Goal: Task Accomplishment & Management: Use online tool/utility

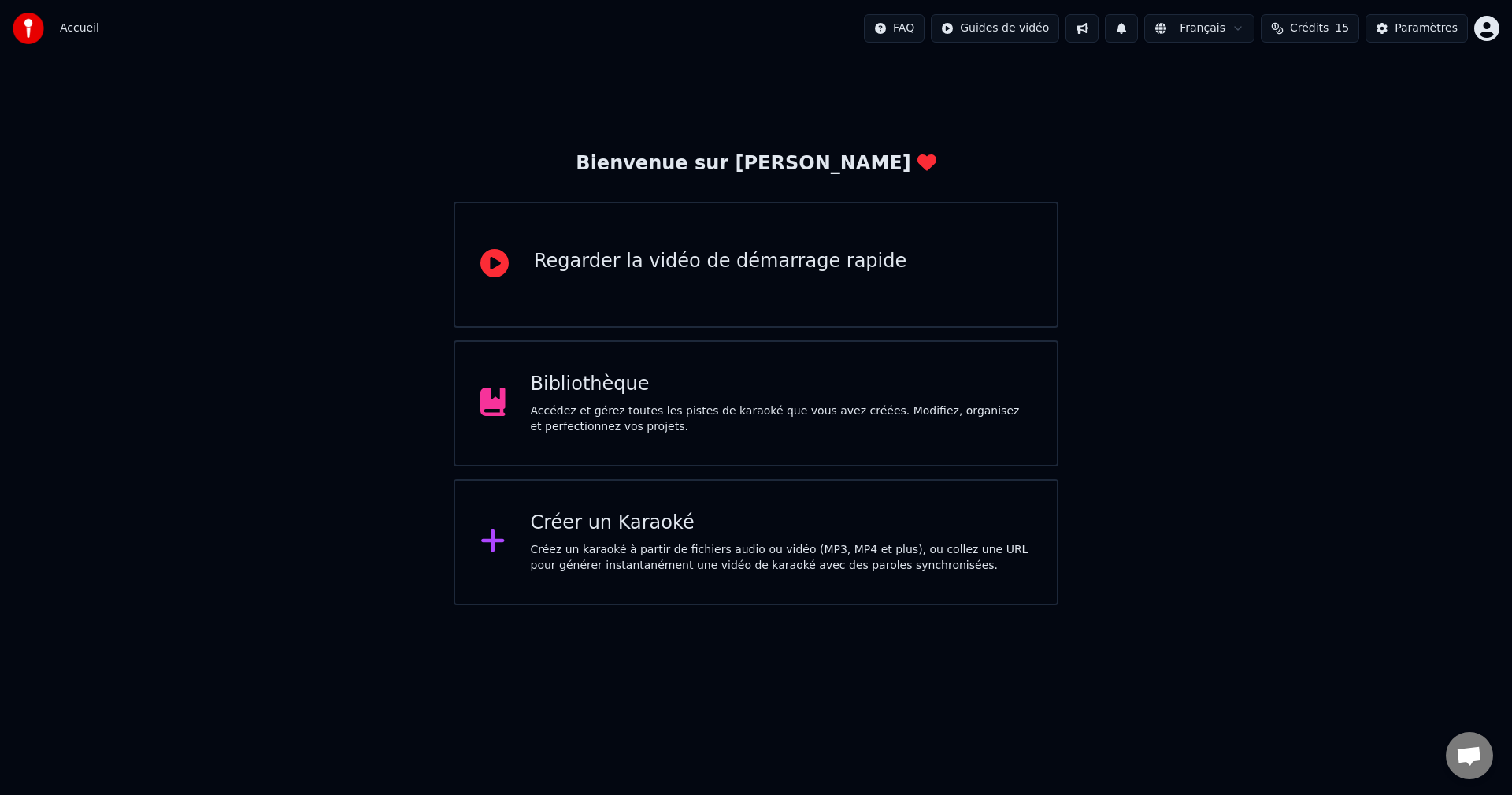
click at [748, 561] on div "Créez un karaoké à partir de fichiers audio ou vidéo (MP3, MP4 et plus), ou col…" at bounding box center [782, 558] width 502 height 32
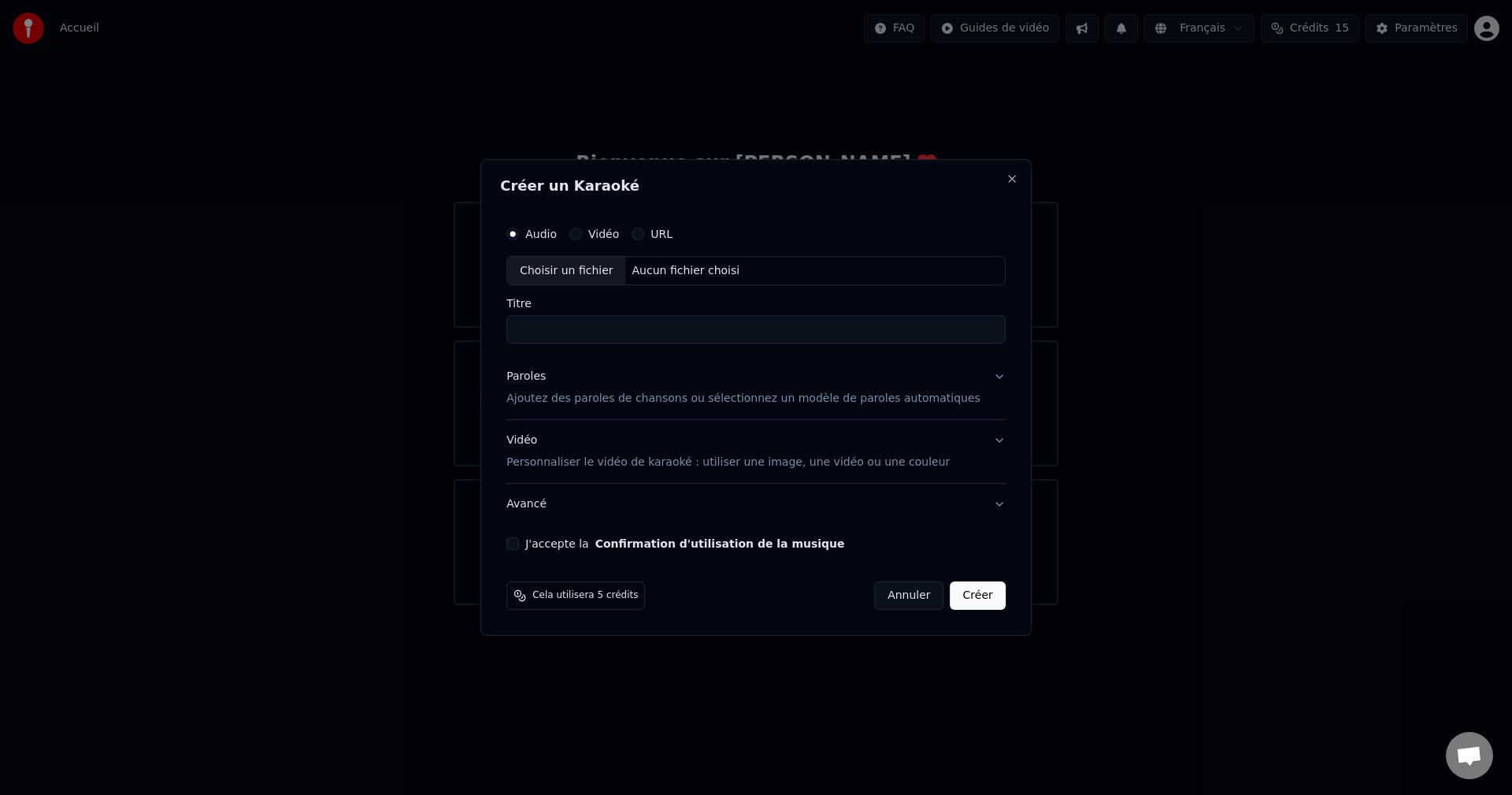
click at [588, 273] on div "Choisir un fichier" at bounding box center [567, 271] width 118 height 28
type input "**********"
click at [519, 549] on button "J'accepte la Confirmation d'utilisation de la musique" at bounding box center [513, 544] width 13 height 13
click at [570, 394] on p "Ajoutez des paroles de chansons ou sélectionnez un modèle de paroles automatiqu…" at bounding box center [744, 399] width 474 height 15
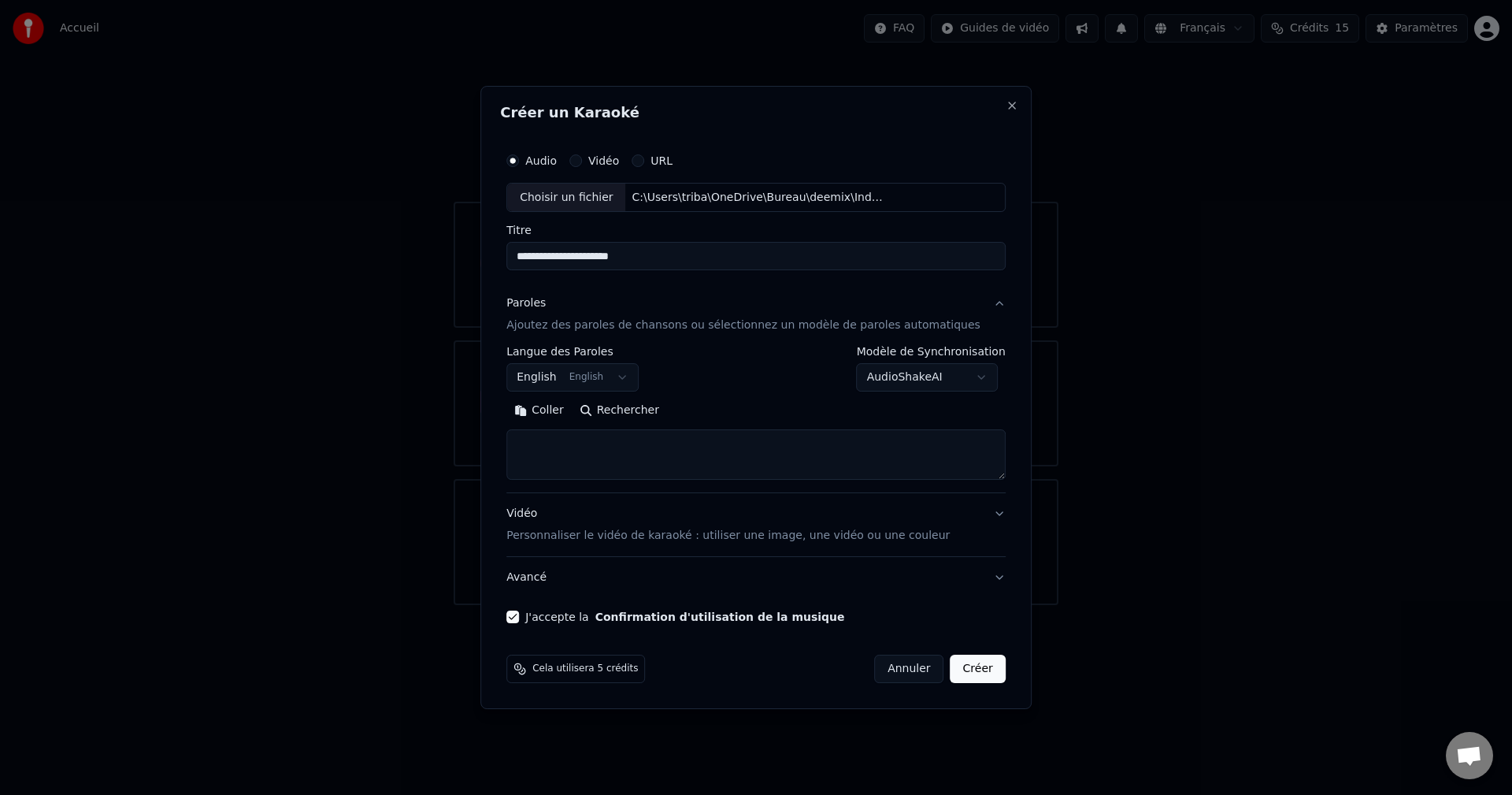
click at [634, 376] on button "English English" at bounding box center [573, 378] width 133 height 28
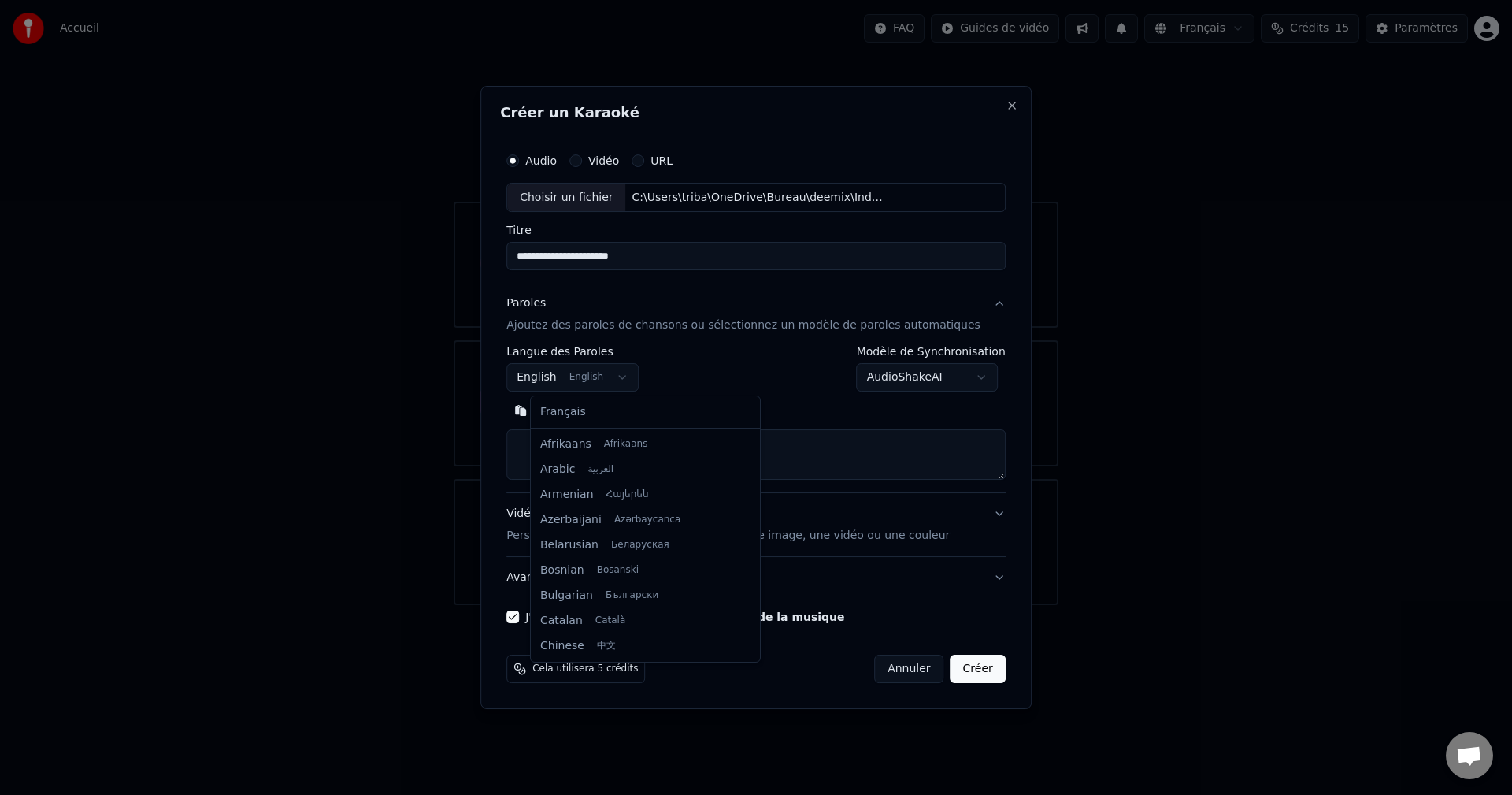
scroll to position [126, 0]
select select "**"
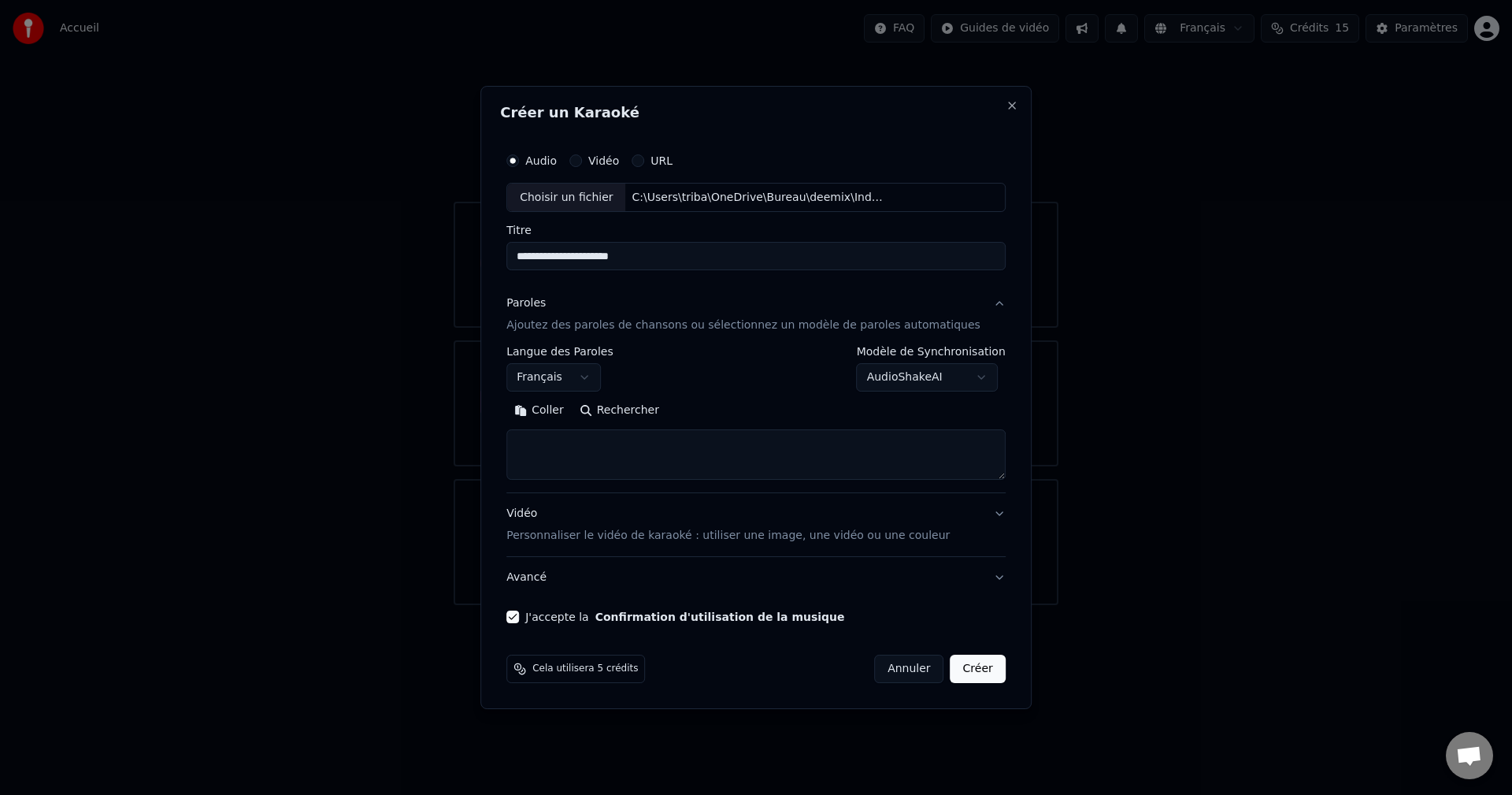
click at [571, 452] on textarea at bounding box center [756, 456] width 499 height 51
paste textarea "**********"
click at [805, 458] on textarea "**********" at bounding box center [733, 456] width 452 height 51
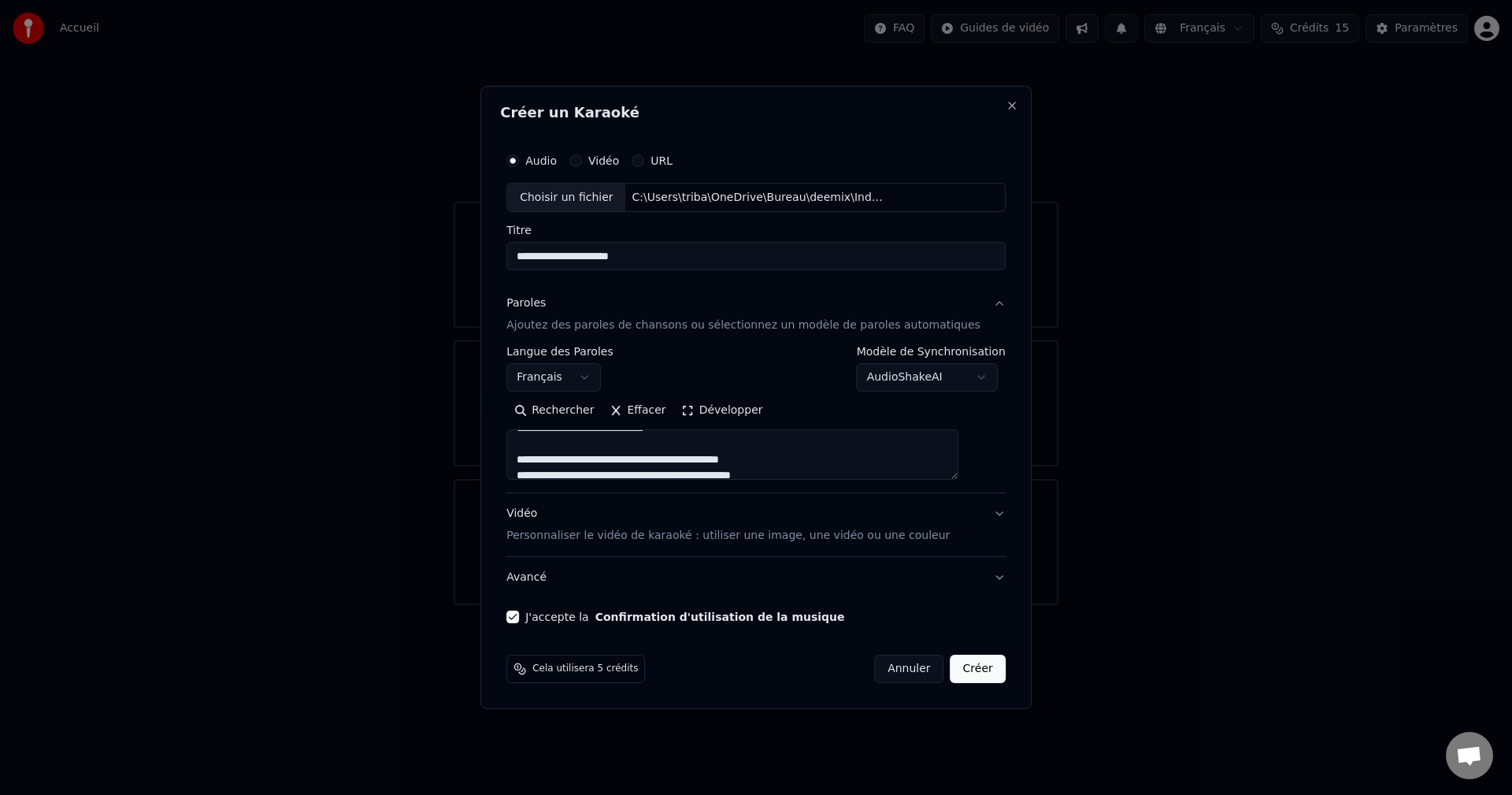
click at [583, 446] on textarea "**********" at bounding box center [733, 456] width 452 height 51
click at [983, 462] on div "**********" at bounding box center [756, 384] width 512 height 492
drag, startPoint x: 541, startPoint y: 445, endPoint x: 764, endPoint y: 444, distance: 223.0
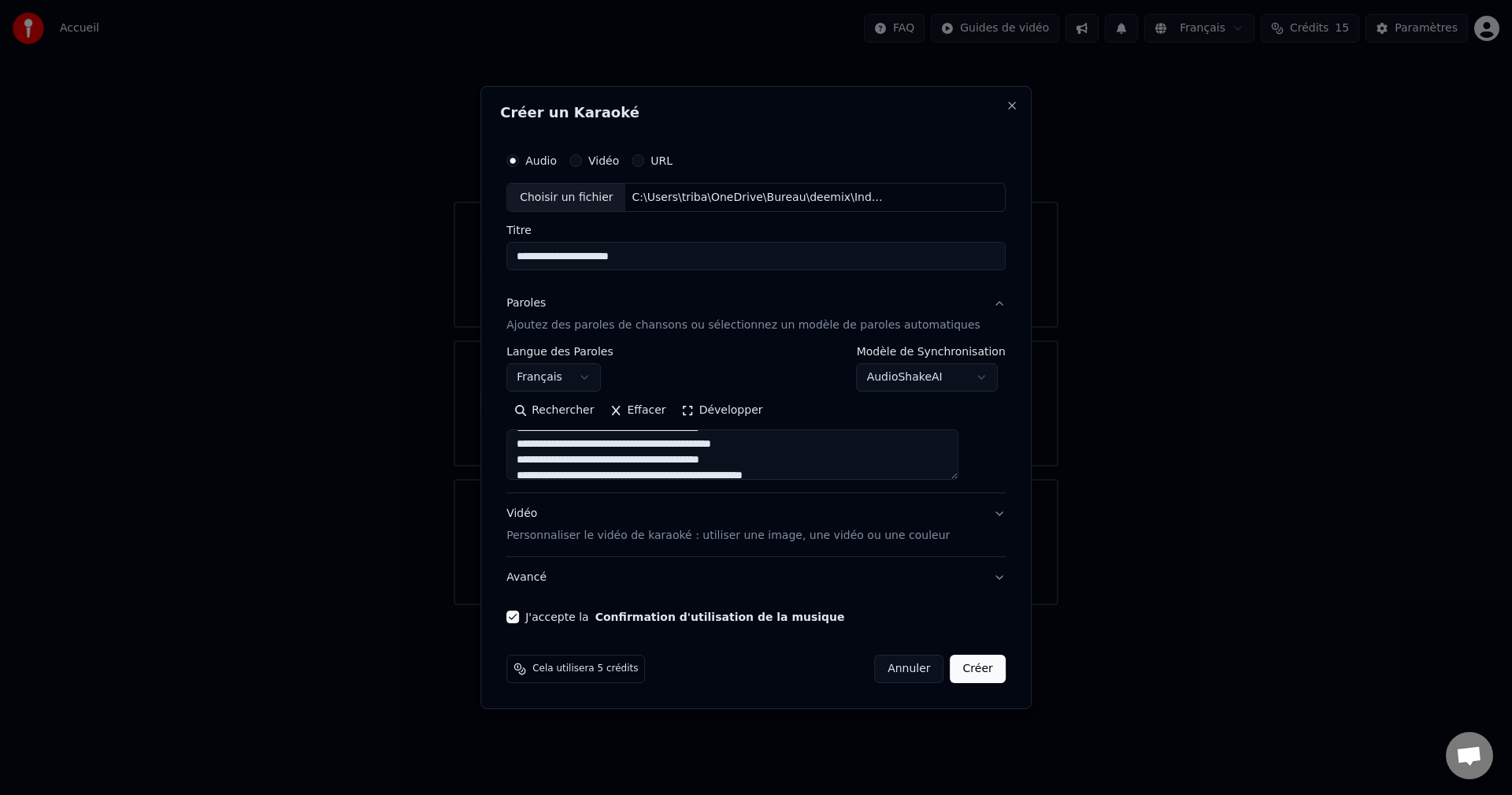
click at [764, 444] on textarea "**********" at bounding box center [733, 456] width 452 height 51
drag, startPoint x: 540, startPoint y: 465, endPoint x: 806, endPoint y: 463, distance: 266.0
click at [806, 463] on textarea "**********" at bounding box center [733, 456] width 452 height 51
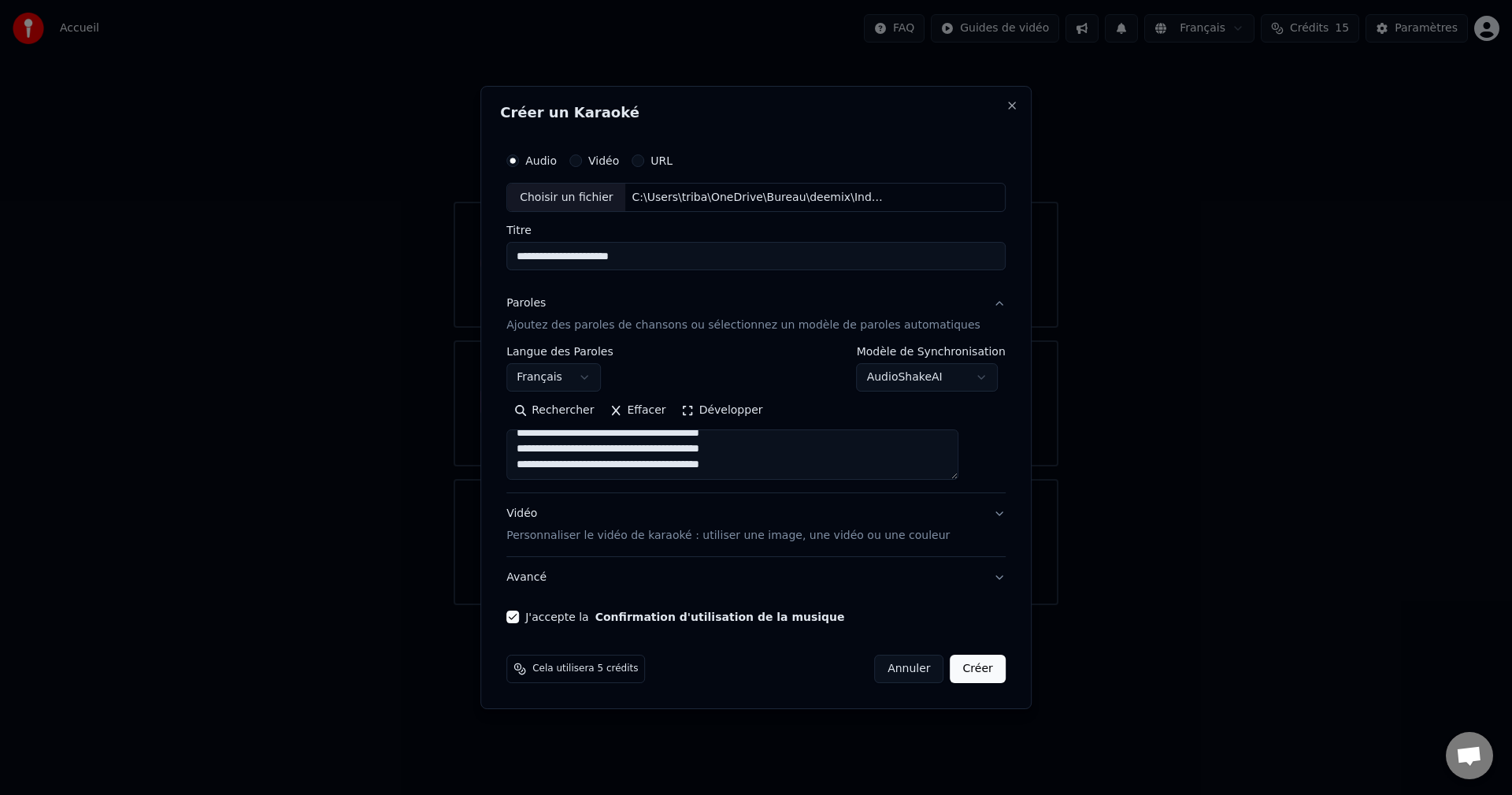
type textarea "**********"
drag, startPoint x: 744, startPoint y: 464, endPoint x: 469, endPoint y: 360, distance: 294.0
click at [469, 360] on body "**********" at bounding box center [756, 303] width 1512 height 605
click at [572, 409] on button "Coller" at bounding box center [539, 412] width 65 height 25
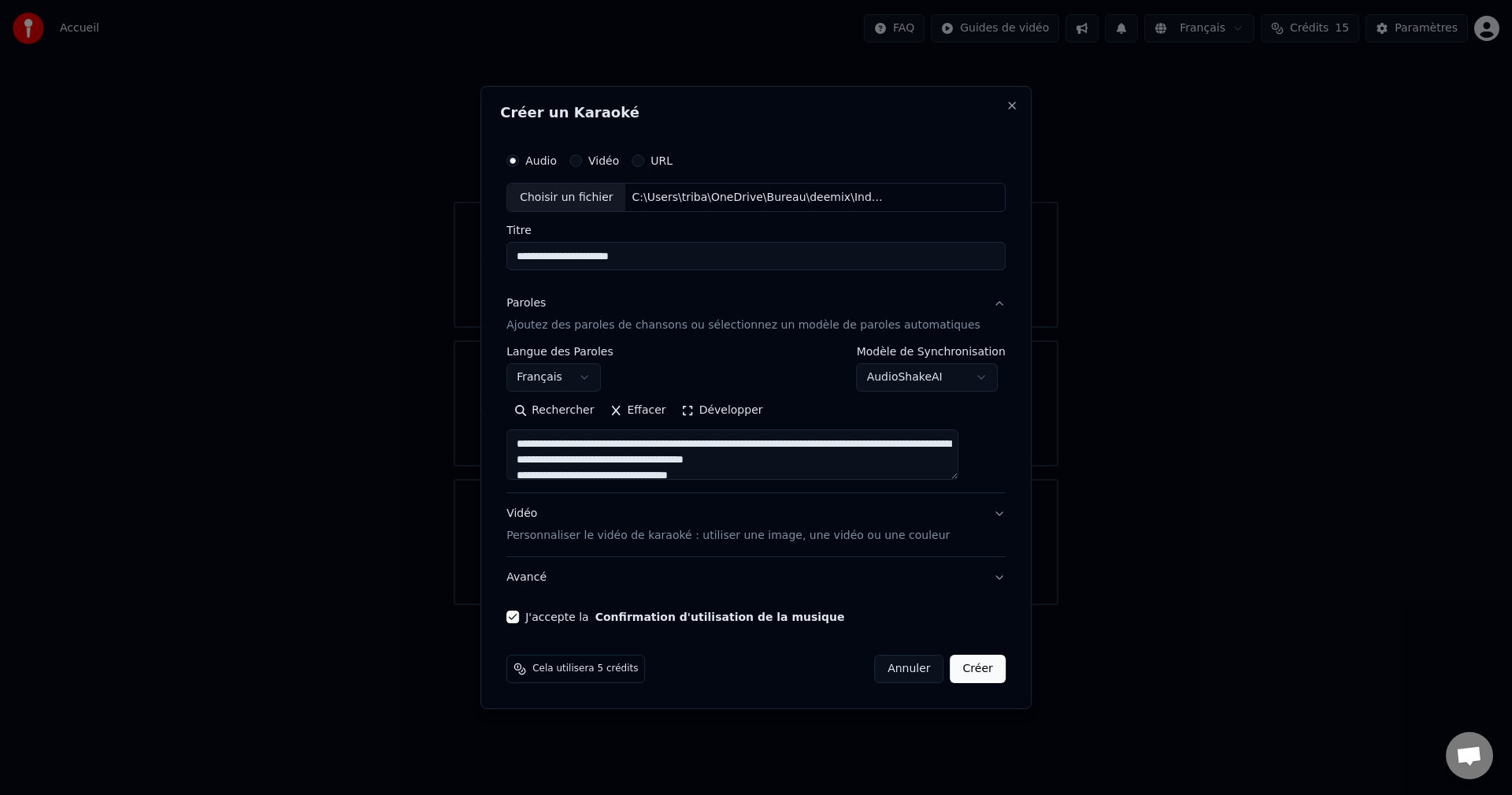
click at [706, 443] on textarea "**********" at bounding box center [733, 456] width 452 height 51
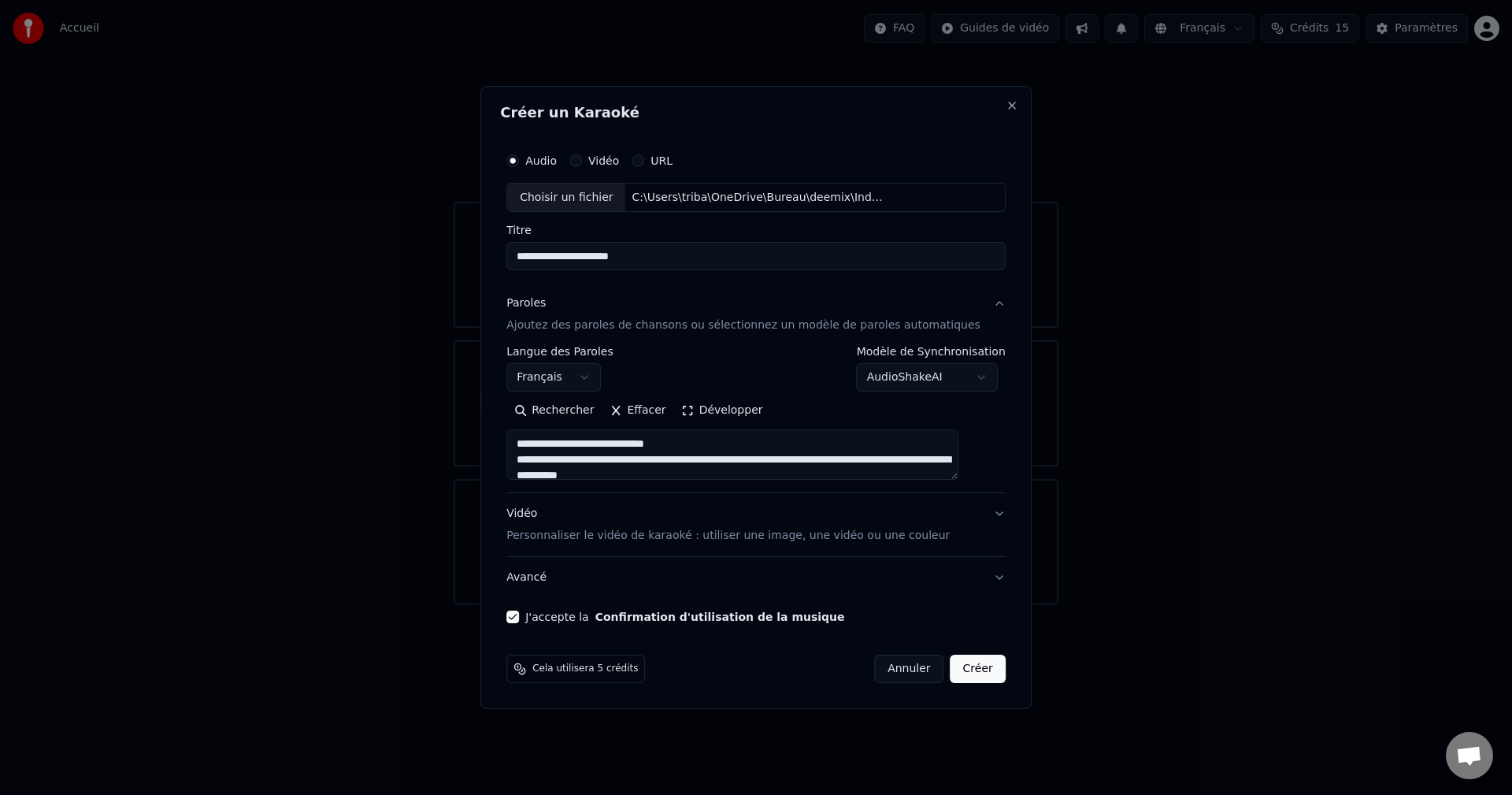
click at [664, 458] on textarea "**********" at bounding box center [733, 456] width 452 height 51
click at [799, 468] on textarea "**********" at bounding box center [733, 456] width 452 height 51
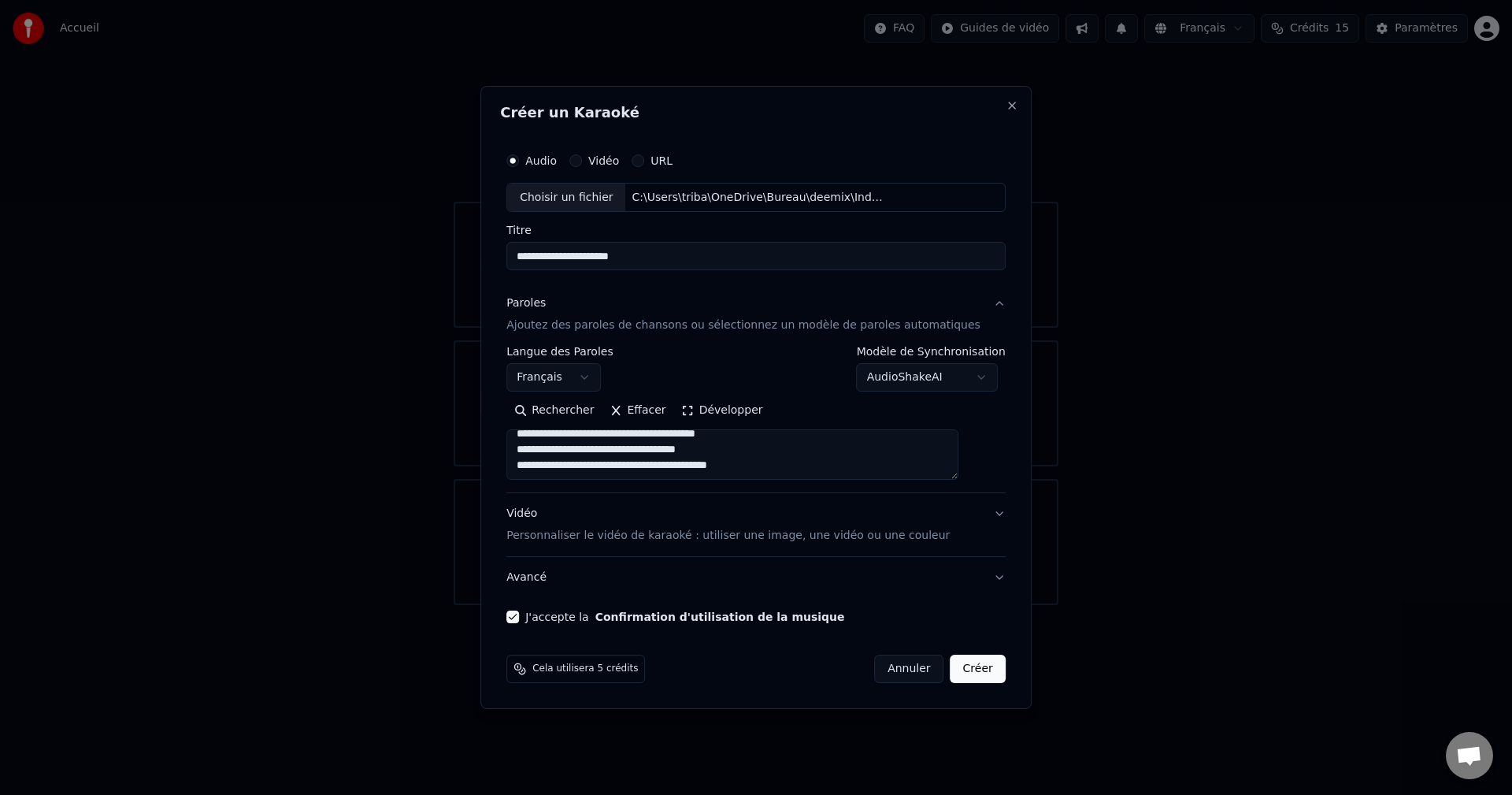
scroll to position [115, 0]
click at [736, 457] on textarea "**********" at bounding box center [733, 456] width 452 height 51
click at [759, 457] on textarea "**********" at bounding box center [733, 456] width 452 height 51
drag, startPoint x: 539, startPoint y: 472, endPoint x: 602, endPoint y: 474, distance: 63.0
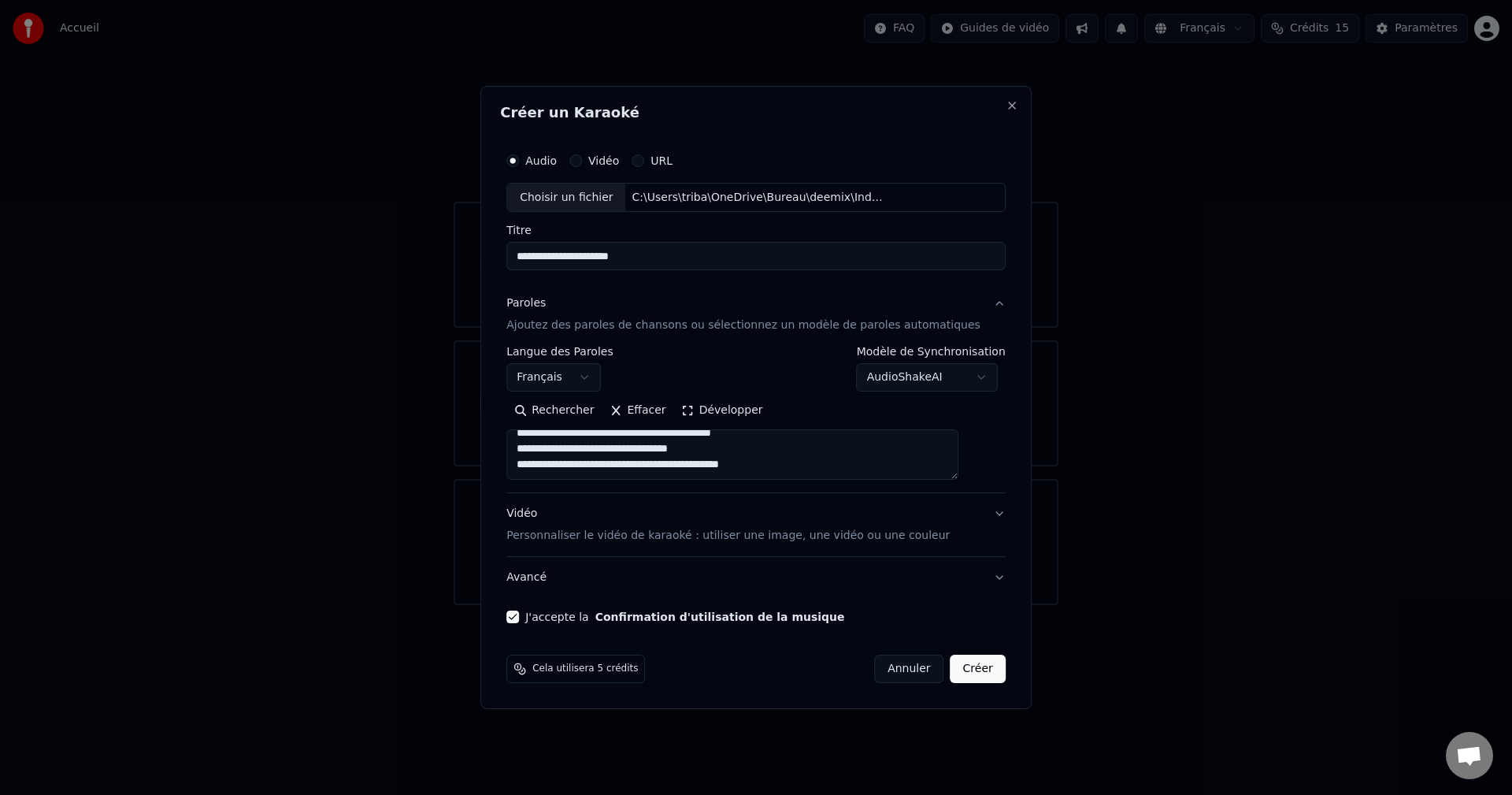
click at [602, 474] on textarea "**********" at bounding box center [733, 456] width 452 height 51
click at [778, 461] on textarea "**********" at bounding box center [733, 456] width 452 height 51
click at [757, 464] on textarea "**********" at bounding box center [733, 456] width 452 height 51
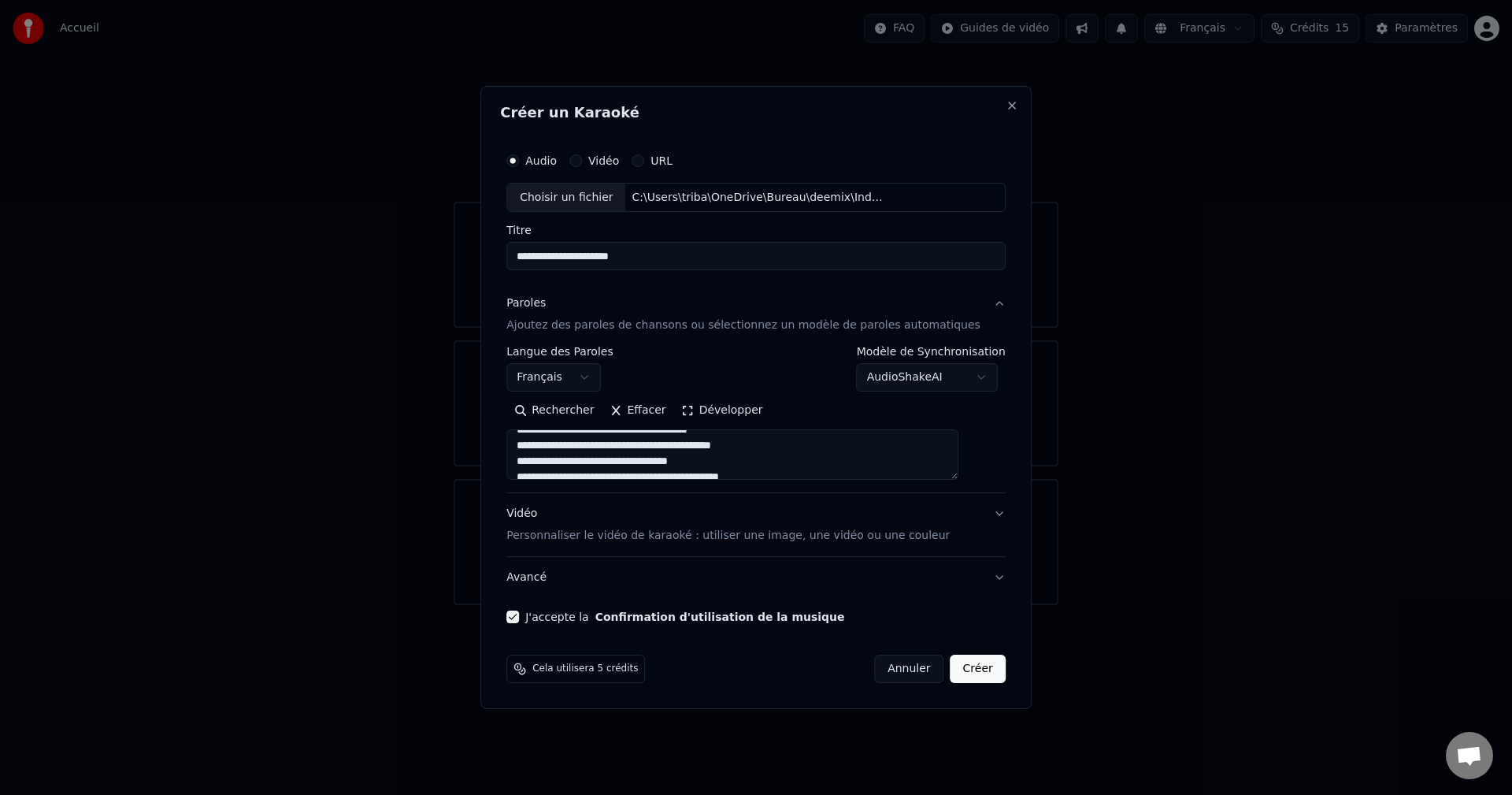
click at [713, 452] on textarea "**********" at bounding box center [733, 456] width 452 height 51
drag, startPoint x: 540, startPoint y: 461, endPoint x: 769, endPoint y: 448, distance: 229.4
click at [769, 448] on textarea "**********" at bounding box center [733, 456] width 452 height 51
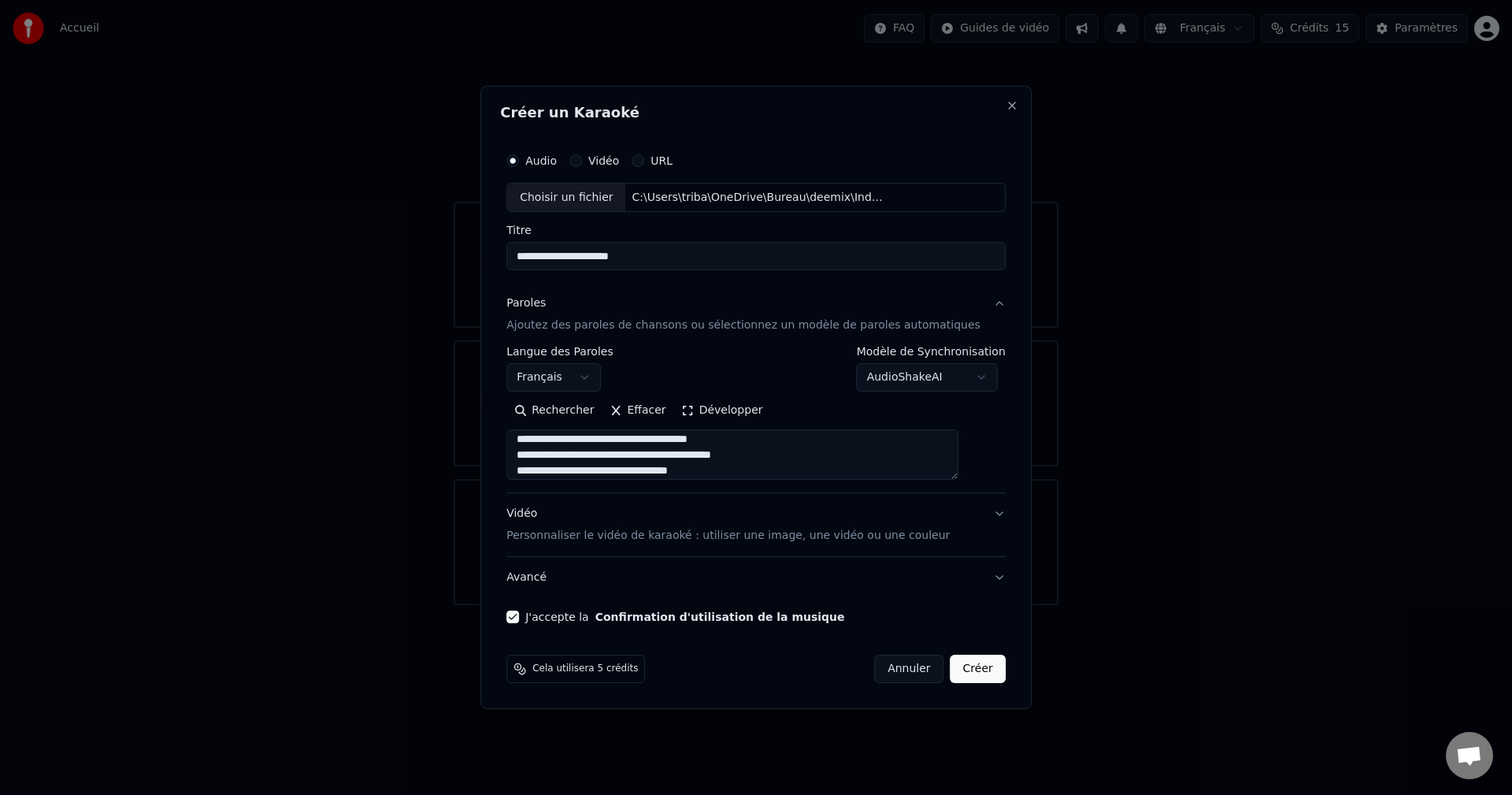
click at [719, 472] on textarea "**********" at bounding box center [733, 456] width 452 height 51
click at [540, 472] on textarea "**********" at bounding box center [733, 456] width 452 height 51
drag, startPoint x: 541, startPoint y: 472, endPoint x: 731, endPoint y: 465, distance: 190.1
click at [731, 465] on textarea "**********" at bounding box center [733, 456] width 452 height 51
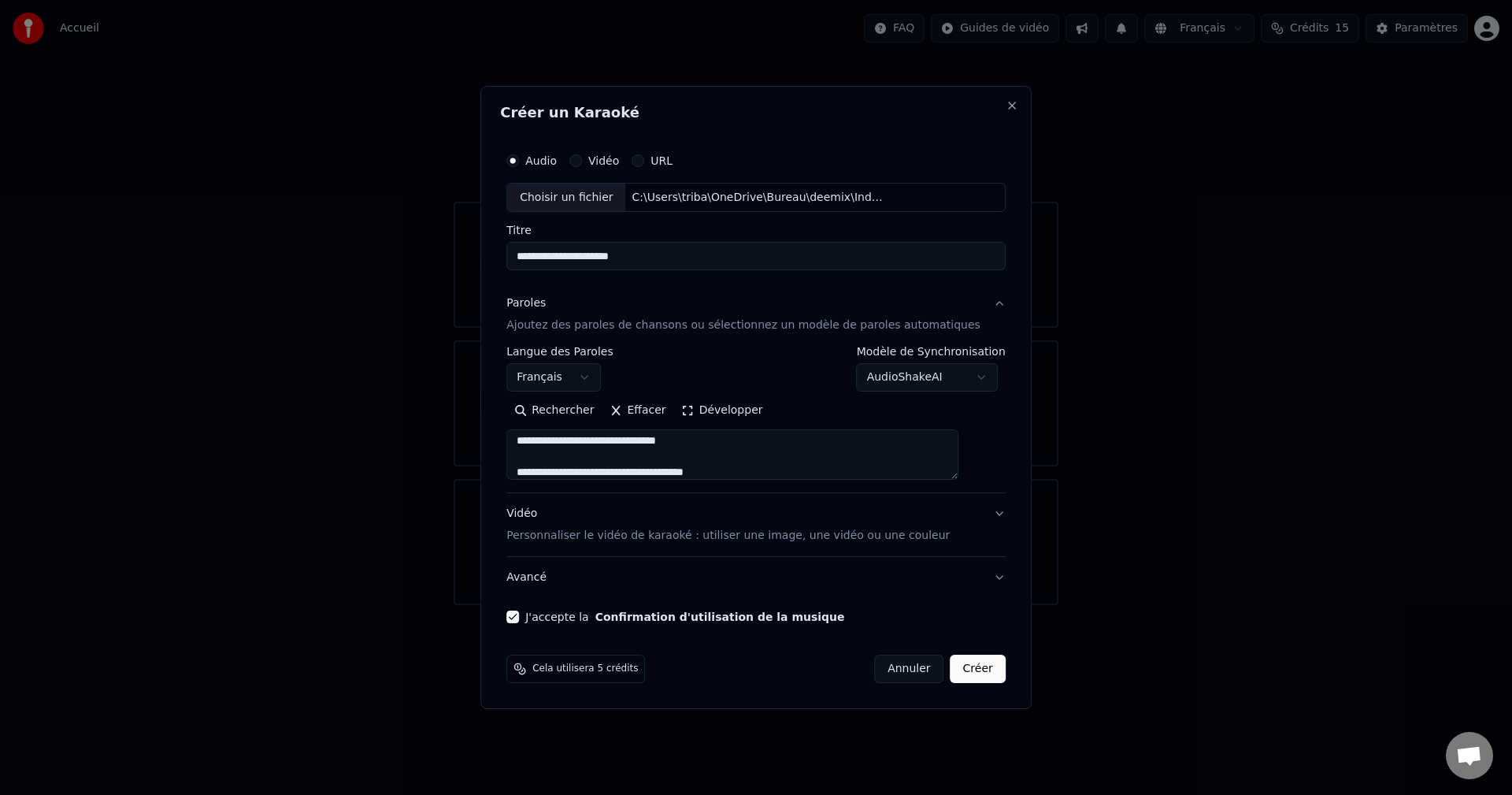
scroll to position [300, 0]
drag, startPoint x: 540, startPoint y: 437, endPoint x: 745, endPoint y: 449, distance: 205.4
click at [745, 449] on textarea "**********" at bounding box center [733, 456] width 452 height 51
type textarea "**********"
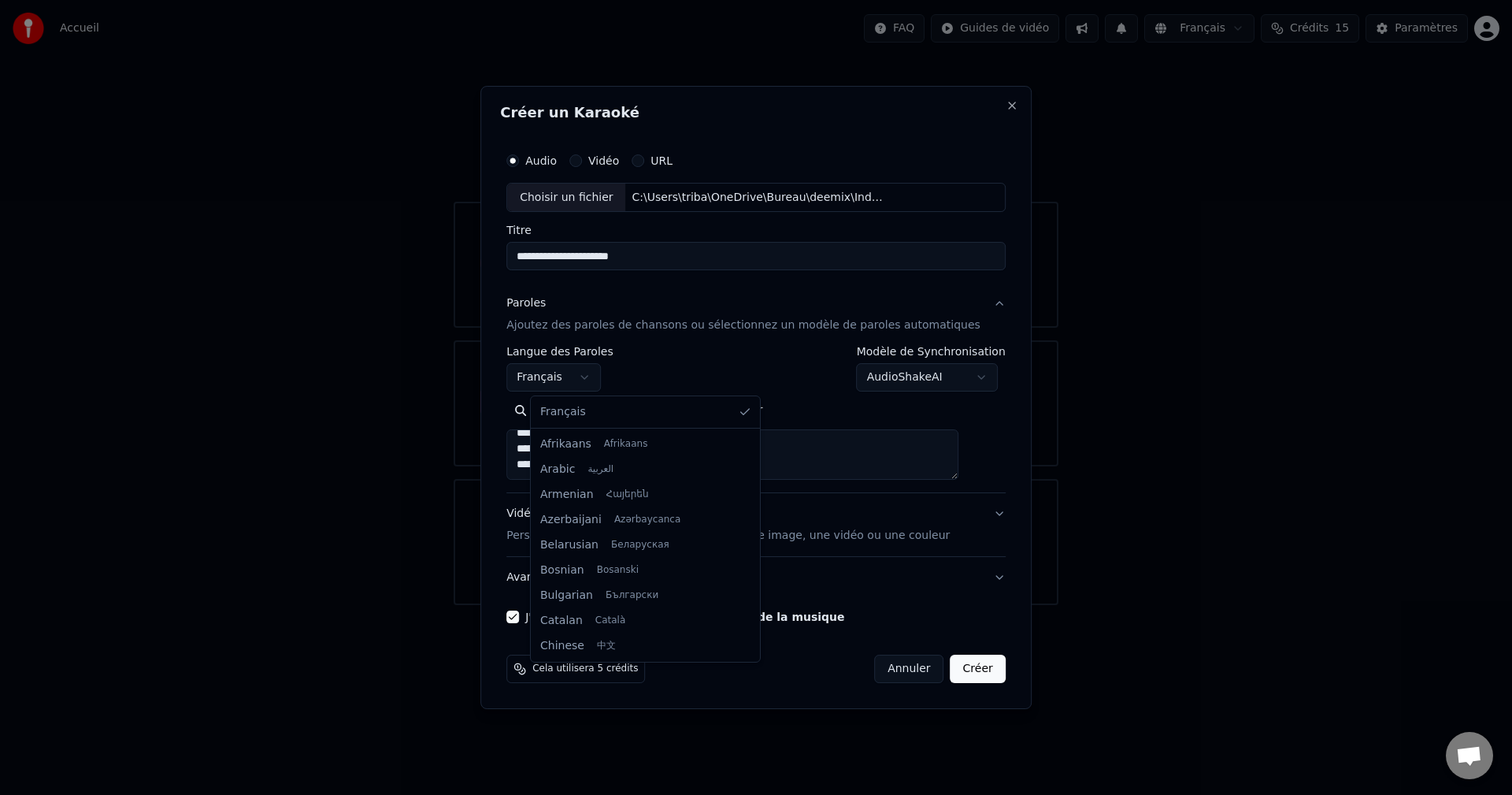
click at [615, 376] on body "**********" at bounding box center [756, 303] width 1512 height 605
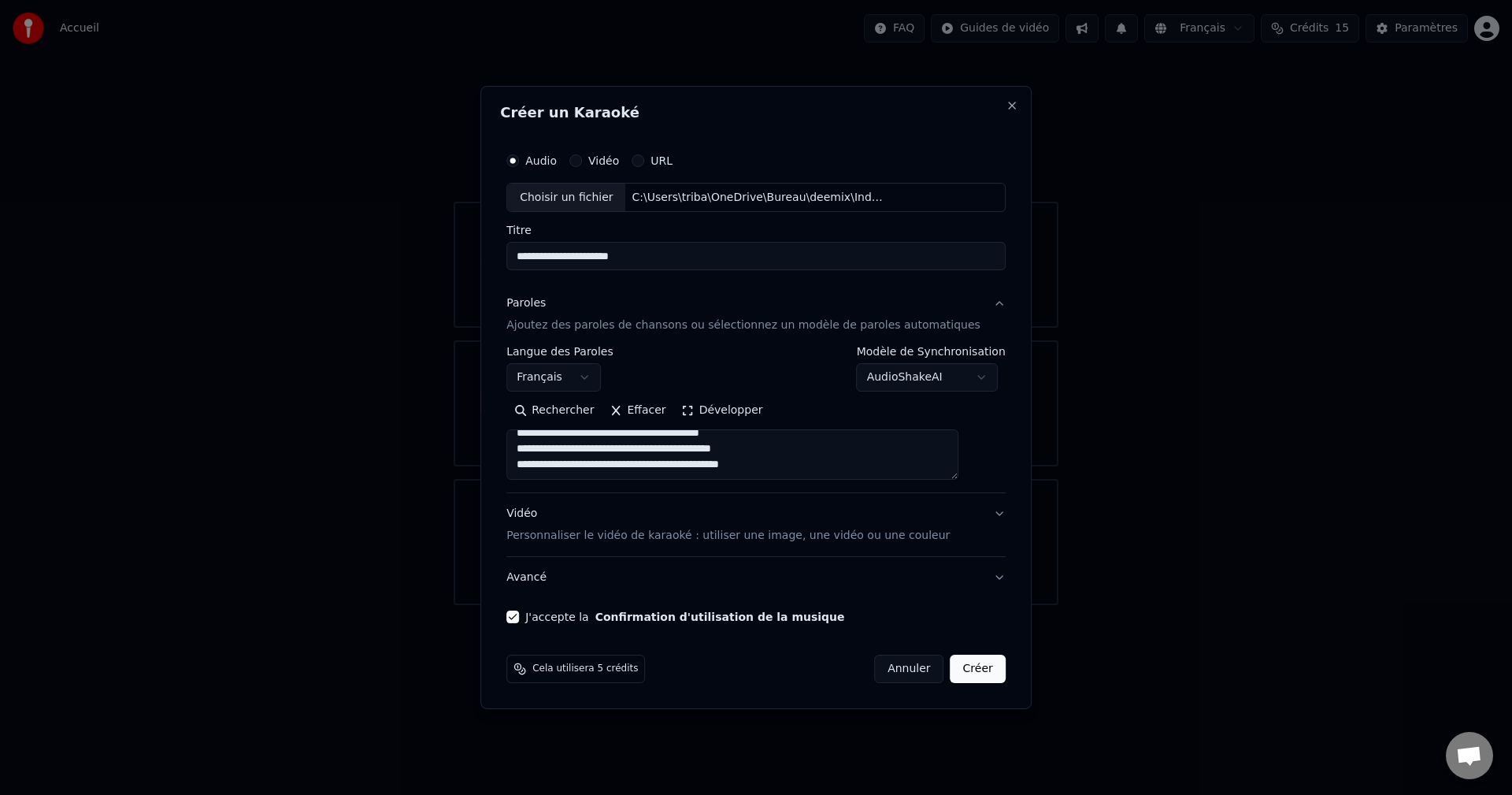
click at [613, 377] on body "**********" at bounding box center [756, 303] width 1512 height 605
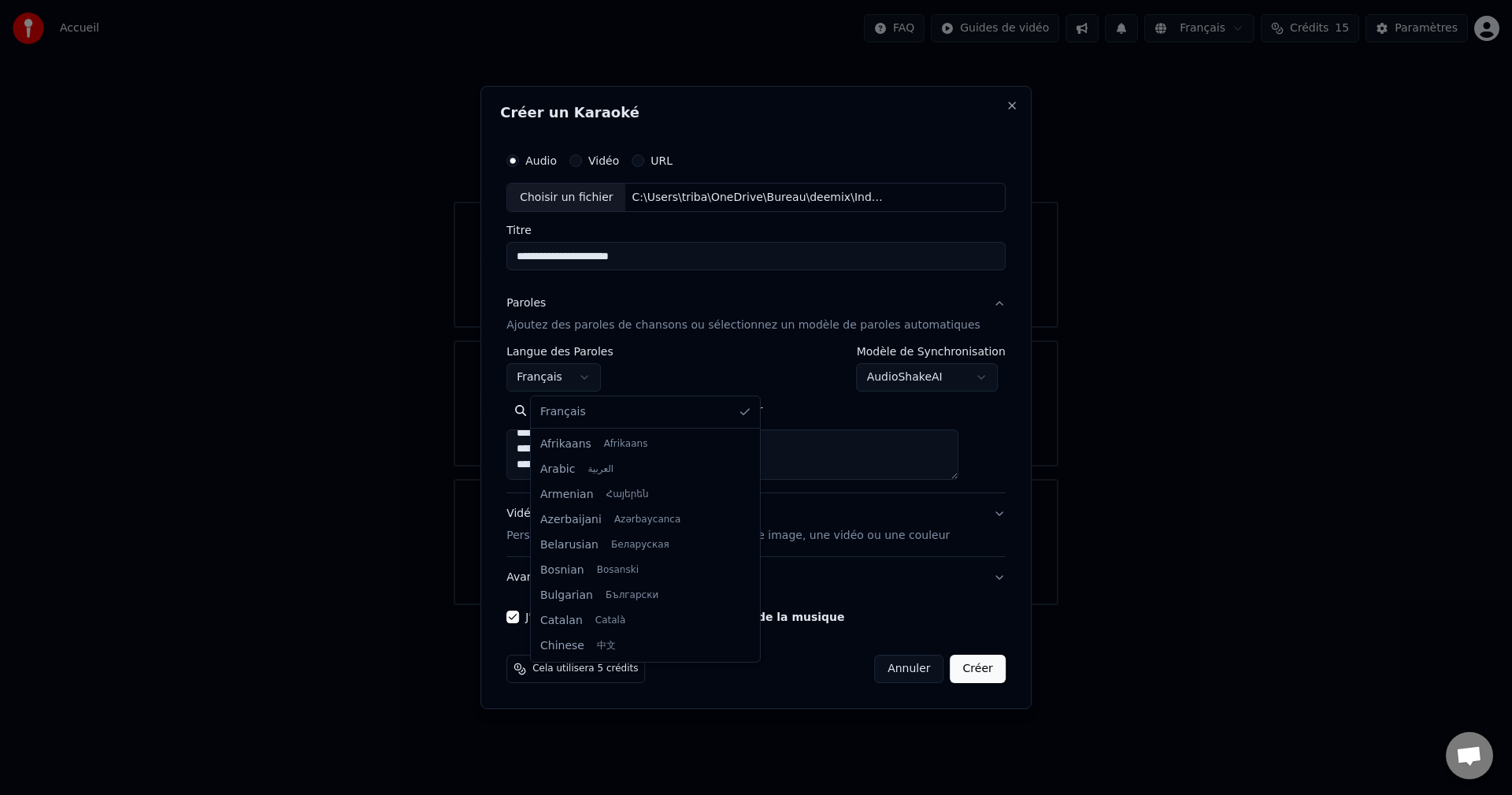
click at [568, 378] on body "**********" at bounding box center [756, 303] width 1512 height 605
select select "**"
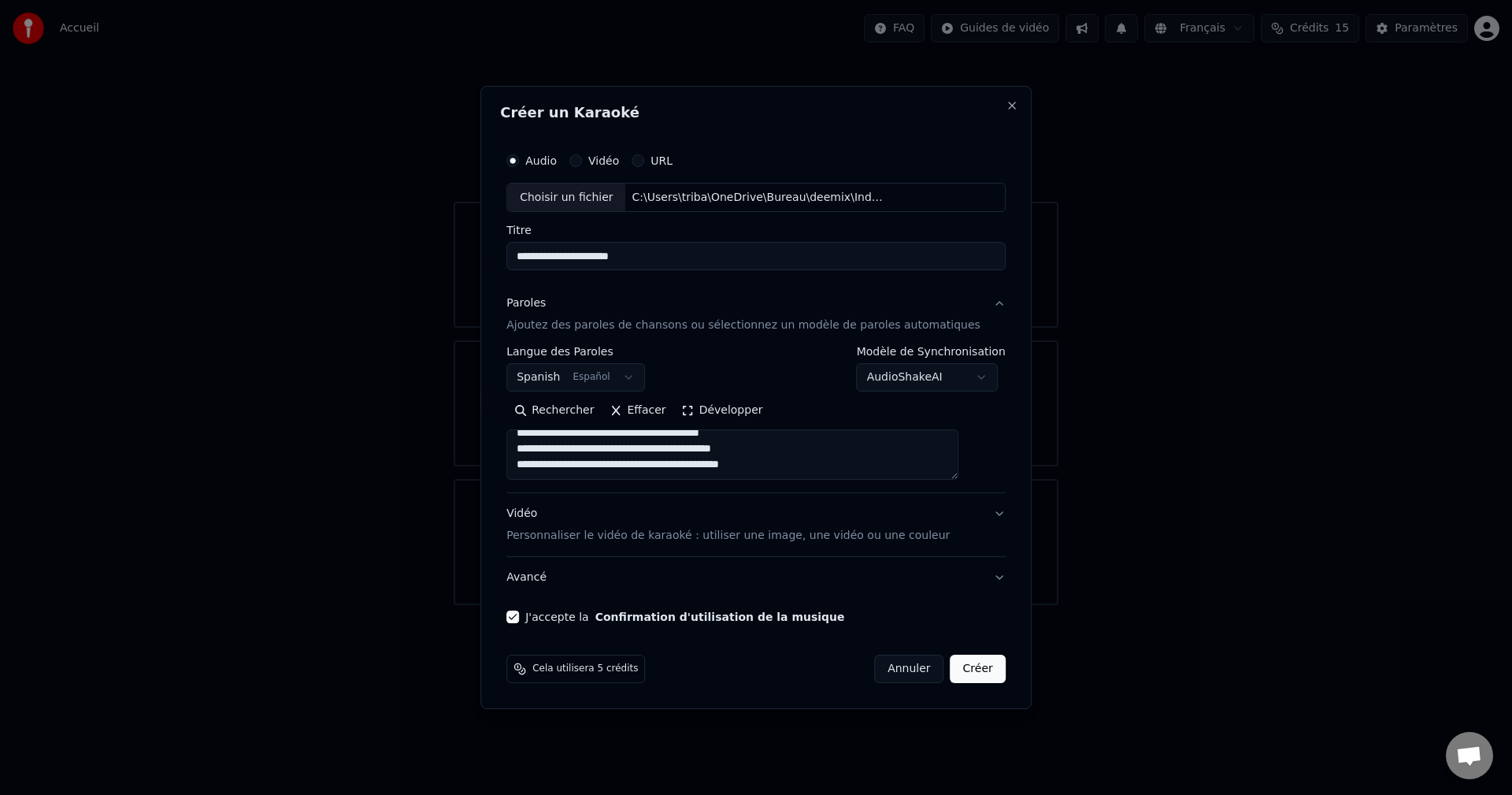
click at [962, 532] on button "Vidéo Personnaliser le vidéo de karaoké : utiliser une image, une vidéo ou une …" at bounding box center [756, 525] width 499 height 63
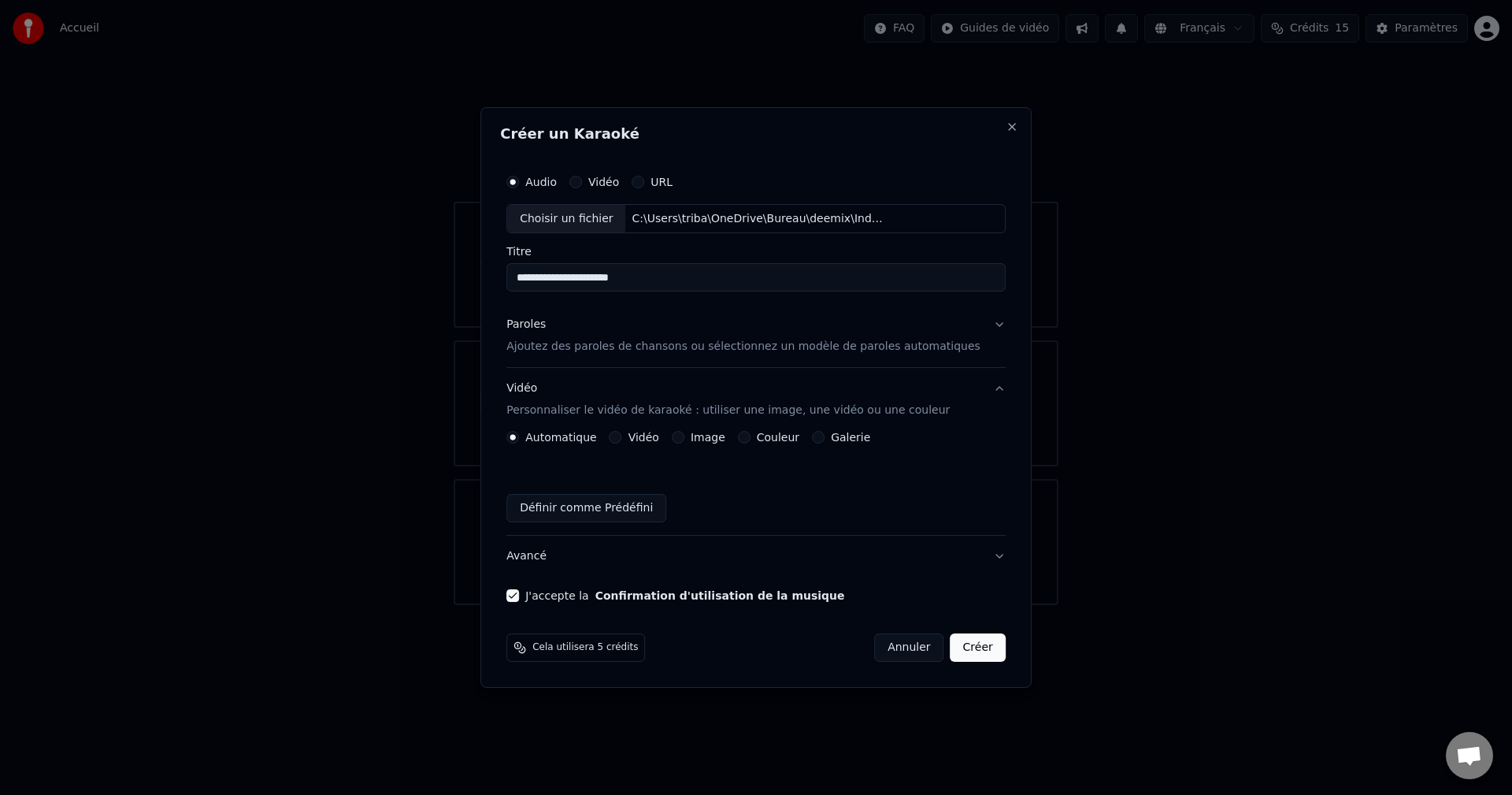
click at [835, 440] on div "Galerie" at bounding box center [841, 437] width 58 height 13
click at [825, 441] on button "Galerie" at bounding box center [818, 437] width 13 height 13
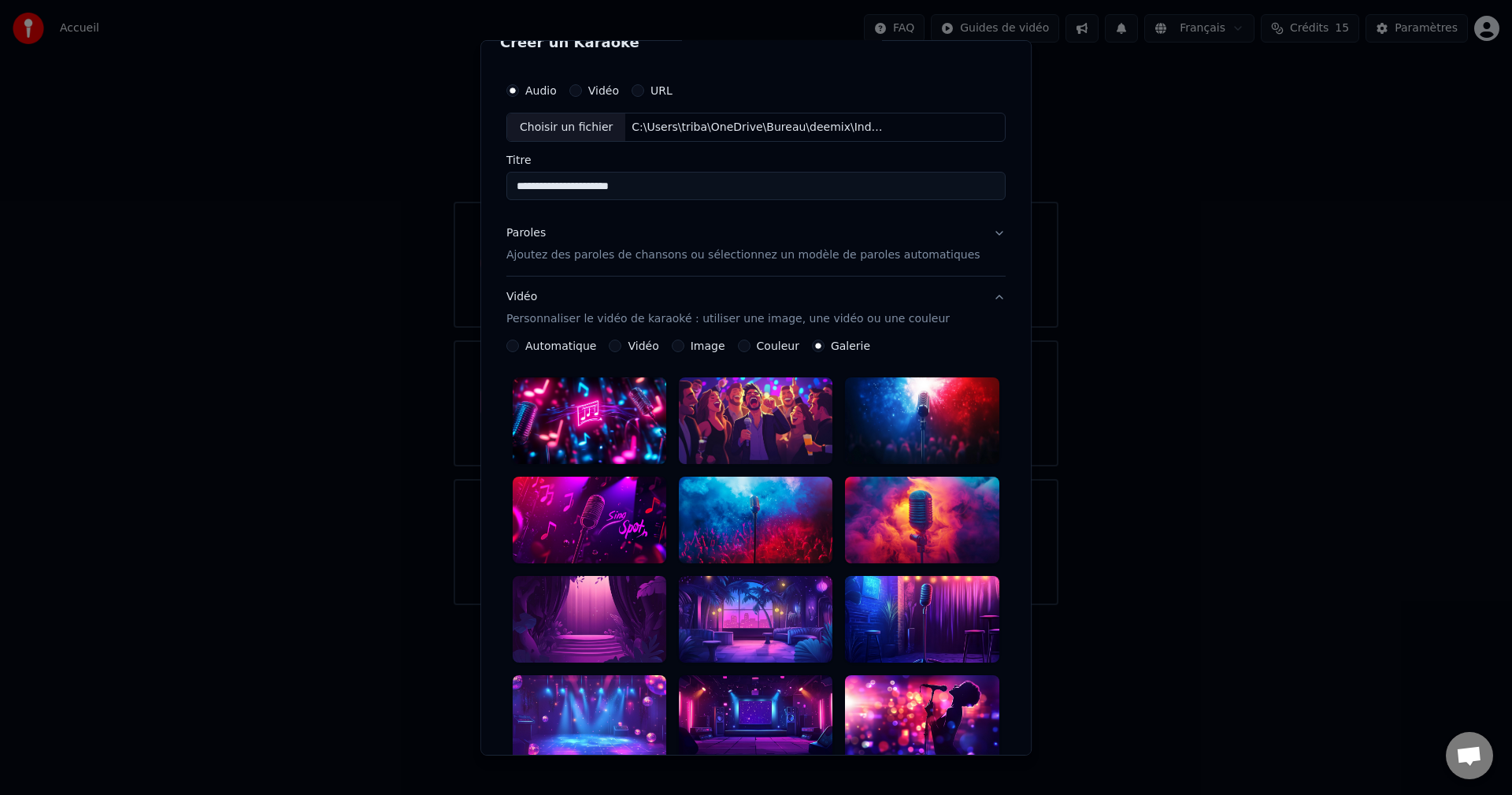
scroll to position [0, 0]
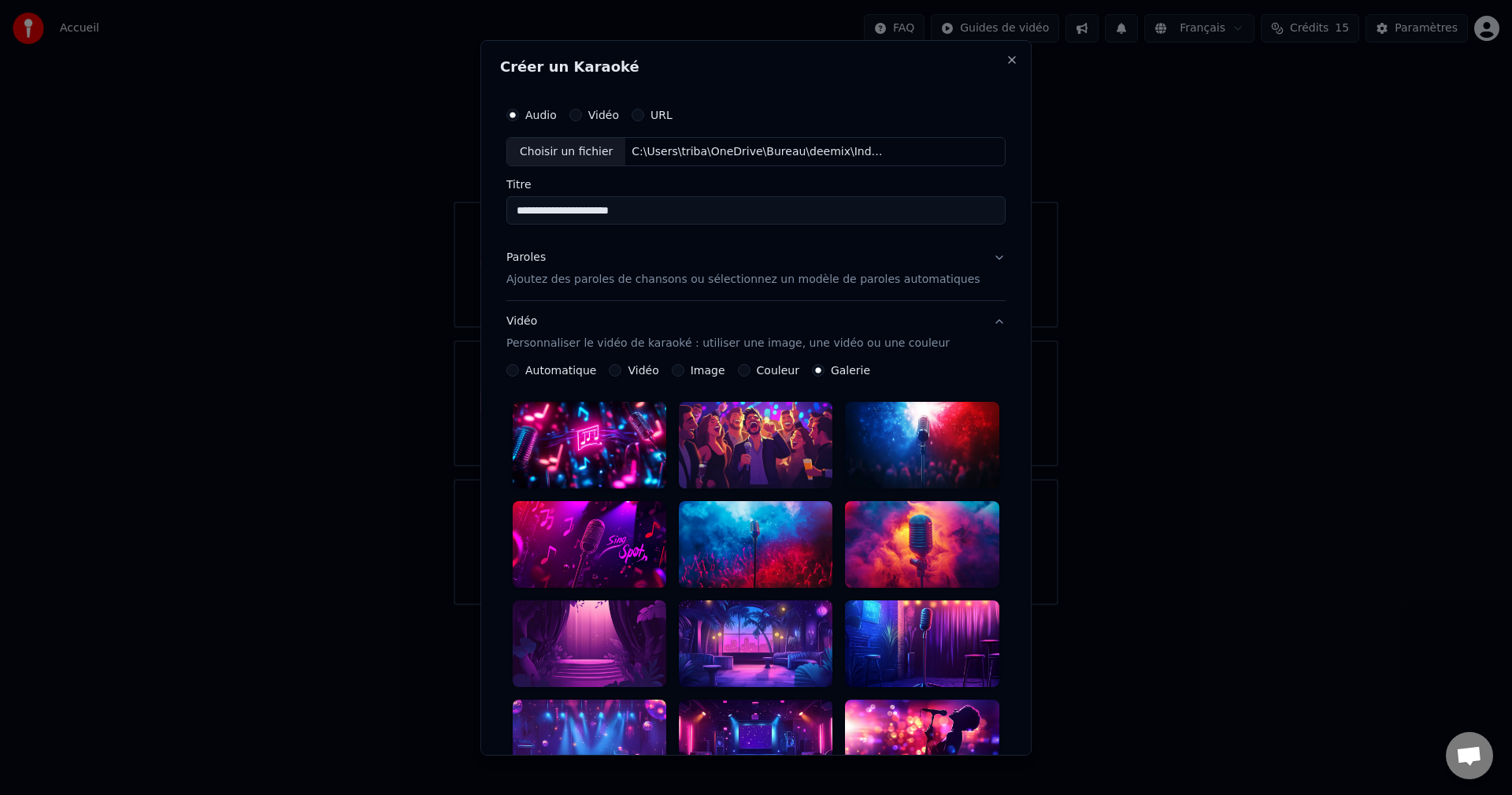
click at [641, 543] on div at bounding box center [589, 544] width 153 height 86
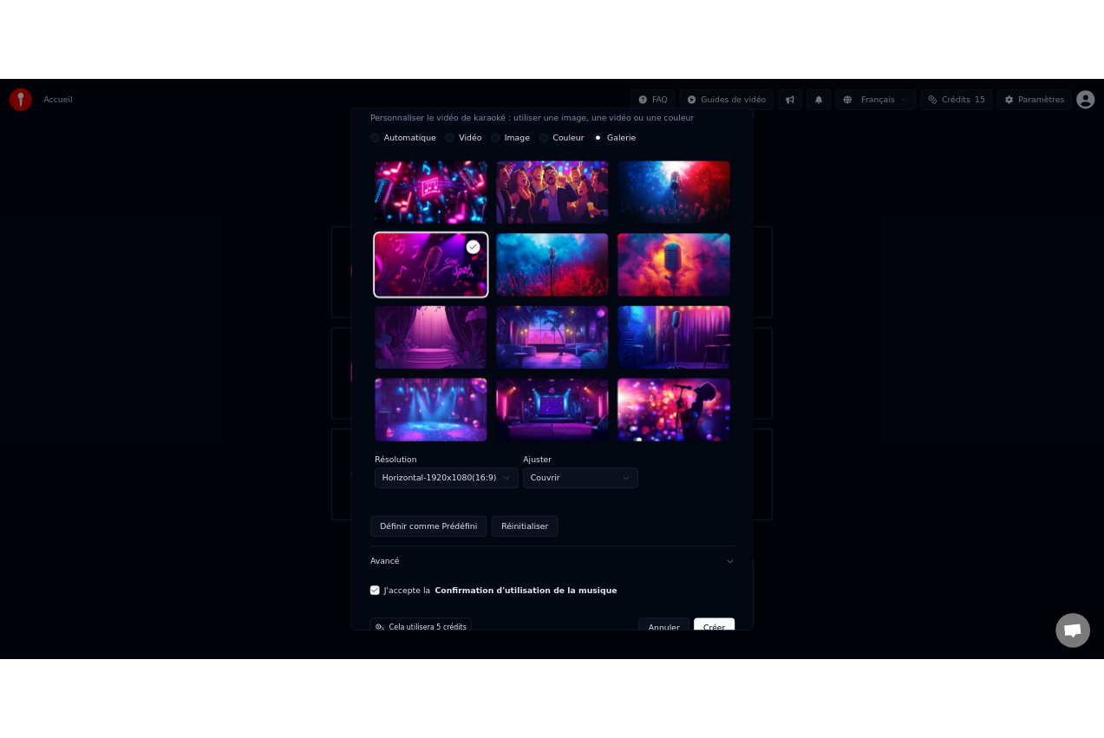
scroll to position [321, 0]
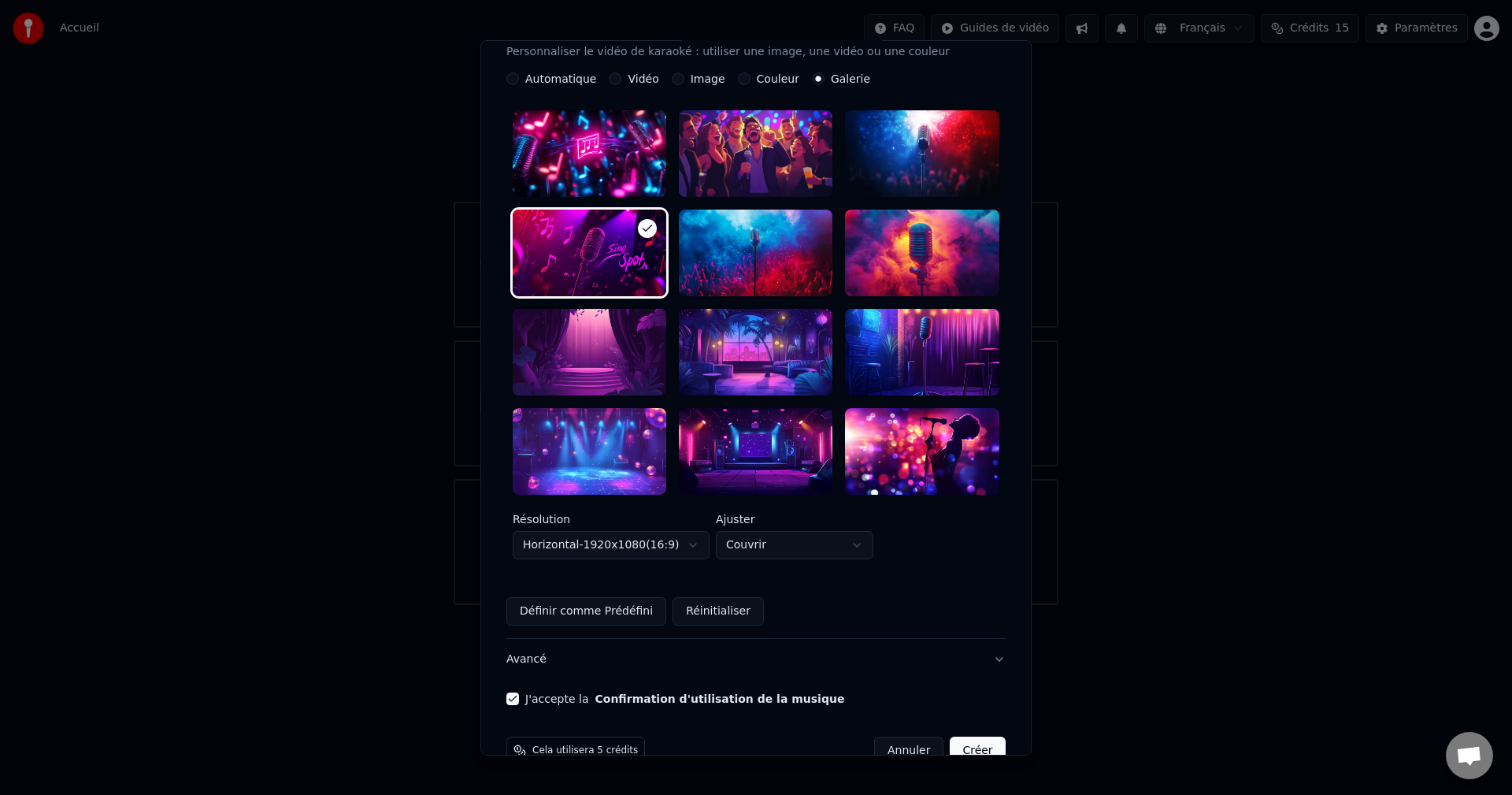
click at [951, 737] on button "Créer" at bounding box center [978, 750] width 55 height 28
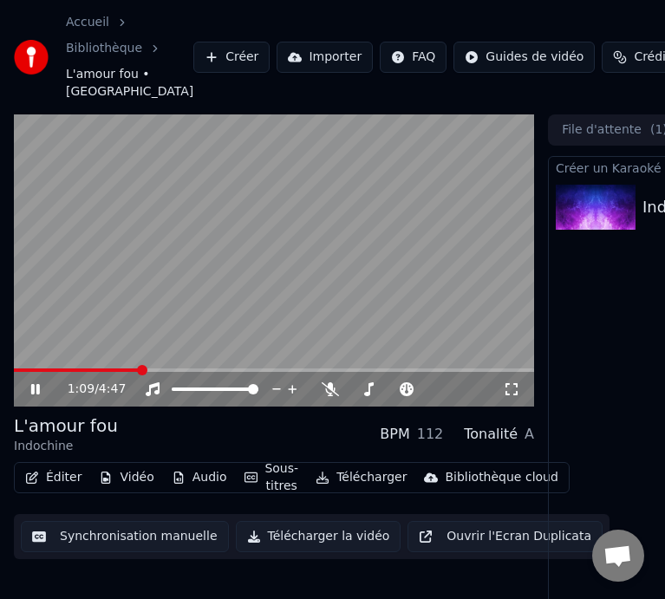
click at [305, 285] on video at bounding box center [274, 260] width 520 height 293
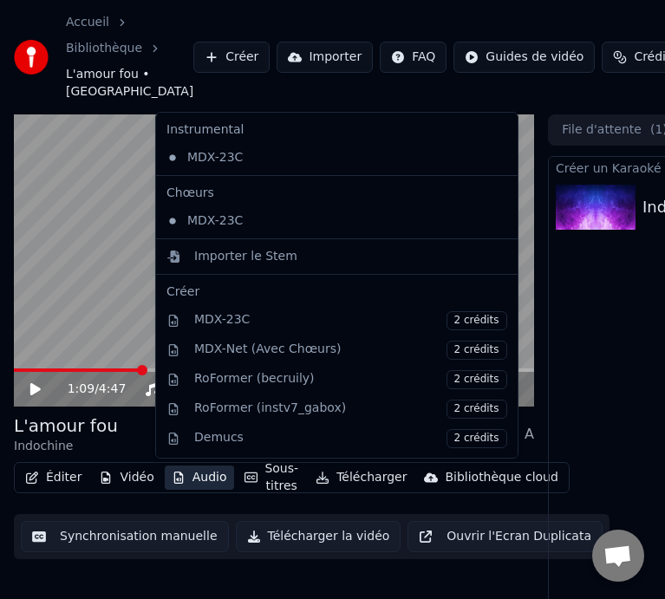
click at [207, 480] on button "Audio" at bounding box center [199, 478] width 69 height 24
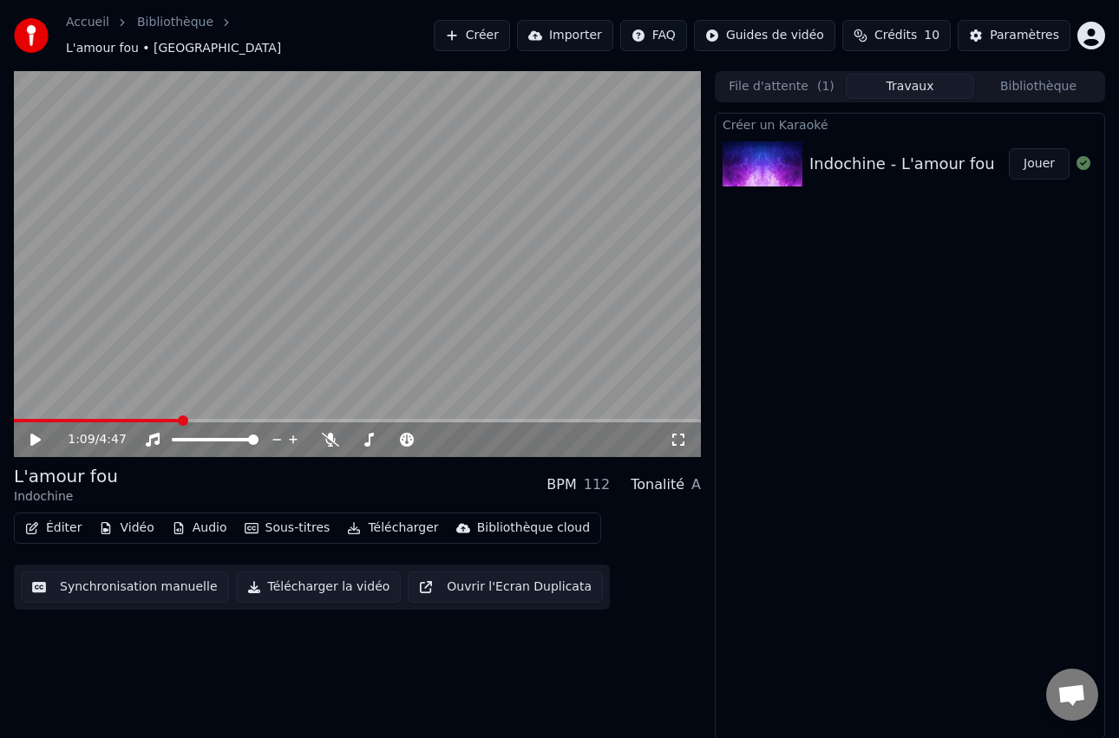
click at [229, 633] on div "1:09 / 4:47 L'amour fou Indochine BPM 112 Tonalité A Éditer Vidéo Audio Sous-ti…" at bounding box center [357, 405] width 687 height 669
click at [330, 421] on span at bounding box center [331, 420] width 9 height 9
click at [331, 433] on icon at bounding box center [330, 440] width 17 height 14
click at [205, 311] on video at bounding box center [357, 264] width 687 height 387
click at [482, 239] on video at bounding box center [357, 264] width 687 height 387
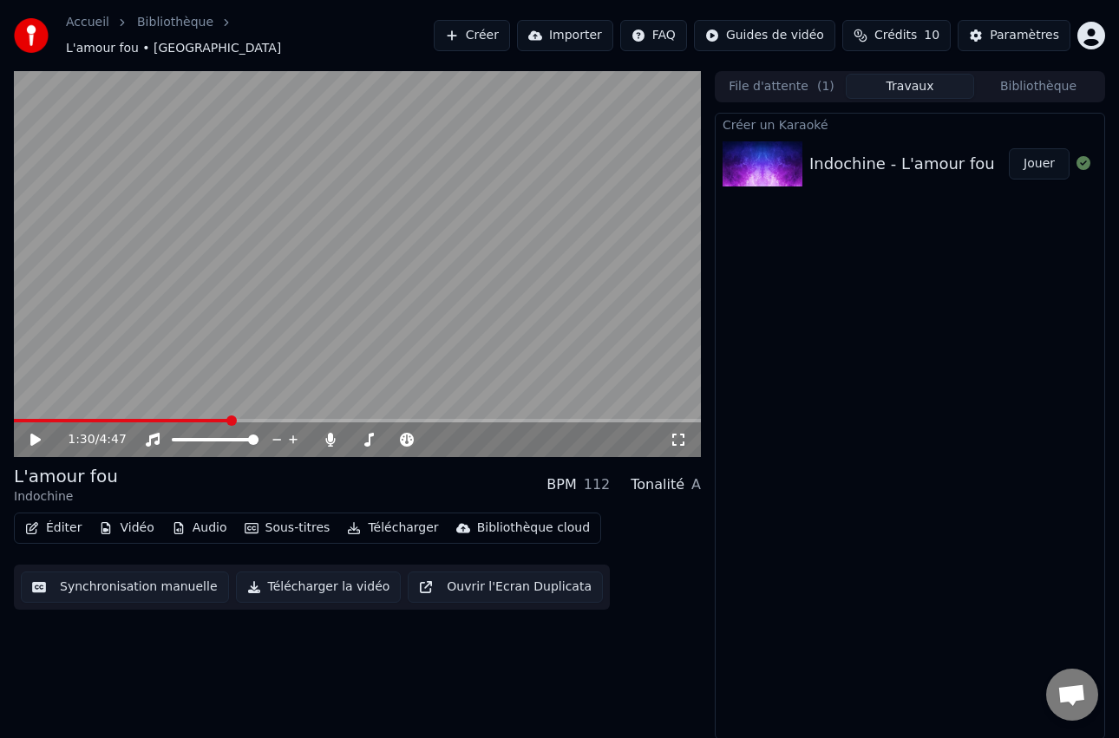
drag, startPoint x: 234, startPoint y: 409, endPoint x: 209, endPoint y: 415, distance: 25.9
click at [139, 419] on span at bounding box center [122, 420] width 216 height 3
click at [116, 408] on video at bounding box center [357, 264] width 687 height 387
click at [119, 419] on span at bounding box center [66, 420] width 105 height 3
click at [148, 419] on span at bounding box center [357, 420] width 687 height 3
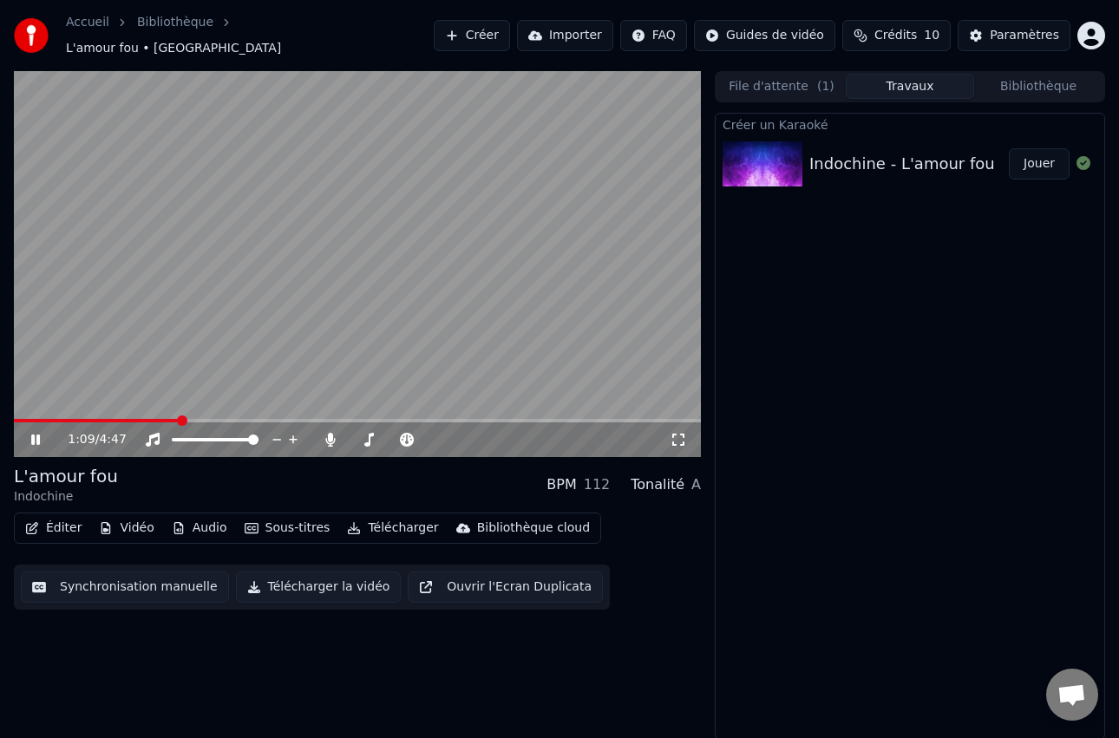
click at [41, 433] on icon at bounding box center [48, 440] width 40 height 14
click at [285, 522] on button "Sous-titres" at bounding box center [288, 528] width 100 height 24
click at [630, 682] on div "1:09 / 4:47 L'amour fou Indochine BPM 112 Tonalité A Éditer Vidéo Audio Sous-ti…" at bounding box center [357, 405] width 687 height 669
click at [156, 582] on button "Synchronisation manuelle" at bounding box center [125, 587] width 208 height 31
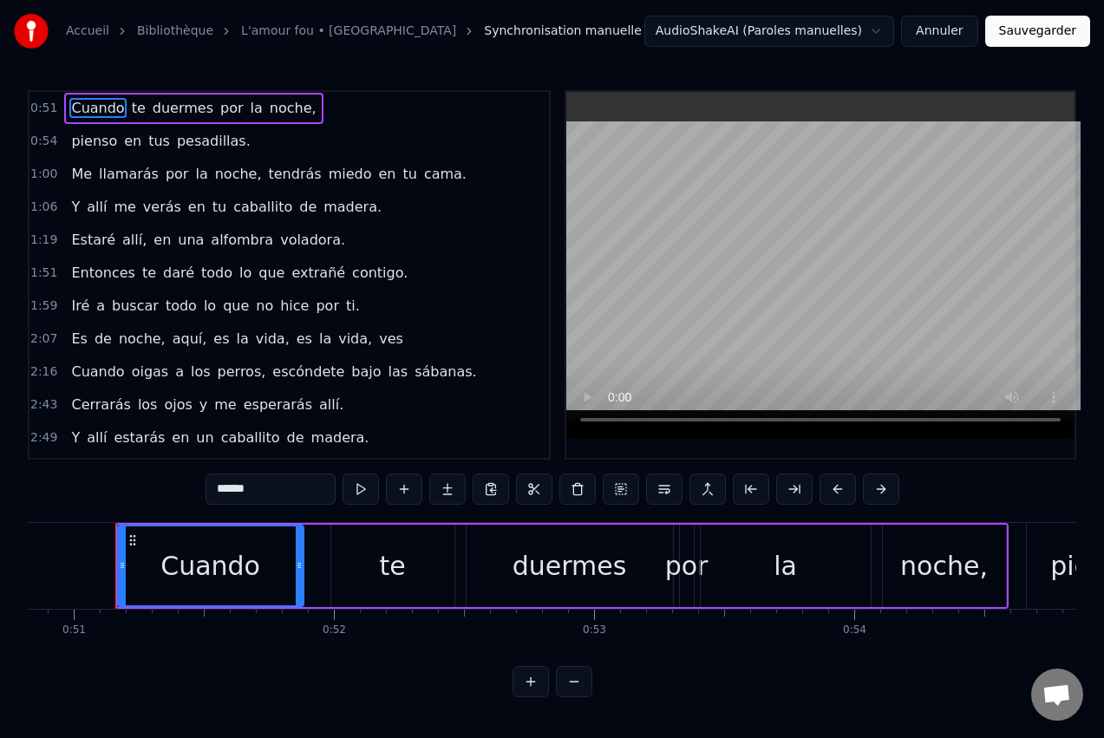
scroll to position [2, 0]
click at [579, 697] on button at bounding box center [574, 681] width 36 height 31
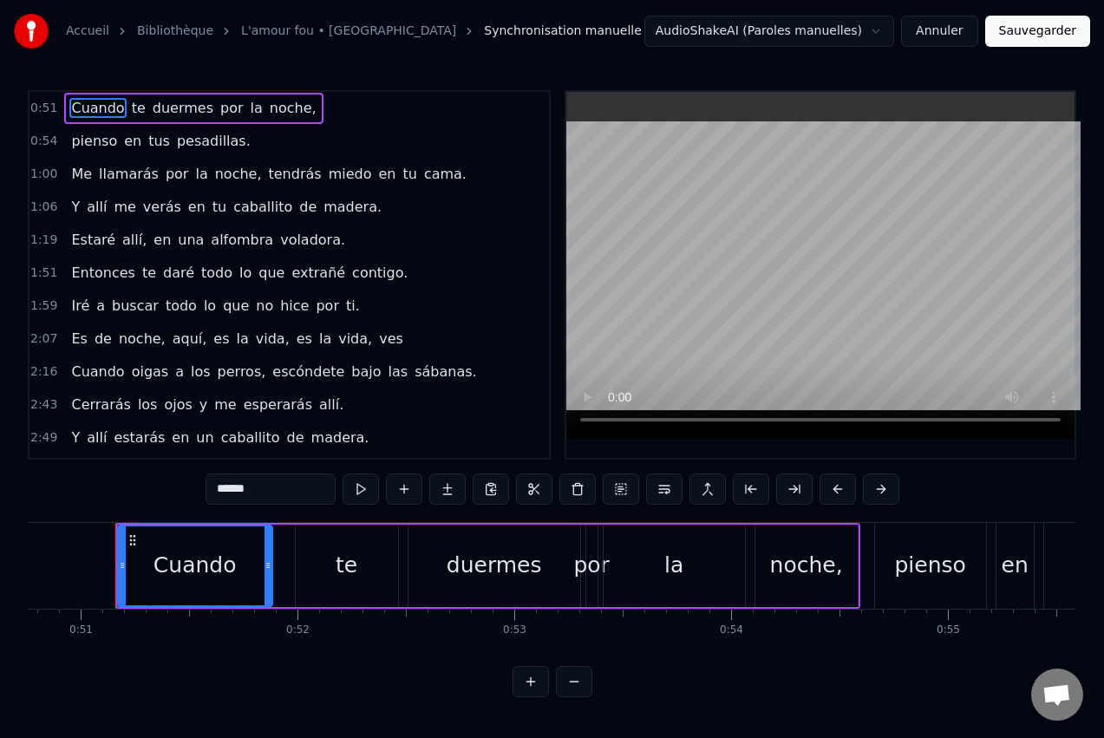
click at [576, 697] on button at bounding box center [574, 681] width 36 height 31
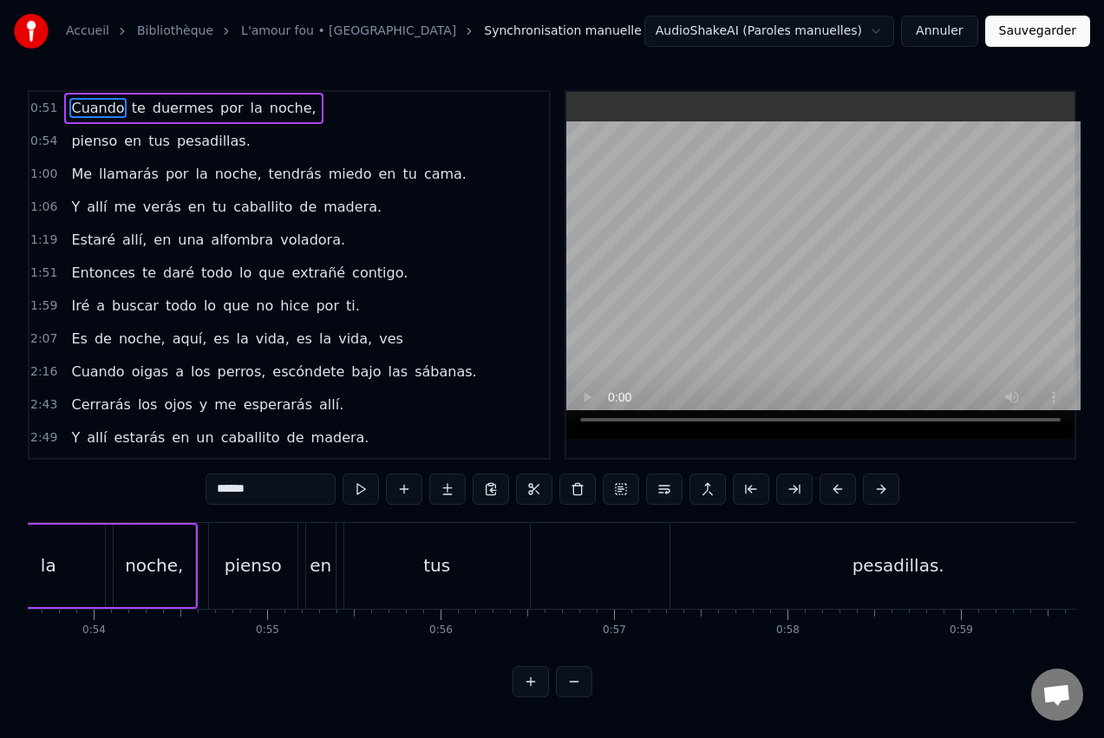
scroll to position [0, 8787]
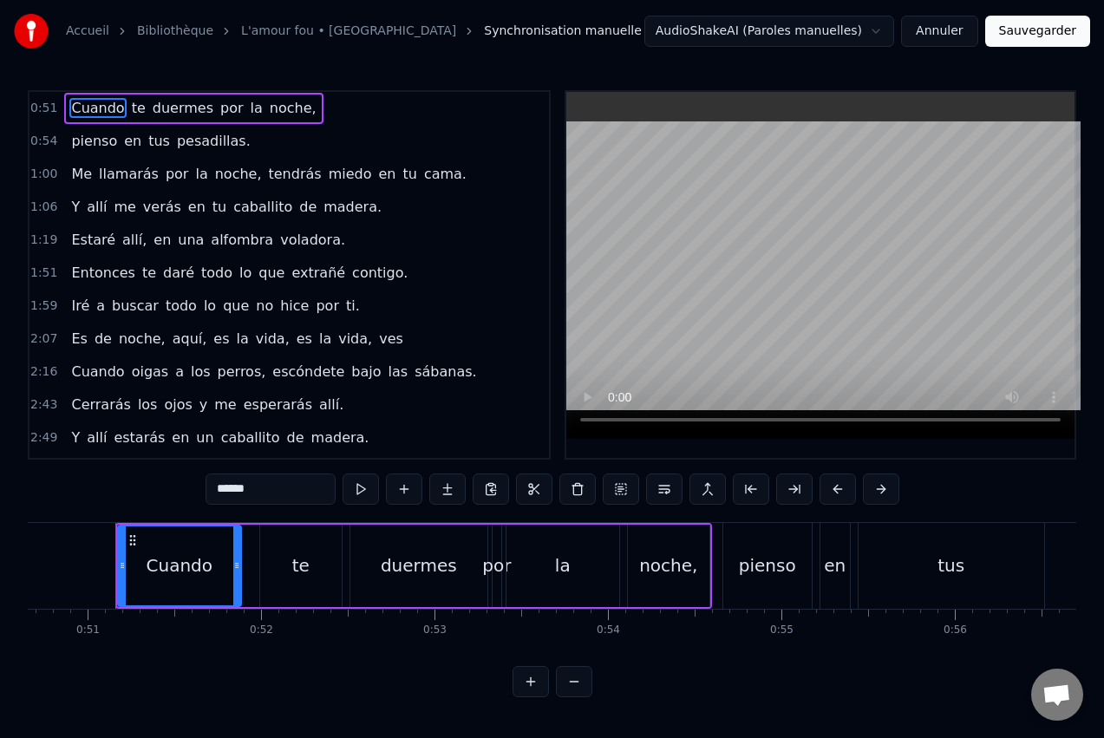
click at [584, 683] on button at bounding box center [574, 681] width 36 height 31
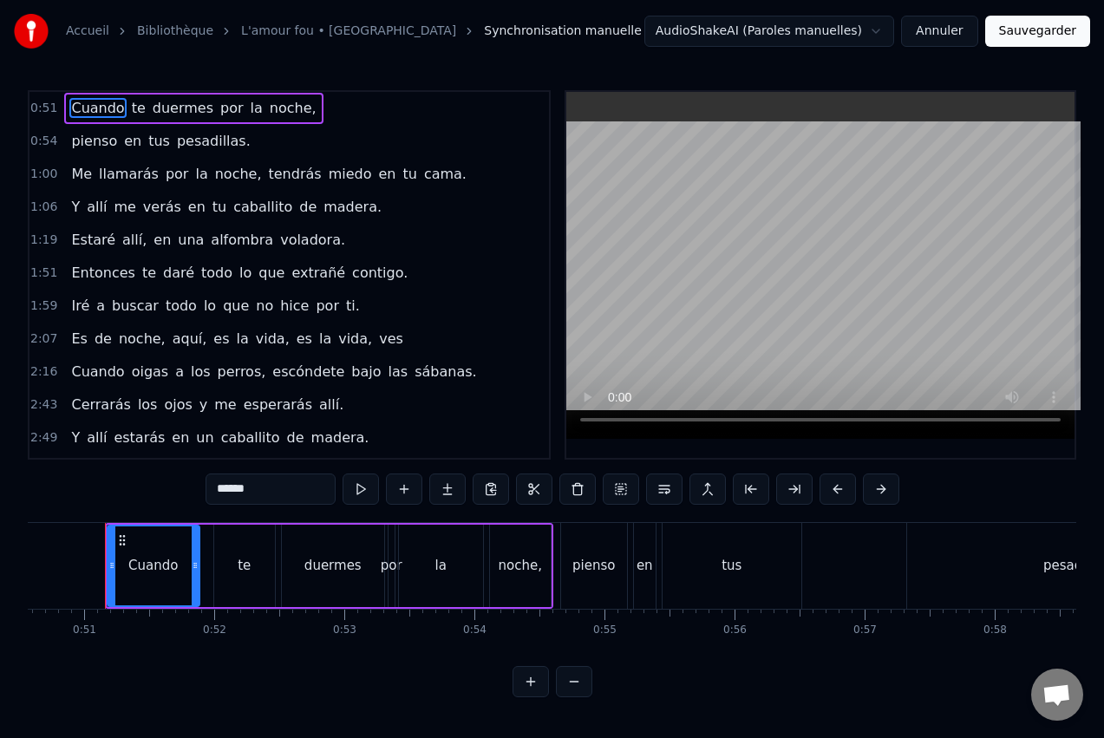
scroll to position [0, 6569]
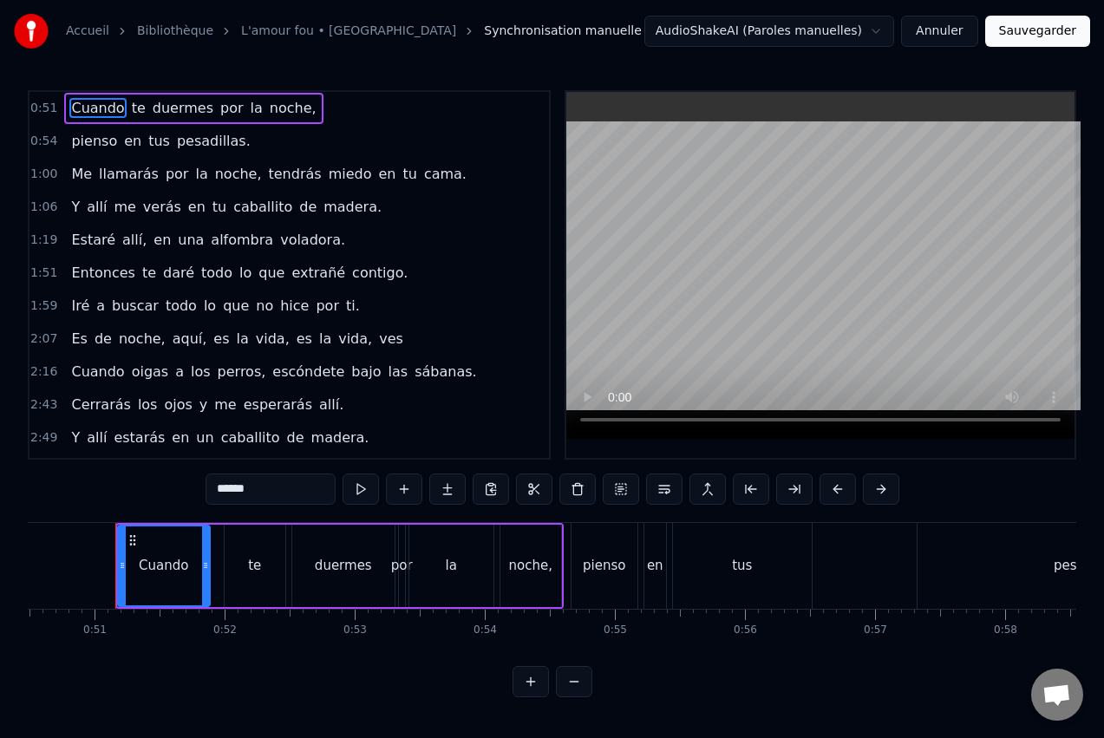
click at [585, 692] on button at bounding box center [574, 681] width 36 height 31
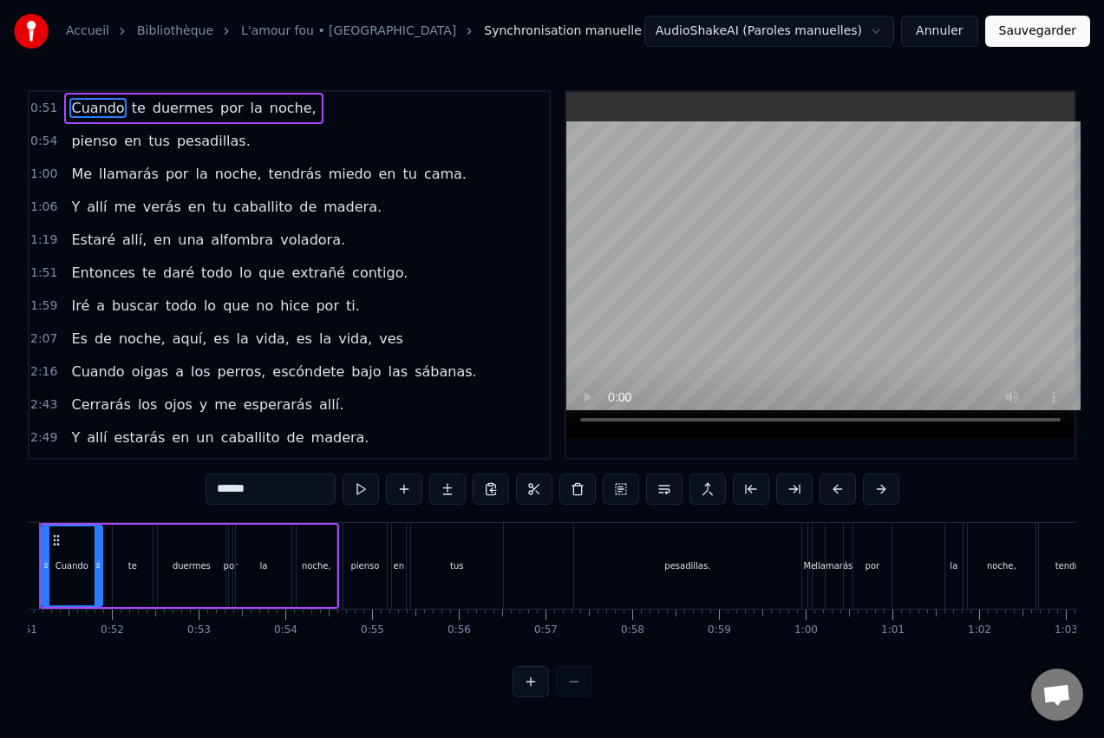
scroll to position [0, 4384]
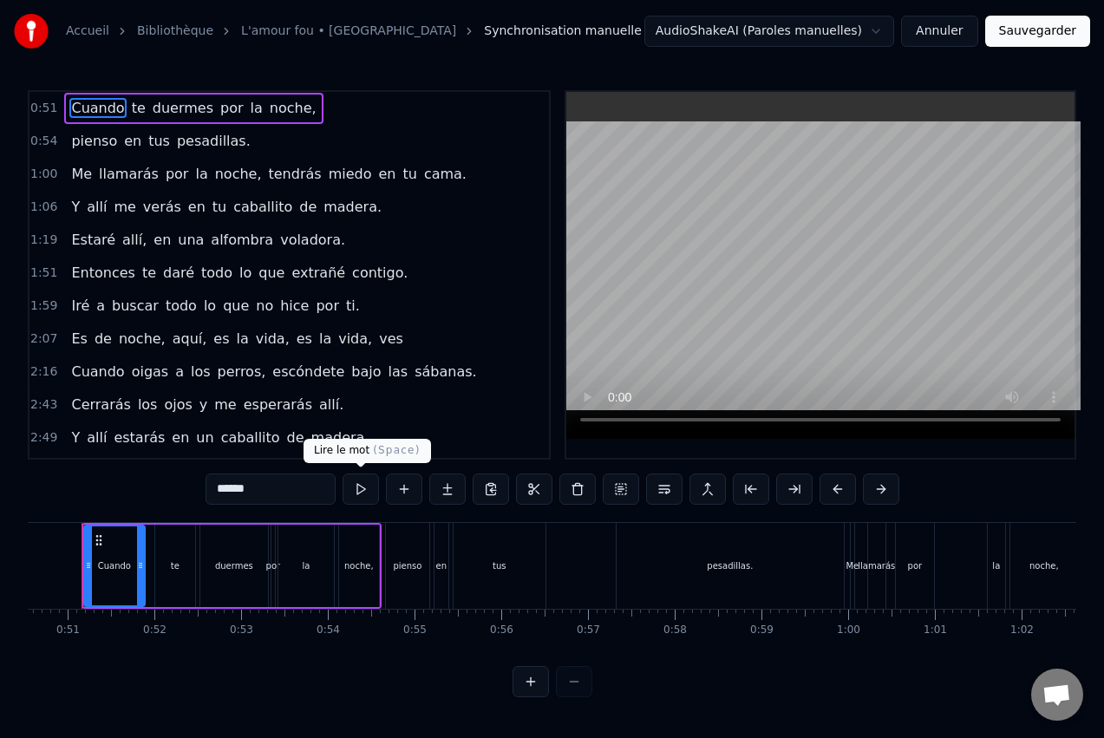
click at [359, 489] on button at bounding box center [361, 489] width 36 height 31
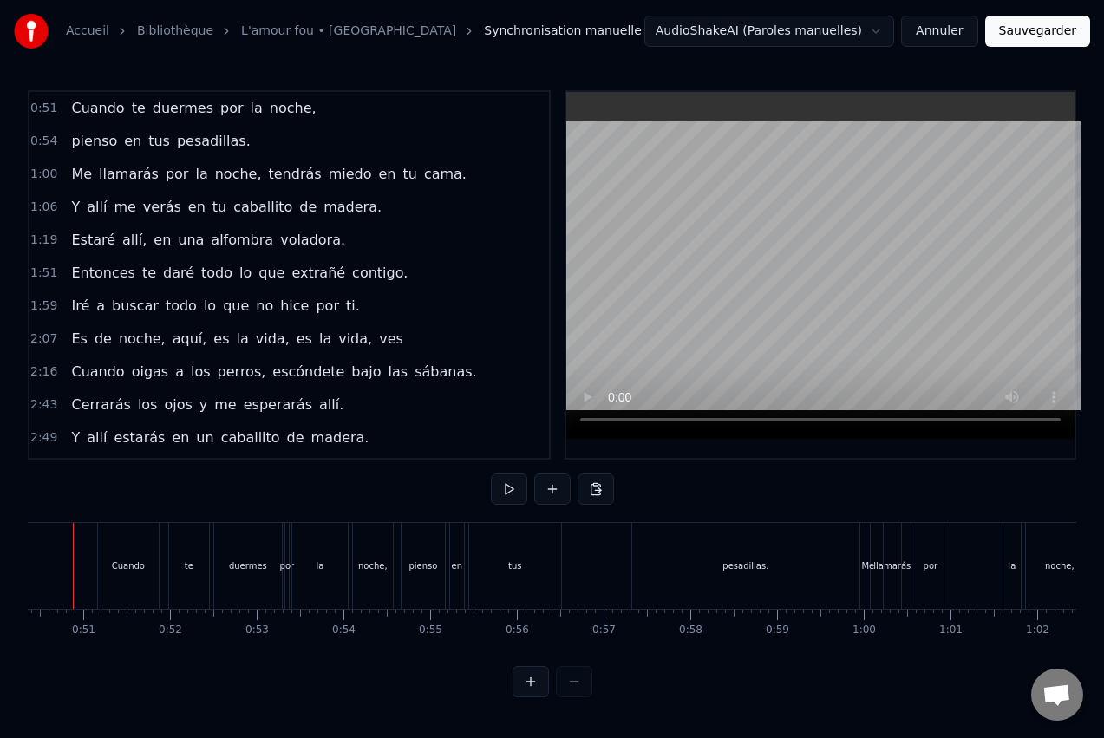
scroll to position [0, 4326]
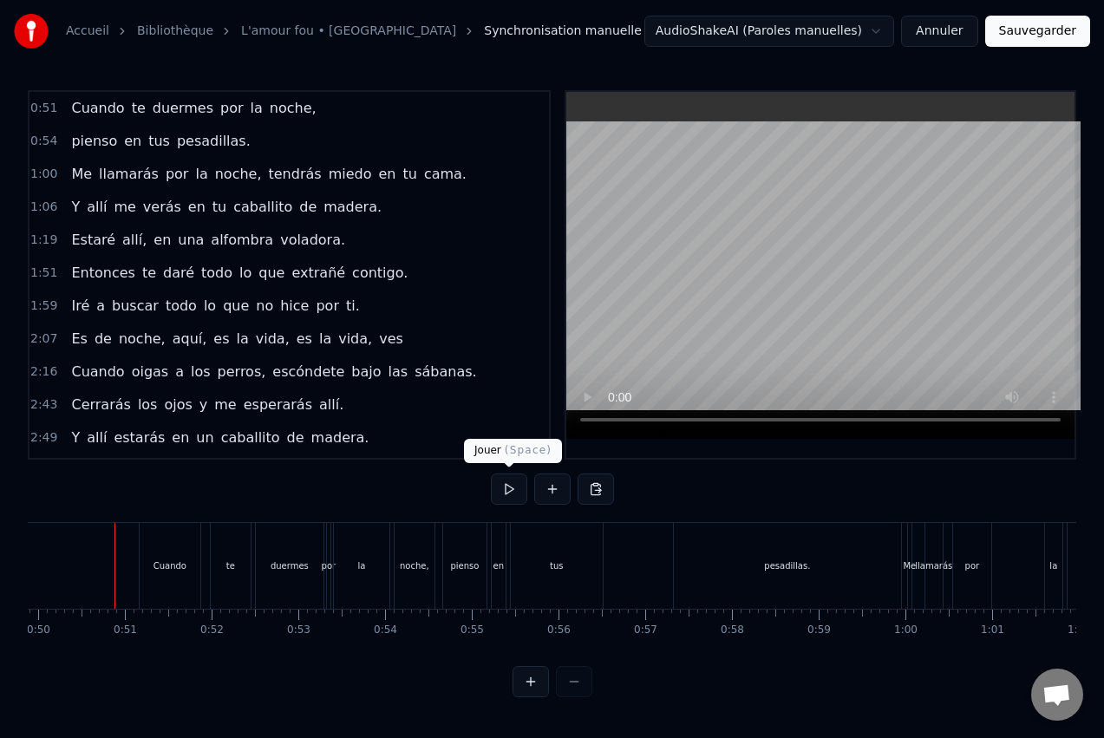
click at [502, 492] on button at bounding box center [509, 489] width 36 height 31
click at [509, 486] on button at bounding box center [509, 489] width 36 height 31
click at [383, 562] on div "la" at bounding box center [362, 566] width 56 height 86
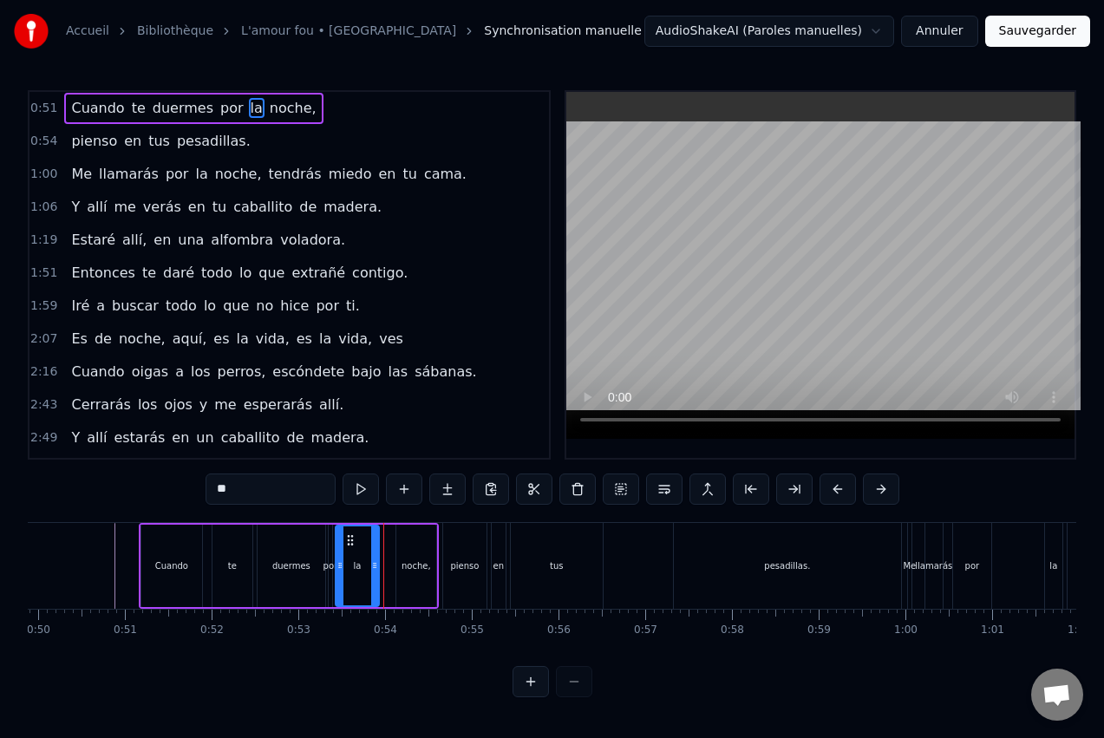
drag, startPoint x: 385, startPoint y: 570, endPoint x: 373, endPoint y: 572, distance: 12.3
click at [373, 572] on icon at bounding box center [374, 566] width 7 height 14
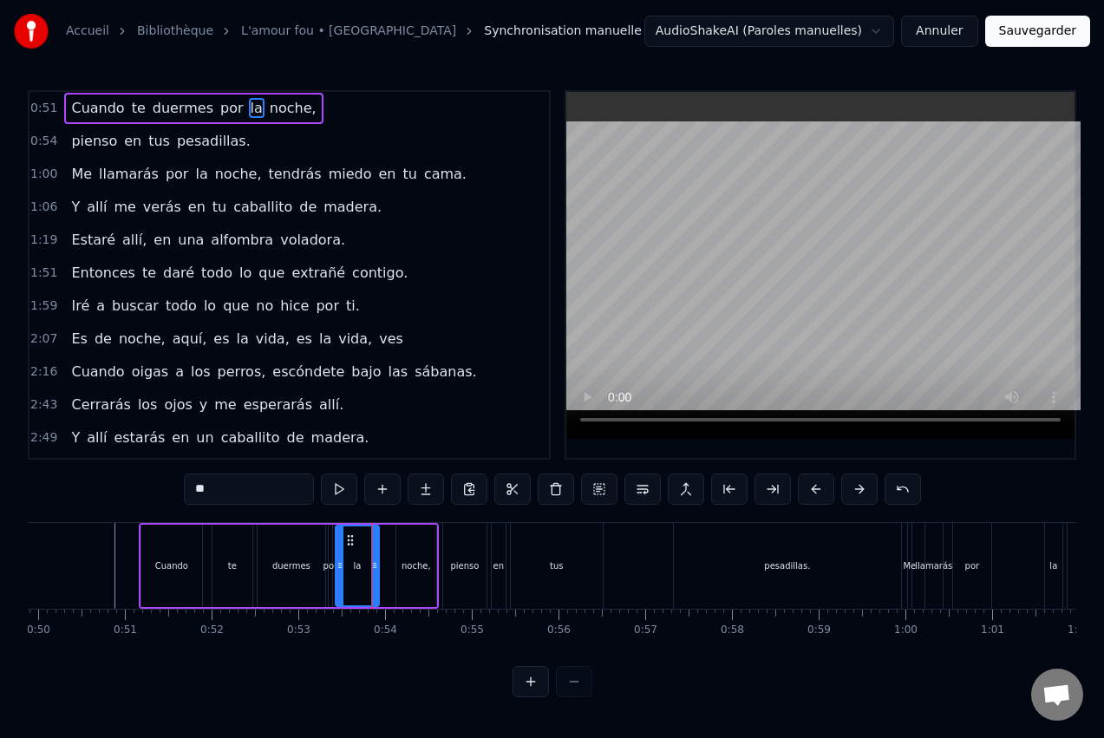
click at [403, 552] on div "noche," at bounding box center [416, 566] width 40 height 82
type input "******"
drag, startPoint x: 409, startPoint y: 540, endPoint x: 394, endPoint y: 542, distance: 15.0
click at [394, 542] on icon at bounding box center [396, 540] width 14 height 14
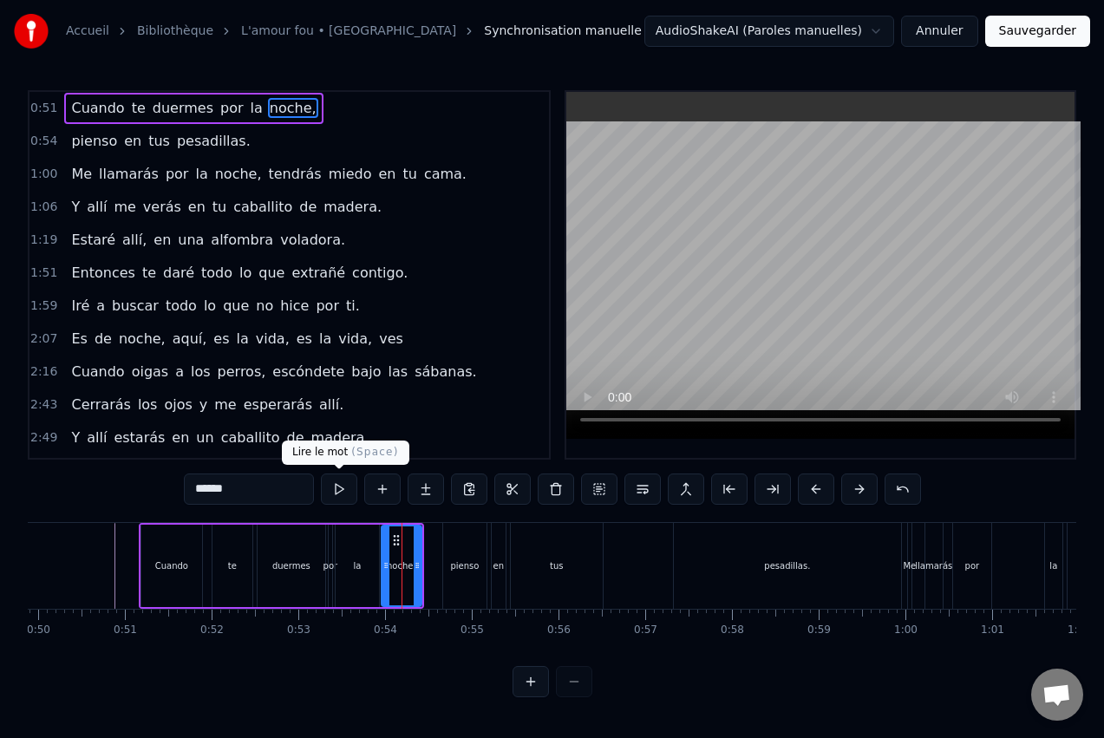
click at [347, 489] on button at bounding box center [339, 489] width 36 height 31
click at [339, 487] on button at bounding box center [339, 489] width 36 height 31
click at [342, 487] on button at bounding box center [339, 489] width 36 height 31
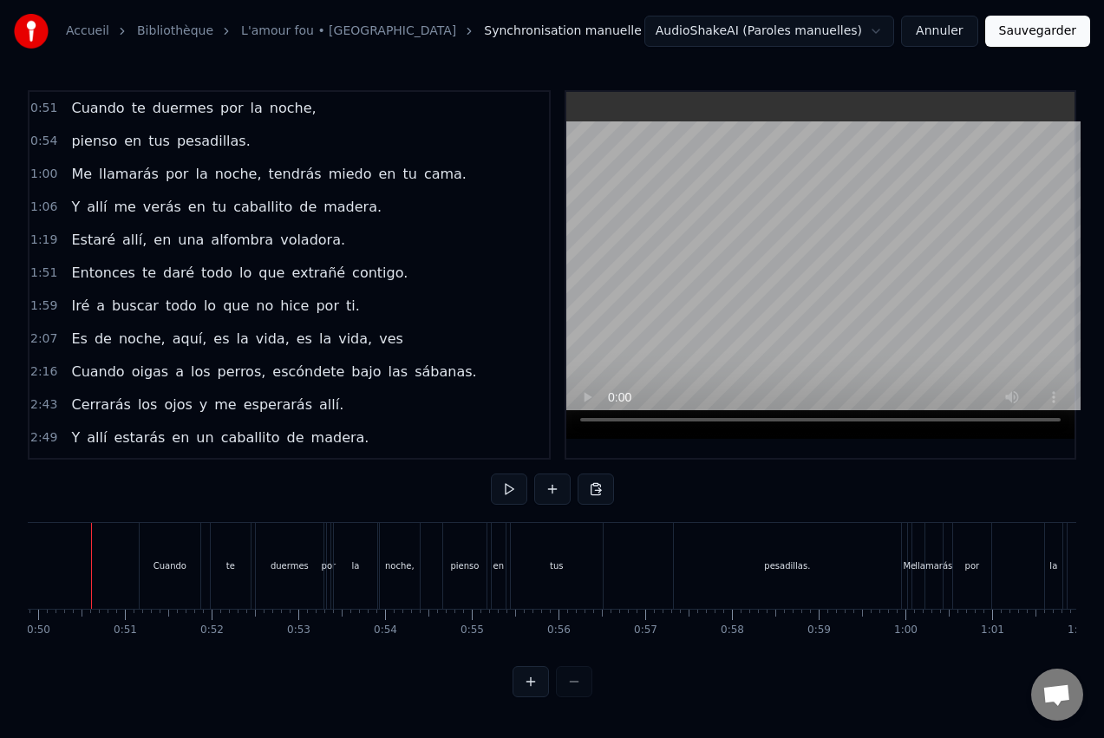
scroll to position [0, 4303]
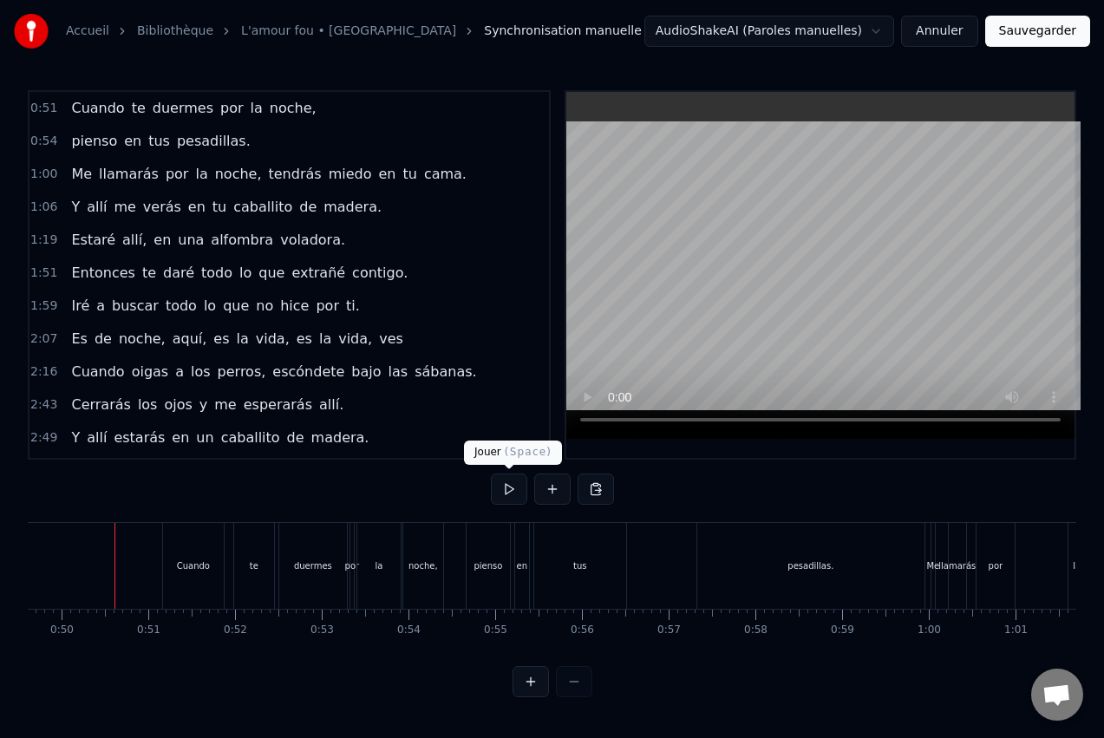
click at [507, 487] on button at bounding box center [509, 489] width 36 height 31
click at [511, 489] on button at bounding box center [509, 489] width 36 height 31
click at [380, 591] on div "la" at bounding box center [378, 566] width 43 height 86
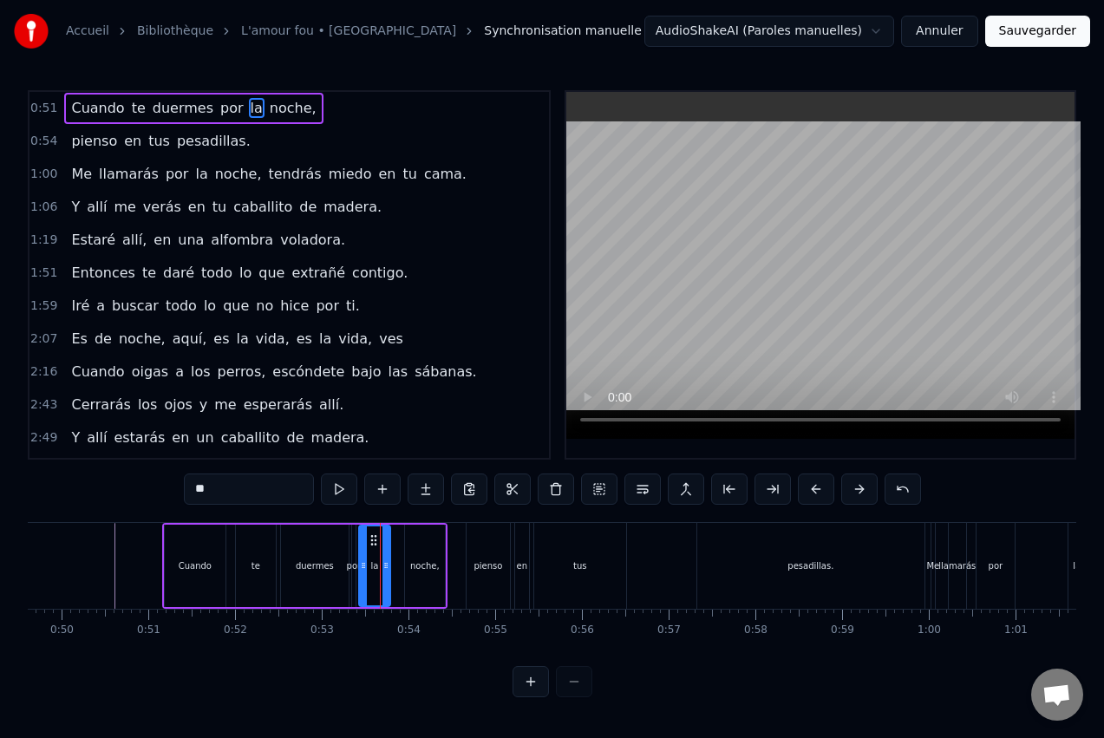
drag, startPoint x: 398, startPoint y: 569, endPoint x: 386, endPoint y: 571, distance: 12.3
click at [386, 571] on icon at bounding box center [386, 566] width 7 height 14
click at [430, 551] on div "noche," at bounding box center [425, 566] width 40 height 82
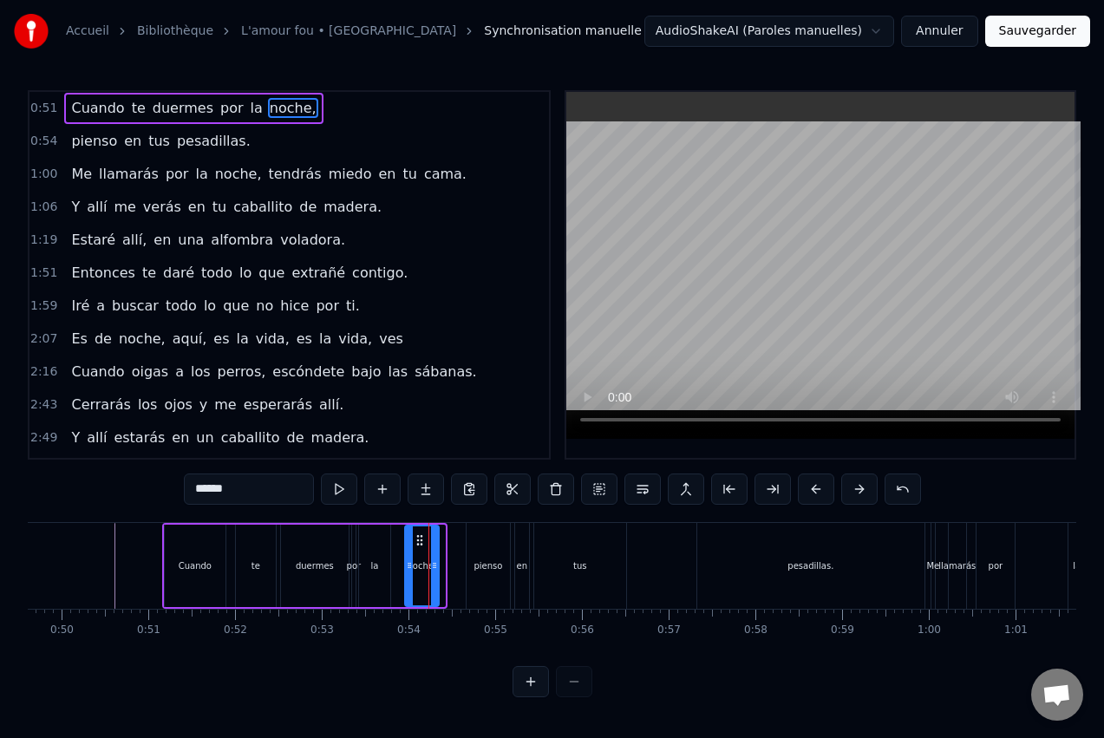
click at [435, 558] on div at bounding box center [434, 565] width 7 height 79
click at [536, 693] on button at bounding box center [531, 681] width 36 height 31
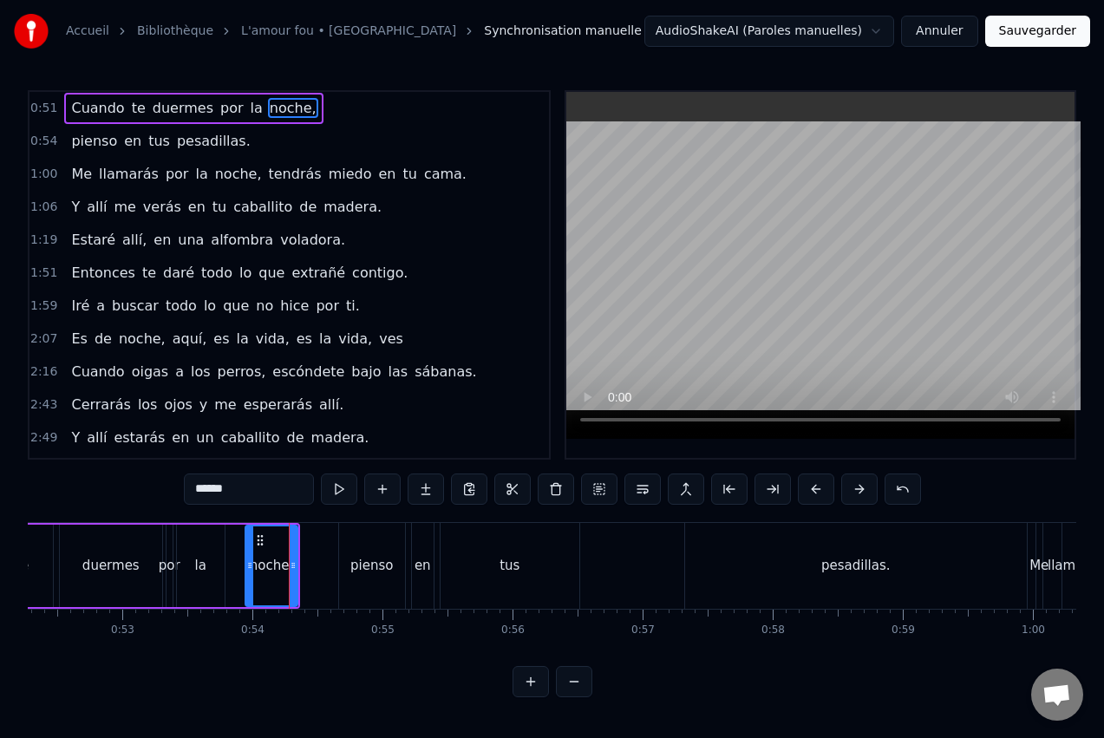
scroll to position [0, 6738]
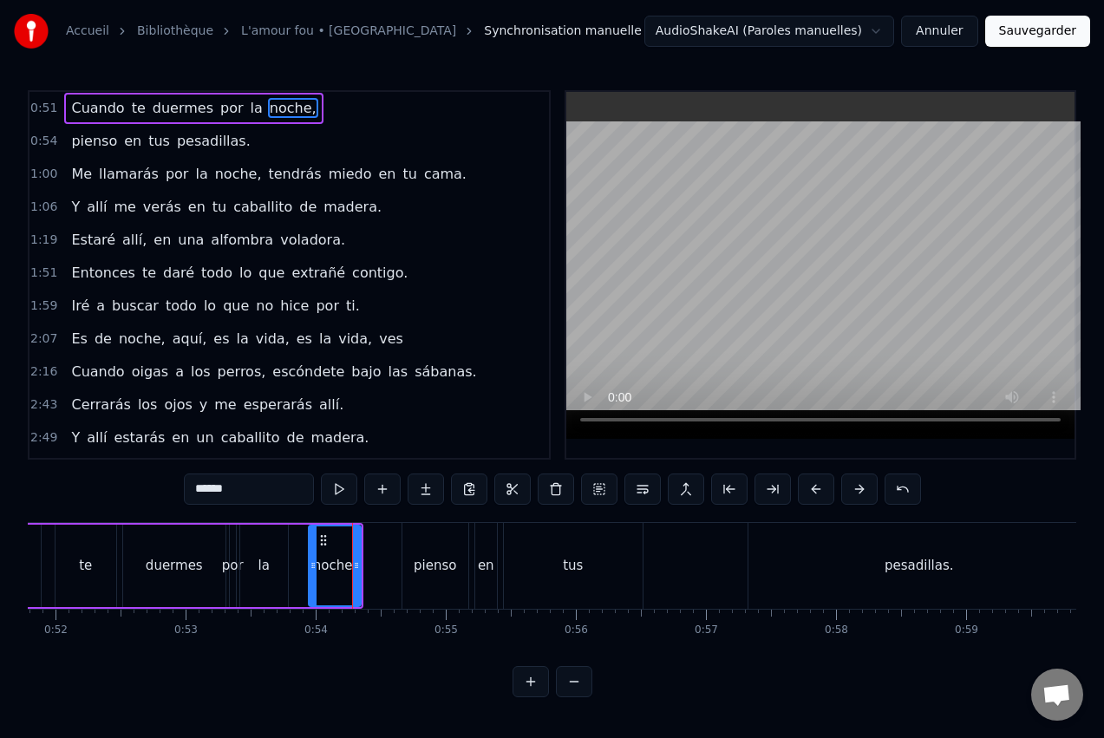
drag, startPoint x: 332, startPoint y: 565, endPoint x: 312, endPoint y: 567, distance: 20.1
click at [312, 567] on div "noche," at bounding box center [334, 565] width 49 height 79
drag, startPoint x: 323, startPoint y: 538, endPoint x: 304, endPoint y: 545, distance: 20.3
click at [304, 545] on icon at bounding box center [305, 540] width 14 height 14
click at [116, 552] on div "te" at bounding box center [86, 566] width 62 height 82
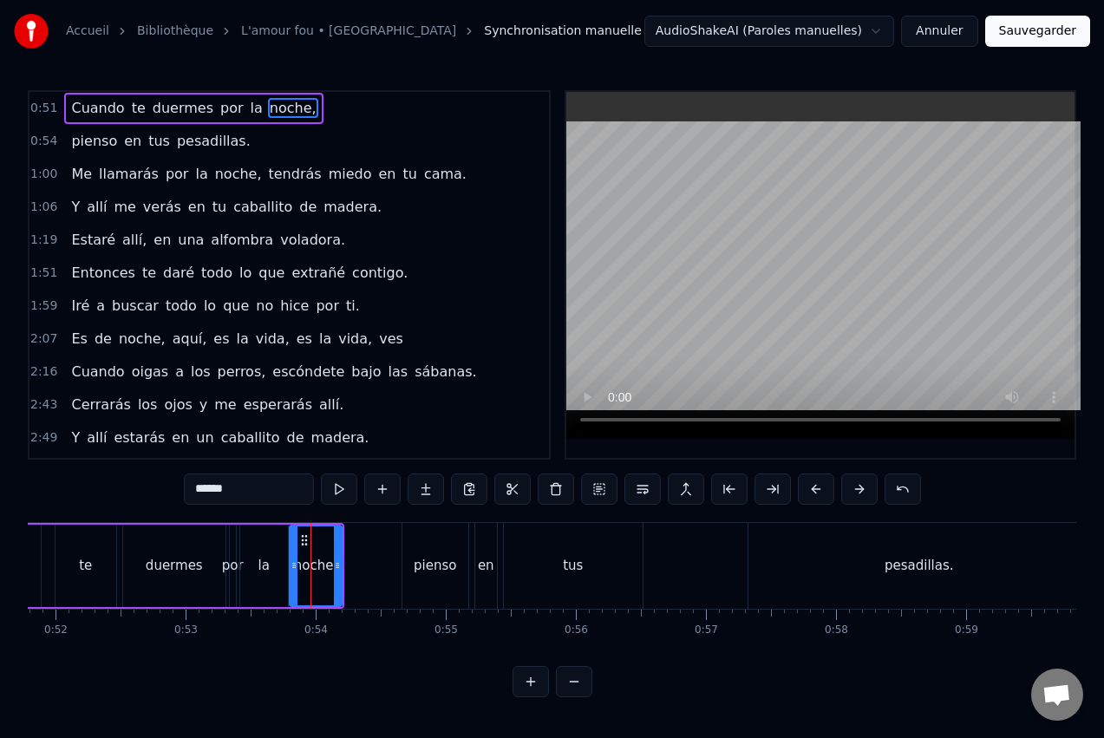
type input "**"
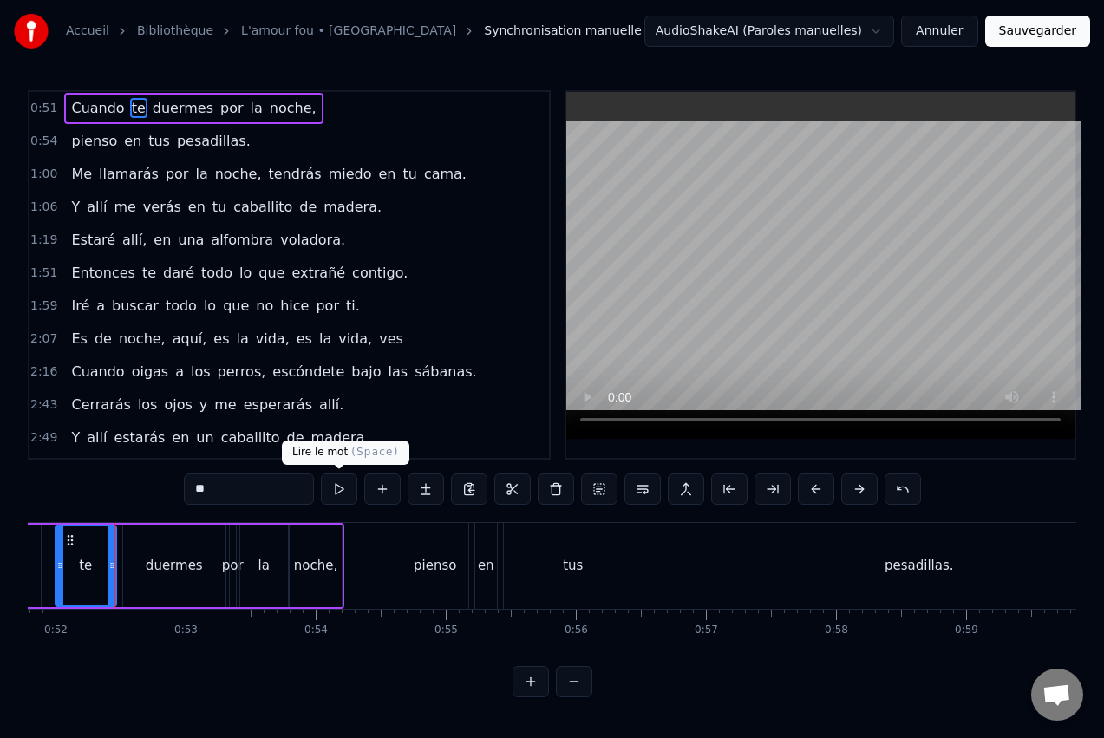
click at [345, 492] on button at bounding box center [339, 489] width 36 height 31
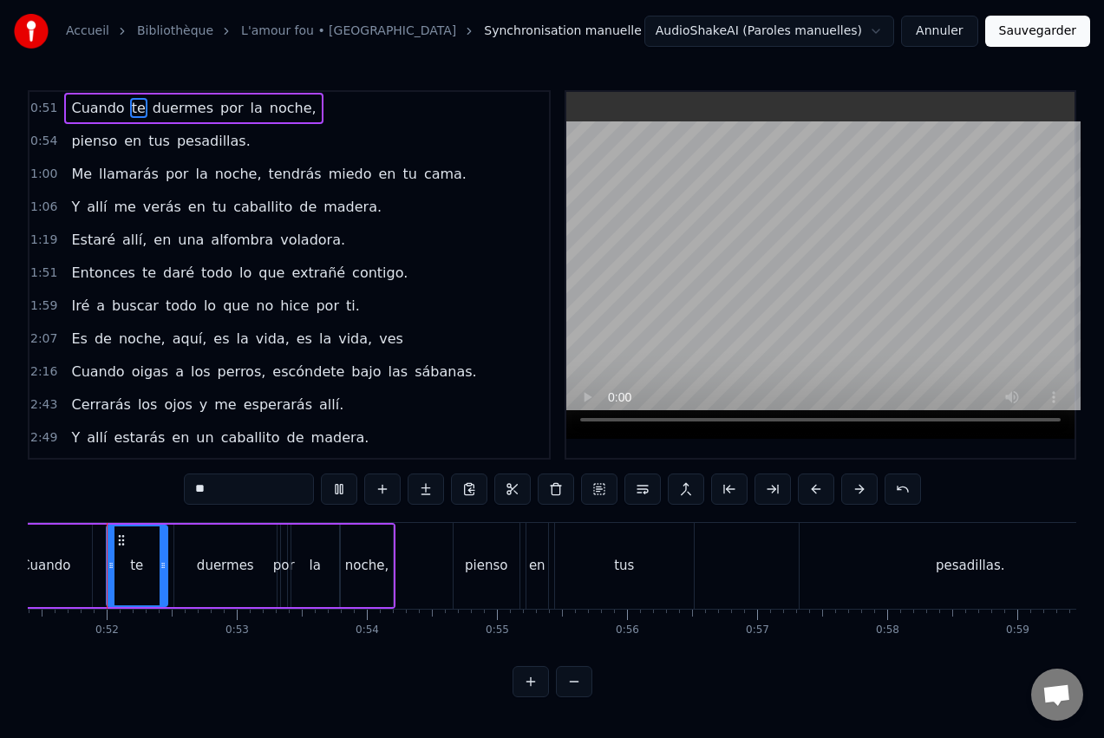
scroll to position [0, 6675]
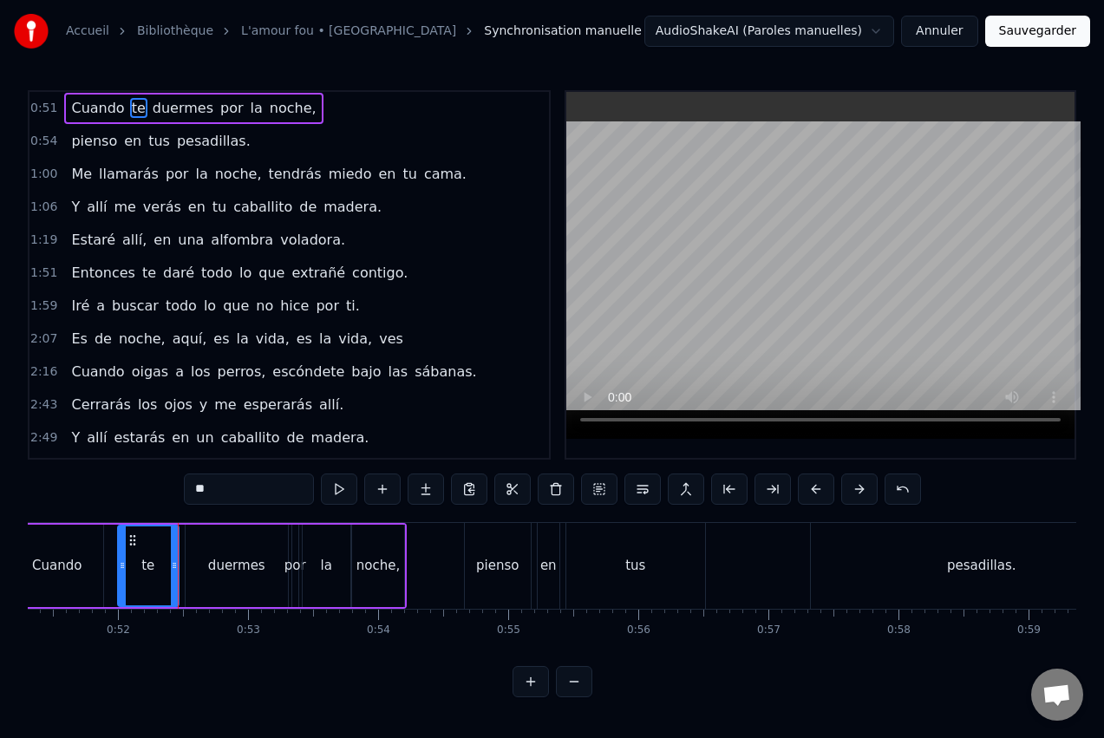
click at [108, 638] on div "Cuando te duermes por la noche, pienso en tus pesadillas. Me llamarás por la no…" at bounding box center [552, 587] width 1049 height 130
click at [96, 501] on div "0:51 Cuando te duermes por la noche, 0:54 pienso en tus pesadillas. 1:00 Me lla…" at bounding box center [552, 393] width 1049 height 607
click at [106, 553] on div "Cuando te duermes por la noche," at bounding box center [208, 566] width 398 height 86
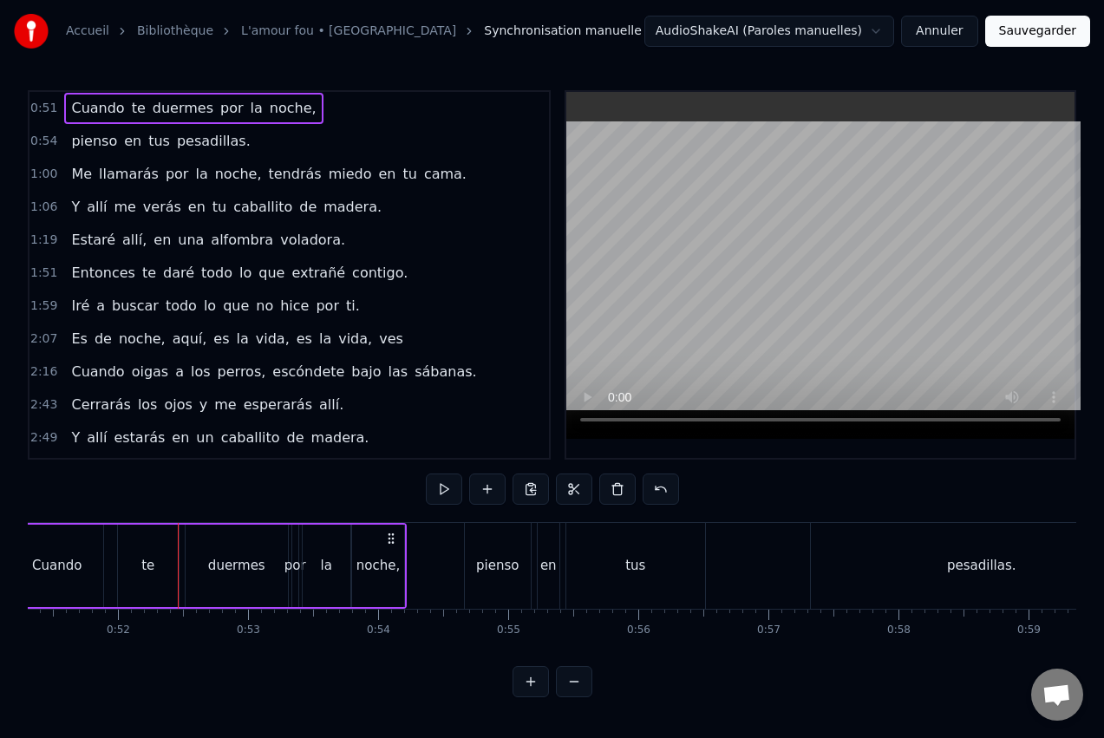
scroll to position [0, 6667]
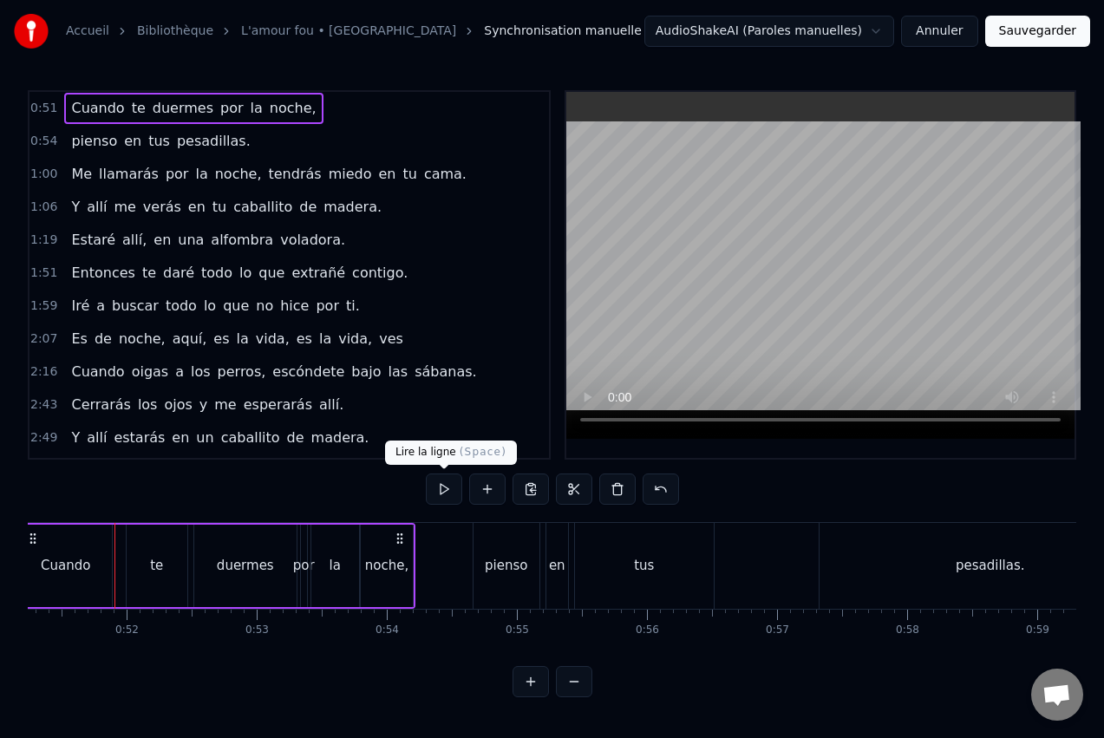
click at [446, 488] on button at bounding box center [444, 489] width 36 height 31
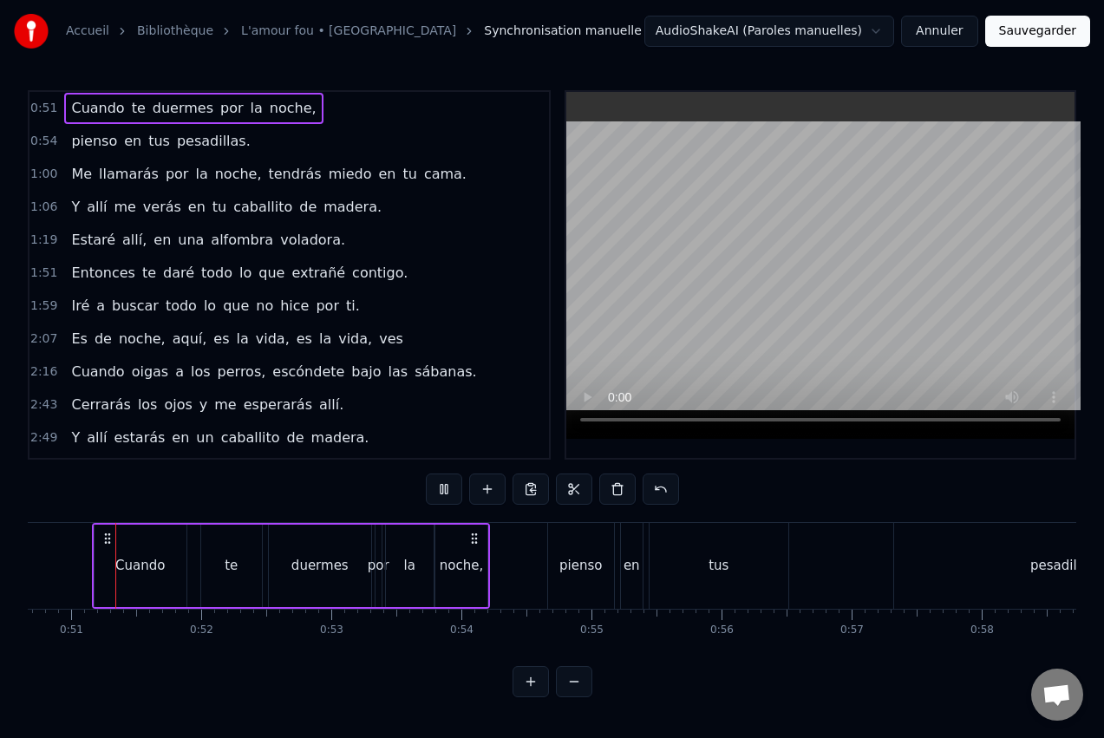
scroll to position [0, 6569]
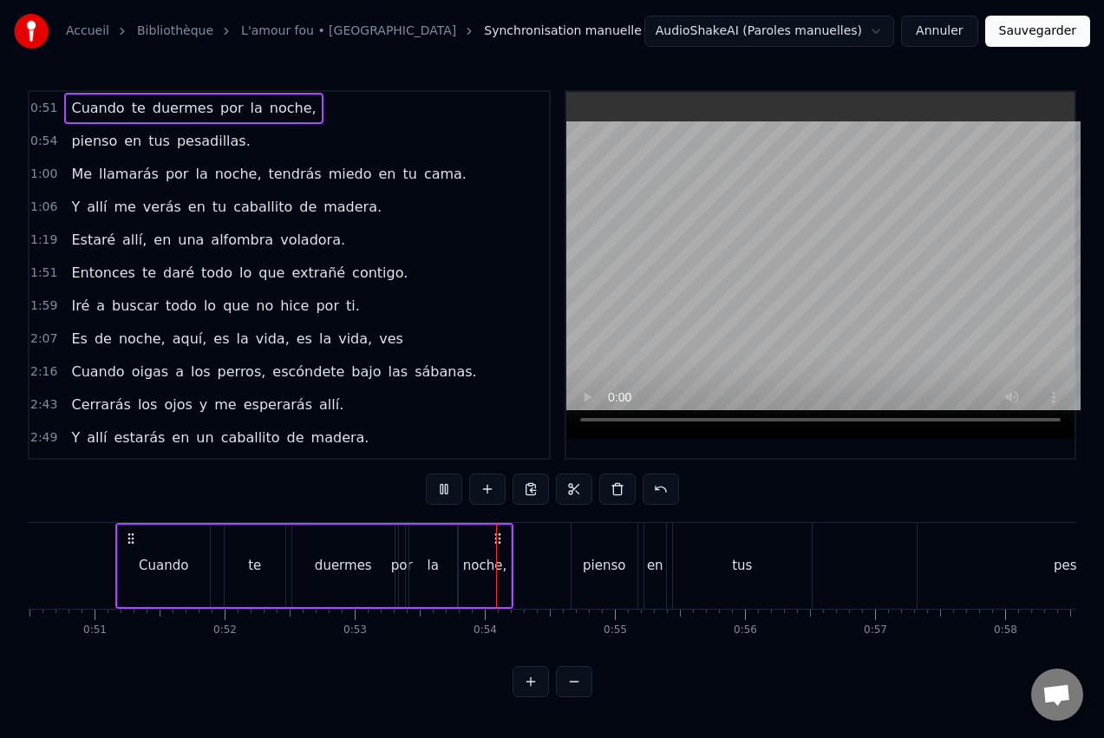
click at [446, 489] on button at bounding box center [444, 489] width 36 height 31
click at [369, 581] on div "duermes" at bounding box center [343, 566] width 102 height 82
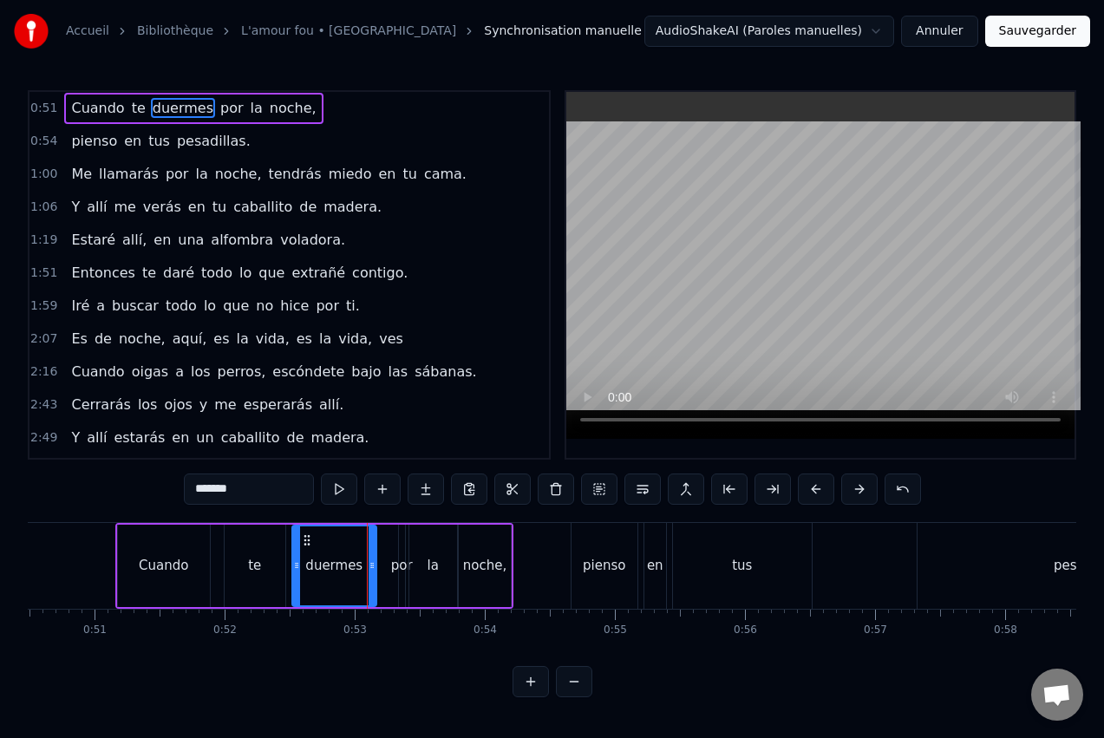
drag, startPoint x: 388, startPoint y: 565, endPoint x: 369, endPoint y: 570, distance: 18.9
click at [369, 570] on icon at bounding box center [372, 566] width 7 height 14
click at [414, 568] on div "la" at bounding box center [433, 566] width 48 height 82
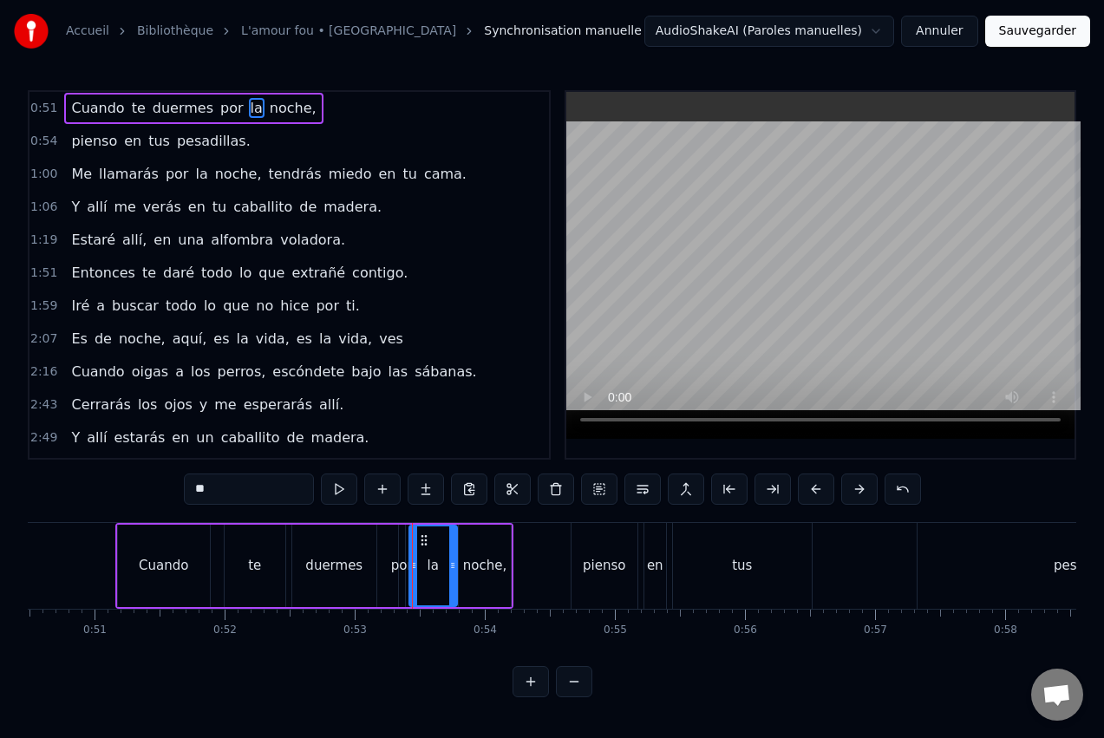
click at [392, 565] on div "por" at bounding box center [402, 566] width 22 height 20
type input "***"
click at [385, 571] on div "Cuando te duermes por la noche," at bounding box center [314, 566] width 398 height 86
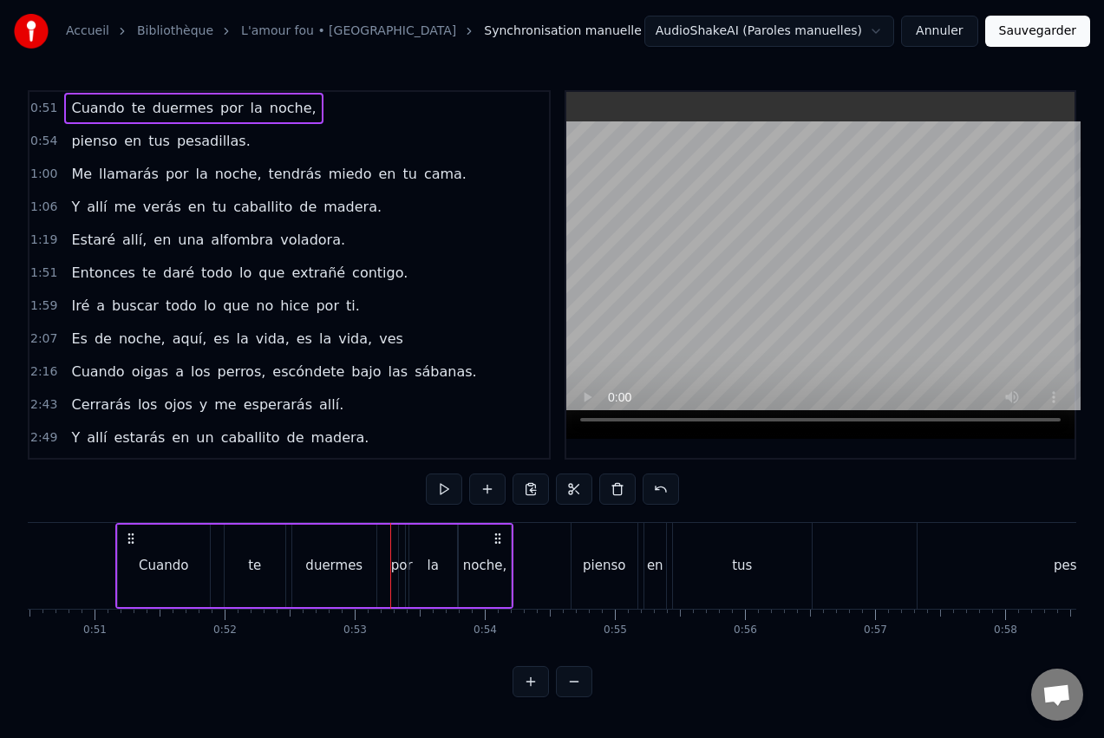
click at [389, 571] on div "Cuando te duermes por la noche," at bounding box center [314, 566] width 398 height 86
click at [356, 559] on div "duermes" at bounding box center [333, 566] width 57 height 20
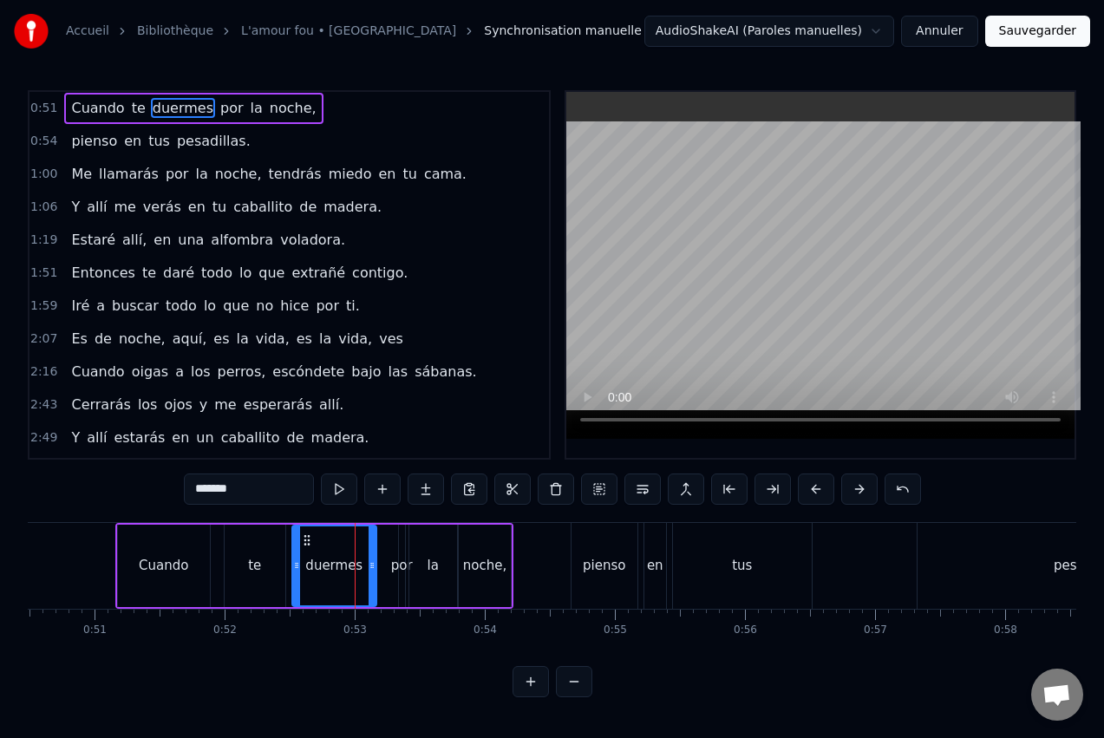
click at [402, 556] on div "por" at bounding box center [402, 566] width 22 height 20
type input "***"
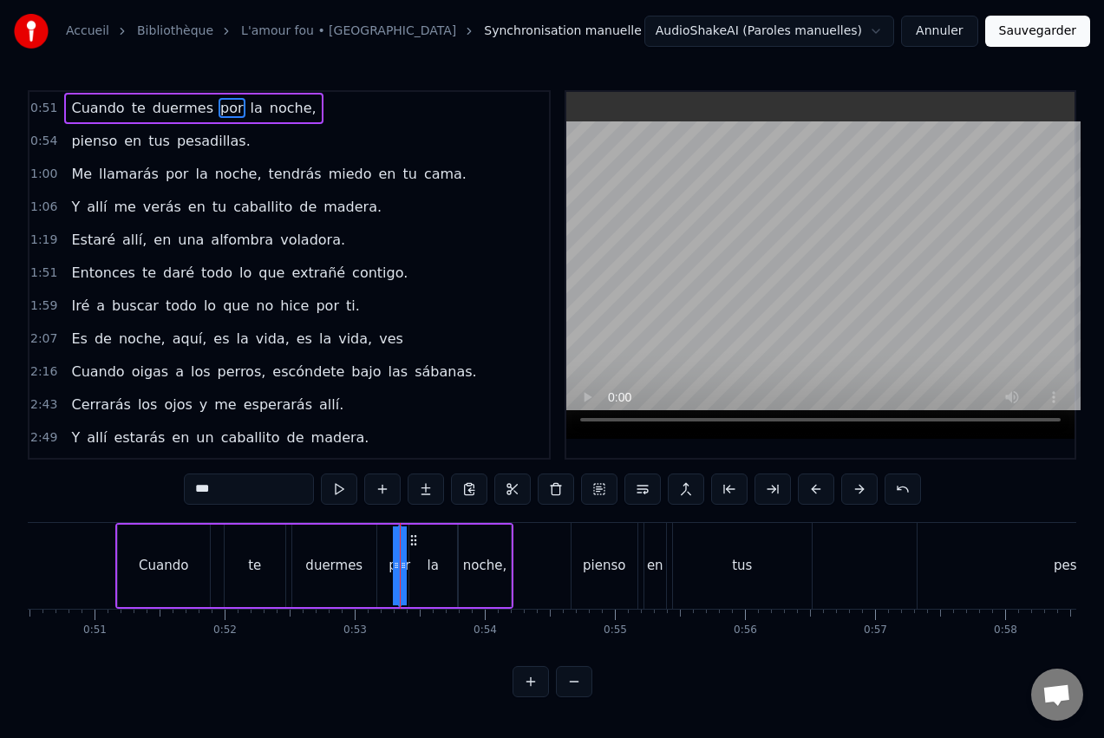
drag, startPoint x: 399, startPoint y: 553, endPoint x: 389, endPoint y: 553, distance: 9.5
click at [389, 553] on div "Cuando te duermes por la noche," at bounding box center [314, 566] width 398 height 86
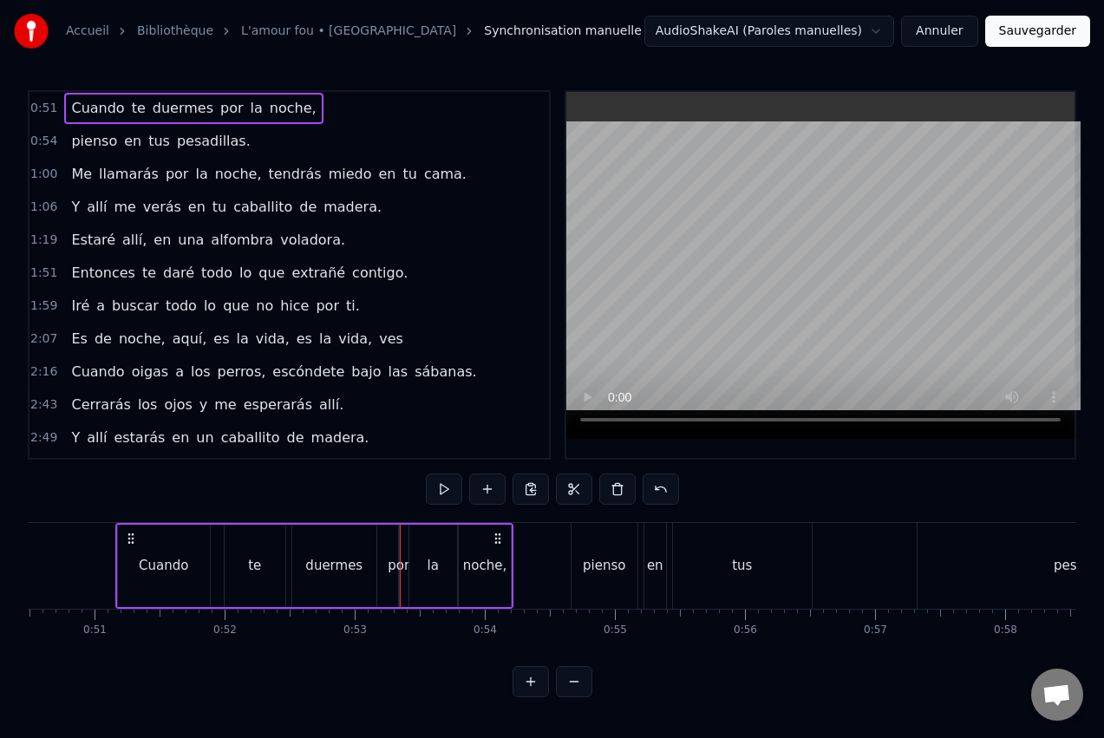
click at [530, 697] on button at bounding box center [531, 681] width 36 height 31
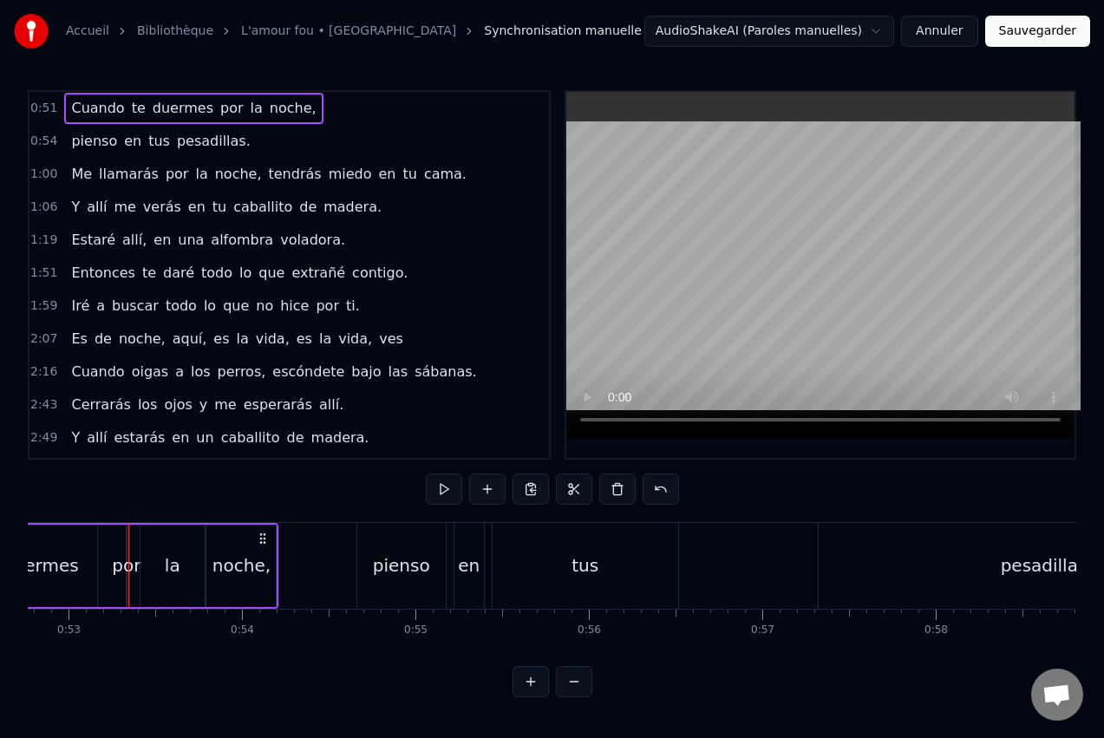
scroll to position [0, 8858]
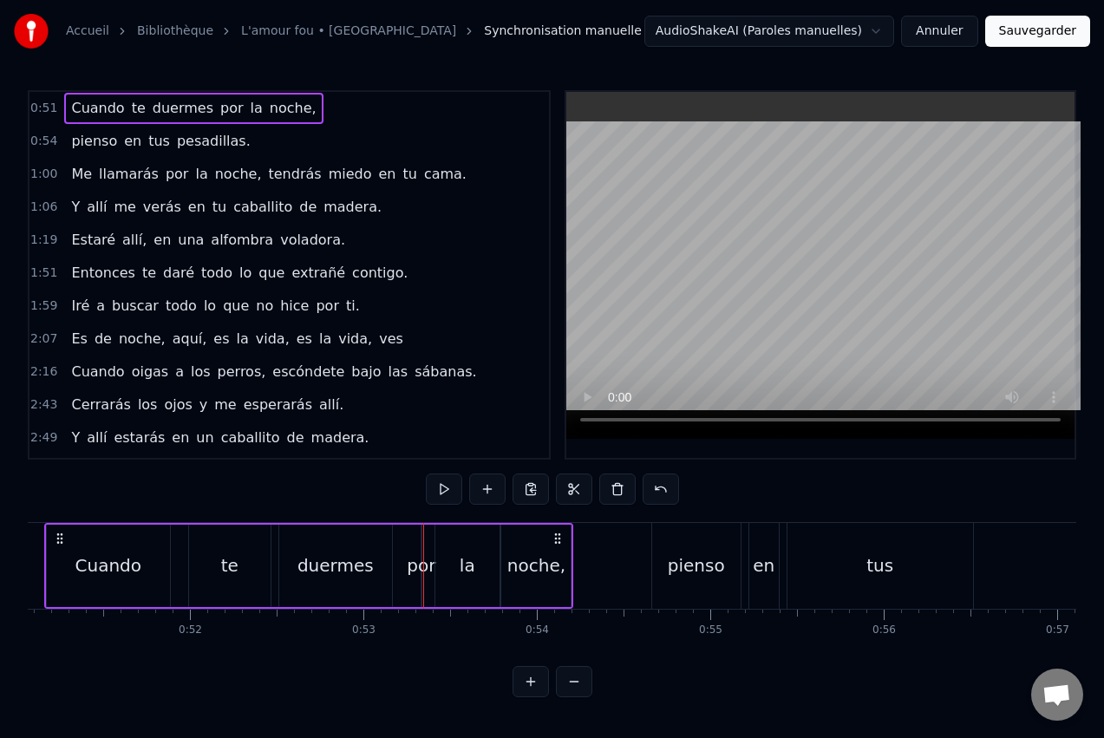
click at [411, 547] on div "Cuando te duermes por la noche," at bounding box center [309, 566] width 530 height 86
click at [422, 568] on div "por" at bounding box center [421, 566] width 29 height 26
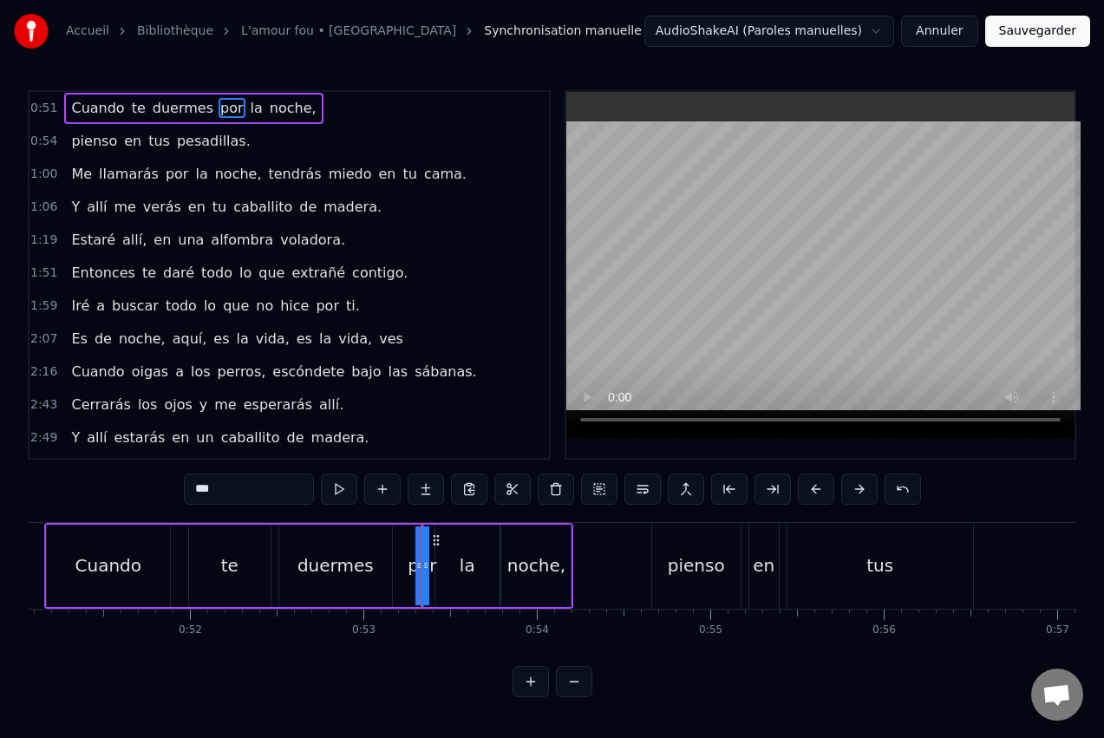
drag, startPoint x: 428, startPoint y: 565, endPoint x: 438, endPoint y: 568, distance: 10.2
click at [438, 568] on div "Cuando te duermes por la noche," at bounding box center [309, 566] width 530 height 86
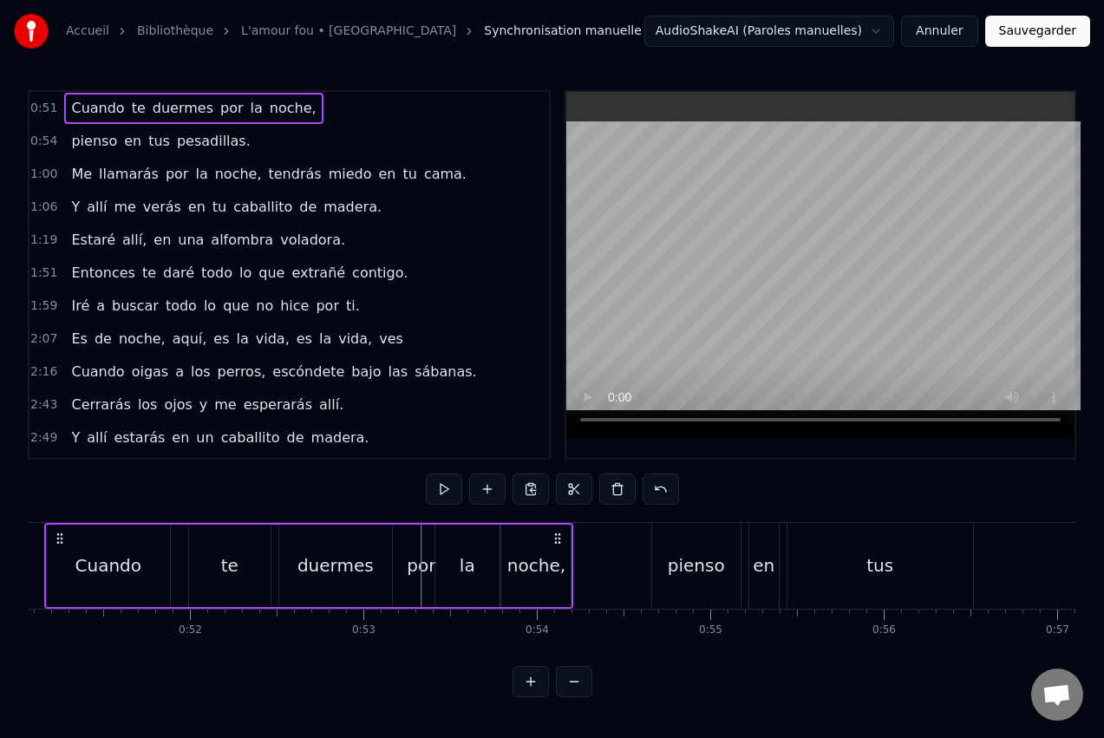
click at [403, 562] on div "Cuando te duermes por la noche," at bounding box center [309, 566] width 530 height 86
click at [358, 563] on div "duermes" at bounding box center [336, 566] width 76 height 26
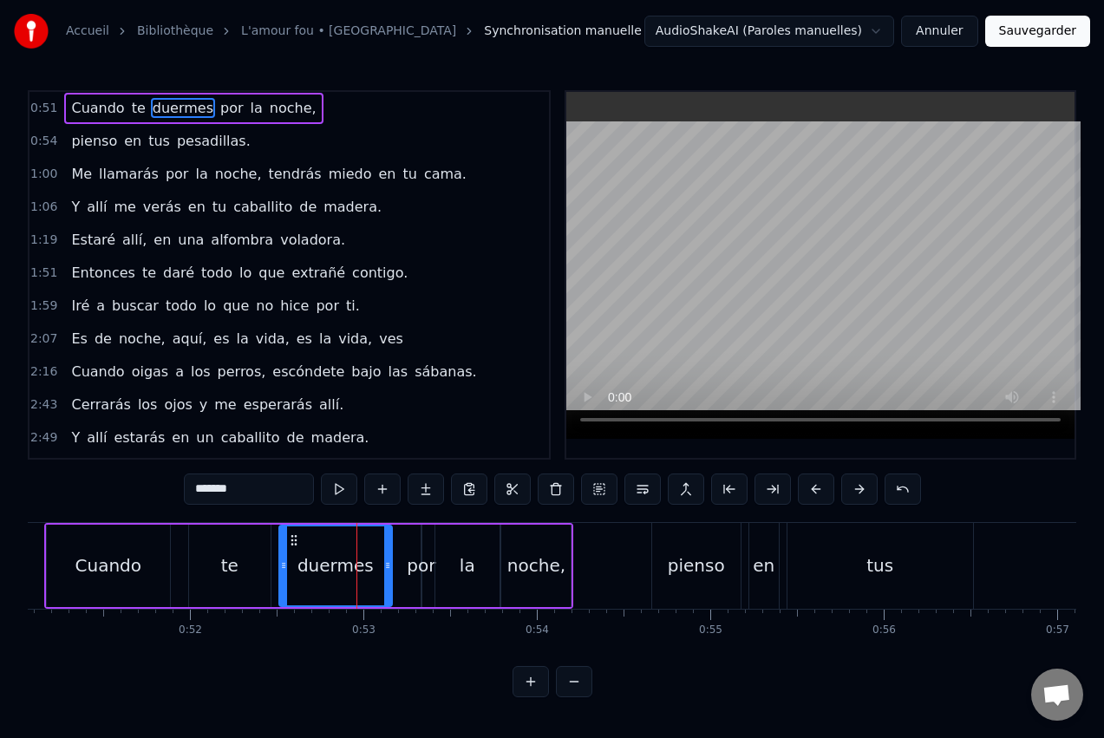
click at [423, 562] on div "por" at bounding box center [421, 566] width 29 height 26
type input "***"
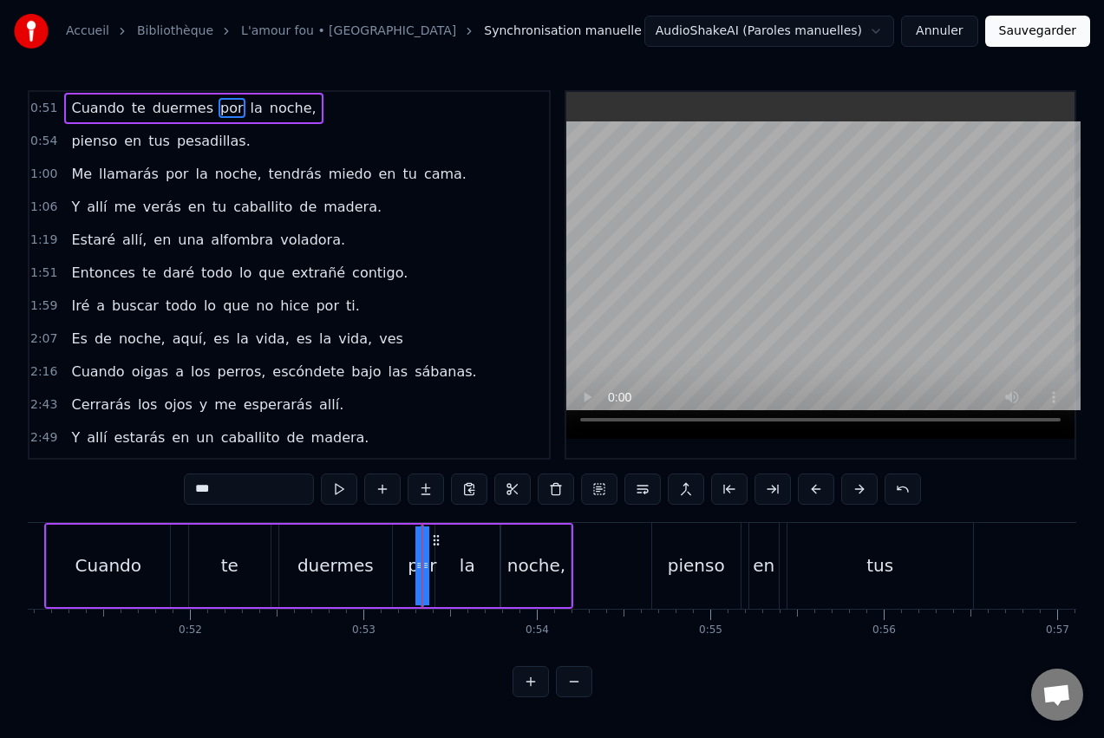
drag, startPoint x: 420, startPoint y: 568, endPoint x: 406, endPoint y: 570, distance: 14.0
click at [406, 570] on div "Cuando te duermes por la noche," at bounding box center [309, 566] width 530 height 86
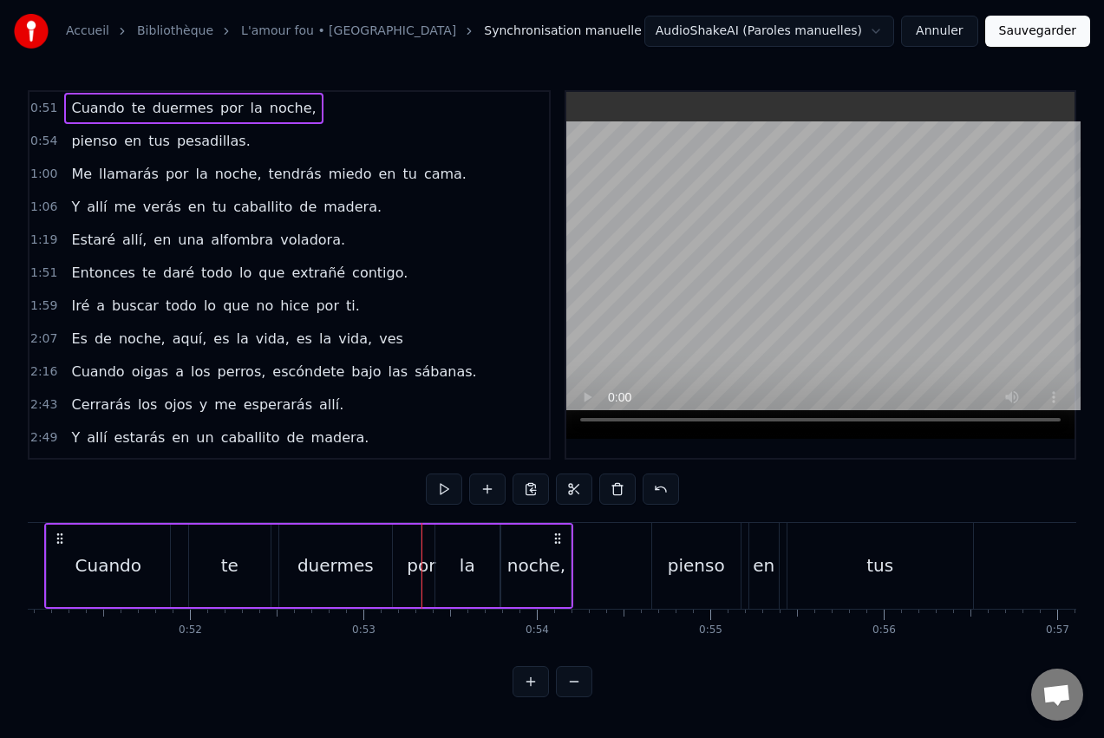
click at [418, 566] on div "por" at bounding box center [421, 566] width 29 height 26
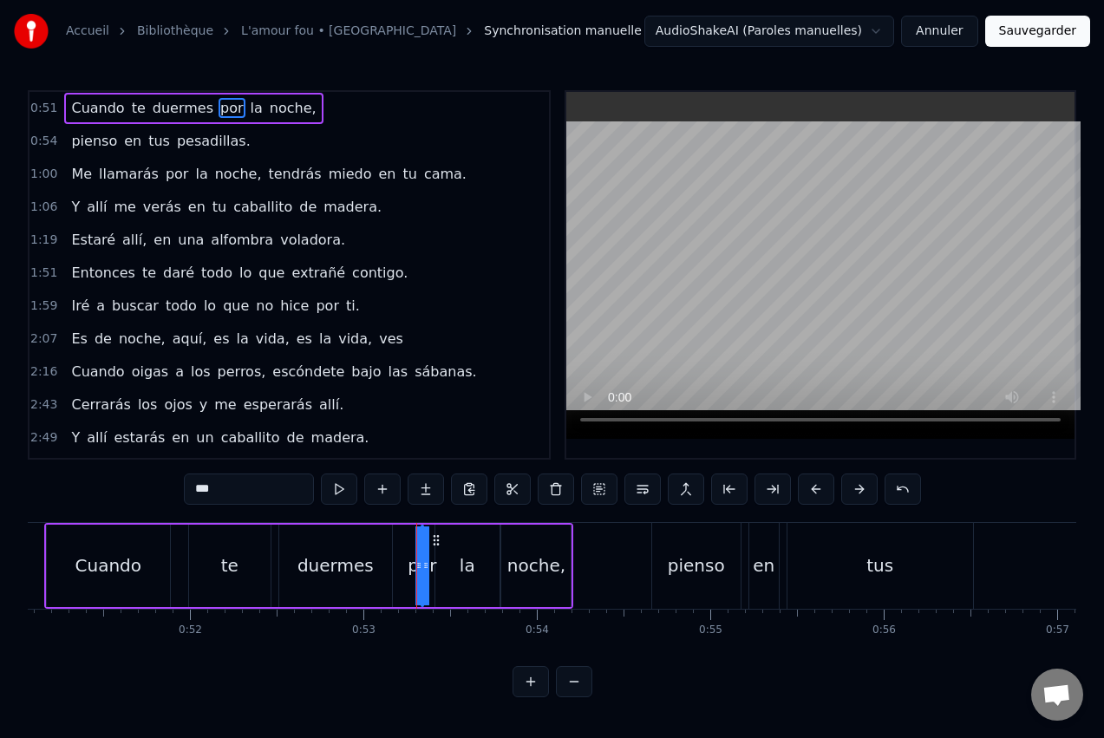
click at [407, 568] on div "Cuando te duermes por la noche," at bounding box center [309, 566] width 530 height 86
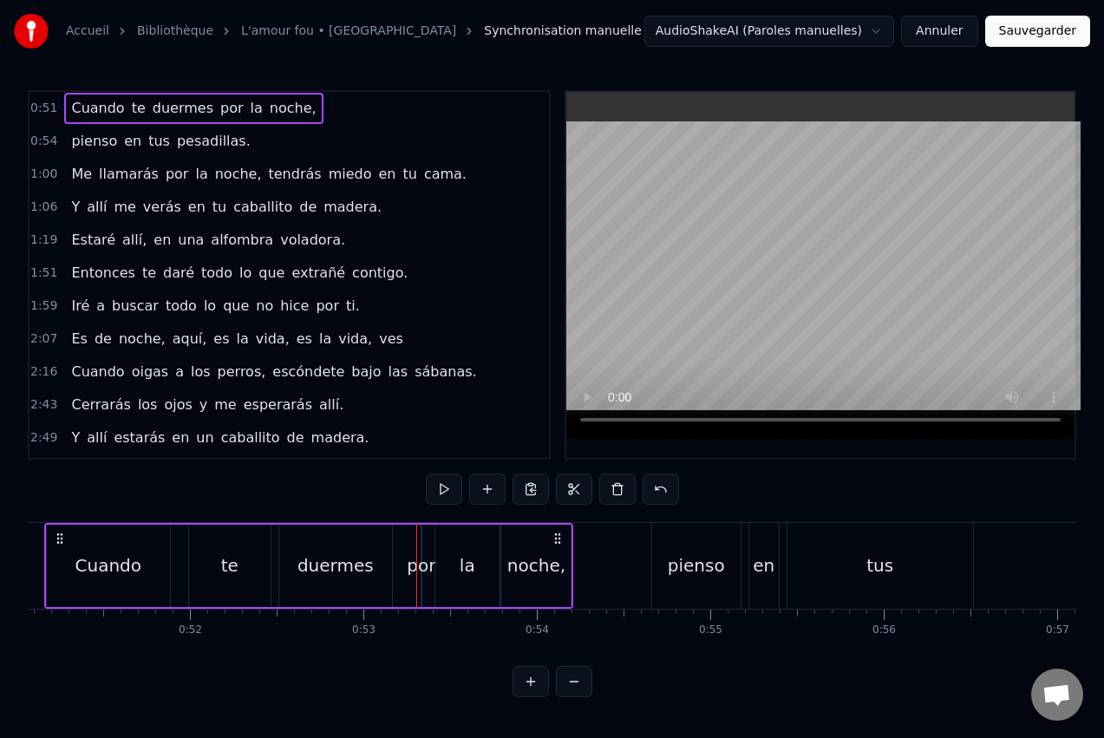
click at [532, 695] on button at bounding box center [531, 681] width 36 height 31
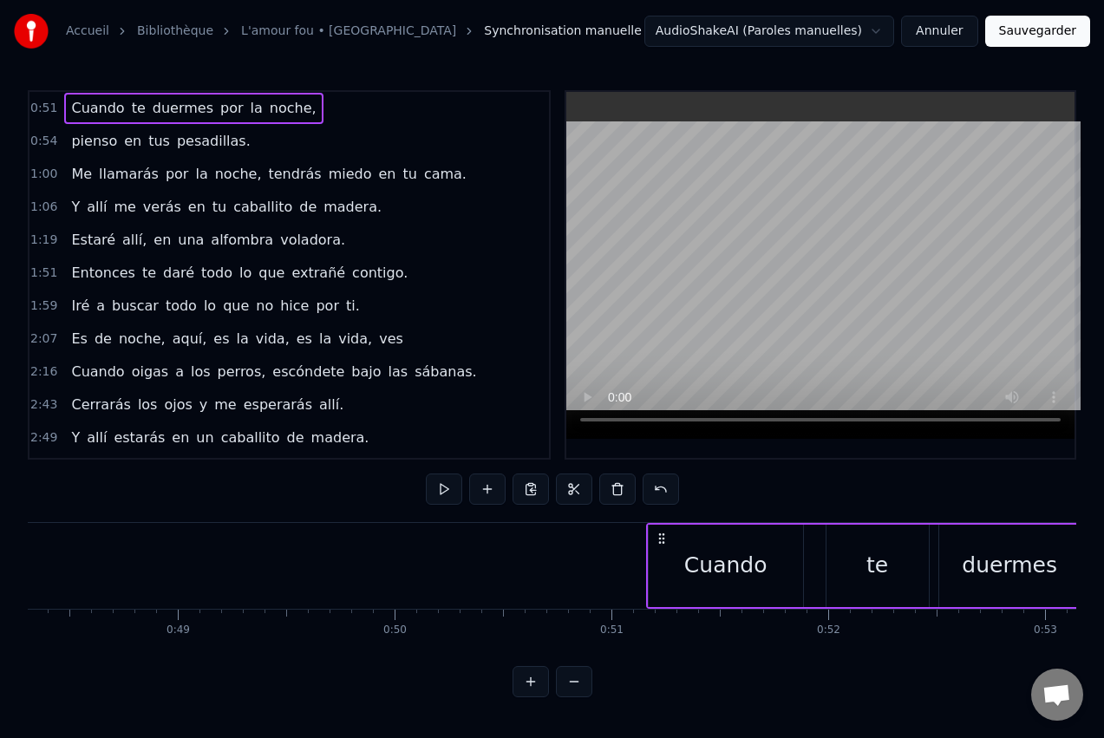
click at [531, 695] on button at bounding box center [531, 681] width 36 height 31
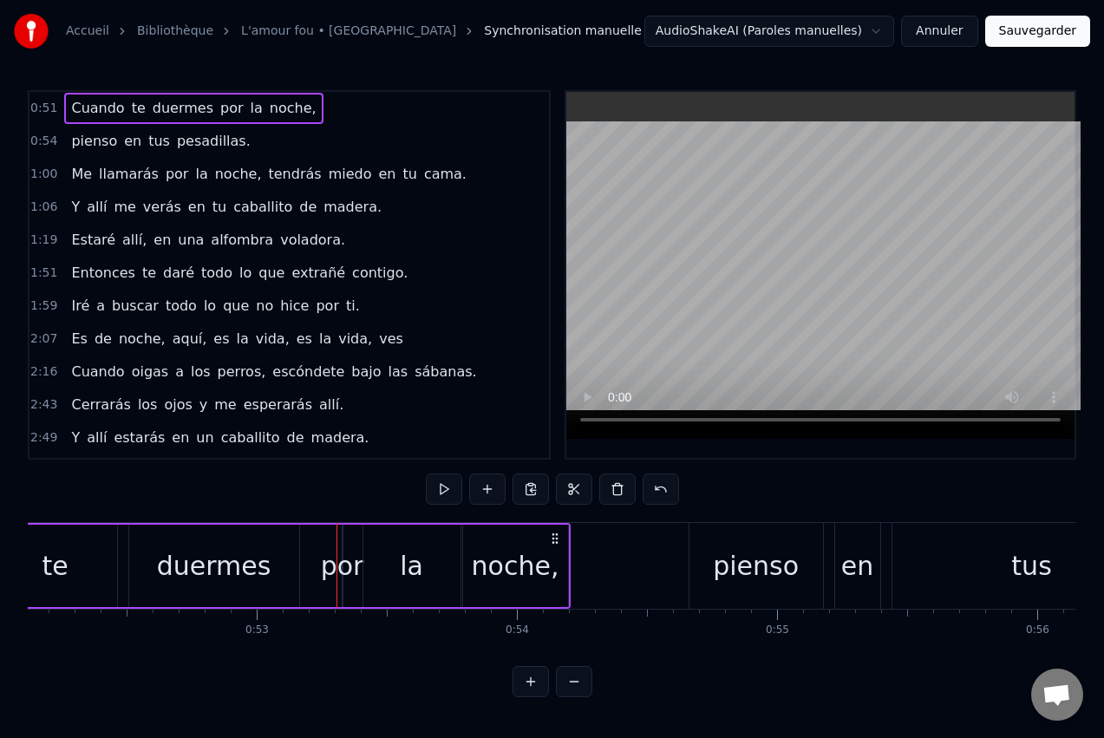
scroll to position [0, 13527]
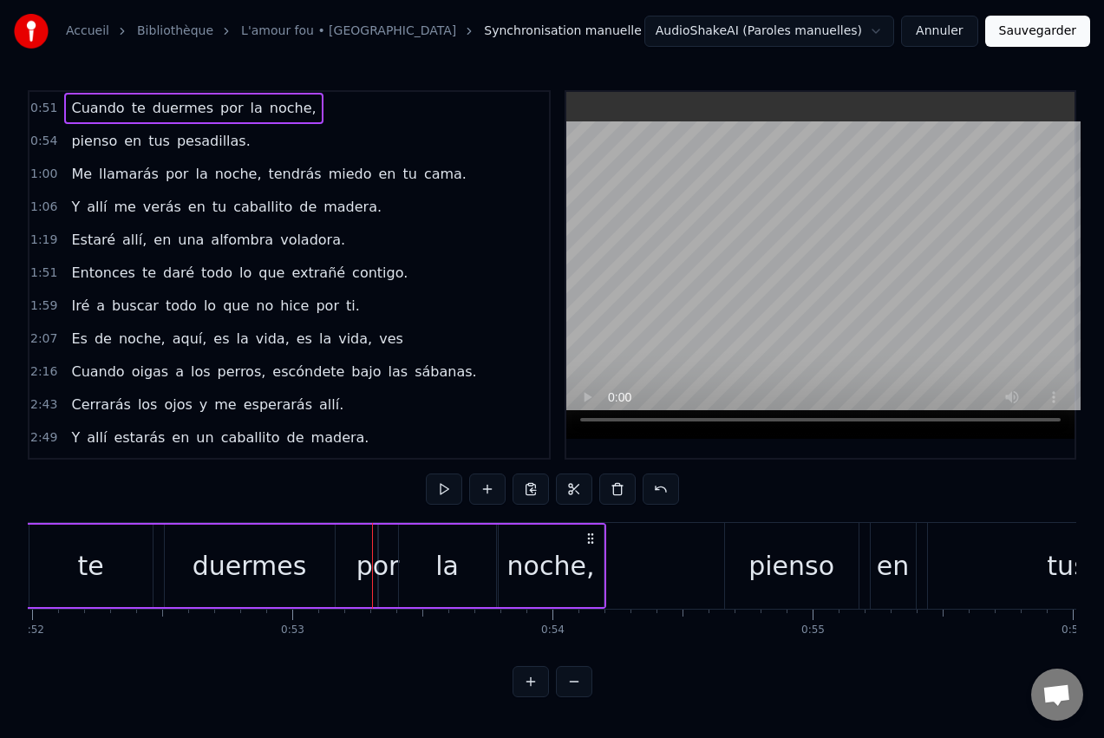
click at [380, 559] on div "por" at bounding box center [377, 565] width 43 height 39
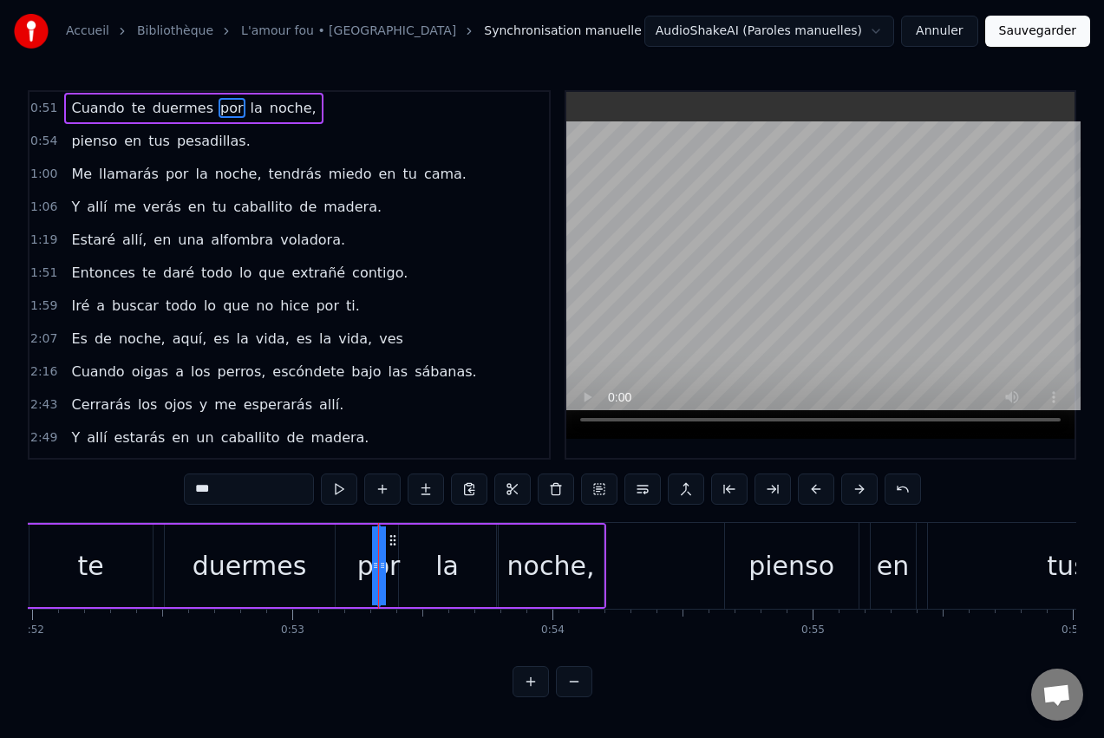
drag, startPoint x: 376, startPoint y: 559, endPoint x: 364, endPoint y: 559, distance: 12.1
click at [379, 559] on div "por" at bounding box center [379, 565] width 0 height 79
drag, startPoint x: 384, startPoint y: 559, endPoint x: 396, endPoint y: 558, distance: 11.4
click at [379, 558] on div "por" at bounding box center [379, 565] width 0 height 79
click at [417, 539] on div "la" at bounding box center [447, 566] width 97 height 82
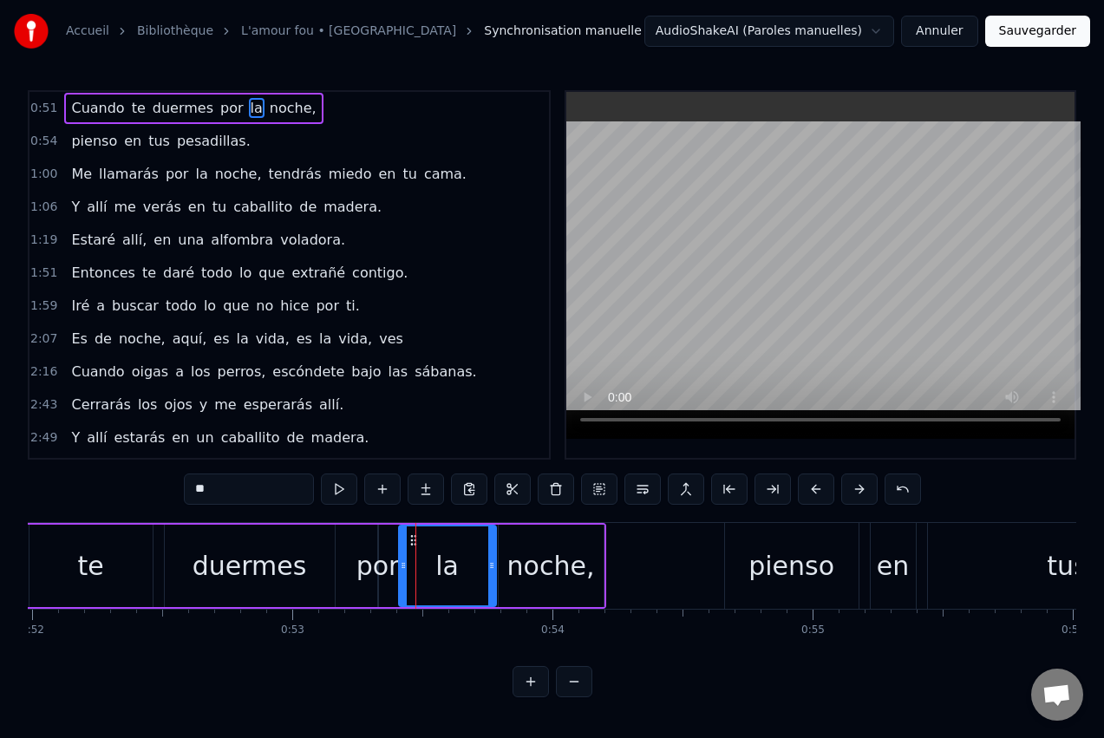
click at [550, 547] on div "noche," at bounding box center [551, 565] width 88 height 39
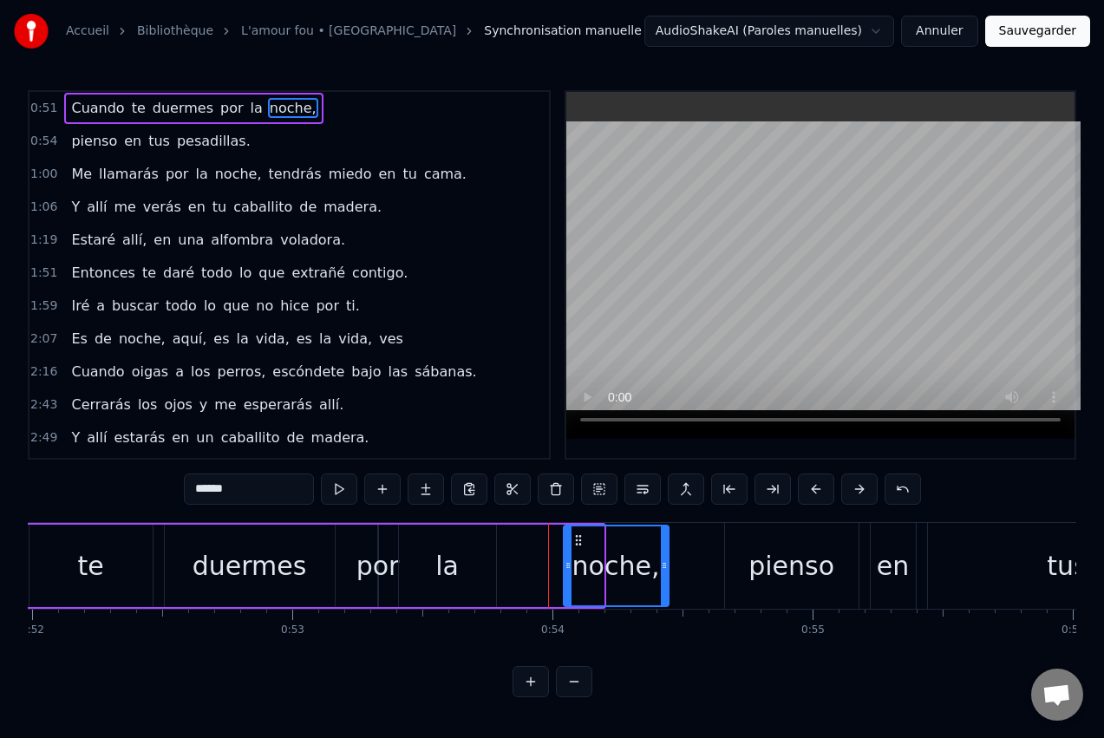
drag, startPoint x: 513, startPoint y: 540, endPoint x: 579, endPoint y: 561, distance: 68.6
click at [579, 561] on div "noche," at bounding box center [616, 565] width 103 height 79
click at [489, 553] on div "la" at bounding box center [447, 566] width 97 height 82
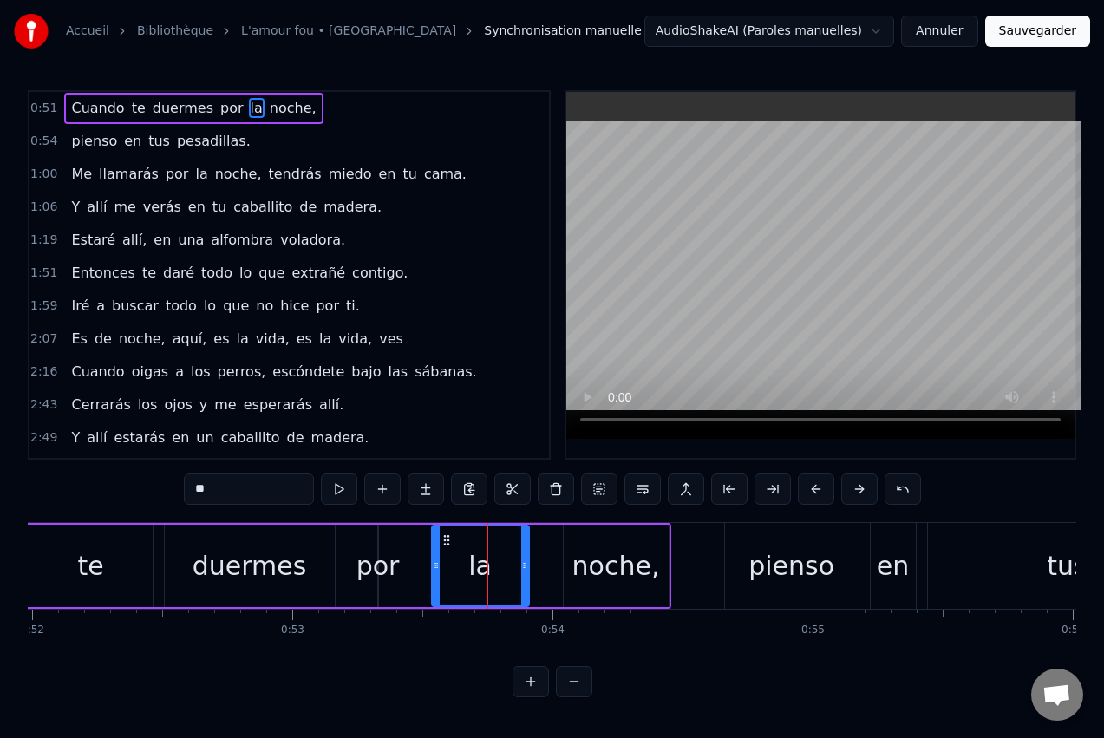
drag, startPoint x: 413, startPoint y: 540, endPoint x: 446, endPoint y: 544, distance: 33.1
click at [446, 544] on icon at bounding box center [447, 540] width 14 height 14
click at [385, 571] on div "por" at bounding box center [377, 565] width 43 height 39
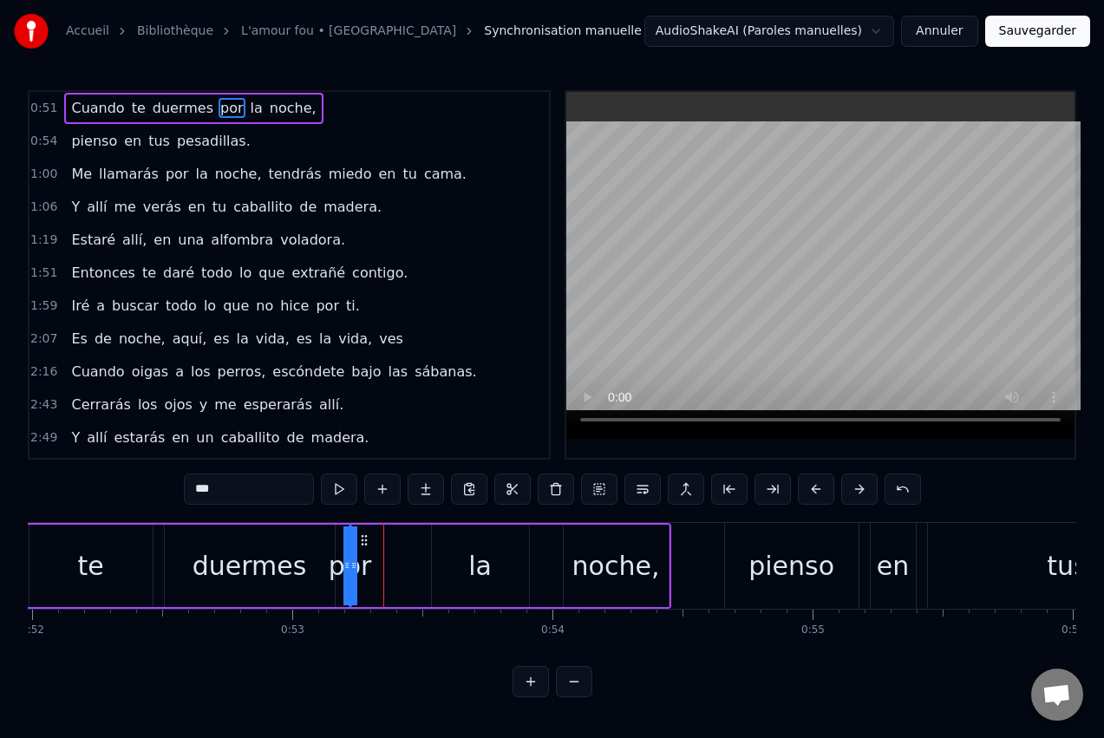
drag, startPoint x: 394, startPoint y: 540, endPoint x: 365, endPoint y: 540, distance: 28.6
click at [365, 540] on circle at bounding box center [365, 540] width 1 height 1
click at [481, 553] on div "la" at bounding box center [479, 565] width 23 height 39
drag, startPoint x: 444, startPoint y: 537, endPoint x: 369, endPoint y: 540, distance: 74.7
click at [369, 540] on icon at bounding box center [372, 540] width 14 height 14
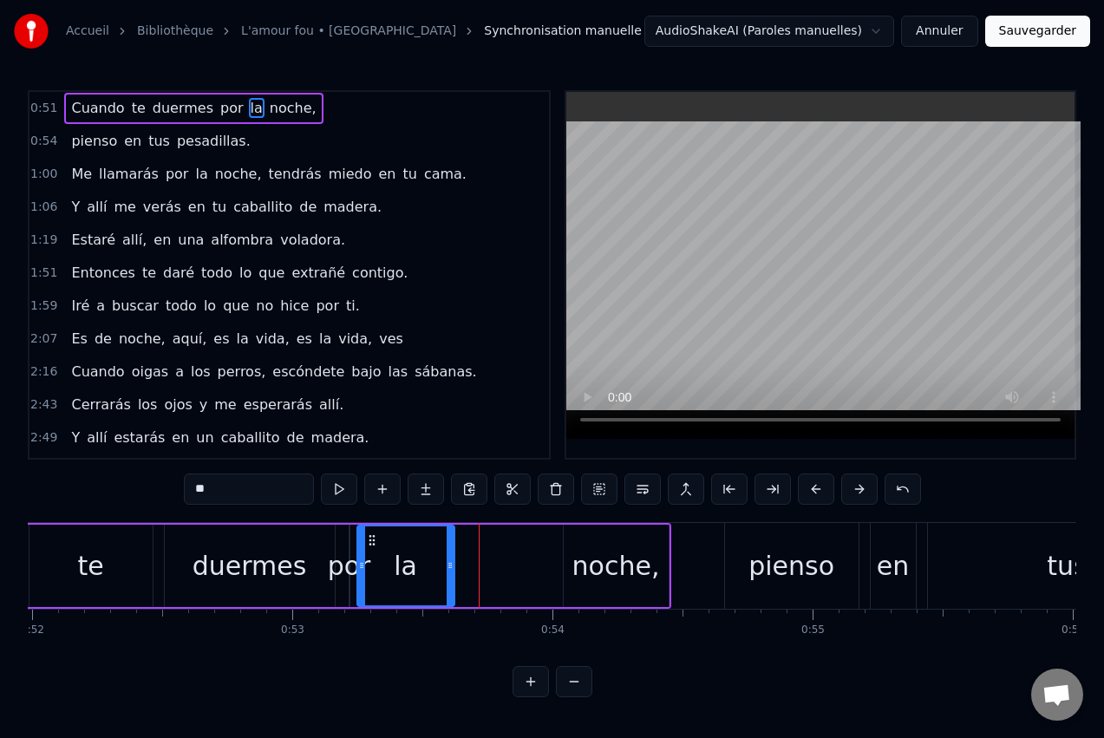
click at [603, 552] on div "noche," at bounding box center [616, 565] width 88 height 39
type input "******"
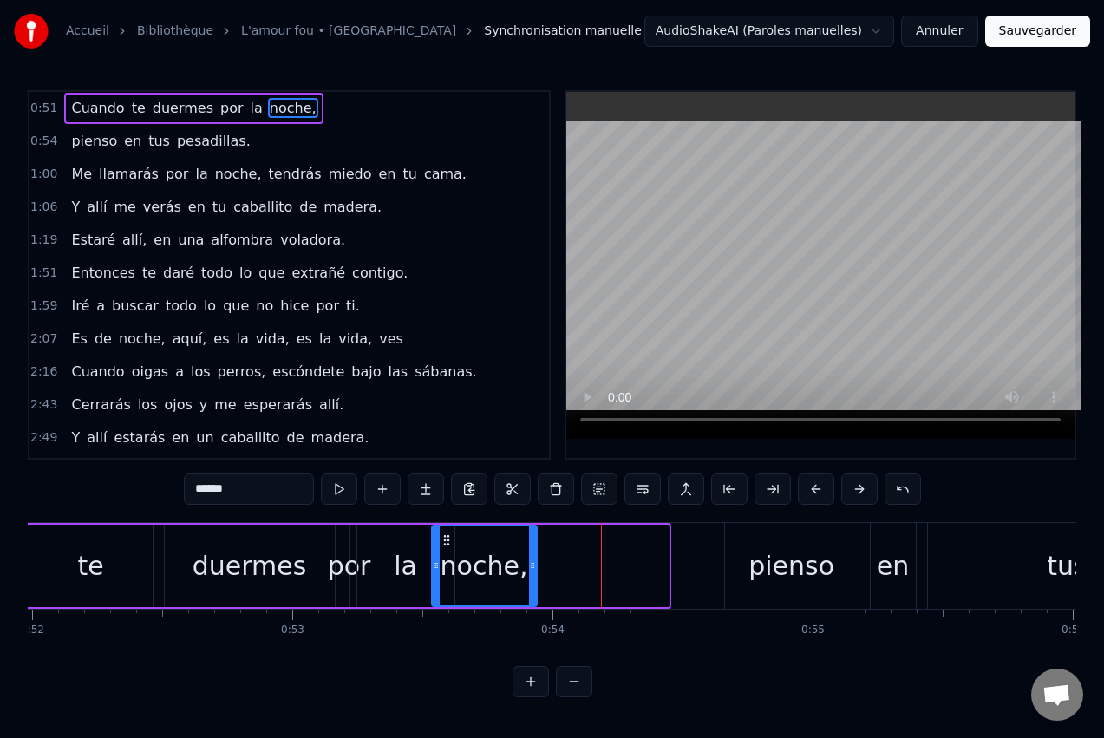
drag, startPoint x: 570, startPoint y: 541, endPoint x: 448, endPoint y: 537, distance: 121.5
click at [448, 537] on icon at bounding box center [447, 540] width 14 height 14
click at [340, 494] on button at bounding box center [339, 489] width 36 height 31
drag, startPoint x: 530, startPoint y: 565, endPoint x: 518, endPoint y: 566, distance: 12.3
click at [518, 566] on icon at bounding box center [519, 566] width 7 height 14
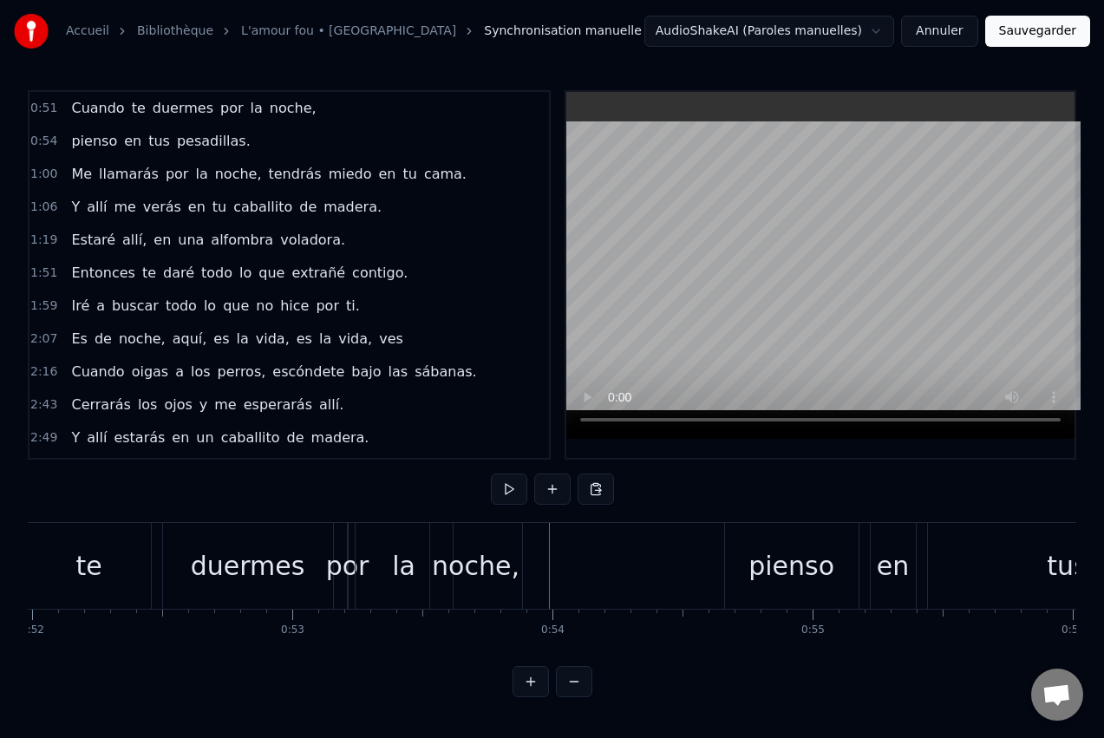
click at [513, 491] on button at bounding box center [509, 489] width 36 height 31
click at [511, 491] on button at bounding box center [509, 489] width 36 height 31
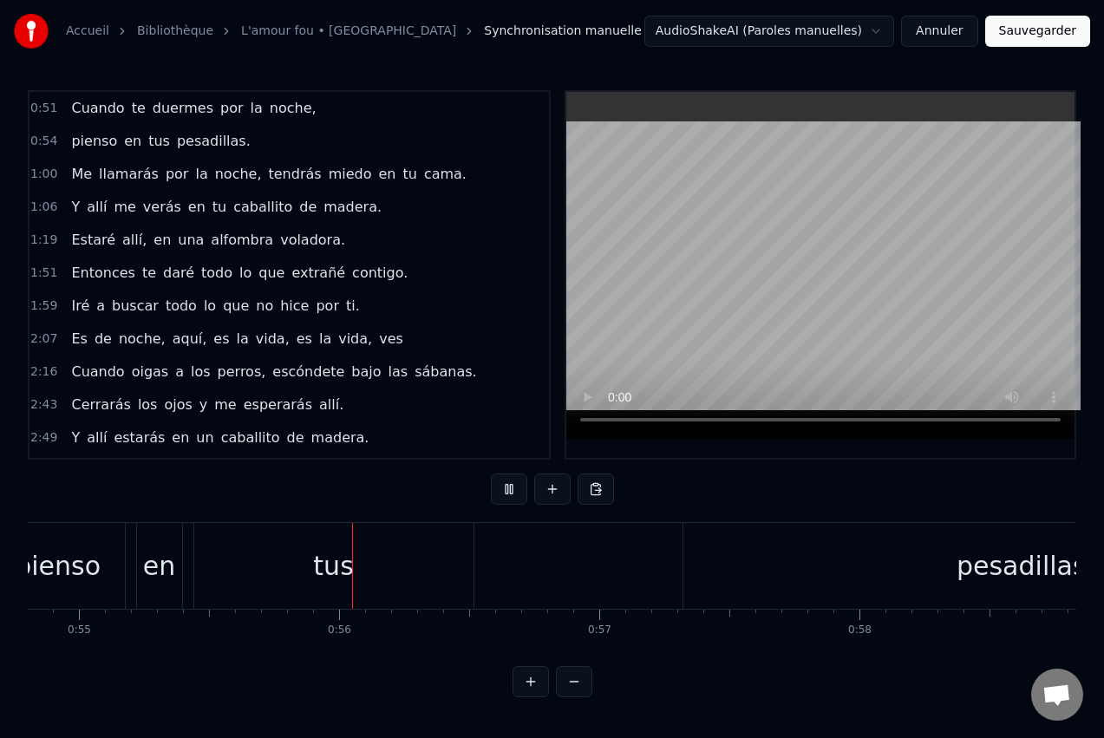
click at [511, 491] on button at bounding box center [509, 489] width 36 height 31
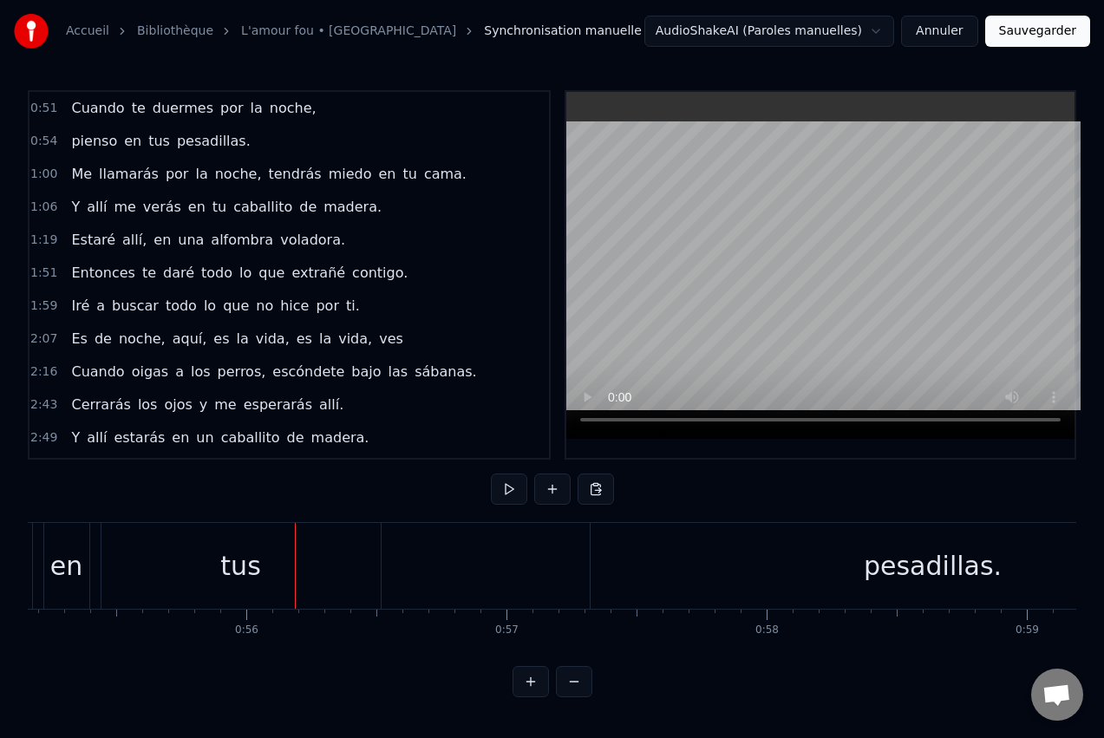
scroll to position [0, 14419]
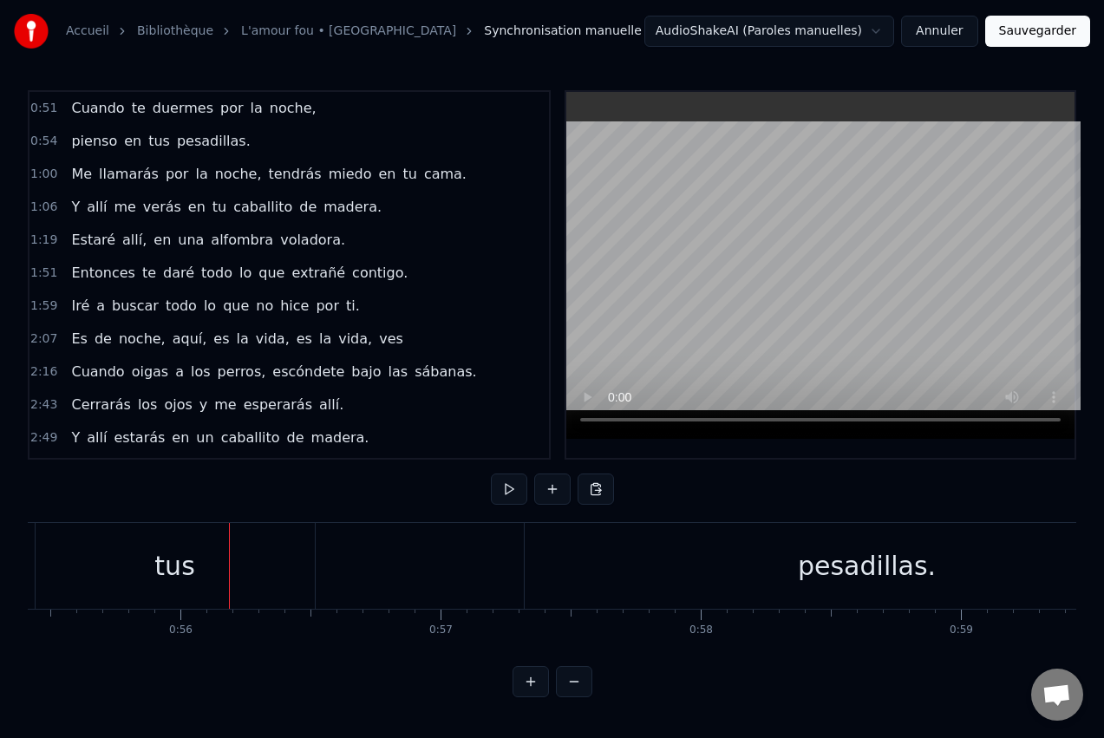
click at [511, 491] on button at bounding box center [509, 489] width 36 height 31
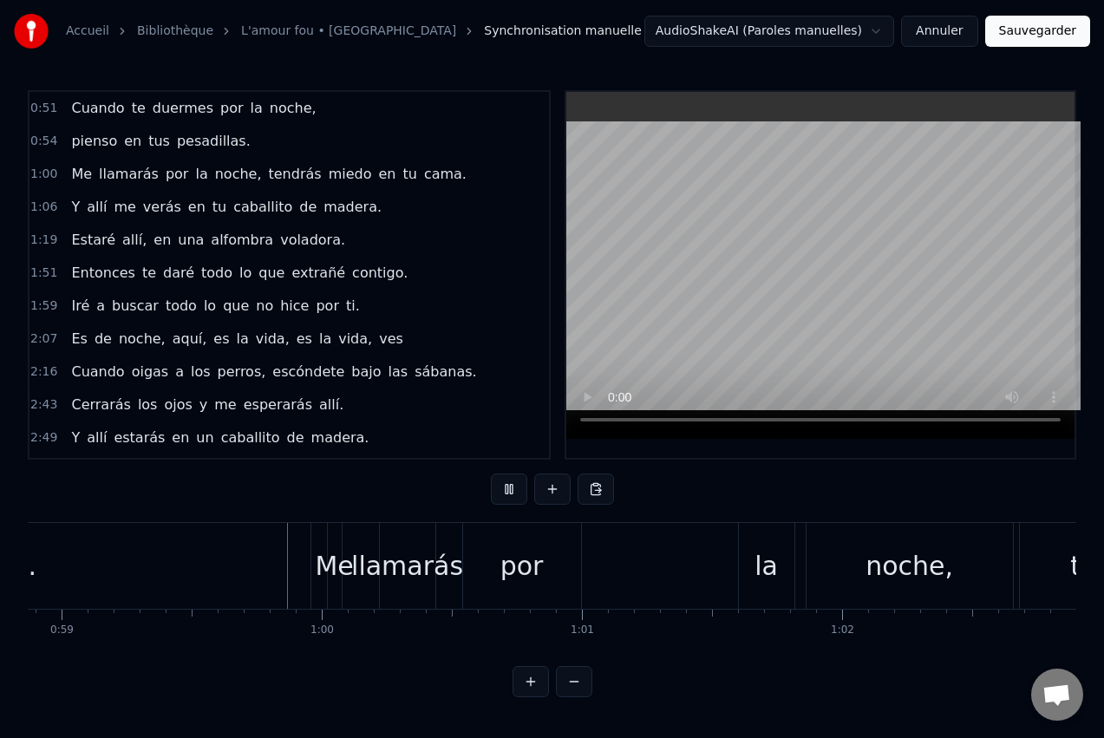
scroll to position [0, 15361]
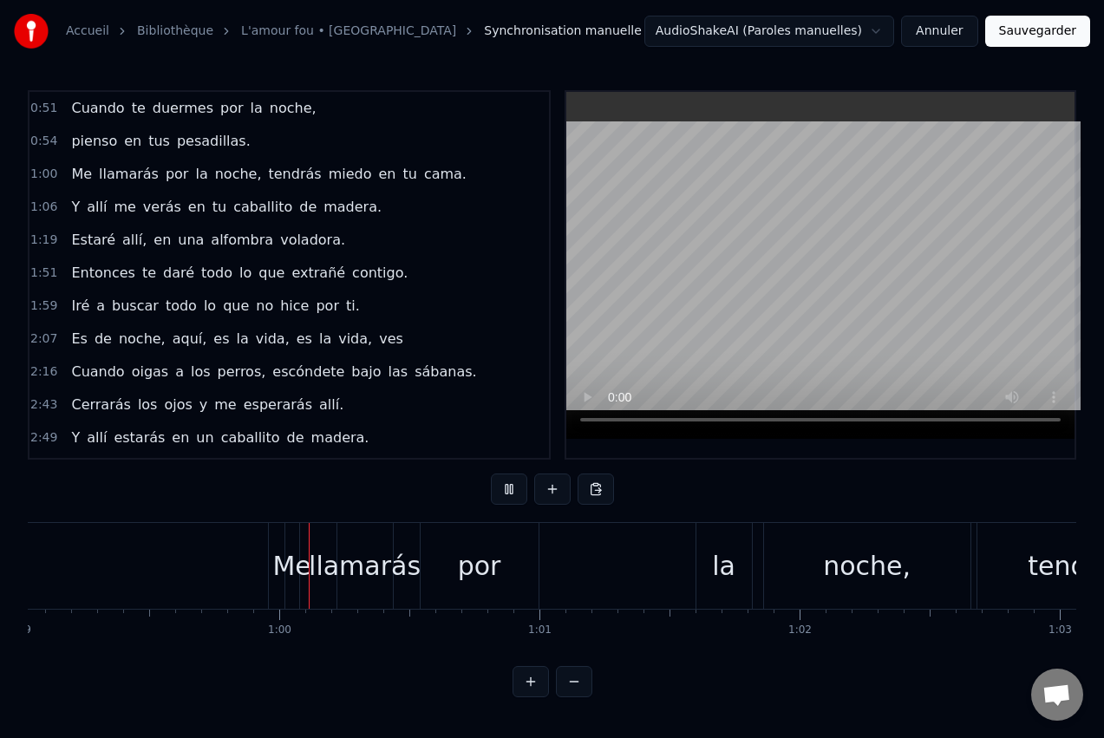
click at [511, 491] on button at bounding box center [509, 489] width 36 height 31
click at [356, 566] on div "llamarás" at bounding box center [365, 565] width 112 height 39
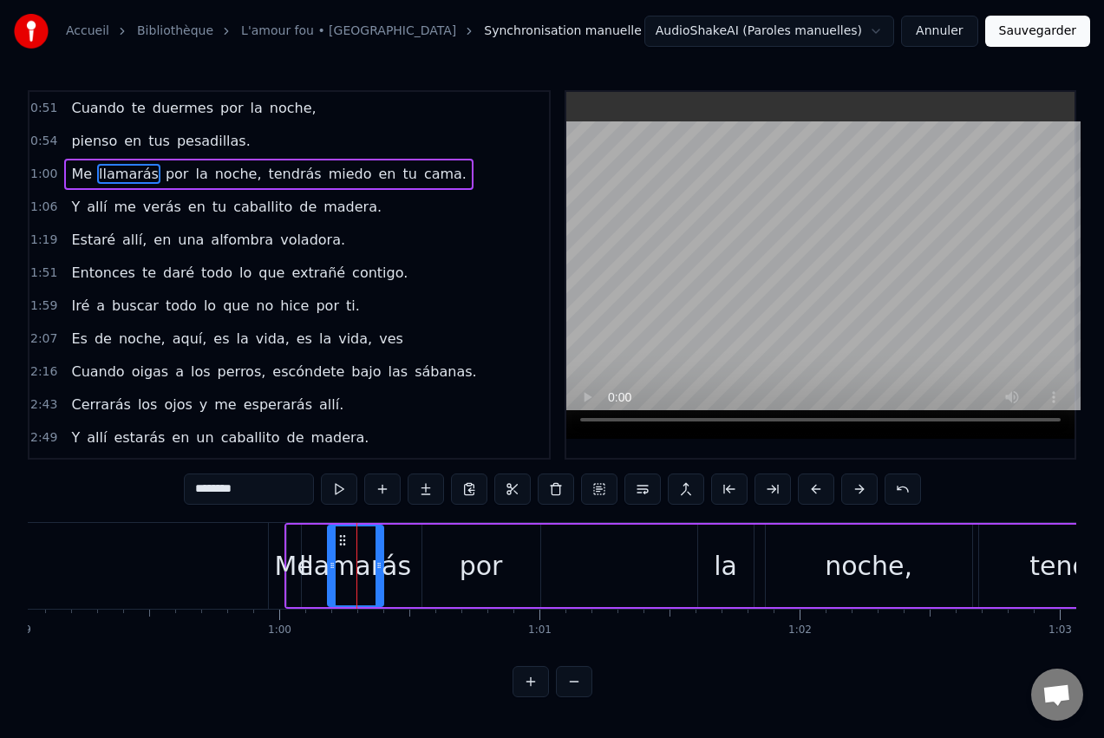
drag, startPoint x: 352, startPoint y: 538, endPoint x: 341, endPoint y: 537, distance: 11.3
click at [341, 537] on icon at bounding box center [343, 540] width 14 height 14
click at [341, 494] on button at bounding box center [339, 489] width 36 height 31
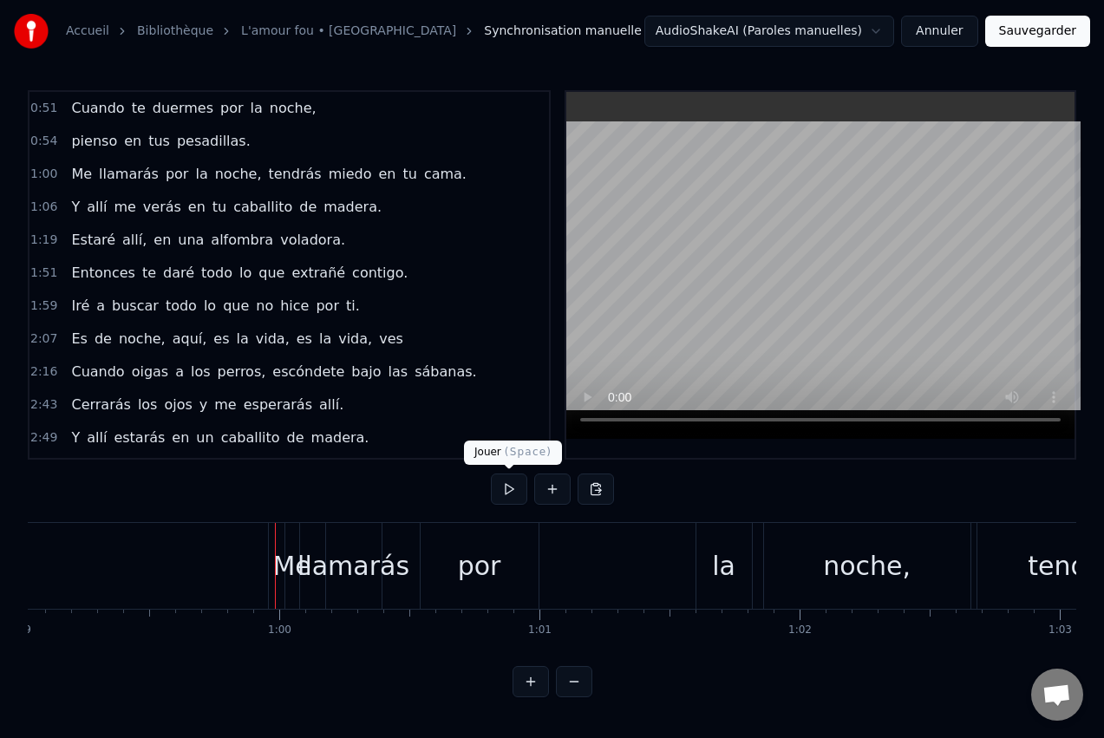
click at [503, 494] on button at bounding box center [509, 489] width 36 height 31
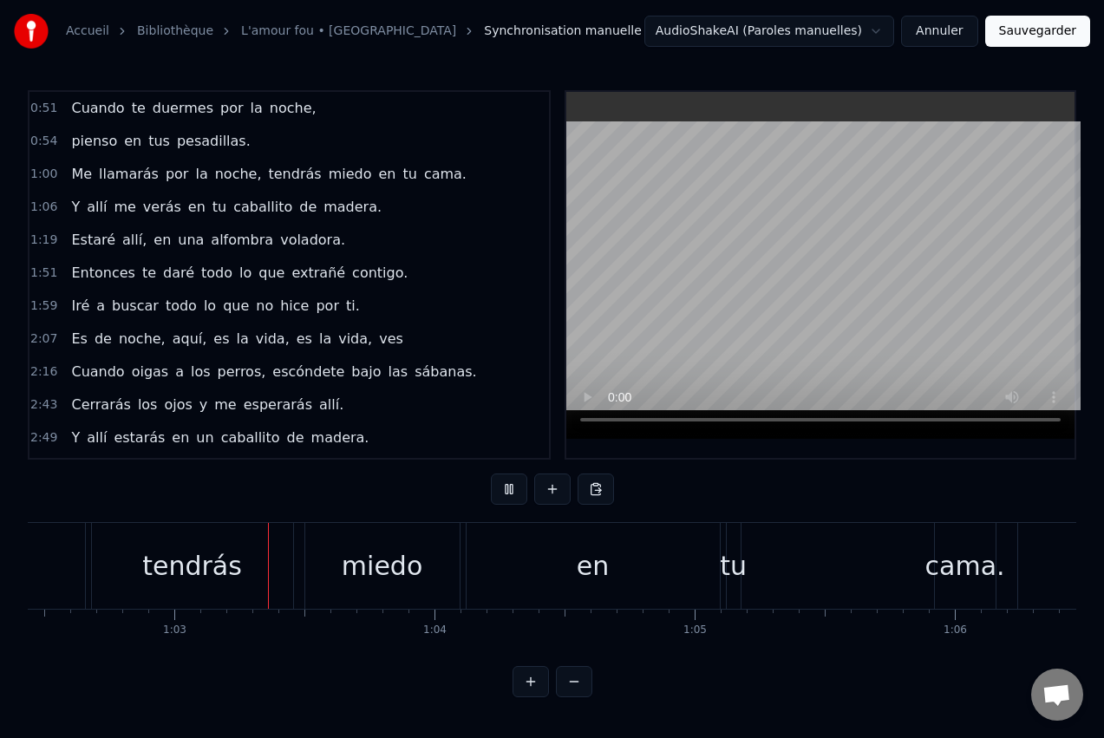
scroll to position [0, 16266]
click at [508, 492] on button at bounding box center [509, 489] width 36 height 31
click at [509, 492] on button at bounding box center [509, 489] width 36 height 31
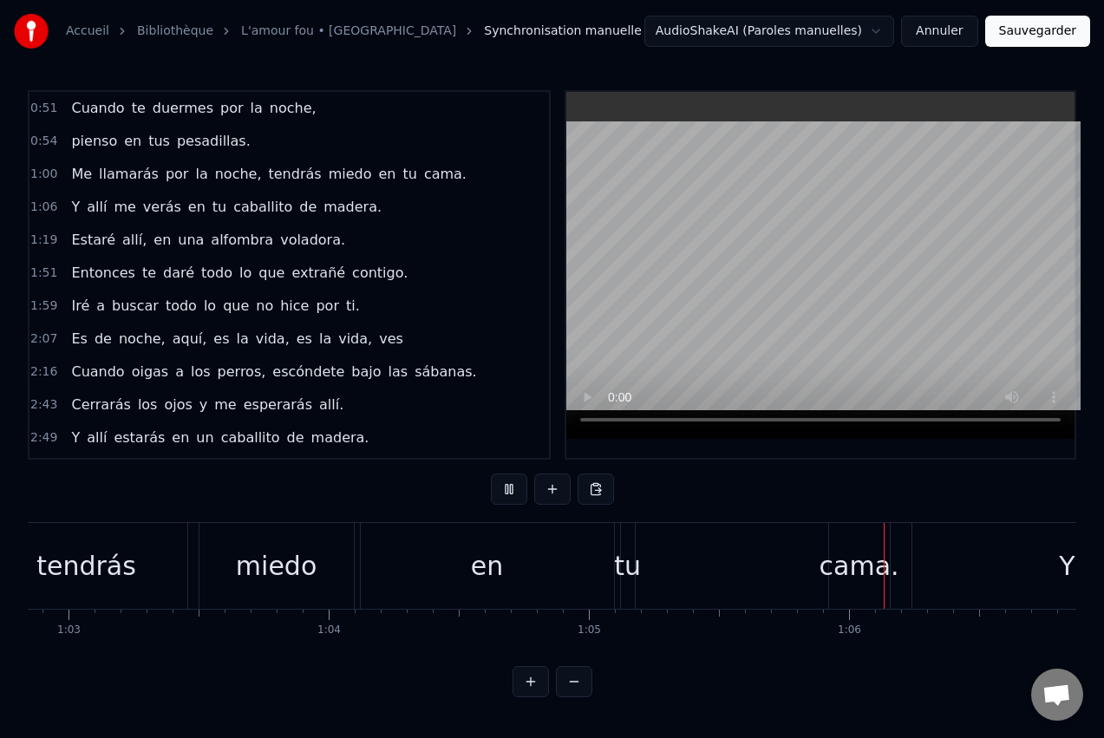
click at [508, 494] on button at bounding box center [509, 489] width 36 height 31
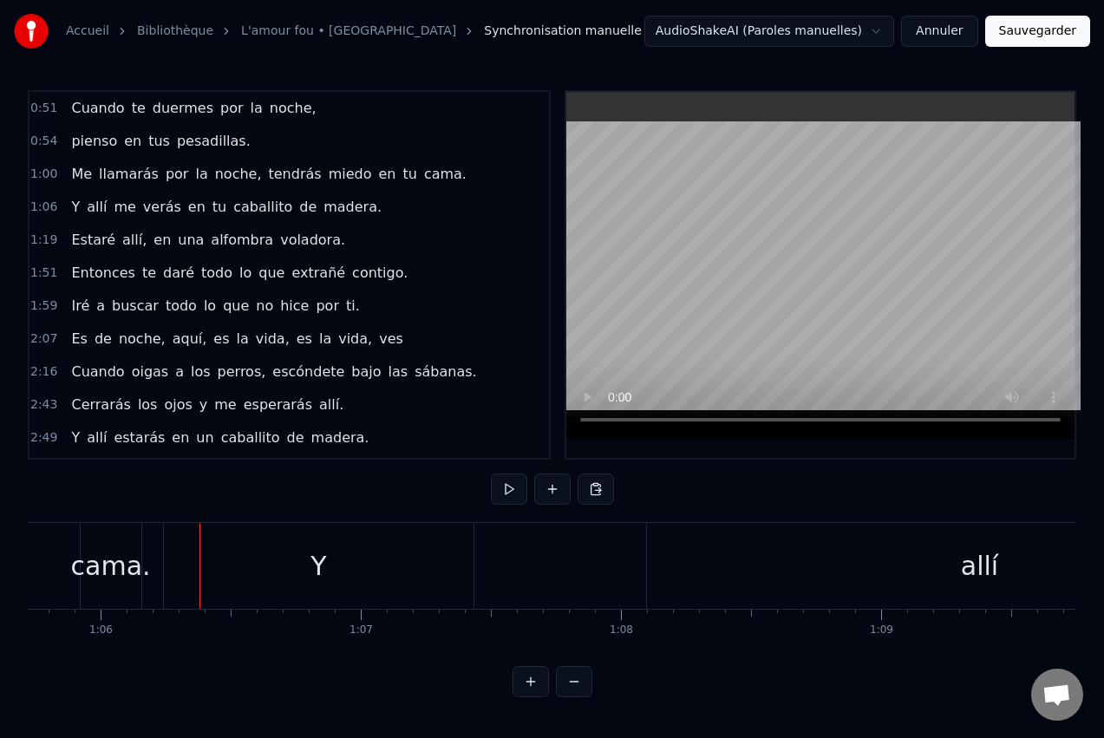
scroll to position [0, 17141]
click at [327, 565] on div "Y" at bounding box center [279, 566] width 311 height 86
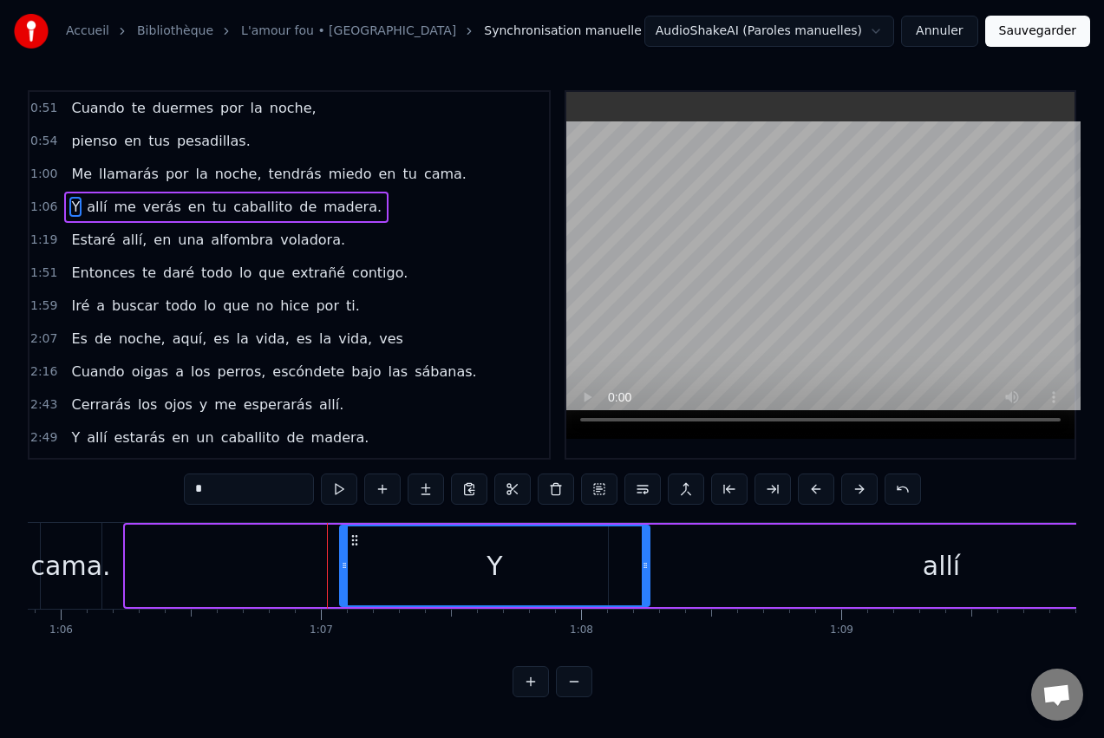
drag, startPoint x: 142, startPoint y: 538, endPoint x: 356, endPoint y: 534, distance: 214.3
click at [356, 533] on icon at bounding box center [355, 540] width 14 height 14
click at [336, 487] on button at bounding box center [339, 489] width 36 height 31
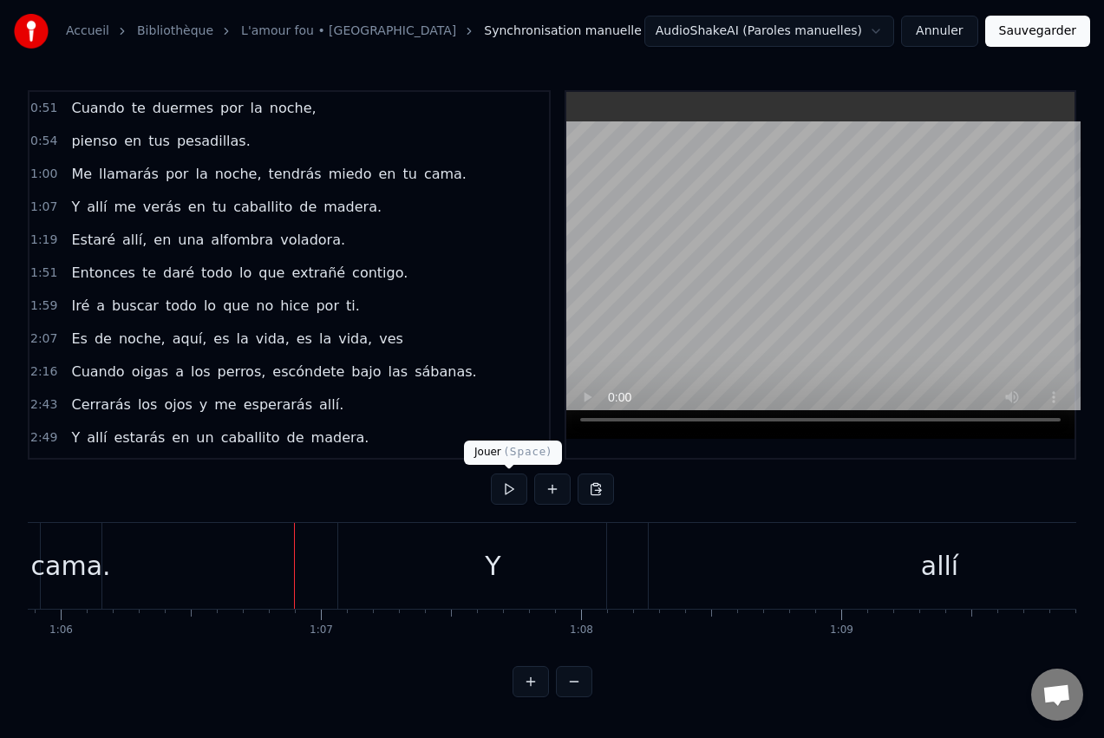
click at [503, 489] on button at bounding box center [509, 489] width 36 height 31
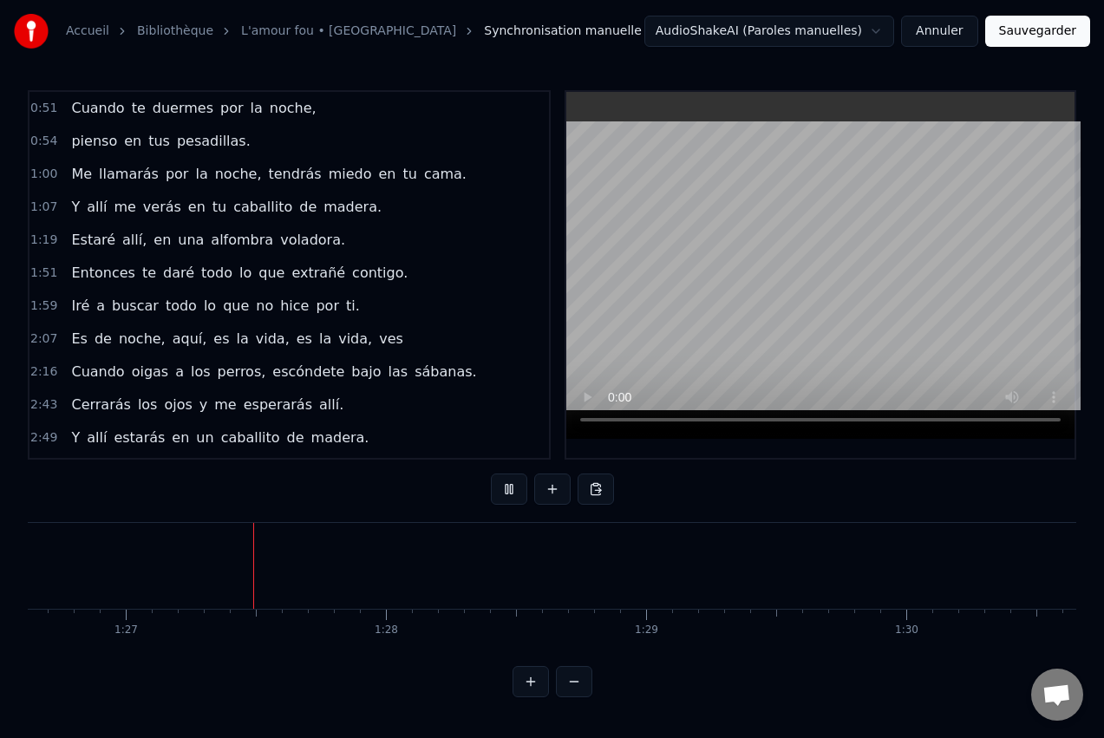
scroll to position [0, 22558]
click at [507, 492] on button at bounding box center [509, 489] width 36 height 31
click at [574, 570] on div "alfombra" at bounding box center [512, 566] width 253 height 86
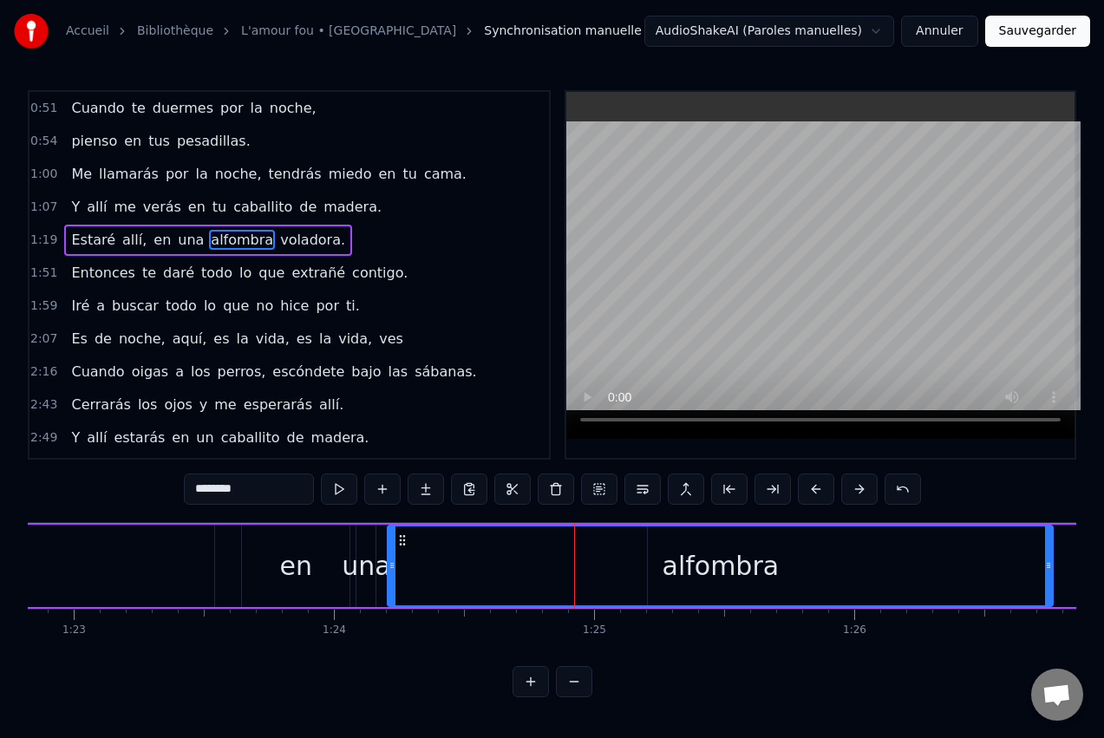
drag, startPoint x: 636, startPoint y: 559, endPoint x: 1048, endPoint y: 558, distance: 412.0
click at [1048, 558] on div at bounding box center [1048, 565] width 7 height 79
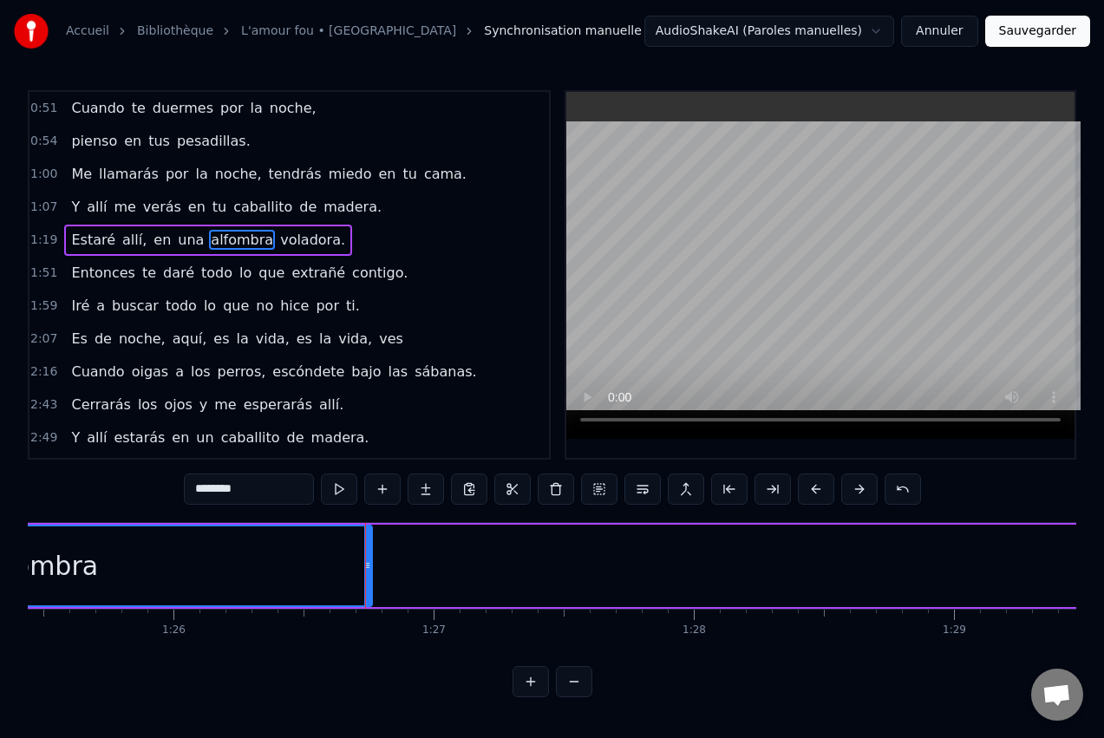
scroll to position [0, 22483]
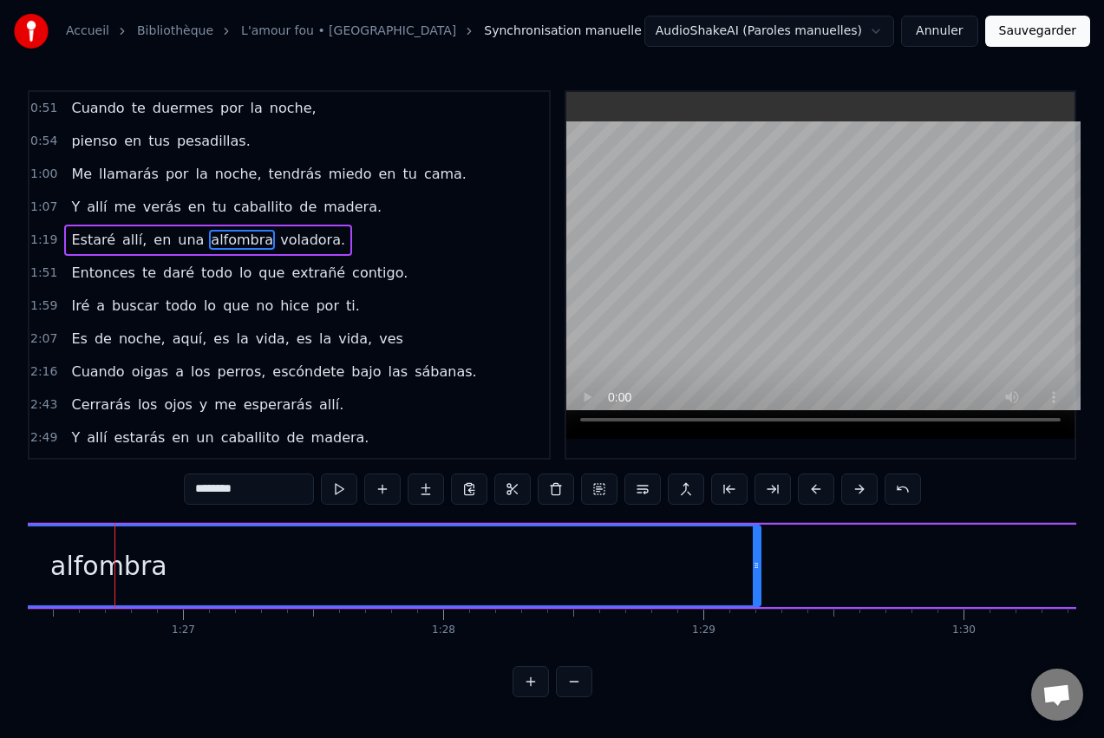
drag, startPoint x: 117, startPoint y: 571, endPoint x: 756, endPoint y: 579, distance: 639.3
click at [756, 579] on div at bounding box center [756, 565] width 7 height 79
click at [94, 495] on div "0:51 Cuando te duermes por la noche, 0:54 pienso en tus pesadillas. 1:00 Me lla…" at bounding box center [552, 393] width 1049 height 607
click at [109, 545] on div "alfombra" at bounding box center [108, 565] width 1303 height 79
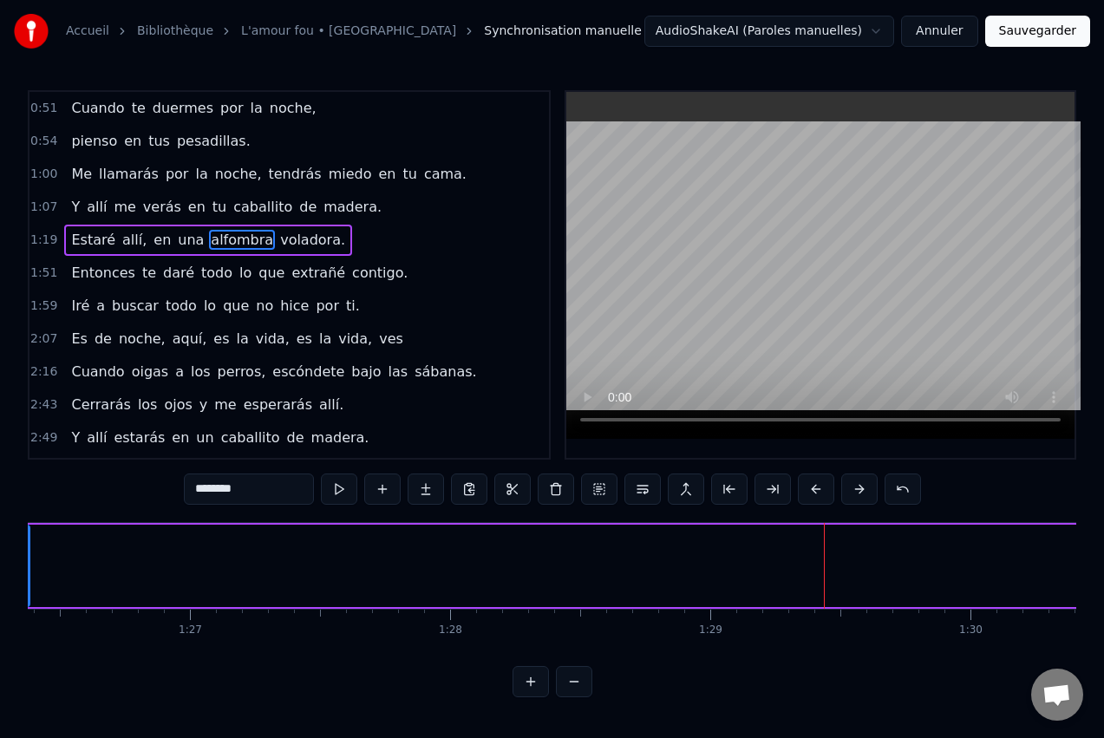
drag, startPoint x: 723, startPoint y: 557, endPoint x: 26, endPoint y: 548, distance: 697.4
click at [26, 548] on div "Accueil Bibliothèque L'amour fou • Indochine Synchronisation manuelle AudioShak…" at bounding box center [552, 348] width 1104 height 697
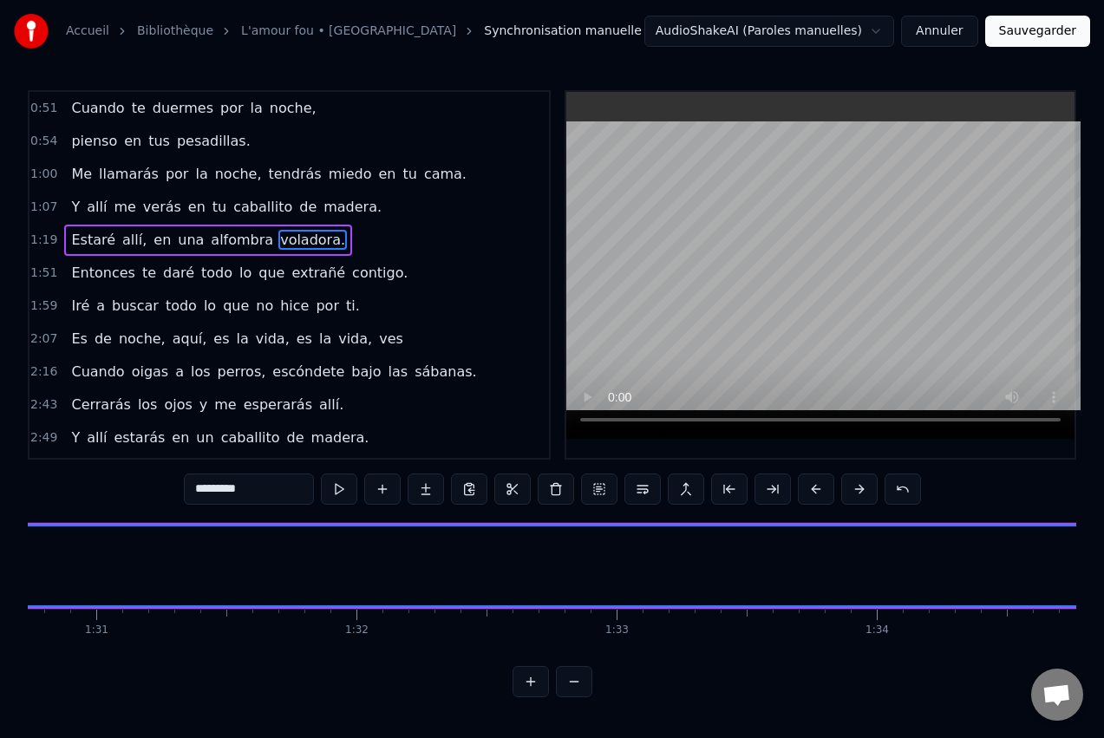
scroll to position [0, 23621]
click at [394, 565] on div "voladora." at bounding box center [670, 565] width 6819 height 79
click at [682, 568] on div "voladora." at bounding box center [670, 565] width 121 height 39
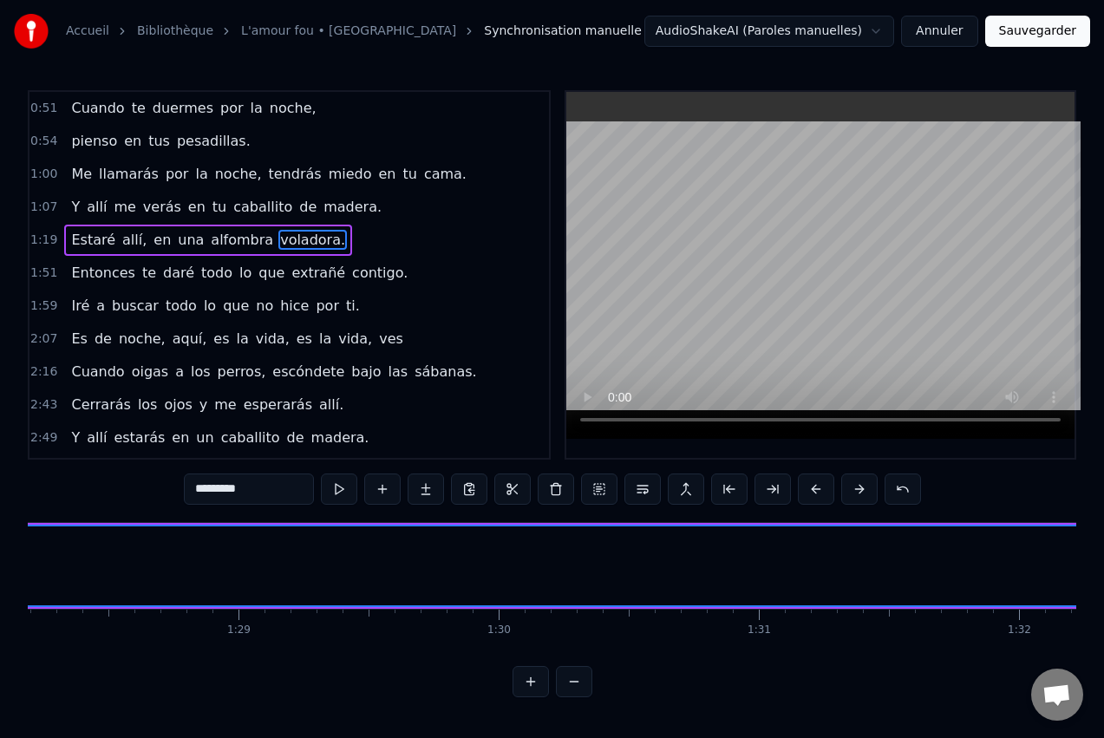
scroll to position [0, 22927]
drag, startPoint x: 568, startPoint y: 696, endPoint x: 577, endPoint y: 699, distance: 9.3
click at [573, 697] on button at bounding box center [574, 681] width 36 height 31
click at [577, 697] on button at bounding box center [574, 681] width 36 height 31
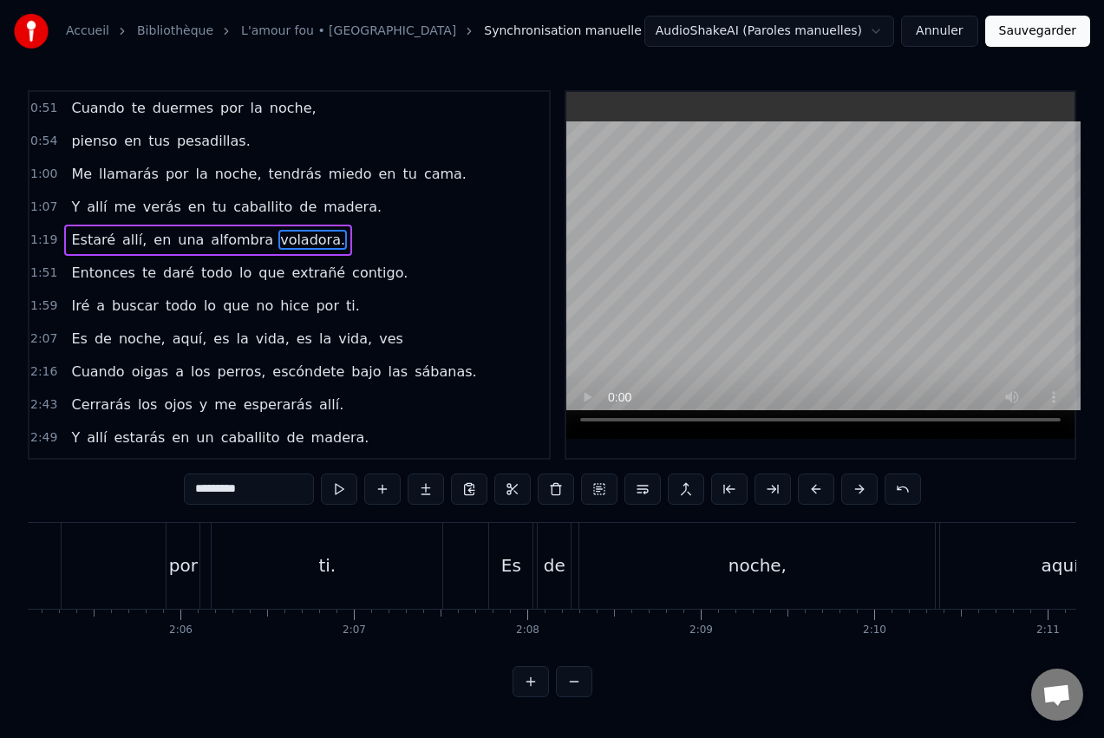
click at [577, 697] on button at bounding box center [574, 681] width 36 height 31
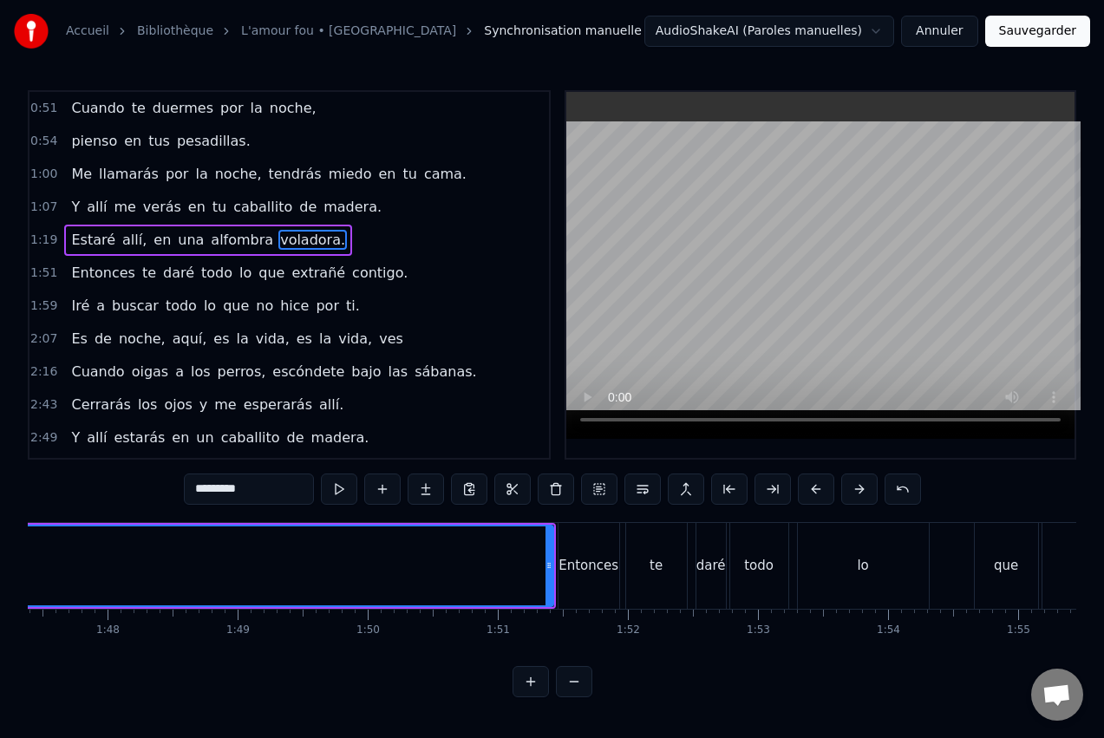
scroll to position [0, 12709]
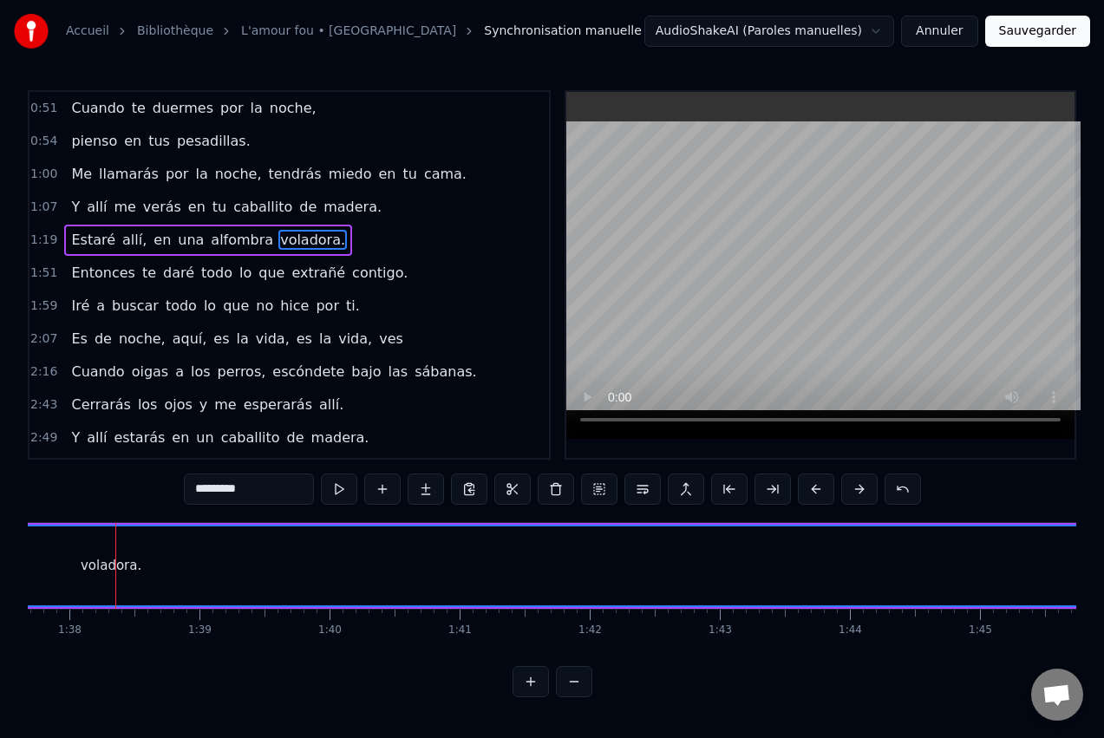
click at [577, 697] on button at bounding box center [574, 681] width 36 height 31
click at [577, 697] on div at bounding box center [553, 681] width 80 height 31
click at [575, 697] on div at bounding box center [553, 681] width 80 height 31
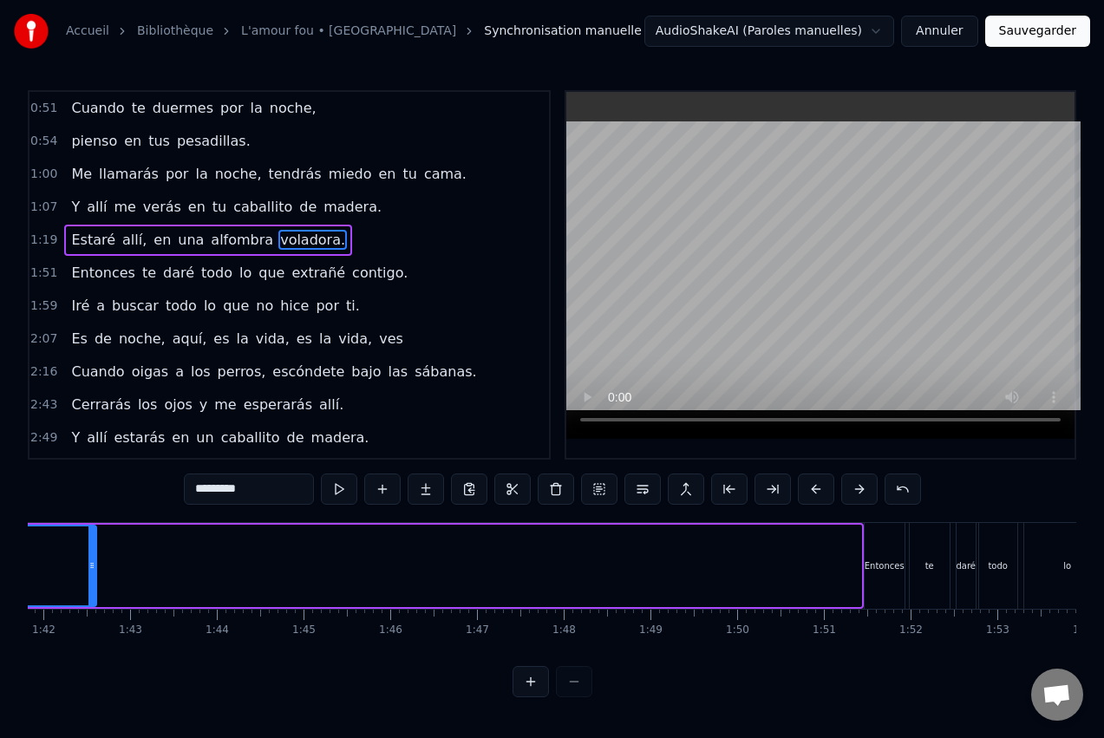
drag, startPoint x: 857, startPoint y: 559, endPoint x: 92, endPoint y: 567, distance: 765.1
click at [92, 567] on icon at bounding box center [91, 566] width 7 height 14
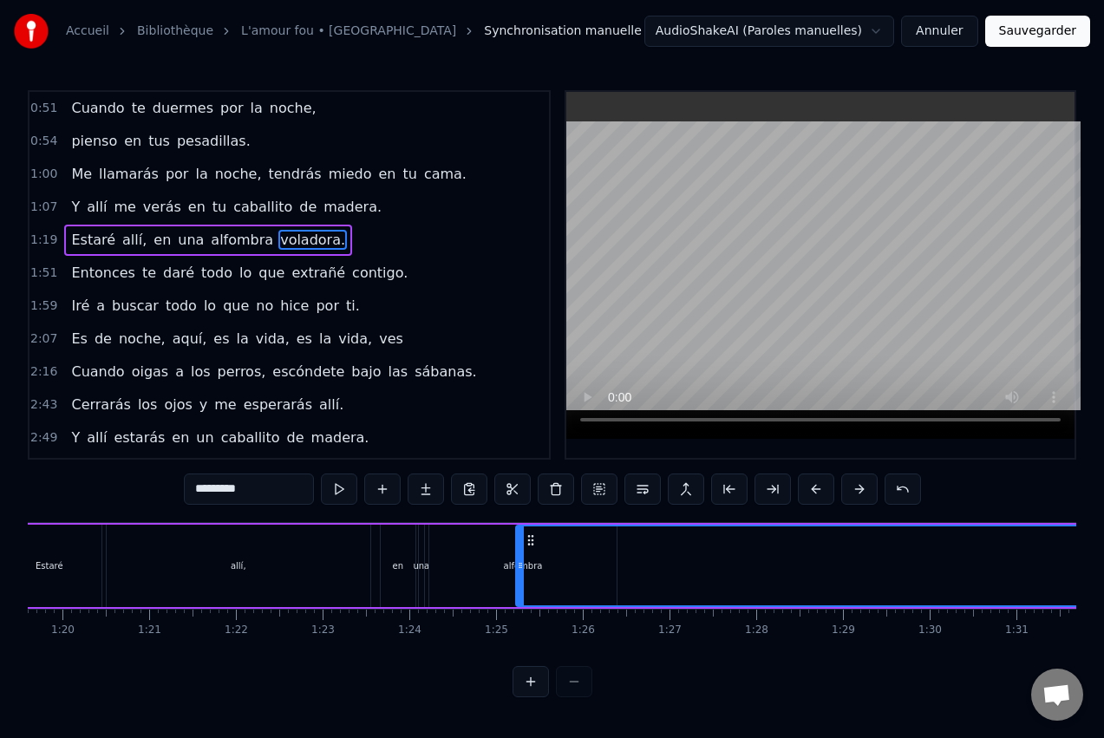
scroll to position [0, 6862]
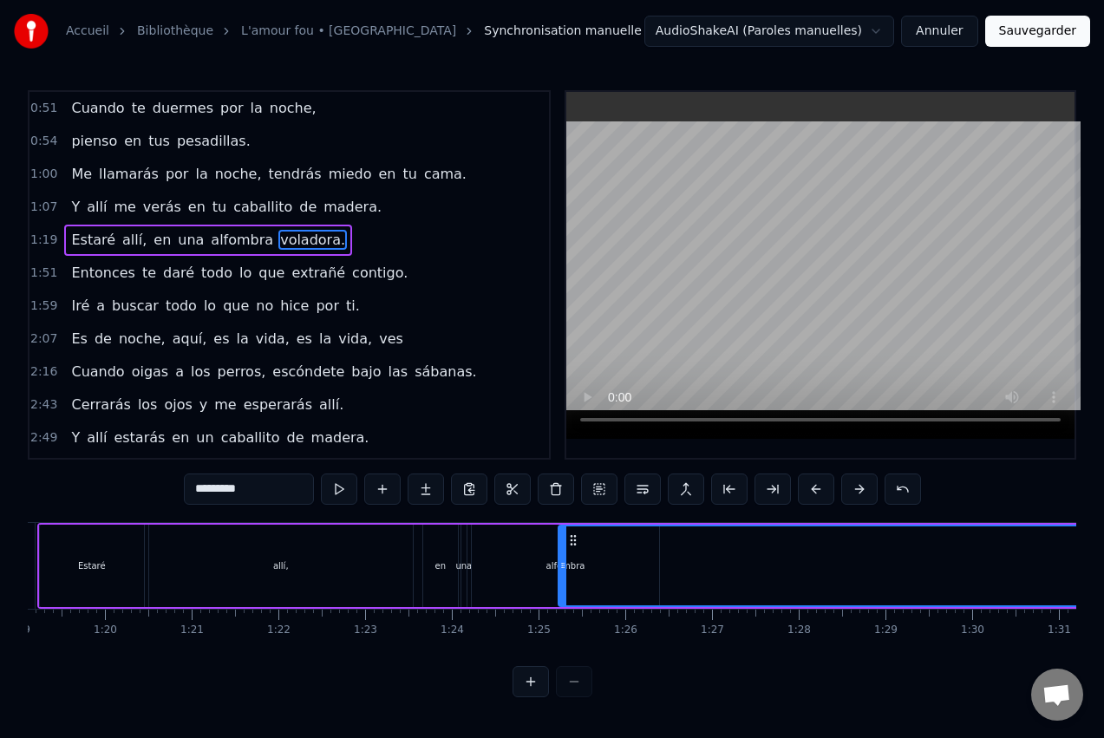
click at [212, 549] on div "allí," at bounding box center [281, 566] width 264 height 82
type input "*****"
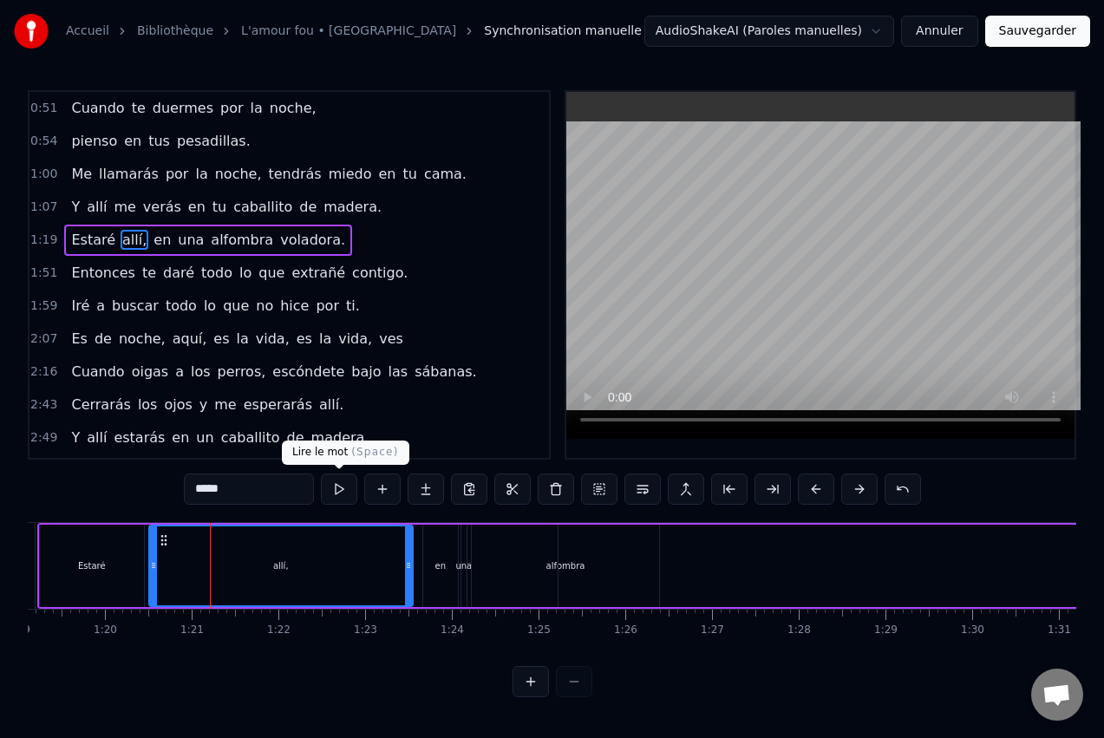
click at [344, 481] on button at bounding box center [339, 489] width 36 height 31
click at [417, 572] on div "Estaré allí, en una alfombra voladora." at bounding box center [1052, 566] width 2031 height 86
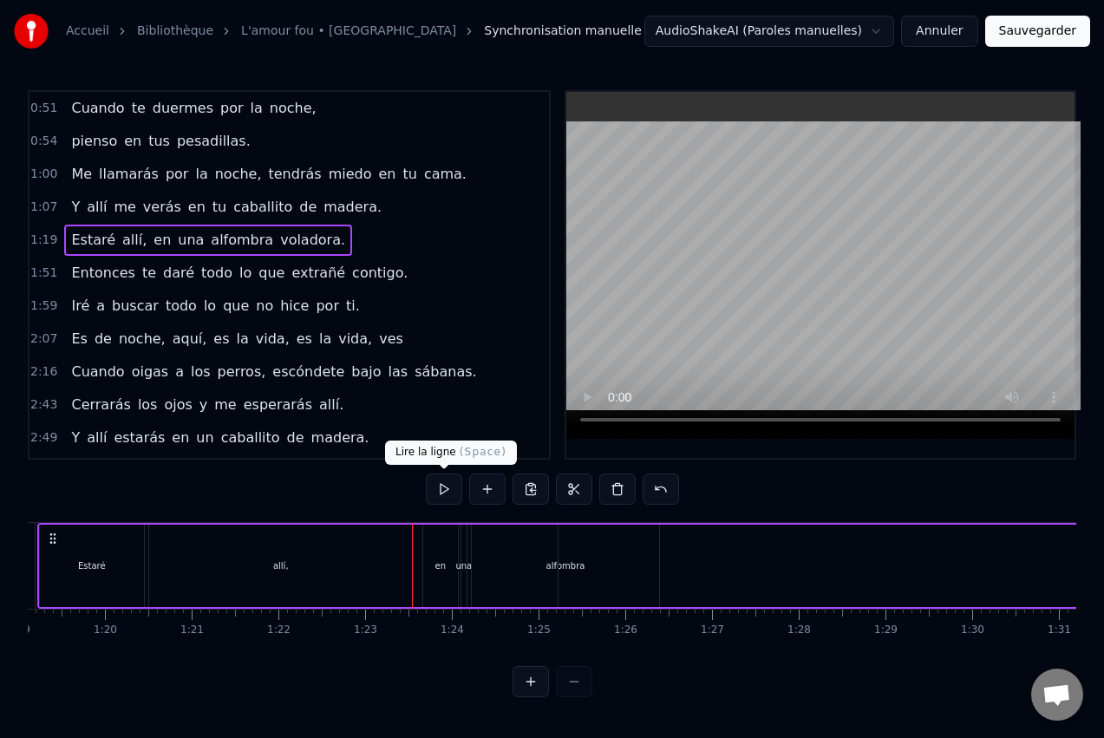
click at [442, 486] on button at bounding box center [444, 489] width 36 height 31
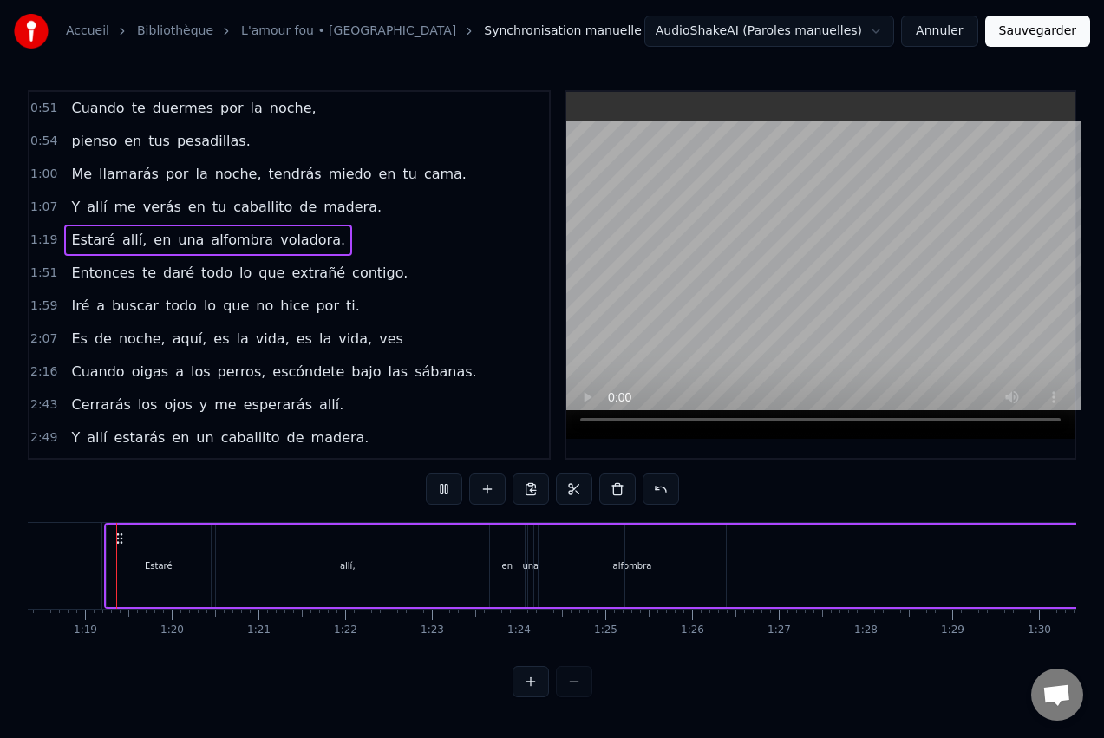
scroll to position [0, 6784]
click at [451, 482] on button at bounding box center [444, 489] width 36 height 31
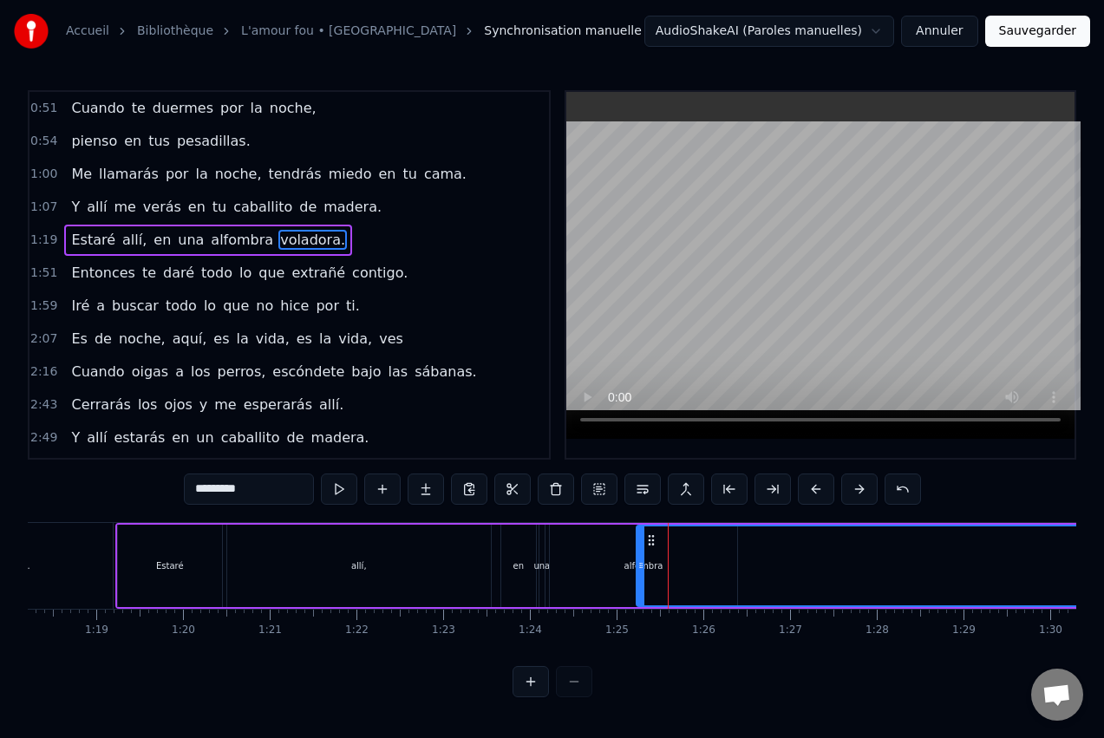
click at [600, 566] on div "alfombra" at bounding box center [643, 566] width 187 height 82
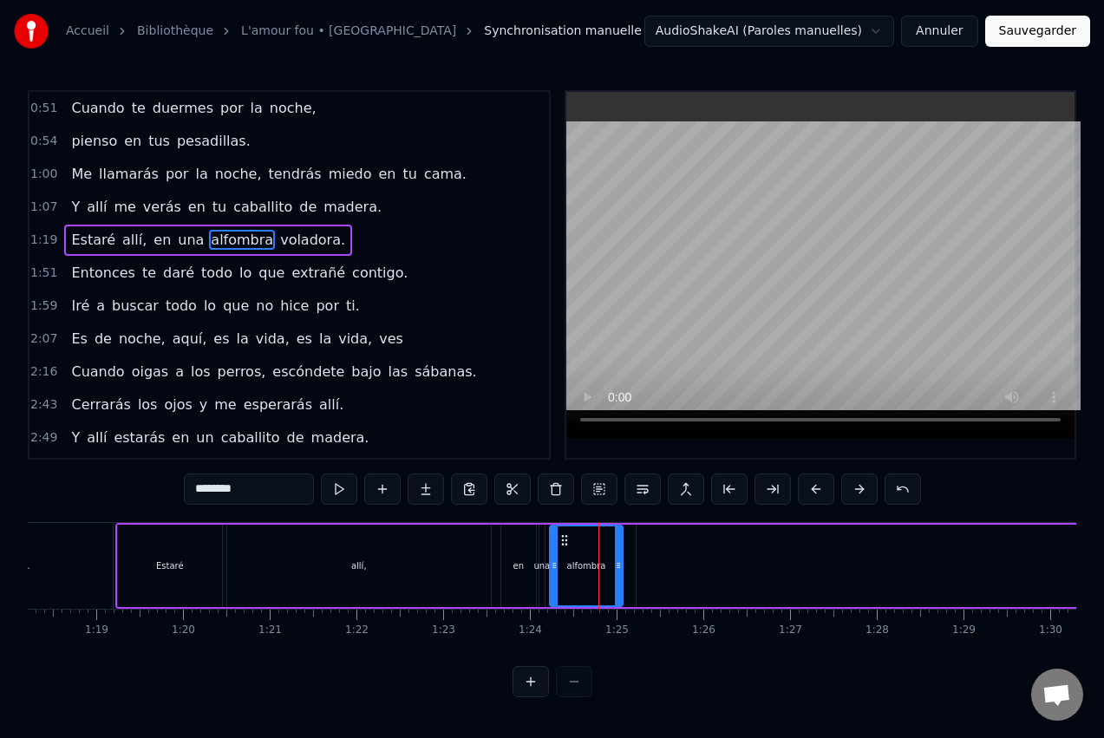
drag, startPoint x: 733, startPoint y: 563, endPoint x: 618, endPoint y: 562, distance: 114.5
click at [618, 562] on icon at bounding box center [618, 566] width 7 height 14
type input "*********"
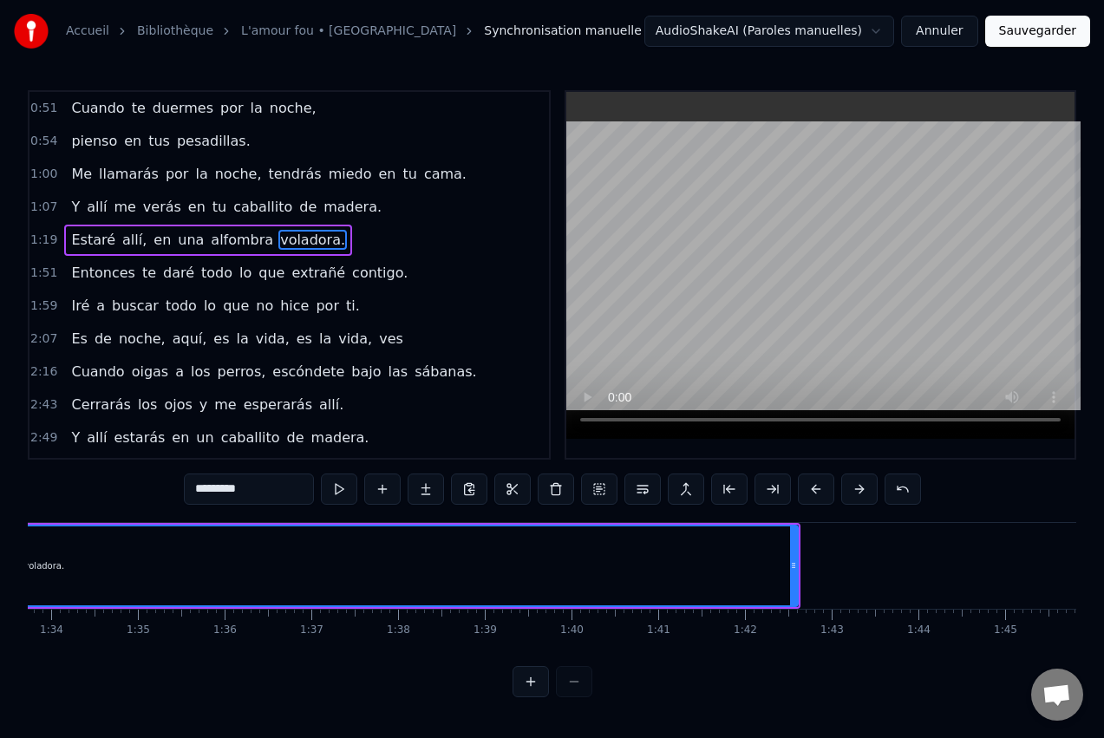
scroll to position [0, 8137]
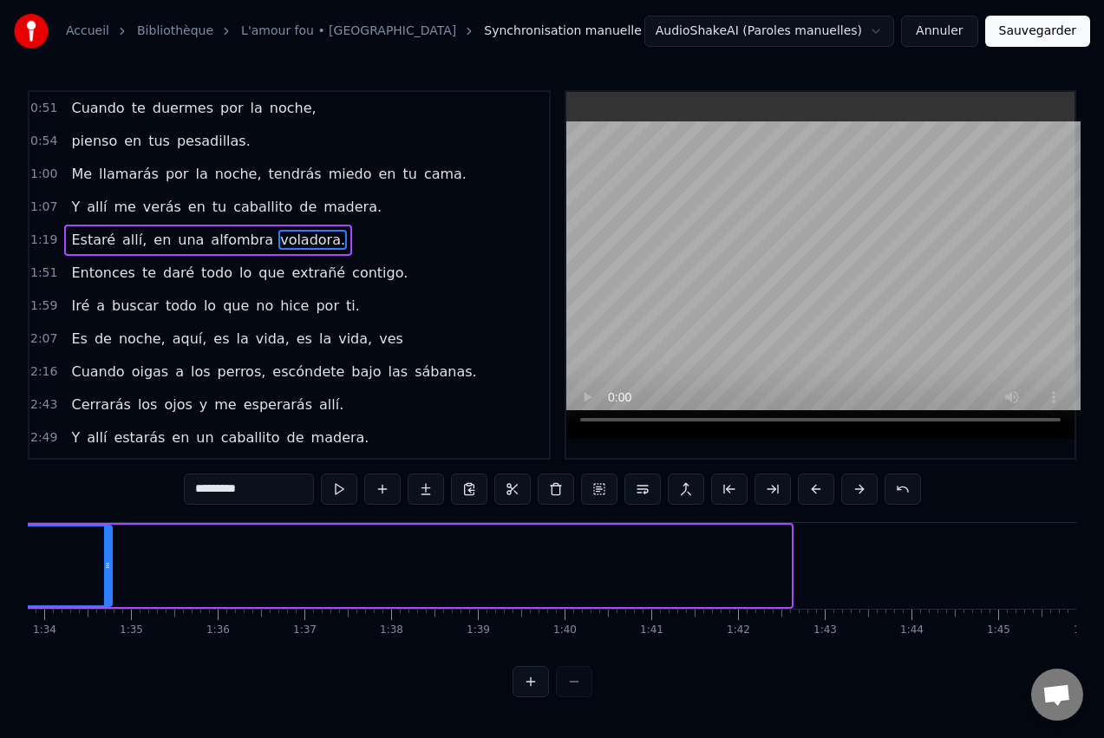
drag, startPoint x: 788, startPoint y: 556, endPoint x: 114, endPoint y: 555, distance: 674.8
click at [111, 555] on div at bounding box center [107, 565] width 7 height 79
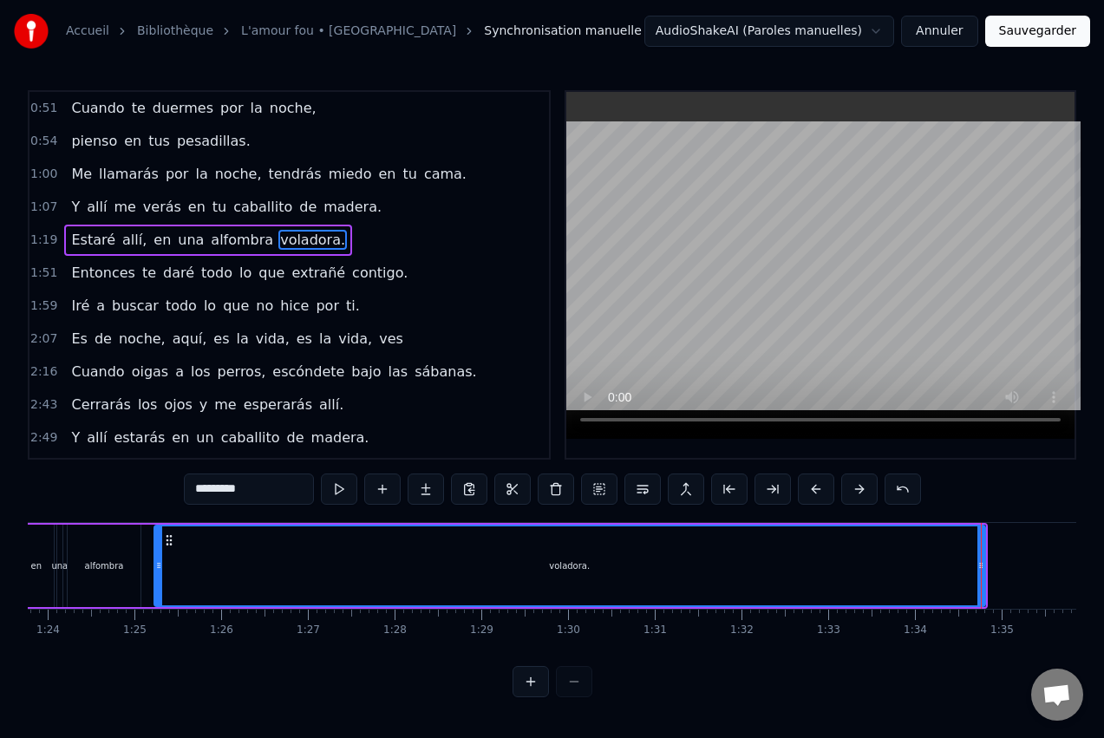
scroll to position [0, 7265]
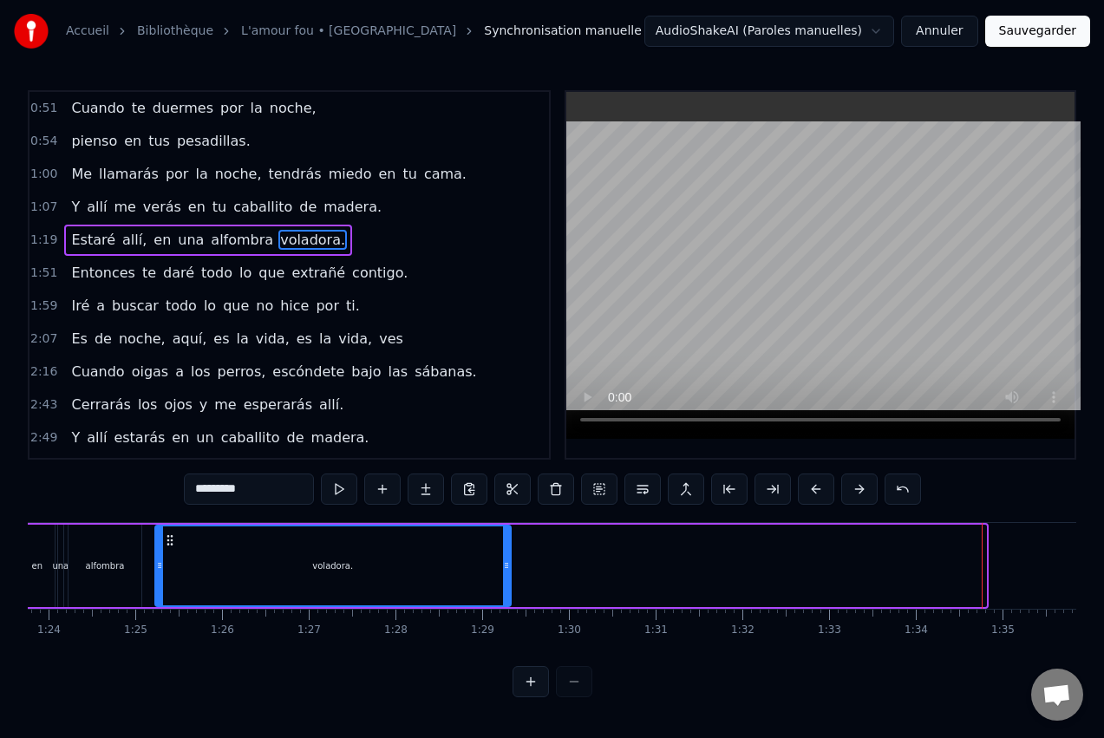
drag, startPoint x: 978, startPoint y: 565, endPoint x: 502, endPoint y: 575, distance: 475.4
click at [503, 575] on div at bounding box center [506, 565] width 7 height 79
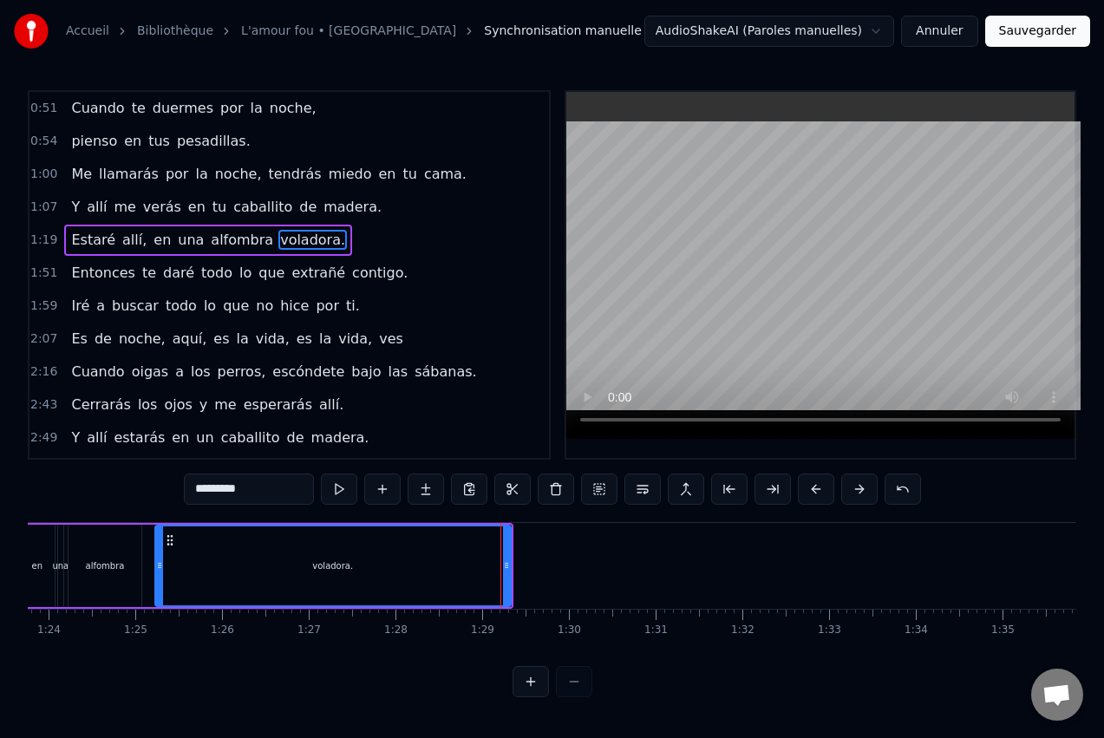
click at [148, 542] on div "Estaré allí, en una alfombra voladora." at bounding box center [74, 566] width 880 height 86
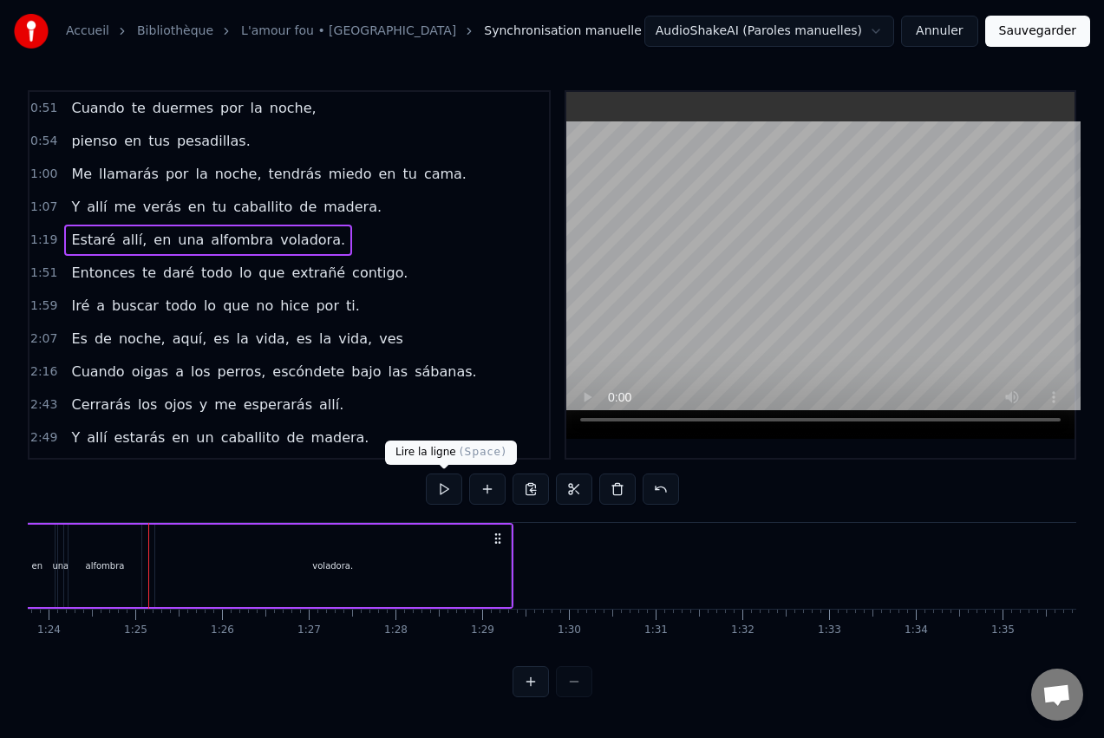
click at [447, 491] on button at bounding box center [444, 489] width 36 height 31
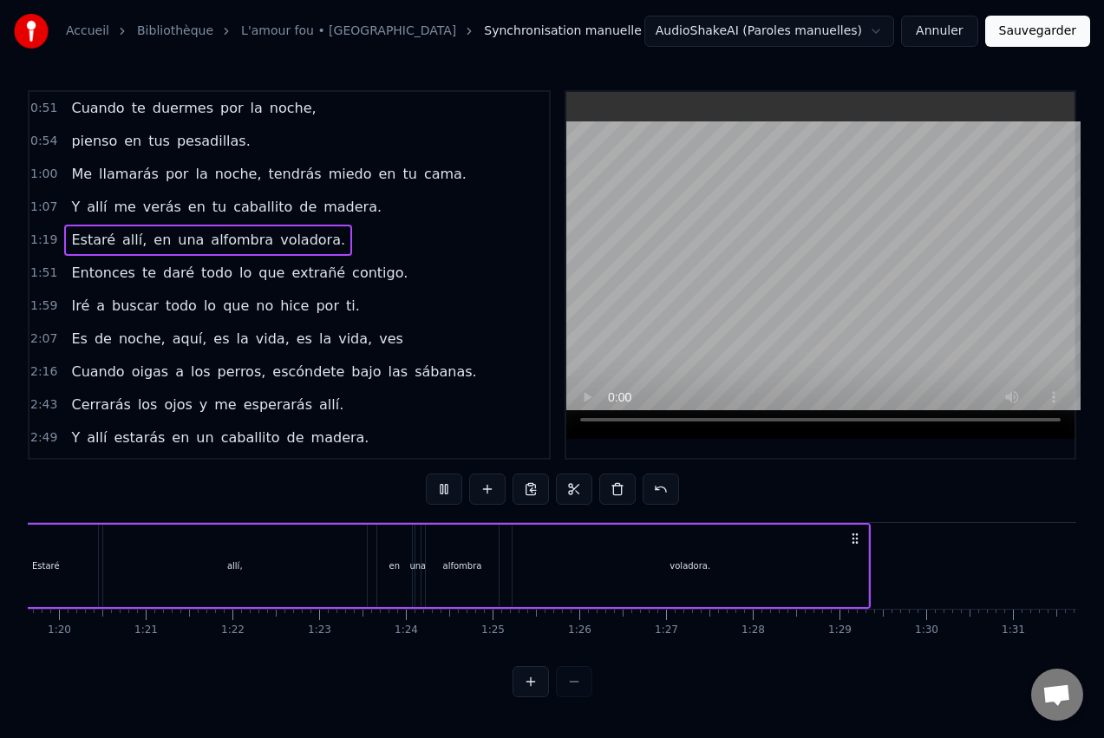
scroll to position [0, 6803]
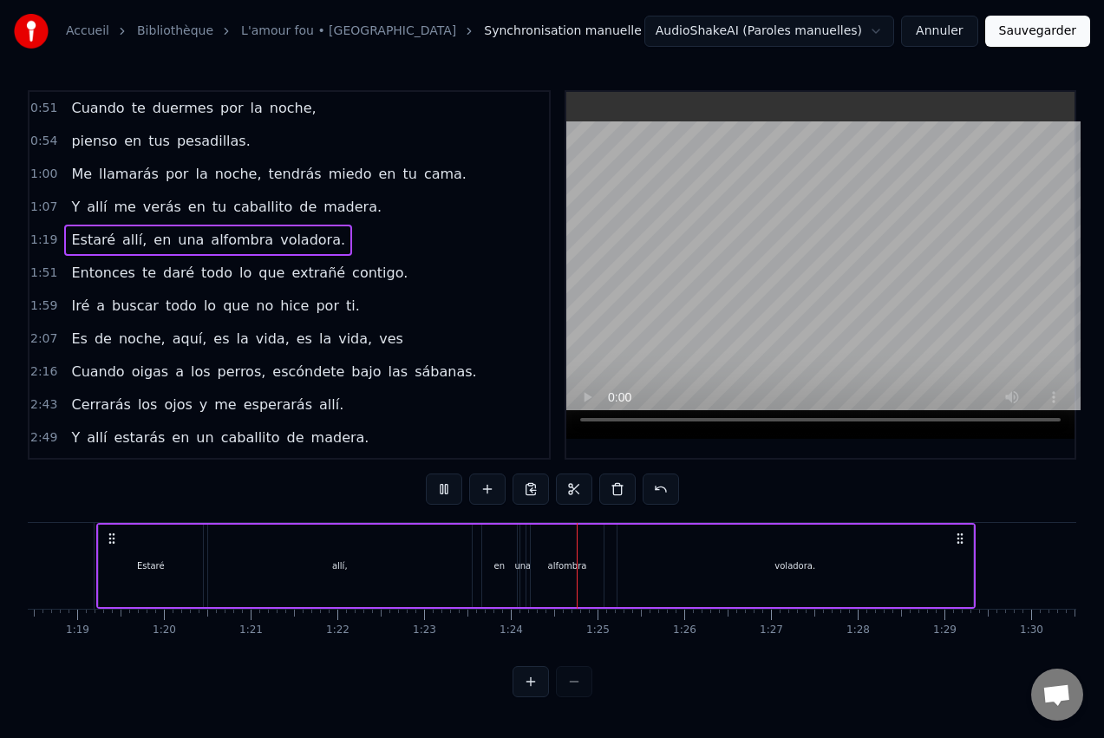
click at [433, 497] on button at bounding box center [444, 489] width 36 height 31
click at [414, 576] on div "allí," at bounding box center [340, 566] width 264 height 82
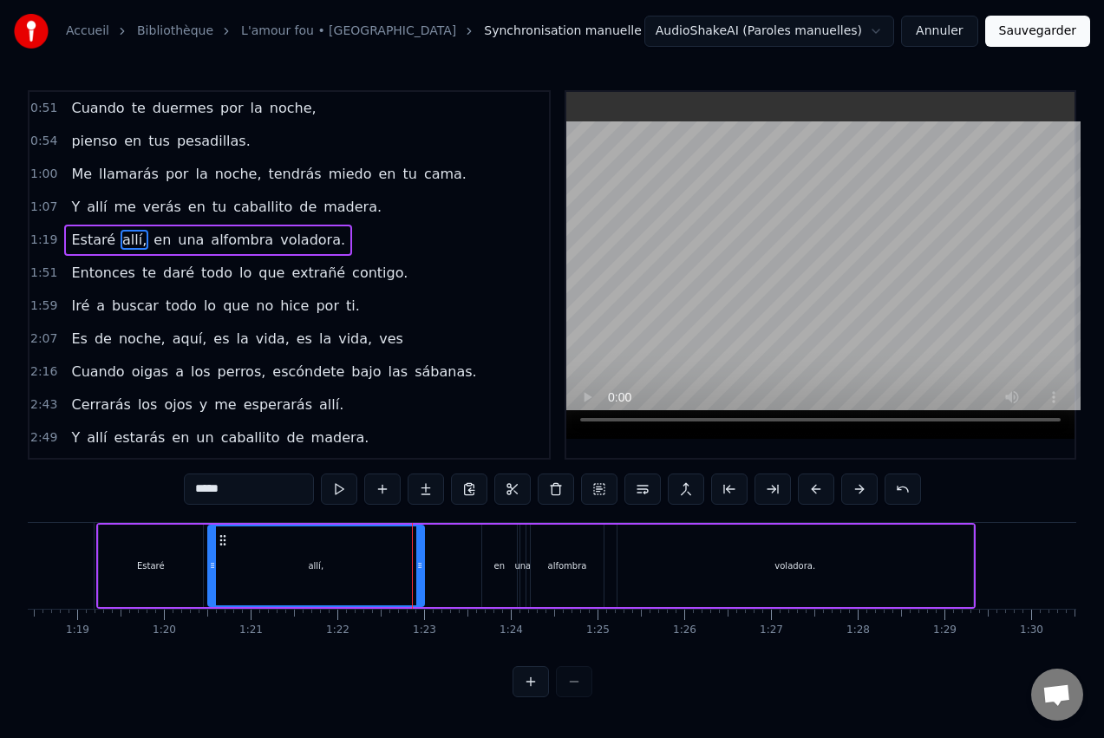
drag, startPoint x: 466, startPoint y: 563, endPoint x: 418, endPoint y: 568, distance: 48.0
click at [418, 568] on icon at bounding box center [419, 566] width 7 height 14
click at [499, 560] on div "en" at bounding box center [499, 565] width 11 height 13
type input "**"
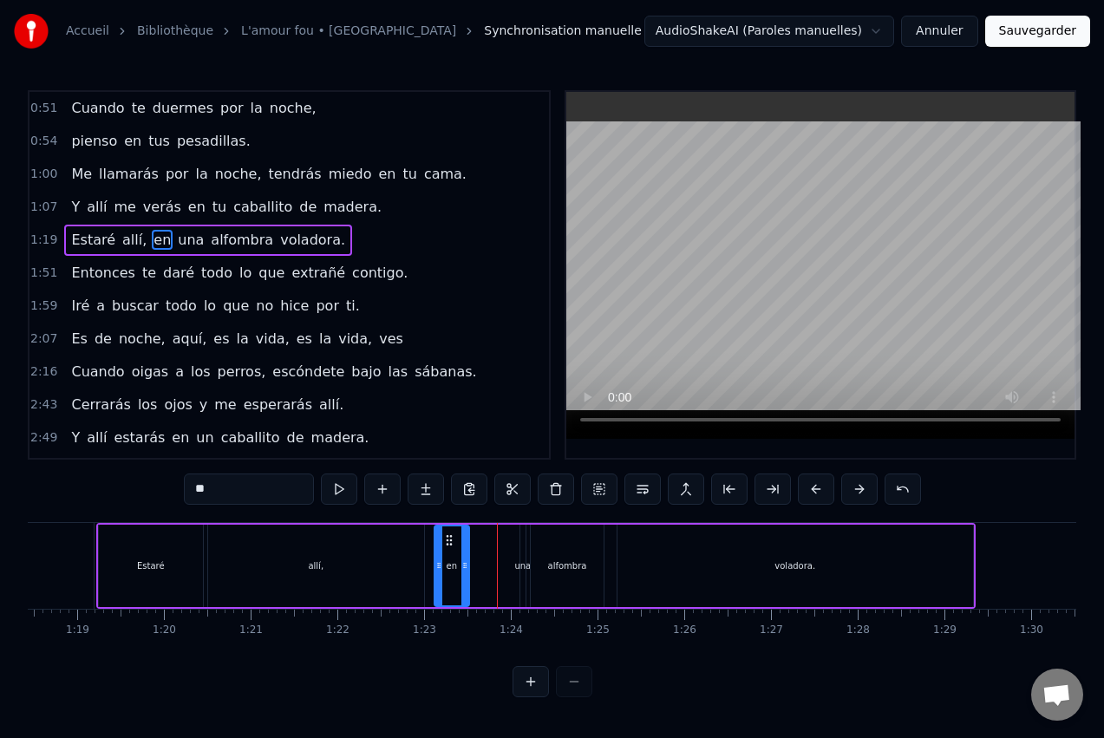
drag, startPoint x: 495, startPoint y: 539, endPoint x: 448, endPoint y: 545, distance: 48.1
click at [448, 545] on icon at bounding box center [449, 540] width 14 height 14
click at [510, 539] on div "Estaré allí, en una alfombra voladora." at bounding box center [536, 566] width 880 height 86
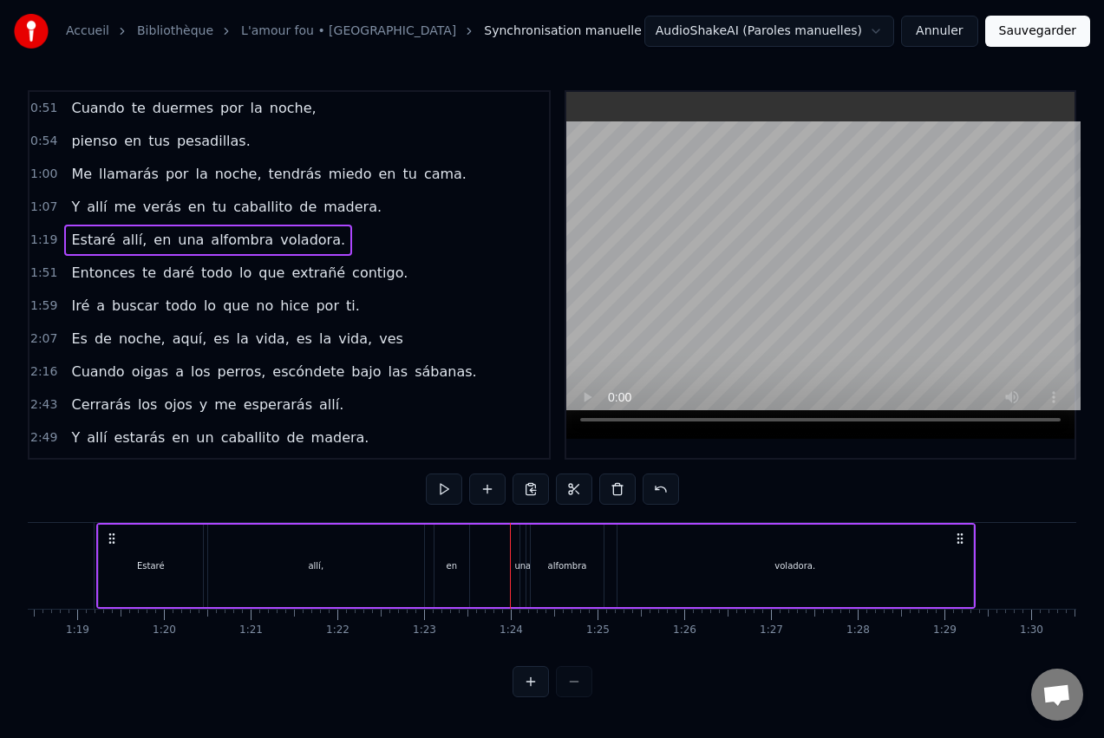
click at [527, 570] on div "una" at bounding box center [522, 565] width 16 height 13
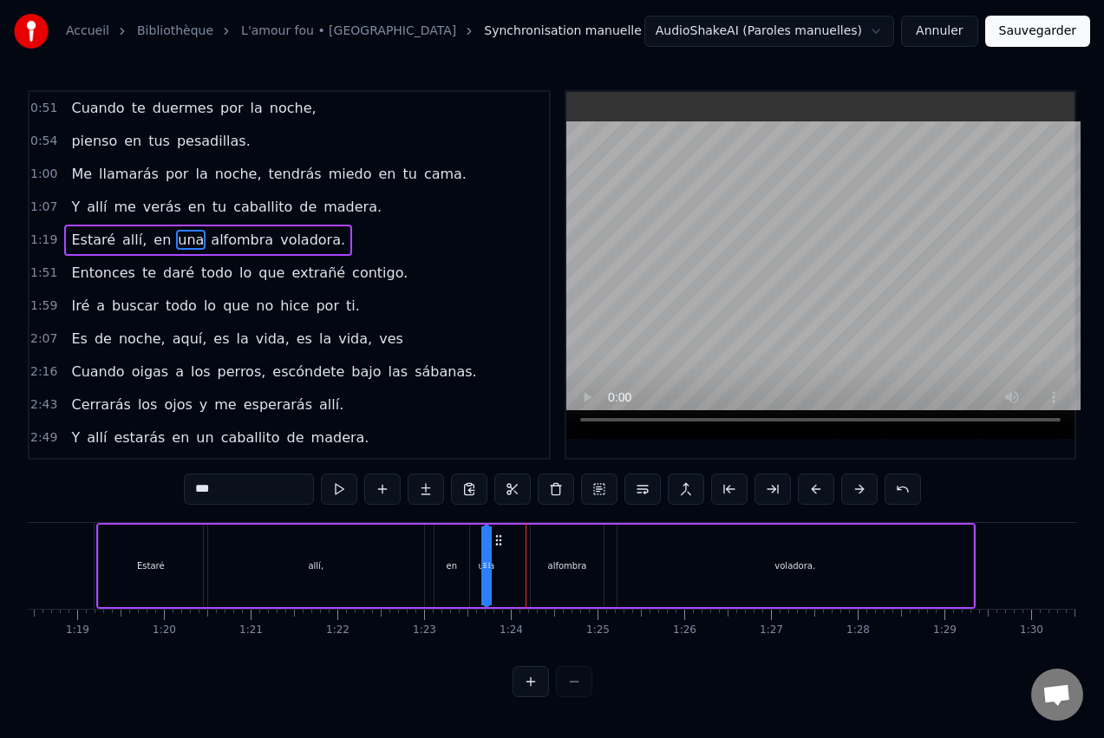
drag, startPoint x: 535, startPoint y: 543, endPoint x: 499, endPoint y: 543, distance: 36.4
click at [499, 543] on icon at bounding box center [499, 540] width 14 height 14
click at [569, 541] on div "alfombra" at bounding box center [567, 566] width 73 height 82
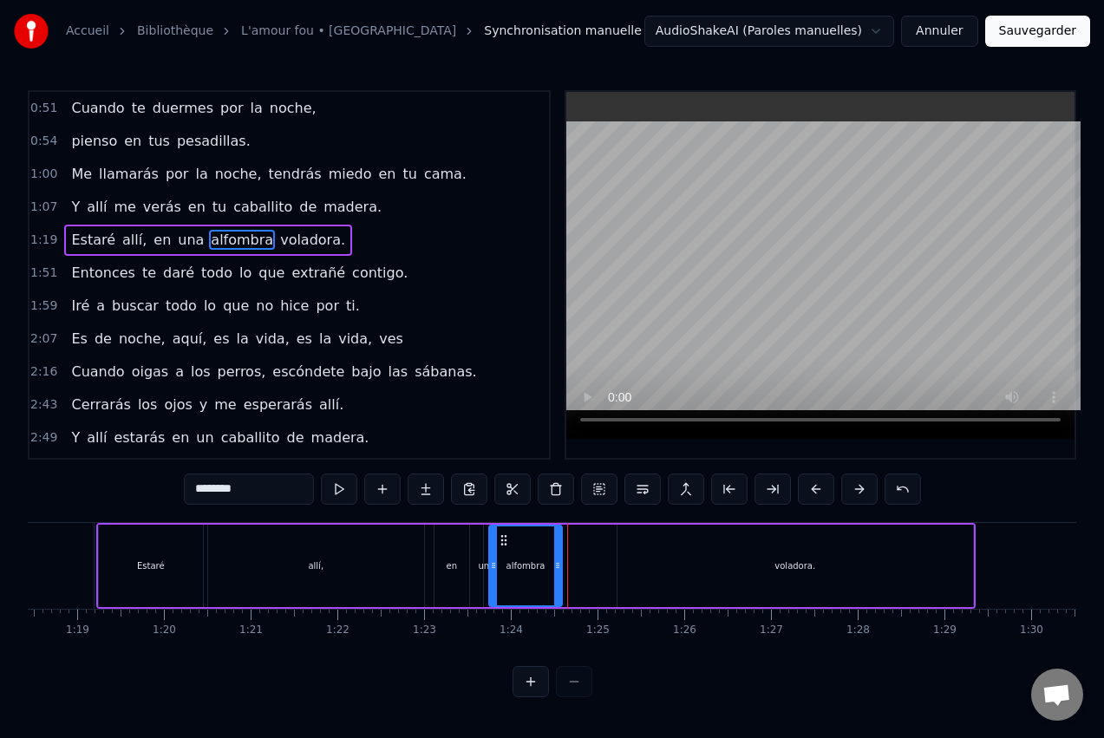
drag, startPoint x: 544, startPoint y: 541, endPoint x: 502, endPoint y: 550, distance: 42.5
click at [502, 550] on div "alfombra" at bounding box center [525, 565] width 71 height 79
click at [619, 564] on div "voladora." at bounding box center [796, 566] width 356 height 82
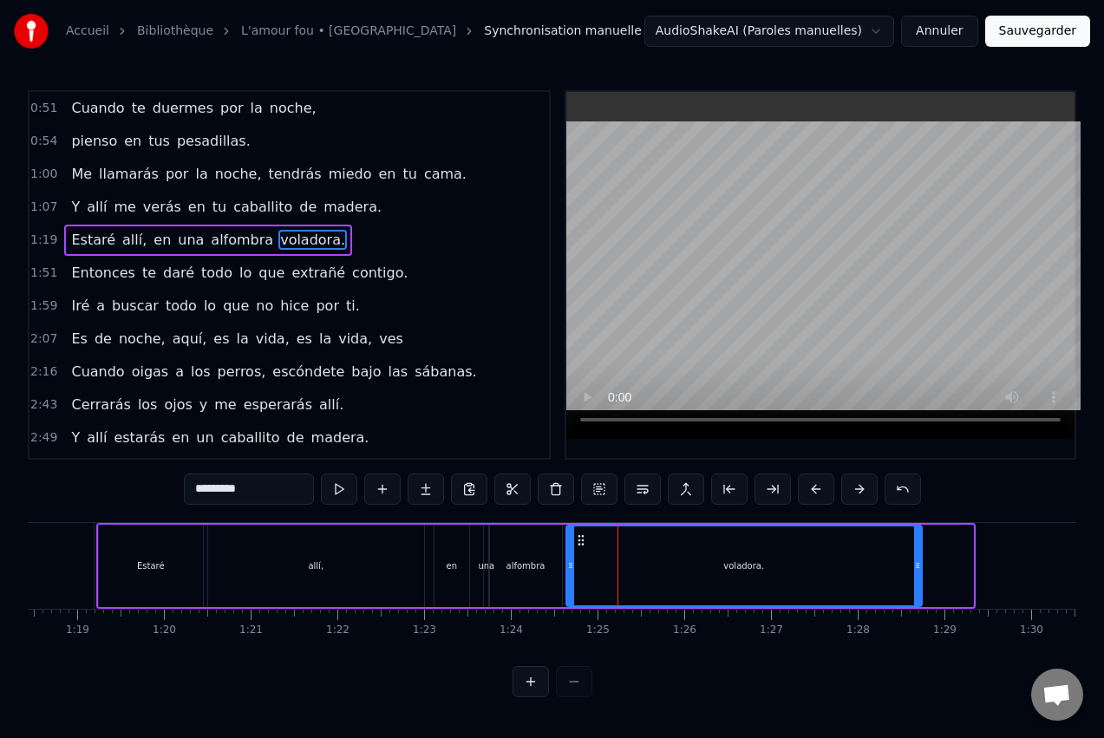
drag, startPoint x: 632, startPoint y: 540, endPoint x: 581, endPoint y: 544, distance: 51.3
click at [581, 544] on icon at bounding box center [581, 540] width 14 height 14
drag, startPoint x: 916, startPoint y: 568, endPoint x: 958, endPoint y: 564, distance: 41.9
click at [958, 564] on icon at bounding box center [959, 566] width 7 height 14
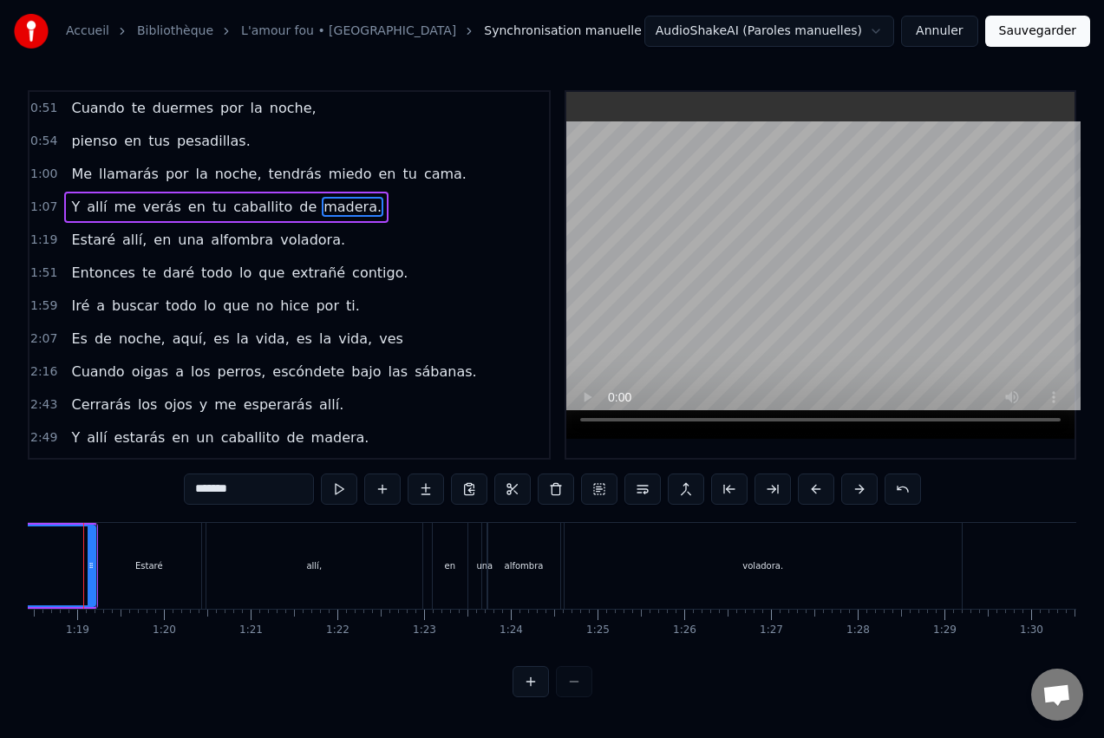
scroll to position [0, 6772]
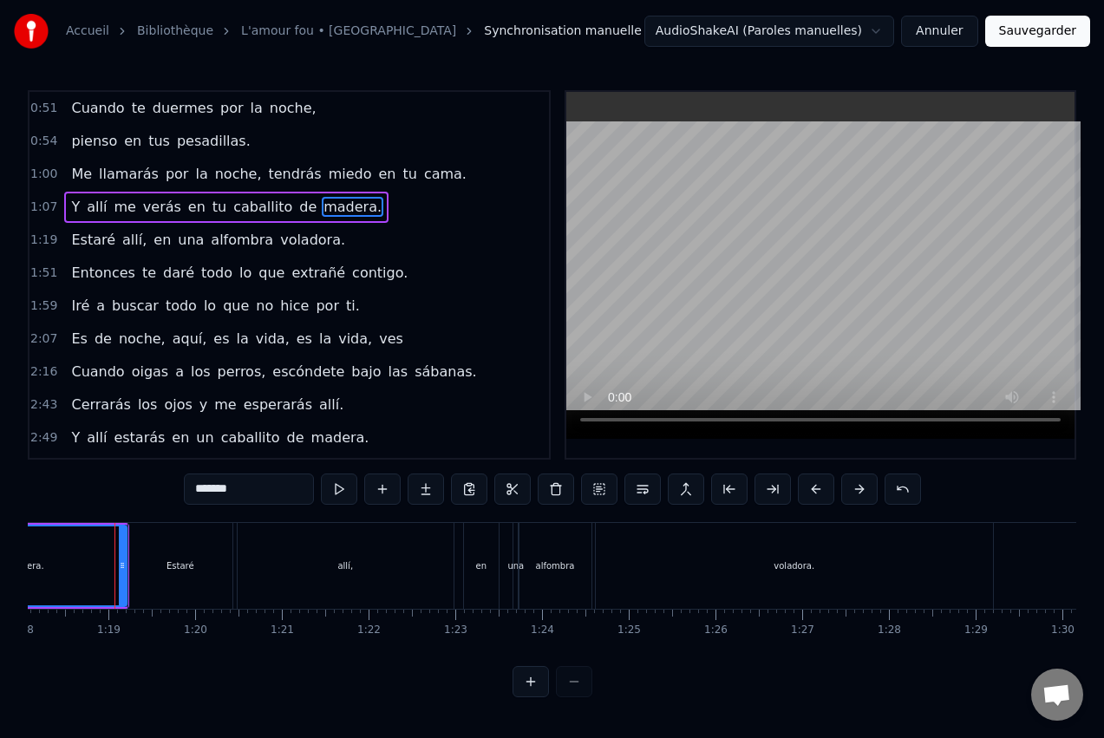
click at [267, 559] on div "allí," at bounding box center [346, 566] width 216 height 86
type input "*****"
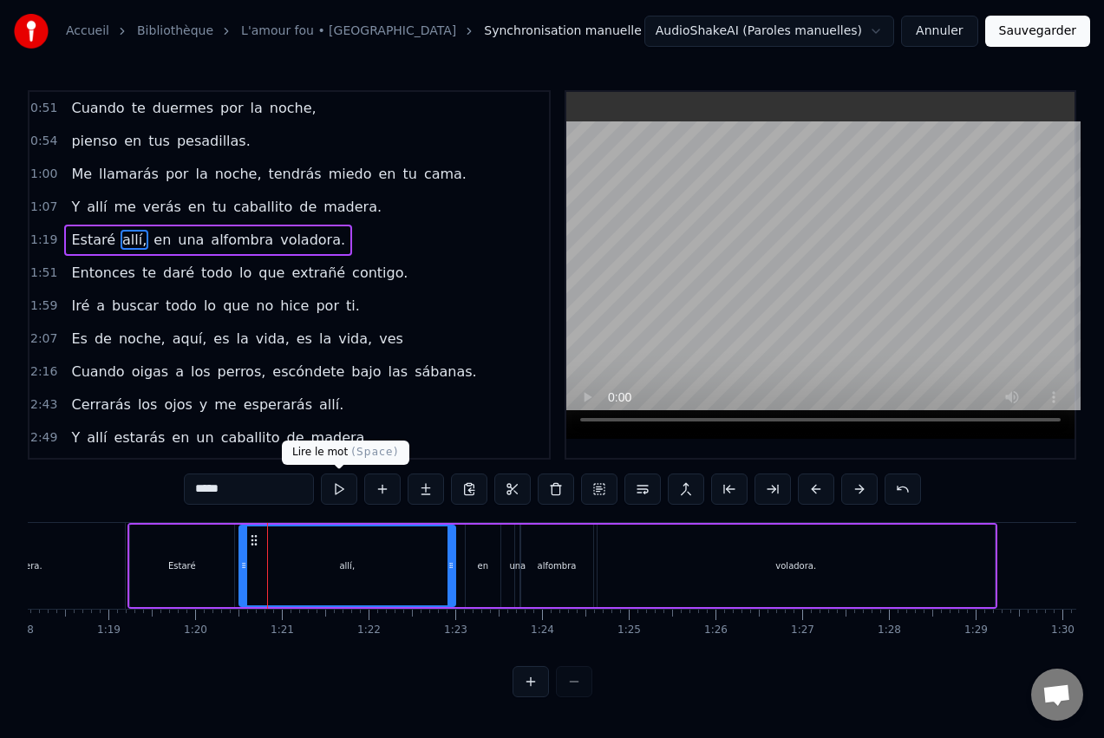
click at [343, 490] on button at bounding box center [339, 489] width 36 height 31
click at [461, 549] on div "Estaré allí, en una alfombra voladora." at bounding box center [563, 566] width 870 height 86
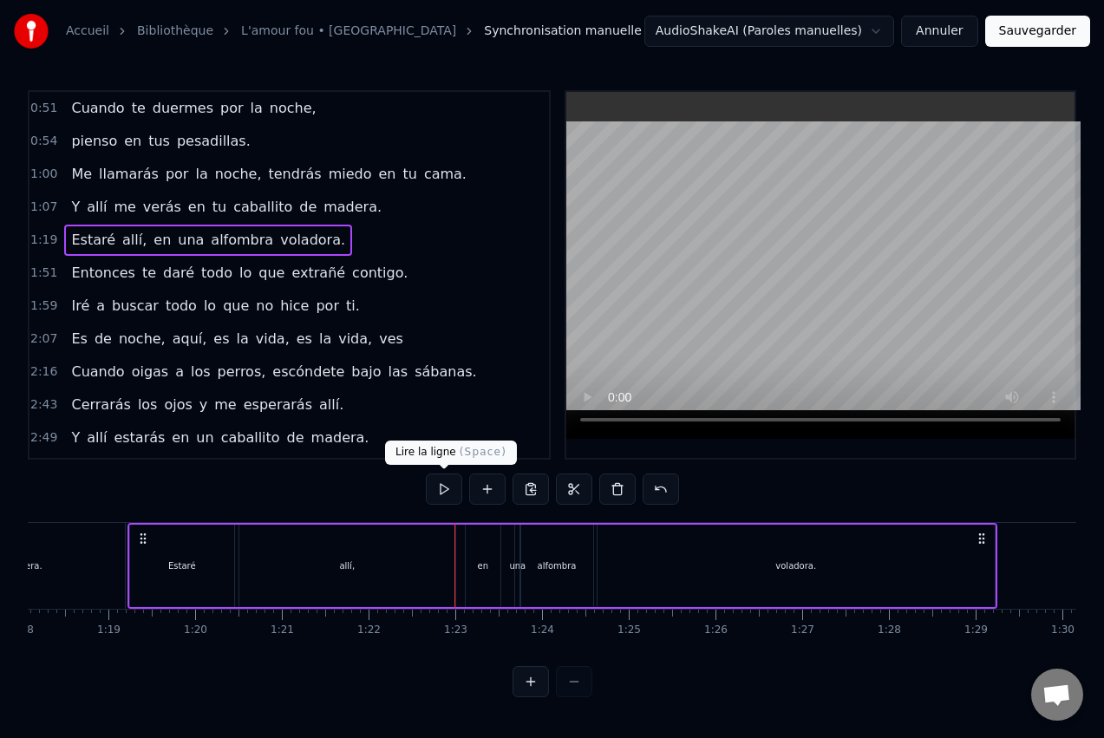
click at [443, 487] on button at bounding box center [444, 489] width 36 height 31
click at [449, 480] on button at bounding box center [444, 489] width 36 height 31
click at [985, 562] on div "voladora." at bounding box center [796, 566] width 397 height 82
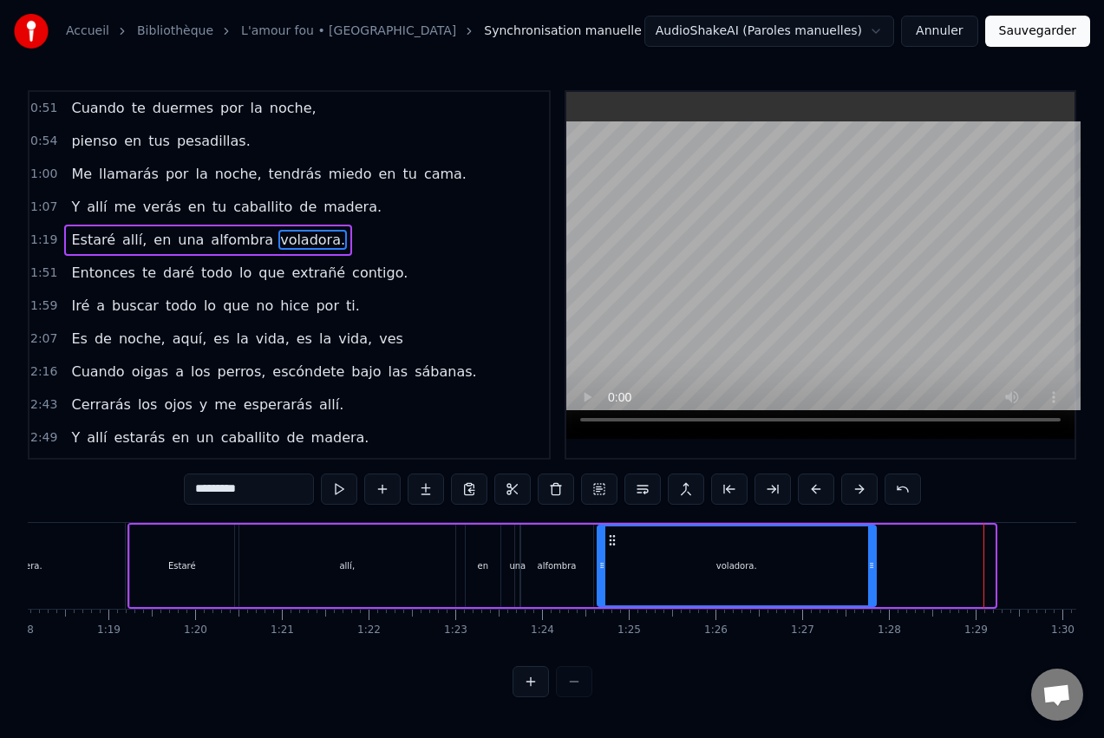
drag, startPoint x: 993, startPoint y: 562, endPoint x: 879, endPoint y: 569, distance: 114.7
click at [875, 569] on icon at bounding box center [871, 566] width 7 height 14
click at [588, 538] on div "alfombra" at bounding box center [556, 566] width 73 height 82
type input "********"
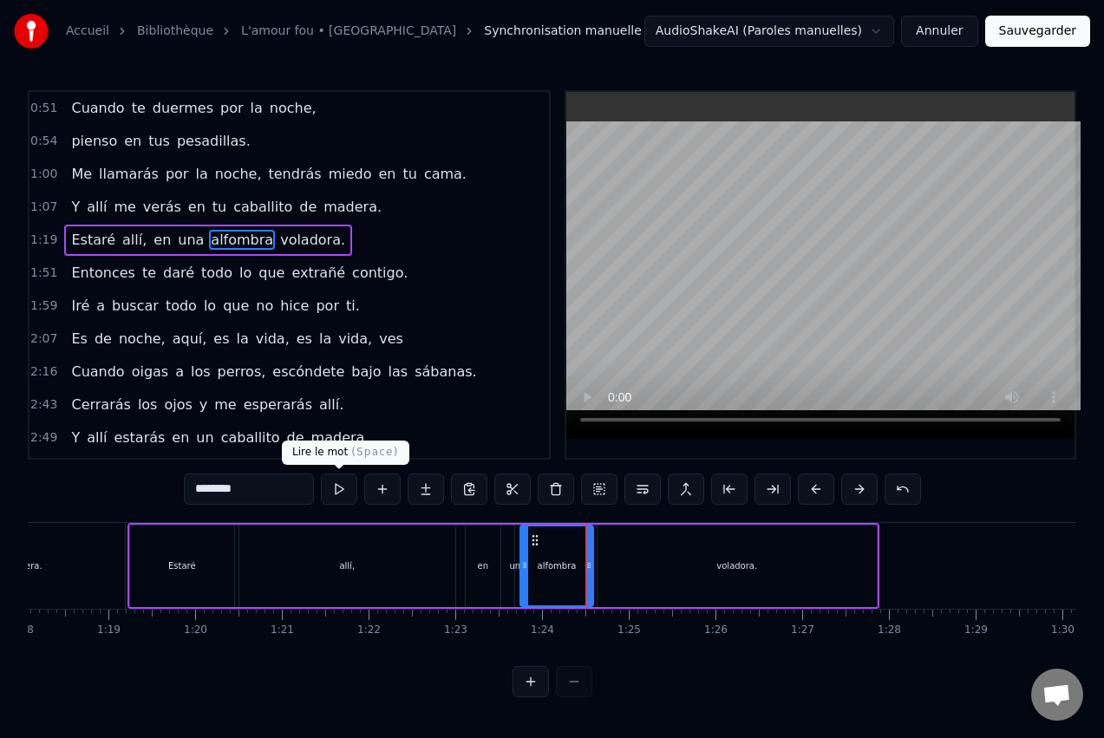
click at [336, 483] on button at bounding box center [339, 489] width 36 height 31
click at [460, 534] on div "Estaré allí, en una alfombra voladora." at bounding box center [504, 566] width 752 height 86
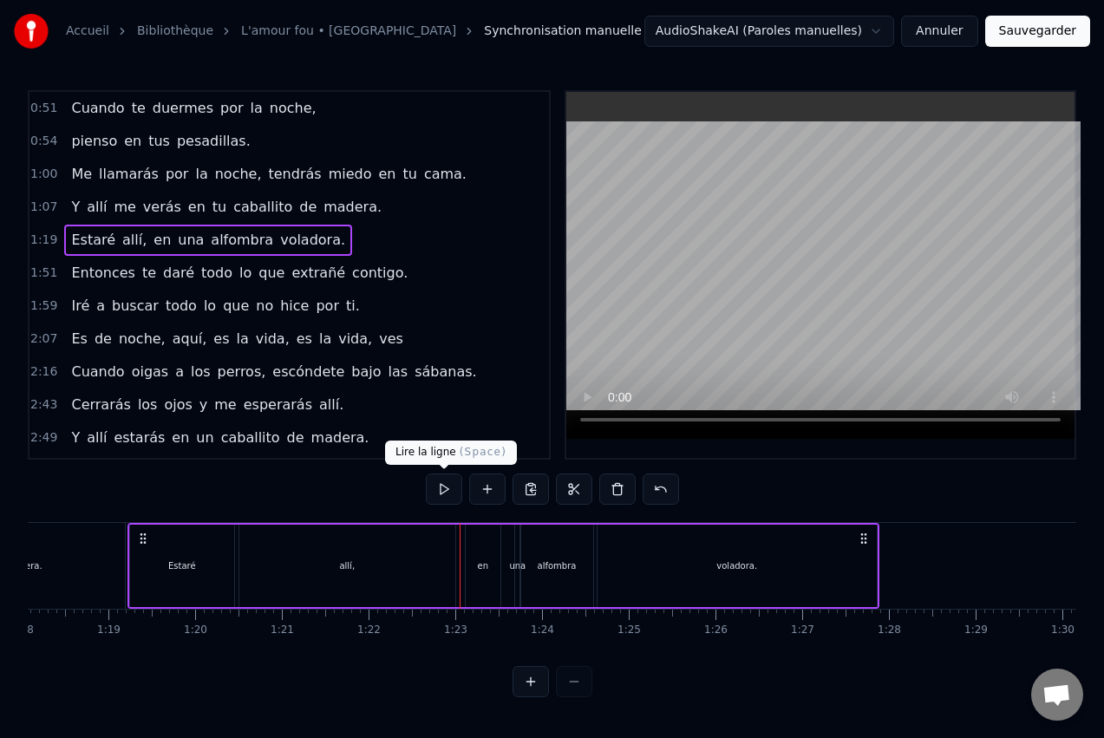
click at [452, 489] on button at bounding box center [444, 489] width 36 height 31
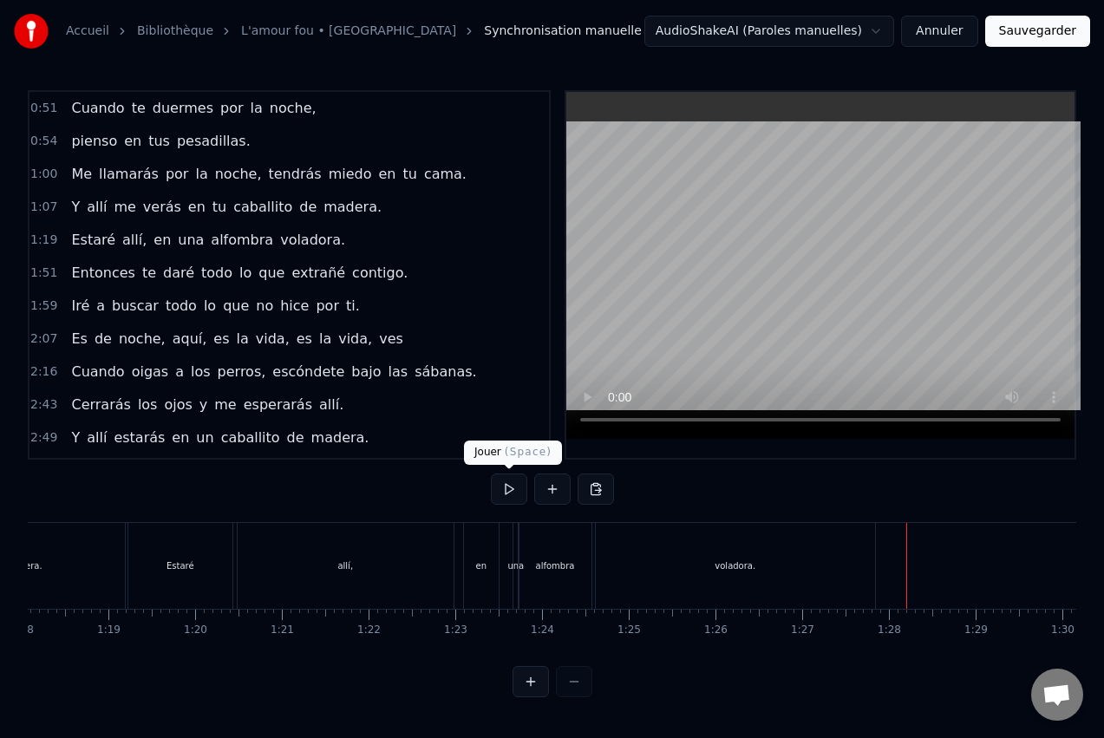
click at [513, 490] on button at bounding box center [509, 489] width 36 height 31
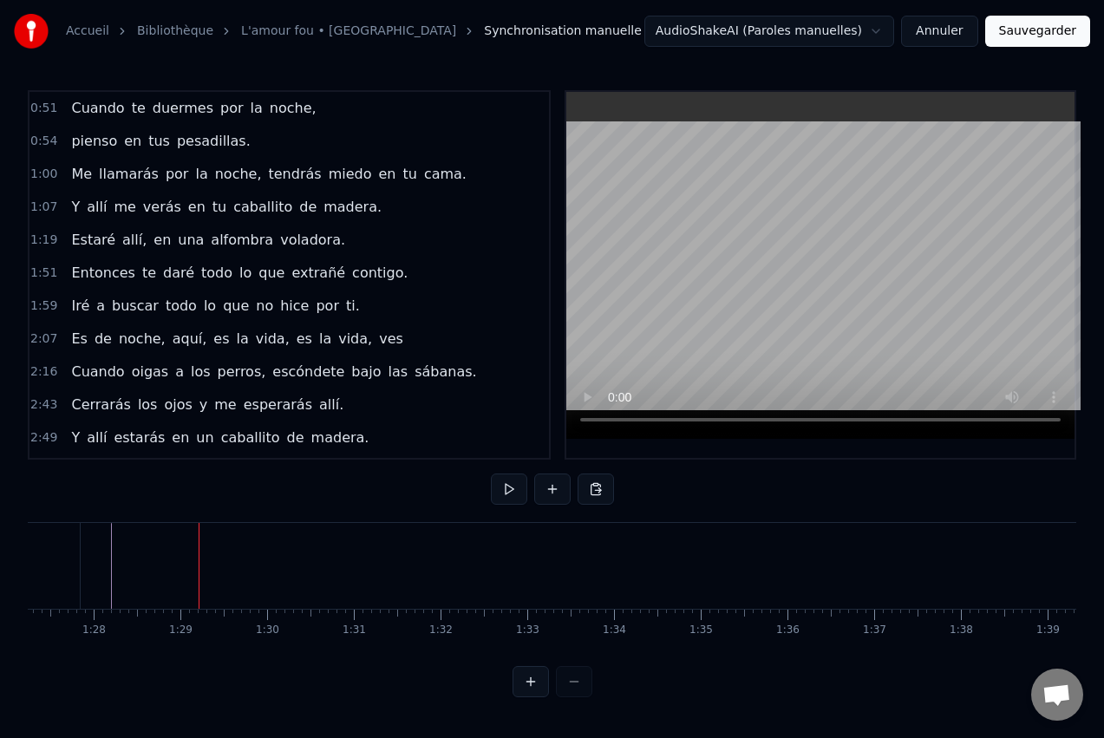
scroll to position [0, 7650]
click at [507, 491] on button at bounding box center [509, 489] width 36 height 31
click at [511, 487] on button at bounding box center [509, 489] width 36 height 31
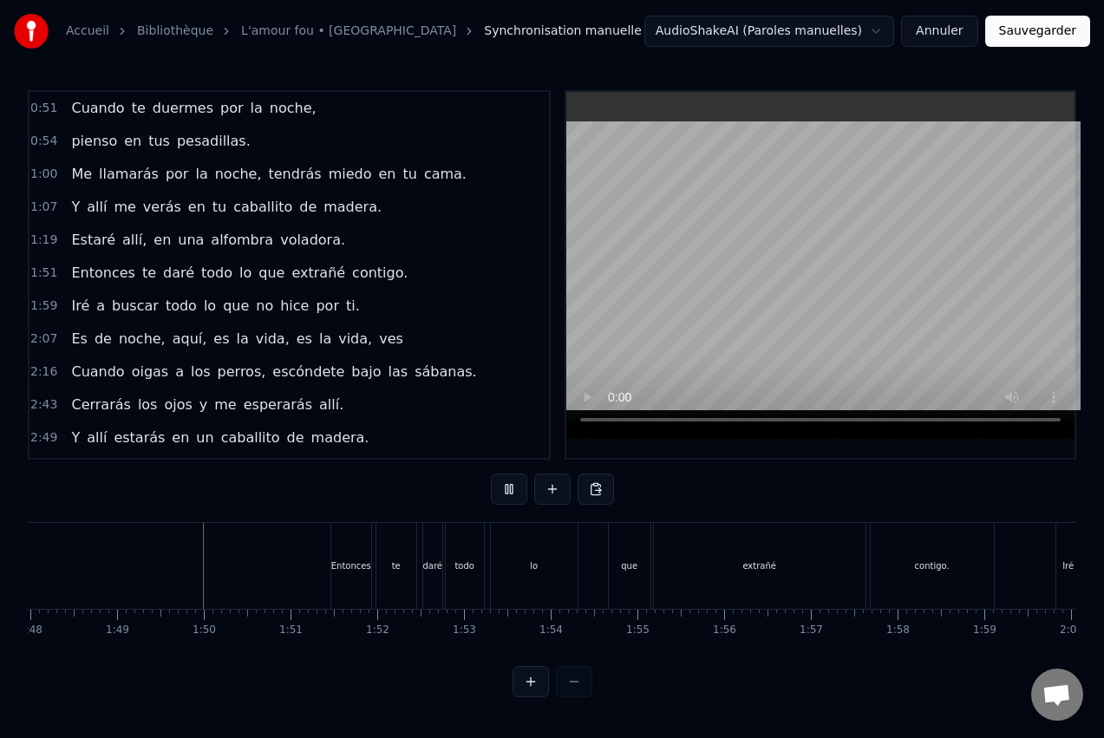
scroll to position [0, 9405]
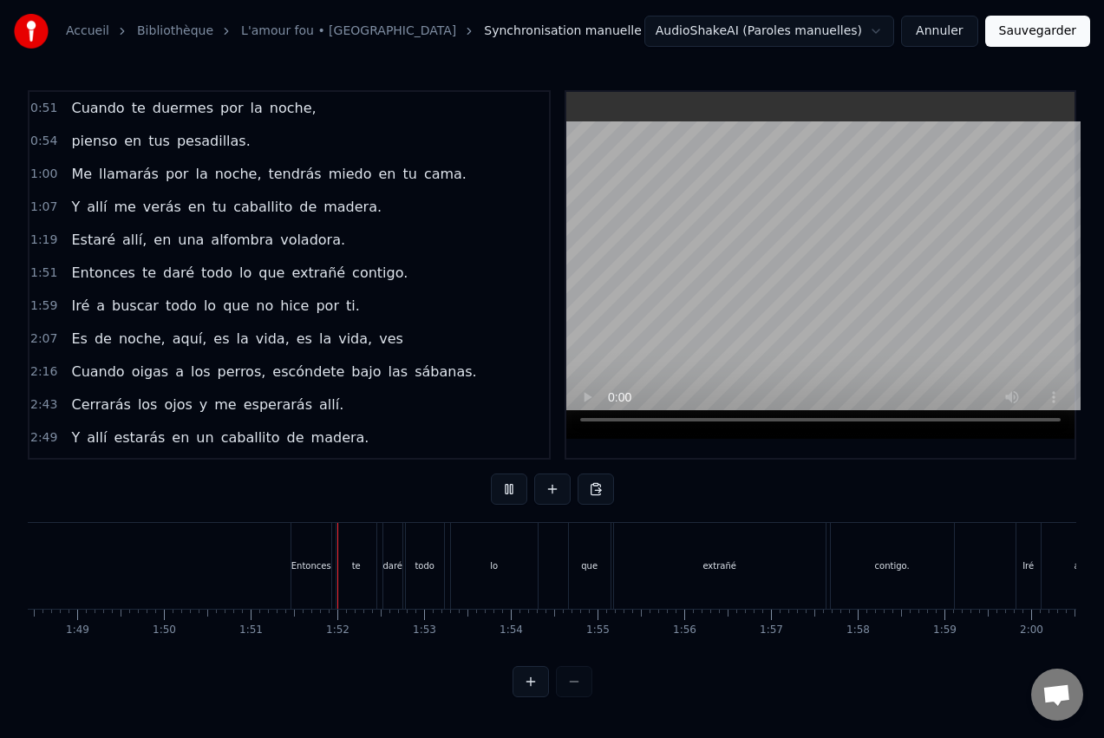
click at [511, 487] on button at bounding box center [509, 489] width 36 height 31
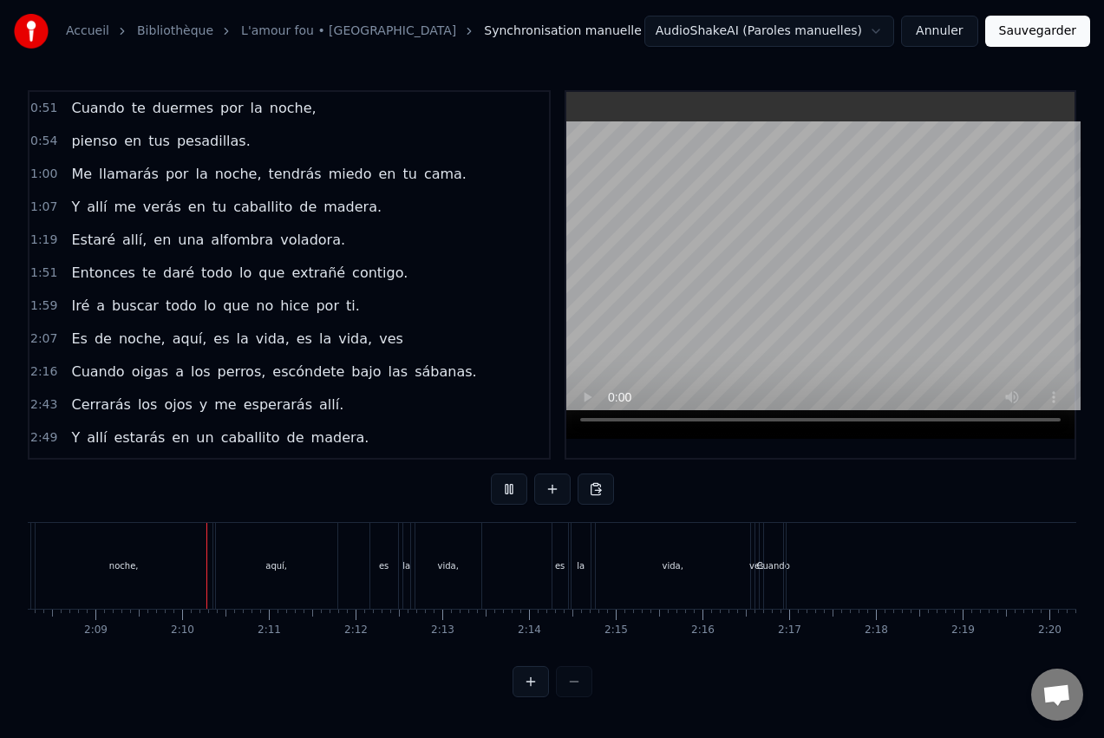
scroll to position [0, 11163]
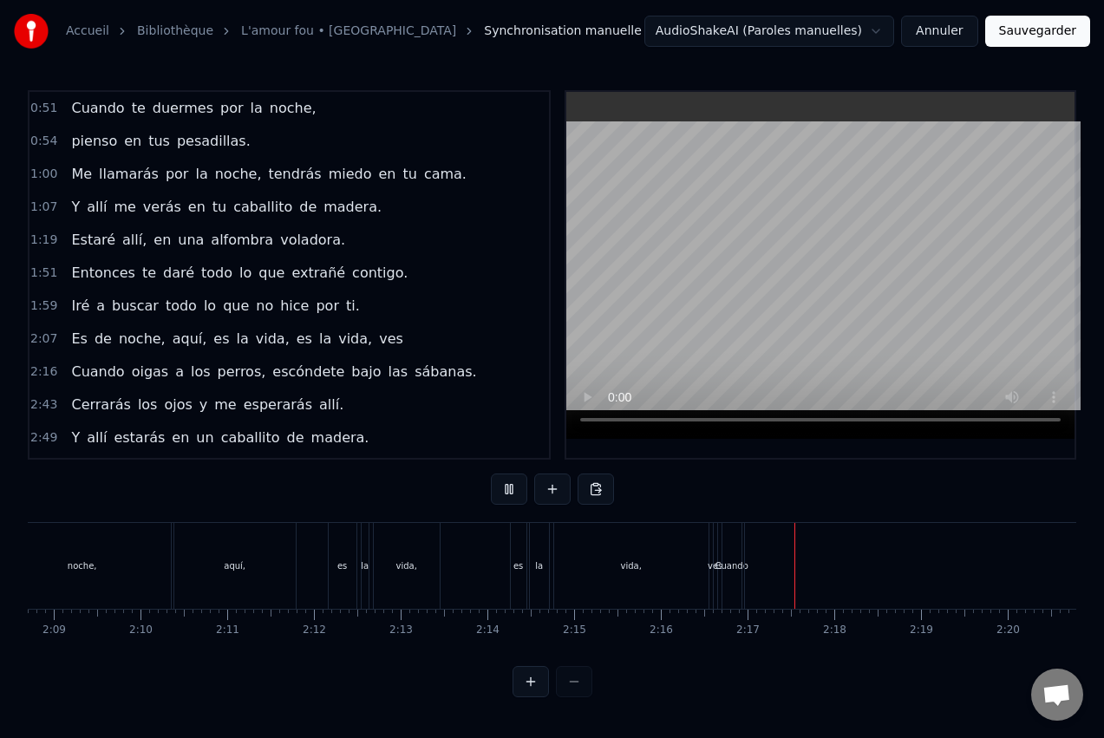
click at [511, 488] on button at bounding box center [509, 489] width 36 height 31
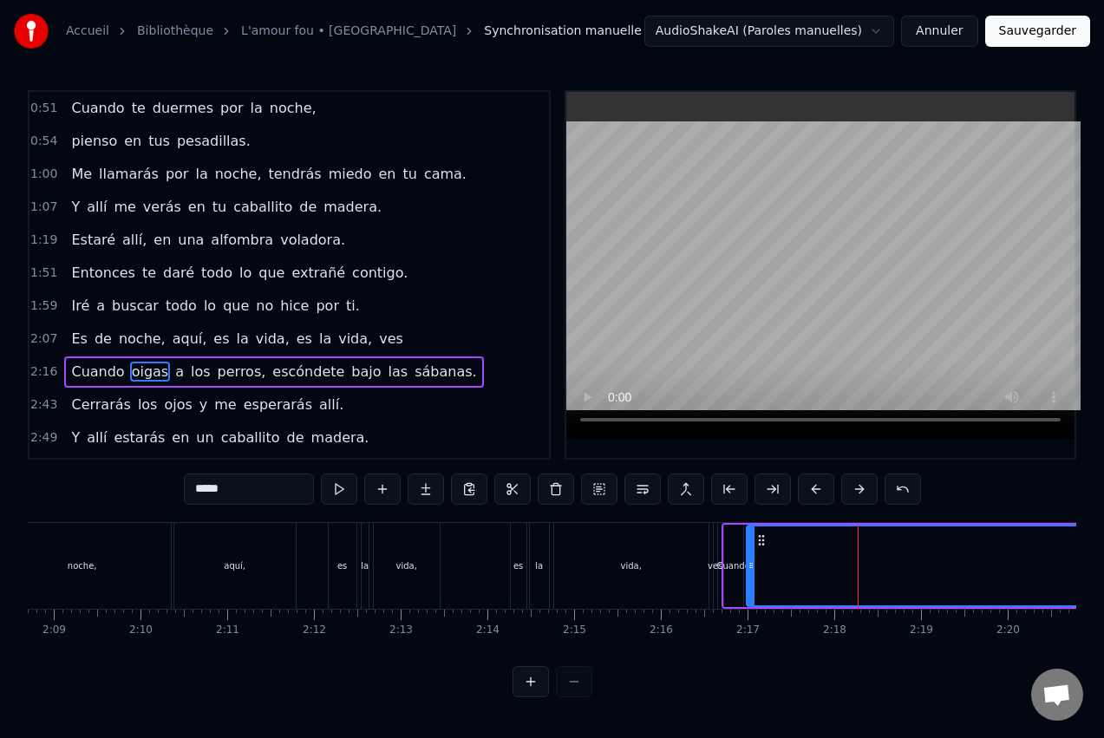
scroll to position [97, 0]
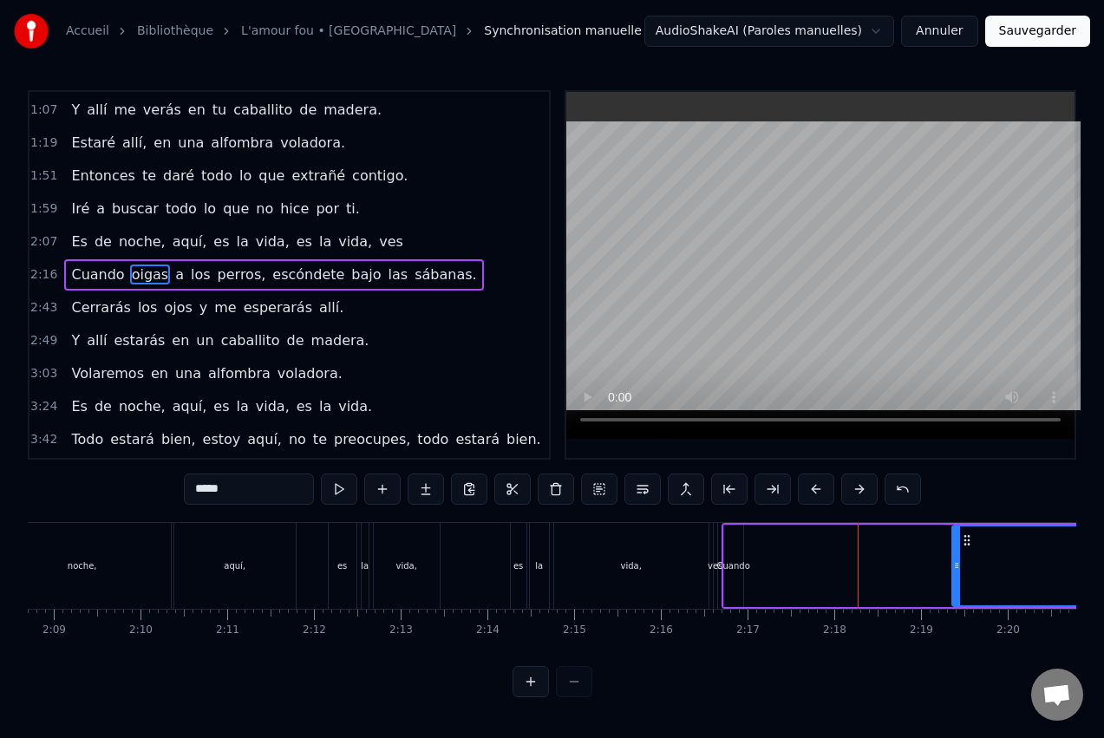
drag, startPoint x: 763, startPoint y: 566, endPoint x: 957, endPoint y: 571, distance: 193.5
click at [957, 571] on icon at bounding box center [956, 566] width 7 height 14
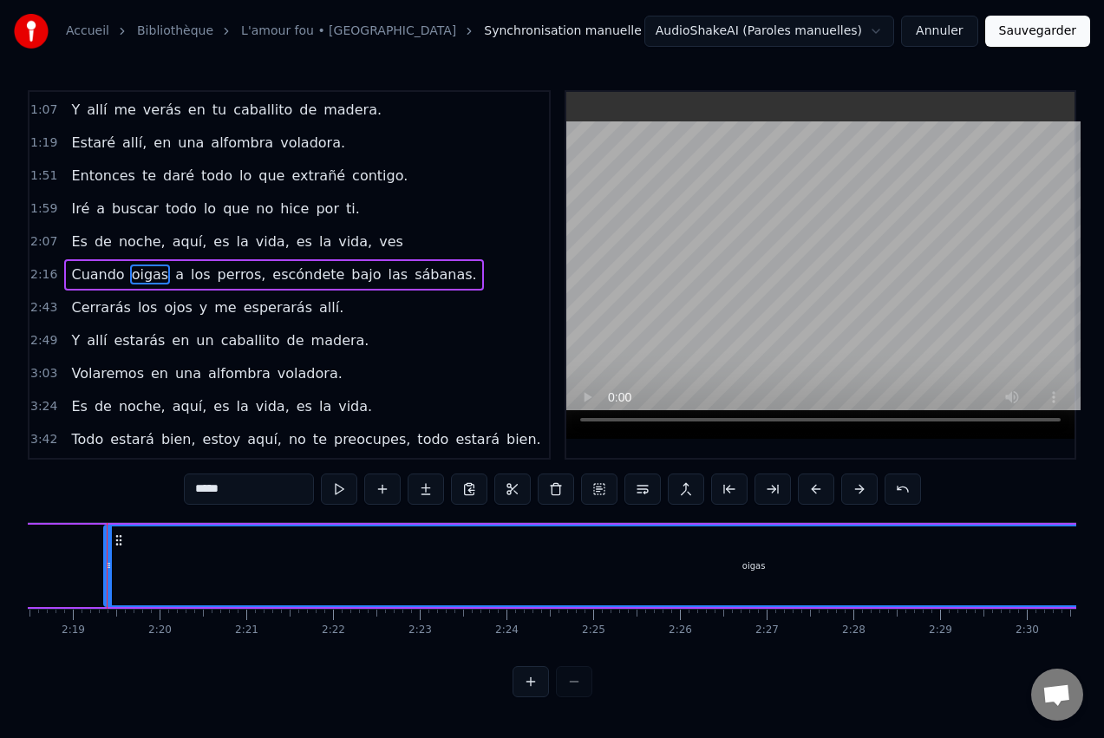
scroll to position [0, 12030]
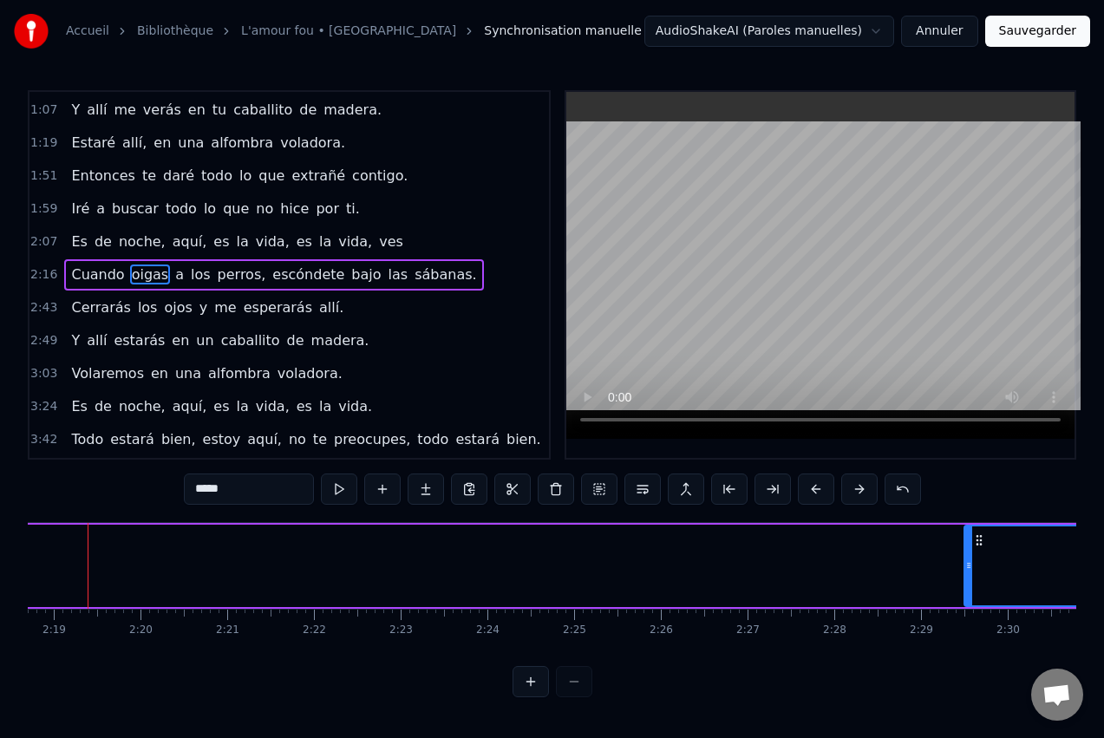
drag, startPoint x: 89, startPoint y: 566, endPoint x: 969, endPoint y: 578, distance: 879.6
click at [969, 578] on div at bounding box center [968, 565] width 7 height 79
click at [29, 538] on div "Cuando oigas a los perros, escóndete bajo las sábanas." at bounding box center [1013, 566] width 2319 height 86
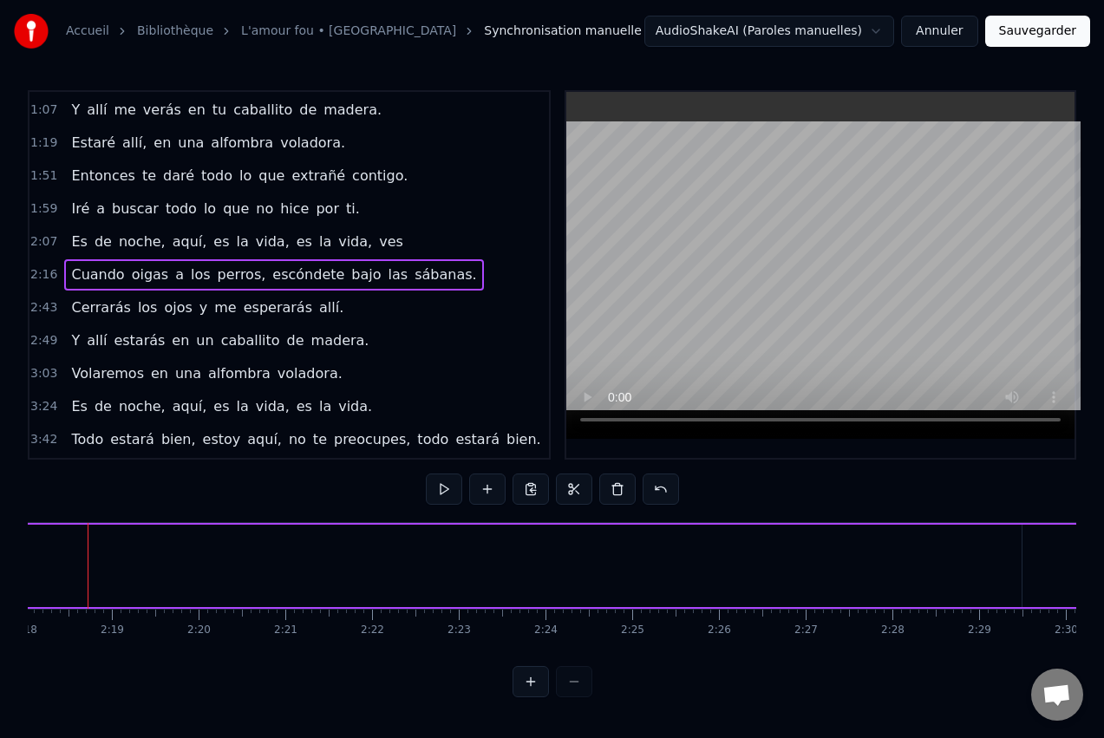
scroll to position [0, 11945]
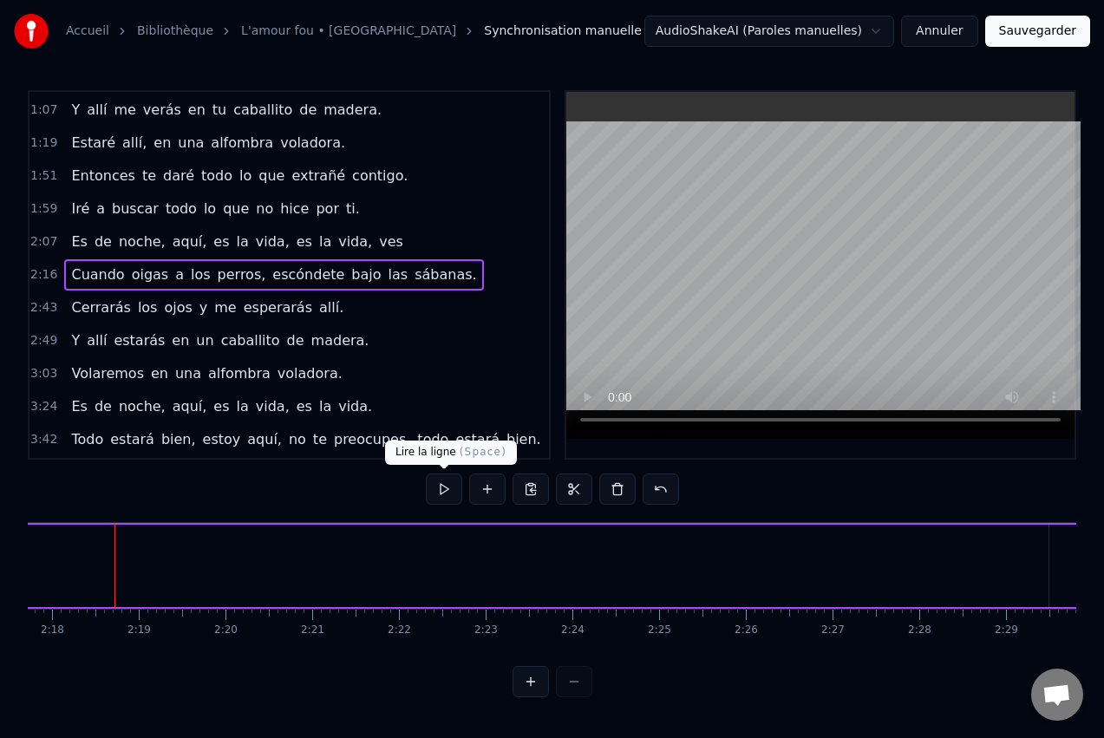
click at [446, 494] on button at bounding box center [444, 489] width 36 height 31
click at [446, 495] on button at bounding box center [444, 489] width 36 height 31
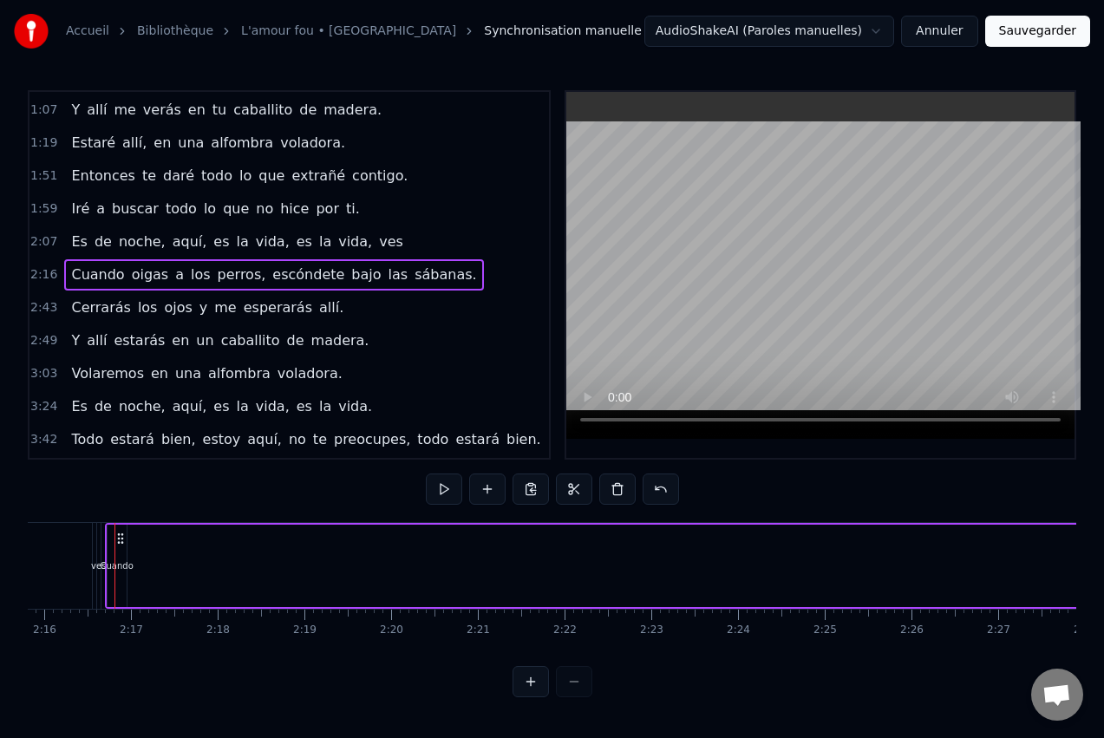
click at [447, 494] on button at bounding box center [444, 489] width 36 height 31
click at [447, 491] on button at bounding box center [444, 489] width 36 height 31
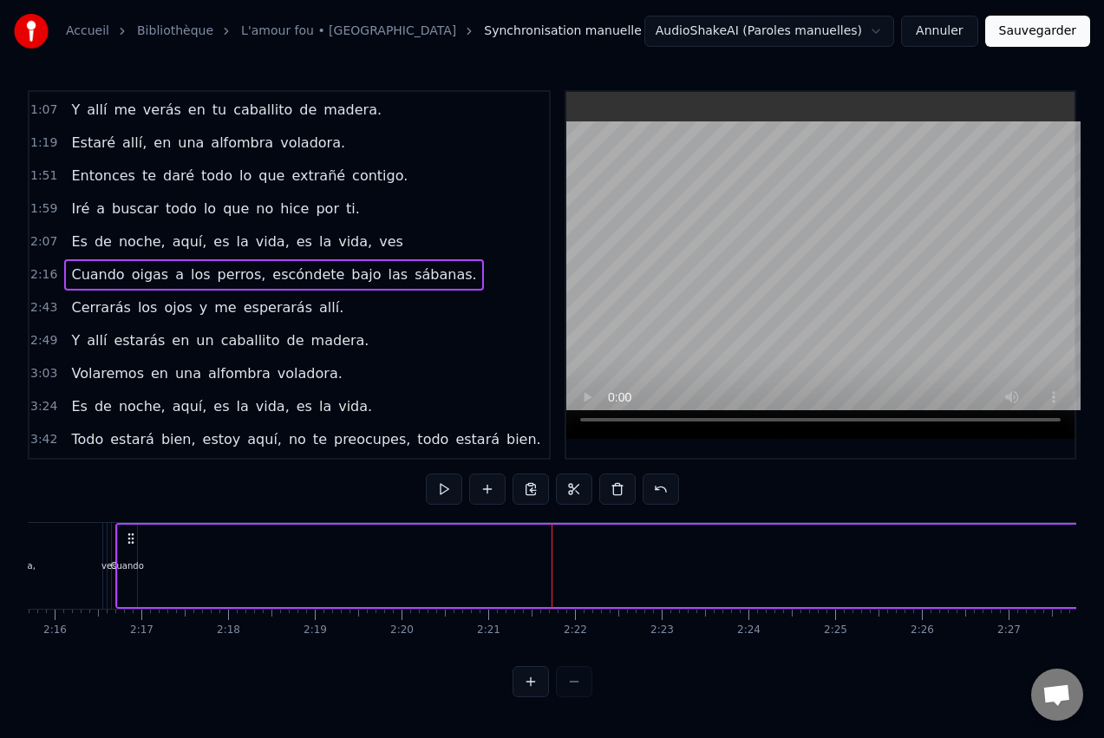
click at [128, 555] on div "Cuando" at bounding box center [127, 566] width 19 height 82
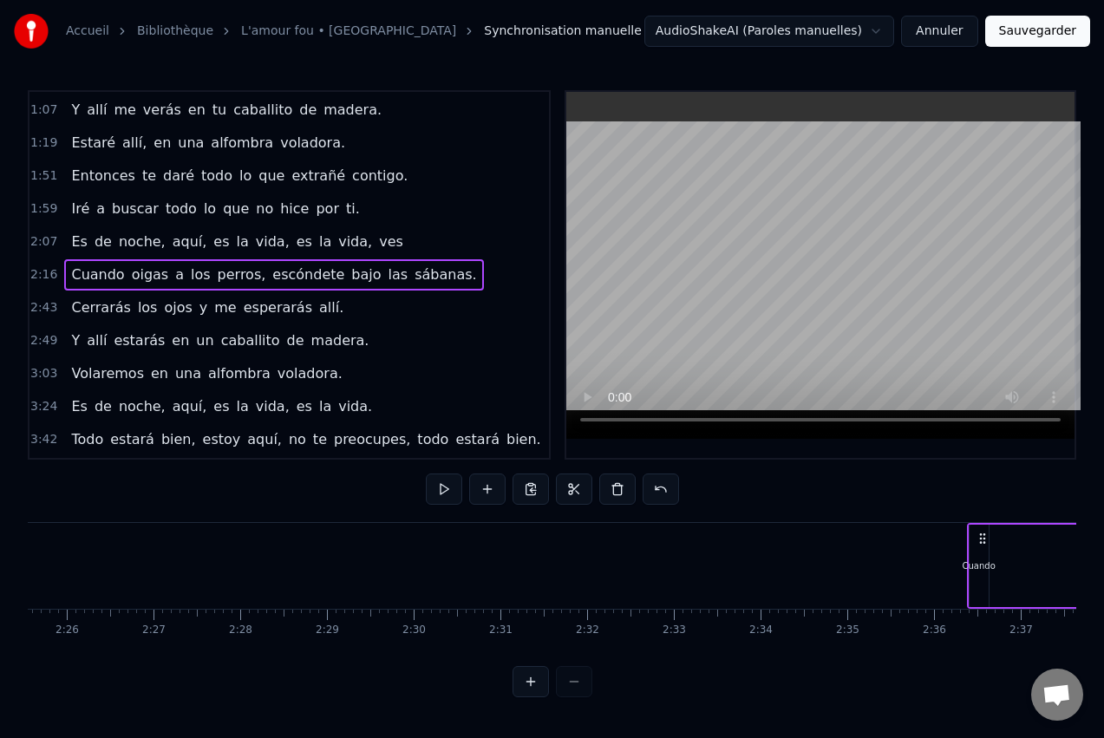
scroll to position [0, 12682]
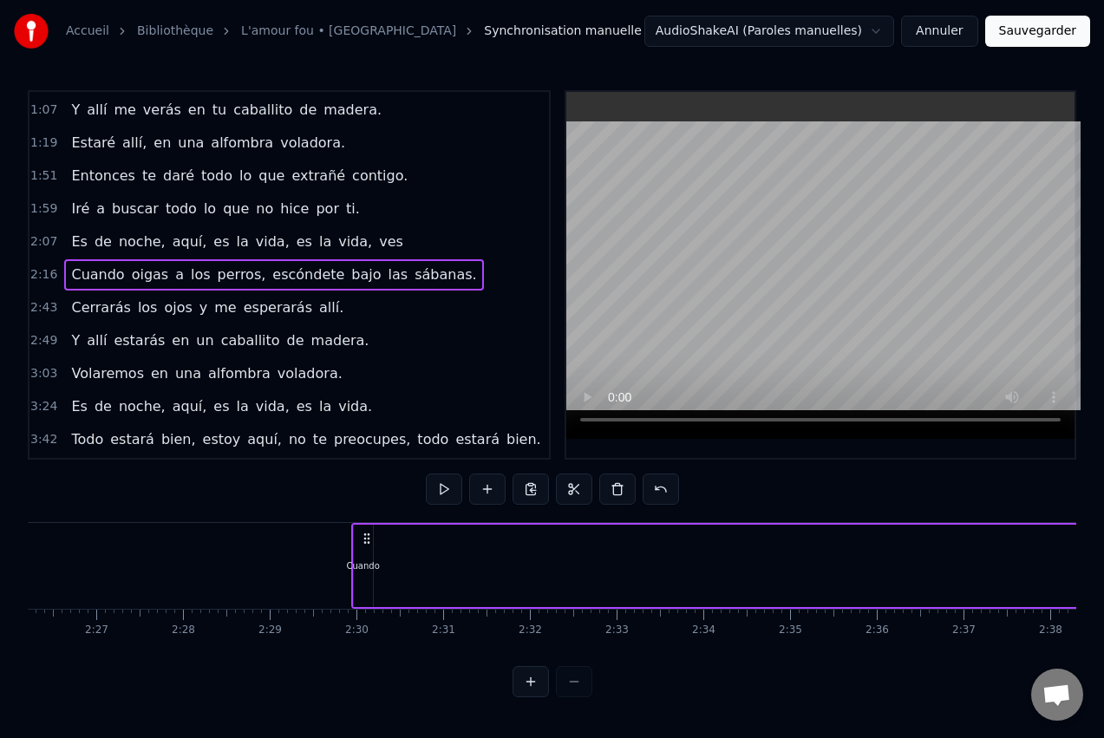
drag, startPoint x: 129, startPoint y: 538, endPoint x: 365, endPoint y: 592, distance: 242.2
click at [146, 566] on div "Cuando oigas a los perros, escóndete bajo las sábanas." at bounding box center [362, 566] width 2319 height 86
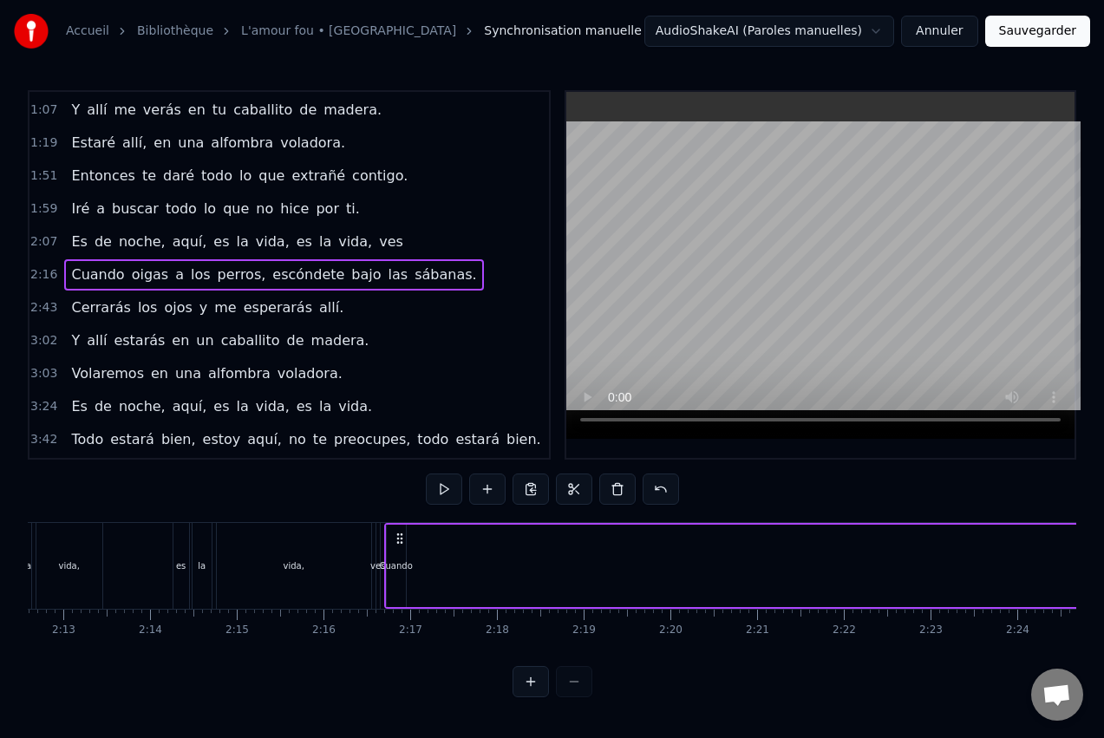
scroll to position [0, 11521]
click at [377, 539] on circle at bounding box center [376, 538] width 1 height 1
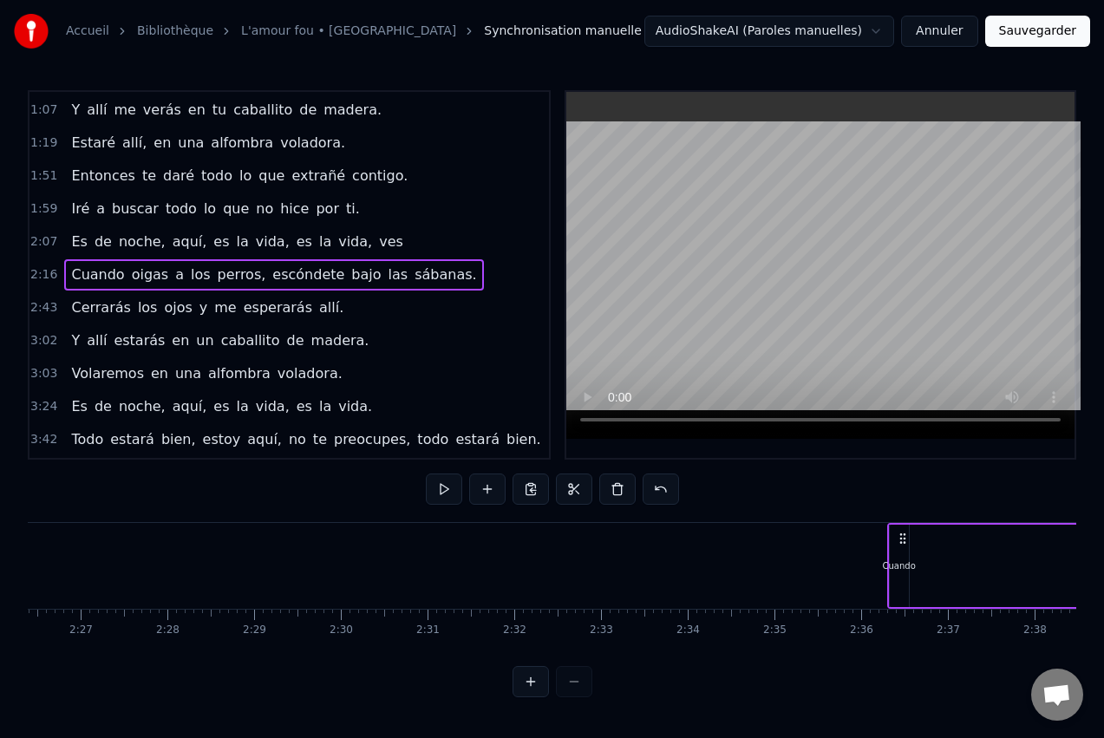
scroll to position [0, 12700]
drag, startPoint x: 382, startPoint y: 539, endPoint x: 702, endPoint y: 551, distance: 320.3
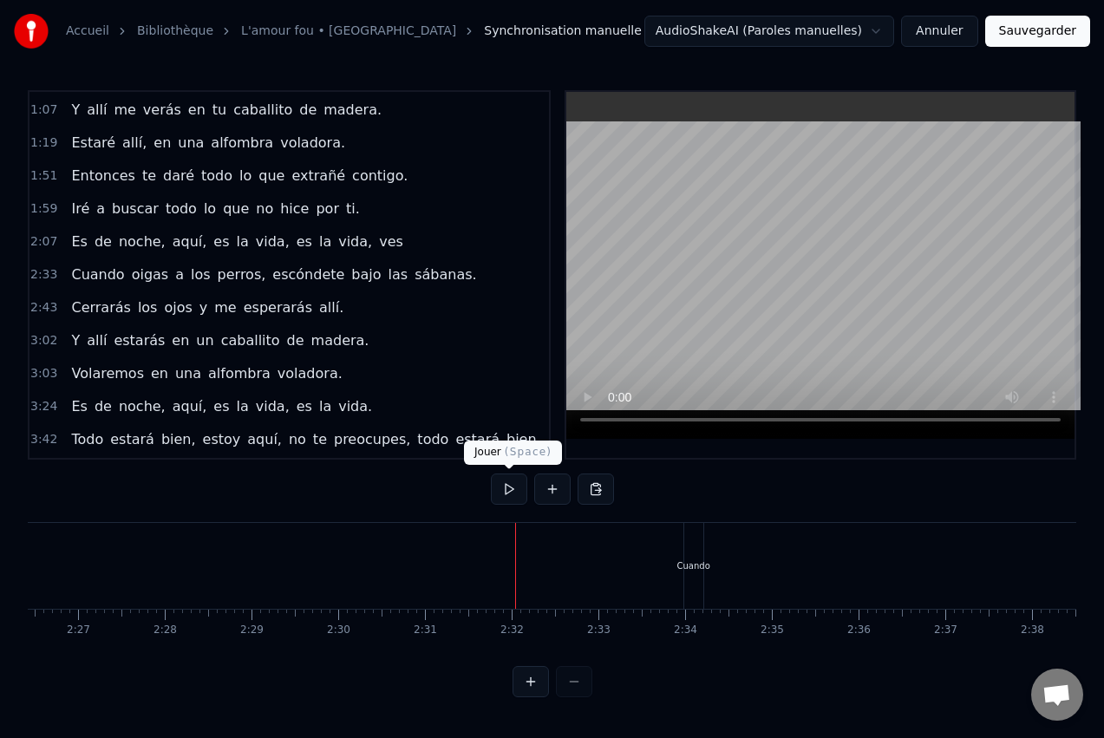
click at [508, 487] on button at bounding box center [509, 489] width 36 height 31
click at [511, 489] on button at bounding box center [509, 489] width 36 height 31
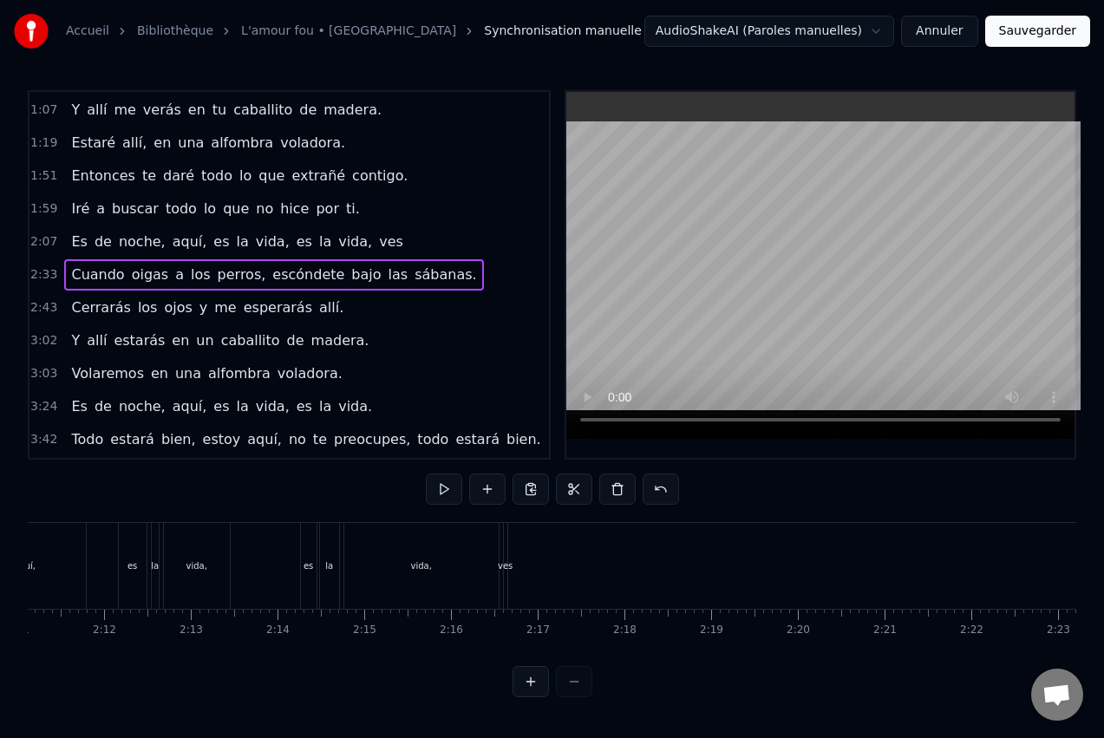
scroll to position [0, 11267]
click at [279, 487] on div "0:51 Cuando te duermes por la noche, 0:54 pienso en tus pesadillas. 1:00 Me lla…" at bounding box center [552, 393] width 1049 height 607
click at [372, 543] on div "Es de noche, aquí, es la vida, es la vida, ves" at bounding box center [231, 566] width 774 height 86
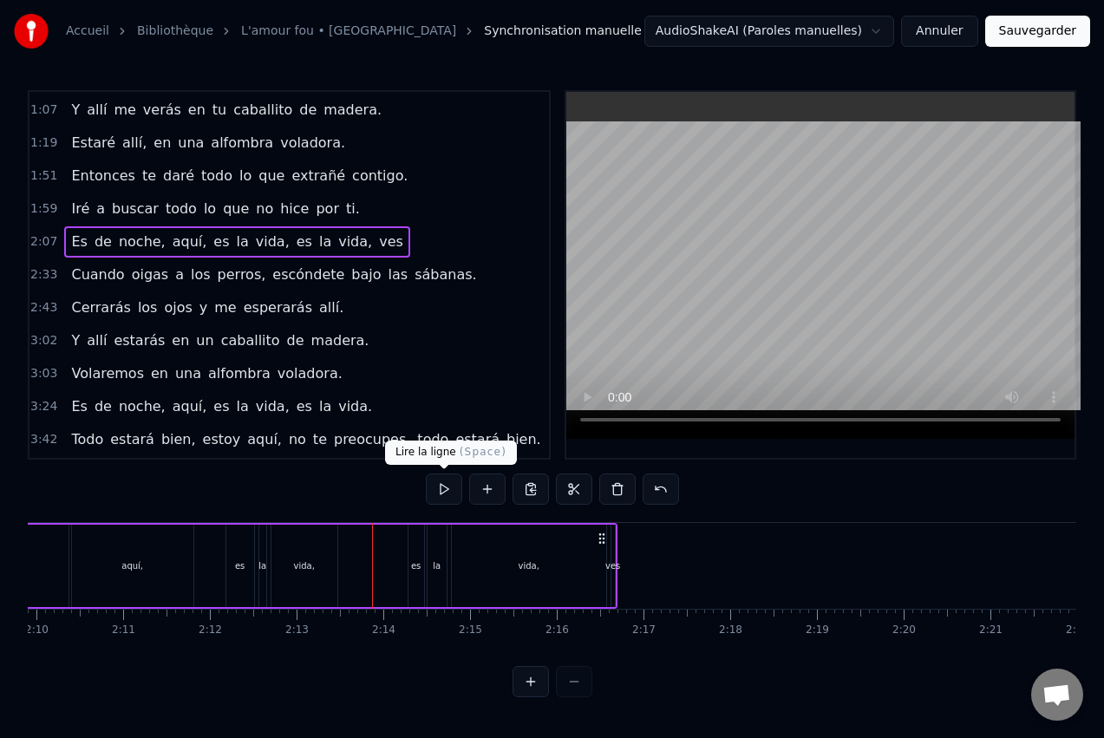
click at [443, 488] on button at bounding box center [444, 489] width 36 height 31
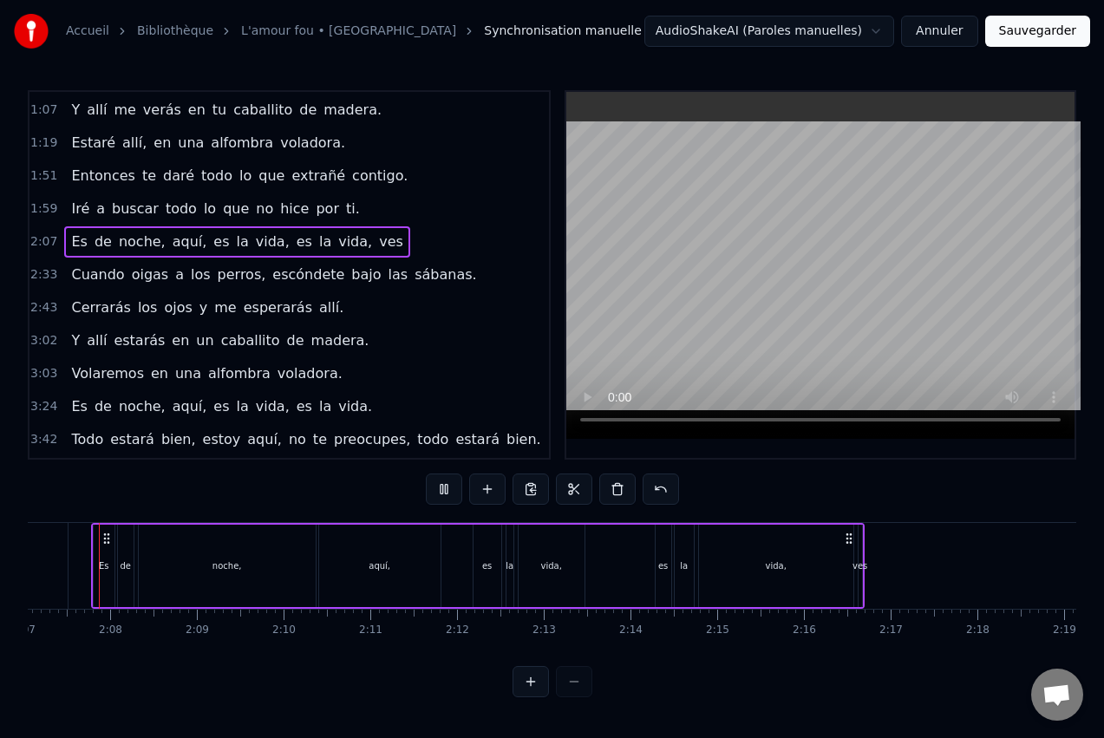
scroll to position [0, 11012]
click at [734, 529] on div "vida," at bounding box center [784, 566] width 154 height 82
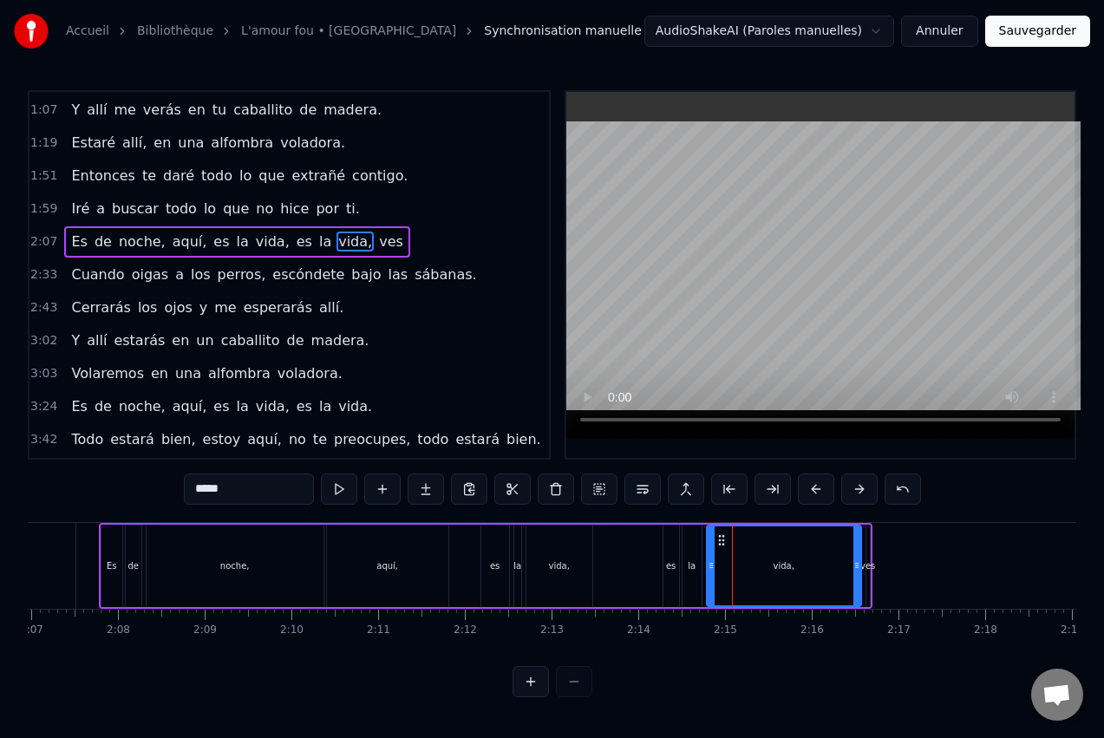
scroll to position [64, 0]
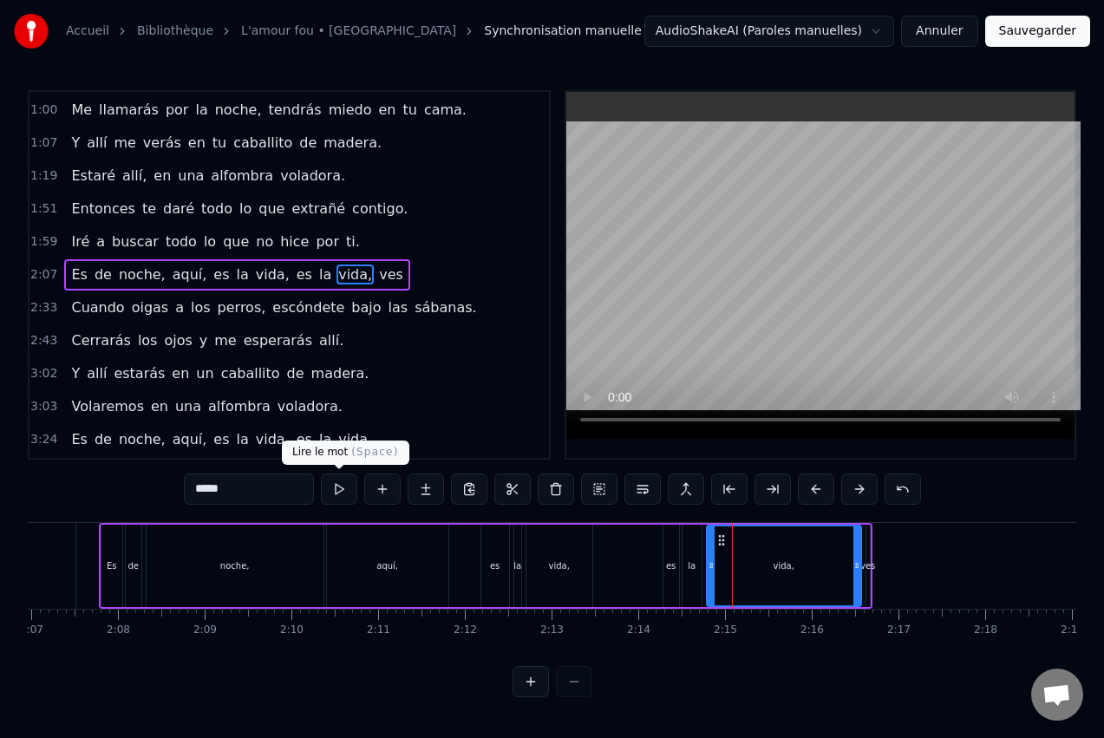
click at [338, 490] on button at bounding box center [339, 489] width 36 height 31
click at [400, 270] on div "2:07 Es de noche, aquí, es la vida, es la vida, ves" at bounding box center [289, 274] width 520 height 33
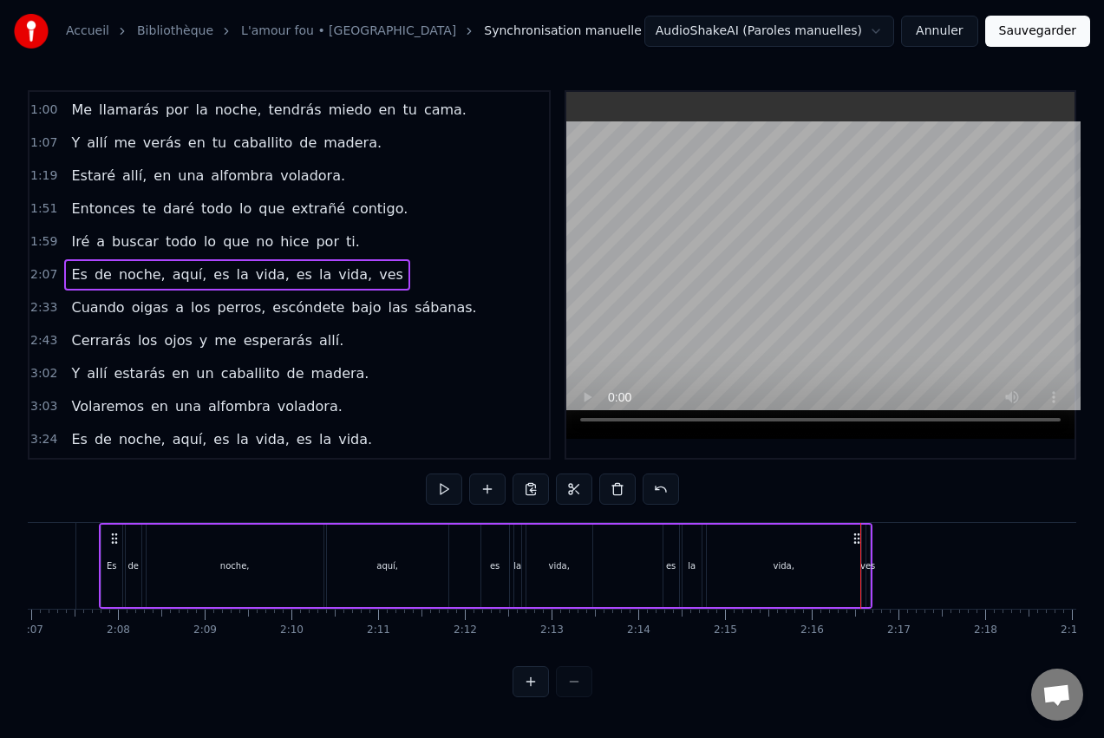
scroll to position [0, 10996]
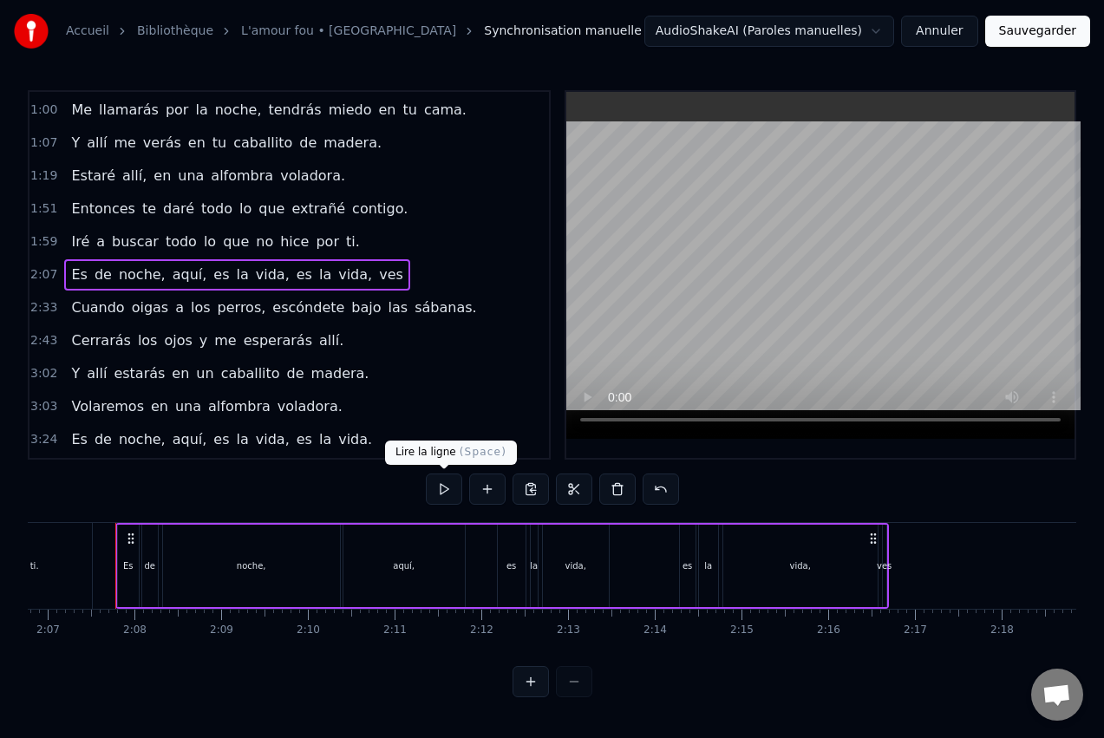
click at [443, 485] on button at bounding box center [444, 489] width 36 height 31
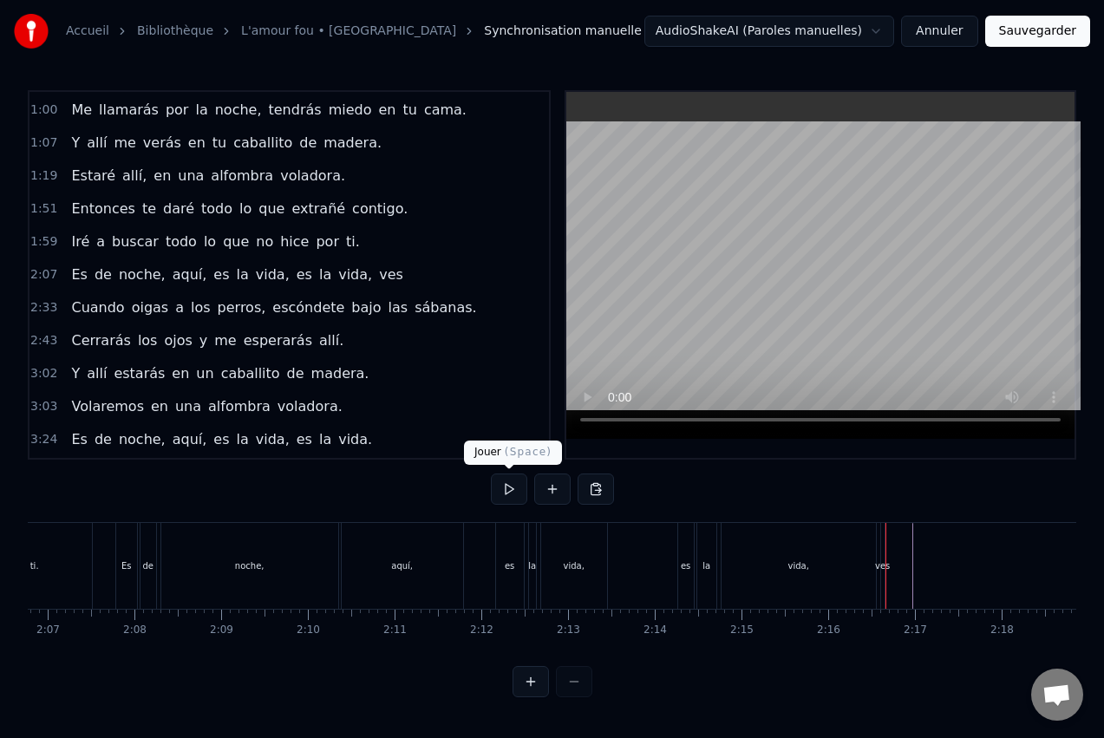
click at [509, 486] on button at bounding box center [509, 489] width 36 height 31
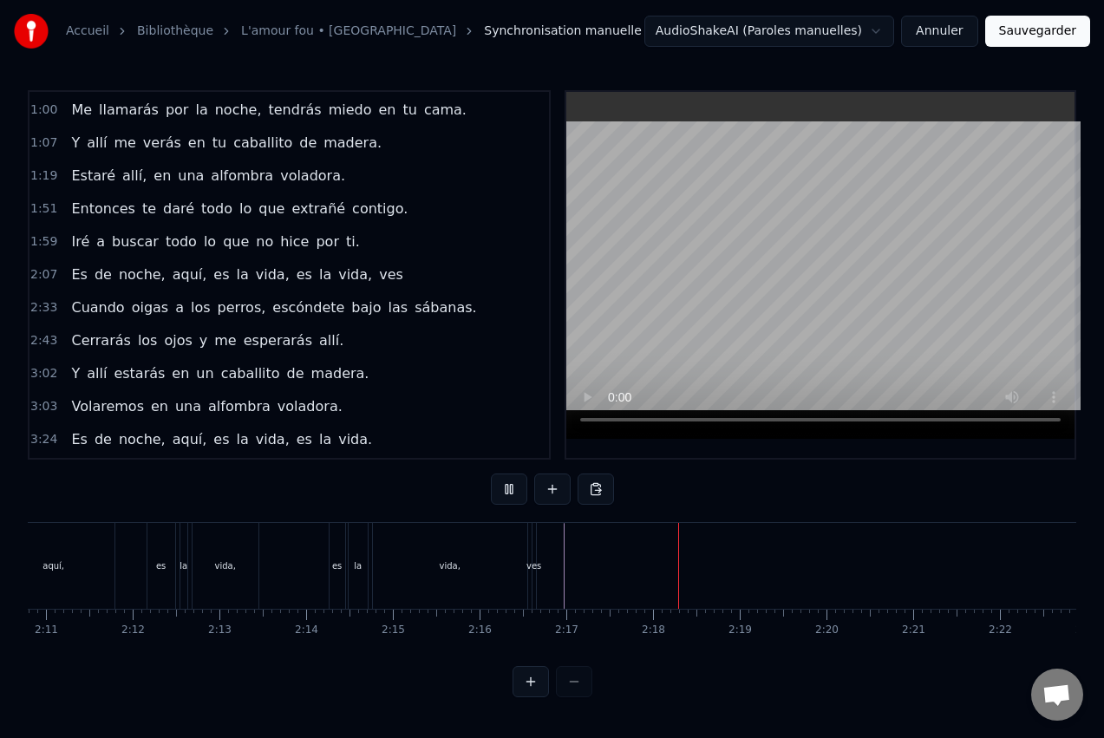
click at [509, 486] on button at bounding box center [509, 489] width 36 height 31
click at [107, 575] on div "ves" at bounding box center [105, 566] width 5 height 86
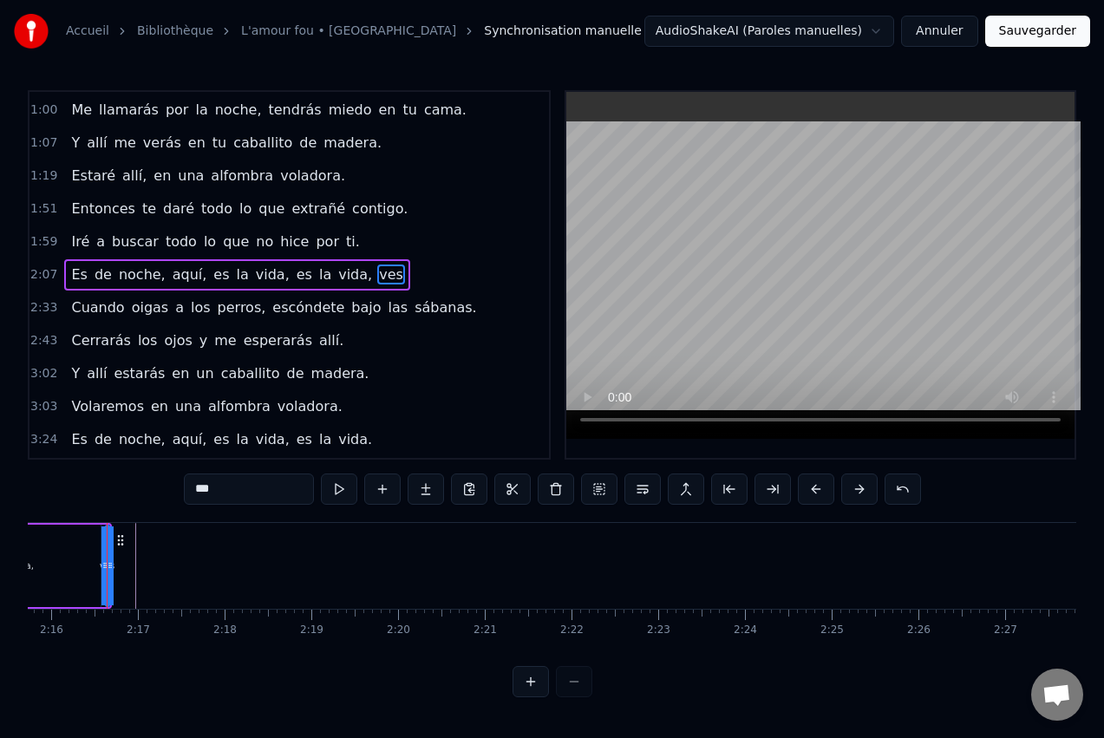
scroll to position [0, 11765]
click at [150, 564] on div "Cuando te duermes por la noche, pienso en tus pesadillas. Me llamarás por la no…" at bounding box center [711, 565] width 24896 height 87
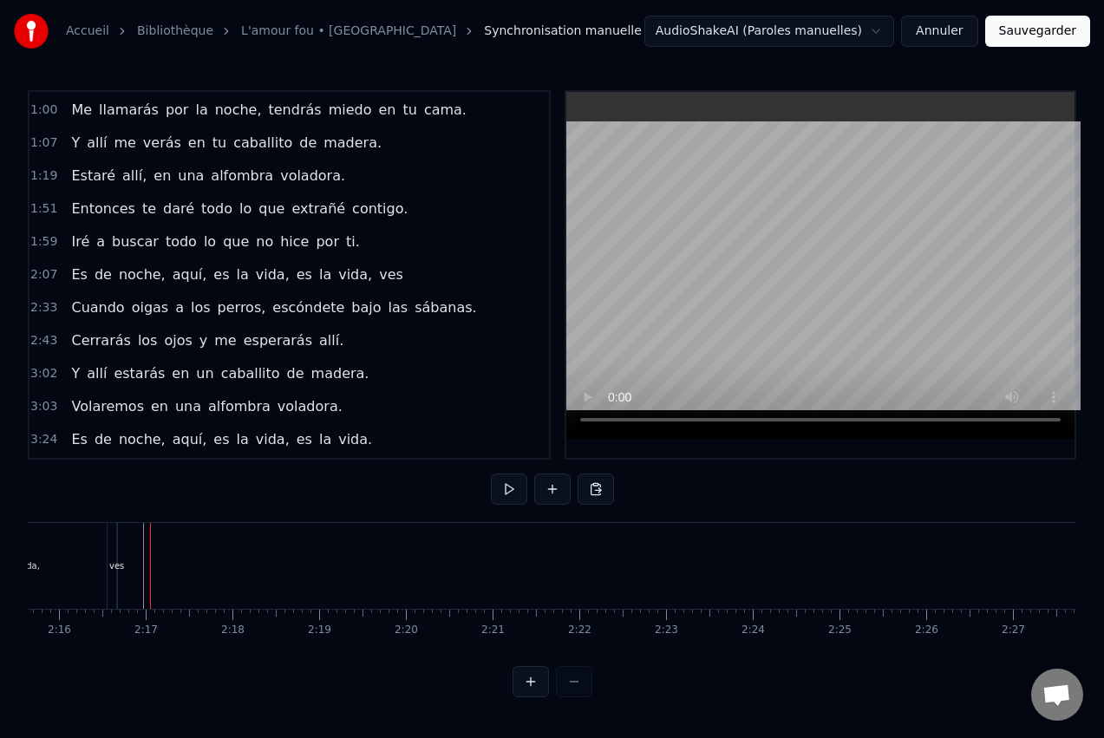
click at [120, 565] on div "ves" at bounding box center [116, 565] width 15 height 13
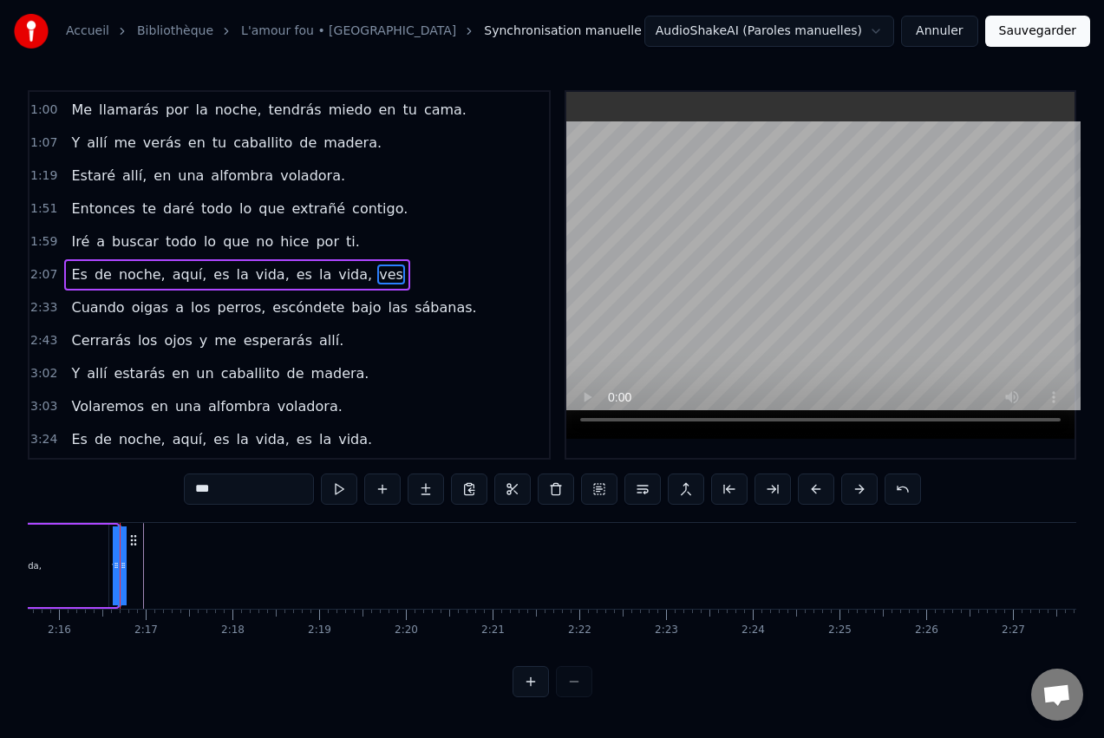
click at [162, 566] on div "Cuando te duermes por la noche, pienso en tus pesadillas. Me llamarás por la no…" at bounding box center [711, 565] width 24896 height 87
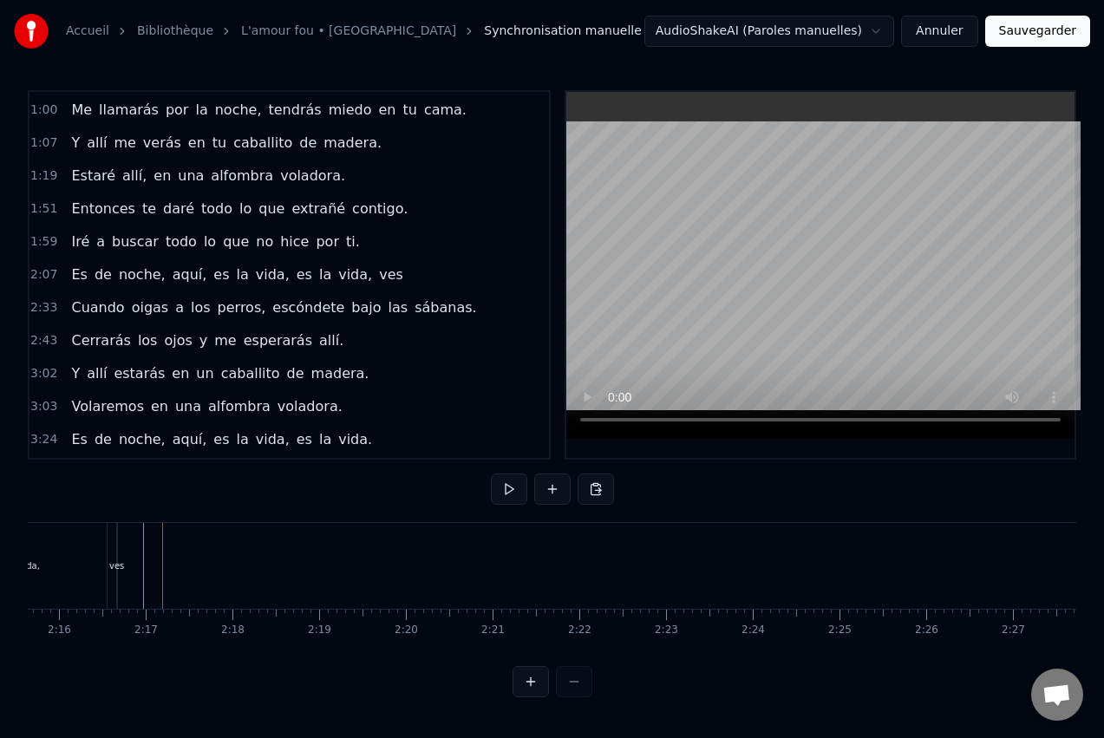
click at [531, 693] on button at bounding box center [531, 681] width 36 height 31
click at [530, 693] on button at bounding box center [531, 681] width 36 height 31
click at [28, 658] on div "Accueil Bibliothèque L'amour fou • Indochine Synchronisation manuelle AudioShak…" at bounding box center [552, 348] width 1104 height 697
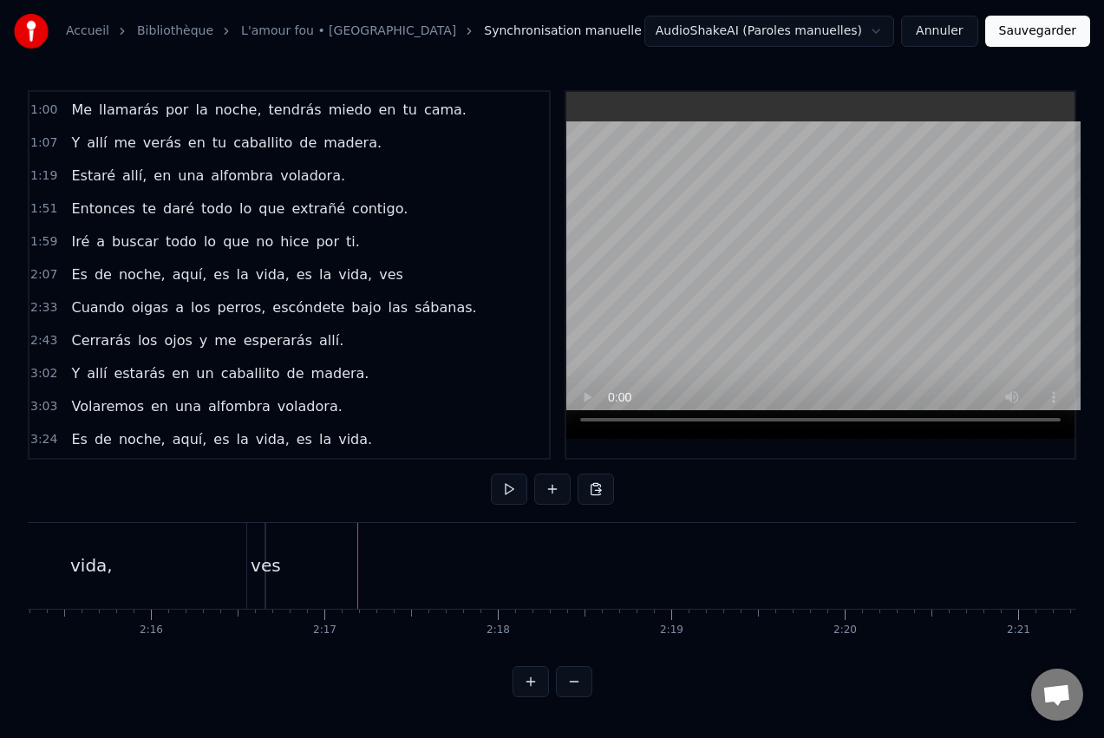
click at [266, 546] on div "ves" at bounding box center [266, 566] width 2 height 86
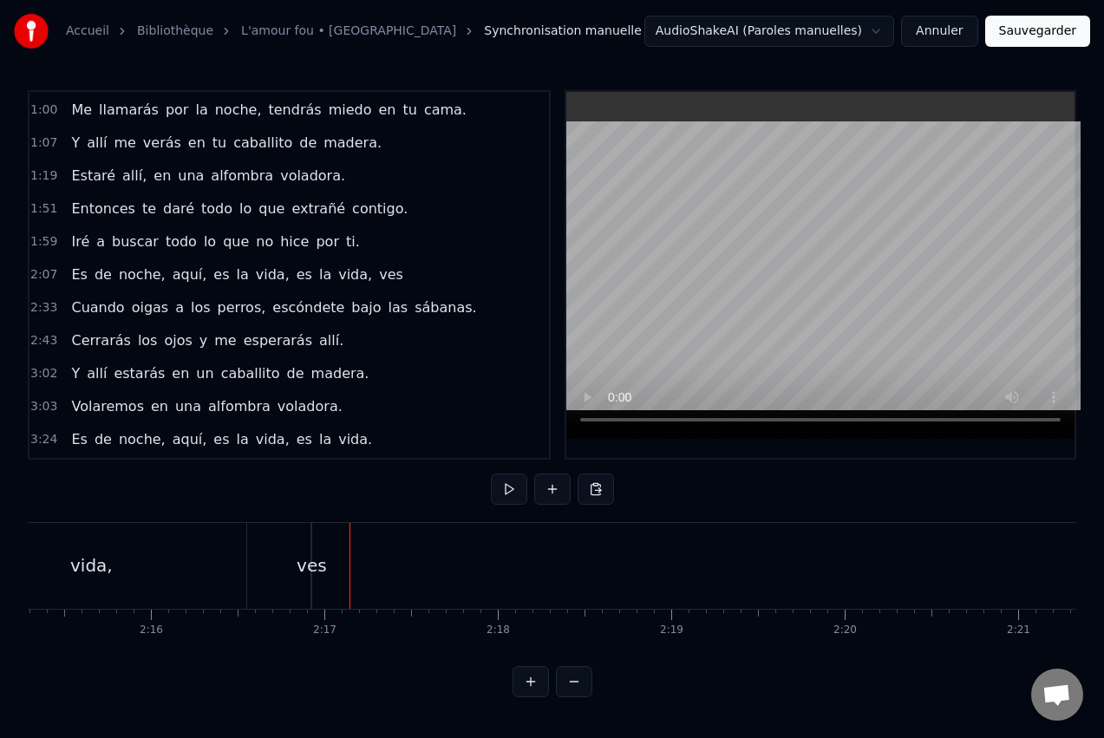
click at [315, 569] on div "ves" at bounding box center [312, 566] width 30 height 26
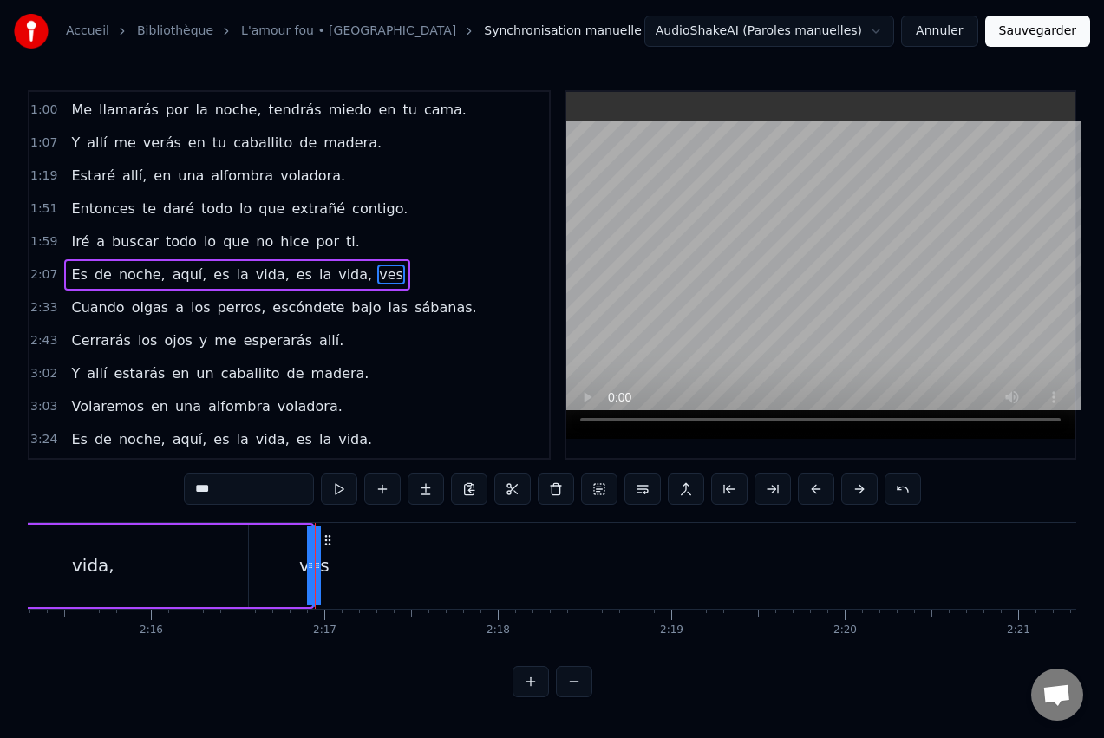
drag, startPoint x: 306, startPoint y: 565, endPoint x: 286, endPoint y: 565, distance: 19.9
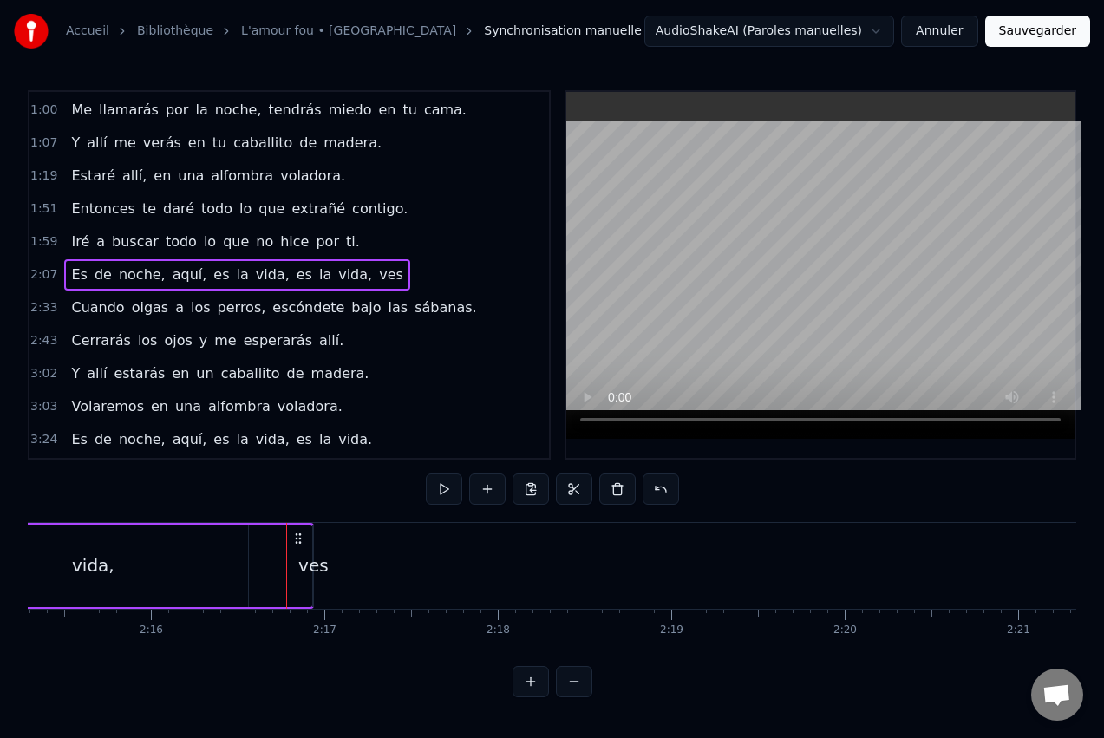
click at [322, 568] on div "ves" at bounding box center [313, 566] width 30 height 26
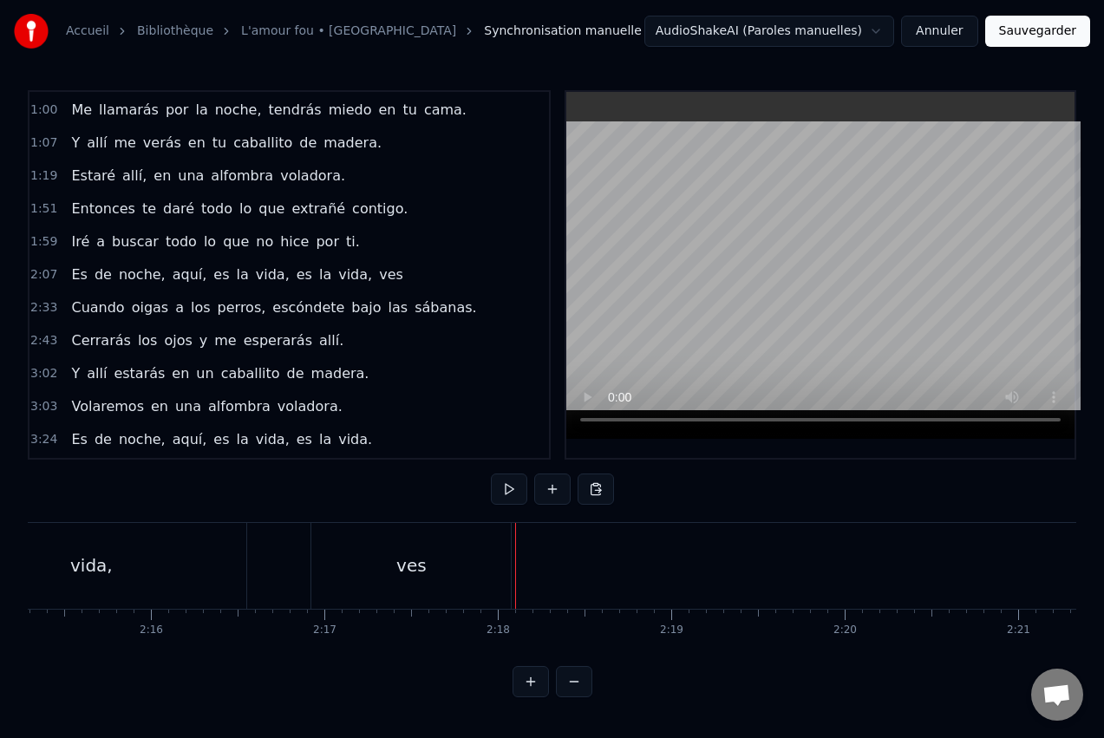
click at [220, 542] on div "vida," at bounding box center [91, 566] width 311 height 86
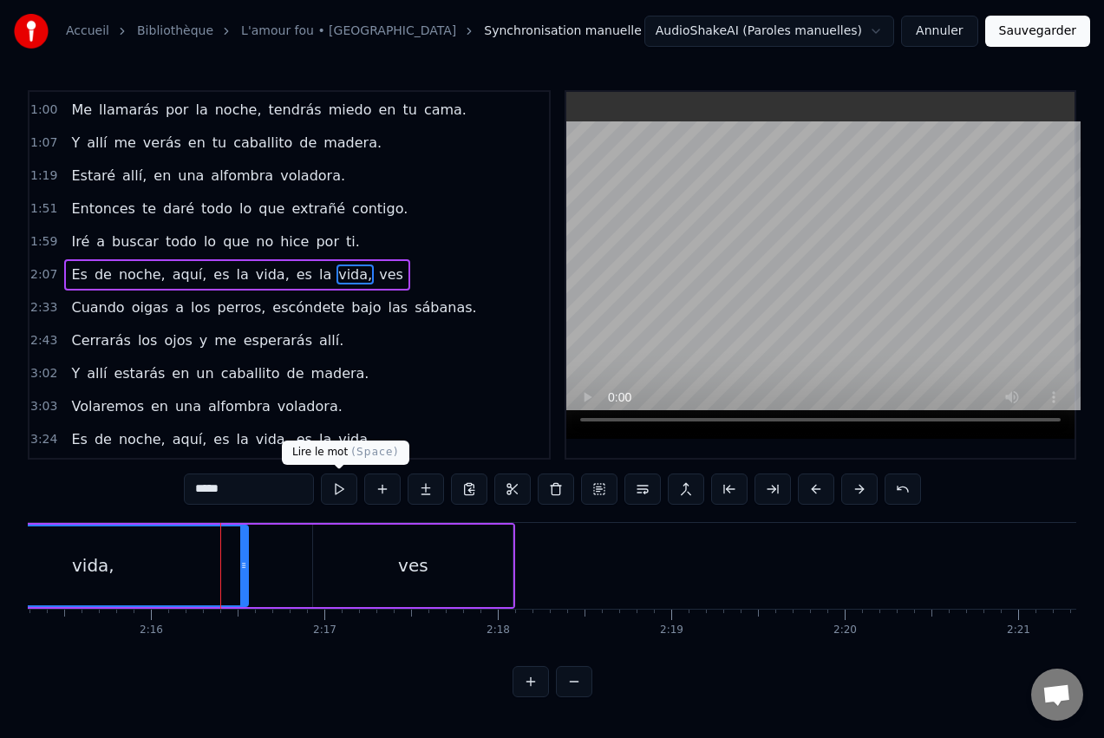
click at [345, 489] on button at bounding box center [339, 489] width 36 height 31
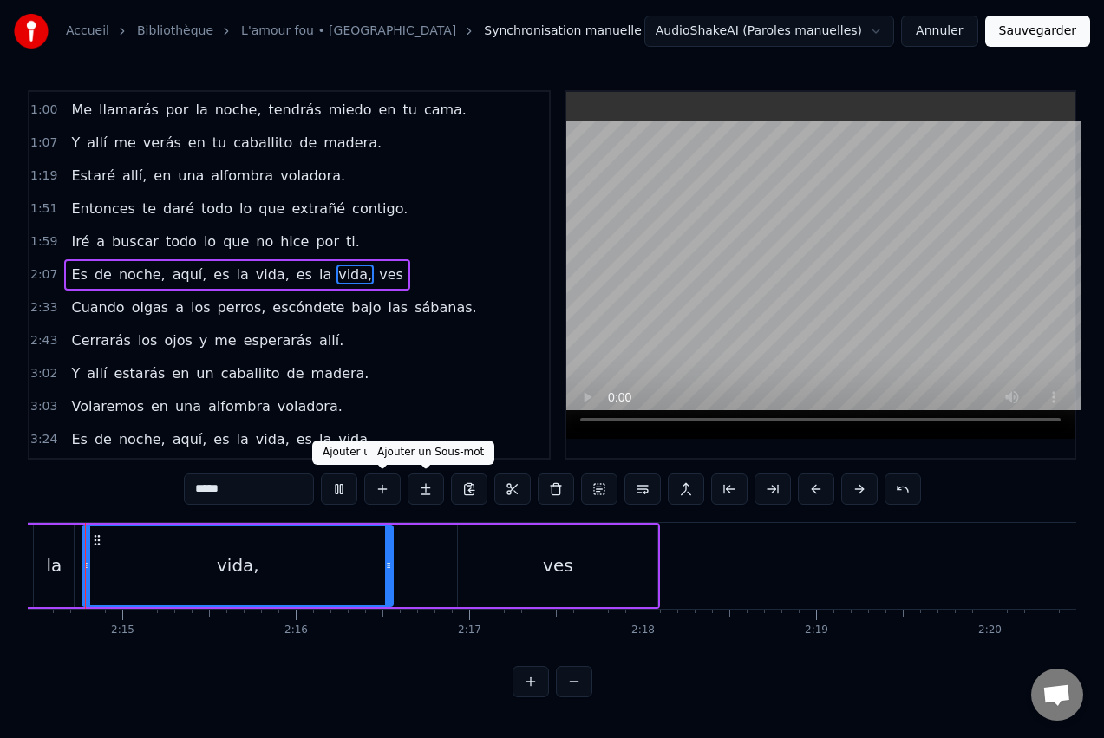
scroll to position [0, 23290]
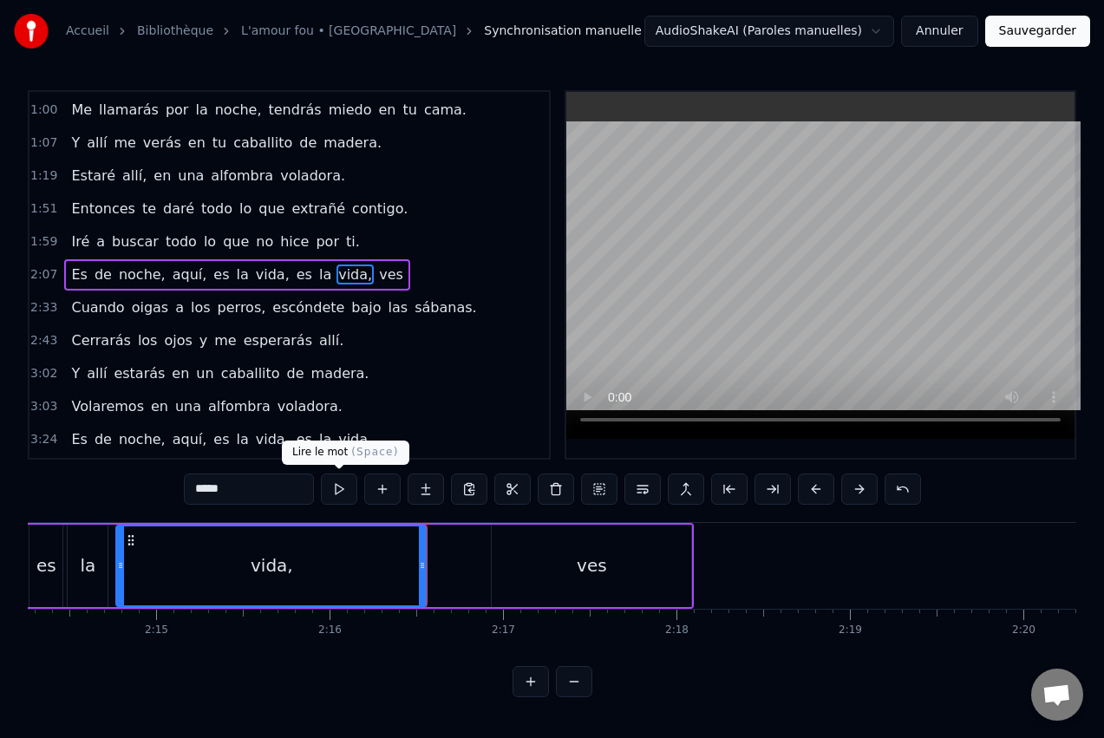
click at [353, 489] on button at bounding box center [339, 489] width 36 height 31
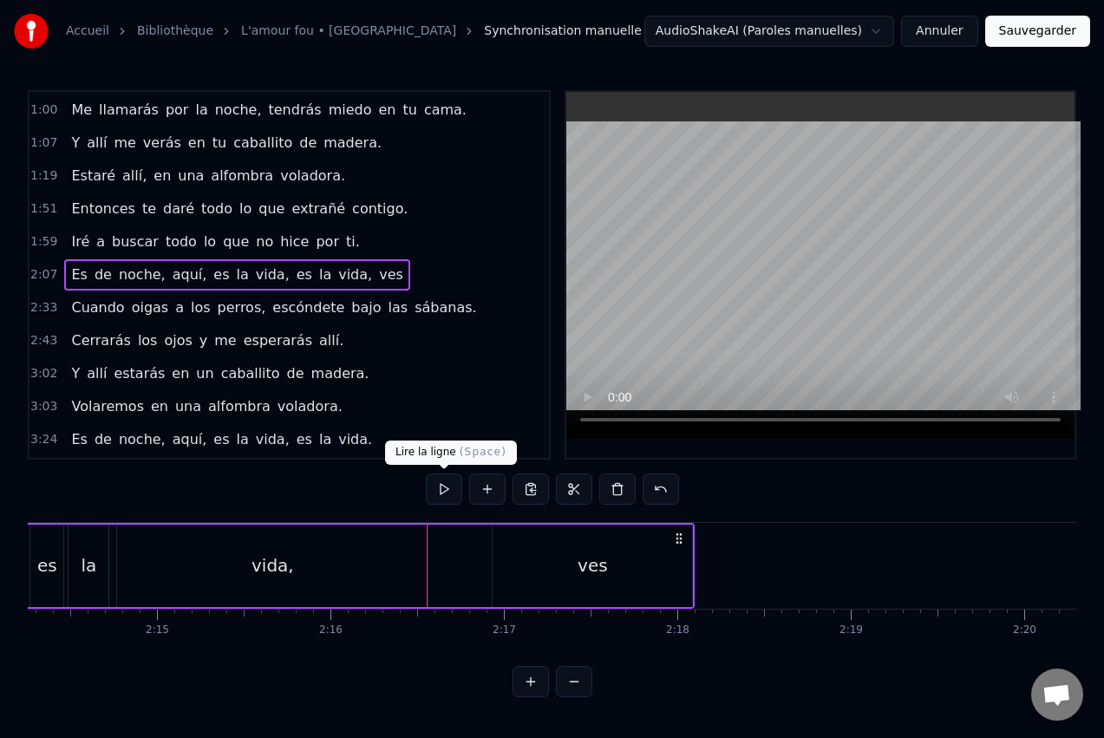
click at [444, 498] on button at bounding box center [444, 489] width 36 height 31
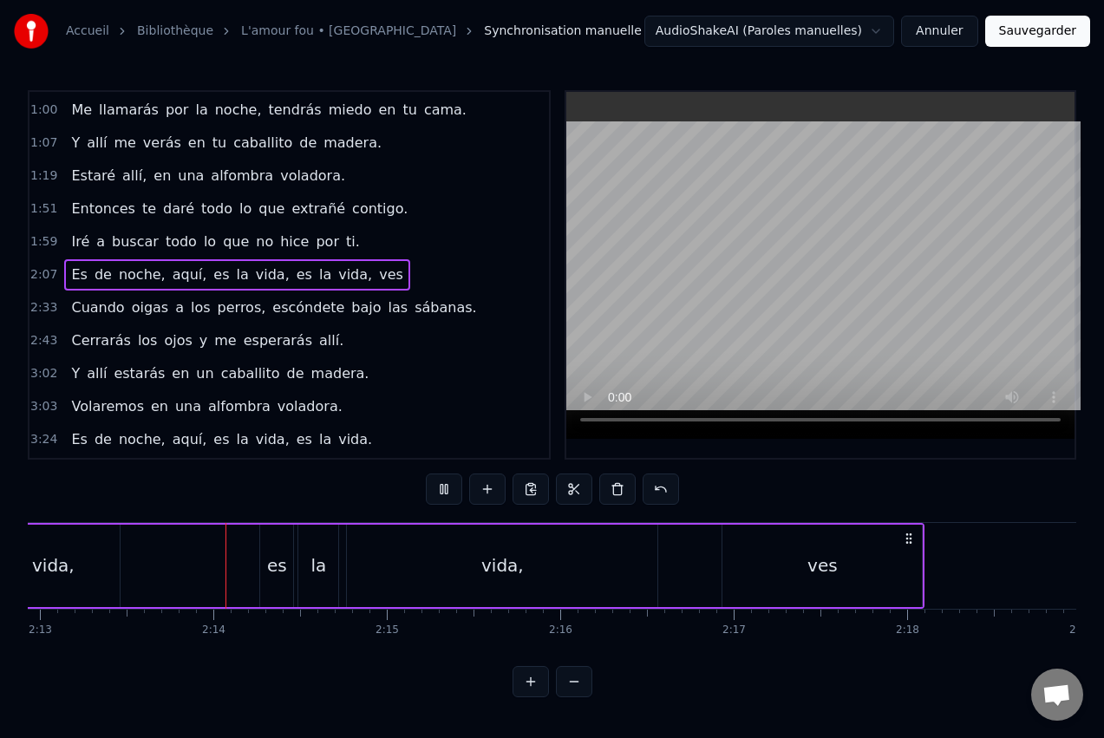
scroll to position [0, 23086]
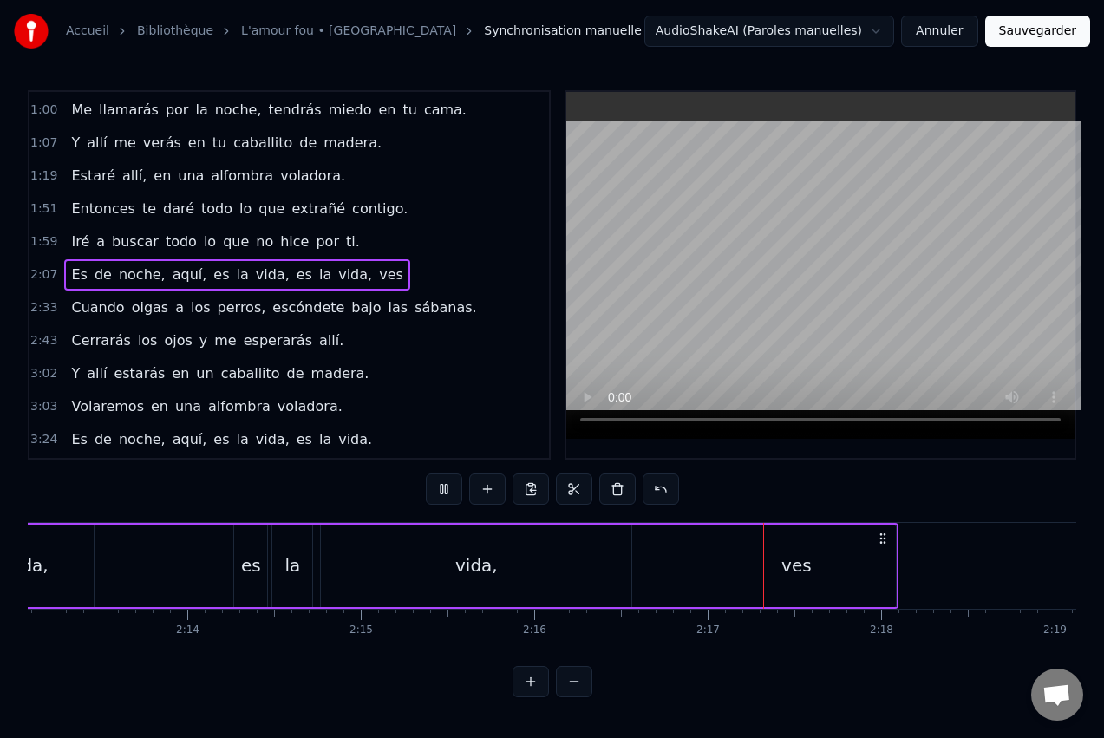
click at [458, 488] on button at bounding box center [444, 489] width 36 height 31
click at [747, 564] on div "ves" at bounding box center [795, 566] width 199 height 82
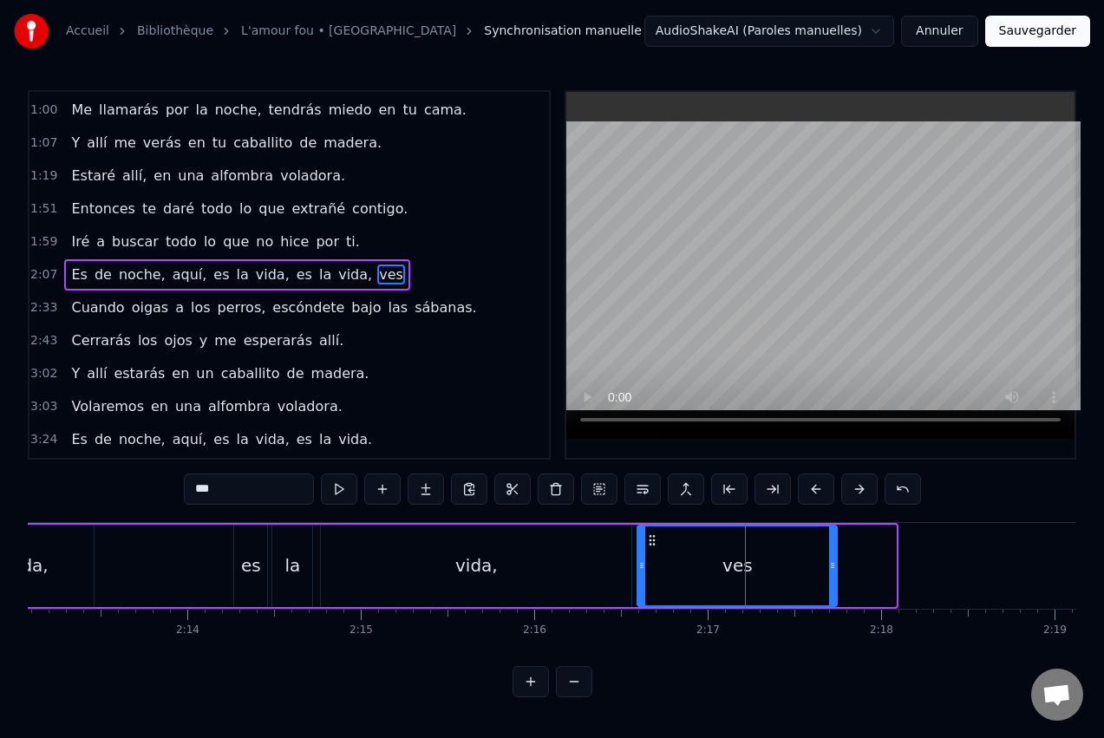
drag, startPoint x: 711, startPoint y: 536, endPoint x: 652, endPoint y: 543, distance: 59.4
click at [652, 543] on icon at bounding box center [652, 540] width 14 height 14
click at [324, 555] on div "vida," at bounding box center [476, 566] width 311 height 82
type input "*****"
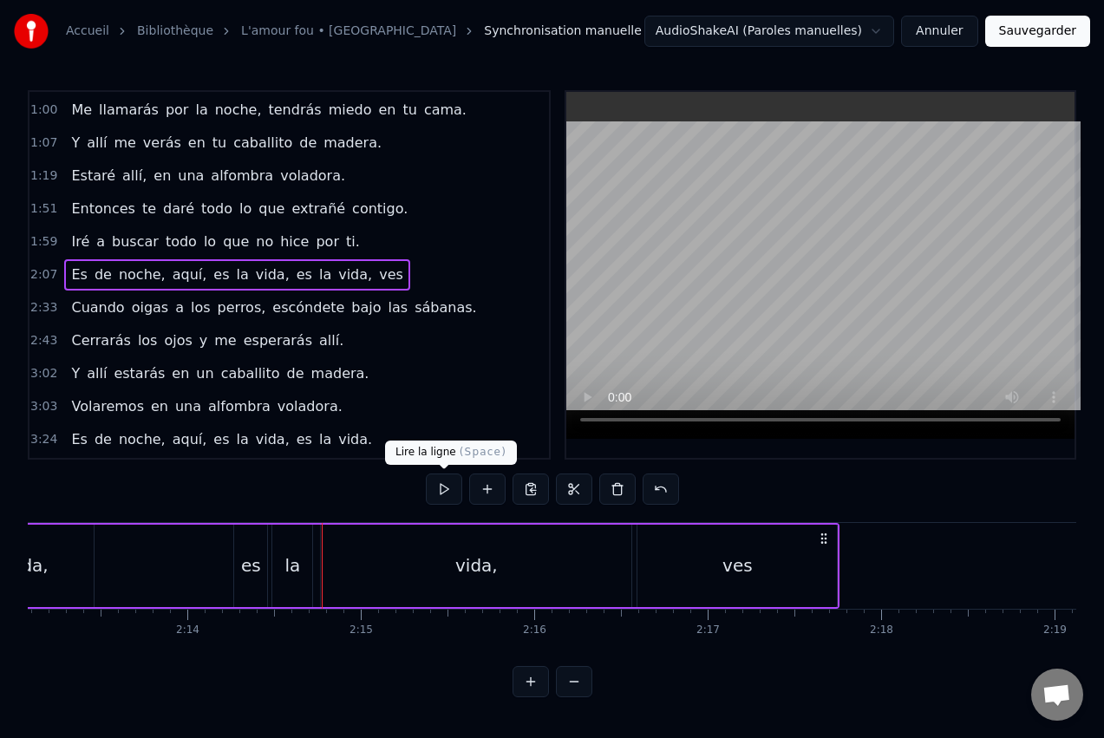
click at [443, 491] on button at bounding box center [444, 489] width 36 height 31
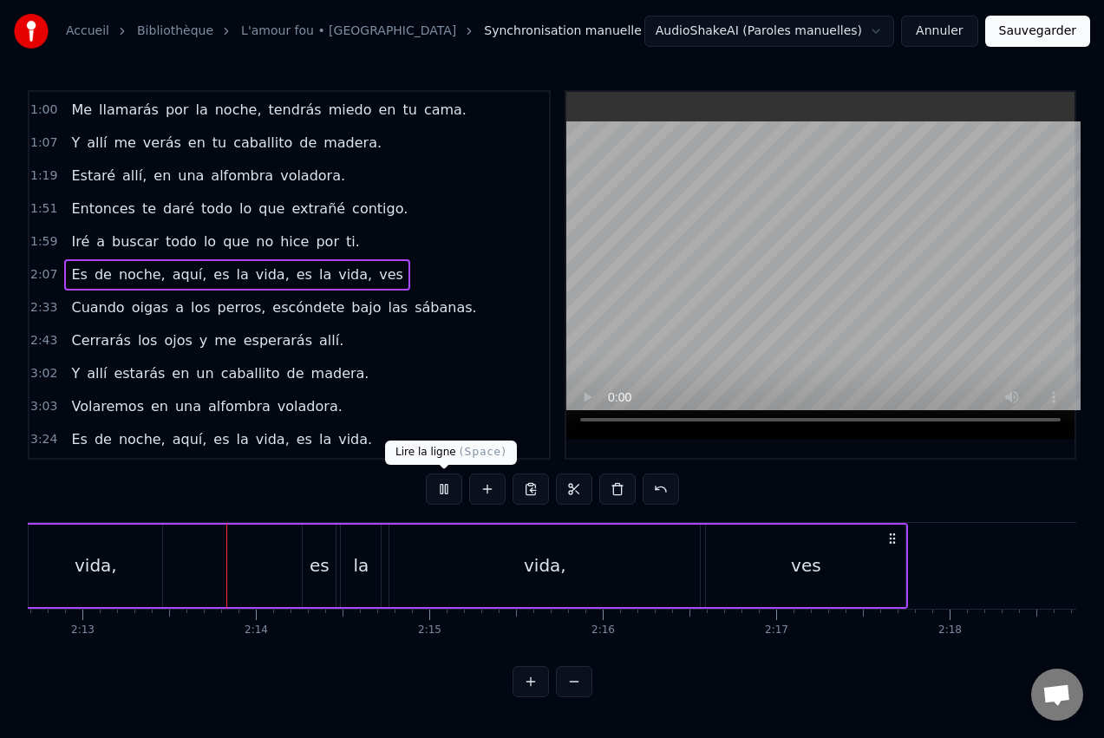
scroll to position [0, 23043]
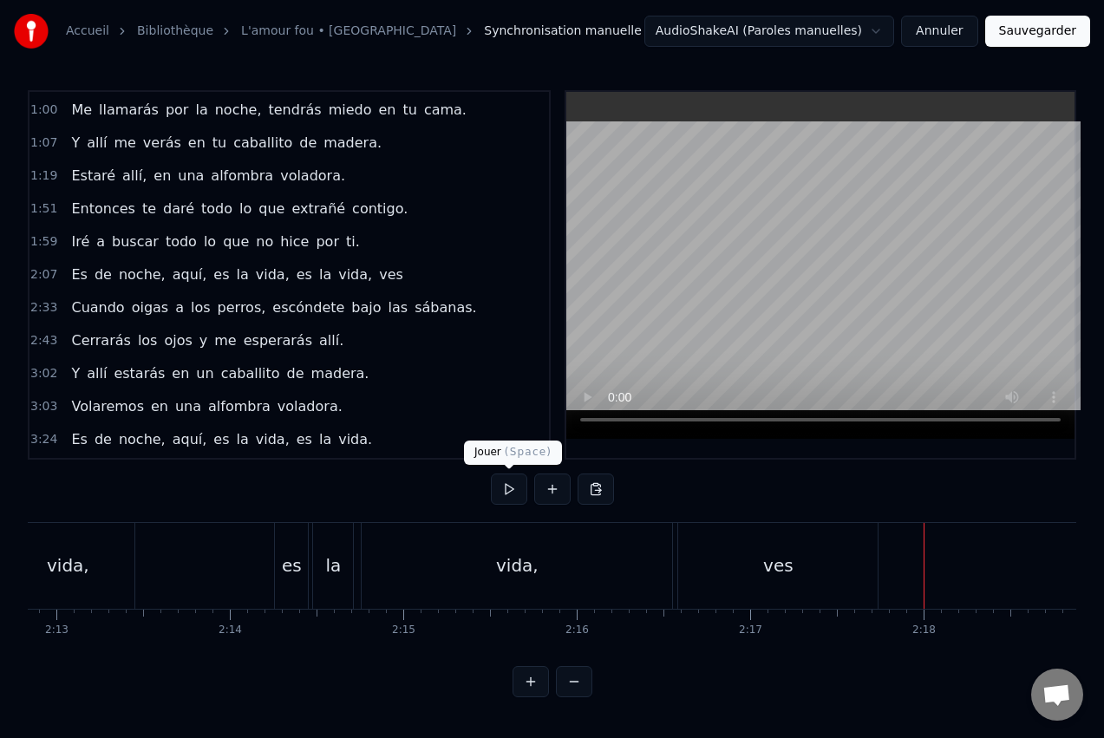
click at [506, 490] on button at bounding box center [509, 489] width 36 height 31
click at [517, 493] on button at bounding box center [509, 489] width 36 height 31
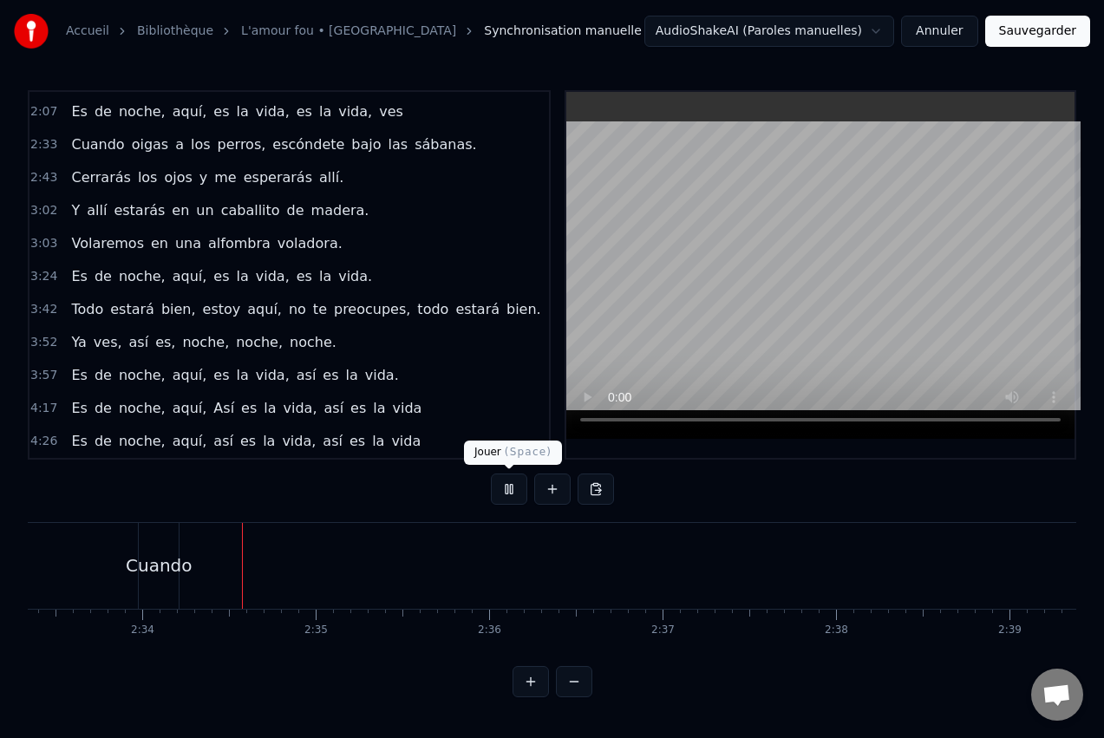
scroll to position [0, 26626]
click at [513, 486] on button at bounding box center [509, 489] width 36 height 31
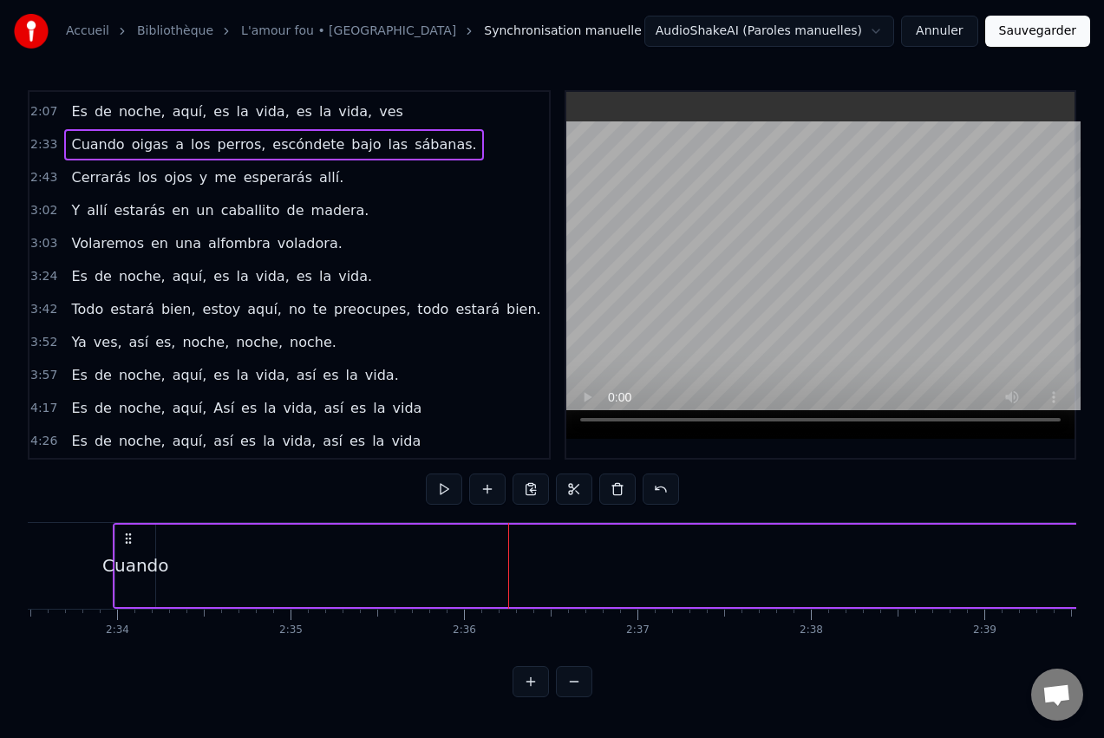
click at [139, 149] on span "oigas" at bounding box center [150, 144] width 41 height 20
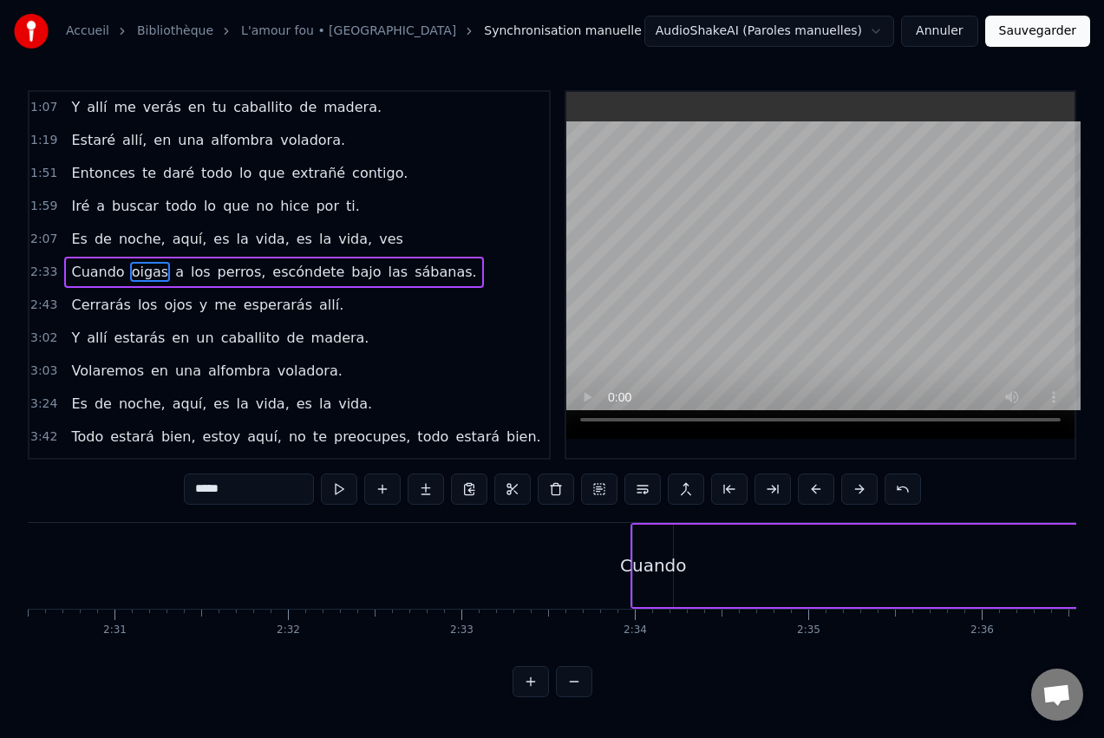
scroll to position [0, 26122]
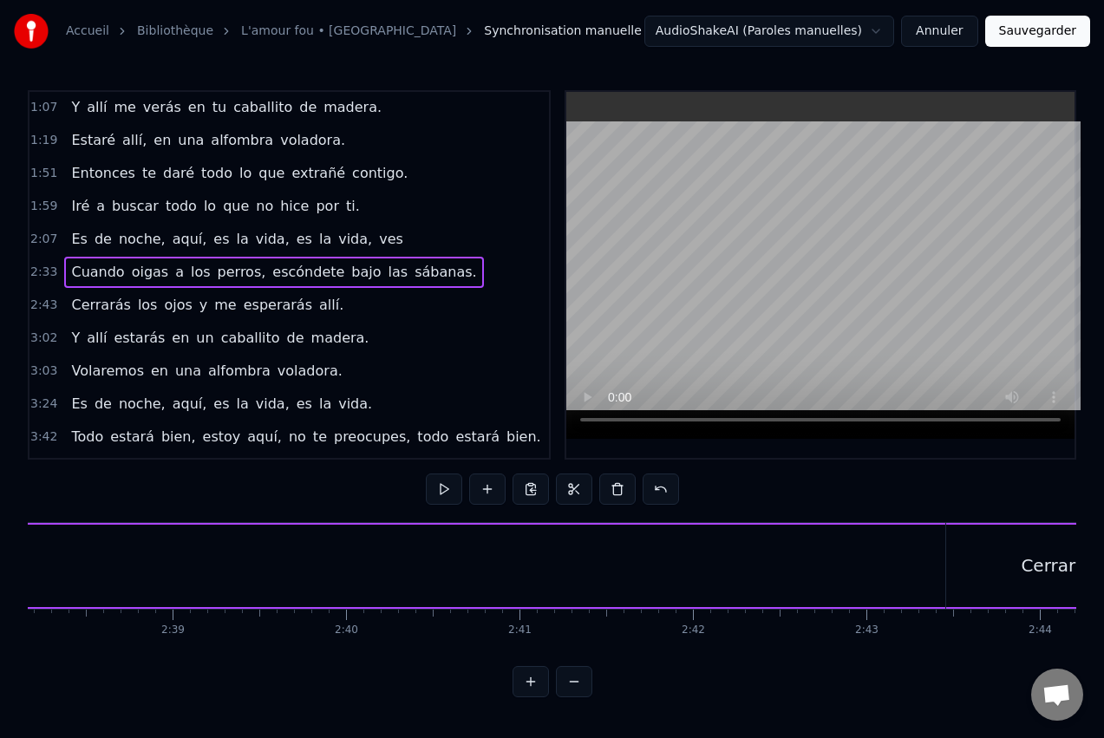
scroll to position [0, 27440]
click at [136, 267] on span "oigas" at bounding box center [150, 272] width 41 height 20
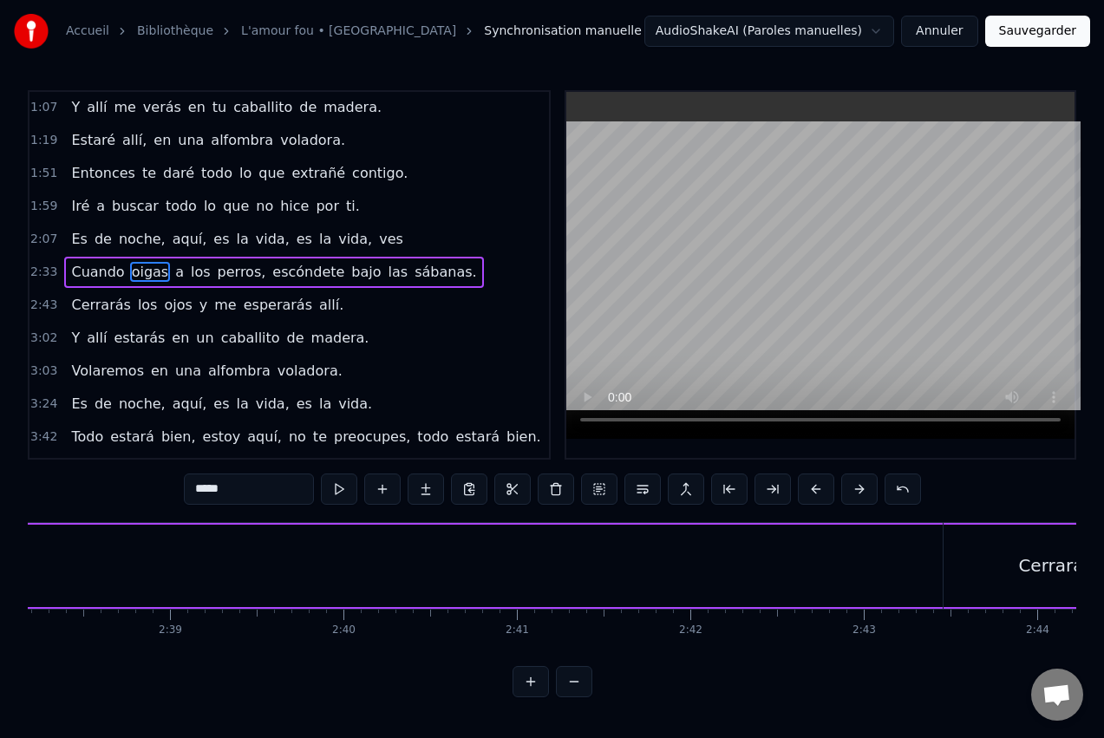
scroll to position [97, 0]
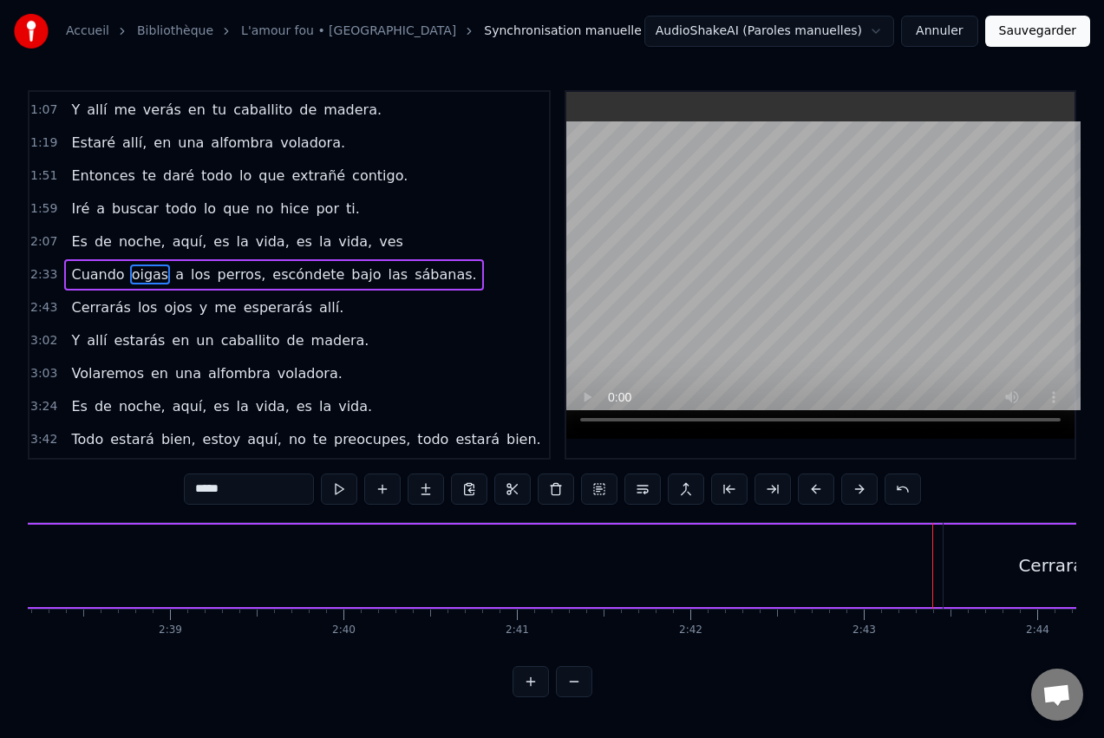
click at [142, 276] on span "oigas" at bounding box center [150, 275] width 41 height 20
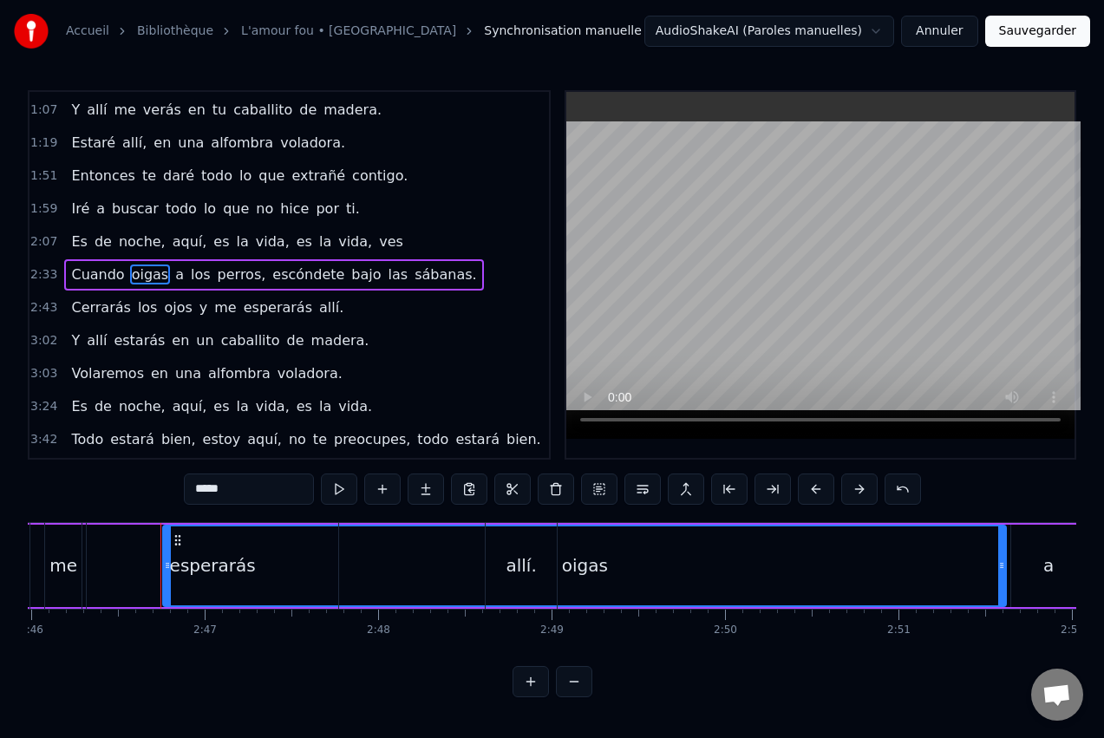
scroll to position [0, 28839]
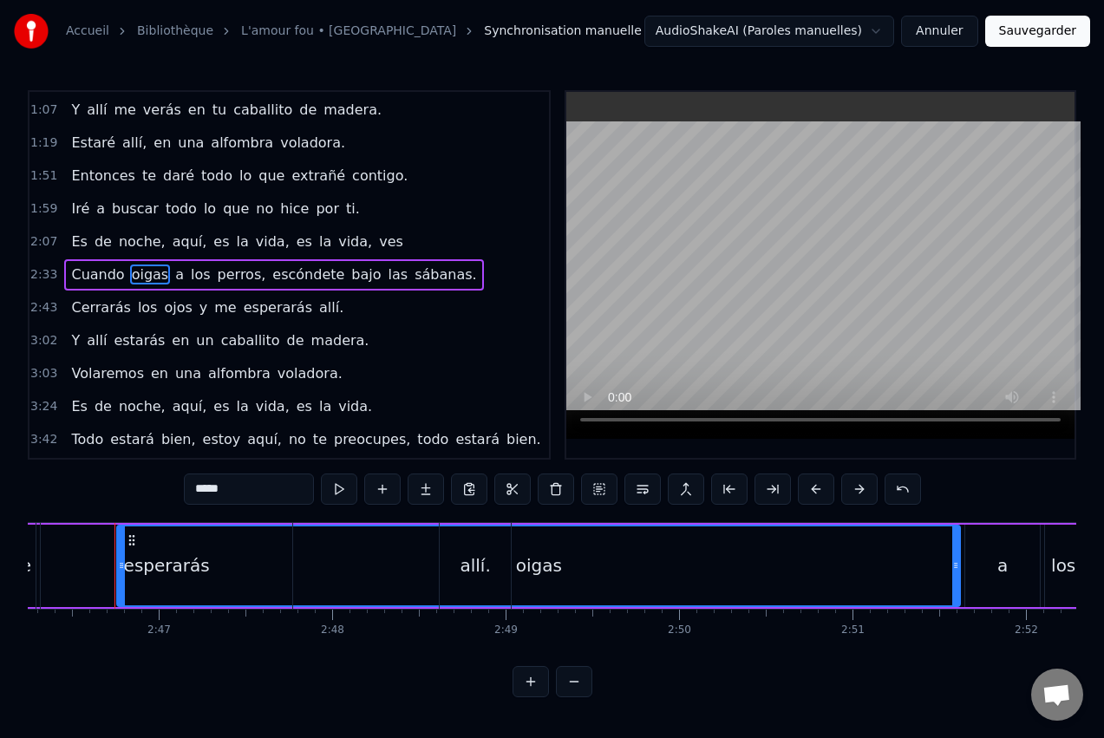
drag, startPoint x: 132, startPoint y: 540, endPoint x: 31, endPoint y: 536, distance: 100.7
click at [31, 536] on div "Cerrarás los ojos y me esperarás allí." at bounding box center [29, 566] width 971 height 86
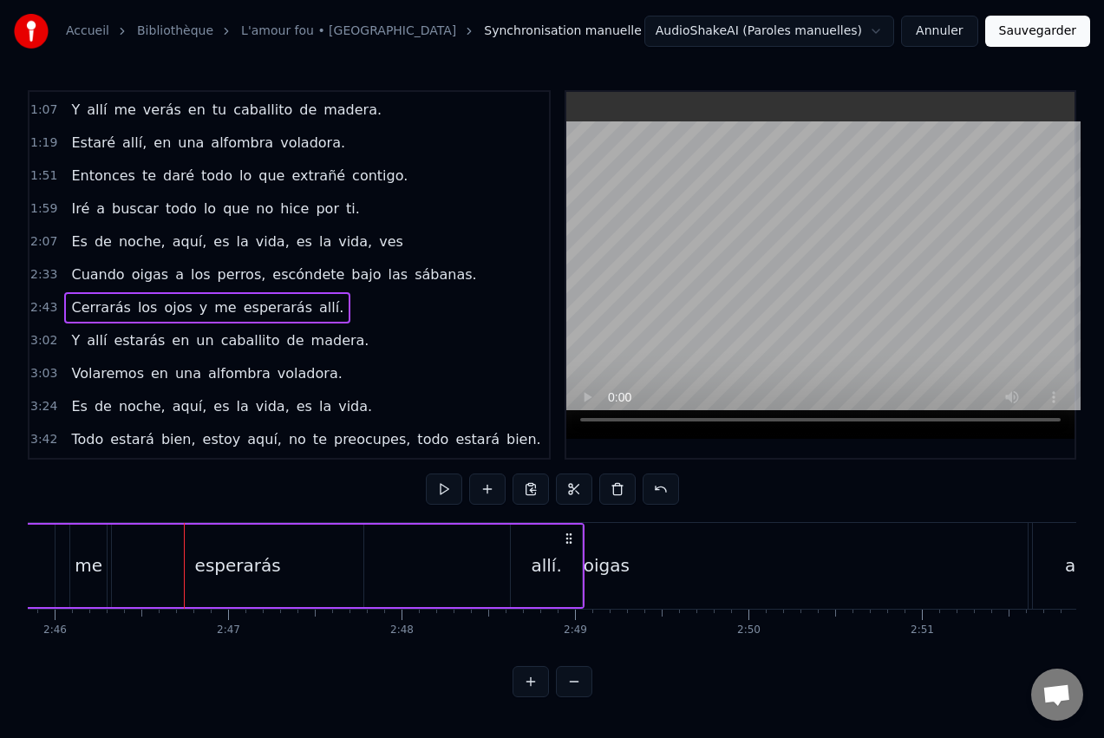
scroll to position [0, 28756]
click at [683, 568] on div "oigas" at bounding box center [620, 566] width 843 height 86
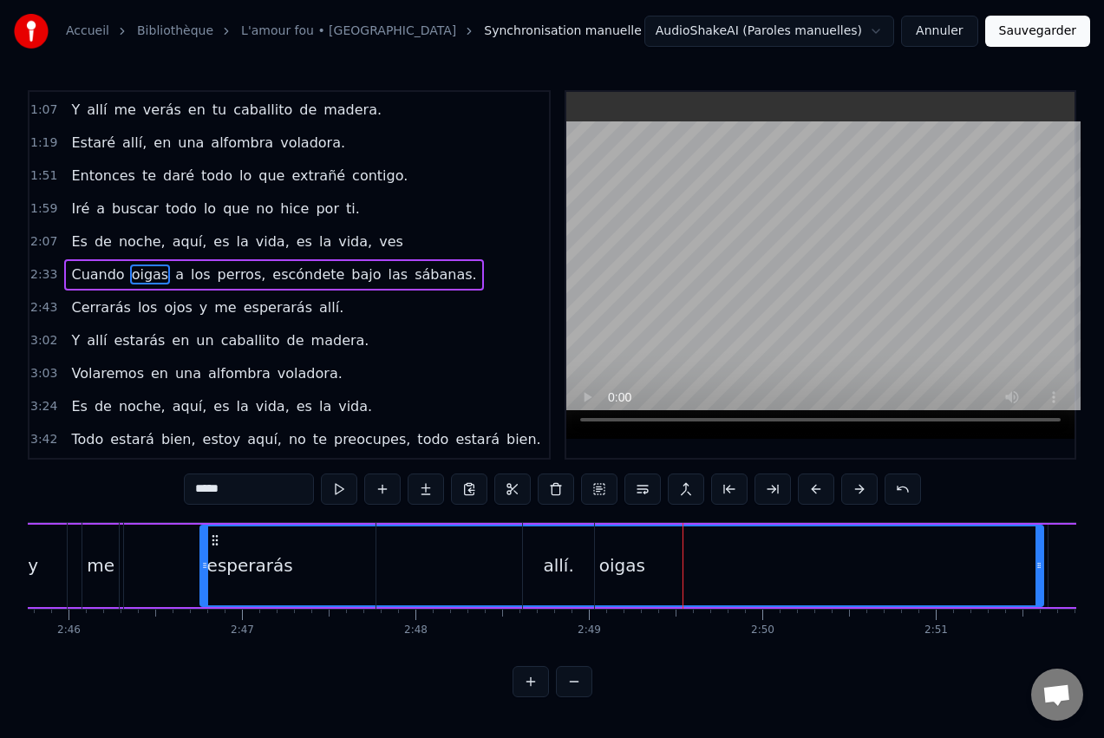
drag, startPoint x: 214, startPoint y: 542, endPoint x: 101, endPoint y: 559, distance: 114.8
click at [101, 559] on div "Cerrarás los ojos y me esperarás allí." at bounding box center [112, 566] width 971 height 86
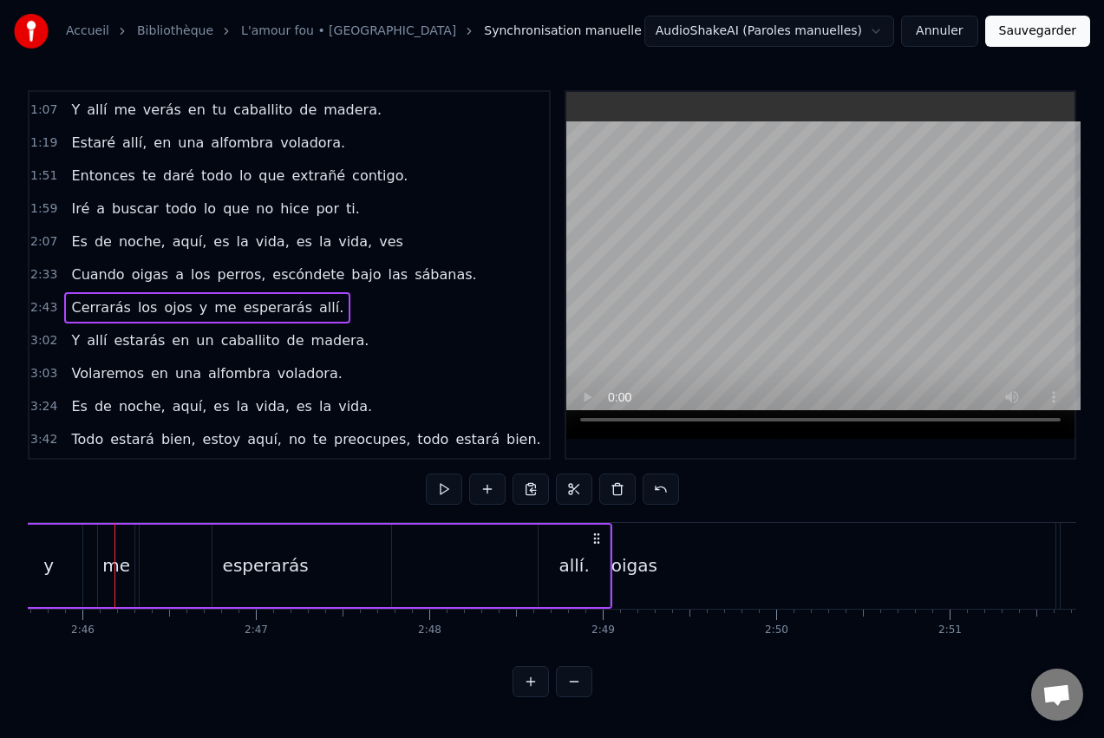
click at [719, 547] on div "oigas" at bounding box center [634, 566] width 843 height 86
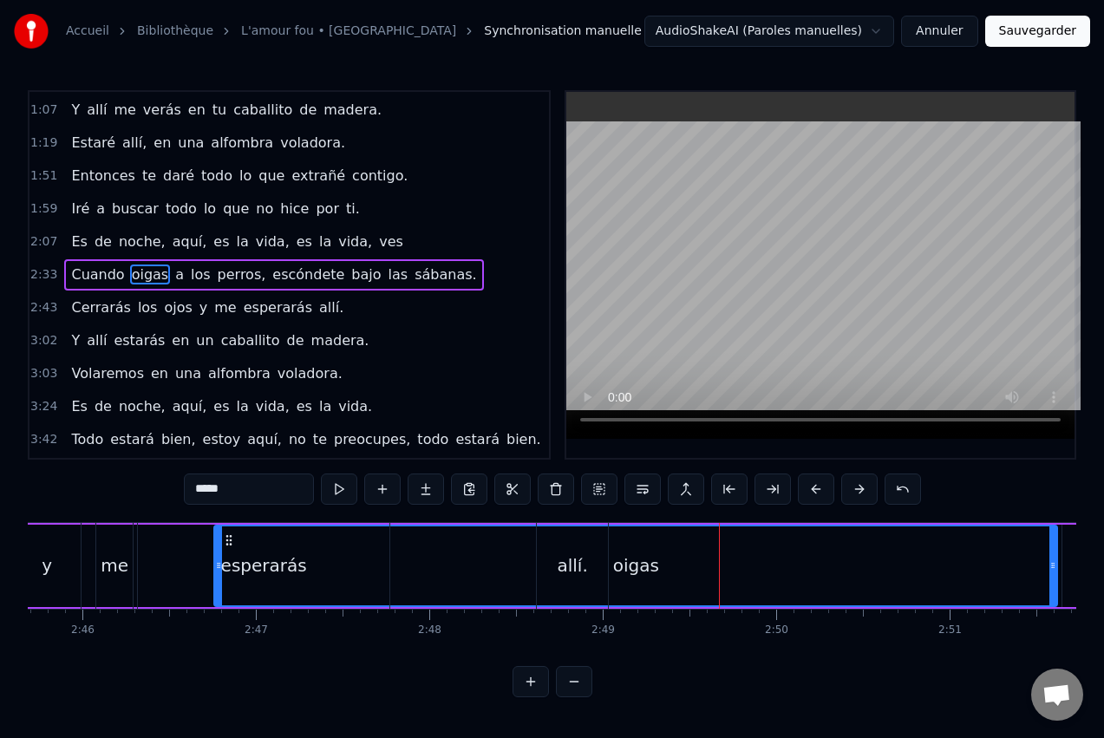
click at [615, 559] on div "oigas" at bounding box center [636, 566] width 46 height 26
click at [682, 571] on div "oigas" at bounding box center [635, 565] width 841 height 79
click at [627, 565] on div "oigas" at bounding box center [636, 566] width 46 height 26
click at [133, 274] on span "oigas" at bounding box center [150, 275] width 41 height 20
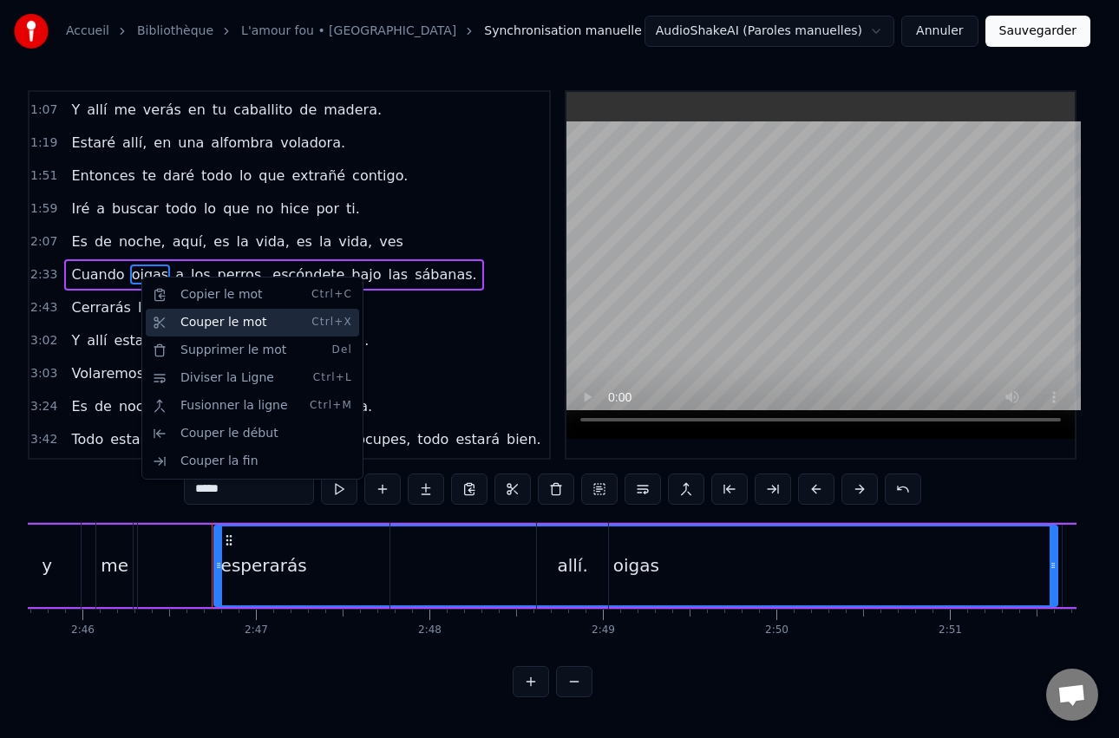
click at [194, 323] on div "Couper le mot Ctrl+X" at bounding box center [252, 323] width 213 height 28
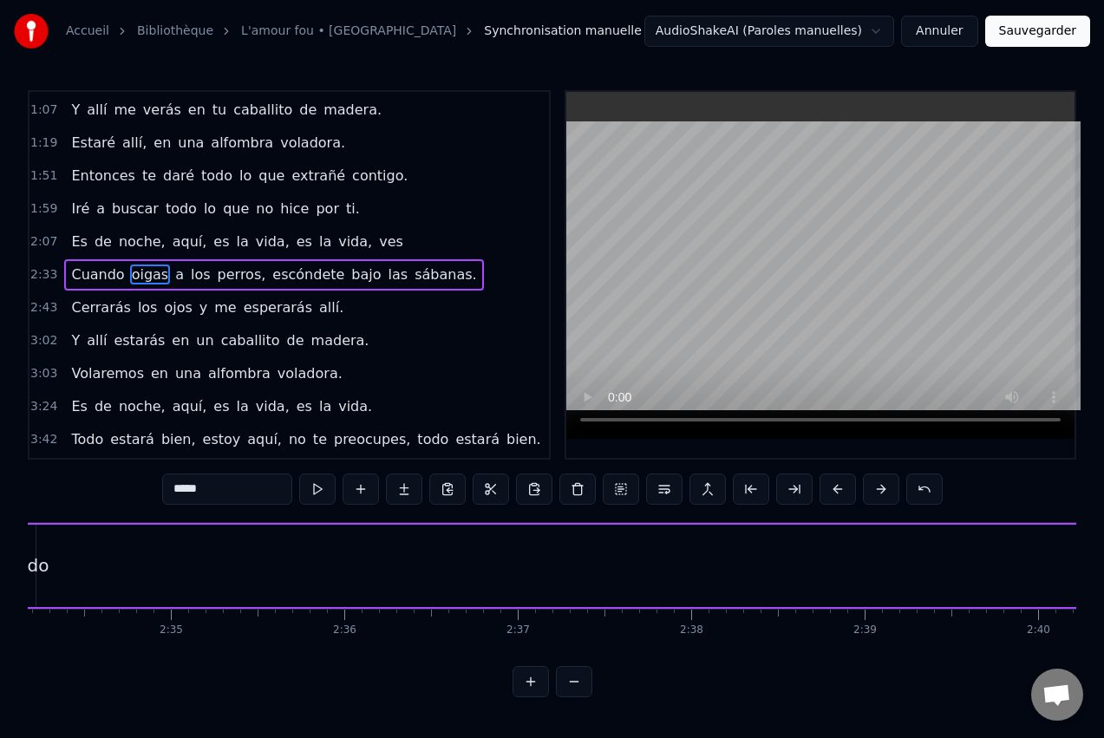
scroll to position [0, 26661]
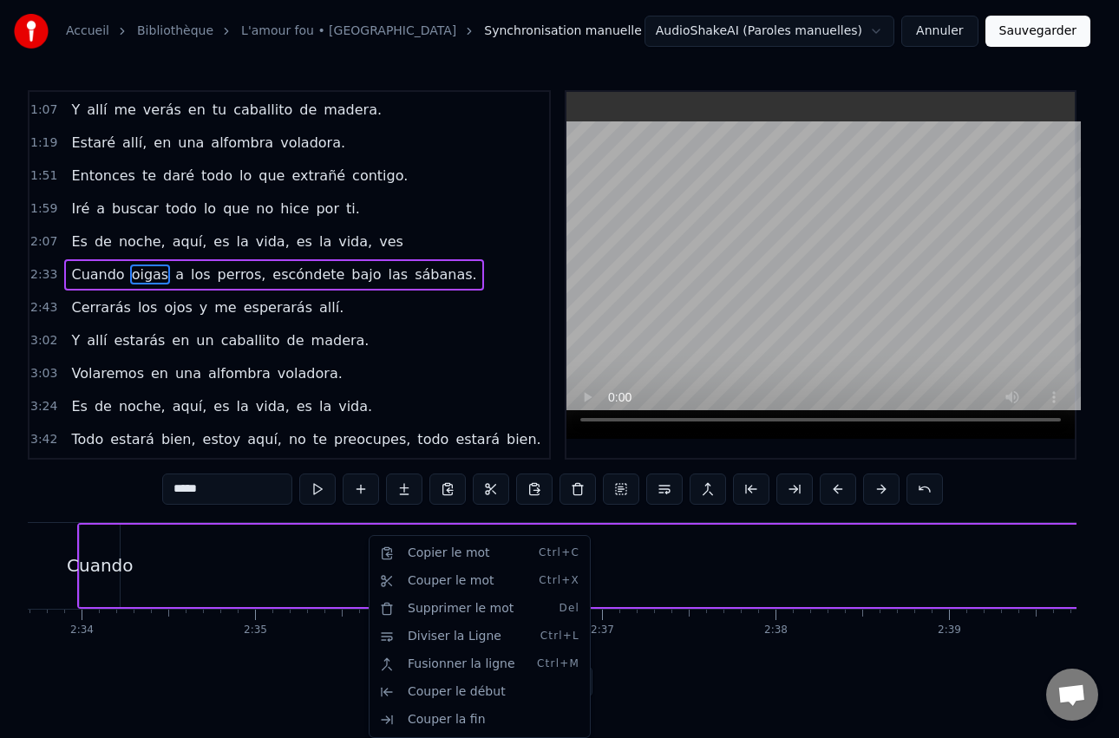
click at [277, 543] on html "Accueil Bibliothèque L'amour fou • Indochine Synchronisation manuelle AudioShak…" at bounding box center [559, 362] width 1119 height 725
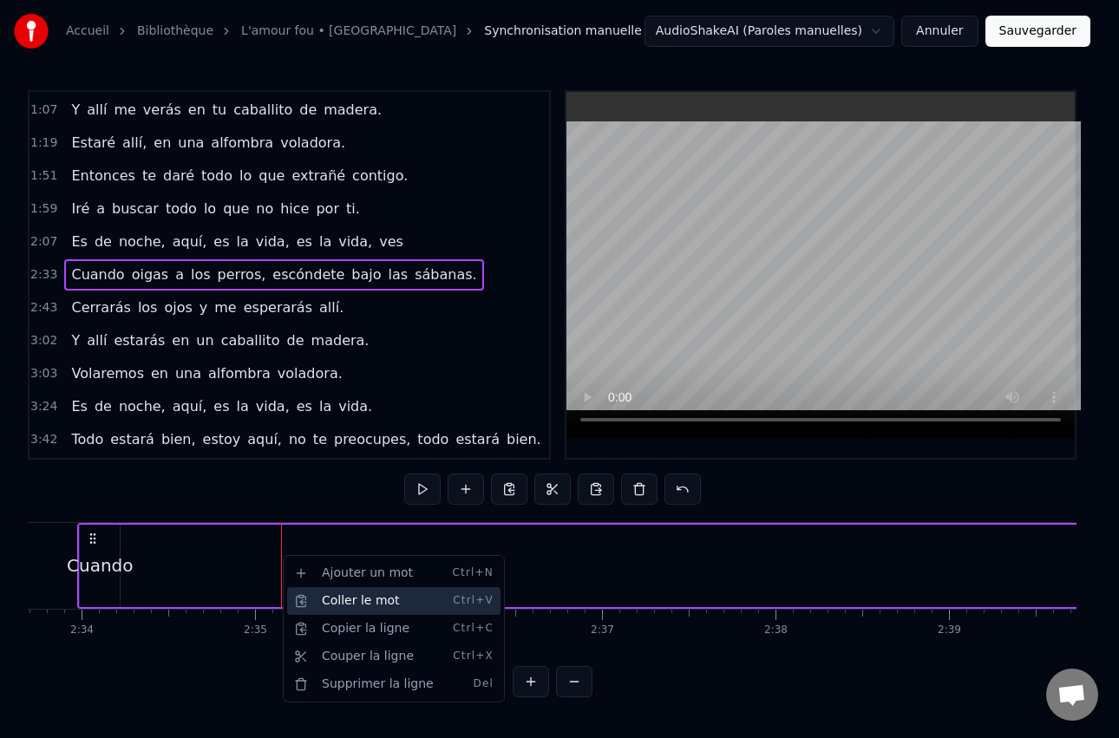
click at [345, 601] on div "Coller le mot Ctrl+V" at bounding box center [393, 601] width 213 height 28
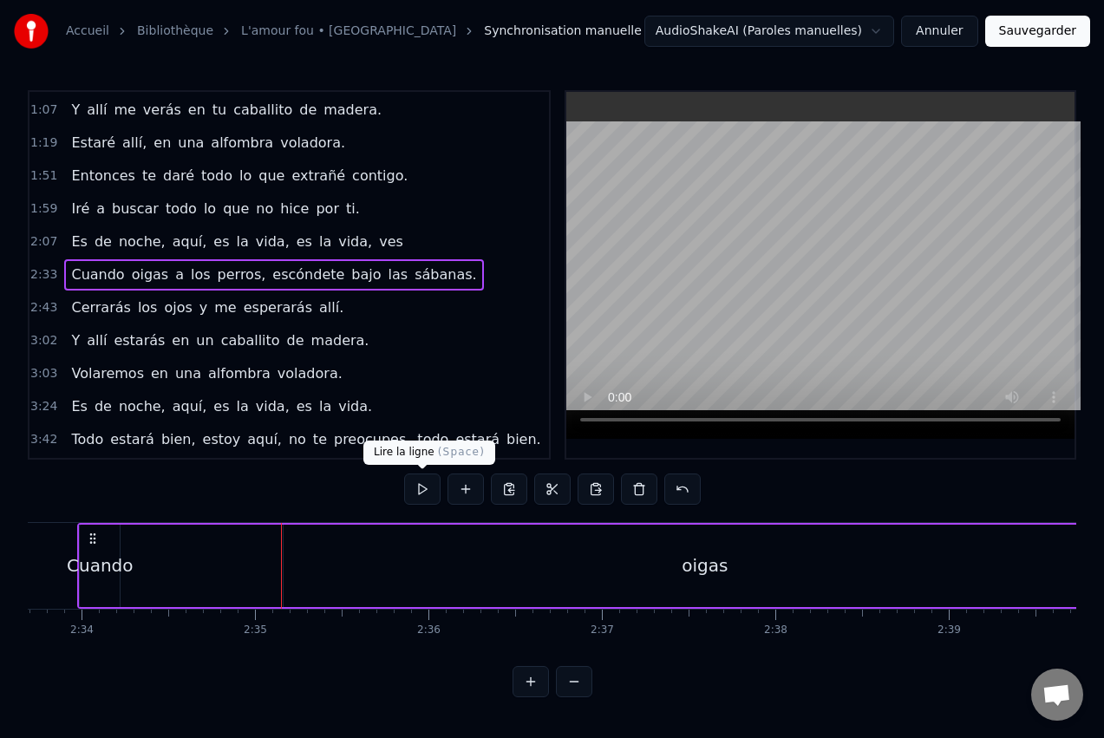
click at [422, 489] on button at bounding box center [422, 489] width 36 height 31
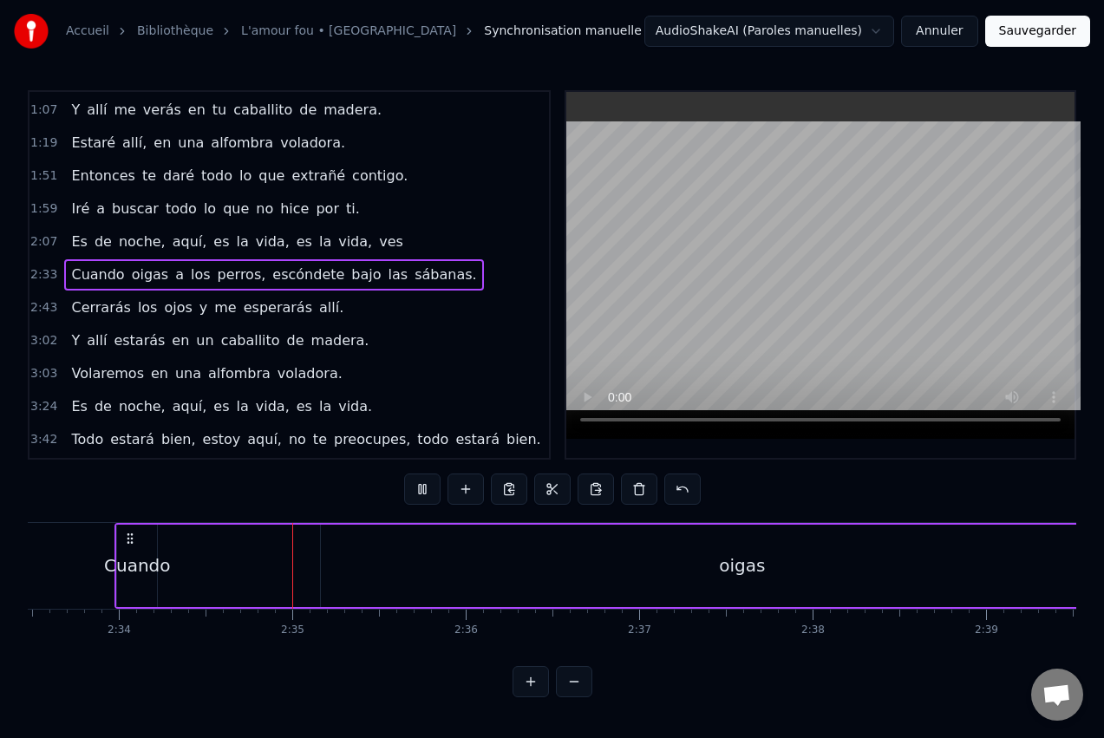
click at [424, 492] on button at bounding box center [422, 489] width 36 height 31
click at [688, 558] on div "oigas" at bounding box center [742, 566] width 843 height 82
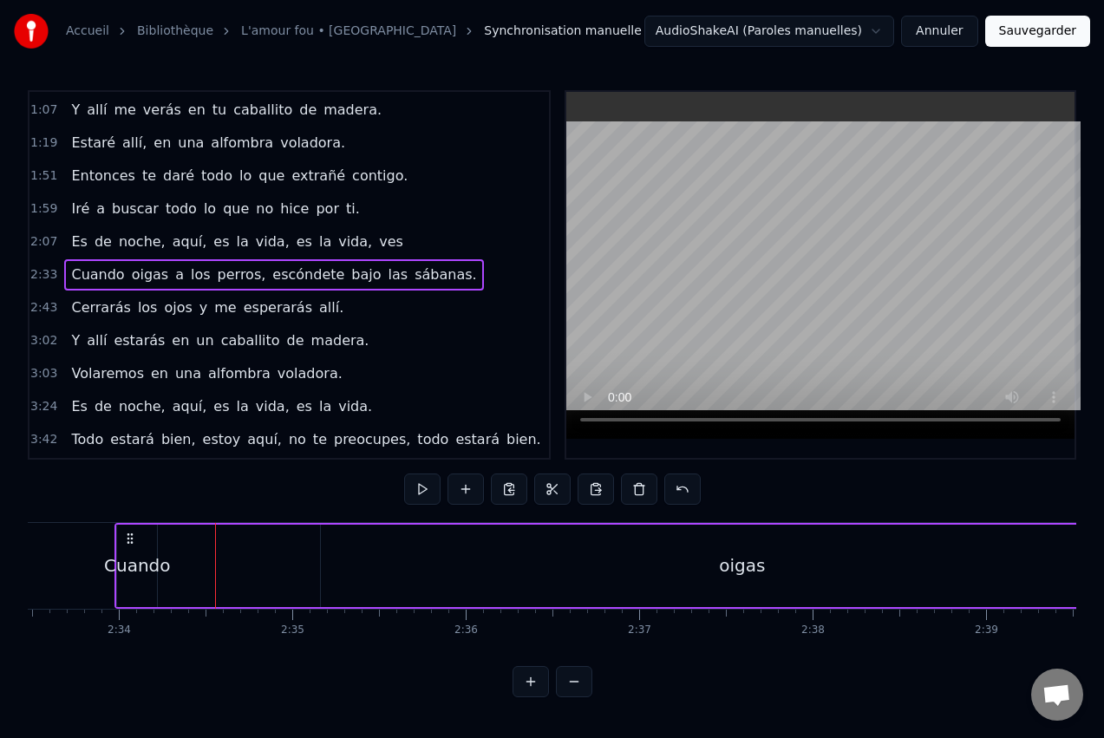
click at [472, 566] on div "oigas" at bounding box center [742, 566] width 843 height 82
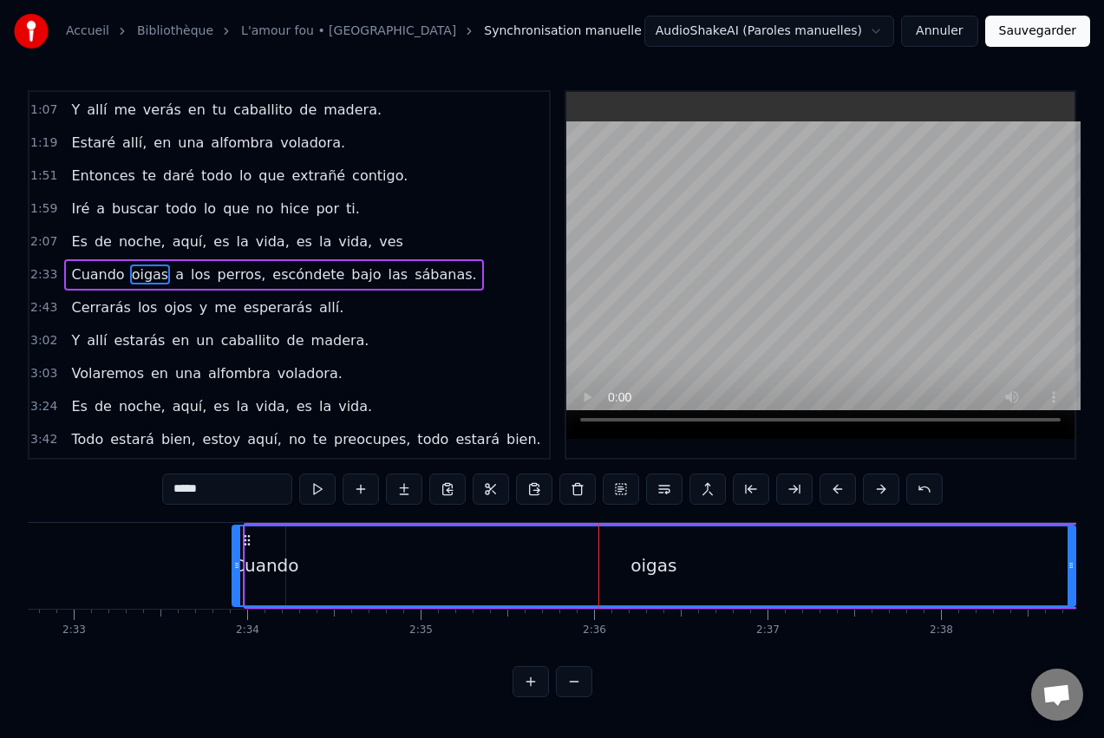
scroll to position [0, 26487]
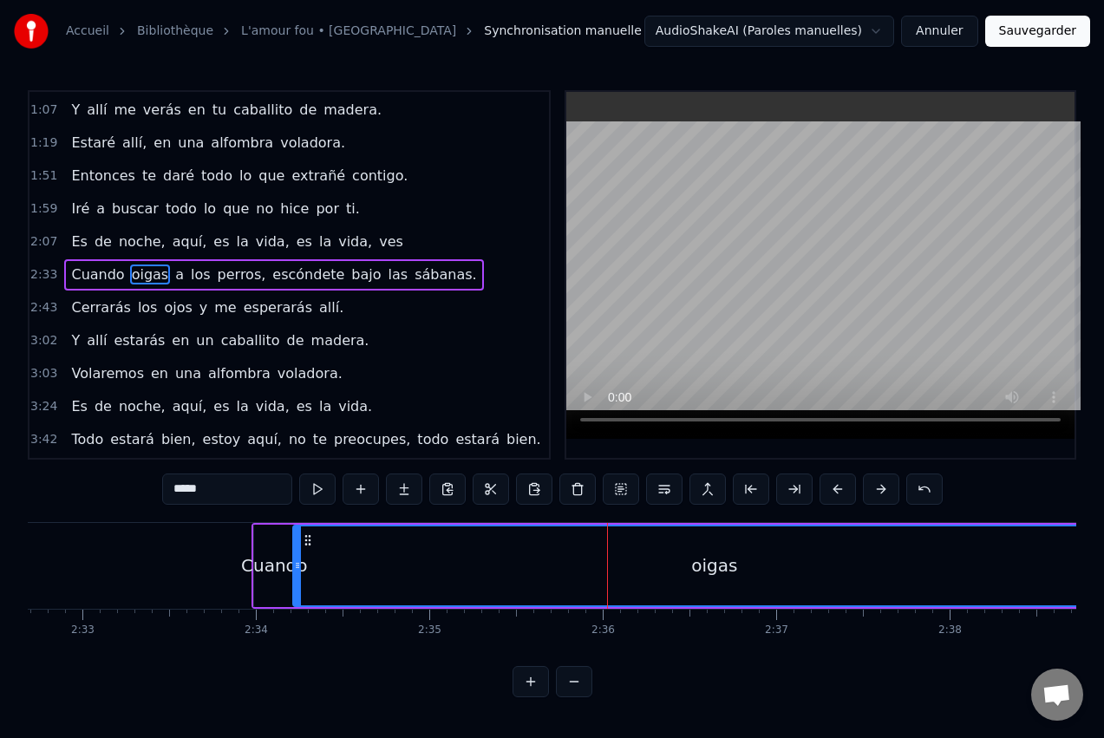
drag, startPoint x: 336, startPoint y: 540, endPoint x: 308, endPoint y: 559, distance: 33.7
click at [308, 559] on div "oigas" at bounding box center [714, 565] width 841 height 79
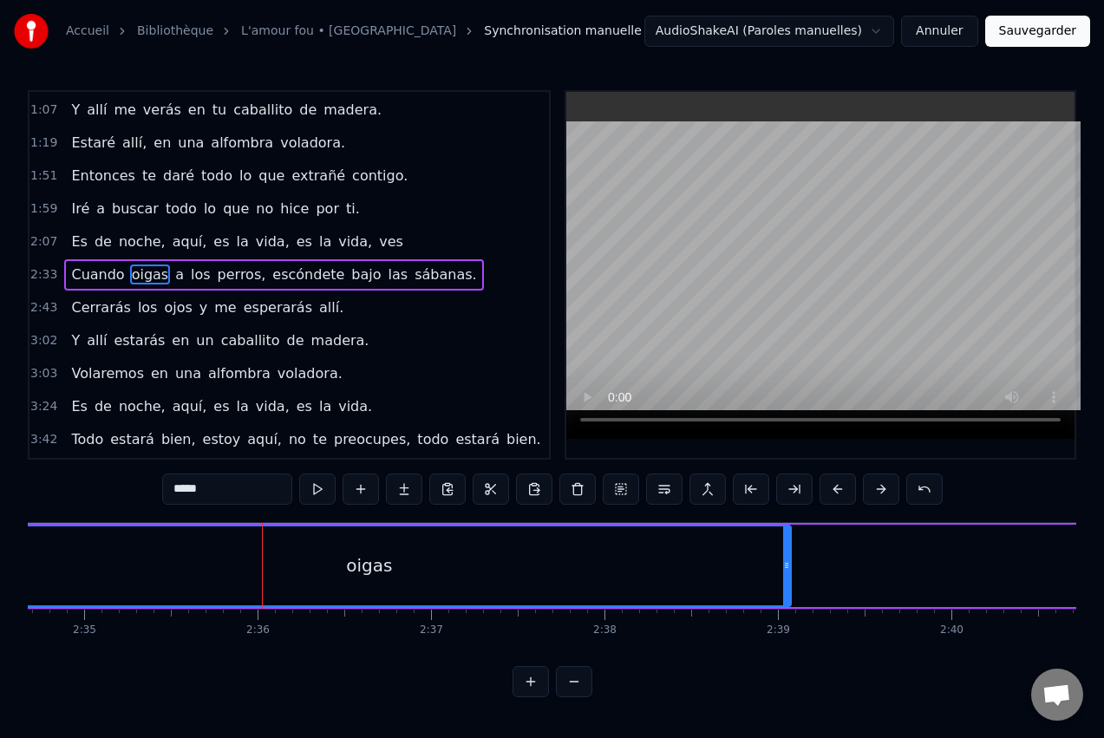
scroll to position [0, 26834]
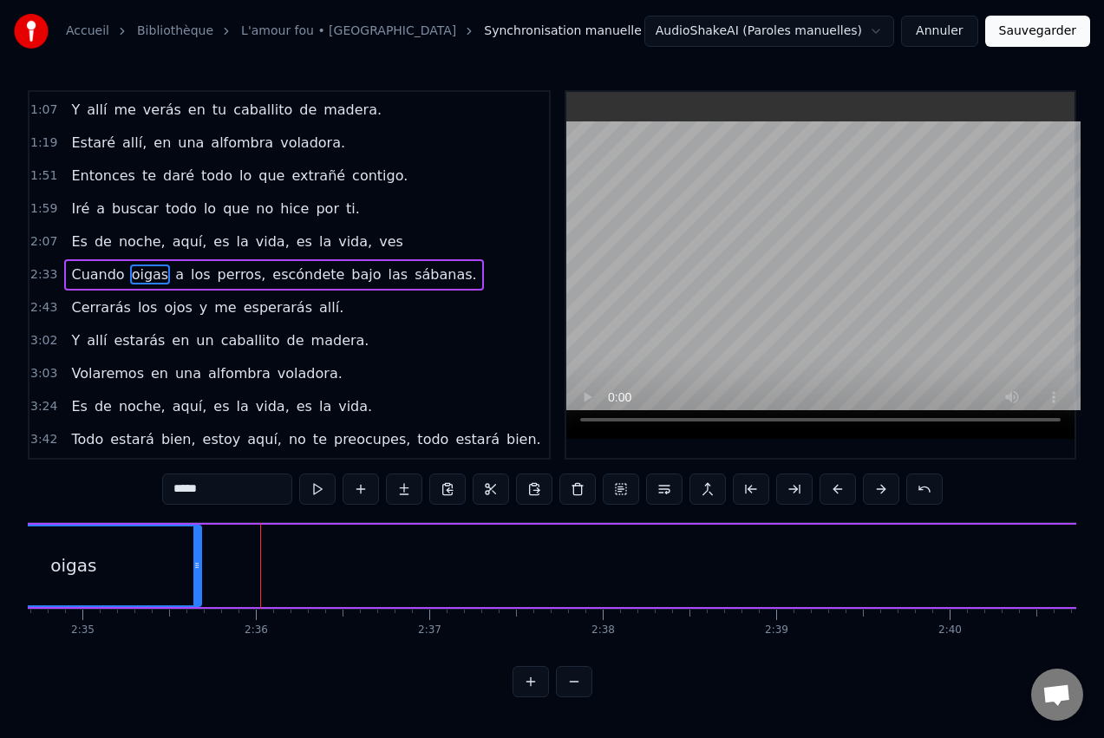
drag, startPoint x: 788, startPoint y: 558, endPoint x: 199, endPoint y: 566, distance: 588.1
click at [199, 566] on div at bounding box center [196, 565] width 7 height 79
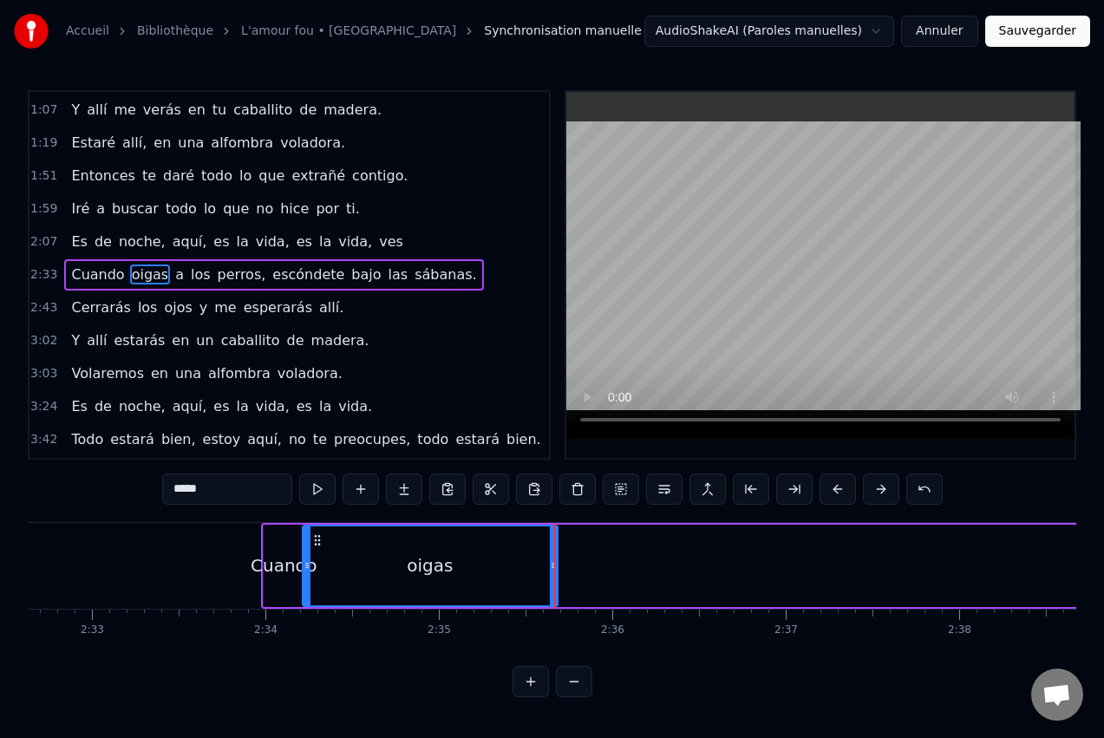
scroll to position [0, 26452]
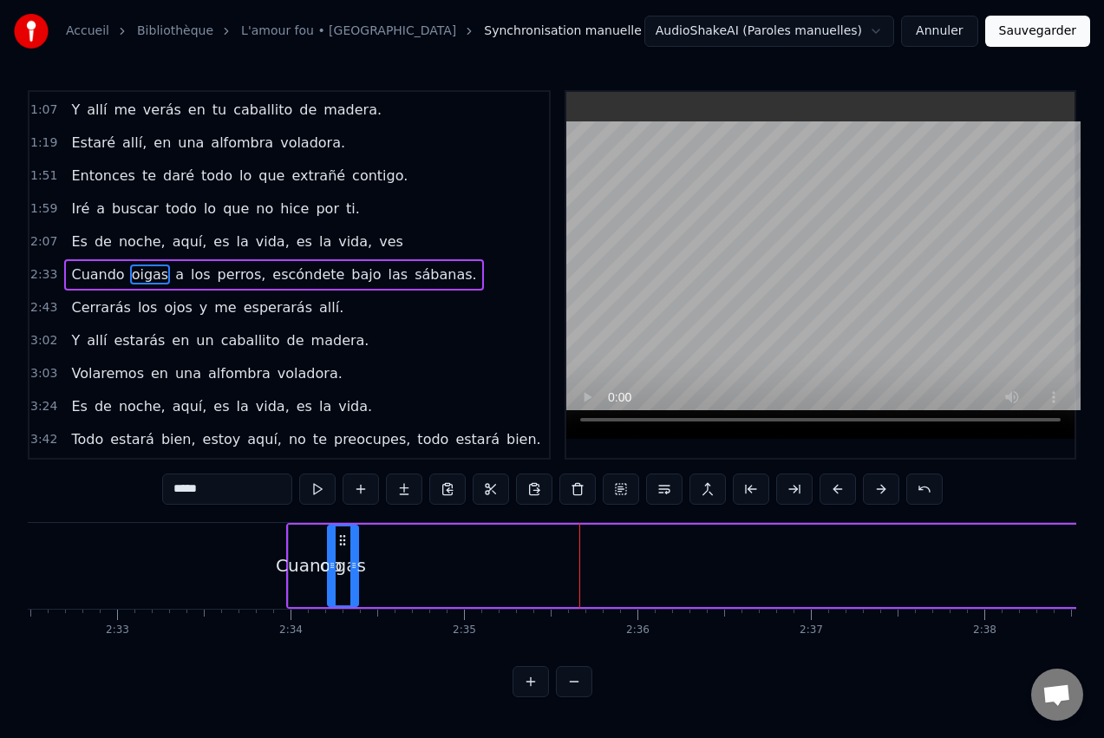
drag, startPoint x: 578, startPoint y: 564, endPoint x: 353, endPoint y: 577, distance: 225.0
click at [353, 577] on div at bounding box center [353, 565] width 7 height 79
click at [309, 570] on div "Cuando" at bounding box center [309, 566] width 67 height 26
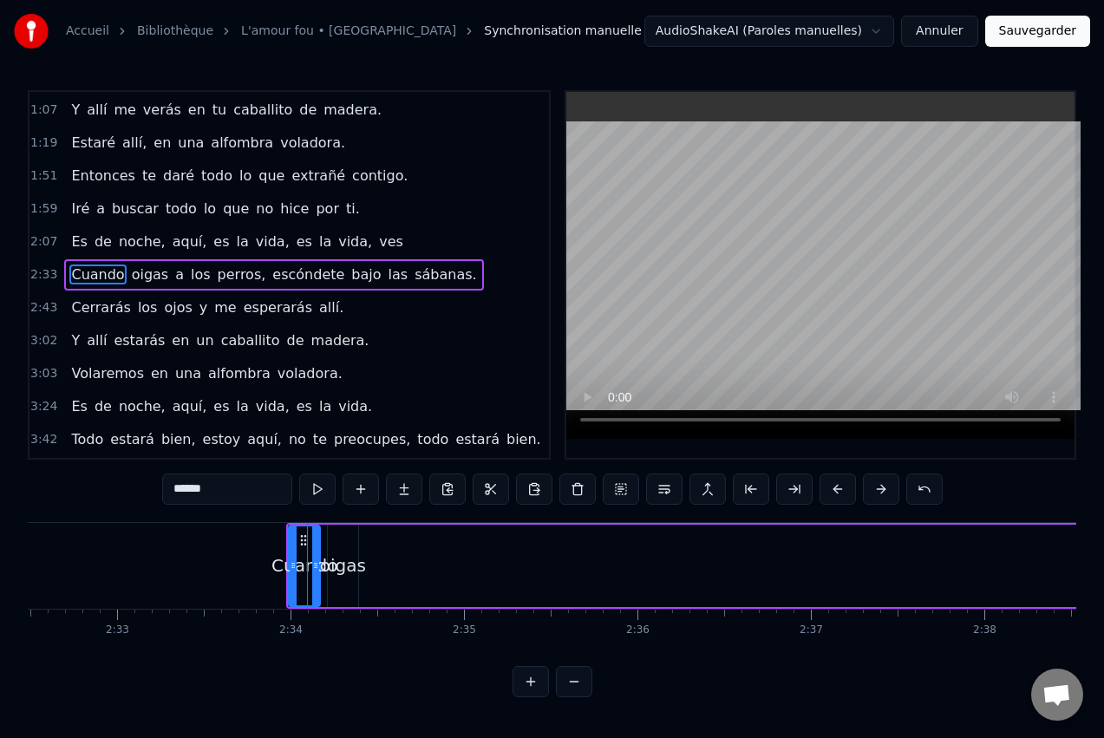
click at [317, 569] on icon at bounding box center [315, 566] width 7 height 14
click at [343, 559] on div "oigas" at bounding box center [343, 566] width 46 height 26
click at [340, 544] on icon at bounding box center [338, 540] width 14 height 14
click at [173, 277] on span "a" at bounding box center [179, 275] width 12 height 20
type input "*"
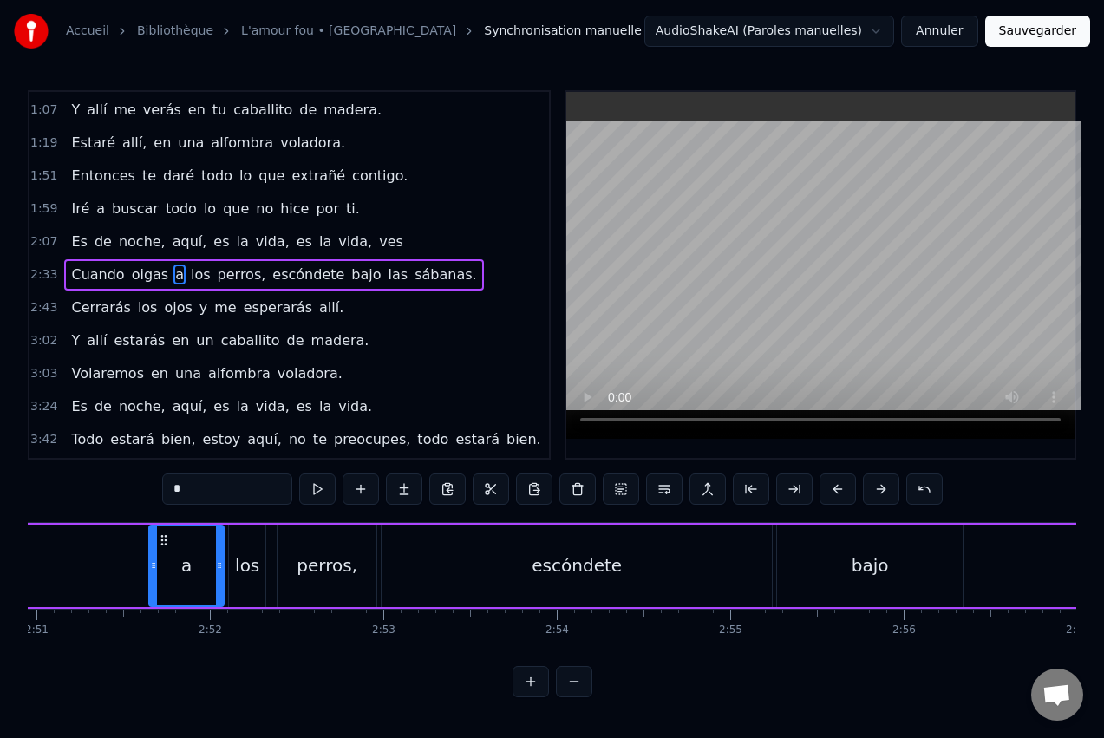
scroll to position [0, 29687]
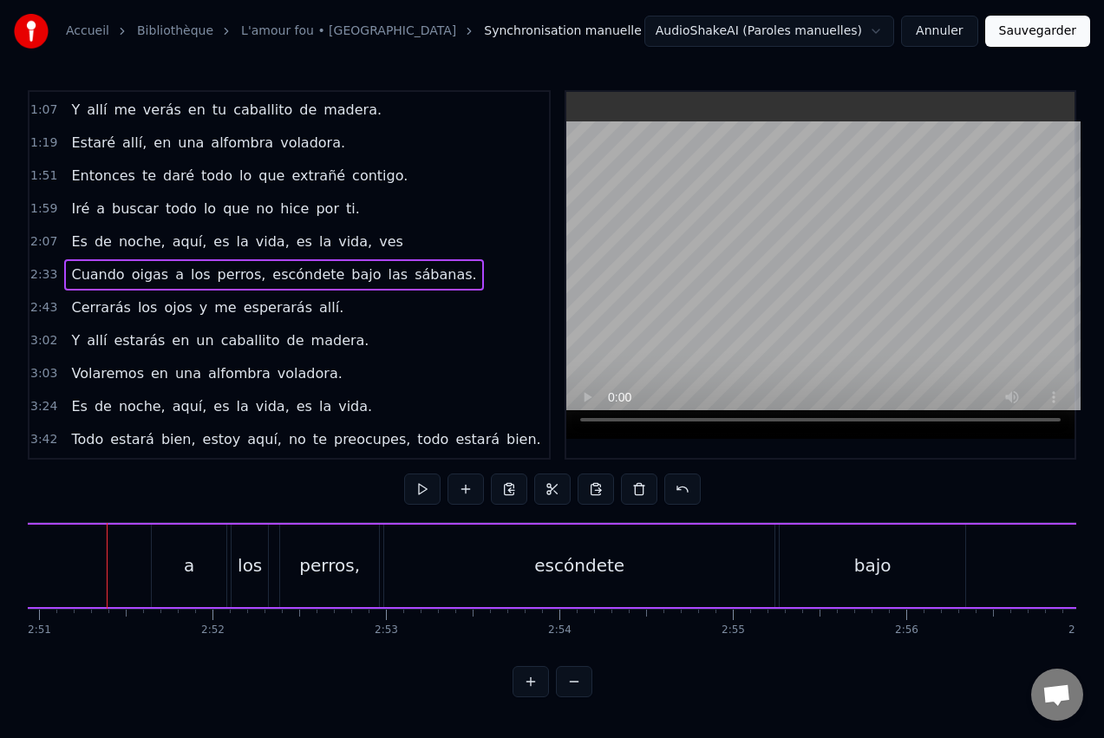
scroll to position [0, 29645]
click at [213, 578] on div "a" at bounding box center [197, 566] width 75 height 82
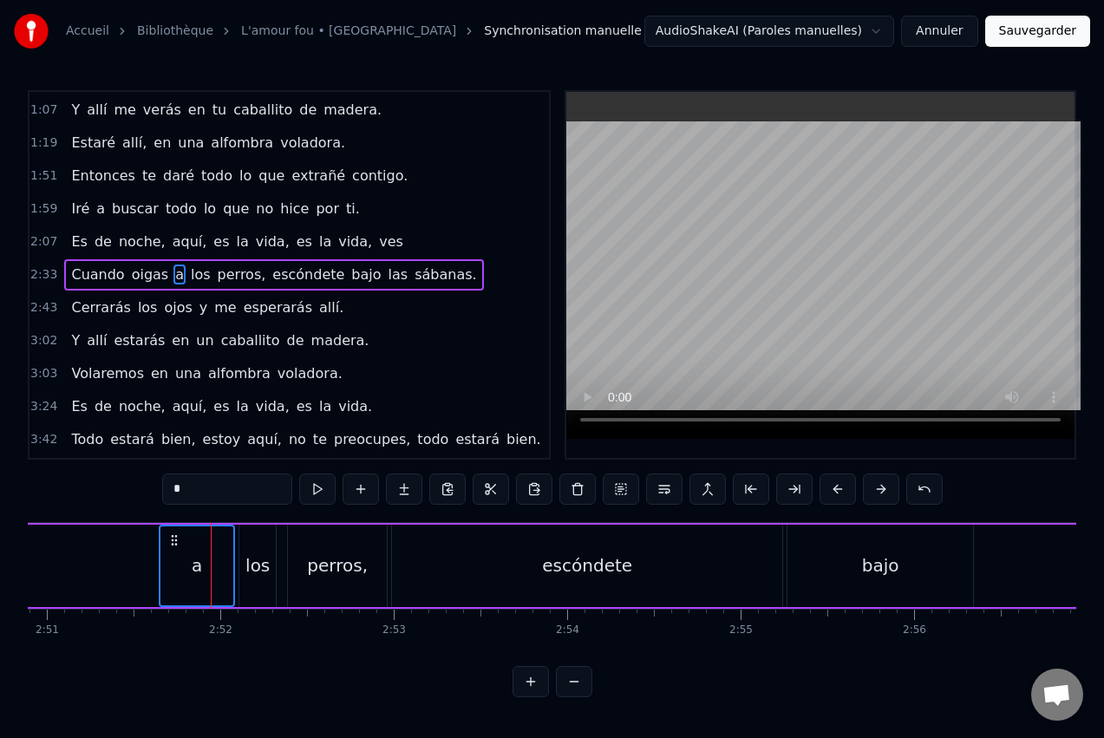
click at [918, 587] on div "bajo" at bounding box center [881, 566] width 186 height 82
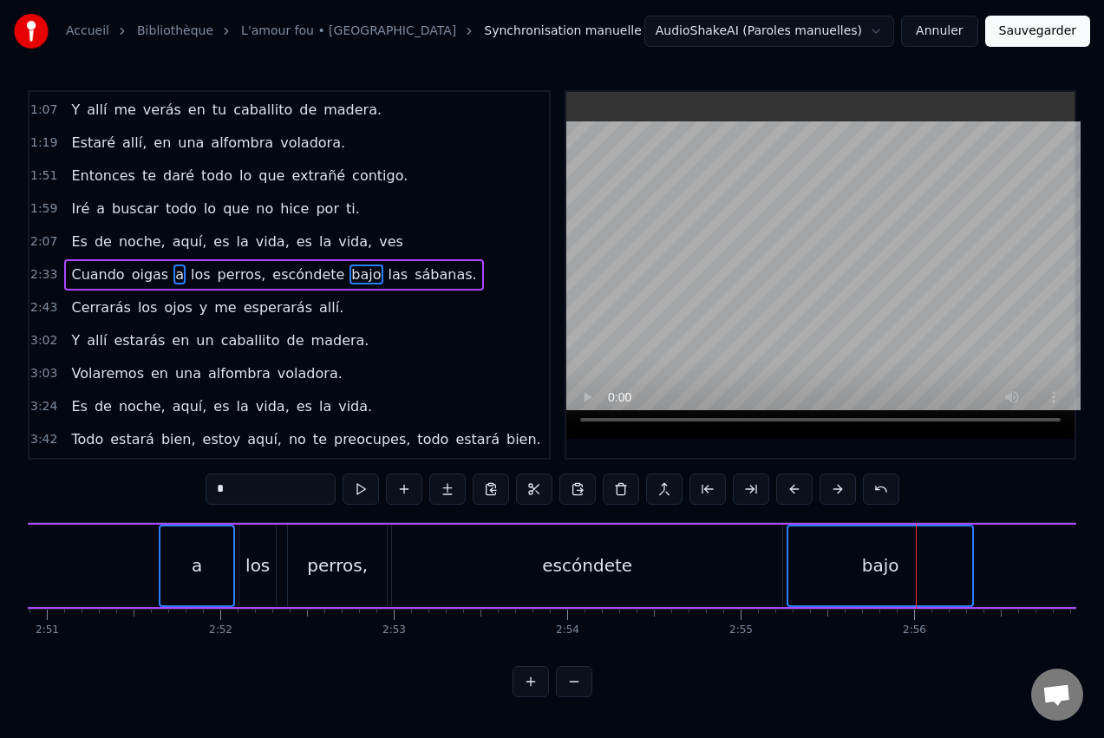
drag, startPoint x: 882, startPoint y: 636, endPoint x: 343, endPoint y: 531, distance: 548.8
click at [343, 531] on div "Cuando te duermes por la noche, pienso en tus pesadillas. Me llamarás por la no…" at bounding box center [552, 587] width 1049 height 130
drag, startPoint x: 235, startPoint y: 637, endPoint x: 451, endPoint y: 581, distance: 223.0
click at [451, 581] on div "Cuando te duermes por la noche, pienso en tus pesadillas. Me llamarás por la no…" at bounding box center [552, 587] width 1049 height 130
drag, startPoint x: 942, startPoint y: 590, endPoint x: 273, endPoint y: 563, distance: 669.3
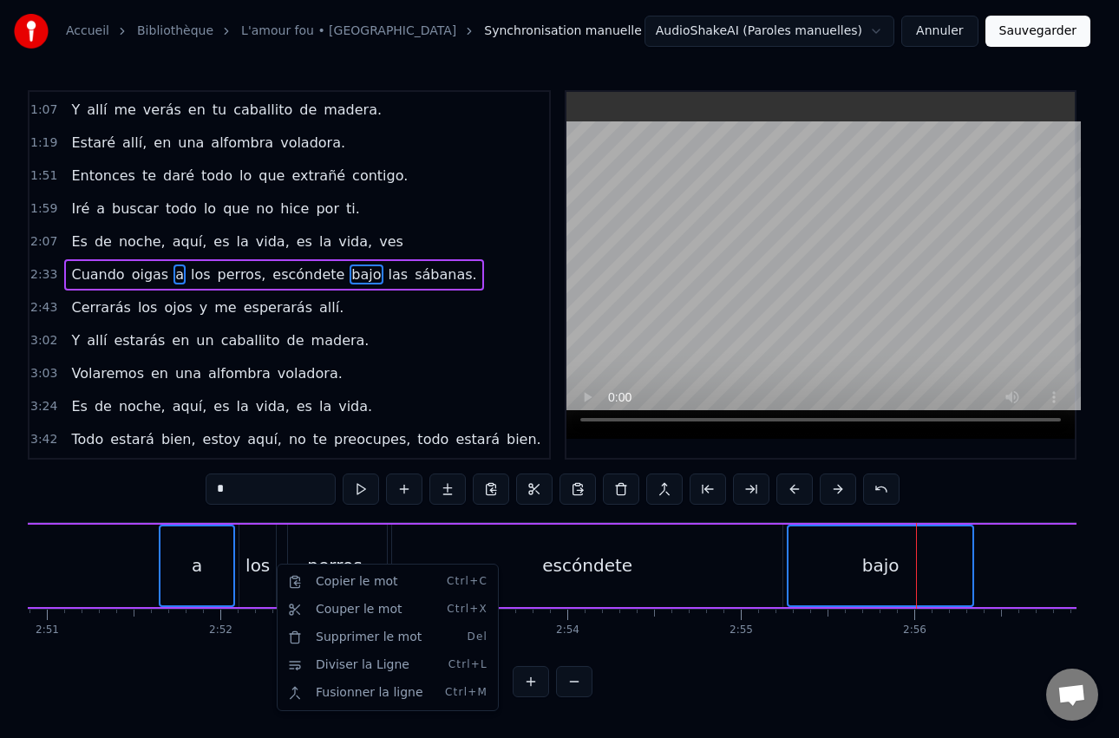
click at [199, 630] on html "Accueil Bibliothèque L'amour fou • Indochine Synchronisation manuelle AudioShak…" at bounding box center [559, 362] width 1119 height 725
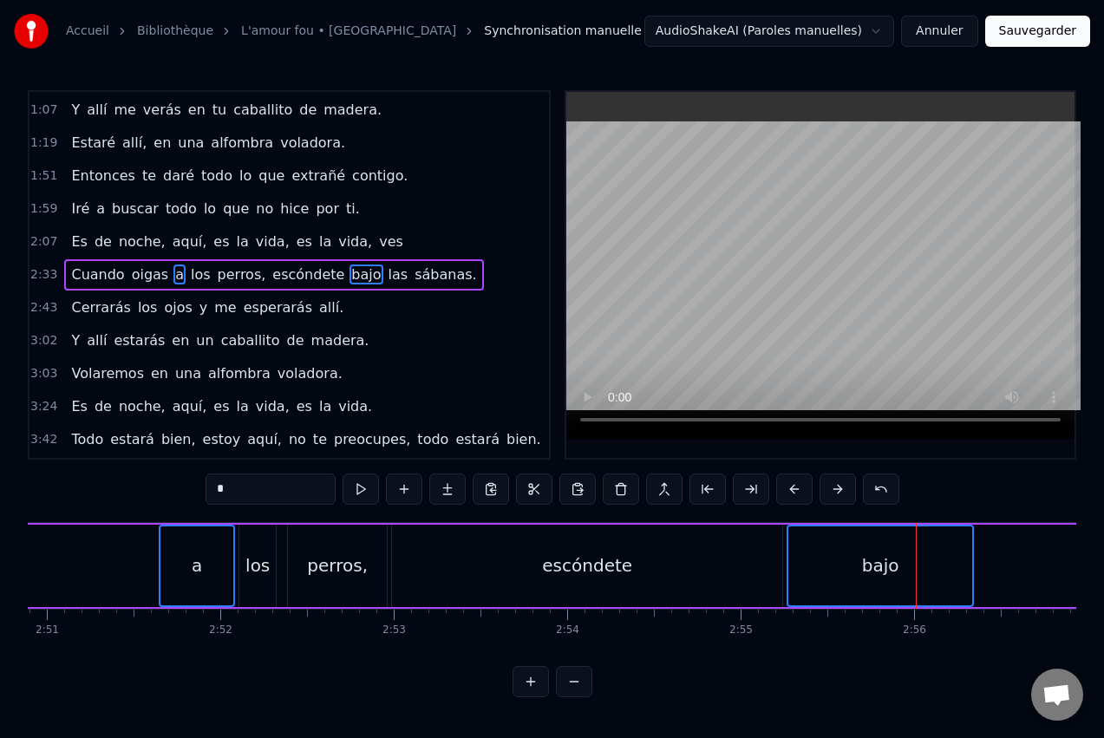
drag, startPoint x: 210, startPoint y: 616, endPoint x: 907, endPoint y: 585, distance: 698.1
click at [907, 585] on div "Cuando te duermes por la noche, pienso en tus pesadillas. Me llamarás por la no…" at bounding box center [552, 587] width 1049 height 130
click at [178, 550] on div "a" at bounding box center [196, 565] width 73 height 79
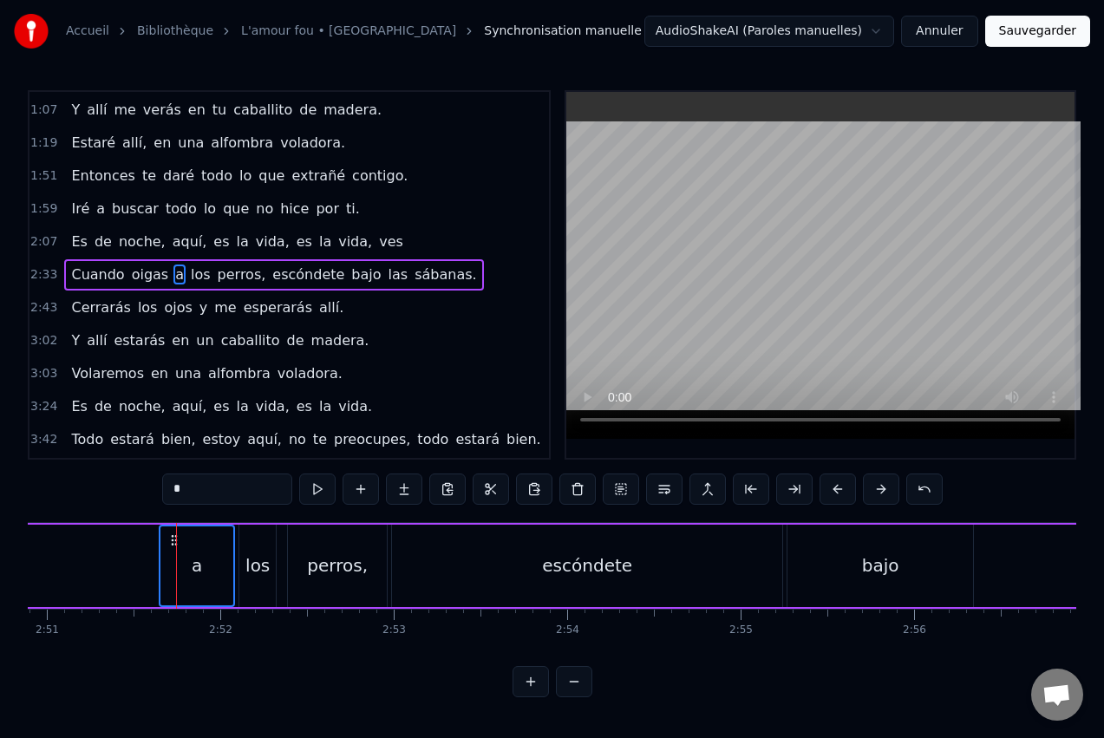
click at [258, 562] on div "los" at bounding box center [257, 566] width 24 height 26
click at [322, 555] on div "perros," at bounding box center [337, 566] width 61 height 26
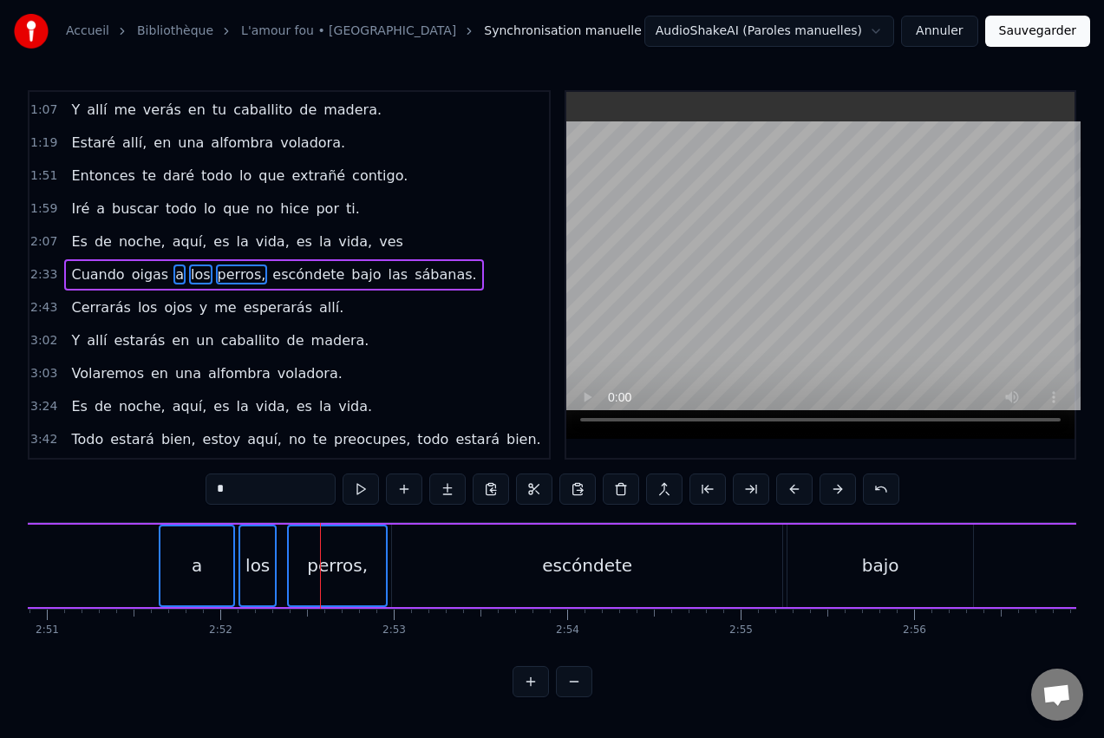
click at [449, 553] on div "escóndete" at bounding box center [587, 566] width 390 height 82
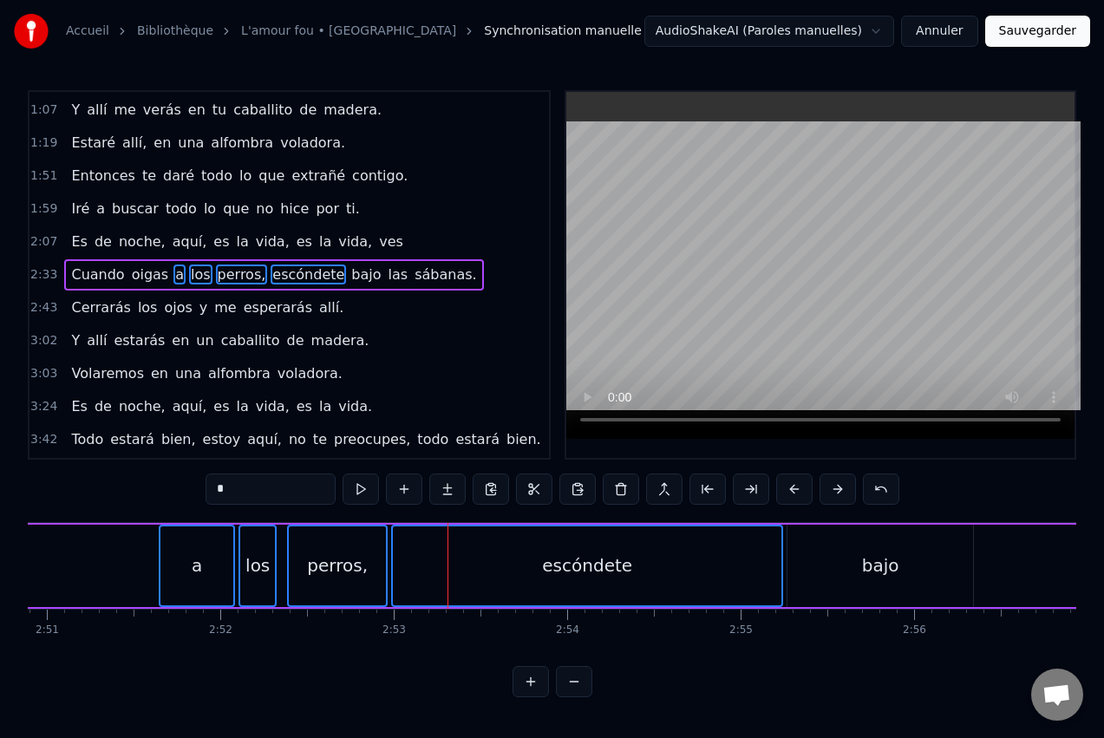
click at [873, 572] on div "bajo" at bounding box center [880, 566] width 37 height 26
drag, startPoint x: 494, startPoint y: 557, endPoint x: 429, endPoint y: 560, distance: 65.1
click at [422, 562] on div "escóndete" at bounding box center [587, 565] width 389 height 79
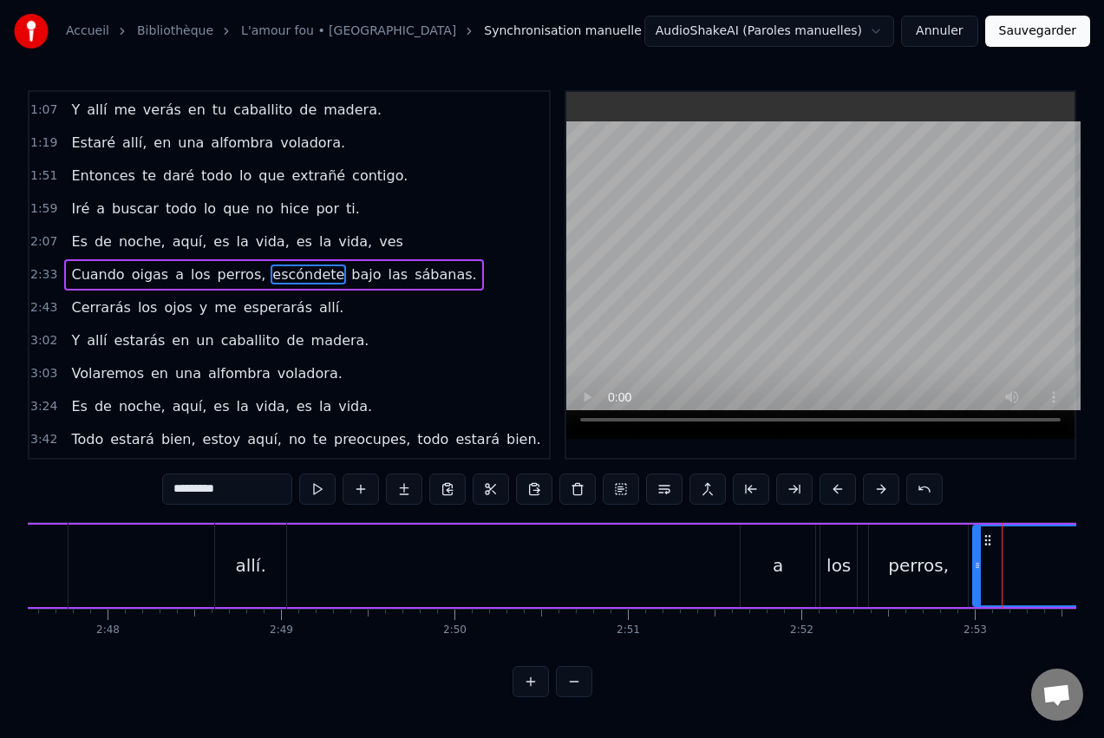
scroll to position [0, 29055]
click at [791, 568] on div "a" at bounding box center [786, 566] width 10 height 26
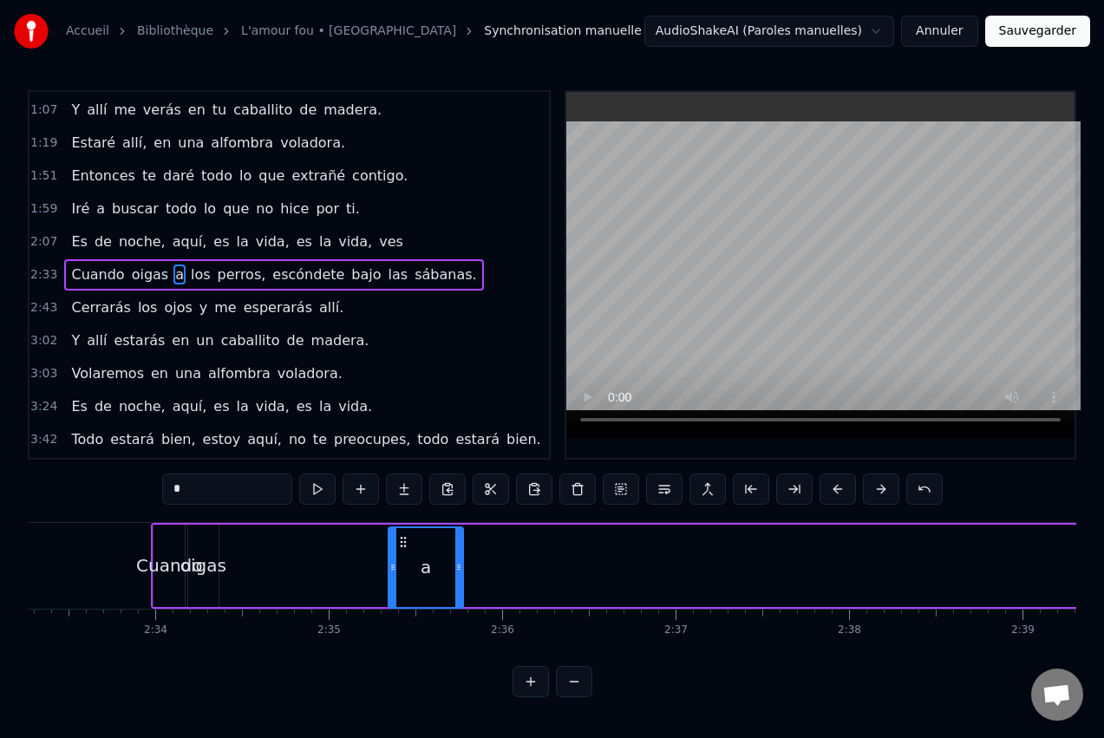
scroll to position [0, 26587]
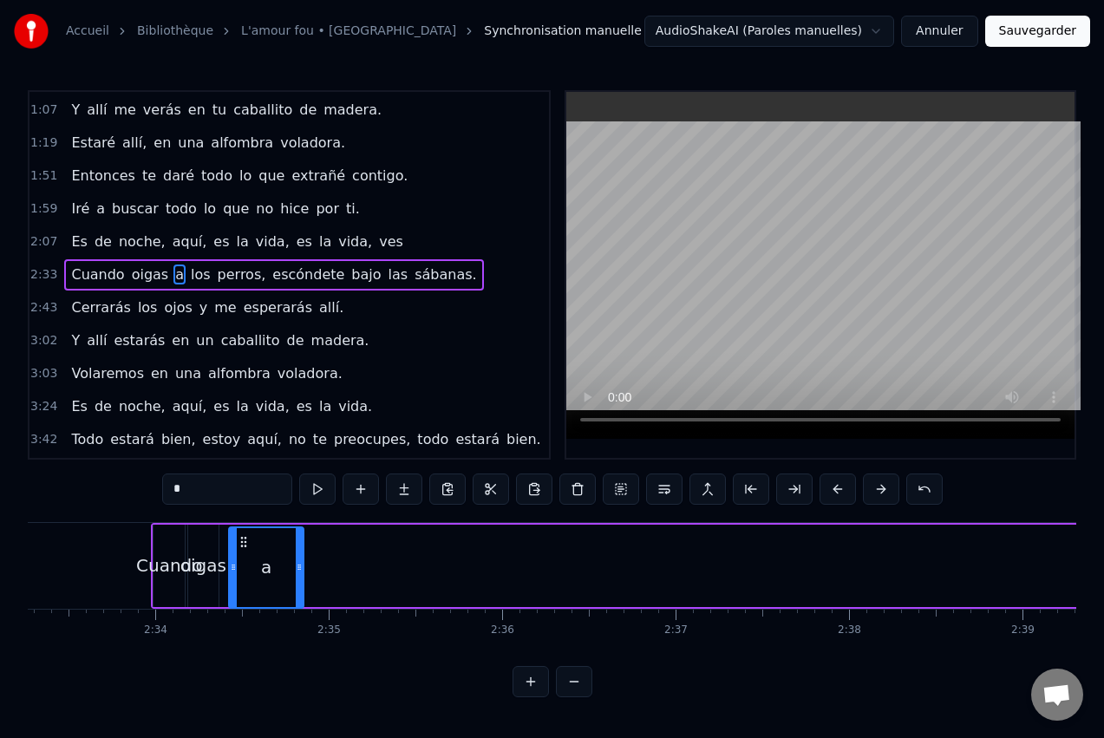
drag, startPoint x: 762, startPoint y: 541, endPoint x: 242, endPoint y: 606, distance: 524.5
click at [242, 606] on div "a" at bounding box center [266, 567] width 76 height 82
drag, startPoint x: 299, startPoint y: 567, endPoint x: 269, endPoint y: 572, distance: 30.8
click at [269, 572] on div at bounding box center [268, 565] width 7 height 79
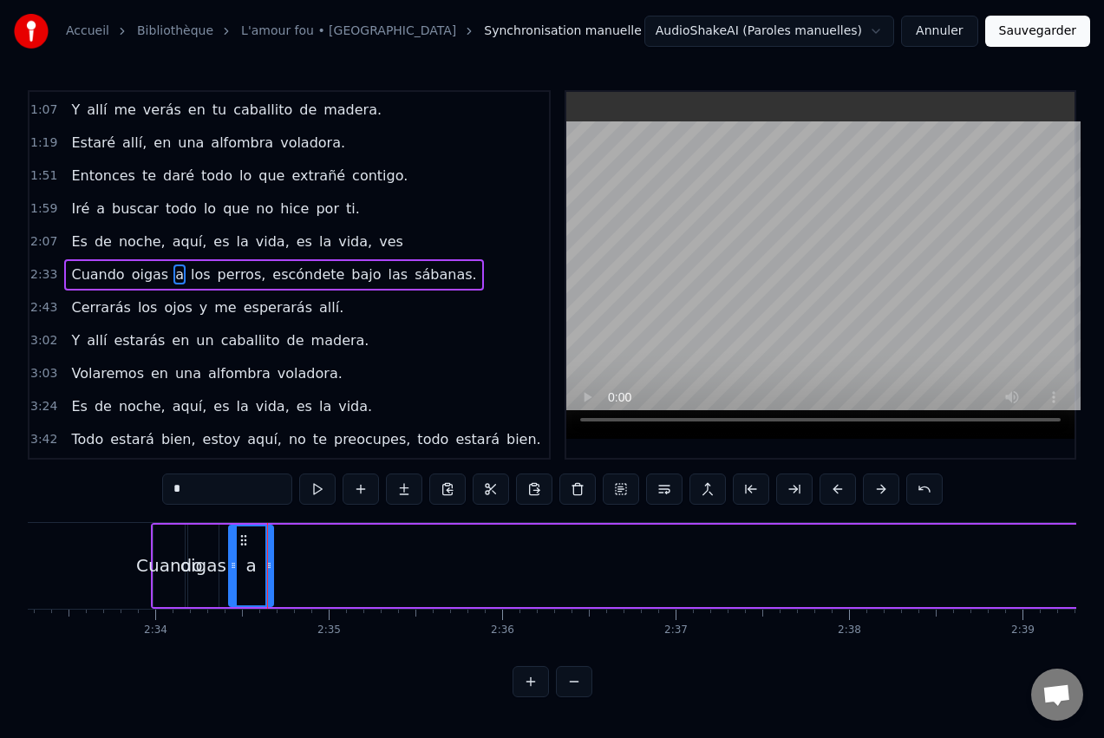
click at [189, 276] on span "los" at bounding box center [200, 275] width 23 height 20
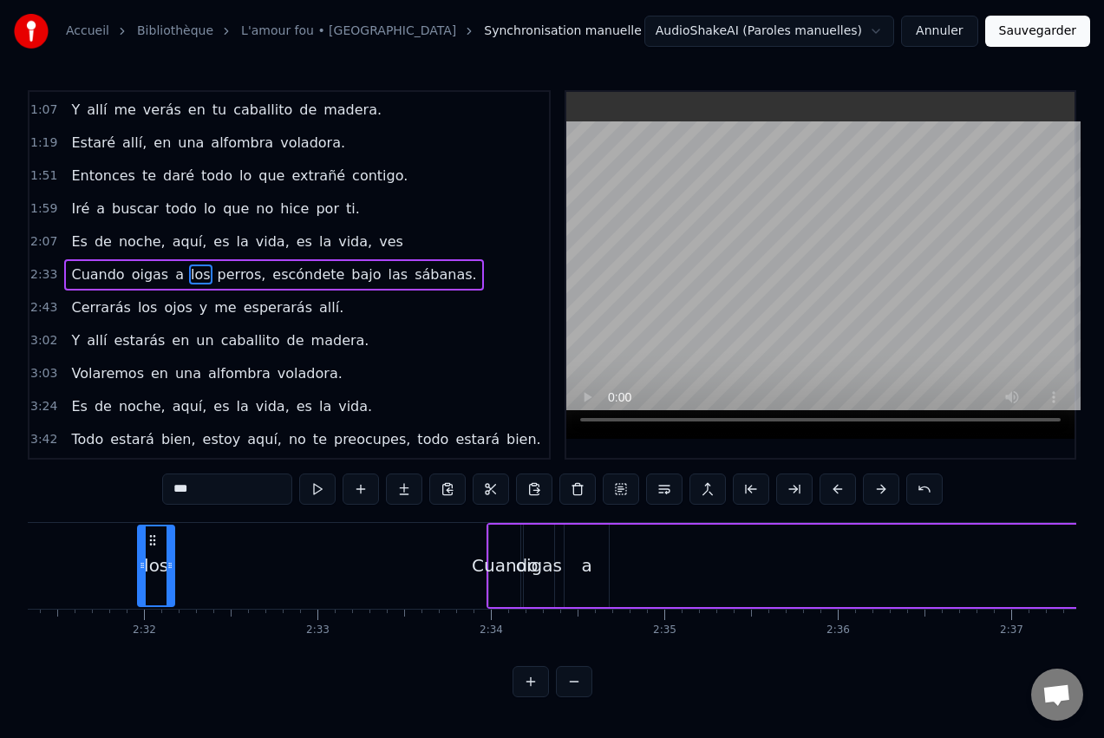
scroll to position [0, 26240]
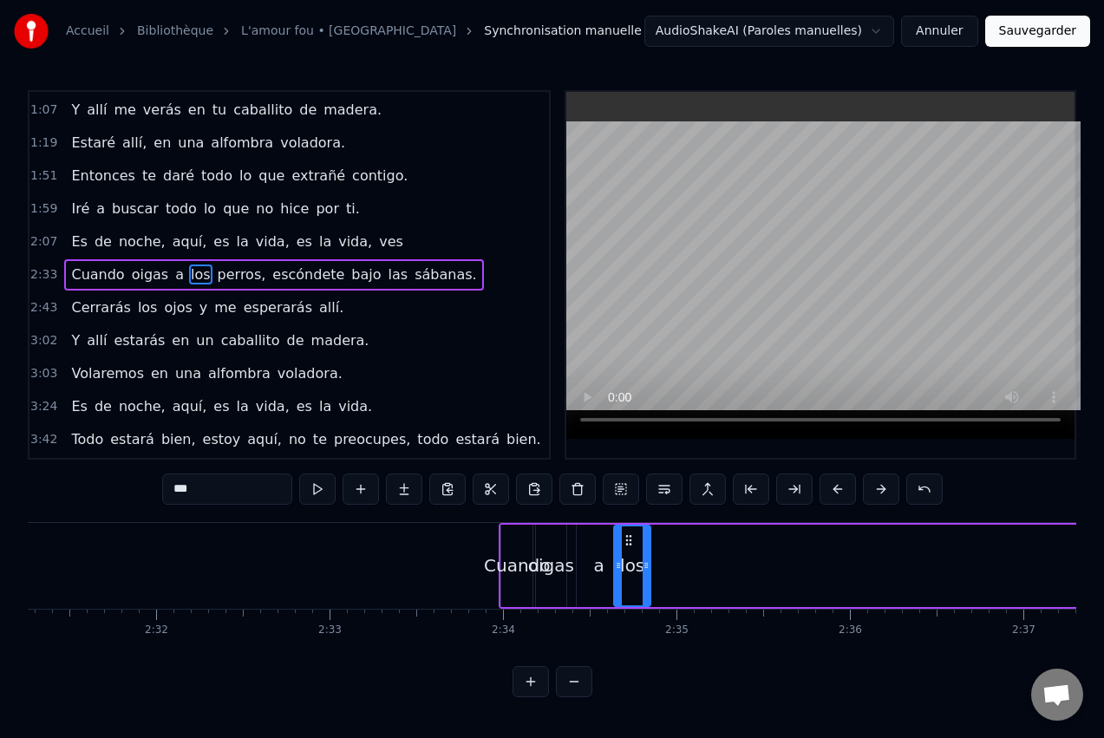
drag, startPoint x: 134, startPoint y: 542, endPoint x: 635, endPoint y: 555, distance: 500.6
click at [632, 556] on div "los" at bounding box center [632, 565] width 35 height 79
click at [216, 278] on span "perros," at bounding box center [242, 275] width 52 height 20
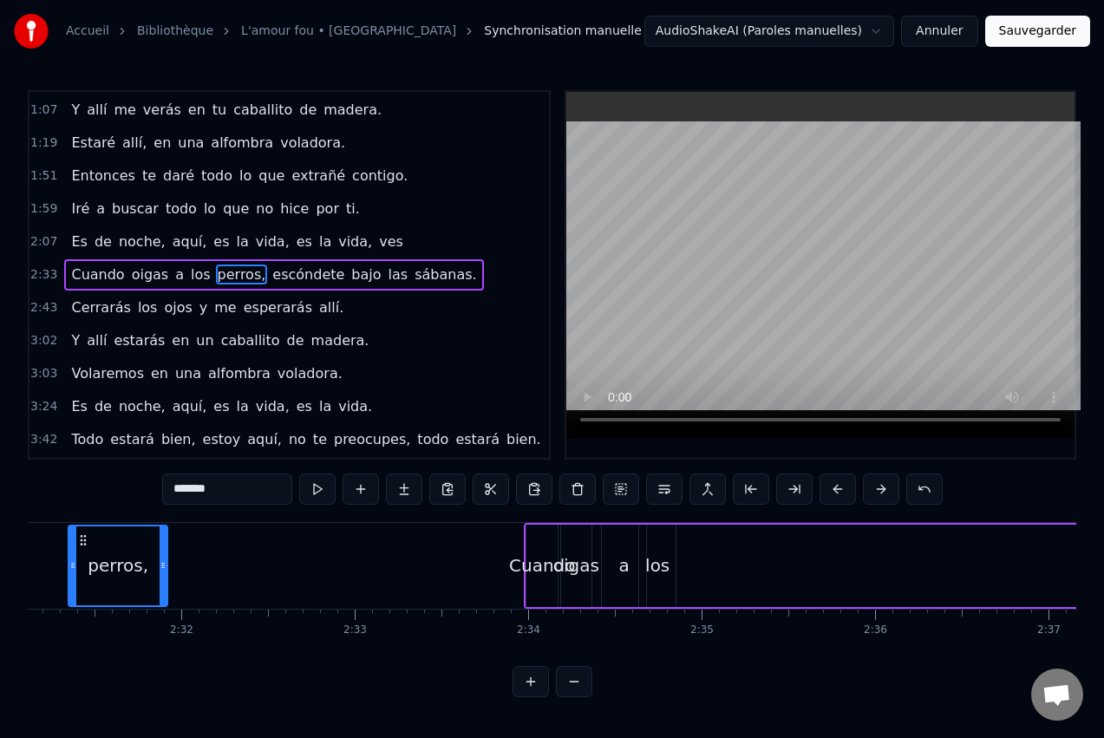
scroll to position [0, 26196]
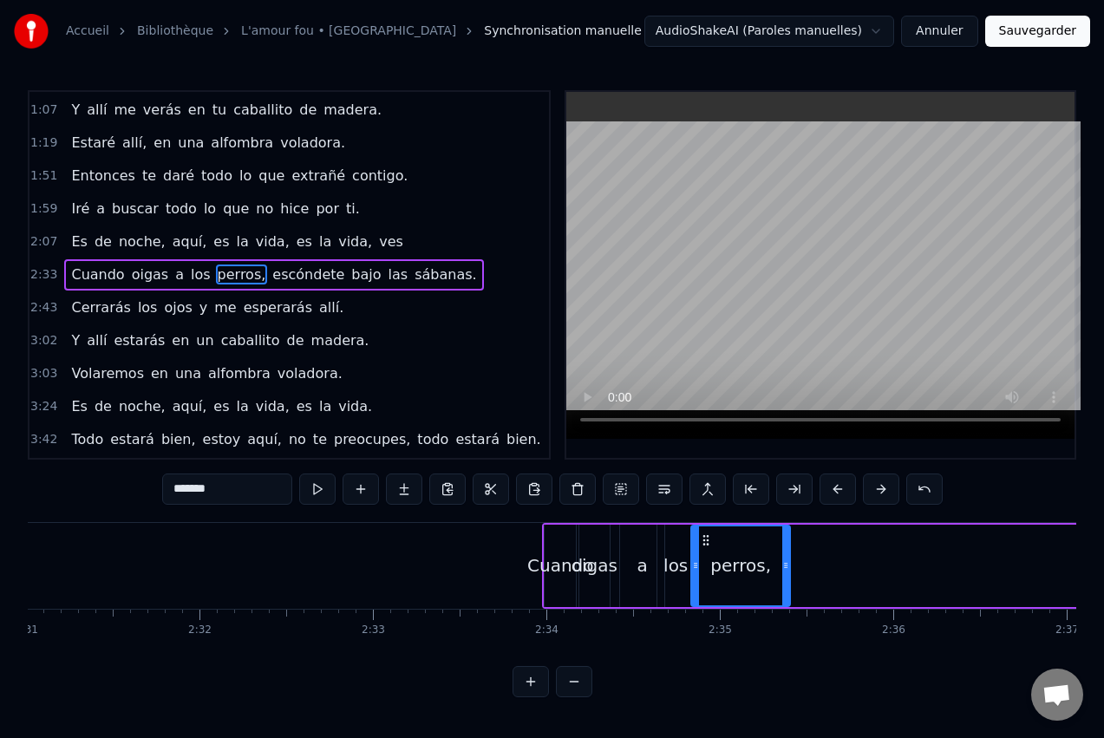
drag, startPoint x: 132, startPoint y: 540, endPoint x: 706, endPoint y: 543, distance: 574.2
click at [706, 543] on icon at bounding box center [706, 540] width 14 height 14
click at [788, 563] on div "perros," at bounding box center [740, 566] width 101 height 82
drag, startPoint x: 788, startPoint y: 563, endPoint x: 734, endPoint y: 567, distance: 54.8
click at [734, 567] on icon at bounding box center [731, 566] width 7 height 14
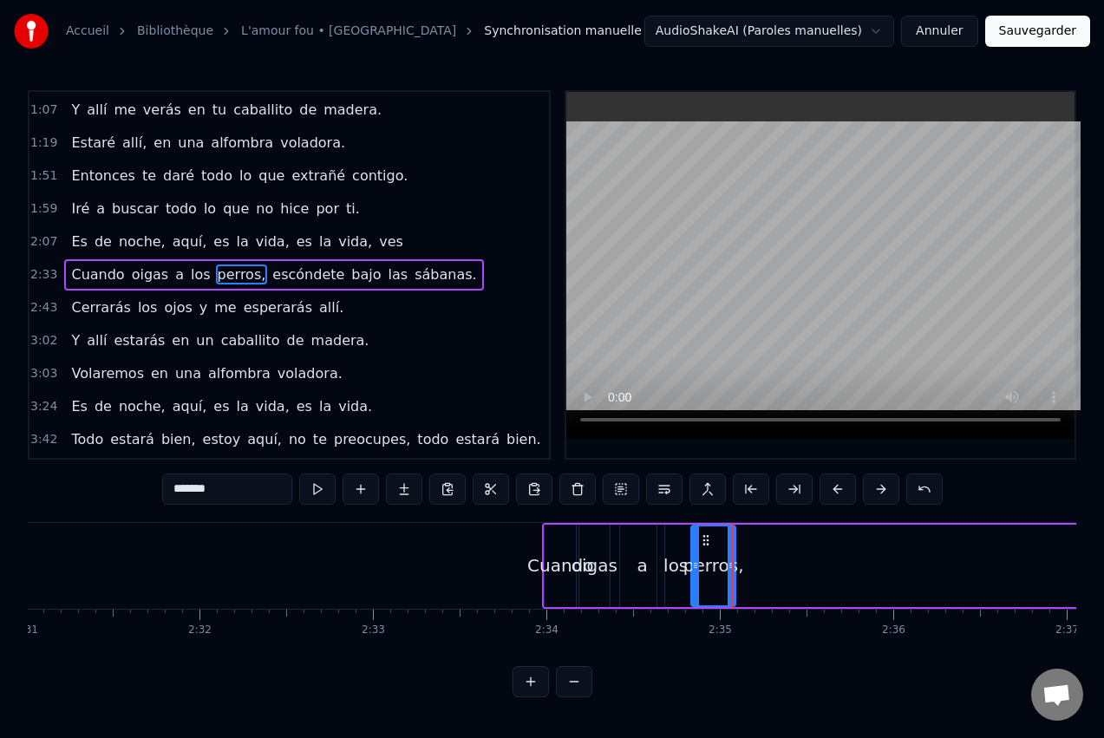
click at [280, 274] on span "escóndete" at bounding box center [308, 275] width 75 height 20
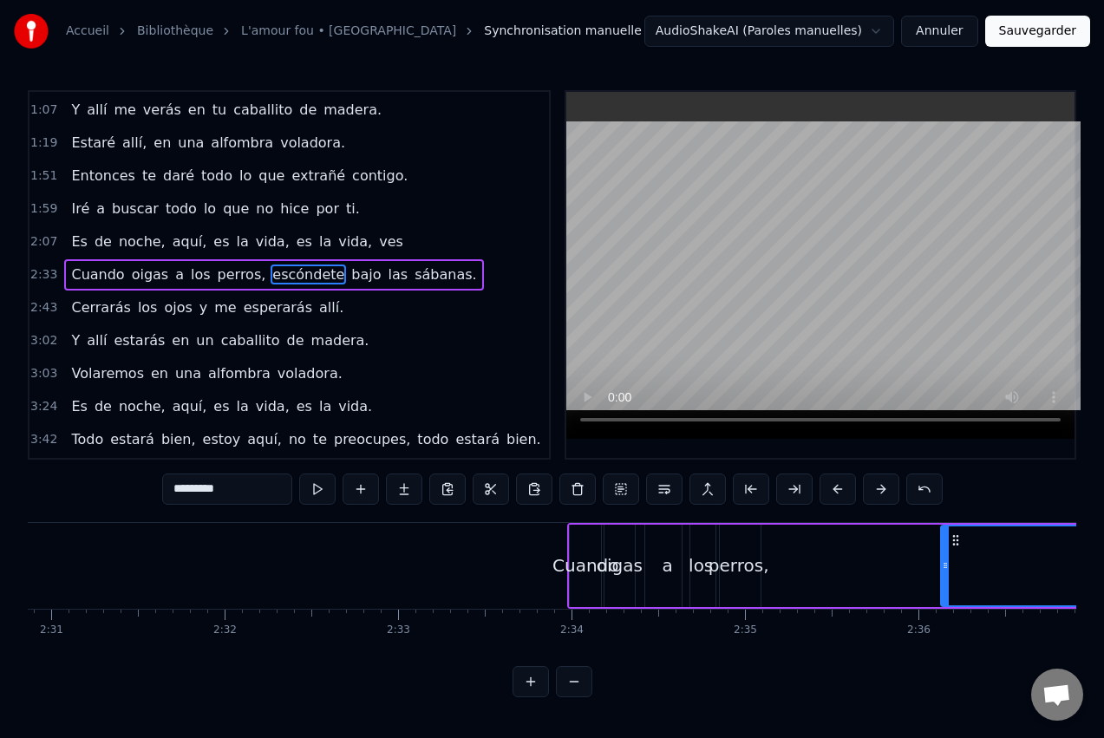
scroll to position [0, 26216]
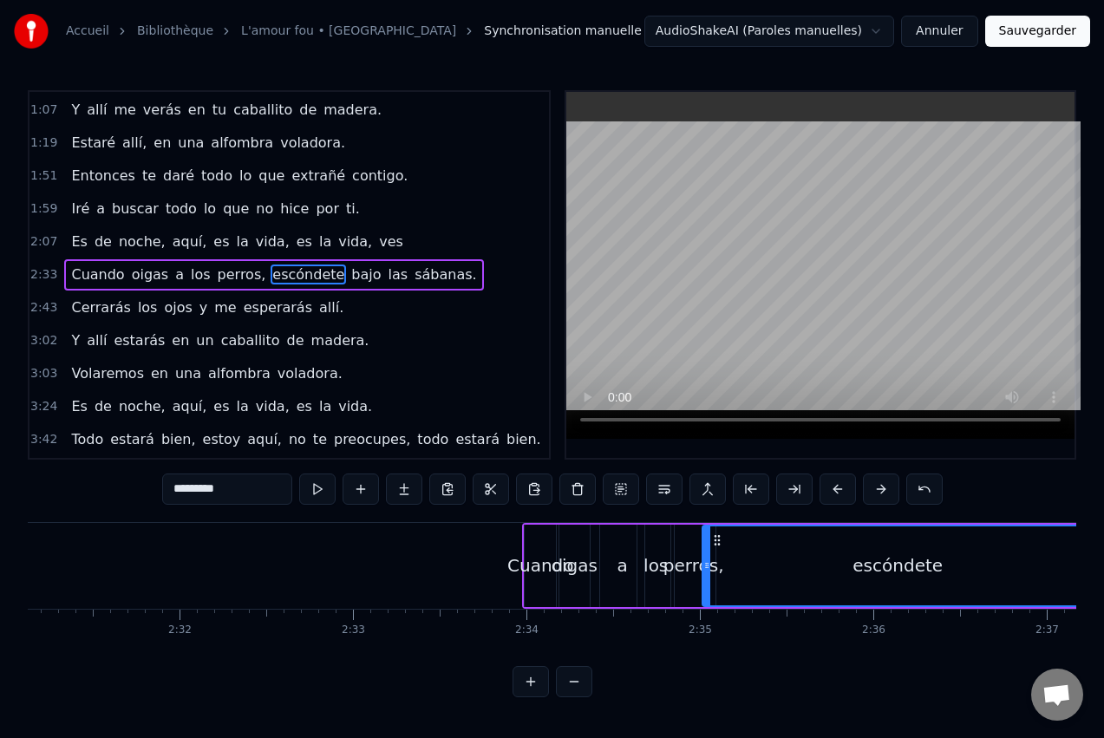
drag, startPoint x: 133, startPoint y: 541, endPoint x: 718, endPoint y: 565, distance: 585.9
click at [718, 565] on div "escóndete" at bounding box center [897, 565] width 389 height 79
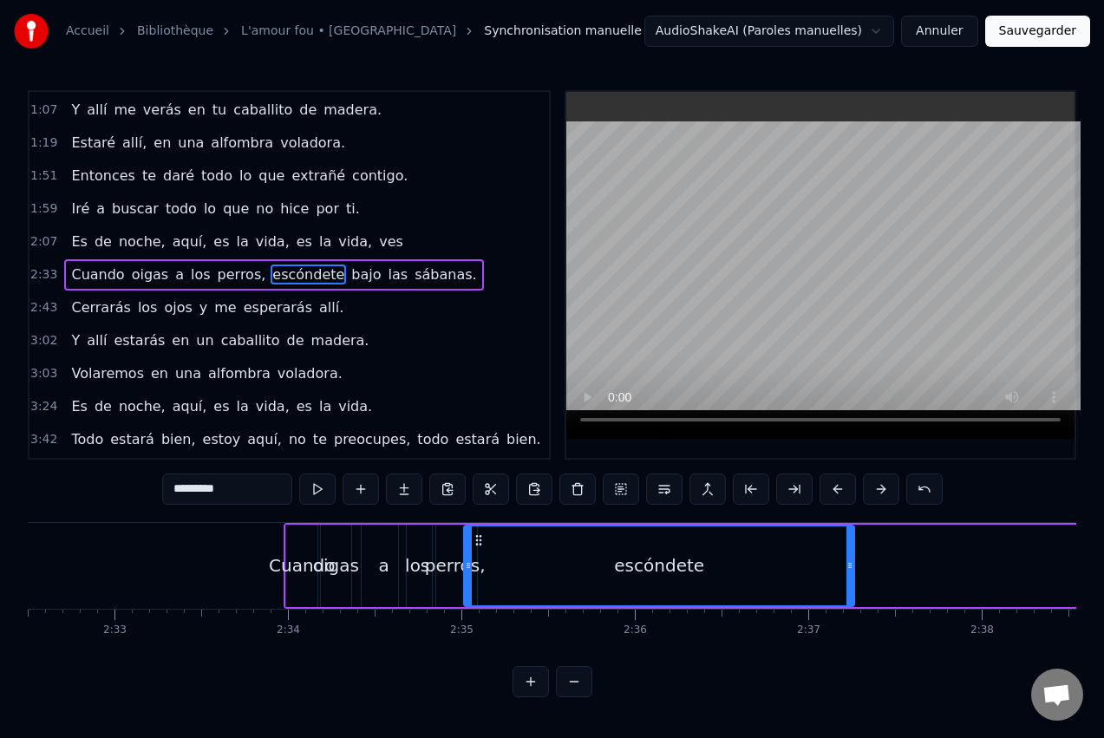
scroll to position [0, 26459]
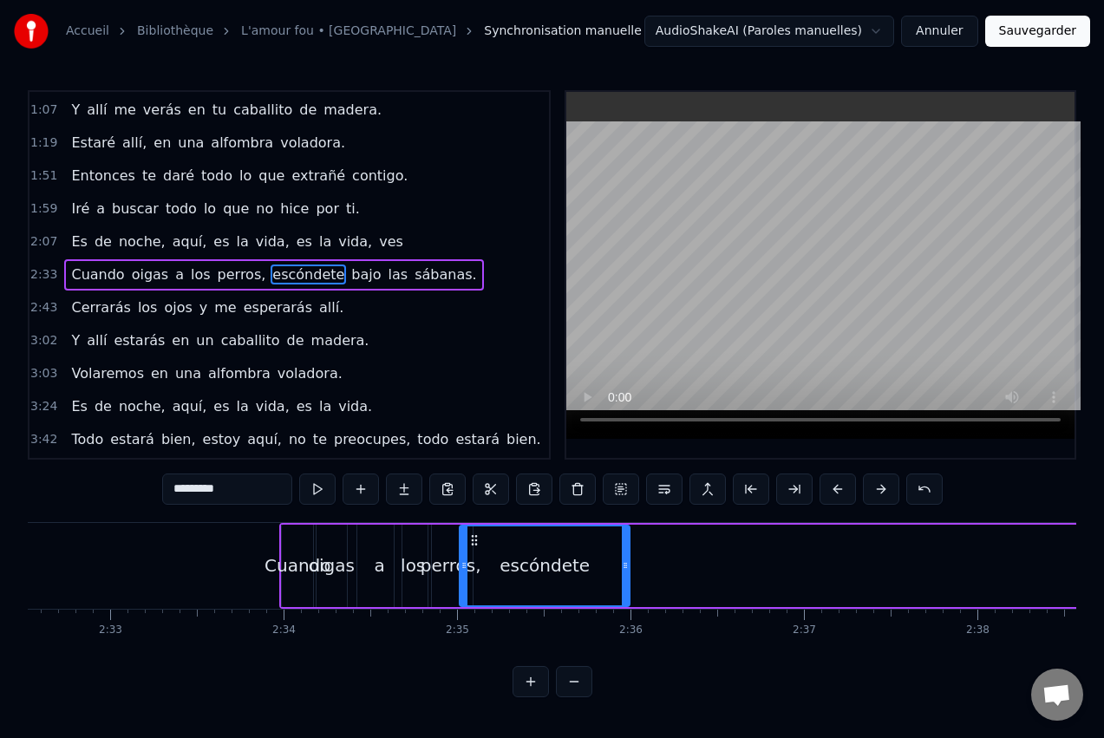
drag, startPoint x: 848, startPoint y: 564, endPoint x: 637, endPoint y: 566, distance: 211.7
click at [629, 564] on icon at bounding box center [625, 566] width 7 height 14
click at [350, 280] on span "bajo" at bounding box center [366, 275] width 33 height 20
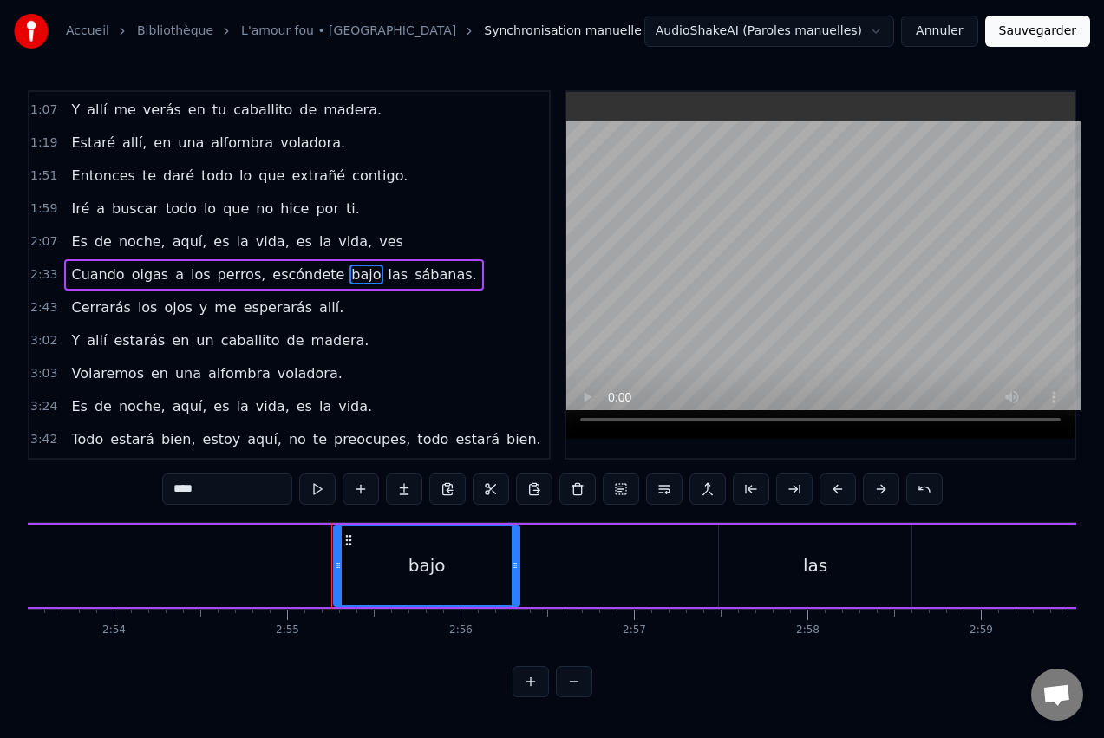
scroll to position [0, 30315]
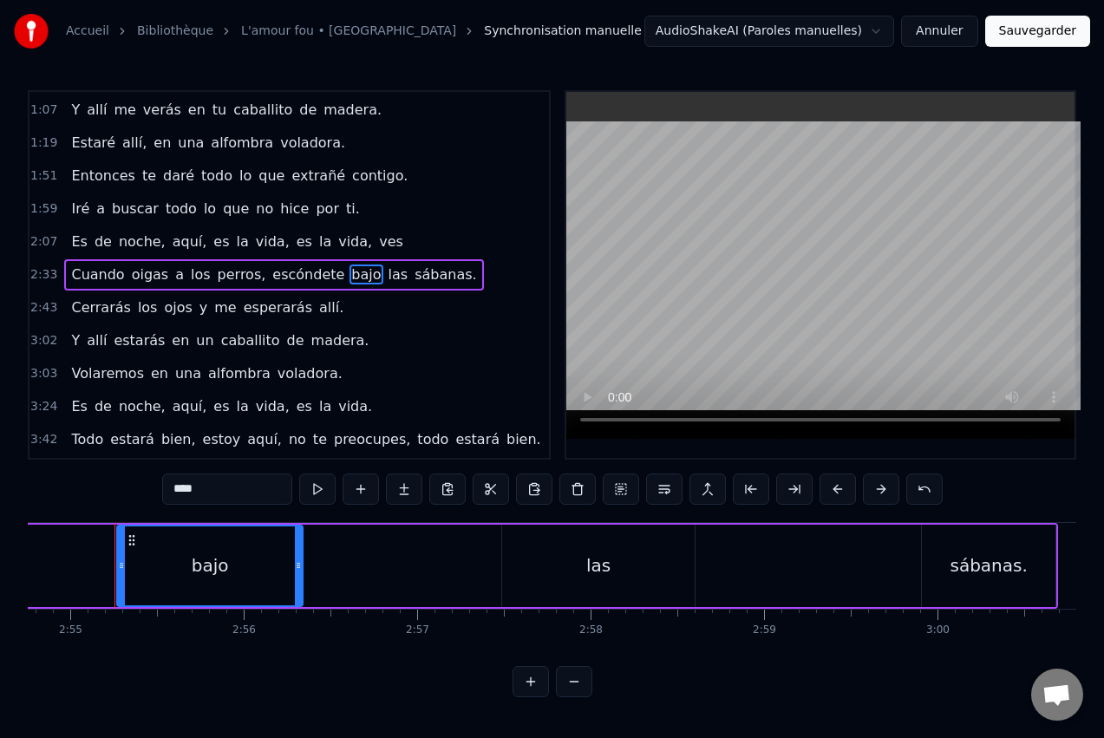
drag, startPoint x: 133, startPoint y: 540, endPoint x: -53, endPoint y: 542, distance: 185.6
click at [0, 542] on html "Accueil Bibliothèque L'amour fou • Indochine Synchronisation manuelle AudioShak…" at bounding box center [552, 362] width 1104 height 725
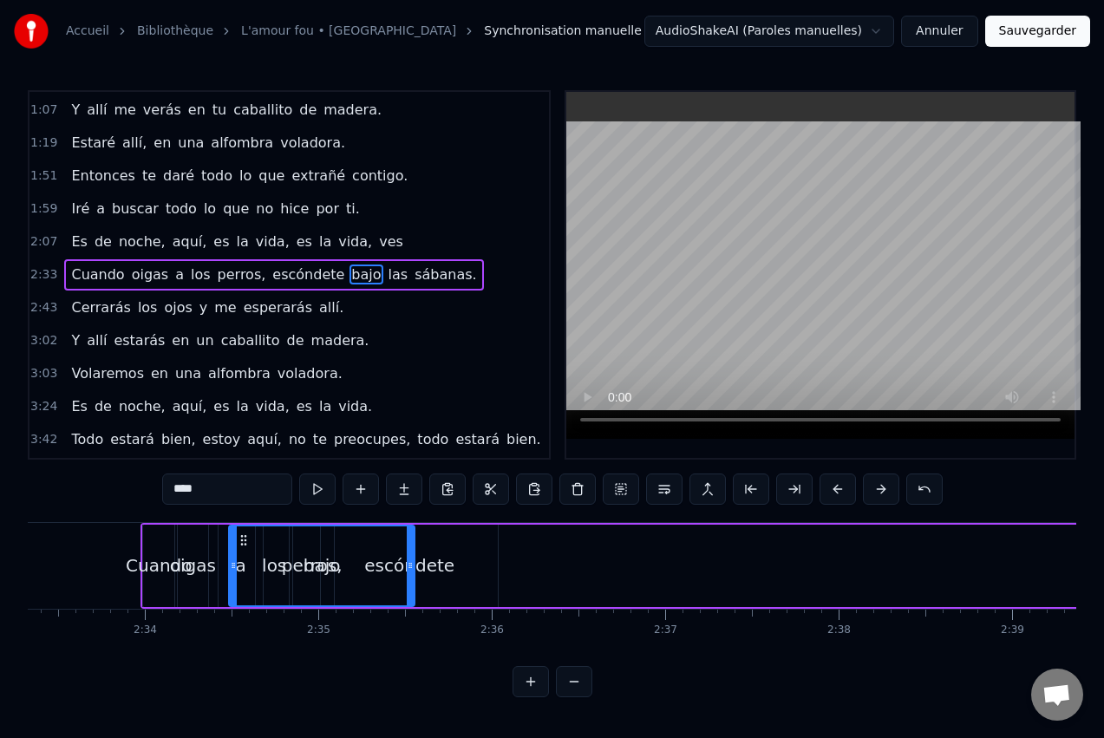
scroll to position [0, 26573]
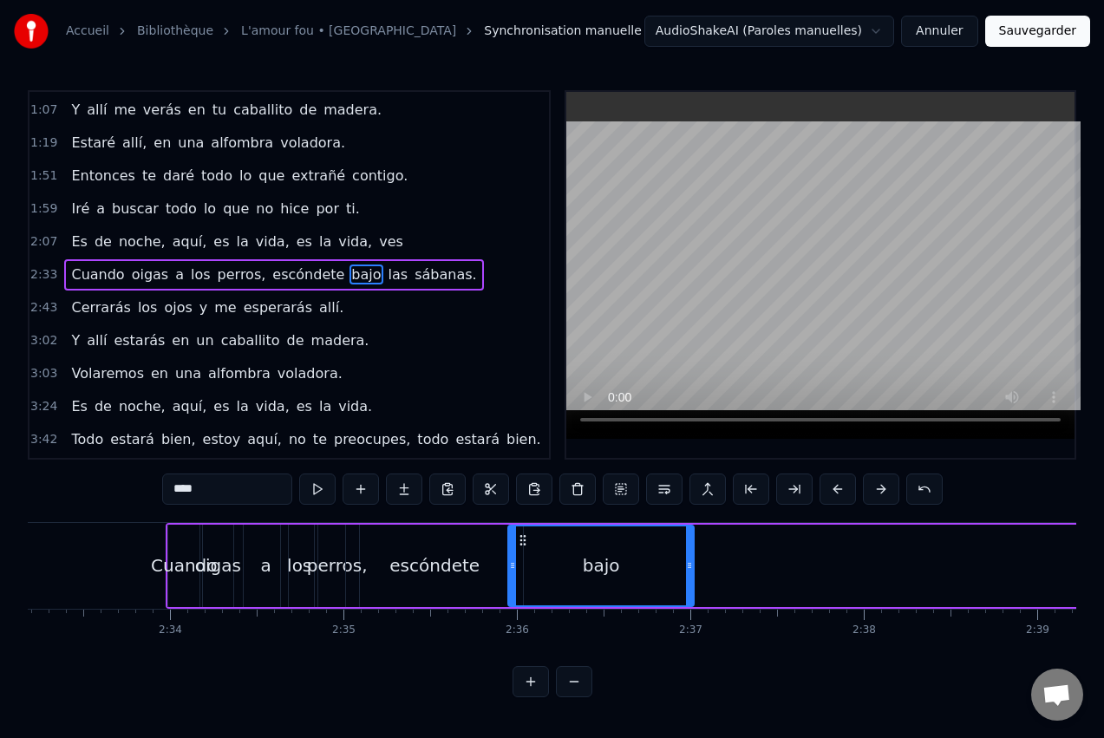
drag, startPoint x: 133, startPoint y: 540, endPoint x: 524, endPoint y: 543, distance: 391.2
click at [524, 543] on icon at bounding box center [523, 540] width 14 height 14
click at [684, 566] on icon at bounding box center [684, 566] width 7 height 14
click at [387, 276] on span "las" at bounding box center [398, 275] width 23 height 20
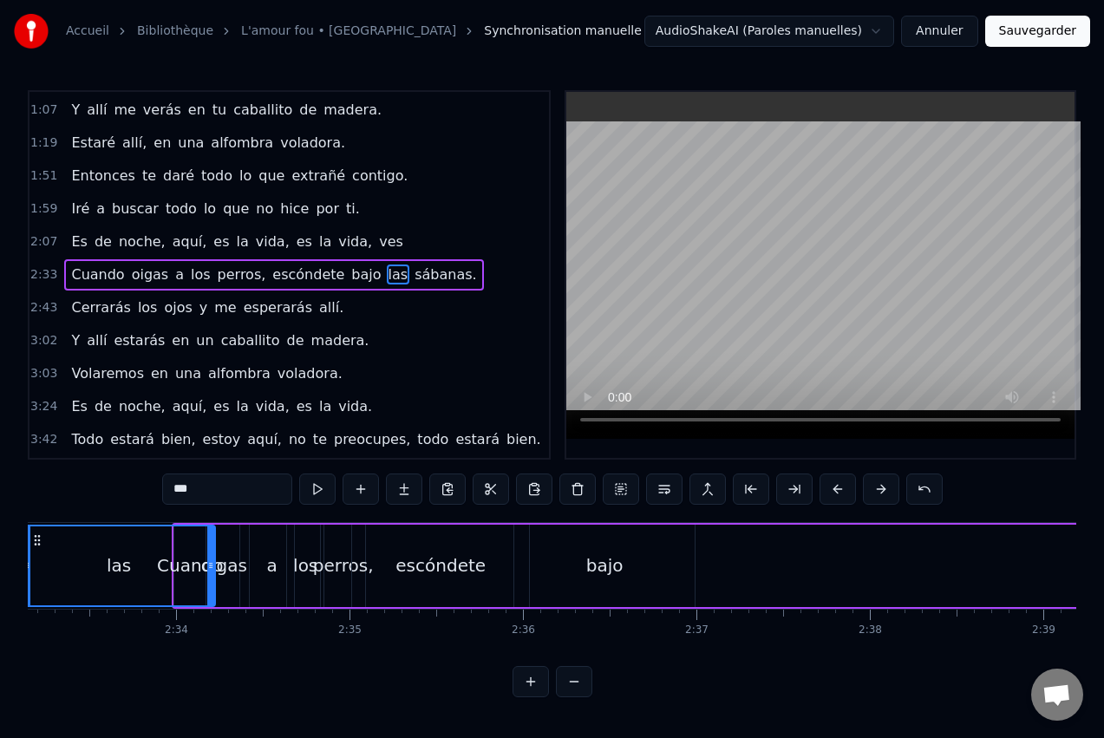
scroll to position [0, 26516]
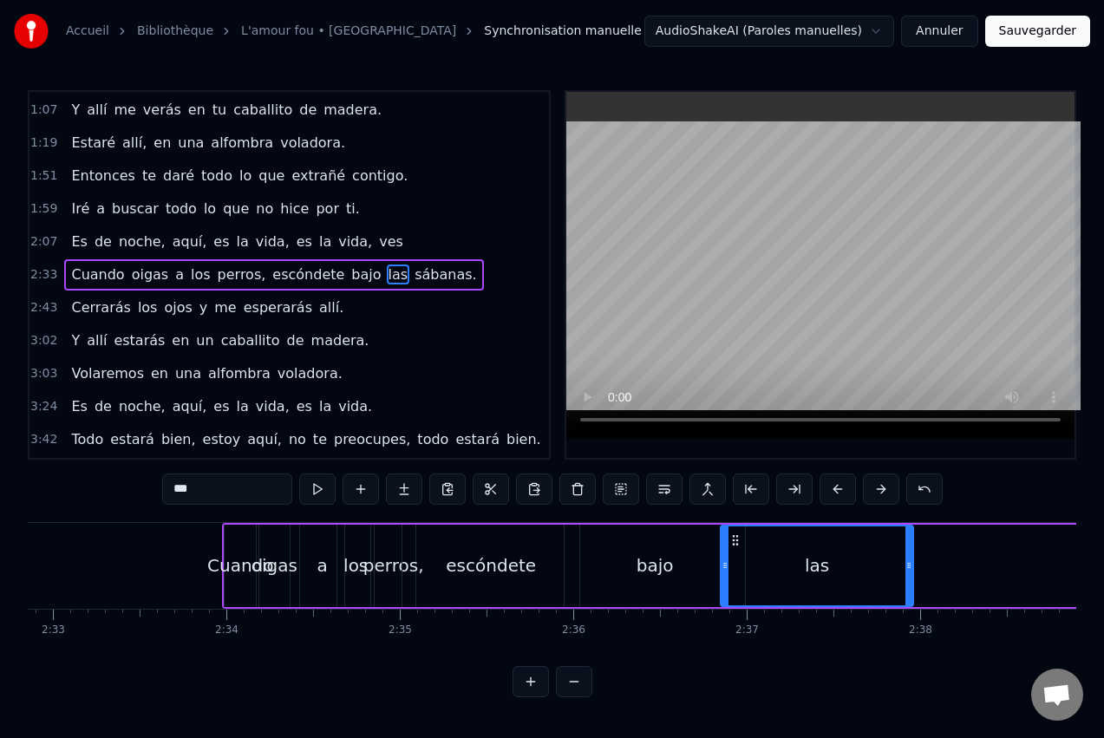
drag, startPoint x: 132, startPoint y: 544, endPoint x: 736, endPoint y: 538, distance: 603.7
click at [736, 538] on icon at bounding box center [736, 540] width 14 height 14
drag, startPoint x: 912, startPoint y: 563, endPoint x: 786, endPoint y: 572, distance: 126.9
click at [786, 572] on icon at bounding box center [782, 566] width 7 height 14
click at [413, 278] on span "sábanas." at bounding box center [445, 275] width 65 height 20
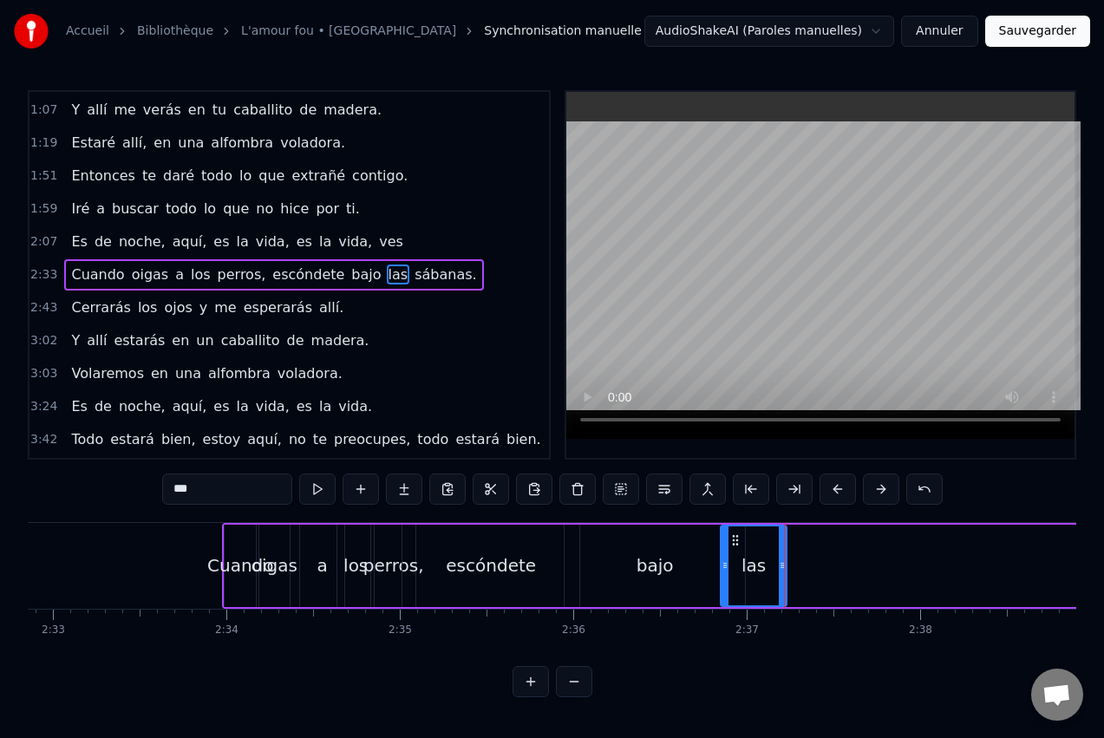
type input "********"
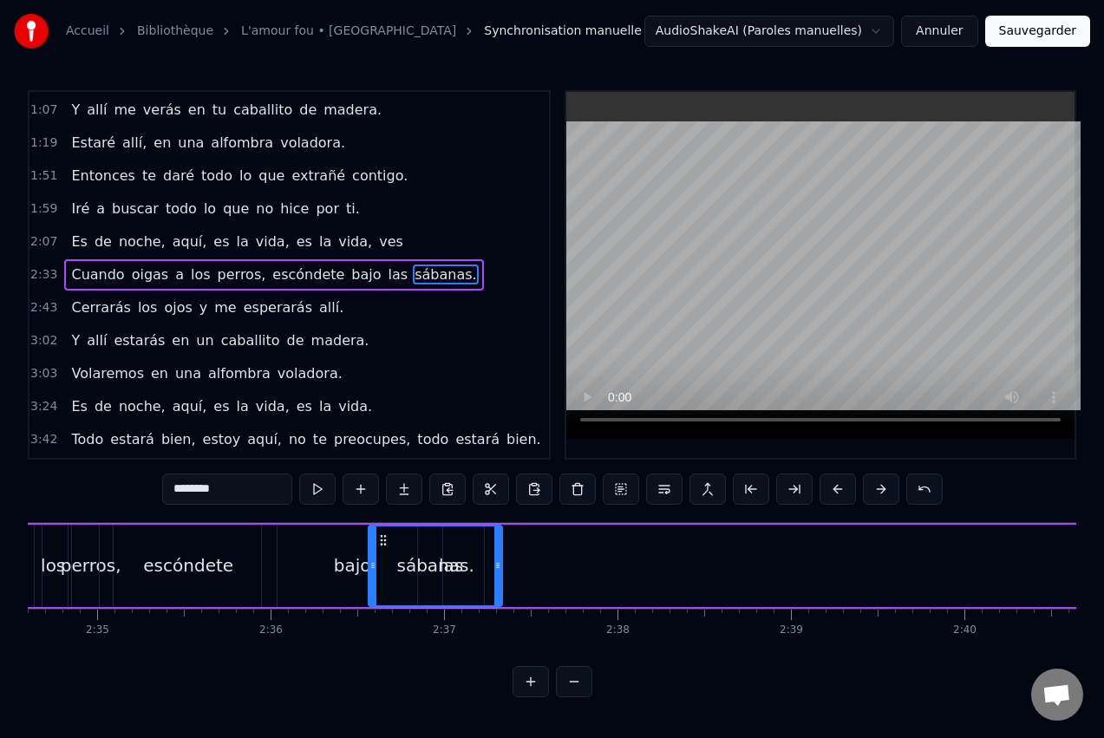
scroll to position [0, 26814]
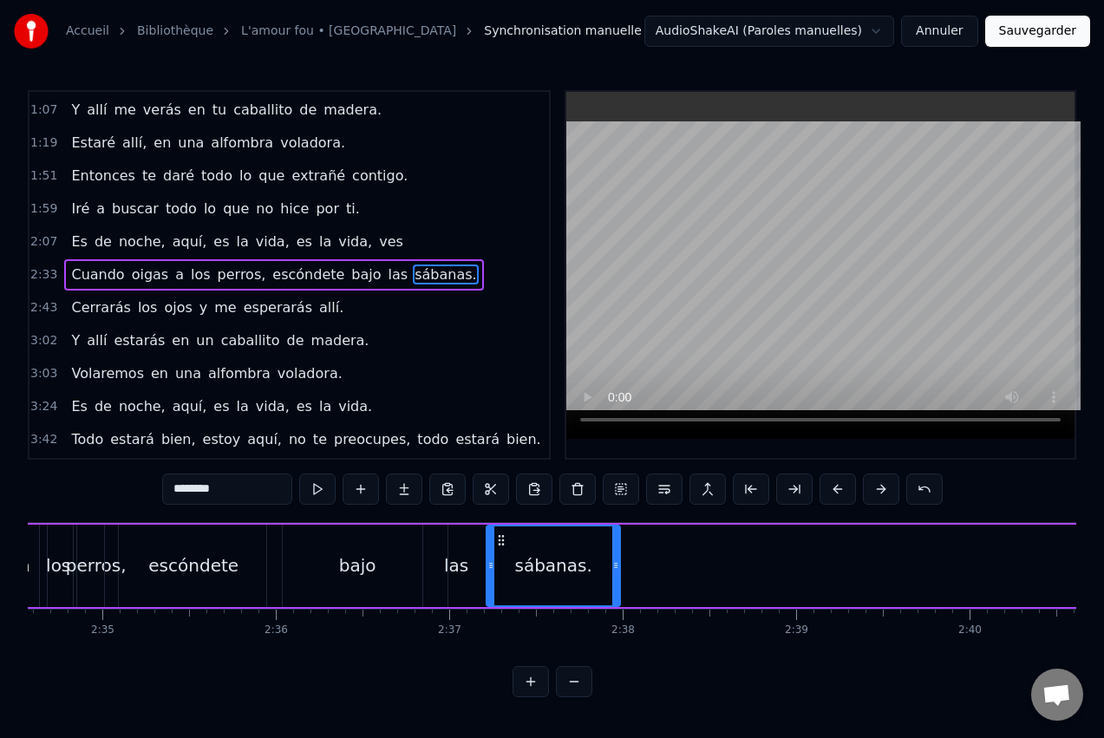
drag, startPoint x: 133, startPoint y: 540, endPoint x: 502, endPoint y: 580, distance: 371.7
click at [502, 580] on div "sábanas." at bounding box center [553, 565] width 132 height 79
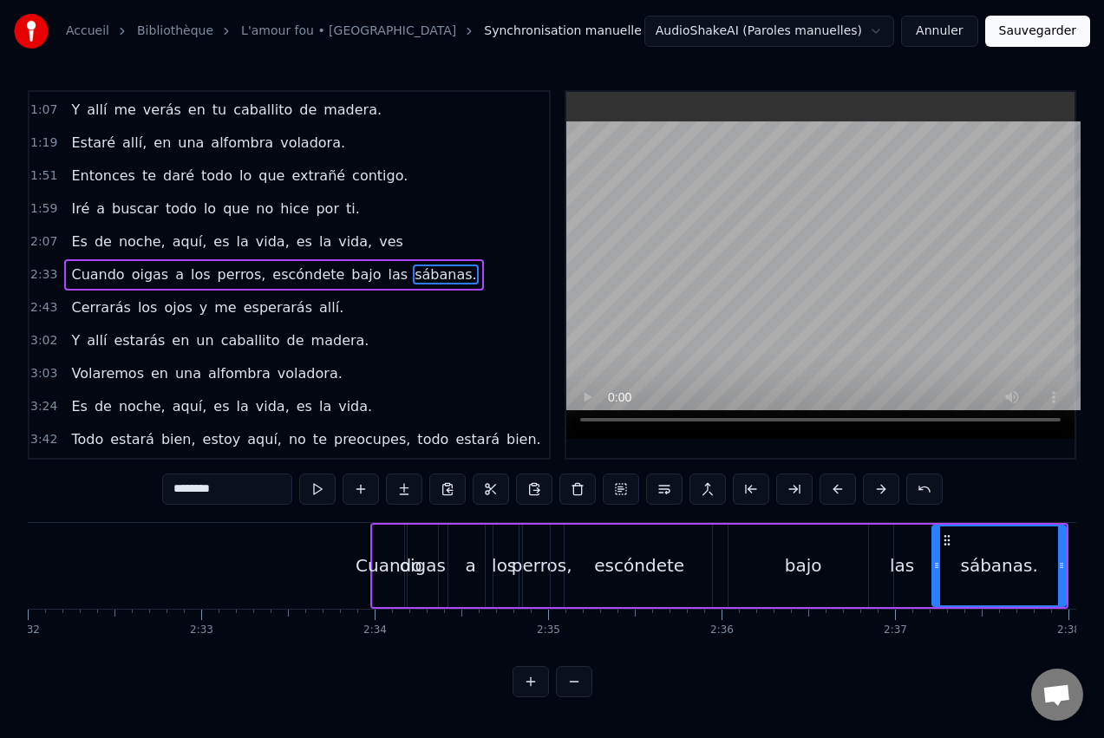
scroll to position [0, 26363]
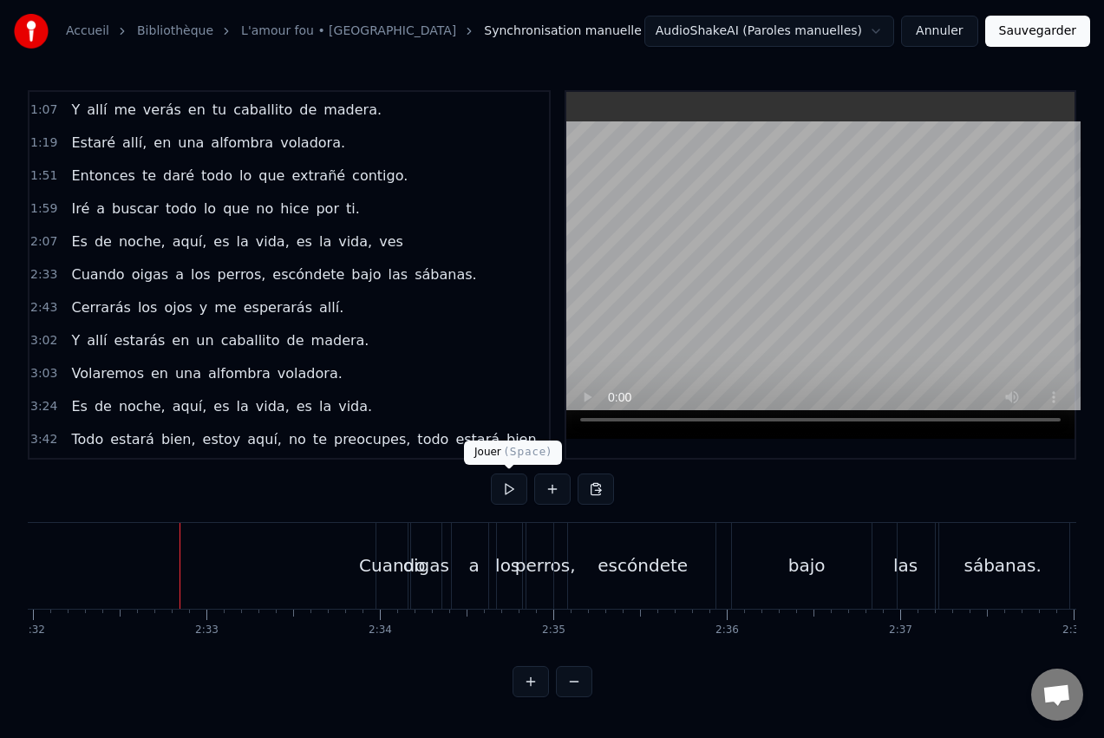
click at [509, 485] on button at bounding box center [509, 489] width 36 height 31
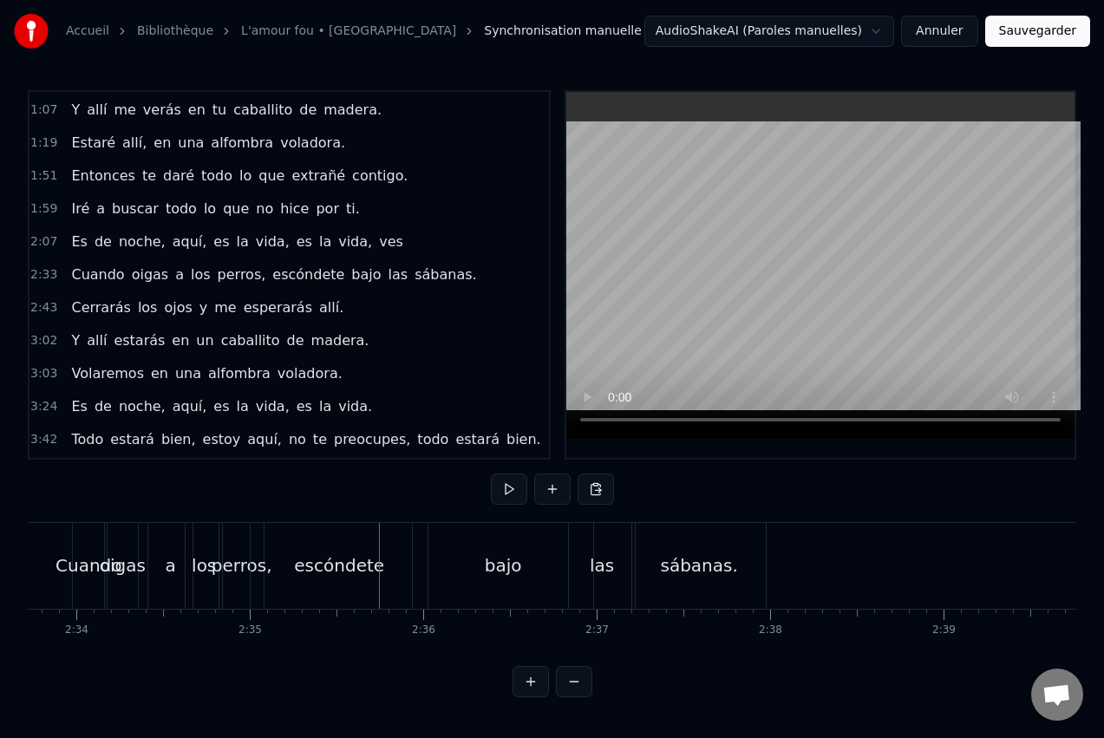
scroll to position [0, 26710]
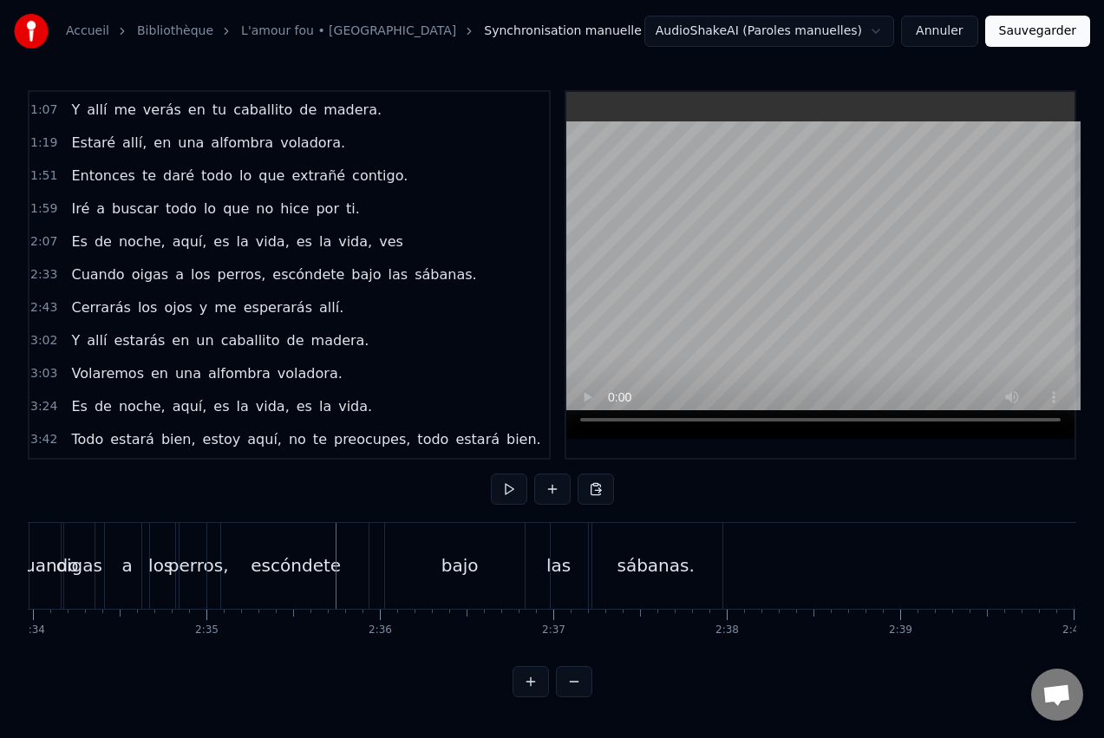
click at [667, 555] on div "sábanas." at bounding box center [655, 566] width 77 height 26
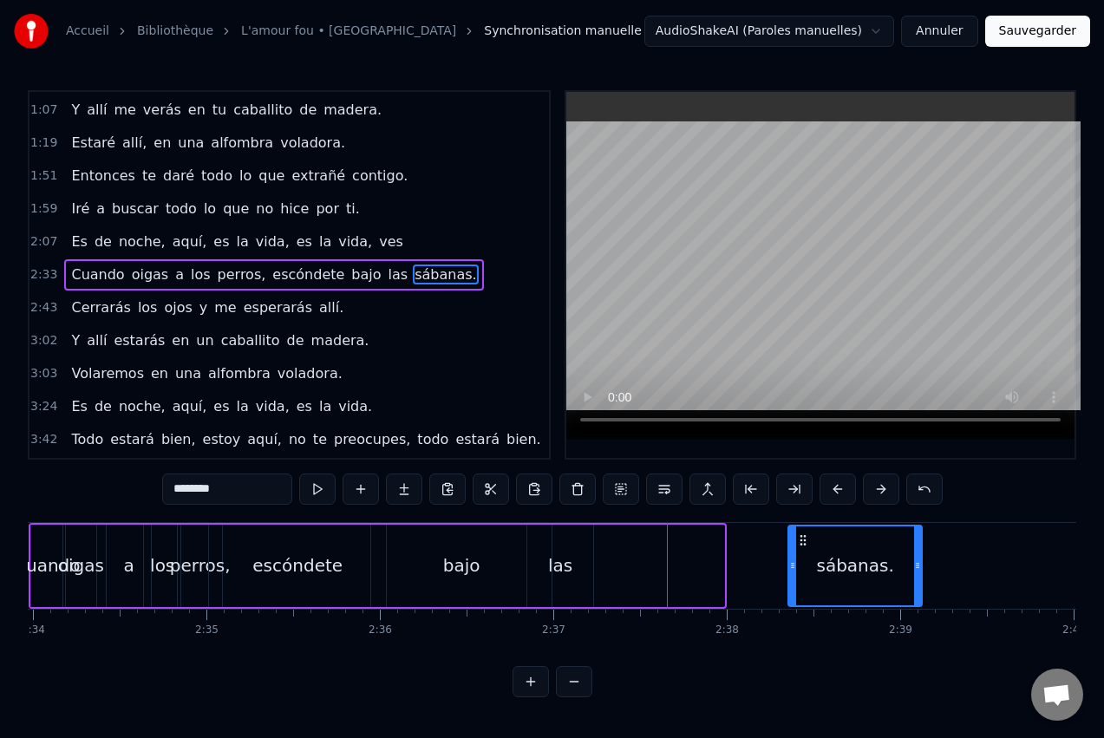
drag, startPoint x: 605, startPoint y: 537, endPoint x: 802, endPoint y: 533, distance: 197.8
click at [802, 533] on icon at bounding box center [803, 540] width 14 height 14
drag, startPoint x: 794, startPoint y: 566, endPoint x: 751, endPoint y: 571, distance: 42.8
click at [750, 571] on icon at bounding box center [748, 566] width 7 height 14
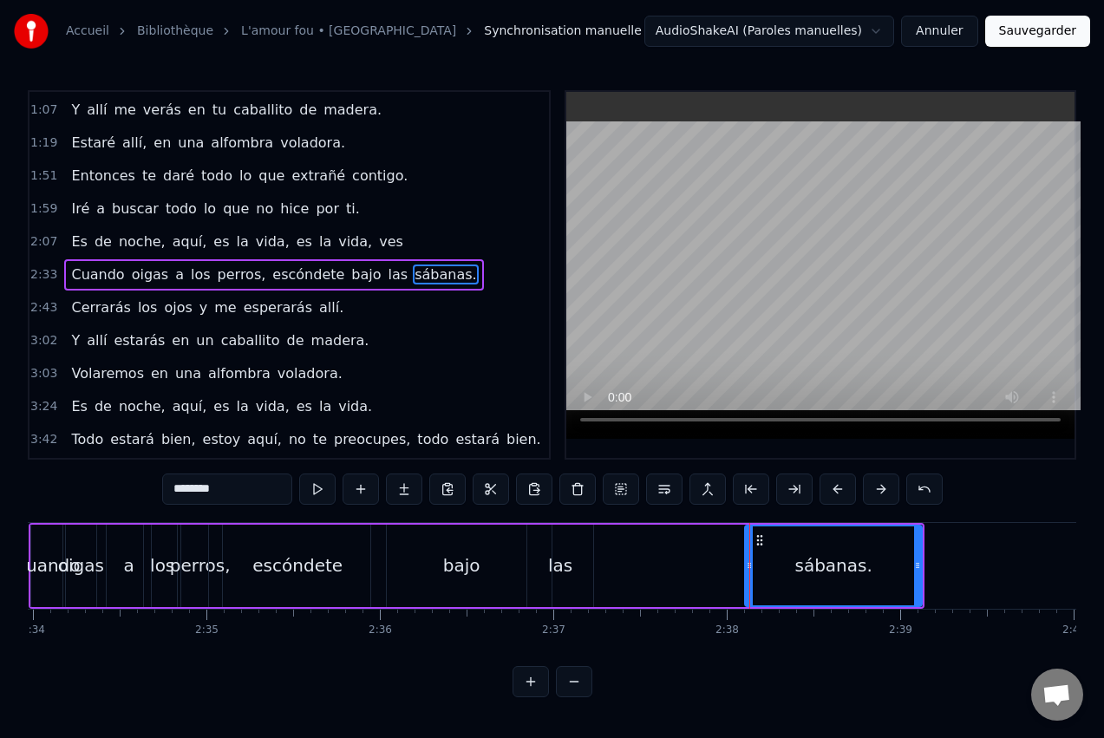
click at [578, 568] on div "las" at bounding box center [560, 566] width 66 height 82
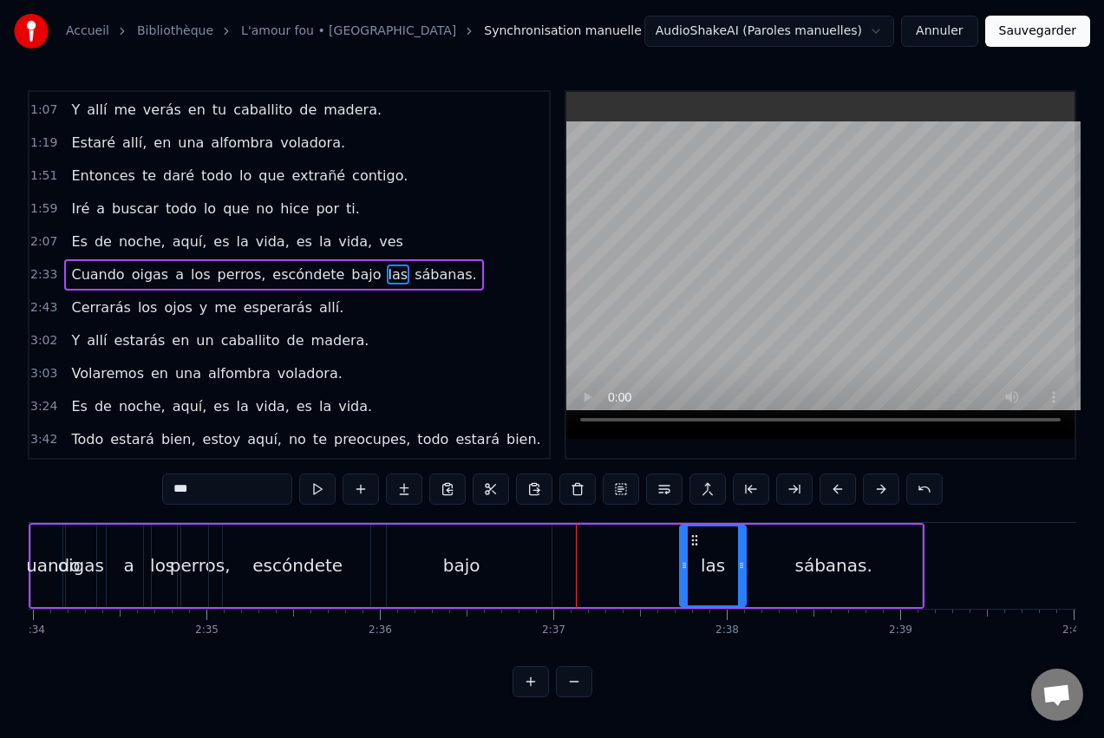
drag, startPoint x: 544, startPoint y: 539, endPoint x: 696, endPoint y: 540, distance: 152.7
click at [696, 540] on icon at bounding box center [695, 540] width 14 height 14
click at [500, 553] on div "bajo" at bounding box center [461, 566] width 180 height 82
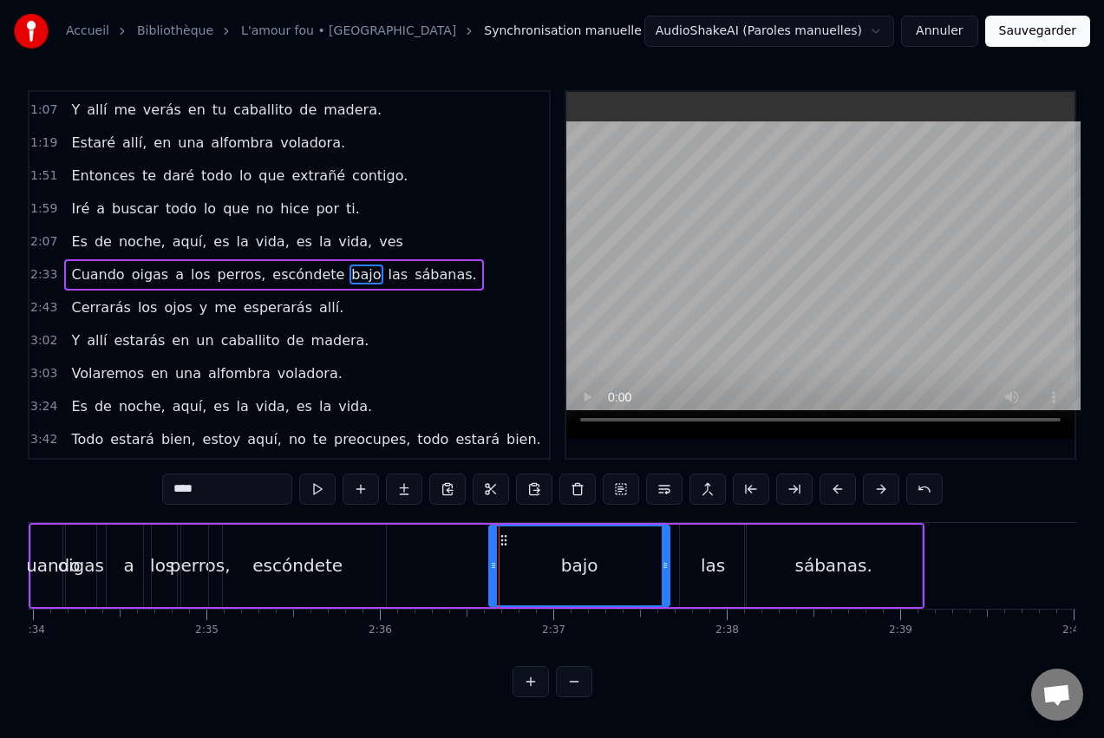
drag, startPoint x: 394, startPoint y: 540, endPoint x: 503, endPoint y: 543, distance: 109.3
click at [503, 543] on icon at bounding box center [504, 540] width 14 height 14
drag, startPoint x: 493, startPoint y: 568, endPoint x: 553, endPoint y: 558, distance: 61.6
click at [553, 558] on div at bounding box center [554, 565] width 7 height 79
click at [351, 579] on div "escóndete" at bounding box center [297, 566] width 177 height 82
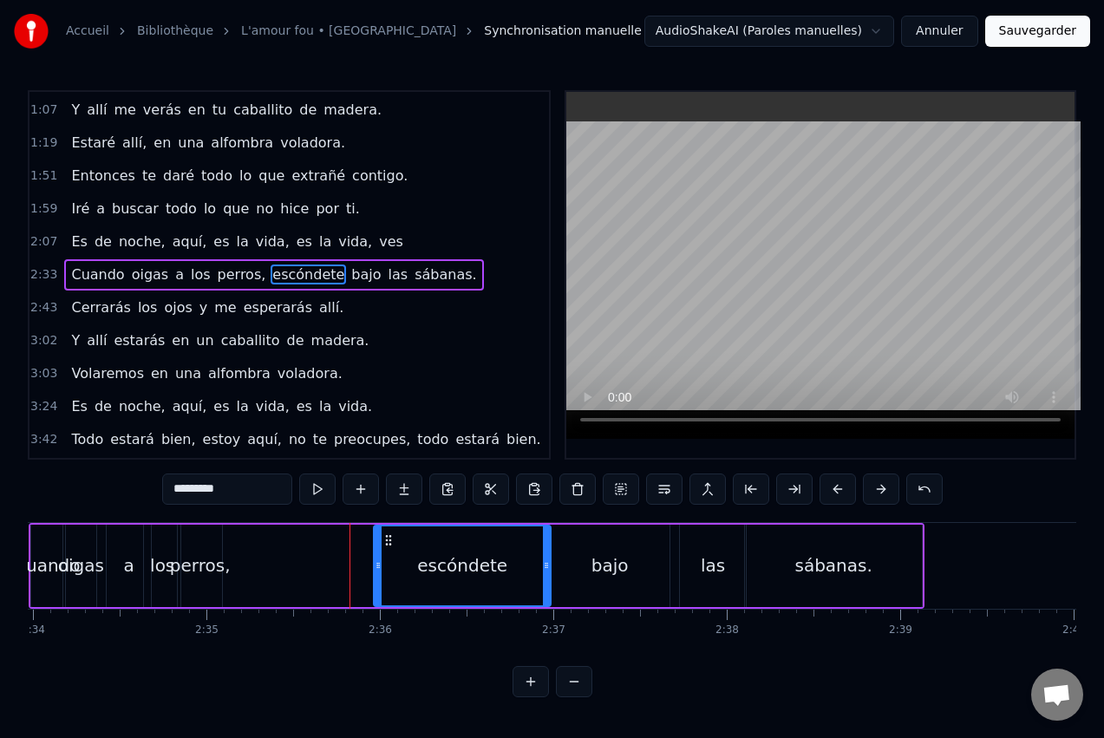
drag, startPoint x: 223, startPoint y: 540, endPoint x: 388, endPoint y: 538, distance: 164.8
click at [388, 538] on icon at bounding box center [389, 540] width 14 height 14
click at [215, 547] on div "perros," at bounding box center [200, 566] width 44 height 82
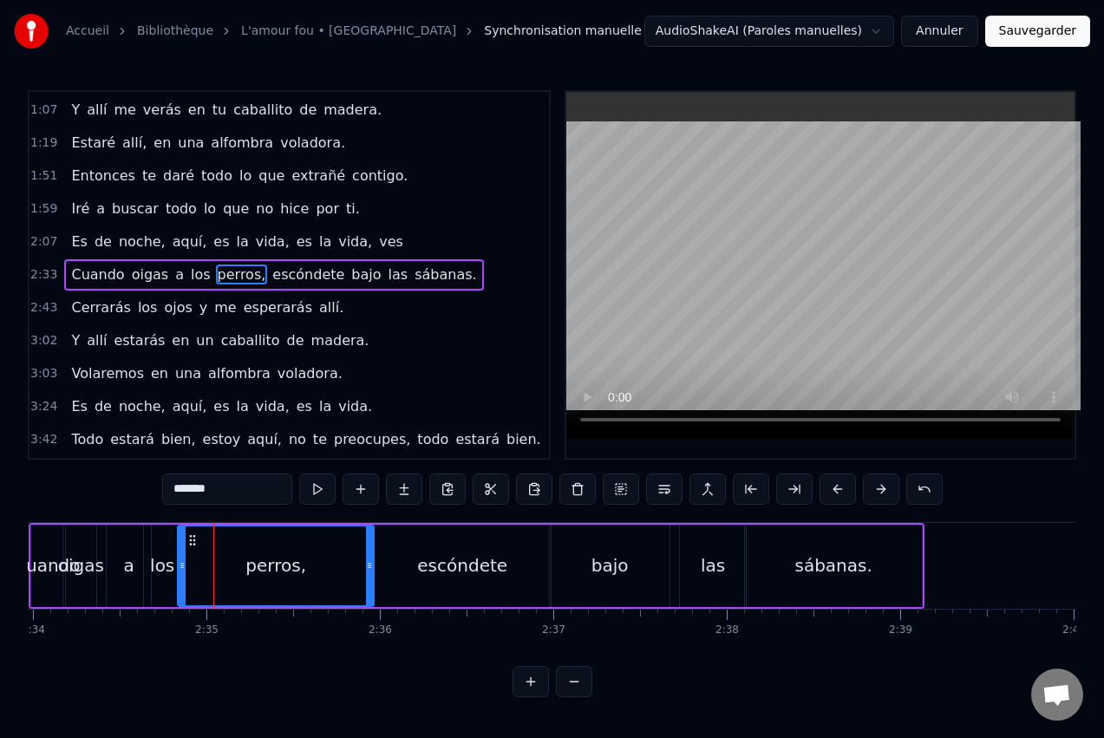
drag, startPoint x: 220, startPoint y: 554, endPoint x: 336, endPoint y: 559, distance: 115.4
click at [371, 553] on div at bounding box center [369, 565] width 7 height 79
drag, startPoint x: 185, startPoint y: 556, endPoint x: 239, endPoint y: 558, distance: 53.8
click at [235, 558] on div at bounding box center [231, 565] width 7 height 79
click at [164, 552] on div "los" at bounding box center [162, 566] width 36 height 82
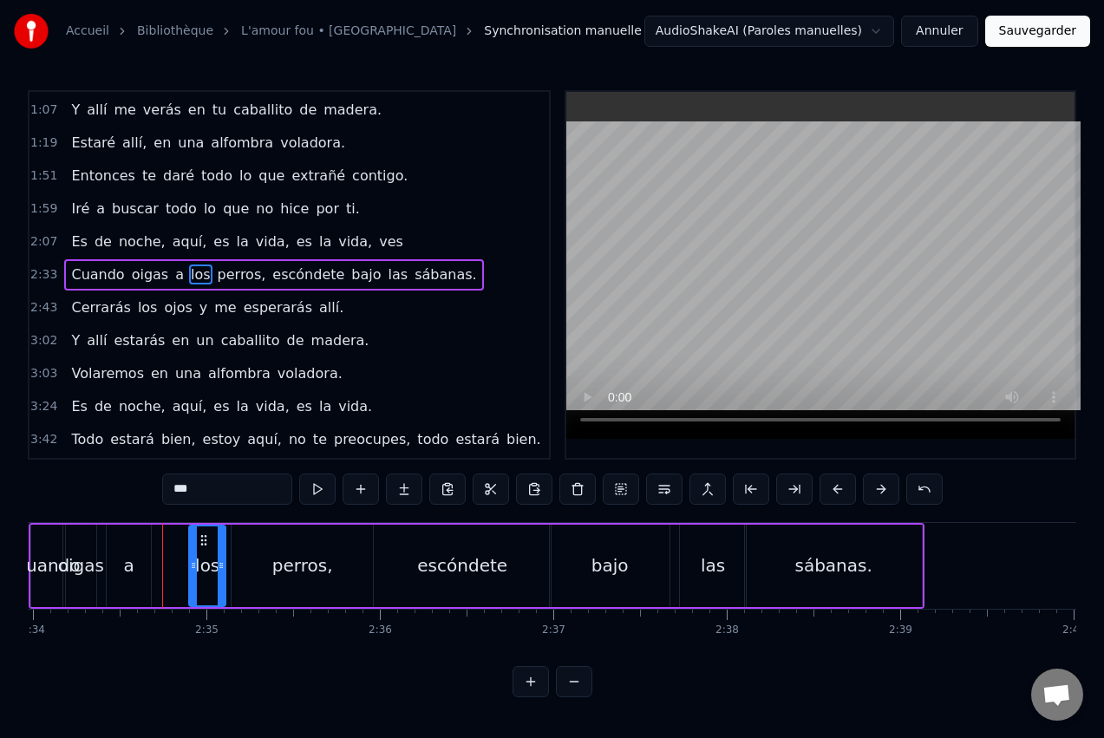
drag, startPoint x: 160, startPoint y: 540, endPoint x: 205, endPoint y: 542, distance: 45.1
click at [205, 542] on icon at bounding box center [204, 540] width 14 height 14
click at [124, 552] on div "a" at bounding box center [129, 566] width 44 height 82
type input "*"
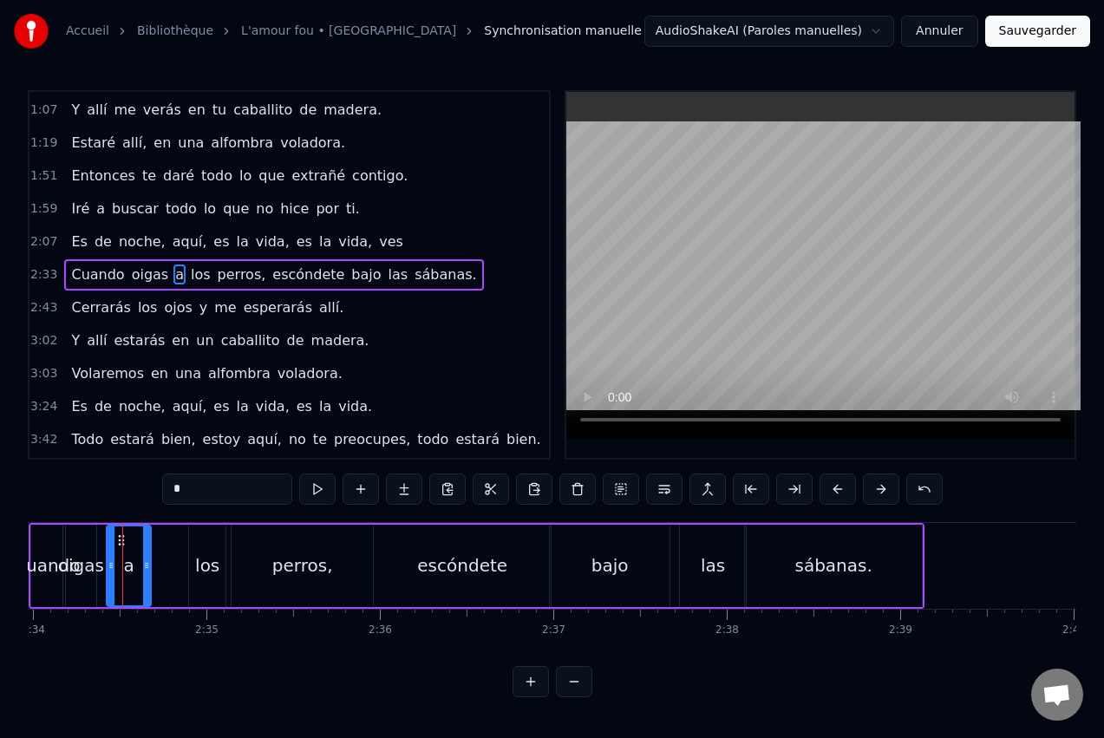
drag, startPoint x: 124, startPoint y: 540, endPoint x: 160, endPoint y: 540, distance: 36.4
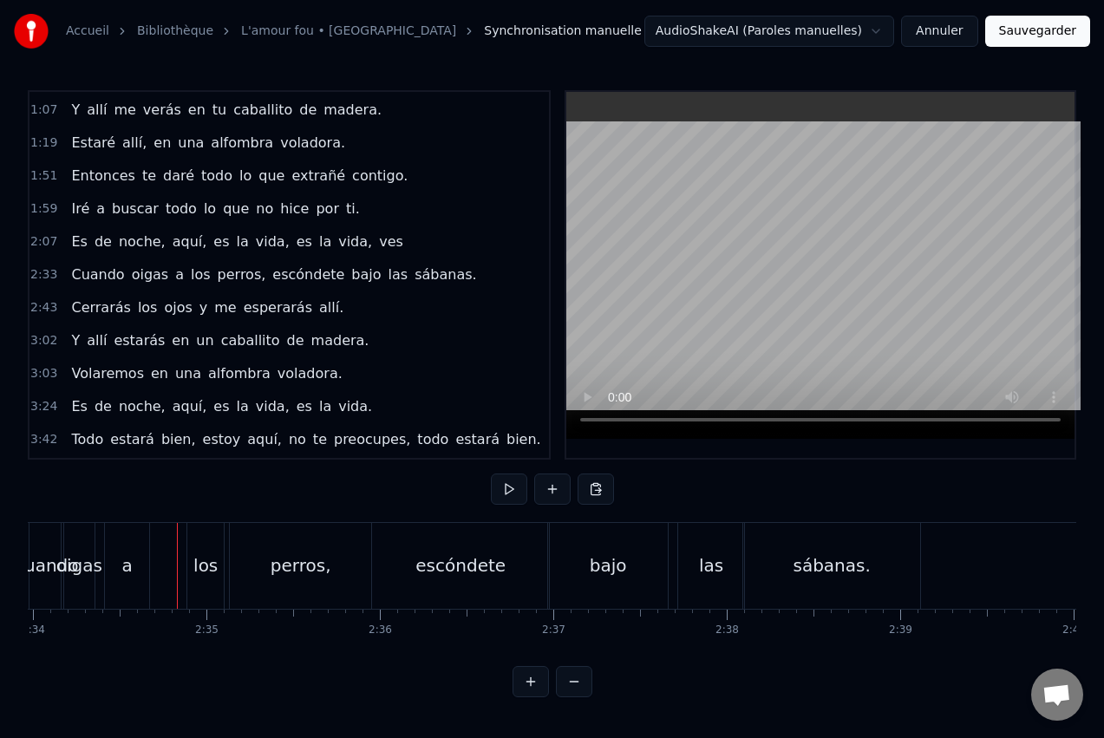
click at [124, 540] on div "a" at bounding box center [127, 566] width 44 height 86
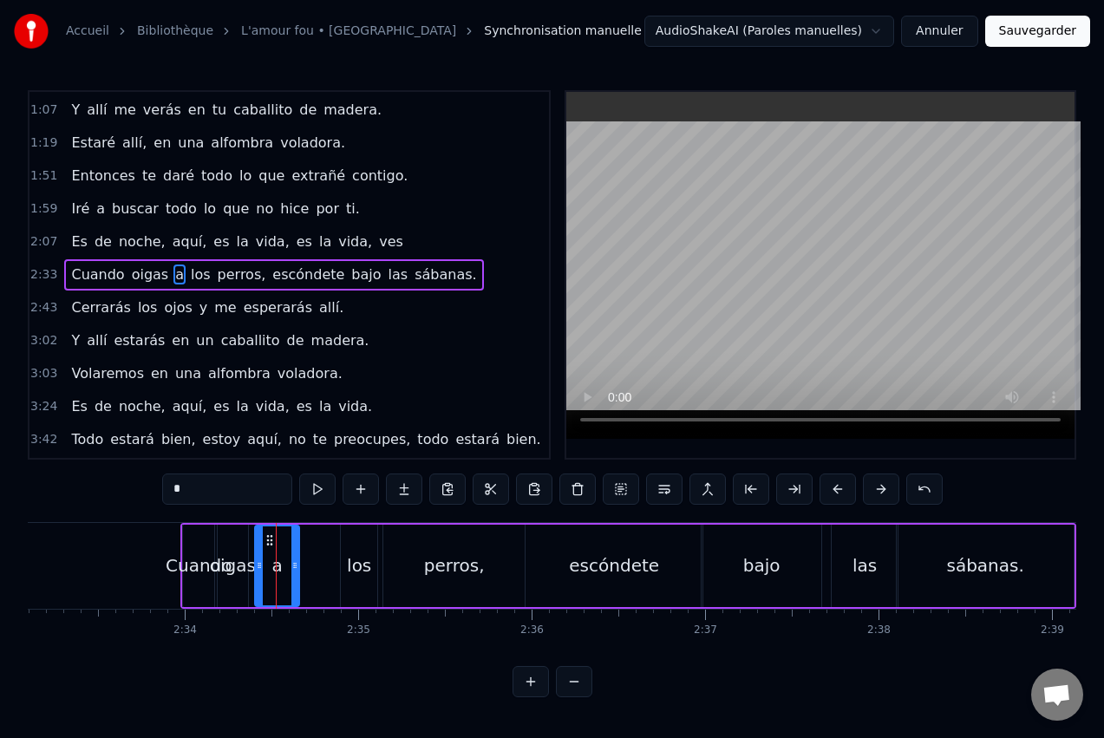
scroll to position [0, 26556]
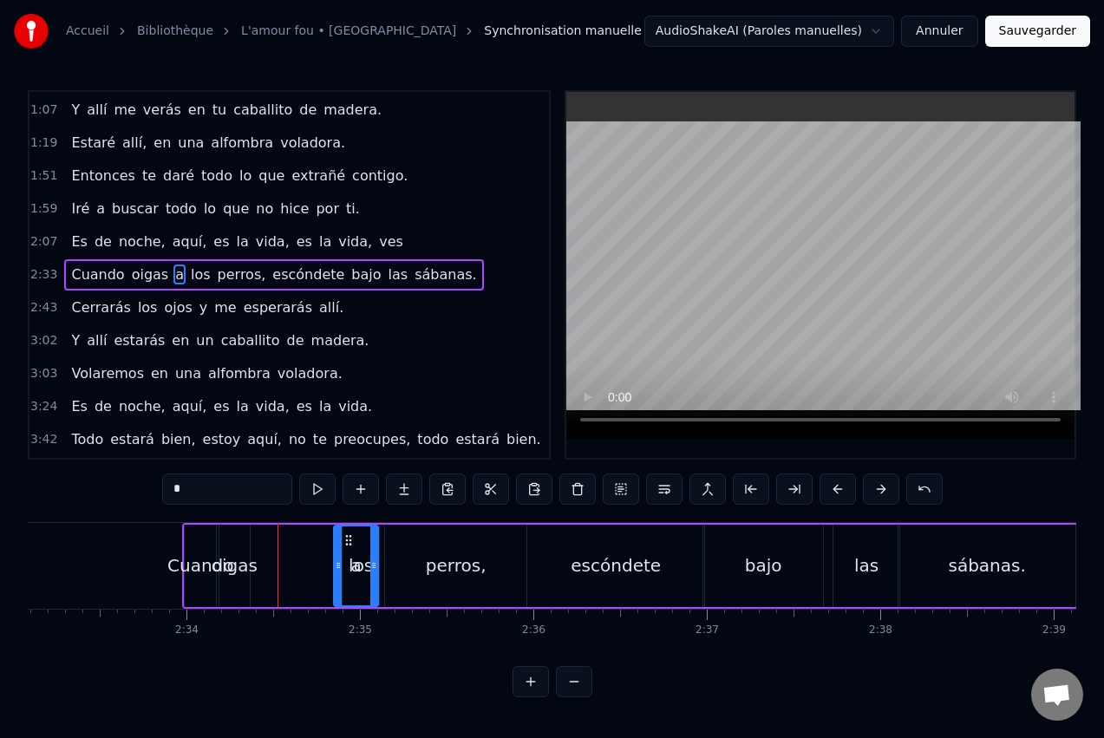
drag, startPoint x: 119, startPoint y: 538, endPoint x: 346, endPoint y: 540, distance: 227.3
click at [346, 540] on icon at bounding box center [349, 540] width 14 height 14
click at [238, 553] on div "oigas" at bounding box center [235, 566] width 46 height 26
type input "*****"
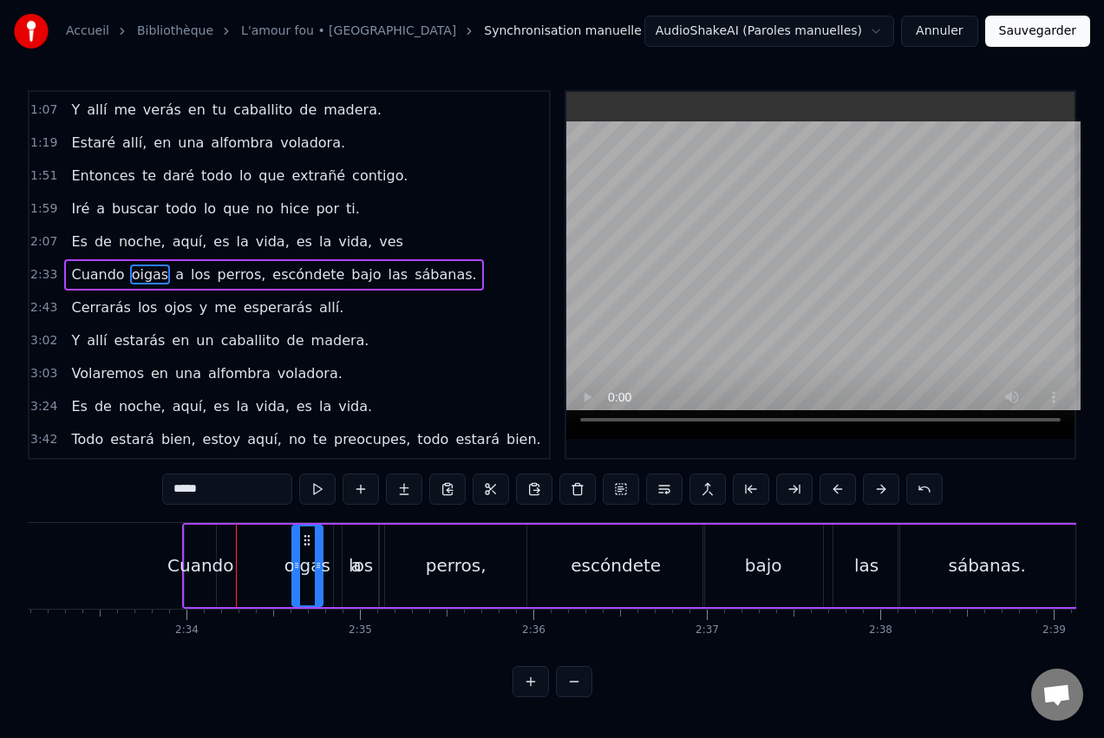
drag, startPoint x: 232, startPoint y: 538, endPoint x: 304, endPoint y: 537, distance: 72.9
click at [304, 537] on icon at bounding box center [307, 540] width 14 height 14
click at [316, 487] on button at bounding box center [317, 489] width 36 height 31
click at [239, 533] on div "Cuando oigas a los perros, escóndete bajo las sábanas." at bounding box center [630, 566] width 896 height 86
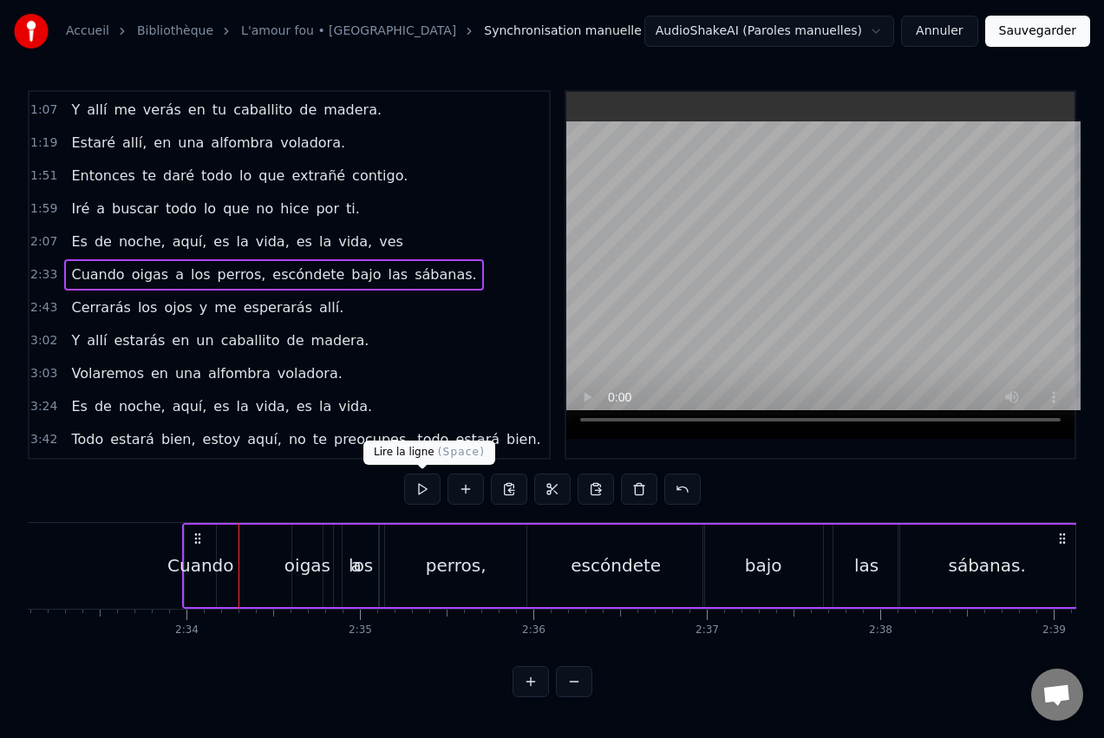
click at [422, 493] on button at bounding box center [422, 489] width 36 height 31
click at [428, 487] on button at bounding box center [422, 489] width 36 height 31
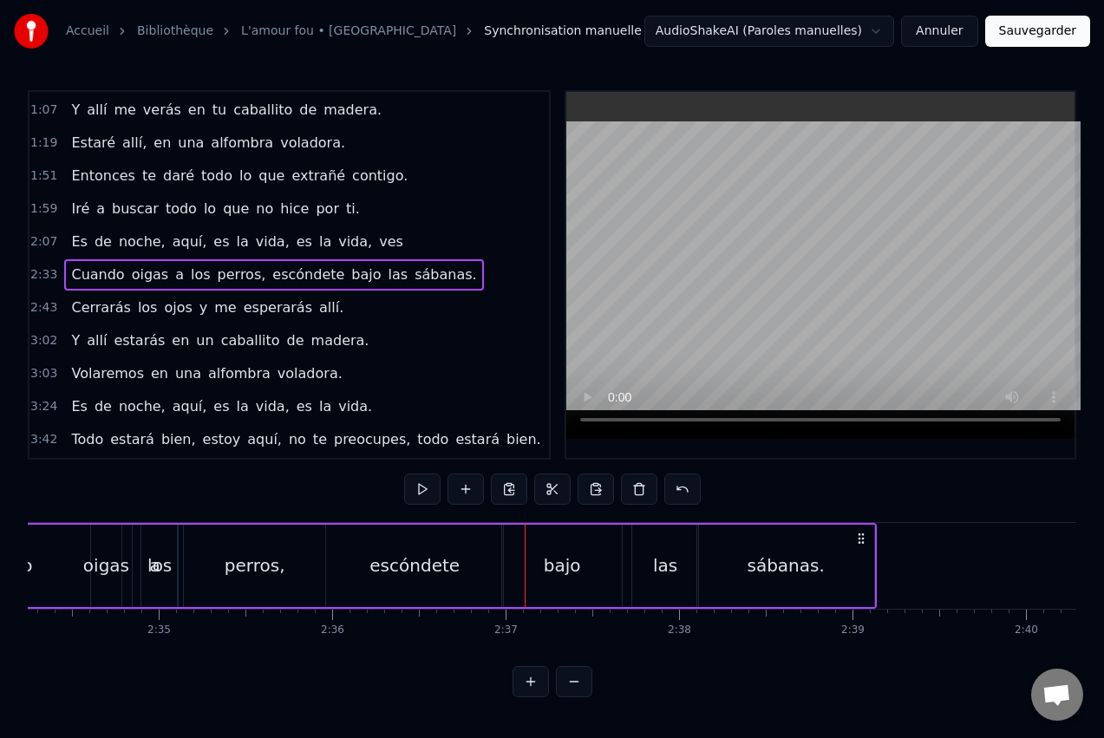
scroll to position [0, 26868]
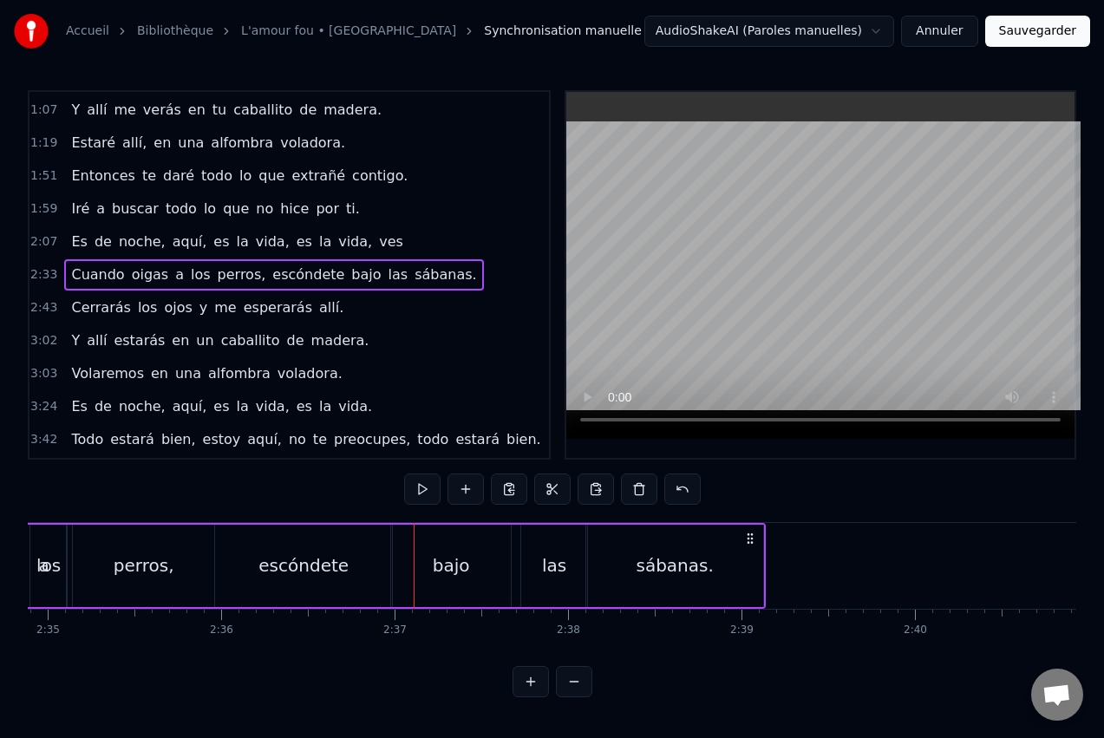
click at [657, 556] on div "sábanas." at bounding box center [674, 566] width 77 height 26
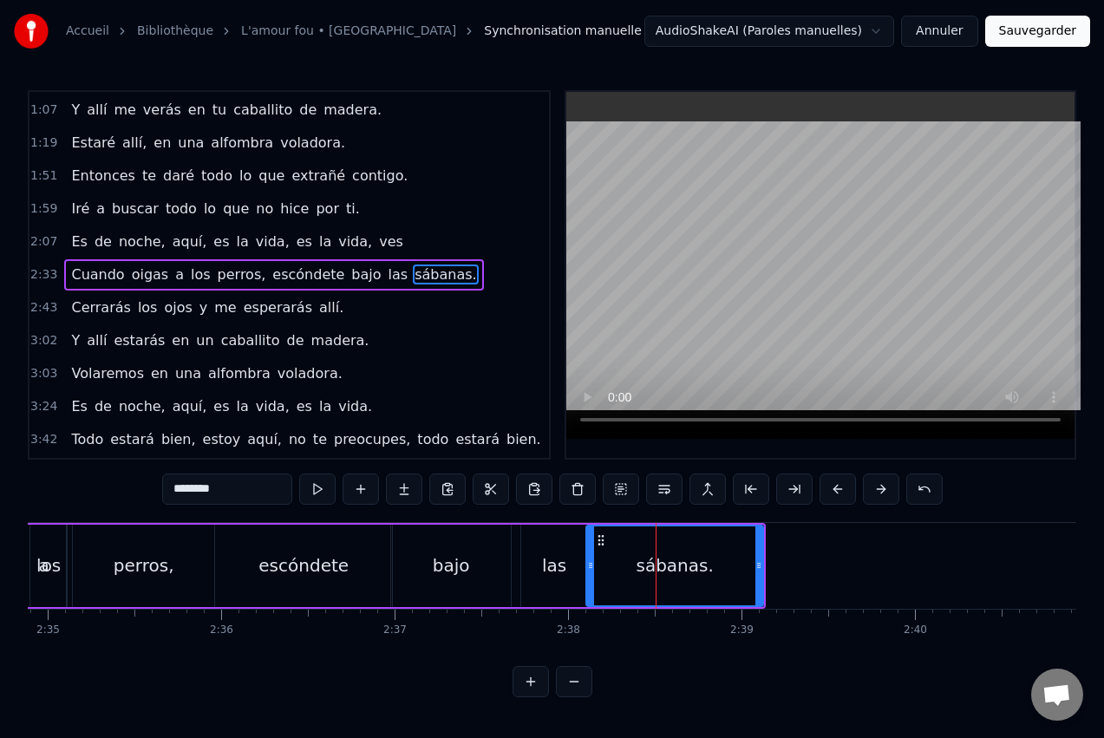
click at [566, 545] on div "las" at bounding box center [554, 566] width 66 height 82
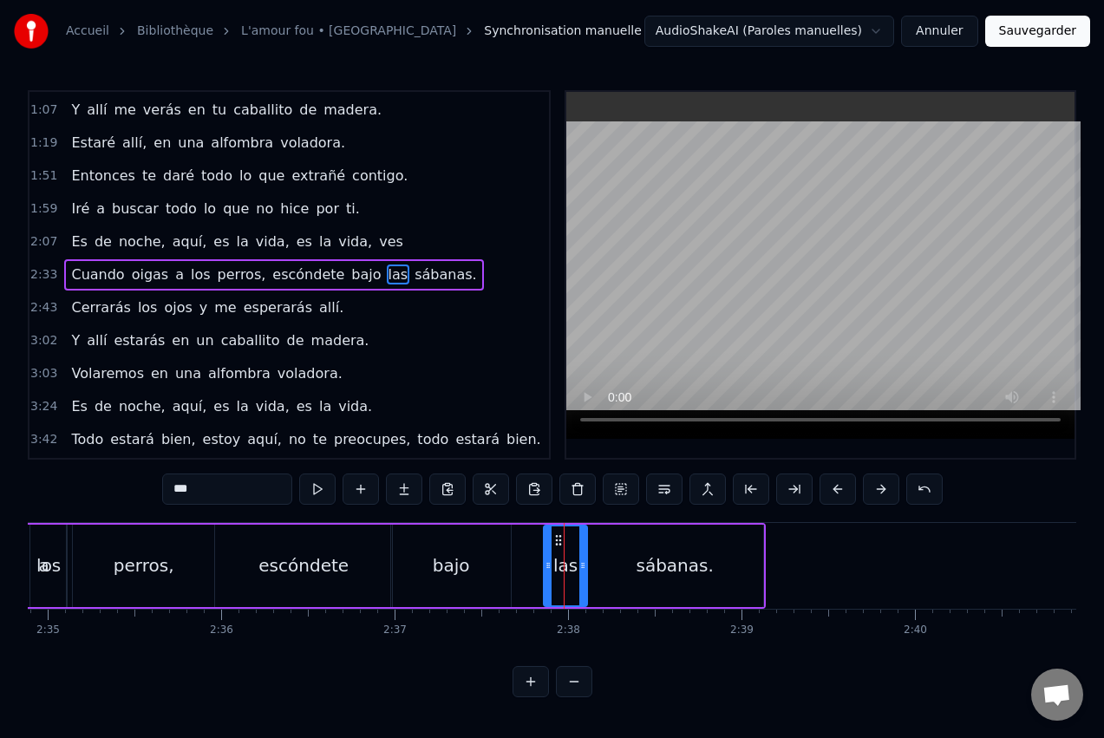
drag, startPoint x: 526, startPoint y: 561, endPoint x: 548, endPoint y: 558, distance: 22.8
click at [548, 558] on div at bounding box center [548, 565] width 7 height 79
click at [495, 559] on div "bajo" at bounding box center [451, 566] width 120 height 82
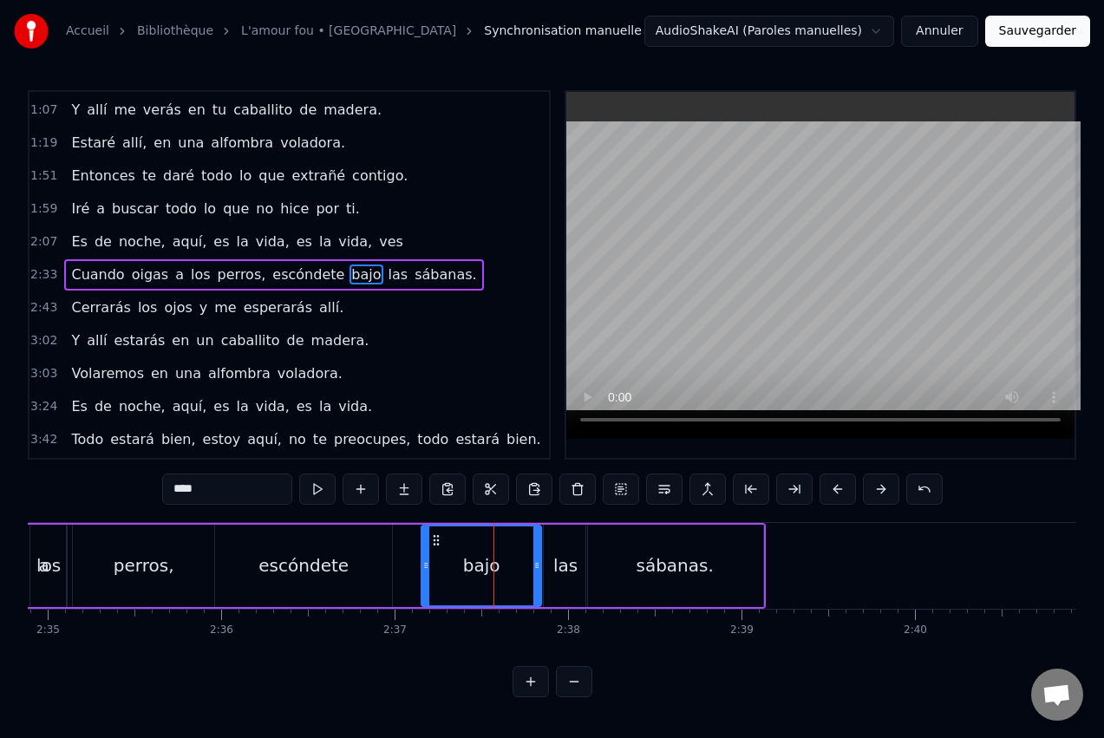
drag, startPoint x: 403, startPoint y: 540, endPoint x: 434, endPoint y: 540, distance: 30.4
click at [435, 540] on circle at bounding box center [435, 540] width 1 height 1
drag, startPoint x: 423, startPoint y: 566, endPoint x: 467, endPoint y: 562, distance: 43.5
click at [467, 562] on icon at bounding box center [469, 566] width 7 height 14
click at [358, 568] on div "escóndete" at bounding box center [303, 566] width 177 height 82
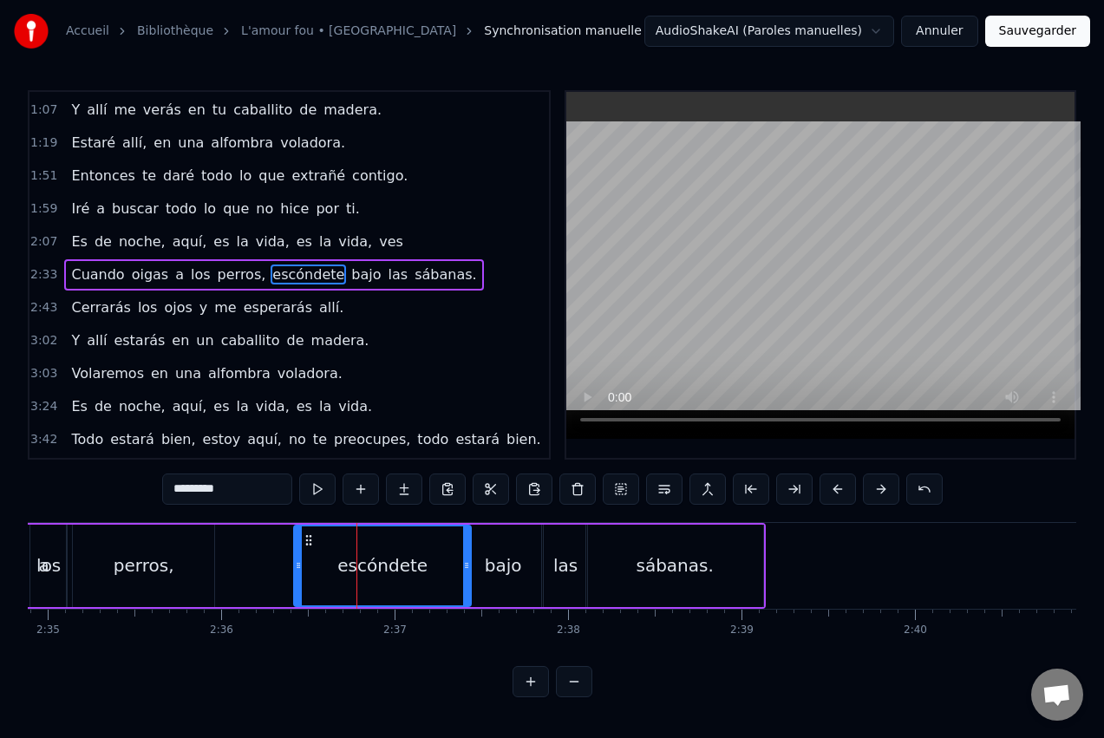
drag, startPoint x: 232, startPoint y: 540, endPoint x: 311, endPoint y: 538, distance: 78.9
click at [311, 538] on icon at bounding box center [309, 540] width 14 height 14
drag, startPoint x: 300, startPoint y: 559, endPoint x: 377, endPoint y: 560, distance: 77.2
click at [377, 560] on icon at bounding box center [375, 566] width 7 height 14
click at [174, 553] on div "perros," at bounding box center [143, 566] width 141 height 82
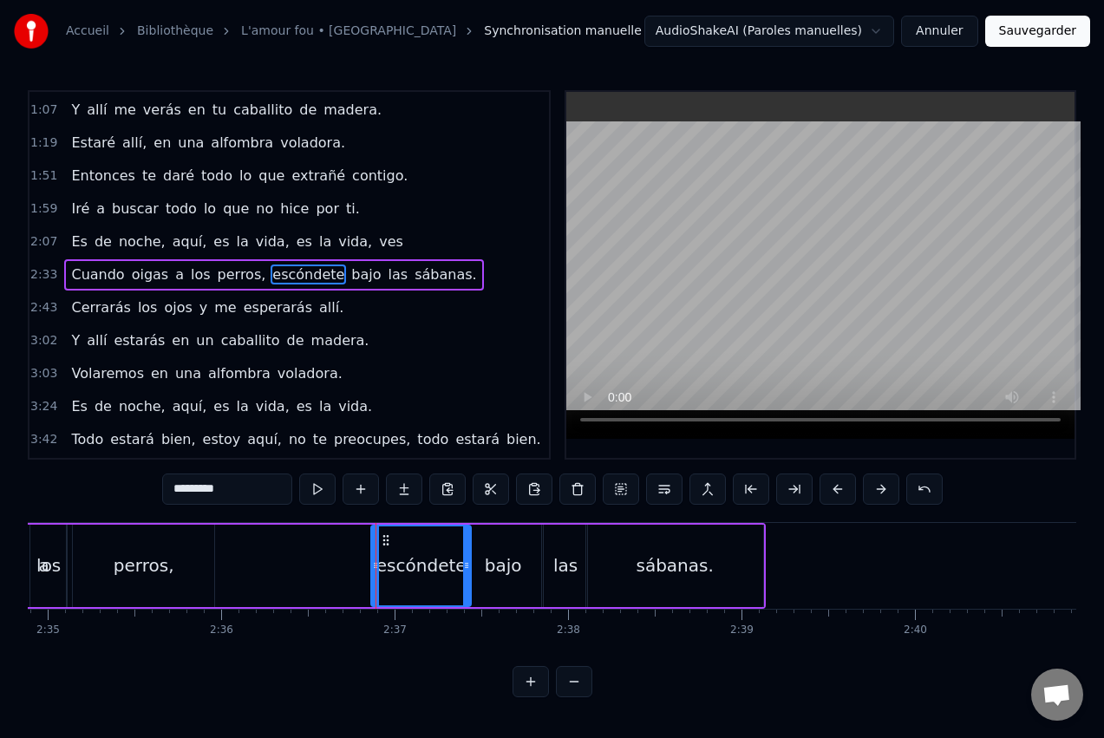
type input "*******"
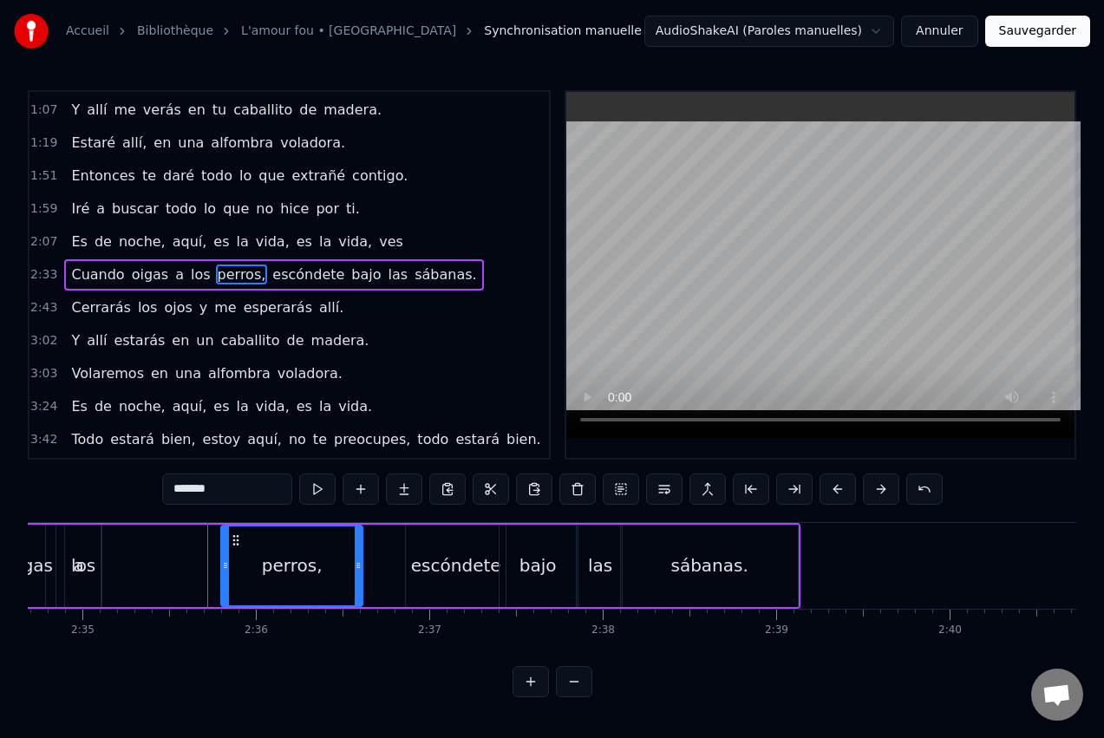
scroll to position [0, 26823]
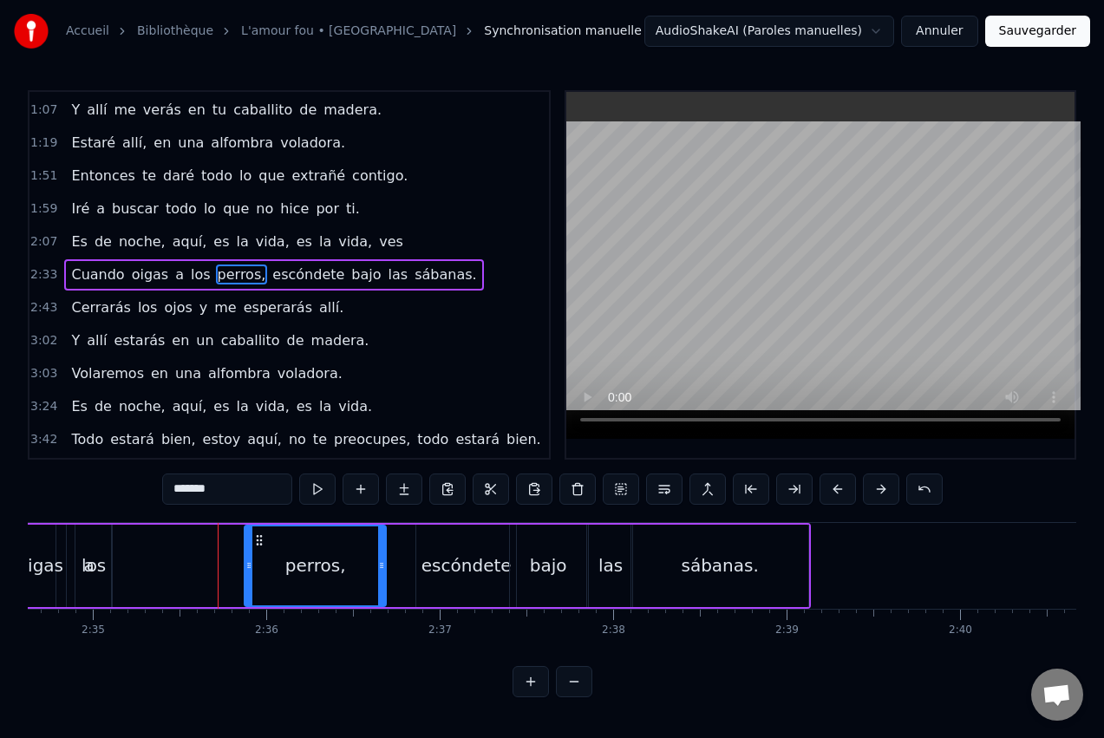
drag, startPoint x: 97, startPoint y: 540, endPoint x: 261, endPoint y: 534, distance: 164.0
click at [261, 534] on icon at bounding box center [259, 540] width 14 height 14
drag, startPoint x: 385, startPoint y: 564, endPoint x: 423, endPoint y: 562, distance: 38.2
click at [423, 562] on icon at bounding box center [419, 566] width 7 height 14
click at [134, 542] on div "Cuando oigas a los perros, escóndete bajo las sábanas." at bounding box center [363, 566] width 896 height 86
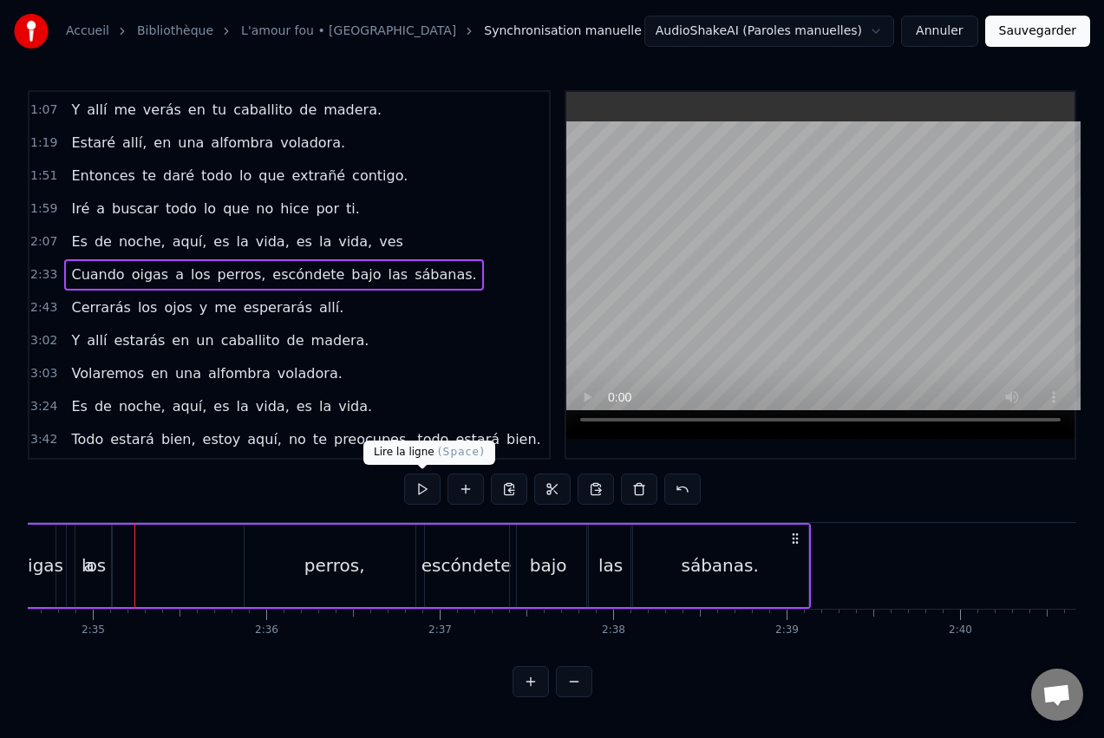
click at [417, 487] on button at bounding box center [422, 489] width 36 height 31
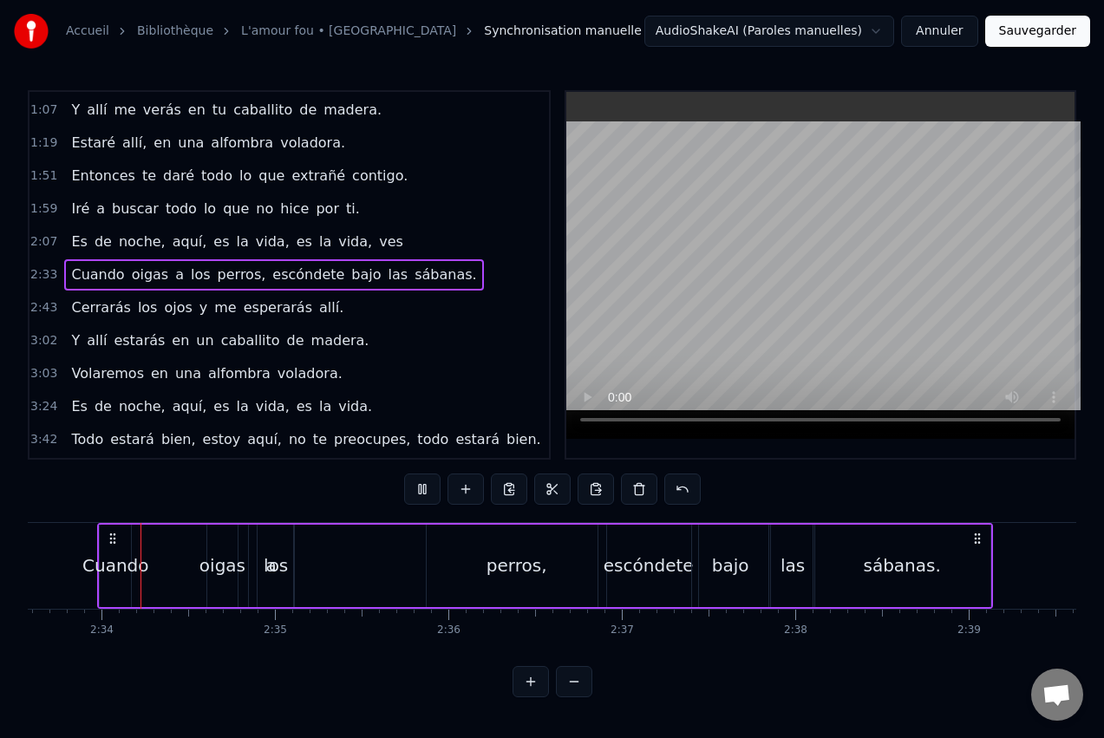
scroll to position [0, 26624]
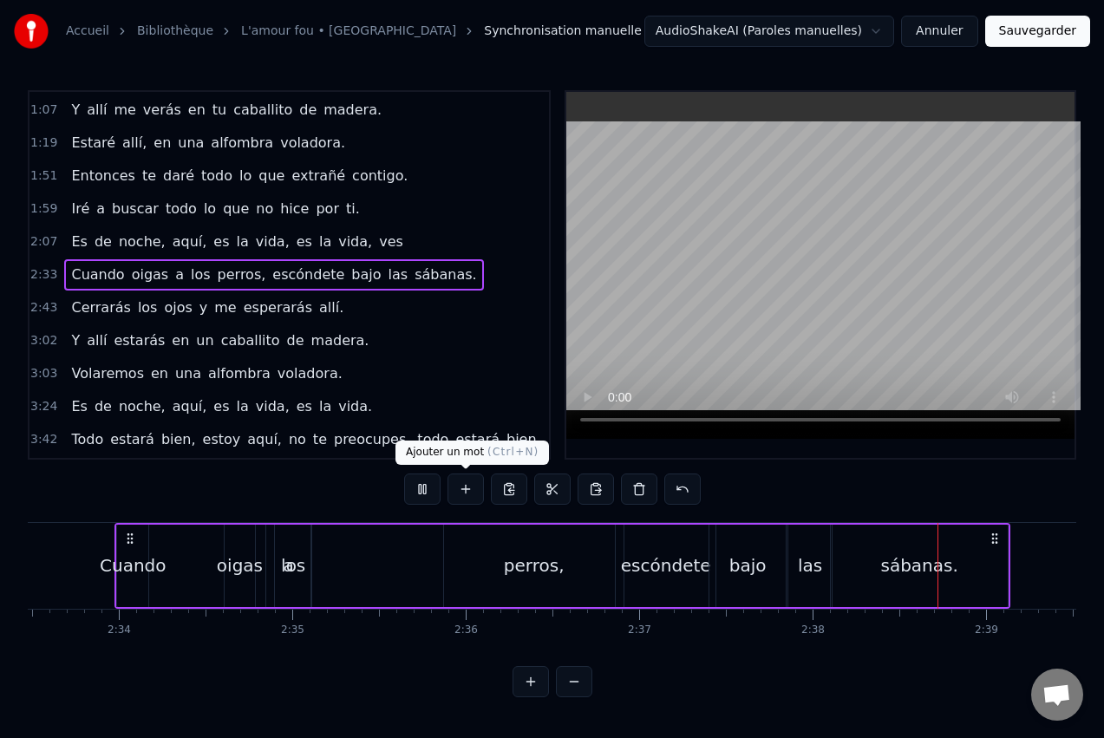
click at [452, 485] on button at bounding box center [466, 489] width 36 height 31
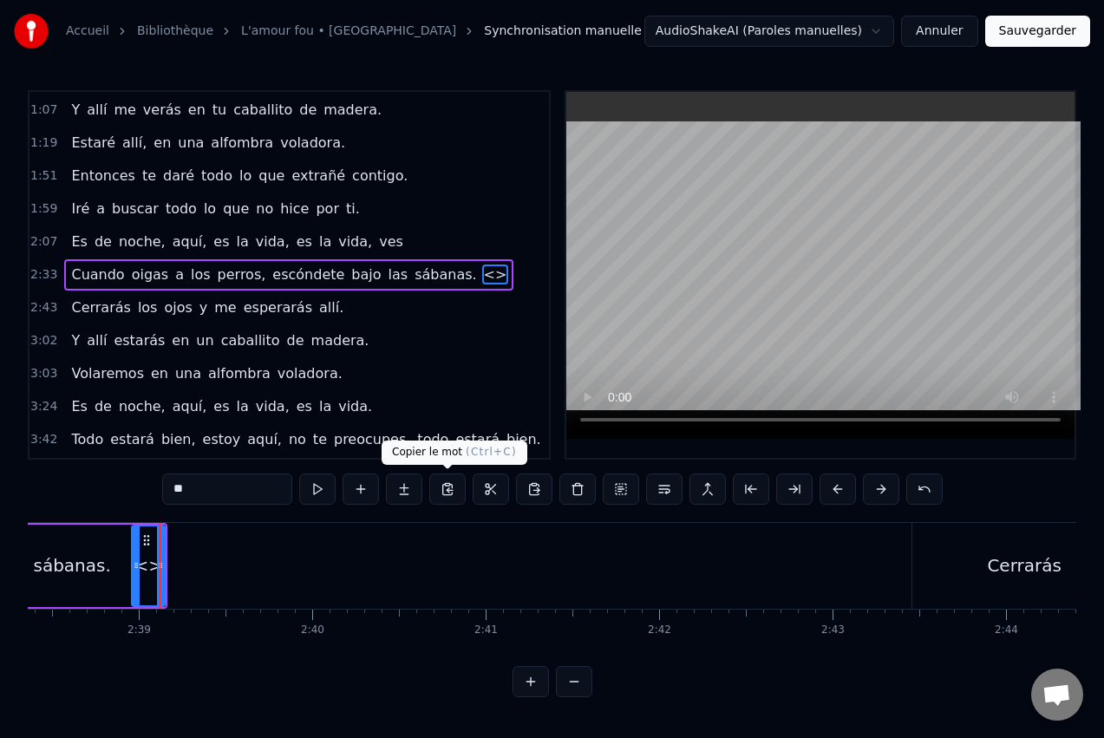
scroll to position [0, 27516]
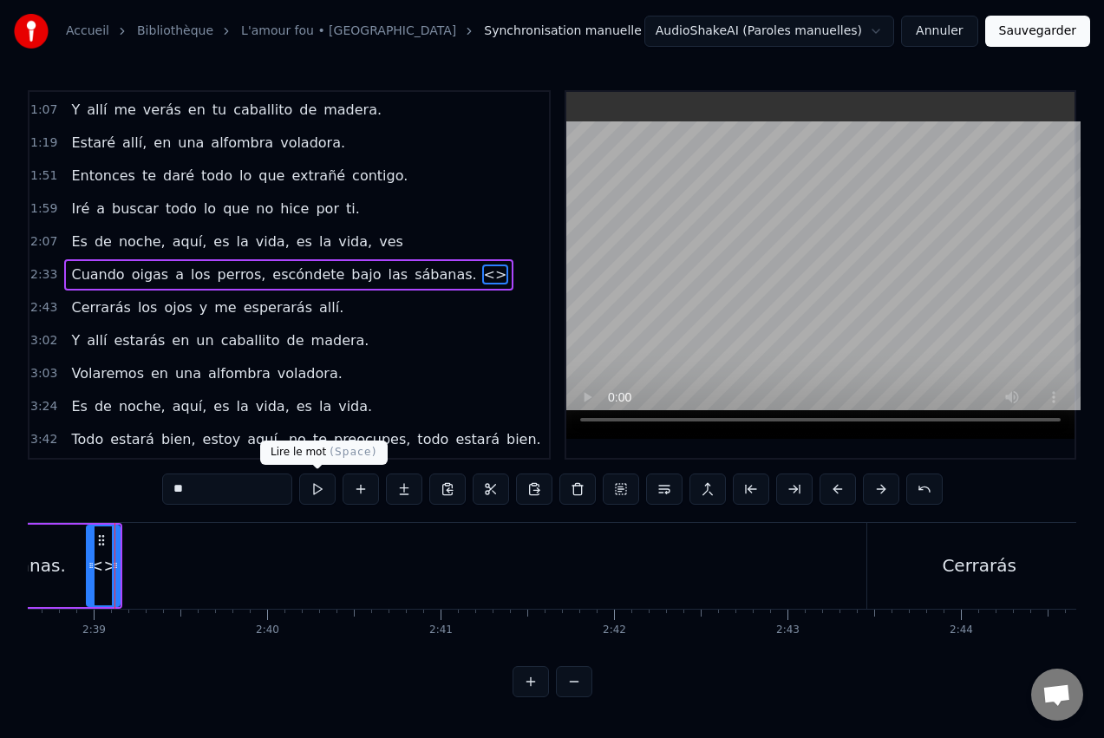
click at [339, 489] on div "**" at bounding box center [552, 489] width 781 height 31
click at [320, 489] on button at bounding box center [317, 489] width 36 height 31
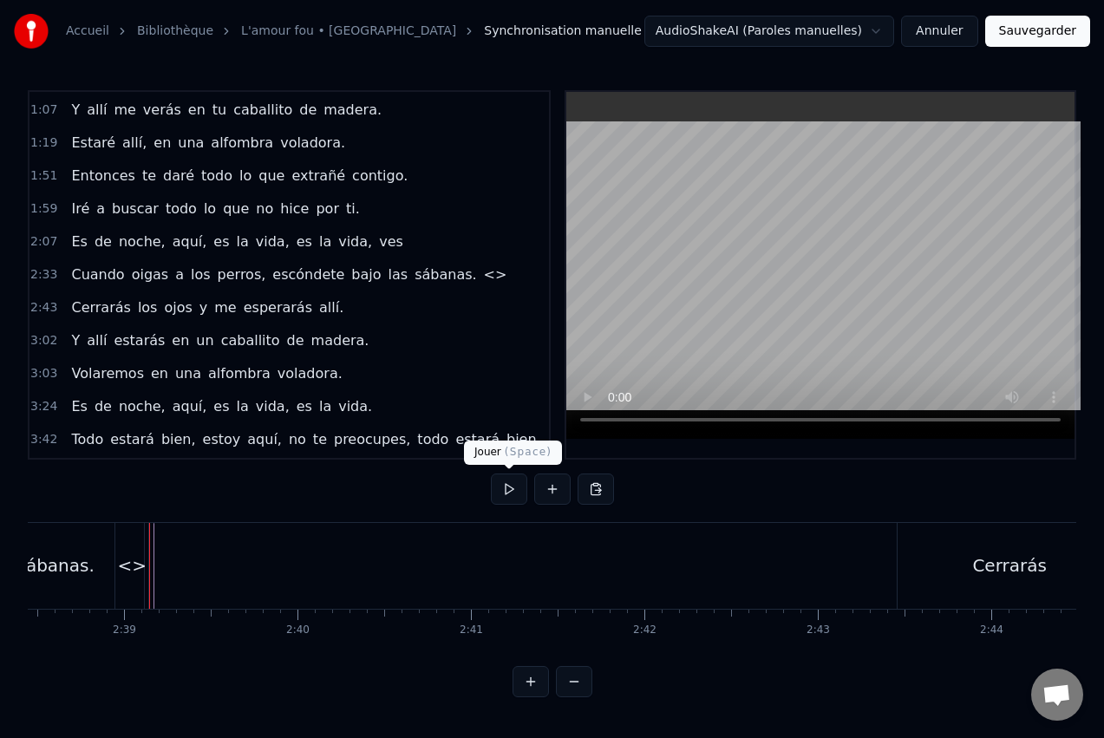
click at [502, 487] on button at bounding box center [509, 489] width 36 height 31
click at [514, 491] on button at bounding box center [509, 489] width 36 height 31
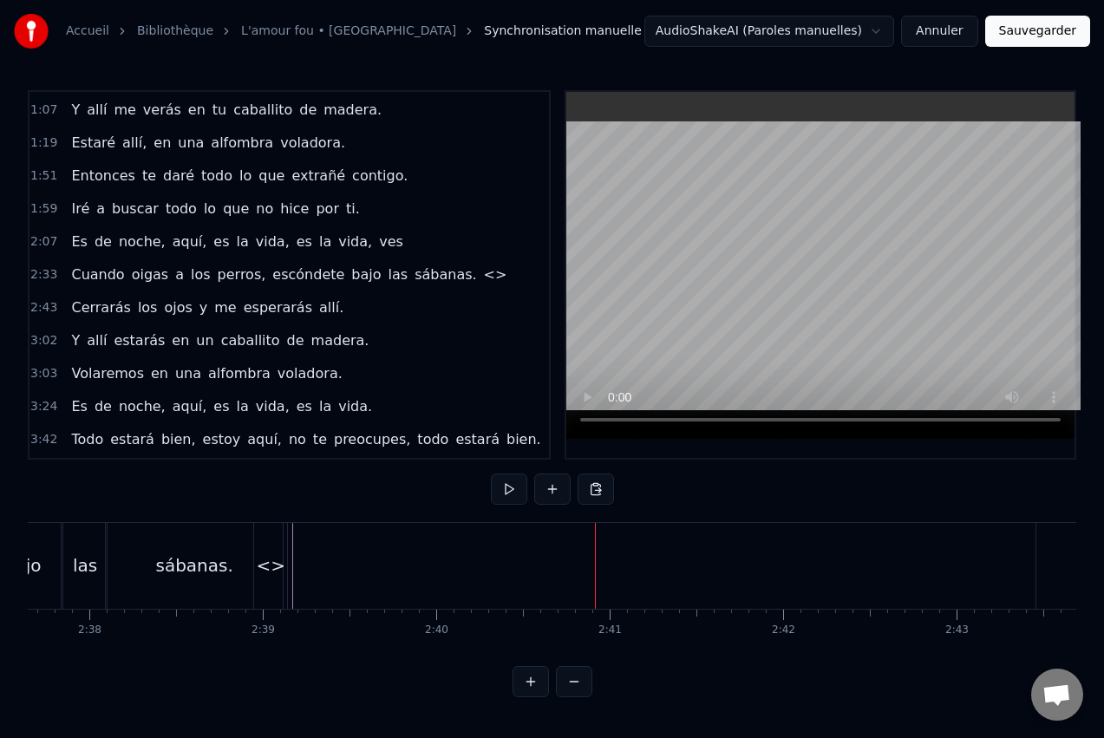
scroll to position [0, 27312]
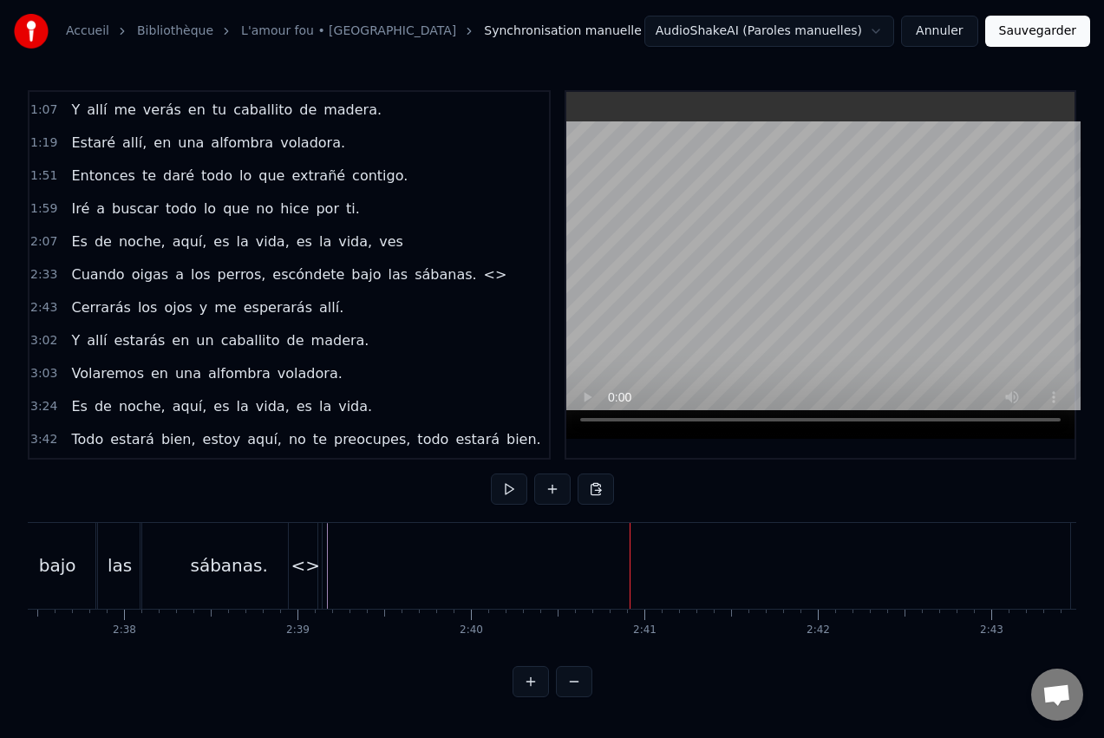
click at [214, 569] on div "sábanas." at bounding box center [228, 566] width 77 height 26
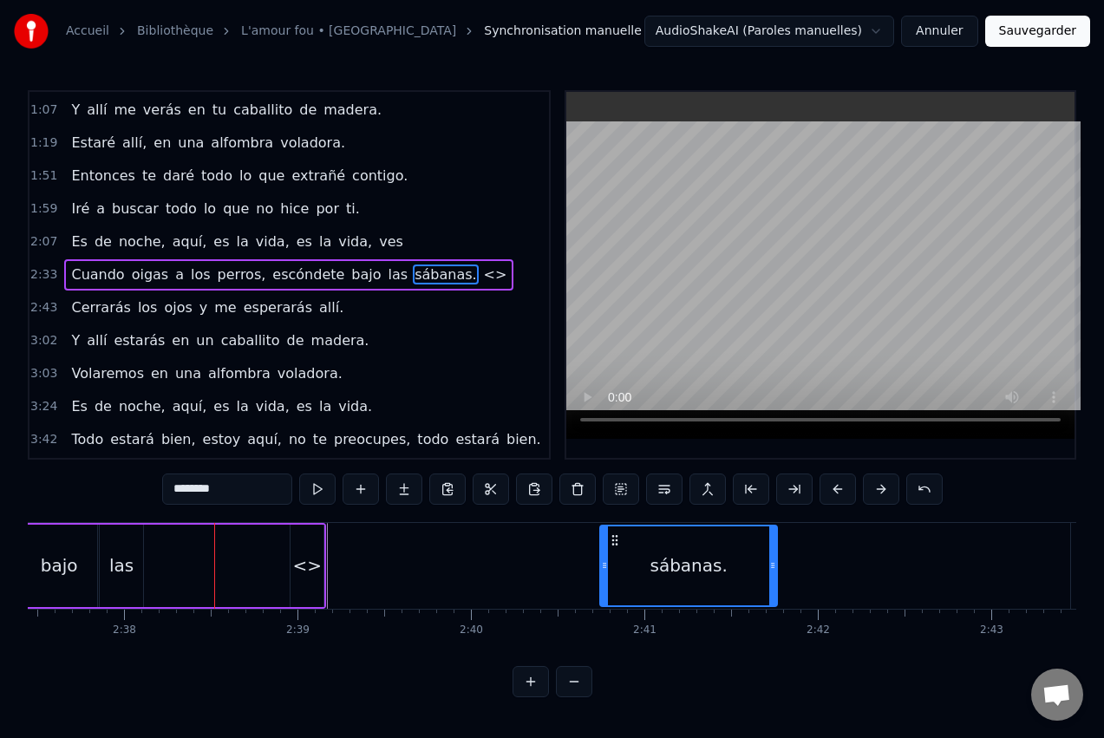
drag, startPoint x: 157, startPoint y: 537, endPoint x: 615, endPoint y: 556, distance: 458.4
click at [121, 553] on div "las" at bounding box center [121, 566] width 24 height 26
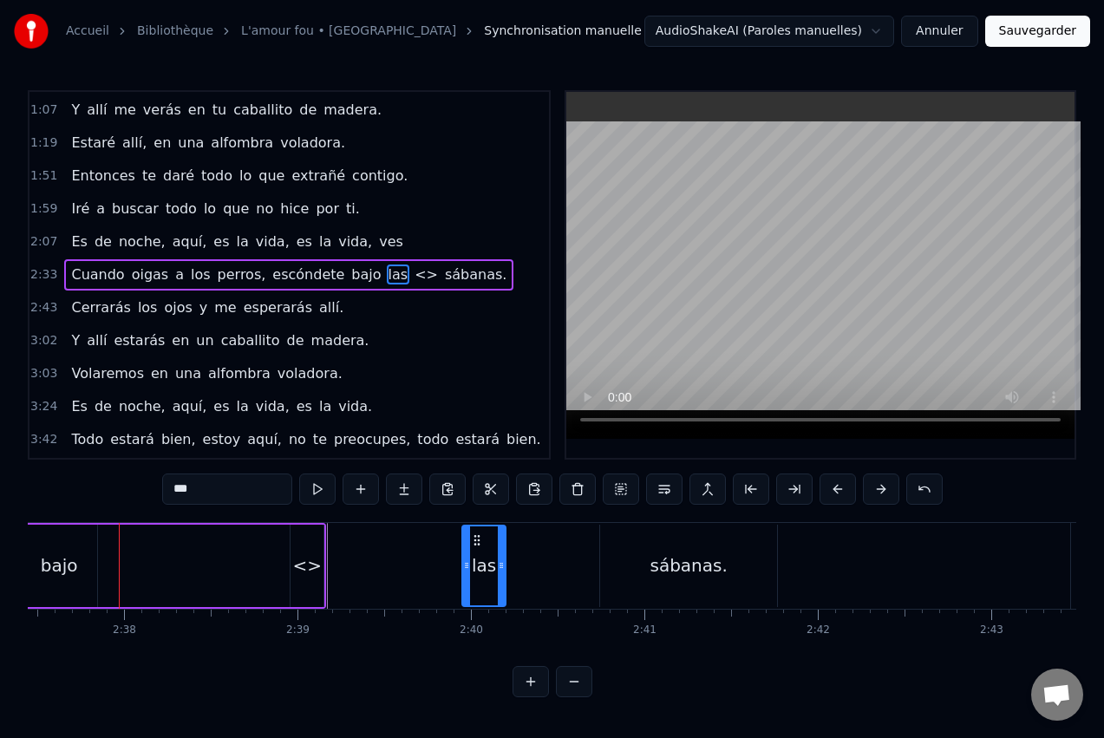
drag, startPoint x: 114, startPoint y: 540, endPoint x: 476, endPoint y: 554, distance: 362.8
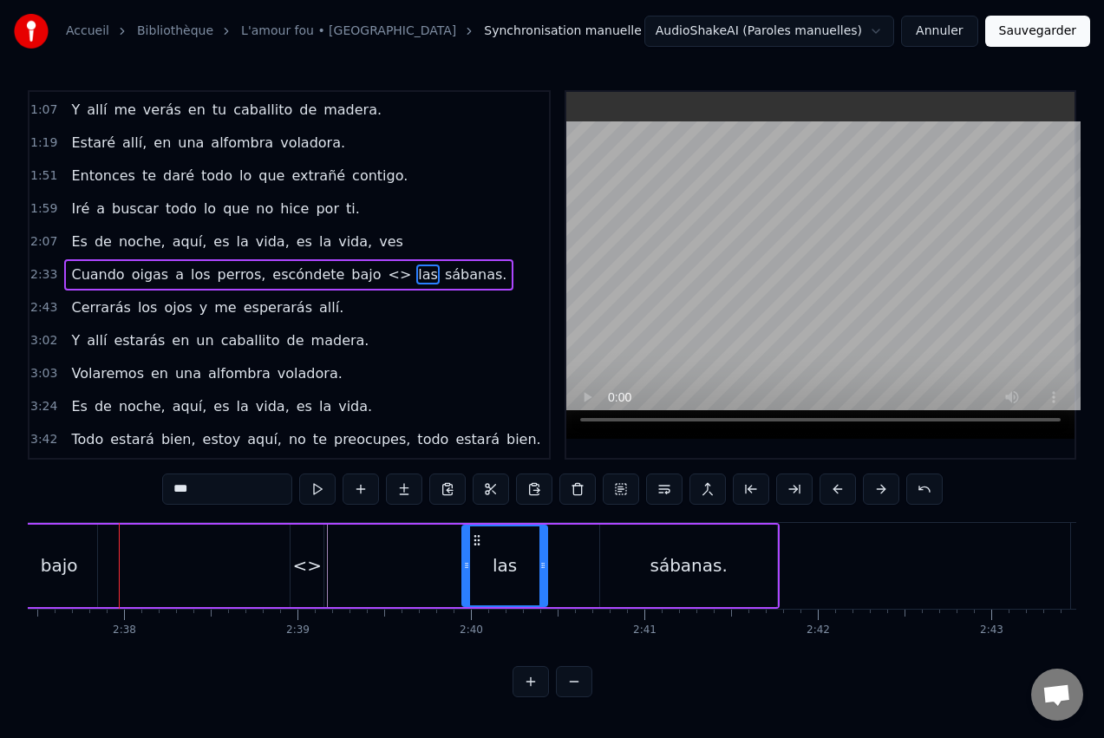
drag, startPoint x: 504, startPoint y: 559, endPoint x: 557, endPoint y: 562, distance: 53.0
click at [546, 562] on icon at bounding box center [543, 566] width 7 height 14
click at [663, 556] on div "sábanas." at bounding box center [688, 566] width 77 height 26
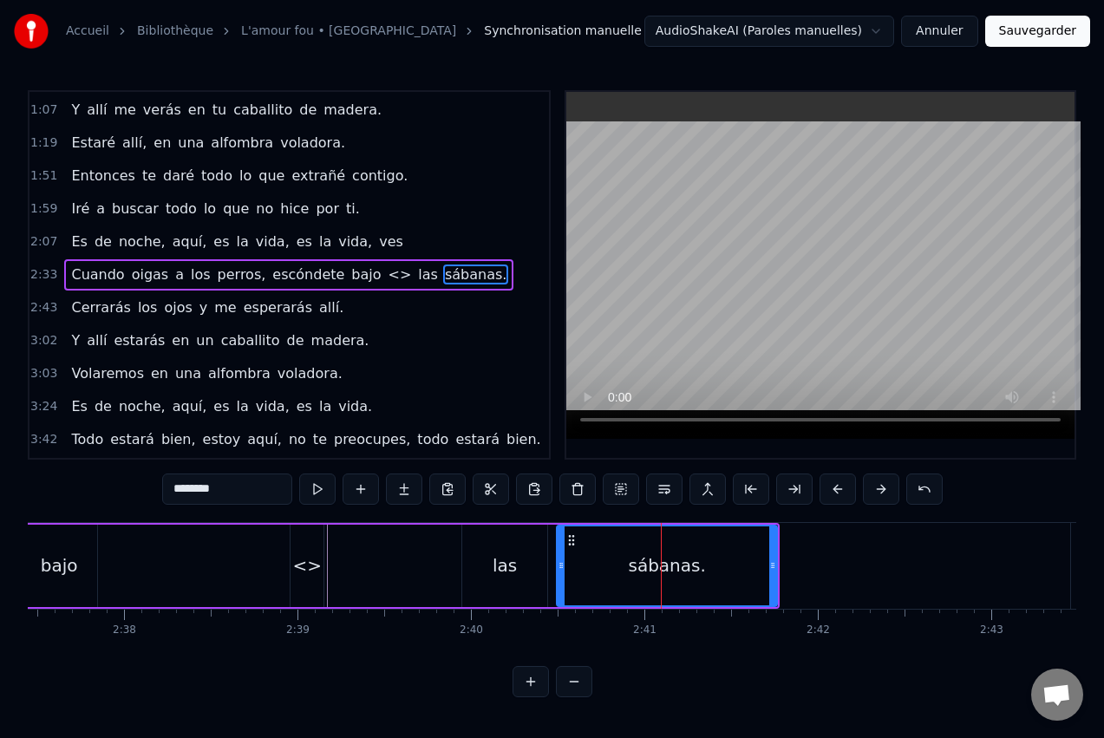
drag, startPoint x: 606, startPoint y: 559, endPoint x: 563, endPoint y: 566, distance: 43.9
click at [563, 566] on icon at bounding box center [561, 566] width 7 height 14
click at [311, 573] on div "<>" at bounding box center [306, 566] width 29 height 26
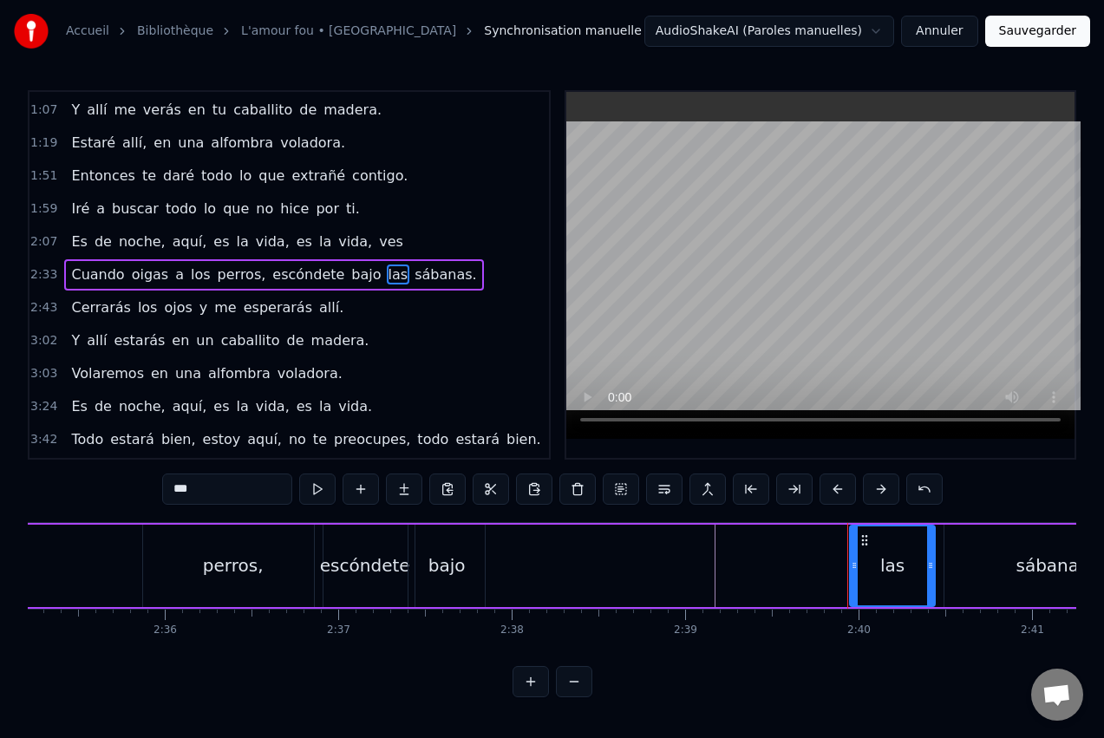
scroll to position [0, 26896]
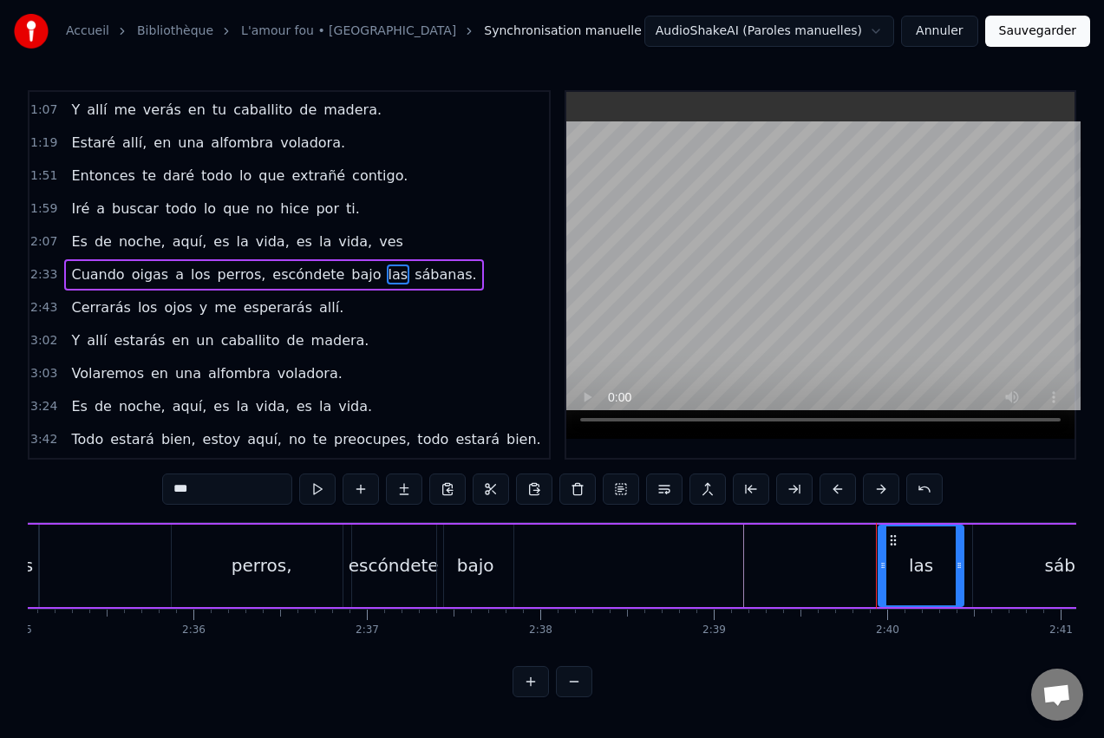
click at [29, 557] on div "los" at bounding box center [21, 566] width 24 height 26
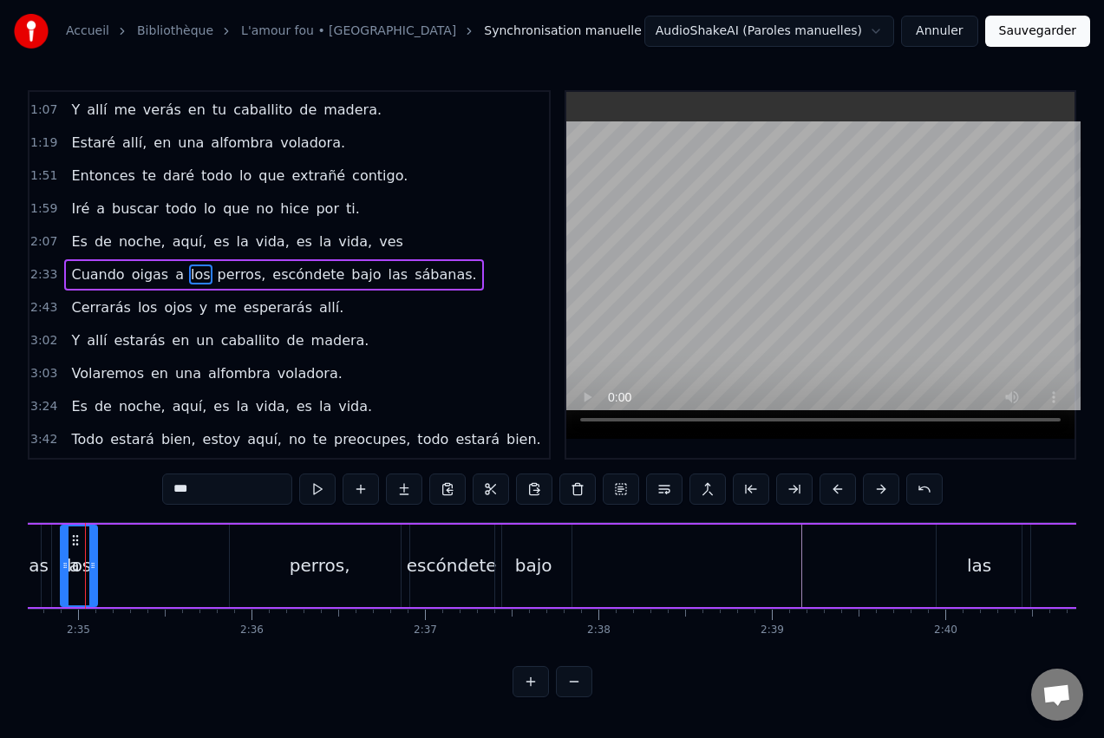
scroll to position [0, 26809]
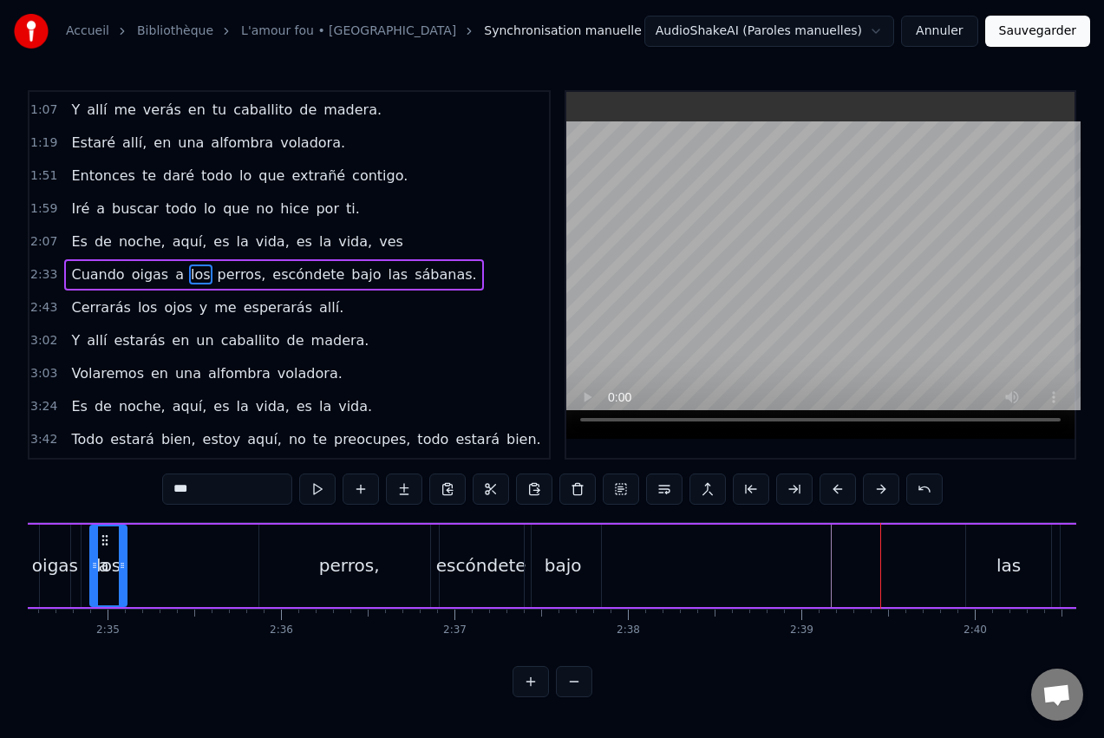
click at [549, 569] on div "bajo" at bounding box center [563, 566] width 37 height 26
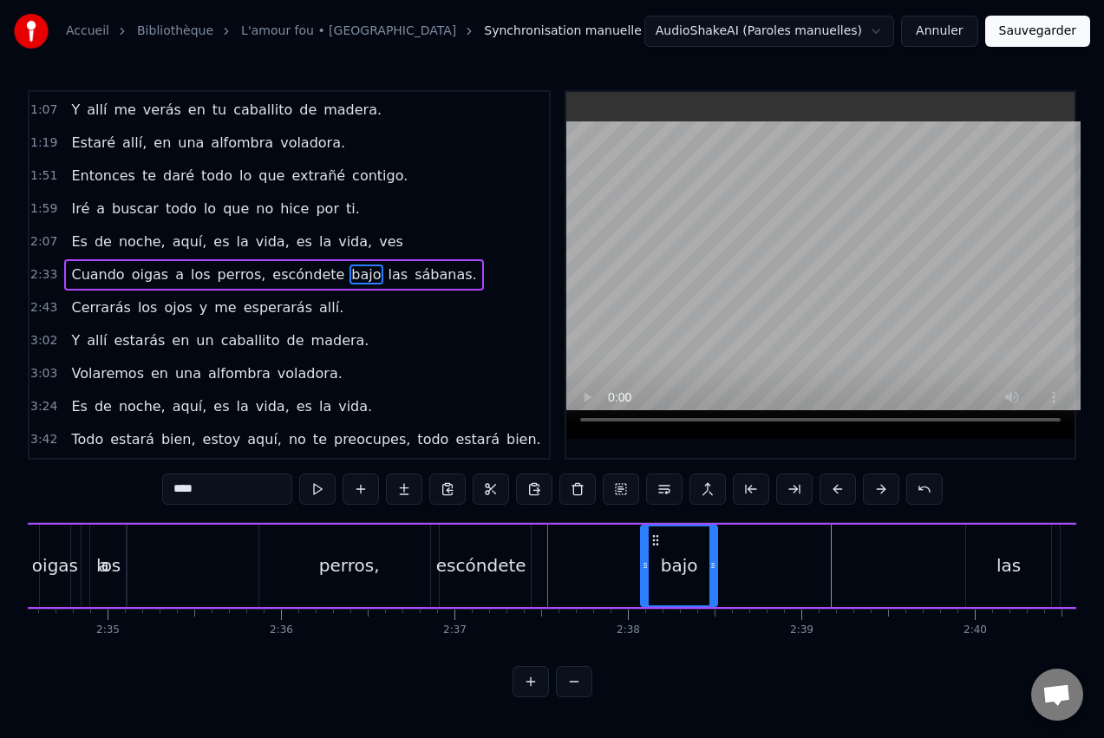
drag, startPoint x: 540, startPoint y: 538, endPoint x: 656, endPoint y: 537, distance: 116.2
click at [656, 537] on icon at bounding box center [656, 540] width 14 height 14
drag, startPoint x: 712, startPoint y: 562, endPoint x: 820, endPoint y: 564, distance: 107.6
click at [820, 564] on icon at bounding box center [820, 566] width 7 height 14
click at [478, 565] on div "escóndete" at bounding box center [481, 566] width 90 height 26
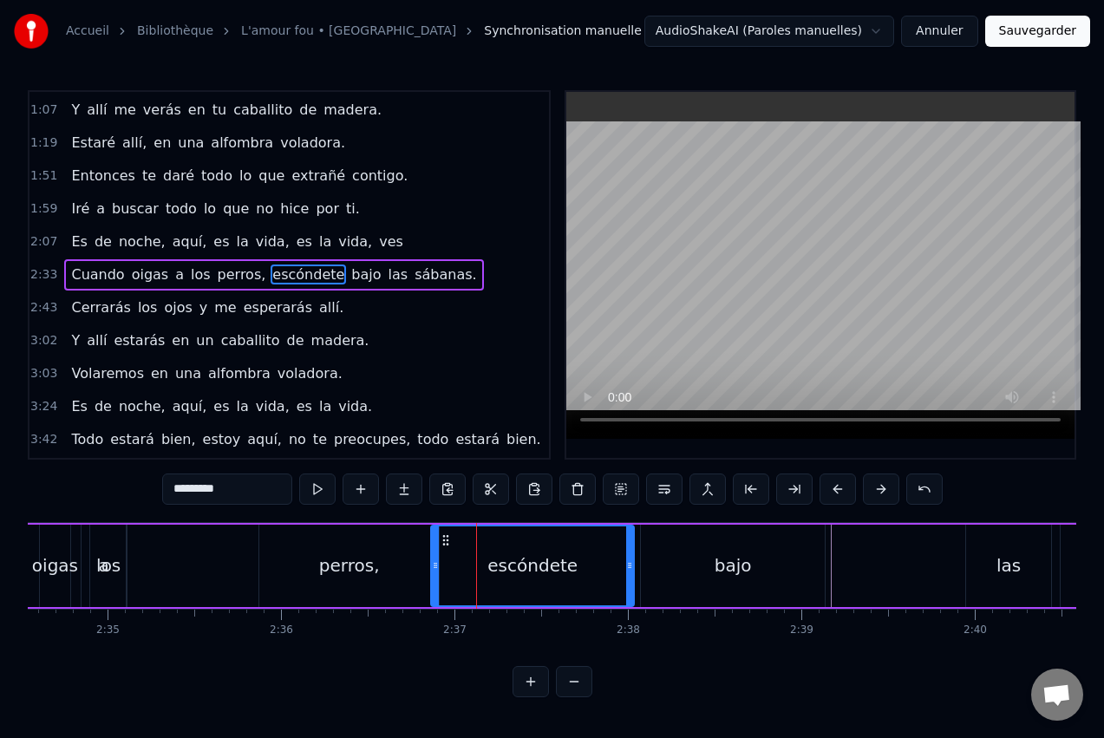
drag, startPoint x: 527, startPoint y: 560, endPoint x: 631, endPoint y: 556, distance: 103.3
click at [631, 556] on div at bounding box center [629, 565] width 7 height 79
click at [109, 540] on div "los" at bounding box center [108, 566] width 36 height 82
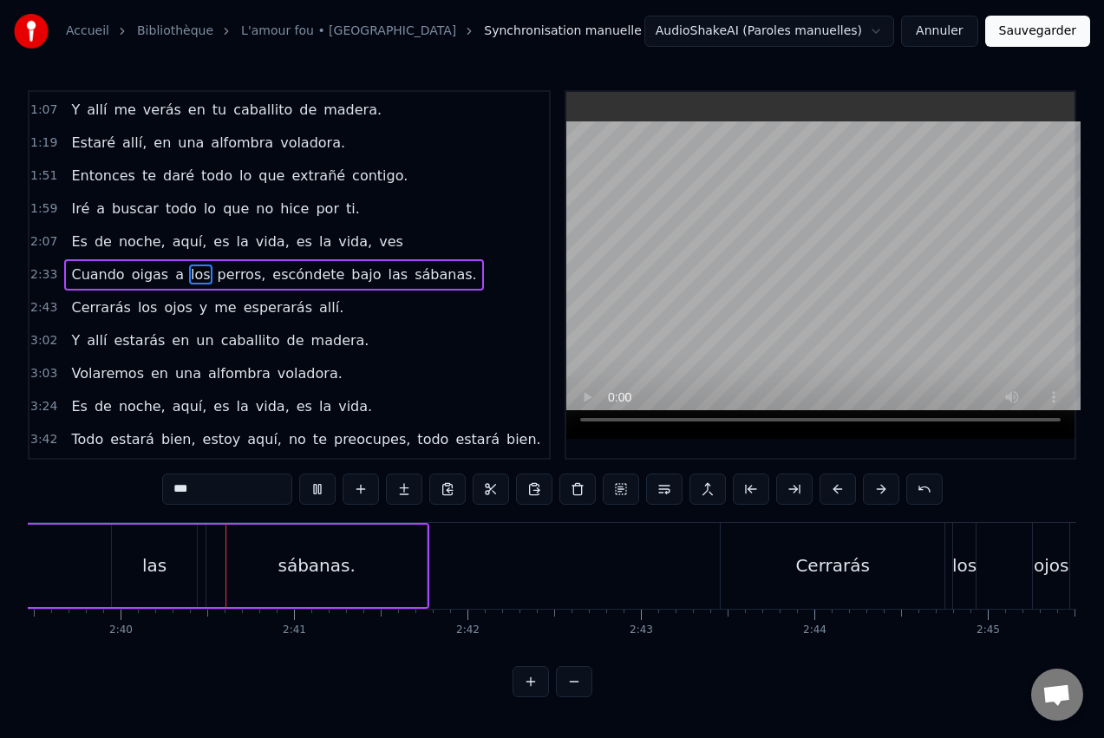
scroll to position [0, 27691]
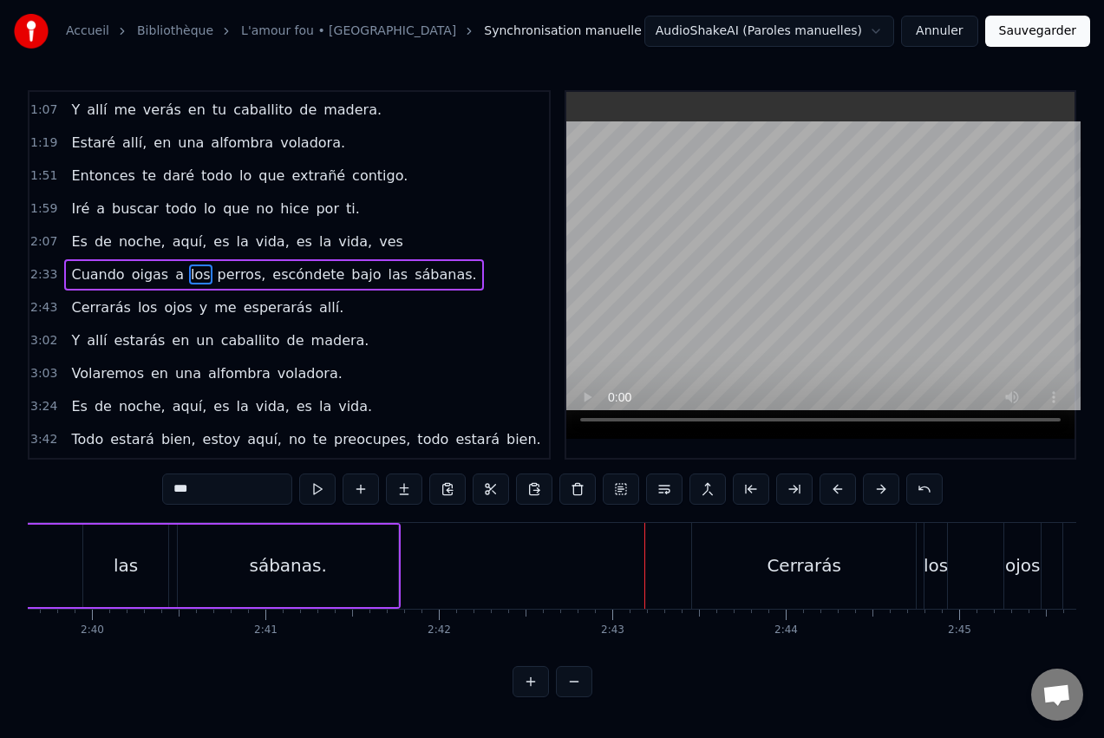
click at [739, 584] on div "Cerrarás" at bounding box center [804, 566] width 224 height 86
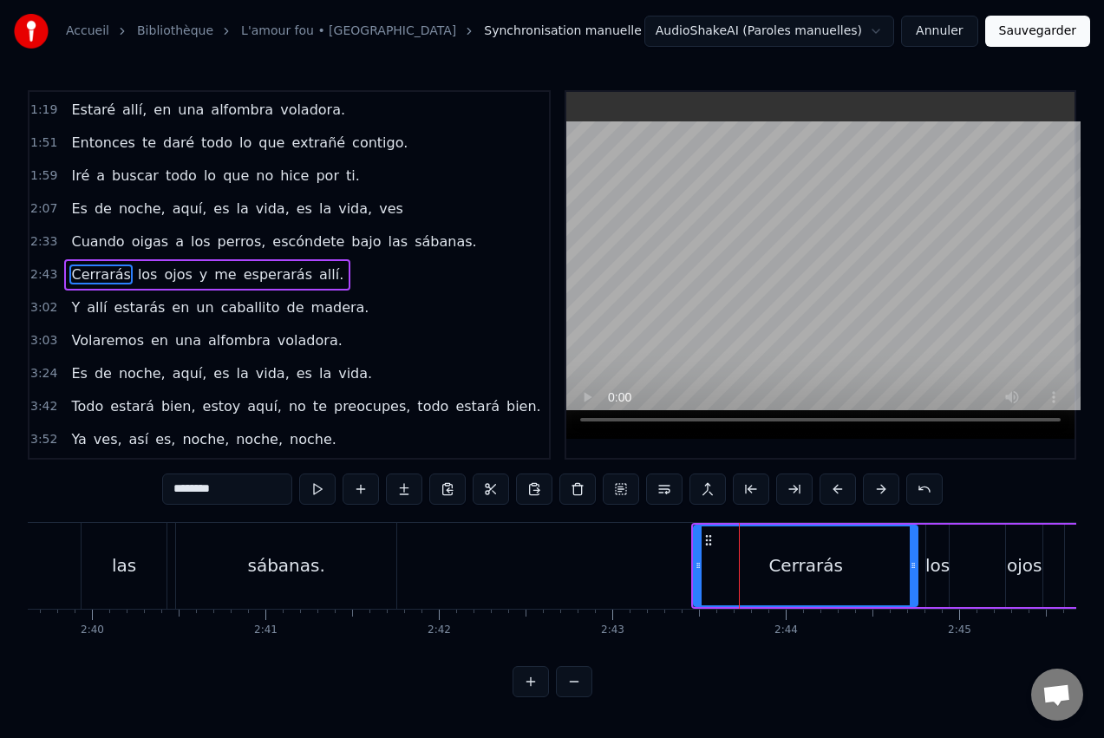
drag, startPoint x: 782, startPoint y: 568, endPoint x: 722, endPoint y: 579, distance: 61.6
click at [722, 579] on div "Cerrarás" at bounding box center [806, 565] width 222 height 79
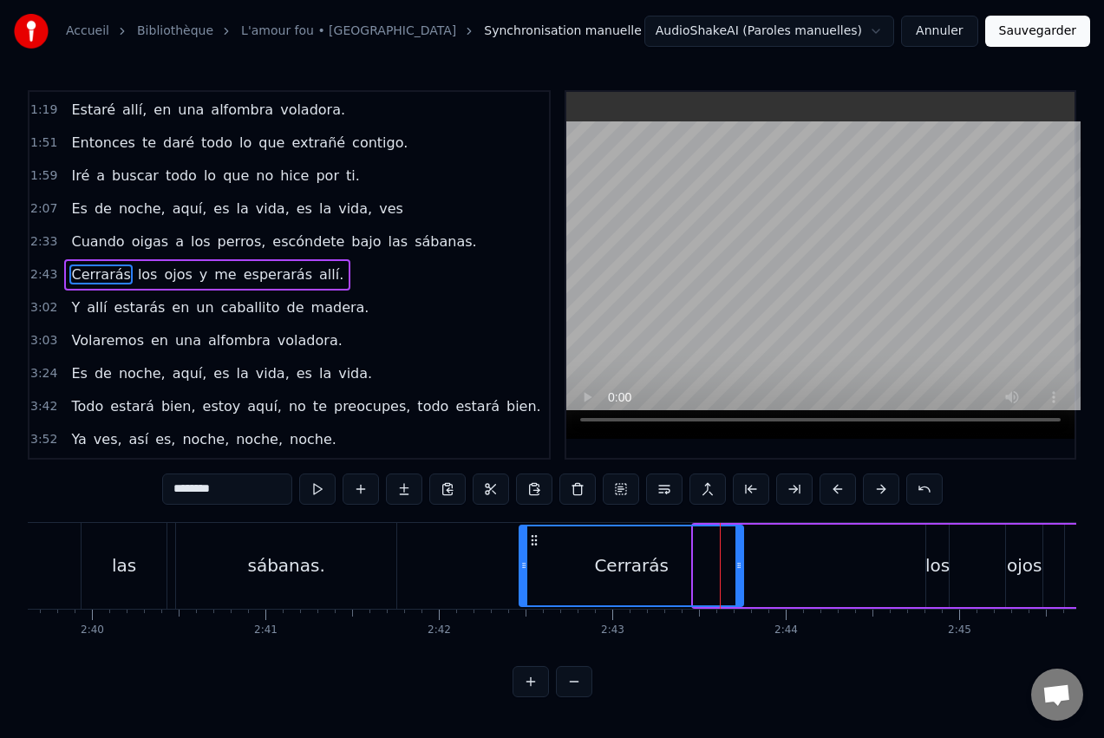
drag, startPoint x: 709, startPoint y: 538, endPoint x: 534, endPoint y: 555, distance: 175.2
click at [534, 555] on div "Cerrarás" at bounding box center [631, 565] width 222 height 79
click at [736, 554] on div at bounding box center [738, 565] width 7 height 79
click at [941, 547] on div "los" at bounding box center [937, 566] width 23 height 82
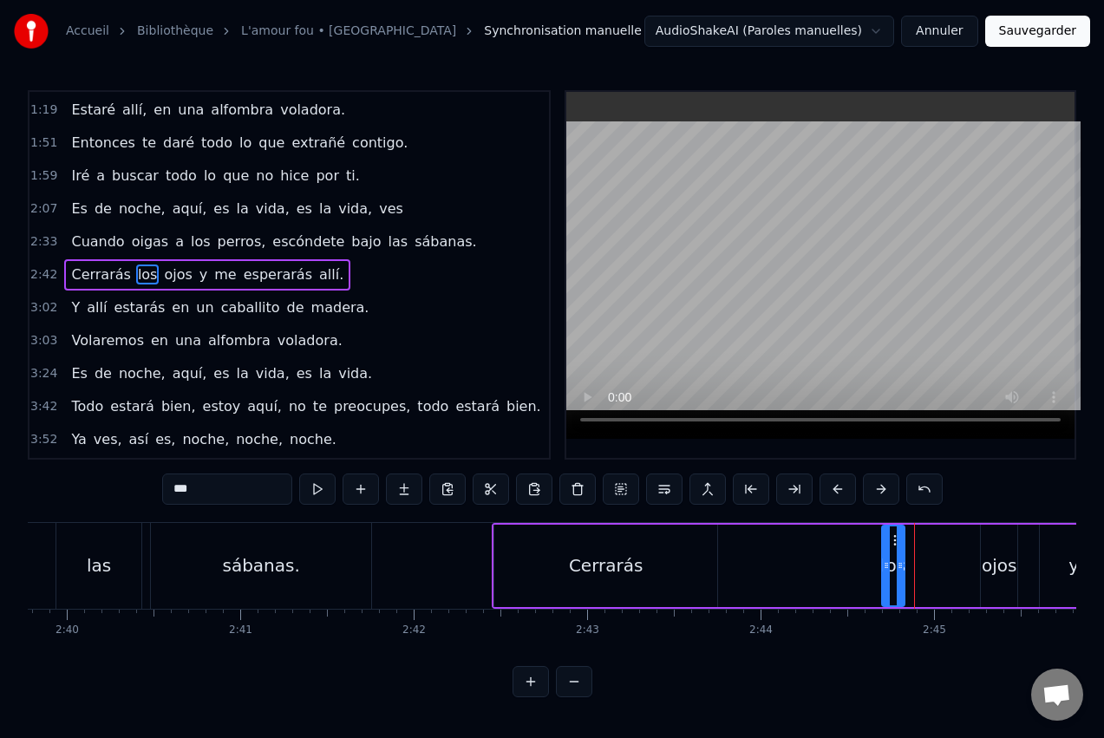
scroll to position [0, 27725]
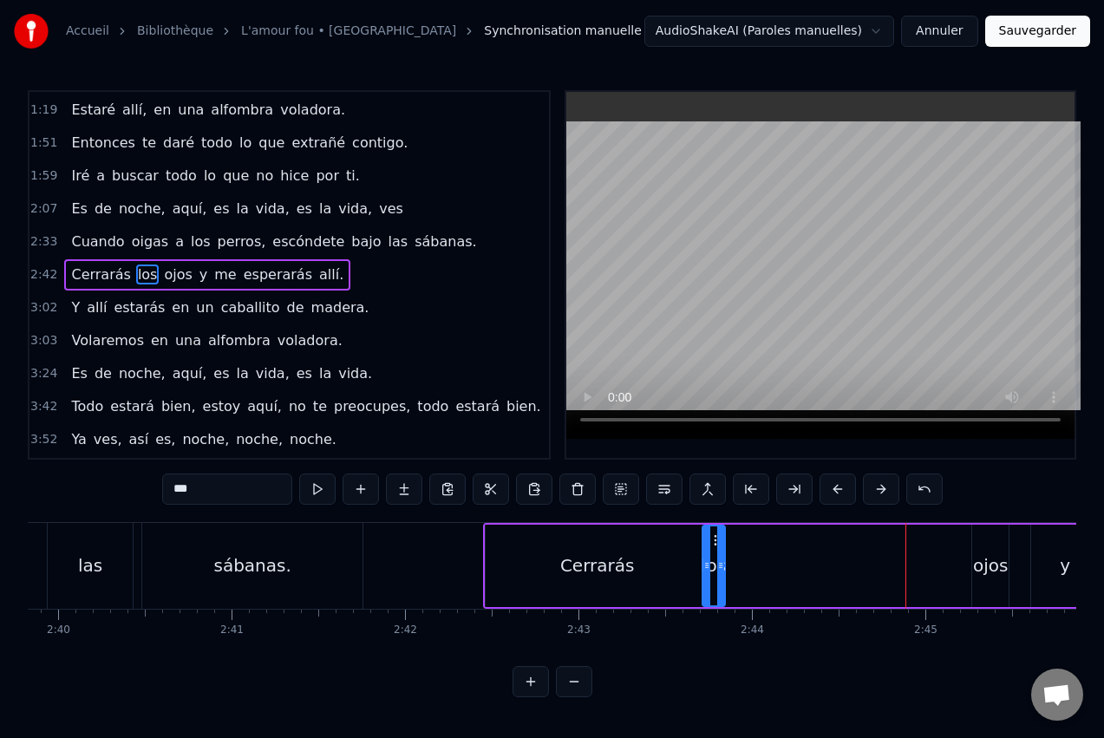
drag, startPoint x: 938, startPoint y: 540, endPoint x: 715, endPoint y: 592, distance: 229.6
click at [715, 592] on div "los" at bounding box center [713, 565] width 21 height 79
click at [982, 552] on div "ojos" at bounding box center [990, 566] width 36 height 82
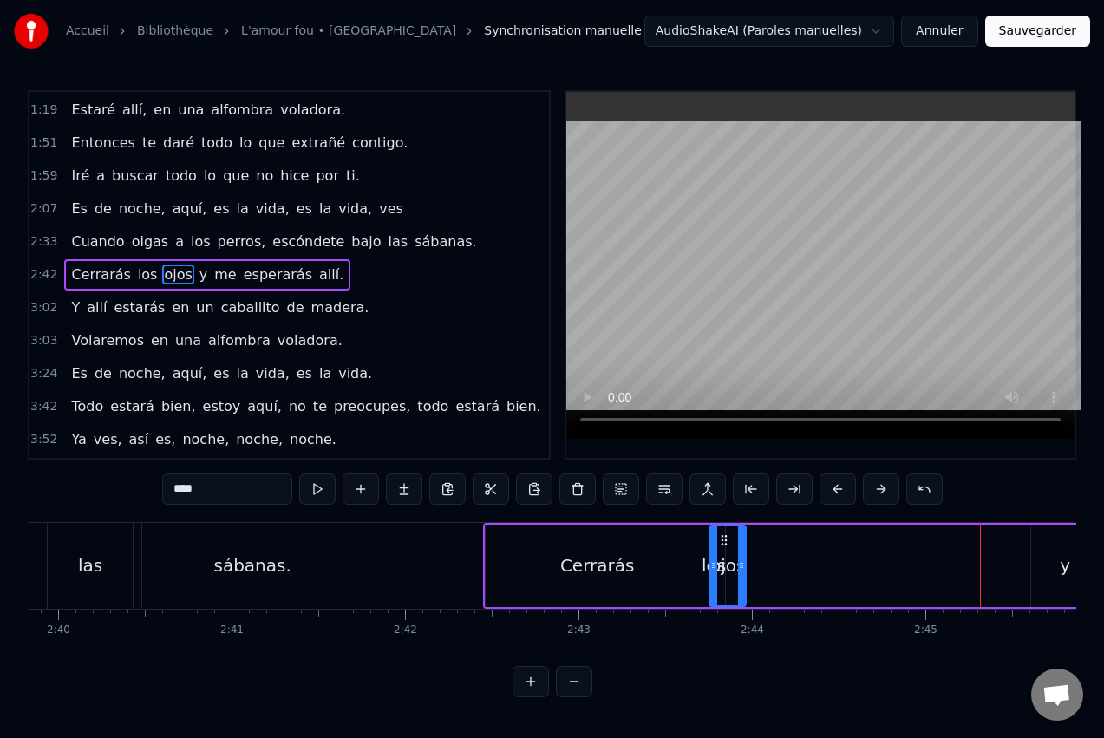
drag, startPoint x: 986, startPoint y: 537, endPoint x: 724, endPoint y: 562, distance: 263.1
click at [724, 562] on div "ojos" at bounding box center [727, 565] width 35 height 79
click at [1063, 558] on div "y" at bounding box center [1065, 566] width 10 height 26
type input "*"
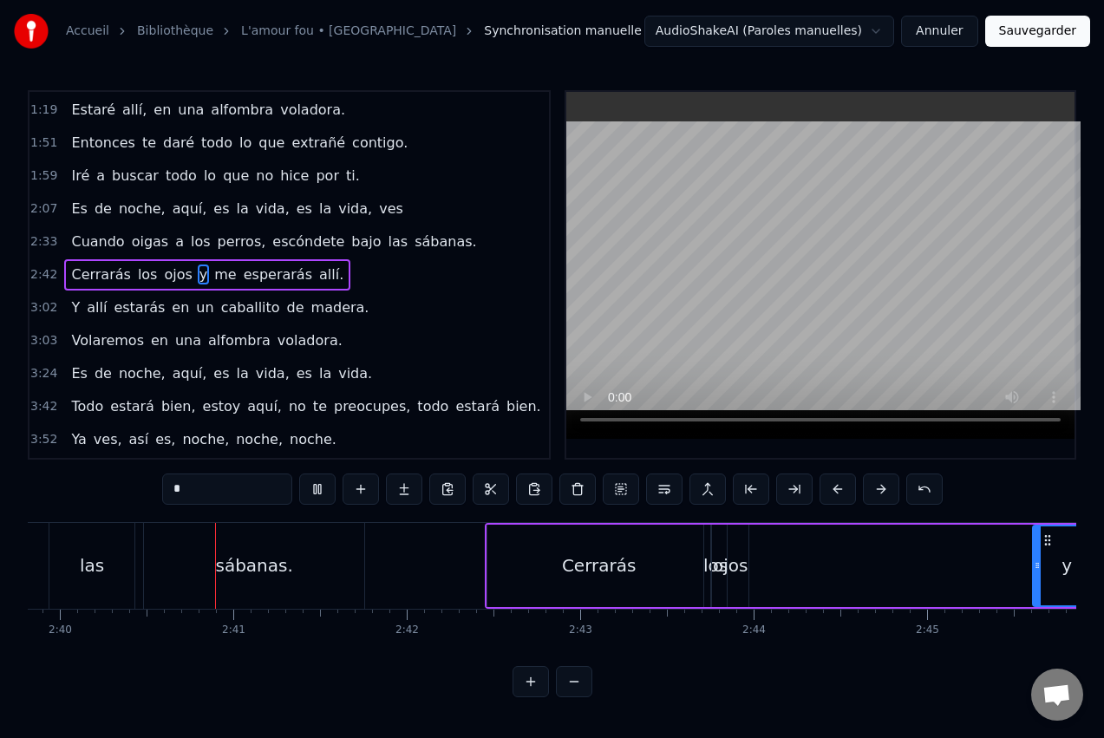
scroll to position [0, 27744]
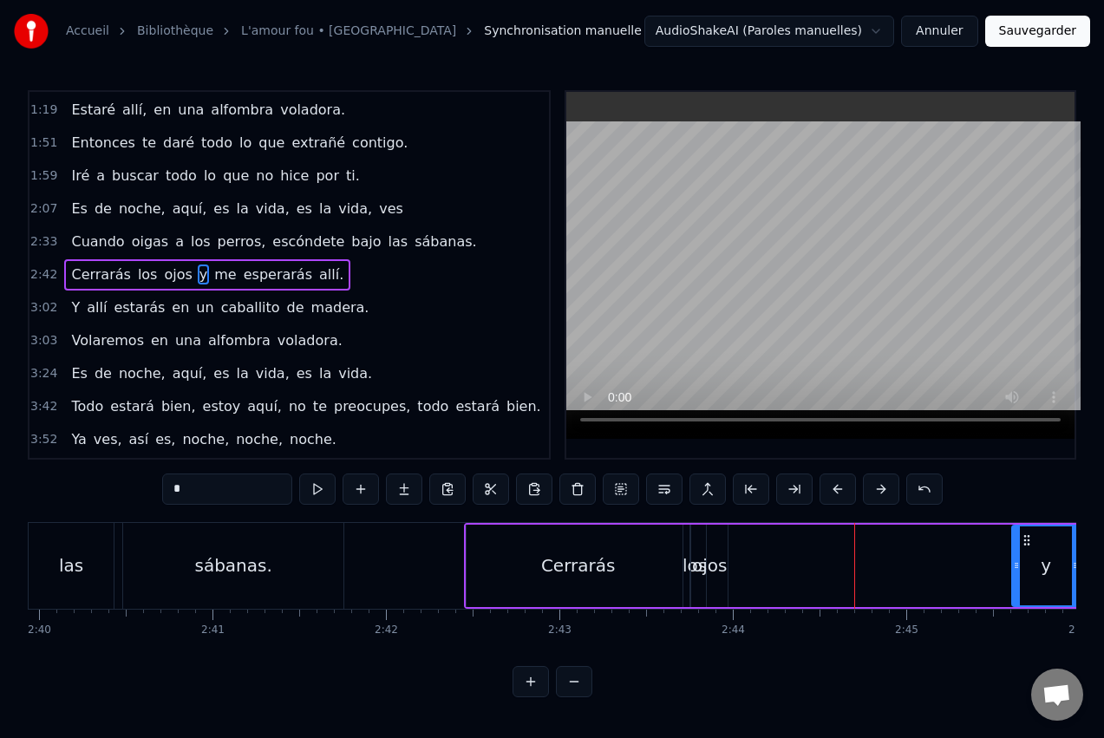
click at [715, 552] on div "ojos" at bounding box center [709, 566] width 36 height 82
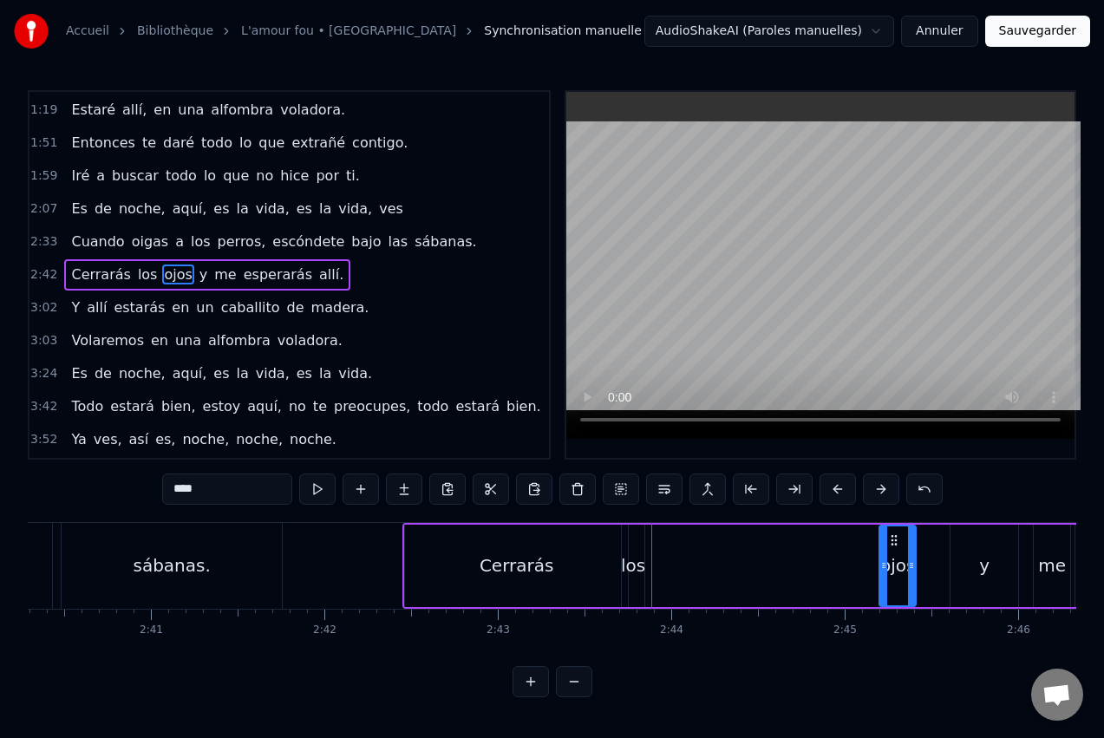
scroll to position [0, 27813]
drag, startPoint x: 706, startPoint y: 538, endPoint x: 877, endPoint y: 542, distance: 170.9
click at [877, 542] on icon at bounding box center [877, 540] width 14 height 14
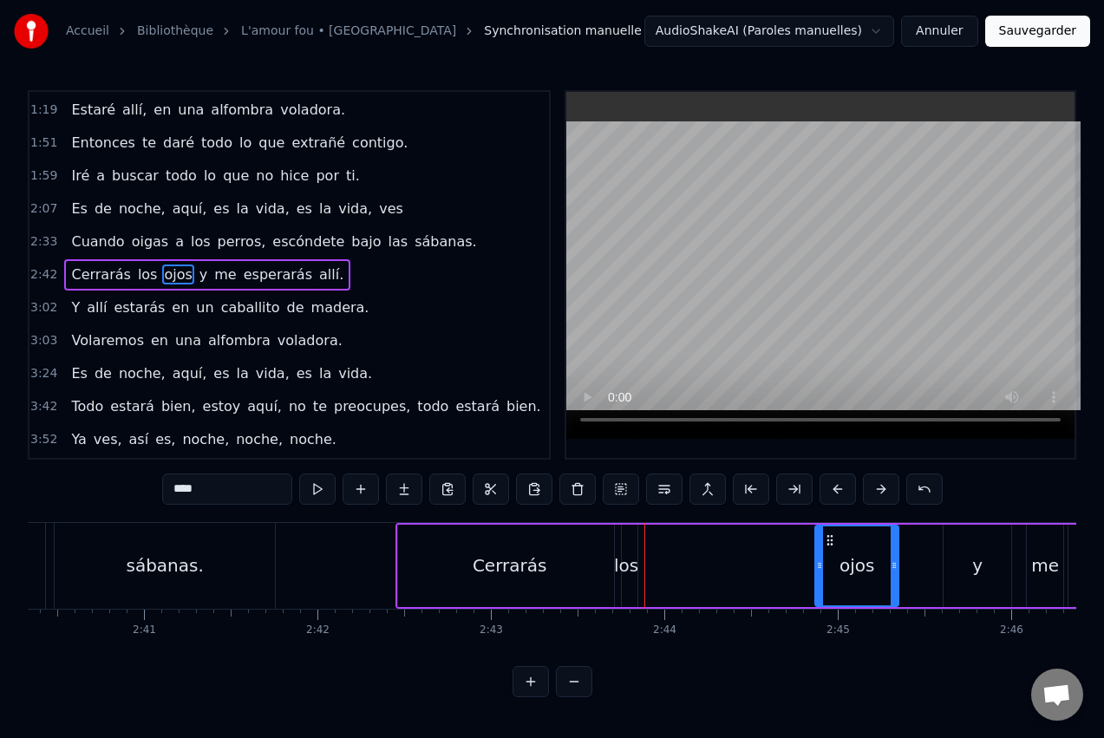
drag, startPoint x: 866, startPoint y: 559, endPoint x: 802, endPoint y: 566, distance: 63.7
click at [816, 566] on icon at bounding box center [819, 566] width 7 height 14
click at [631, 555] on div "los" at bounding box center [626, 566] width 24 height 26
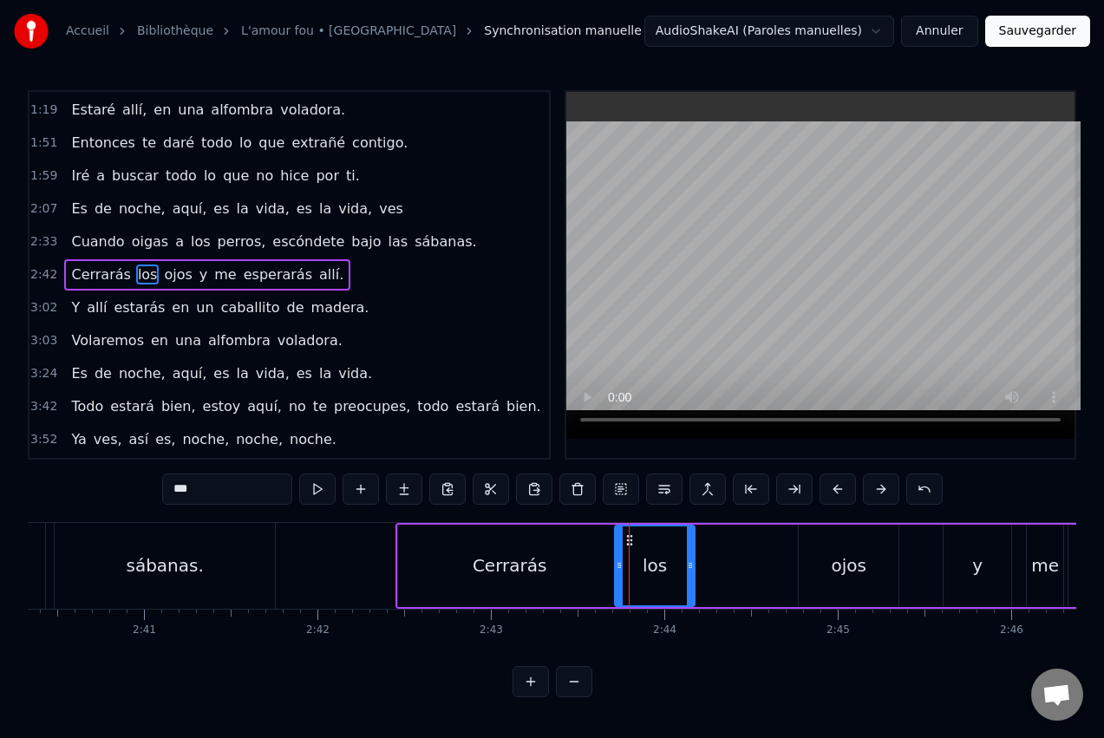
drag, startPoint x: 636, startPoint y: 554, endPoint x: 692, endPoint y: 555, distance: 56.4
click at [692, 555] on div at bounding box center [690, 565] width 7 height 79
drag, startPoint x: 630, startPoint y: 537, endPoint x: 707, endPoint y: 536, distance: 77.2
click at [707, 536] on icon at bounding box center [707, 540] width 14 height 14
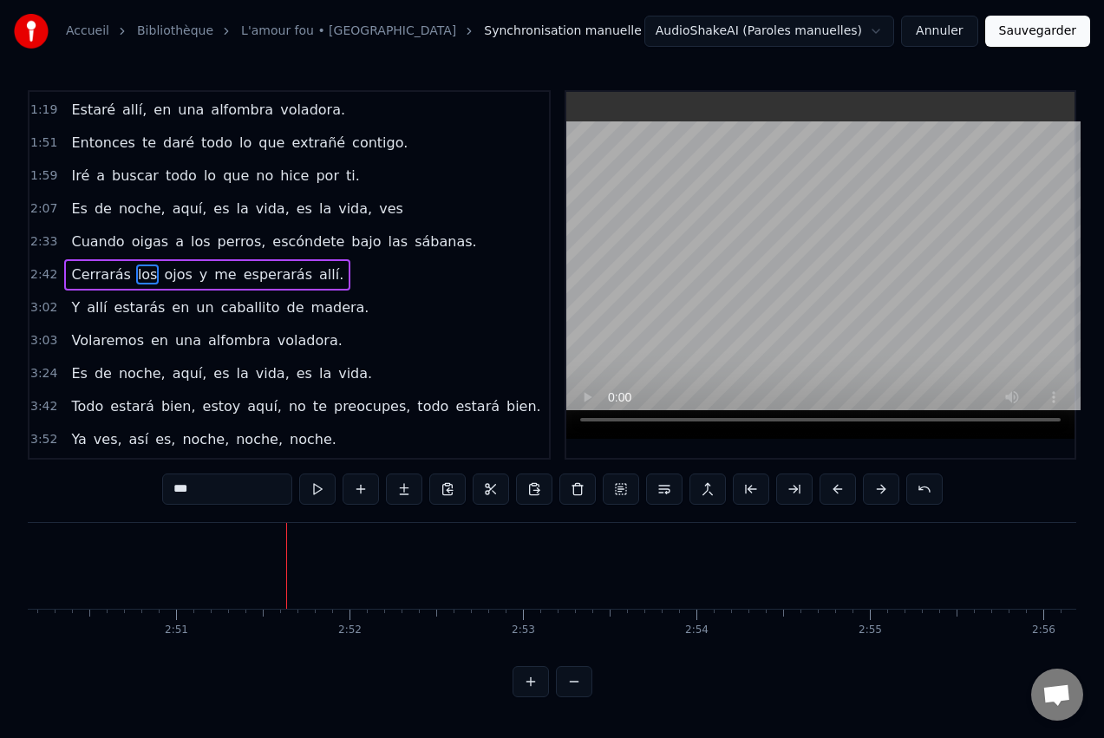
scroll to position [0, 29507]
click at [72, 311] on span "Y" at bounding box center [75, 308] width 12 height 20
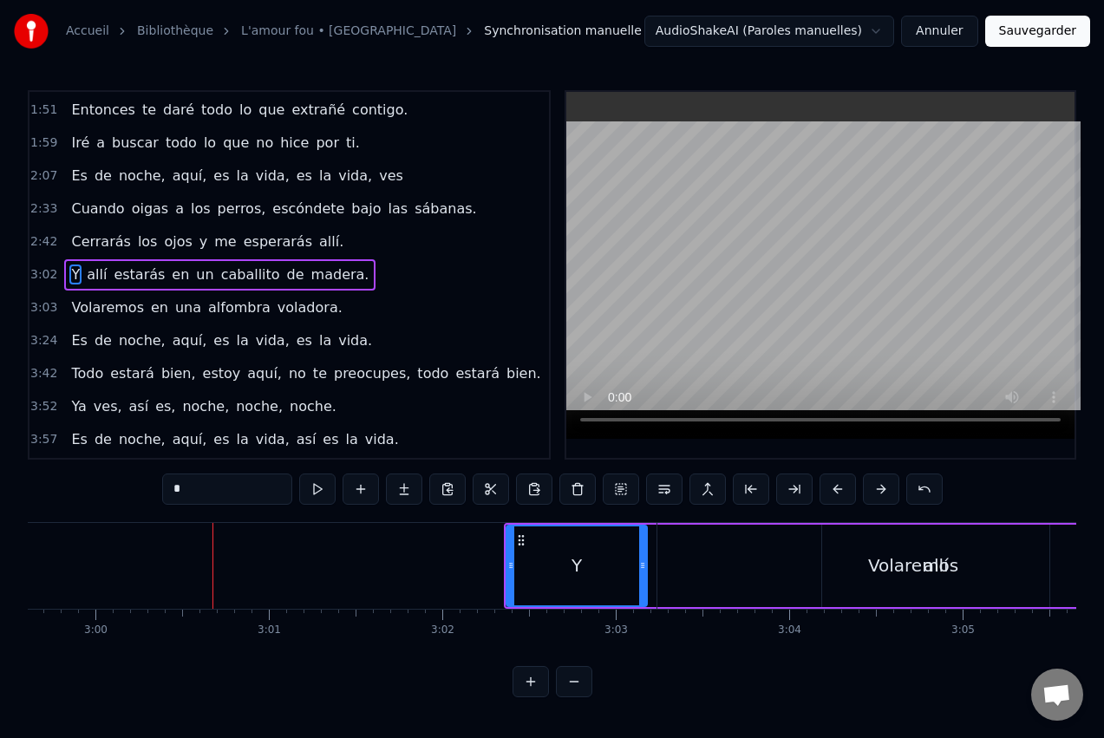
scroll to position [0, 31256]
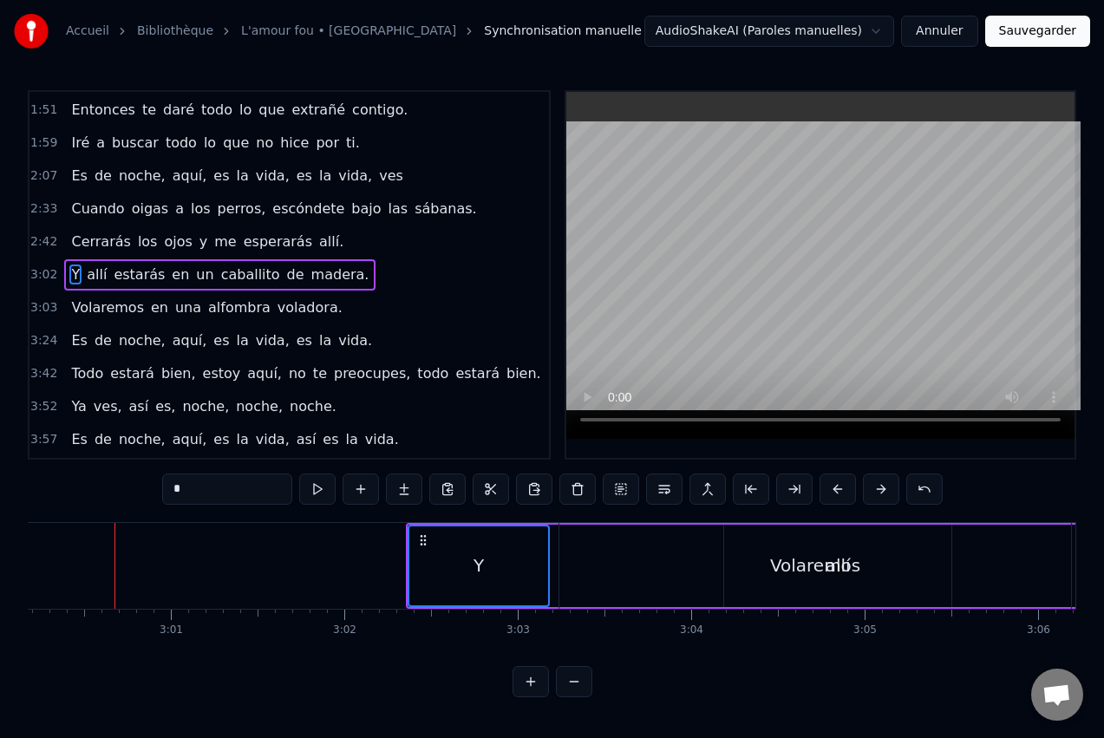
click at [690, 563] on div "Volaremos" at bounding box center [815, 566] width 512 height 86
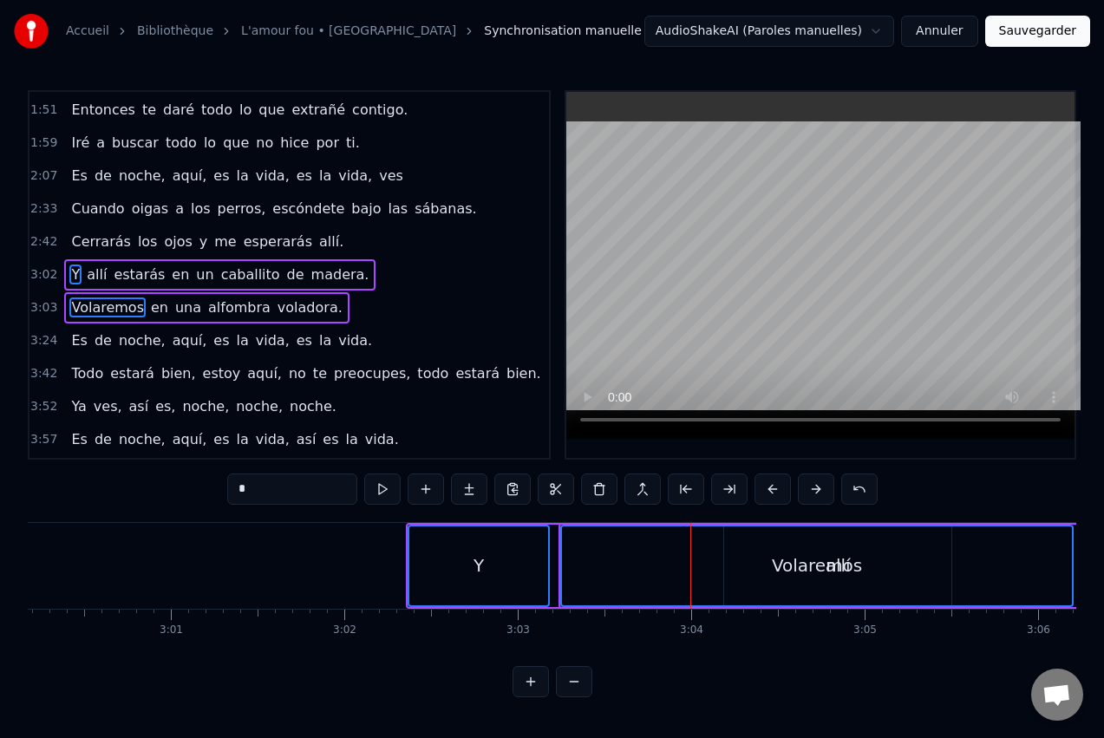
drag, startPoint x: 499, startPoint y: 548, endPoint x: 439, endPoint y: 542, distance: 60.2
click at [428, 558] on div "Y" at bounding box center [478, 565] width 139 height 79
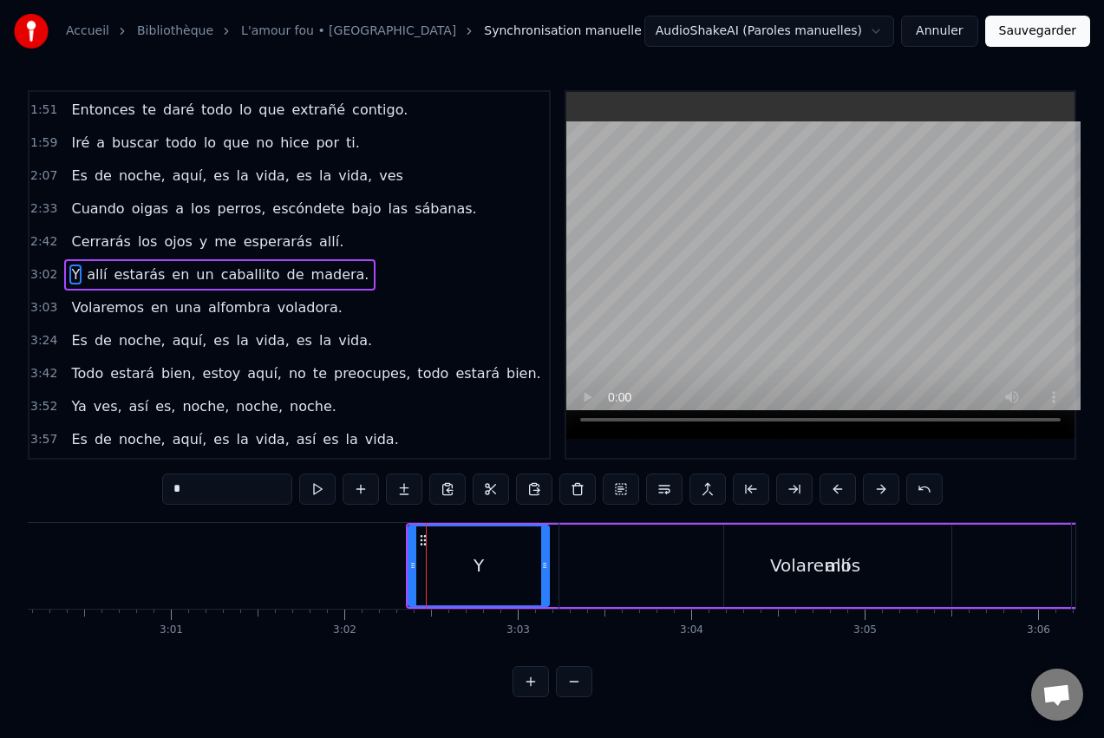
click at [605, 539] on div "Volaremos" at bounding box center [815, 566] width 512 height 86
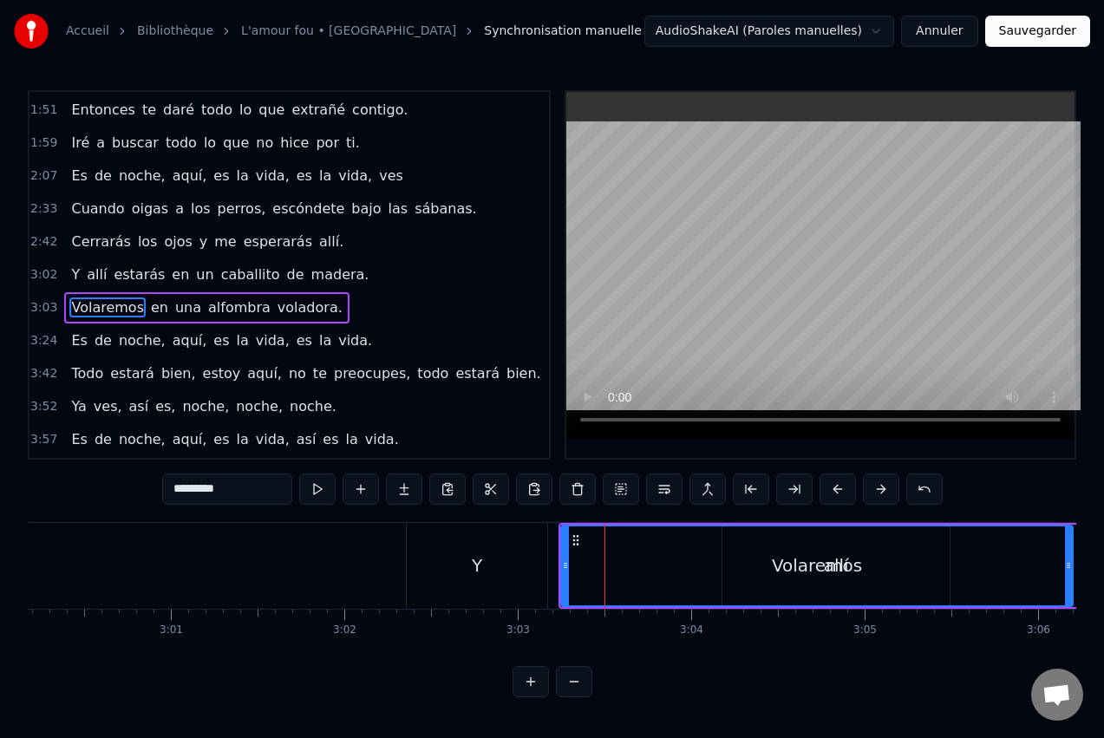
scroll to position [196, 0]
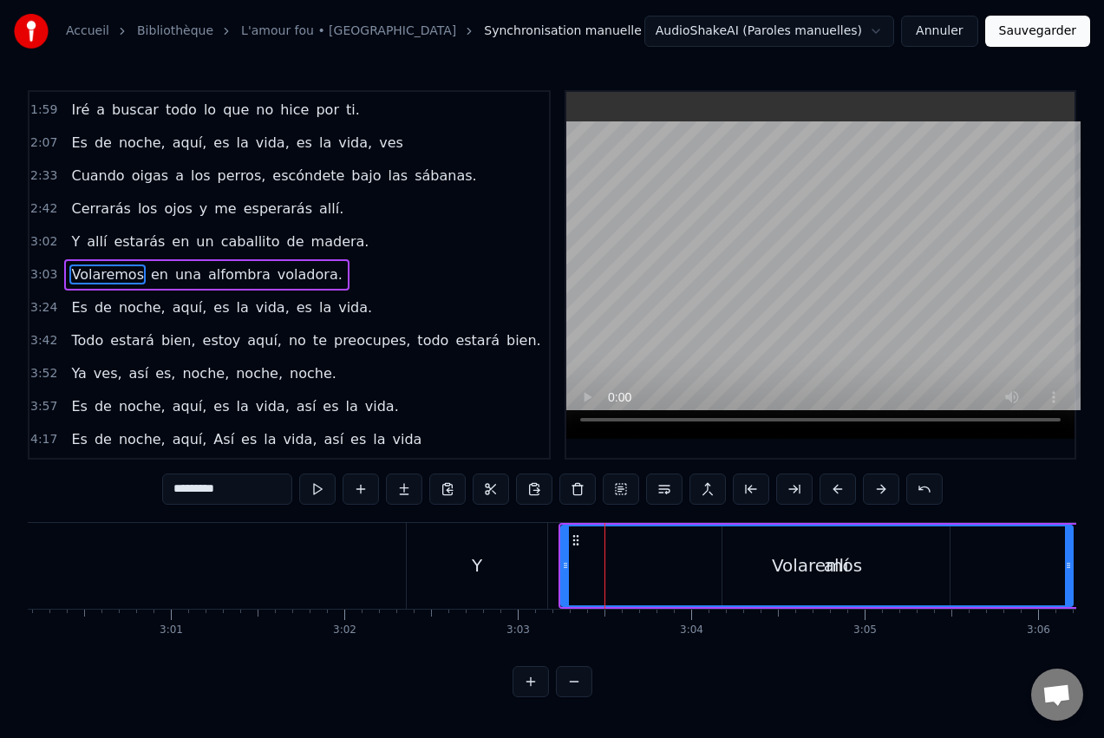
click at [533, 546] on div "Y" at bounding box center [477, 566] width 141 height 86
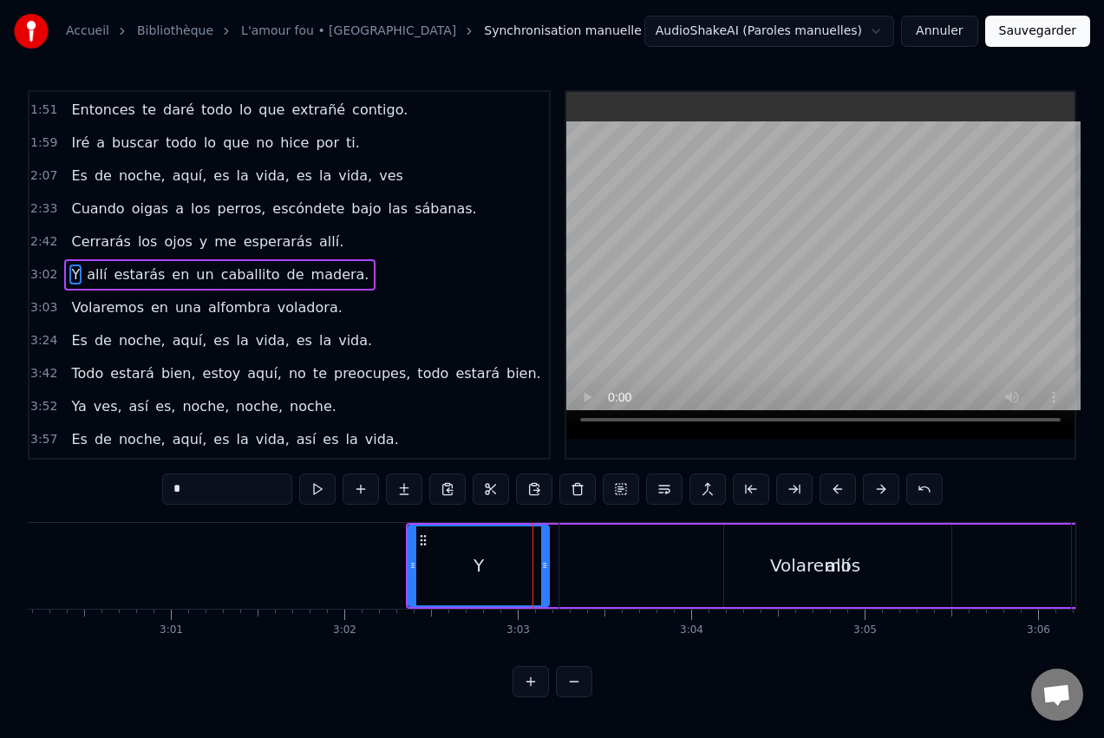
click at [602, 559] on div "Volaremos" at bounding box center [815, 566] width 512 height 86
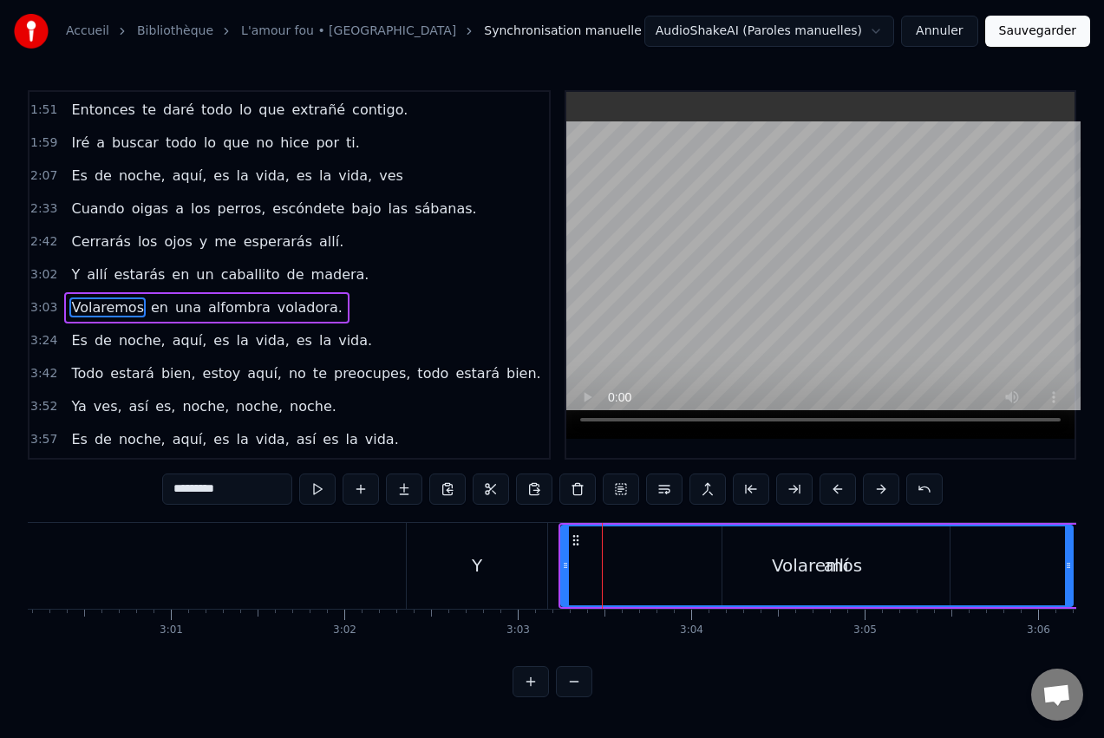
scroll to position [196, 0]
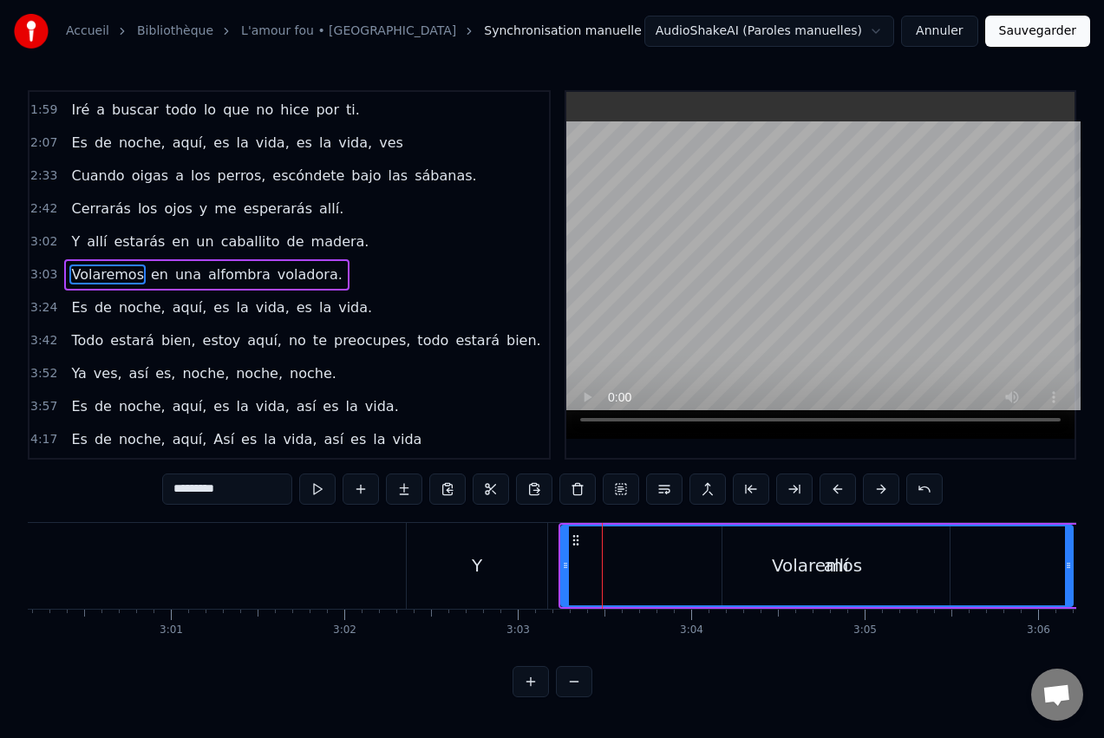
click at [513, 560] on div "Y" at bounding box center [477, 566] width 141 height 86
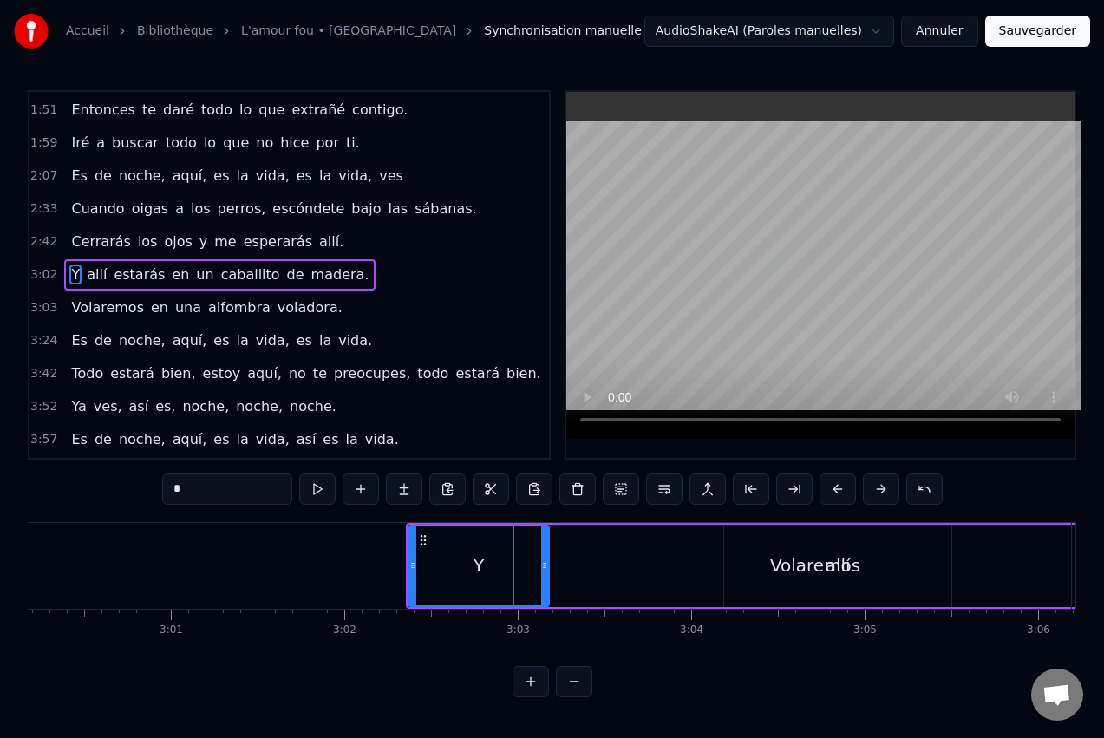
click at [601, 555] on div "Volaremos" at bounding box center [815, 566] width 512 height 86
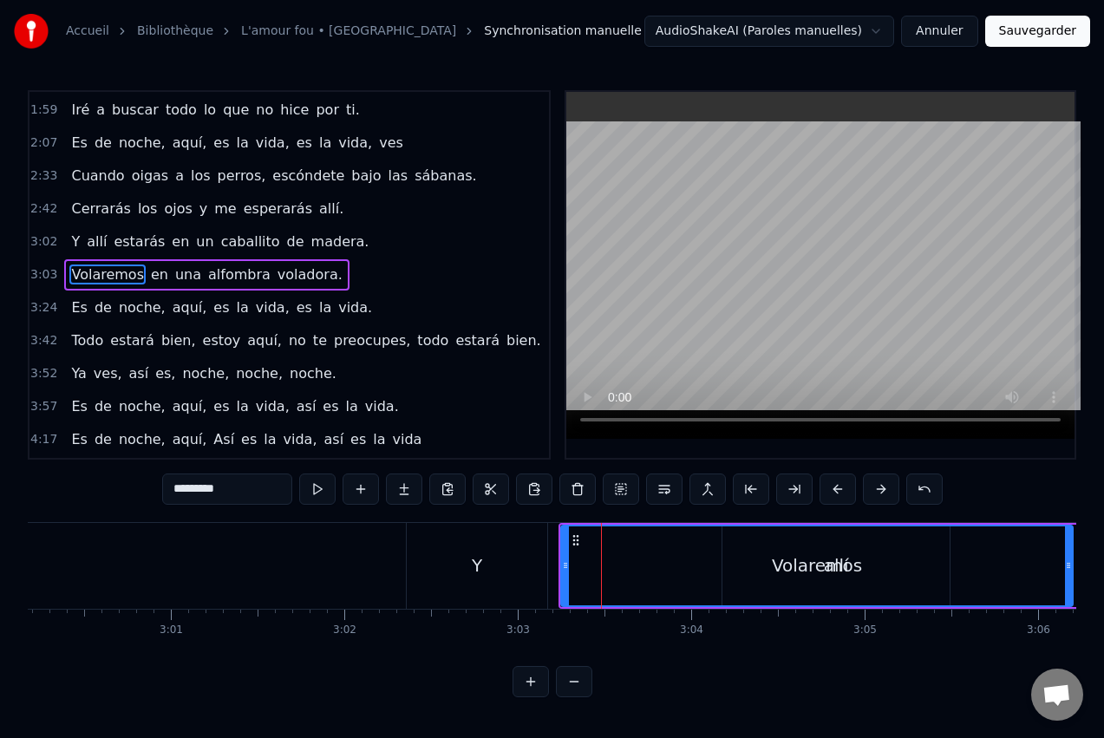
click at [496, 586] on div "Y" at bounding box center [477, 566] width 141 height 86
type input "*"
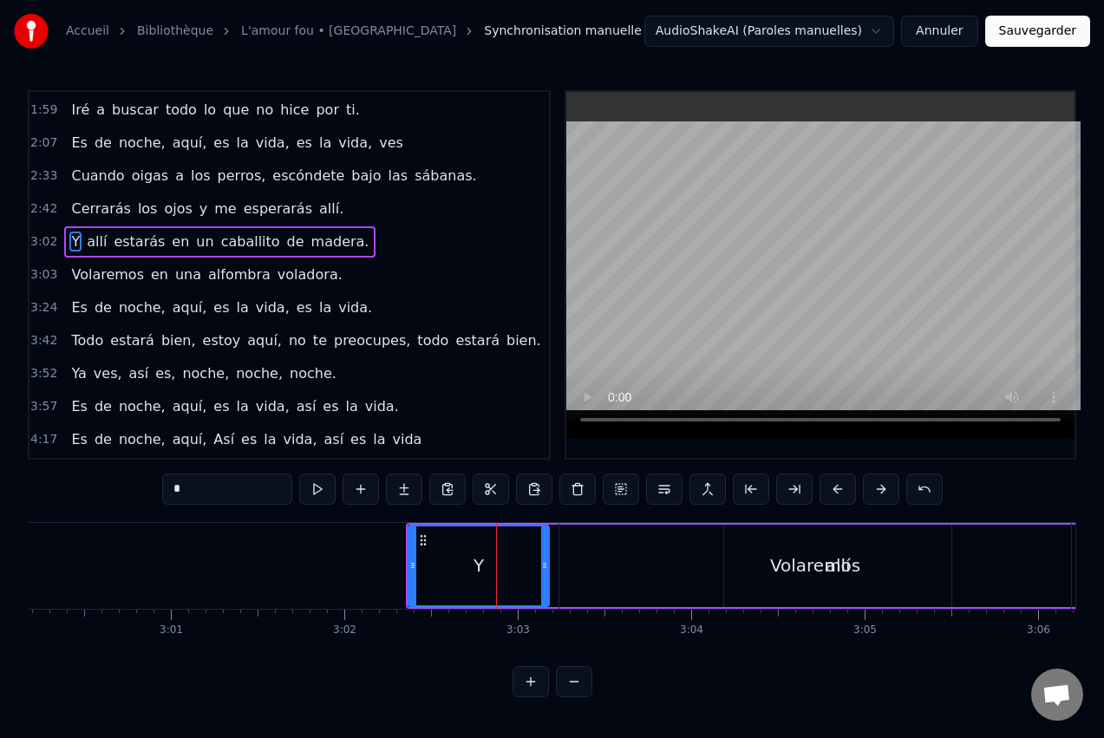
scroll to position [163, 0]
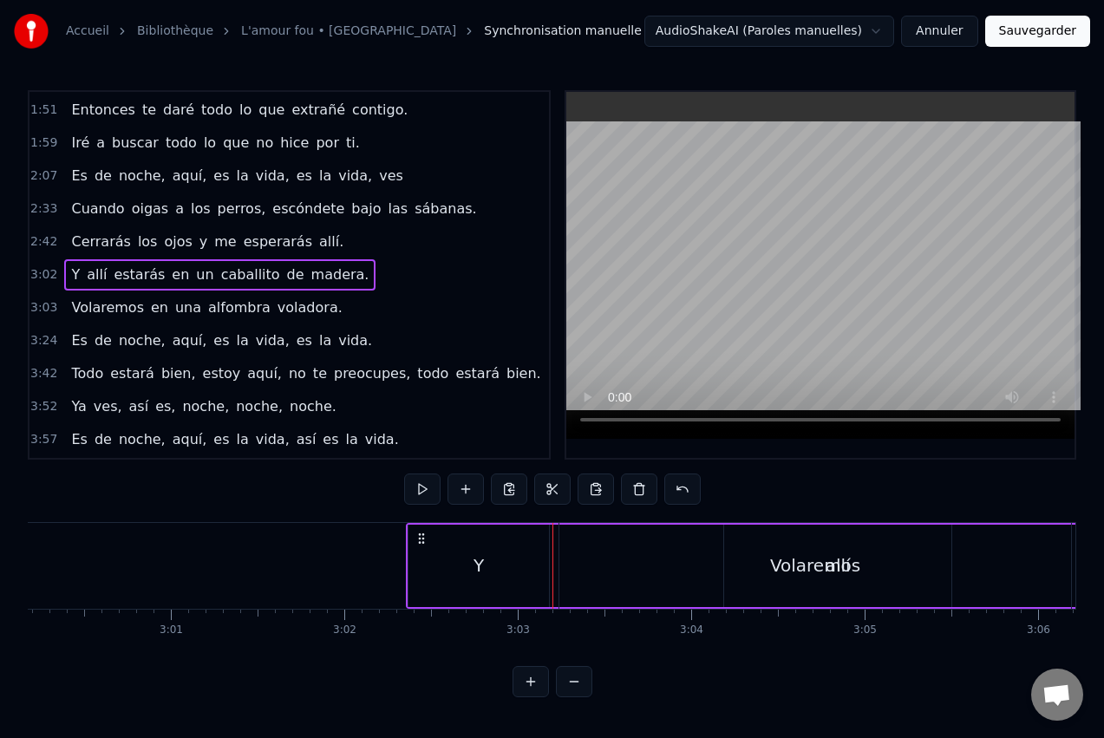
click at [553, 608] on div at bounding box center [553, 566] width 1 height 86
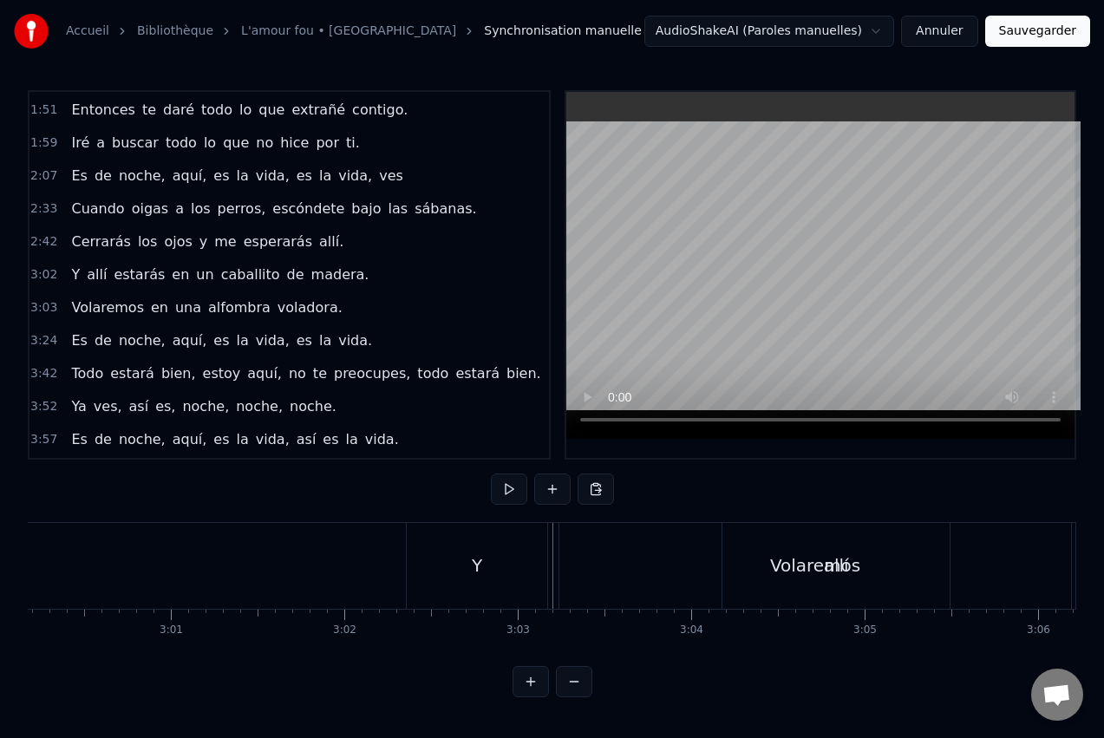
drag, startPoint x: 589, startPoint y: 607, endPoint x: 614, endPoint y: 576, distance: 40.1
click at [617, 576] on div "Volaremos" at bounding box center [815, 566] width 513 height 86
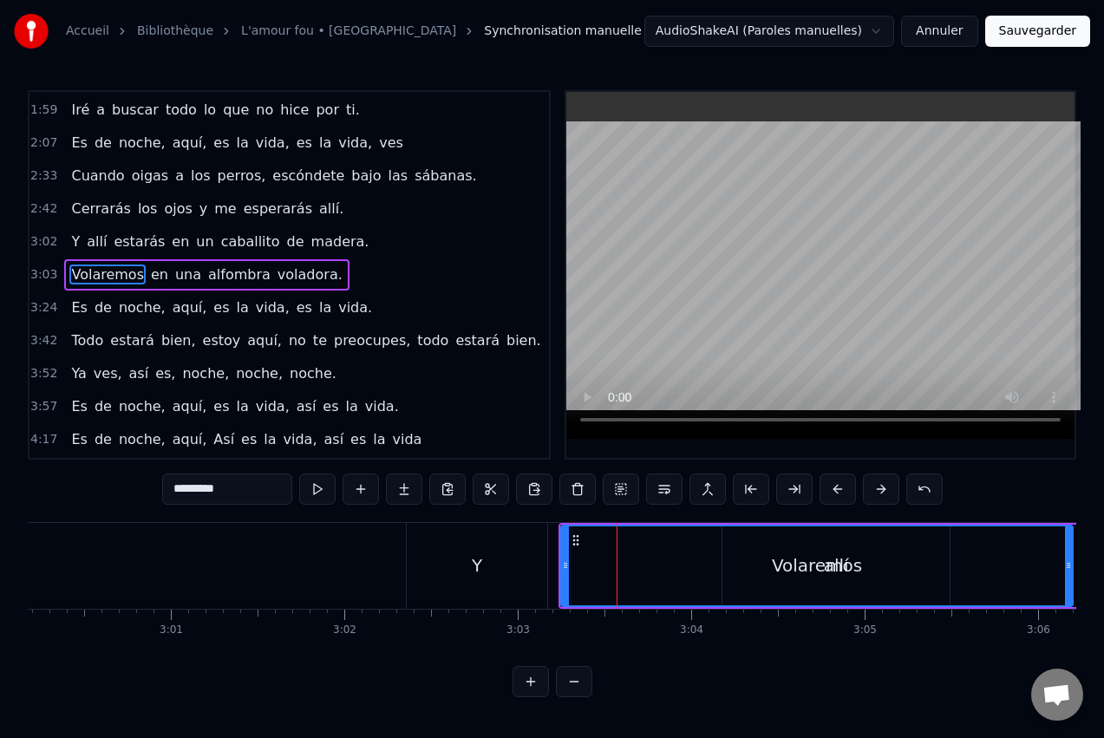
click at [533, 573] on div "Y" at bounding box center [477, 566] width 141 height 86
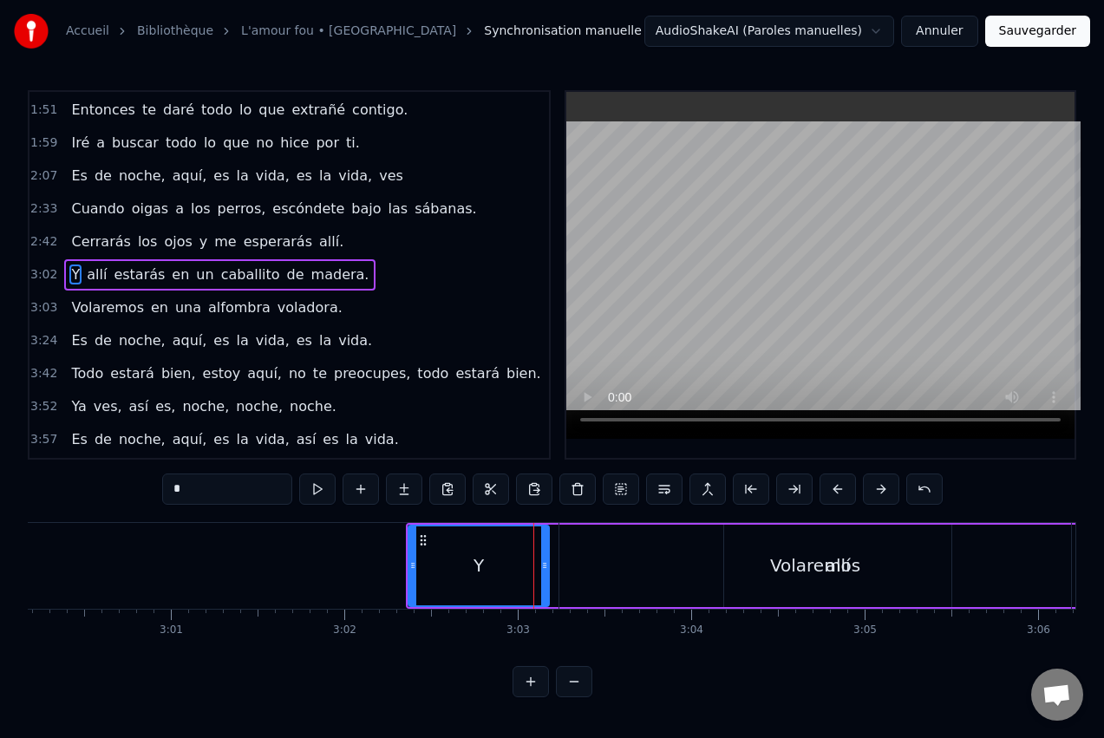
click at [586, 563] on div "Volaremos" at bounding box center [815, 566] width 512 height 86
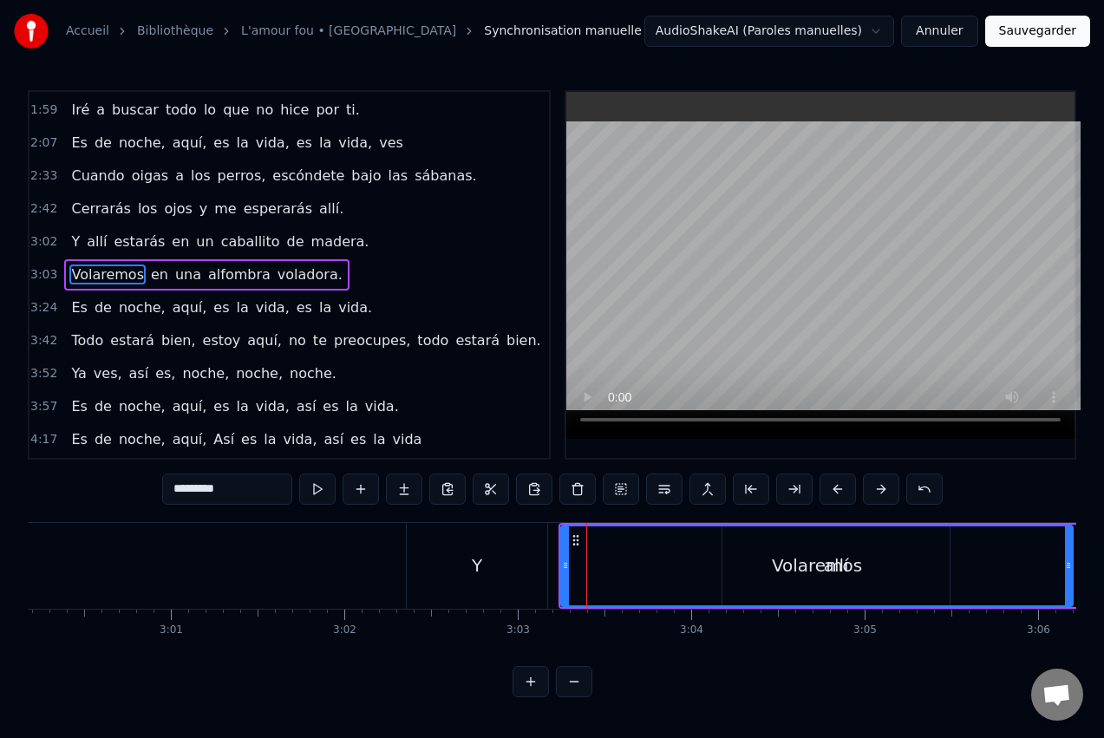
click at [577, 542] on icon at bounding box center [576, 540] width 14 height 14
click at [458, 563] on div "Y" at bounding box center [477, 566] width 141 height 86
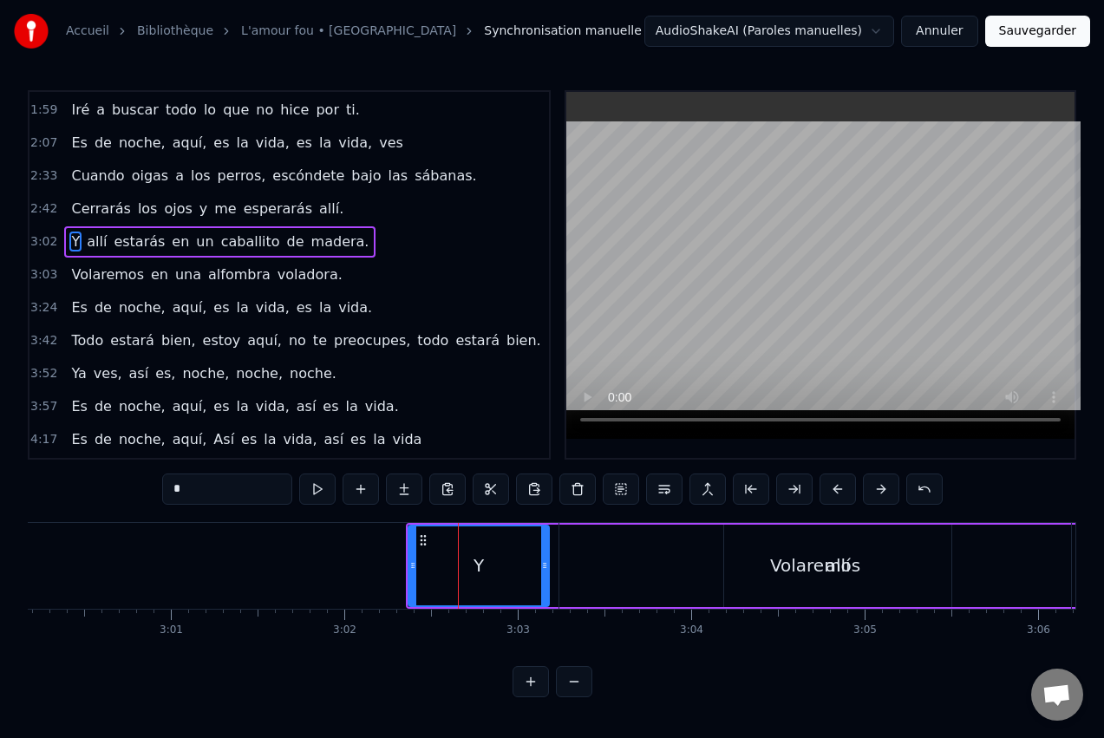
scroll to position [163, 0]
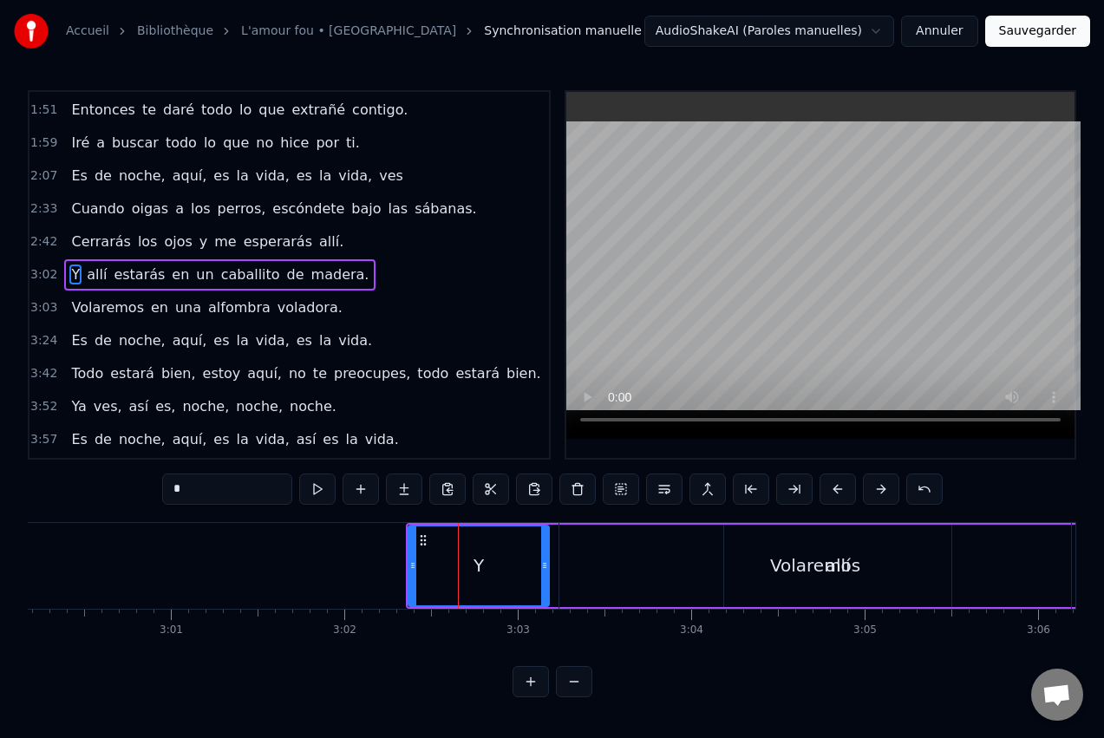
click at [572, 543] on div "Volaremos" at bounding box center [815, 566] width 512 height 86
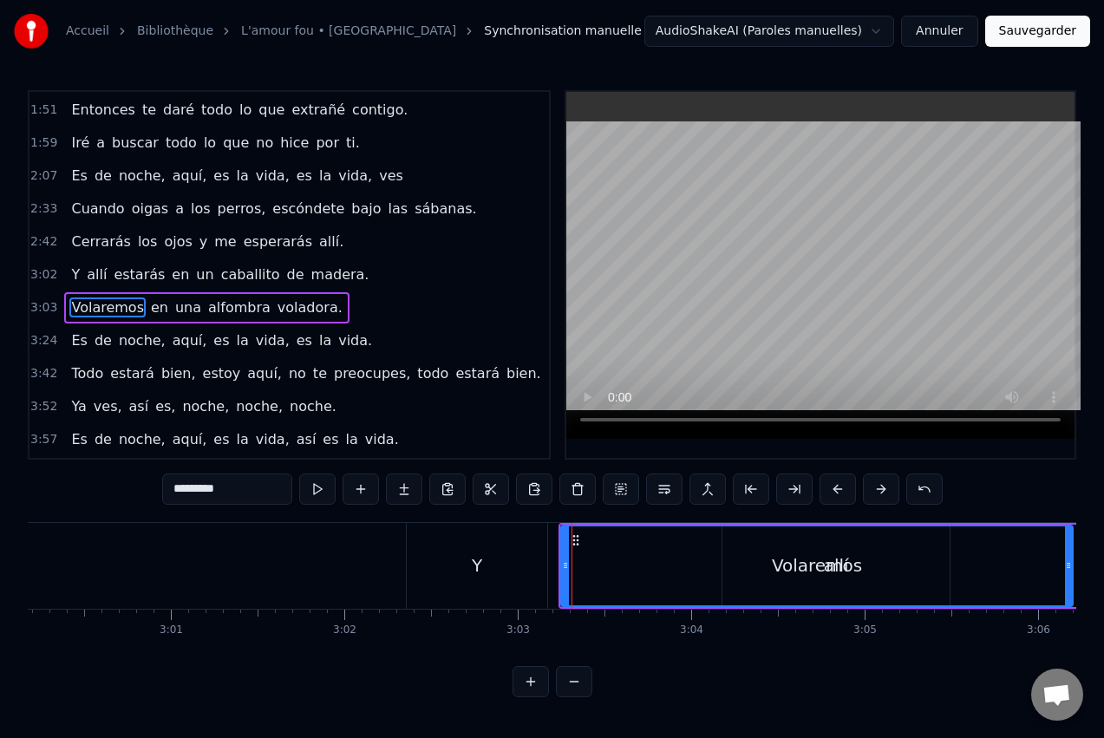
scroll to position [196, 0]
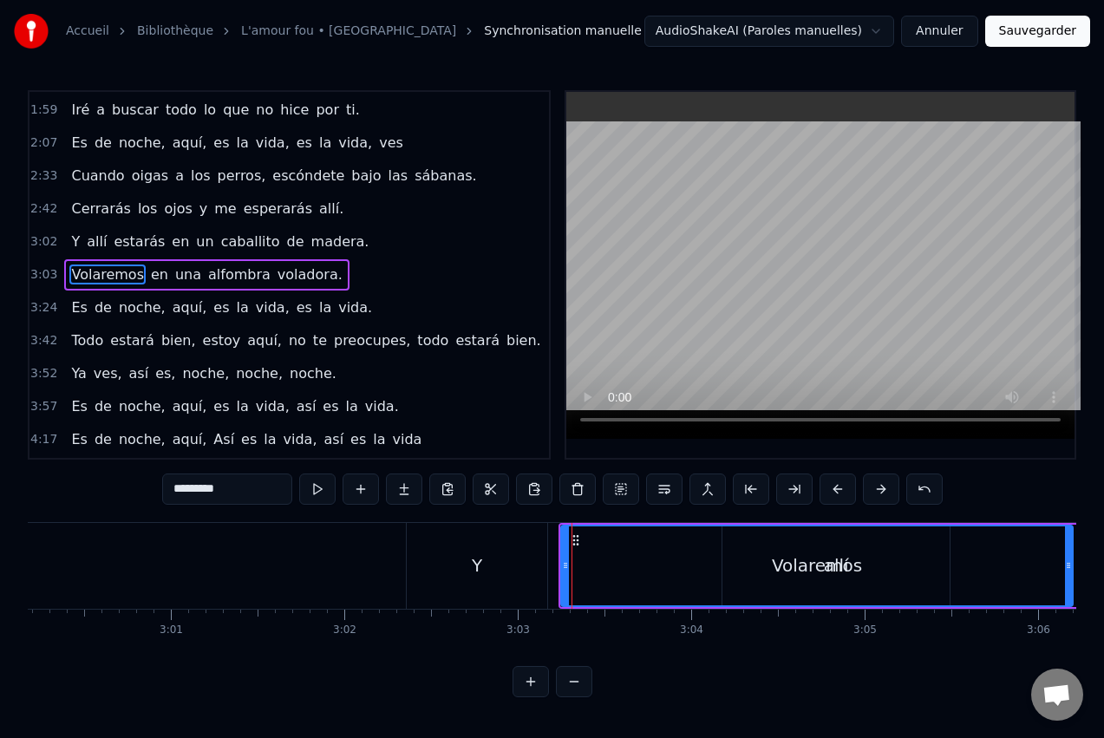
click at [469, 568] on div "Y" at bounding box center [477, 566] width 141 height 86
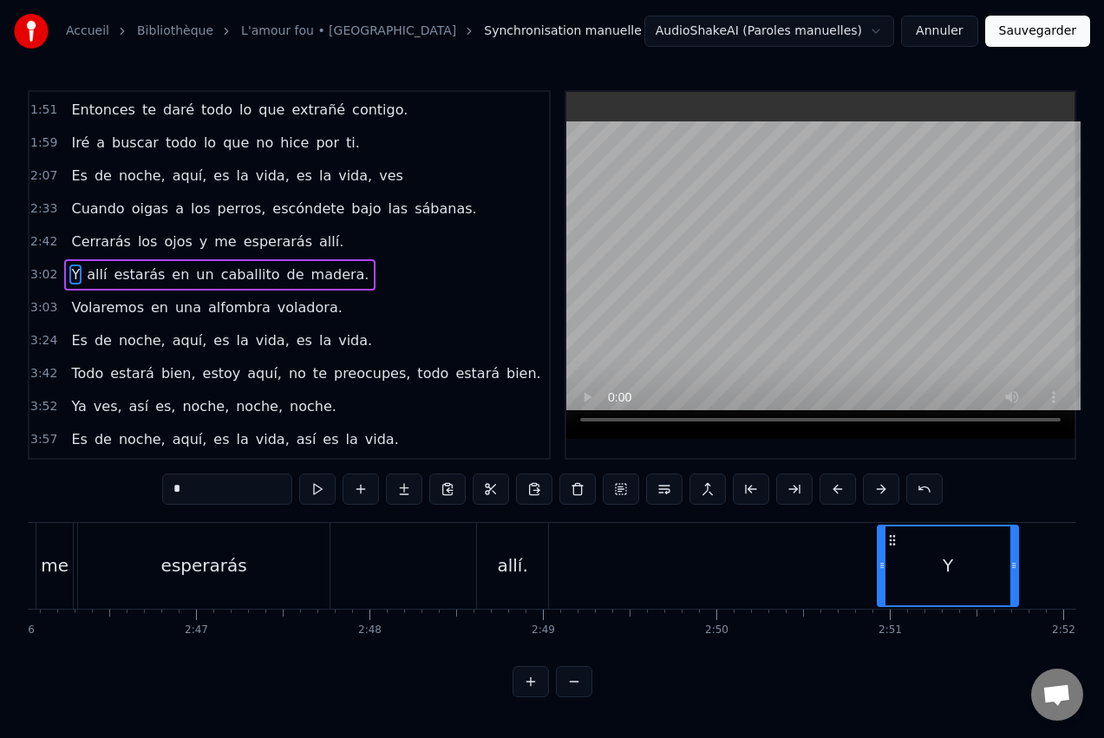
scroll to position [0, 28809]
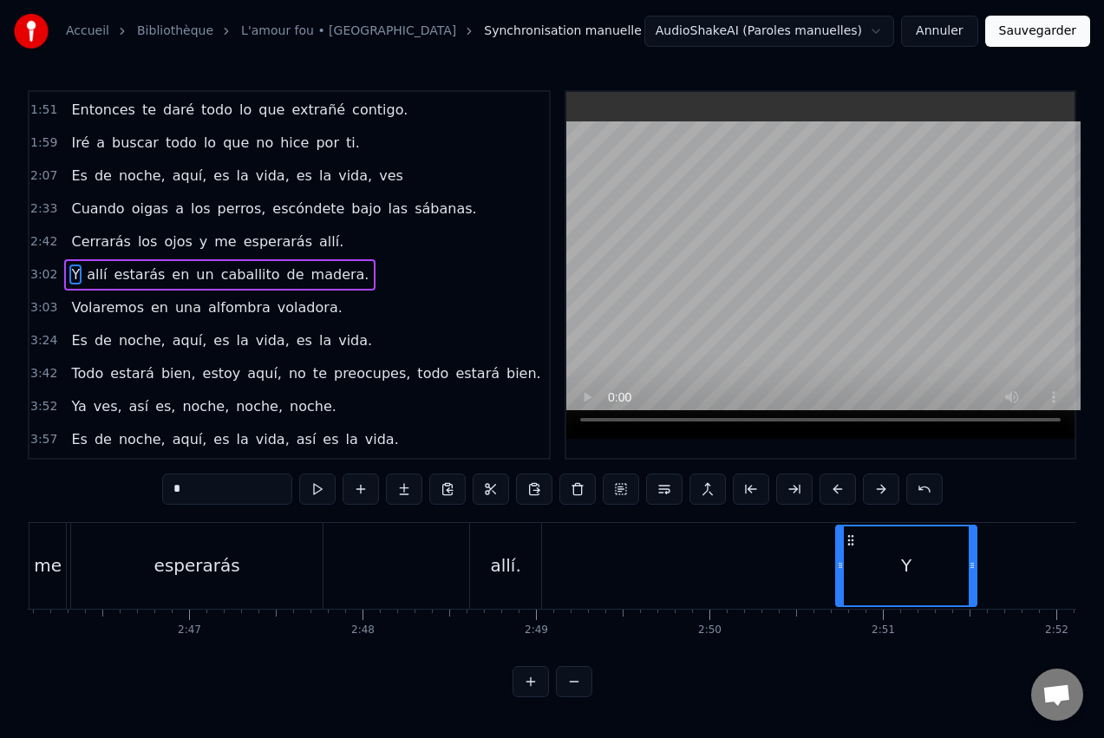
drag, startPoint x: 423, startPoint y: 539, endPoint x: 851, endPoint y: 559, distance: 428.1
click at [851, 559] on div "Y" at bounding box center [906, 565] width 139 height 79
click at [88, 278] on span "allí" at bounding box center [96, 275] width 23 height 20
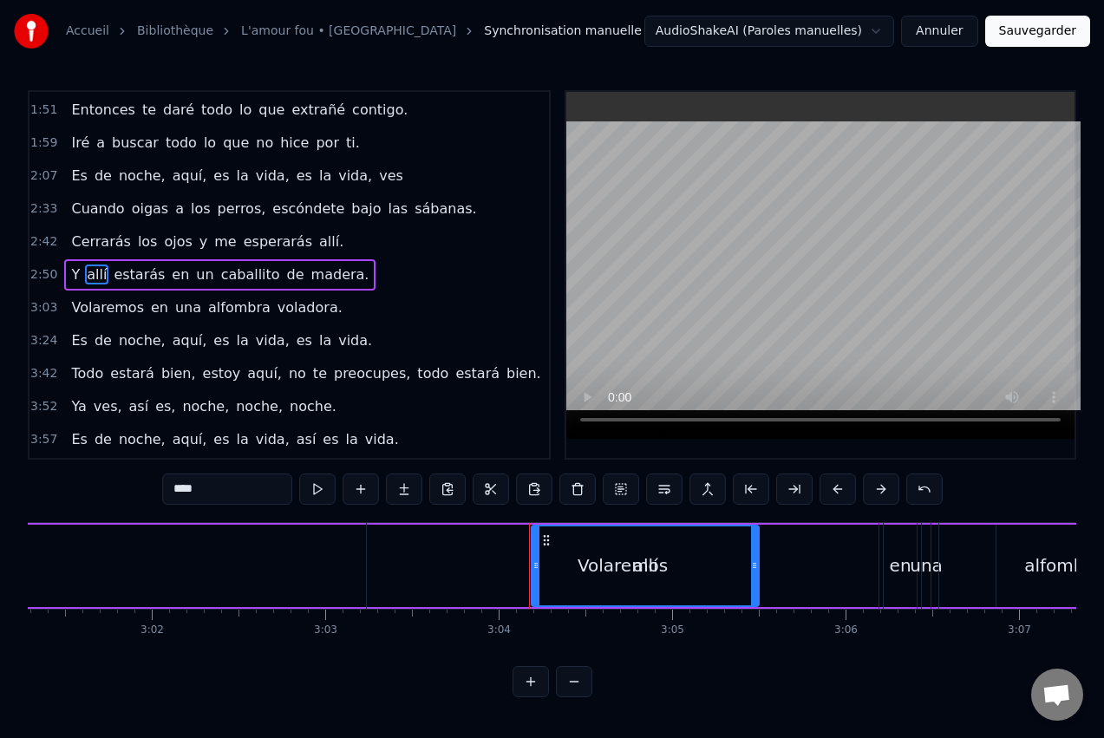
scroll to position [0, 31446]
drag, startPoint x: 546, startPoint y: 542, endPoint x: 451, endPoint y: 551, distance: 94.9
click at [451, 551] on div "Volaremos" at bounding box center [625, 566] width 512 height 86
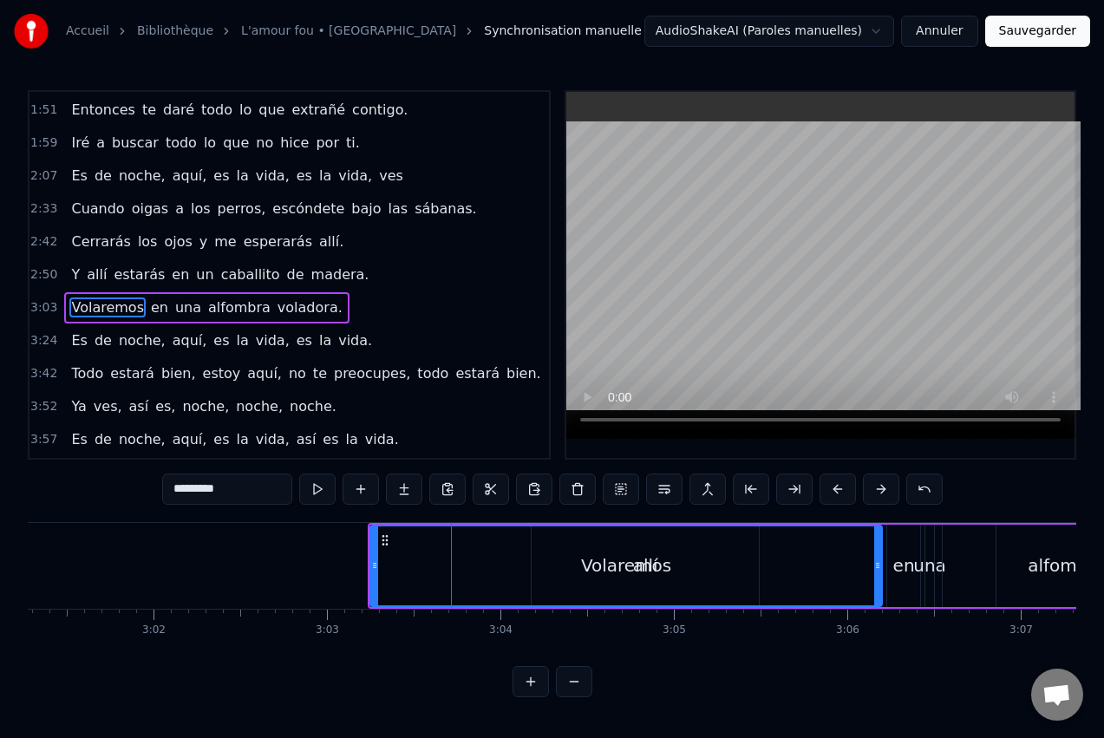
scroll to position [196, 0]
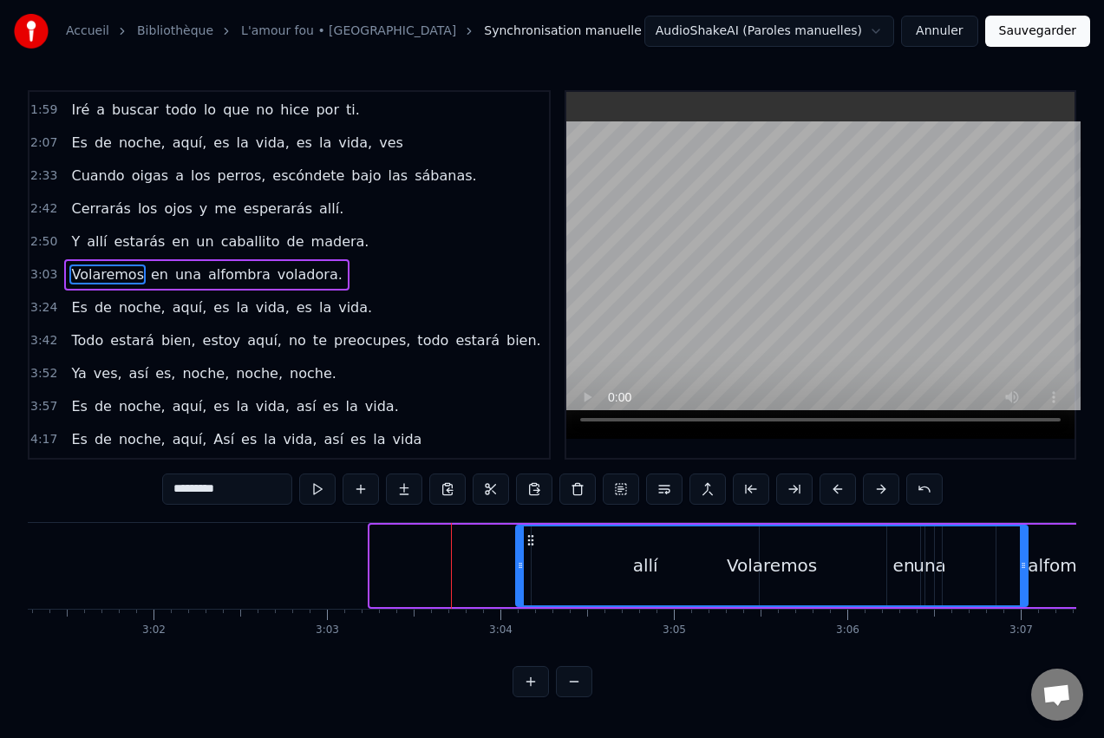
drag, startPoint x: 383, startPoint y: 541, endPoint x: 528, endPoint y: 540, distance: 145.7
click at [528, 540] on icon at bounding box center [531, 540] width 14 height 14
click at [606, 561] on div "Volaremos" at bounding box center [772, 565] width 510 height 79
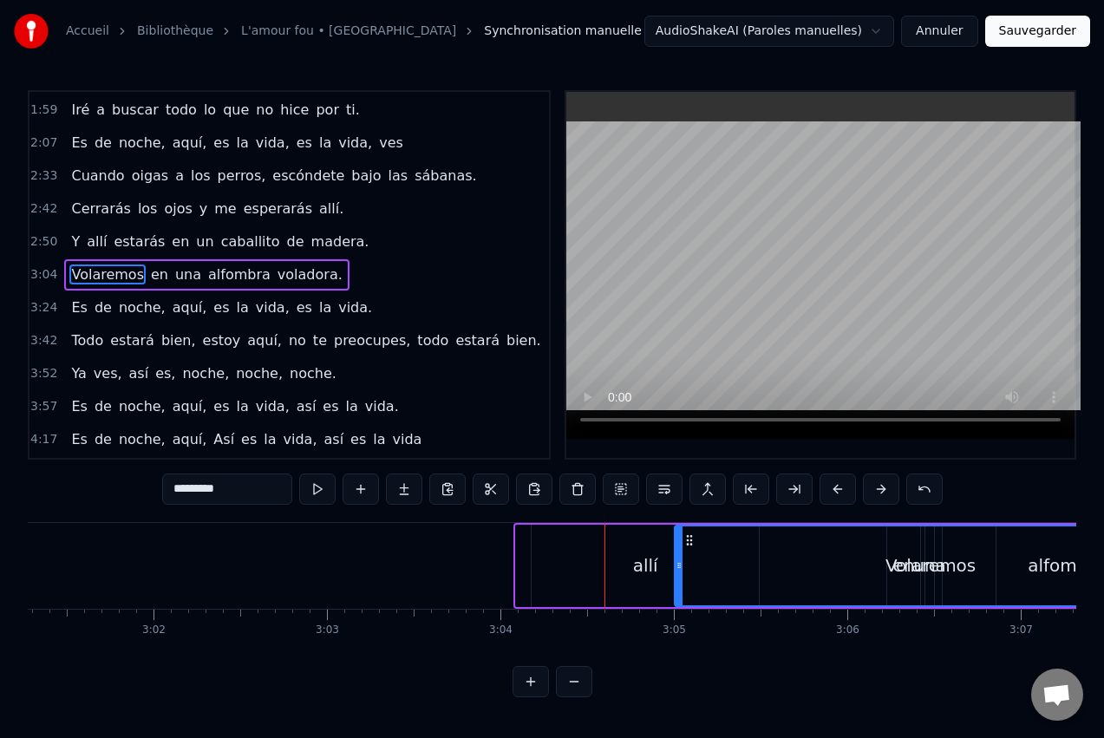
drag, startPoint x: 530, startPoint y: 538, endPoint x: 689, endPoint y: 537, distance: 158.7
click at [689, 537] on icon at bounding box center [690, 540] width 14 height 14
click at [646, 559] on div "allí" at bounding box center [645, 566] width 25 height 26
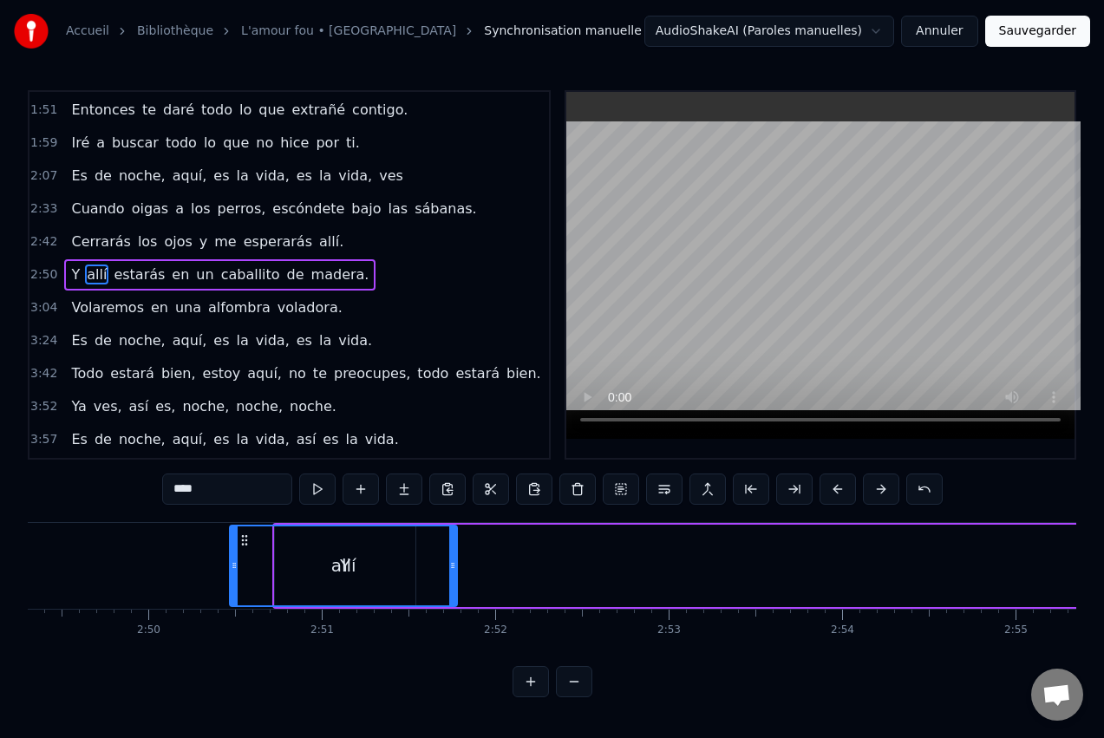
scroll to position [0, 29366]
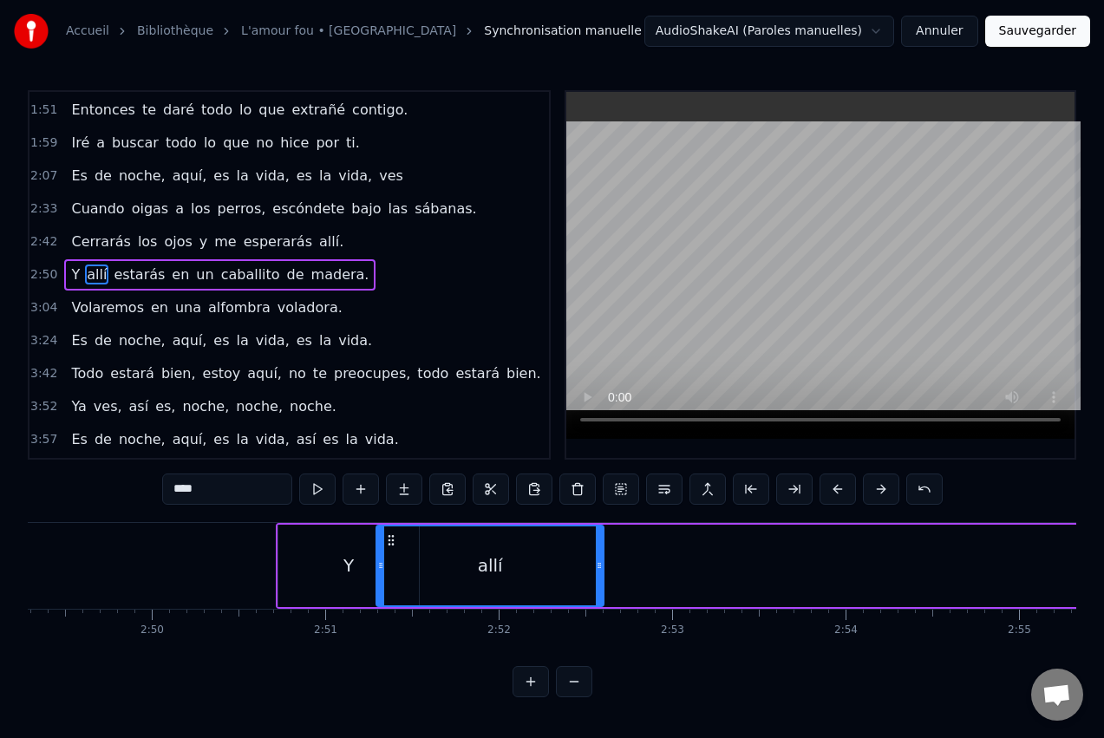
drag, startPoint x: 546, startPoint y: 540, endPoint x: 389, endPoint y: 556, distance: 156.9
click at [389, 556] on div "allí" at bounding box center [490, 565] width 226 height 79
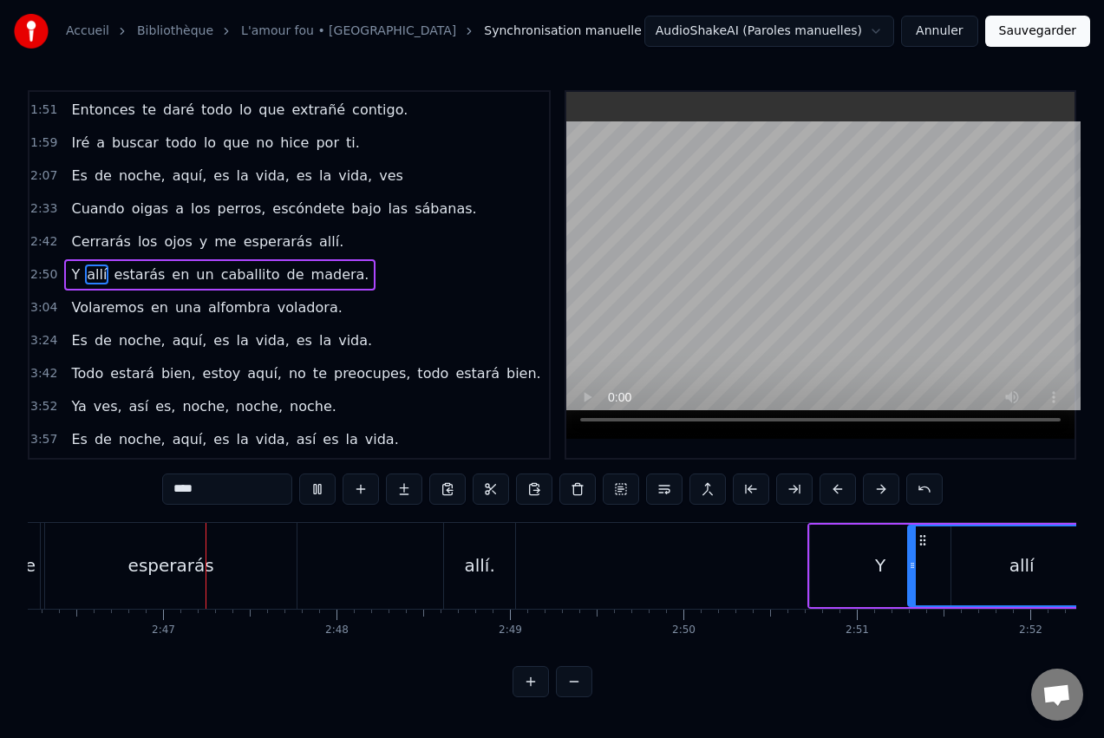
scroll to position [0, 28859]
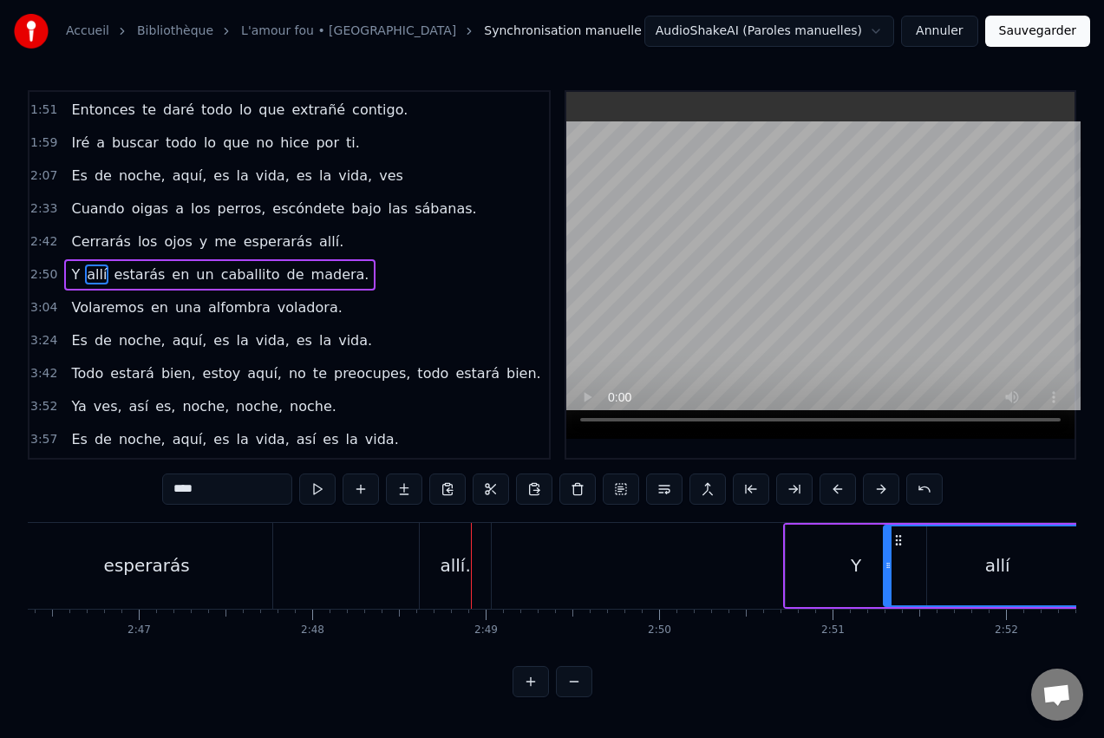
click at [846, 545] on div "Y" at bounding box center [856, 566] width 141 height 82
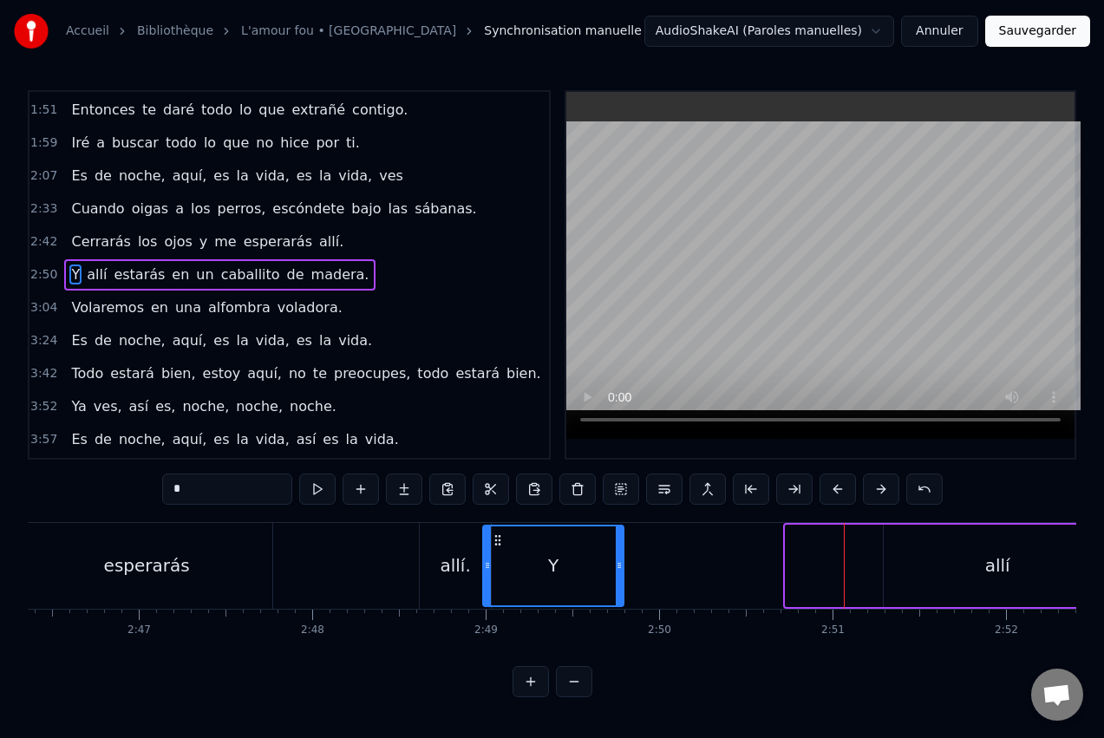
drag, startPoint x: 801, startPoint y: 539, endPoint x: 499, endPoint y: 567, distance: 304.1
click at [499, 567] on div "Y" at bounding box center [553, 565] width 139 height 79
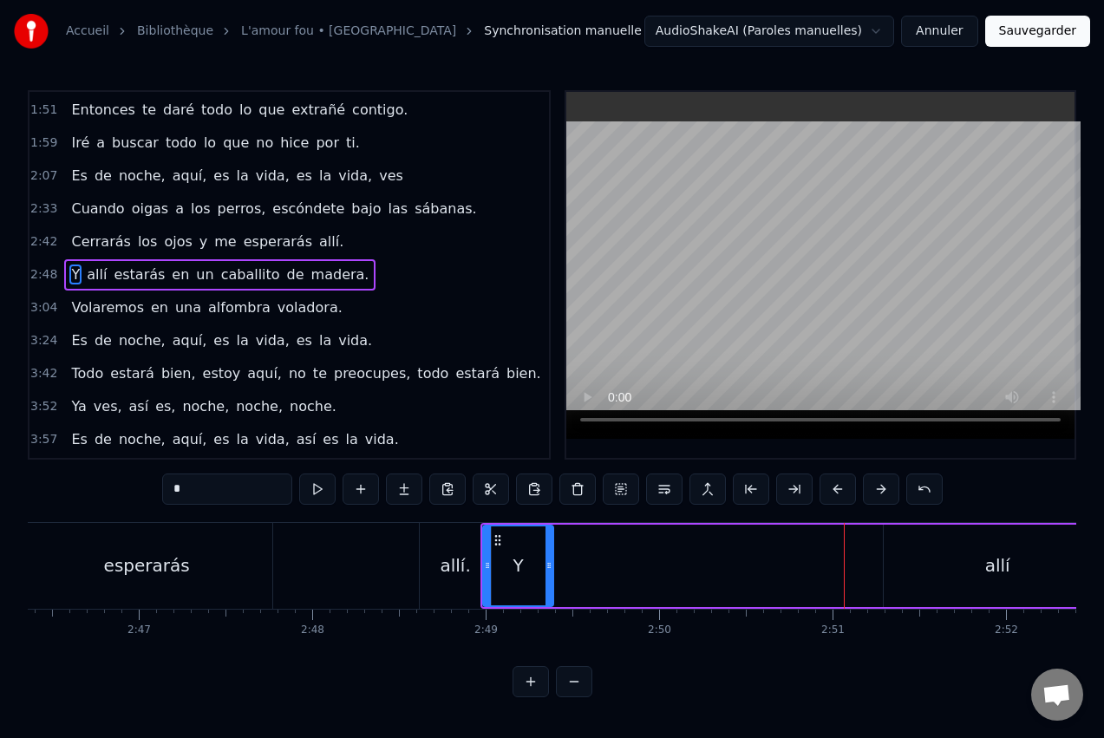
drag, startPoint x: 620, startPoint y: 562, endPoint x: 589, endPoint y: 555, distance: 32.0
click at [553, 569] on icon at bounding box center [549, 566] width 7 height 14
click at [941, 570] on div "allí" at bounding box center [997, 566] width 227 height 82
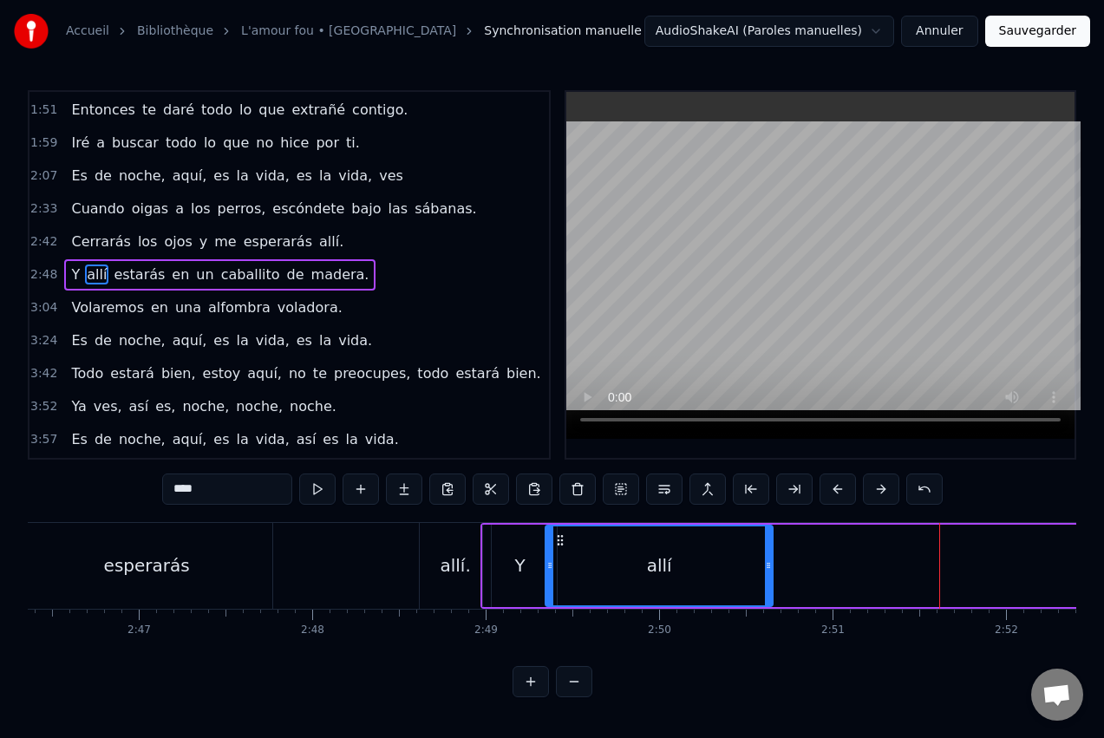
drag, startPoint x: 899, startPoint y: 540, endPoint x: 560, endPoint y: 564, distance: 339.1
click at [560, 564] on div "allí" at bounding box center [659, 565] width 226 height 79
drag, startPoint x: 772, startPoint y: 560, endPoint x: 709, endPoint y: 570, distance: 64.0
click at [709, 570] on icon at bounding box center [705, 566] width 7 height 14
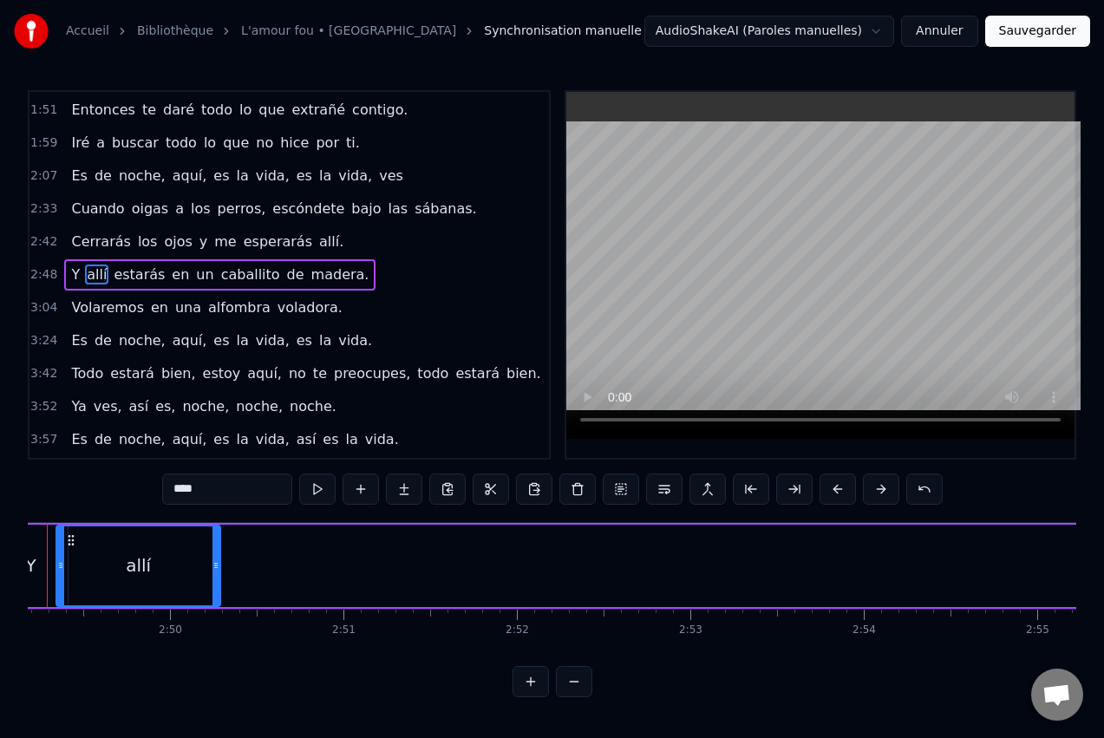
scroll to position [0, 29280]
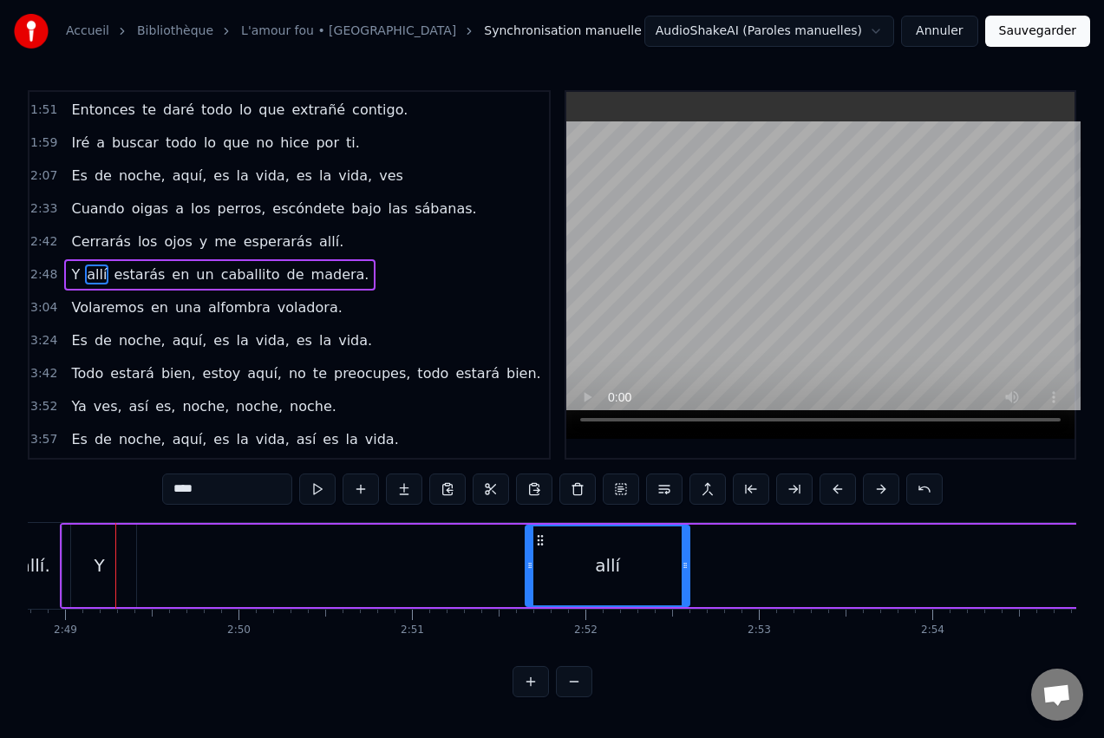
drag, startPoint x: 140, startPoint y: 540, endPoint x: 505, endPoint y: 548, distance: 365.2
click at [540, 540] on icon at bounding box center [540, 540] width 14 height 14
click at [88, 553] on div "Y" at bounding box center [99, 566] width 74 height 82
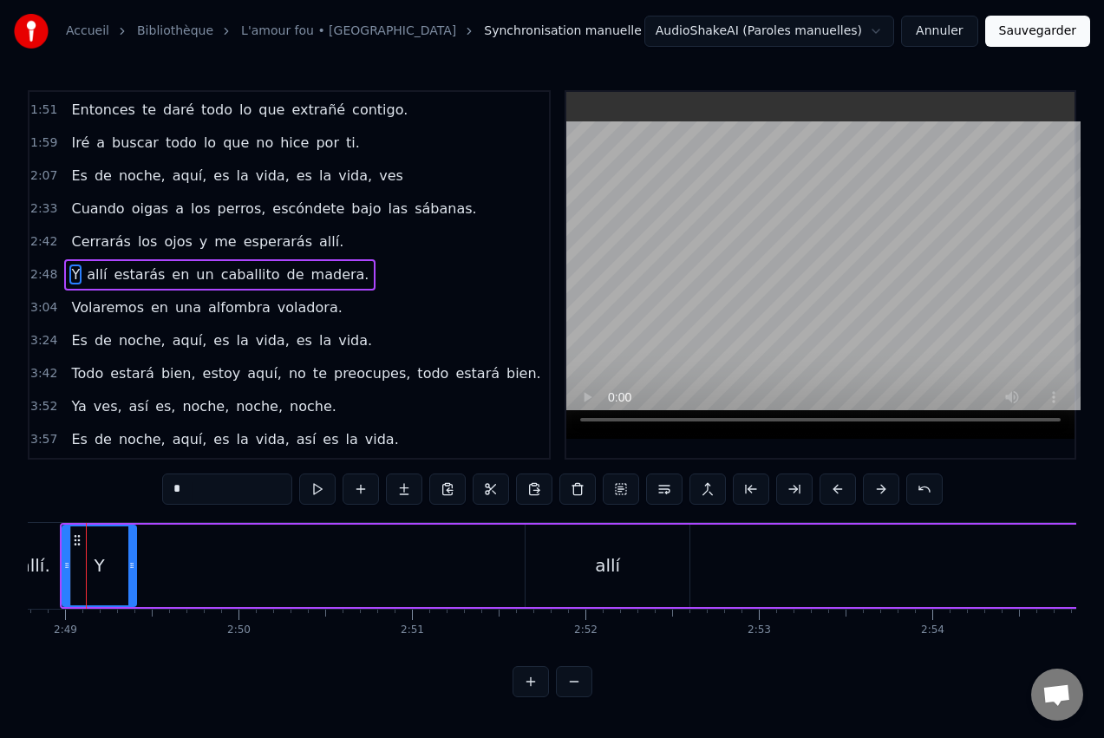
scroll to position [0, 29251]
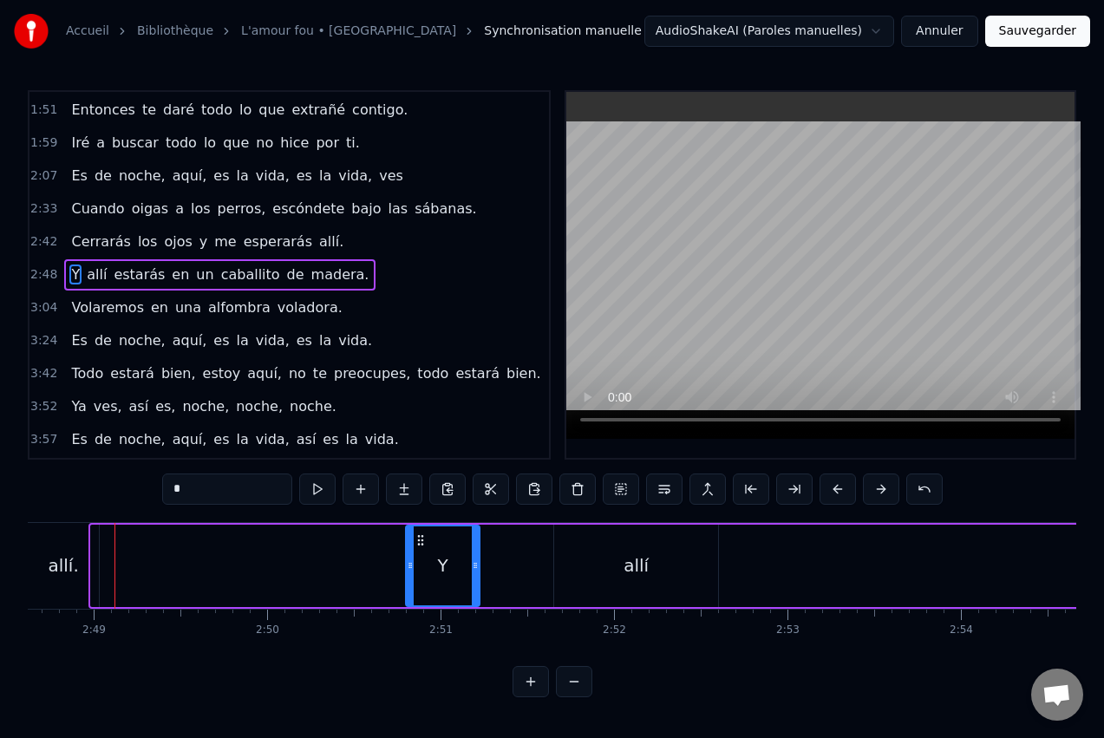
drag, startPoint x: 120, startPoint y: 539, endPoint x: 422, endPoint y: 533, distance: 301.9
click at [422, 533] on icon at bounding box center [421, 540] width 14 height 14
click at [611, 532] on div "allí" at bounding box center [636, 566] width 164 height 82
type input "****"
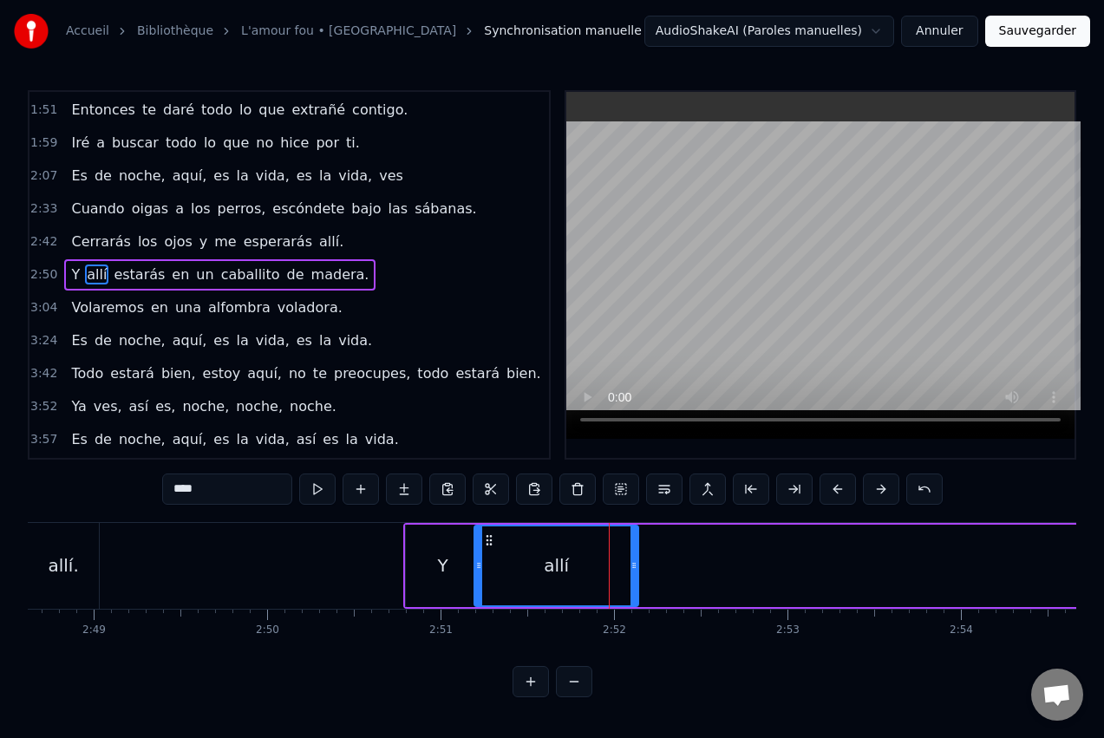
drag, startPoint x: 567, startPoint y: 537, endPoint x: 488, endPoint y: 552, distance: 80.3
click at [488, 552] on div "allí" at bounding box center [556, 565] width 162 height 79
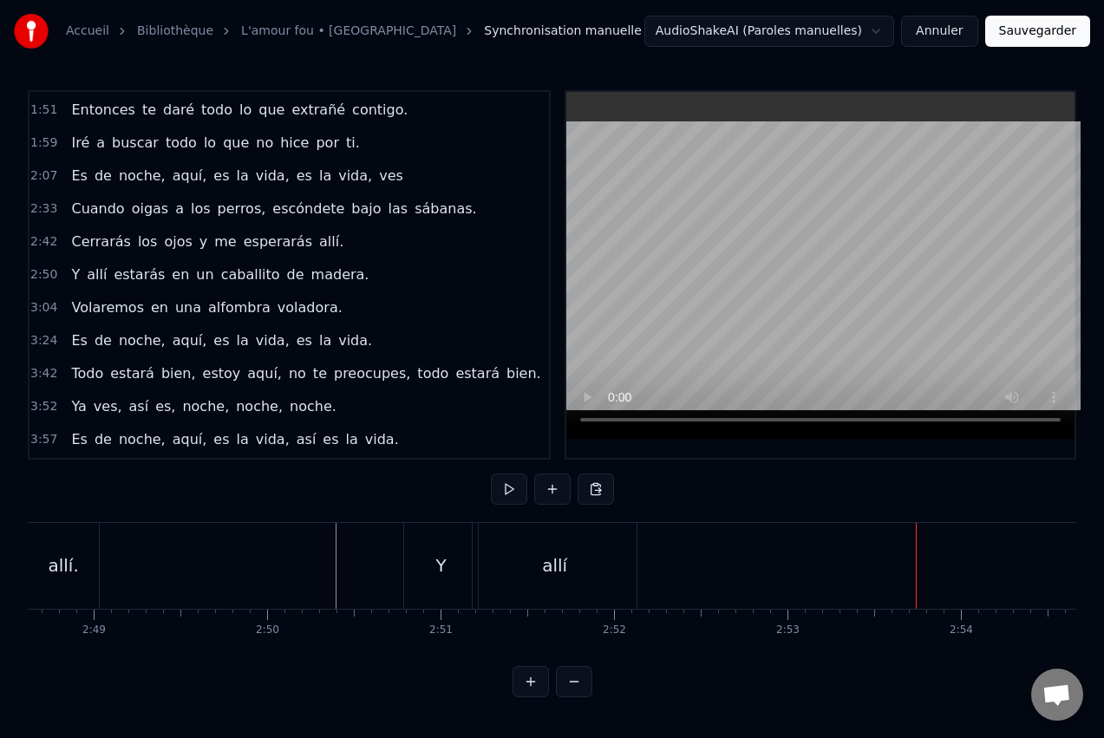
click at [127, 278] on span "estarás" at bounding box center [139, 275] width 55 height 20
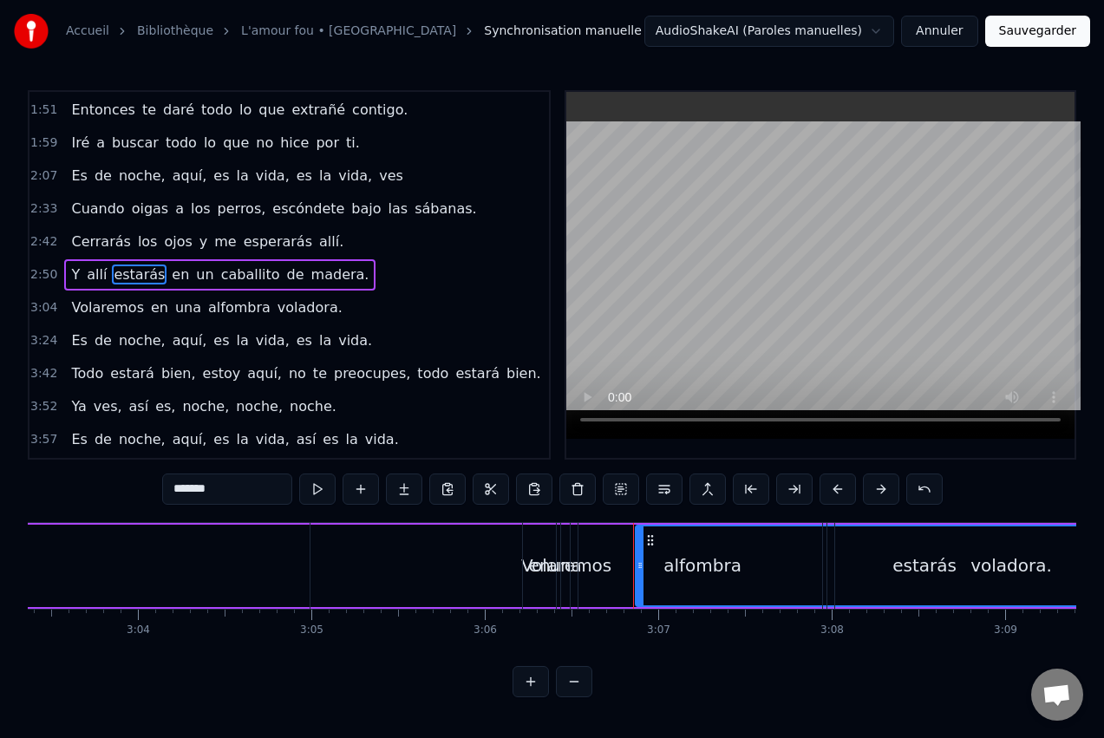
scroll to position [0, 31807]
drag, startPoint x: 648, startPoint y: 539, endPoint x: 697, endPoint y: 535, distance: 49.6
click at [706, 535] on div "alfombra" at bounding box center [704, 566] width 248 height 86
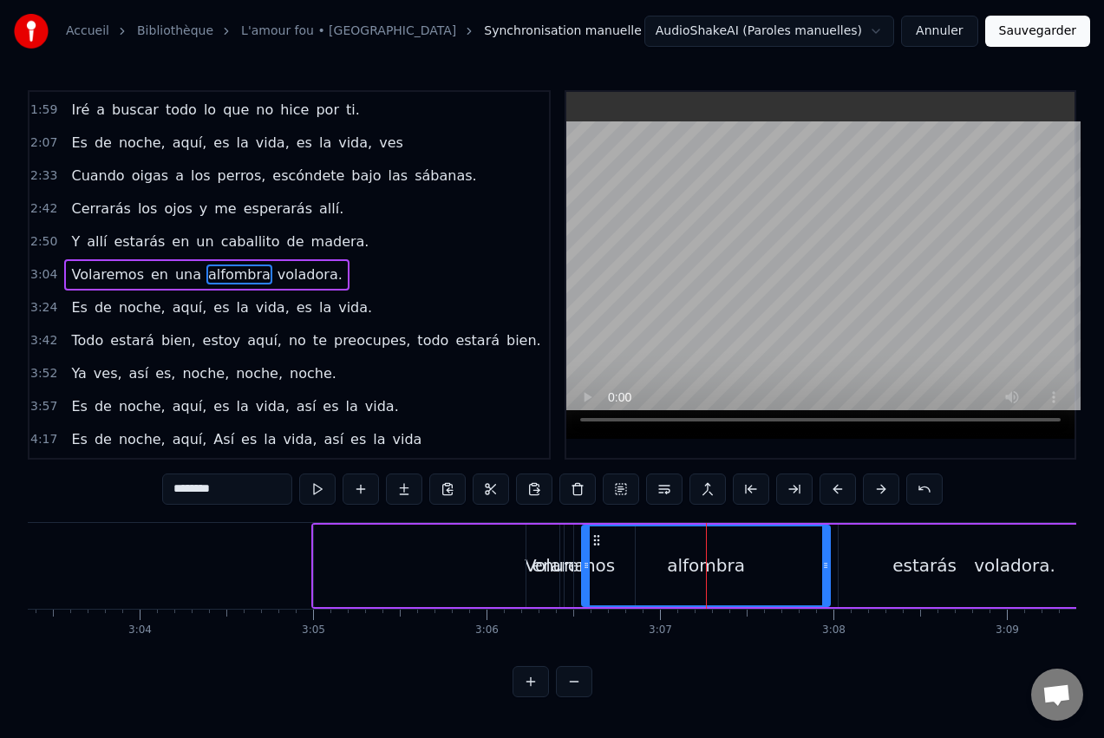
click at [899, 561] on div "voladora." at bounding box center [1015, 566] width 352 height 82
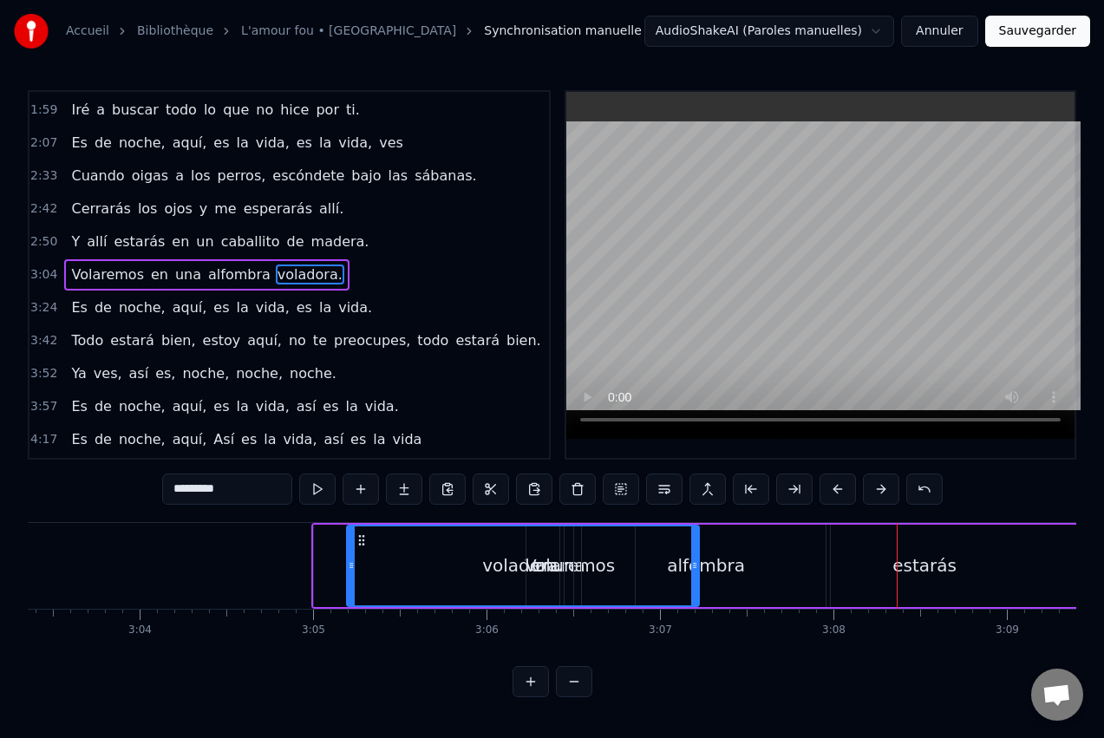
drag, startPoint x: 849, startPoint y: 541, endPoint x: 376, endPoint y: 532, distance: 473.7
click at [363, 536] on icon at bounding box center [362, 540] width 14 height 14
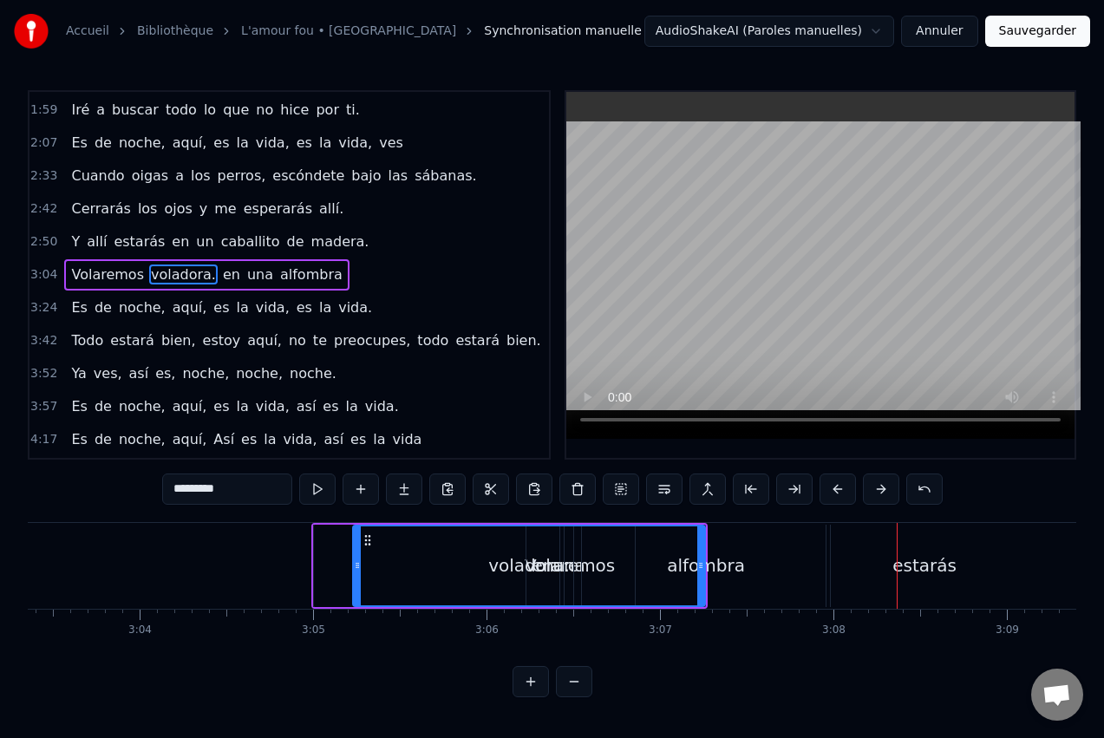
click at [997, 546] on div "estarás" at bounding box center [925, 566] width 578 height 86
type input "*******"
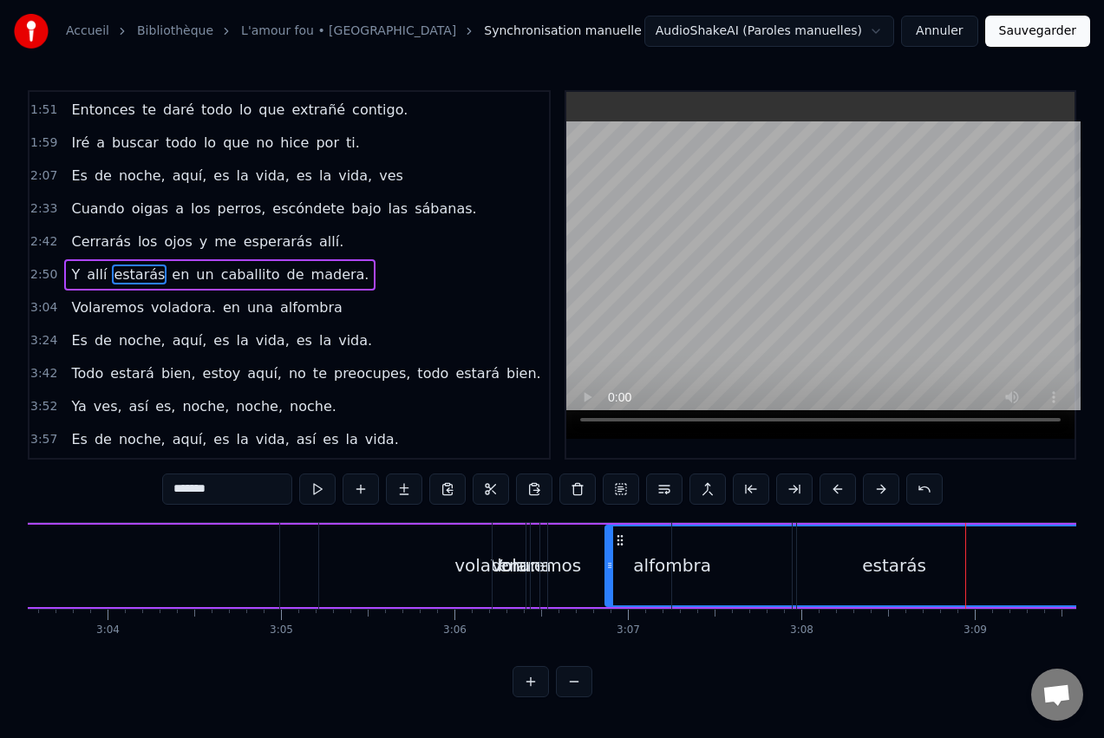
scroll to position [0, 31823]
drag, startPoint x: 634, startPoint y: 540, endPoint x: 466, endPoint y: 562, distance: 169.8
click at [461, 562] on div "Volaremos voladora. en una alfombra" at bounding box center [494, 566] width 396 height 86
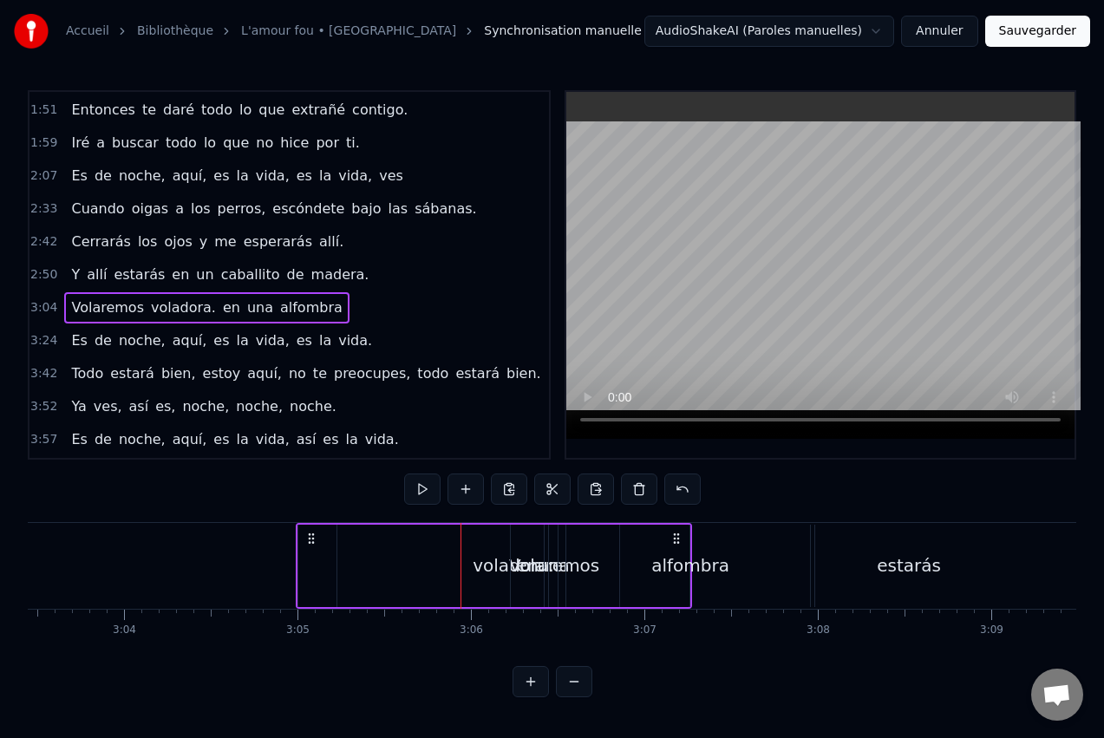
click at [677, 538] on circle at bounding box center [677, 538] width 1 height 1
click at [906, 564] on div "estarás" at bounding box center [909, 566] width 64 height 26
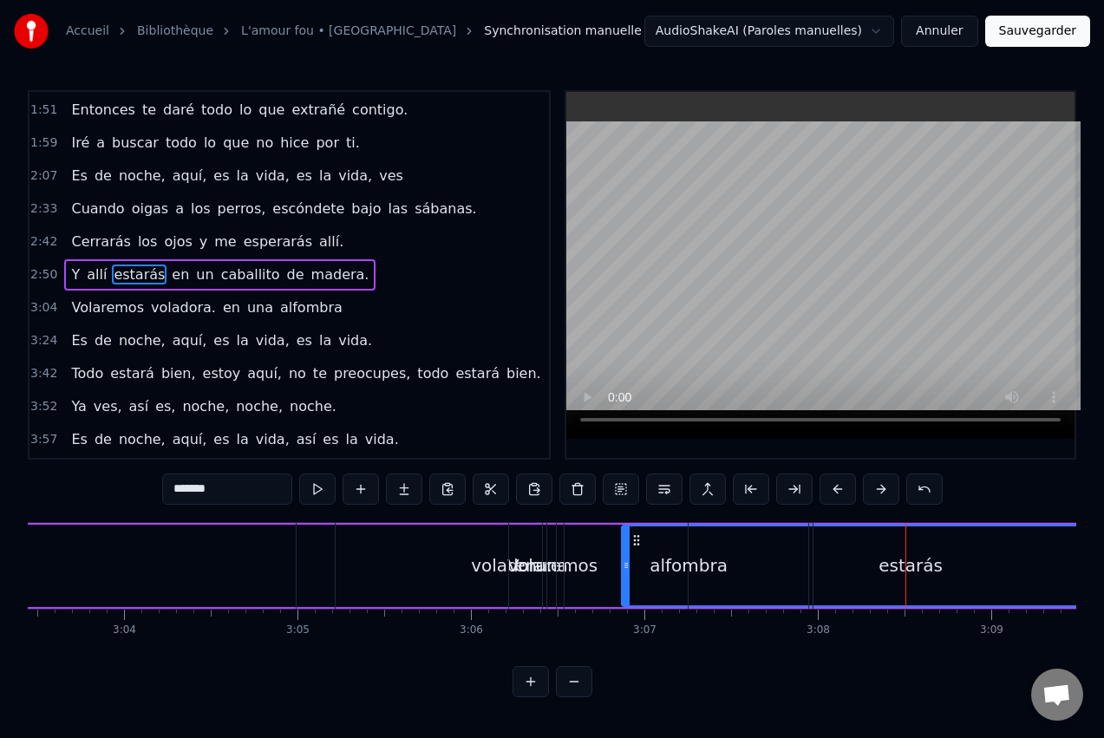
drag, startPoint x: 636, startPoint y: 538, endPoint x: 357, endPoint y: 550, distance: 278.7
click at [352, 550] on div "Volaremos voladora. en una alfombra" at bounding box center [556, 566] width 521 height 86
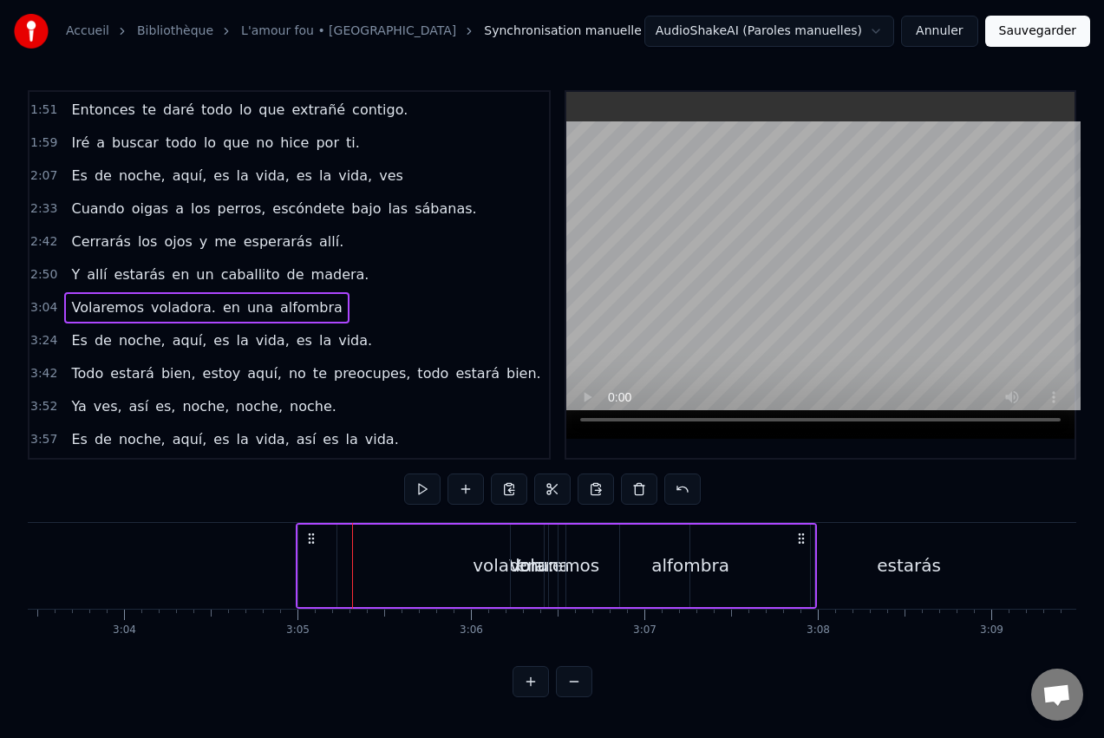
click at [925, 566] on div "estarás" at bounding box center [909, 566] width 64 height 26
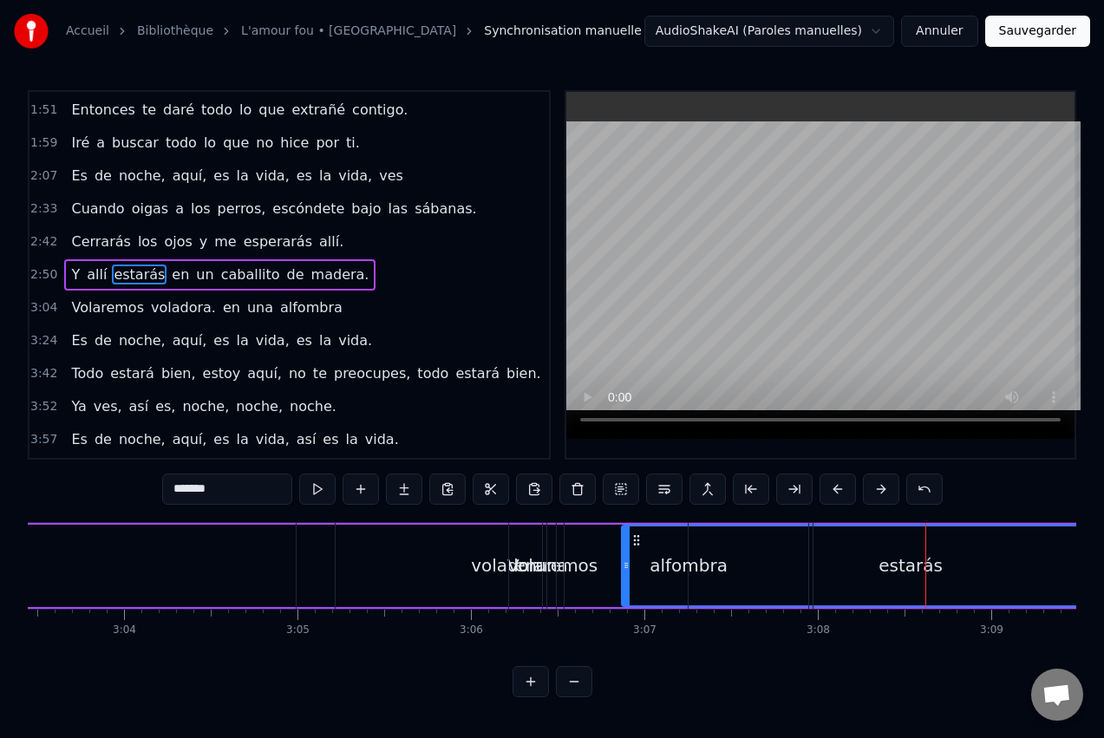
drag, startPoint x: 965, startPoint y: 548, endPoint x: 710, endPoint y: 545, distance: 254.2
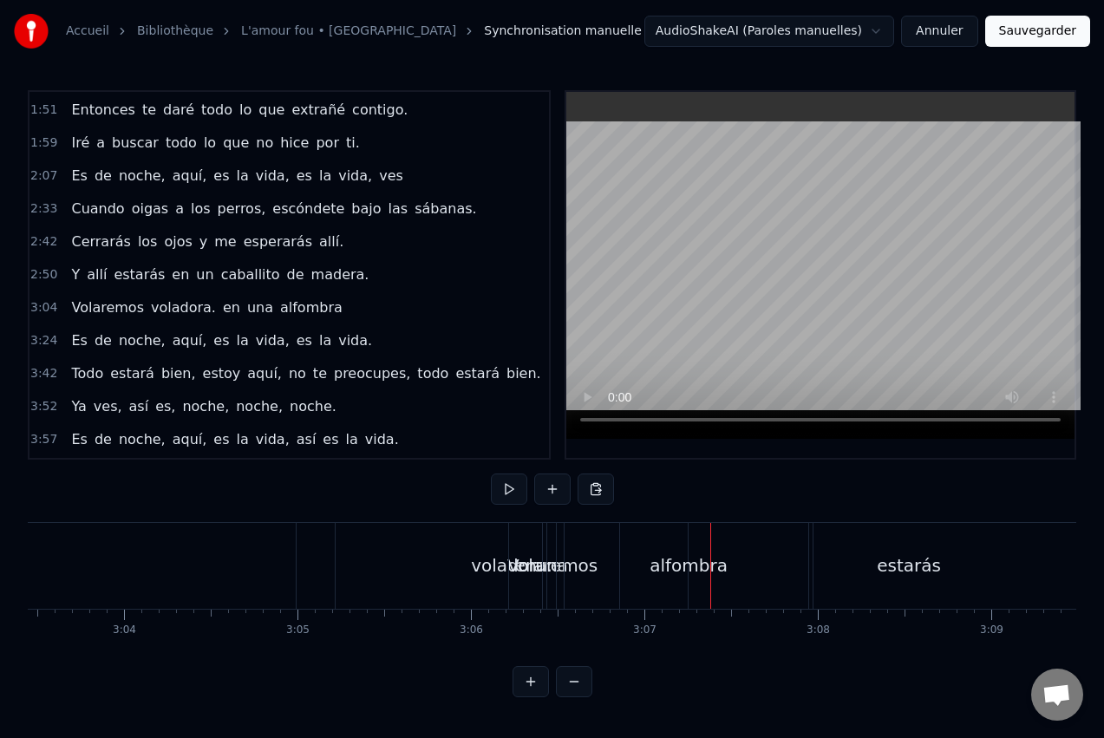
click at [1007, 559] on div "estarás" at bounding box center [909, 566] width 578 height 86
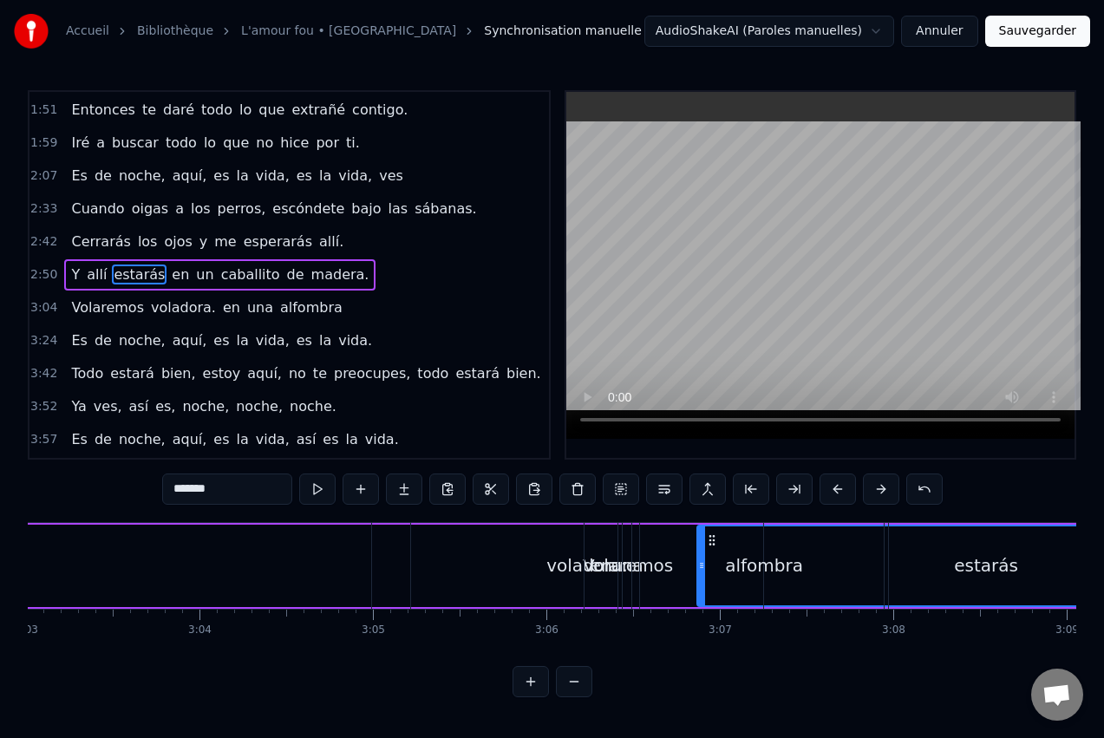
scroll to position [0, 31744]
drag, startPoint x: 915, startPoint y: 556, endPoint x: 795, endPoint y: 573, distance: 121.8
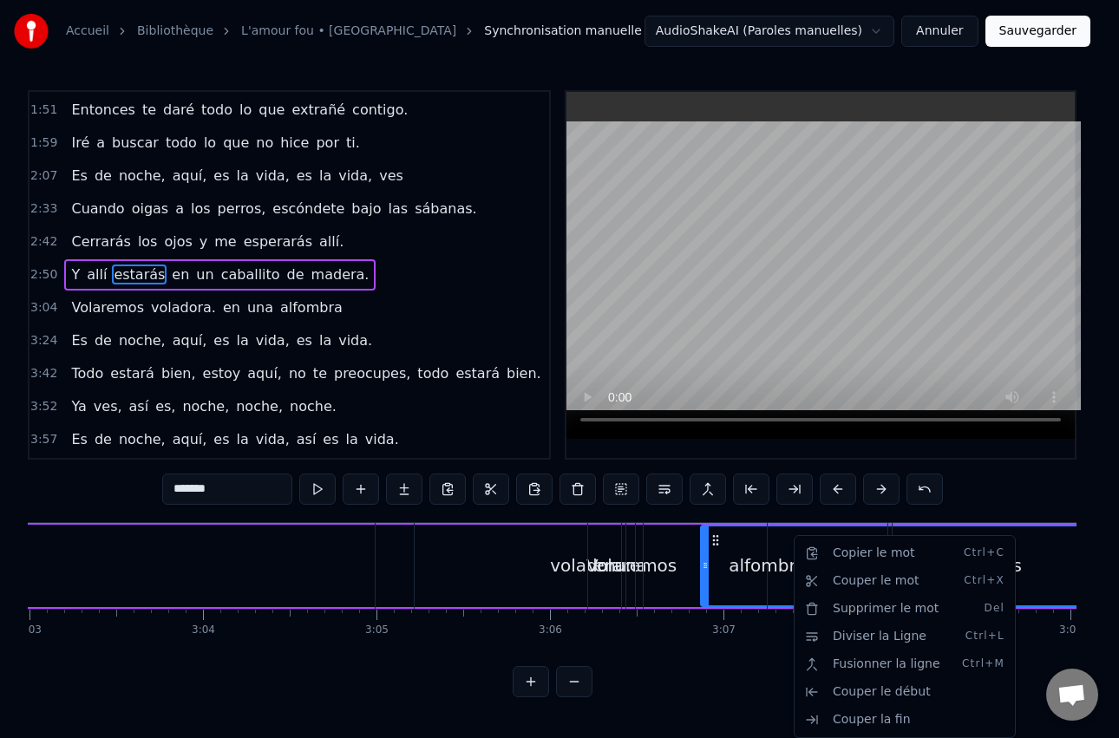
click at [627, 569] on html "Accueil Bibliothèque L'amour fou • Indochine Synchronisation manuelle AudioShak…" at bounding box center [559, 362] width 1119 height 725
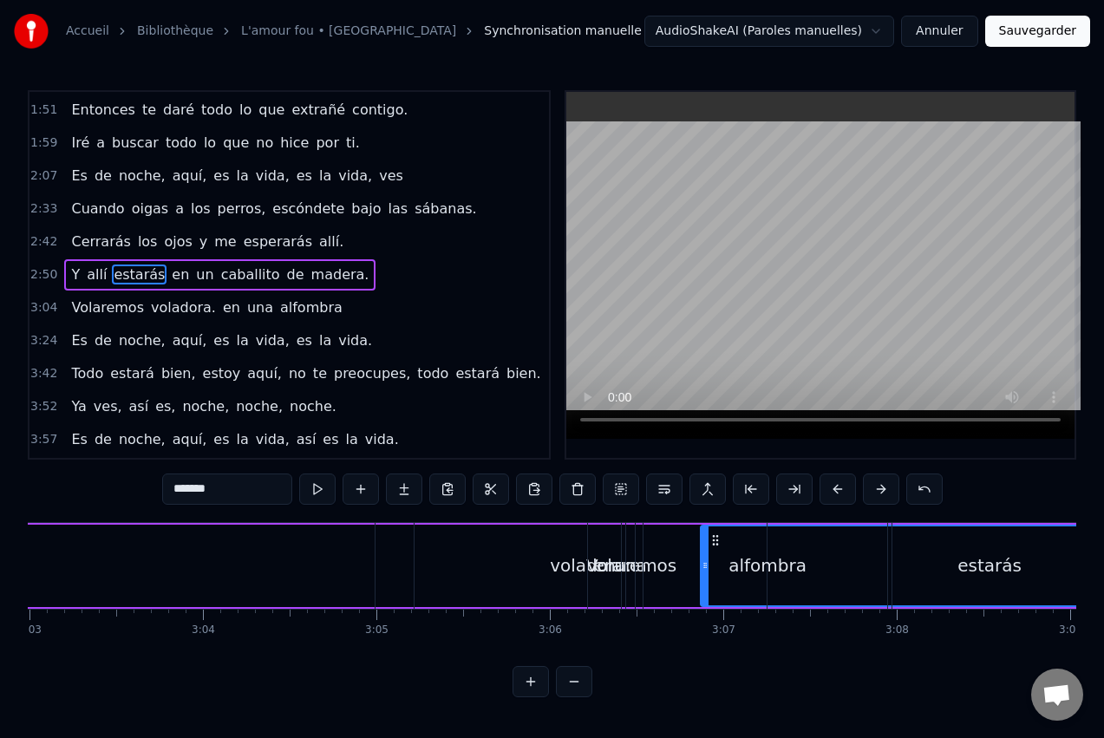
click at [736, 540] on div "alfombra" at bounding box center [768, 566] width 248 height 86
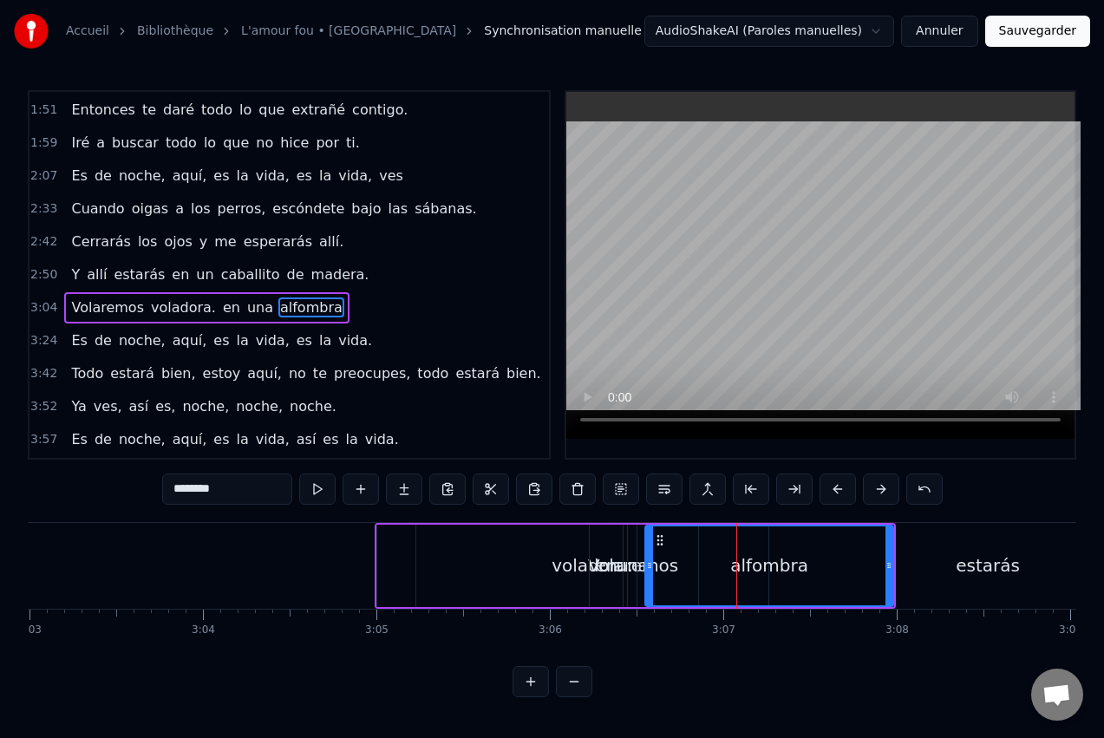
scroll to position [196, 0]
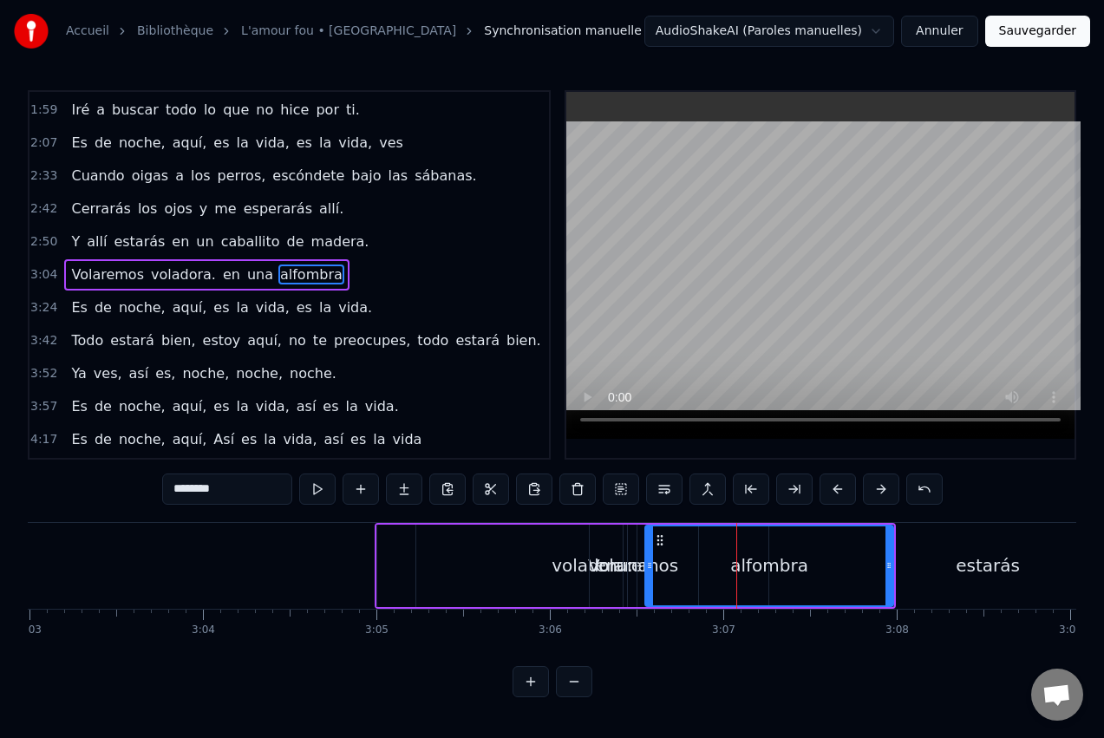
click at [685, 551] on div "alfombra" at bounding box center [769, 565] width 246 height 79
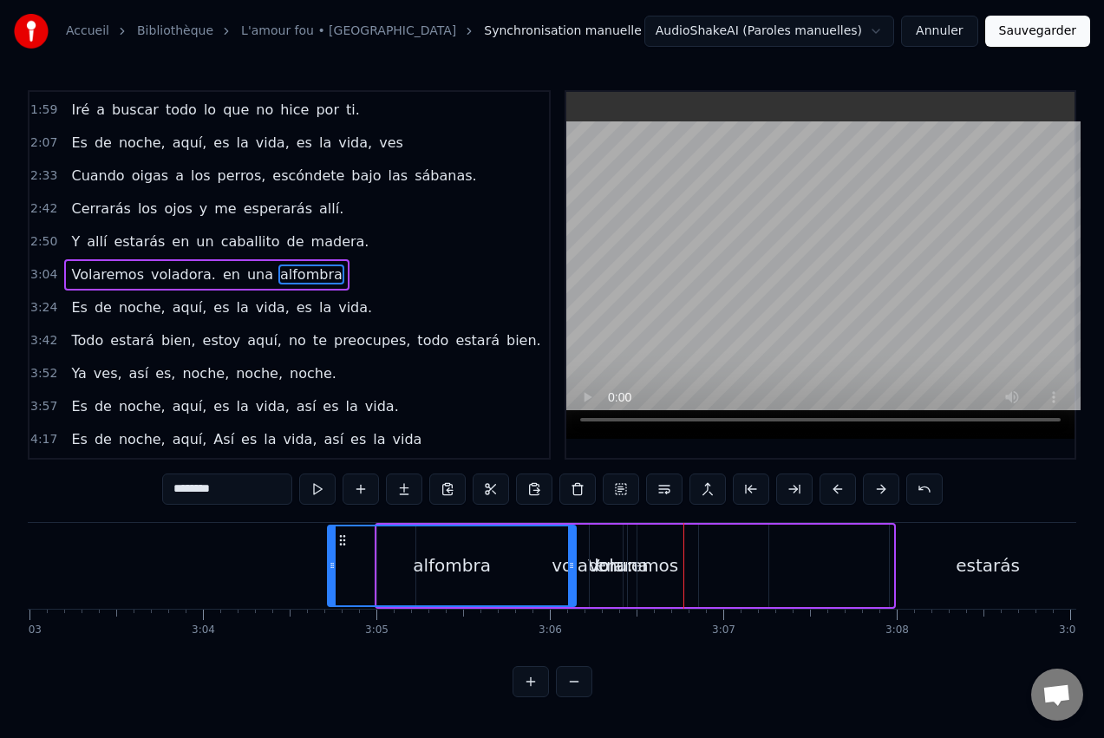
drag, startPoint x: 656, startPoint y: 534, endPoint x: 338, endPoint y: 547, distance: 317.7
click at [338, 547] on div "alfombra" at bounding box center [452, 565] width 246 height 79
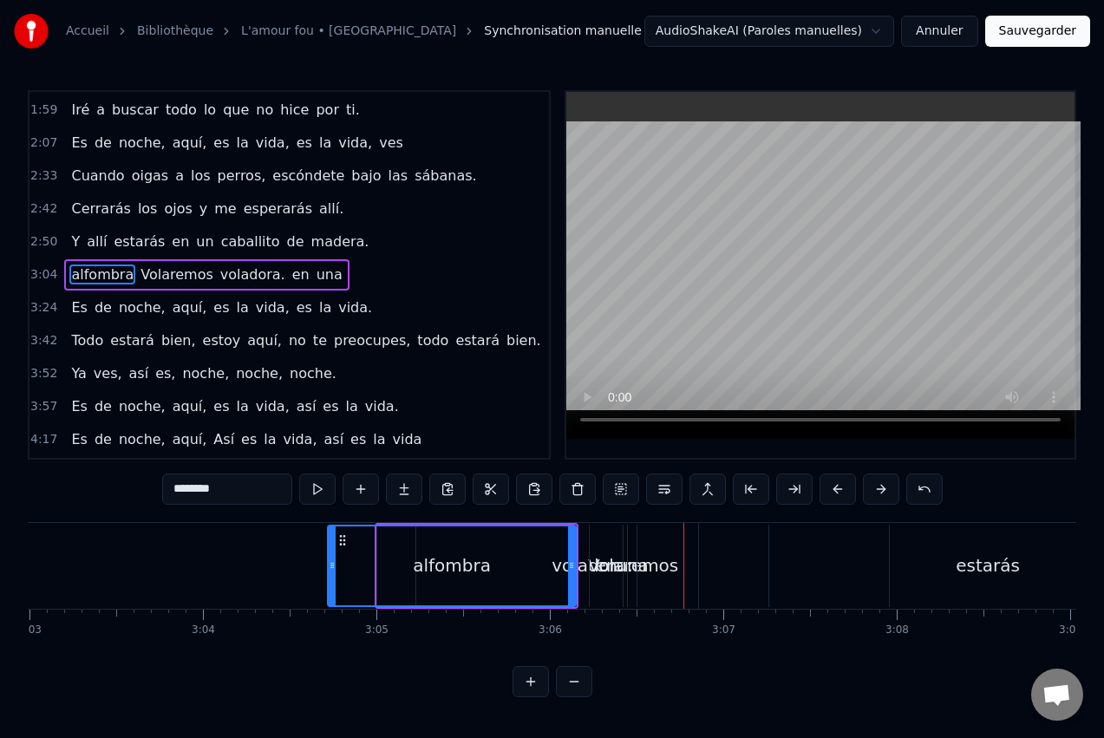
click at [893, 563] on div "estarás" at bounding box center [988, 566] width 578 height 86
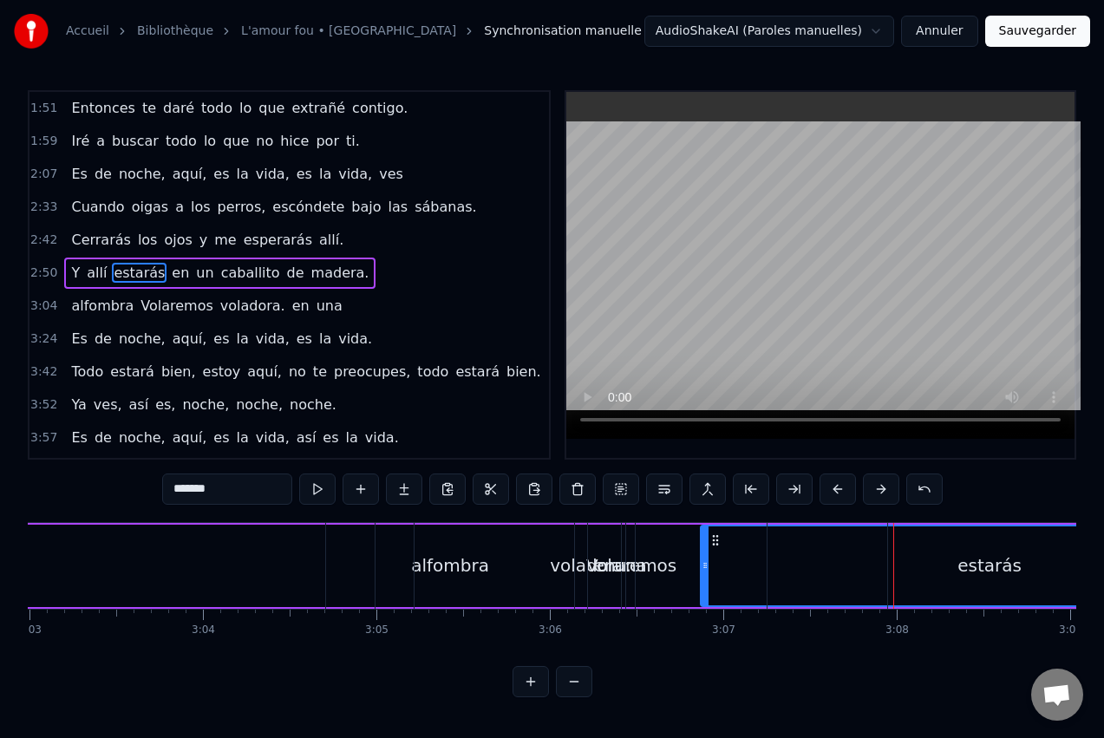
scroll to position [163, 0]
drag, startPoint x: 713, startPoint y: 537, endPoint x: 459, endPoint y: 546, distance: 254.3
click at [459, 546] on div "voladora." at bounding box center [591, 566] width 352 height 86
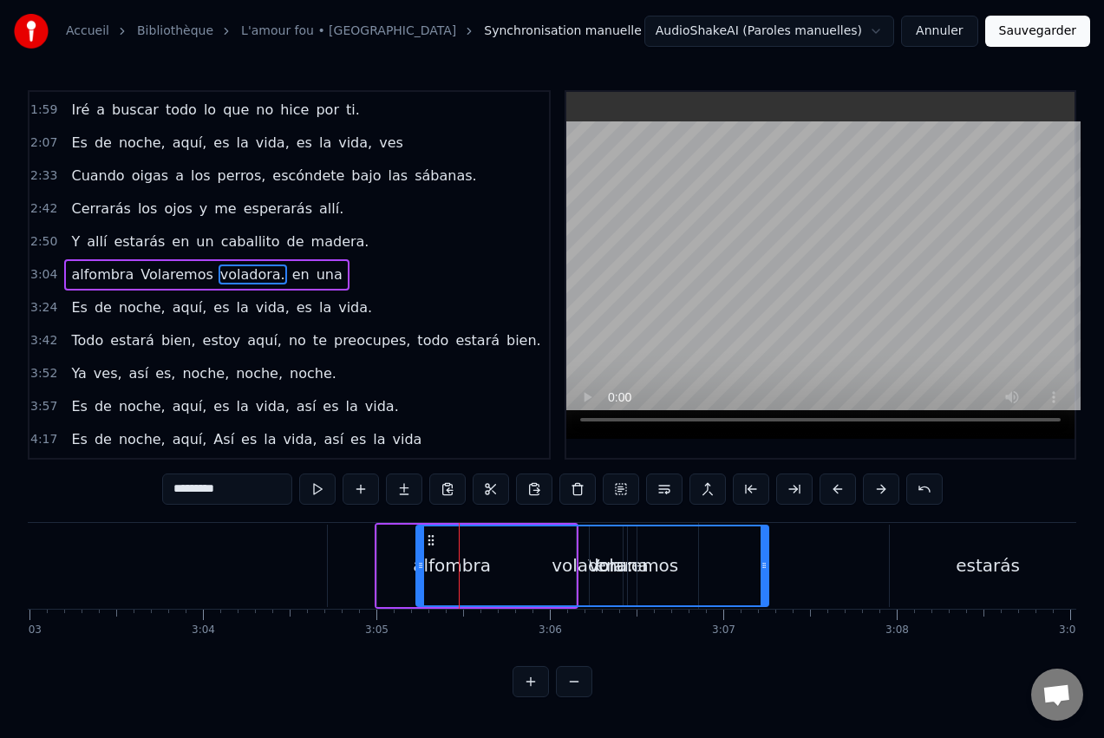
click at [875, 558] on div "Volaremos" at bounding box center [633, 566] width 512 height 82
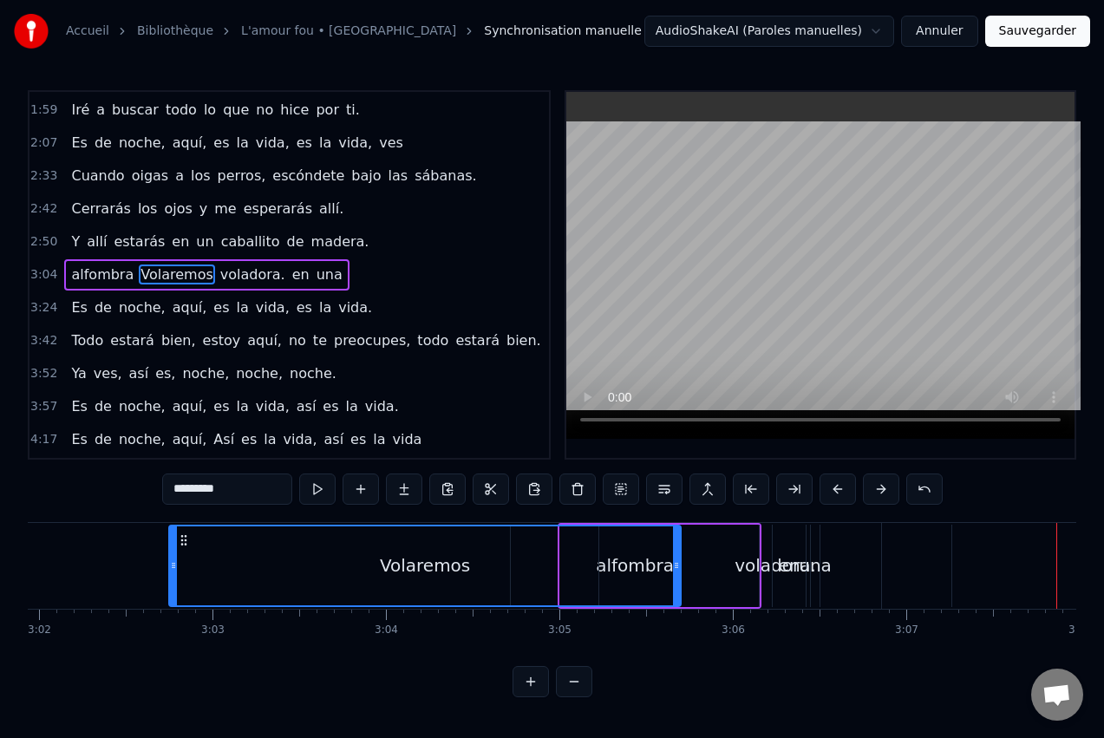
scroll to position [0, 31512]
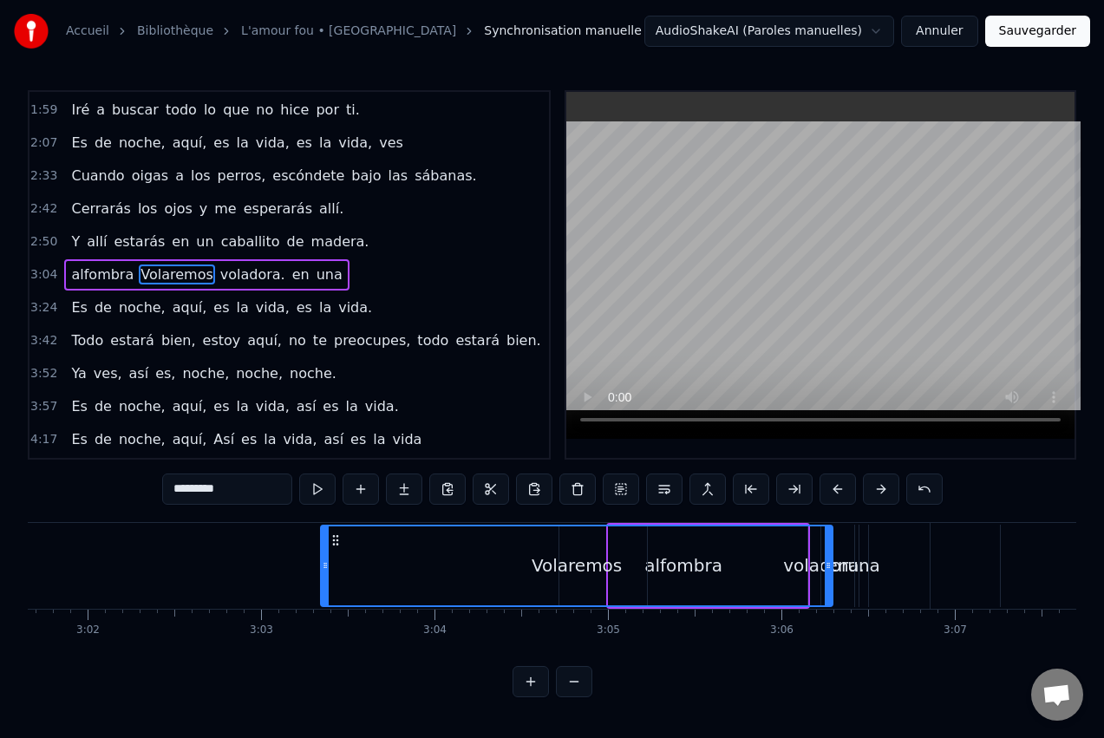
drag, startPoint x: 391, startPoint y: 537, endPoint x: 335, endPoint y: 548, distance: 57.5
click at [335, 548] on div "Volaremos" at bounding box center [577, 565] width 510 height 79
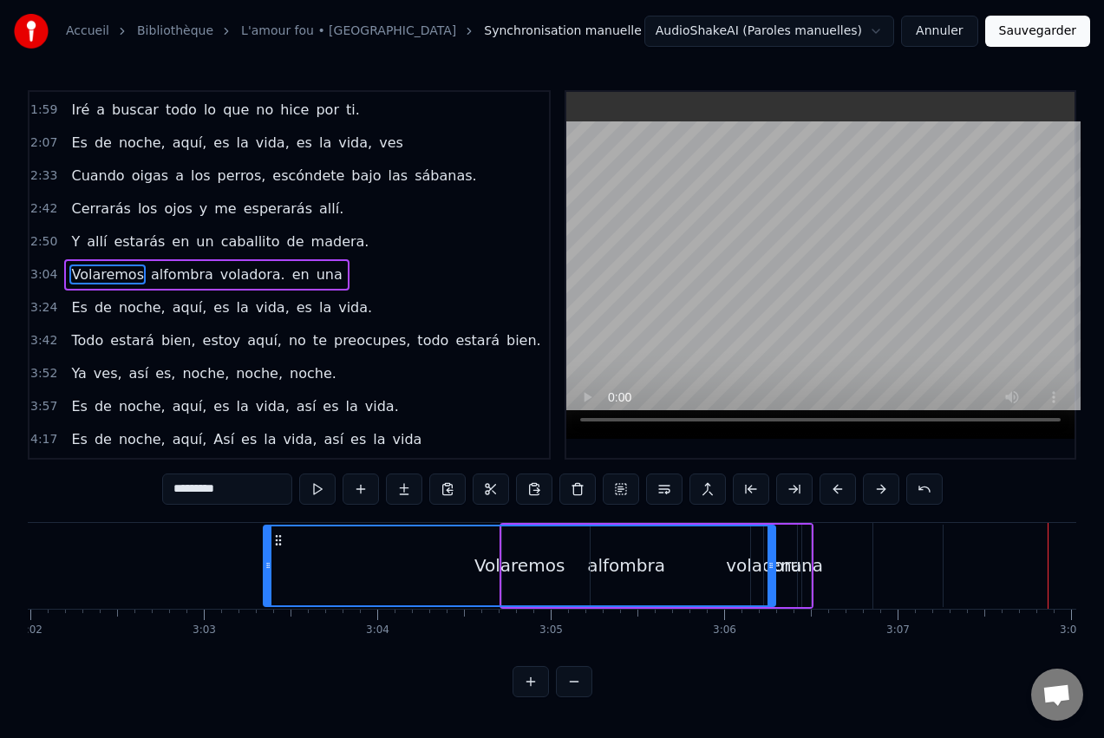
scroll to position [0, 31582]
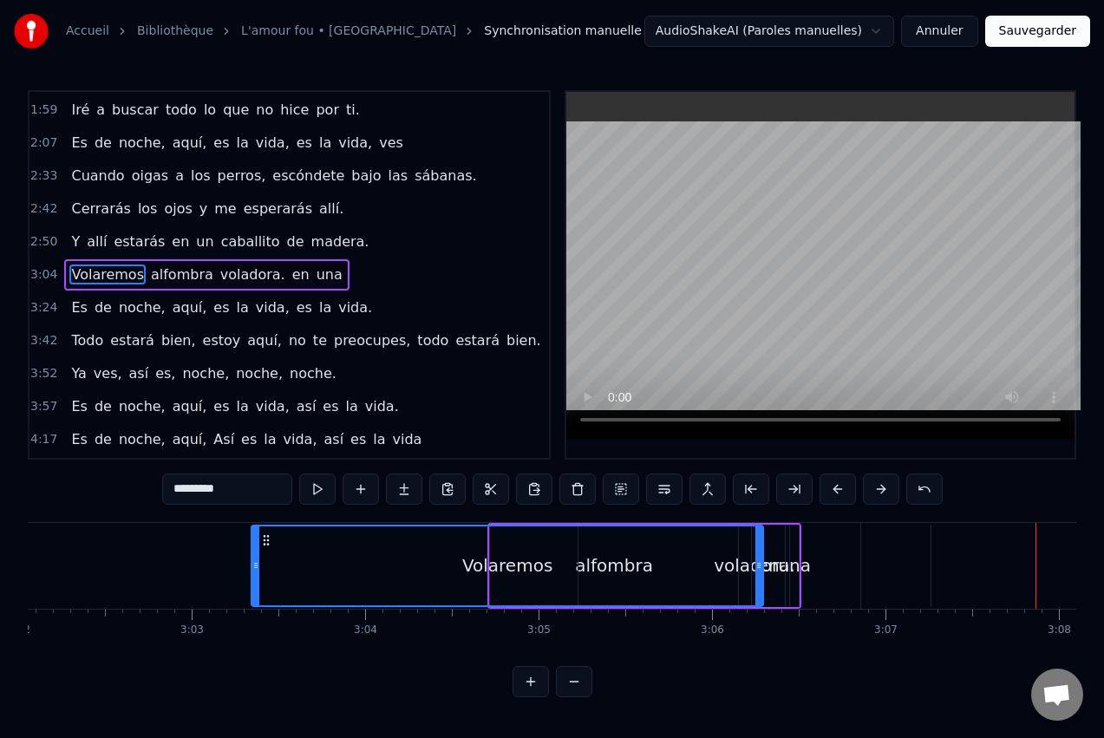
click at [894, 559] on div "voladora." at bounding box center [755, 566] width 352 height 82
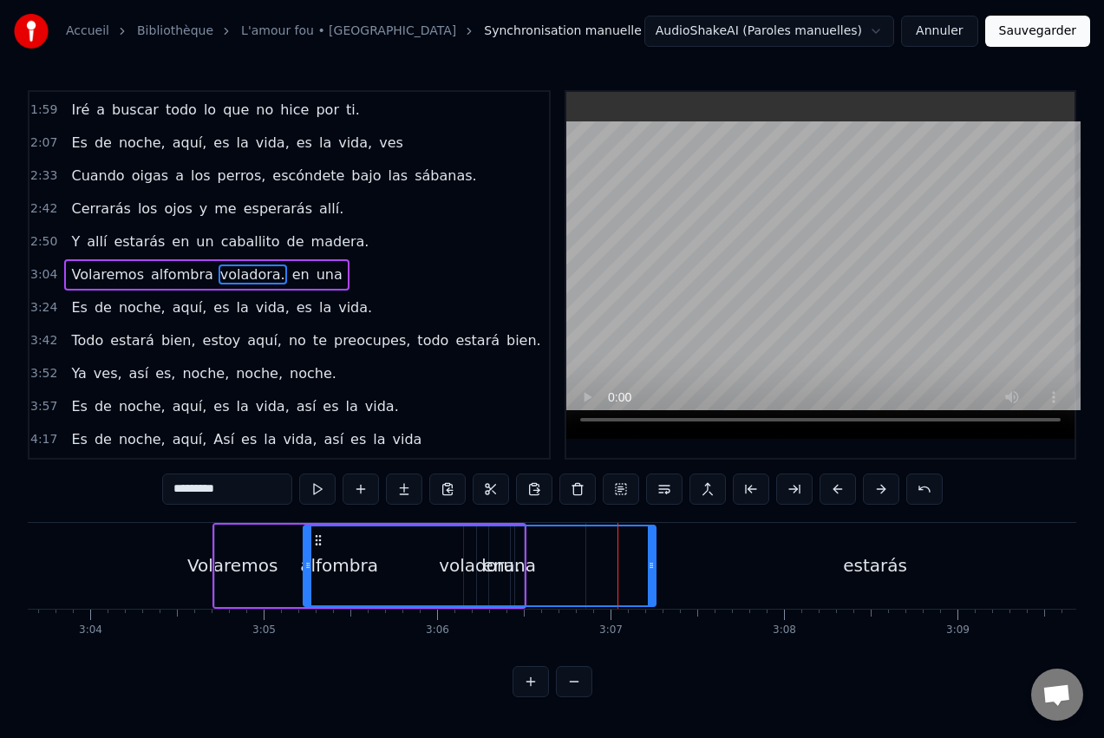
scroll to position [0, 31859]
click at [879, 575] on div "estarás" at bounding box center [872, 566] width 64 height 26
type input "*******"
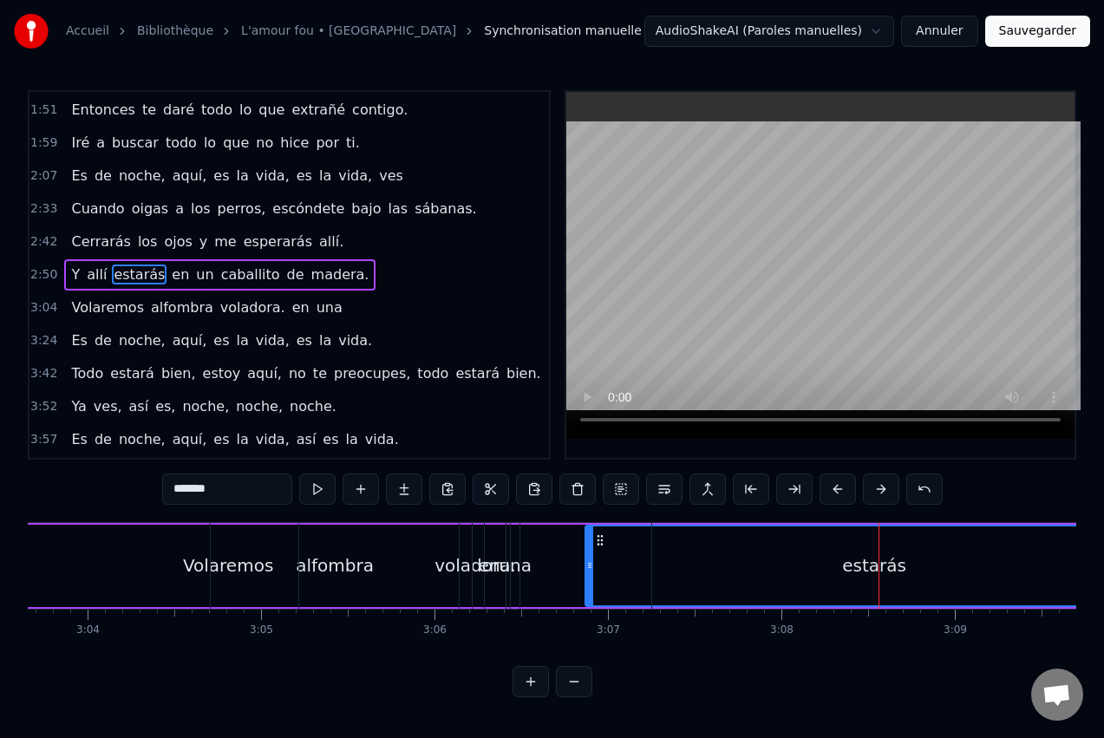
drag, startPoint x: 602, startPoint y: 540, endPoint x: 500, endPoint y: 536, distance: 102.4
click at [499, 540] on div "Volaremos alfombra voladora. en una" at bounding box center [367, 566] width 314 height 86
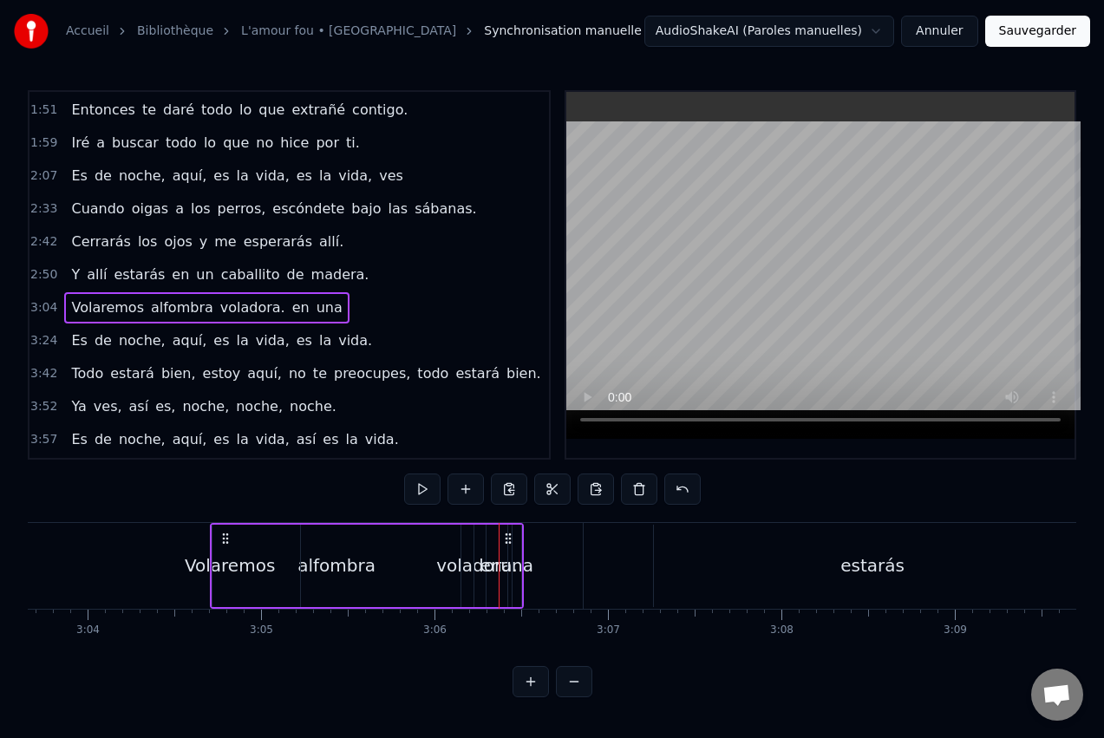
click at [636, 563] on div "voladora." at bounding box center [477, 566] width 352 height 82
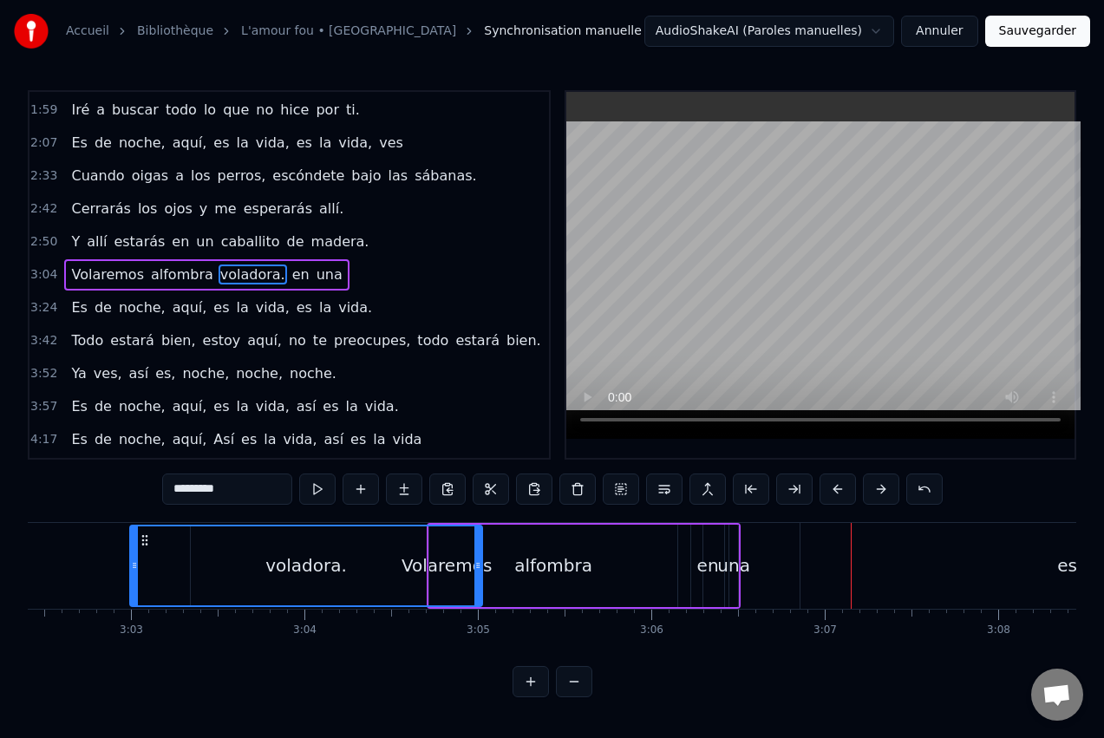
scroll to position [0, 31634]
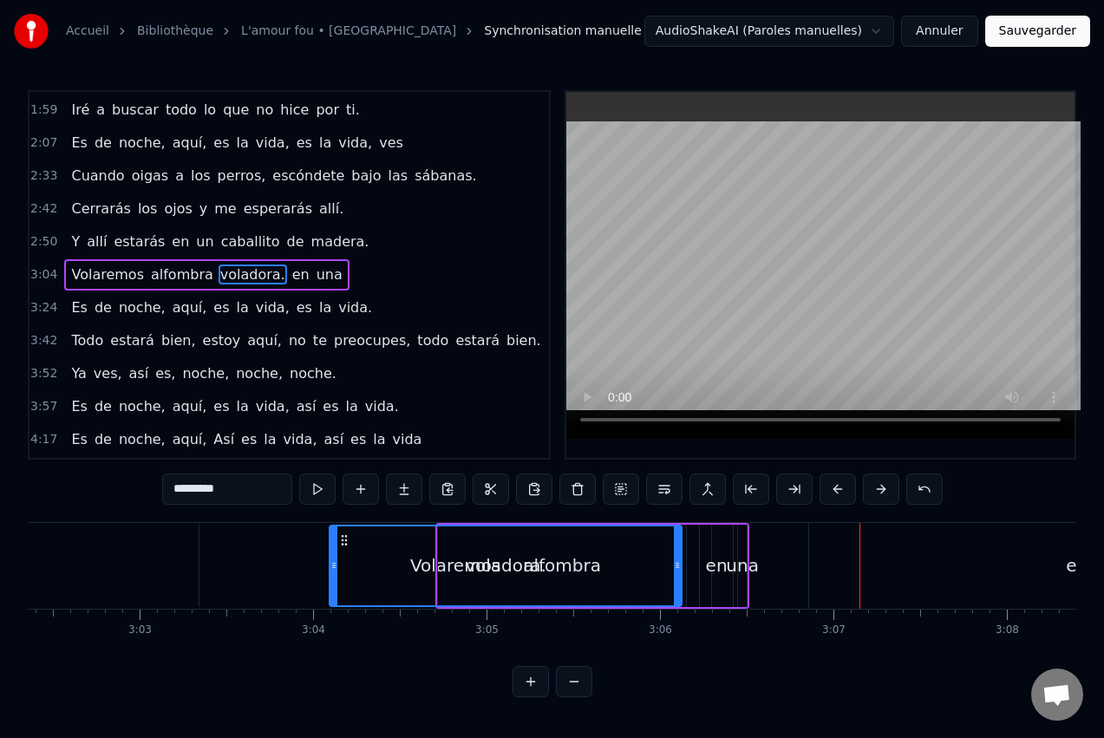
drag, startPoint x: 318, startPoint y: 540, endPoint x: 352, endPoint y: 551, distance: 35.7
click at [349, 551] on div "voladora." at bounding box center [505, 565] width 350 height 79
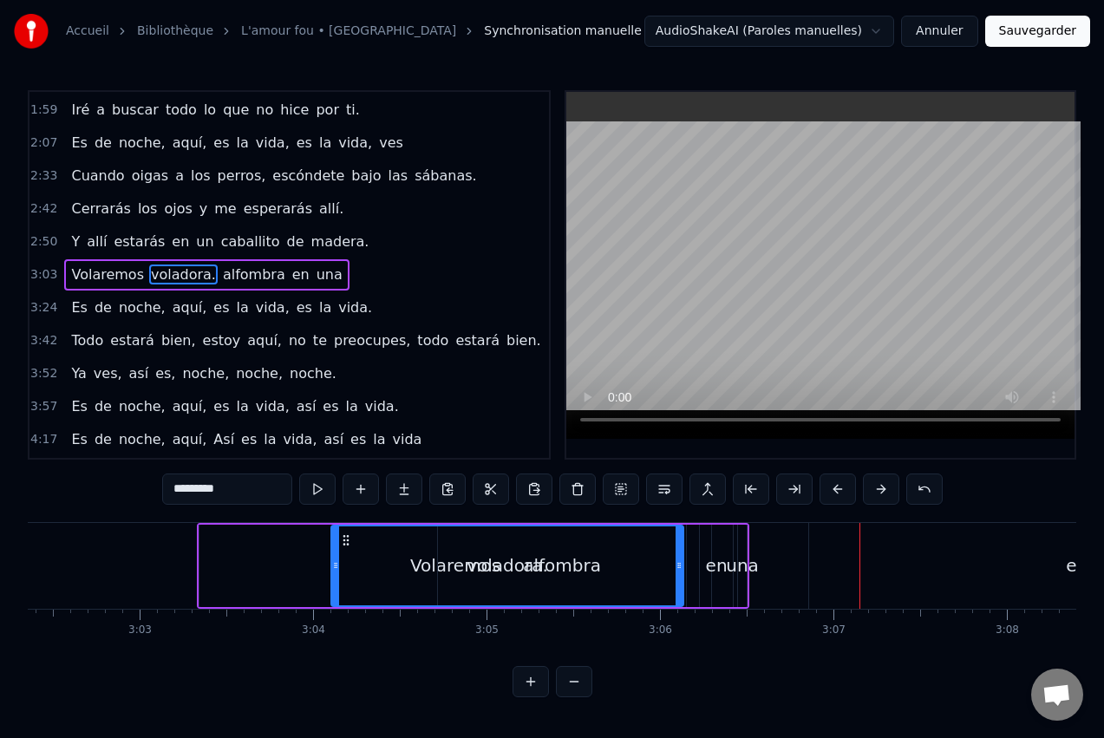
click at [930, 554] on div "estarás" at bounding box center [1098, 566] width 578 height 86
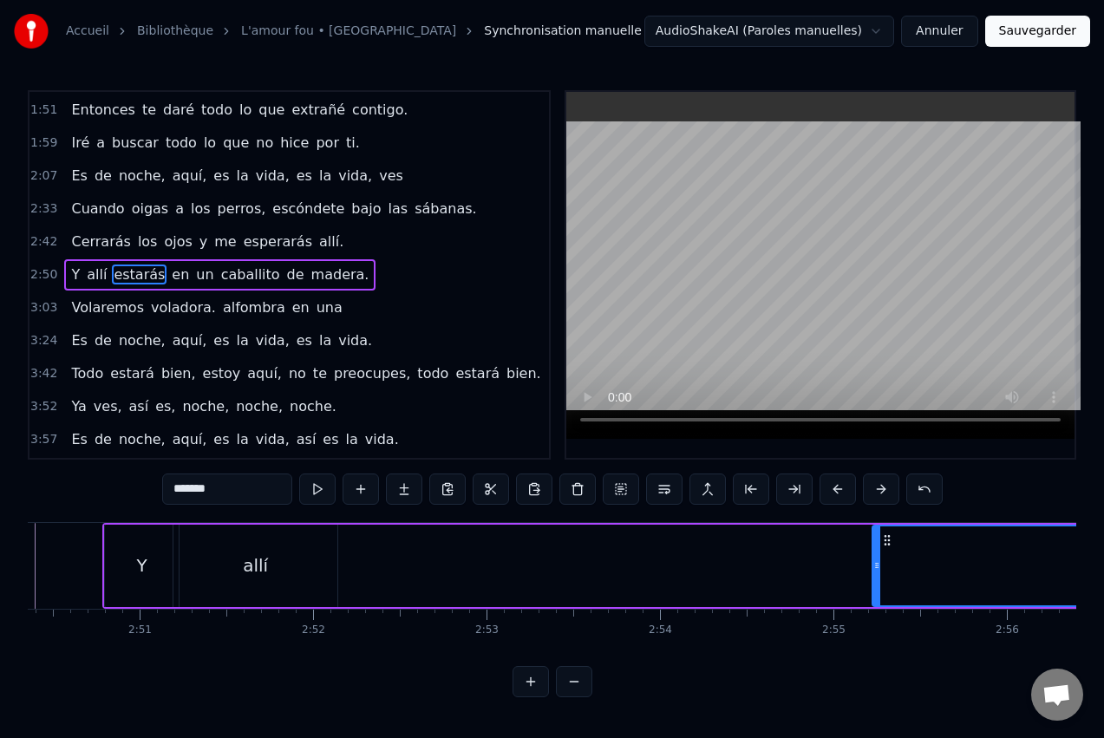
scroll to position [0, 29591]
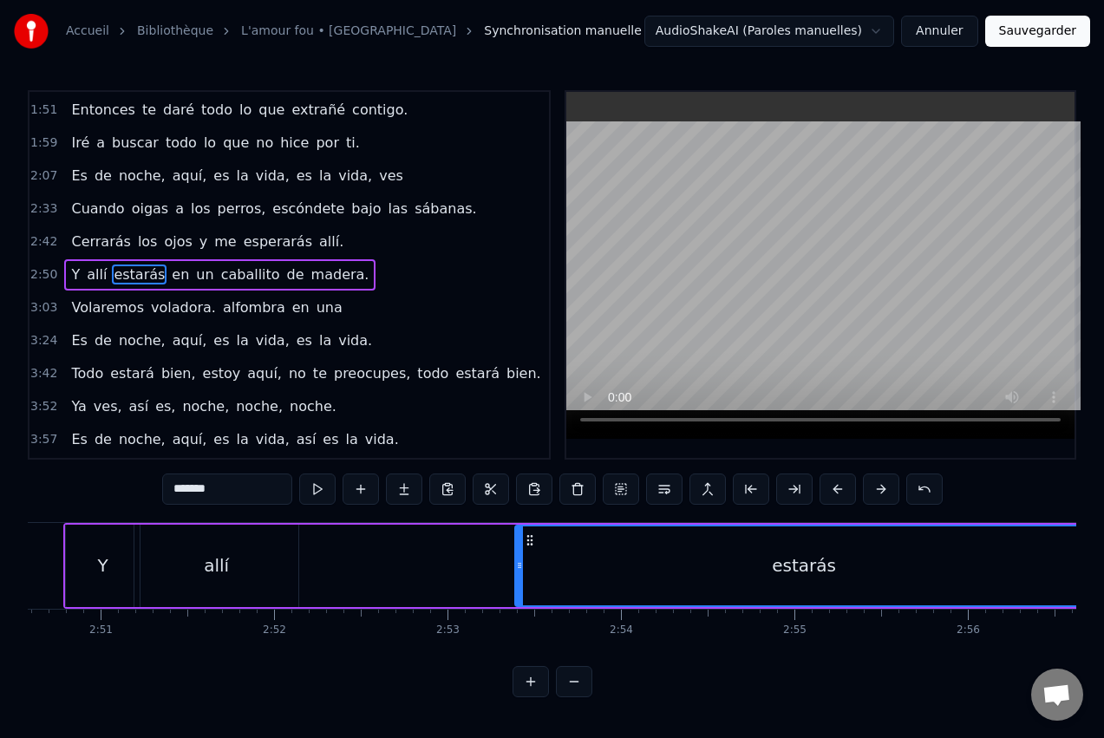
drag, startPoint x: 826, startPoint y: 539, endPoint x: 530, endPoint y: 563, distance: 296.8
click at [530, 563] on div "estarás" at bounding box center [804, 565] width 576 height 79
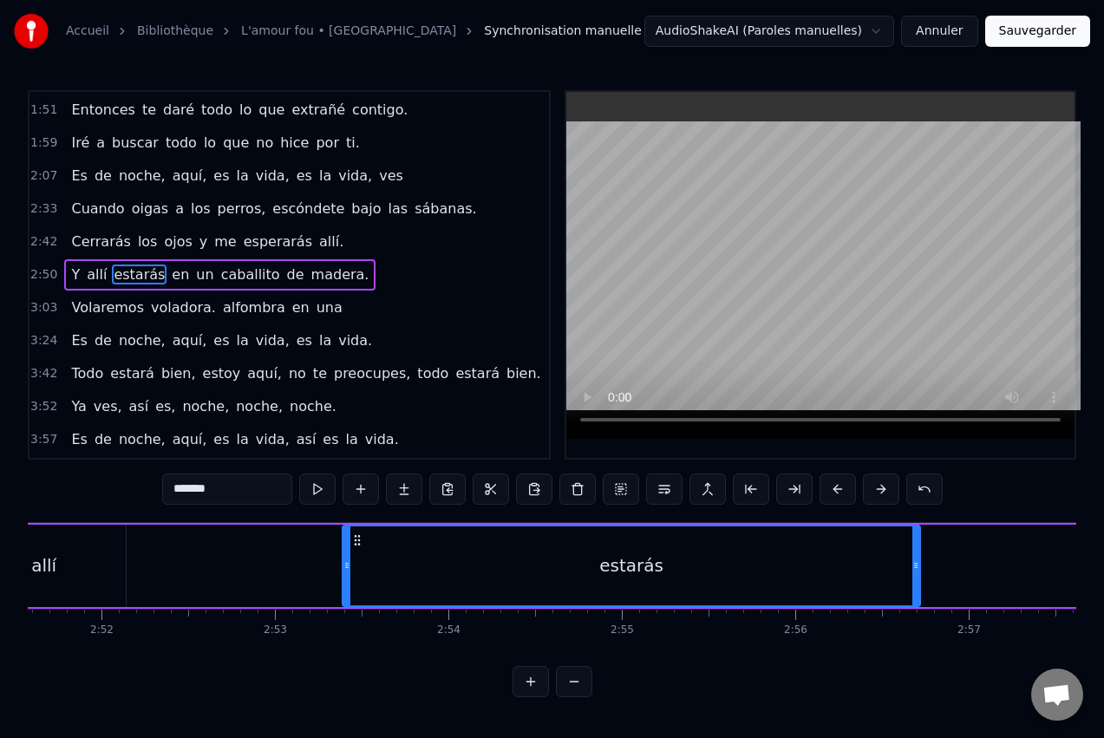
scroll to position [0, 29765]
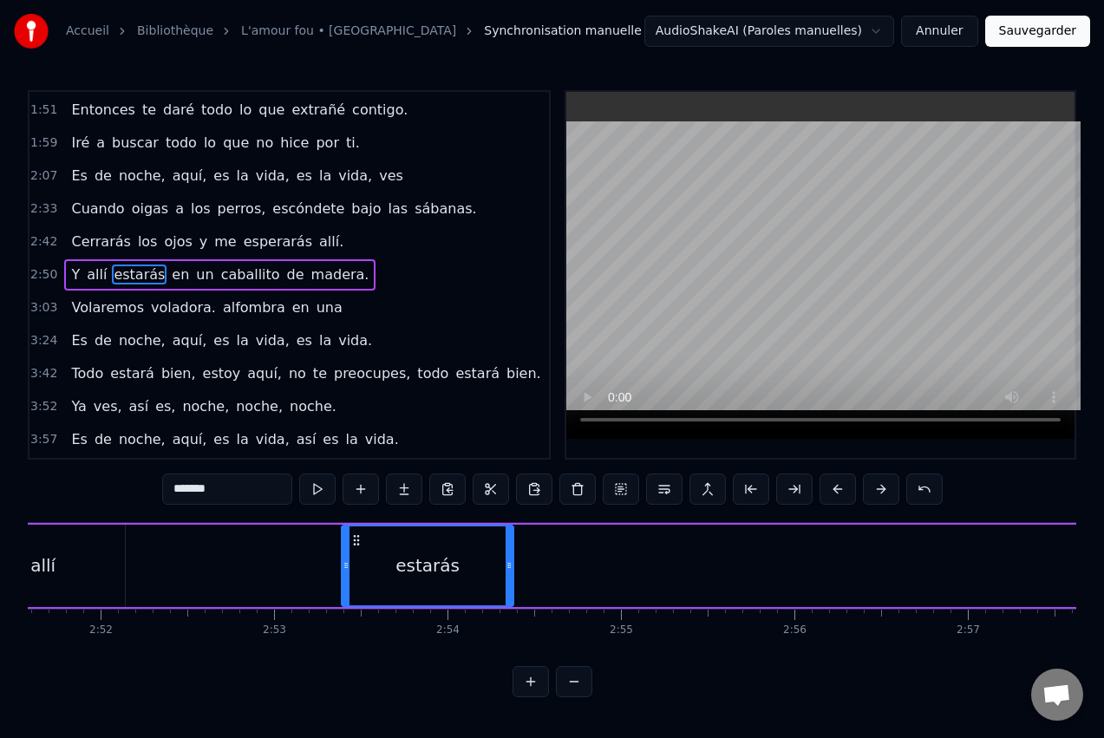
drag, startPoint x: 914, startPoint y: 563, endPoint x: 508, endPoint y: 563, distance: 405.9
click at [508, 563] on icon at bounding box center [509, 566] width 7 height 14
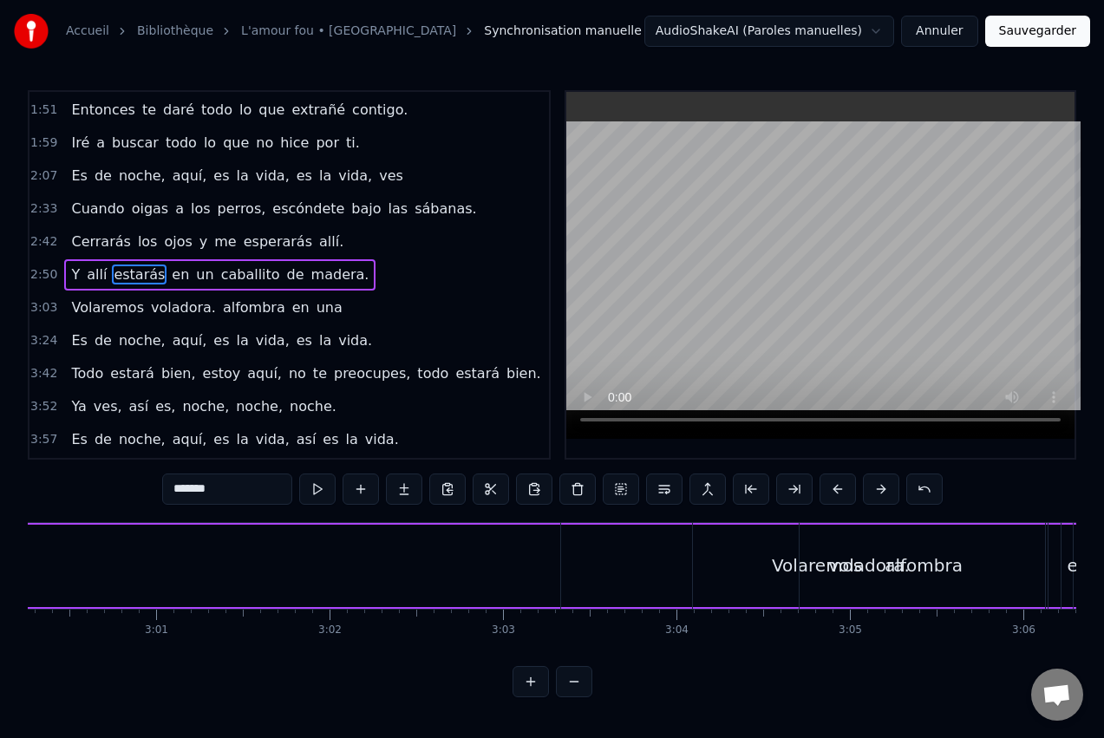
scroll to position [0, 31360]
click at [983, 568] on div "en" at bounding box center [989, 566] width 22 height 26
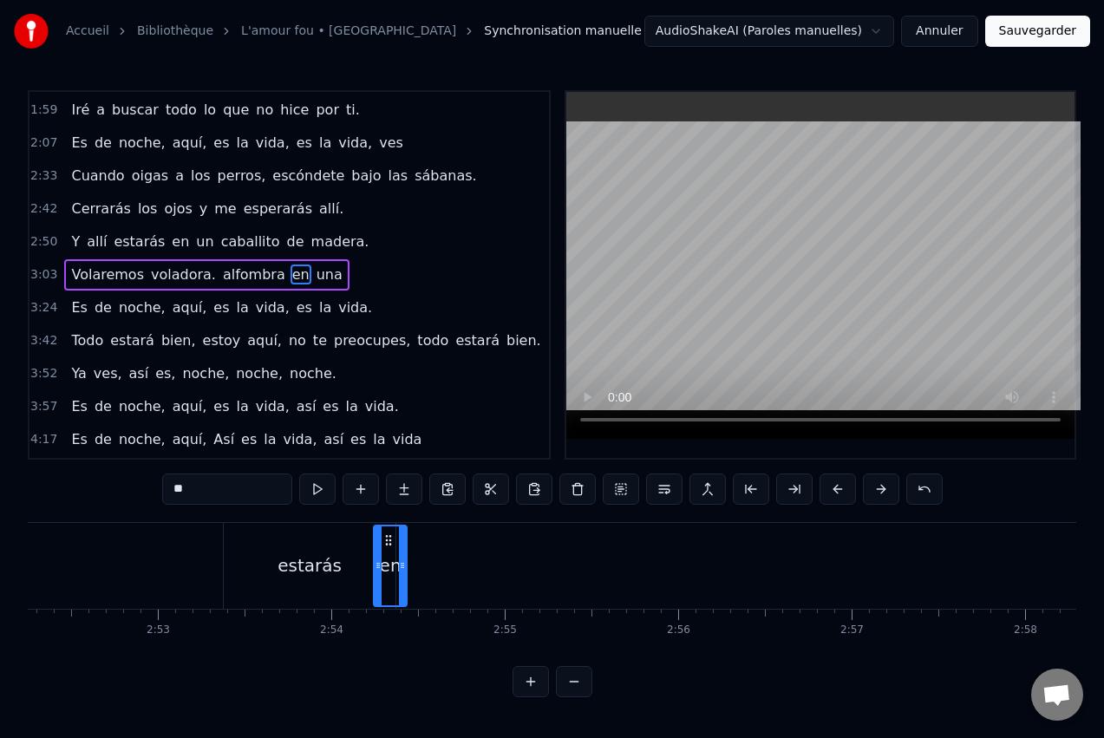
scroll to position [0, 29881]
drag, startPoint x: 984, startPoint y: 539, endPoint x: 427, endPoint y: 573, distance: 557.9
click at [427, 573] on div "en" at bounding box center [429, 565] width 31 height 79
click at [122, 280] on span "Volaremos" at bounding box center [132, 275] width 76 height 20
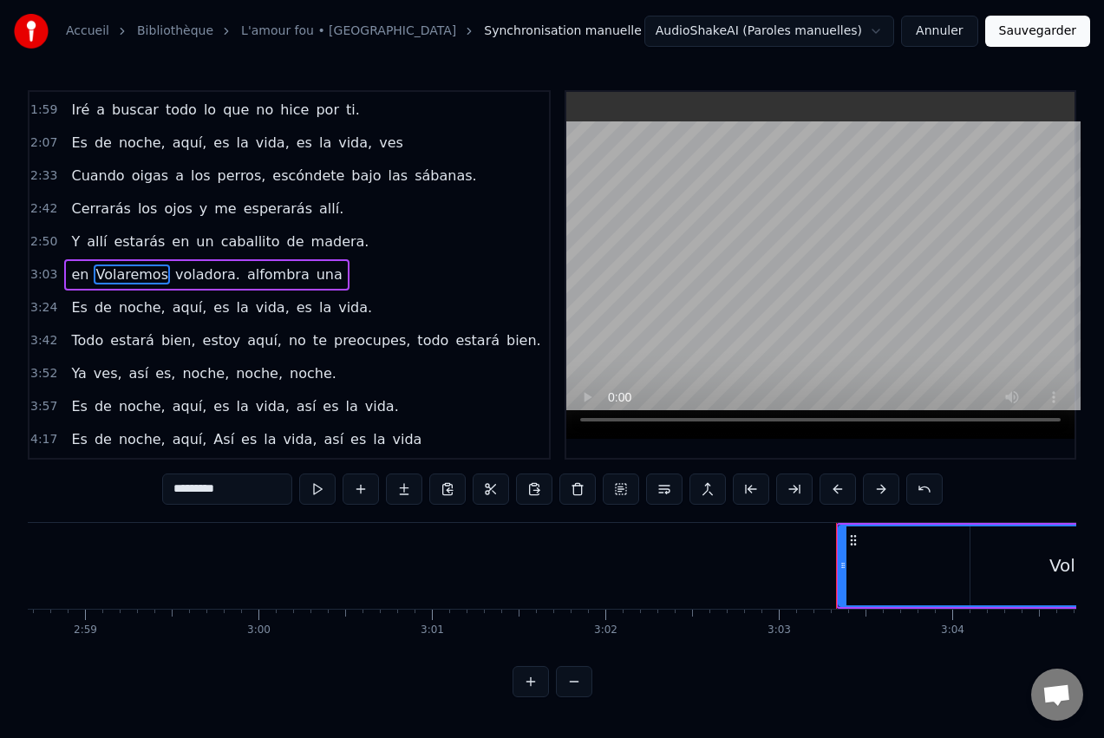
click at [123, 278] on span "Volaremos" at bounding box center [132, 275] width 76 height 20
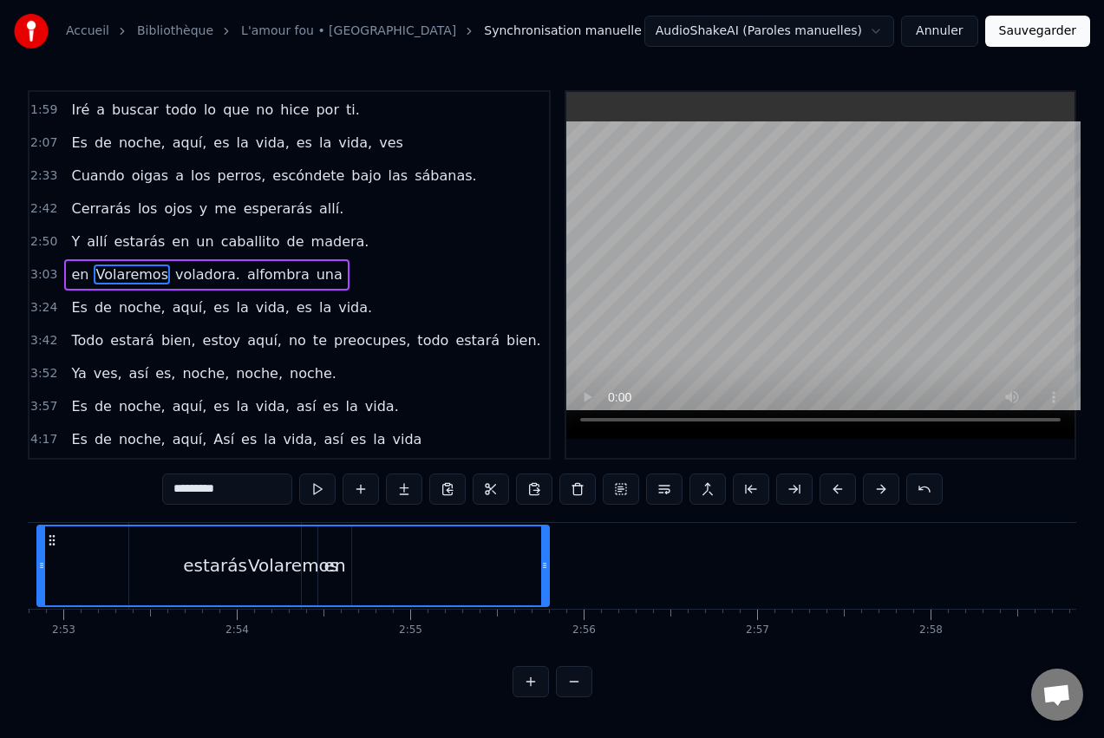
scroll to position [0, 29858]
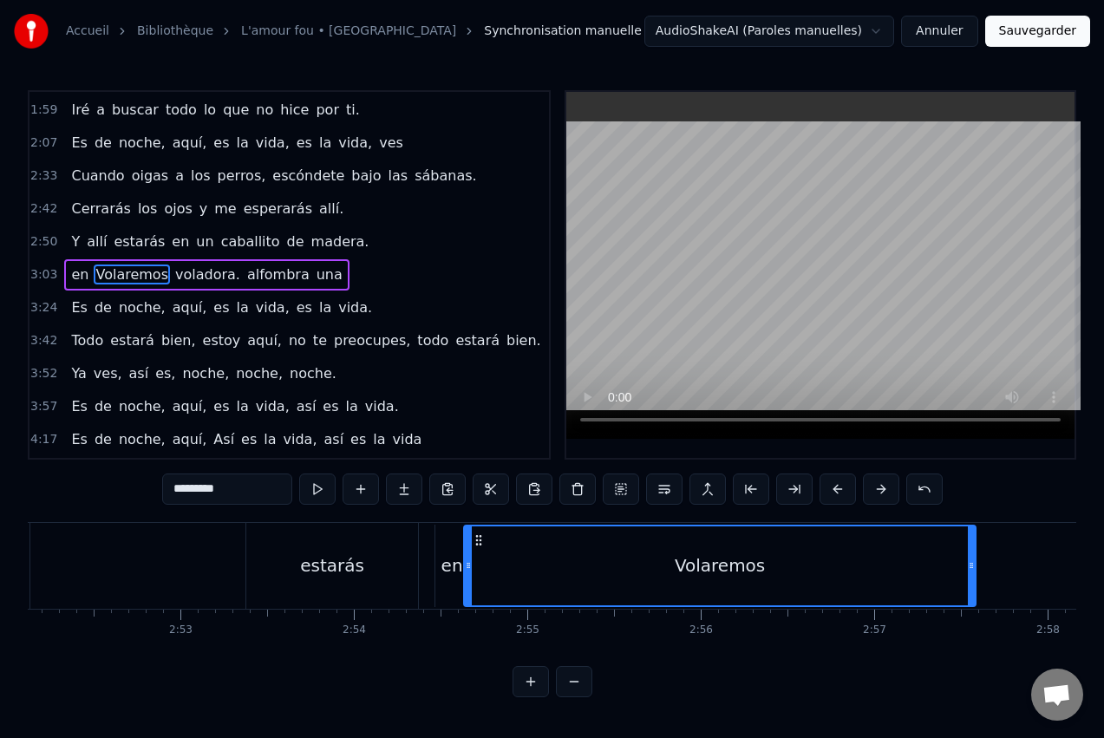
drag, startPoint x: 131, startPoint y: 540, endPoint x: 482, endPoint y: 525, distance: 351.6
click at [477, 526] on div "Volaremos" at bounding box center [720, 565] width 510 height 79
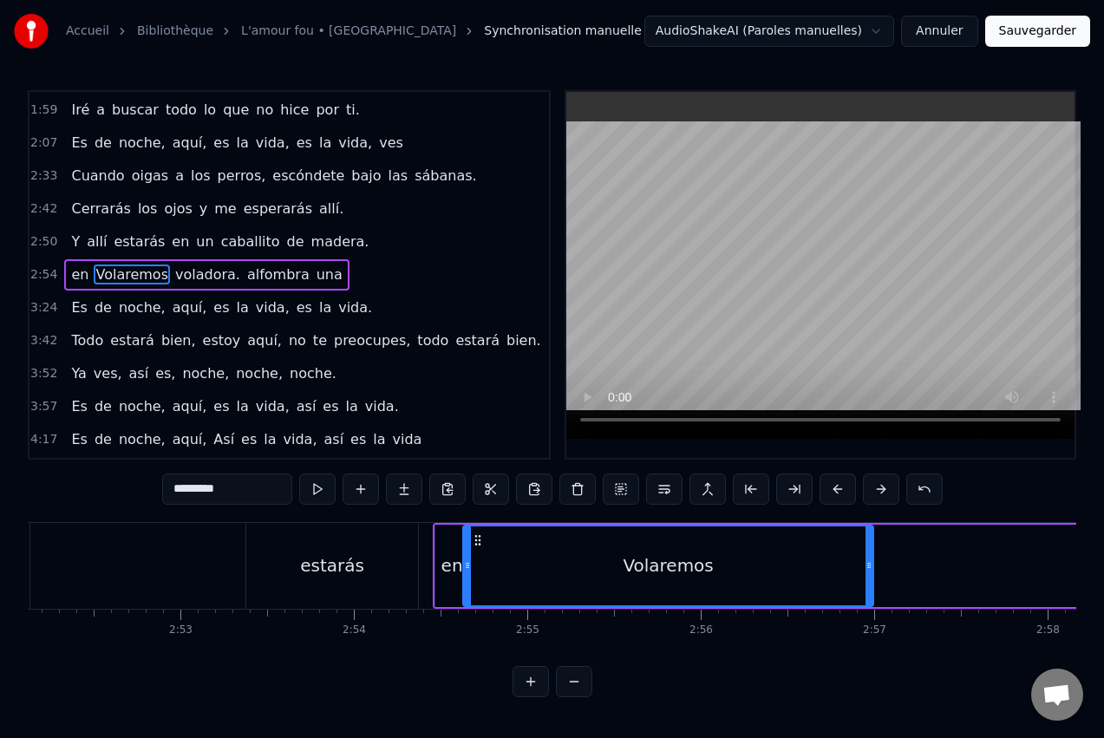
drag, startPoint x: 970, startPoint y: 564, endPoint x: 868, endPoint y: 561, distance: 101.5
click at [868, 561] on icon at bounding box center [869, 566] width 7 height 14
click at [181, 278] on span "voladora." at bounding box center [207, 275] width 69 height 20
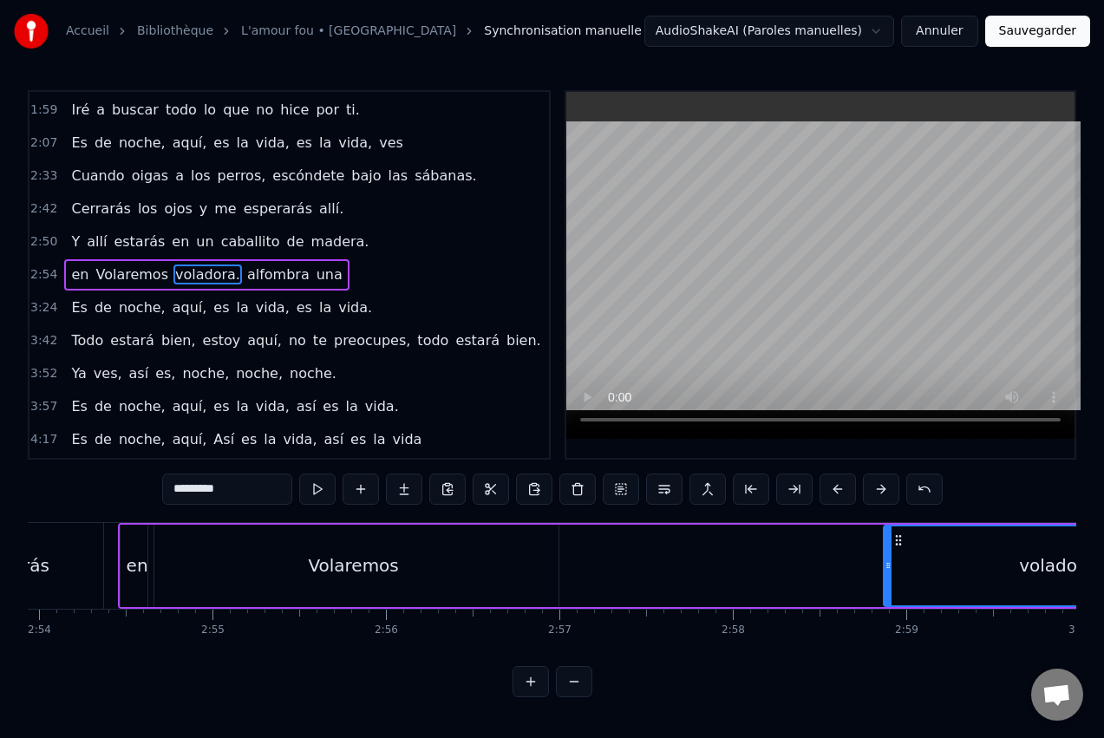
scroll to position [0, 30197]
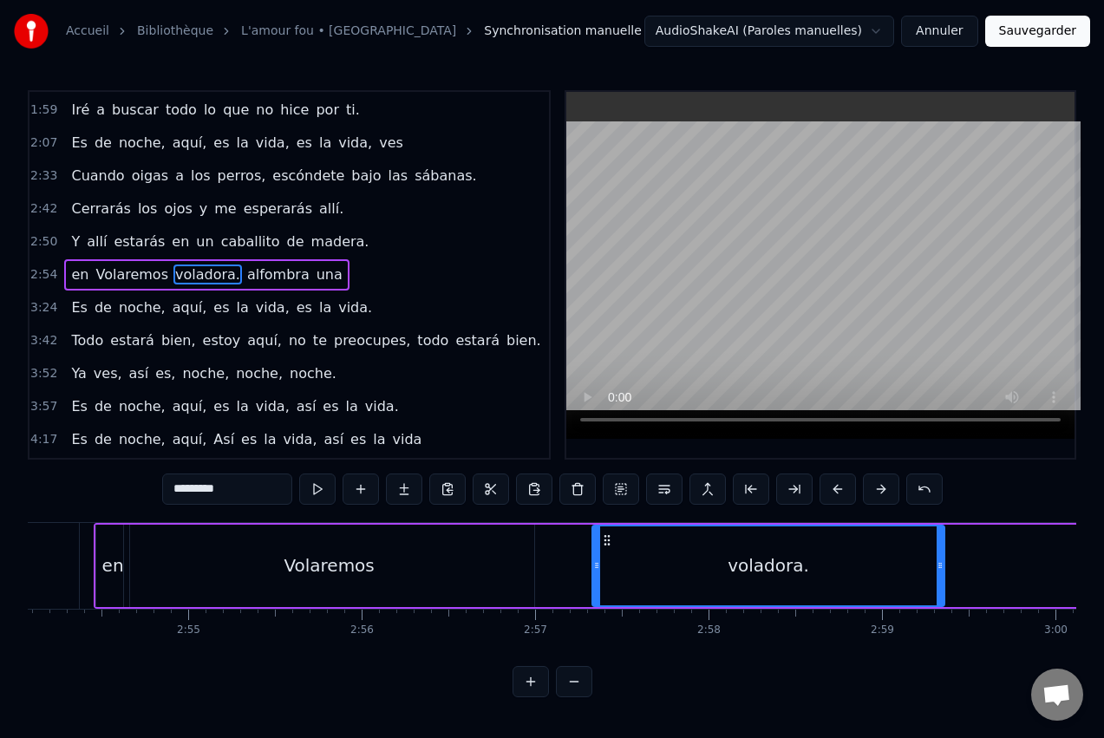
drag, startPoint x: 132, startPoint y: 538, endPoint x: 607, endPoint y: 527, distance: 475.4
click at [607, 527] on div "voladora." at bounding box center [768, 565] width 350 height 79
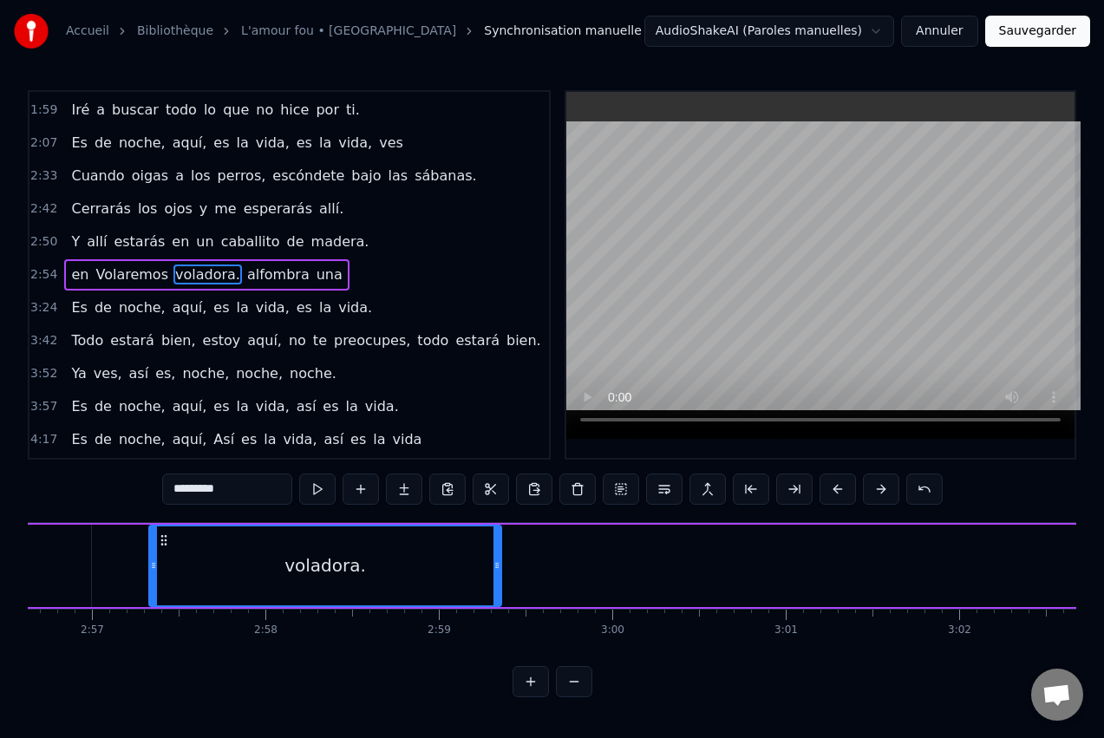
scroll to position [0, 30648]
click at [262, 274] on span "alfombra" at bounding box center [278, 275] width 66 height 20
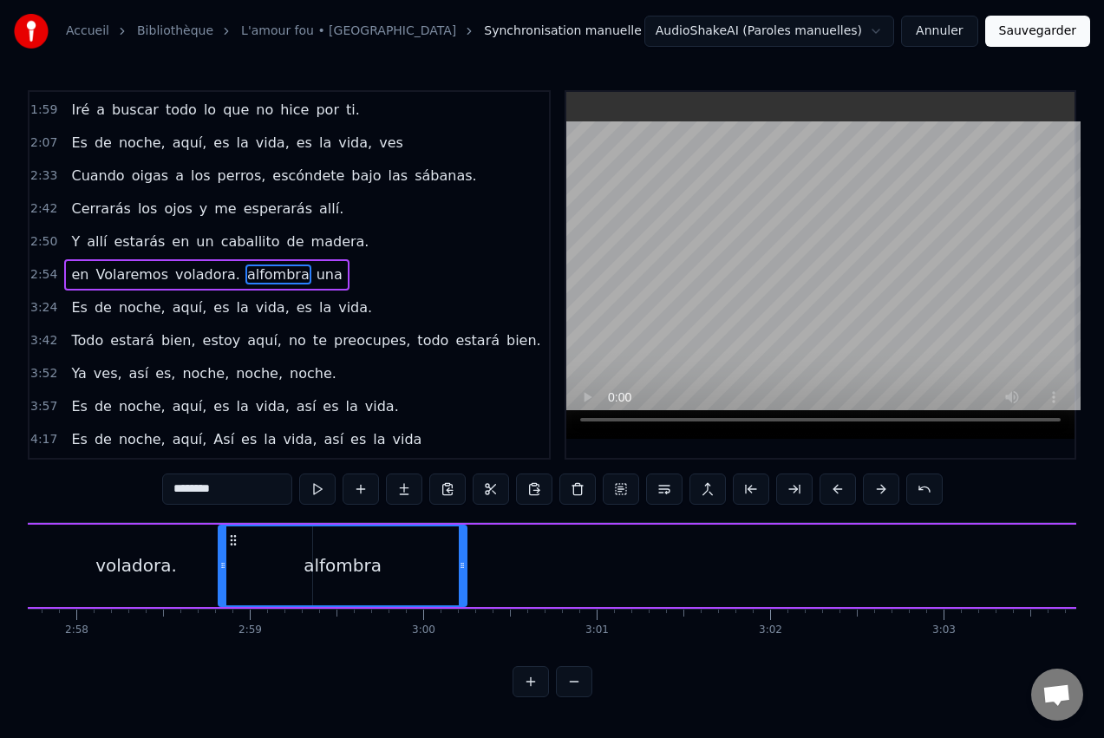
scroll to position [0, 30772]
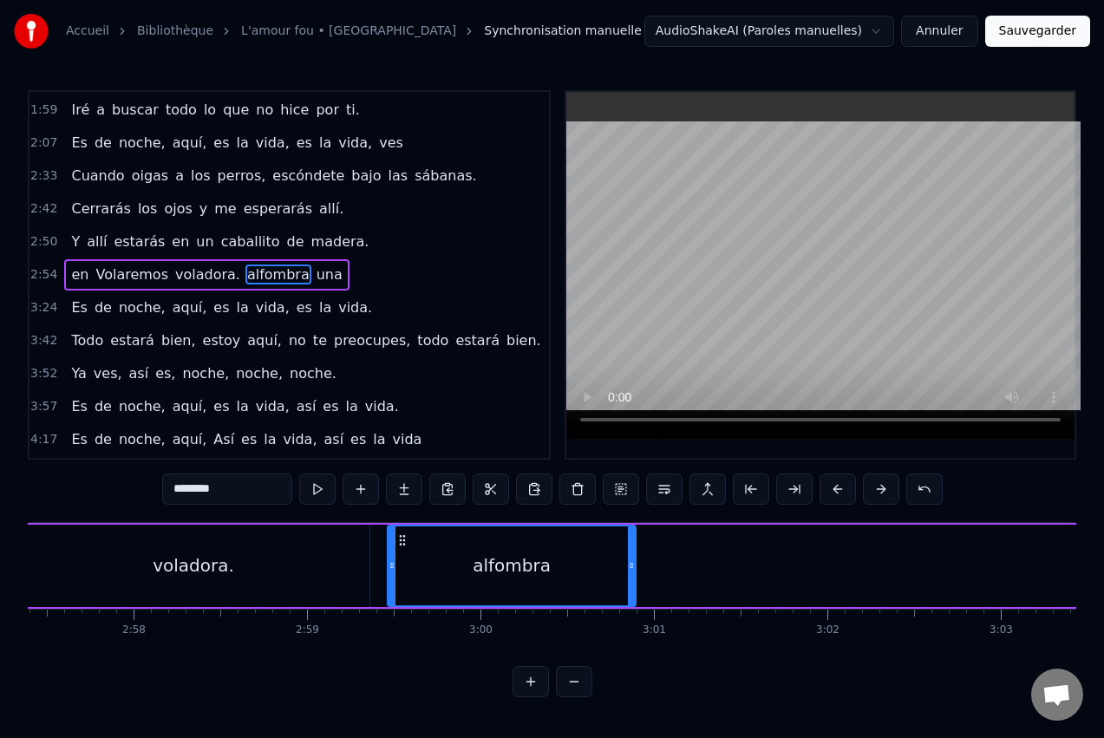
drag, startPoint x: 132, startPoint y: 540, endPoint x: 402, endPoint y: 567, distance: 271.1
click at [402, 567] on div "alfombra" at bounding box center [512, 565] width 246 height 79
drag, startPoint x: 631, startPoint y: 568, endPoint x: 755, endPoint y: 565, distance: 124.1
click at [755, 565] on icon at bounding box center [755, 566] width 7 height 14
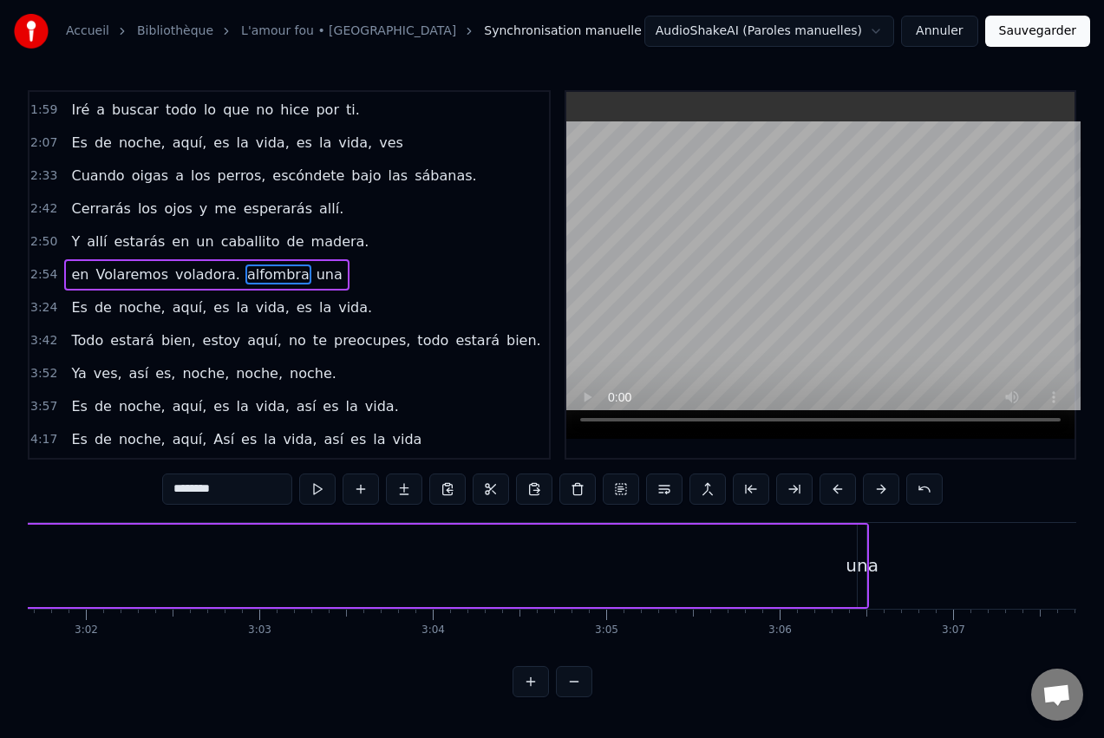
scroll to position [0, 31536]
click at [840, 561] on div "una" at bounding box center [840, 566] width 33 height 26
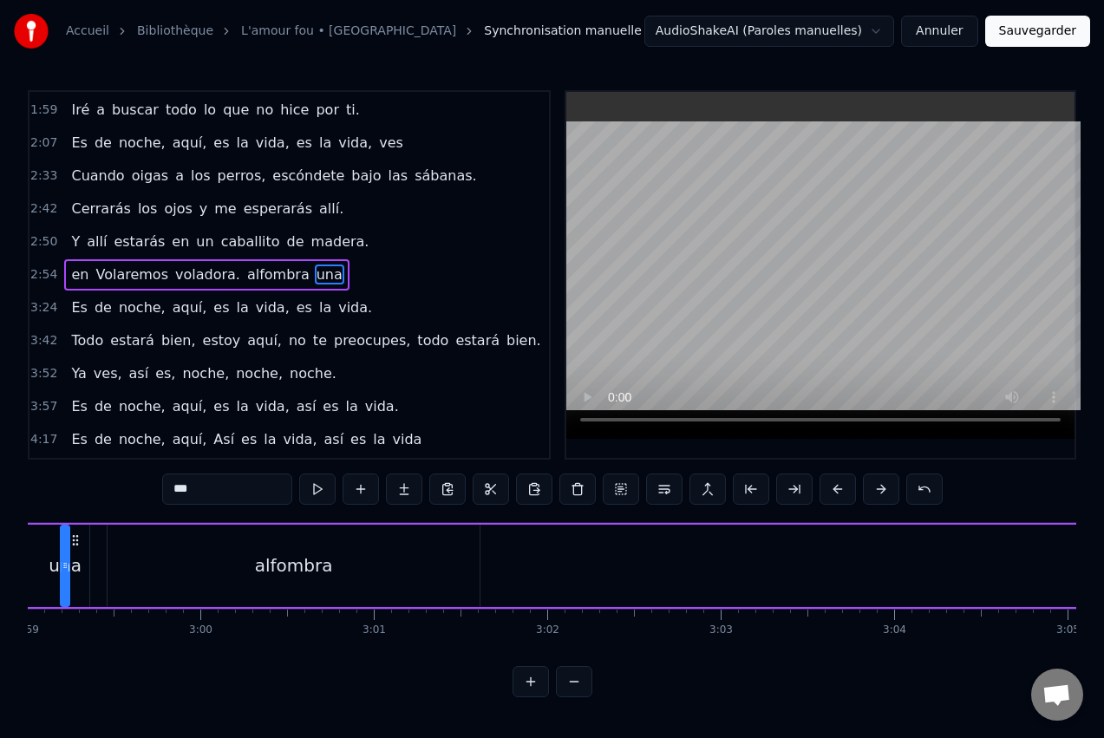
scroll to position [0, 30991]
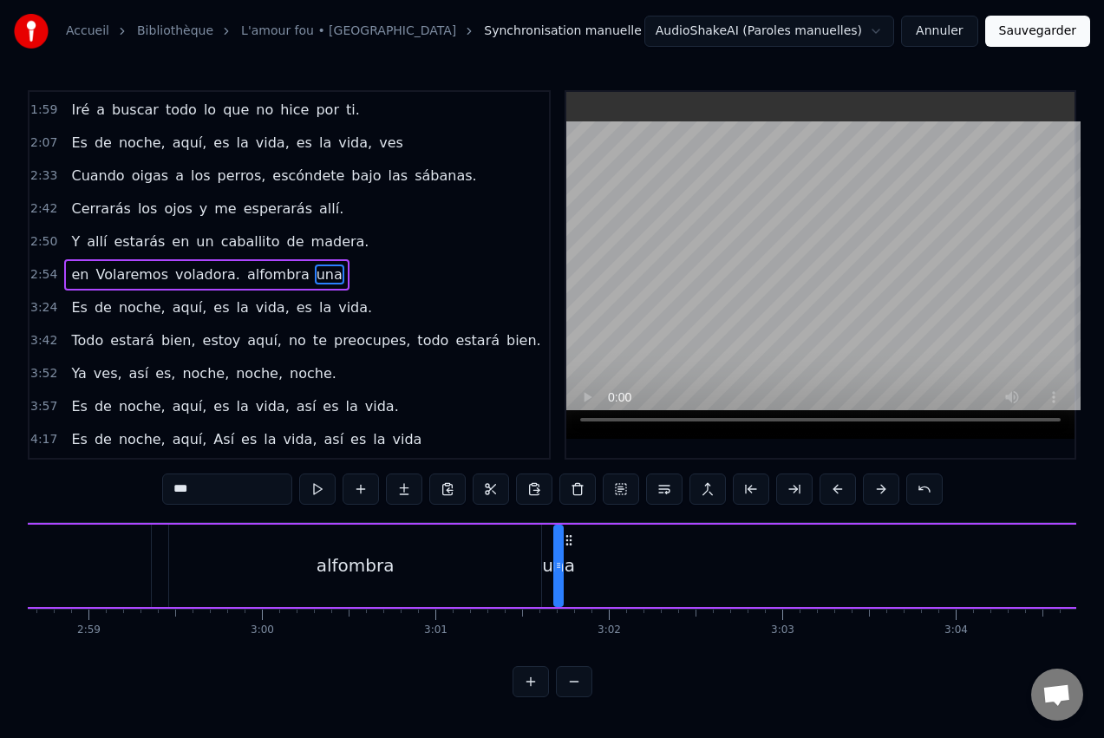
drag, startPoint x: 850, startPoint y: 539, endPoint x: 568, endPoint y: 581, distance: 285.1
click at [568, 581] on div "en Volaremos voladora. alfombra una" at bounding box center [346, 566] width 2092 height 86
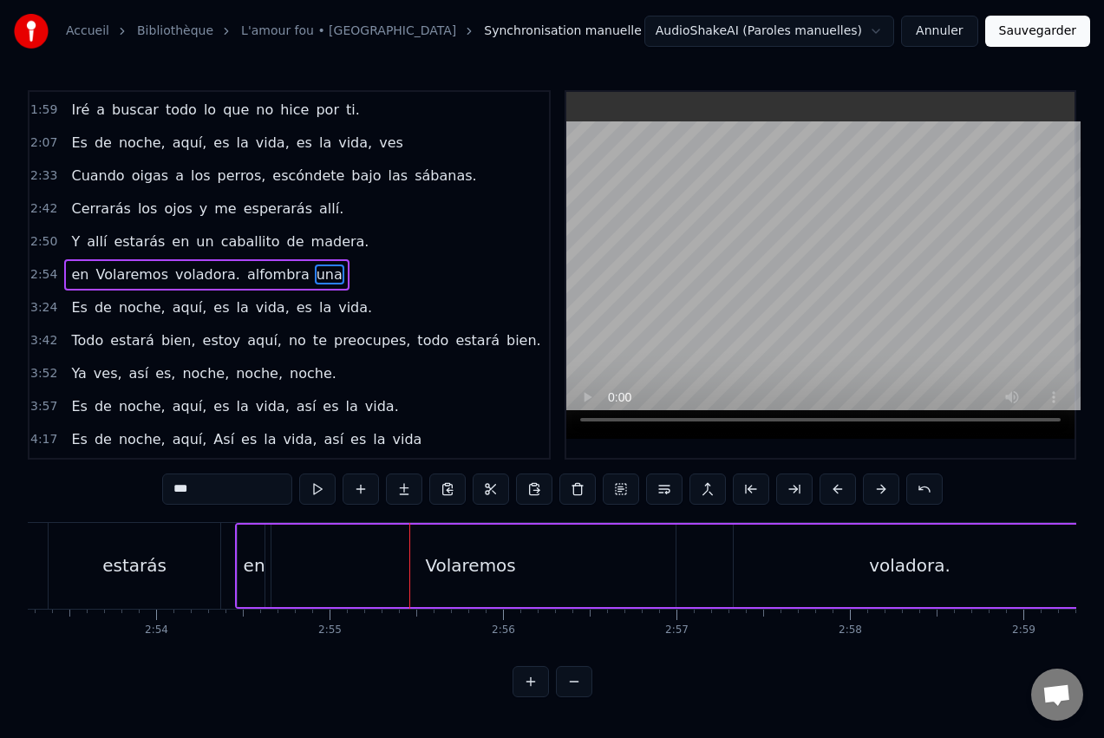
scroll to position [0, 30043]
click at [861, 565] on div "voladora." at bounding box center [923, 566] width 352 height 82
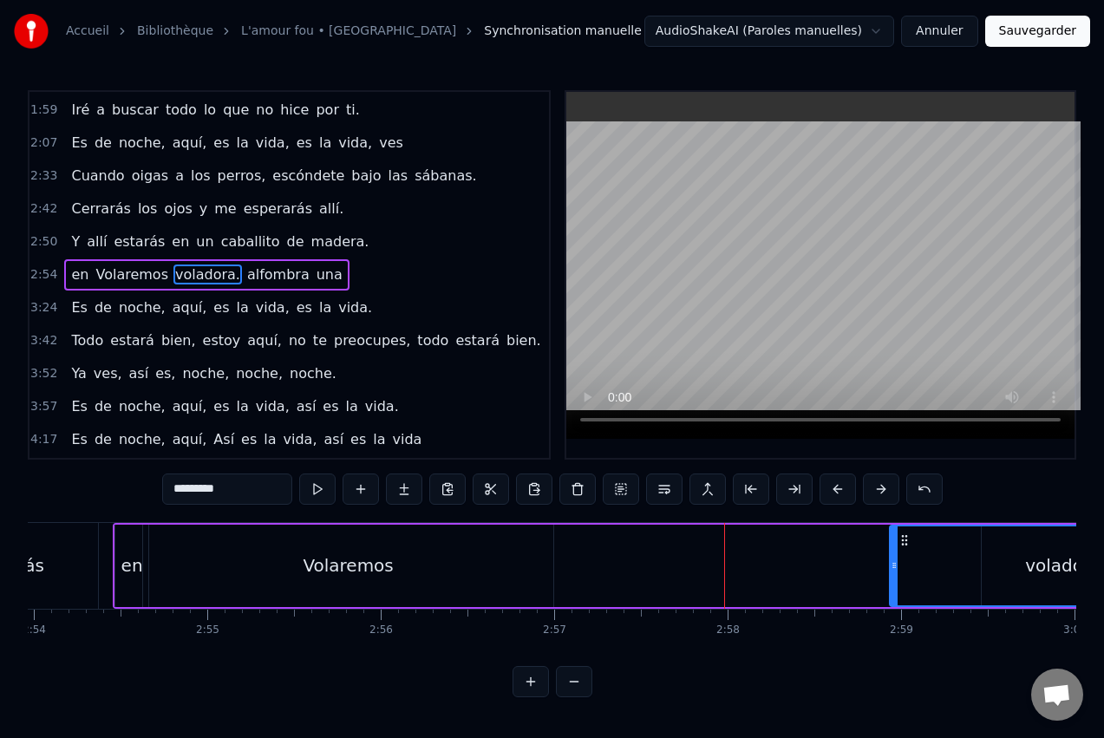
drag, startPoint x: 762, startPoint y: 538, endPoint x: 899, endPoint y: 536, distance: 136.2
click at [899, 536] on icon at bounding box center [905, 540] width 14 height 14
click at [337, 566] on div "Volaremos" at bounding box center [339, 566] width 90 height 26
type input "*********"
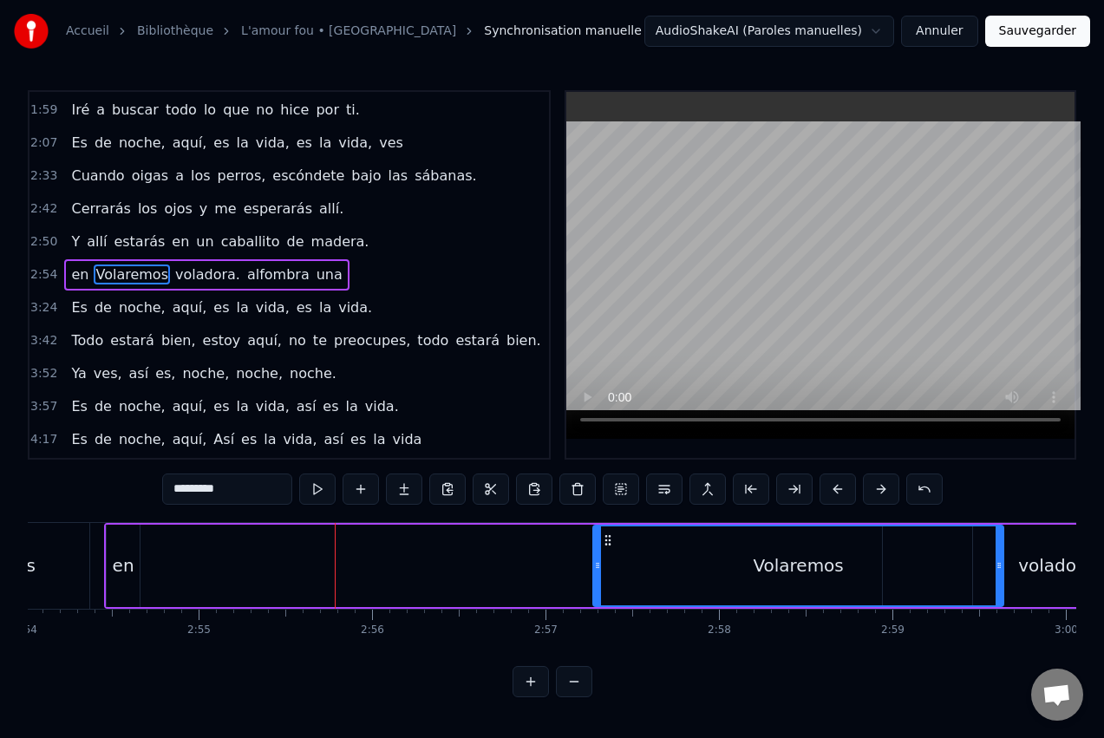
drag, startPoint x: 154, startPoint y: 537, endPoint x: 613, endPoint y: 540, distance: 458.8
click at [613, 540] on icon at bounding box center [608, 540] width 14 height 14
click at [209, 561] on div "en Volaremos voladora. alfombra una" at bounding box center [736, 566] width 1265 height 86
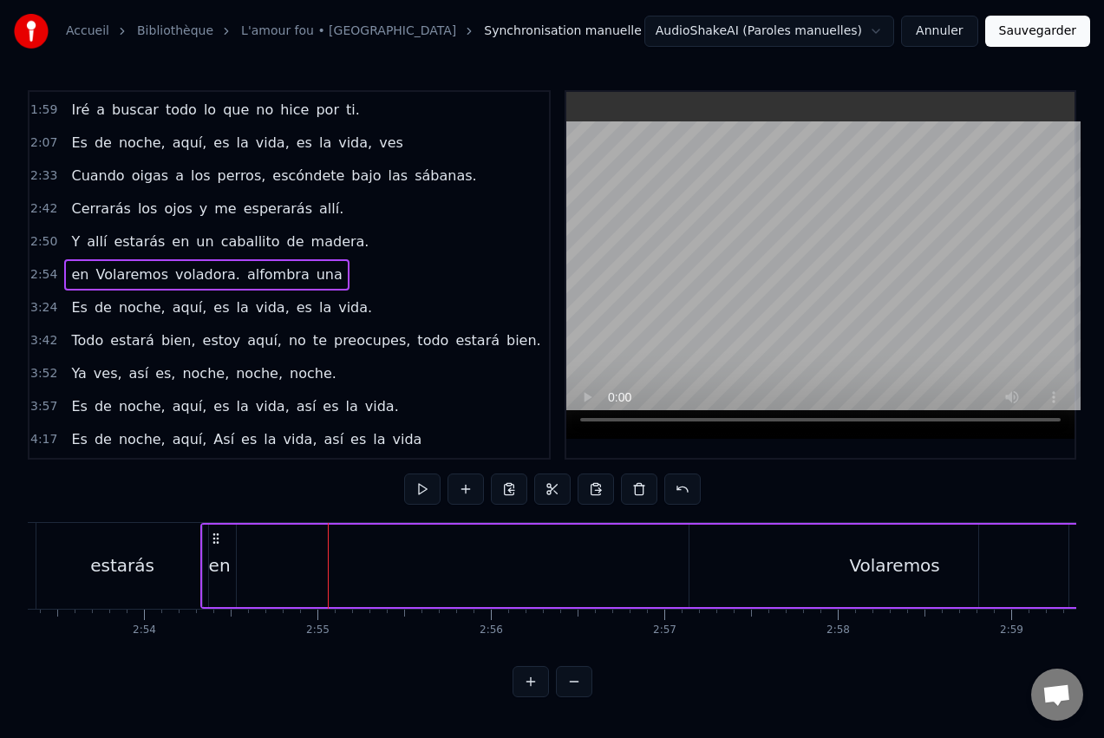
scroll to position [0, 30061]
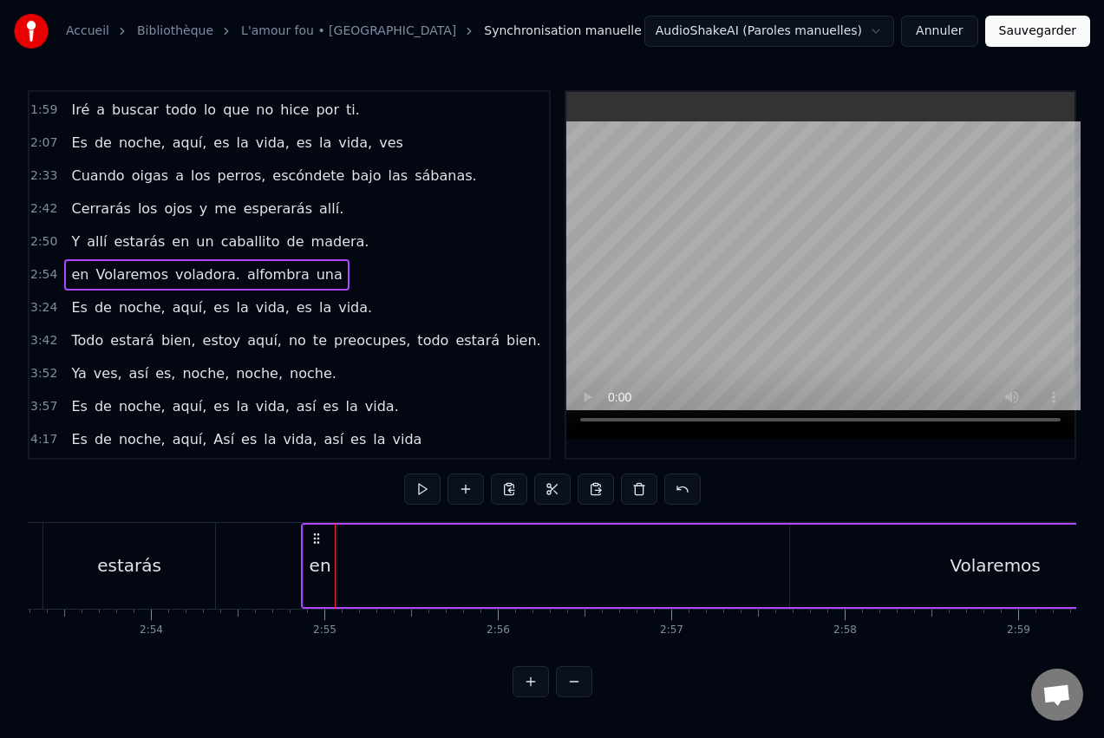
drag, startPoint x: 121, startPoint y: 539, endPoint x: 319, endPoint y: 557, distance: 199.5
click at [318, 560] on div "en Volaremos voladora. alfombra una" at bounding box center [933, 566] width 1265 height 86
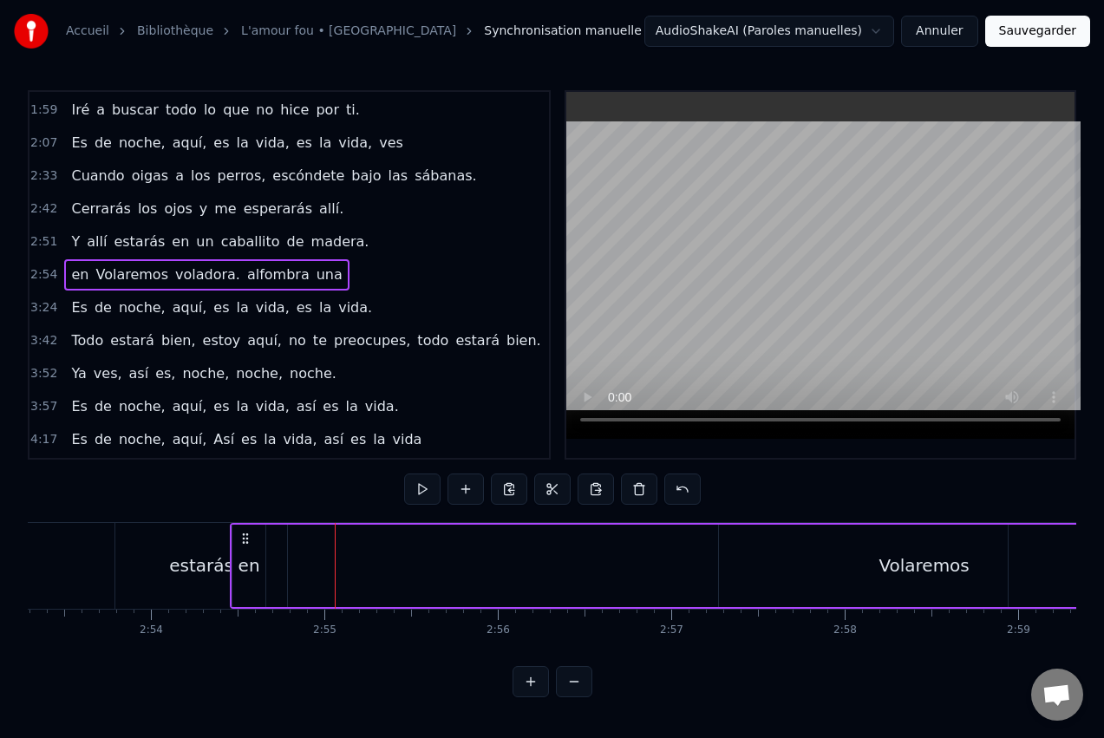
click at [425, 564] on div "en Volaremos voladora. alfombra una" at bounding box center [862, 566] width 1265 height 86
click at [247, 540] on icon at bounding box center [246, 539] width 14 height 14
click at [606, 550] on div "en Volaremos voladora. alfombra una" at bounding box center [862, 566] width 1265 height 86
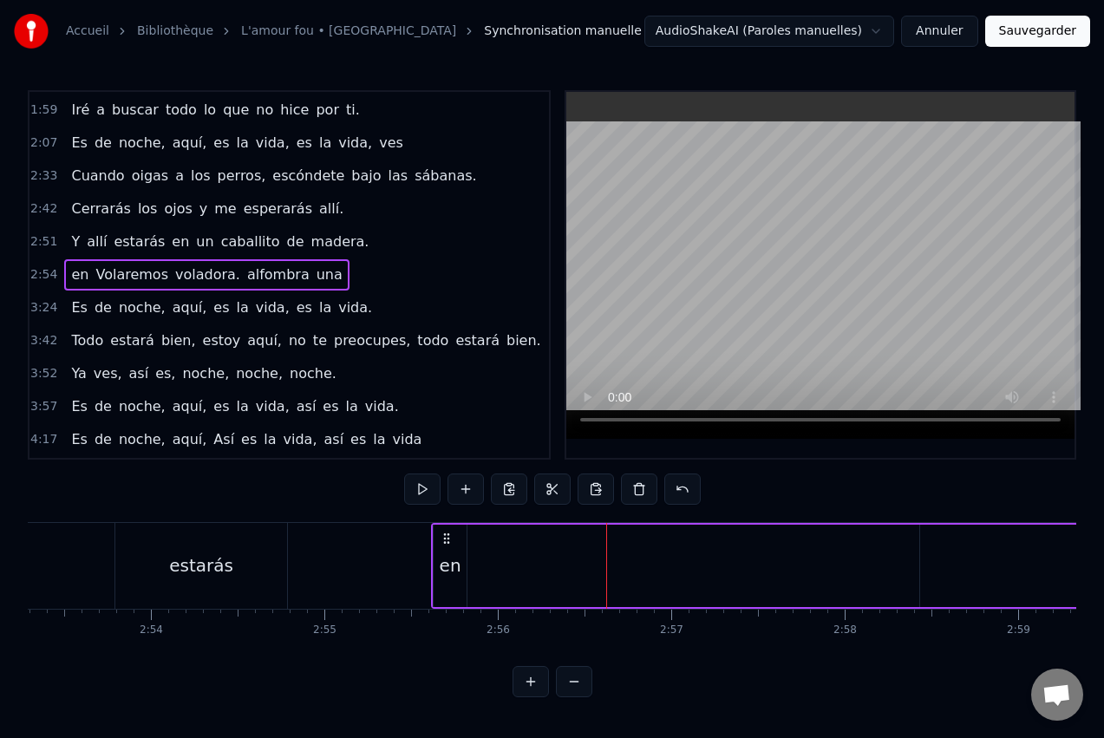
drag, startPoint x: 246, startPoint y: 541, endPoint x: 448, endPoint y: 559, distance: 202.1
click at [448, 559] on div "en Volaremos voladora. alfombra una" at bounding box center [1063, 566] width 1265 height 86
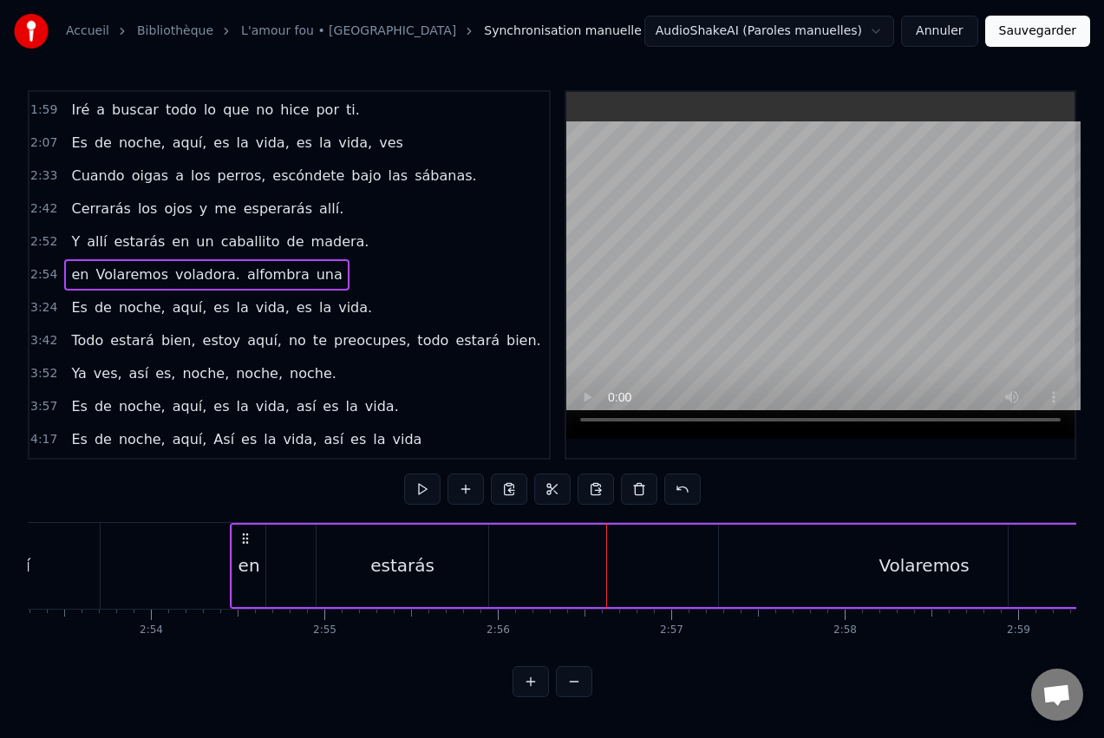
click at [248, 571] on div "en" at bounding box center [250, 566] width 22 height 26
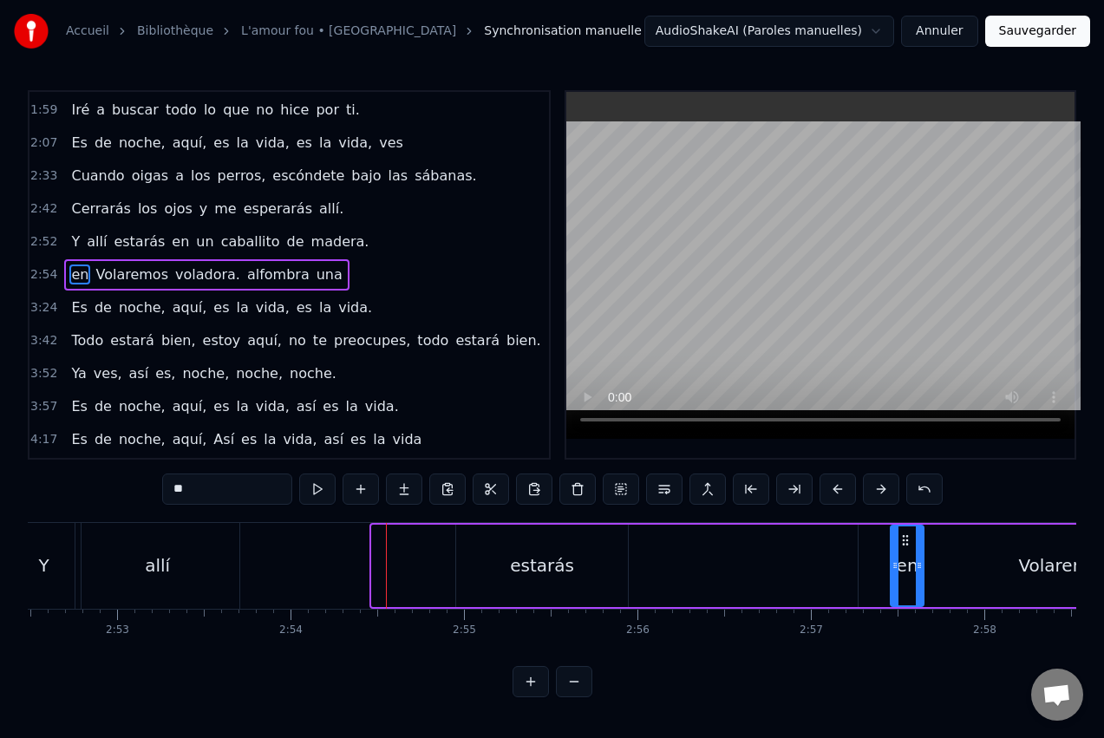
drag, startPoint x: 248, startPoint y: 539, endPoint x: 883, endPoint y: 535, distance: 634.9
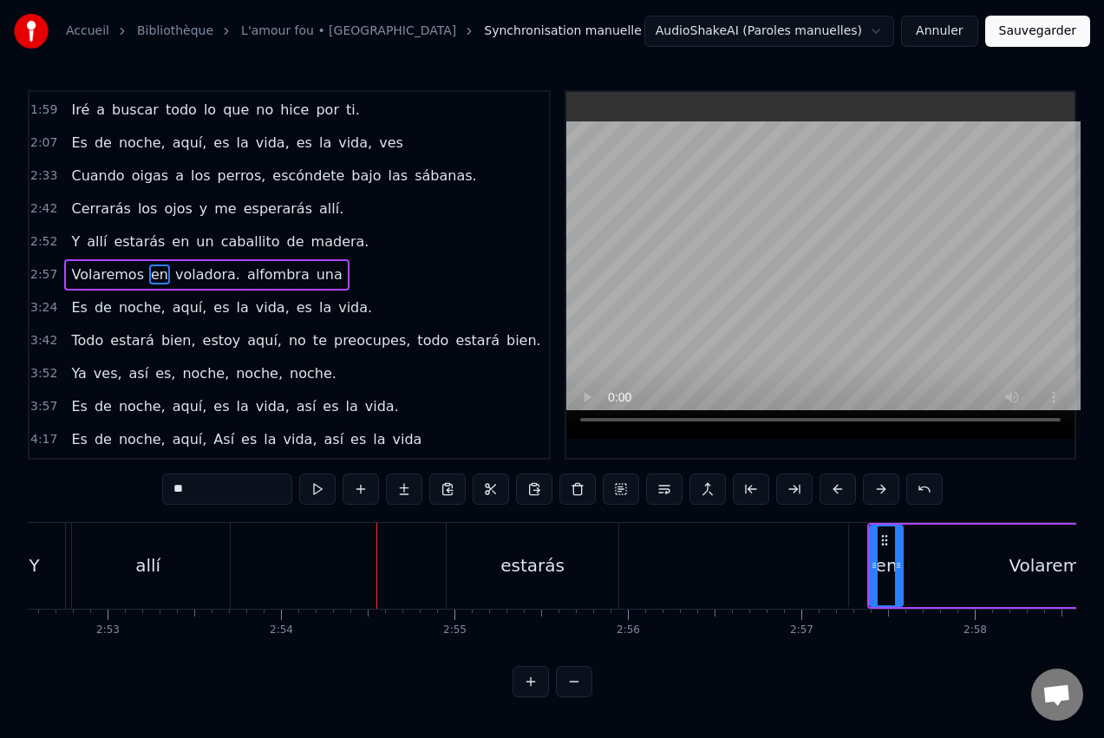
click at [557, 551] on div "estarás" at bounding box center [533, 566] width 172 height 86
type input "*******"
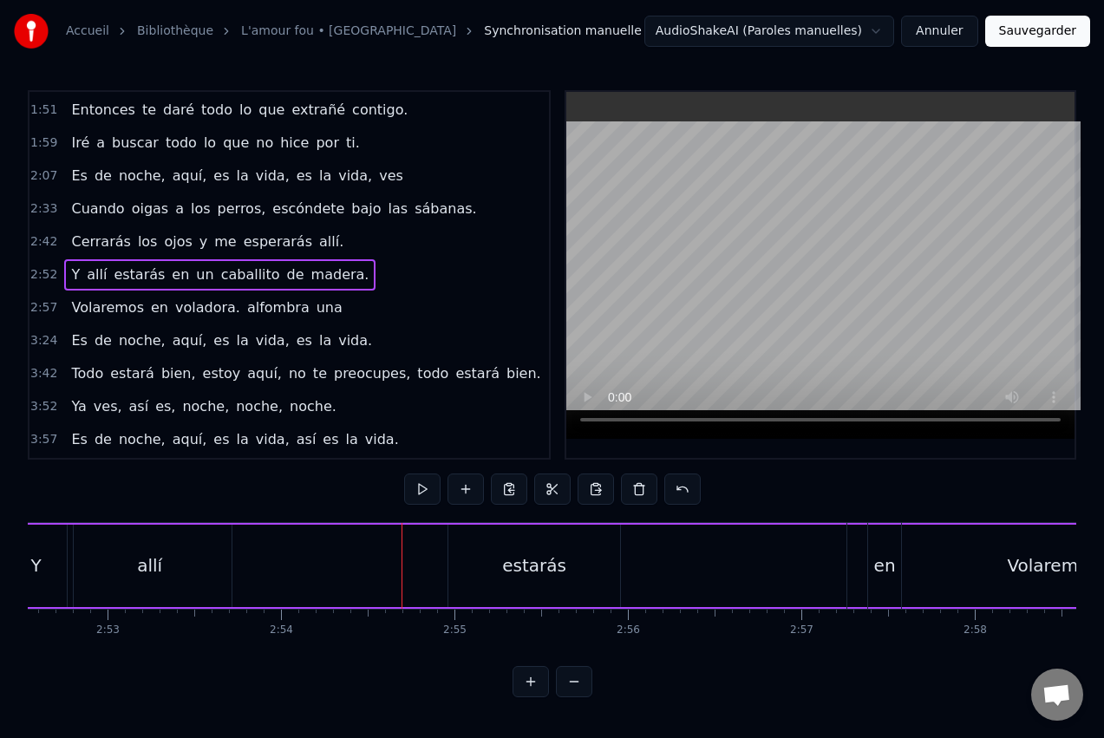
click at [178, 573] on div "allí" at bounding box center [150, 566] width 164 height 82
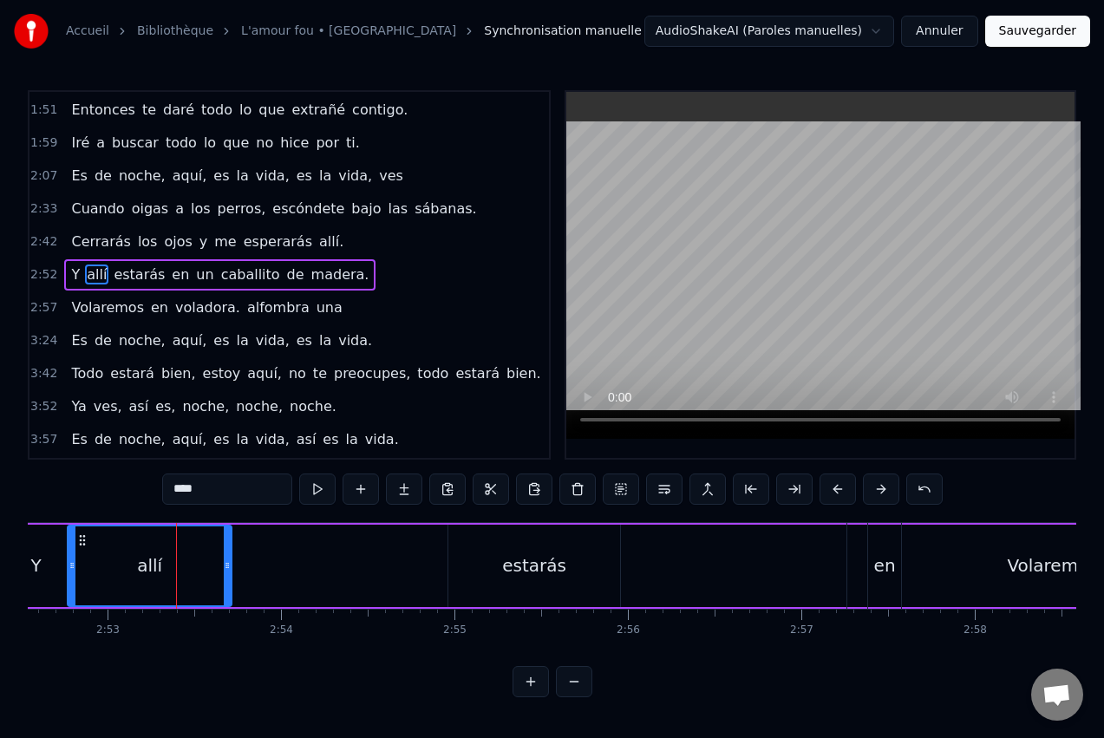
click at [513, 558] on div "estarás" at bounding box center [534, 566] width 64 height 26
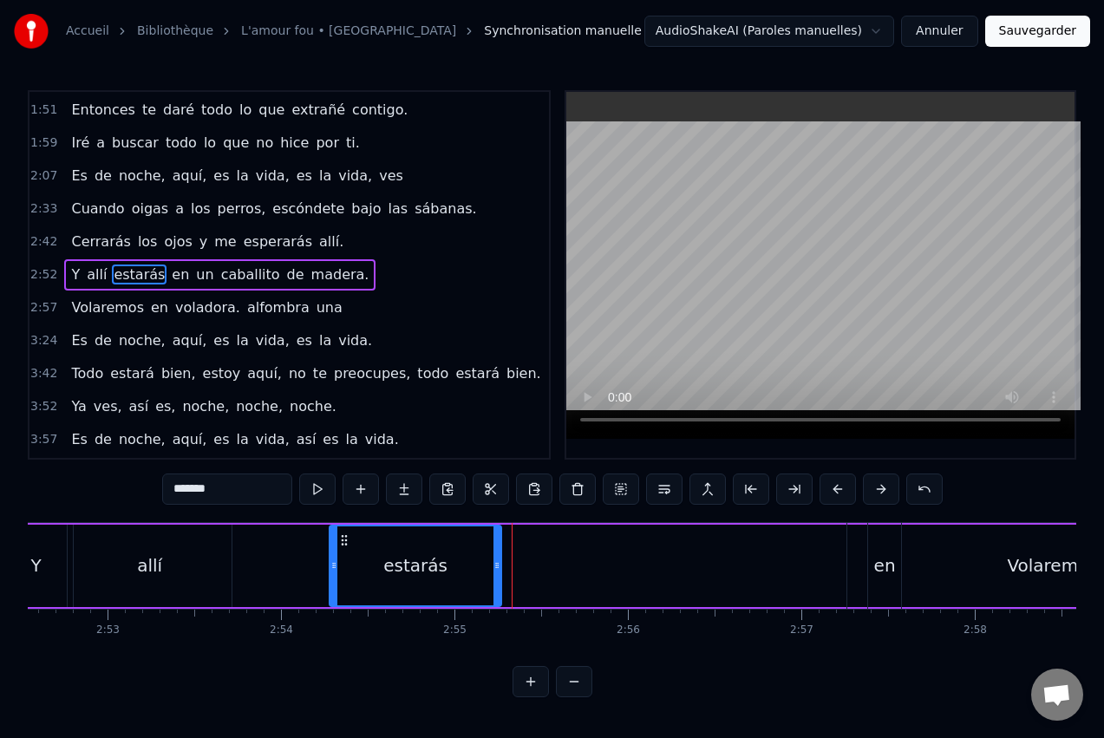
drag, startPoint x: 448, startPoint y: 546, endPoint x: 344, endPoint y: 550, distance: 104.2
click at [344, 550] on div "estarás" at bounding box center [415, 565] width 170 height 79
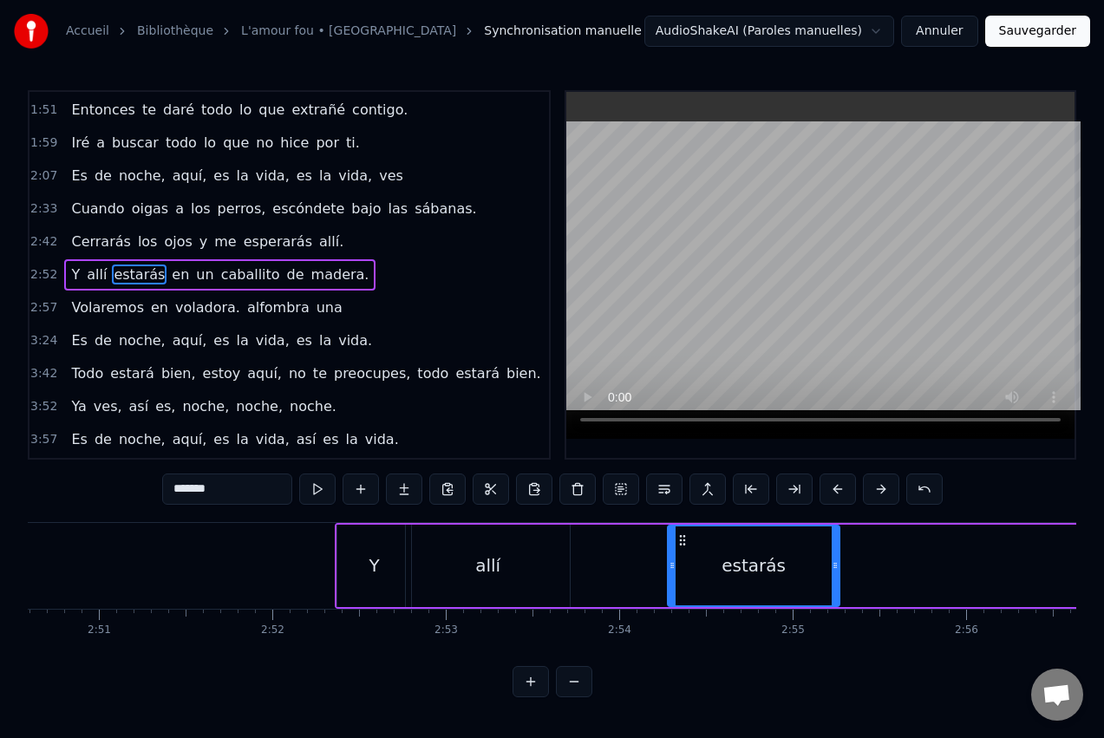
scroll to position [0, 29280]
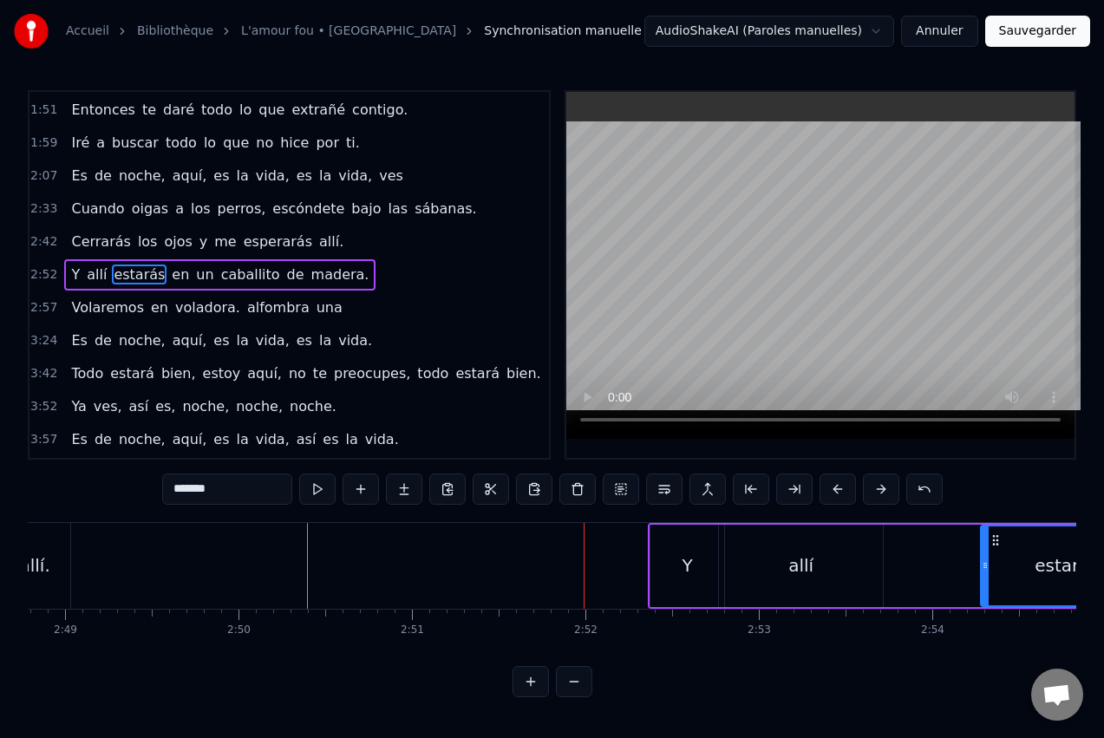
click at [674, 559] on div "Y" at bounding box center [688, 566] width 74 height 82
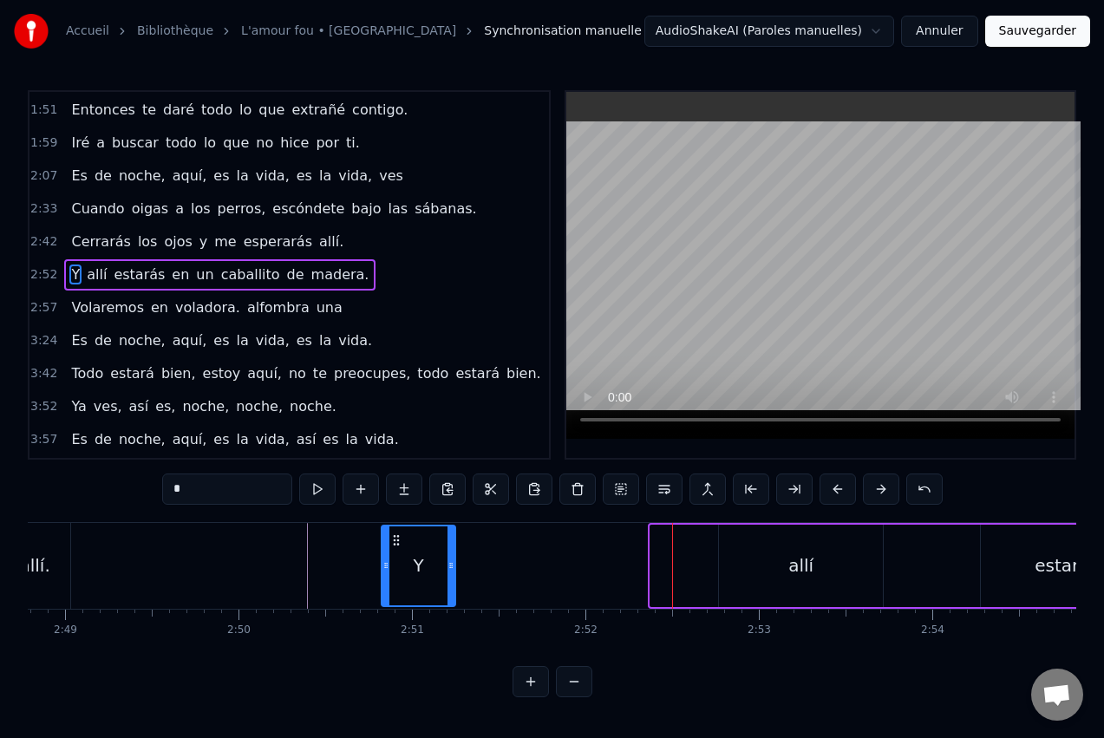
drag, startPoint x: 663, startPoint y: 536, endPoint x: 394, endPoint y: 559, distance: 269.8
click at [394, 559] on div "Y" at bounding box center [419, 565] width 72 height 79
click at [782, 544] on div "allí" at bounding box center [801, 566] width 164 height 82
type input "****"
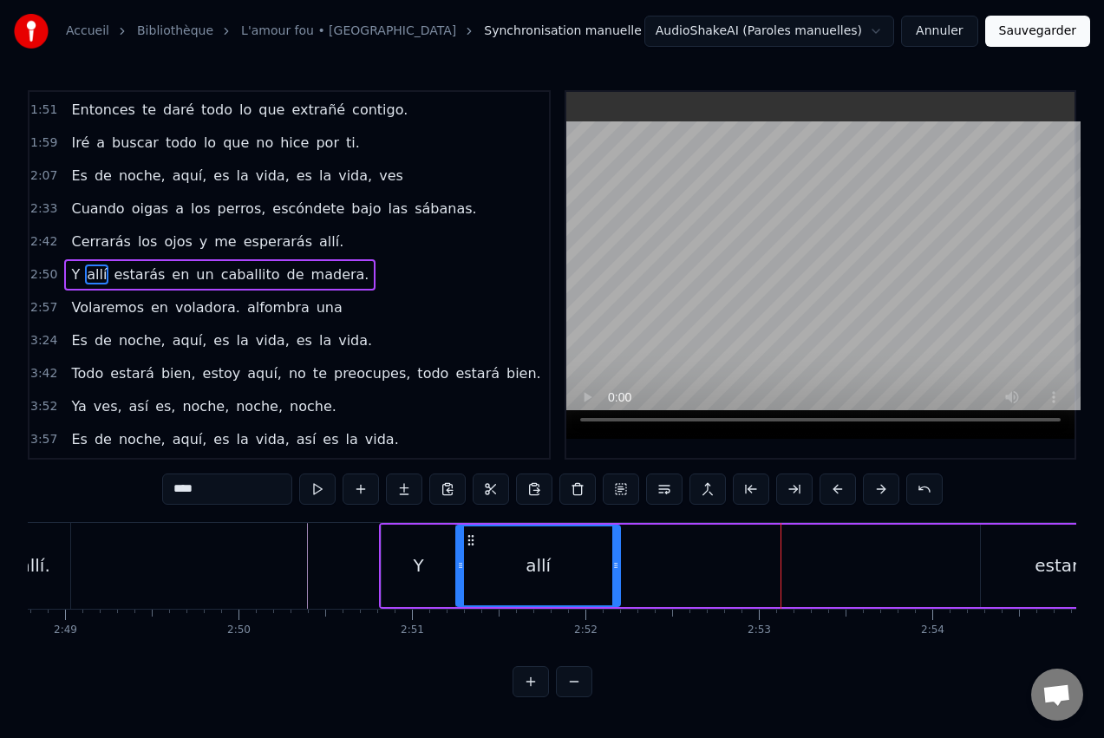
drag, startPoint x: 734, startPoint y: 540, endPoint x: 471, endPoint y: 554, distance: 263.2
click at [471, 554] on div "allí" at bounding box center [538, 565] width 162 height 79
drag, startPoint x: 617, startPoint y: 570, endPoint x: 690, endPoint y: 568, distance: 72.9
click at [690, 568] on icon at bounding box center [688, 566] width 7 height 14
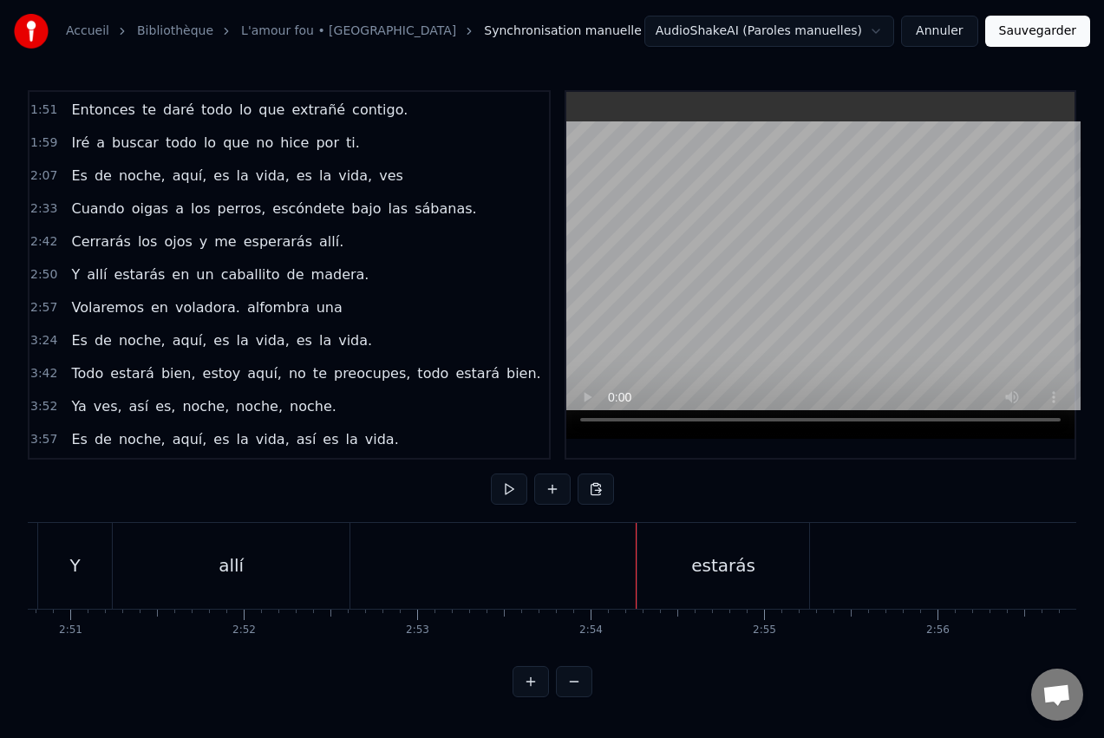
scroll to position [0, 29661]
click at [716, 550] on div "estarás" at bounding box center [684, 566] width 172 height 86
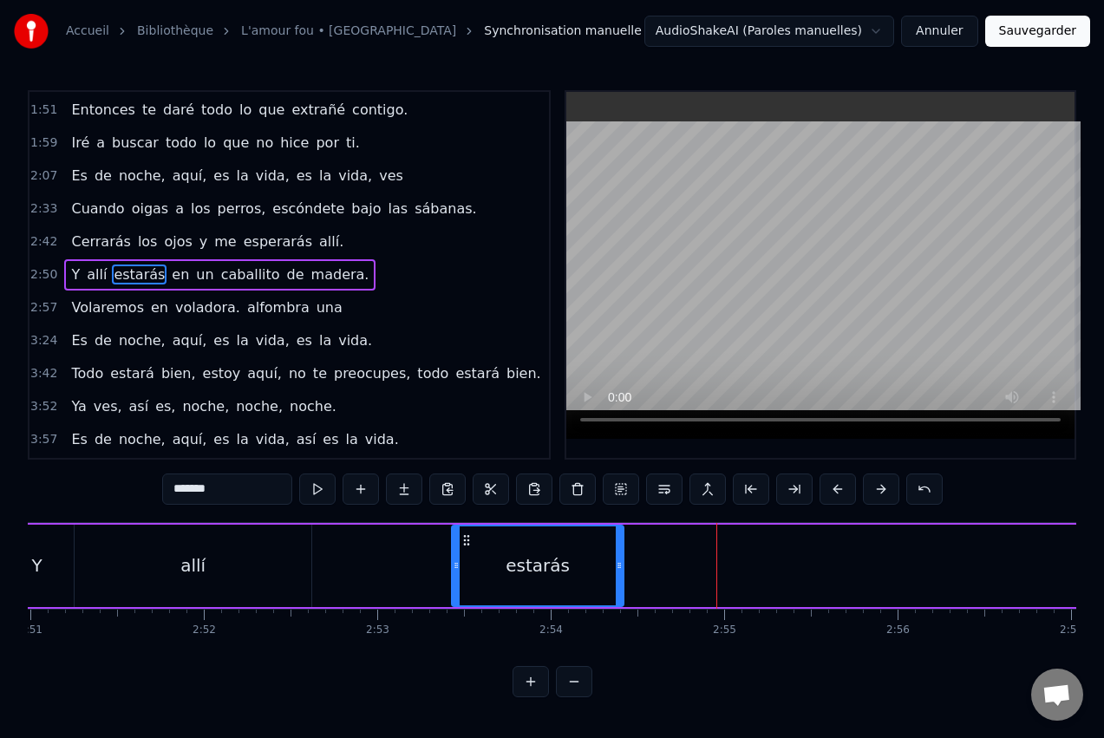
drag, startPoint x: 613, startPoint y: 538, endPoint x: 466, endPoint y: 553, distance: 148.2
click at [466, 553] on div "estarás" at bounding box center [538, 565] width 170 height 79
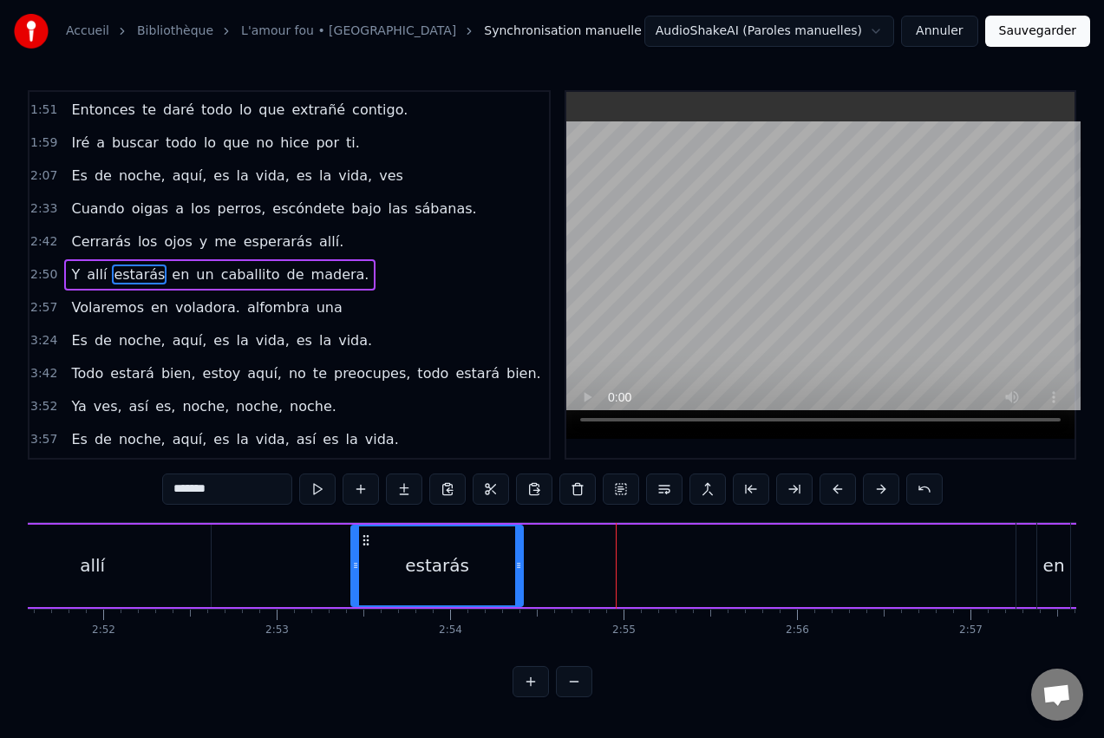
scroll to position [0, 29765]
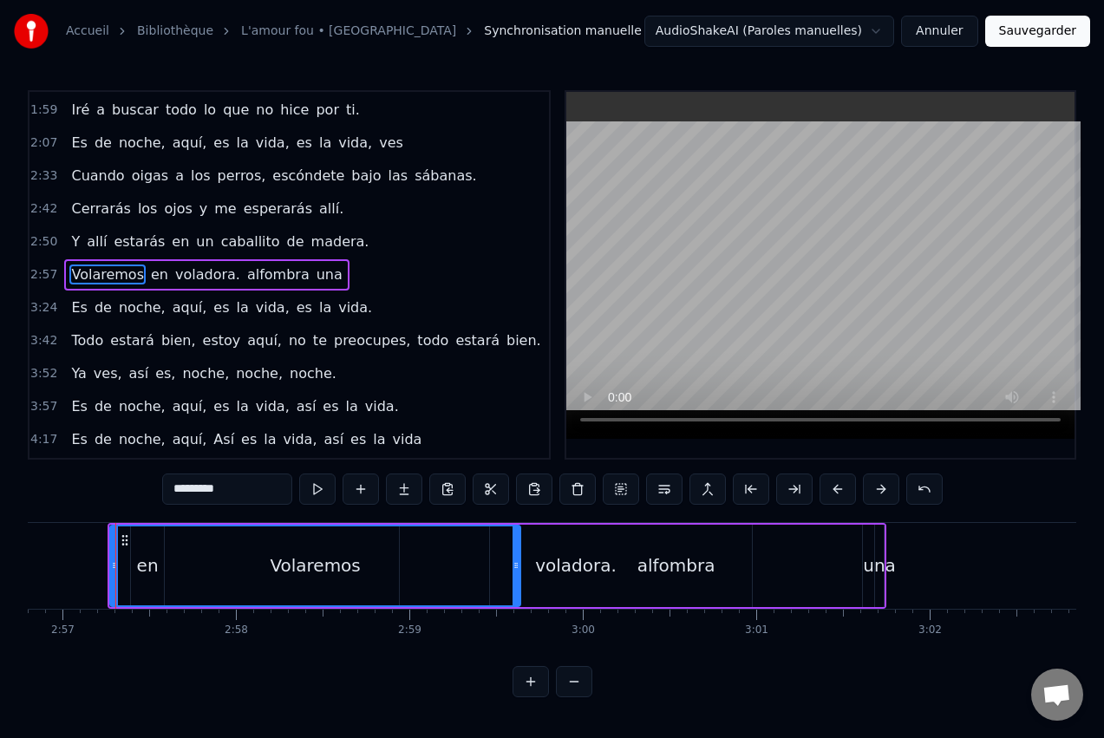
scroll to position [0, 30671]
click at [143, 557] on div "Volaremos" at bounding box center [314, 565] width 409 height 79
click at [122, 540] on circle at bounding box center [121, 540] width 1 height 1
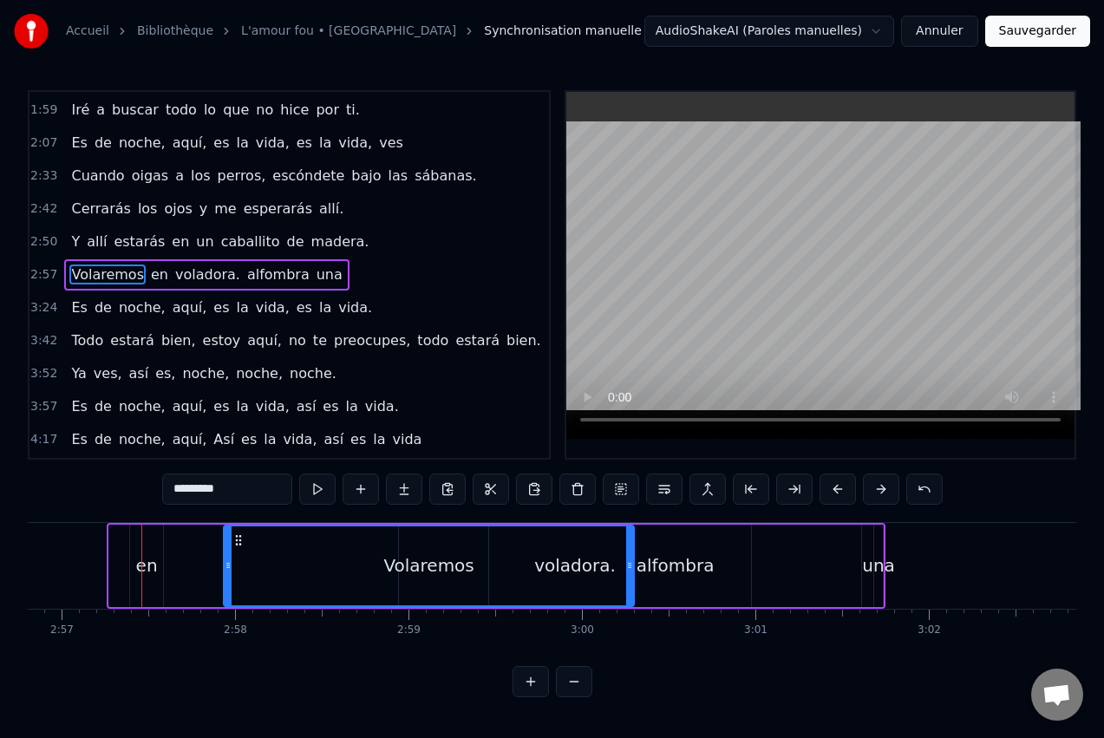
drag, startPoint x: 123, startPoint y: 539, endPoint x: 238, endPoint y: 540, distance: 114.5
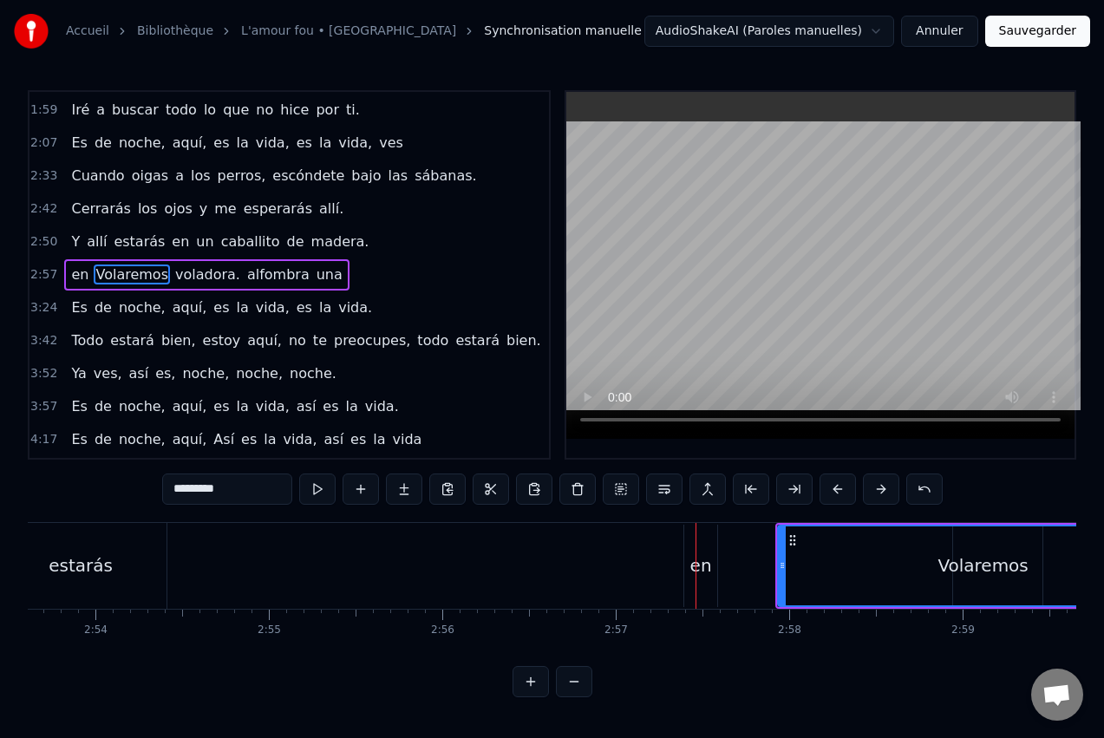
scroll to position [0, 30116]
click at [710, 553] on div "en" at bounding box center [702, 566] width 22 height 26
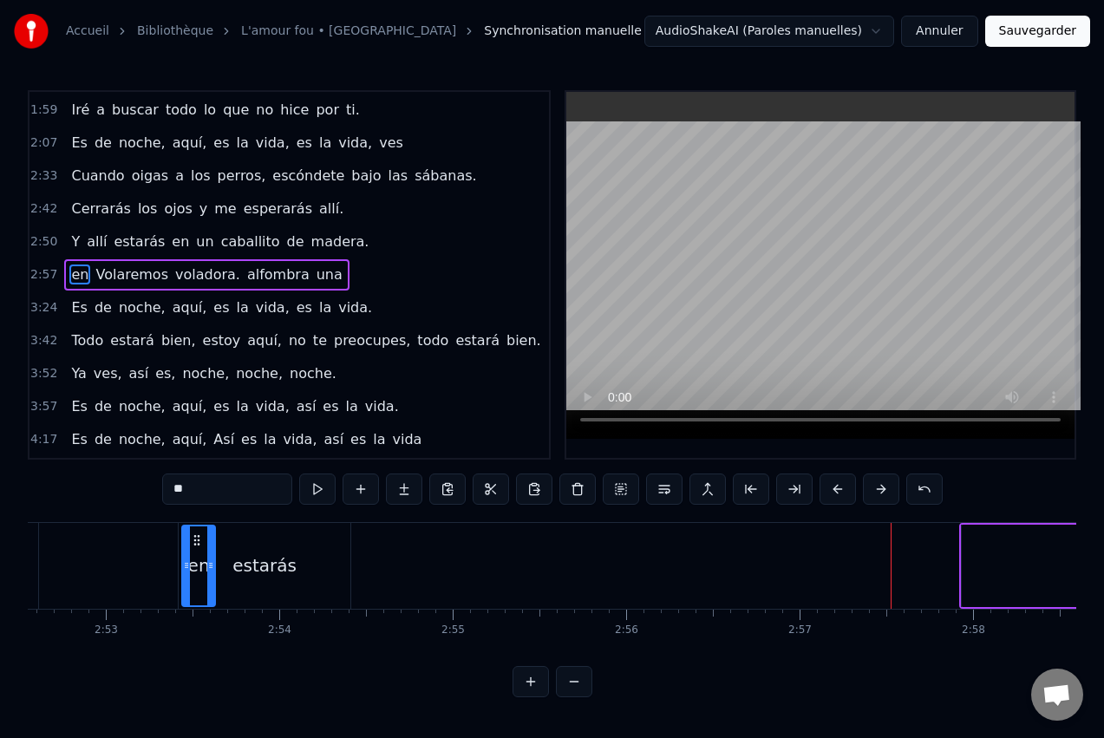
scroll to position [0, 29912]
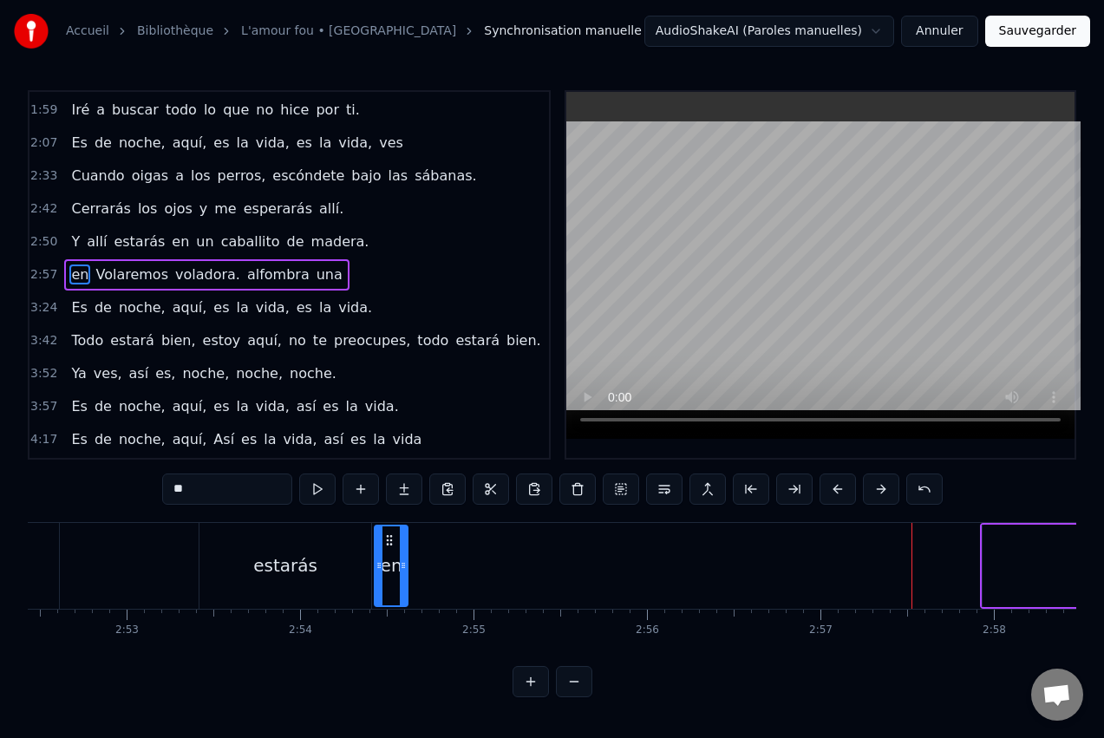
drag, startPoint x: 702, startPoint y: 537, endPoint x: 391, endPoint y: 582, distance: 313.8
click at [391, 582] on div "en" at bounding box center [391, 565] width 31 height 79
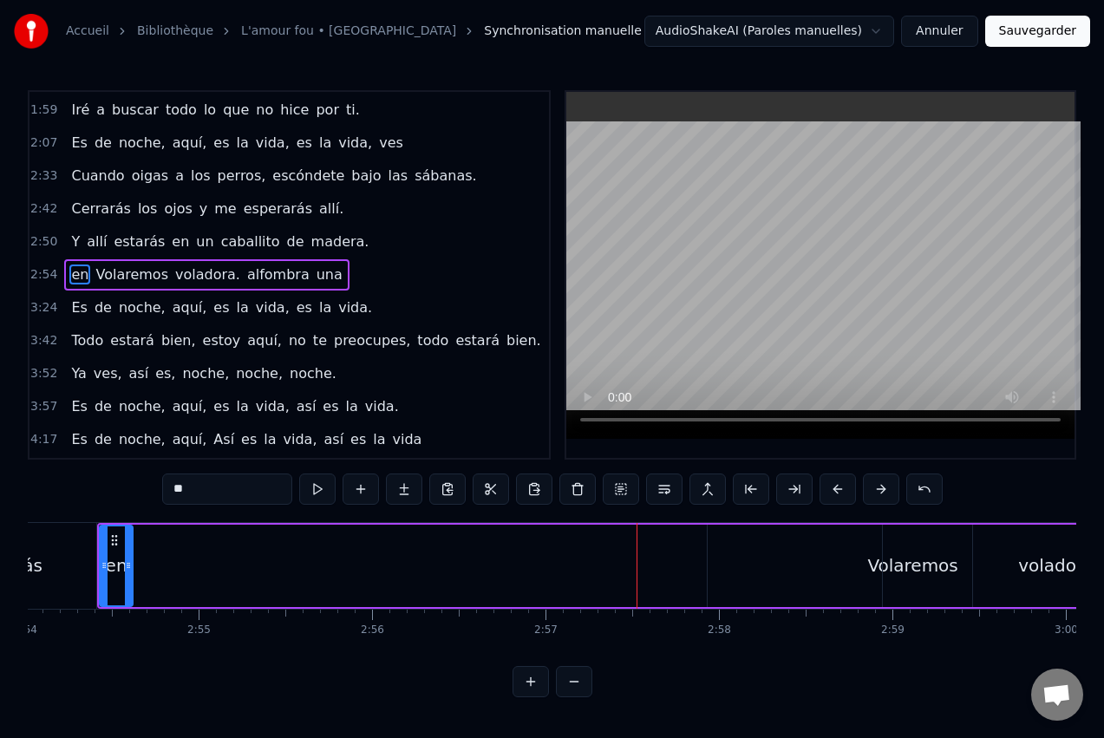
scroll to position [0, 30190]
click at [943, 566] on div "voladora." at bounding box center [1056, 566] width 352 height 82
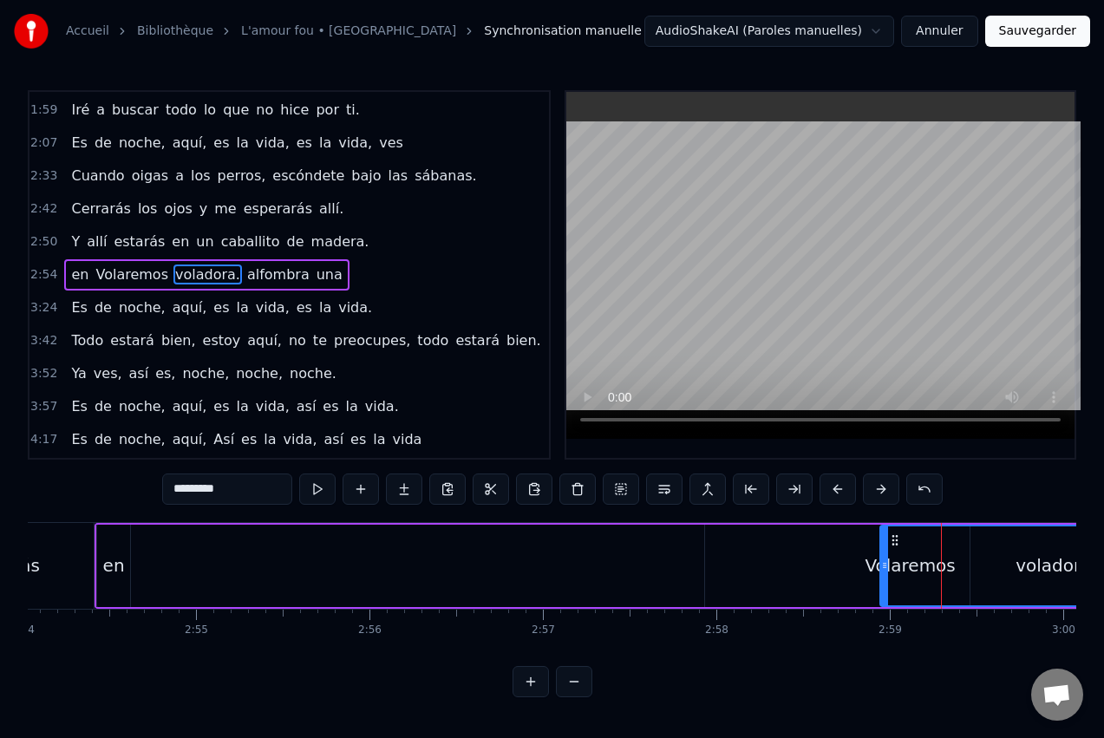
click at [802, 572] on div "Volaremos" at bounding box center [910, 566] width 410 height 82
type input "*********"
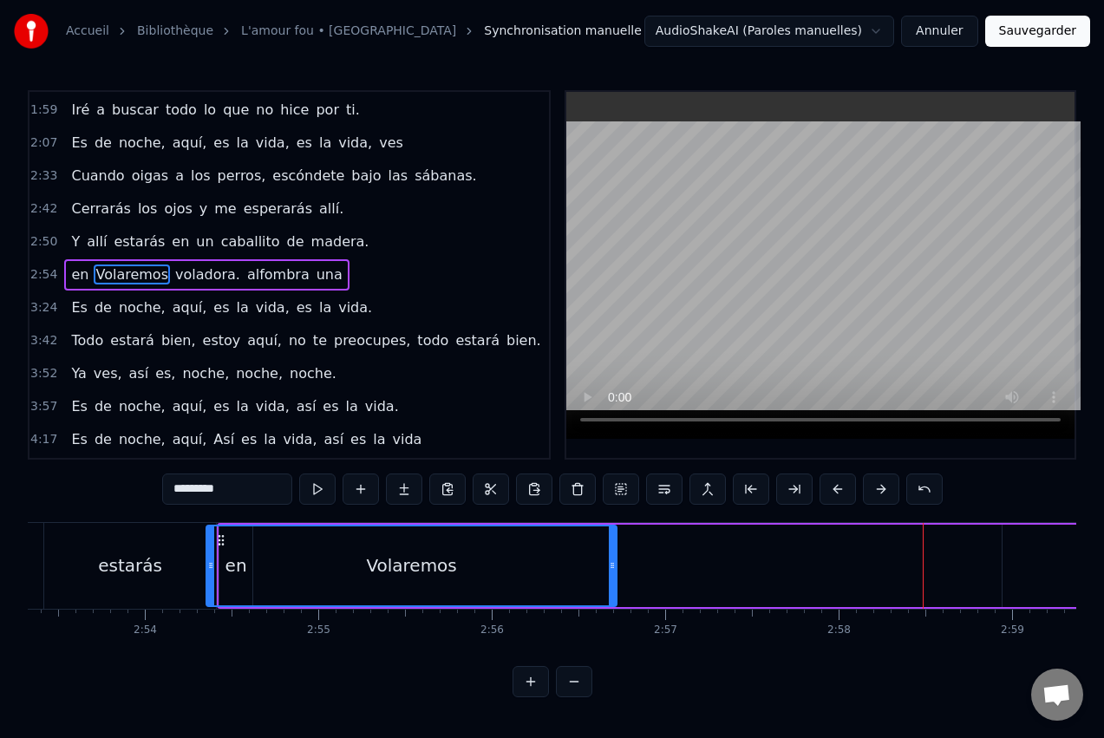
scroll to position [0, 30062]
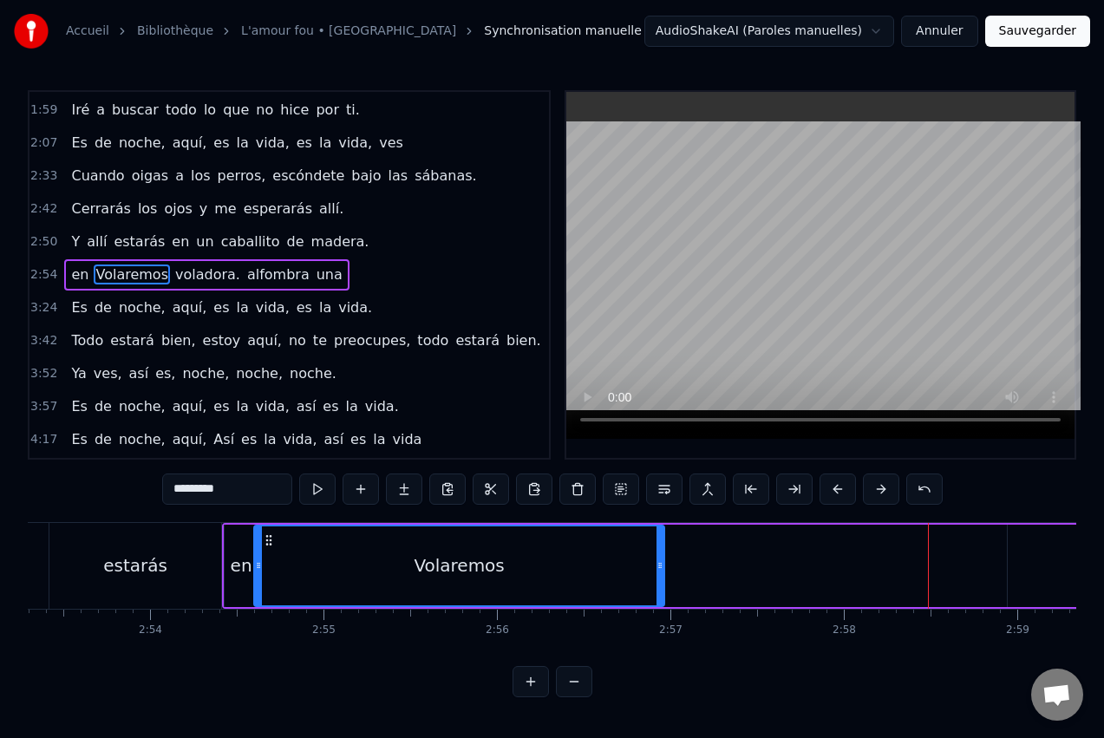
drag, startPoint x: 722, startPoint y: 538, endPoint x: 271, endPoint y: 578, distance: 452.8
click at [271, 578] on div "Volaremos" at bounding box center [459, 565] width 409 height 79
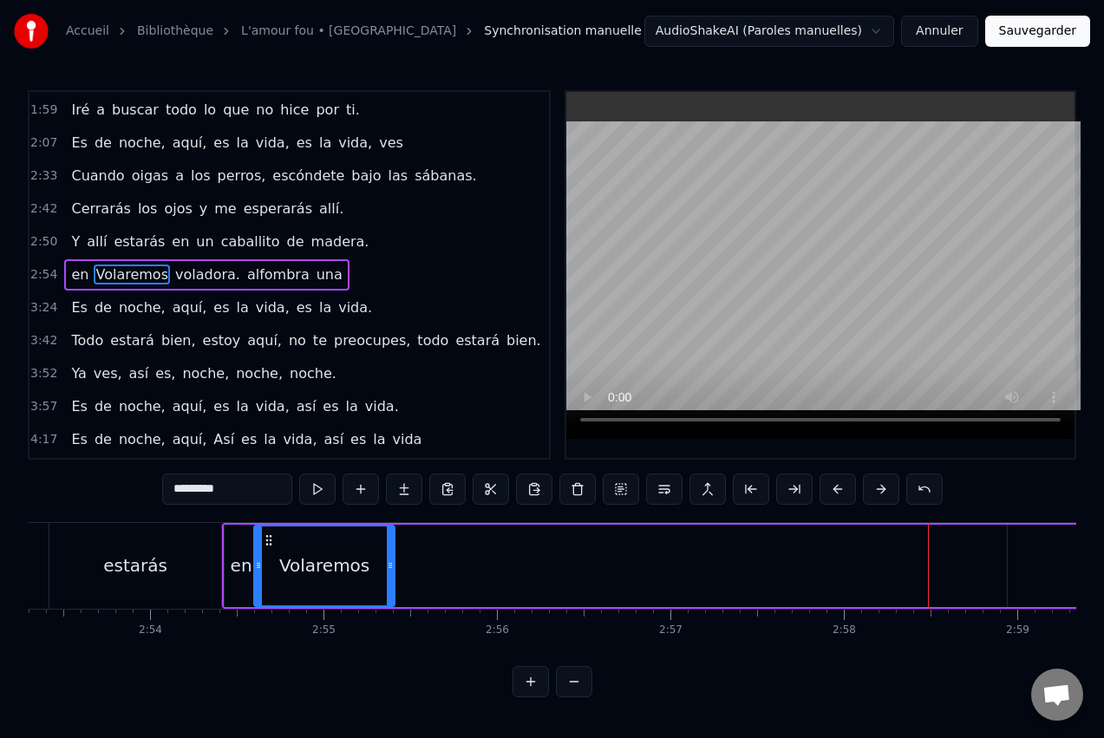
drag, startPoint x: 659, startPoint y: 564, endPoint x: 389, endPoint y: 574, distance: 270.0
click at [389, 574] on div at bounding box center [390, 565] width 7 height 79
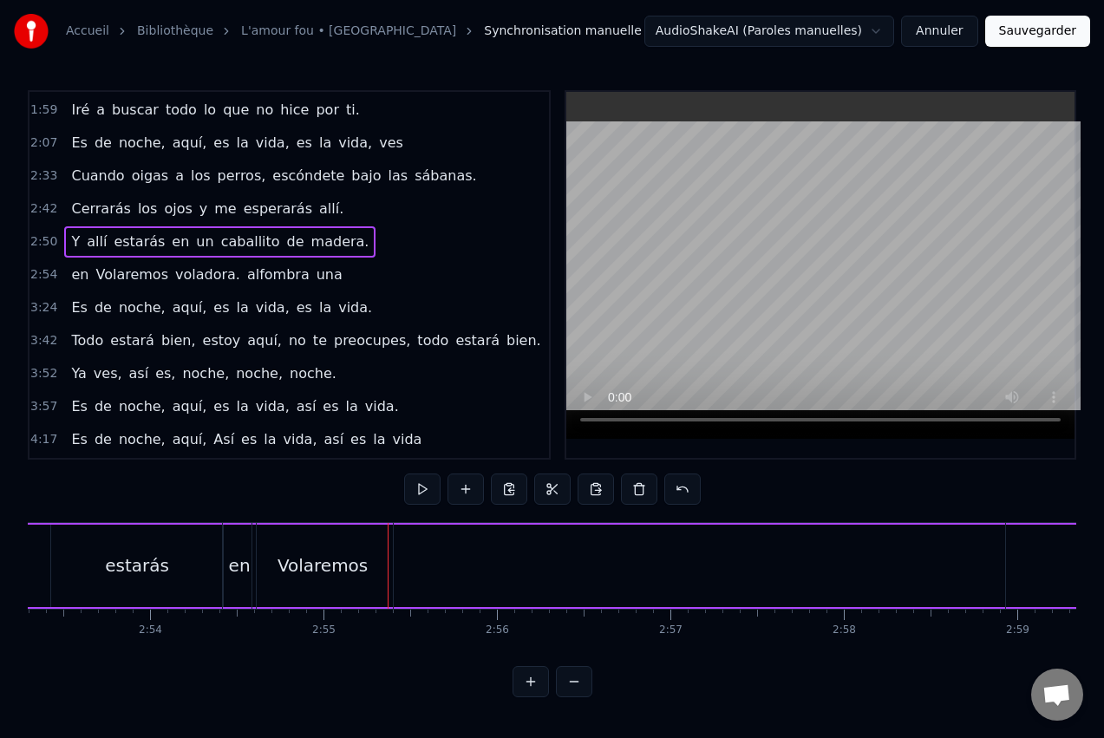
scroll to position [0, 29991]
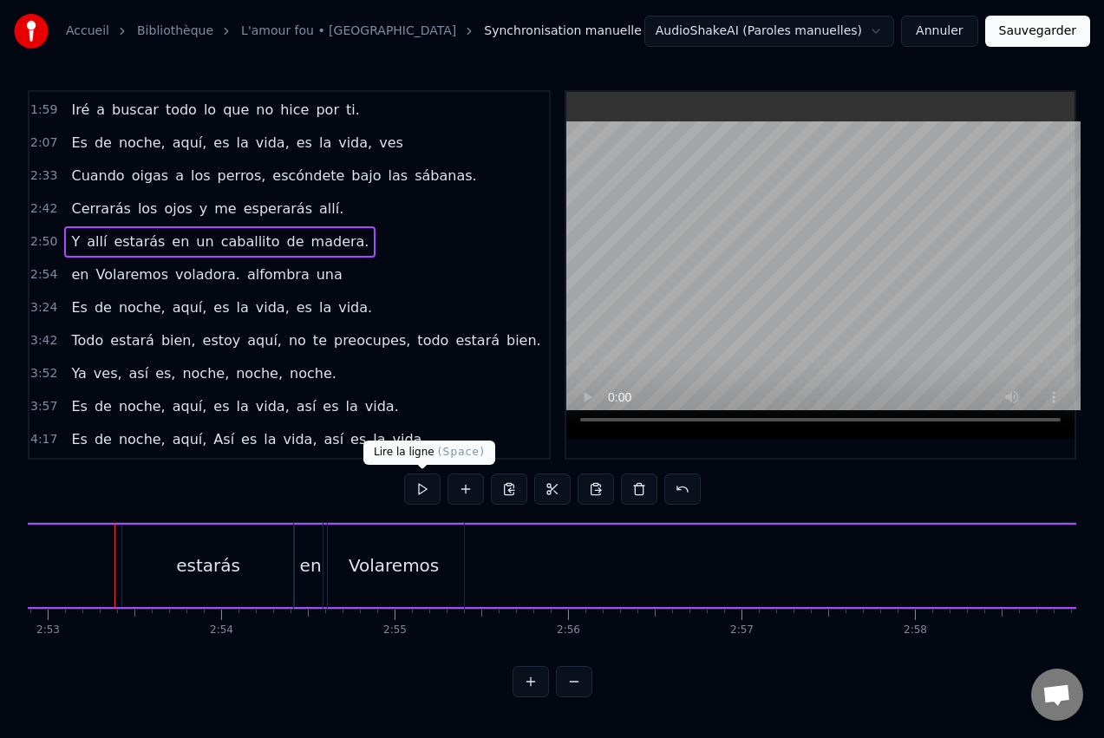
click at [429, 483] on button at bounding box center [422, 489] width 36 height 31
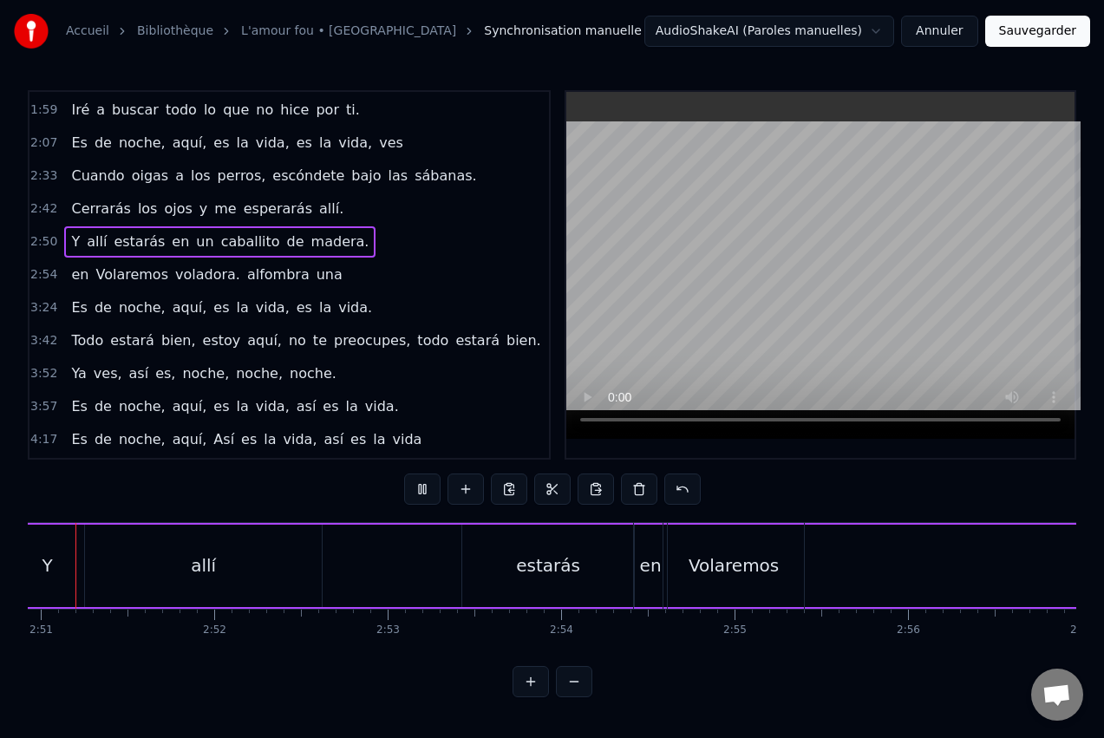
scroll to position [0, 29576]
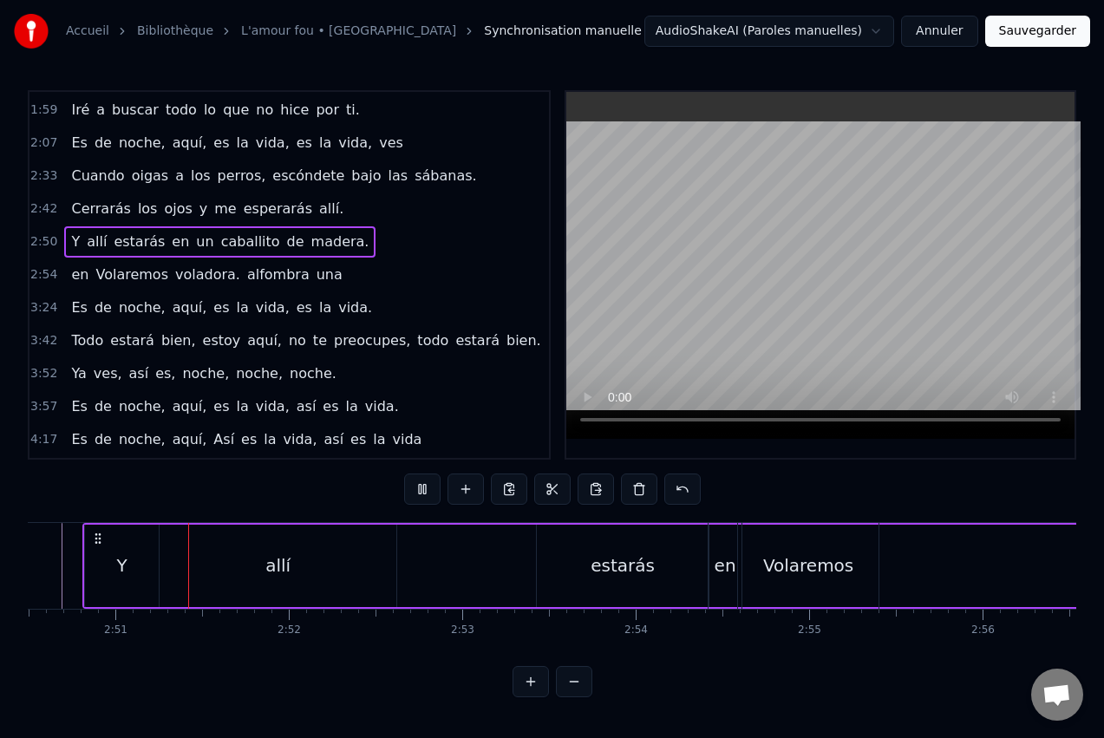
click at [429, 489] on button at bounding box center [422, 489] width 36 height 31
click at [814, 549] on div "Volaremos" at bounding box center [808, 566] width 141 height 86
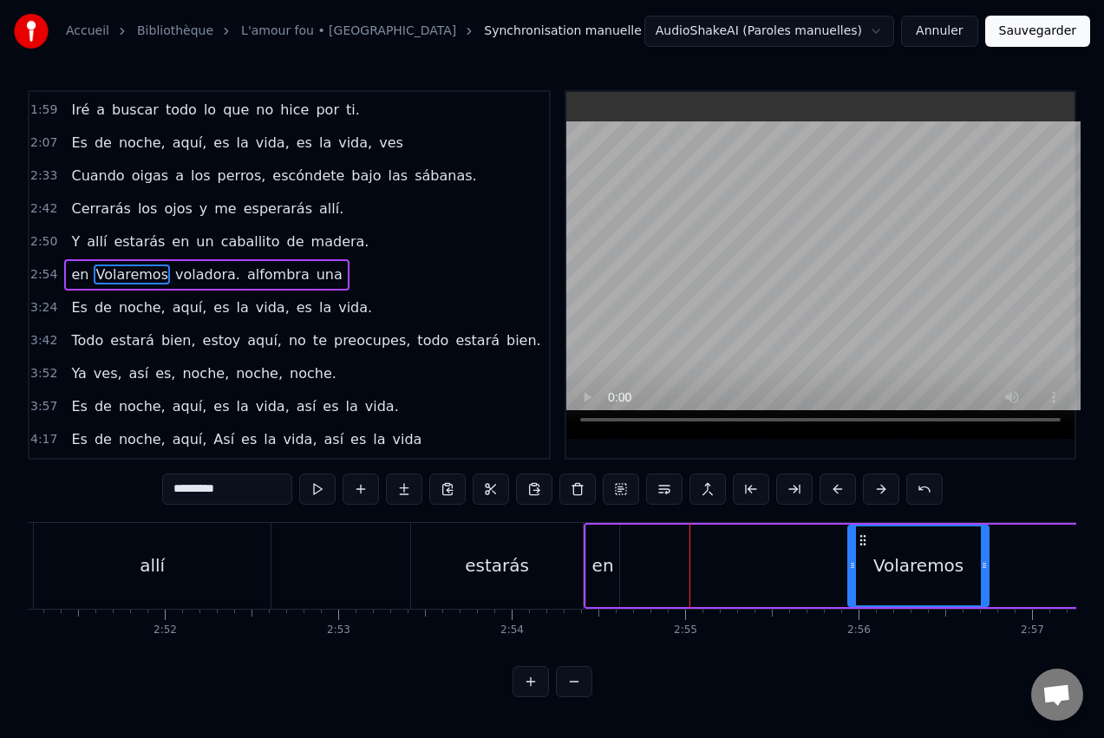
scroll to position [0, 29702]
drag, startPoint x: 762, startPoint y: 538, endPoint x: 861, endPoint y: 550, distance: 100.5
click at [861, 550] on div "Volaremos" at bounding box center [915, 565] width 139 height 79
click at [599, 551] on div "en" at bounding box center [601, 566] width 33 height 82
type input "**"
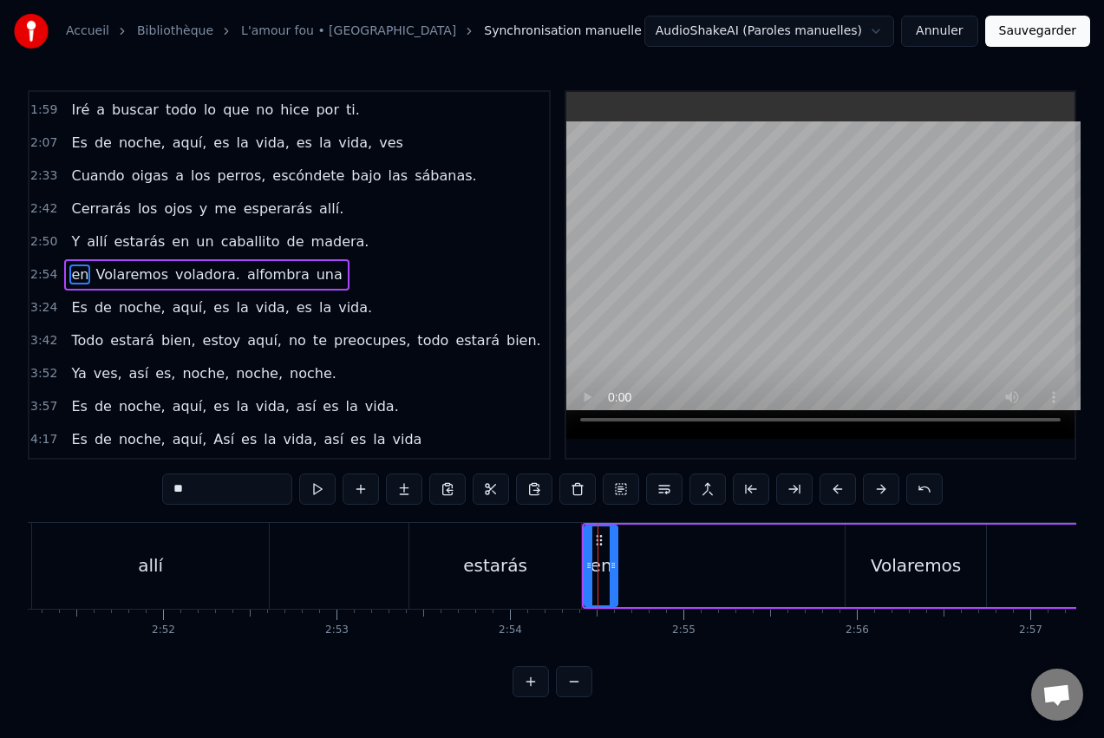
drag, startPoint x: 598, startPoint y: 542, endPoint x: 710, endPoint y: 540, distance: 111.9
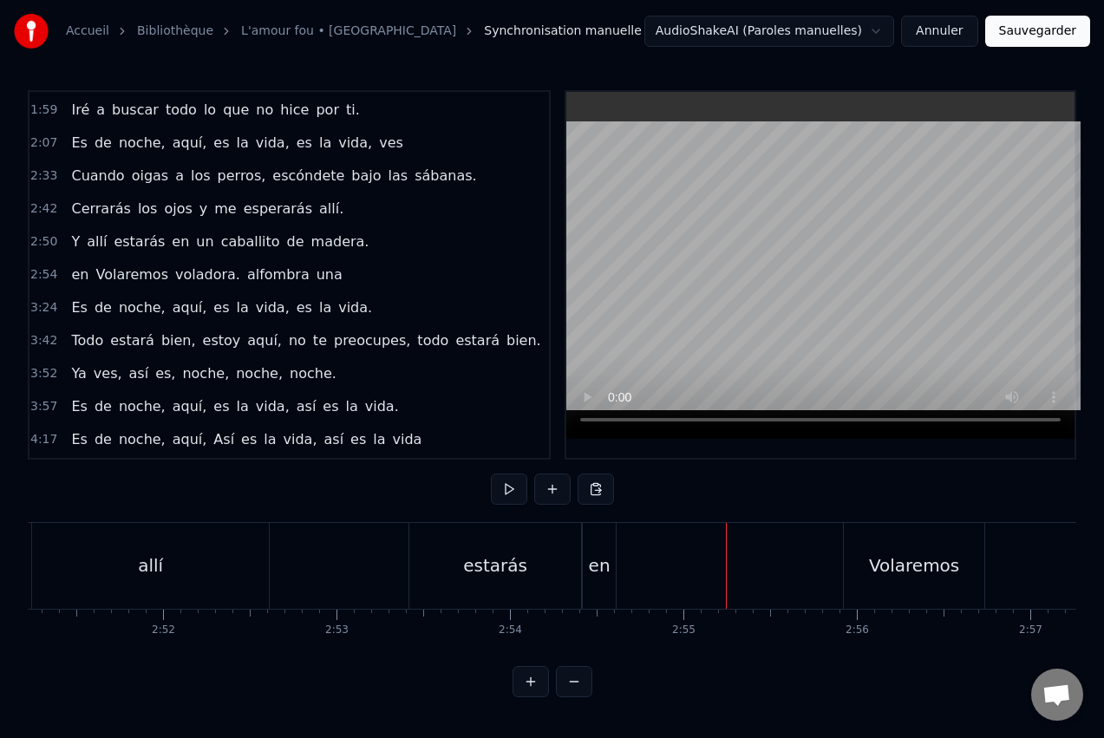
click at [608, 548] on div "en" at bounding box center [599, 566] width 33 height 86
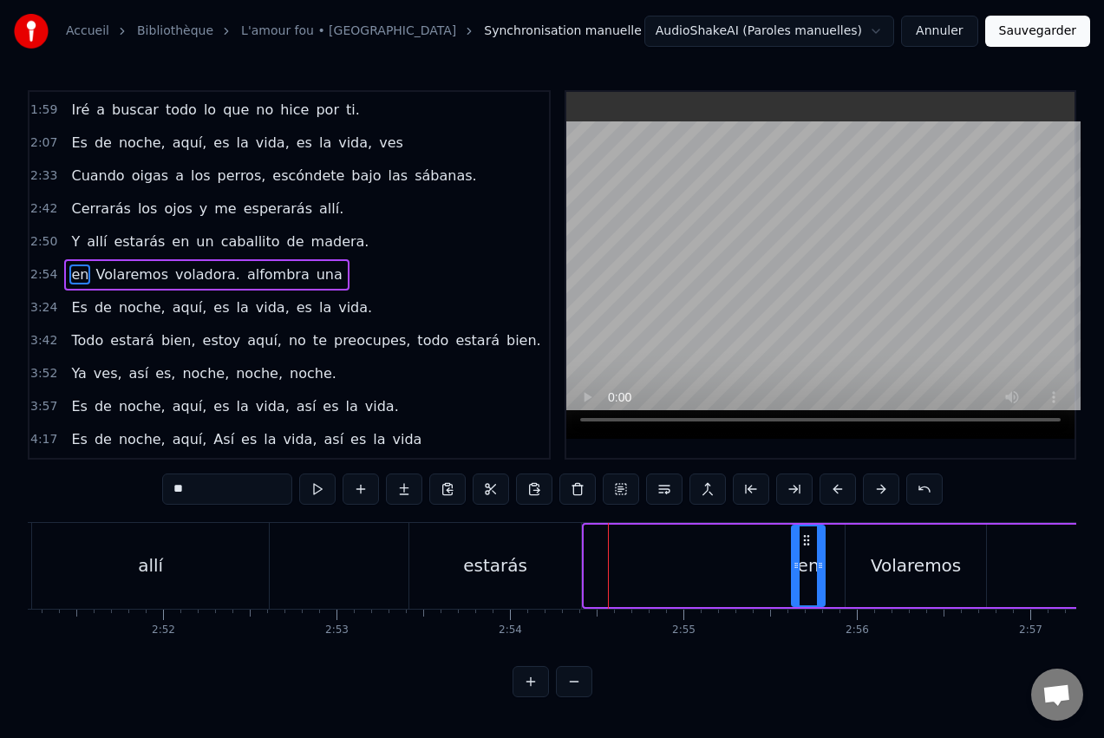
drag, startPoint x: 620, startPoint y: 537, endPoint x: 807, endPoint y: 534, distance: 186.5
click at [807, 534] on icon at bounding box center [807, 540] width 14 height 14
click at [534, 566] on div "estarás" at bounding box center [495, 566] width 172 height 86
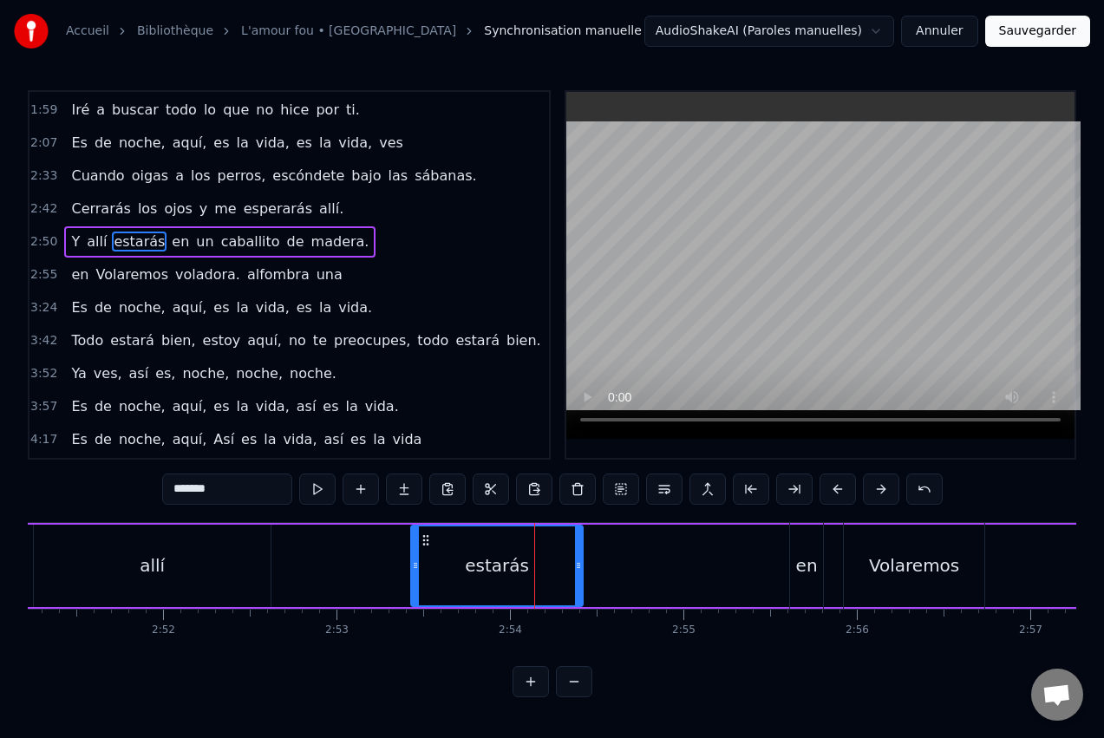
scroll to position [163, 0]
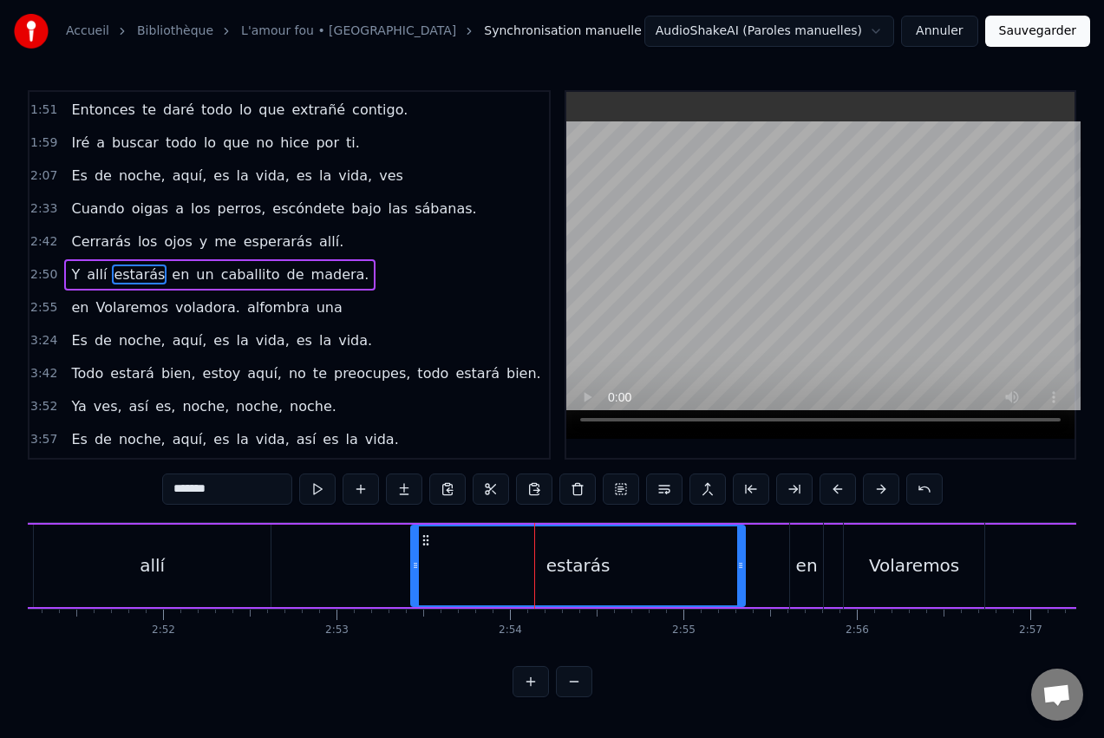
drag, startPoint x: 578, startPoint y: 567, endPoint x: 742, endPoint y: 564, distance: 164.0
click at [742, 564] on icon at bounding box center [740, 566] width 7 height 14
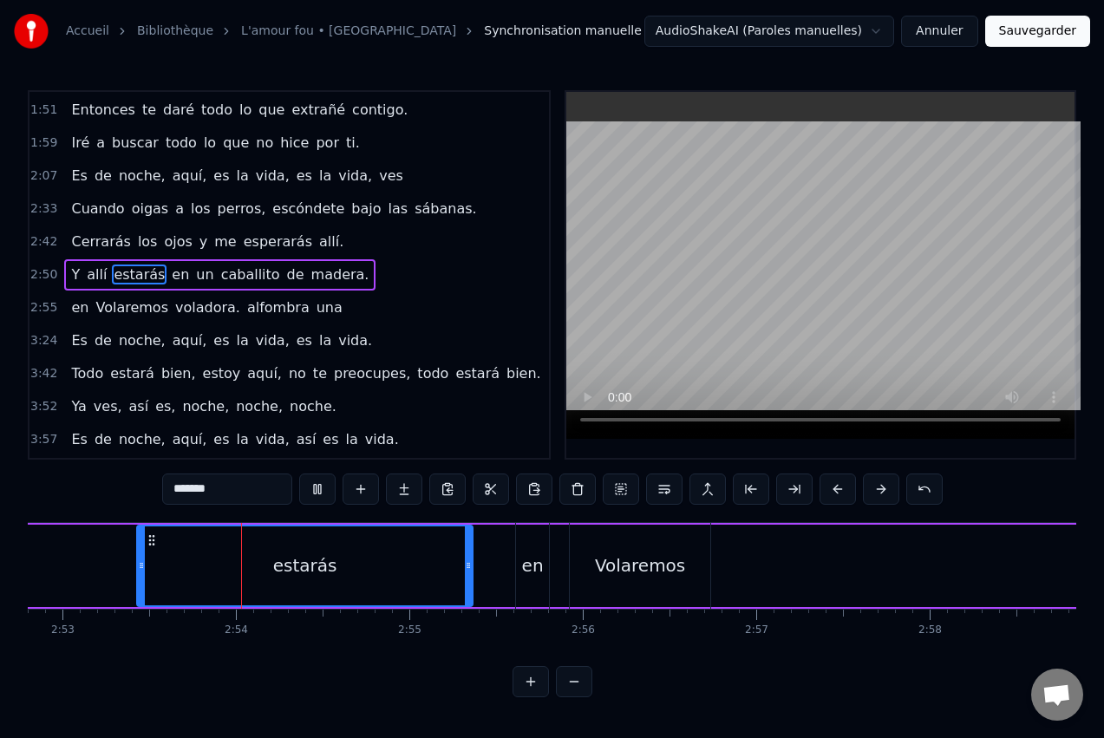
scroll to position [0, 30010]
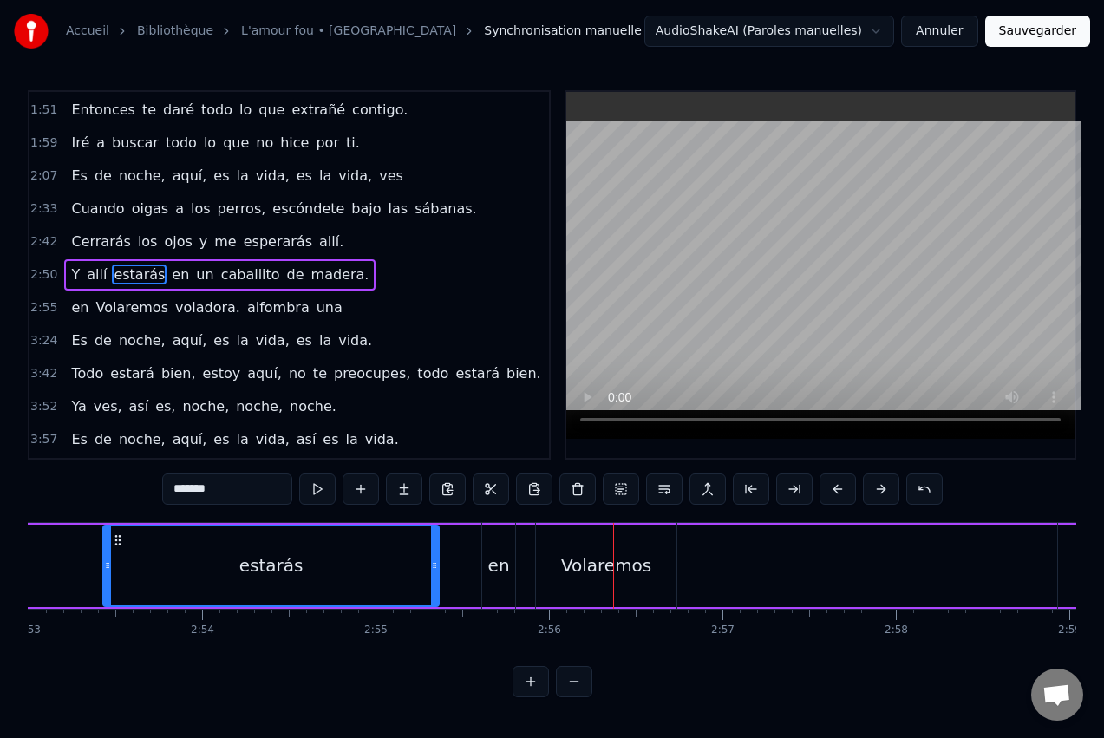
click at [652, 553] on div "Volaremos" at bounding box center [606, 566] width 141 height 86
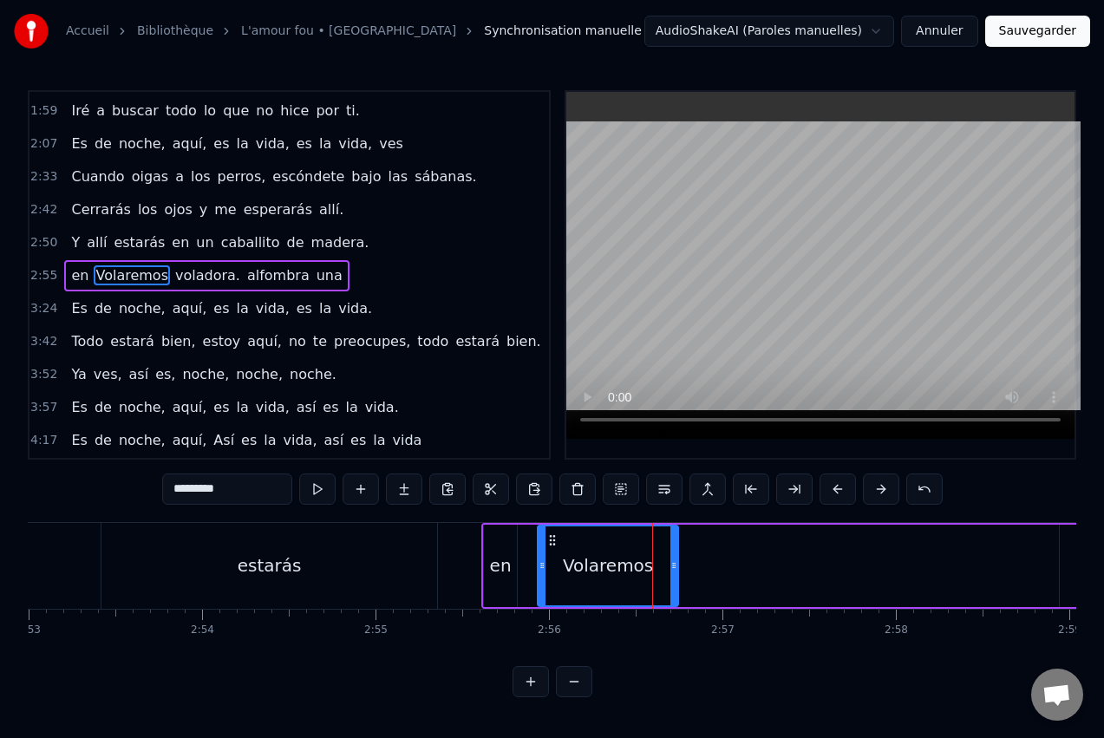
scroll to position [196, 0]
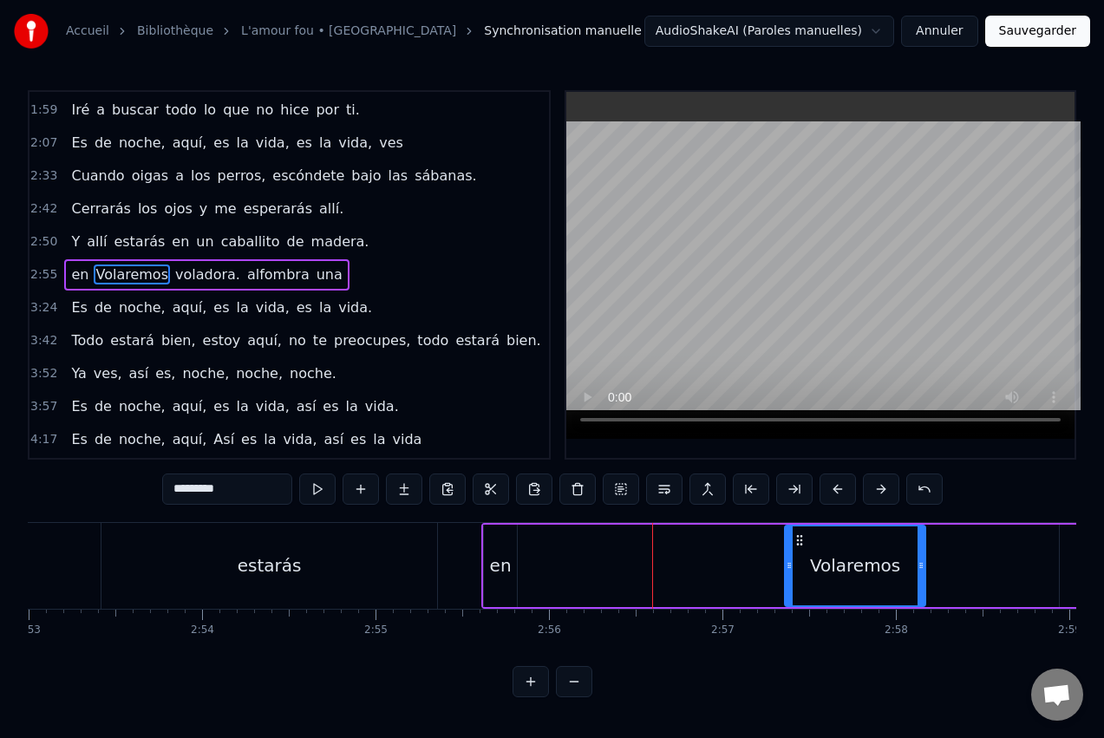
drag, startPoint x: 555, startPoint y: 538, endPoint x: 802, endPoint y: 525, distance: 247.5
click at [802, 525] on div "Volaremos" at bounding box center [855, 566] width 142 height 82
click at [502, 555] on div "en" at bounding box center [501, 566] width 22 height 26
type input "**"
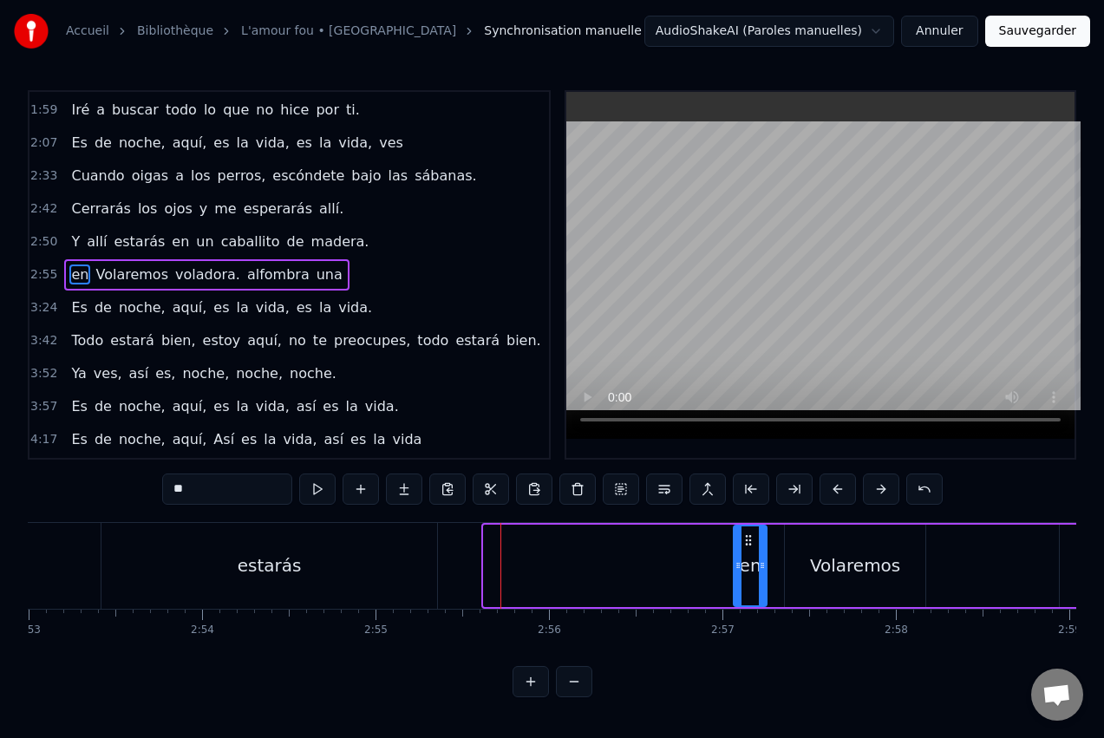
drag, startPoint x: 499, startPoint y: 537, endPoint x: 749, endPoint y: 522, distance: 250.2
click at [749, 523] on div "en Volaremos voladora. alfombra una" at bounding box center [1013, 566] width 1065 height 86
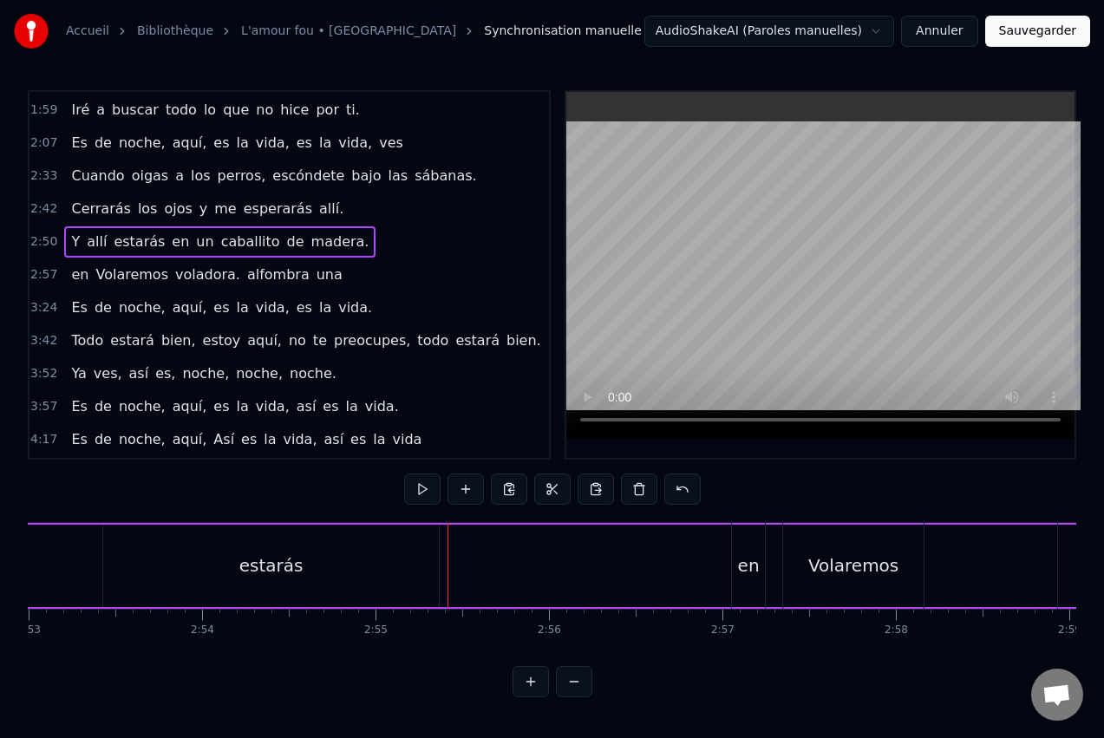
click at [403, 579] on div "estarás" at bounding box center [271, 566] width 336 height 82
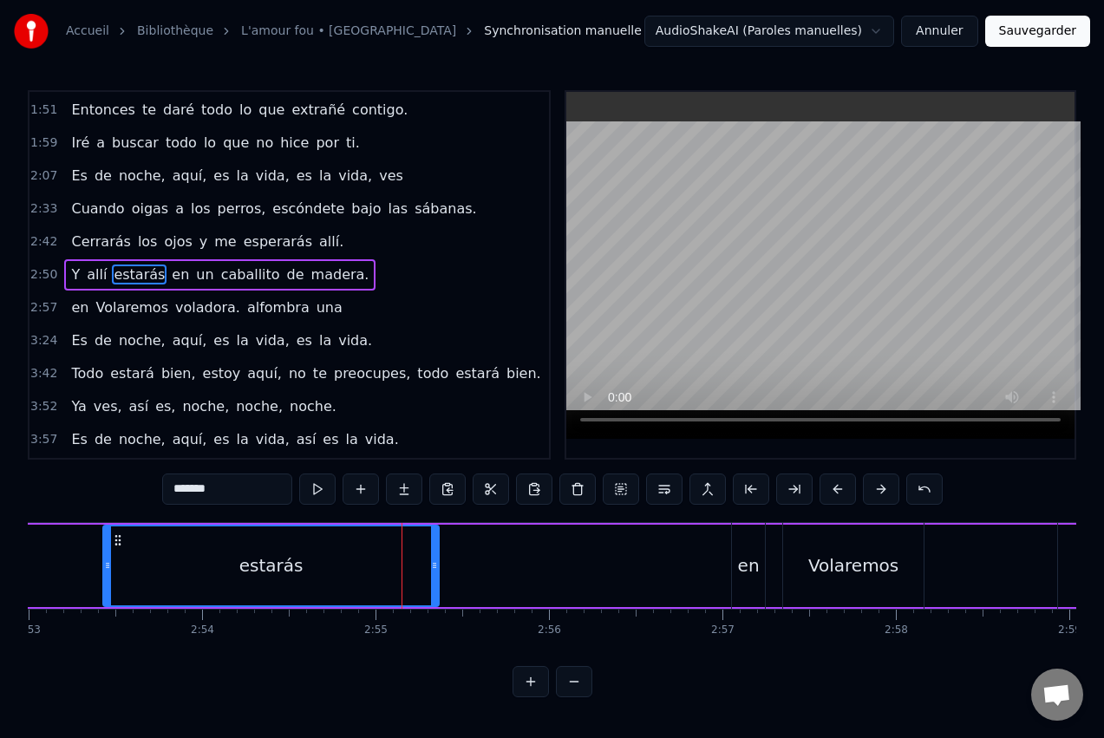
drag, startPoint x: 450, startPoint y: 566, endPoint x: 674, endPoint y: 559, distance: 223.9
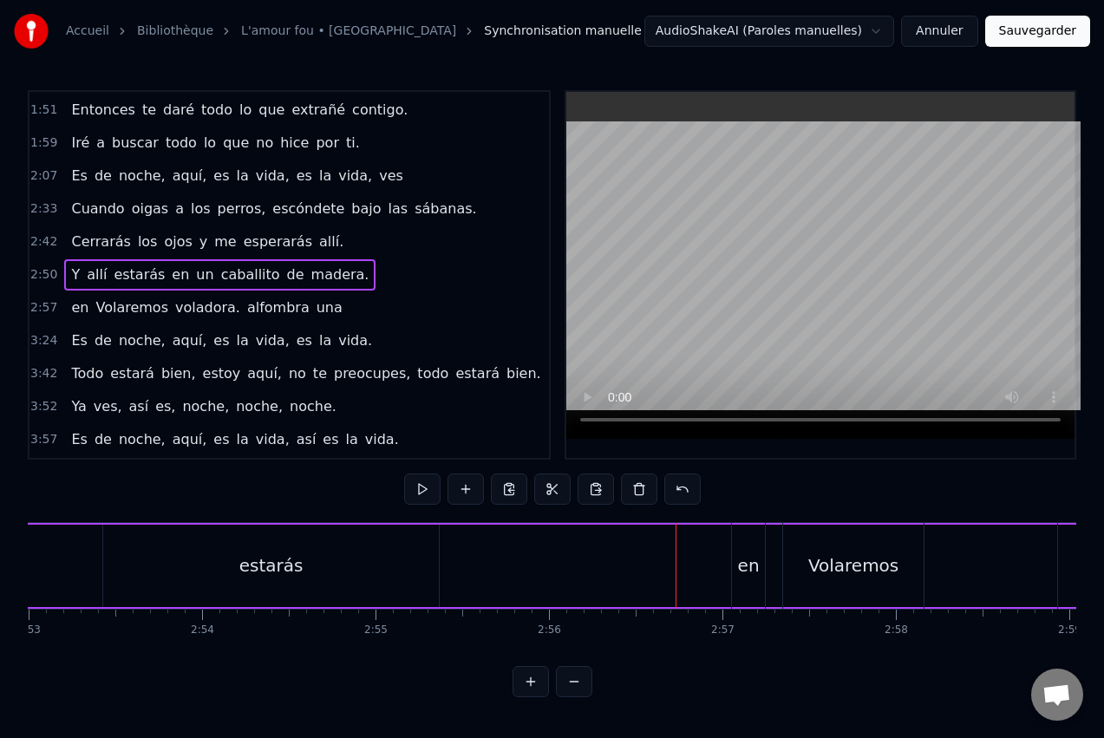
click at [414, 572] on div "estarás" at bounding box center [271, 566] width 336 height 82
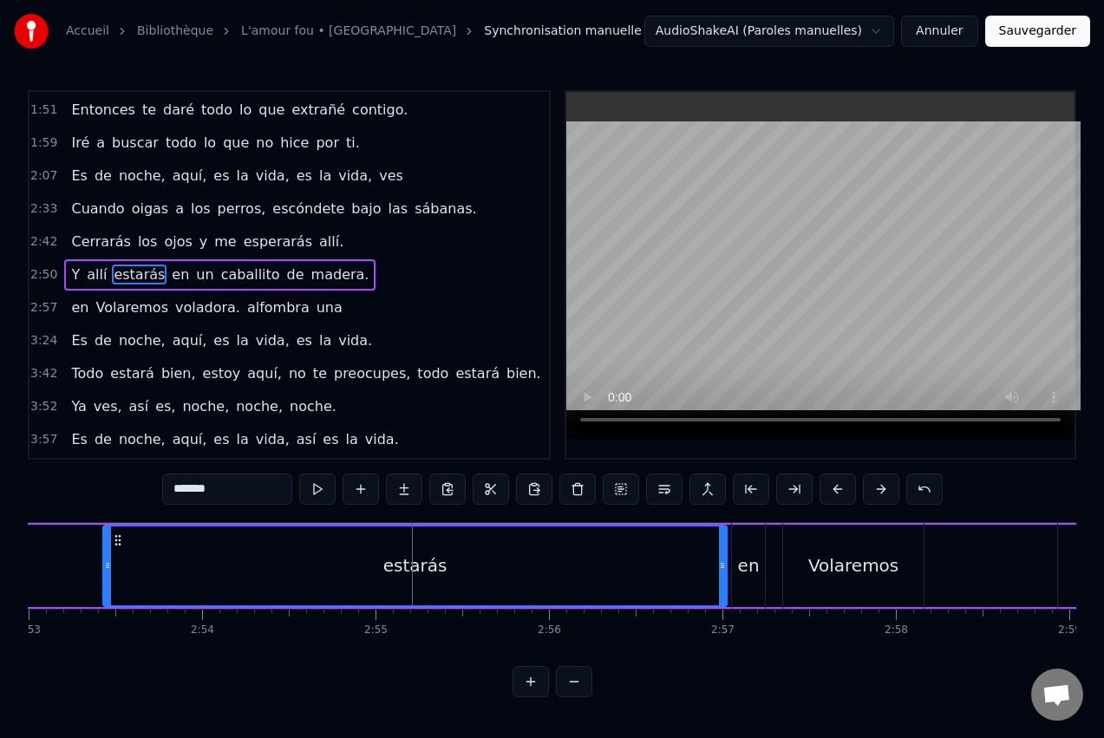
drag, startPoint x: 437, startPoint y: 566, endPoint x: 725, endPoint y: 546, distance: 288.6
click at [725, 546] on div at bounding box center [722, 565] width 7 height 79
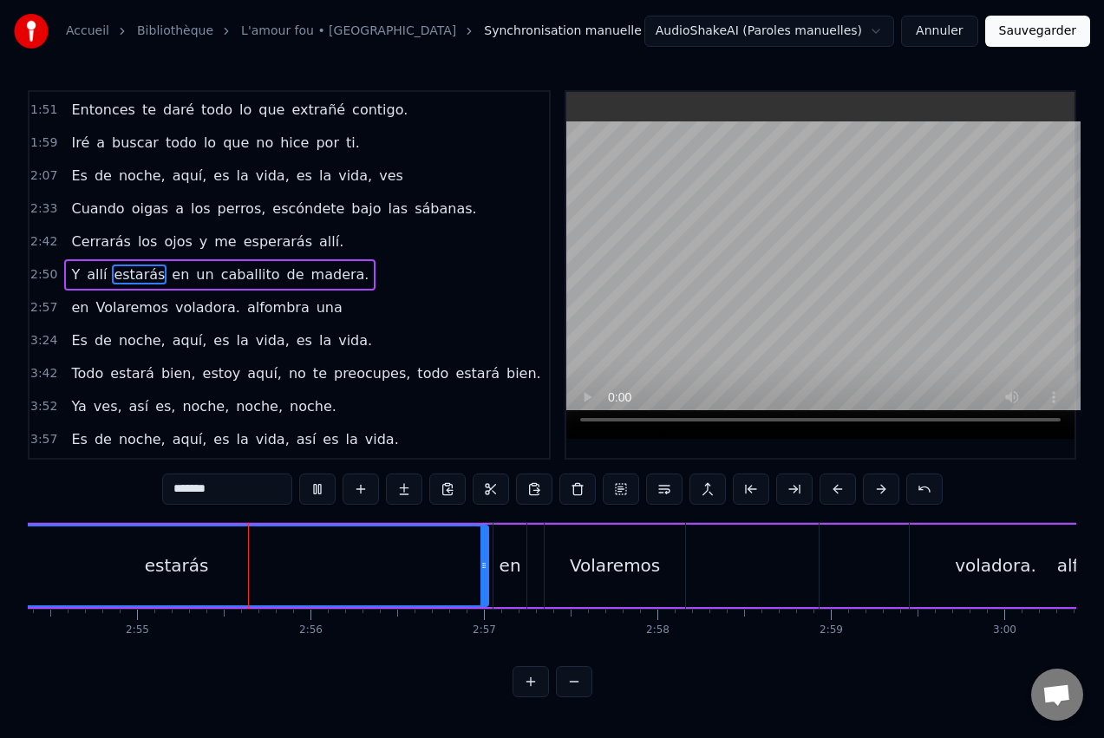
scroll to position [0, 30282]
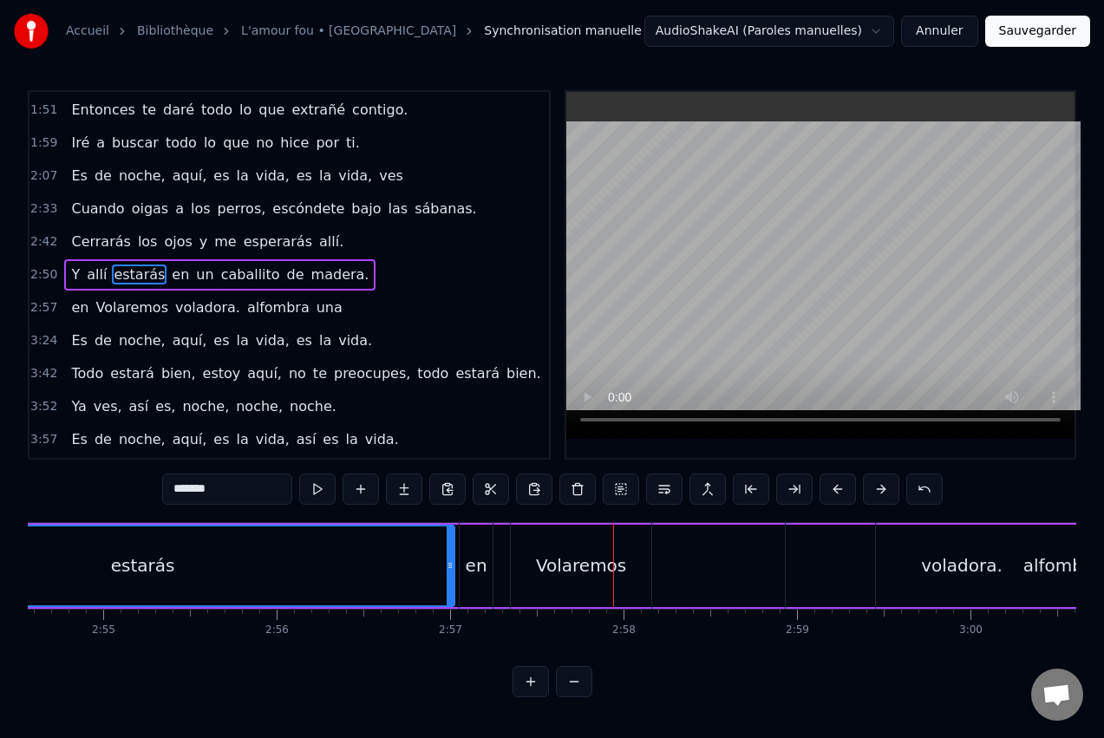
click at [585, 548] on div "Volaremos" at bounding box center [581, 566] width 141 height 86
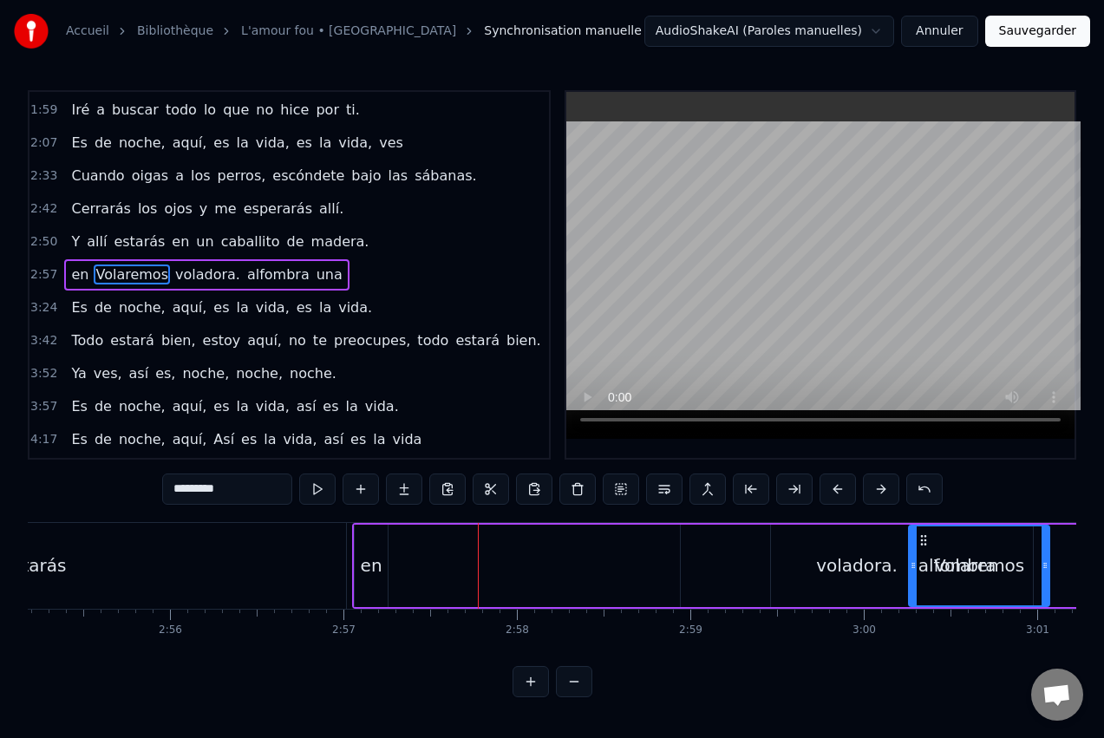
scroll to position [0, 30399]
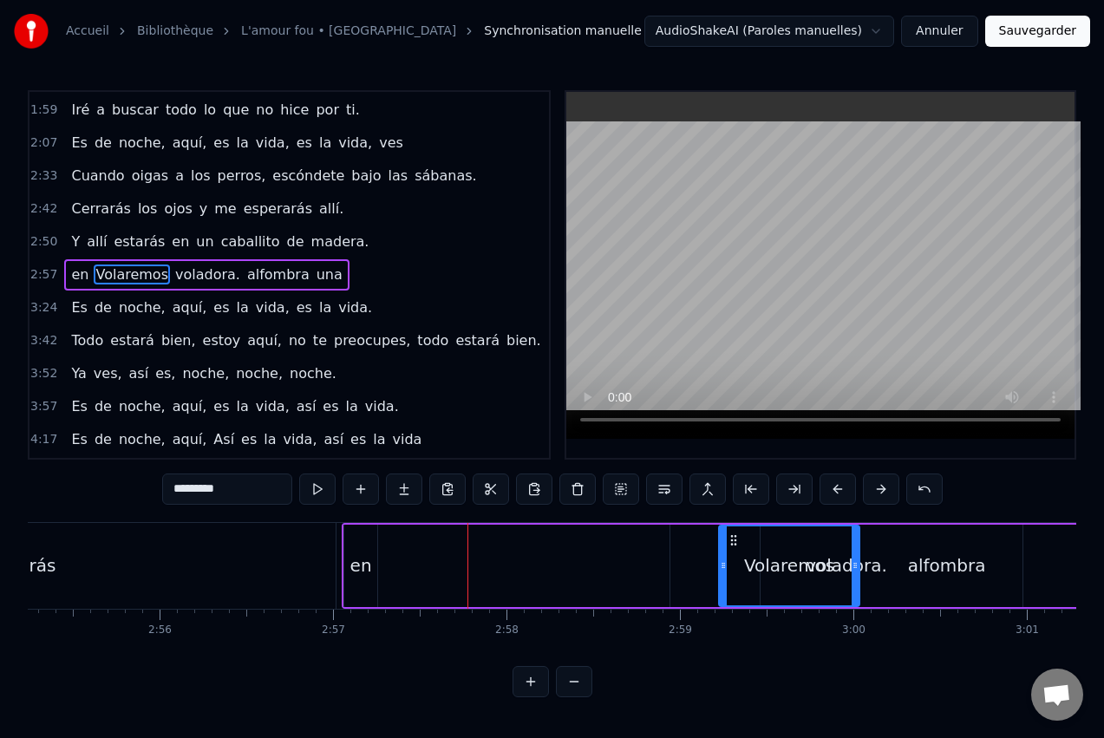
drag, startPoint x: 529, startPoint y: 540, endPoint x: 736, endPoint y: 568, distance: 208.4
click at [353, 560] on div "en" at bounding box center [361, 566] width 22 height 26
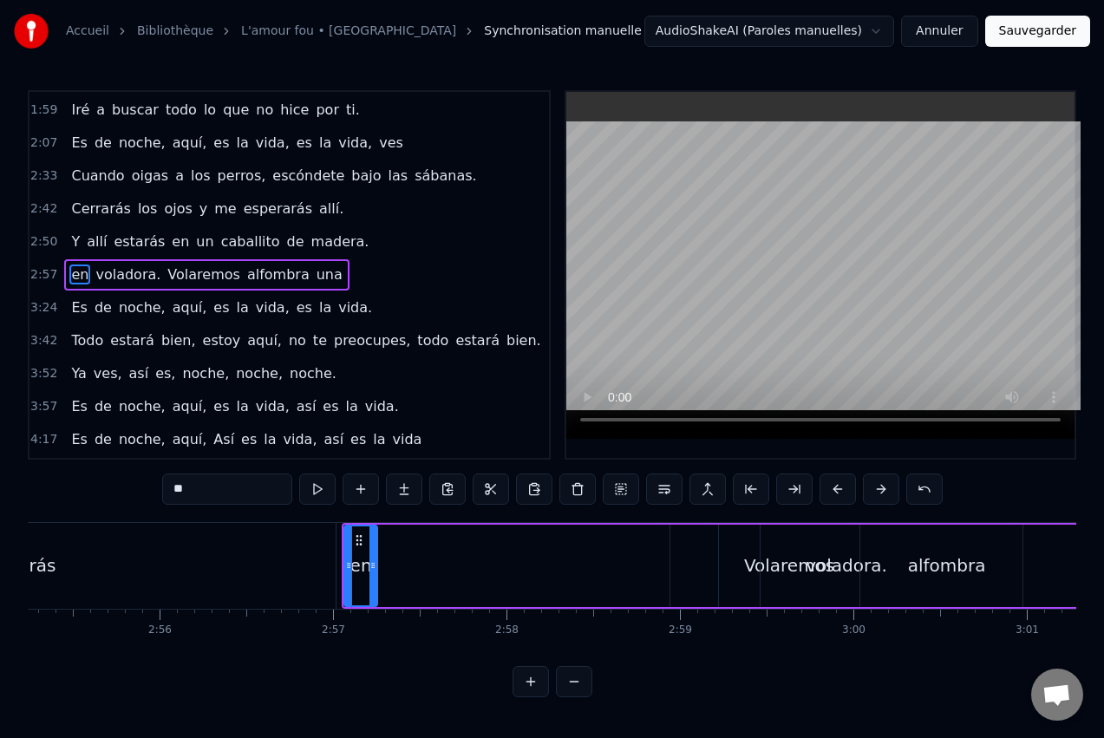
click at [745, 568] on div "Volaremos" at bounding box center [789, 566] width 141 height 82
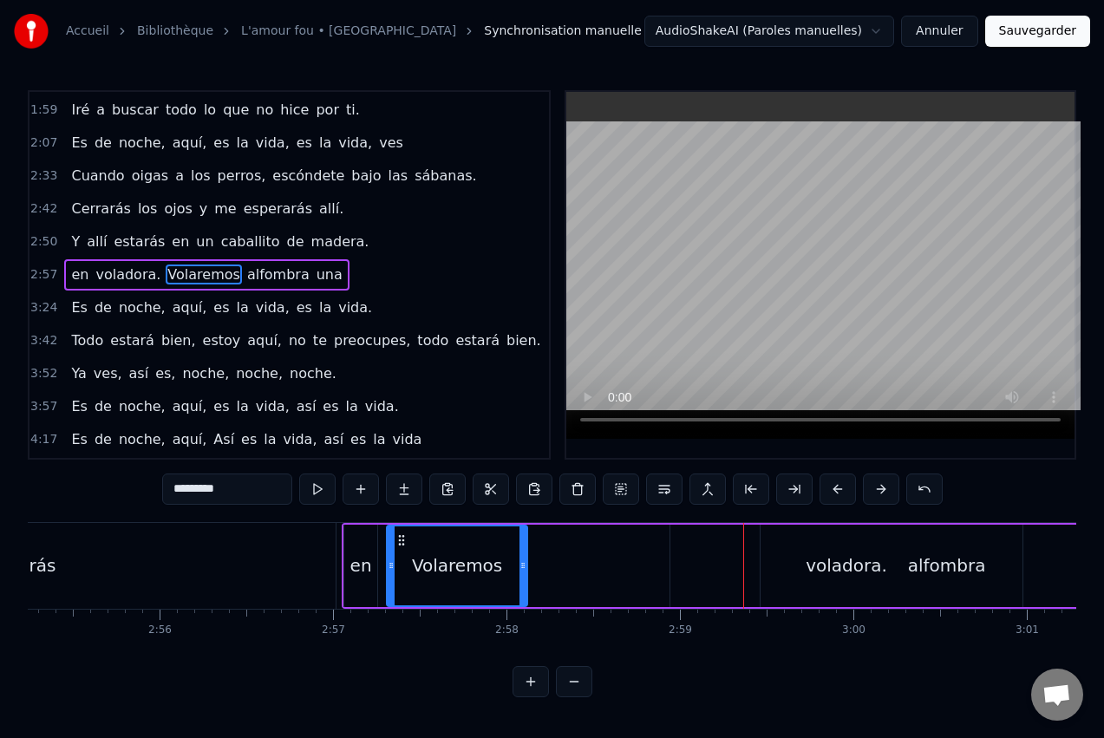
drag, startPoint x: 735, startPoint y: 540, endPoint x: 407, endPoint y: 551, distance: 328.1
click at [404, 553] on div "Volaremos" at bounding box center [457, 565] width 139 height 79
click at [856, 568] on div "alfombra" at bounding box center [947, 566] width 372 height 82
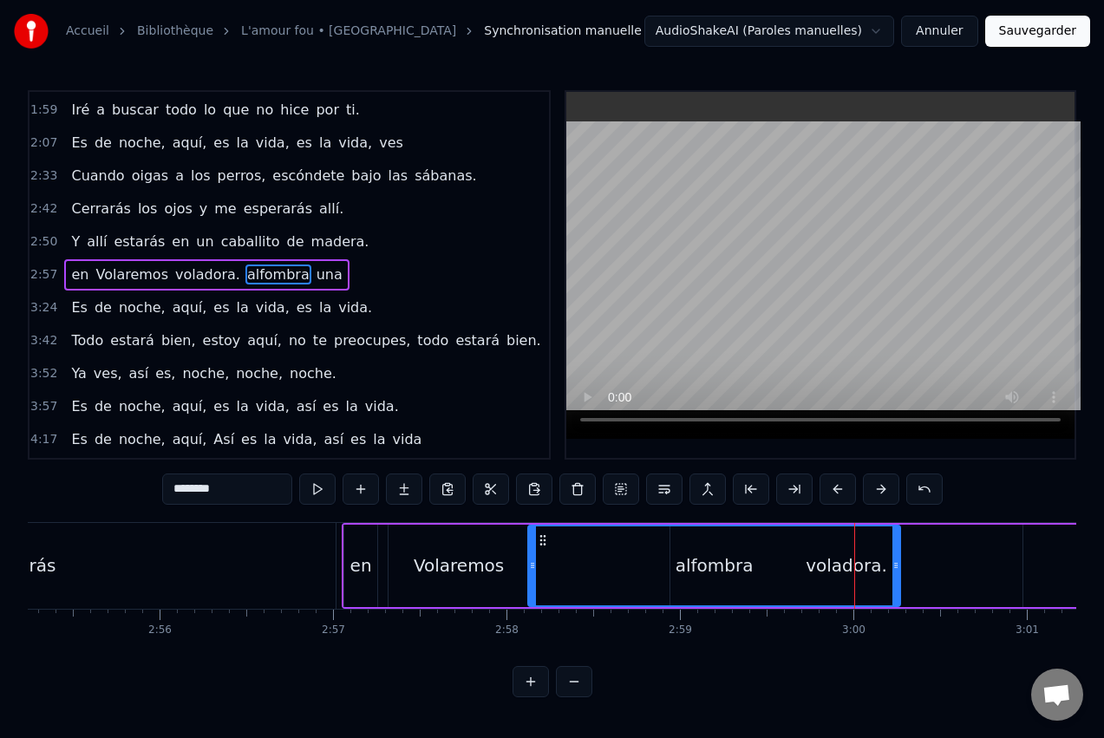
drag, startPoint x: 775, startPoint y: 540, endPoint x: 552, endPoint y: 533, distance: 223.9
click at [543, 538] on icon at bounding box center [543, 540] width 14 height 14
click at [893, 562] on icon at bounding box center [896, 566] width 7 height 14
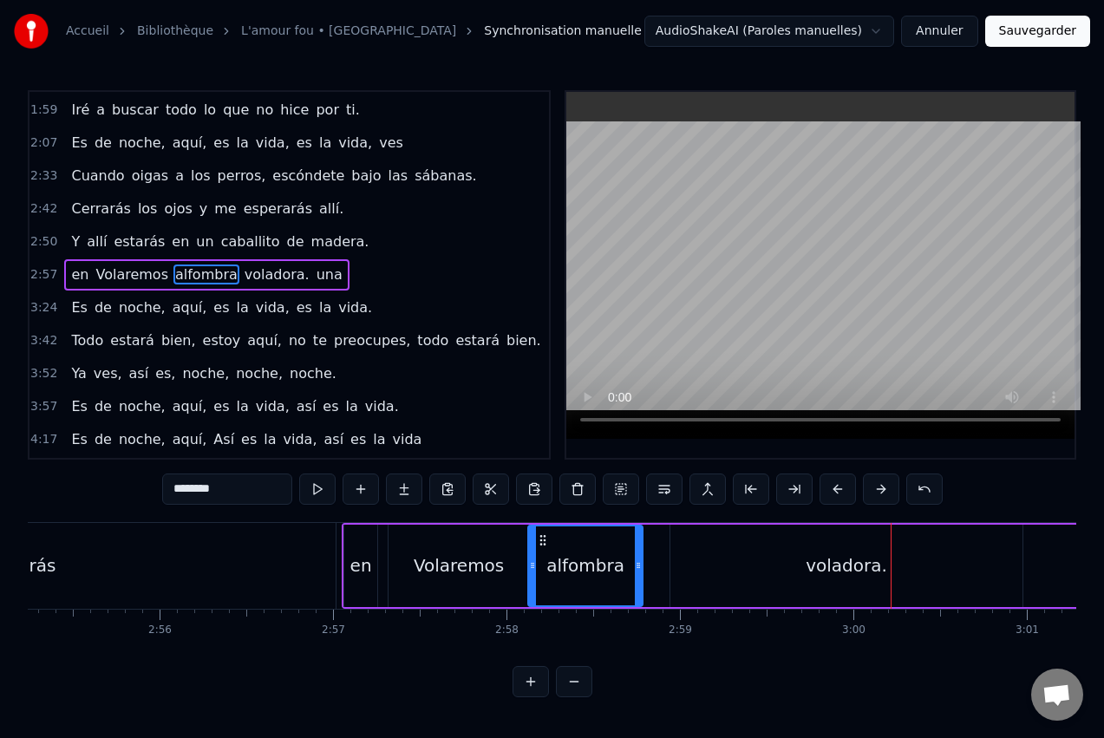
drag, startPoint x: 896, startPoint y: 563, endPoint x: 639, endPoint y: 559, distance: 256.8
click at [639, 559] on icon at bounding box center [638, 566] width 7 height 14
click at [369, 556] on div "en" at bounding box center [361, 566] width 22 height 26
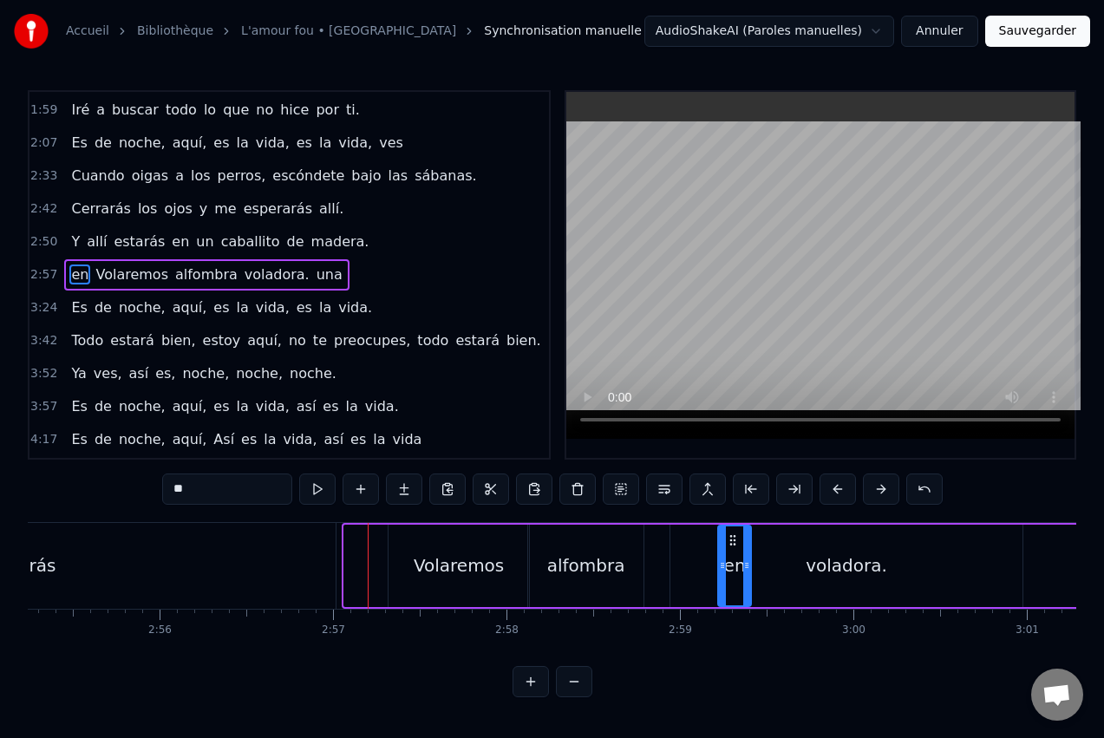
drag, startPoint x: 359, startPoint y: 537, endPoint x: 730, endPoint y: 549, distance: 371.4
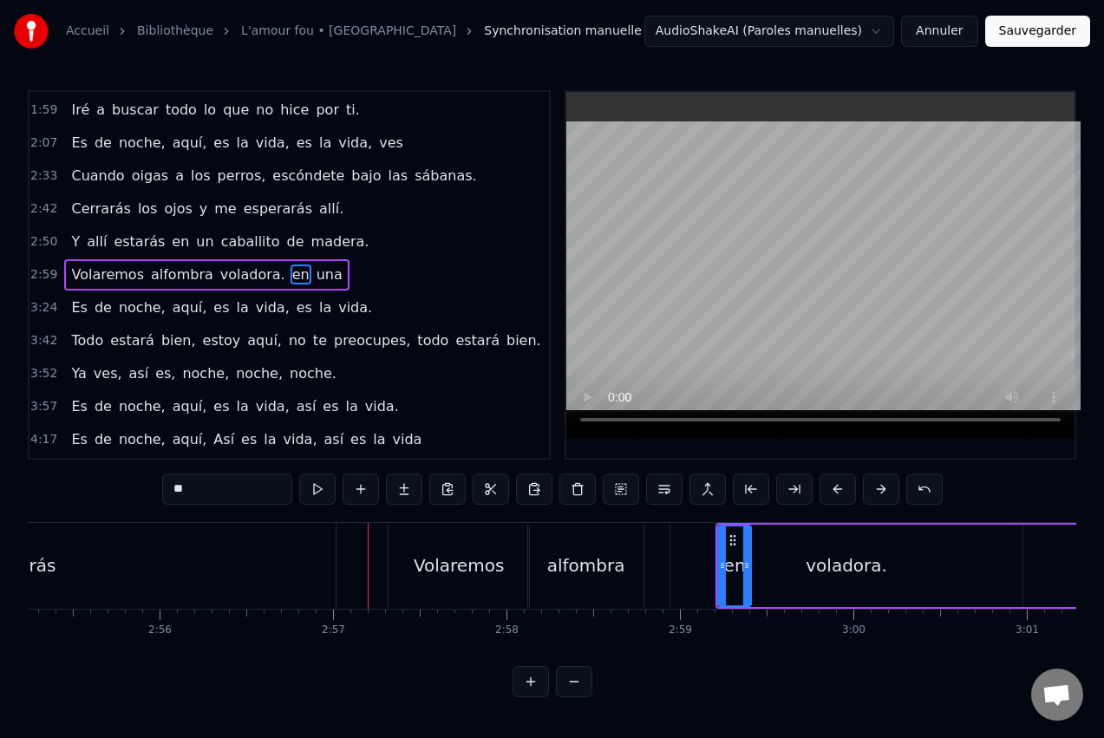
click at [447, 552] on div "Volaremos" at bounding box center [459, 566] width 141 height 82
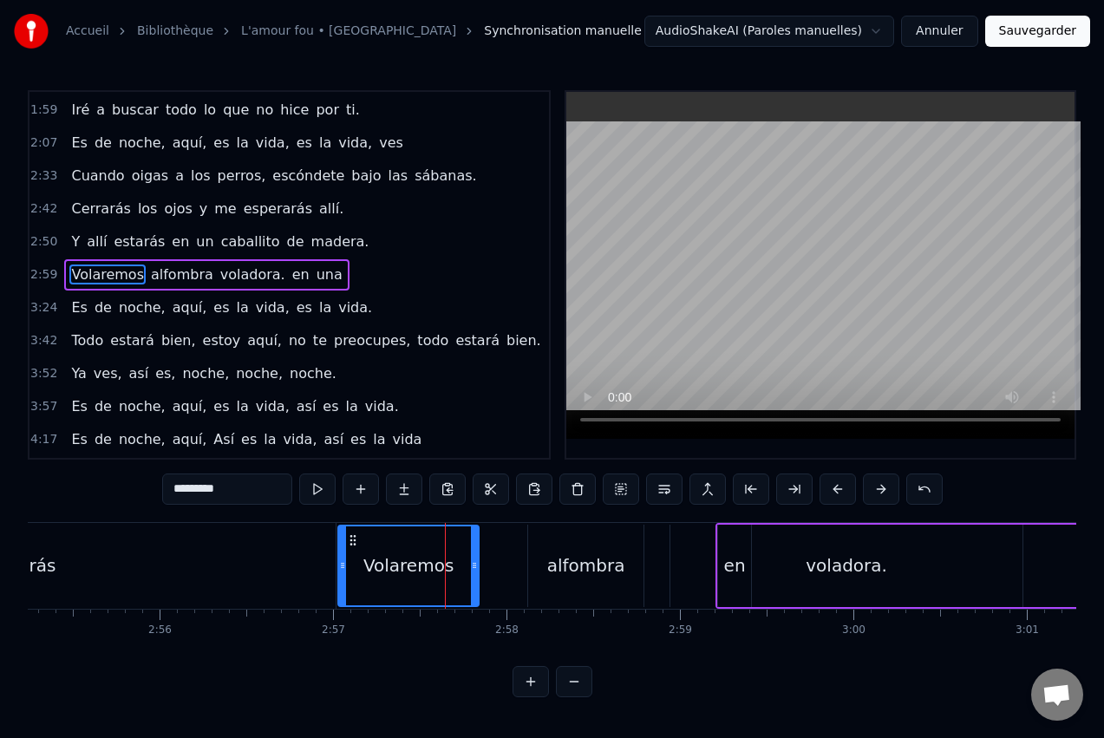
drag, startPoint x: 403, startPoint y: 536, endPoint x: 353, endPoint y: 543, distance: 50.8
click at [353, 543] on icon at bounding box center [353, 540] width 14 height 14
click at [745, 546] on div "en" at bounding box center [734, 566] width 33 height 82
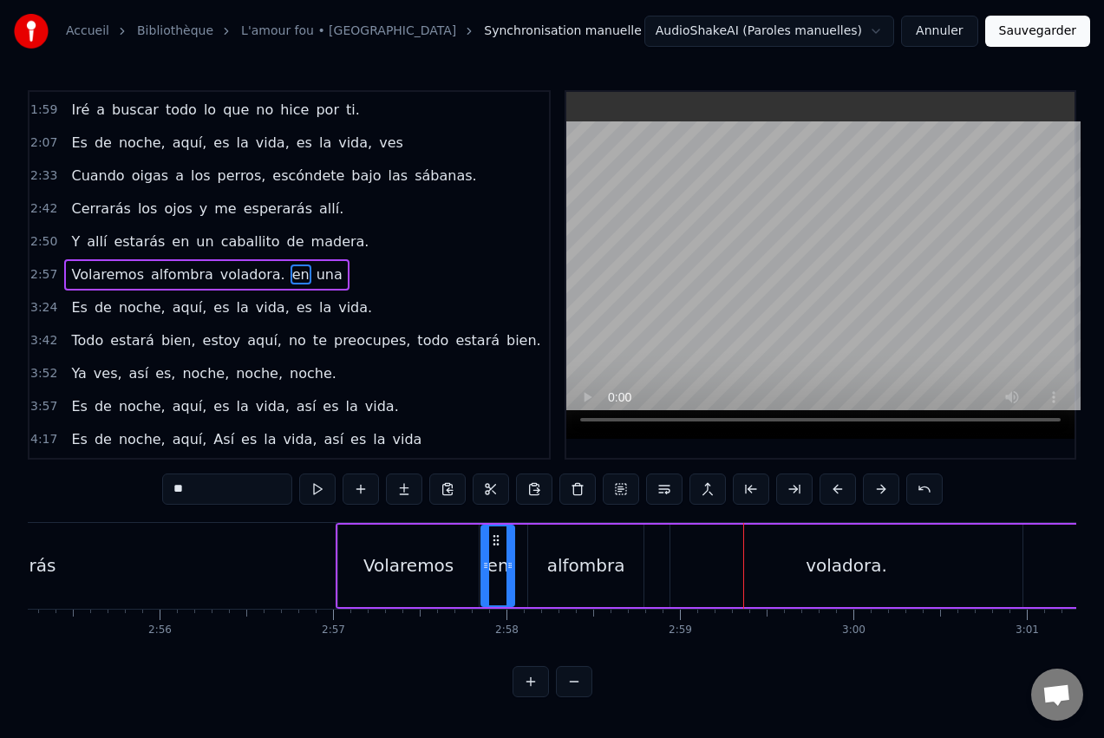
drag, startPoint x: 728, startPoint y: 539, endPoint x: 492, endPoint y: 537, distance: 235.9
click at [492, 537] on icon at bounding box center [496, 540] width 14 height 14
click at [727, 559] on div "voladora." at bounding box center [846, 566] width 352 height 82
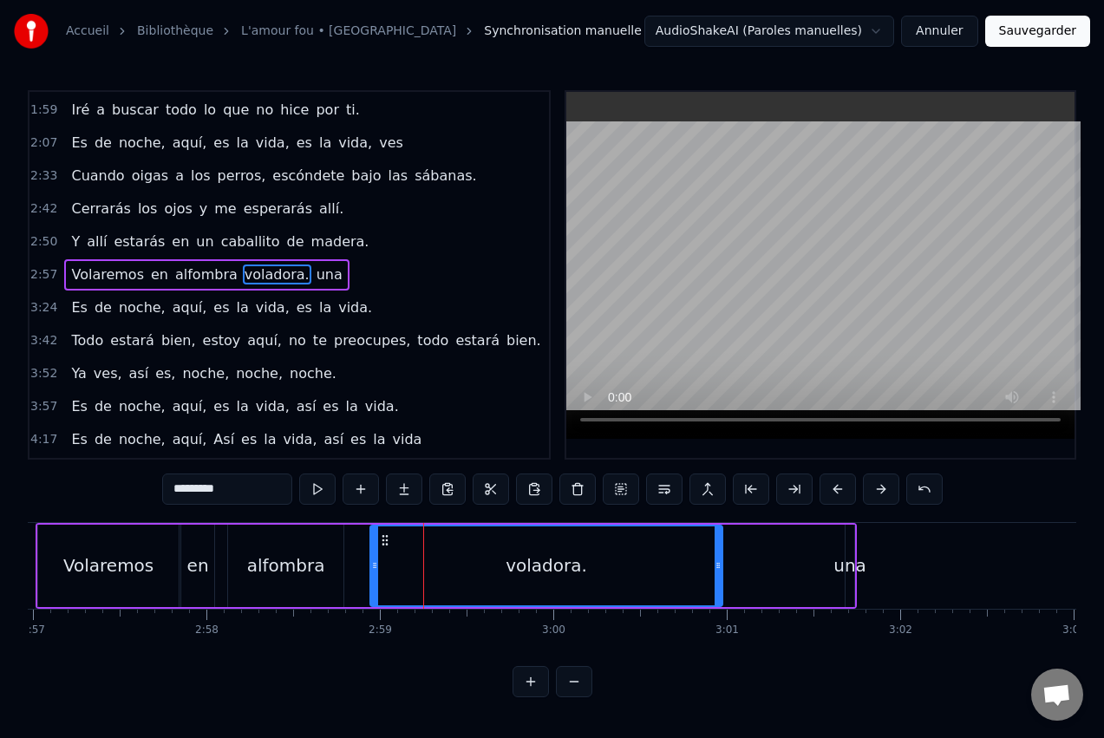
scroll to position [0, 30730]
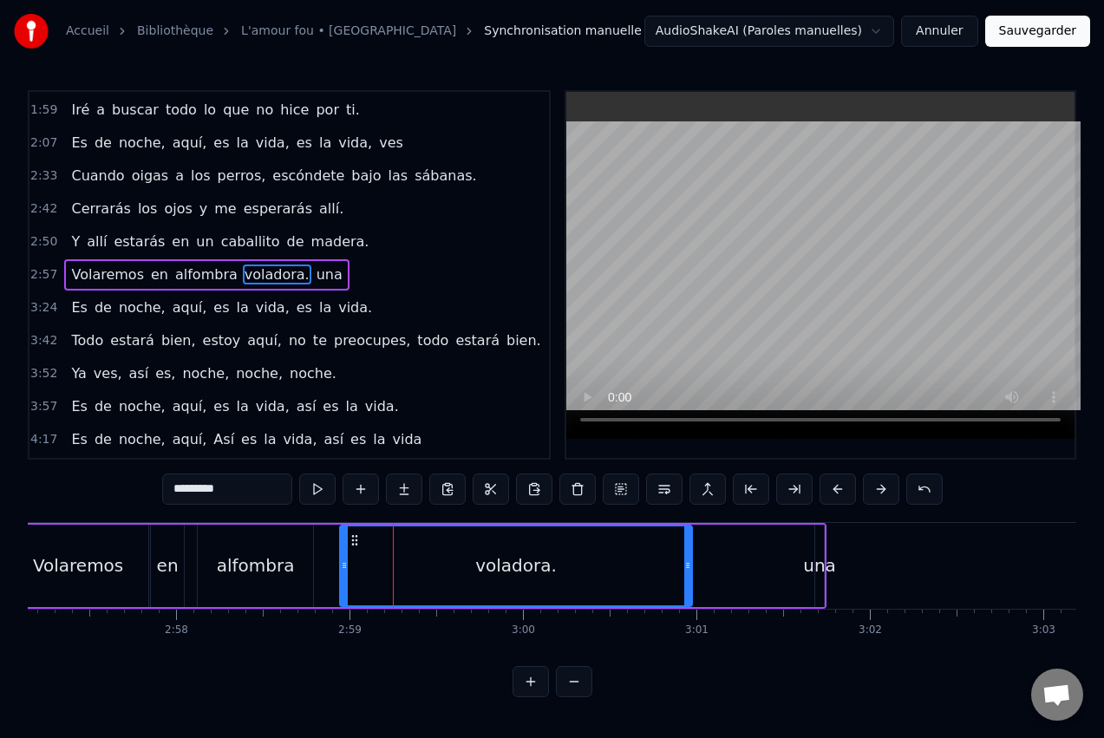
click at [566, 547] on div "voladora." at bounding box center [516, 565] width 350 height 79
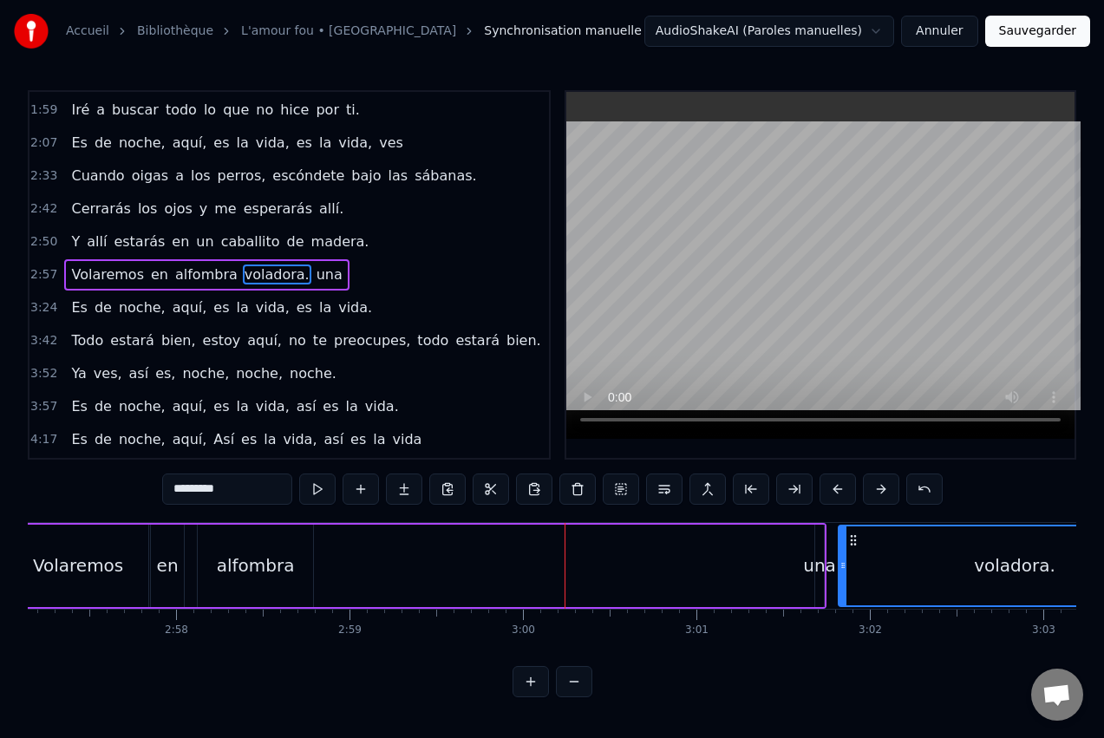
drag, startPoint x: 357, startPoint y: 536, endPoint x: 856, endPoint y: 548, distance: 498.9
click at [274, 549] on div "alfombra" at bounding box center [255, 566] width 115 height 82
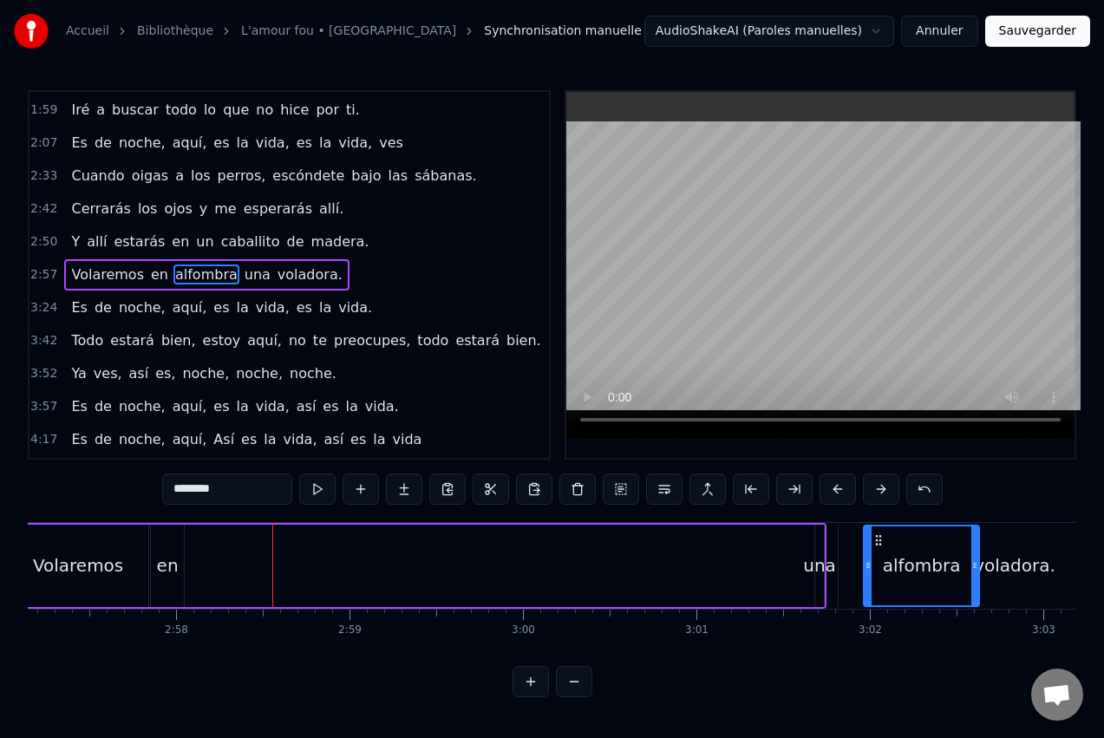
drag, startPoint x: 213, startPoint y: 541, endPoint x: 879, endPoint y: 545, distance: 666.1
click at [823, 567] on div "una" at bounding box center [819, 566] width 33 height 26
type input "***"
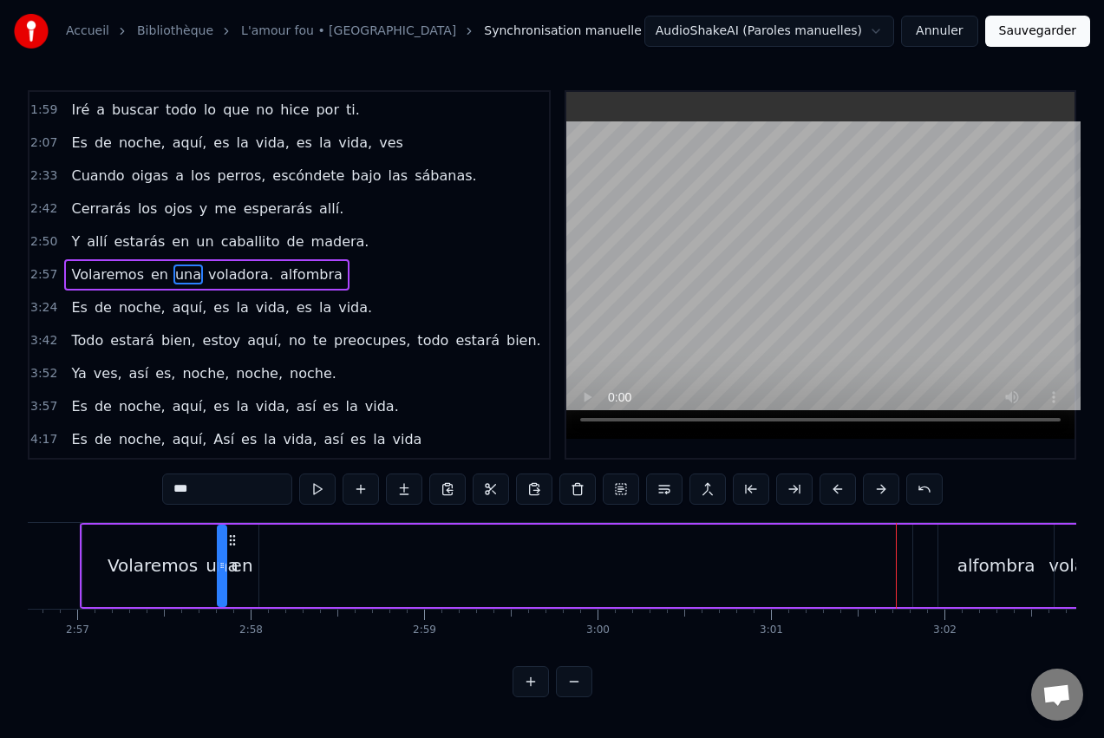
scroll to position [0, 30653]
drag, startPoint x: 828, startPoint y: 540, endPoint x: 282, endPoint y: 546, distance: 546.5
click at [282, 546] on icon at bounding box center [284, 540] width 14 height 14
click at [321, 565] on div "Volaremos en una voladora. [GEOGRAPHIC_DATA]" at bounding box center [570, 566] width 977 height 86
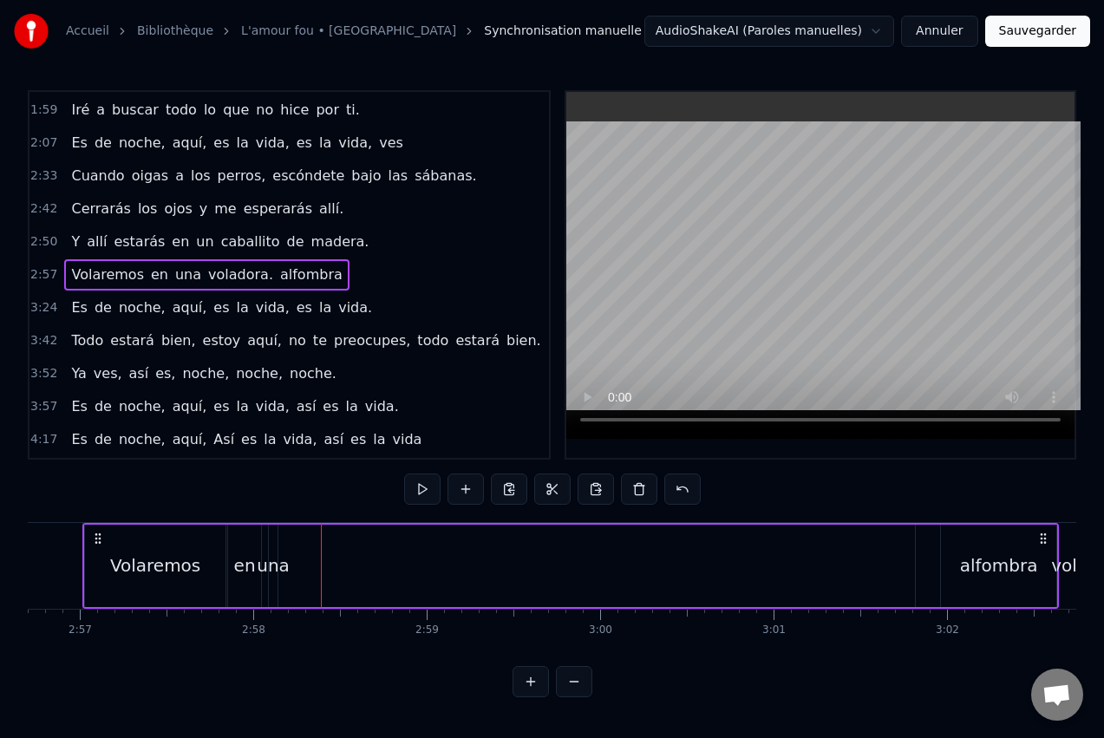
click at [275, 548] on div "una" at bounding box center [273, 566] width 9 height 82
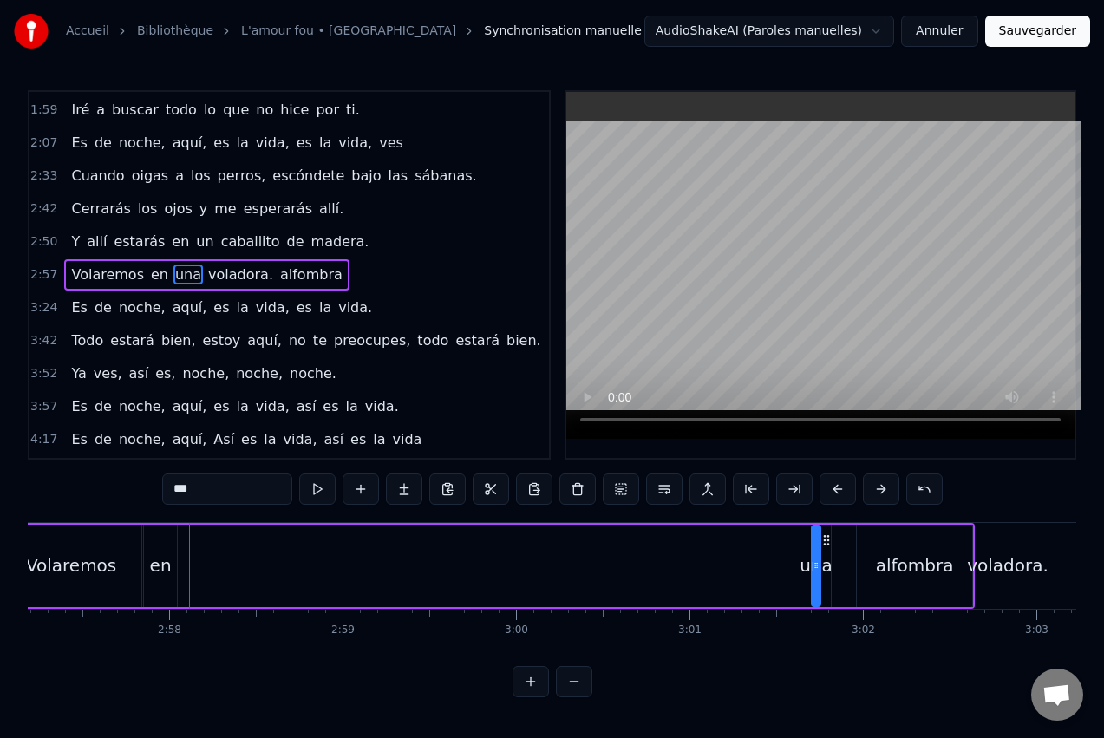
scroll to position [0, 30739]
drag, startPoint x: 282, startPoint y: 540, endPoint x: 829, endPoint y: 553, distance: 547.5
click at [824, 553] on div "una" at bounding box center [820, 565] width 7 height 79
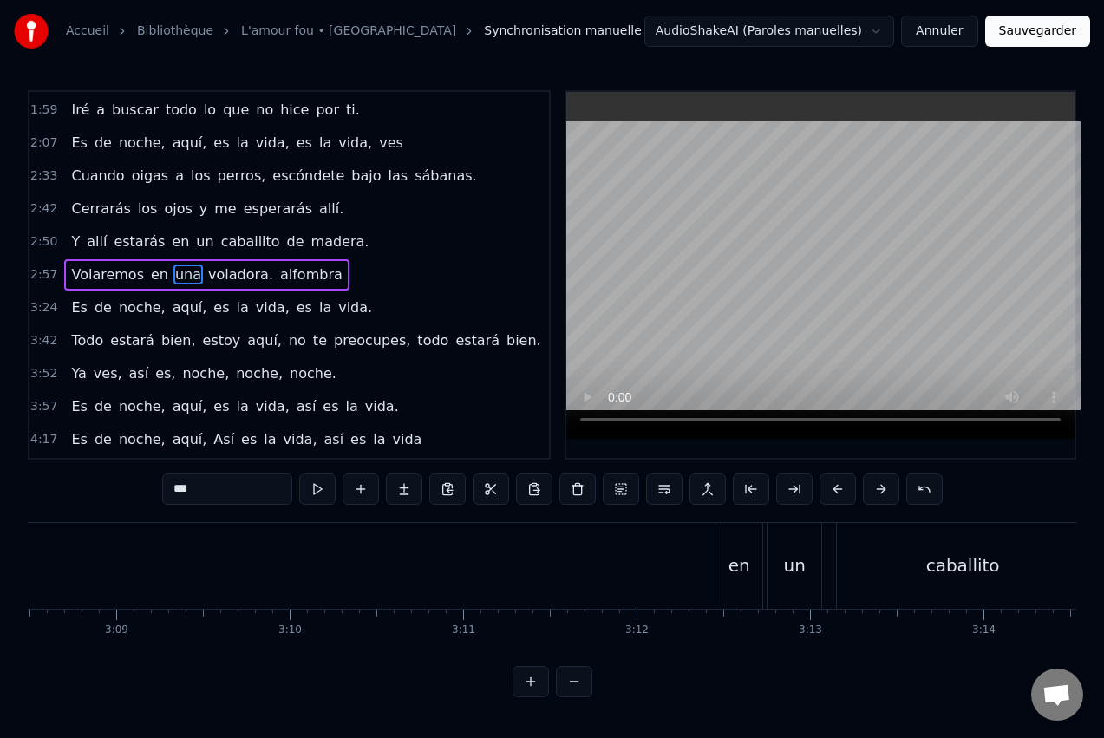
scroll to position [0, 32820]
click at [626, 553] on div "en" at bounding box center [616, 566] width 47 height 86
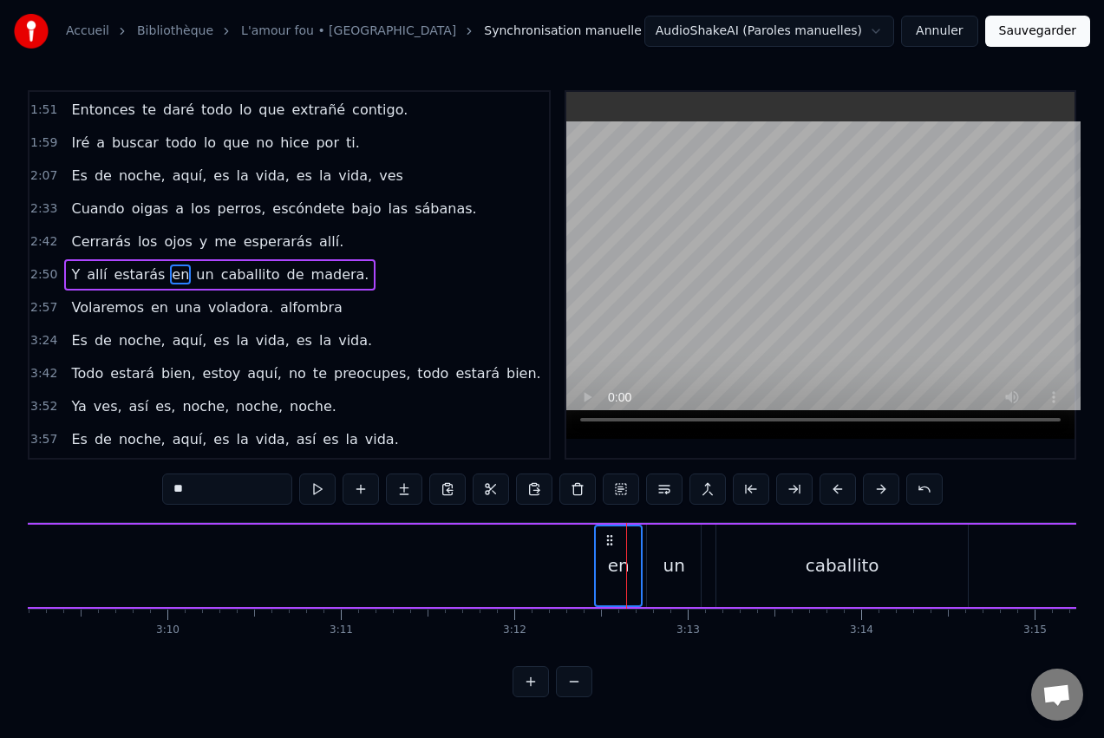
click at [690, 551] on div "un" at bounding box center [674, 566] width 54 height 82
click at [786, 549] on div "caballito" at bounding box center [842, 566] width 252 height 82
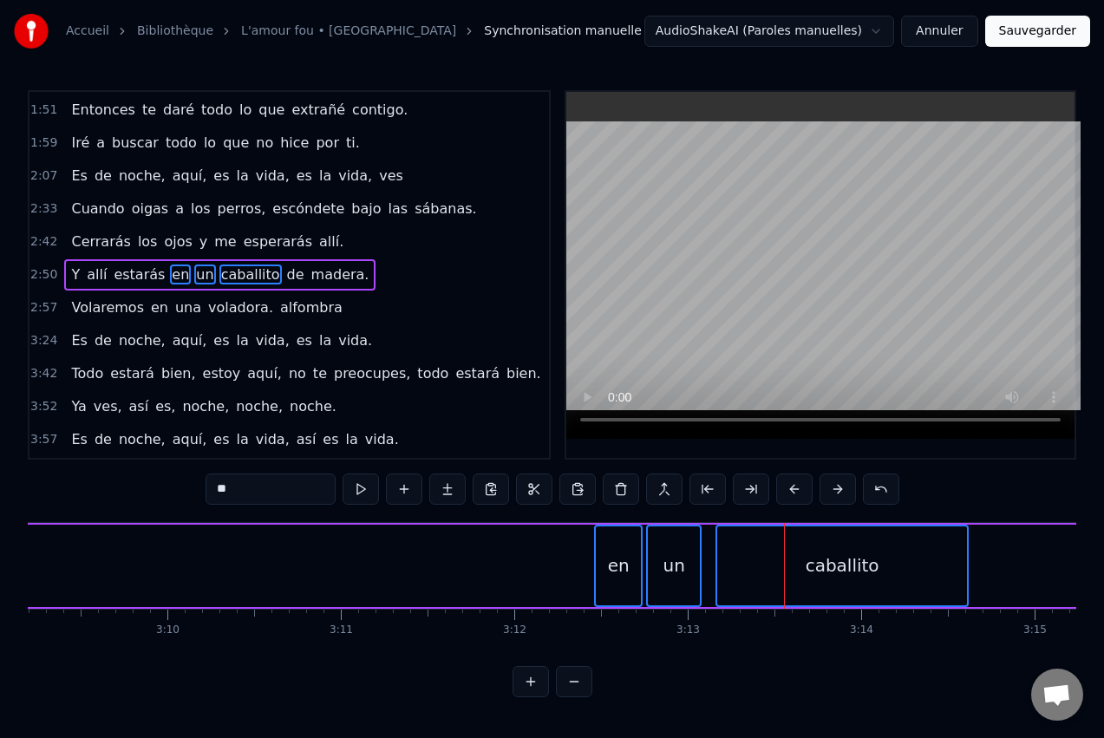
drag, startPoint x: 819, startPoint y: 539, endPoint x: 796, endPoint y: 542, distance: 22.8
click at [796, 542] on div "caballito" at bounding box center [842, 565] width 250 height 79
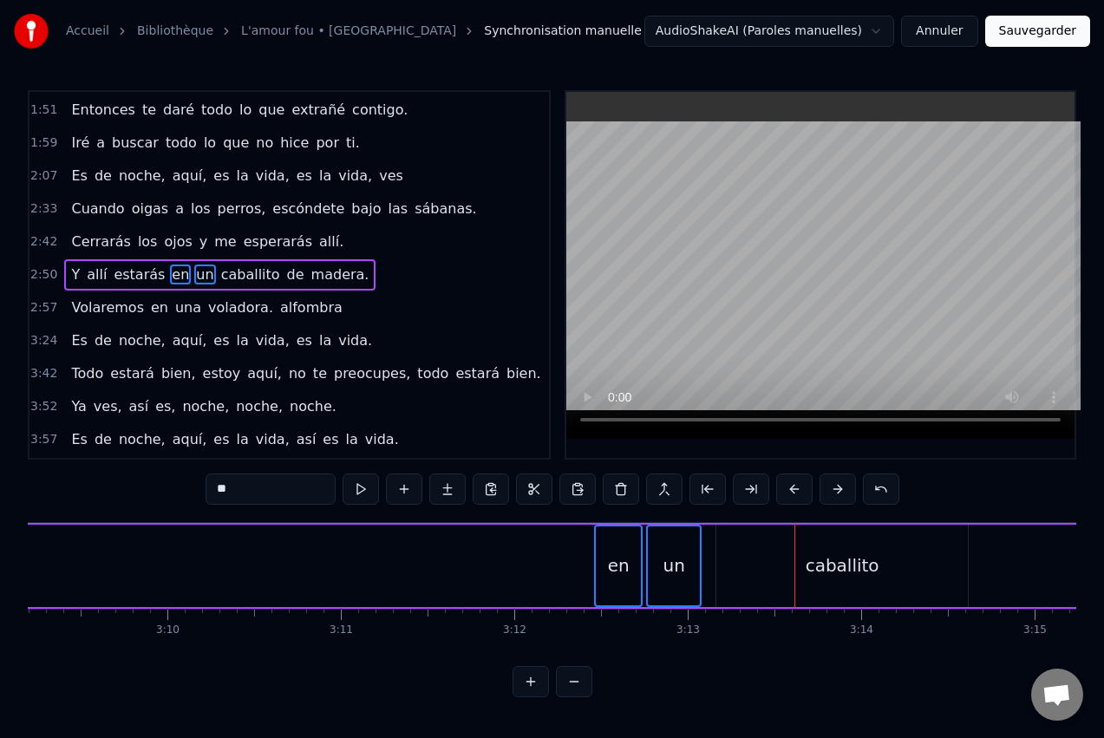
drag, startPoint x: 751, startPoint y: 545, endPoint x: 736, endPoint y: 545, distance: 14.7
click at [736, 545] on div "caballito" at bounding box center [842, 566] width 252 height 82
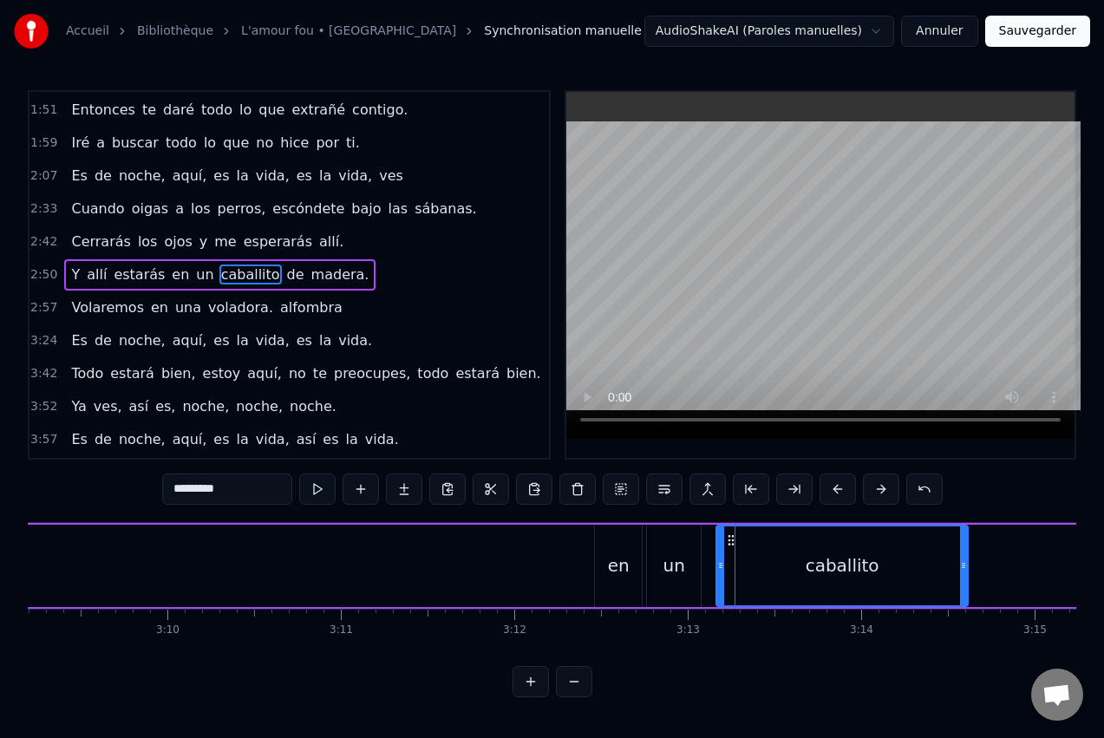
click at [170, 278] on span "en" at bounding box center [180, 275] width 21 height 20
type input "**"
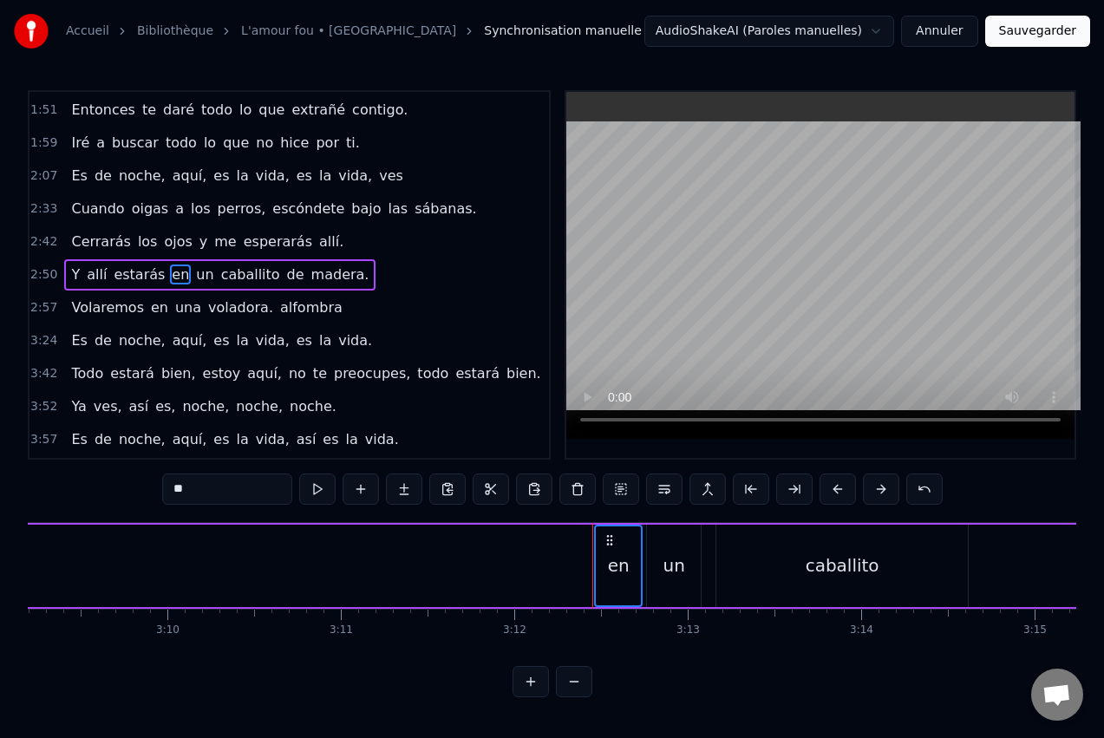
click at [194, 276] on span "un" at bounding box center [204, 275] width 21 height 20
click at [226, 276] on span "caballito" at bounding box center [250, 275] width 62 height 20
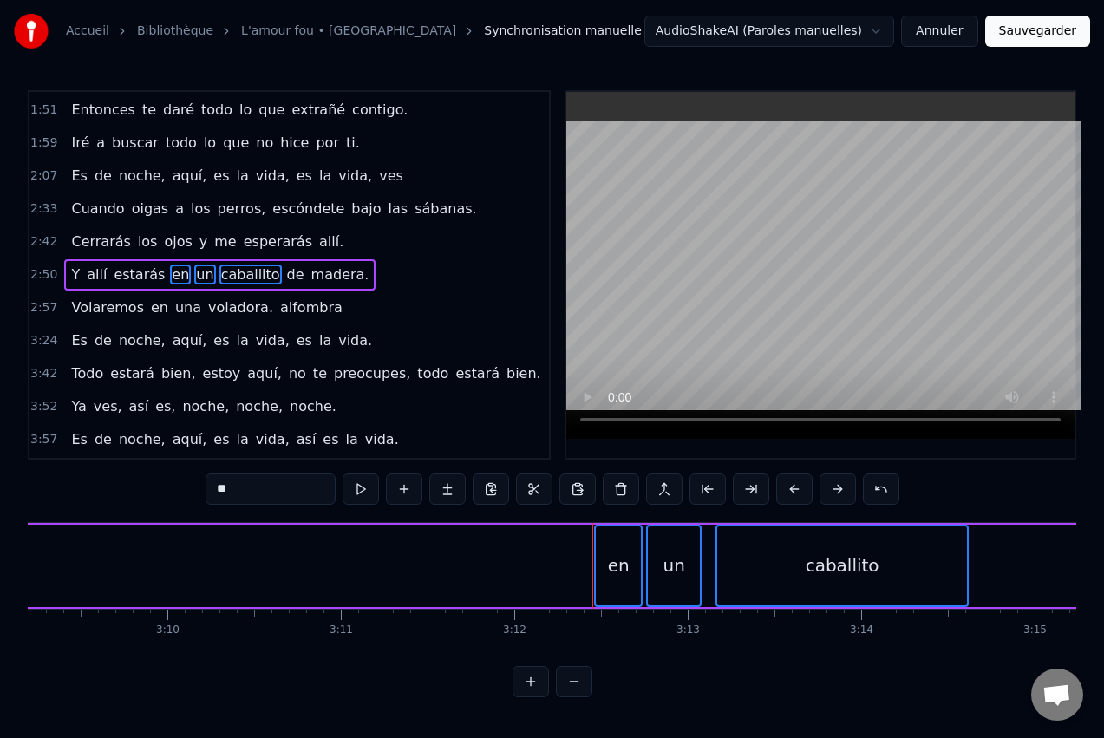
click at [310, 276] on span "madera." at bounding box center [341, 275] width 62 height 20
drag, startPoint x: 627, startPoint y: 554, endPoint x: 555, endPoint y: 544, distance: 72.7
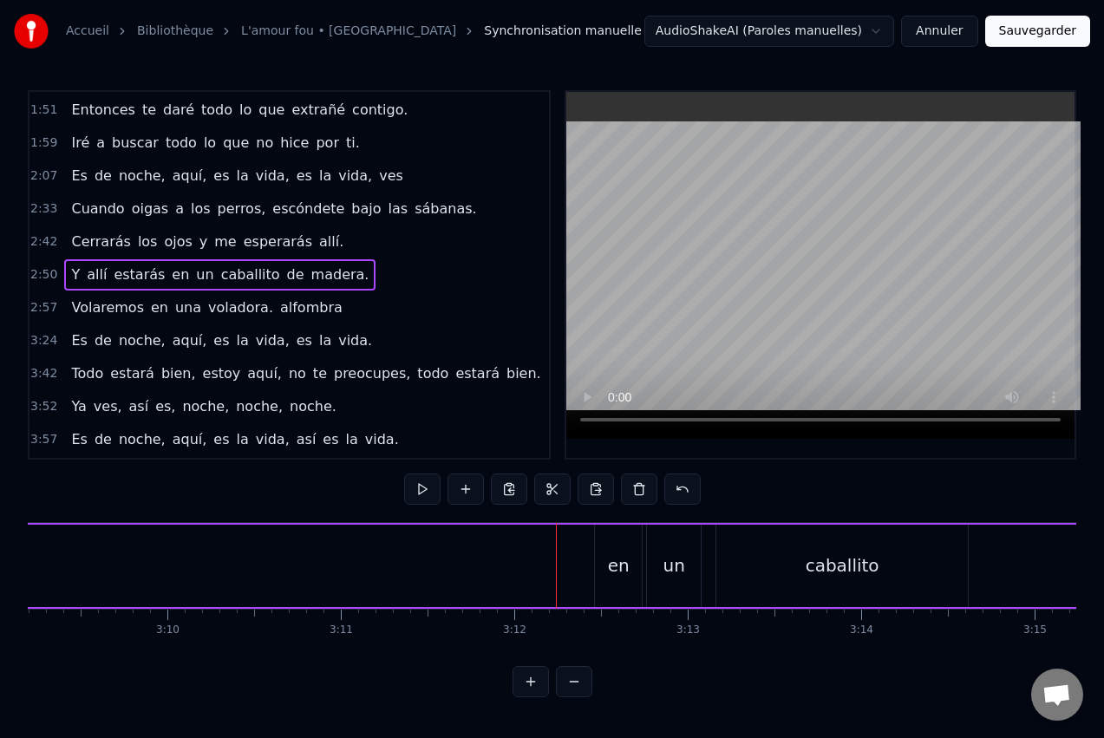
click at [170, 281] on span "en" at bounding box center [180, 275] width 21 height 20
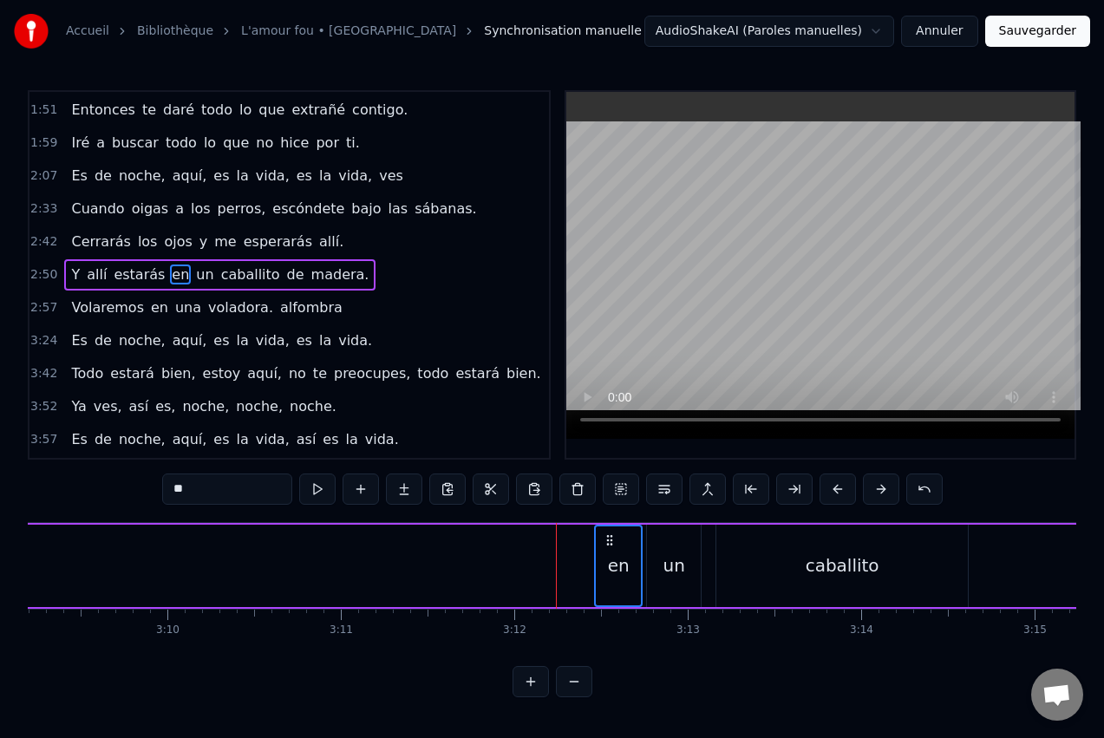
click at [194, 280] on span "un" at bounding box center [204, 275] width 21 height 20
click at [226, 277] on span "caballito" at bounding box center [250, 275] width 62 height 20
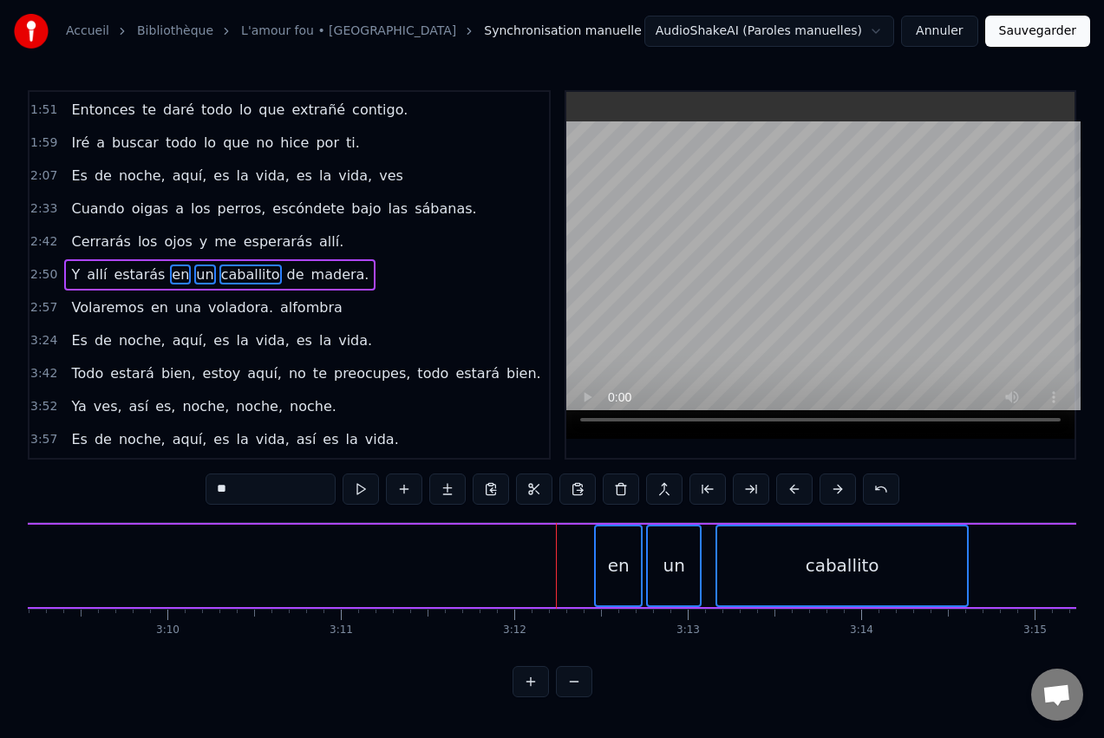
click at [285, 278] on span "de" at bounding box center [295, 275] width 21 height 20
click at [310, 276] on span "madera." at bounding box center [341, 275] width 62 height 20
click at [844, 566] on html "Accueil Bibliothèque L'amour fou • Indochine Synchronisation manuelle AudioShak…" at bounding box center [552, 362] width 1104 height 725
click at [624, 563] on div "en" at bounding box center [619, 566] width 22 height 26
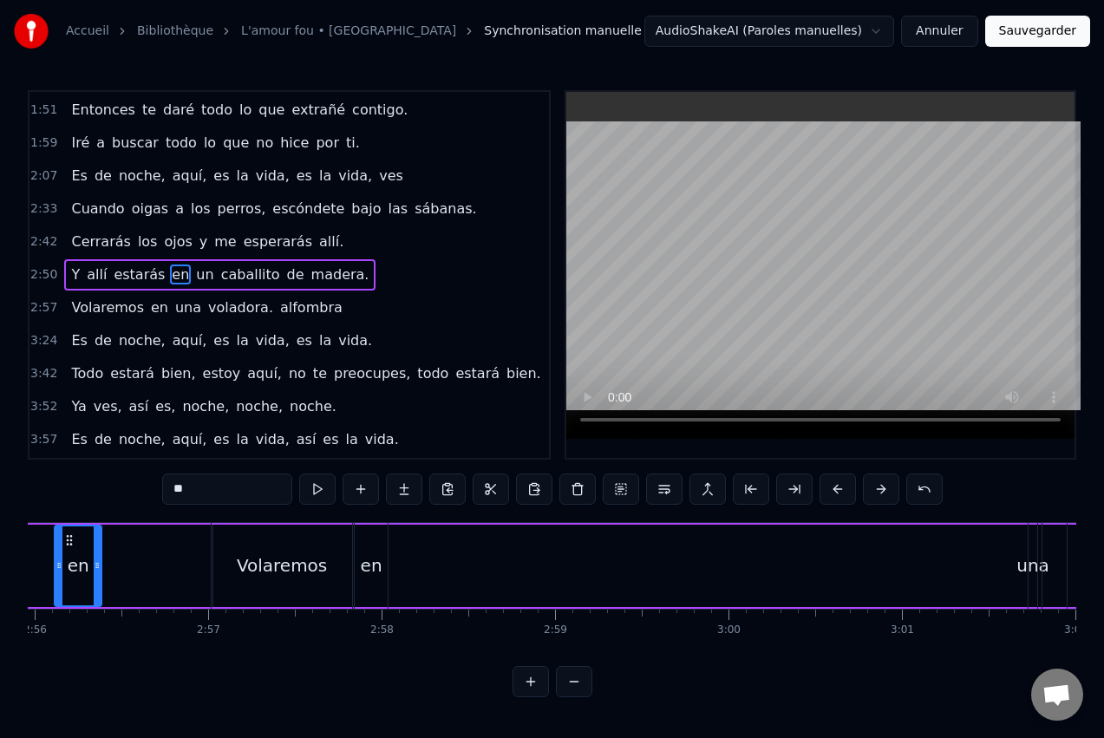
scroll to position [0, 30467]
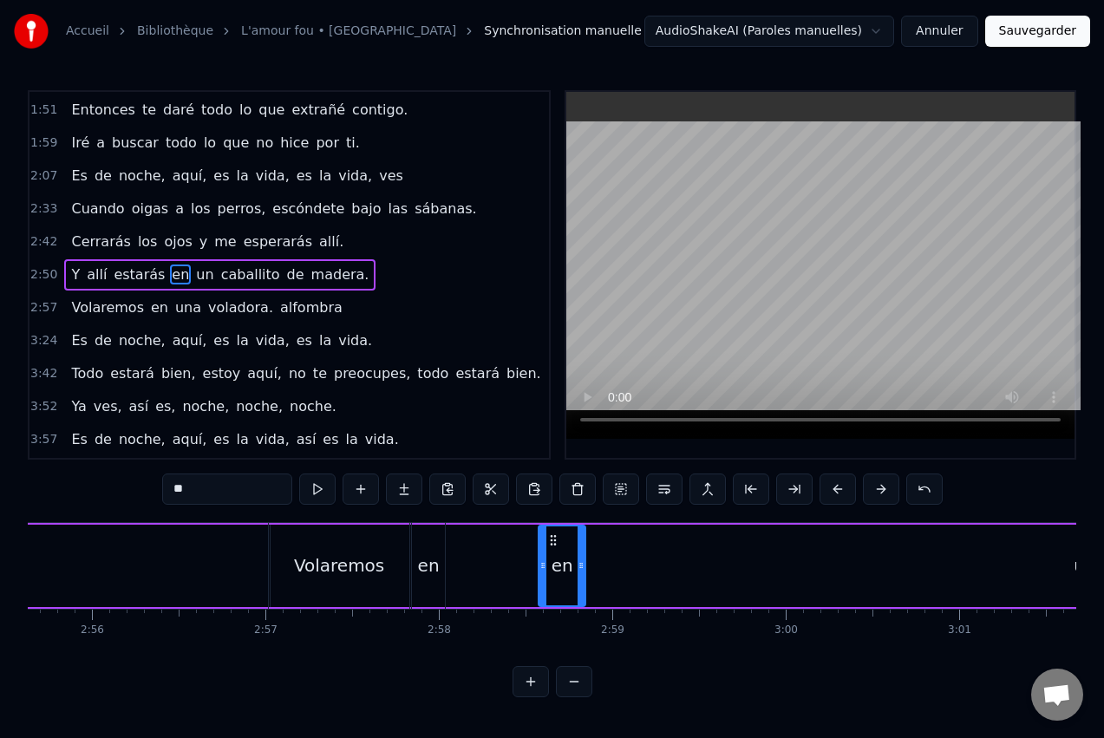
drag, startPoint x: 608, startPoint y: 536, endPoint x: 552, endPoint y: 539, distance: 56.4
click at [430, 551] on div "en" at bounding box center [428, 566] width 33 height 86
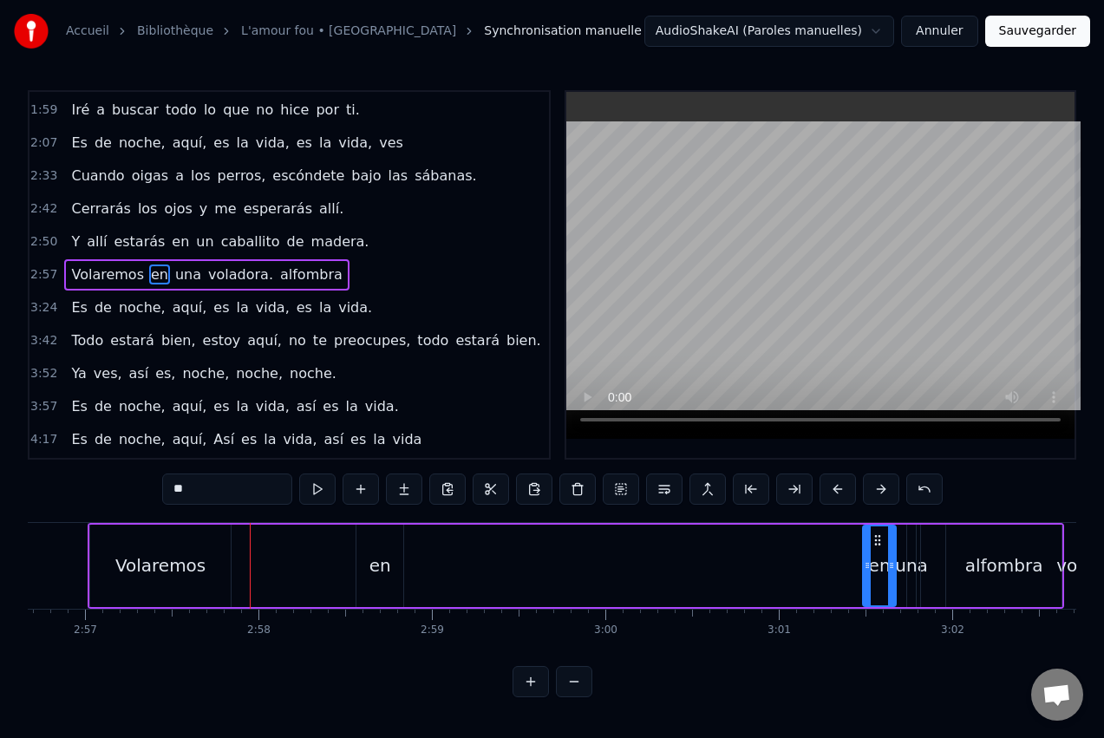
scroll to position [0, 30654]
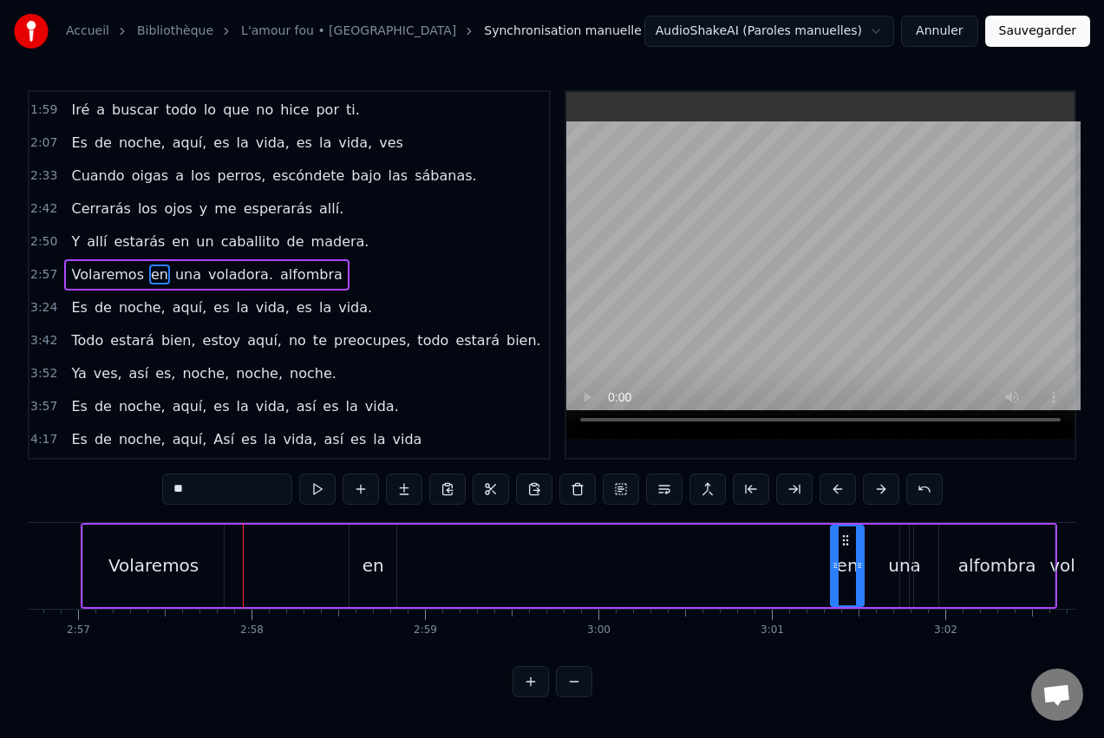
drag, startPoint x: 429, startPoint y: 540, endPoint x: 841, endPoint y: 559, distance: 412.5
click at [848, 562] on div "en" at bounding box center [847, 565] width 31 height 79
click at [378, 538] on div "Volaremos en una voladora. [GEOGRAPHIC_DATA]" at bounding box center [569, 566] width 977 height 86
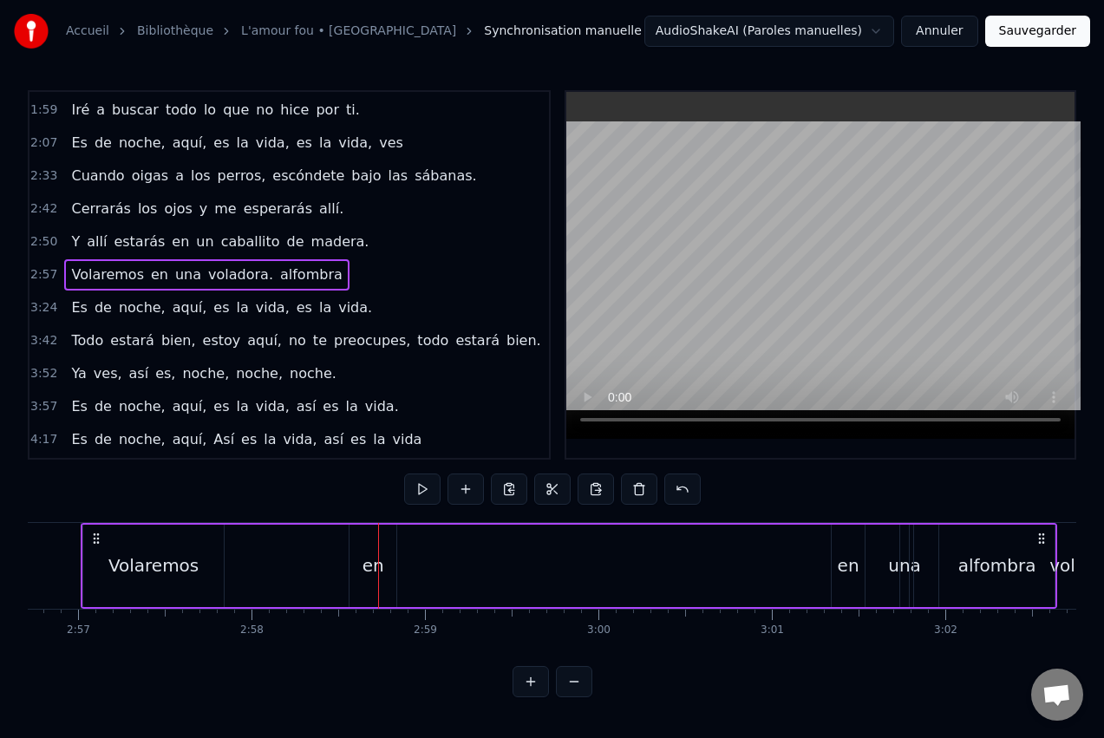
click at [376, 580] on div "Volaremos en una voladora. [GEOGRAPHIC_DATA]" at bounding box center [569, 566] width 977 height 86
click at [360, 560] on div "Volaremos en una voladora. [GEOGRAPHIC_DATA]" at bounding box center [569, 566] width 977 height 86
click at [372, 566] on div "Volaremos en una voladora. [GEOGRAPHIC_DATA]" at bounding box center [569, 566] width 977 height 86
click at [375, 568] on div "Volaremos en una voladora. [GEOGRAPHIC_DATA]" at bounding box center [569, 566] width 977 height 86
click at [170, 245] on span "en" at bounding box center [180, 242] width 21 height 20
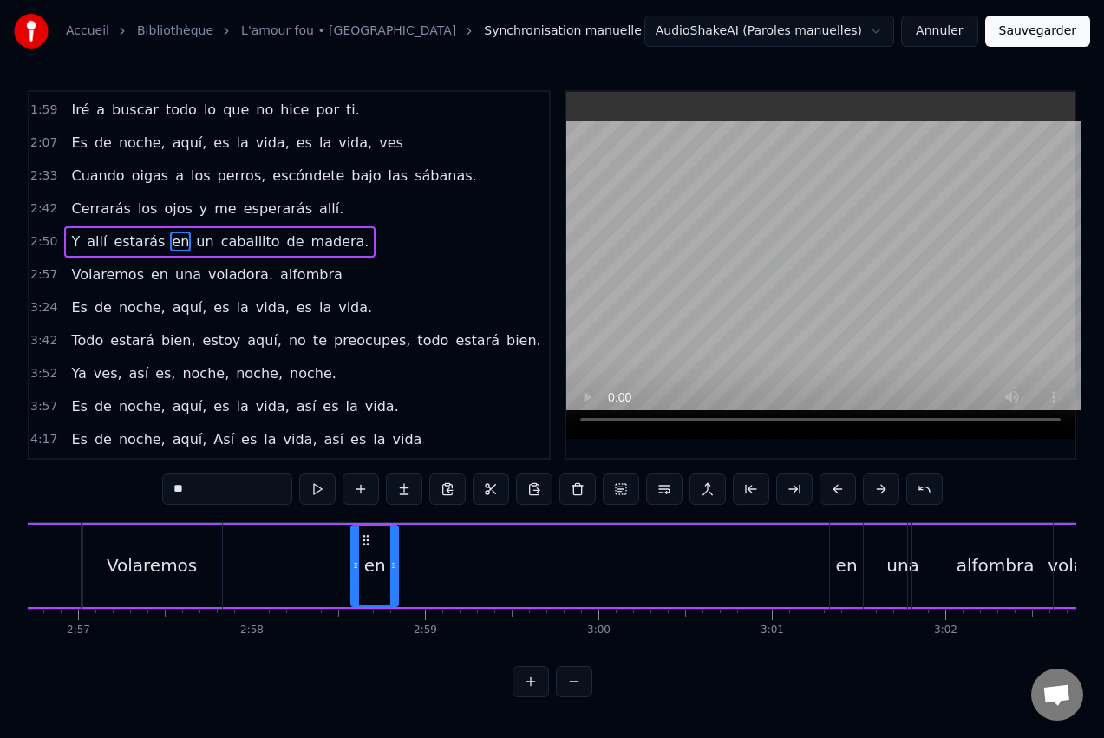
scroll to position [163, 0]
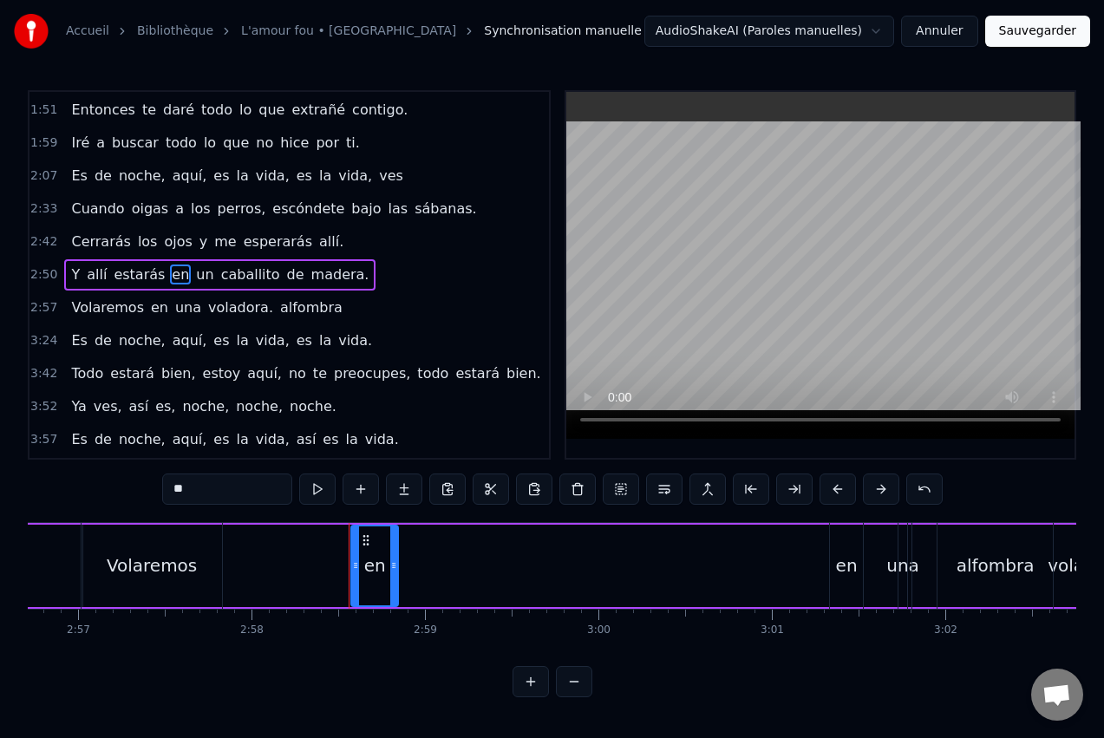
drag, startPoint x: 364, startPoint y: 540, endPoint x: 355, endPoint y: 551, distance: 14.1
click at [355, 551] on div "Volaremos en una voladora. [GEOGRAPHIC_DATA]" at bounding box center [569, 566] width 977 height 86
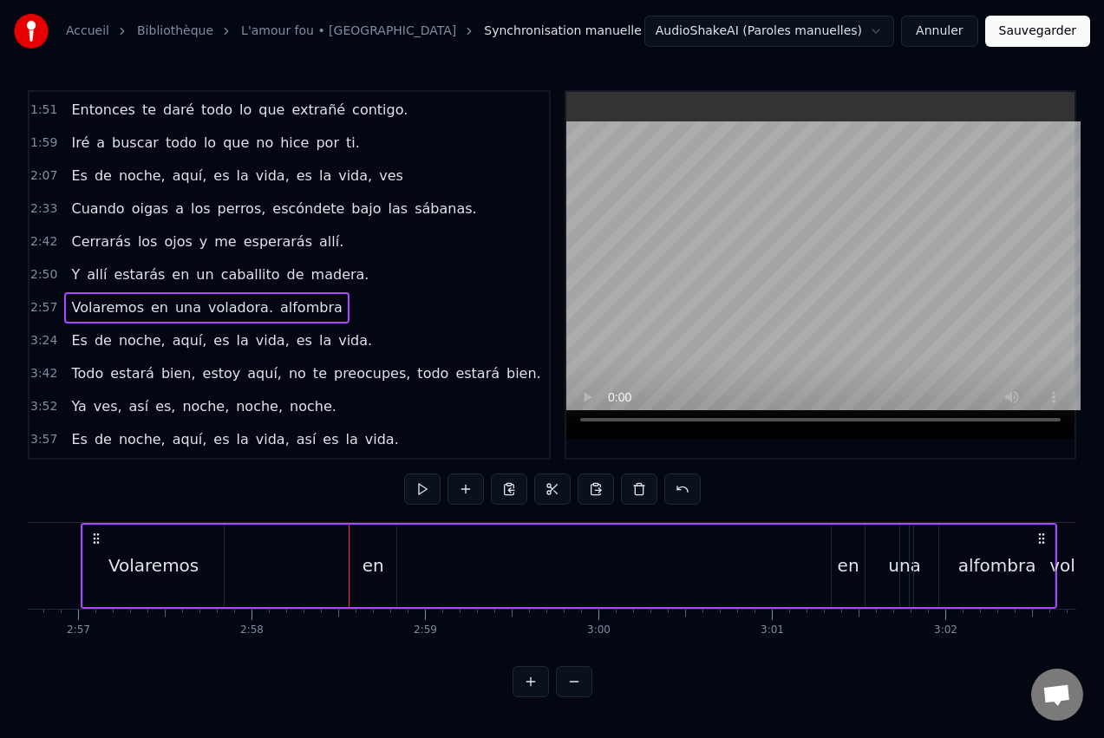
click at [372, 543] on div "Volaremos en una voladora. [GEOGRAPHIC_DATA]" at bounding box center [569, 566] width 977 height 86
click at [364, 542] on div "Volaremos en una voladora. [GEOGRAPHIC_DATA]" at bounding box center [569, 566] width 977 height 86
click at [362, 533] on div "Volaremos en una voladora. [GEOGRAPHIC_DATA]" at bounding box center [569, 566] width 977 height 86
click at [115, 311] on span "Volaremos" at bounding box center [107, 308] width 76 height 20
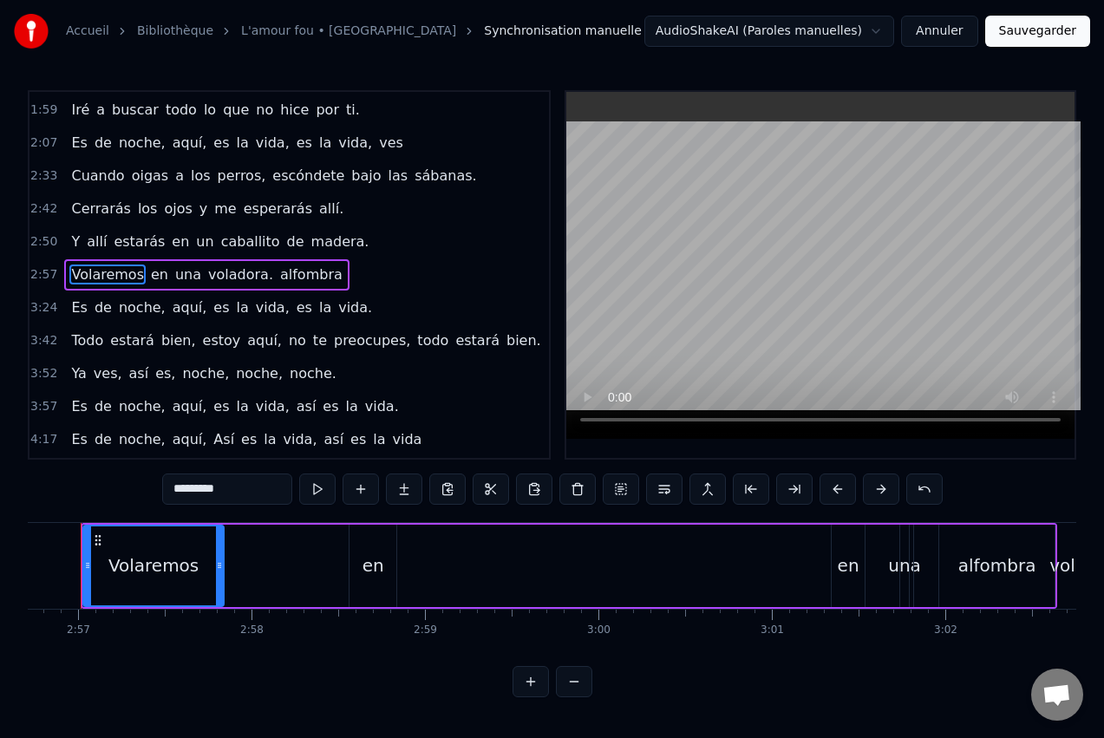
scroll to position [0, 30621]
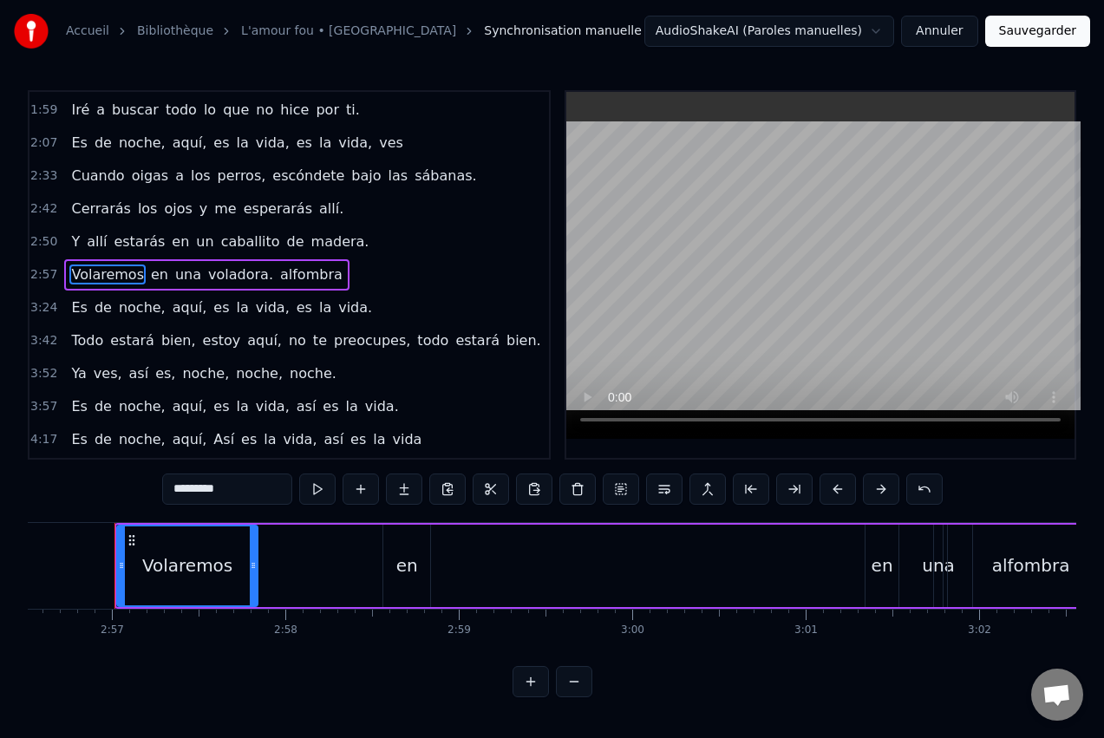
click at [149, 277] on span "en" at bounding box center [159, 275] width 21 height 20
type input "**"
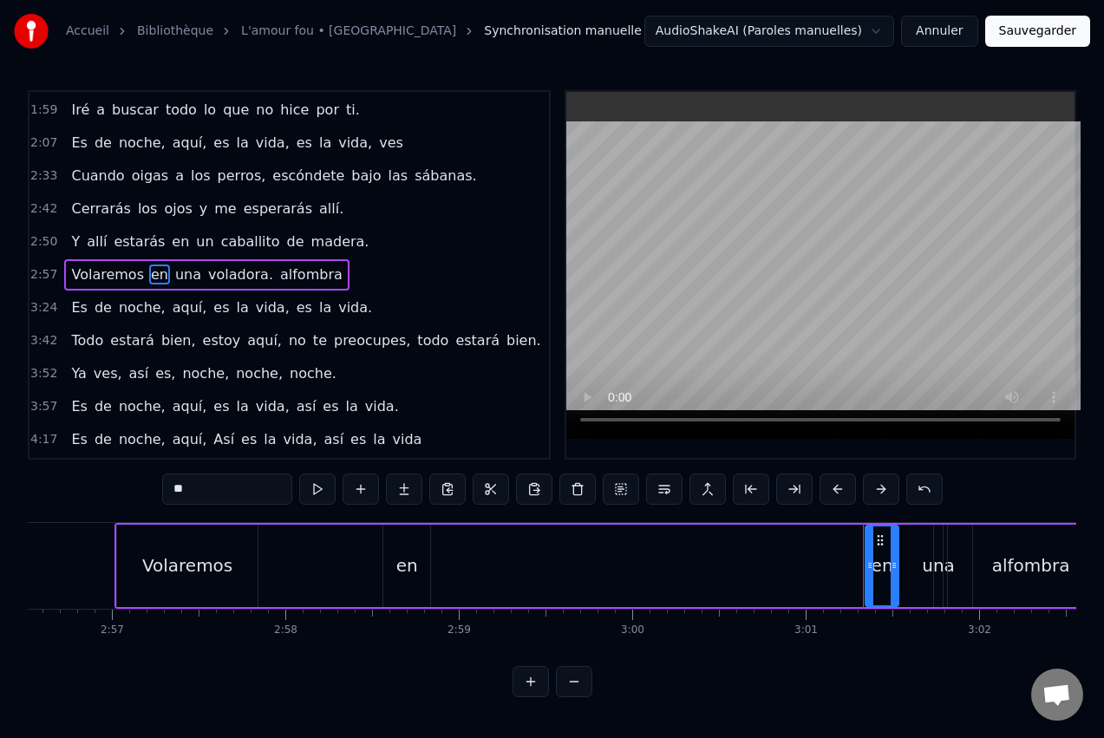
click at [402, 564] on div "Volaremos en una voladora. [GEOGRAPHIC_DATA]" at bounding box center [602, 566] width 977 height 86
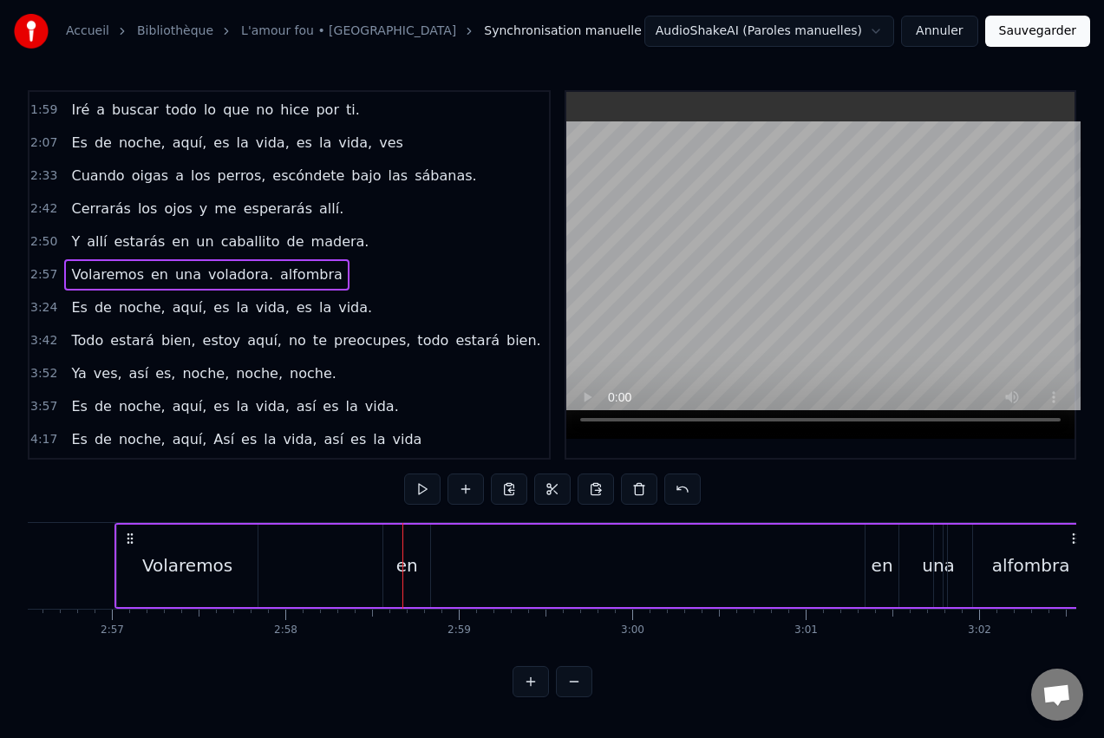
click at [170, 239] on span "en" at bounding box center [180, 242] width 21 height 20
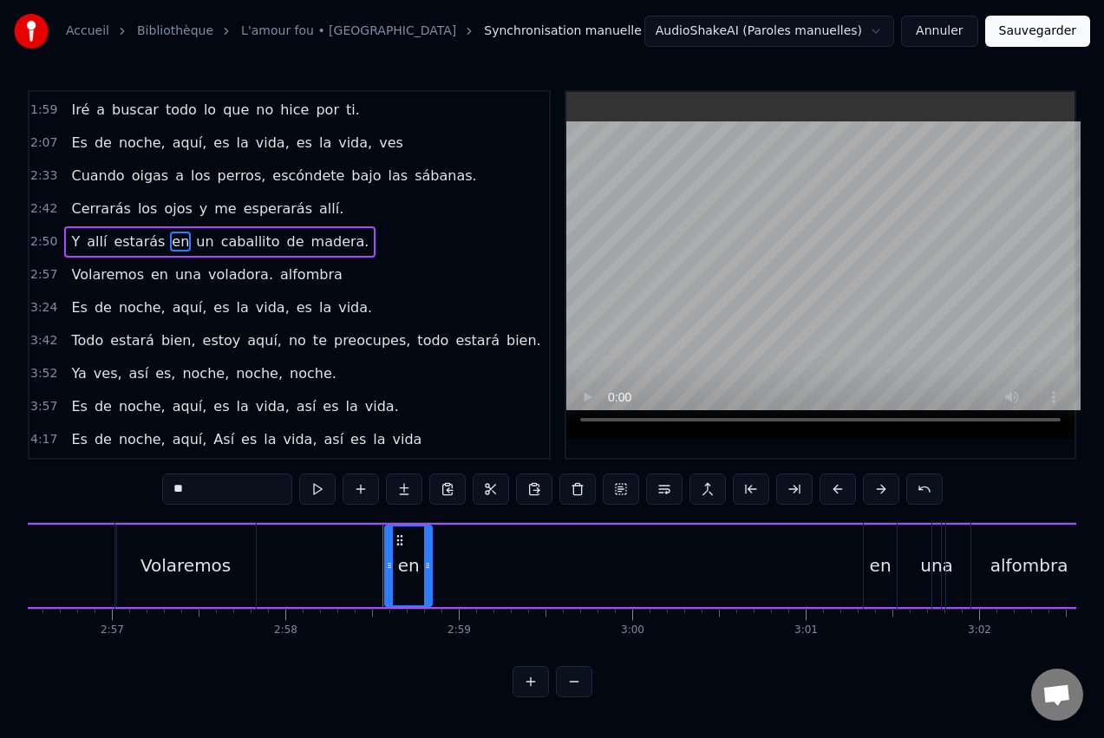
scroll to position [163, 0]
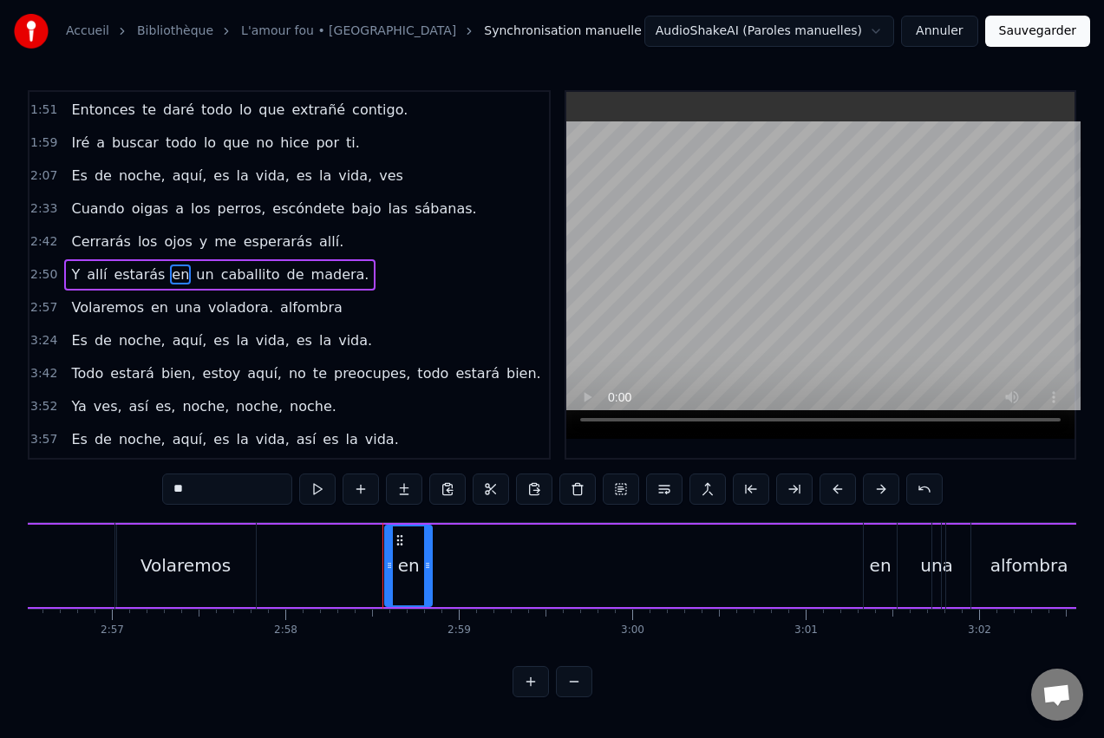
drag, startPoint x: 396, startPoint y: 539, endPoint x: 182, endPoint y: 538, distance: 213.4
click at [181, 538] on div "Volaremos en una voladora. [GEOGRAPHIC_DATA]" at bounding box center [602, 566] width 977 height 86
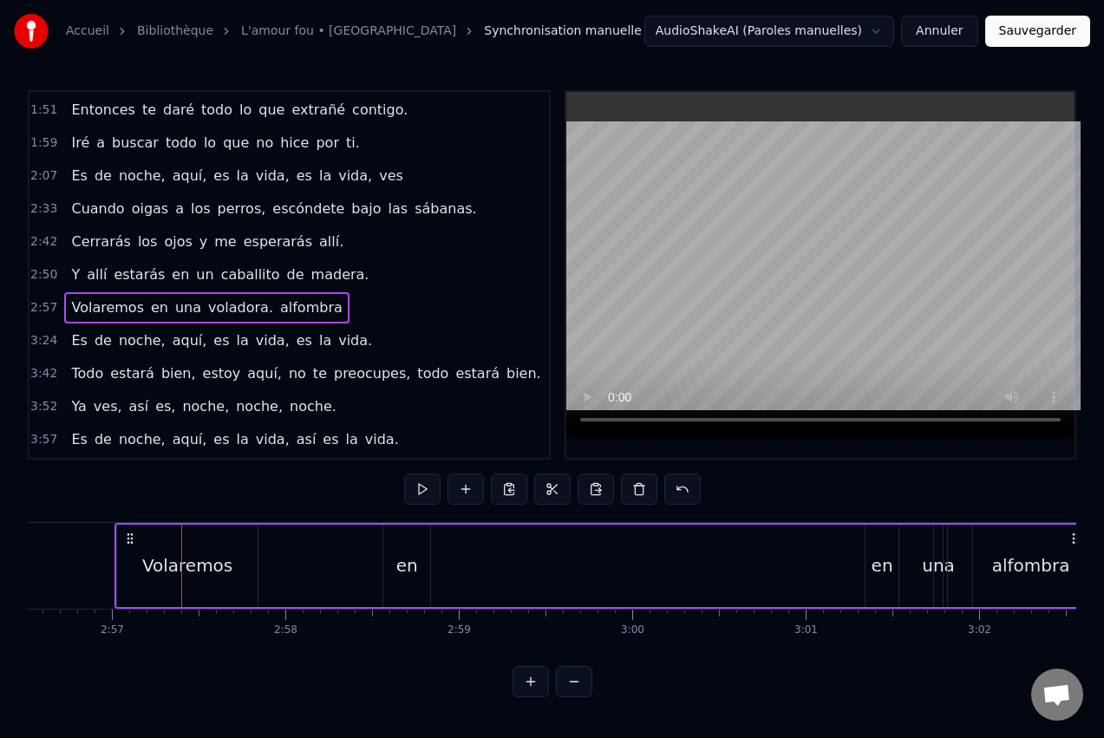
click at [406, 545] on div "Volaremos en una voladora. [GEOGRAPHIC_DATA]" at bounding box center [602, 566] width 977 height 86
click at [170, 277] on span "en" at bounding box center [180, 275] width 21 height 20
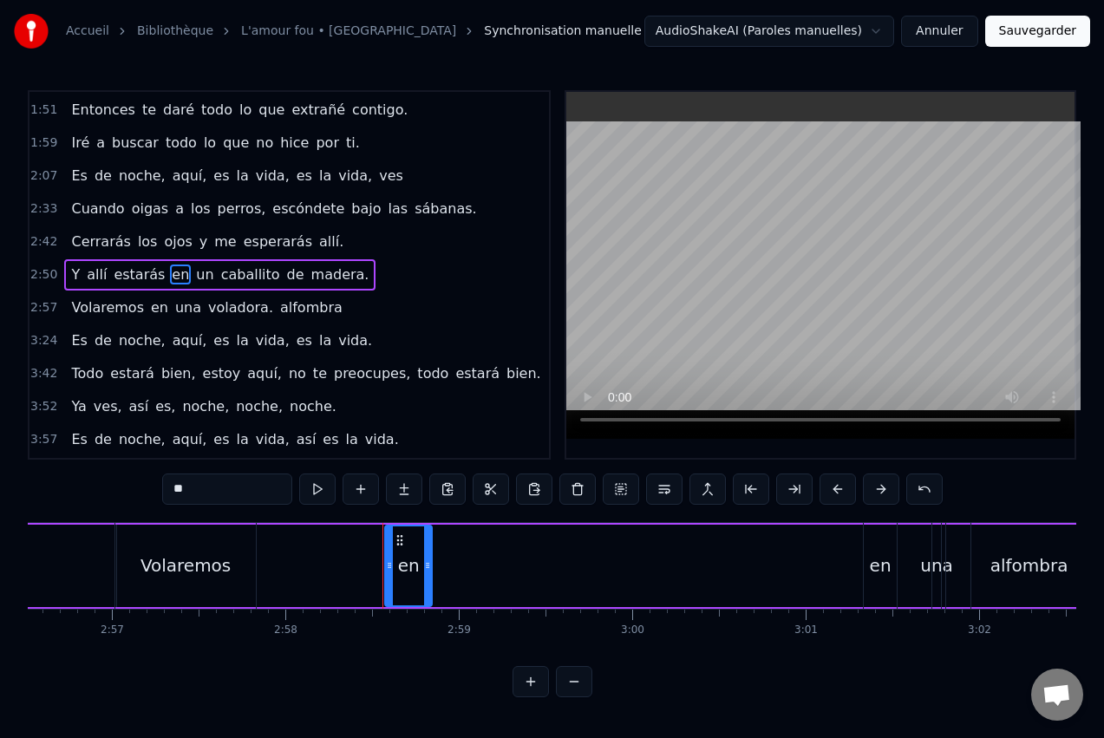
drag, startPoint x: 399, startPoint y: 535, endPoint x: 241, endPoint y: 517, distance: 158.9
click at [241, 517] on div "0:51 Cuando te duermes por la noche, 0:54 pienso en tus pesadillas. 1:00 Me lla…" at bounding box center [552, 393] width 1049 height 607
click at [278, 592] on div "Volaremos en una voladora. [GEOGRAPHIC_DATA]" at bounding box center [602, 566] width 977 height 86
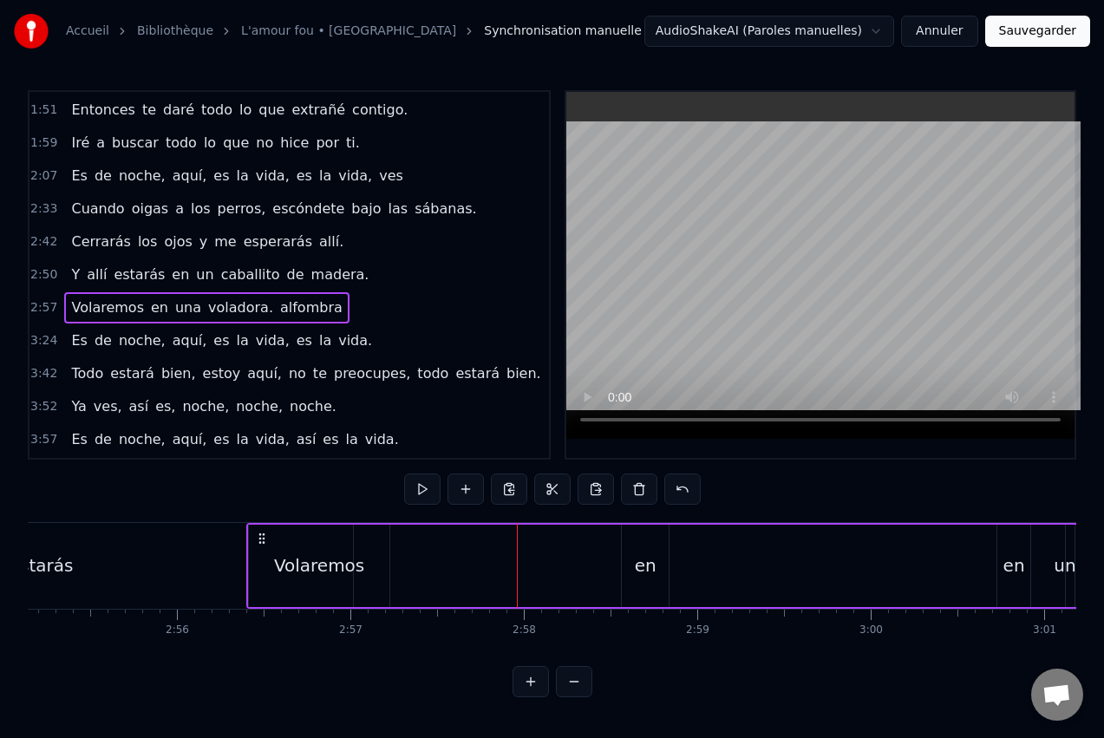
scroll to position [0, 30368]
drag, startPoint x: 133, startPoint y: 535, endPoint x: 289, endPoint y: 554, distance: 157.3
click at [289, 554] on div "Volaremos en una voladora. [GEOGRAPHIC_DATA]" at bounding box center [757, 566] width 977 height 86
click at [364, 562] on div "Volaremos" at bounding box center [343, 566] width 90 height 26
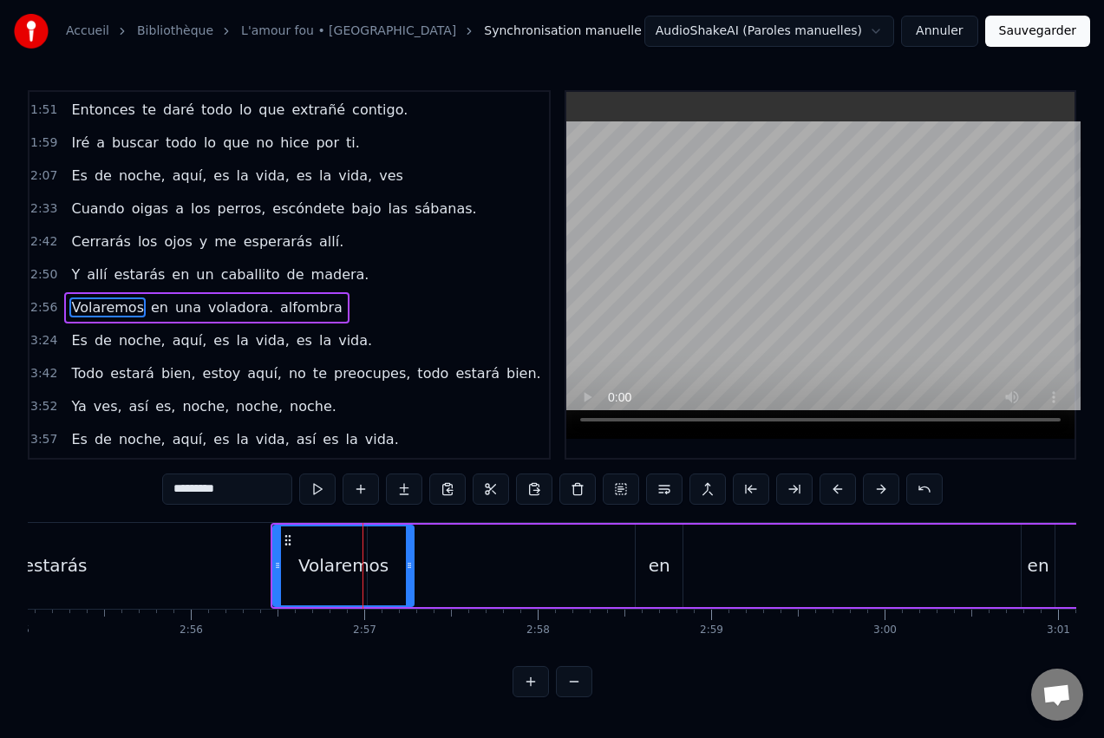
scroll to position [196, 0]
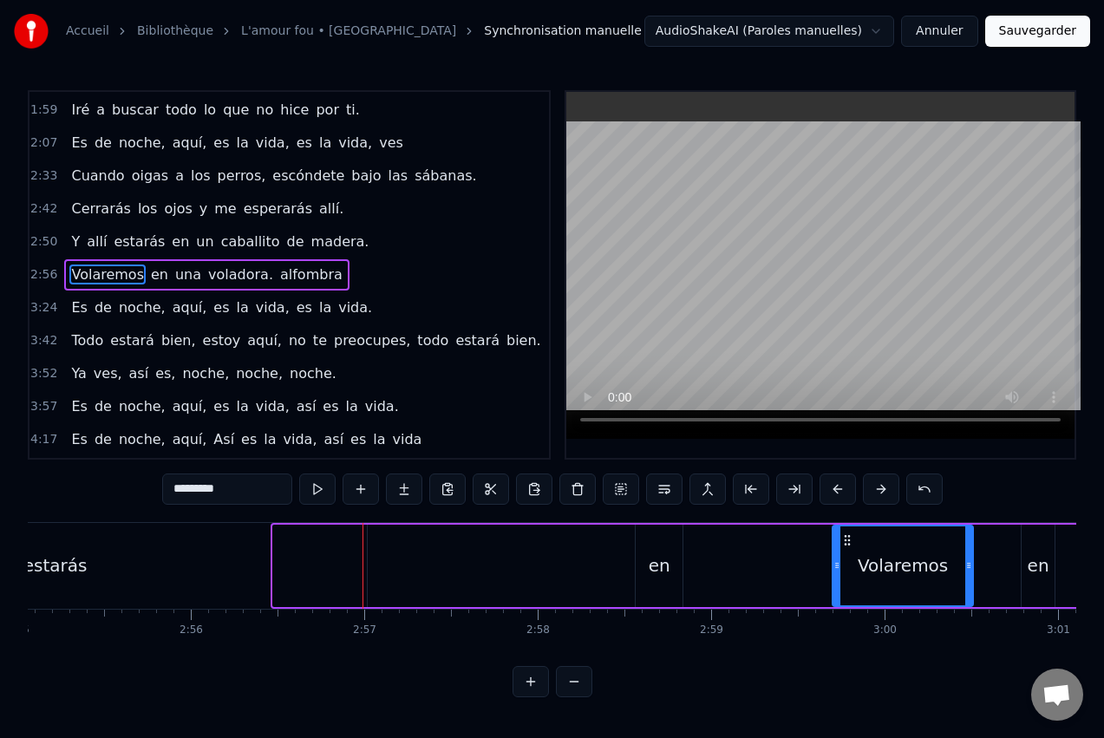
drag, startPoint x: 289, startPoint y: 536, endPoint x: 847, endPoint y: 564, distance: 559.3
click at [847, 564] on div "Volaremos" at bounding box center [903, 565] width 139 height 79
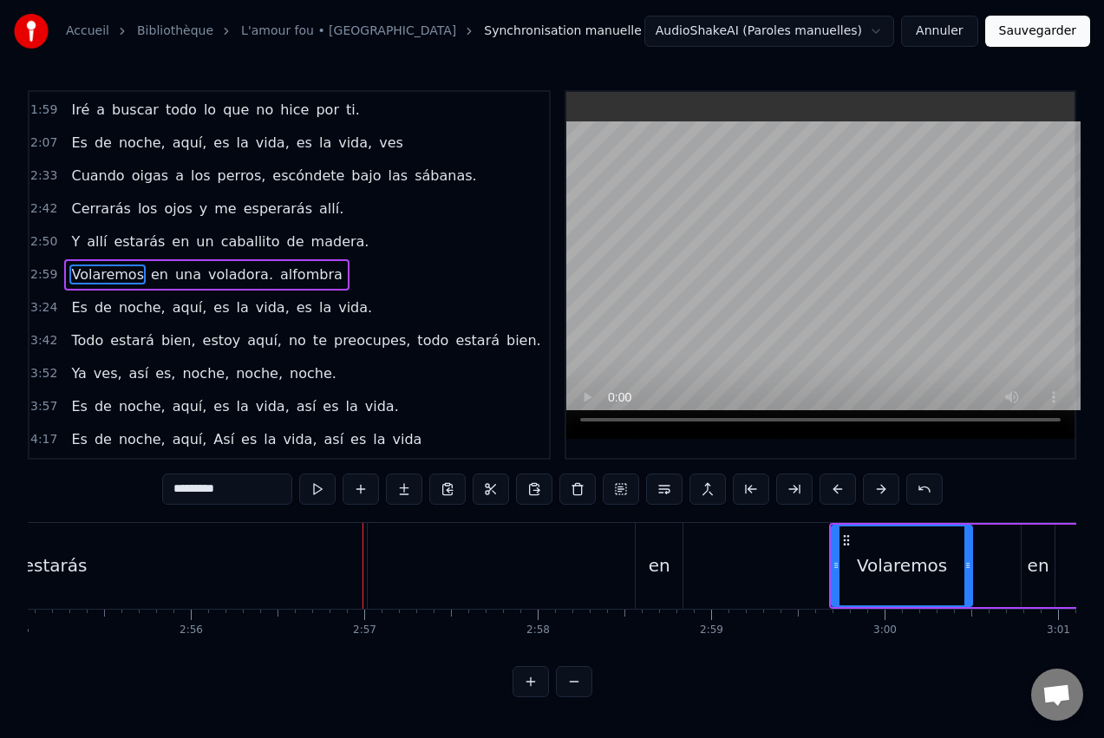
click at [660, 557] on div "en" at bounding box center [660, 566] width 22 height 26
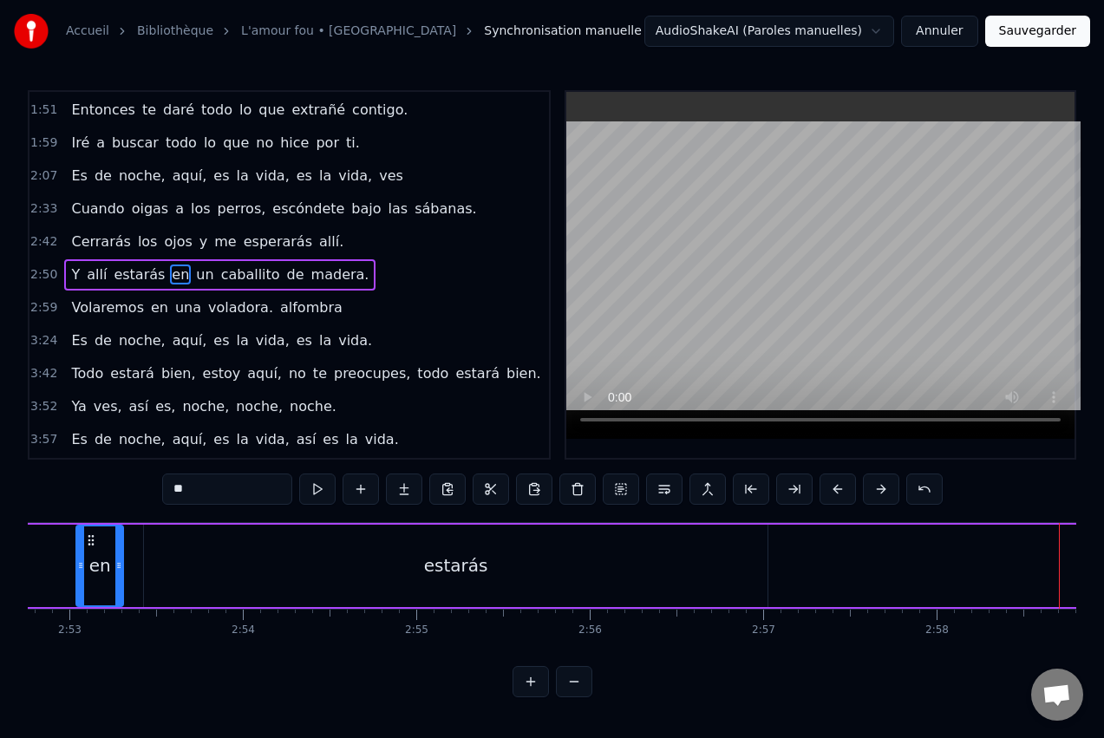
scroll to position [0, 29910]
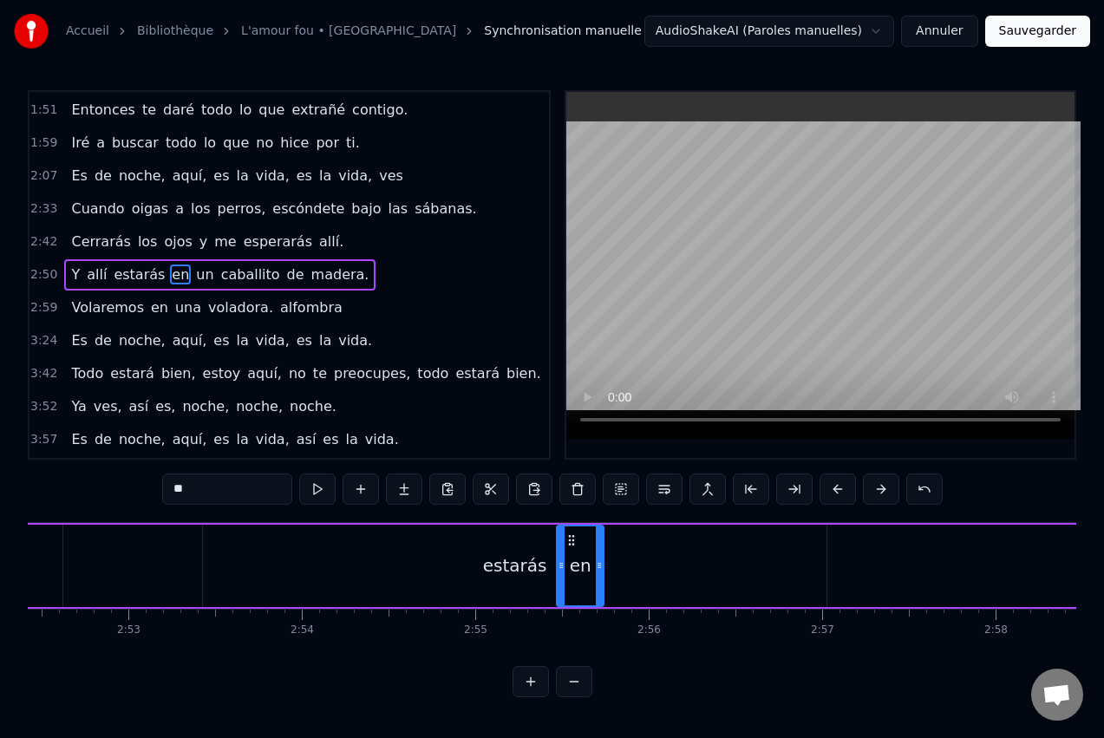
drag, startPoint x: 651, startPoint y: 536, endPoint x: 572, endPoint y: 558, distance: 81.0
click at [572, 558] on div "en" at bounding box center [580, 565] width 45 height 79
click at [194, 275] on span "un" at bounding box center [204, 275] width 21 height 20
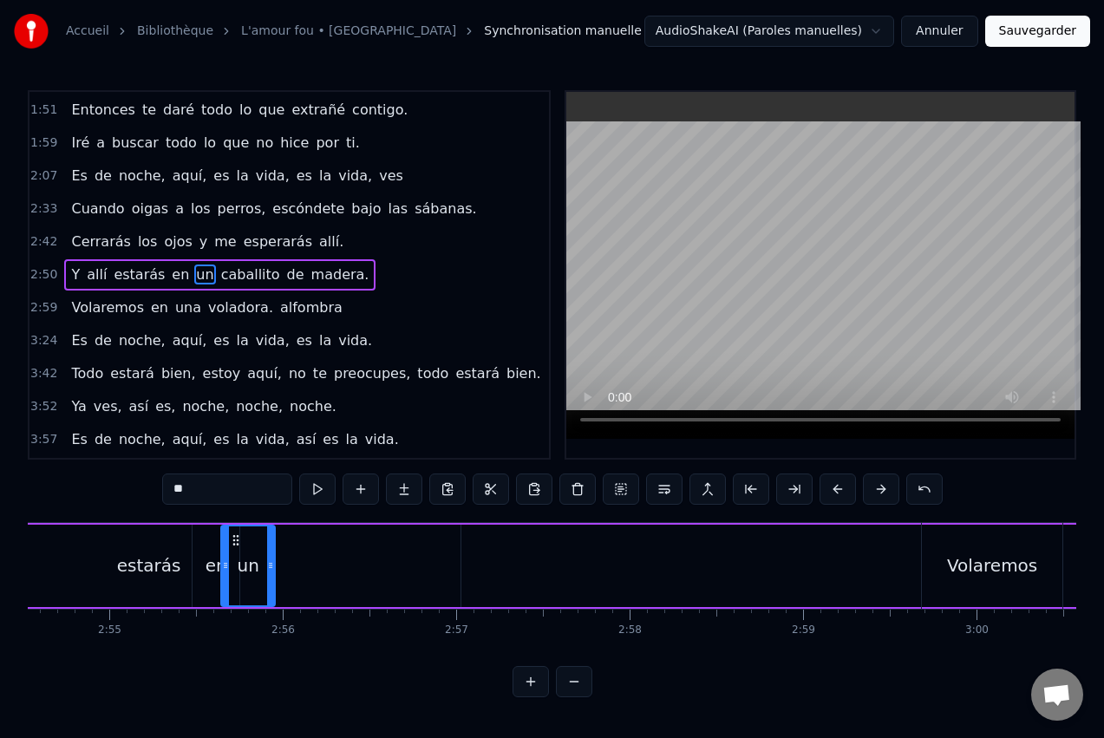
scroll to position [0, 30275]
drag, startPoint x: 132, startPoint y: 537, endPoint x: 261, endPoint y: 555, distance: 130.5
click at [261, 555] on div "un" at bounding box center [273, 565] width 52 height 79
click at [227, 275] on span "caballito" at bounding box center [250, 275] width 62 height 20
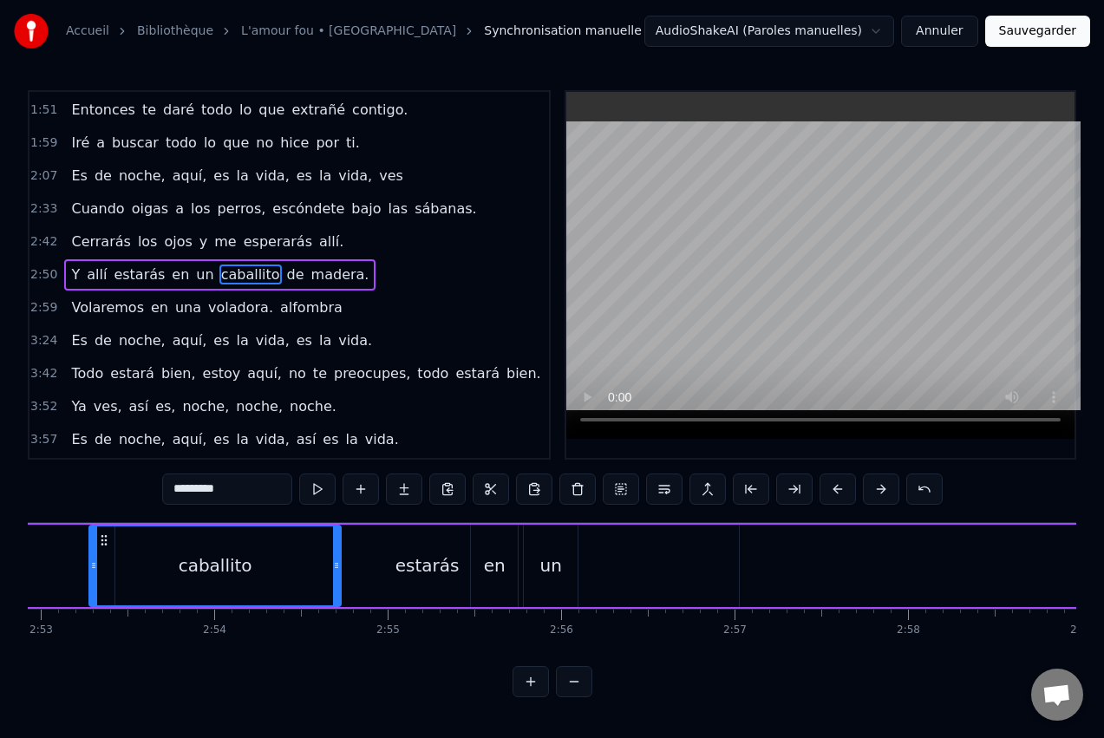
scroll to position [0, 29991]
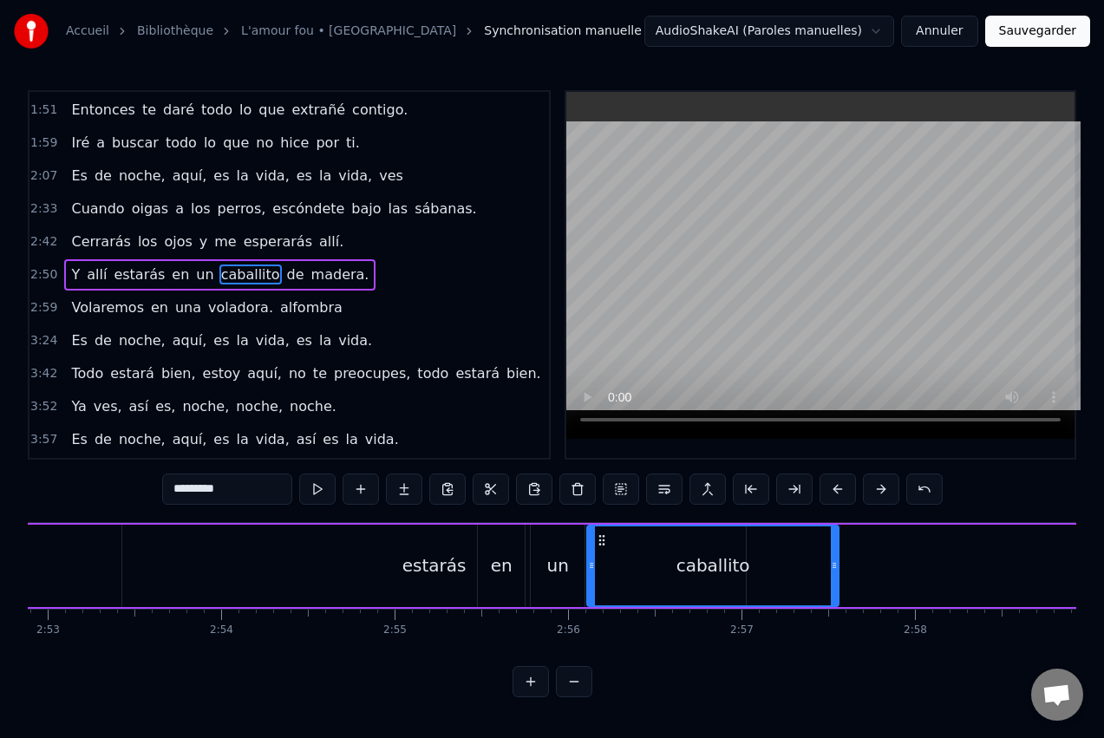
drag, startPoint x: 131, startPoint y: 536, endPoint x: 600, endPoint y: 530, distance: 469.3
click at [600, 532] on div "caballito" at bounding box center [713, 565] width 250 height 79
drag, startPoint x: 834, startPoint y: 564, endPoint x: 751, endPoint y: 565, distance: 82.4
click at [751, 565] on icon at bounding box center [751, 566] width 7 height 14
click at [285, 273] on span "de" at bounding box center [295, 275] width 21 height 20
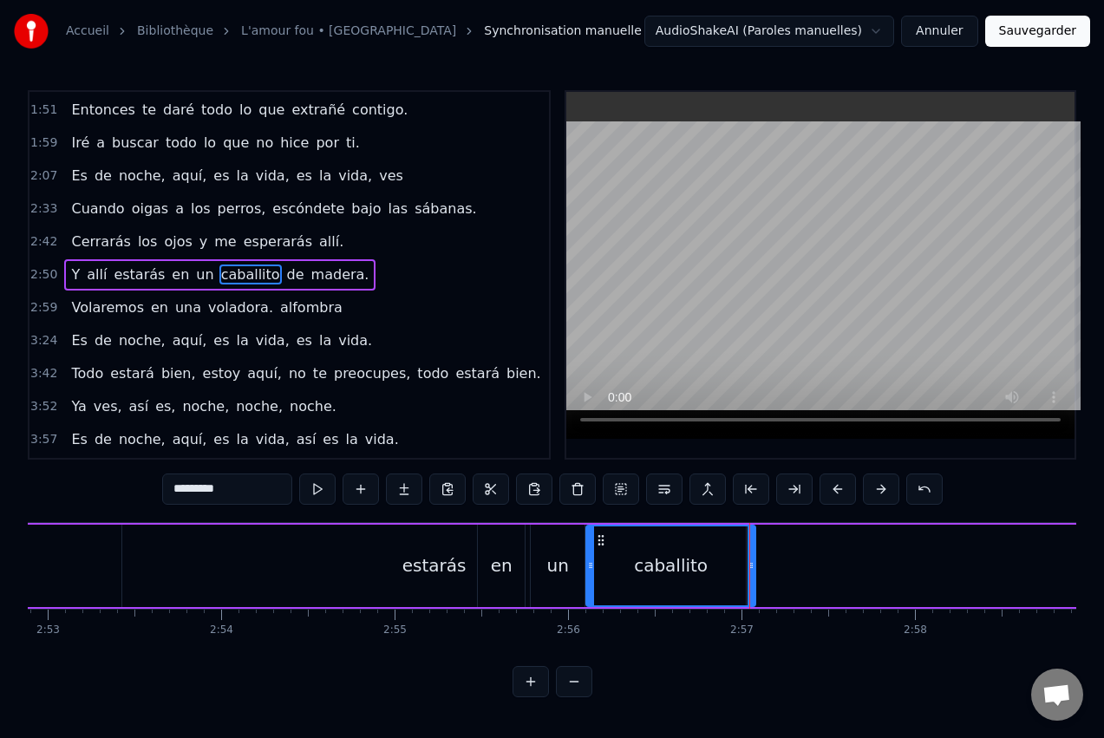
type input "**"
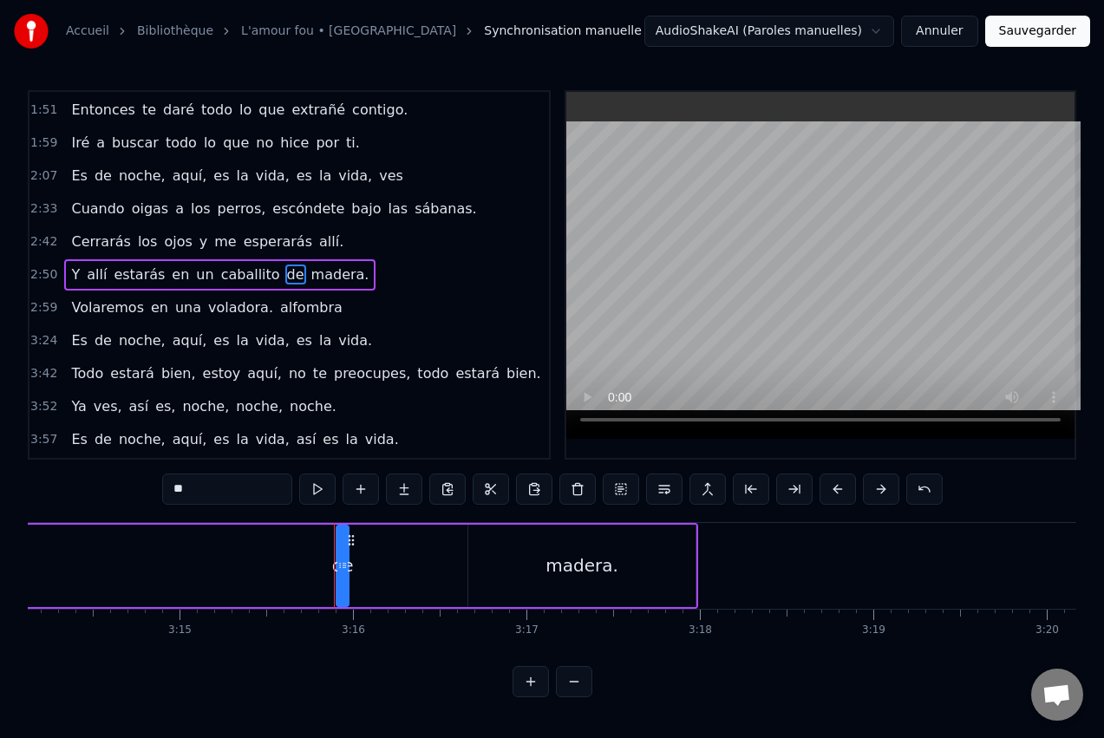
scroll to position [0, 33895]
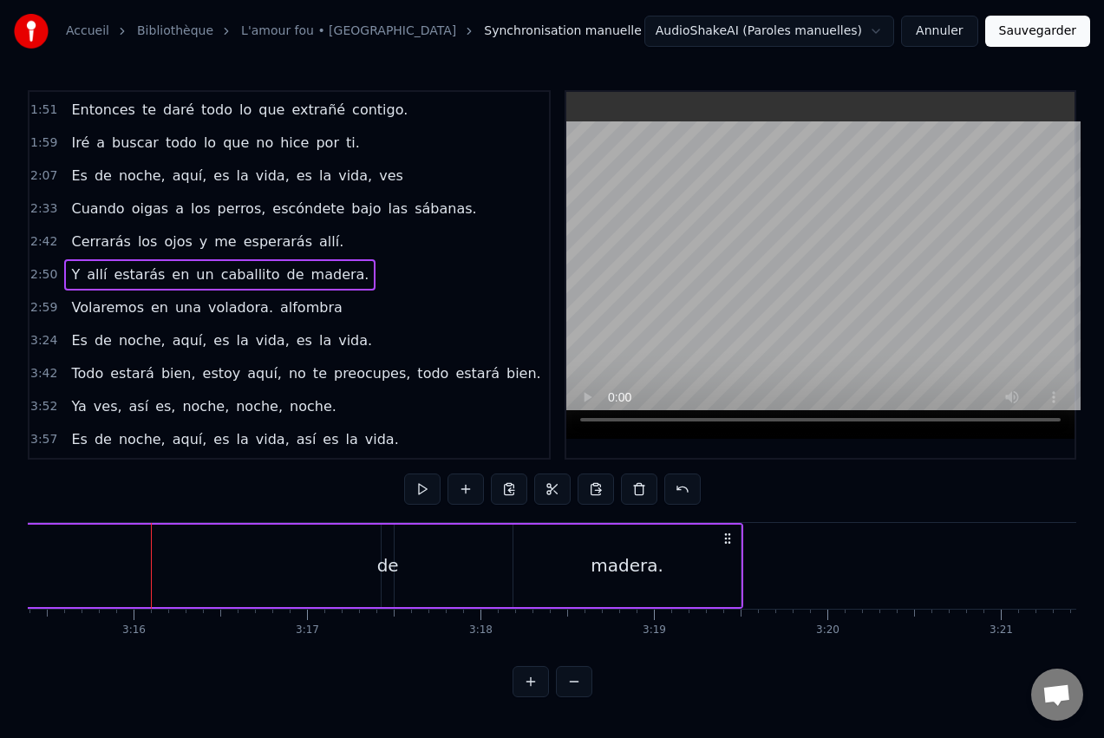
drag, startPoint x: 465, startPoint y: 534, endPoint x: 729, endPoint y: 553, distance: 265.2
click at [391, 541] on div "de" at bounding box center [388, 566] width 12 height 82
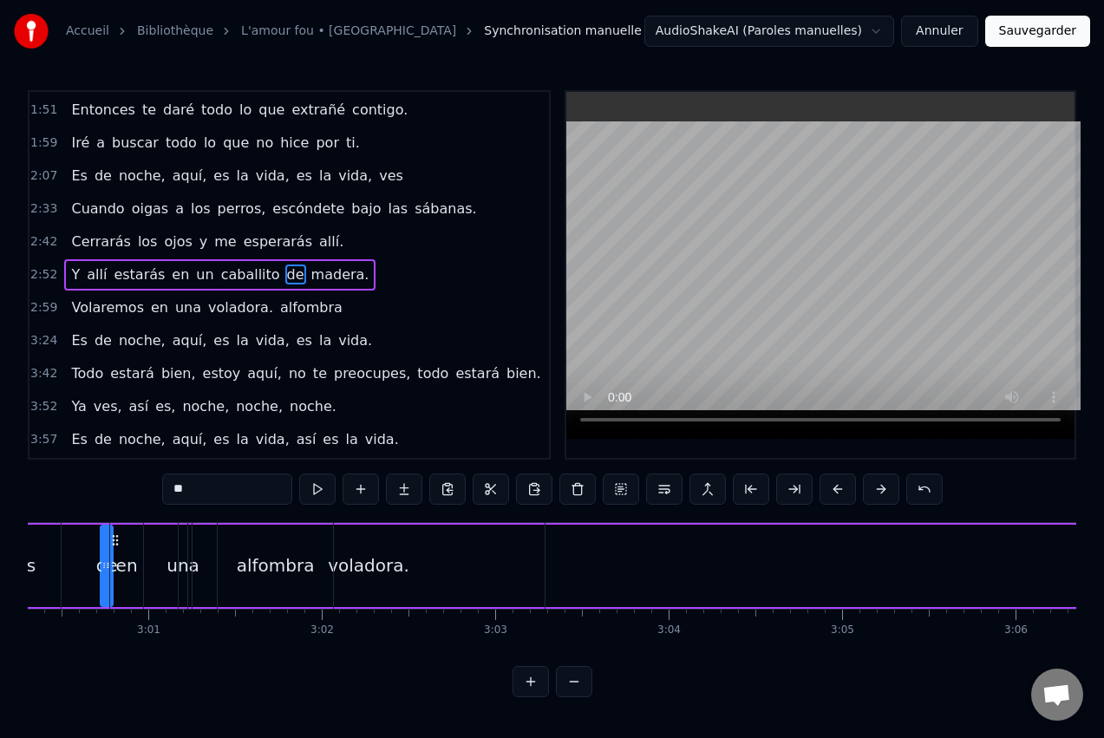
scroll to position [0, 31252]
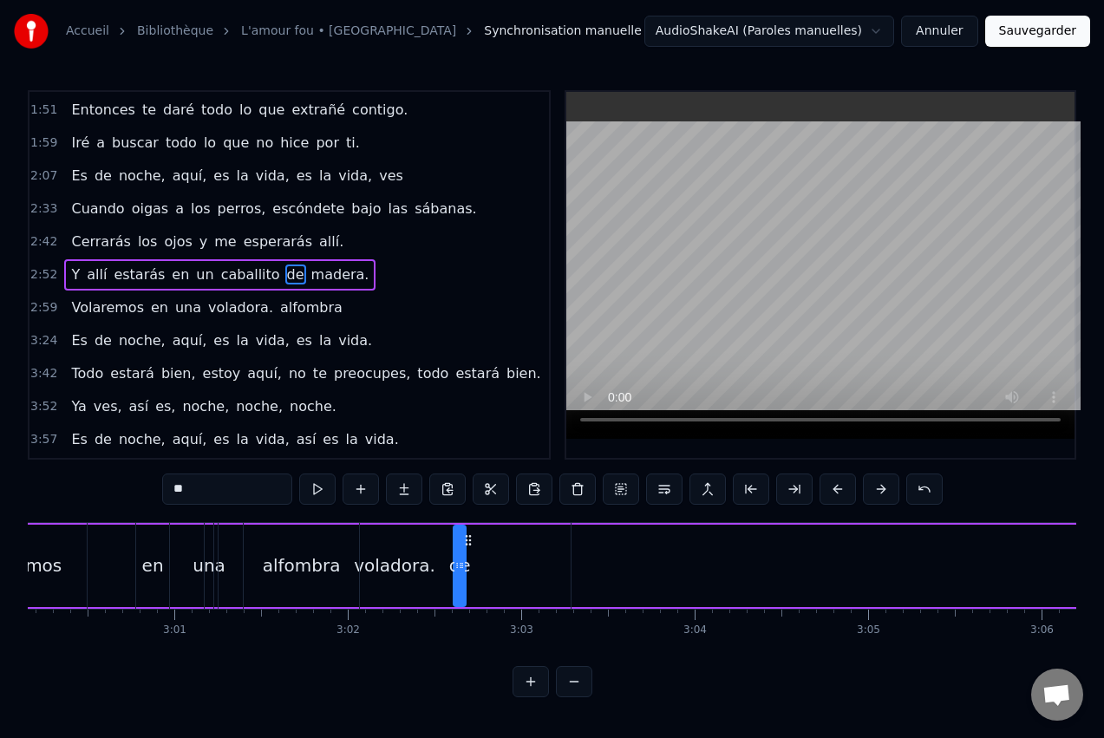
drag, startPoint x: 396, startPoint y: 540, endPoint x: 468, endPoint y: 524, distance: 73.9
click at [313, 279] on span "madera." at bounding box center [341, 275] width 62 height 20
type input "*******"
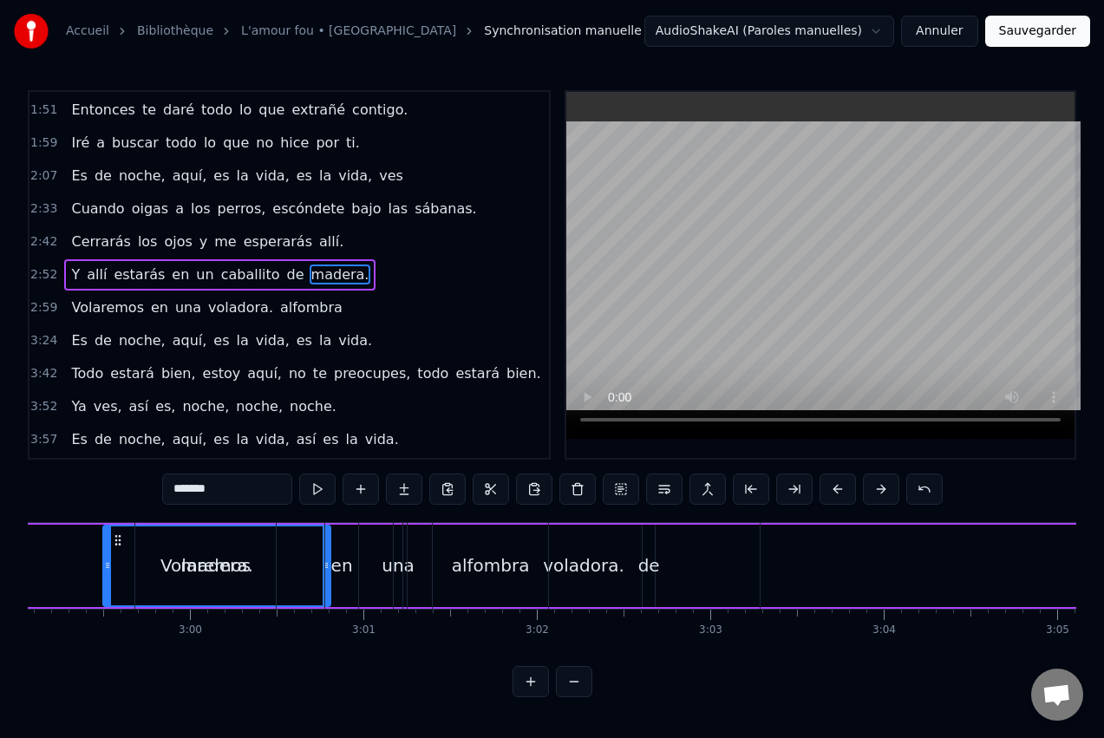
scroll to position [0, 31057]
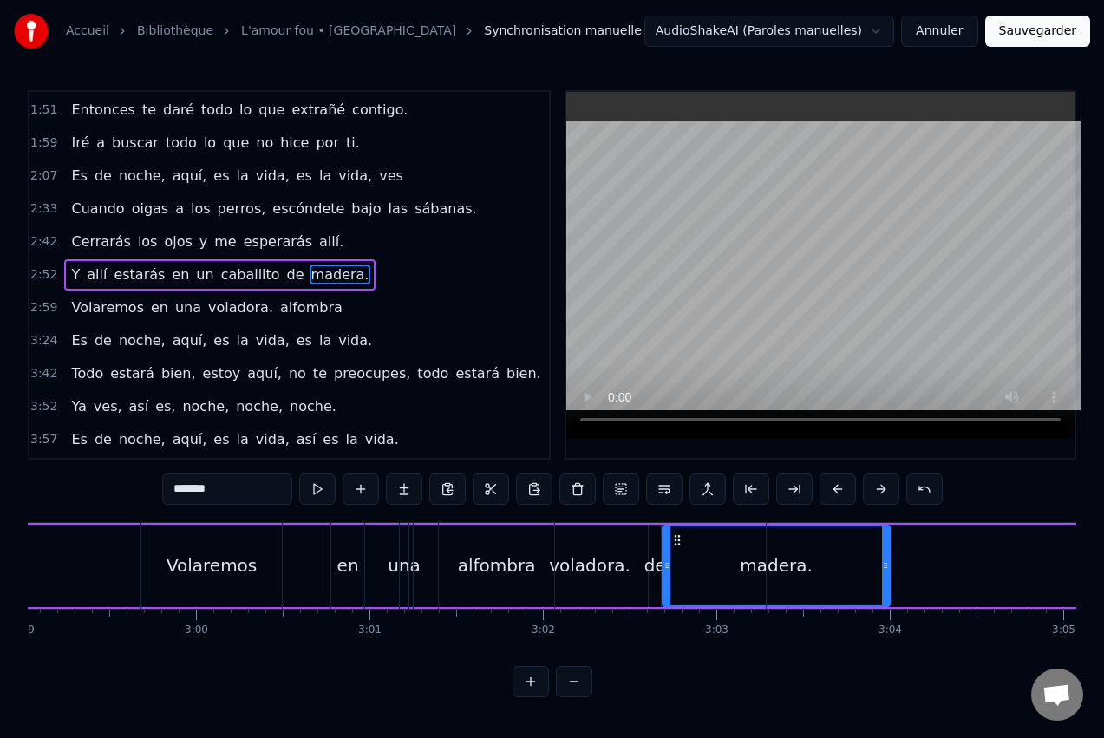
drag, startPoint x: 170, startPoint y: 539, endPoint x: 686, endPoint y: 541, distance: 516.1
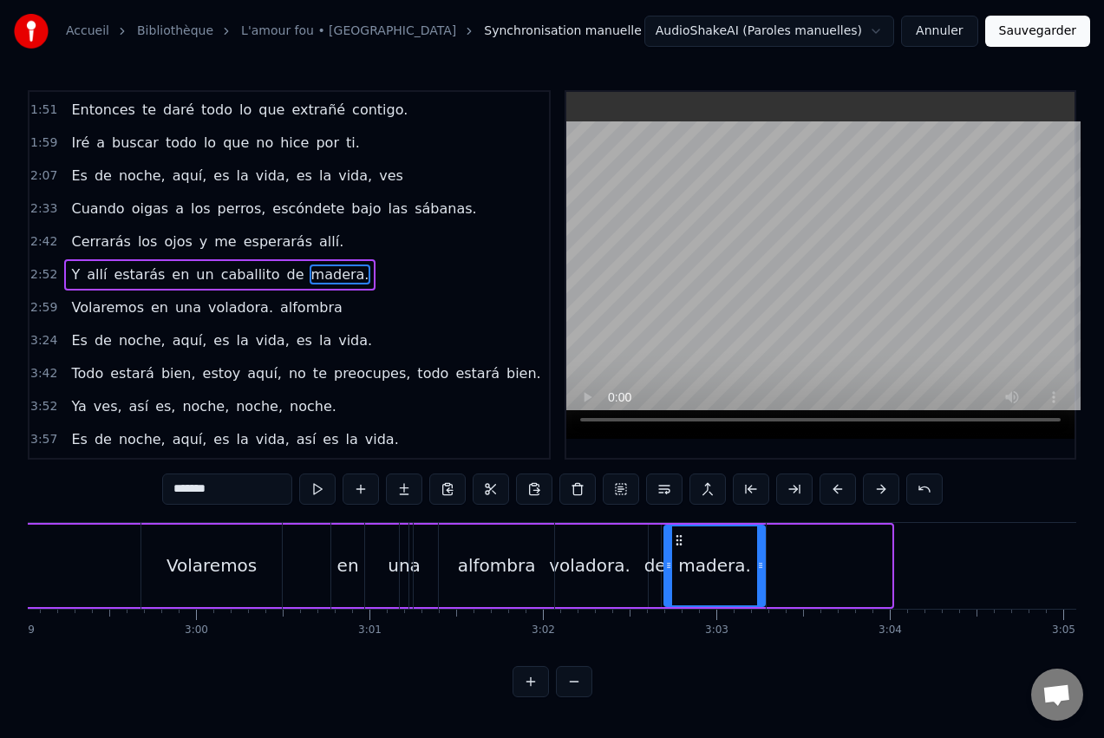
drag, startPoint x: 888, startPoint y: 560, endPoint x: 764, endPoint y: 553, distance: 124.2
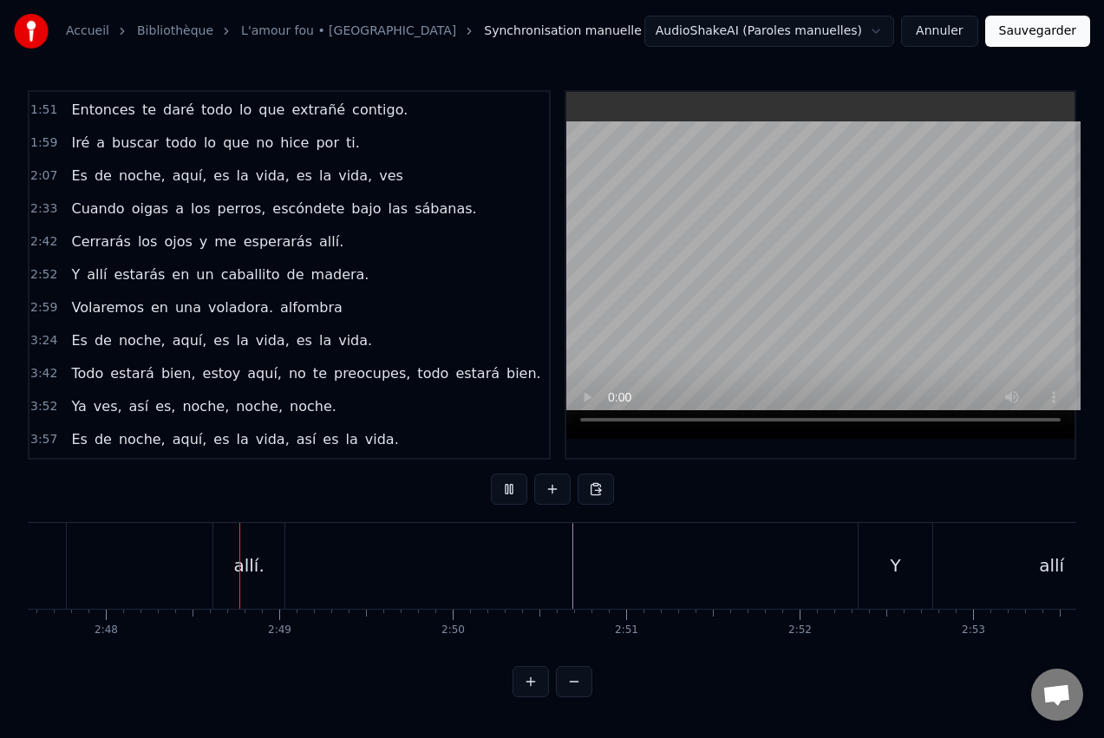
scroll to position [0, 29098]
click at [511, 489] on button at bounding box center [509, 489] width 36 height 31
click at [852, 556] on div "Y" at bounding box center [863, 566] width 74 height 86
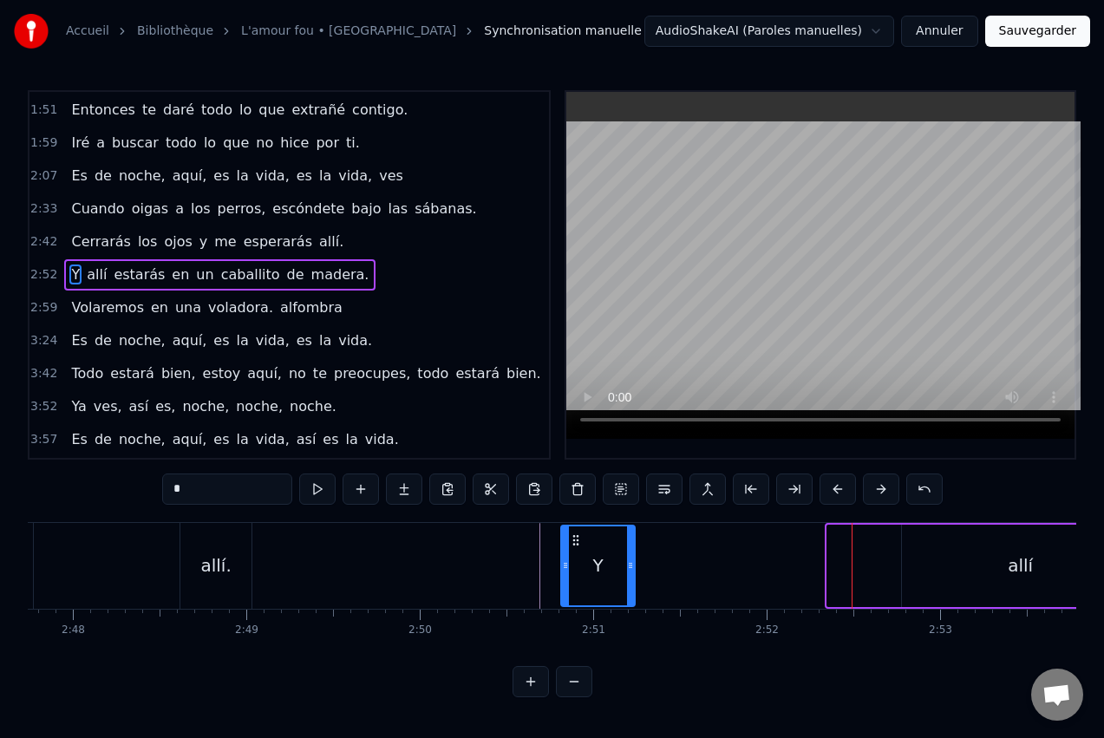
drag, startPoint x: 840, startPoint y: 538, endPoint x: 574, endPoint y: 517, distance: 267.1
click at [574, 517] on div "0:51 Cuando te duermes por la noche, 0:54 pienso en tus pesadillas. 1:00 Me lla…" at bounding box center [552, 393] width 1049 height 607
click at [1019, 559] on div "allí" at bounding box center [1020, 566] width 25 height 26
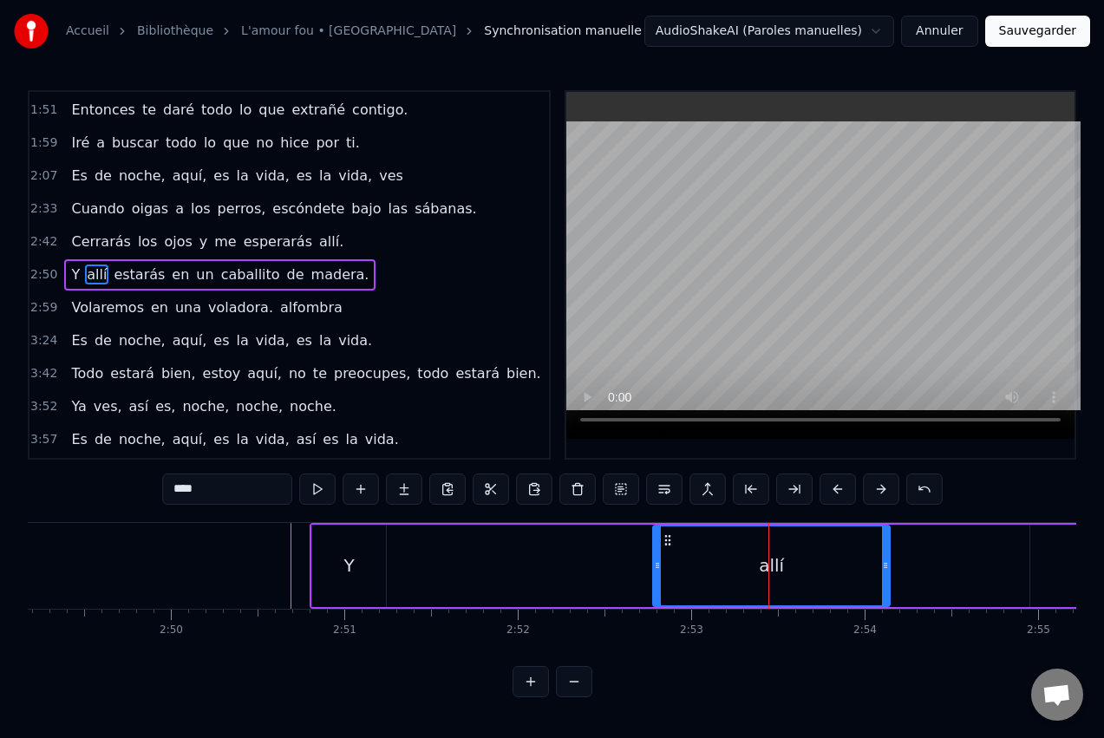
scroll to position [0, 29342]
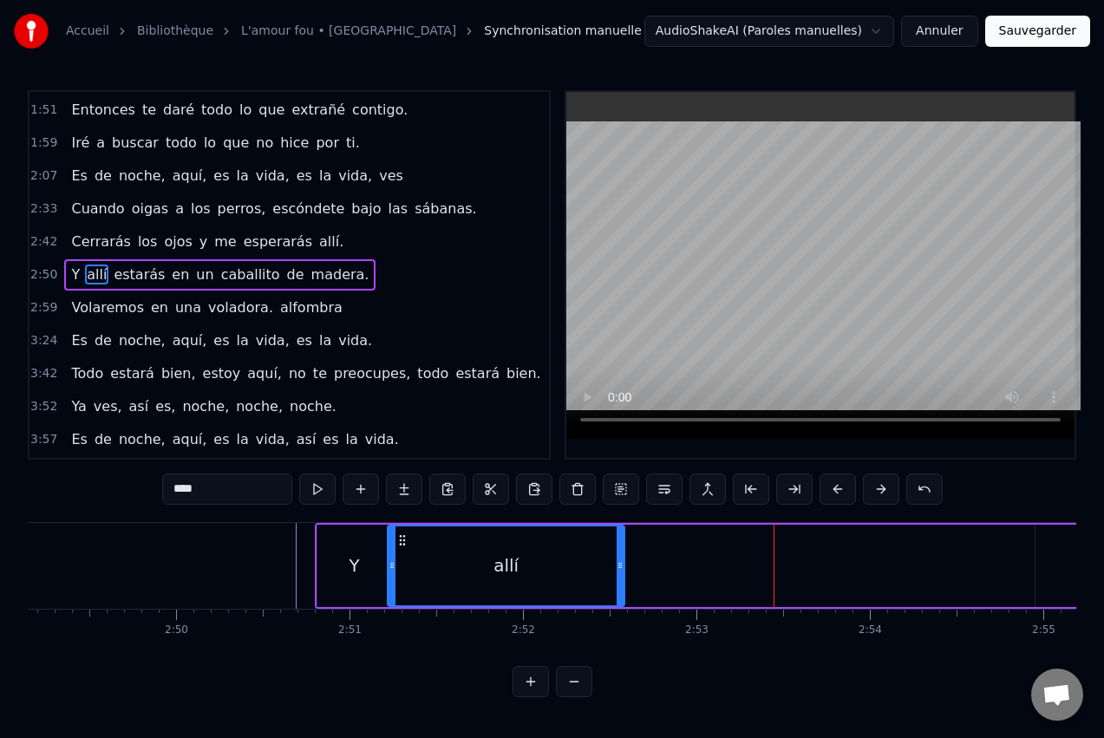
drag, startPoint x: 672, startPoint y: 537, endPoint x: 404, endPoint y: 542, distance: 268.1
click at [402, 542] on icon at bounding box center [403, 540] width 14 height 14
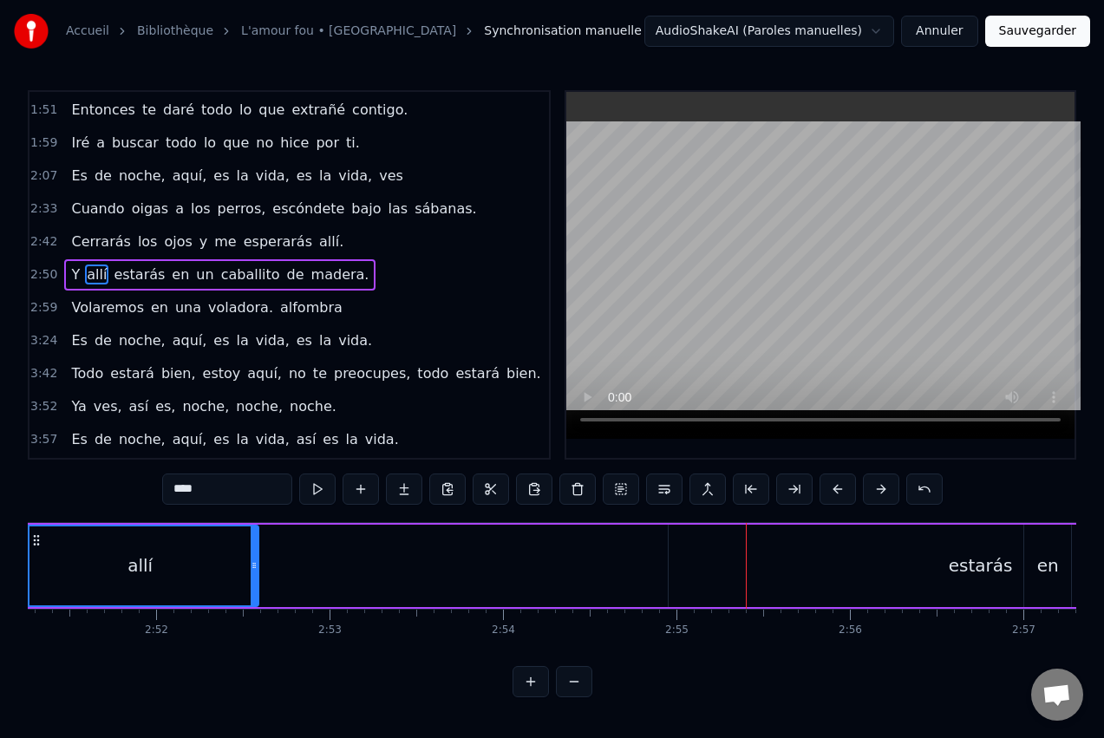
scroll to position [0, 29594]
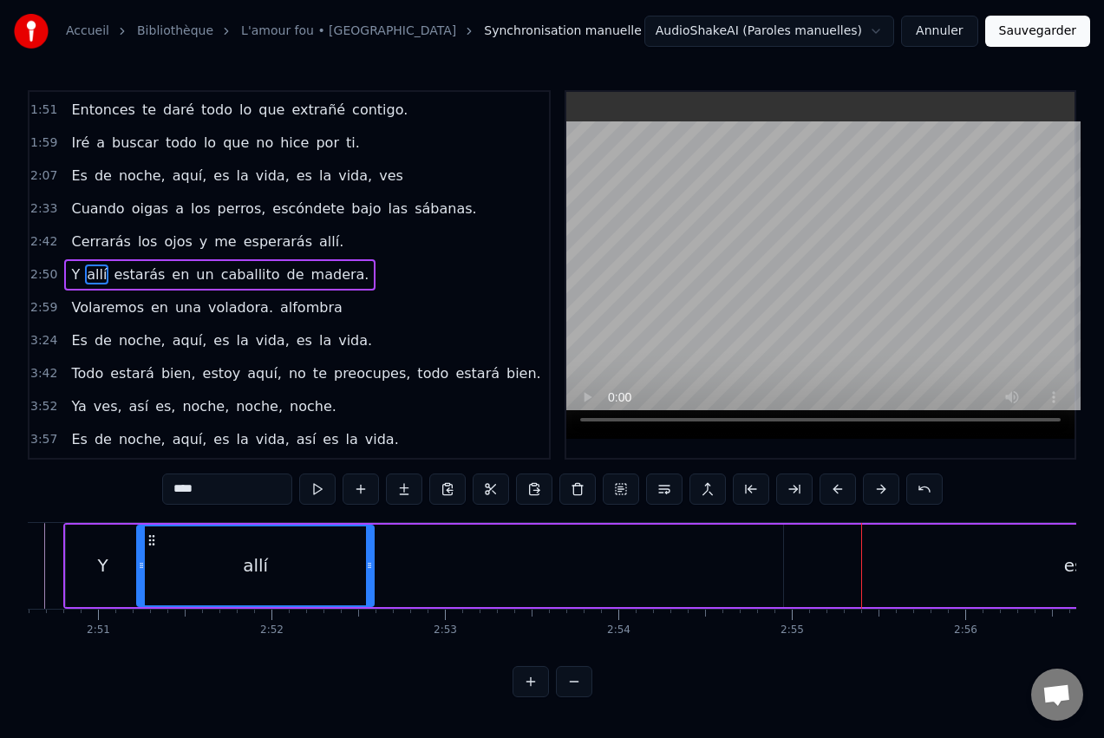
click at [121, 279] on span "estarás" at bounding box center [139, 275] width 55 height 20
type input "*******"
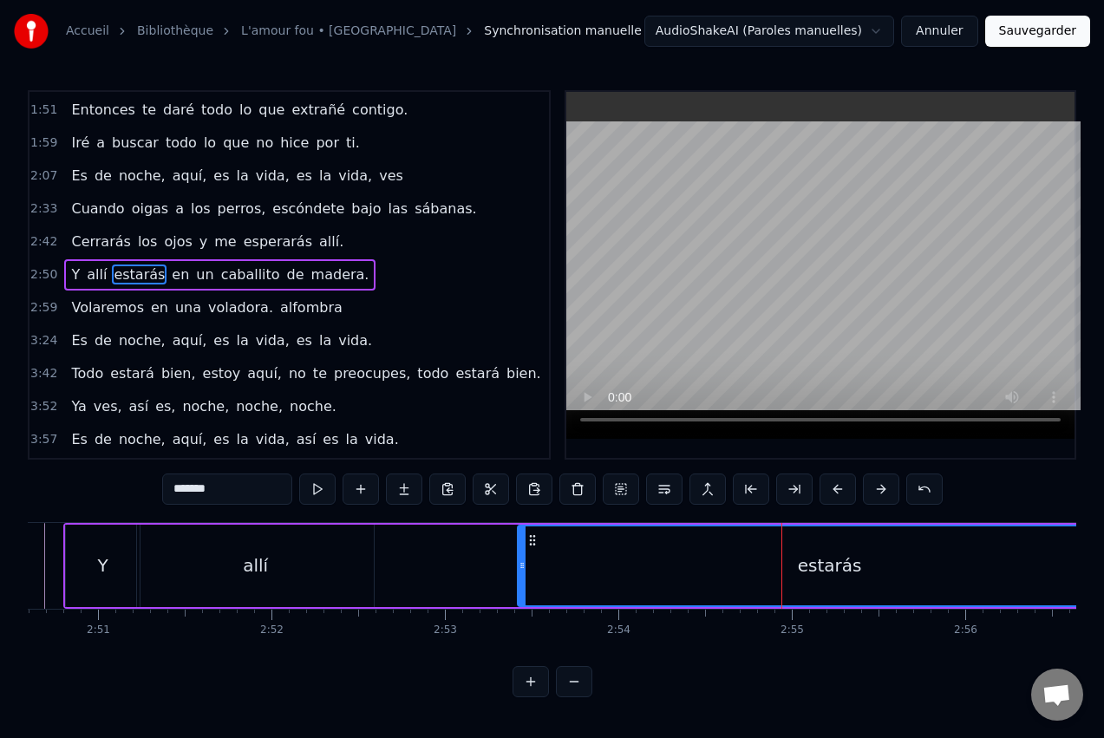
drag, startPoint x: 795, startPoint y: 541, endPoint x: 531, endPoint y: 555, distance: 264.9
click at [531, 555] on div "estarás" at bounding box center [830, 565] width 622 height 79
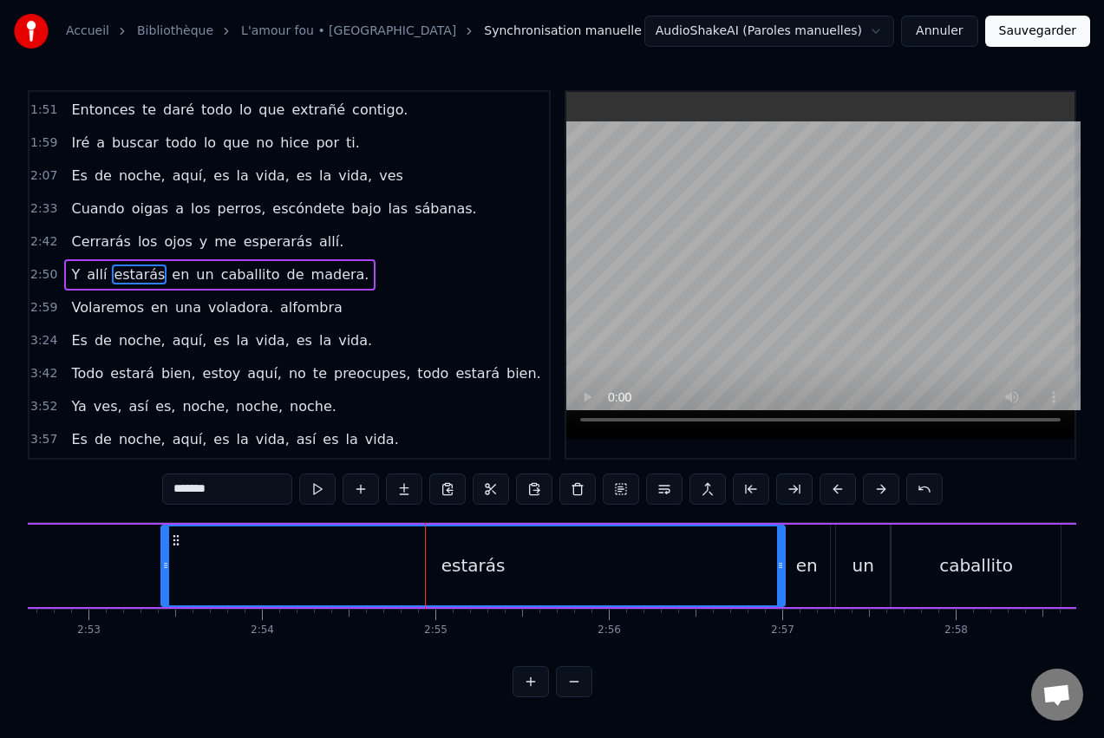
scroll to position [0, 29975]
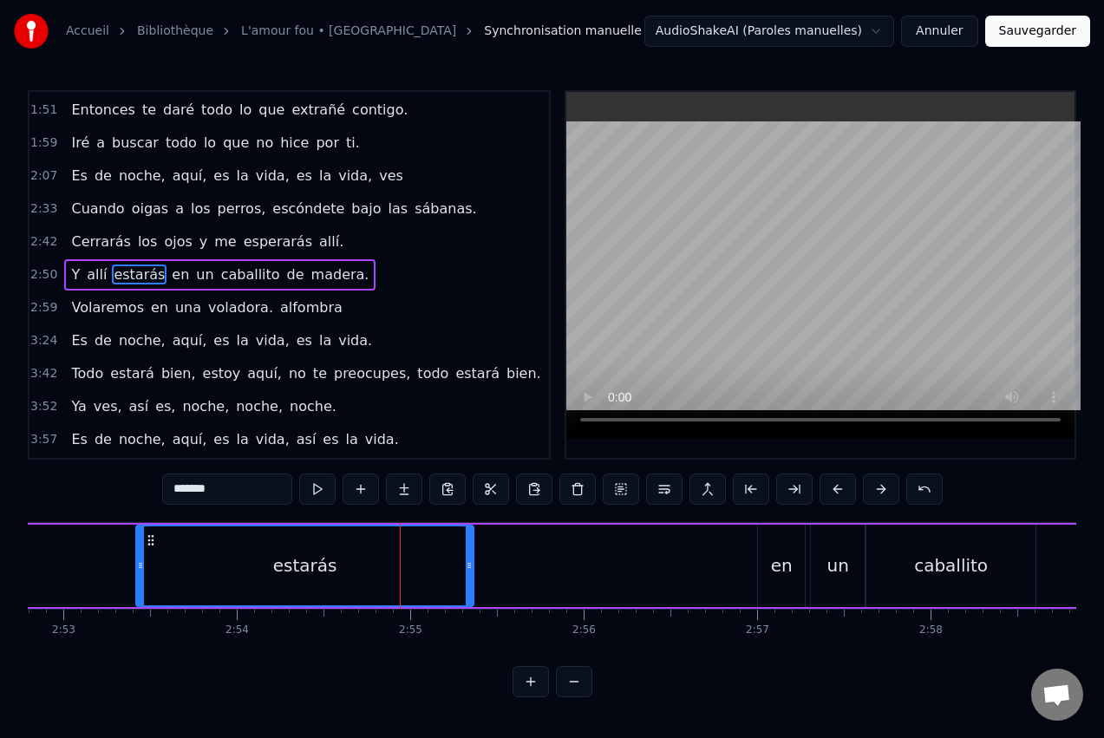
drag, startPoint x: 757, startPoint y: 566, endPoint x: 471, endPoint y: 546, distance: 286.9
click at [471, 546] on div at bounding box center [469, 565] width 7 height 79
click at [114, 546] on div "Y allí estarás en un caballito [PERSON_NAME]." at bounding box center [767, 566] width 2170 height 86
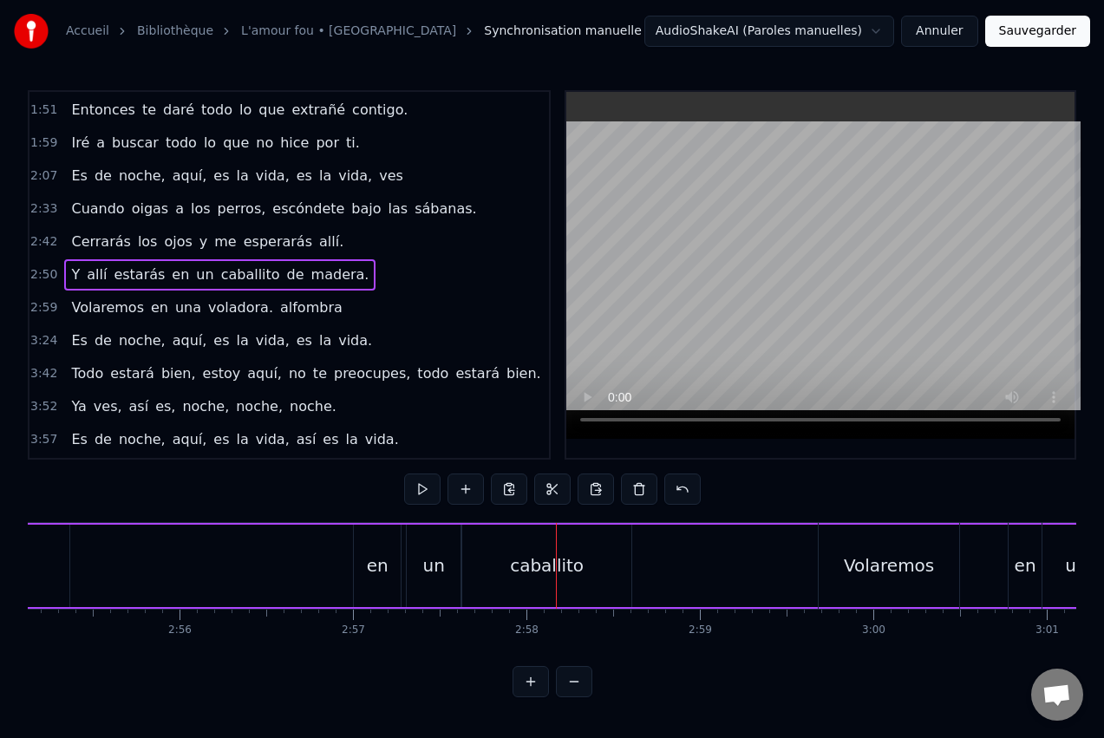
scroll to position [0, 30353]
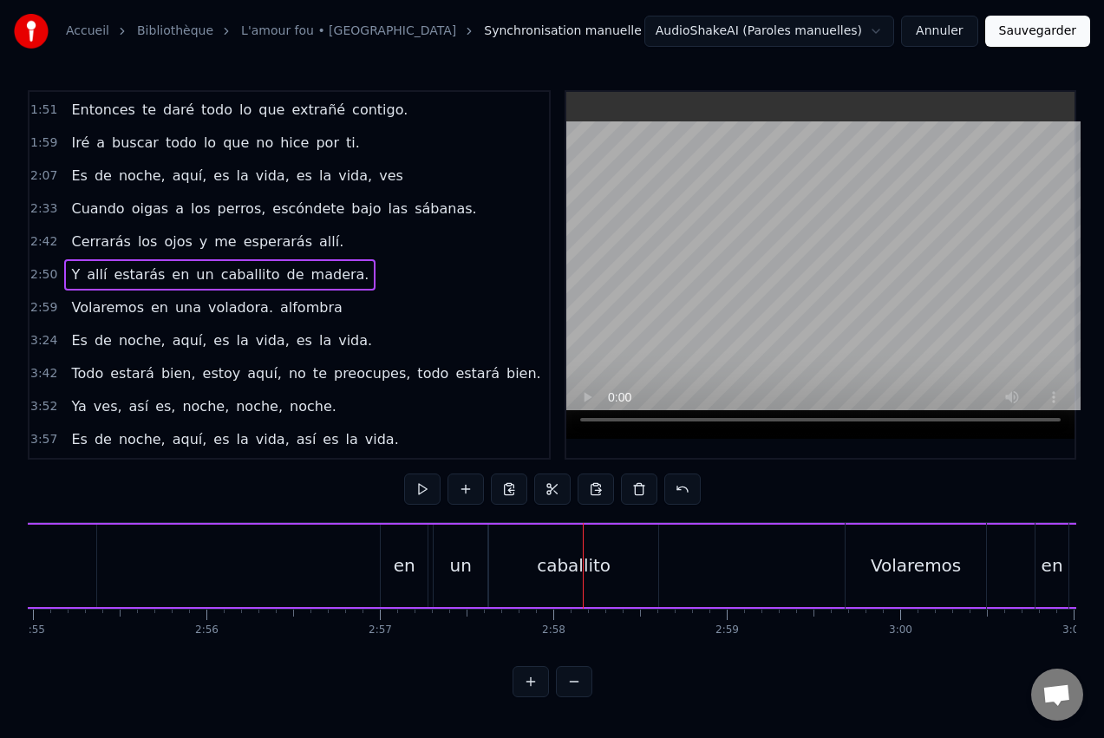
click at [524, 568] on div "caballito" at bounding box center [573, 566] width 169 height 82
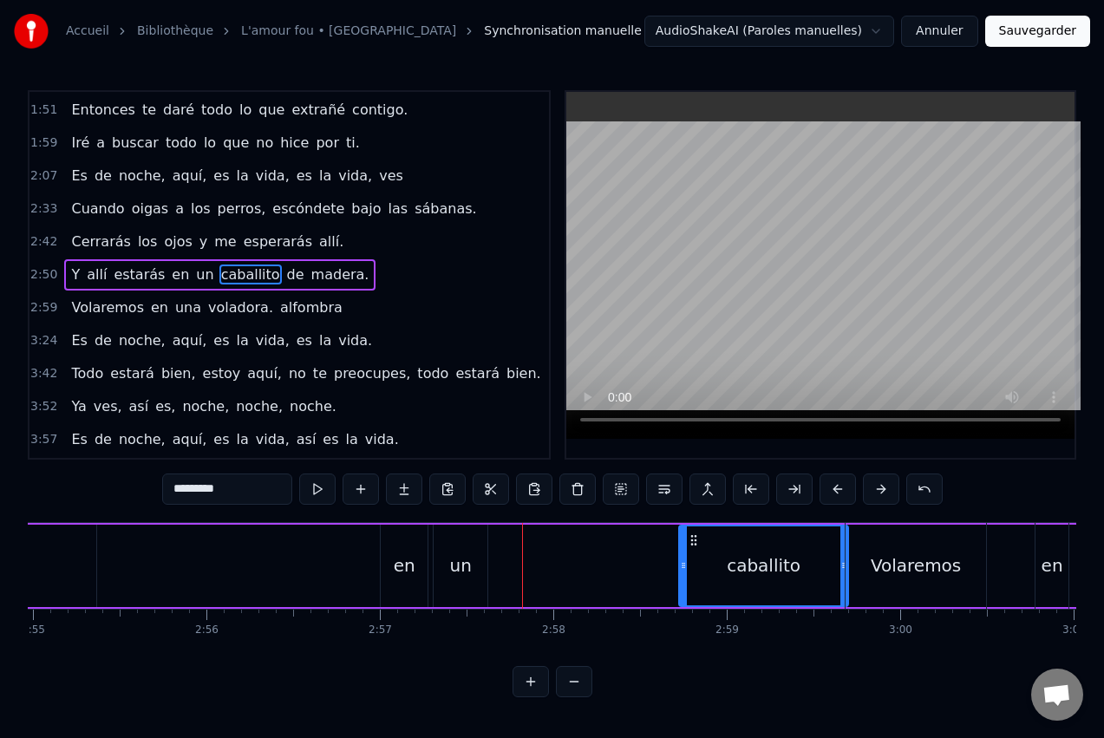
drag, startPoint x: 502, startPoint y: 540, endPoint x: 692, endPoint y: 540, distance: 190.0
click at [692, 540] on circle at bounding box center [691, 540] width 1 height 1
click at [443, 537] on div "un" at bounding box center [461, 566] width 54 height 82
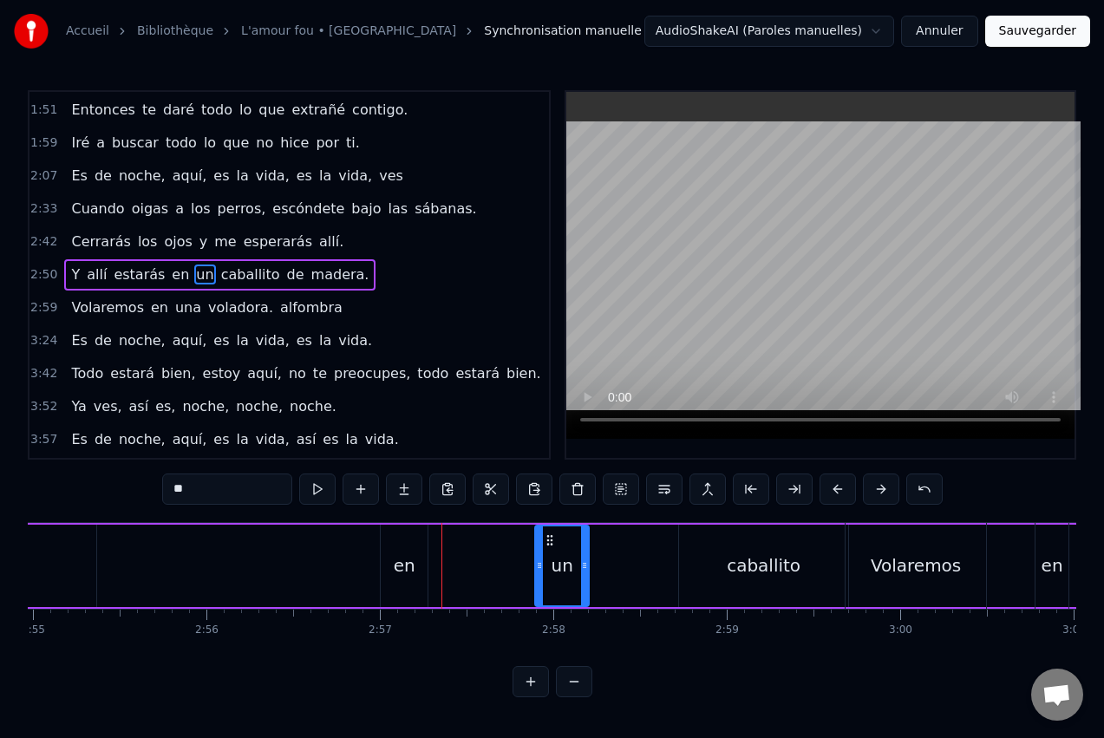
drag, startPoint x: 448, startPoint y: 538, endPoint x: 550, endPoint y: 539, distance: 101.5
click at [550, 539] on icon at bounding box center [550, 540] width 14 height 14
click at [417, 543] on div "en" at bounding box center [404, 566] width 47 height 82
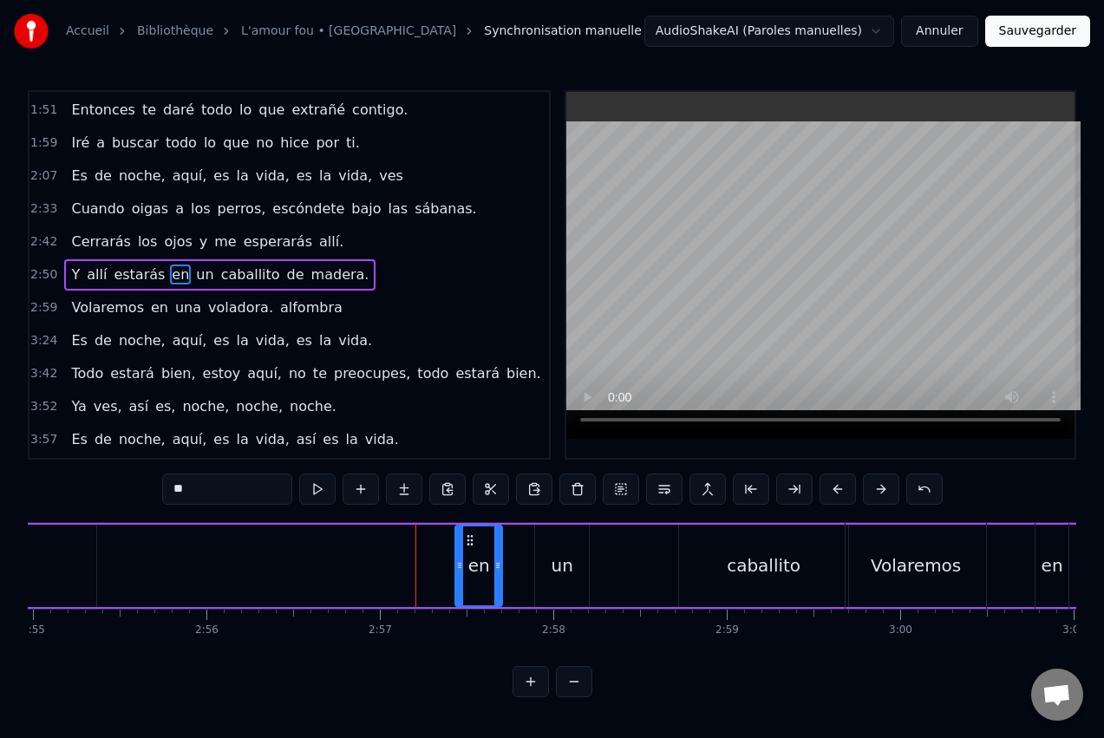
drag, startPoint x: 398, startPoint y: 538, endPoint x: 473, endPoint y: 535, distance: 74.6
click at [473, 535] on icon at bounding box center [470, 540] width 14 height 14
click at [547, 540] on div "un" at bounding box center [562, 566] width 54 height 82
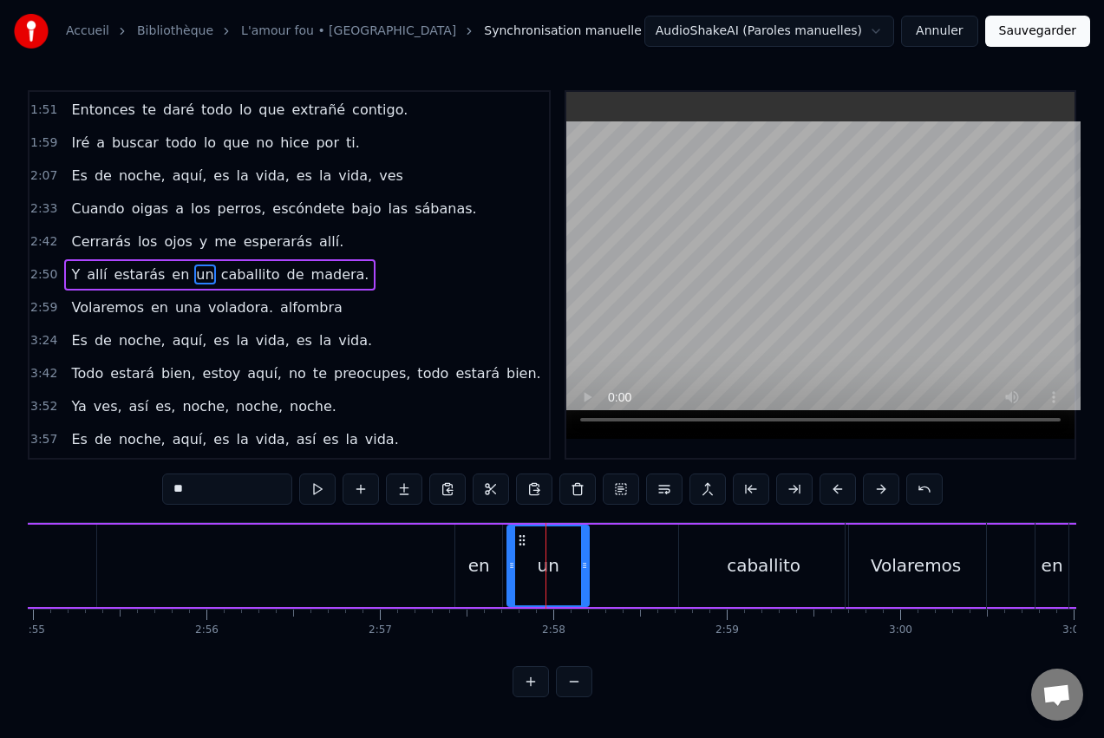
drag, startPoint x: 537, startPoint y: 540, endPoint x: 509, endPoint y: 539, distance: 27.8
click at [509, 539] on div at bounding box center [511, 565] width 7 height 79
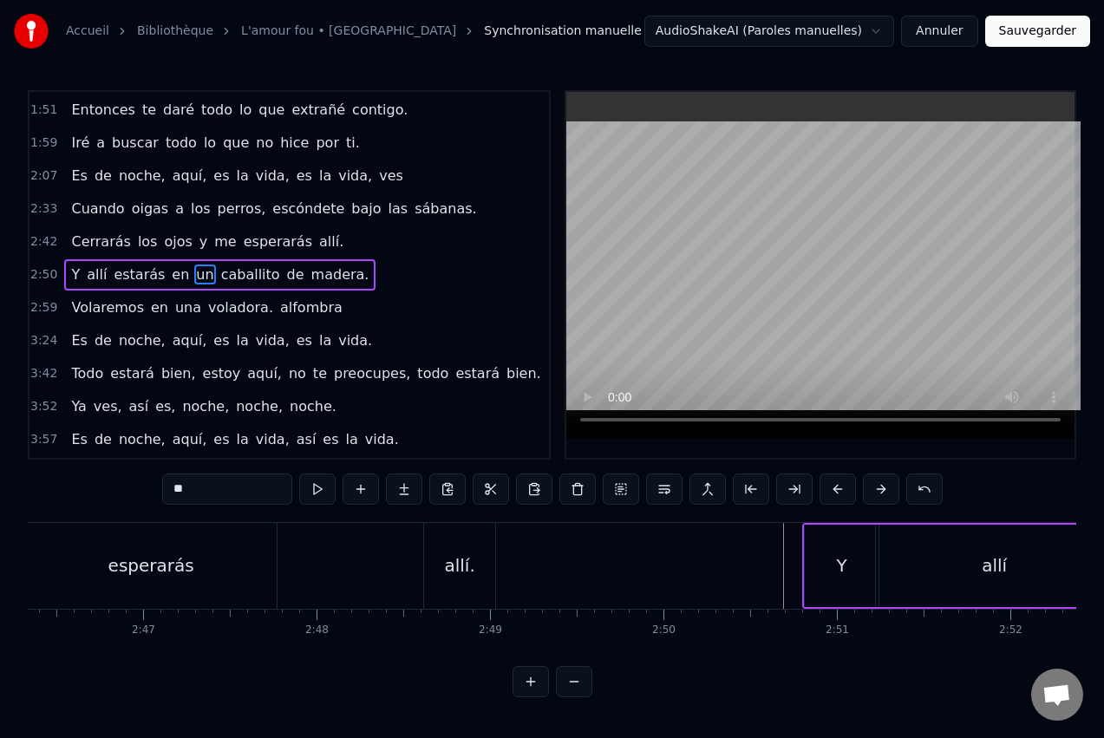
scroll to position [0, 28735]
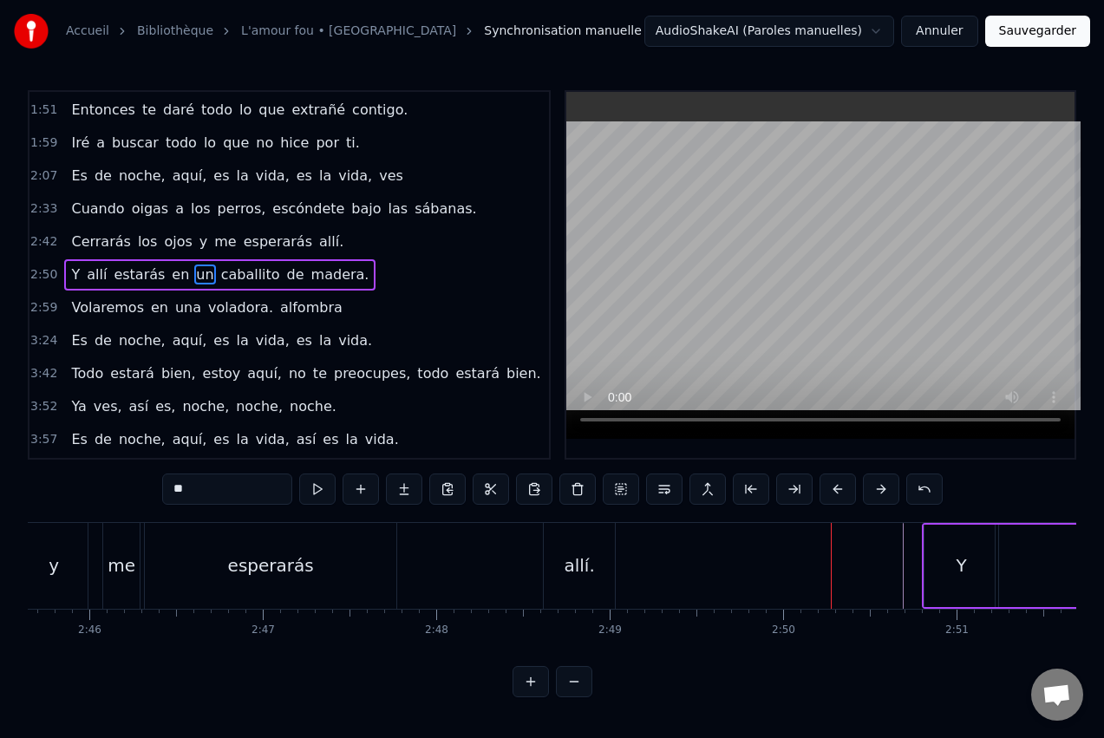
click at [576, 546] on div "allí." at bounding box center [579, 566] width 71 height 86
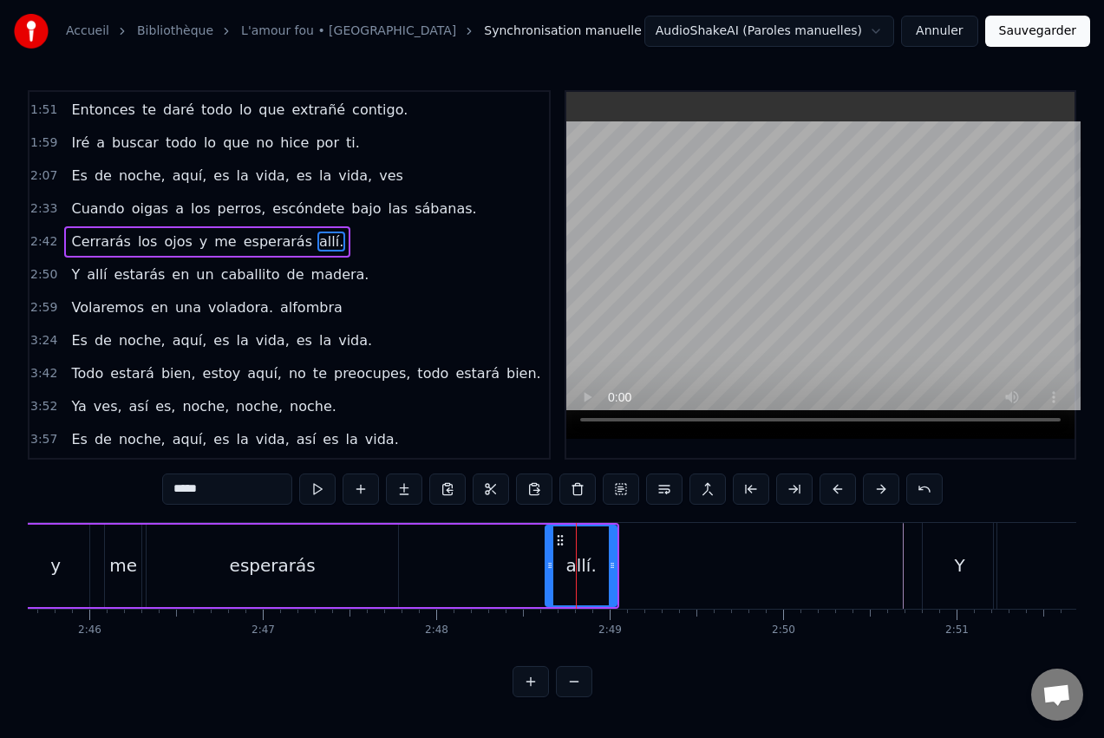
scroll to position [130, 0]
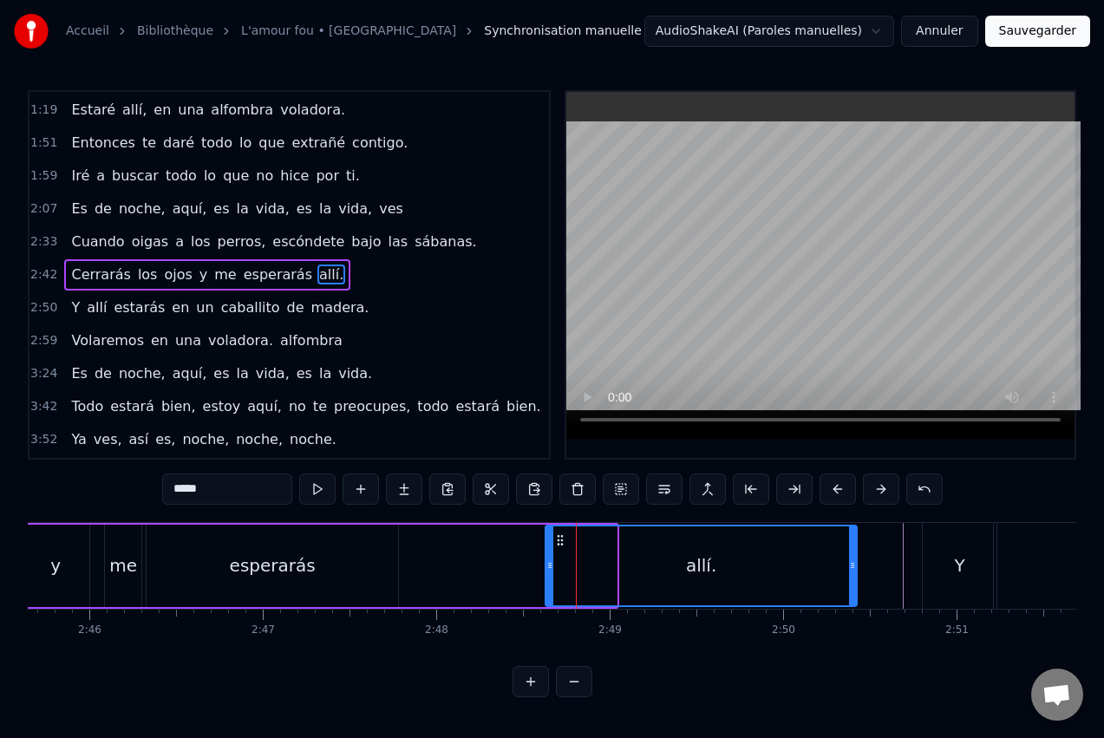
drag, startPoint x: 615, startPoint y: 559, endPoint x: 854, endPoint y: 561, distance: 239.4
click at [856, 559] on icon at bounding box center [852, 566] width 7 height 14
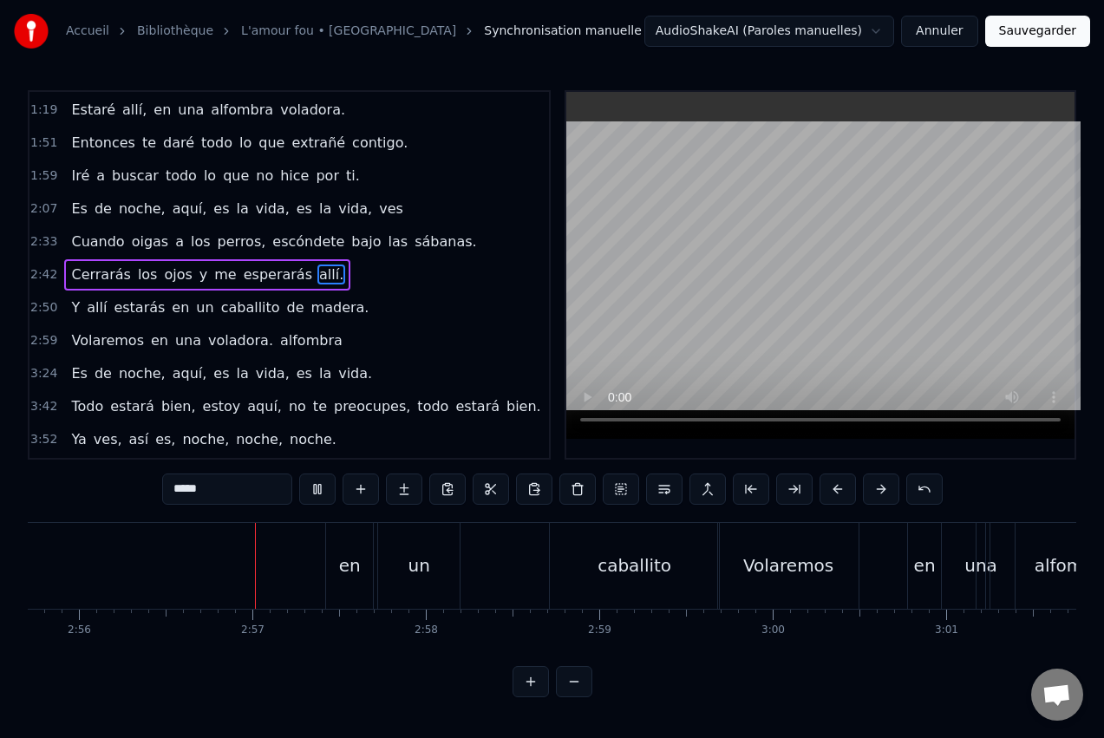
scroll to position [0, 30521]
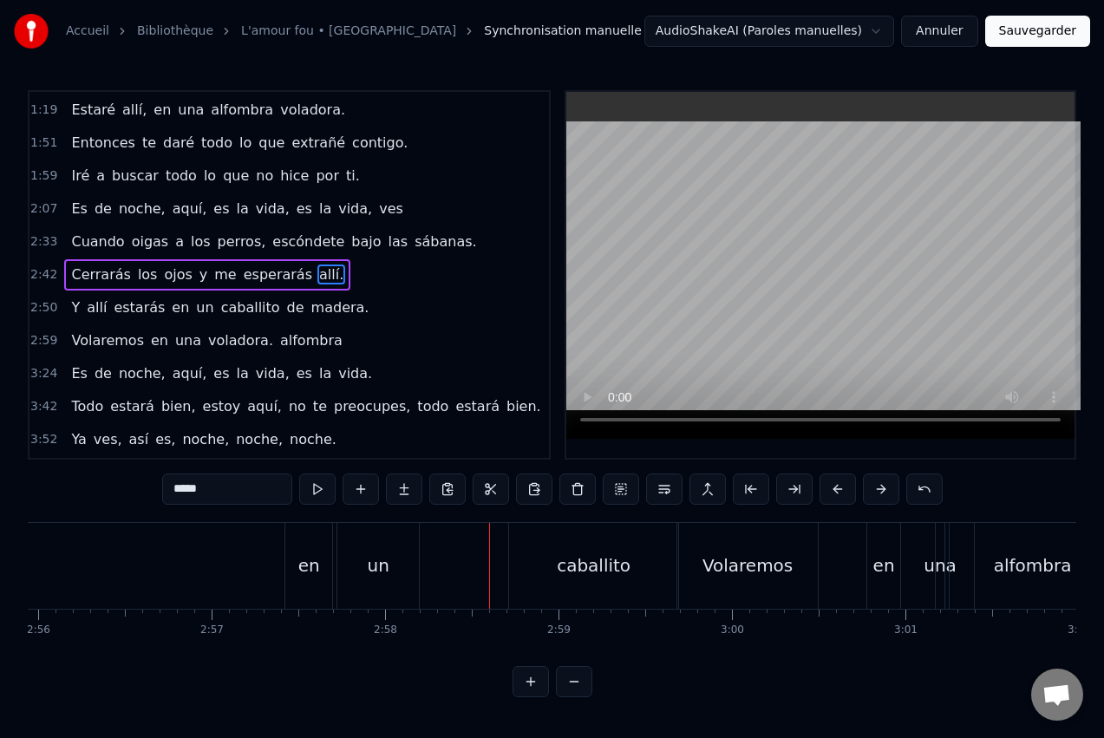
click at [580, 539] on div "caballito" at bounding box center [593, 566] width 169 height 86
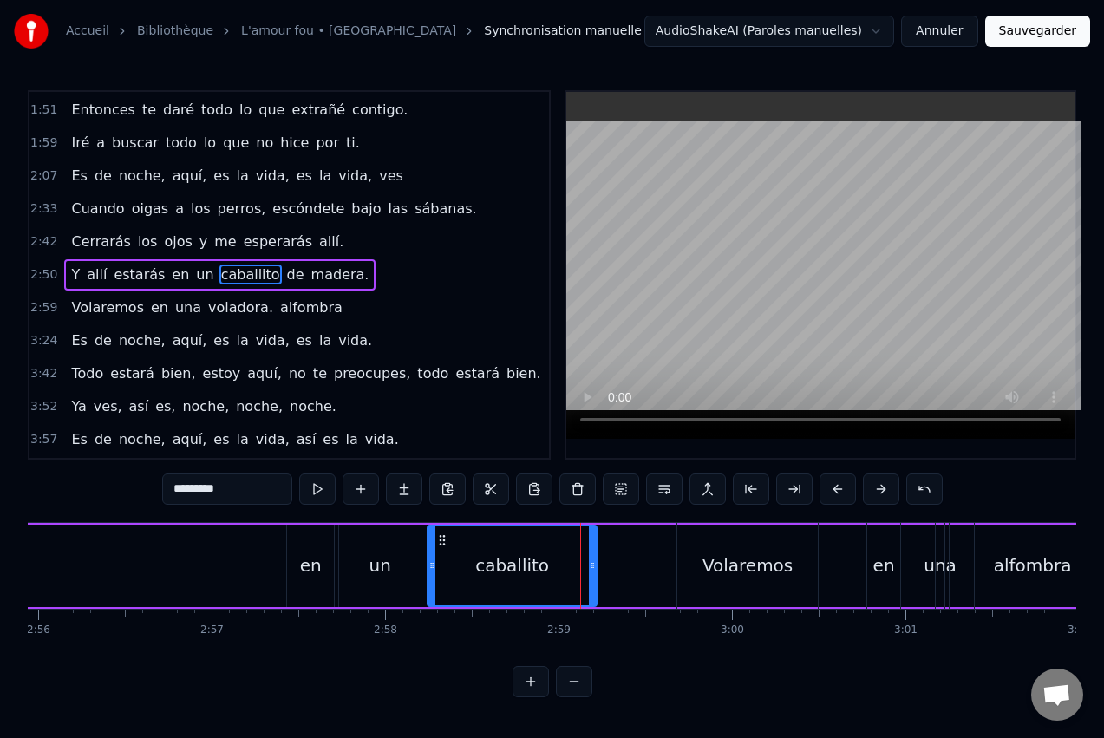
drag, startPoint x: 525, startPoint y: 541, endPoint x: 442, endPoint y: 549, distance: 82.8
click at [442, 549] on div "caballito" at bounding box center [511, 565] width 167 height 79
drag, startPoint x: 592, startPoint y: 566, endPoint x: 558, endPoint y: 567, distance: 33.8
click at [558, 567] on icon at bounding box center [558, 566] width 7 height 14
click at [285, 276] on span "de" at bounding box center [295, 275] width 21 height 20
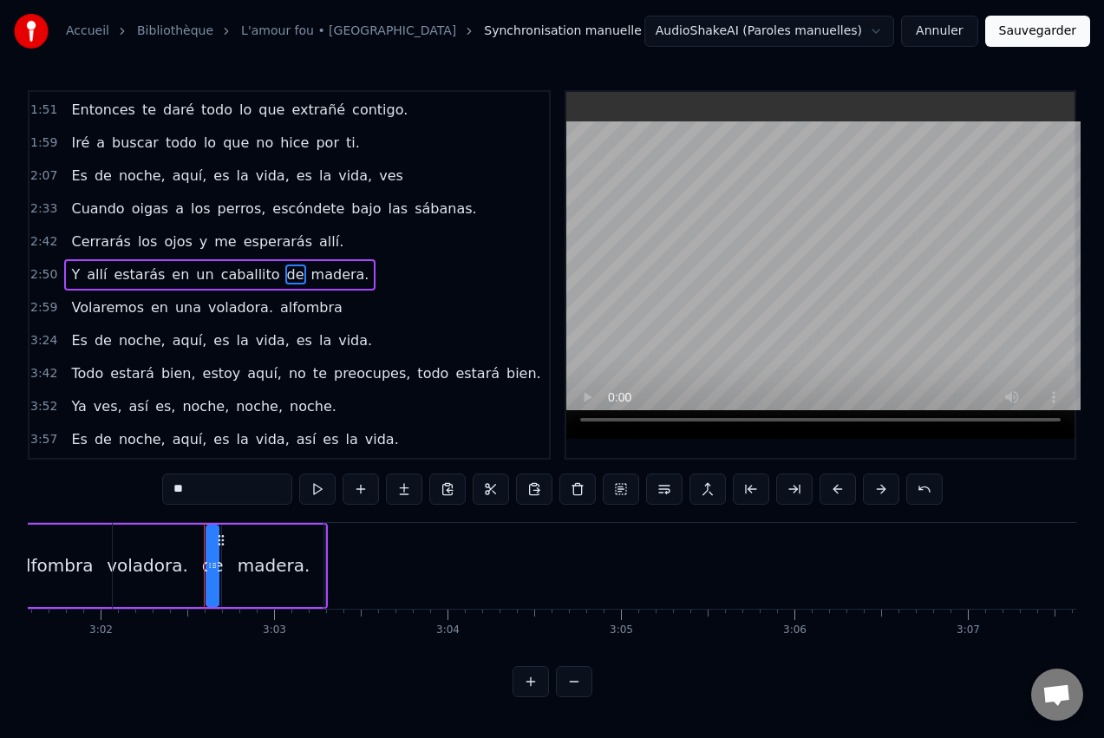
scroll to position [0, 31589]
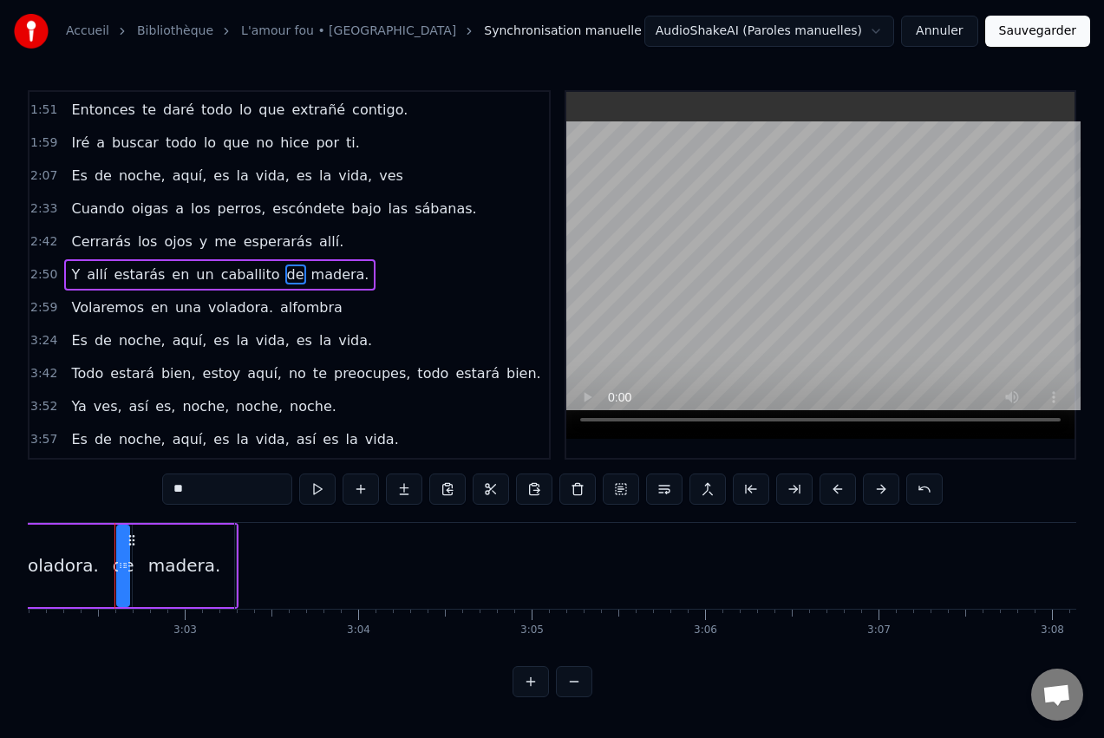
drag, startPoint x: 129, startPoint y: 541, endPoint x: 141, endPoint y: 545, distance: 12.6
click at [141, 545] on div "voladora." at bounding box center [58, 566] width 352 height 86
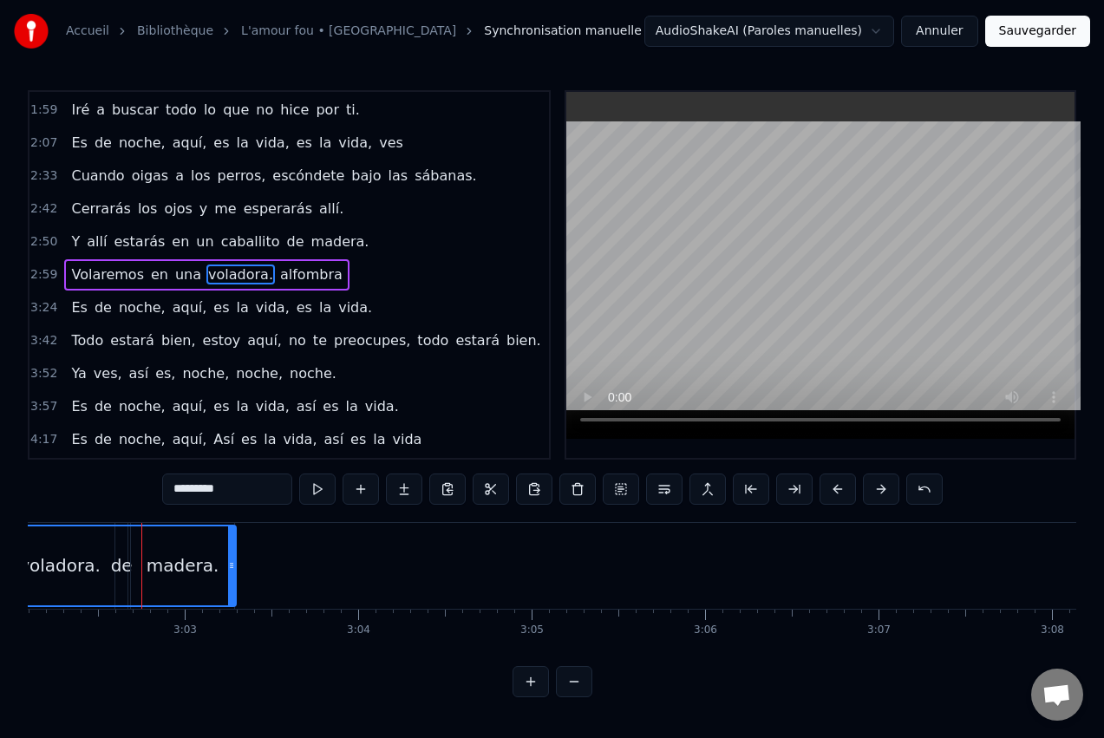
click at [167, 544] on div "voladora." at bounding box center [60, 565] width 350 height 79
click at [121, 563] on div "voladora." at bounding box center [60, 565] width 350 height 79
click at [208, 545] on div "voladora." at bounding box center [60, 565] width 350 height 79
click at [232, 546] on div at bounding box center [231, 565] width 7 height 79
drag, startPoint x: 232, startPoint y: 546, endPoint x: 102, endPoint y: 548, distance: 129.2
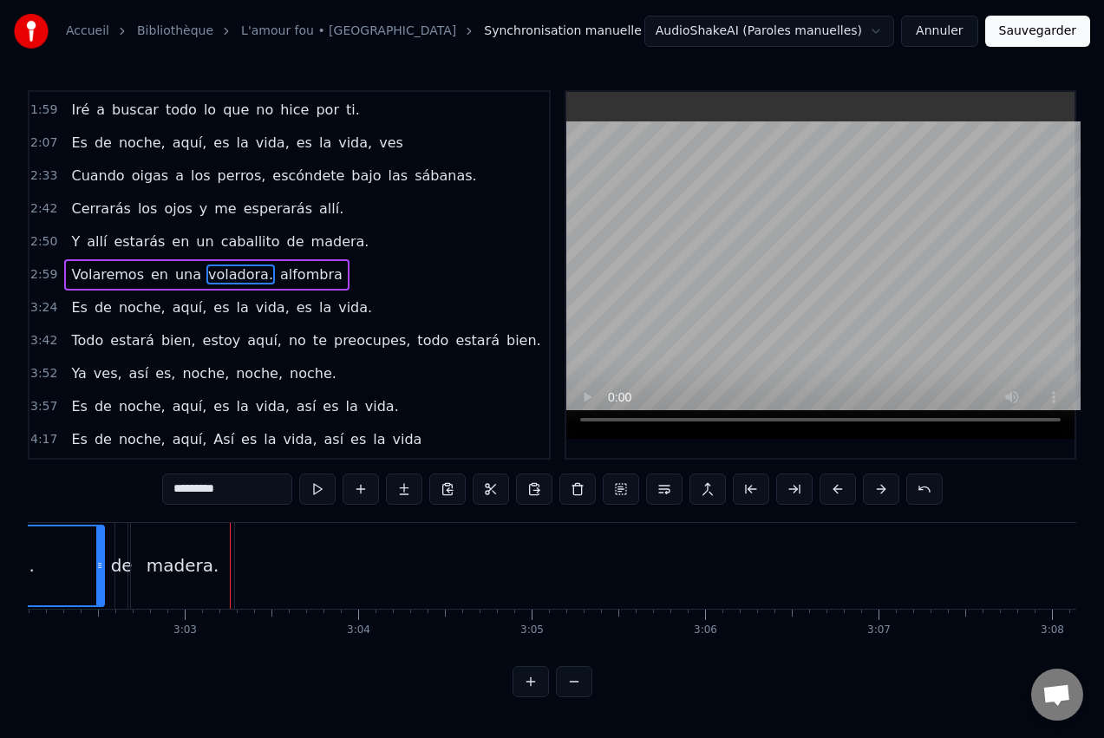
click at [102, 548] on div at bounding box center [99, 565] width 7 height 79
click at [186, 560] on div "madera." at bounding box center [196, 566] width 73 height 26
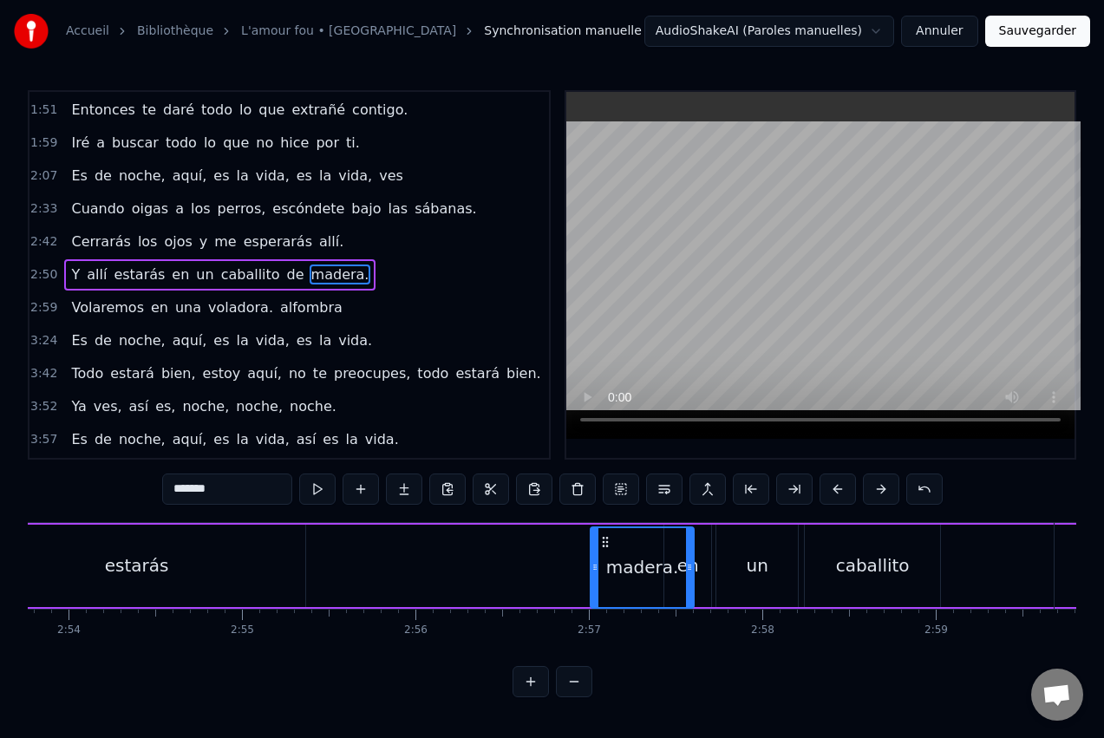
scroll to position [0, 30144]
drag, startPoint x: 160, startPoint y: 538, endPoint x: 564, endPoint y: 585, distance: 406.0
click at [564, 585] on div "madera." at bounding box center [601, 567] width 101 height 79
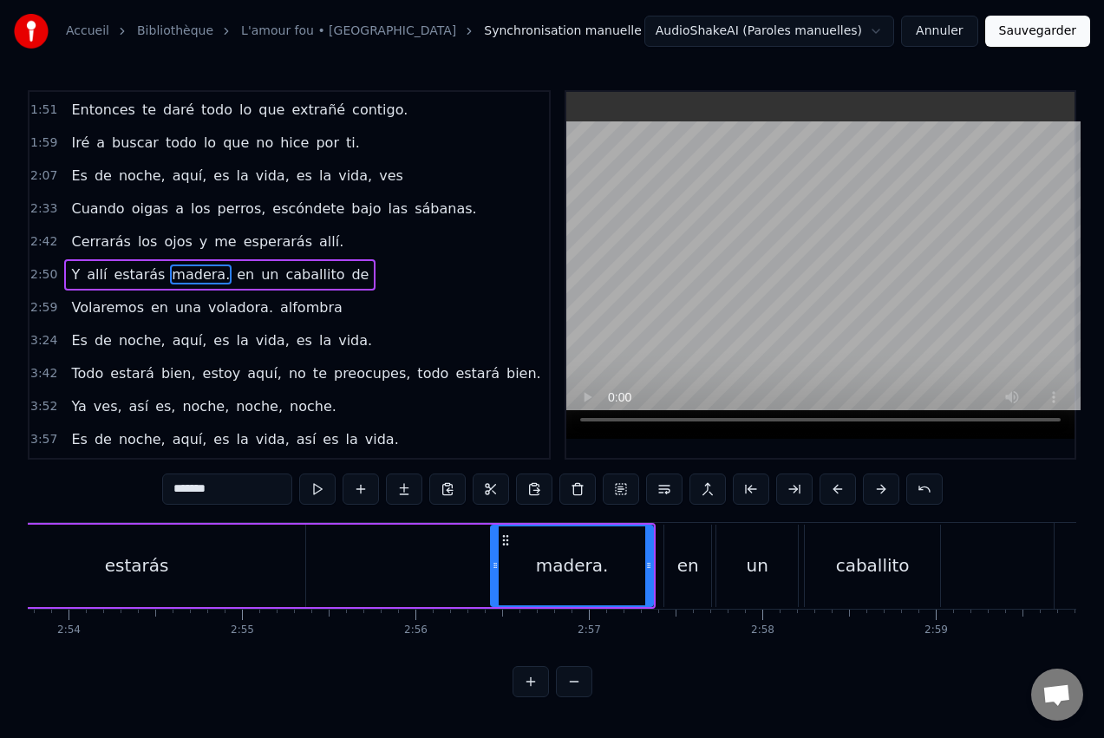
drag, startPoint x: 553, startPoint y: 563, endPoint x: 509, endPoint y: 566, distance: 44.4
click at [499, 566] on icon at bounding box center [495, 566] width 7 height 14
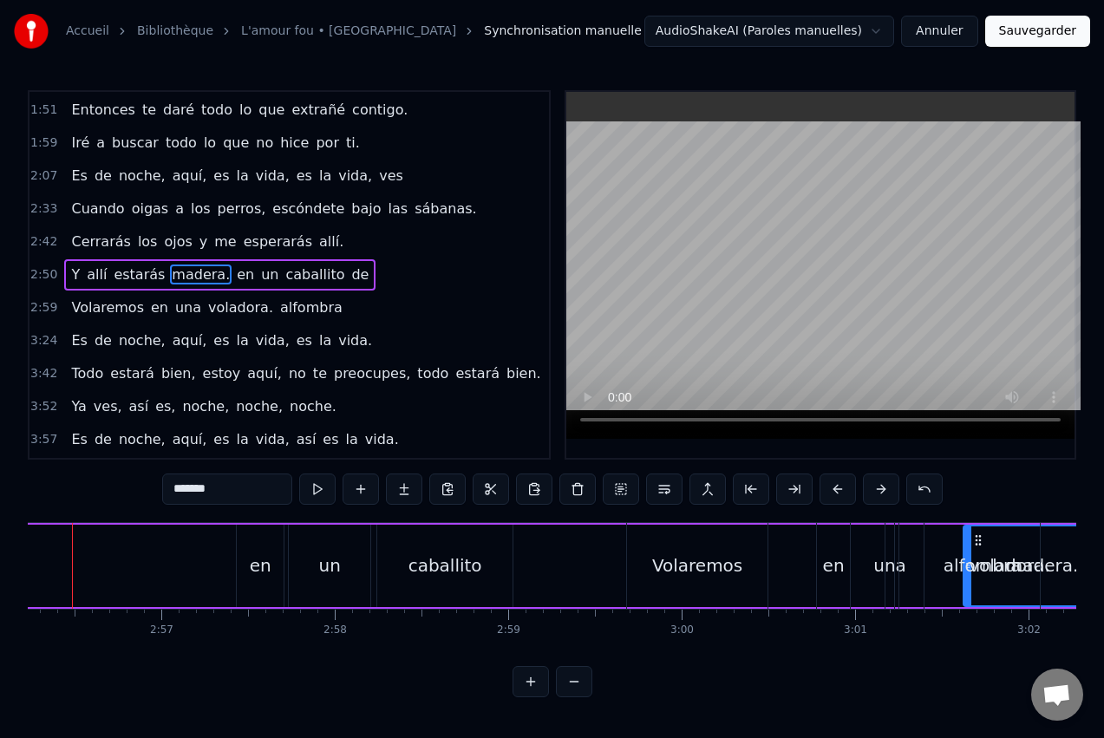
scroll to position [0, 30622]
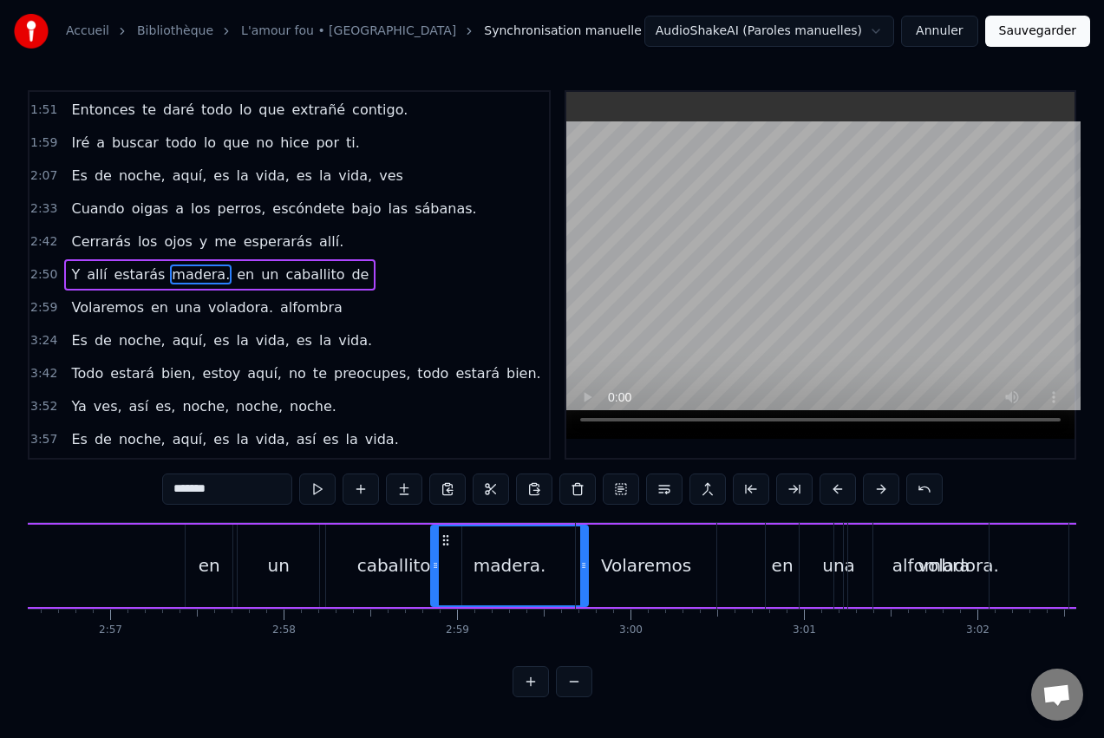
drag, startPoint x: 508, startPoint y: 538, endPoint x: 443, endPoint y: 552, distance: 66.5
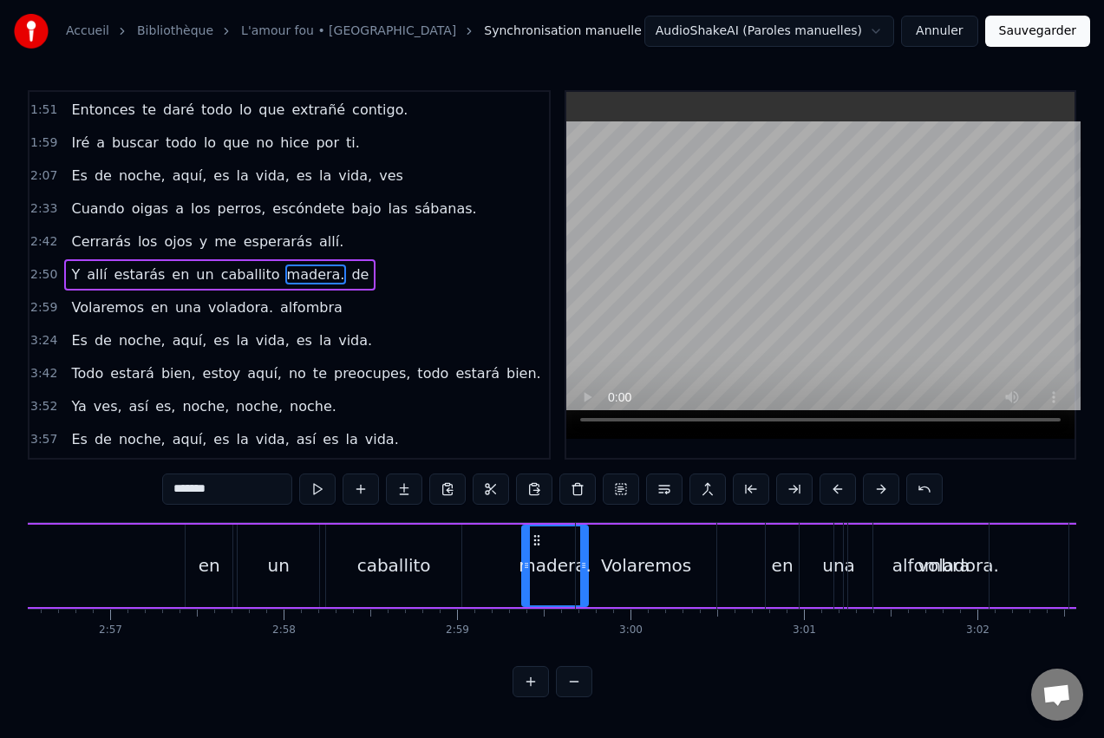
drag, startPoint x: 433, startPoint y: 563, endPoint x: 524, endPoint y: 566, distance: 91.1
click at [524, 566] on icon at bounding box center [526, 566] width 7 height 14
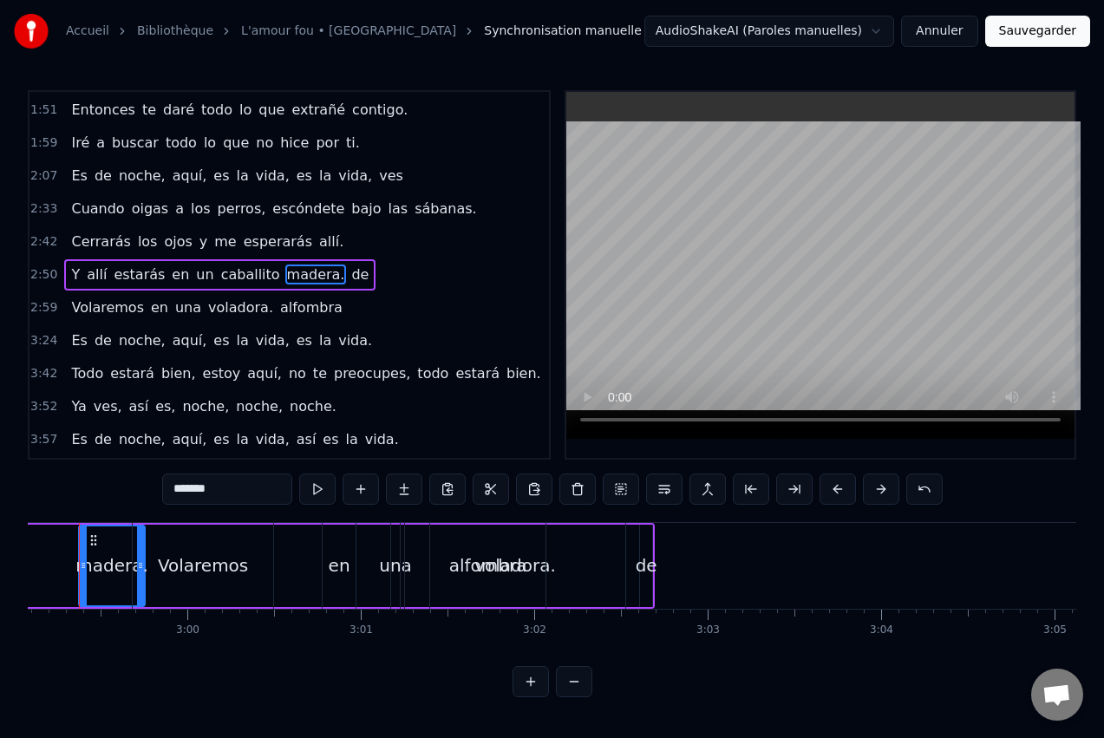
scroll to position [0, 31073]
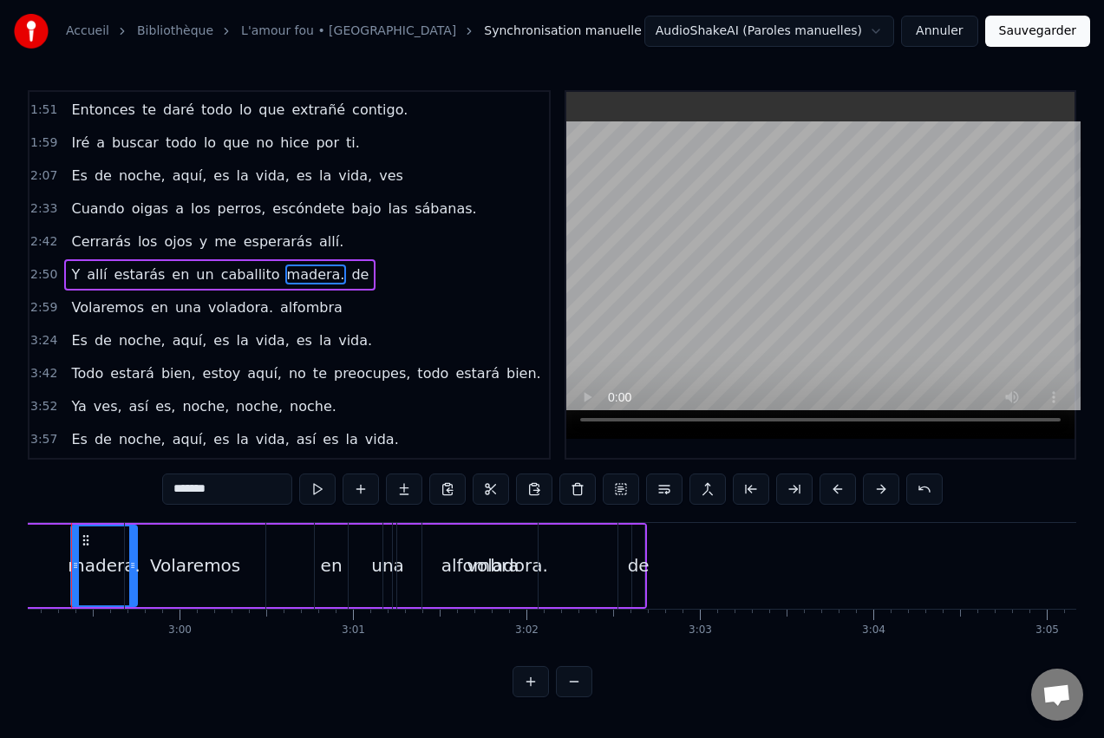
click at [509, 567] on div "alfombra" at bounding box center [480, 566] width 78 height 26
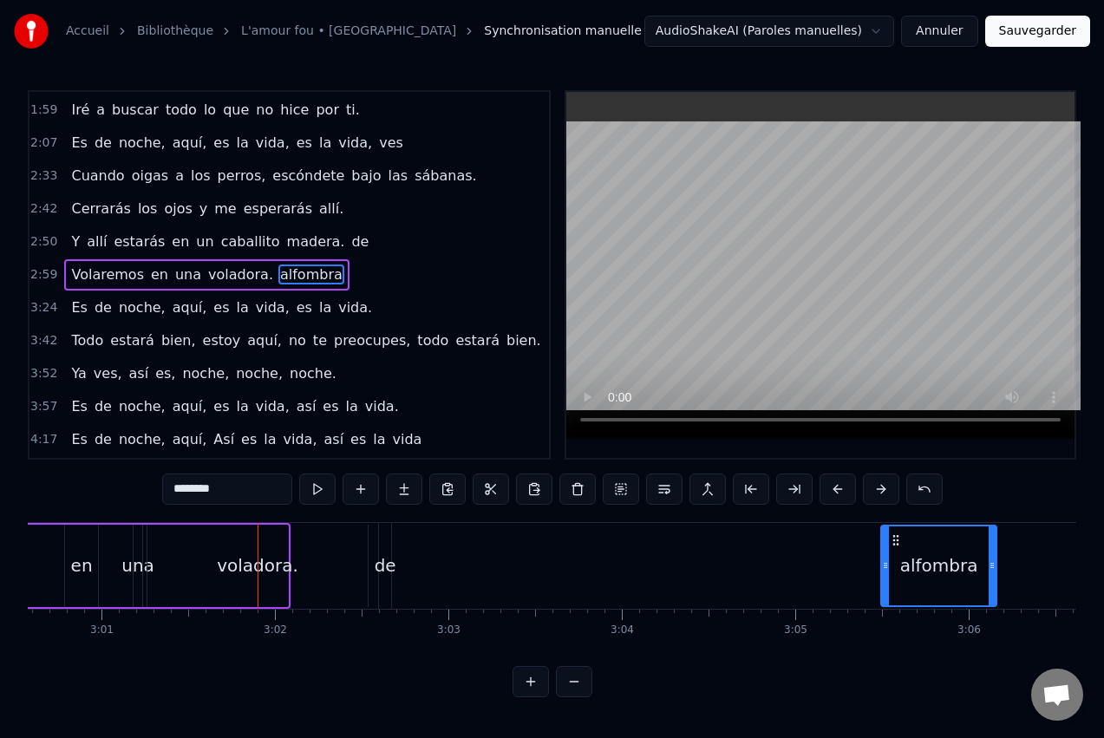
scroll to position [0, 31326]
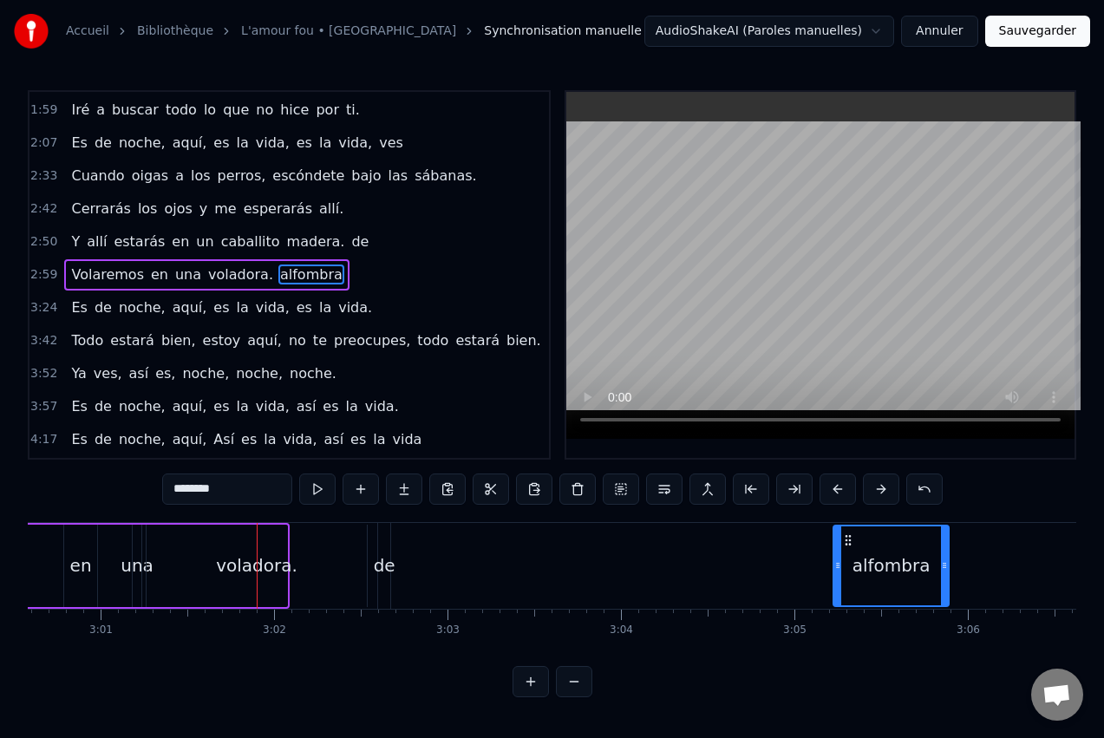
drag, startPoint x: 439, startPoint y: 541, endPoint x: 855, endPoint y: 560, distance: 416.8
click at [855, 560] on div "alfombra" at bounding box center [891, 565] width 114 height 79
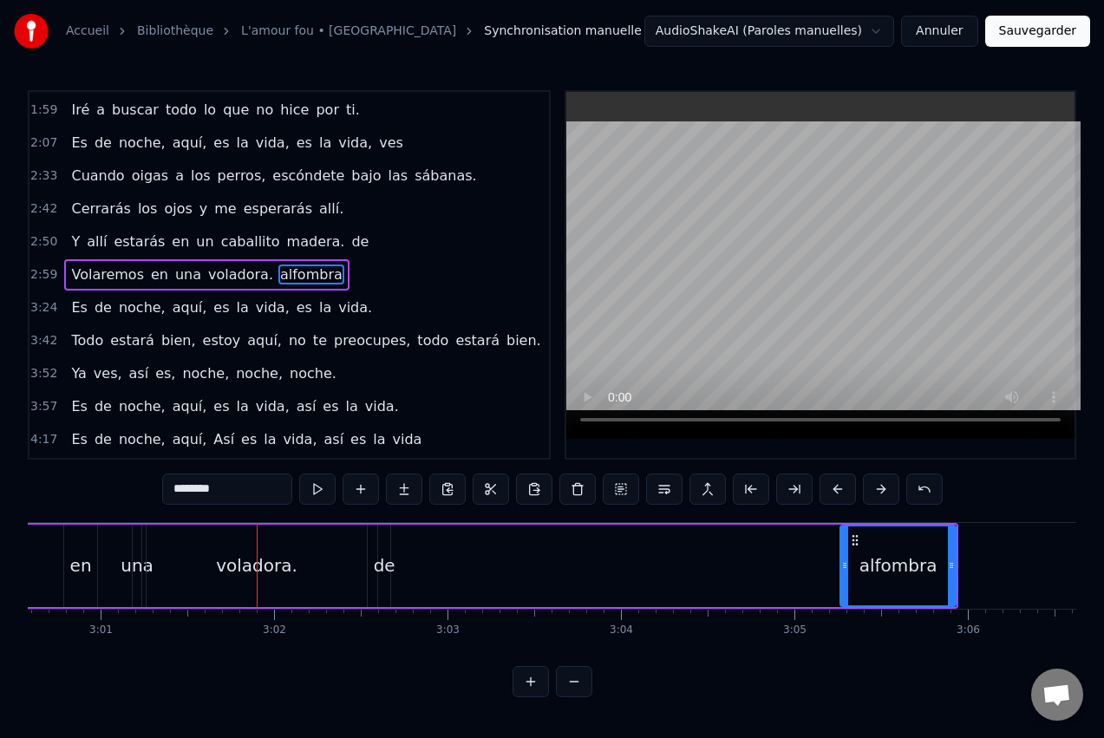
click at [184, 567] on div "voladora." at bounding box center [257, 566] width 220 height 82
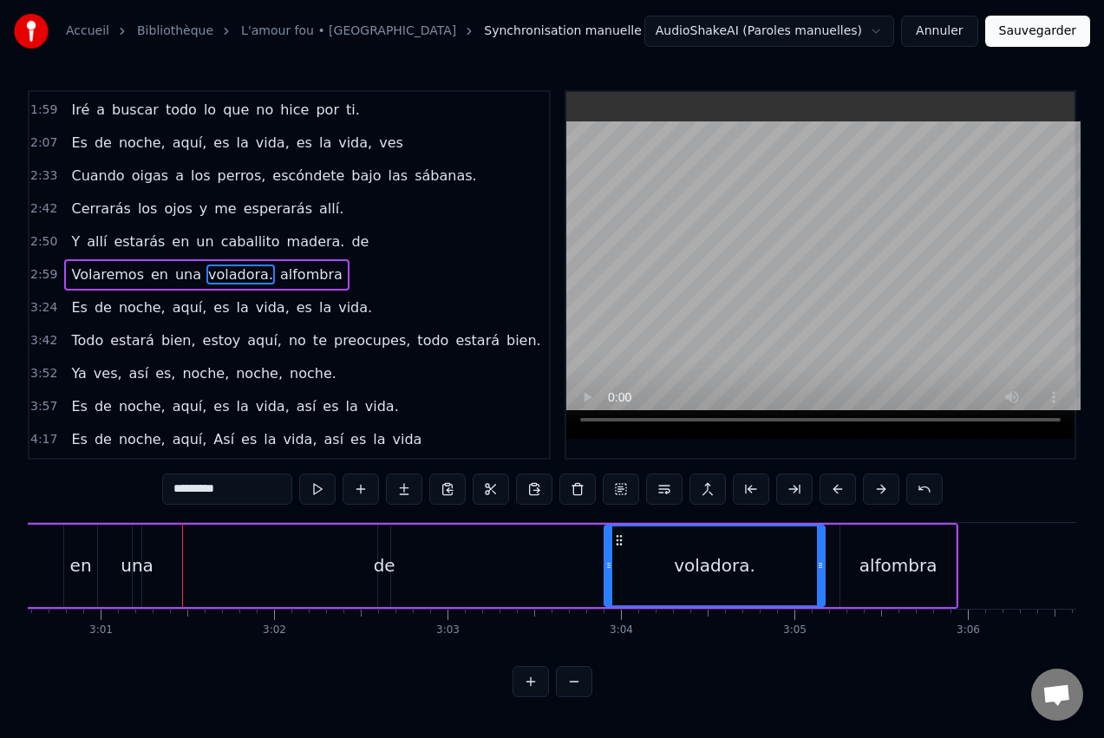
drag, startPoint x: 162, startPoint y: 541, endPoint x: 620, endPoint y: 542, distance: 458.0
click at [620, 542] on icon at bounding box center [619, 540] width 14 height 14
click at [137, 557] on div "una" at bounding box center [137, 566] width 33 height 26
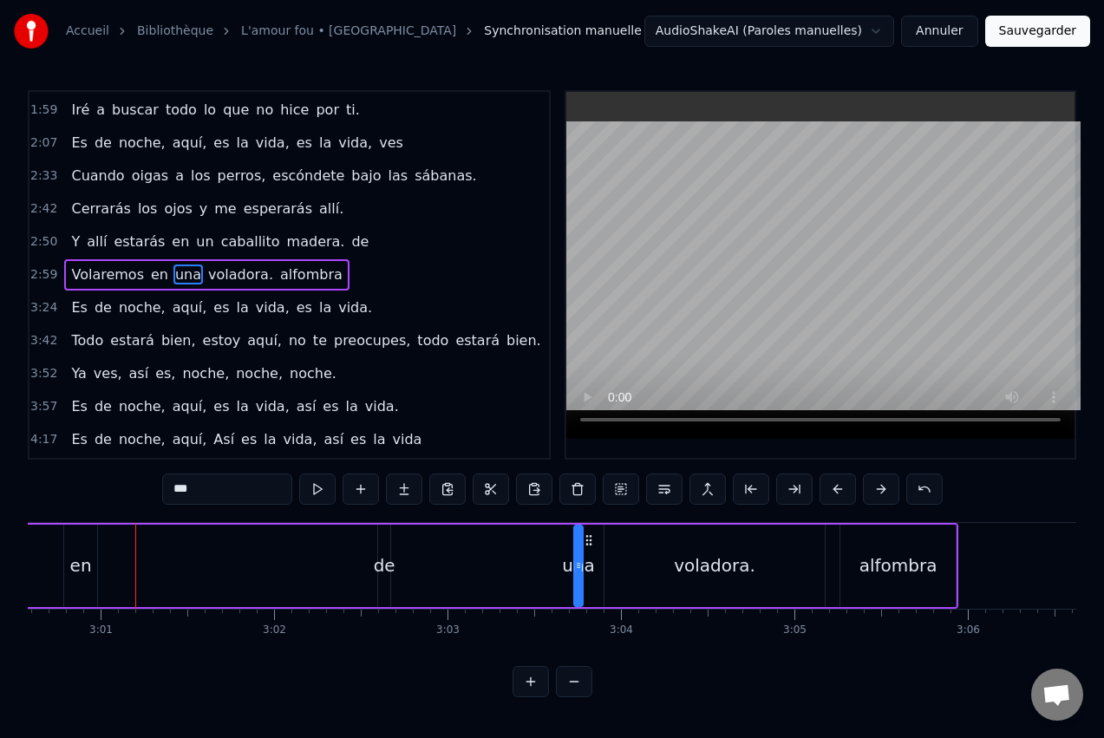
drag, startPoint x: 148, startPoint y: 540, endPoint x: 590, endPoint y: 559, distance: 441.9
click at [582, 559] on div "una" at bounding box center [578, 565] width 7 height 79
click at [88, 550] on div "en" at bounding box center [80, 566] width 33 height 82
type input "**"
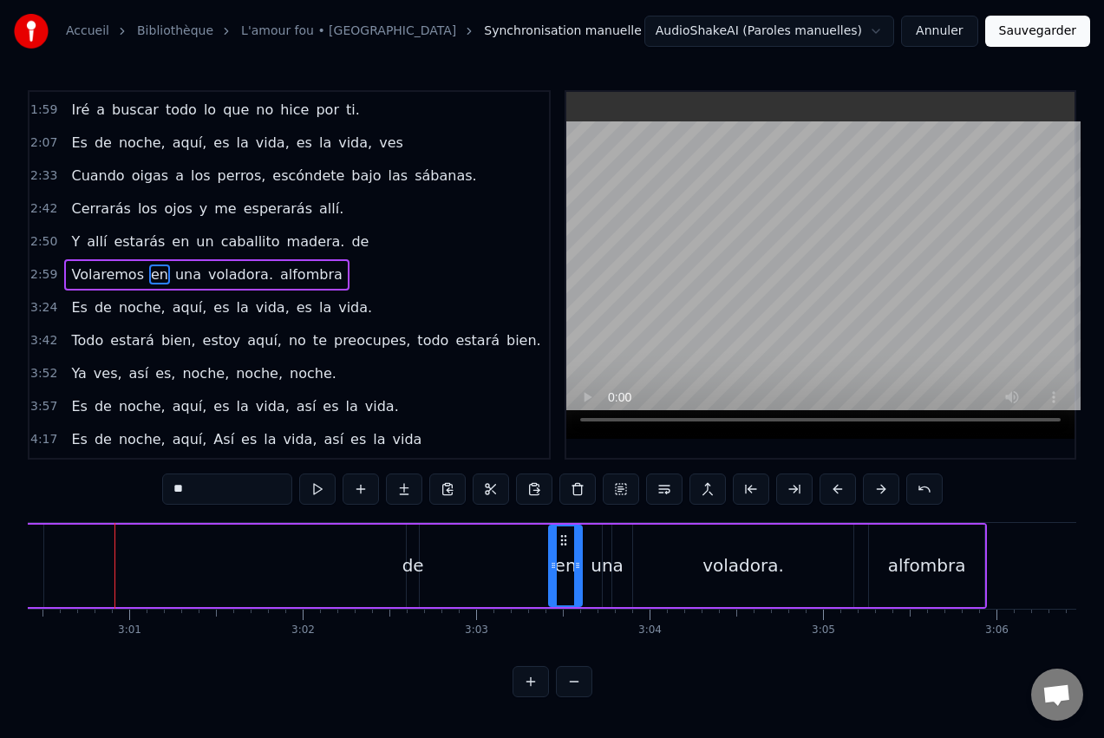
drag, startPoint x: 107, startPoint y: 541, endPoint x: 563, endPoint y: 542, distance: 456.2
click at [563, 542] on icon at bounding box center [564, 540] width 14 height 14
click at [414, 553] on div "Volaremos en una voladora. [GEOGRAPHIC_DATA]" at bounding box center [443, 566] width 1087 height 86
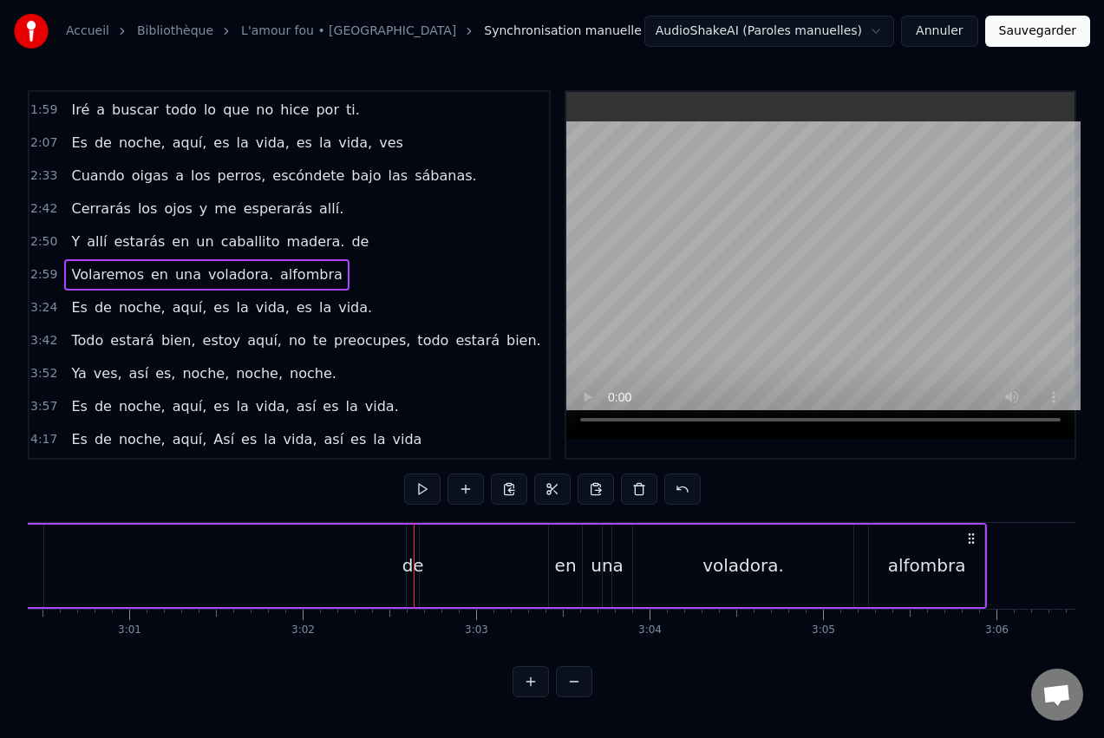
click at [409, 554] on div "Volaremos en una voladora. [GEOGRAPHIC_DATA]" at bounding box center [443, 566] width 1087 height 86
click at [421, 568] on div "Volaremos en una voladora. [GEOGRAPHIC_DATA]" at bounding box center [443, 566] width 1087 height 86
click at [405, 568] on div "Volaremos en una voladora. [GEOGRAPHIC_DATA]" at bounding box center [443, 566] width 1087 height 86
click at [419, 557] on div "Volaremos en una voladora. [GEOGRAPHIC_DATA]" at bounding box center [443, 566] width 1087 height 86
click at [404, 554] on div "Volaremos en una voladora. [GEOGRAPHIC_DATA]" at bounding box center [443, 566] width 1087 height 86
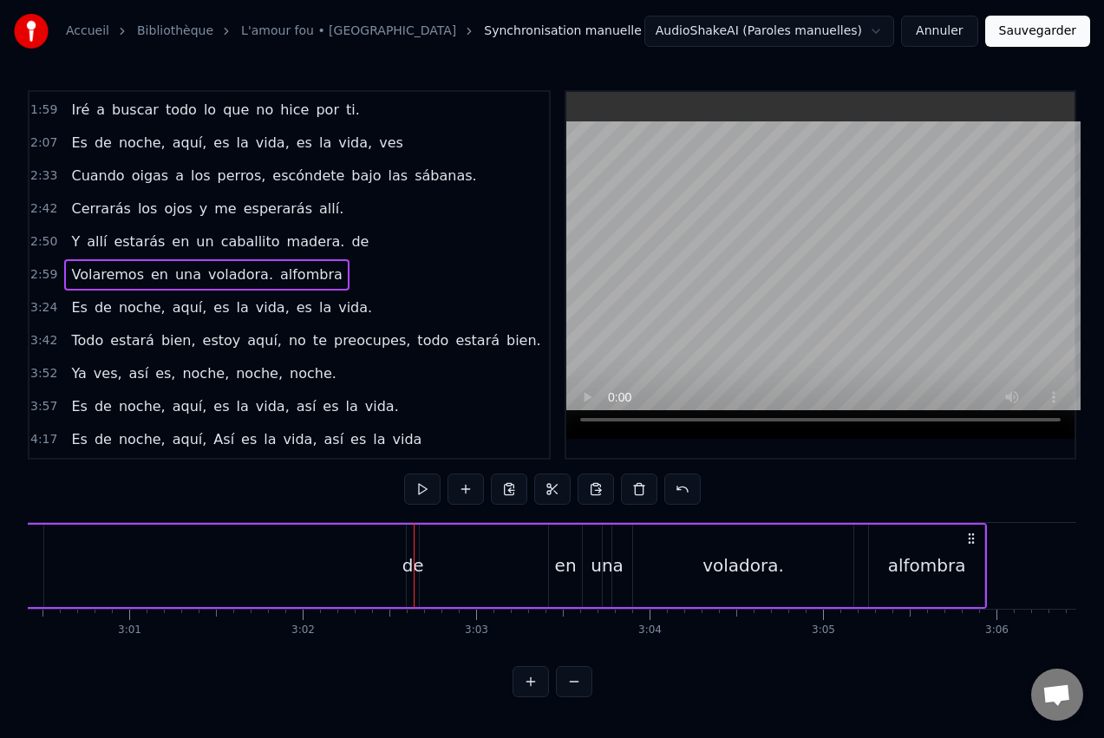
click at [350, 245] on span "de" at bounding box center [360, 242] width 21 height 20
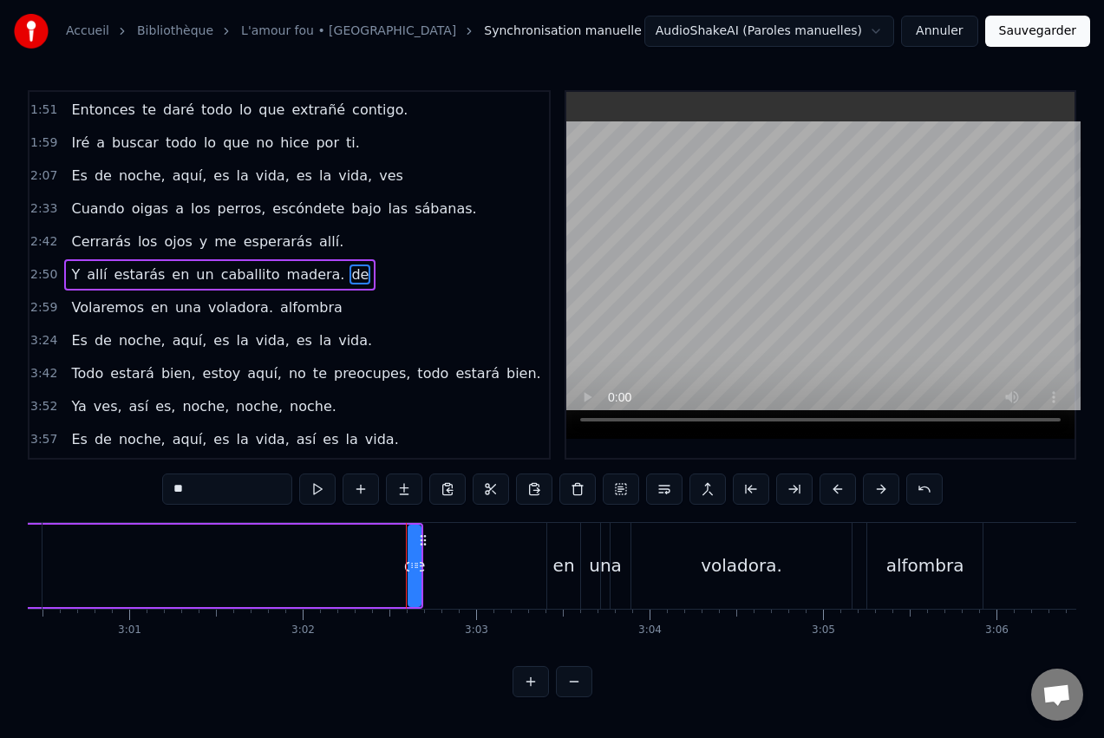
drag, startPoint x: 423, startPoint y: 540, endPoint x: 324, endPoint y: 539, distance: 98.9
click at [324, 539] on div "Volaremos en una voladora. [GEOGRAPHIC_DATA]" at bounding box center [443, 566] width 1087 height 86
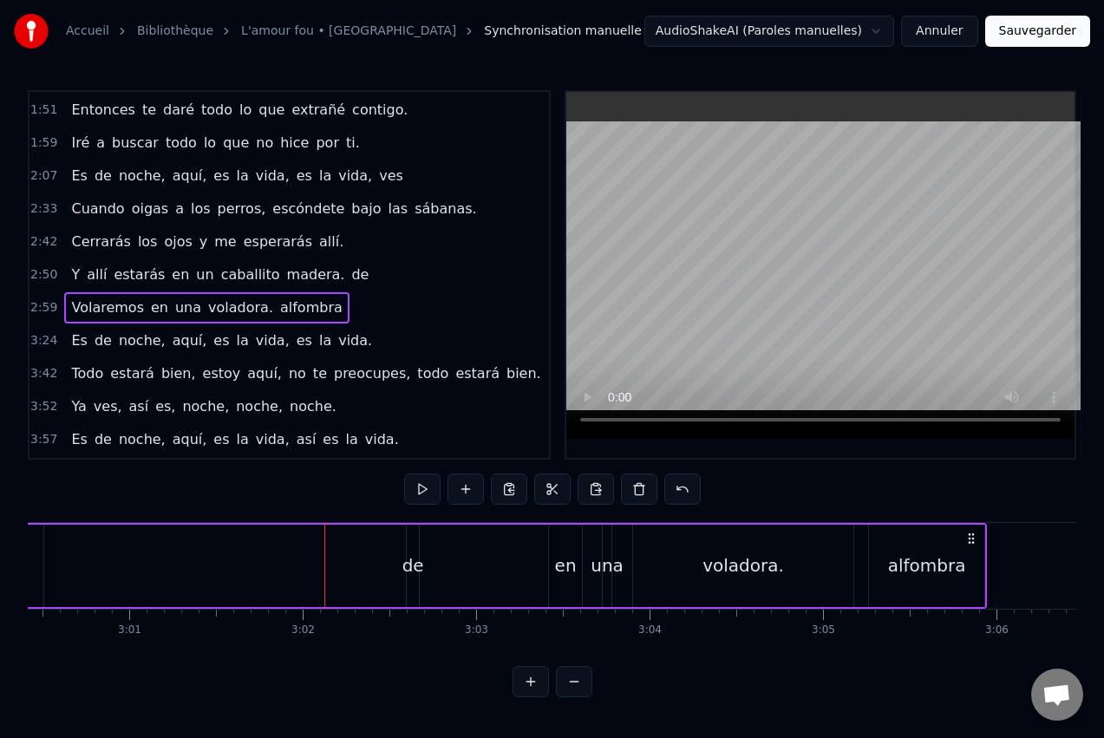
click at [350, 278] on span "de" at bounding box center [360, 275] width 21 height 20
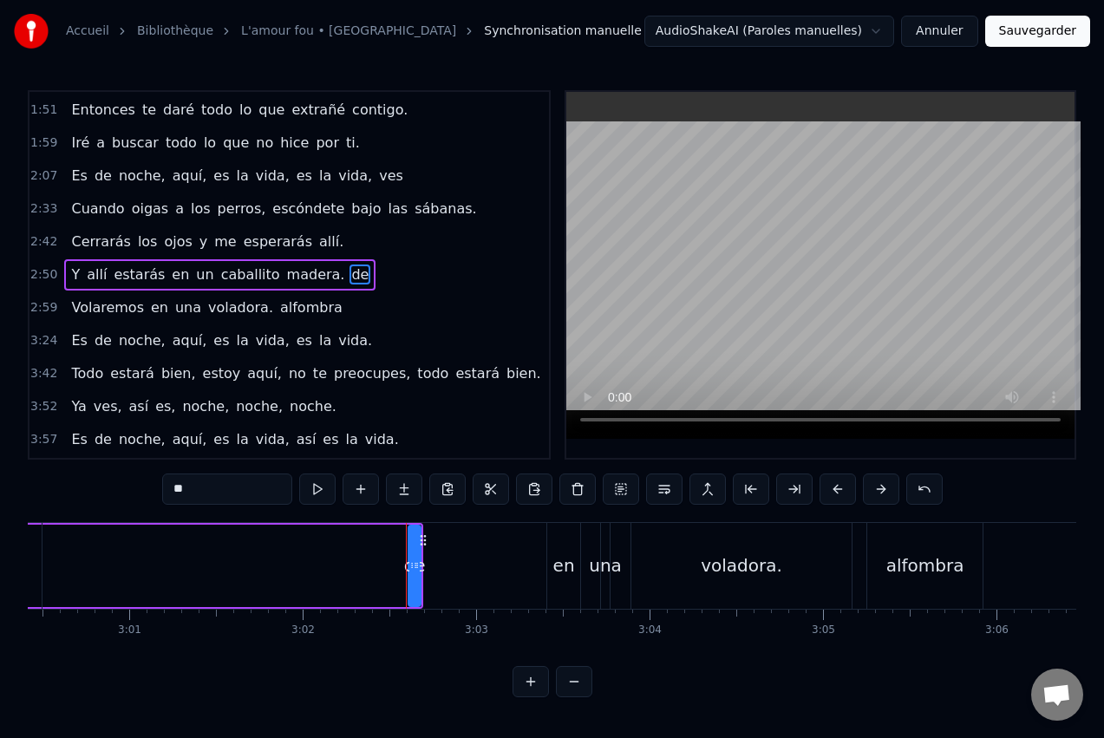
drag, startPoint x: 425, startPoint y: 539, endPoint x: 478, endPoint y: 545, distance: 53.3
click at [478, 545] on div "Volaremos en una voladora. [GEOGRAPHIC_DATA]" at bounding box center [443, 566] width 1087 height 86
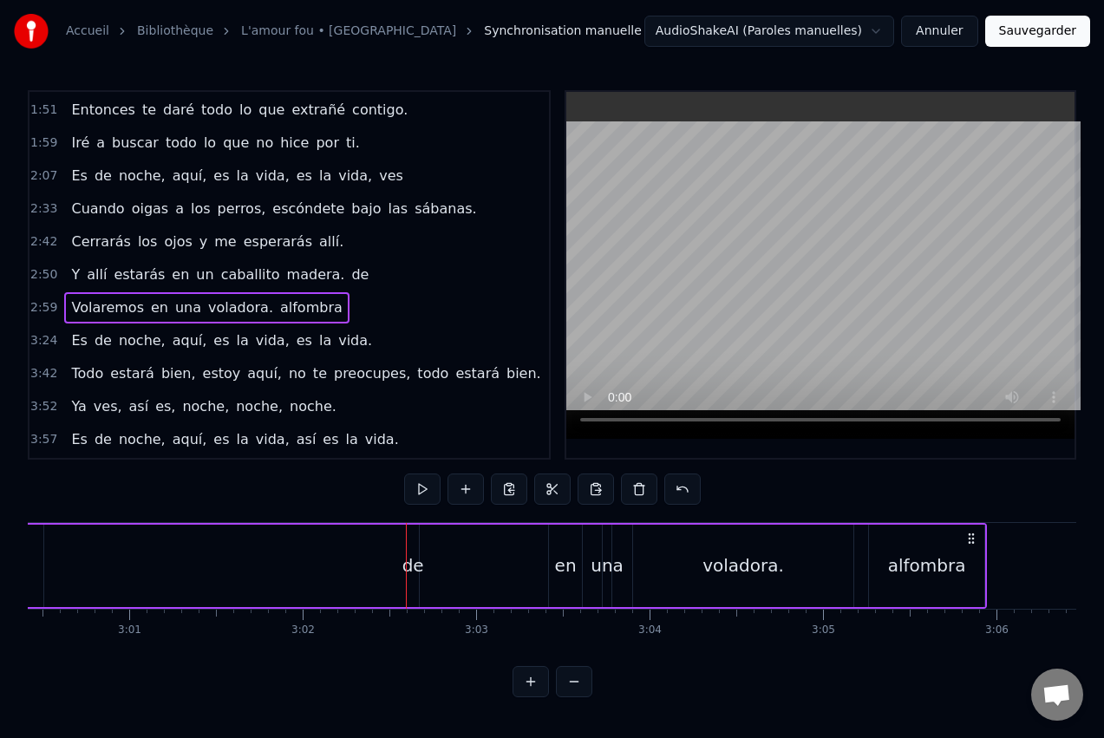
click at [359, 554] on div "Volaremos en una voladora. [GEOGRAPHIC_DATA]" at bounding box center [443, 566] width 1087 height 86
click at [259, 553] on div "Volaremos en una voladora. [GEOGRAPHIC_DATA]" at bounding box center [443, 566] width 1087 height 86
click at [461, 575] on div "Volaremos en una voladora. [GEOGRAPHIC_DATA]" at bounding box center [443, 566] width 1087 height 86
click at [528, 542] on div "Volaremos en una voladora. [GEOGRAPHIC_DATA]" at bounding box center [443, 566] width 1087 height 86
click at [566, 558] on div "en" at bounding box center [566, 566] width 22 height 26
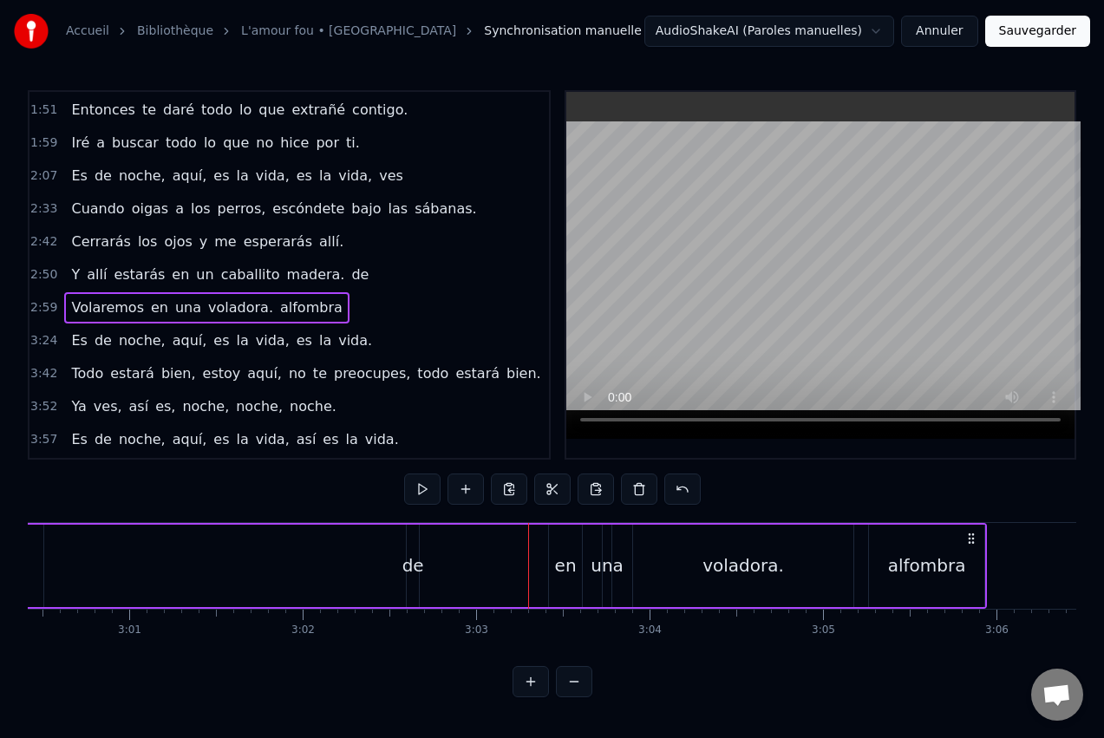
scroll to position [196, 0]
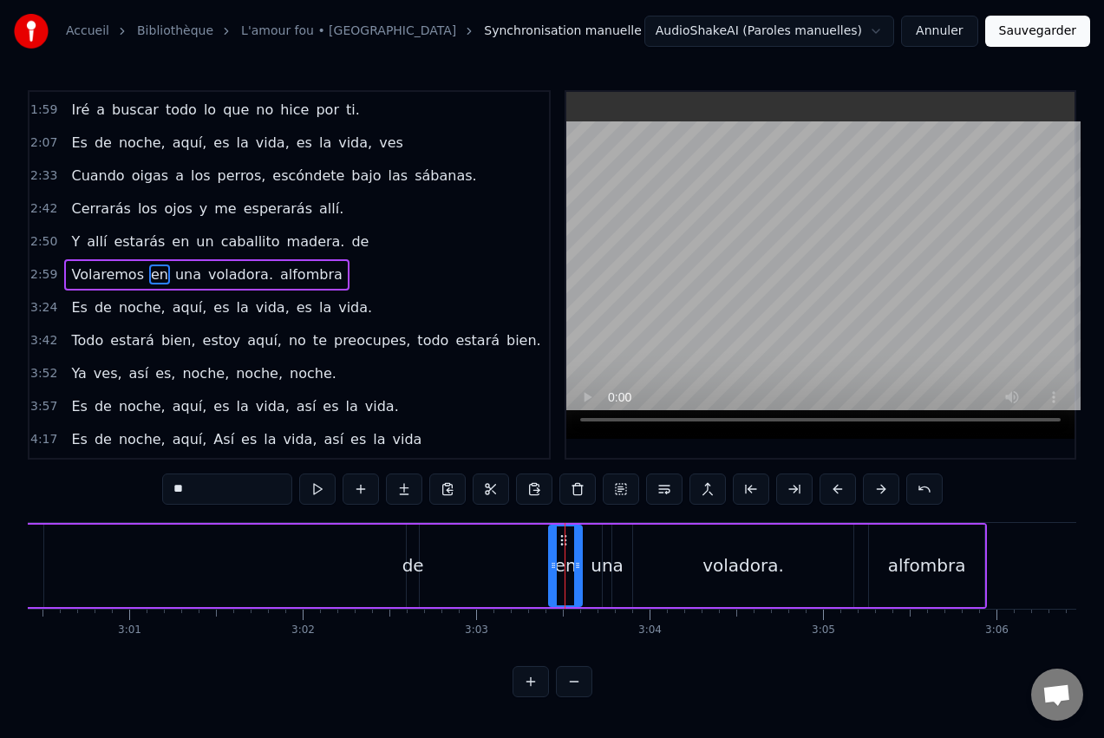
click at [54, 557] on div "Volaremos en una voladora. [GEOGRAPHIC_DATA]" at bounding box center [443, 566] width 1087 height 86
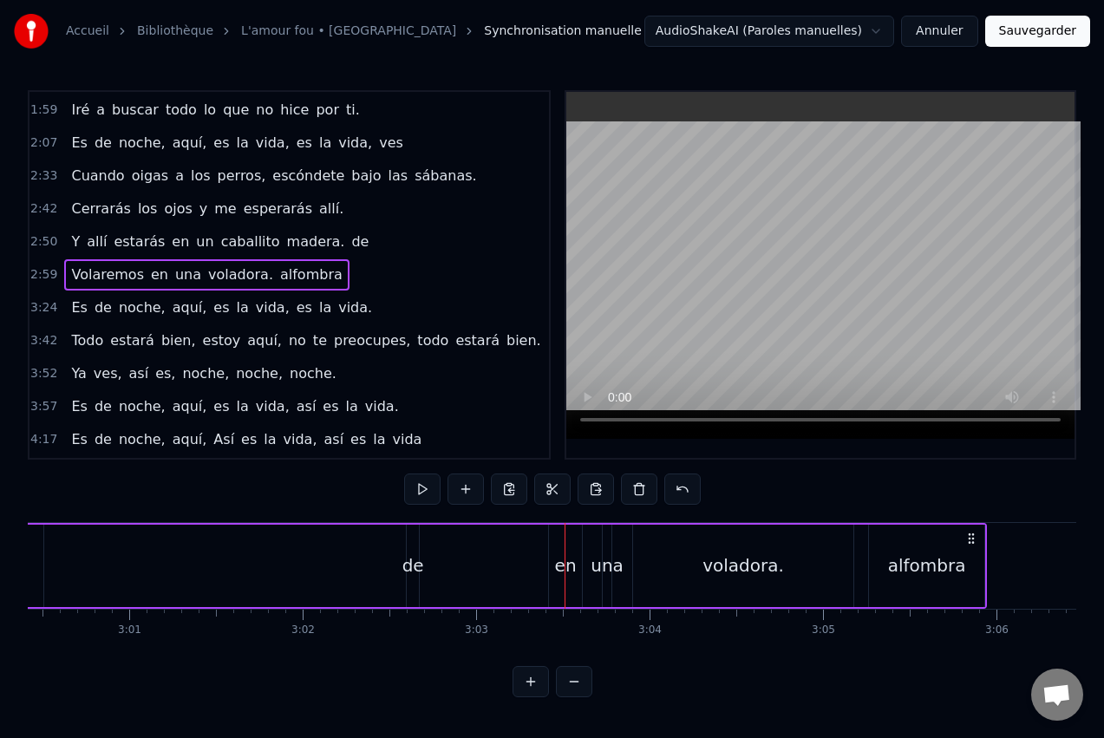
scroll to position [0, 31236]
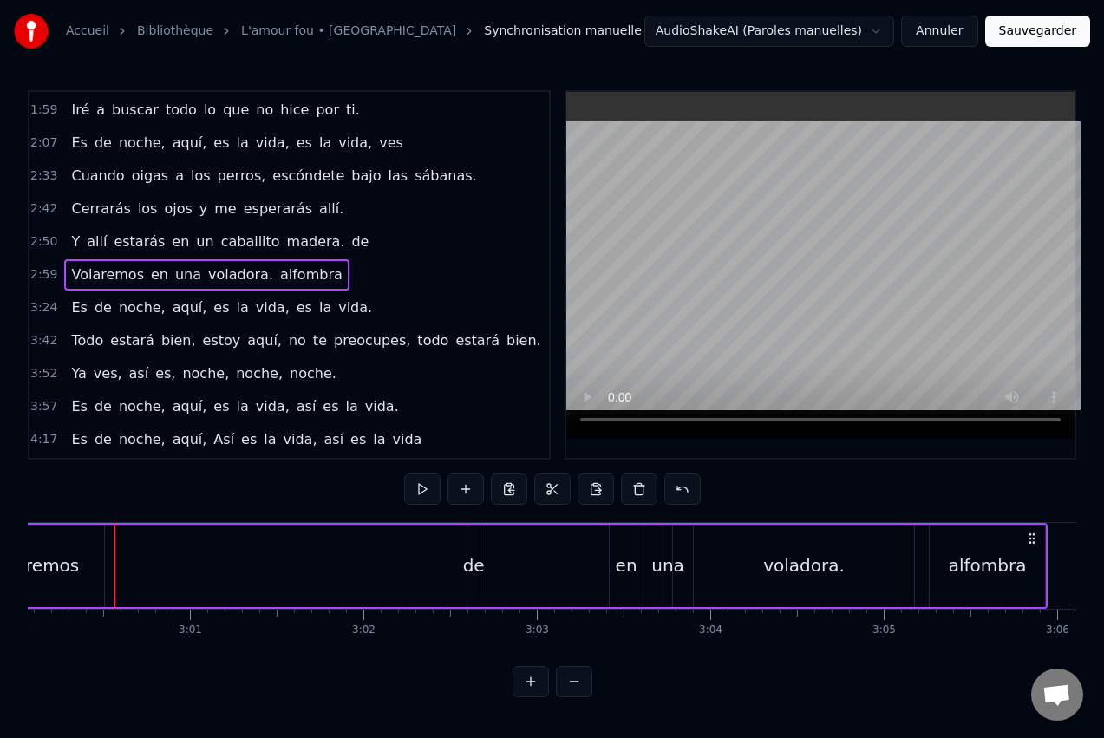
click at [252, 568] on div "Volaremos en una voladora. [GEOGRAPHIC_DATA]" at bounding box center [504, 566] width 1087 height 86
click at [88, 567] on div "Volaremos" at bounding box center [34, 566] width 141 height 82
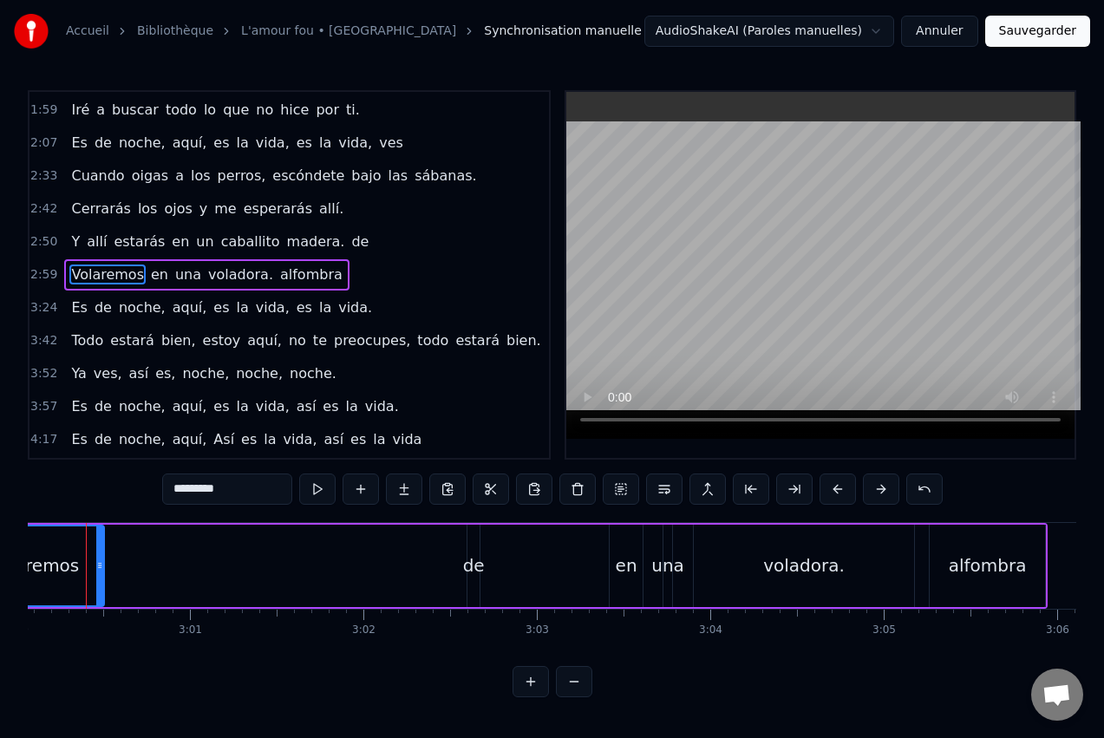
scroll to position [0, 31208]
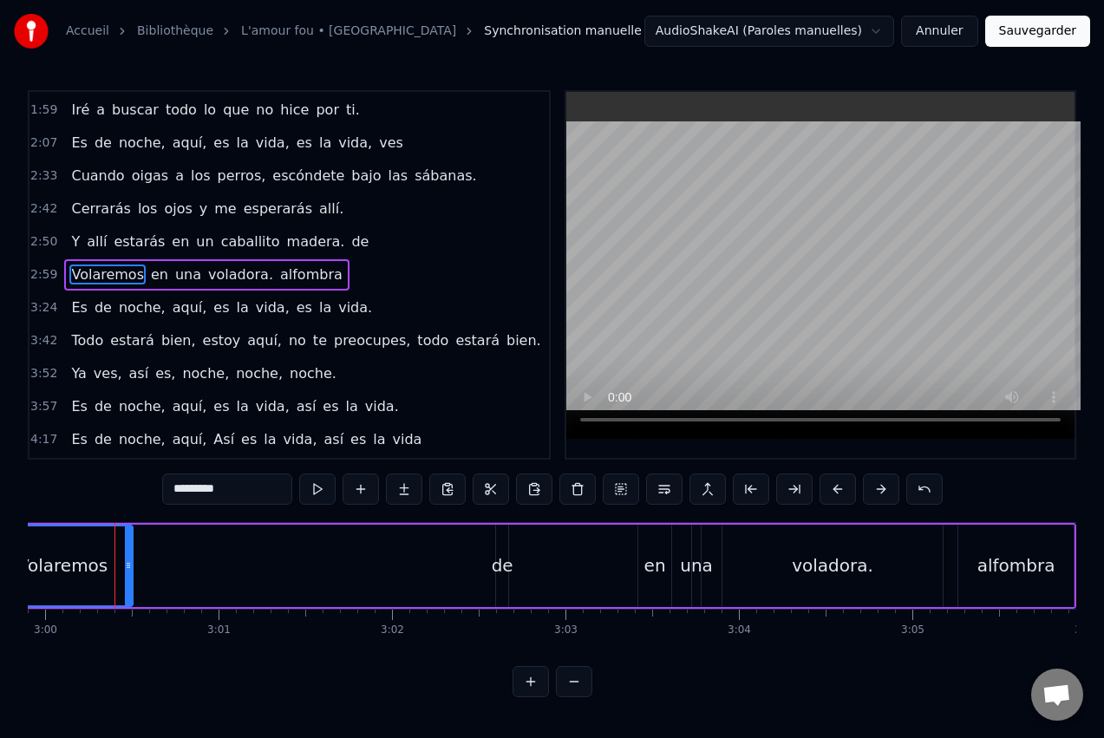
click at [374, 575] on div "Volaremos en una voladora. [GEOGRAPHIC_DATA]" at bounding box center [533, 566] width 1087 height 86
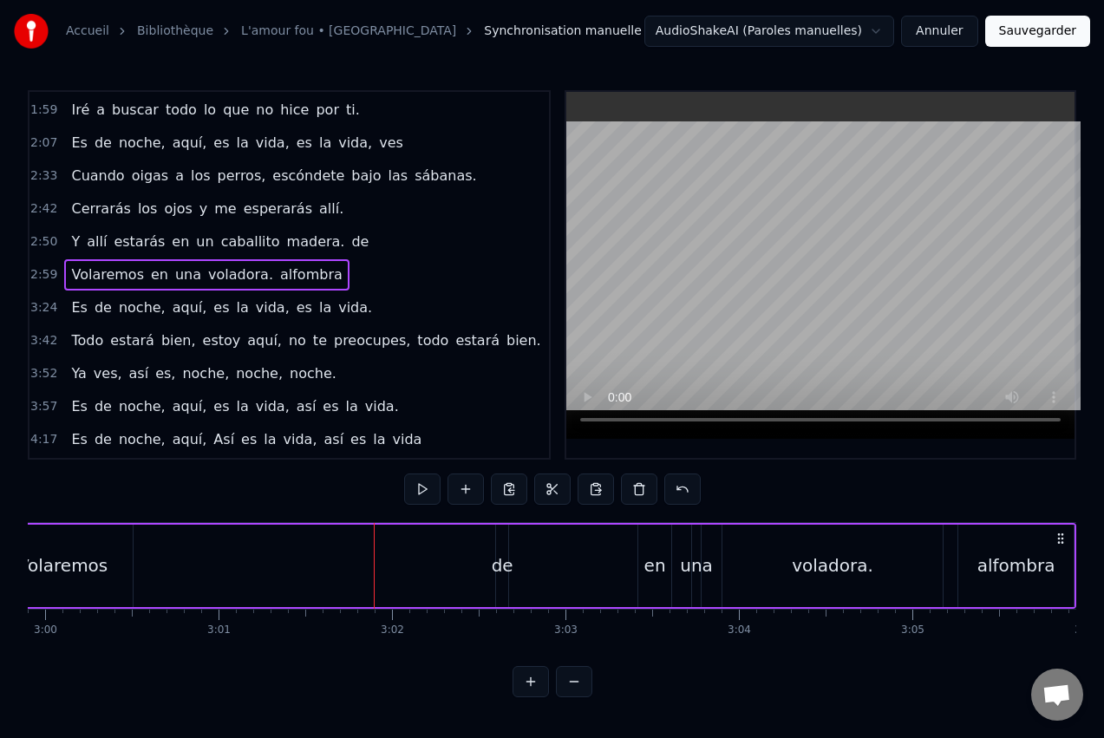
click at [503, 567] on div "Volaremos en una voladora. [GEOGRAPHIC_DATA]" at bounding box center [533, 566] width 1087 height 86
click at [505, 538] on div "Volaremos en una voladora. [GEOGRAPHIC_DATA]" at bounding box center [533, 566] width 1087 height 86
click at [502, 553] on div "Volaremos en una voladora. [GEOGRAPHIC_DATA]" at bounding box center [533, 566] width 1087 height 86
click at [538, 694] on button at bounding box center [531, 681] width 36 height 31
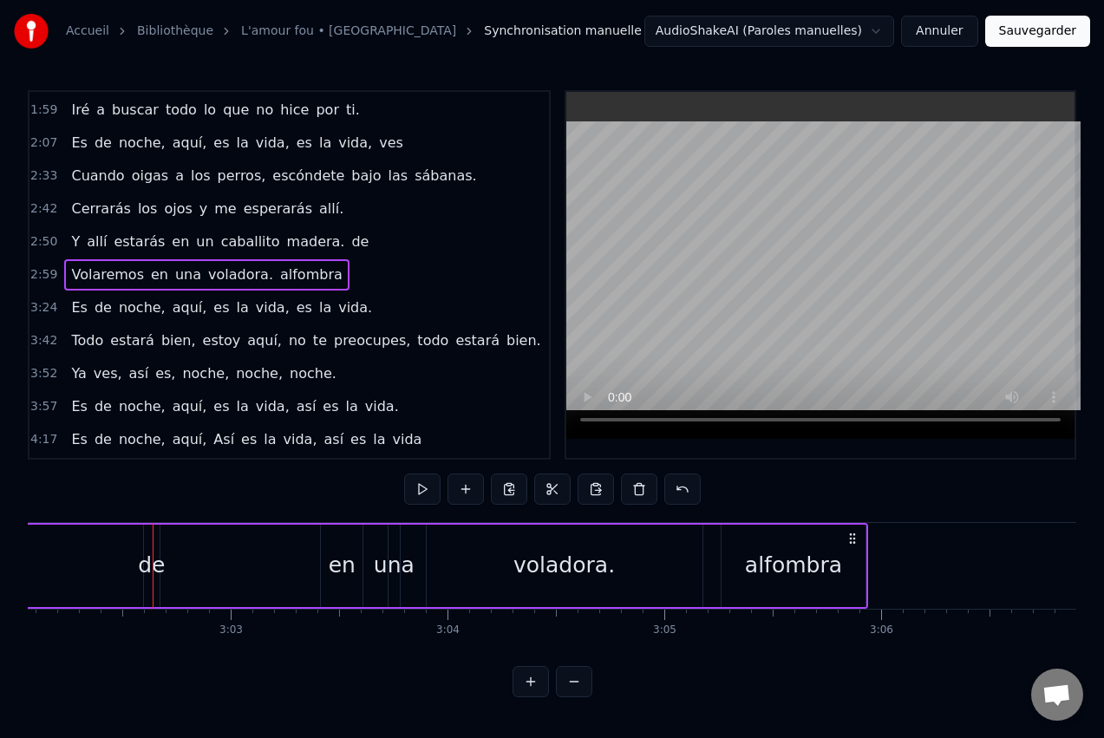
scroll to position [0, 39515]
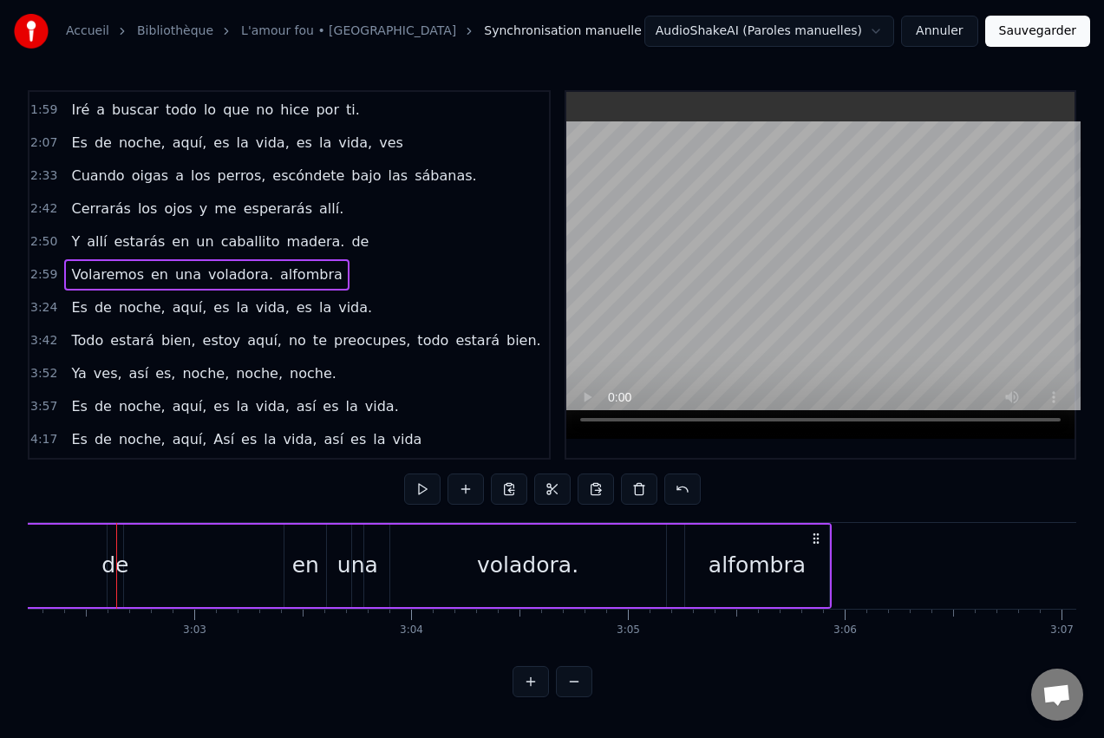
click at [532, 697] on button at bounding box center [531, 681] width 36 height 31
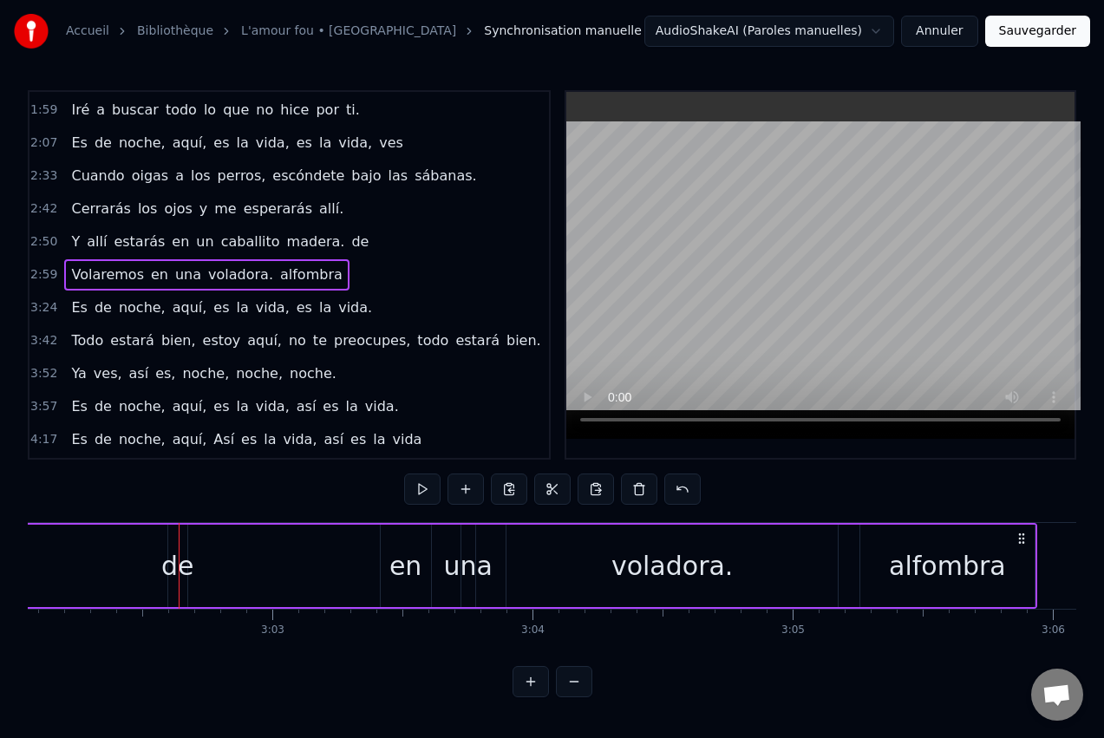
scroll to position [0, 47367]
click at [186, 567] on div at bounding box center [186, 566] width 1 height 86
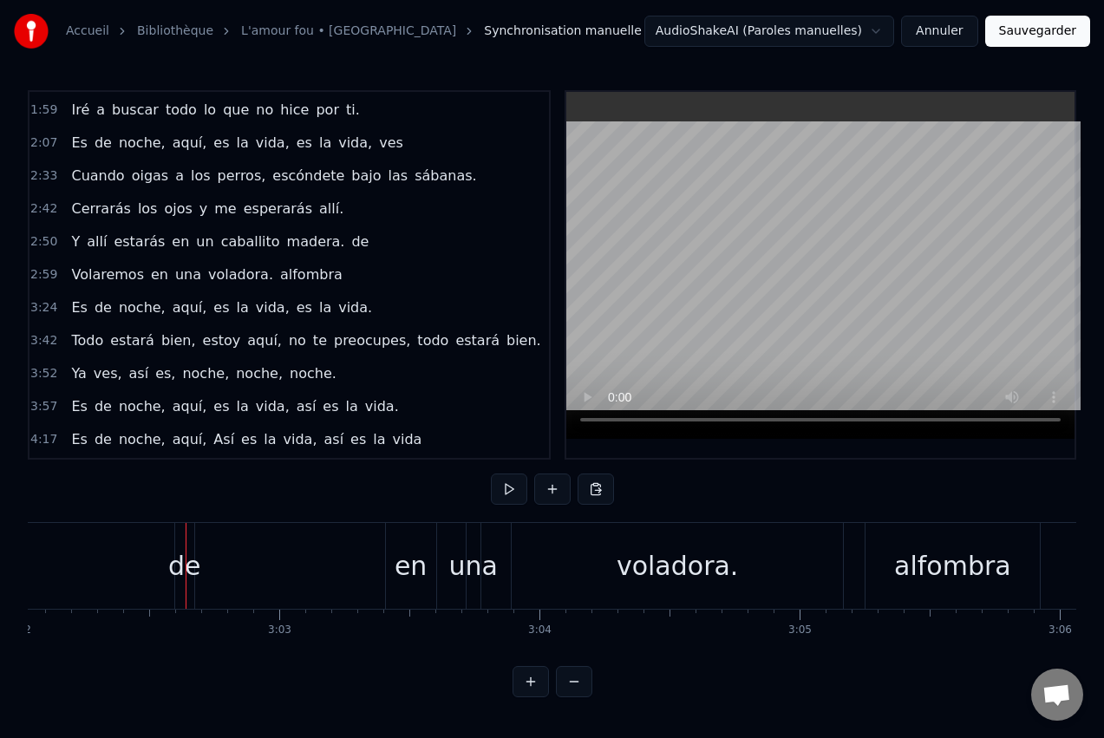
click at [350, 243] on span "de" at bounding box center [360, 242] width 21 height 20
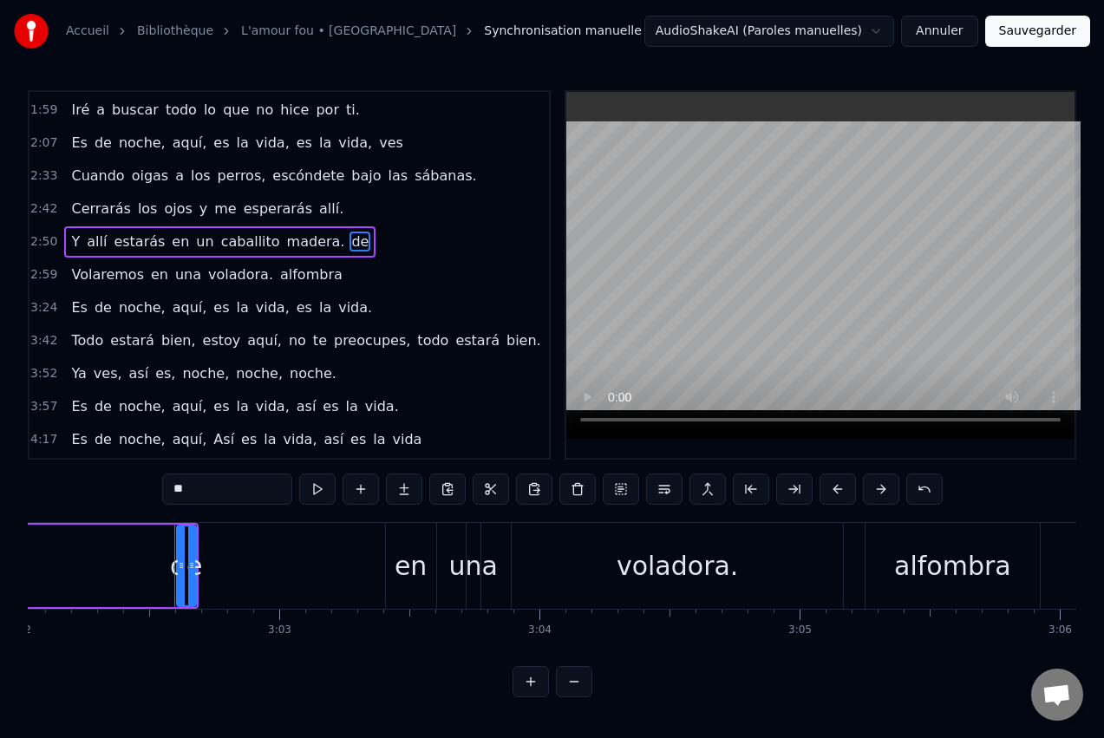
scroll to position [163, 0]
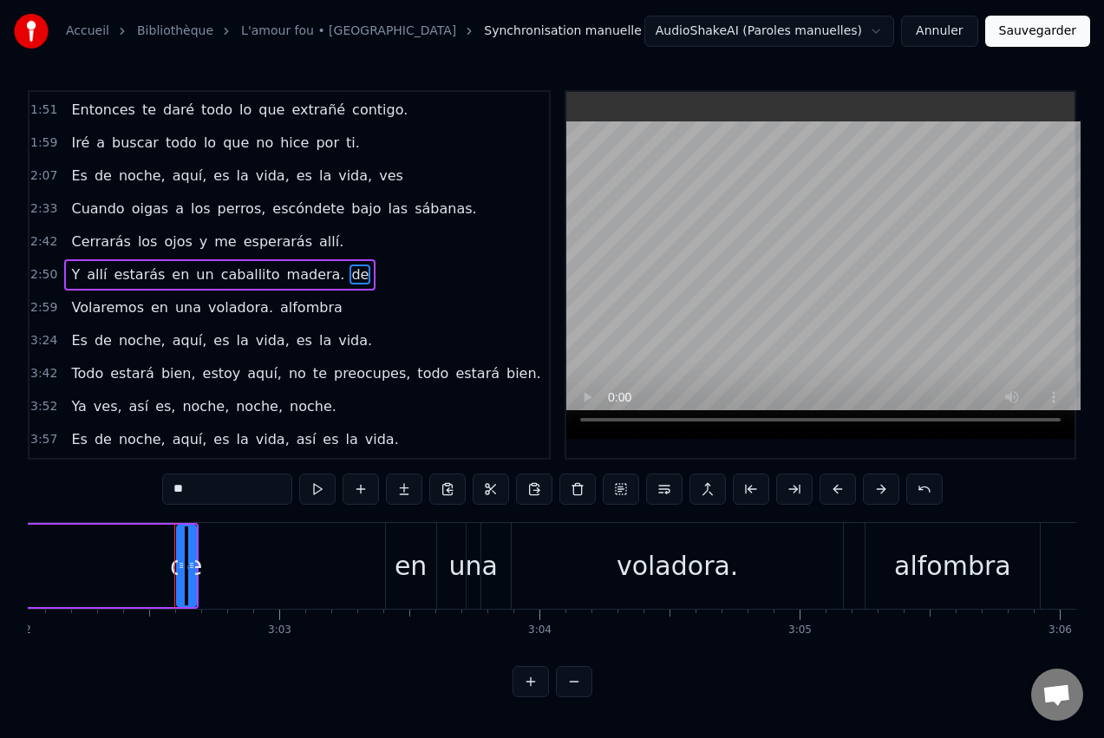
click at [180, 566] on div "Volaremos en una voladora. [GEOGRAPHIC_DATA]" at bounding box center [229, 566] width 1628 height 86
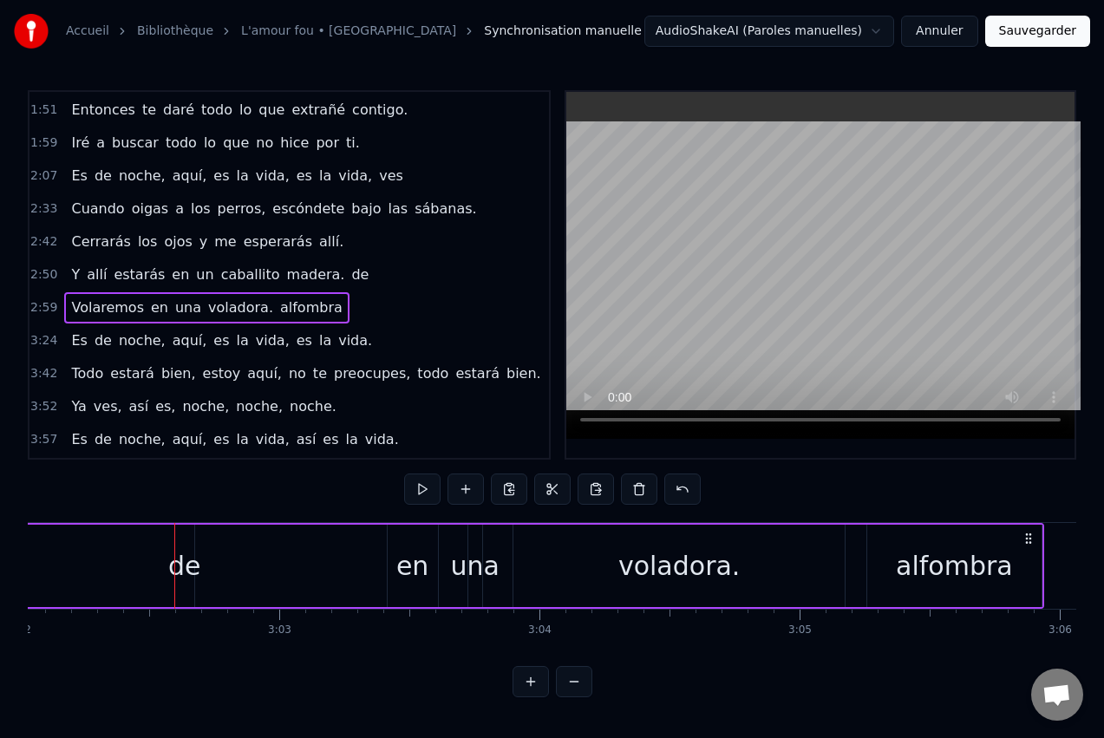
click at [186, 561] on div "Volaremos en una voladora. [GEOGRAPHIC_DATA]" at bounding box center [229, 566] width 1628 height 86
click at [180, 565] on div "Volaremos en una voladora. [GEOGRAPHIC_DATA]" at bounding box center [229, 566] width 1628 height 86
click at [350, 276] on span "de" at bounding box center [360, 275] width 21 height 20
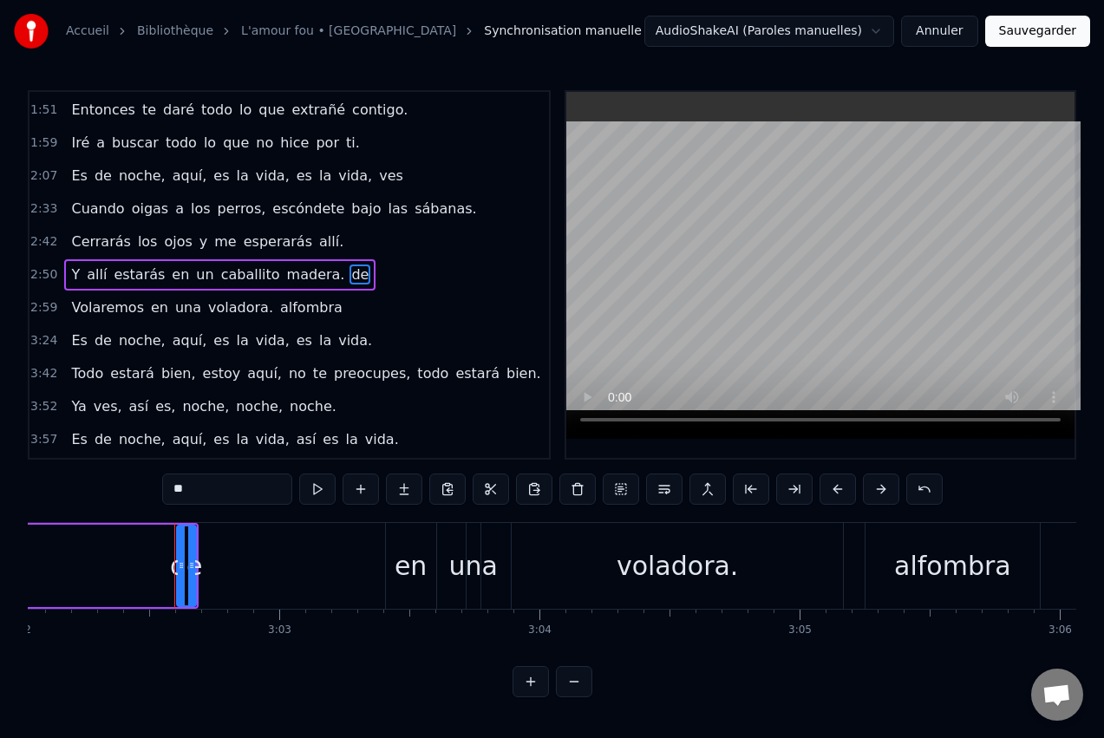
drag, startPoint x: 179, startPoint y: 533, endPoint x: 211, endPoint y: 532, distance: 32.1
click at [214, 531] on div "Volaremos en una voladora. [GEOGRAPHIC_DATA]" at bounding box center [229, 566] width 1628 height 86
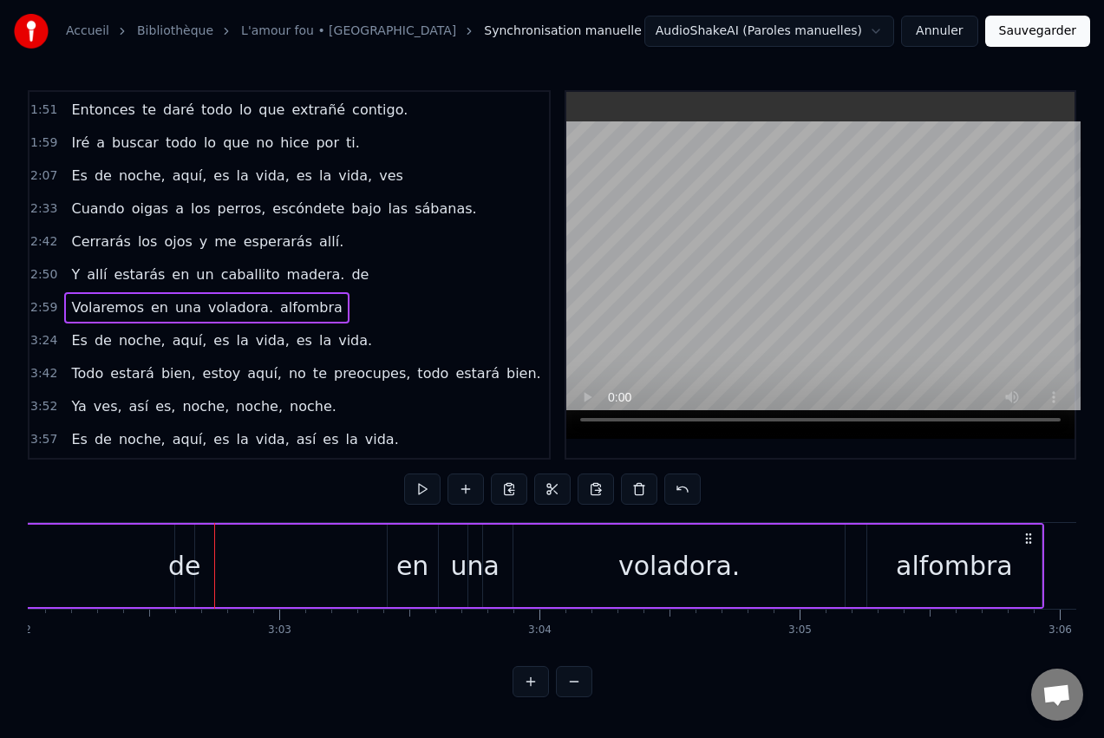
drag, startPoint x: 187, startPoint y: 565, endPoint x: 191, endPoint y: 553, distance: 11.8
click at [187, 563] on div "Volaremos en una voladora. [GEOGRAPHIC_DATA]" at bounding box center [229, 566] width 1628 height 86
click at [350, 278] on span "de" at bounding box center [360, 275] width 21 height 20
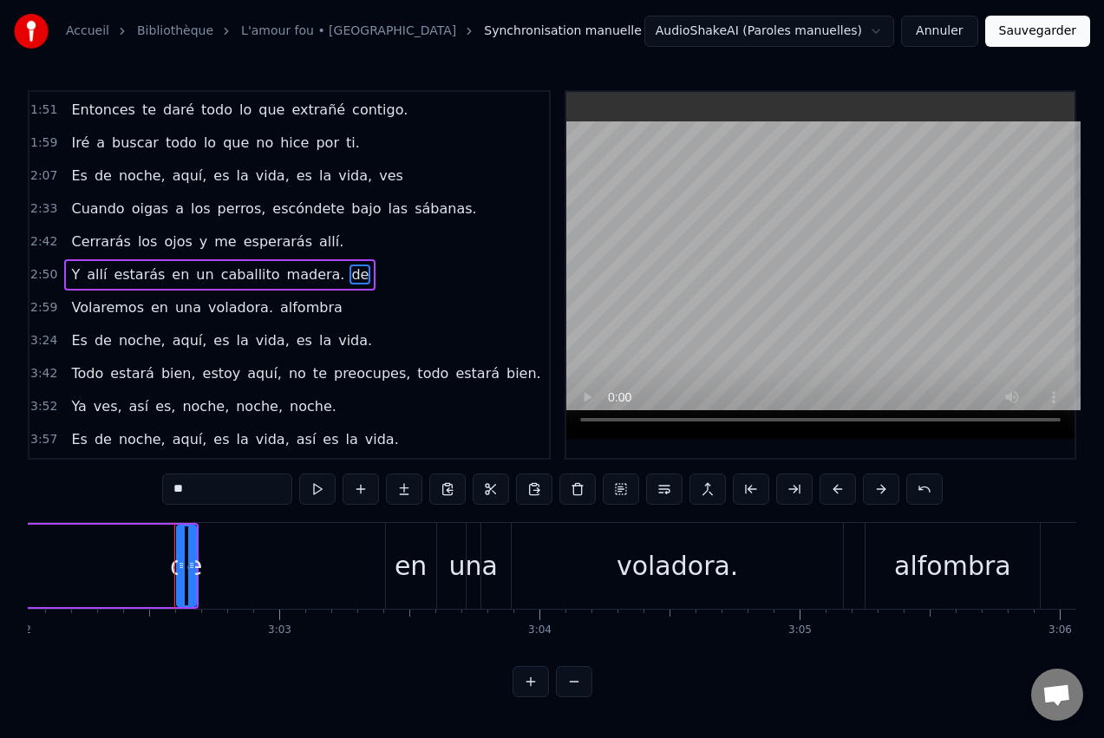
click at [191, 570] on div "Volaremos en una voladora. [GEOGRAPHIC_DATA]" at bounding box center [229, 566] width 1628 height 86
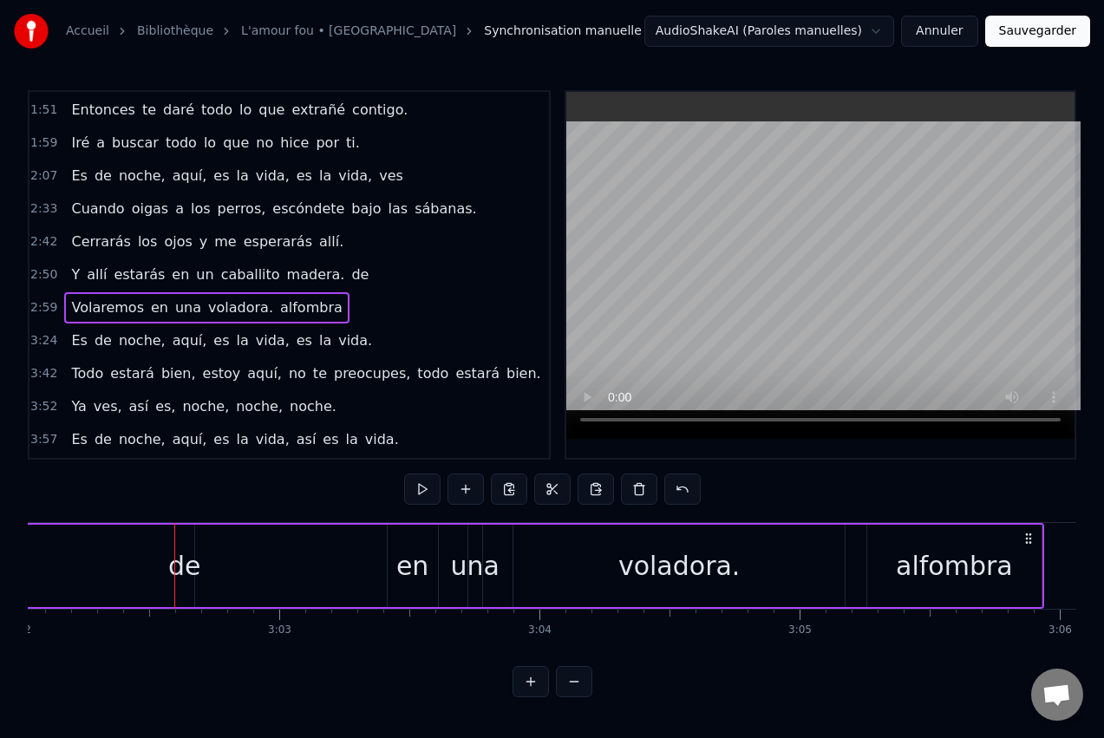
click at [533, 694] on button at bounding box center [531, 681] width 36 height 31
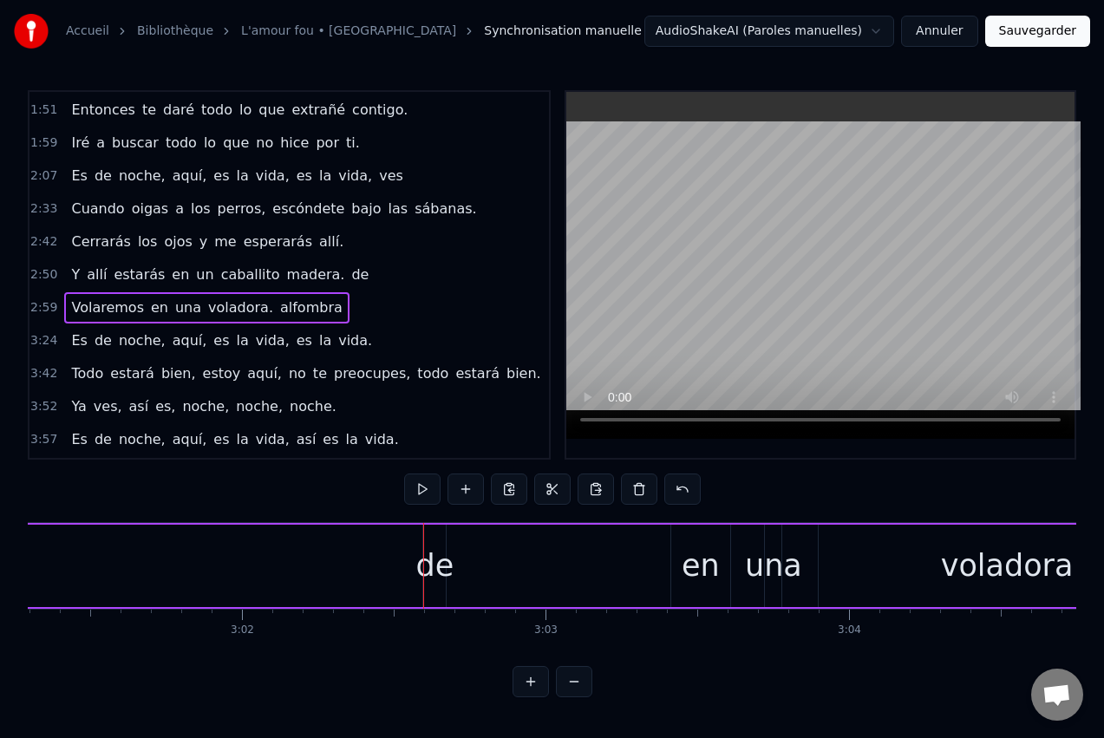
scroll to position [0, 55365]
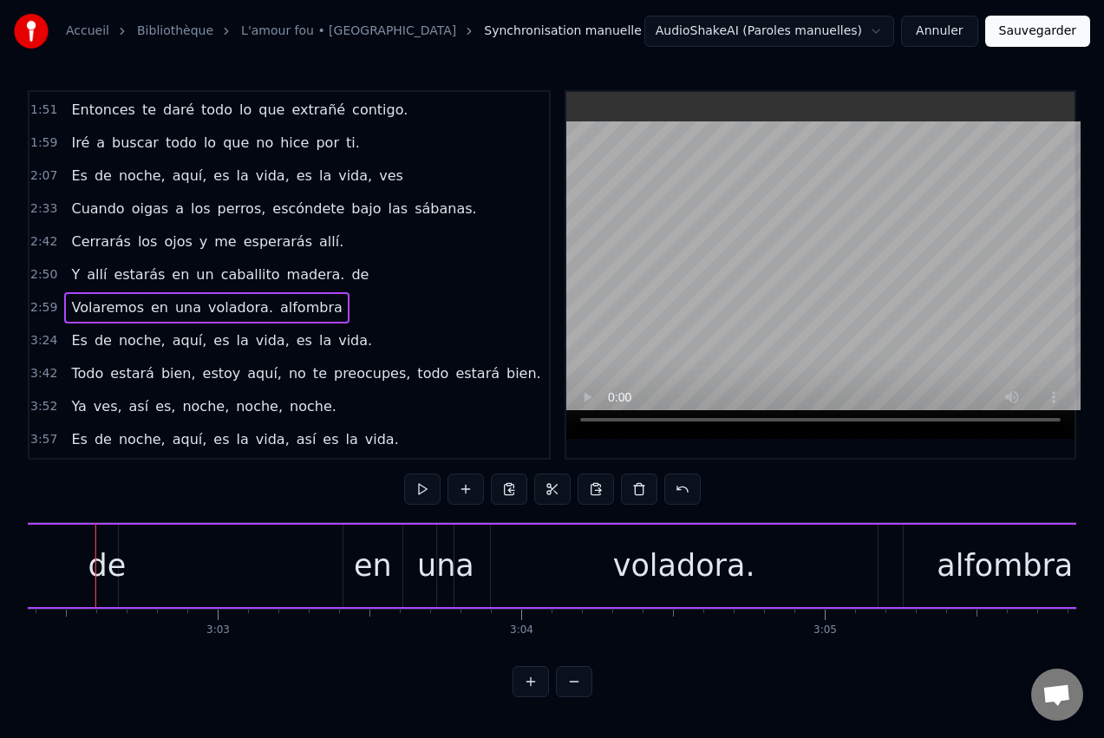
click at [106, 556] on div "Volaremos en una voladora. [GEOGRAPHIC_DATA]" at bounding box center [160, 566] width 1900 height 86
click at [326, 286] on div "Y allí estarás en un caballito madera. de" at bounding box center [219, 274] width 311 height 31
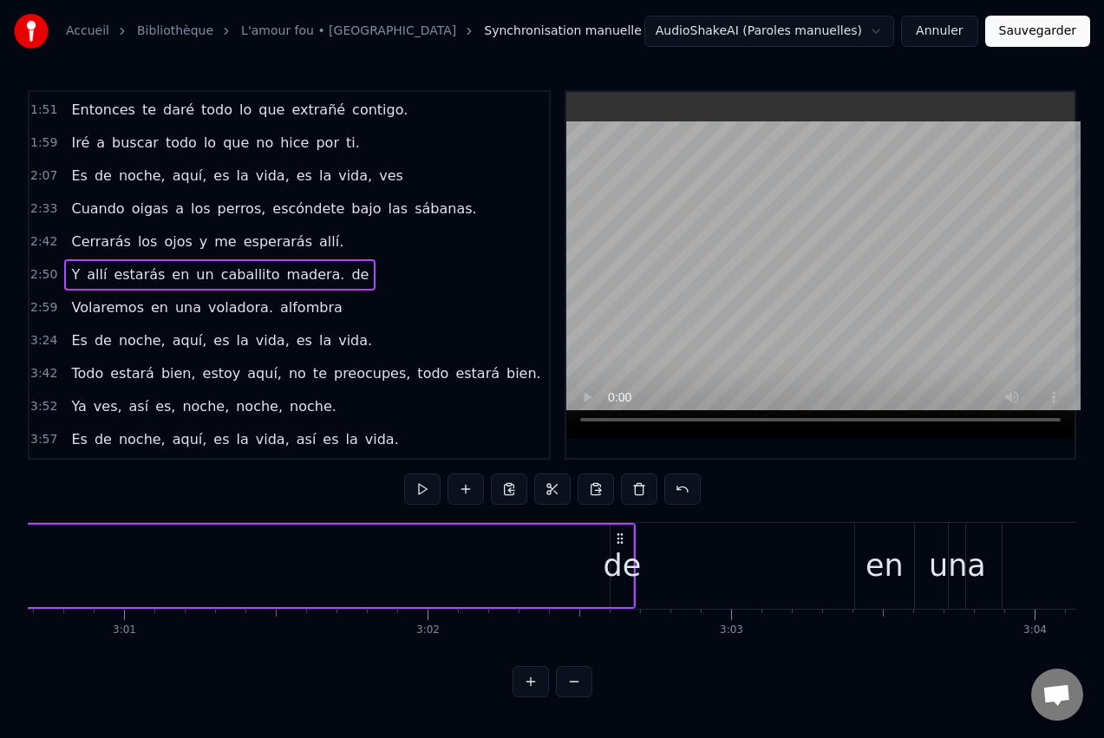
scroll to position [0, 54852]
drag, startPoint x: 618, startPoint y: 539, endPoint x: 674, endPoint y: 538, distance: 55.5
click at [674, 538] on div "Volaremos en una voladora. [GEOGRAPHIC_DATA]" at bounding box center [672, 566] width 1900 height 86
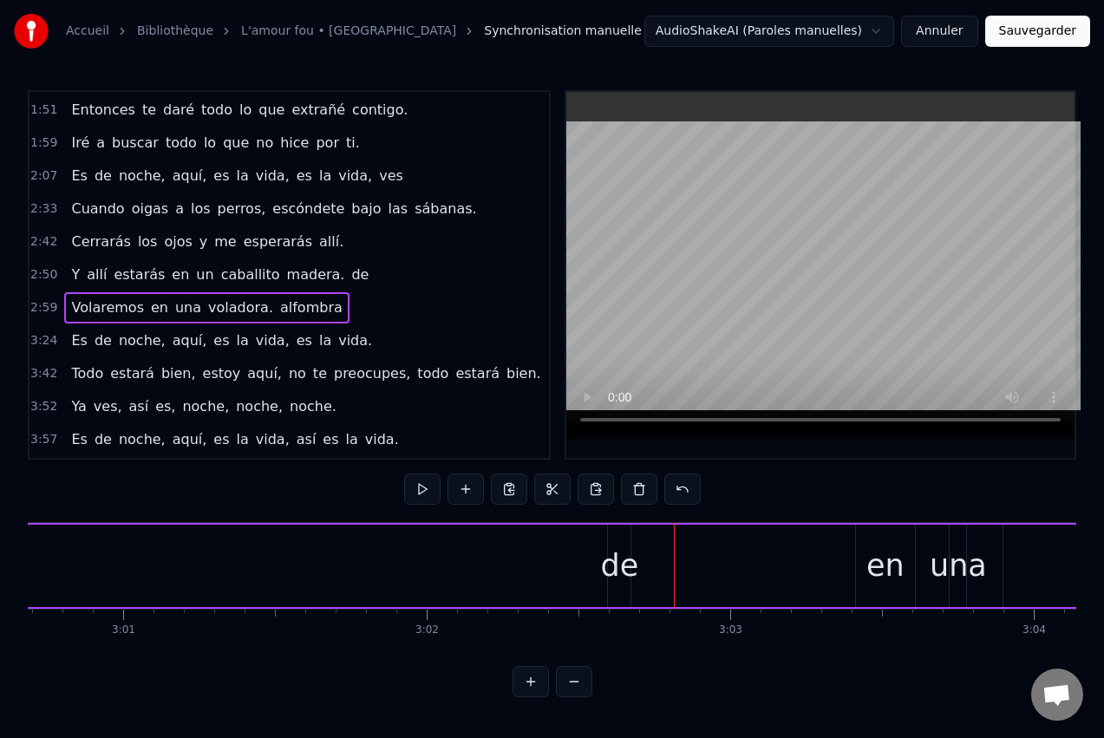
click at [625, 546] on div "Volaremos en una voladora. [GEOGRAPHIC_DATA]" at bounding box center [672, 566] width 1900 height 86
click at [624, 565] on div "Volaremos en una voladora. [GEOGRAPHIC_DATA]" at bounding box center [672, 566] width 1900 height 86
click at [684, 568] on div "Volaremos en una voladora. [GEOGRAPHIC_DATA]" at bounding box center [672, 566] width 1900 height 86
click at [519, 552] on div "Volaremos en una voladora. [GEOGRAPHIC_DATA]" at bounding box center [672, 566] width 1900 height 86
click at [484, 604] on div "Volaremos en una voladora. [GEOGRAPHIC_DATA]" at bounding box center [672, 566] width 1900 height 86
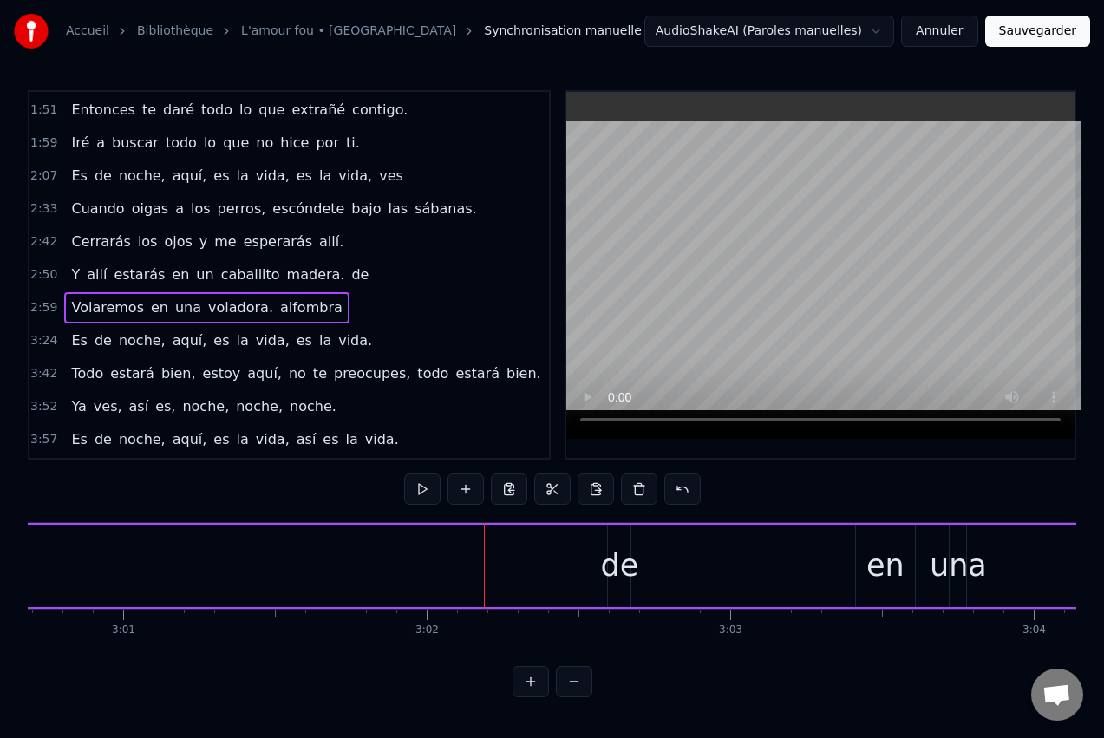
click at [481, 605] on div "Volaremos en una voladora. [GEOGRAPHIC_DATA]" at bounding box center [672, 566] width 1900 height 86
click at [612, 567] on div "Volaremos en una voladora. [GEOGRAPHIC_DATA]" at bounding box center [672, 566] width 1900 height 86
click at [333, 278] on div "Y allí estarás en un caballito madera. de" at bounding box center [219, 274] width 311 height 31
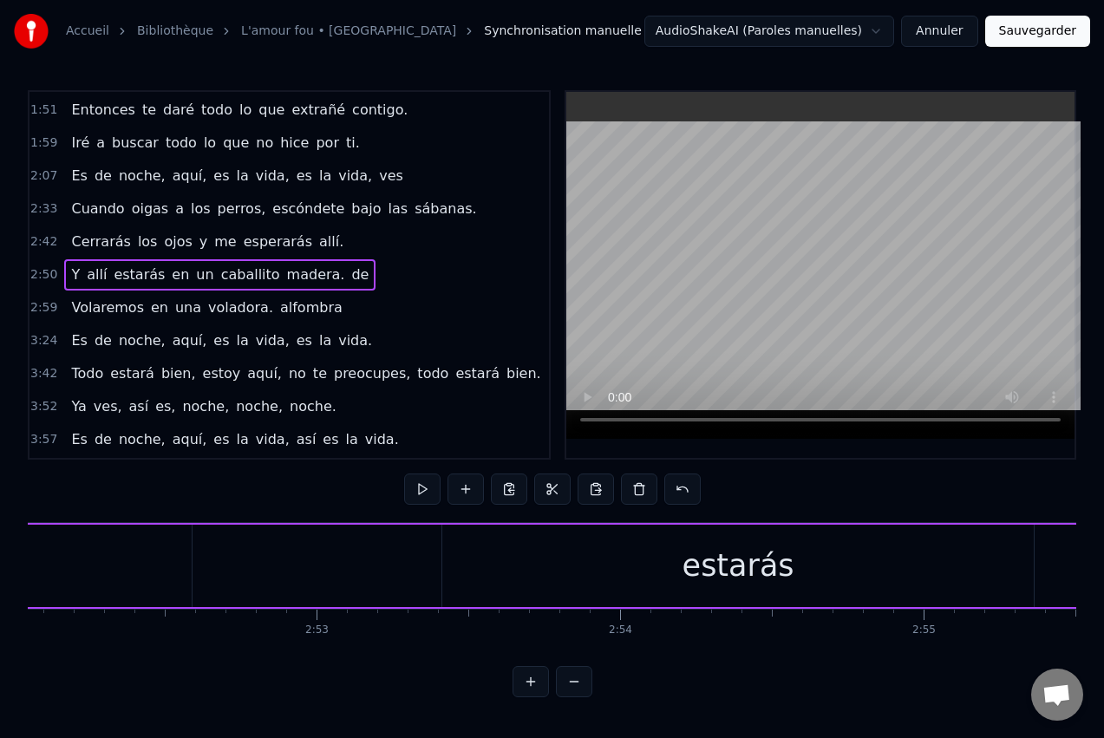
click at [350, 280] on span "de" at bounding box center [360, 275] width 21 height 21
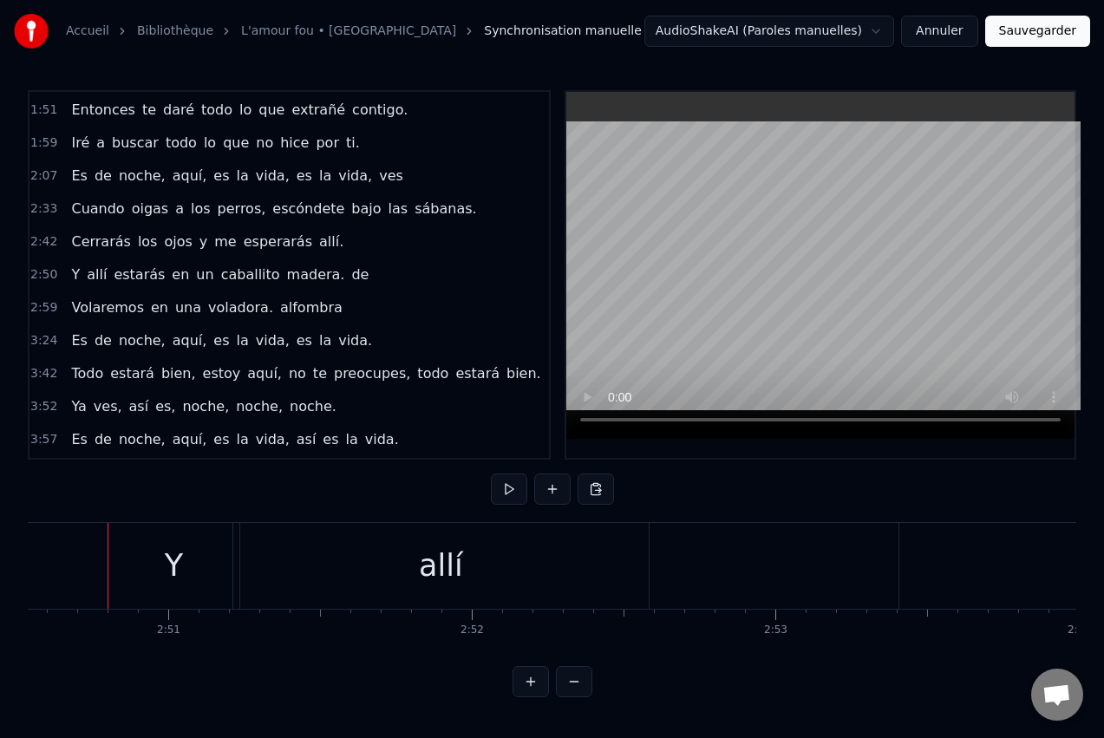
scroll to position [0, 51764]
click at [350, 278] on span "de" at bounding box center [360, 275] width 21 height 20
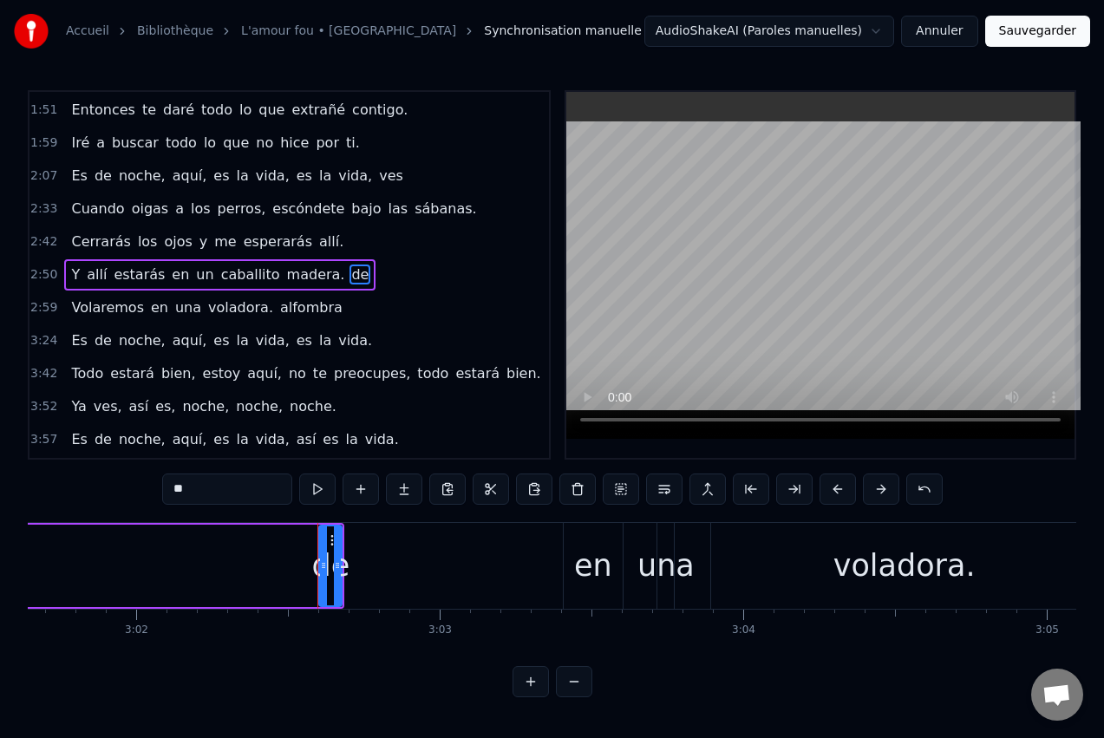
scroll to position [0, 55345]
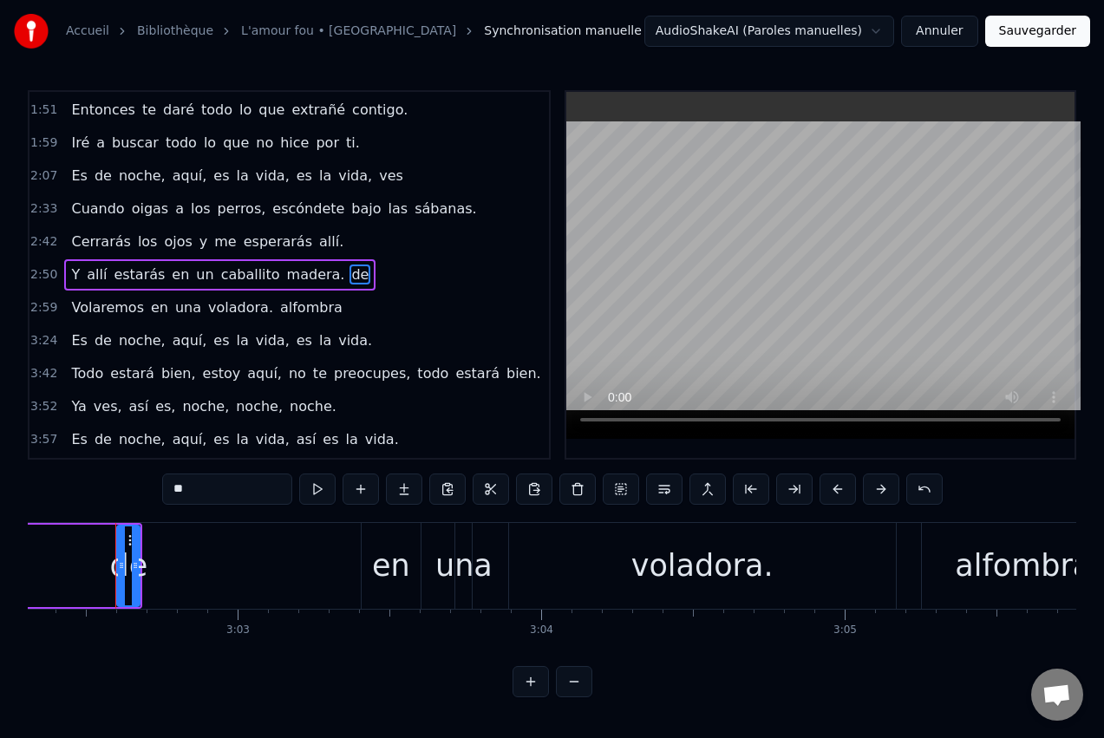
drag, startPoint x: 128, startPoint y: 543, endPoint x: 165, endPoint y: 543, distance: 37.3
click at [165, 543] on div "Volaremos en una voladora. [GEOGRAPHIC_DATA]" at bounding box center [180, 566] width 1900 height 86
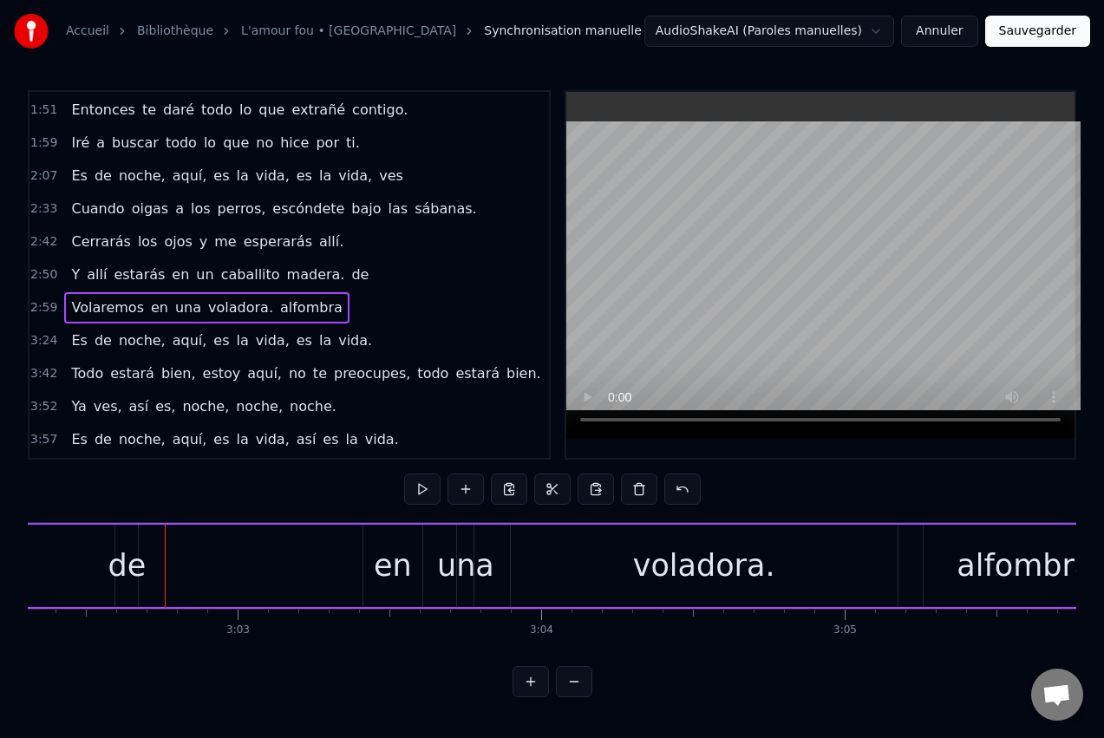
click at [350, 277] on span "de" at bounding box center [360, 275] width 21 height 20
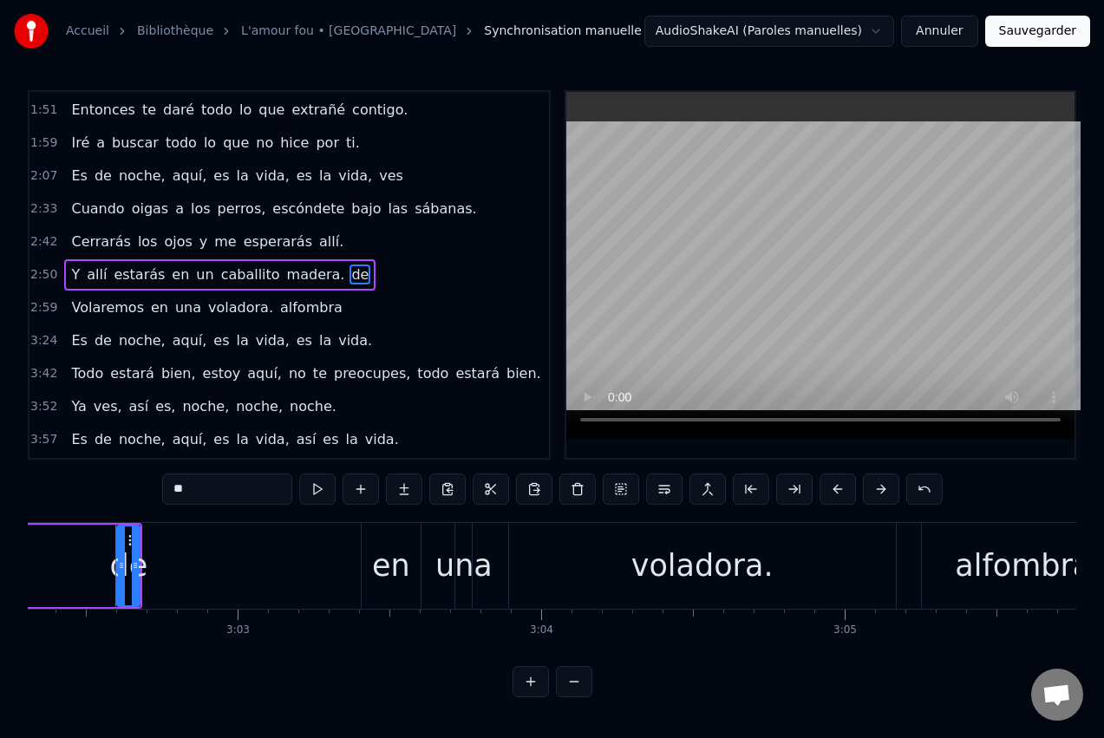
drag, startPoint x: 134, startPoint y: 564, endPoint x: 329, endPoint y: 577, distance: 194.7
click at [342, 574] on div "Volaremos en una voladora. [GEOGRAPHIC_DATA]" at bounding box center [180, 566] width 1900 height 86
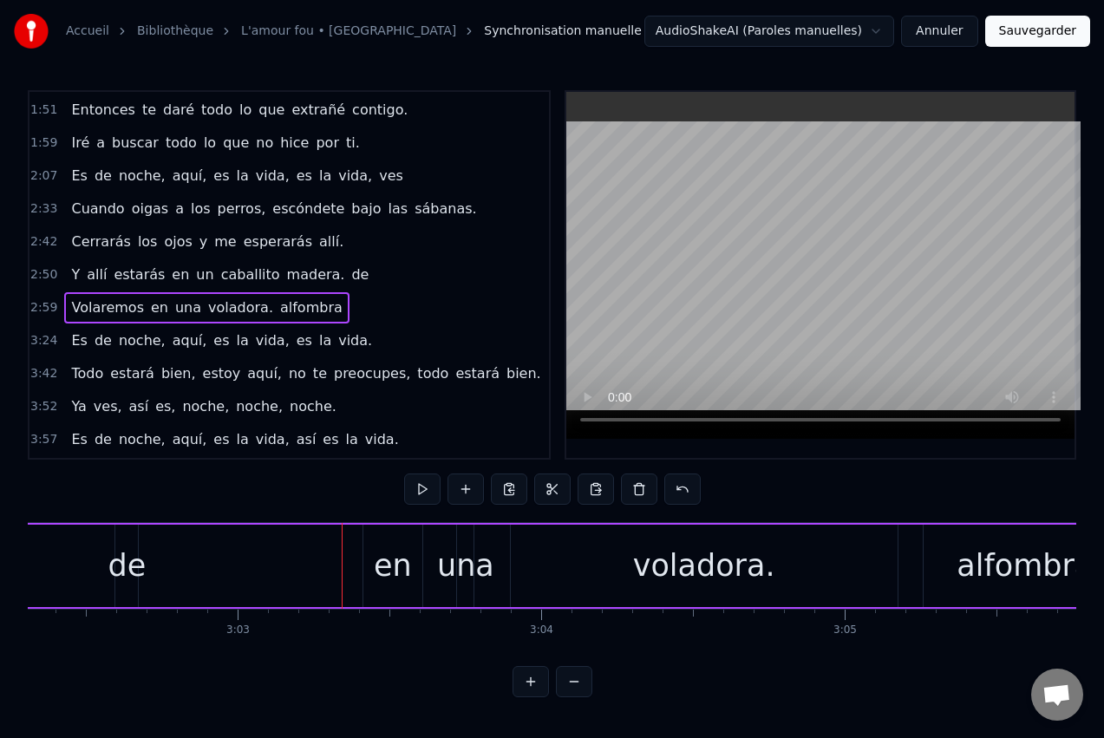
click at [119, 562] on div "Volaremos en una voladora. [GEOGRAPHIC_DATA]" at bounding box center [180, 566] width 1900 height 86
click at [134, 564] on div "Volaremos en una voladora. [GEOGRAPHIC_DATA]" at bounding box center [180, 566] width 1900 height 86
click at [350, 276] on span "de" at bounding box center [360, 275] width 21 height 20
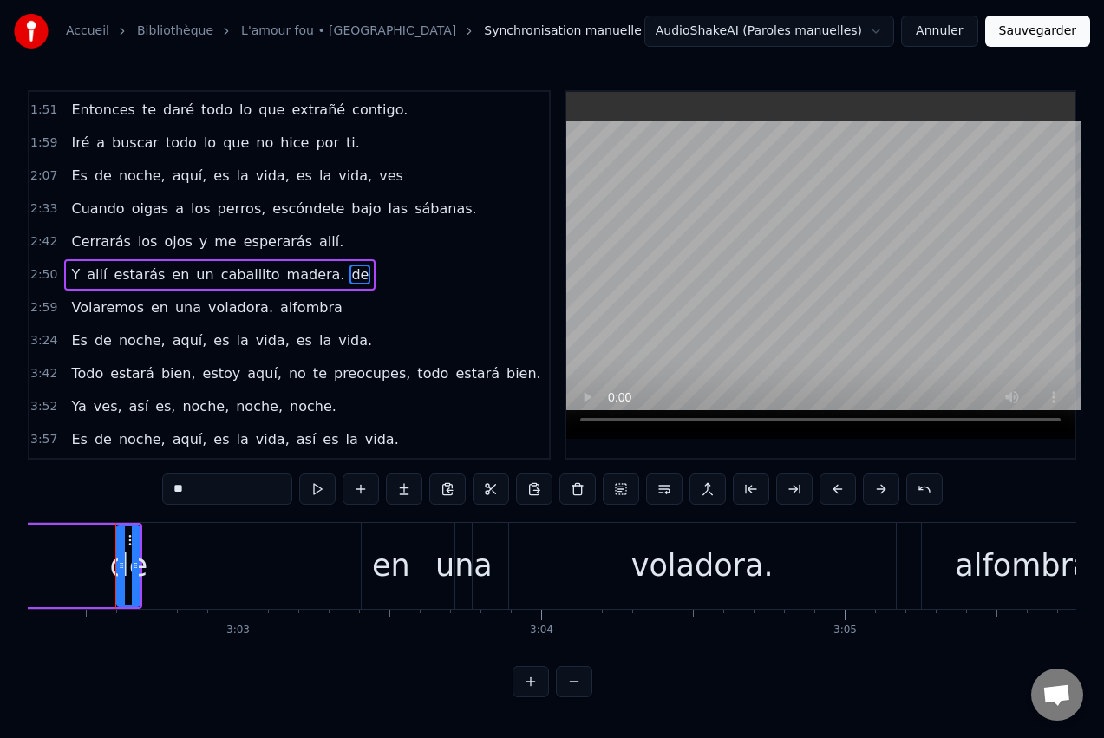
click at [523, 697] on button at bounding box center [531, 681] width 36 height 31
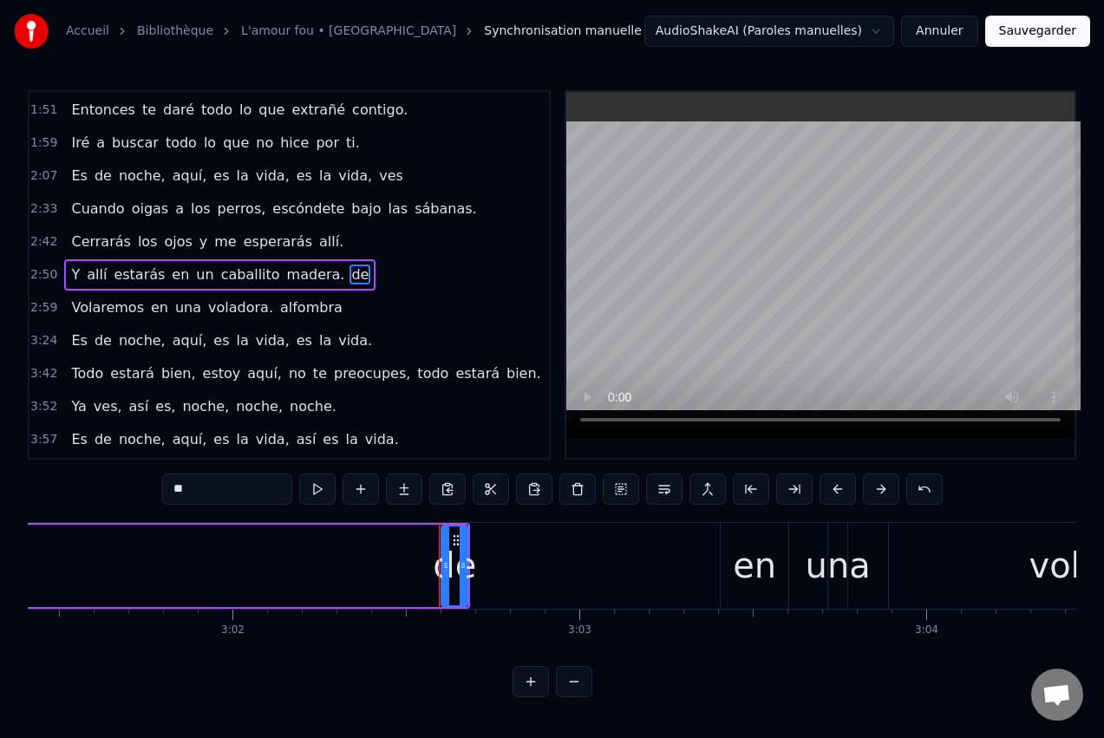
scroll to position [0, 63264]
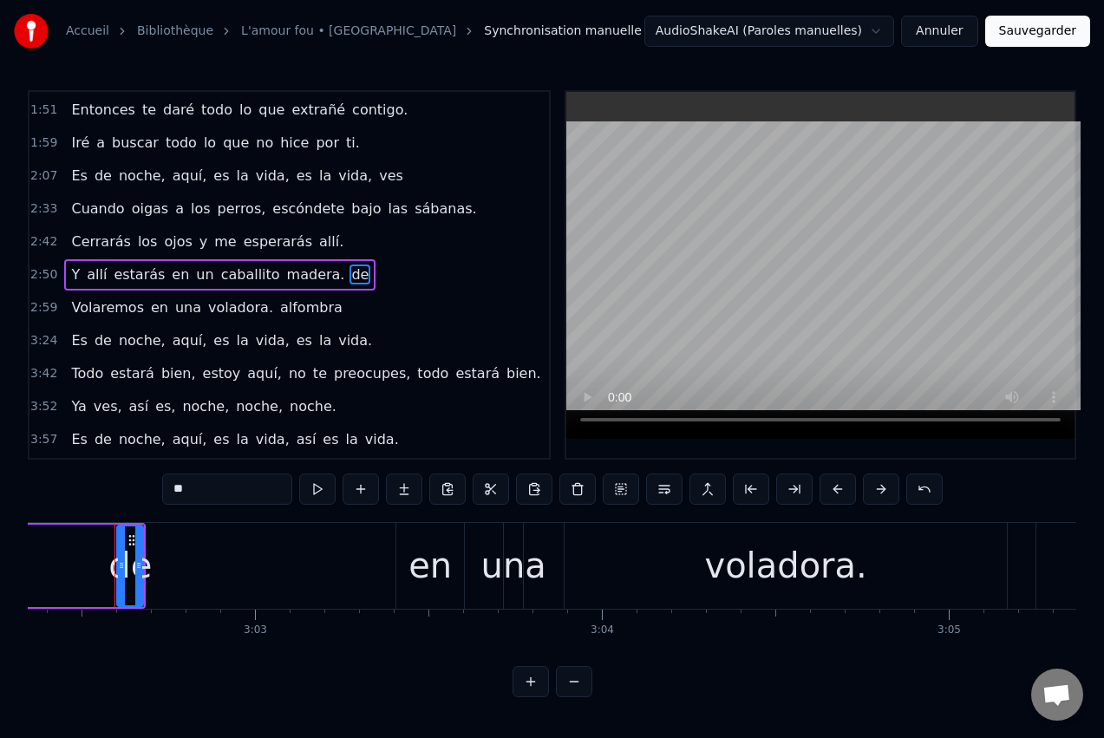
click at [143, 562] on div "Volaremos en una voladora. [GEOGRAPHIC_DATA]" at bounding box center [188, 566] width 2170 height 86
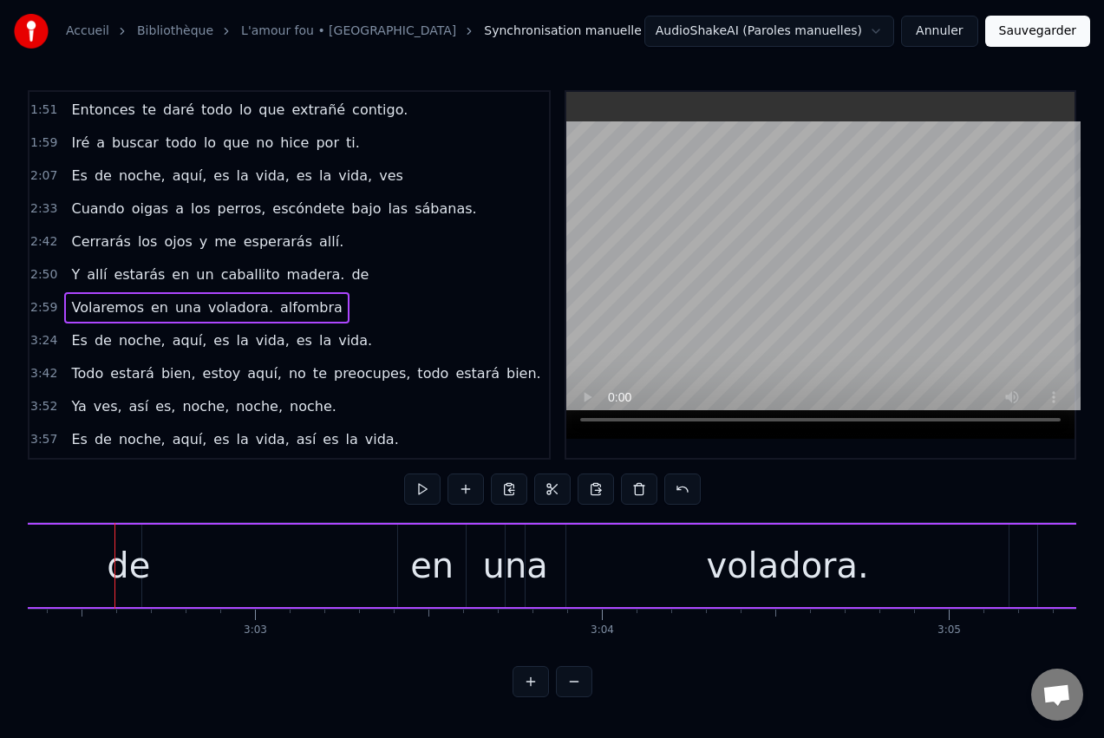
click at [454, 563] on div "en" at bounding box center [432, 566] width 68 height 82
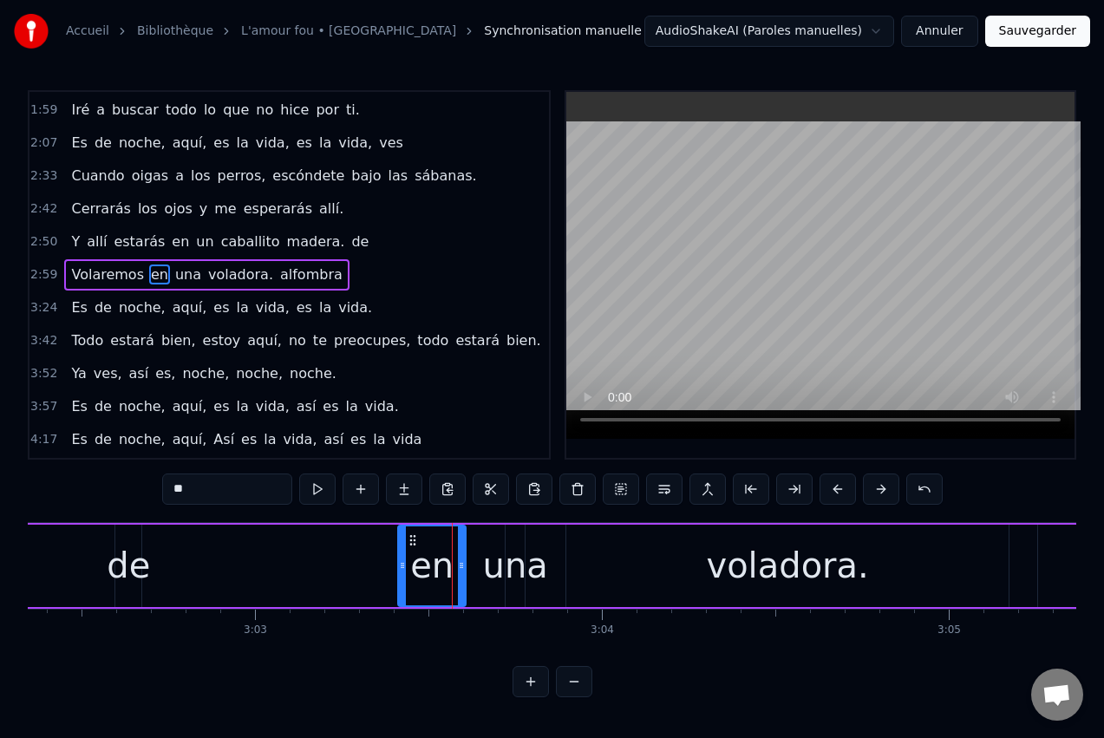
click at [125, 573] on div "Volaremos en una voladora. [GEOGRAPHIC_DATA]" at bounding box center [188, 566] width 2170 height 86
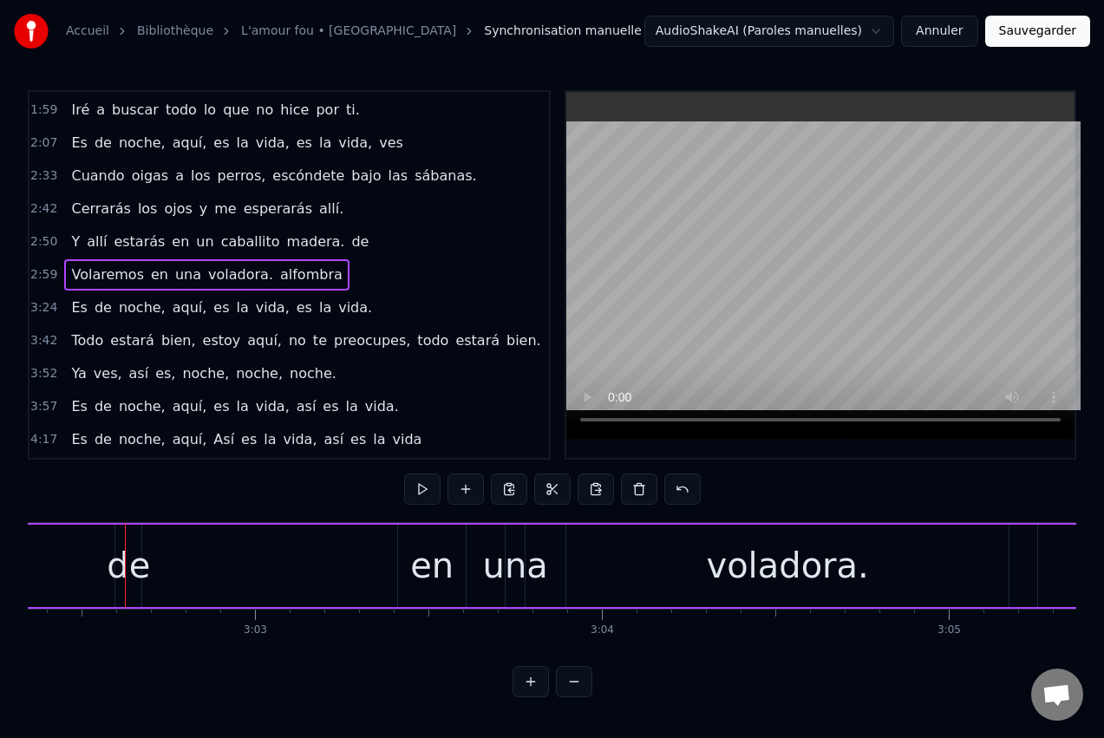
click at [131, 566] on div "Volaremos en una voladora. [GEOGRAPHIC_DATA]" at bounding box center [188, 566] width 2170 height 86
click at [350, 246] on span "de" at bounding box center [360, 242] width 21 height 20
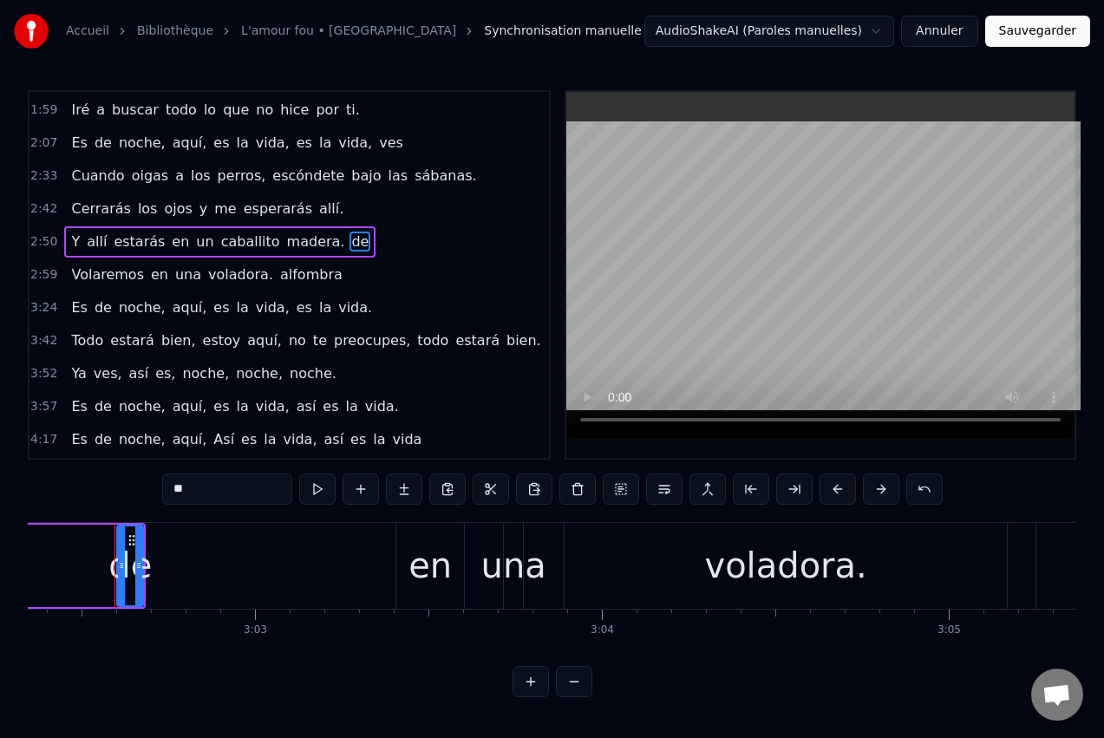
scroll to position [163, 0]
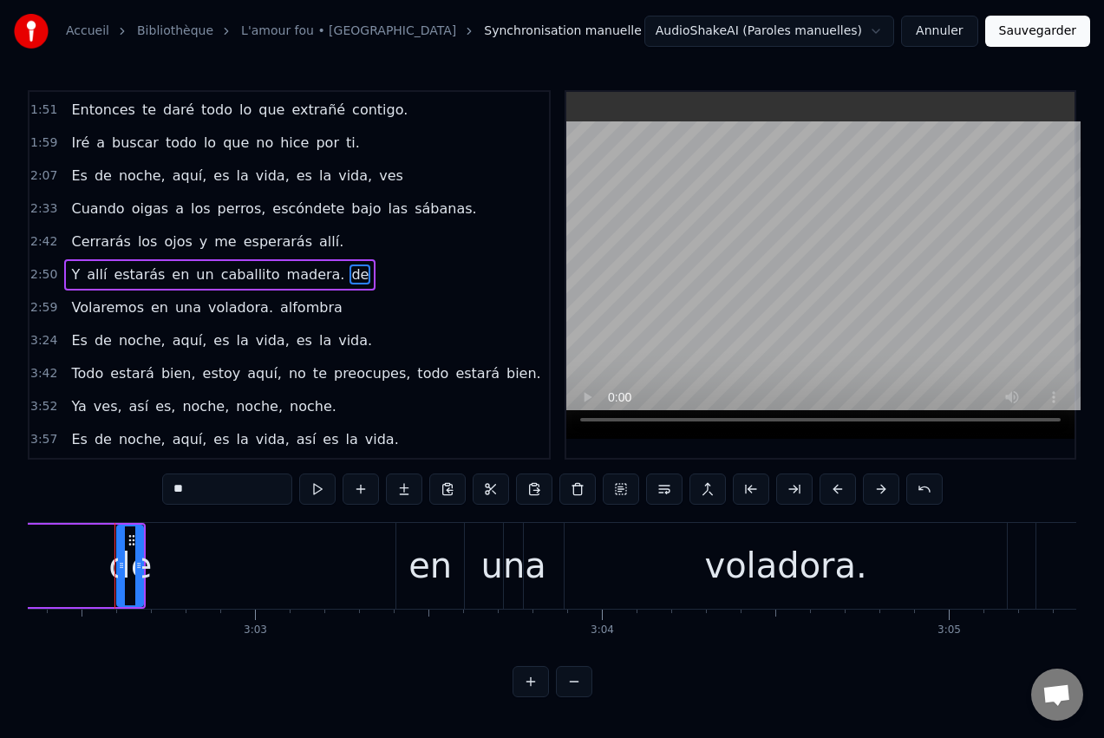
click at [324, 245] on div "2:42 Cerrarás los ojos y me esperarás allí." at bounding box center [289, 242] width 520 height 33
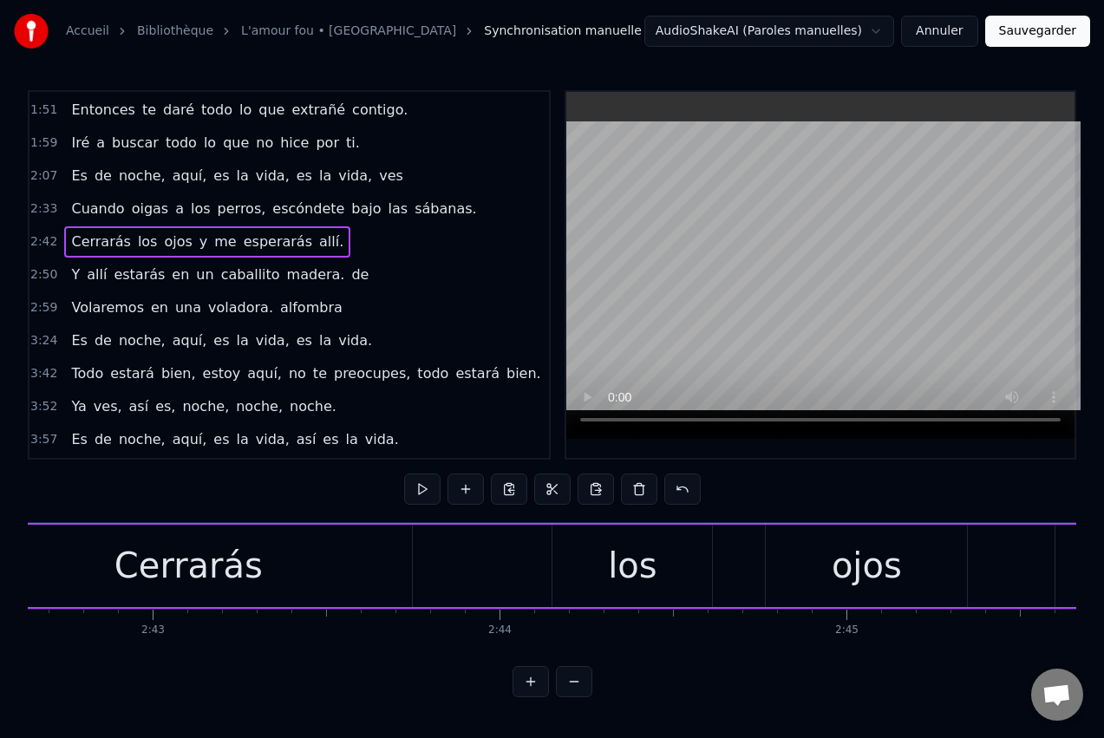
click at [350, 279] on span "de" at bounding box center [360, 275] width 21 height 20
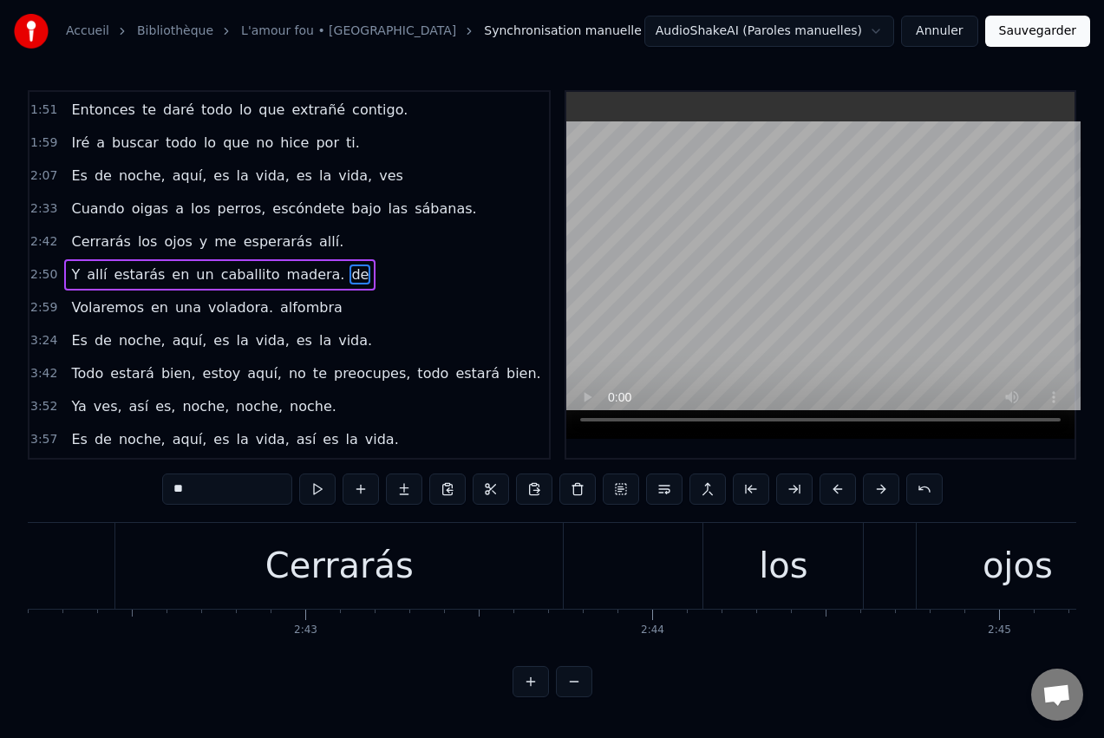
click at [350, 278] on span "de" at bounding box center [360, 275] width 21 height 20
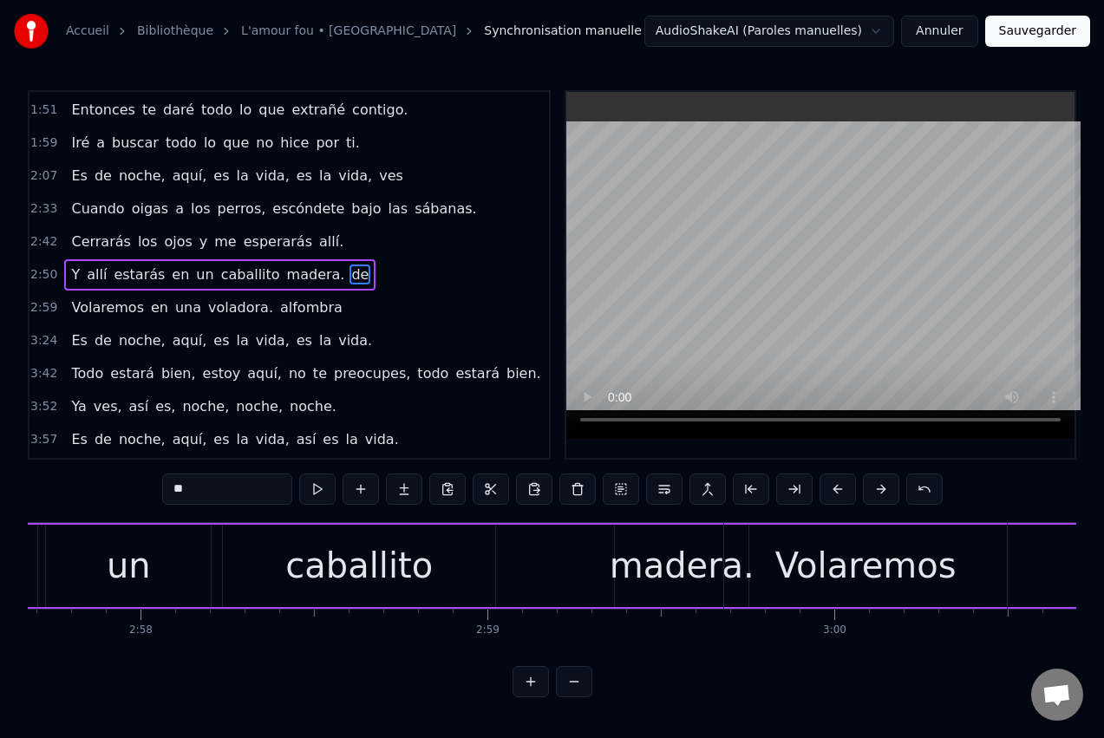
scroll to position [0, 63264]
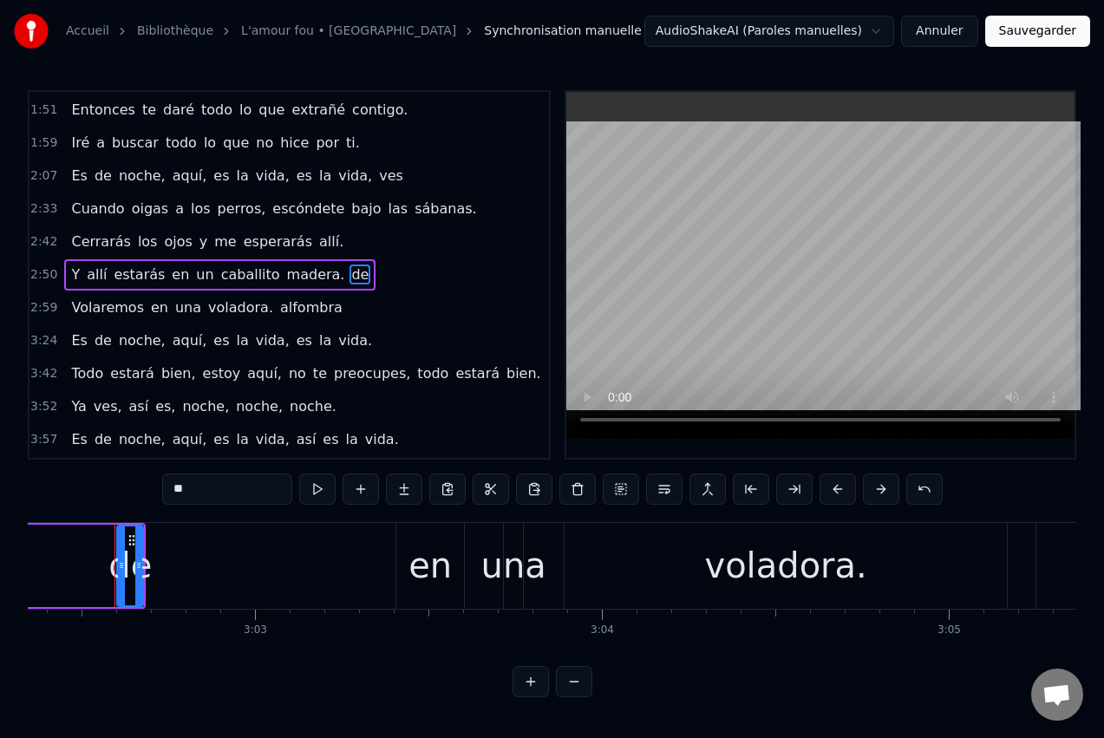
click at [537, 697] on button at bounding box center [531, 681] width 36 height 31
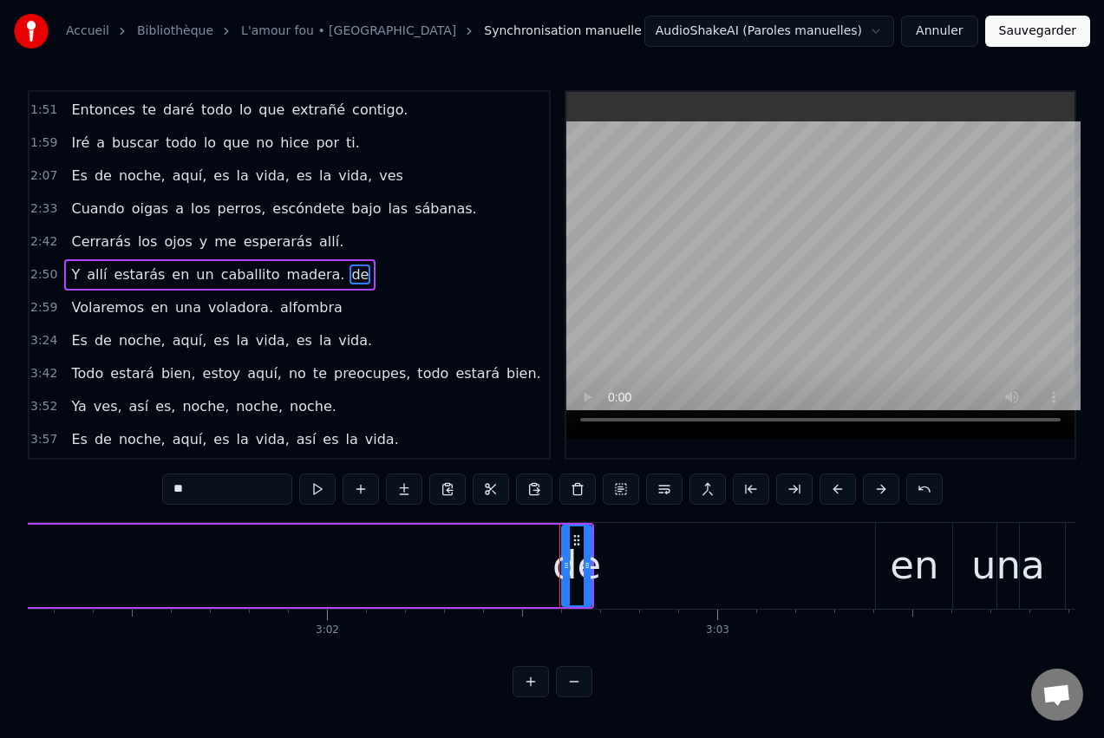
scroll to position [0, 71183]
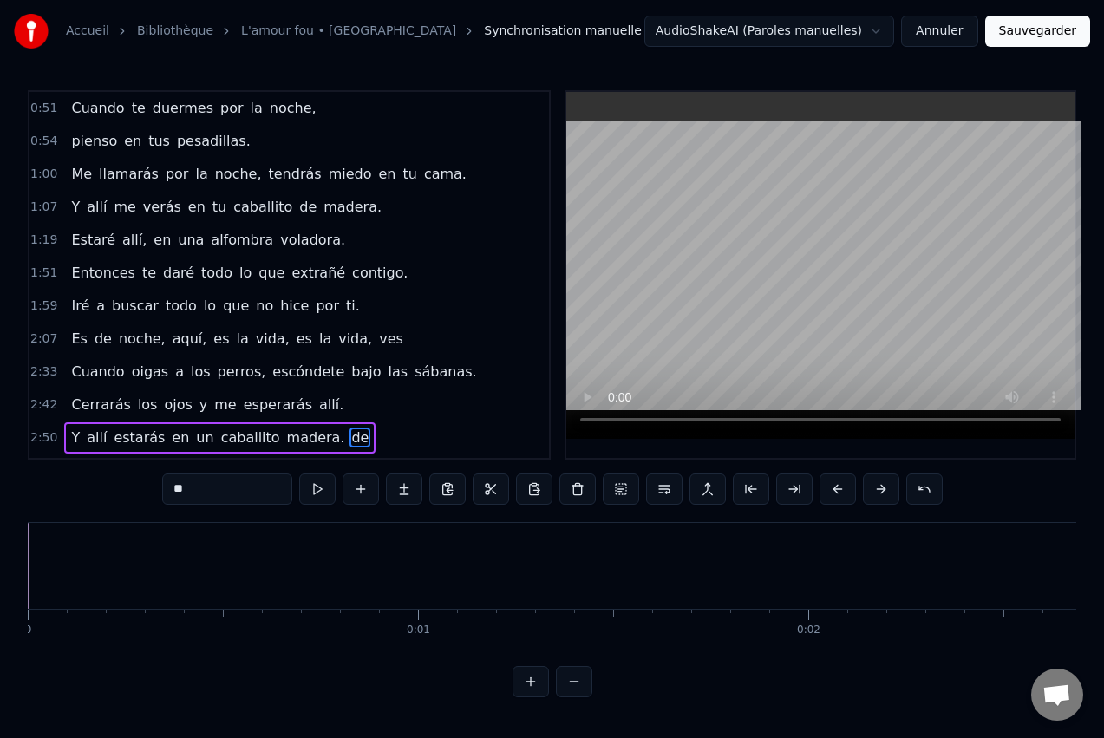
scroll to position [163, 0]
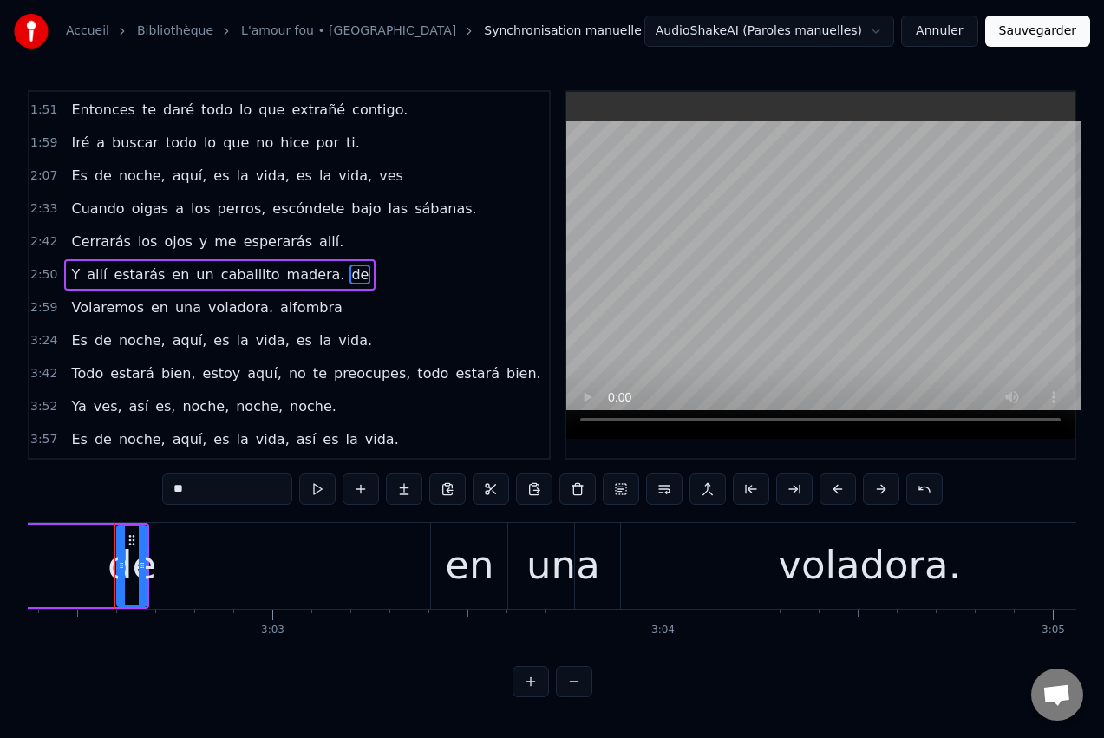
click at [530, 697] on button at bounding box center [531, 681] width 36 height 31
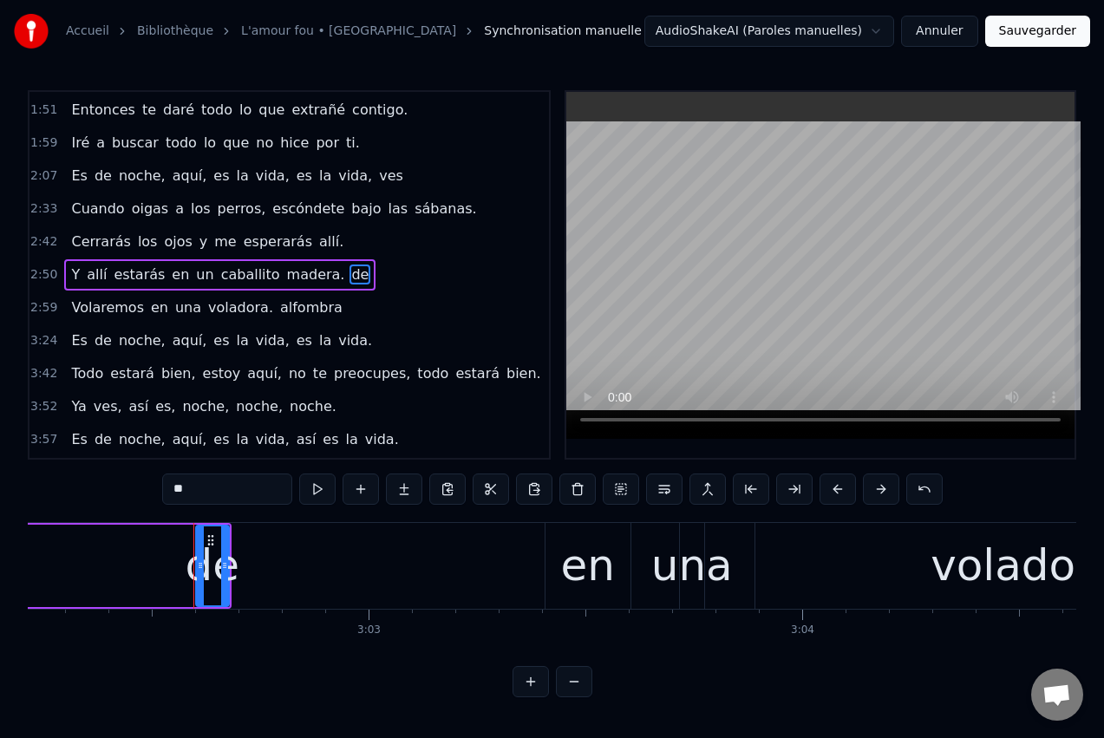
scroll to position [0, 79101]
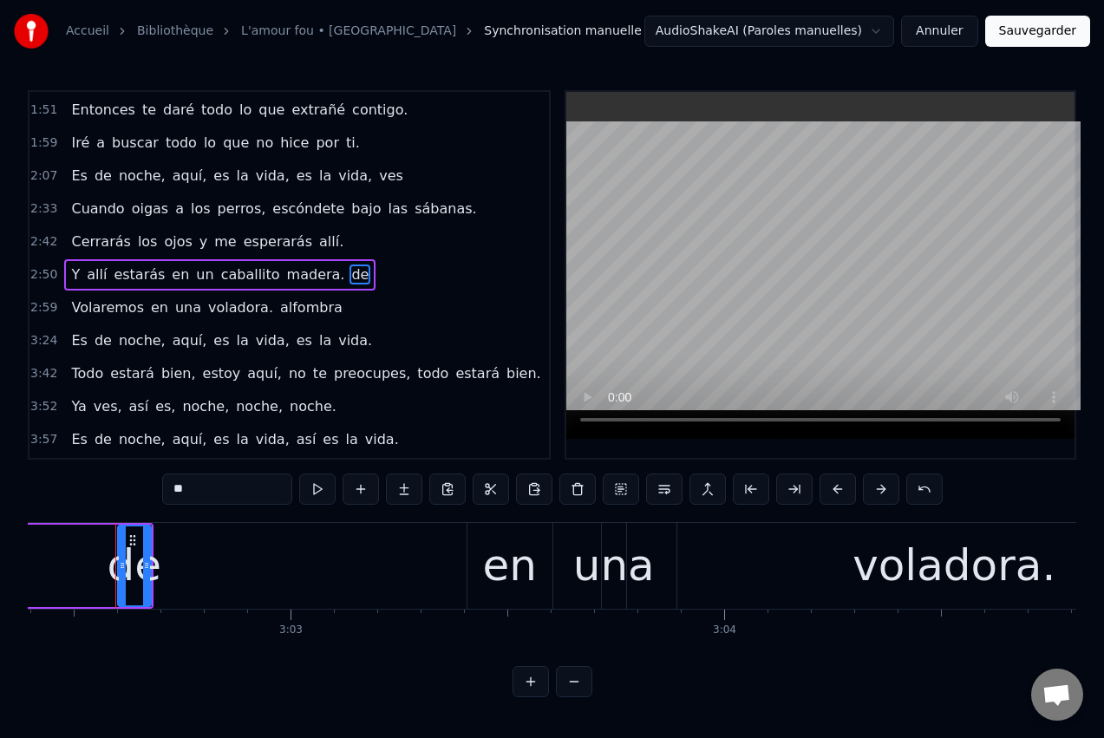
drag, startPoint x: 146, startPoint y: 564, endPoint x: 284, endPoint y: 556, distance: 138.1
click at [284, 556] on div "Volaremos en una voladora. [GEOGRAPHIC_DATA]" at bounding box center [206, 566] width 2711 height 86
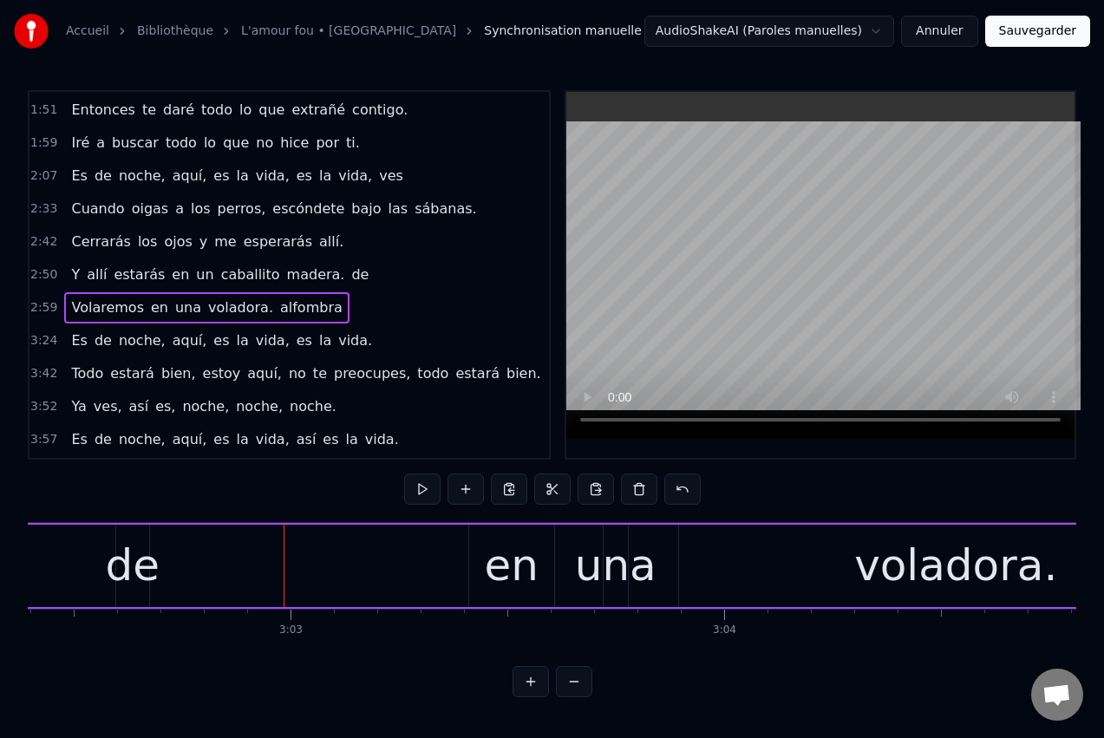
click at [147, 569] on div "Volaremos en una voladora. [GEOGRAPHIC_DATA]" at bounding box center [206, 566] width 2711 height 86
click at [93, 572] on div "Volaremos en una voladora. [GEOGRAPHIC_DATA]" at bounding box center [206, 566] width 2711 height 86
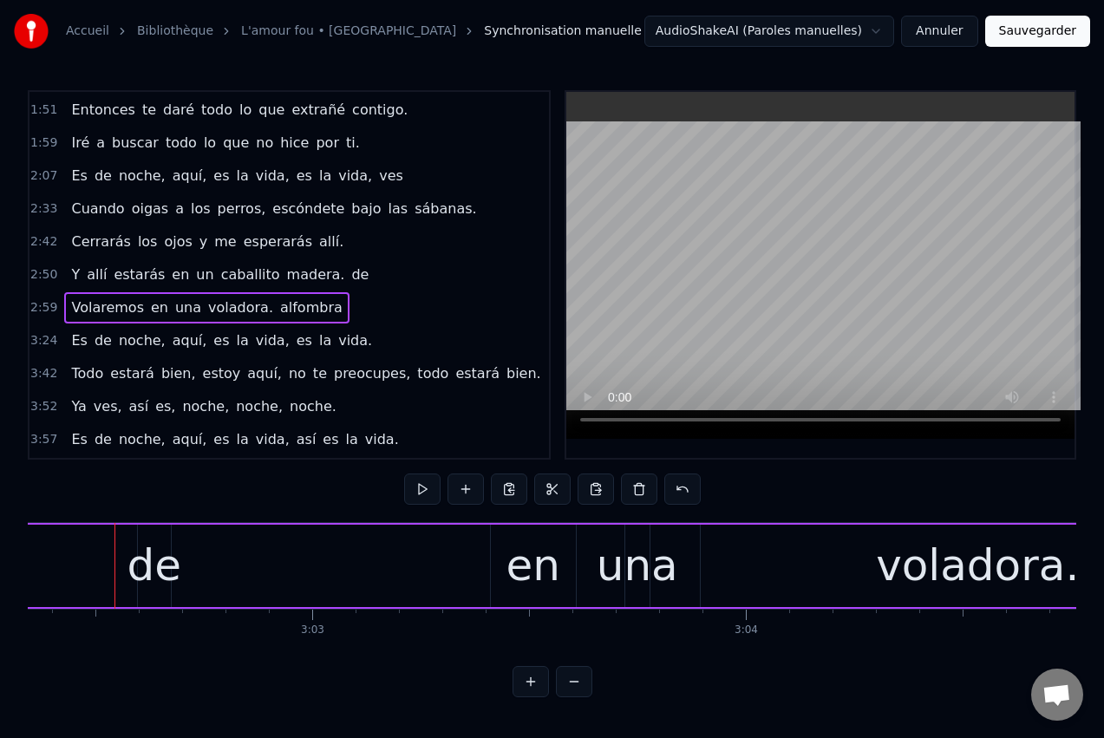
click at [156, 569] on div "Volaremos en una voladora. [GEOGRAPHIC_DATA]" at bounding box center [227, 566] width 2711 height 86
click at [162, 561] on div "Volaremos en una voladora. [GEOGRAPHIC_DATA]" at bounding box center [227, 566] width 2711 height 86
click at [160, 560] on div "Volaremos en una voladora. [GEOGRAPHIC_DATA]" at bounding box center [227, 566] width 2711 height 86
click at [154, 562] on div "Volaremos en una voladora. [GEOGRAPHIC_DATA]" at bounding box center [227, 566] width 2711 height 86
click at [155, 563] on div "Volaremos en una voladora. [GEOGRAPHIC_DATA]" at bounding box center [227, 566] width 2711 height 86
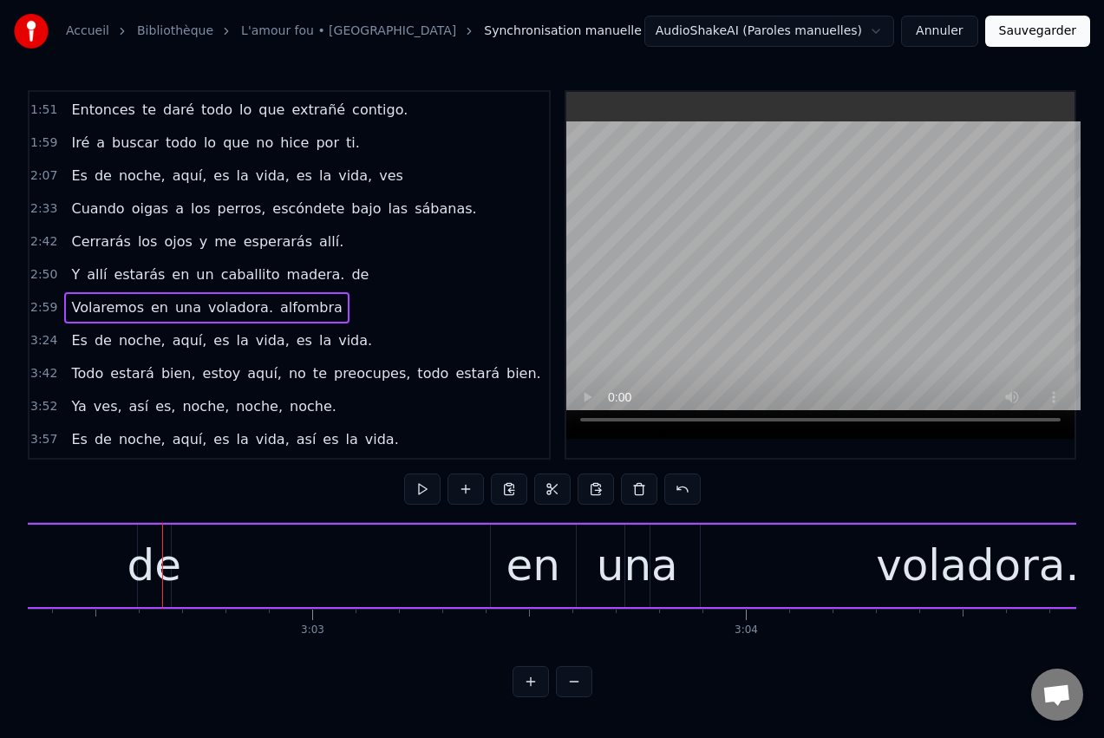
click at [160, 546] on div "Volaremos en una voladora. [GEOGRAPHIC_DATA]" at bounding box center [227, 566] width 2711 height 86
click at [350, 278] on span "de" at bounding box center [360, 275] width 21 height 20
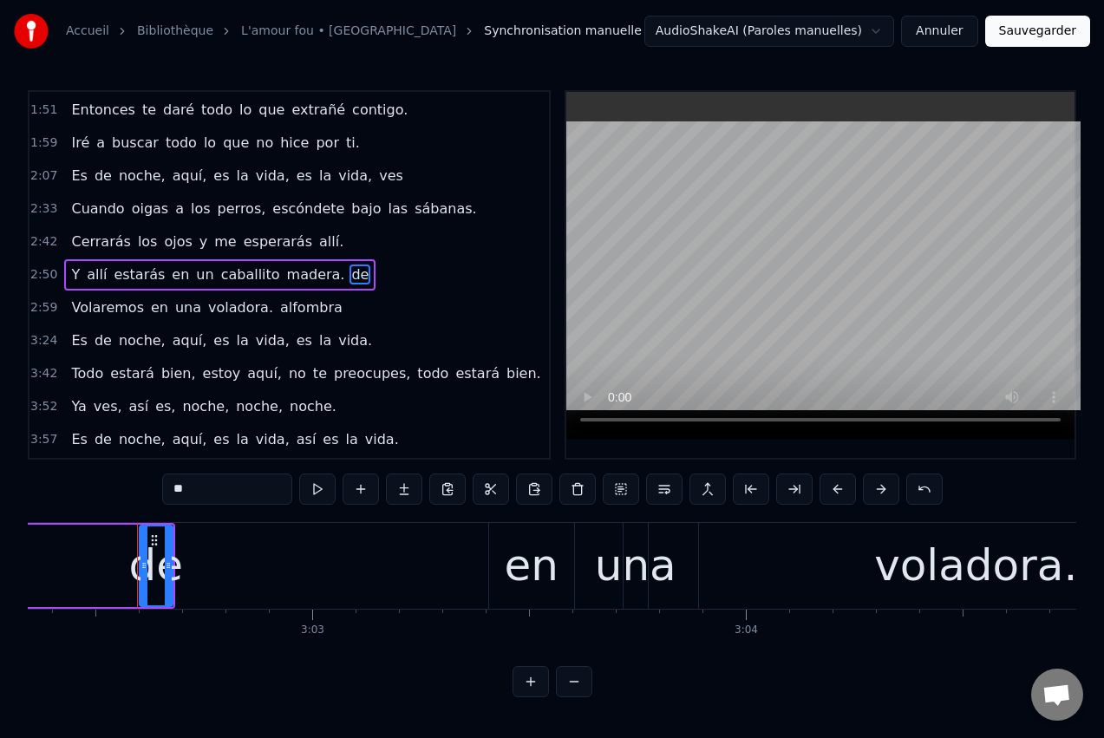
drag, startPoint x: 154, startPoint y: 540, endPoint x: 223, endPoint y: 526, distance: 69.9
click at [225, 526] on div "Volaremos en una voladora. [GEOGRAPHIC_DATA]" at bounding box center [227, 566] width 2711 height 86
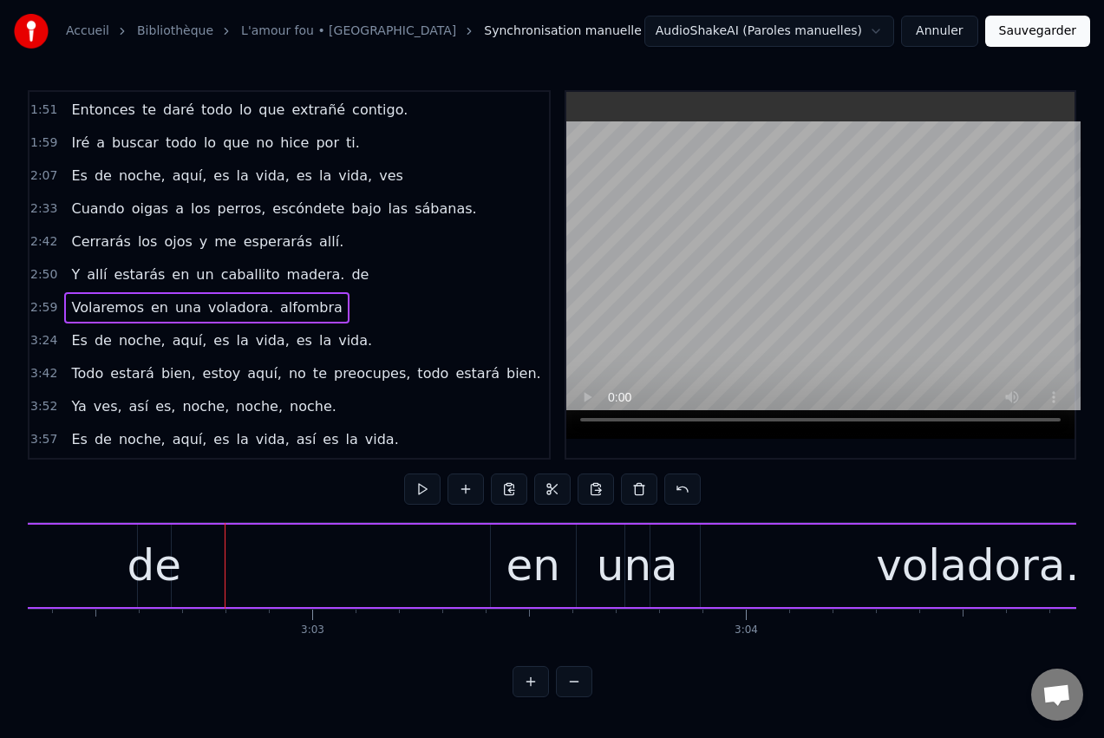
click at [378, 569] on div "Volaremos en una voladora. [GEOGRAPHIC_DATA]" at bounding box center [227, 566] width 2711 height 86
click at [509, 562] on div "en" at bounding box center [534, 565] width 54 height 65
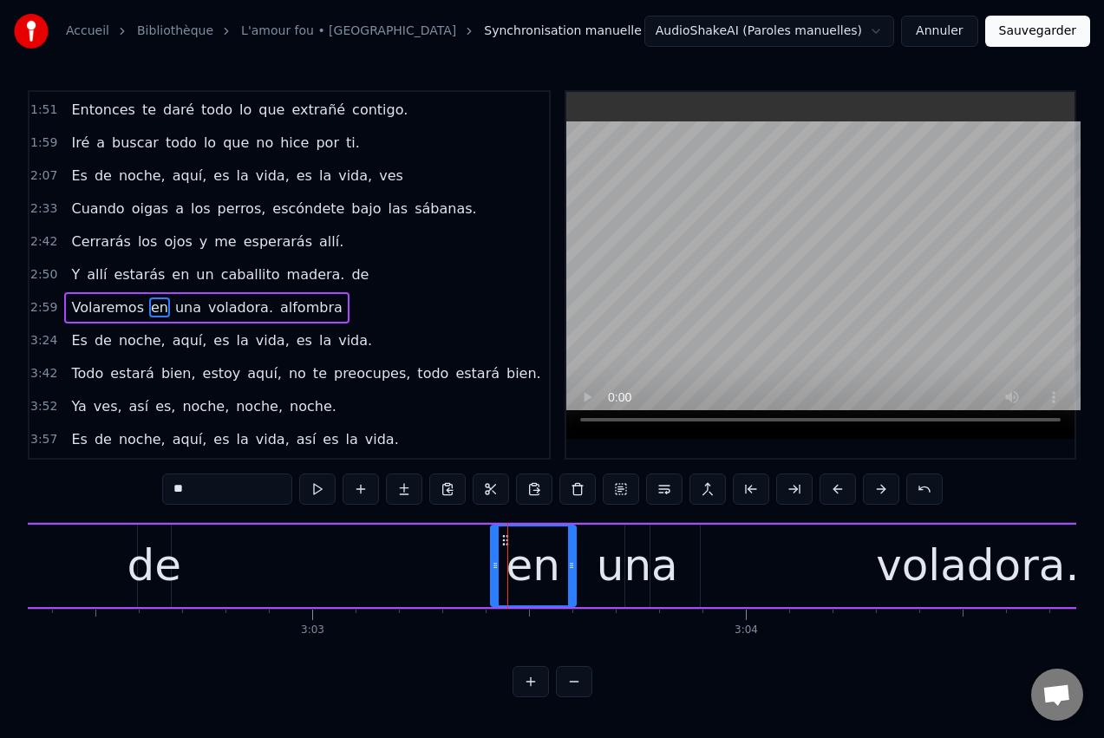
scroll to position [196, 0]
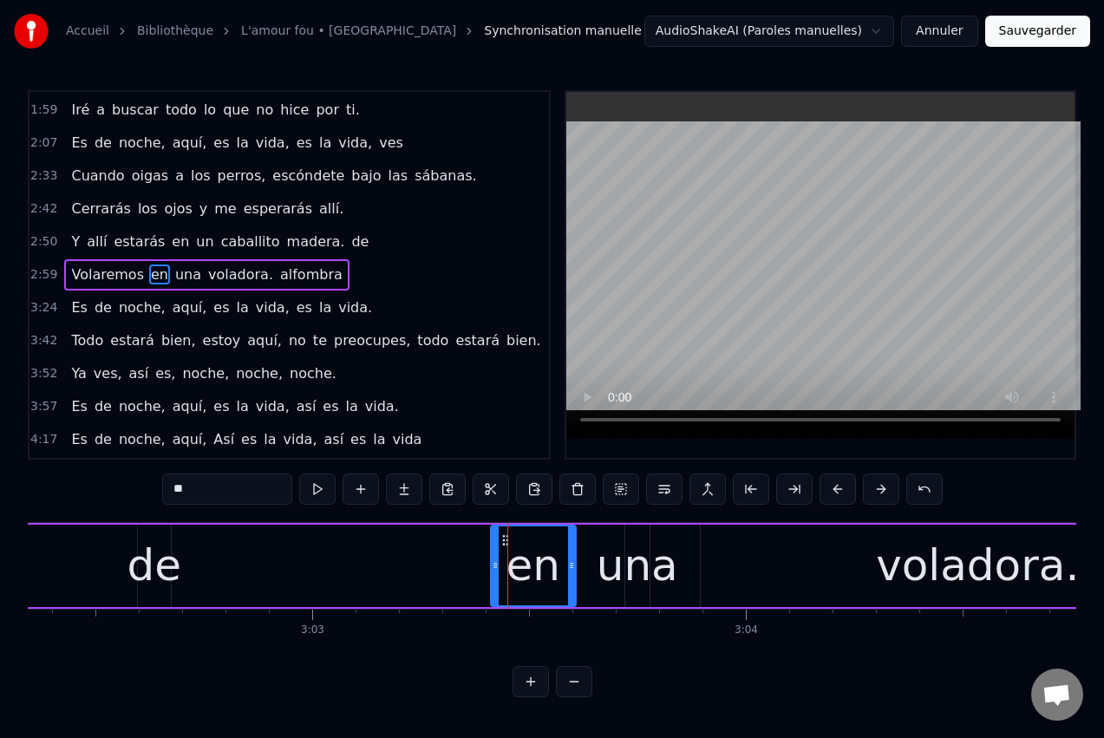
click at [285, 245] on span "madera." at bounding box center [316, 242] width 62 height 20
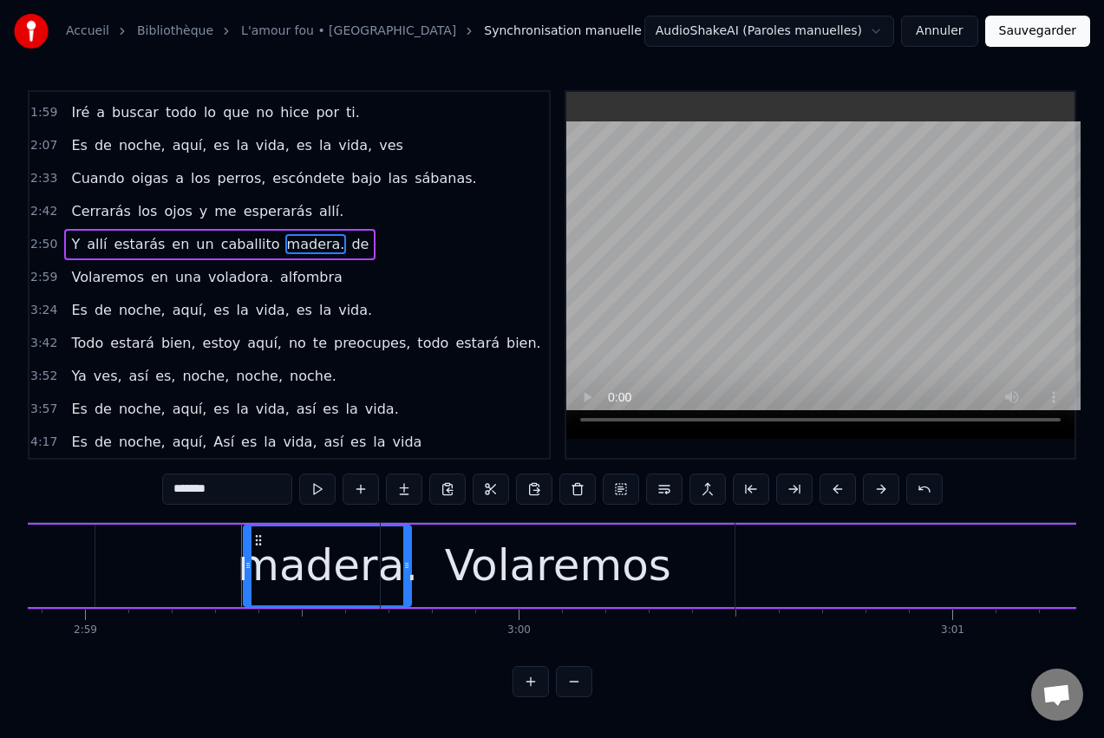
scroll to position [0, 77568]
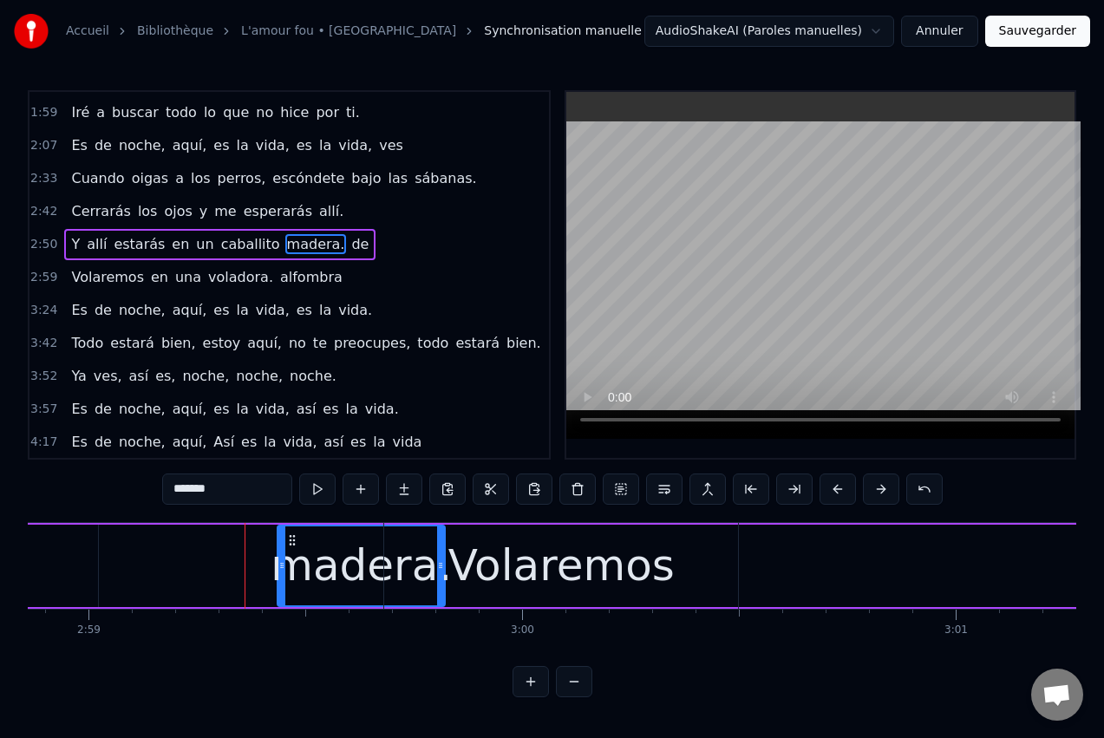
drag, startPoint x: 200, startPoint y: 539, endPoint x: 317, endPoint y: 559, distance: 118.1
click at [307, 561] on div "madera." at bounding box center [361, 565] width 166 height 79
click at [634, 549] on div "Volaremos" at bounding box center [561, 565] width 226 height 65
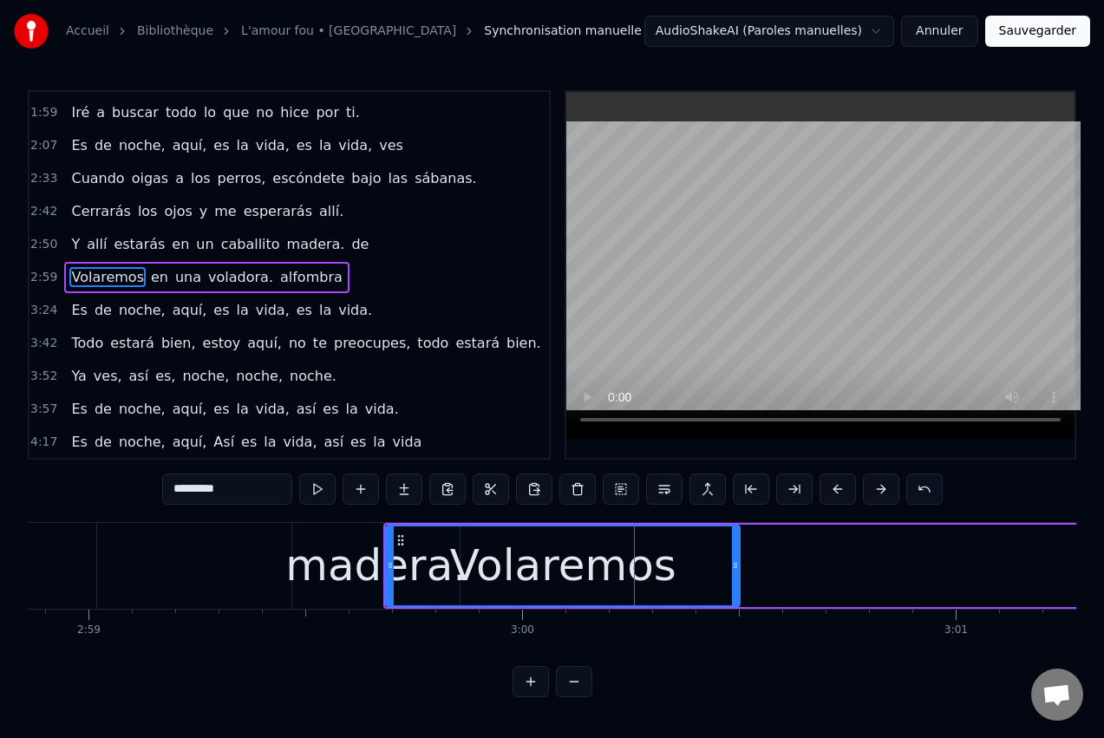
scroll to position [196, 0]
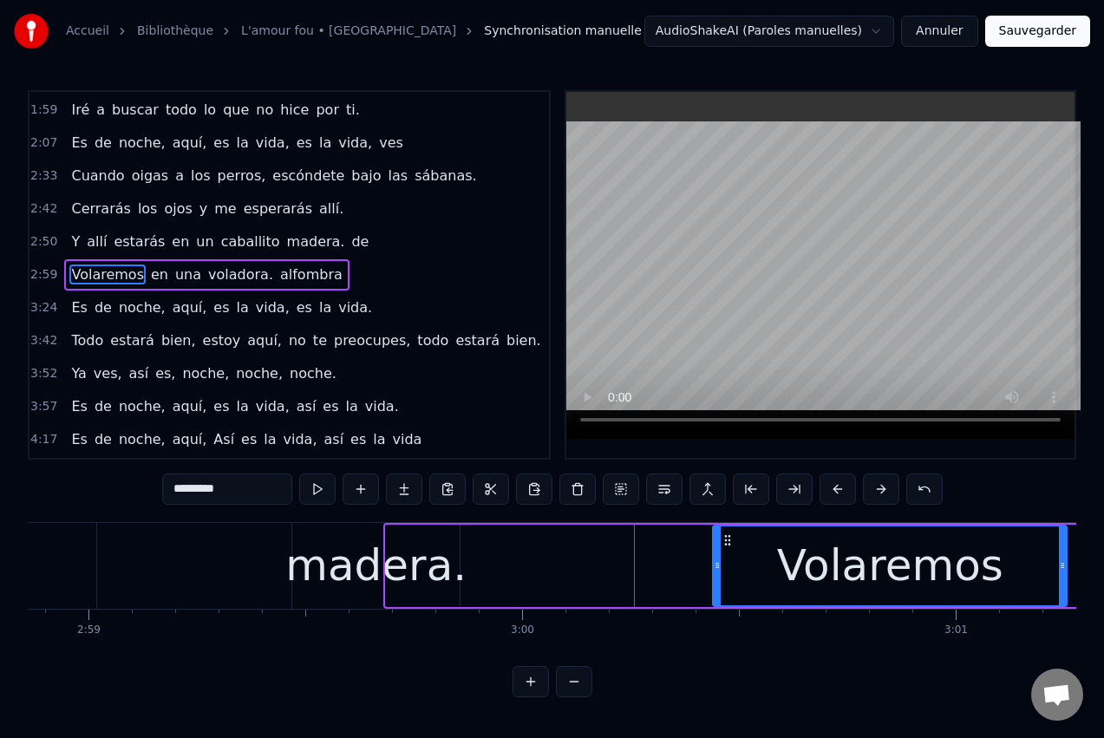
drag, startPoint x: 404, startPoint y: 535, endPoint x: 714, endPoint y: 545, distance: 309.8
click at [715, 547] on div "Volaremos" at bounding box center [890, 565] width 352 height 79
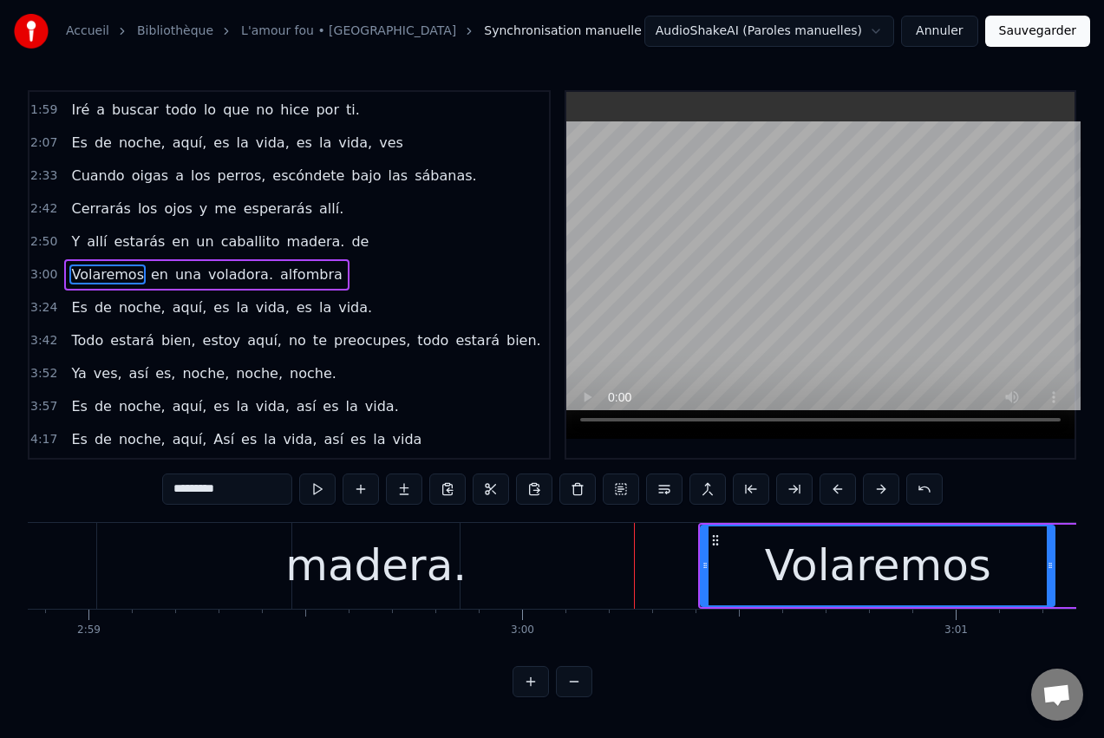
click at [402, 543] on div "madera." at bounding box center [375, 565] width 181 height 65
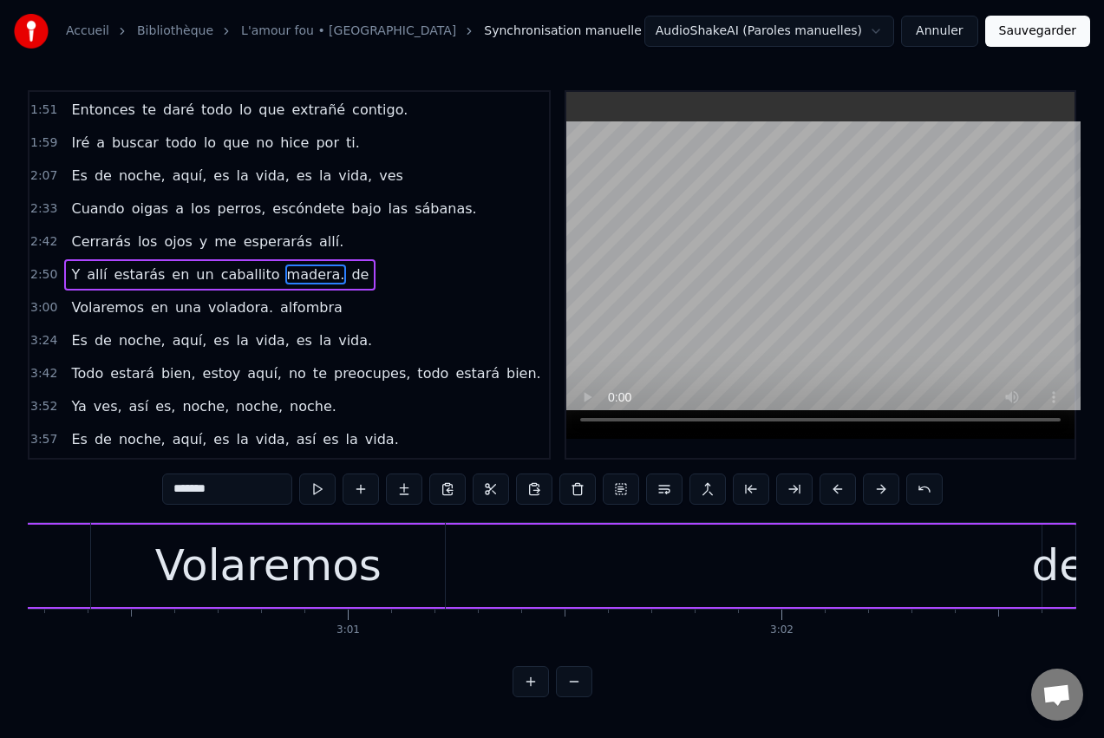
scroll to position [0, 78193]
click at [288, 570] on div "Volaremos" at bounding box center [252, 565] width 226 height 65
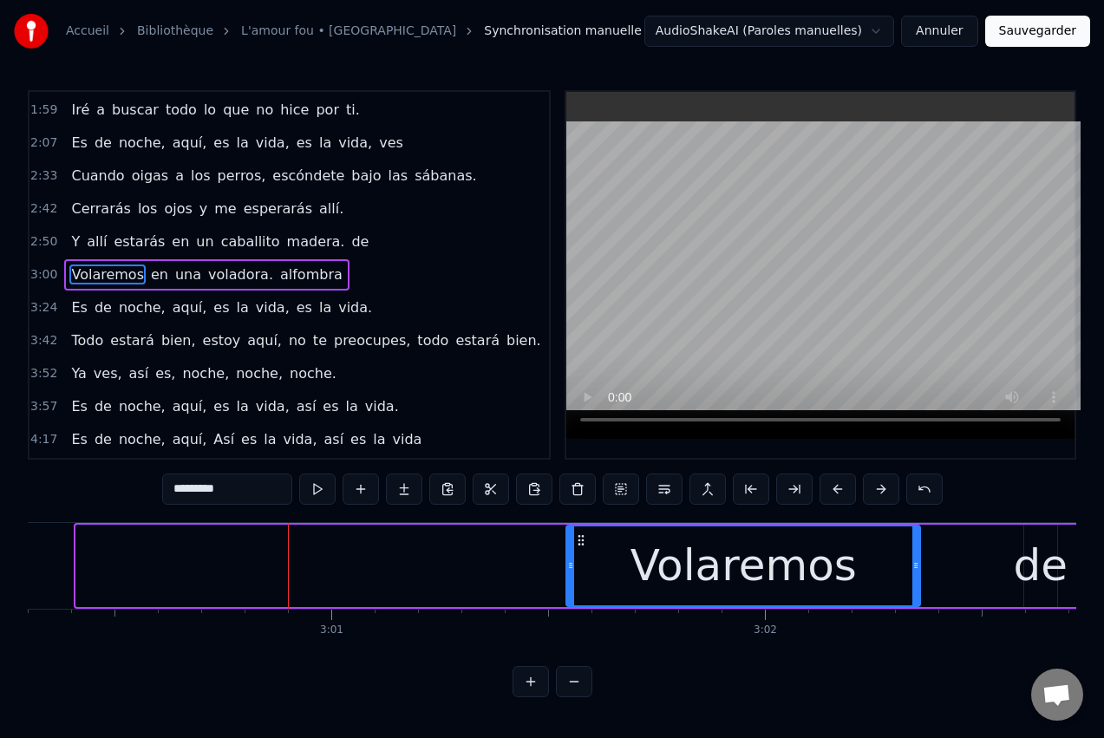
drag, startPoint x: 92, startPoint y: 543, endPoint x: 585, endPoint y: 552, distance: 493.6
click at [579, 555] on div "Volaremos" at bounding box center [743, 565] width 352 height 79
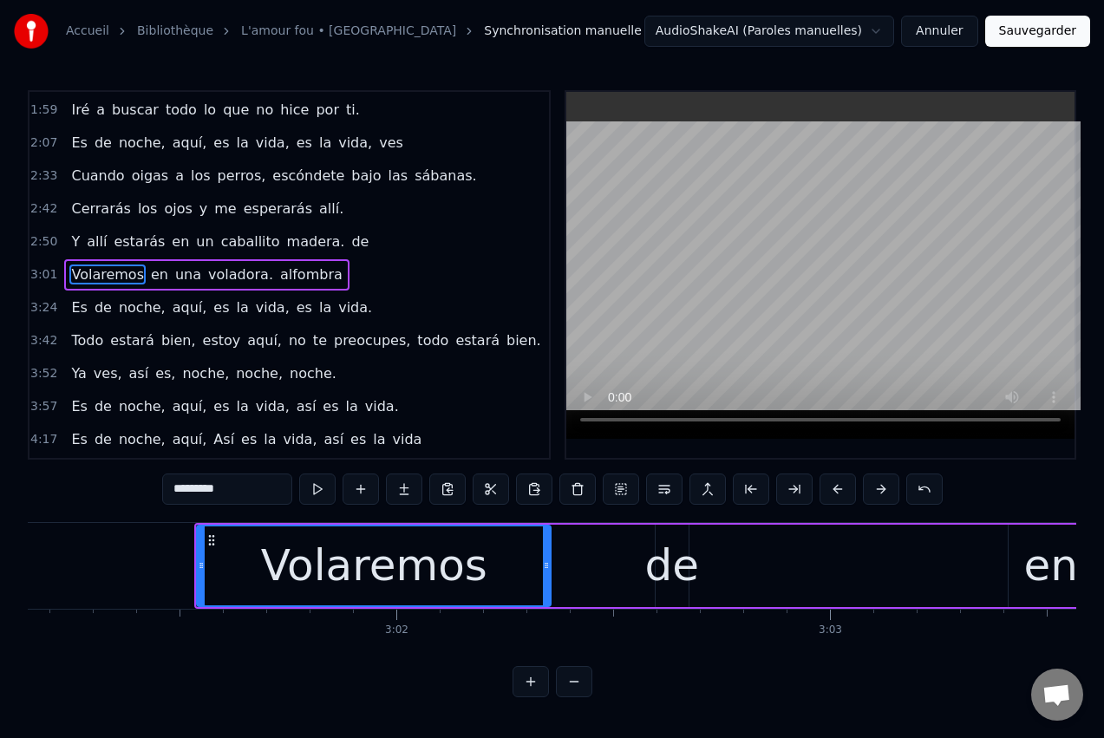
scroll to position [0, 78575]
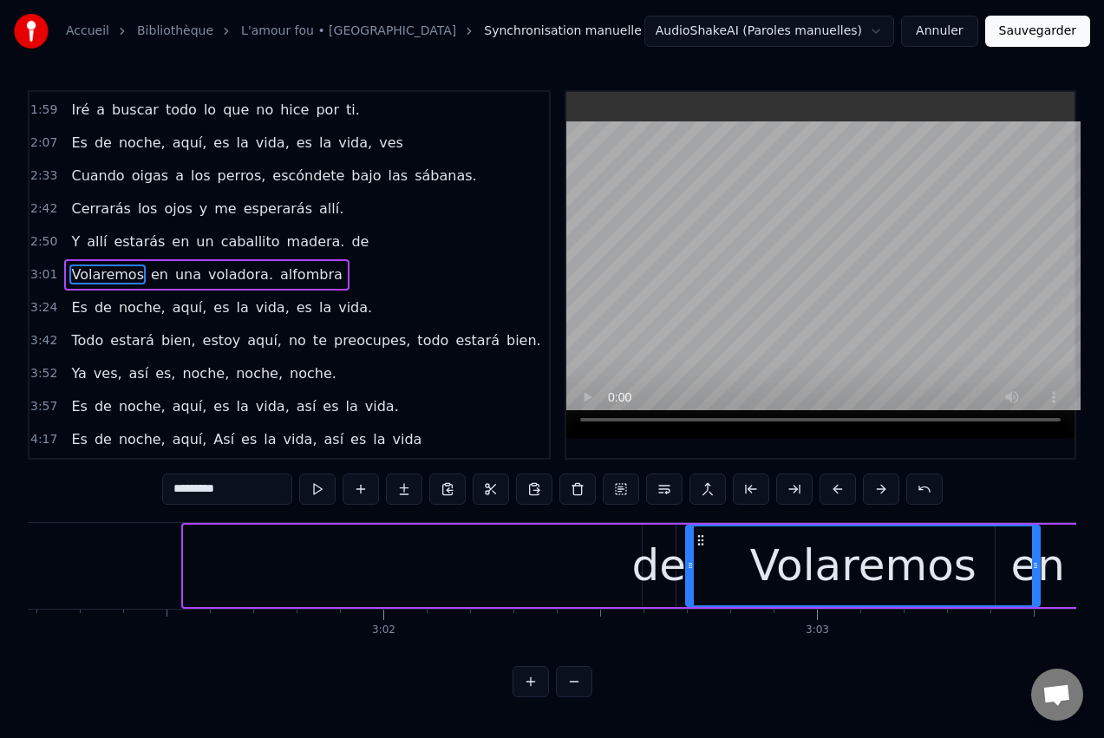
drag, startPoint x: 198, startPoint y: 541, endPoint x: 700, endPoint y: 567, distance: 502.9
click at [700, 567] on div "Volaremos" at bounding box center [863, 565] width 352 height 79
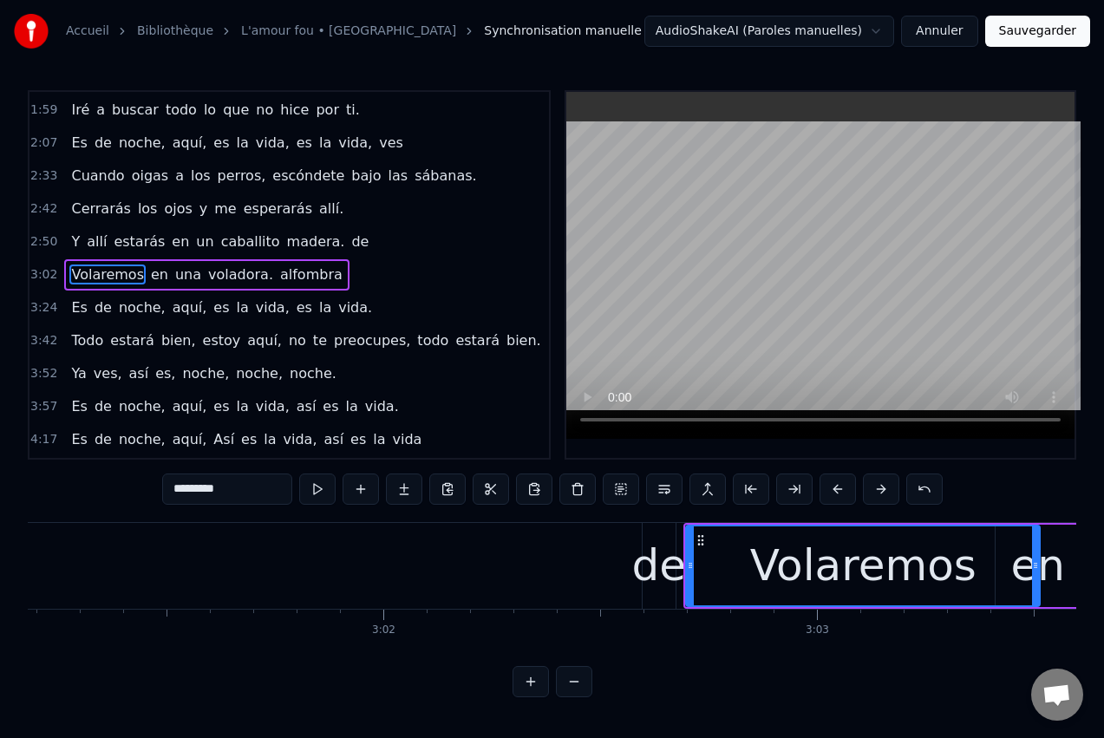
click at [651, 563] on div "de" at bounding box center [658, 565] width 55 height 65
type input "**"
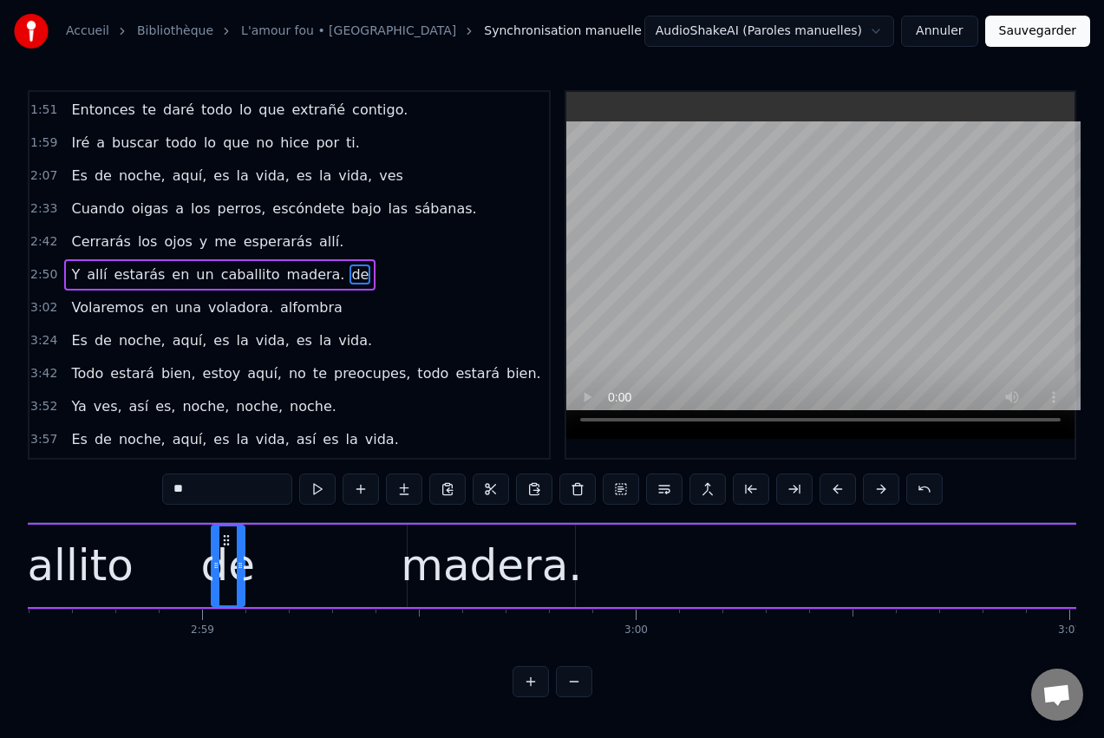
scroll to position [0, 77432]
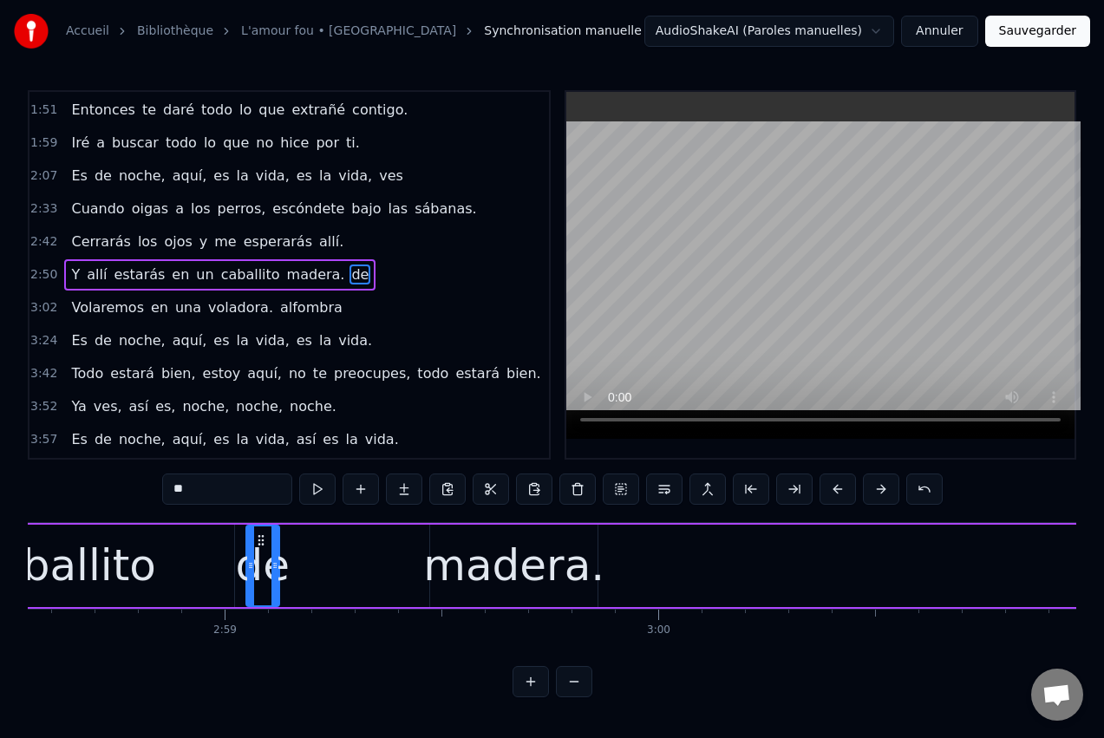
drag, startPoint x: 662, startPoint y: 539, endPoint x: 265, endPoint y: 571, distance: 397.7
click at [265, 571] on div "de" at bounding box center [262, 565] width 31 height 79
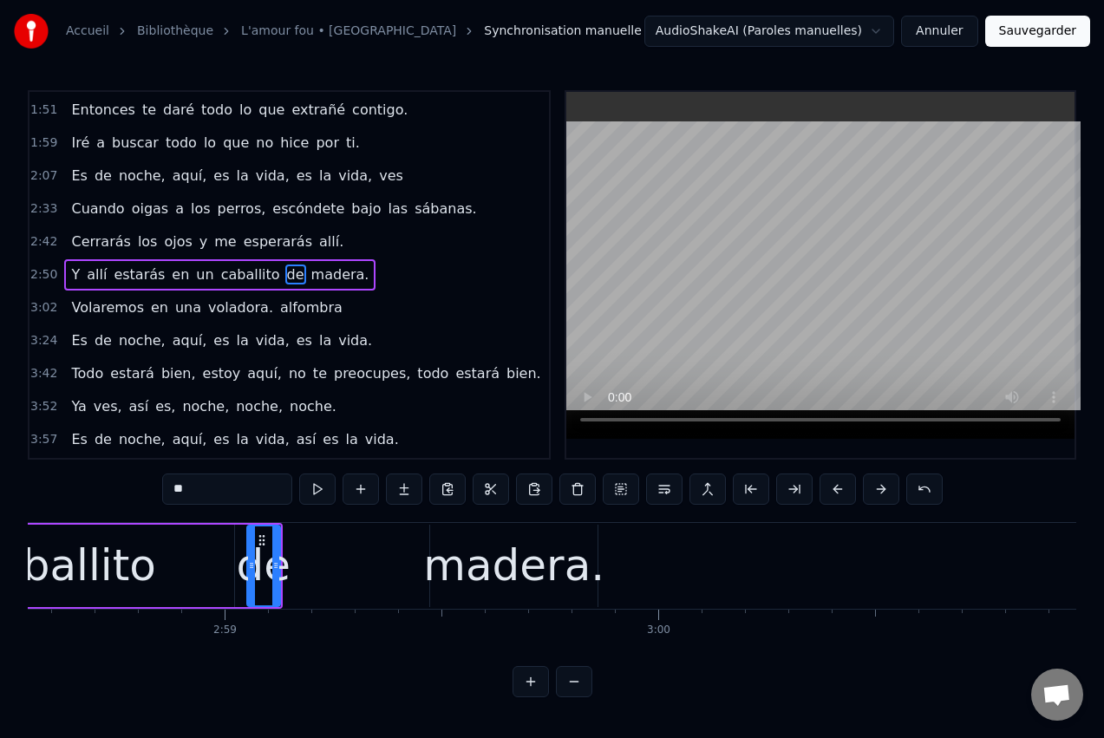
click at [575, 697] on button at bounding box center [574, 681] width 36 height 31
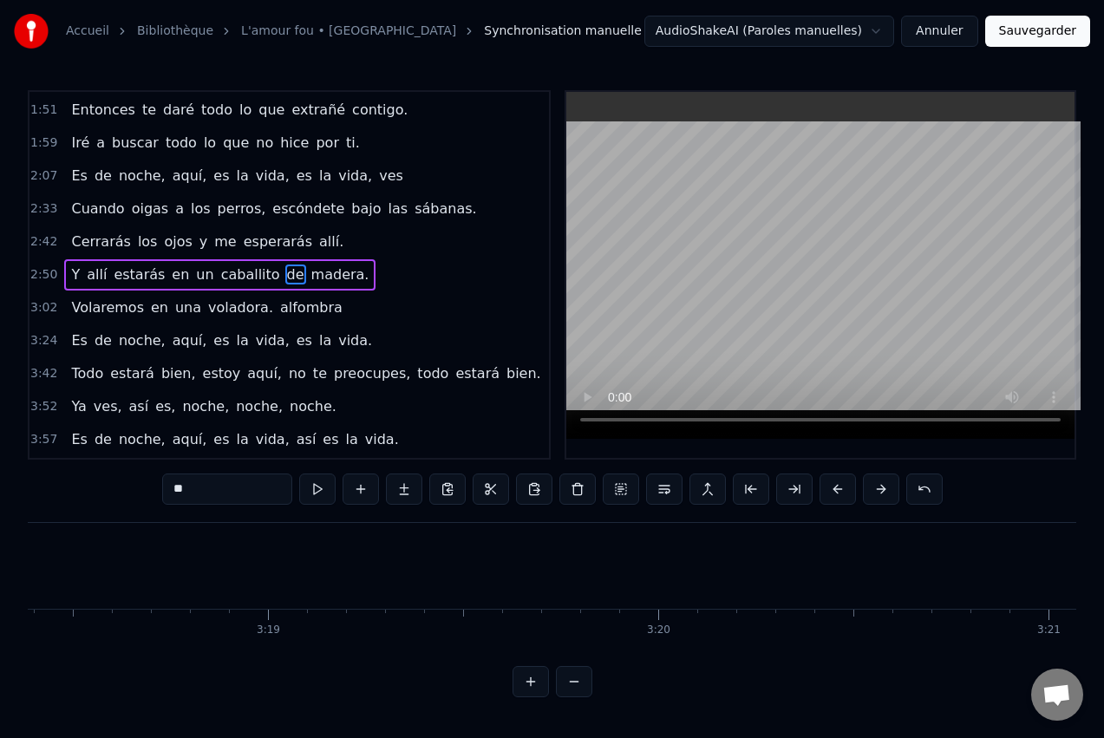
click at [577, 697] on button at bounding box center [574, 681] width 36 height 31
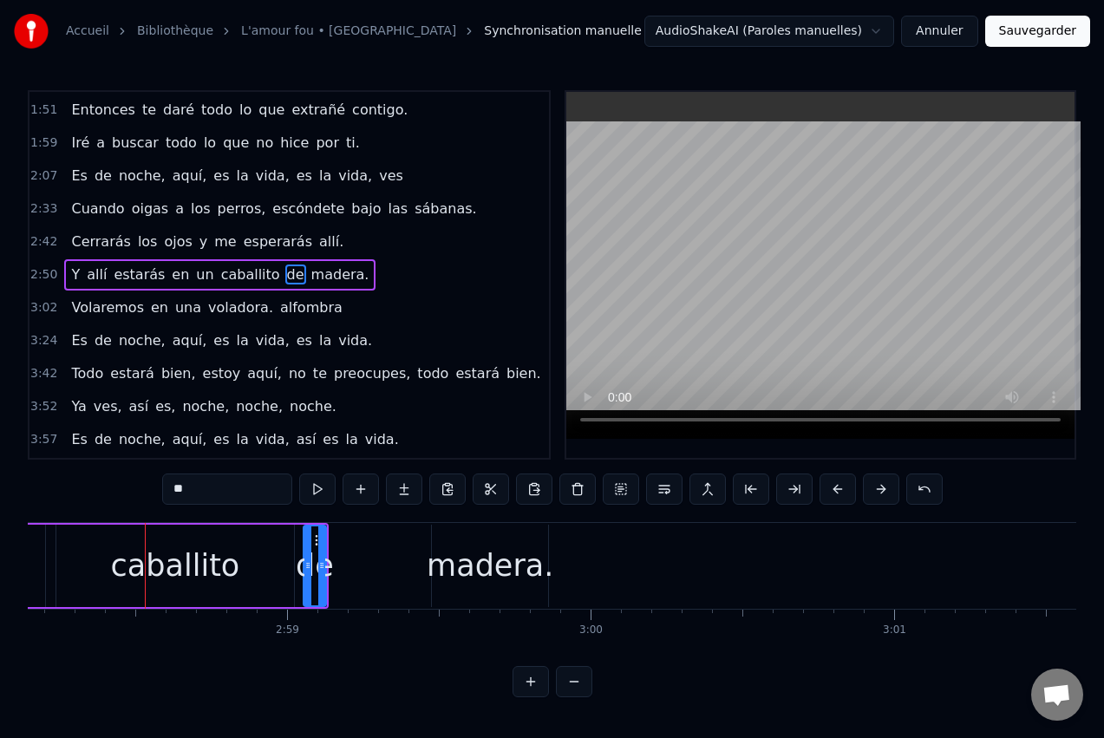
scroll to position [0, 54111]
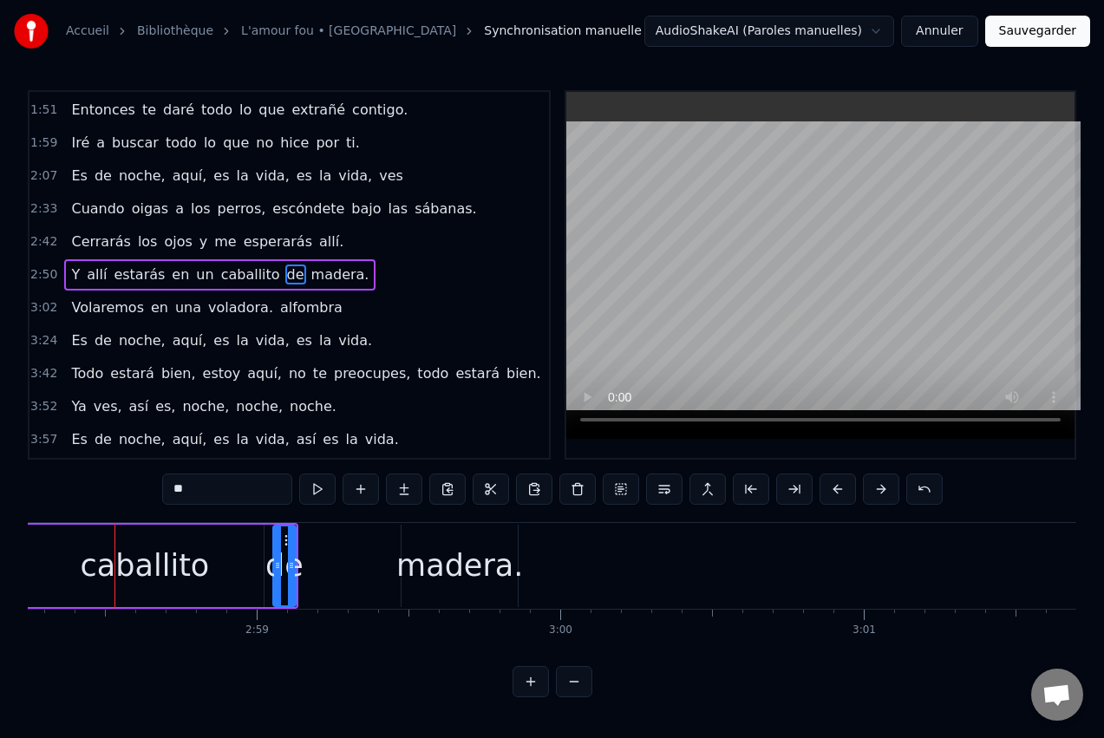
click at [579, 697] on button at bounding box center [574, 681] width 36 height 31
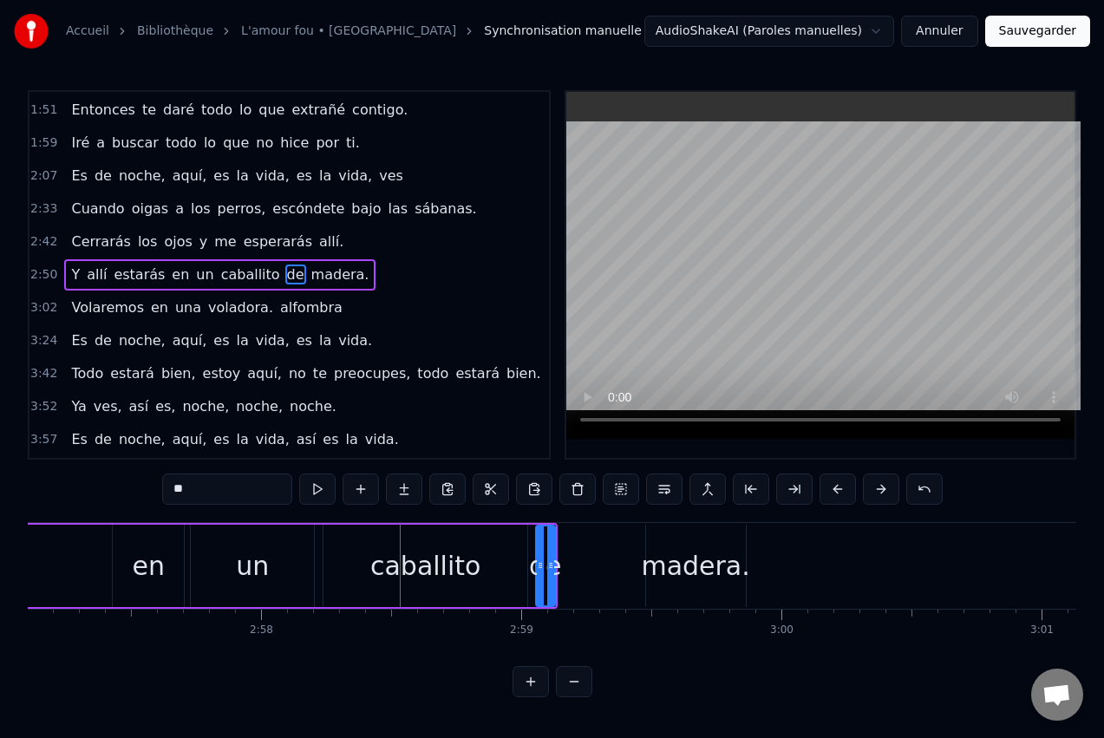
scroll to position [0, 45987]
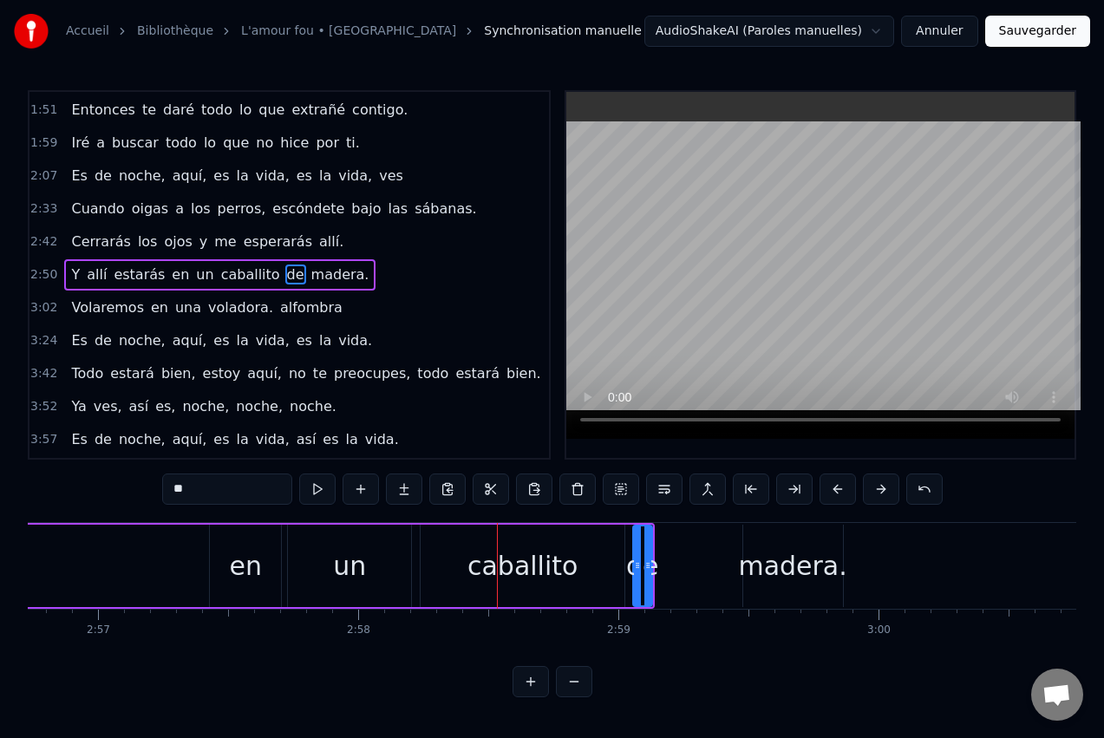
click at [798, 569] on div "madera." at bounding box center [792, 565] width 108 height 39
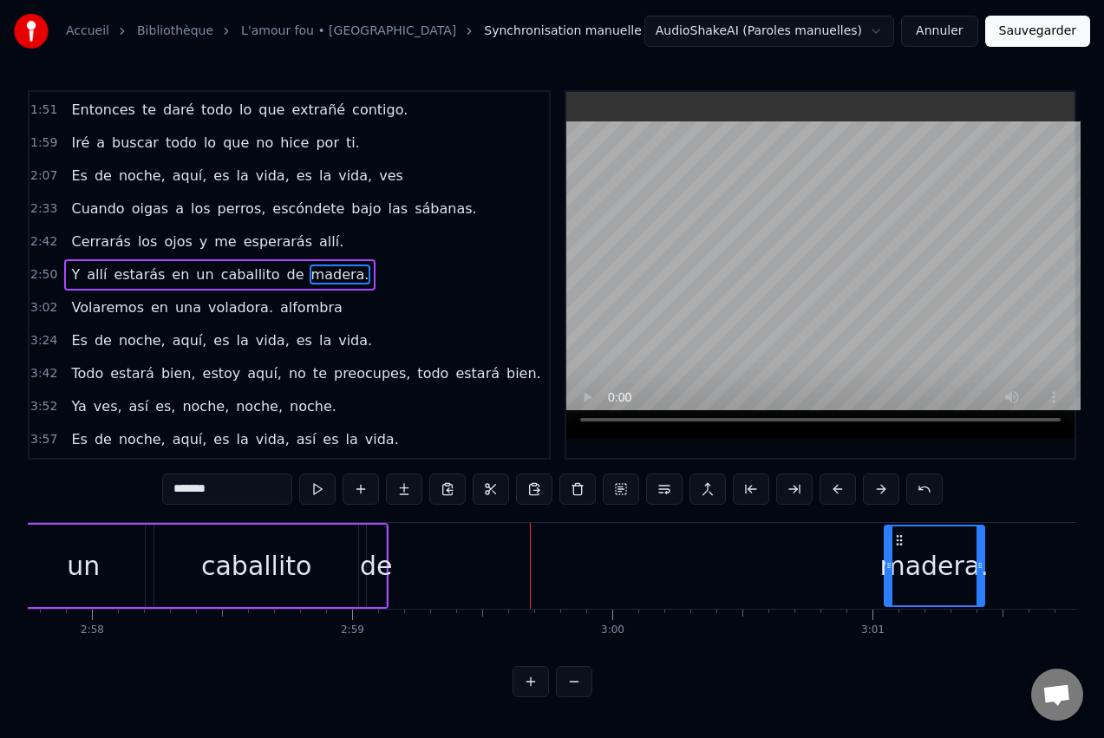
scroll to position [0, 46271]
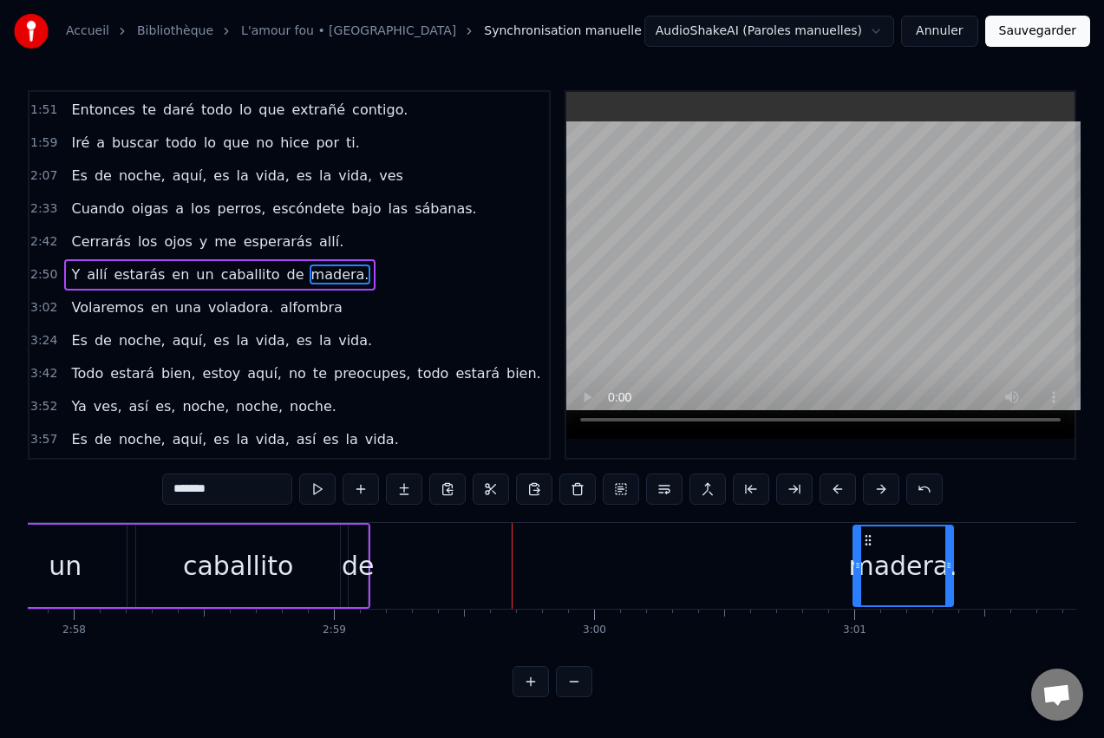
drag, startPoint x: 757, startPoint y: 541, endPoint x: 867, endPoint y: 548, distance: 110.4
click at [867, 548] on div "madera." at bounding box center [903, 565] width 98 height 79
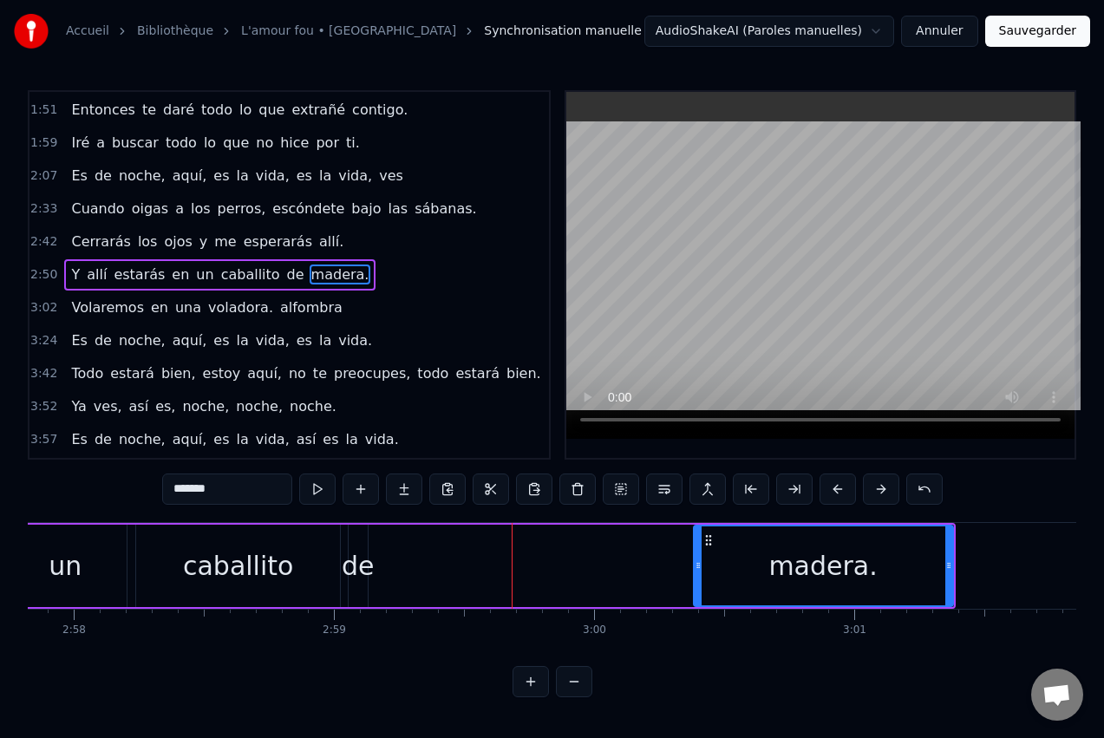
drag, startPoint x: 859, startPoint y: 561, endPoint x: 699, endPoint y: 579, distance: 160.5
click at [699, 579] on div at bounding box center [698, 565] width 7 height 79
click at [358, 546] on div "de" at bounding box center [358, 565] width 33 height 39
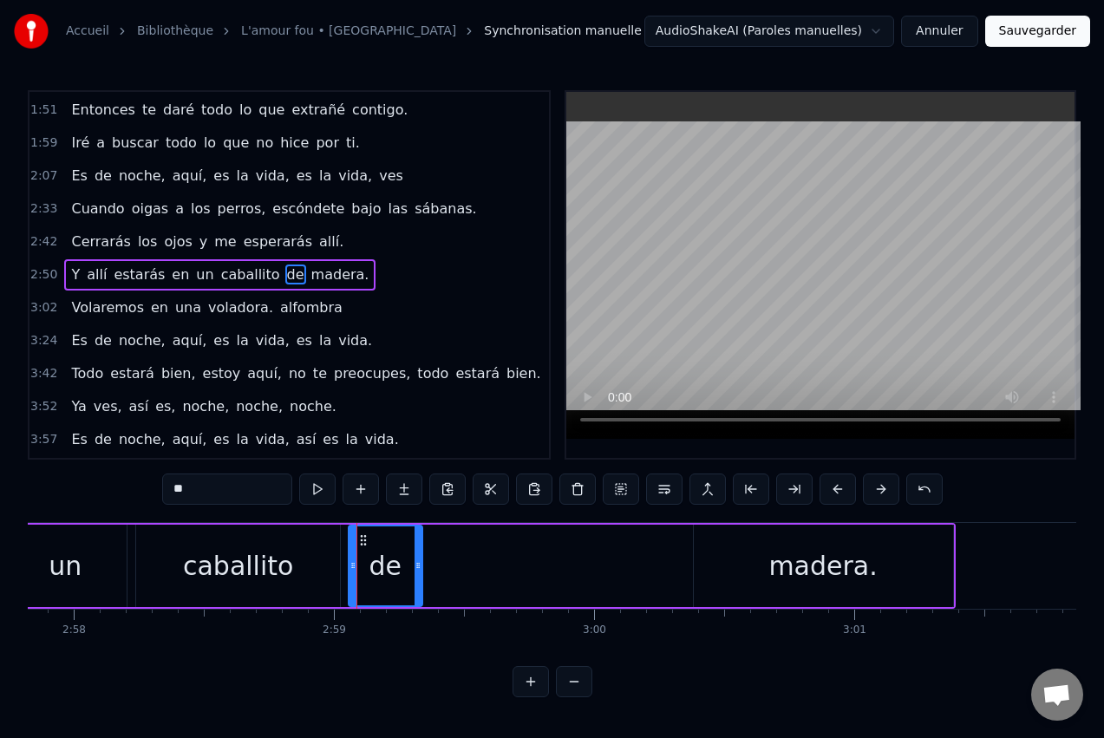
drag, startPoint x: 365, startPoint y: 553, endPoint x: 417, endPoint y: 551, distance: 52.1
click at [420, 551] on div at bounding box center [418, 565] width 7 height 79
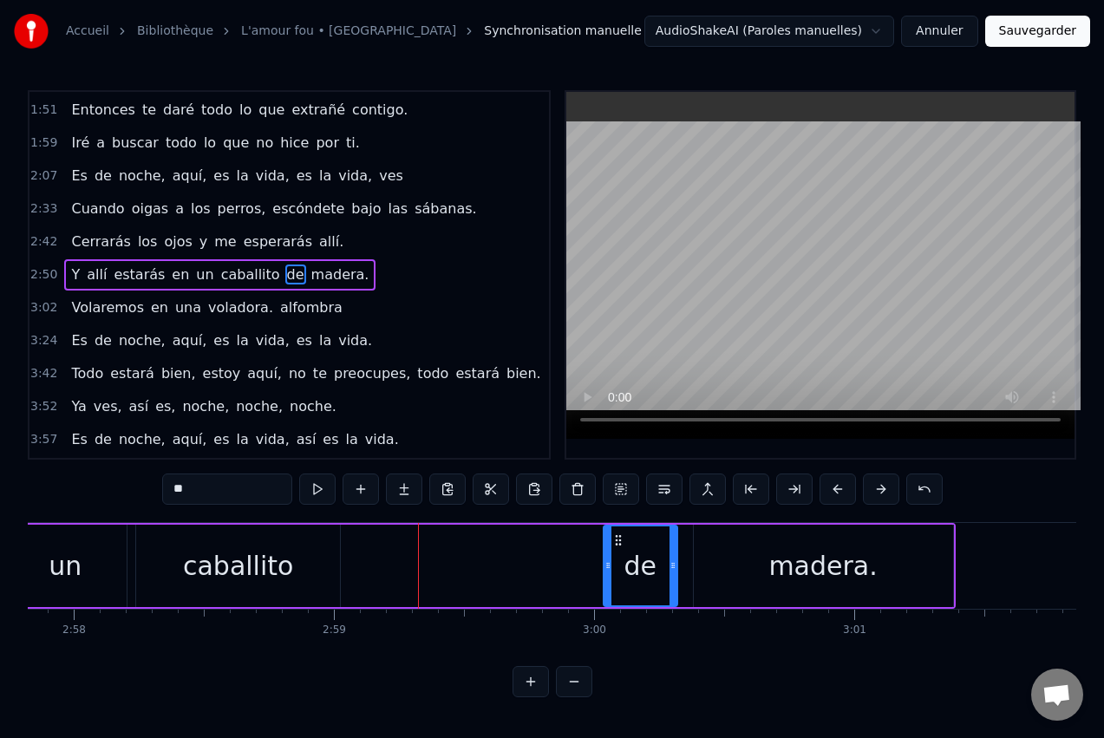
drag, startPoint x: 364, startPoint y: 538, endPoint x: 619, endPoint y: 528, distance: 255.2
click at [619, 528] on div "de" at bounding box center [641, 565] width 72 height 79
click at [280, 558] on div "caballito" at bounding box center [238, 565] width 110 height 39
type input "*********"
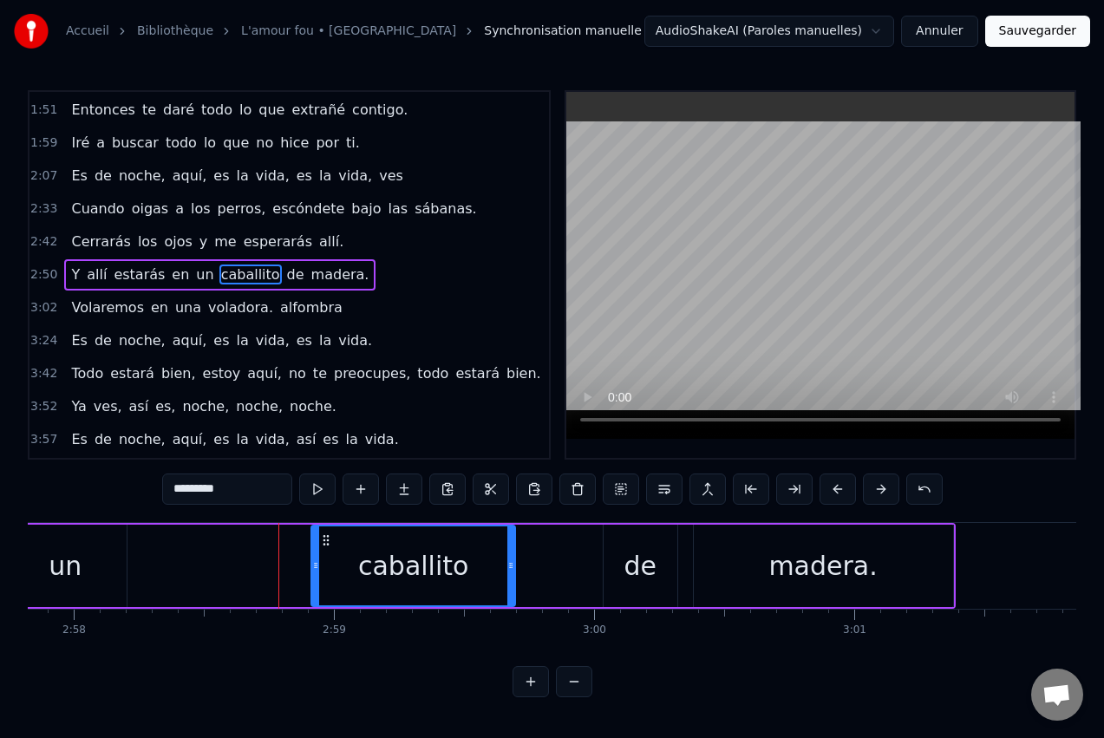
drag, startPoint x: 152, startPoint y: 541, endPoint x: 327, endPoint y: 531, distance: 175.5
click at [327, 533] on icon at bounding box center [326, 540] width 14 height 14
drag, startPoint x: 509, startPoint y: 556, endPoint x: 580, endPoint y: 557, distance: 71.1
click at [580, 557] on div at bounding box center [582, 565] width 7 height 79
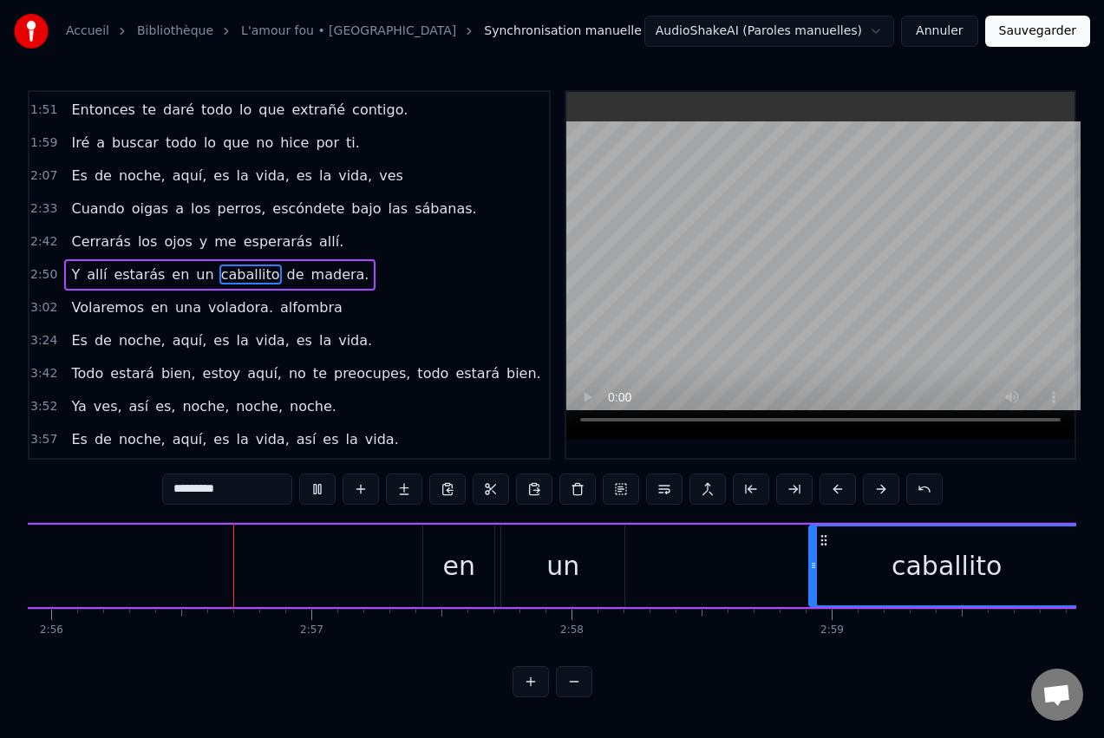
scroll to position [0, 45800]
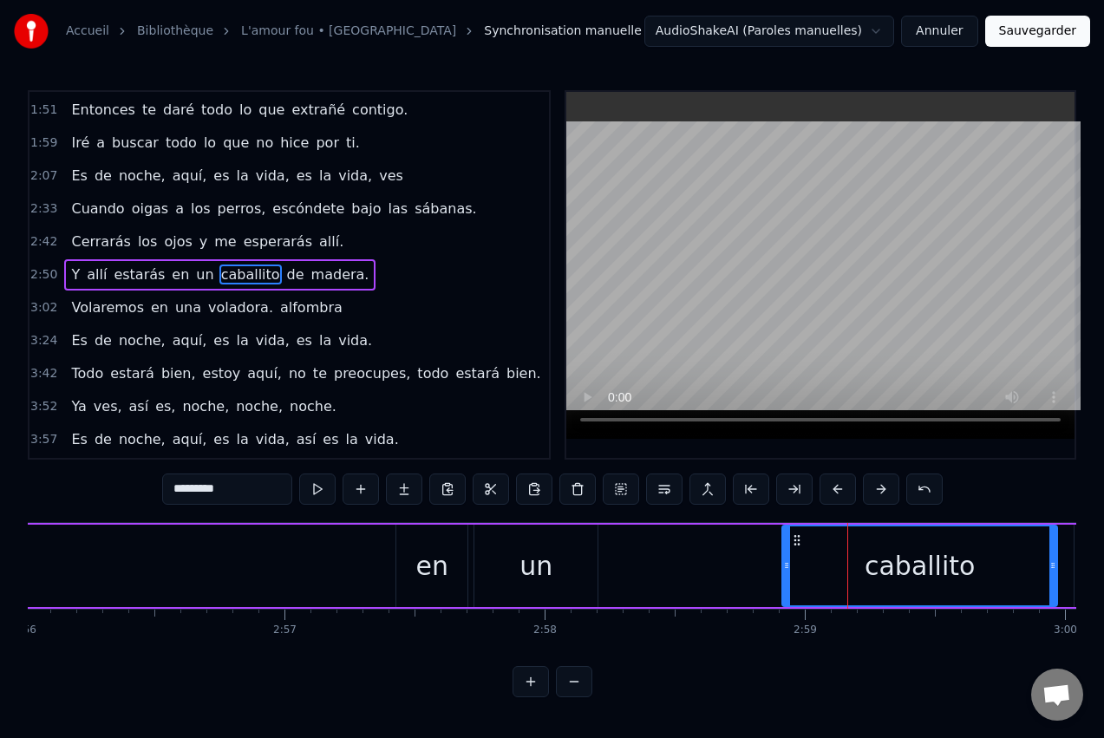
click at [688, 574] on div "Y allí estarás en un caballito [PERSON_NAME]." at bounding box center [48, 566] width 2755 height 86
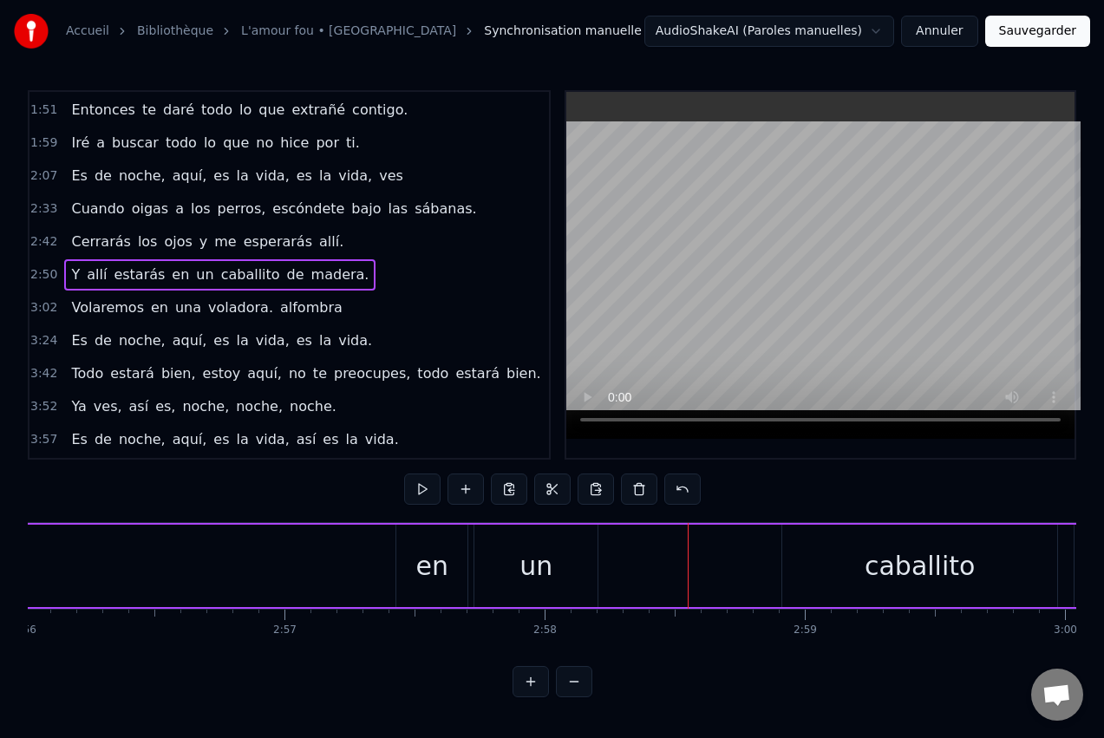
click at [821, 546] on div "caballito" at bounding box center [919, 566] width 275 height 82
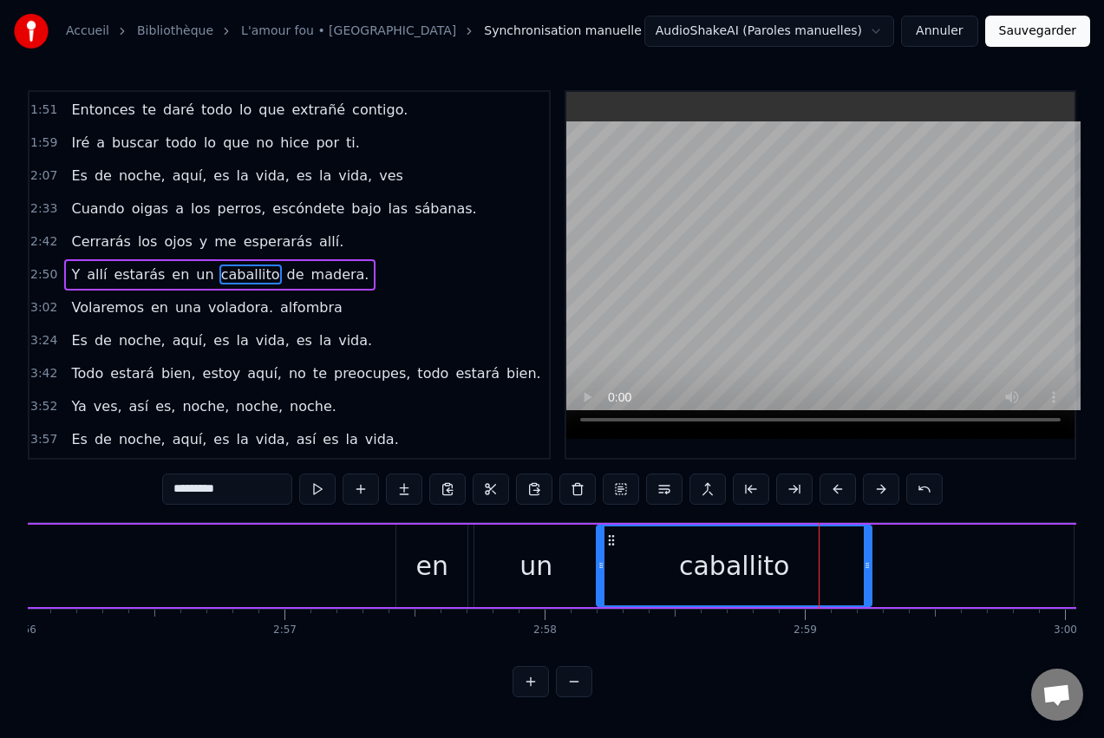
drag, startPoint x: 800, startPoint y: 537, endPoint x: 614, endPoint y: 544, distance: 185.7
click at [614, 544] on icon at bounding box center [612, 540] width 14 height 14
drag, startPoint x: 866, startPoint y: 557, endPoint x: 803, endPoint y: 560, distance: 63.4
click at [803, 560] on div at bounding box center [804, 565] width 7 height 79
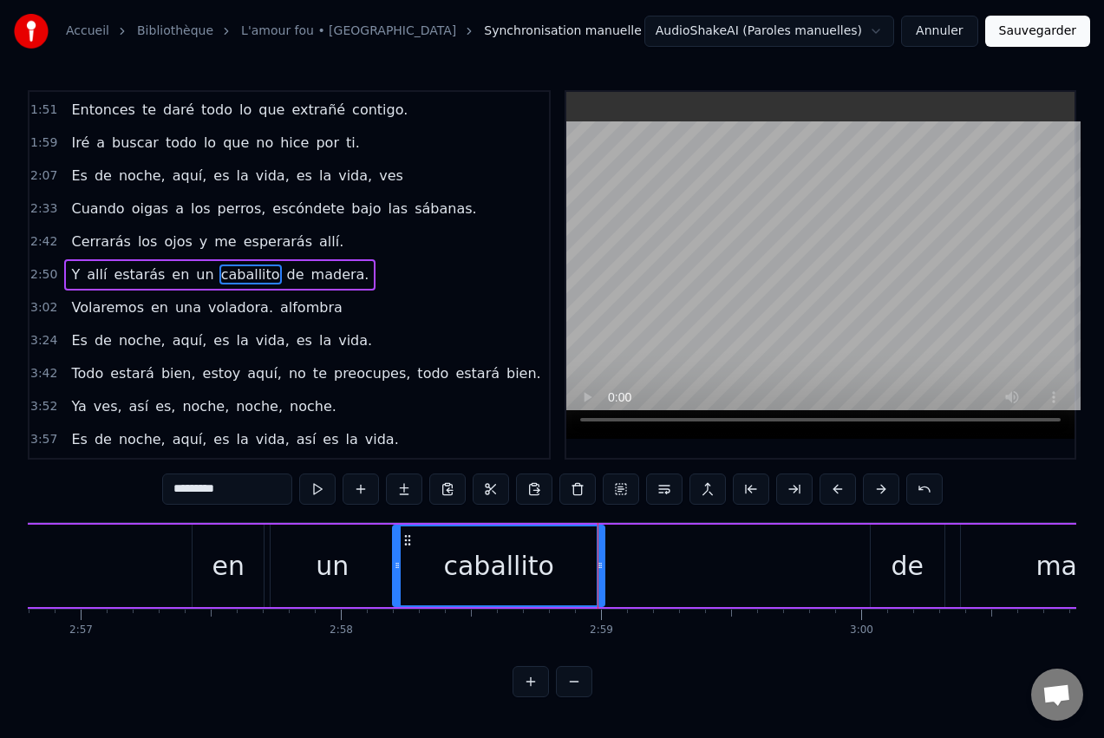
scroll to position [0, 46043]
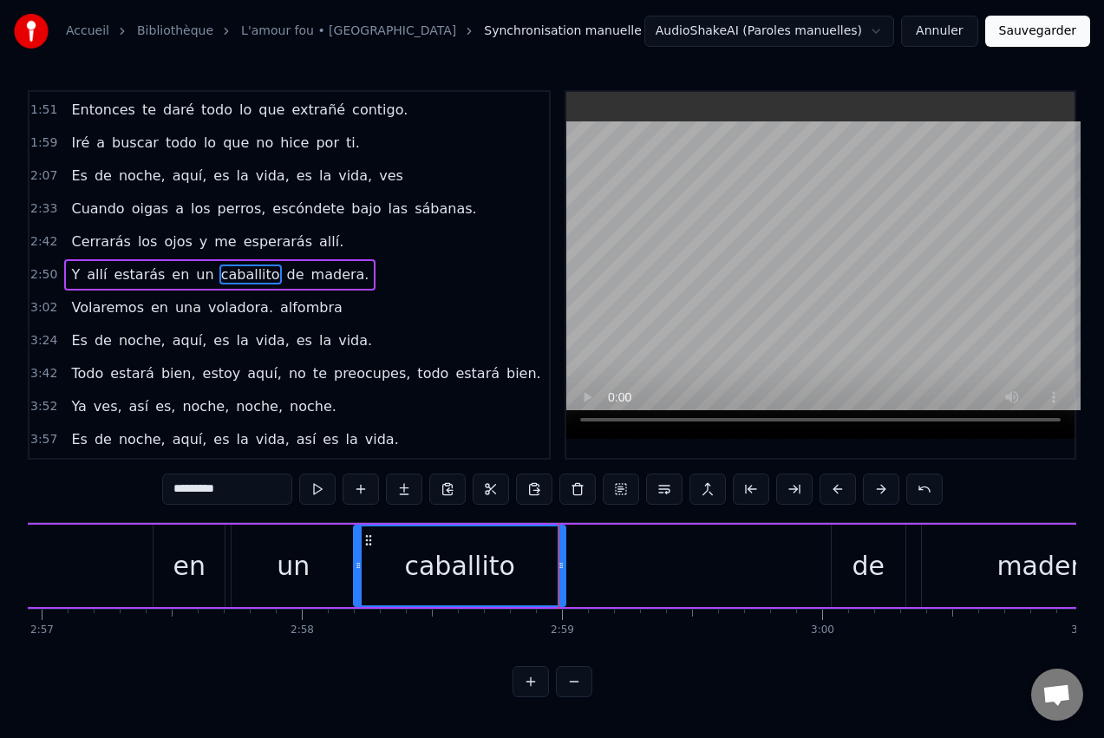
click at [859, 547] on div "de" at bounding box center [868, 565] width 33 height 39
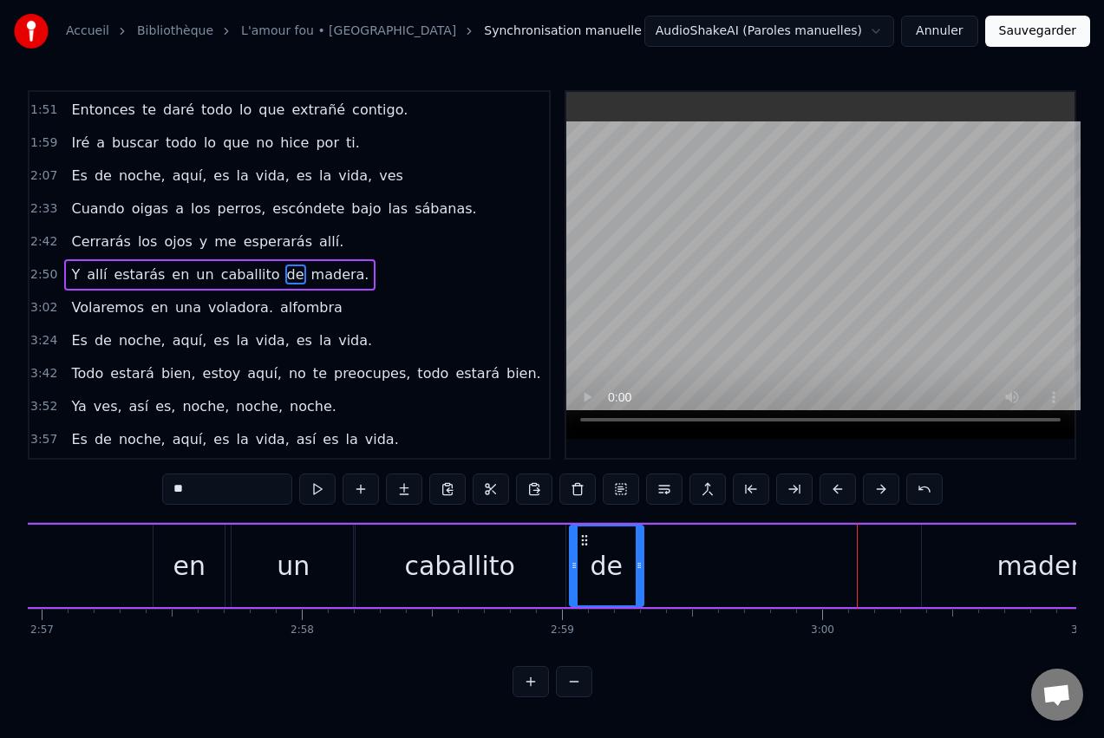
drag, startPoint x: 843, startPoint y: 533, endPoint x: 581, endPoint y: 533, distance: 261.9
click at [581, 533] on icon at bounding box center [585, 540] width 14 height 14
click at [999, 545] on div "madera." at bounding box center [1051, 566] width 259 height 82
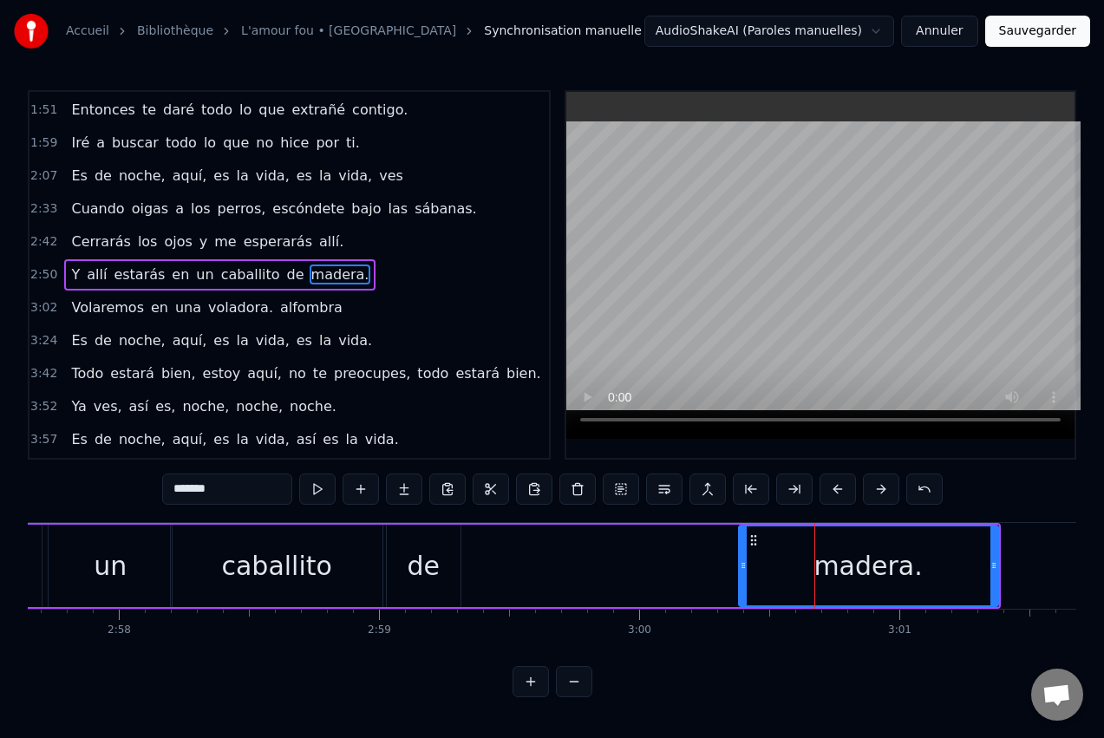
scroll to position [0, 46198]
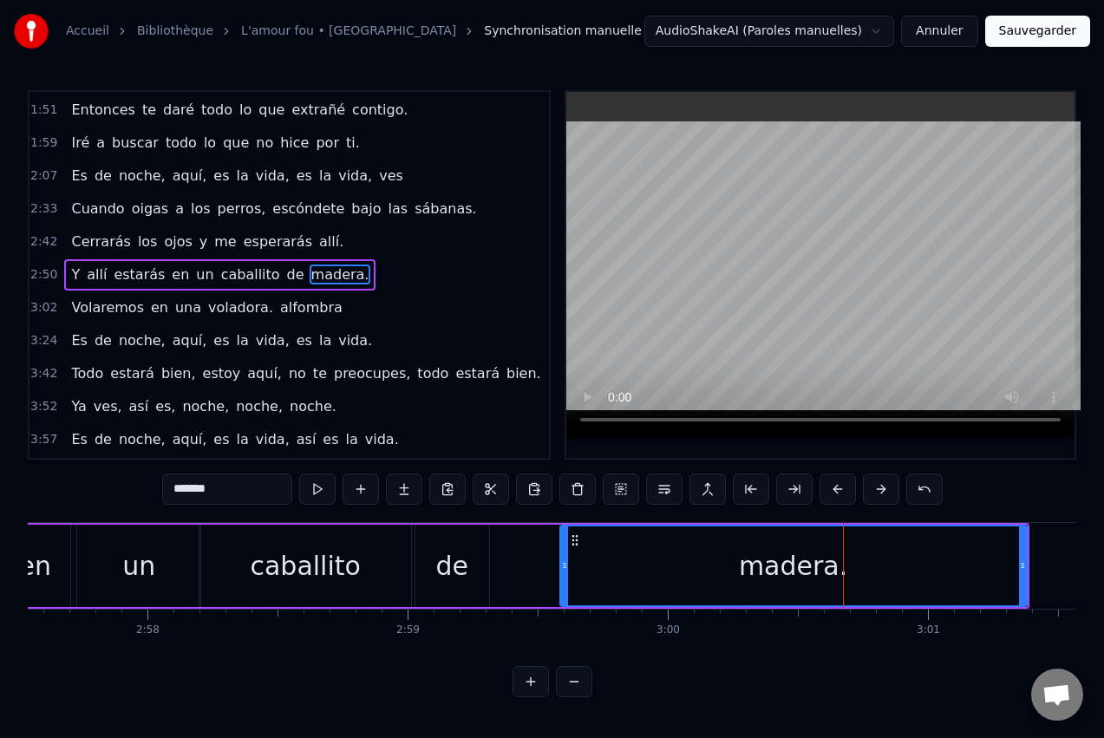
drag, startPoint x: 773, startPoint y: 559, endPoint x: 566, endPoint y: 544, distance: 207.8
click at [566, 544] on div at bounding box center [564, 565] width 7 height 79
click at [481, 546] on div "de" at bounding box center [452, 566] width 74 height 82
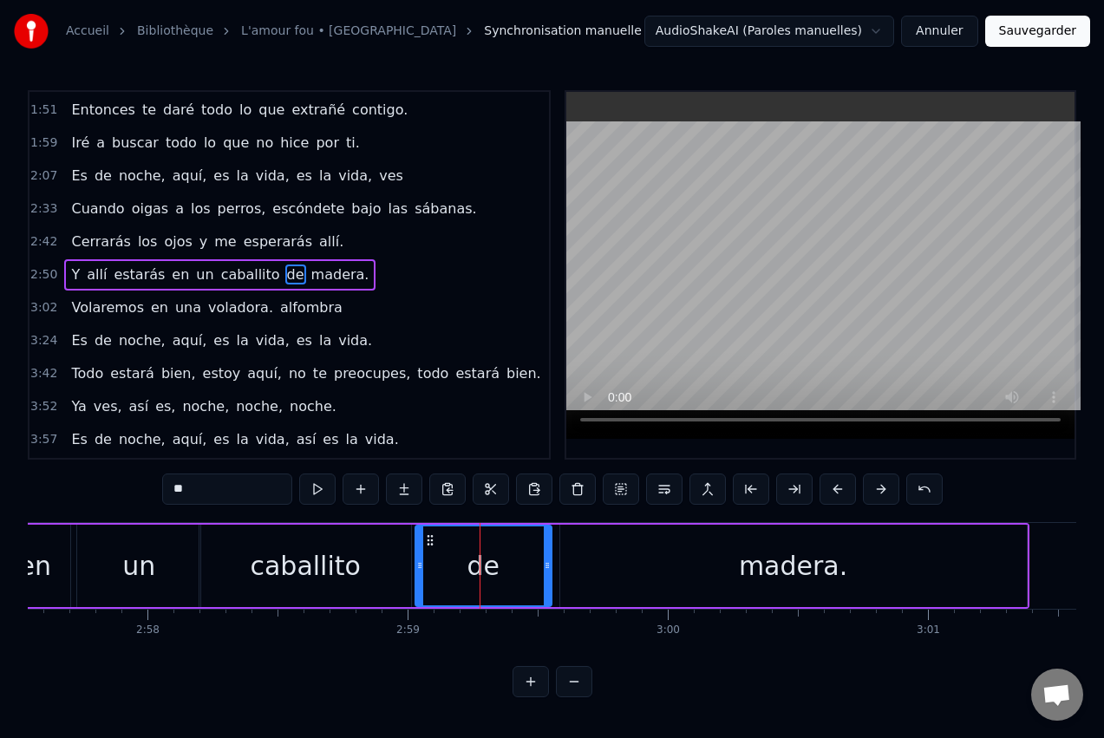
drag, startPoint x: 487, startPoint y: 566, endPoint x: 549, endPoint y: 559, distance: 62.1
click at [549, 559] on icon at bounding box center [547, 566] width 7 height 14
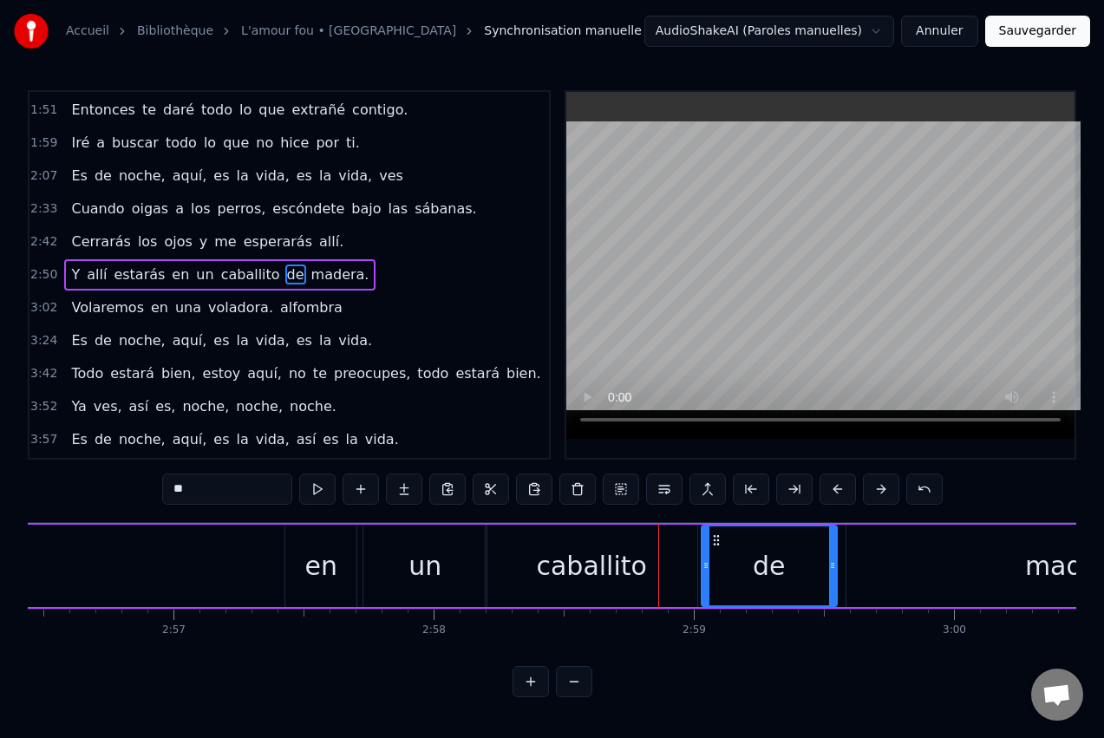
scroll to position [0, 45900]
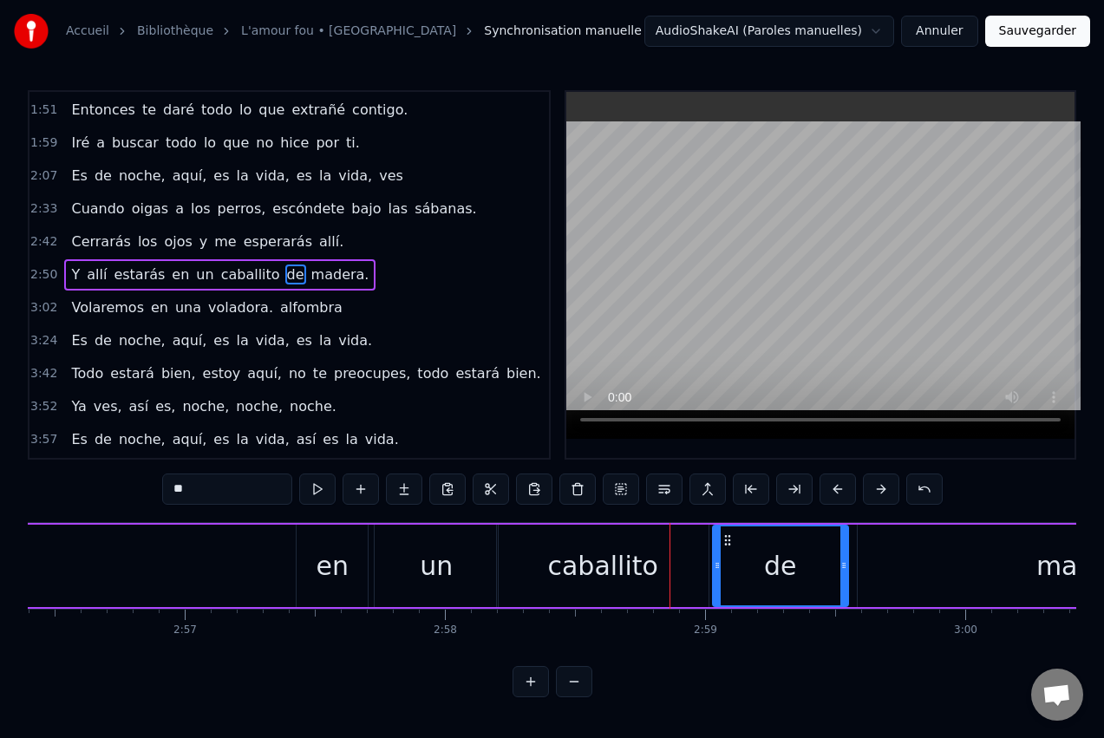
click at [893, 557] on div "madera." at bounding box center [1091, 566] width 467 height 82
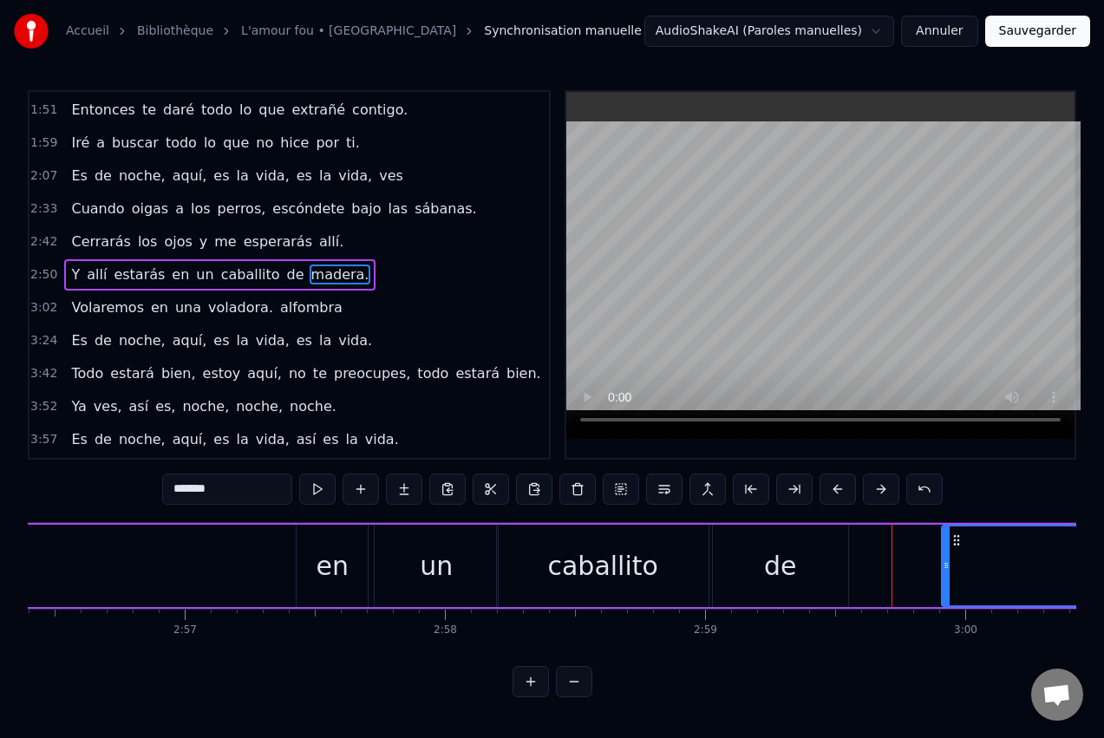
drag, startPoint x: 865, startPoint y: 559, endPoint x: 949, endPoint y: 558, distance: 84.2
click at [949, 558] on div at bounding box center [946, 565] width 7 height 79
click at [808, 568] on div "de" at bounding box center [780, 566] width 135 height 82
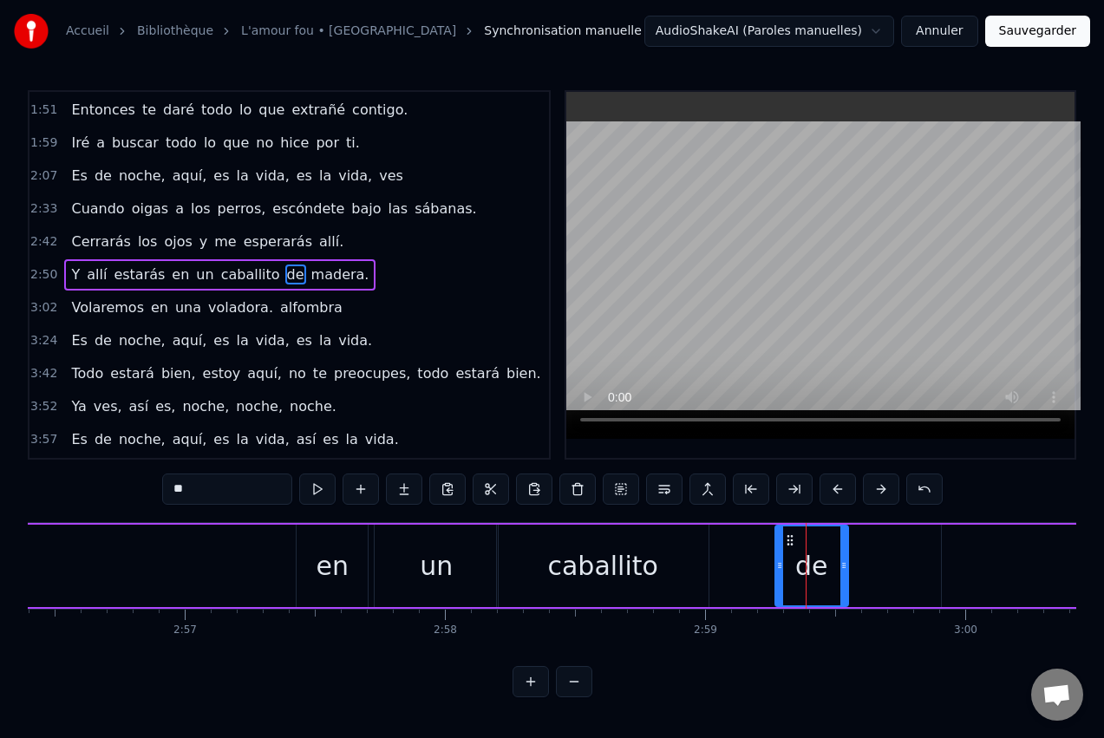
drag, startPoint x: 715, startPoint y: 571, endPoint x: 777, endPoint y: 563, distance: 62.9
click at [777, 563] on icon at bounding box center [779, 566] width 7 height 14
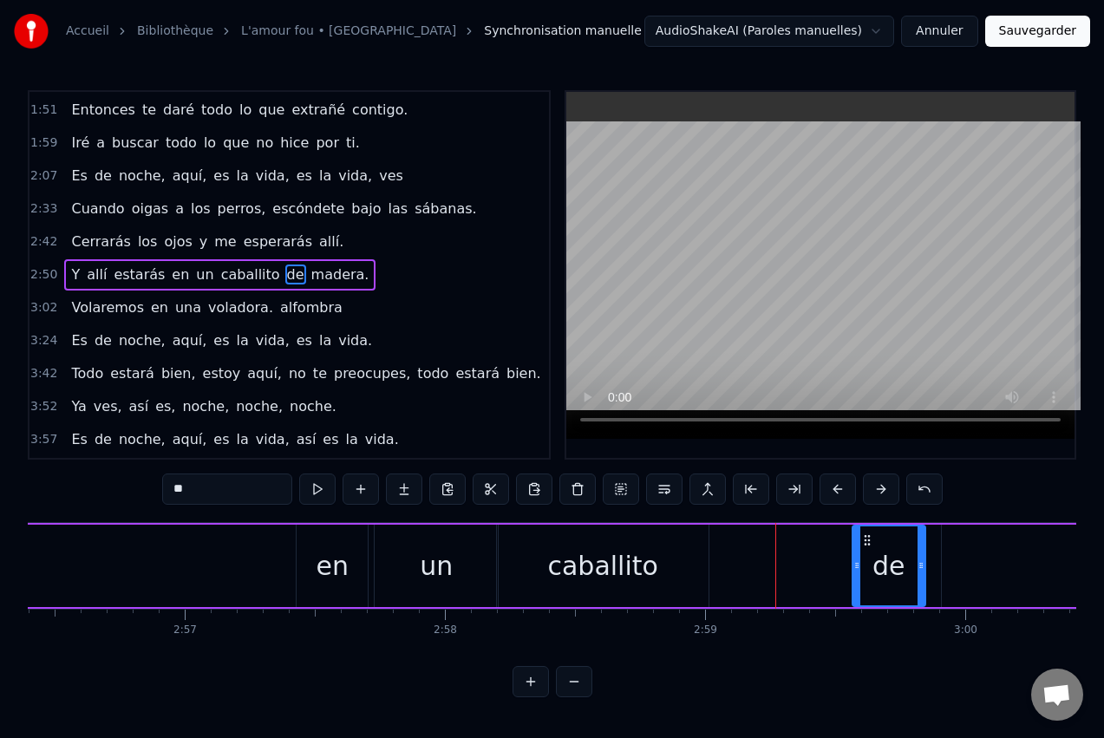
drag, startPoint x: 789, startPoint y: 537, endPoint x: 866, endPoint y: 534, distance: 77.2
click at [866, 534] on icon at bounding box center [867, 540] width 14 height 14
click at [623, 567] on div "caballito" at bounding box center [602, 565] width 110 height 39
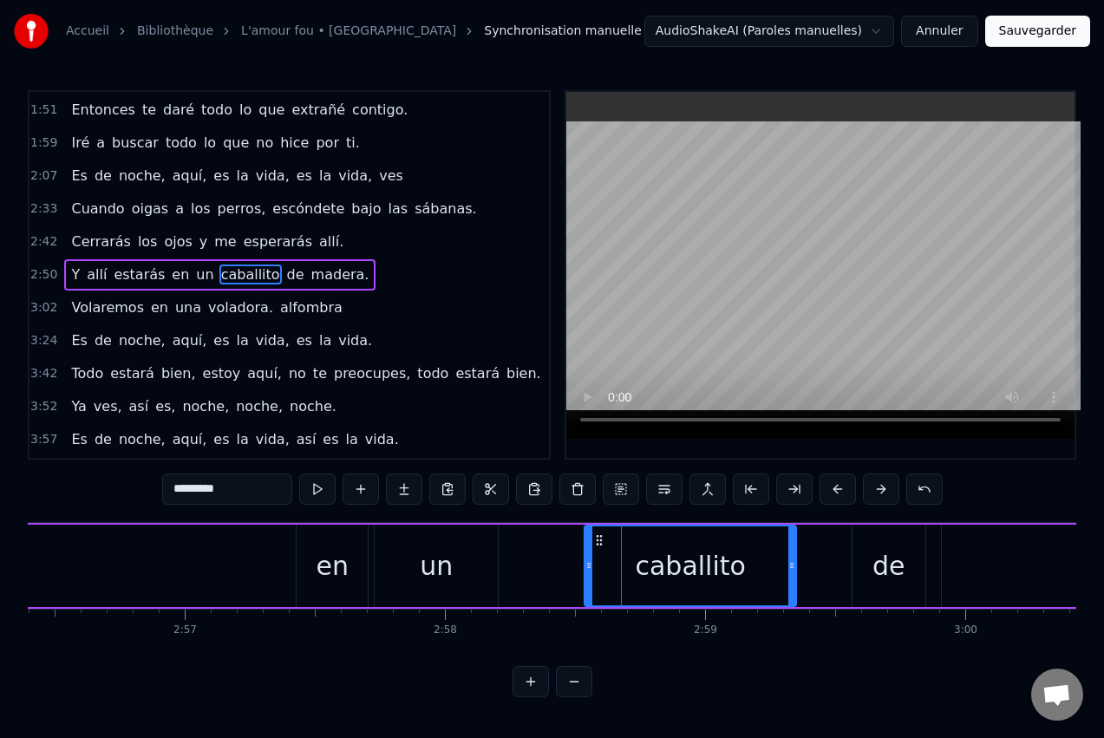
drag, startPoint x: 513, startPoint y: 539, endPoint x: 600, endPoint y: 545, distance: 87.8
click at [600, 545] on icon at bounding box center [599, 540] width 14 height 14
drag, startPoint x: 793, startPoint y: 565, endPoint x: 825, endPoint y: 559, distance: 32.5
click at [825, 559] on icon at bounding box center [824, 566] width 7 height 14
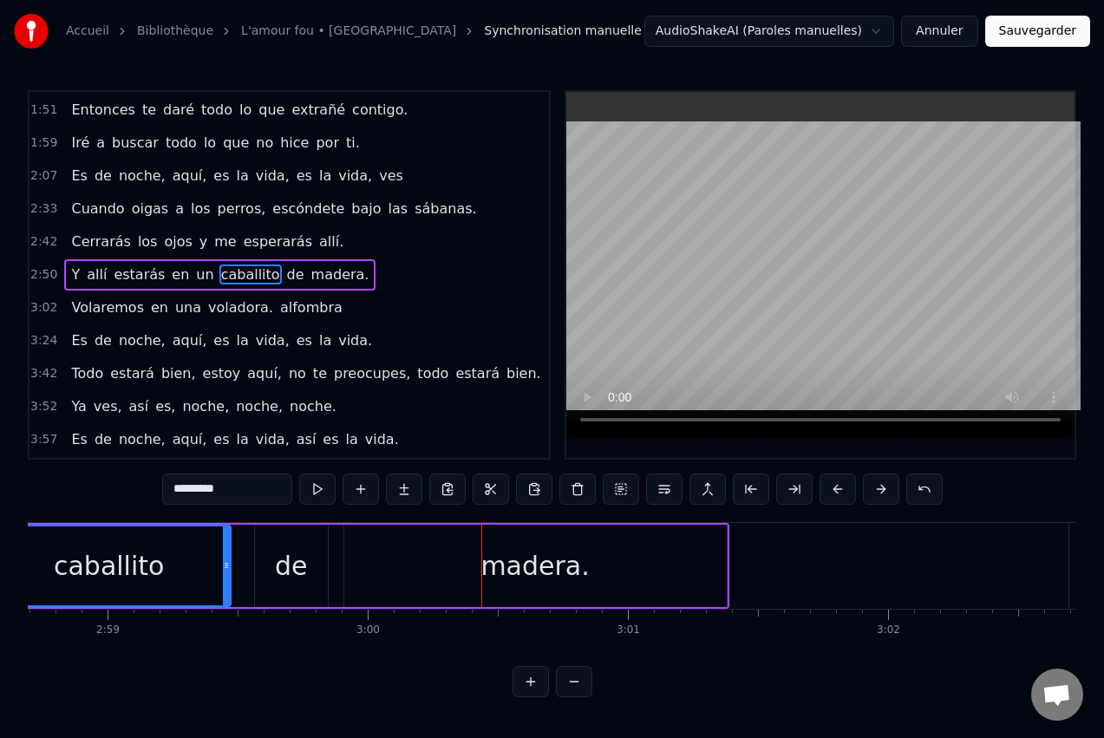
scroll to position [0, 46485]
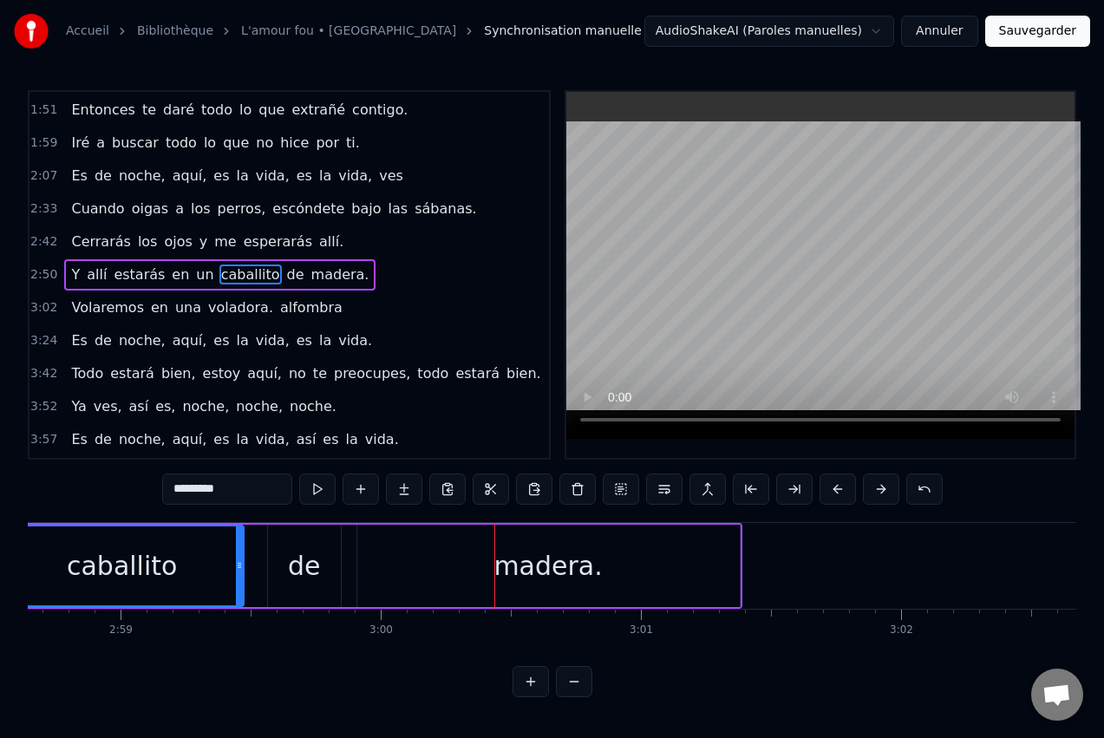
click at [292, 544] on div "de" at bounding box center [304, 566] width 73 height 82
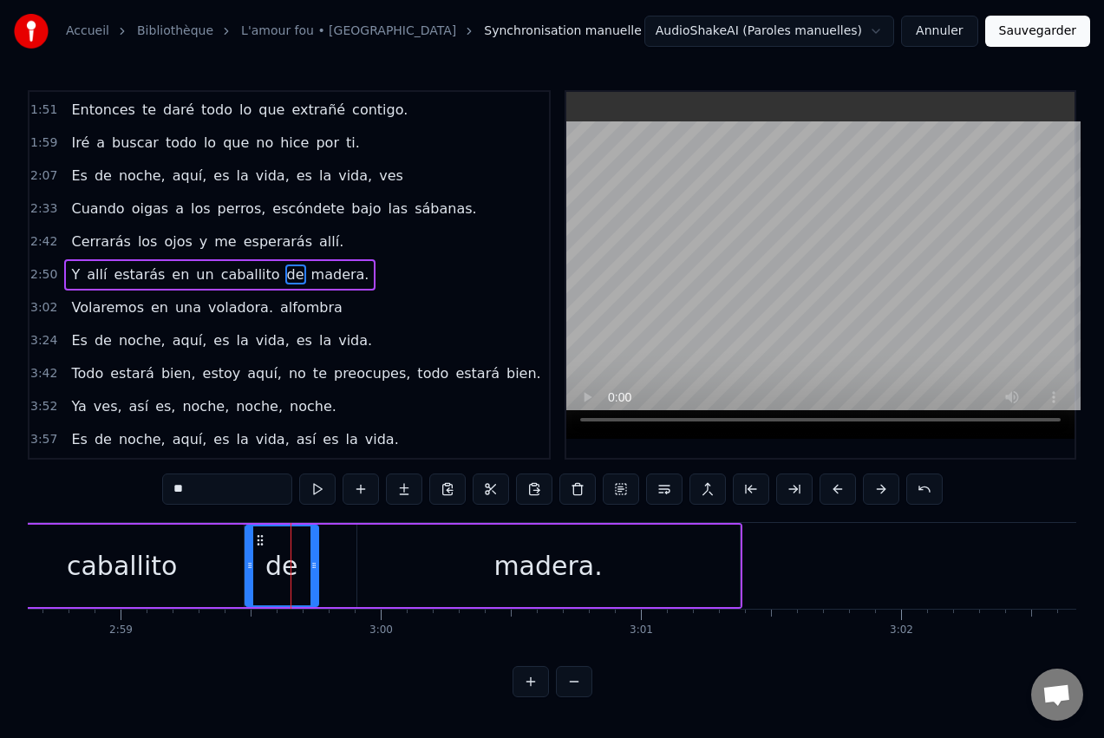
drag, startPoint x: 284, startPoint y: 539, endPoint x: 261, endPoint y: 546, distance: 23.9
click at [261, 546] on icon at bounding box center [260, 540] width 14 height 14
click at [533, 549] on div "madera." at bounding box center [548, 565] width 108 height 39
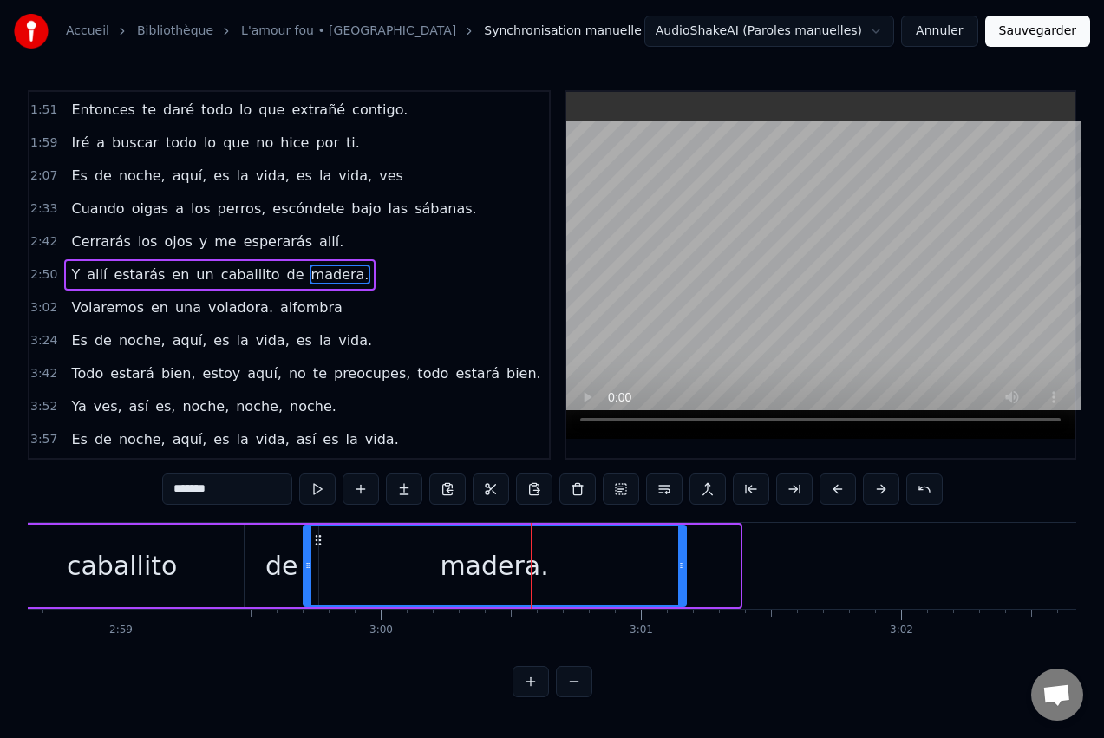
drag, startPoint x: 369, startPoint y: 541, endPoint x: 315, endPoint y: 551, distance: 54.6
click at [315, 551] on div "madera." at bounding box center [494, 565] width 381 height 79
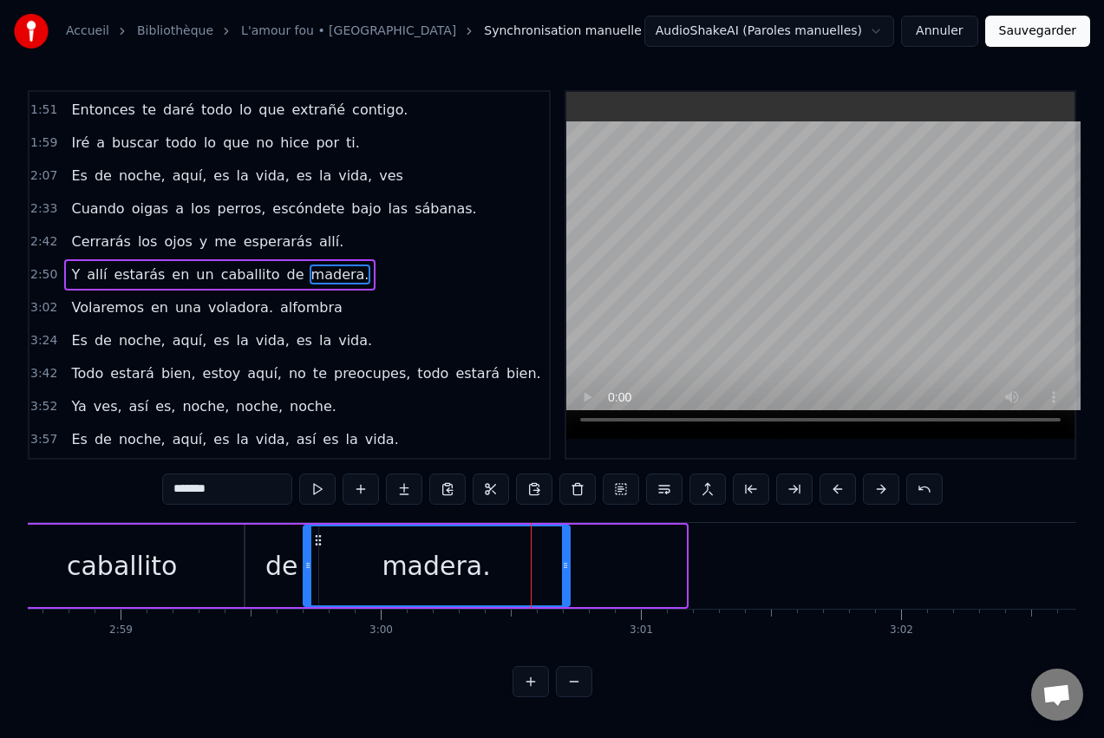
drag, startPoint x: 680, startPoint y: 557, endPoint x: 565, endPoint y: 566, distance: 115.7
click at [565, 566] on div at bounding box center [565, 565] width 7 height 79
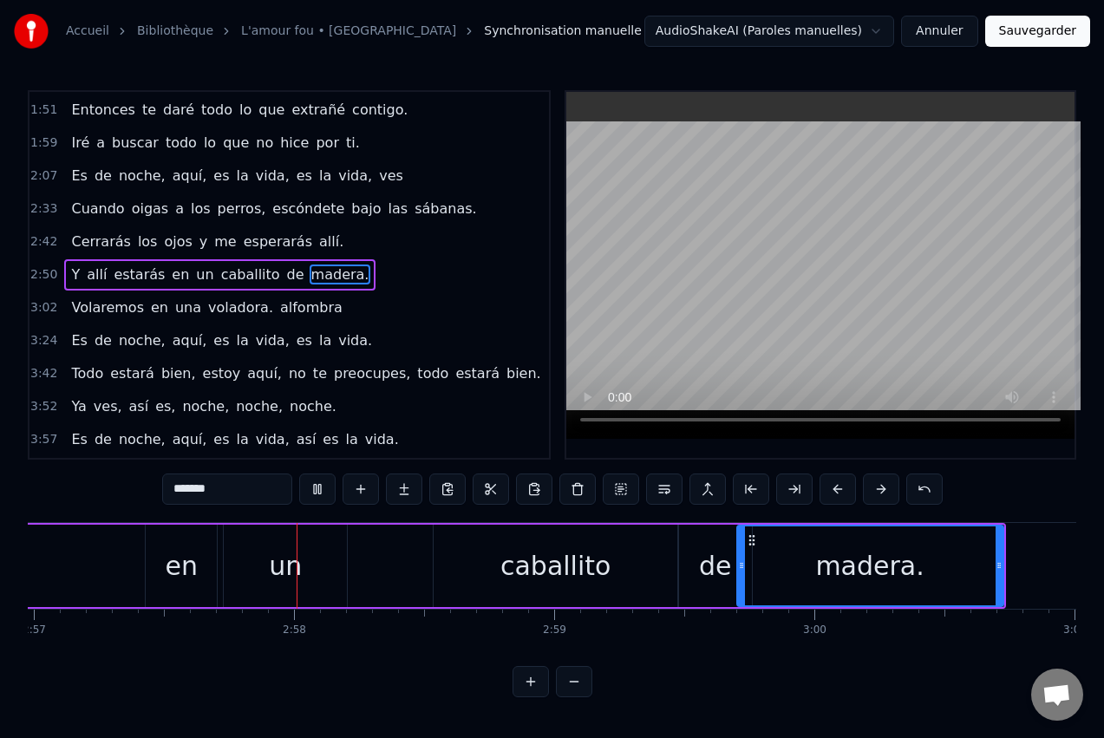
scroll to position [0, 46080]
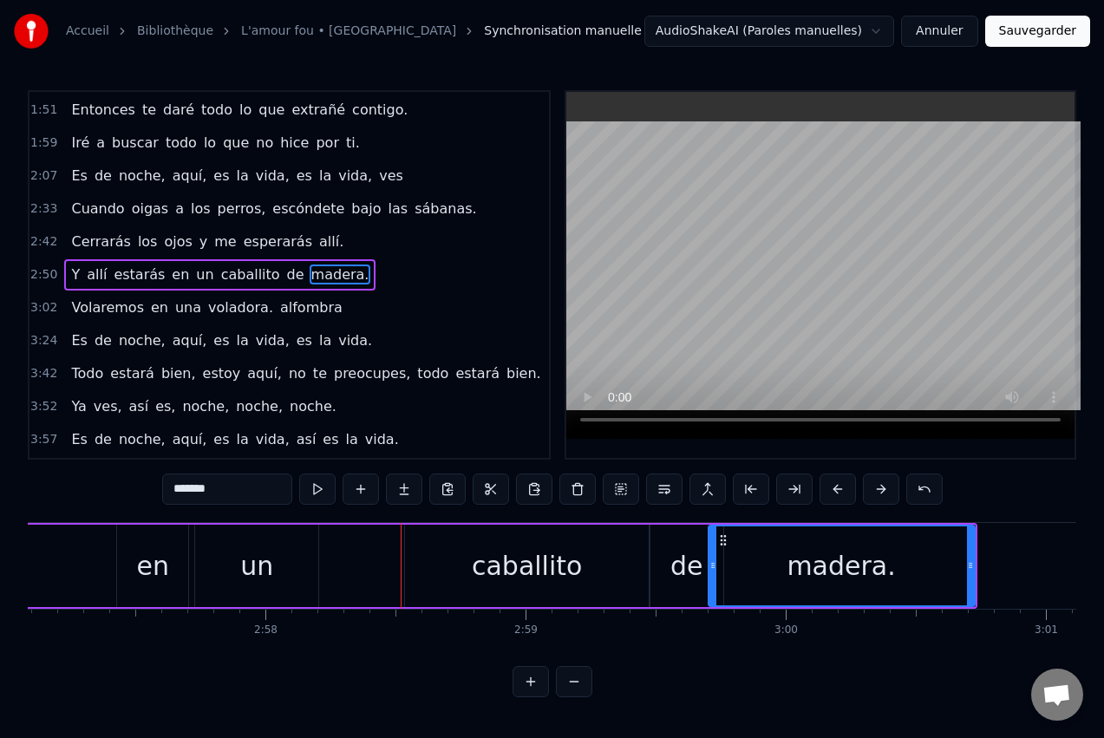
click at [502, 559] on div "caballito" at bounding box center [527, 565] width 110 height 39
type input "*********"
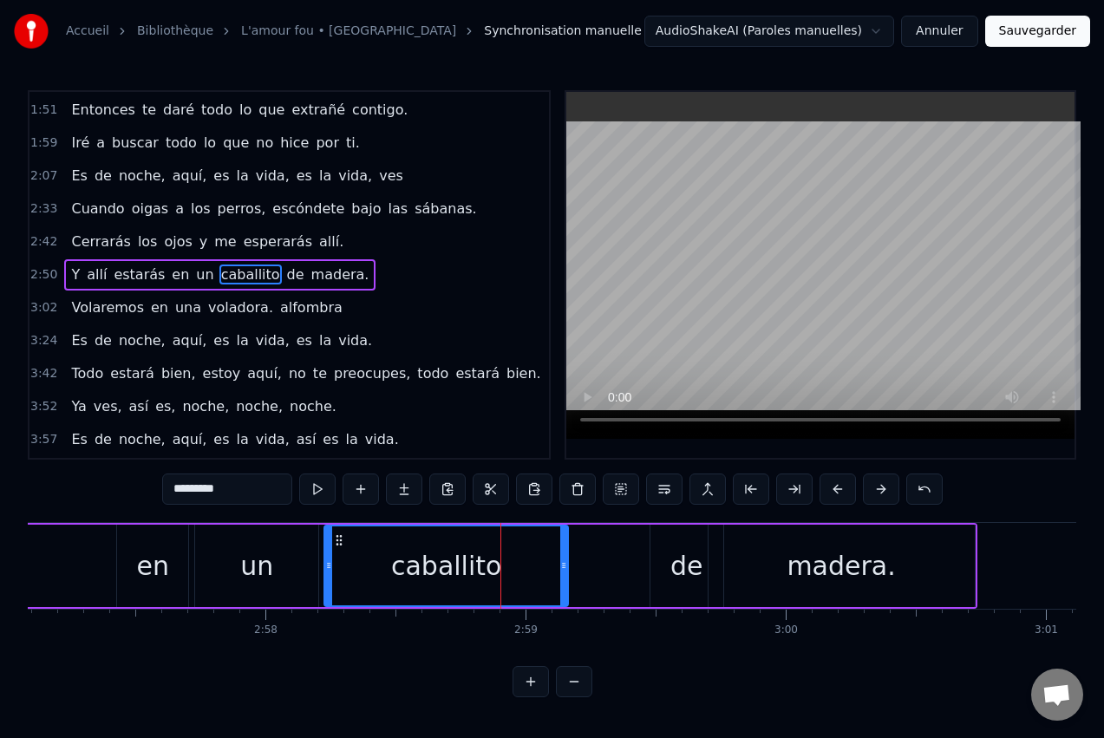
drag, startPoint x: 422, startPoint y: 541, endPoint x: 341, endPoint y: 548, distance: 81.0
click at [341, 548] on div "caballito" at bounding box center [446, 565] width 242 height 79
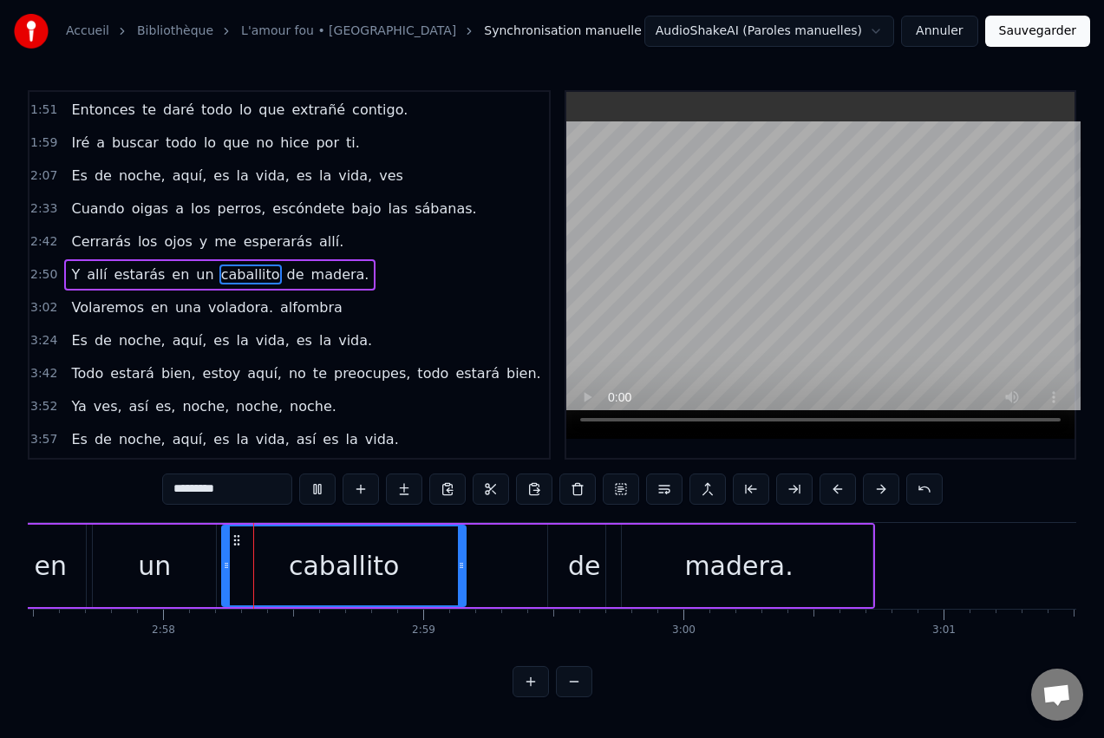
scroll to position [0, 46209]
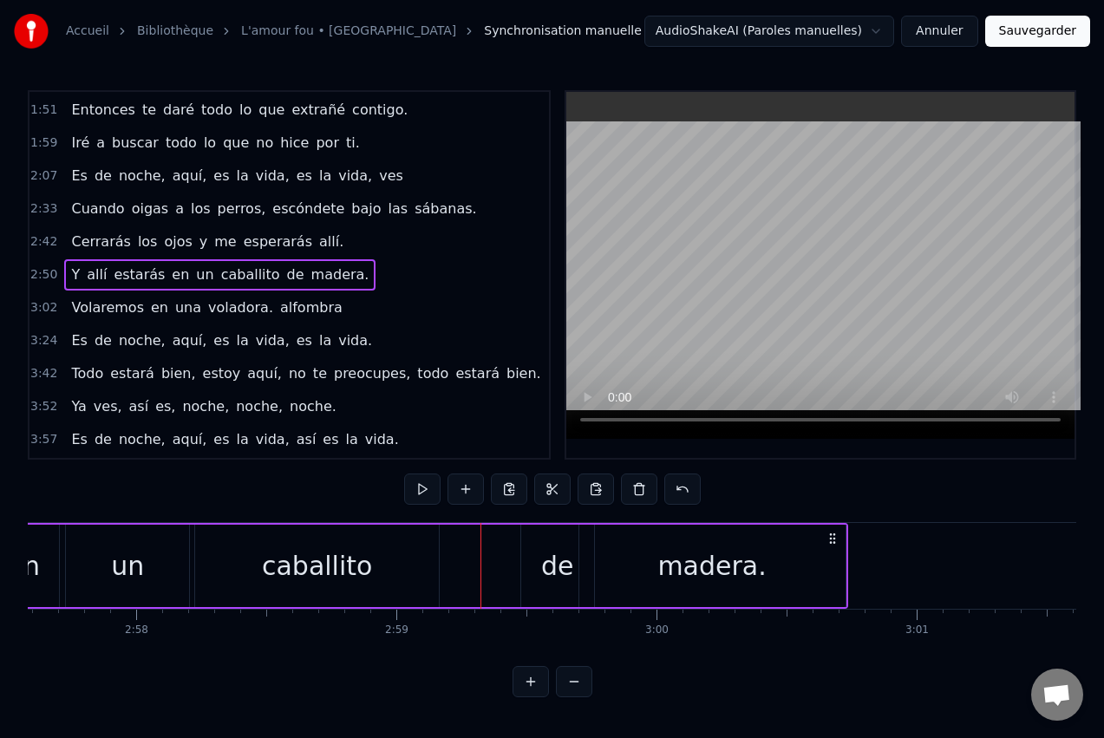
click at [563, 550] on div "de" at bounding box center [557, 565] width 33 height 39
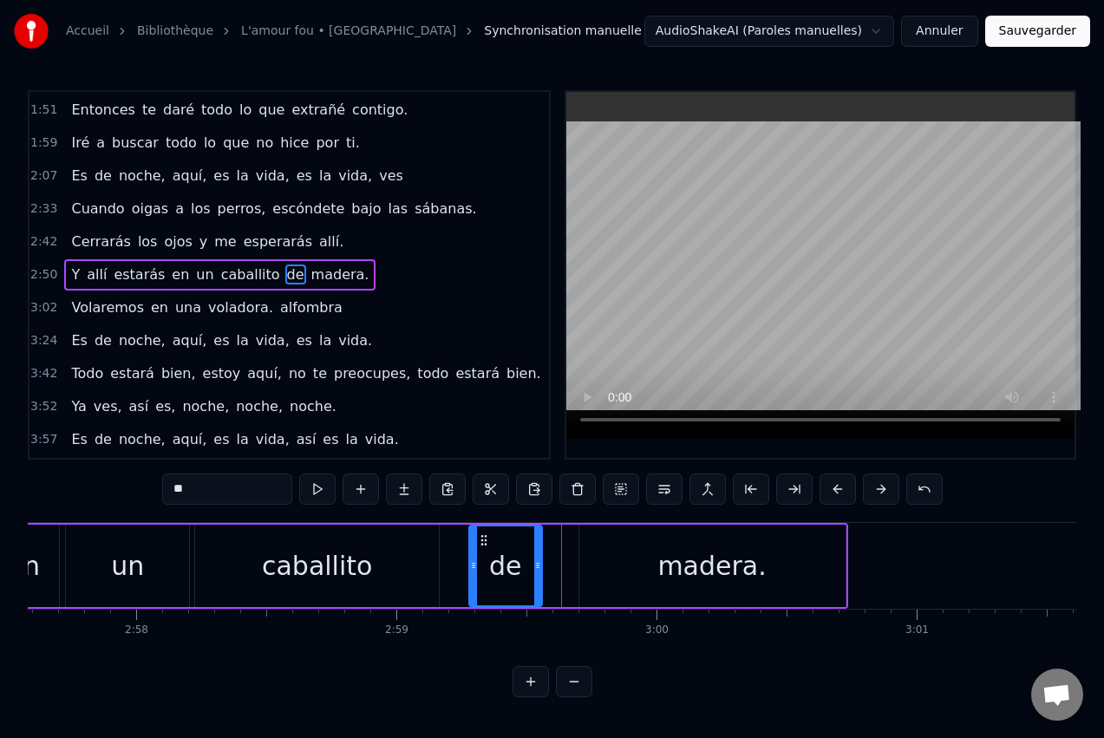
drag, startPoint x: 536, startPoint y: 537, endPoint x: 484, endPoint y: 542, distance: 52.3
click at [484, 542] on icon at bounding box center [484, 540] width 14 height 14
click at [317, 492] on button at bounding box center [317, 489] width 36 height 31
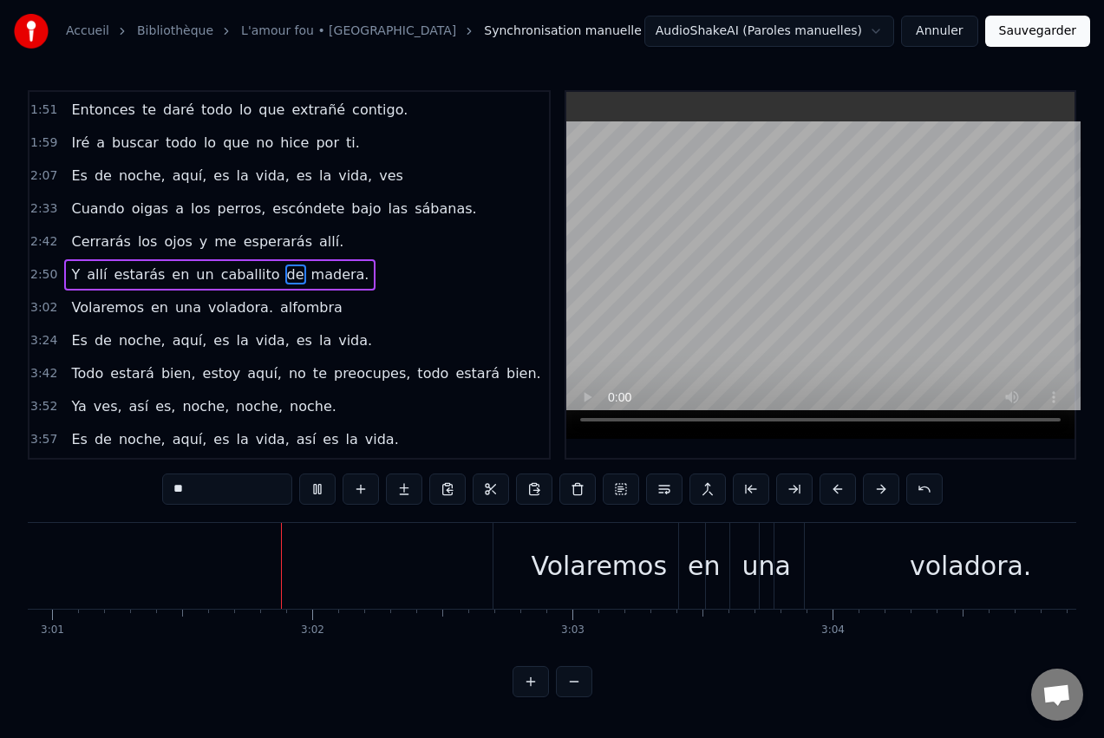
scroll to position [0, 47102]
click at [591, 563] on div "Volaremos" at bounding box center [570, 565] width 136 height 39
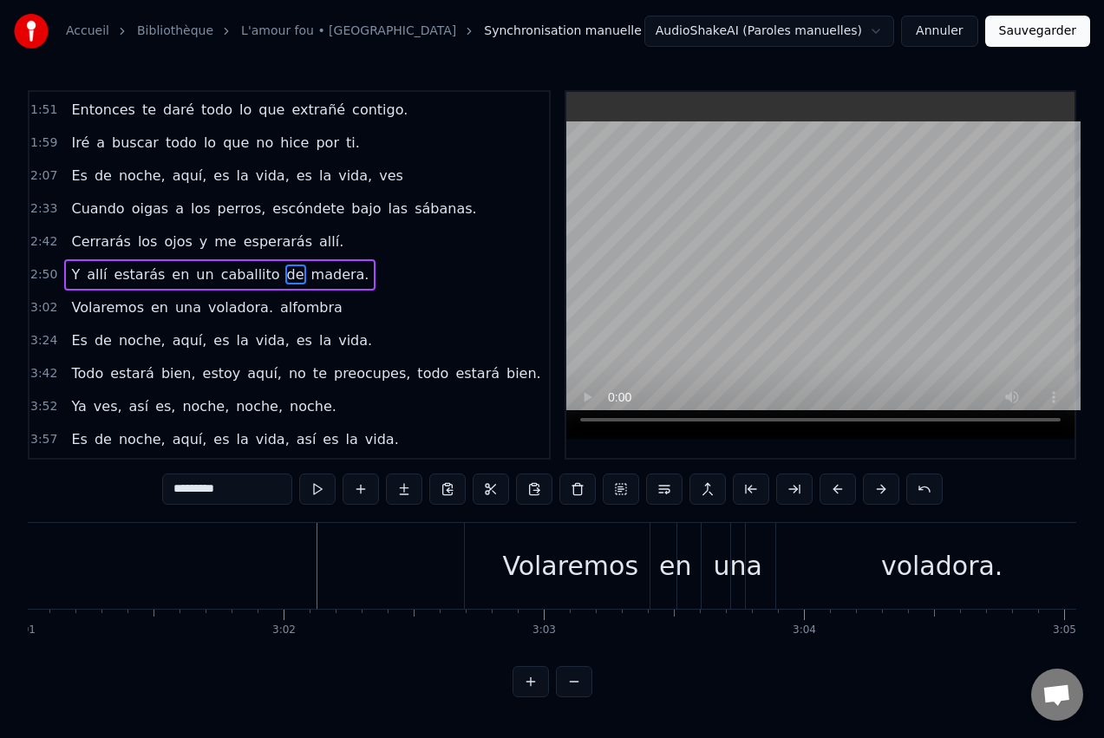
scroll to position [196, 0]
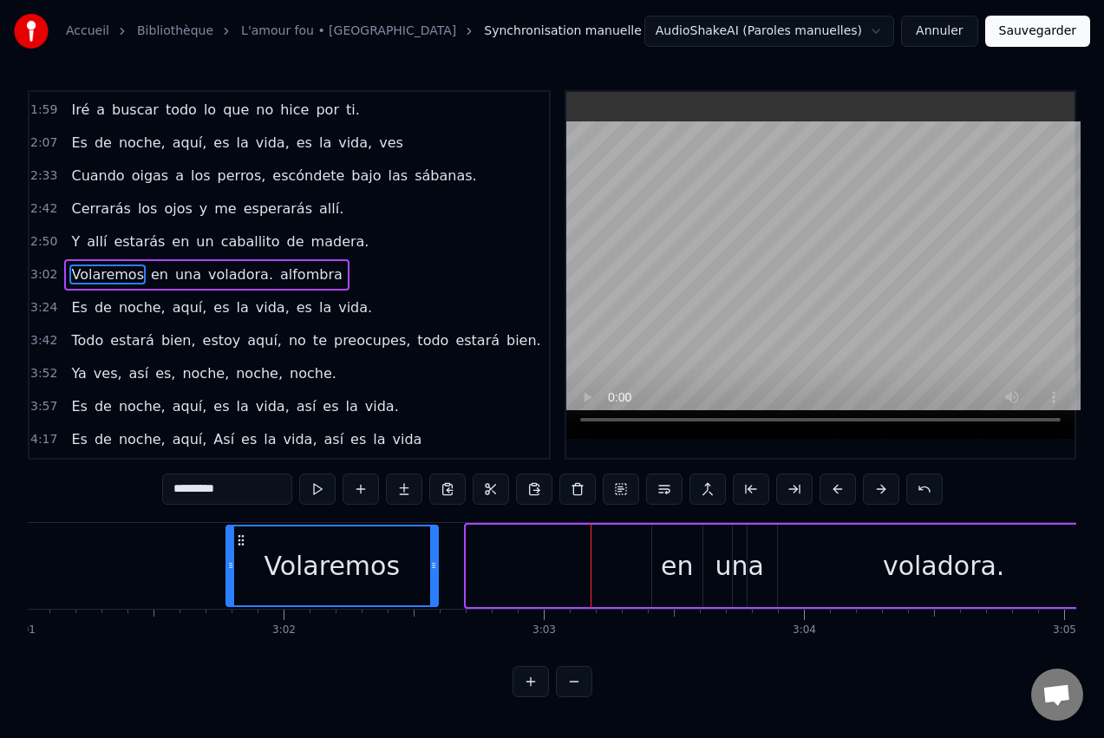
drag, startPoint x: 481, startPoint y: 537, endPoint x: 240, endPoint y: 550, distance: 240.6
click at [240, 550] on div "Volaremos" at bounding box center [332, 565] width 210 height 79
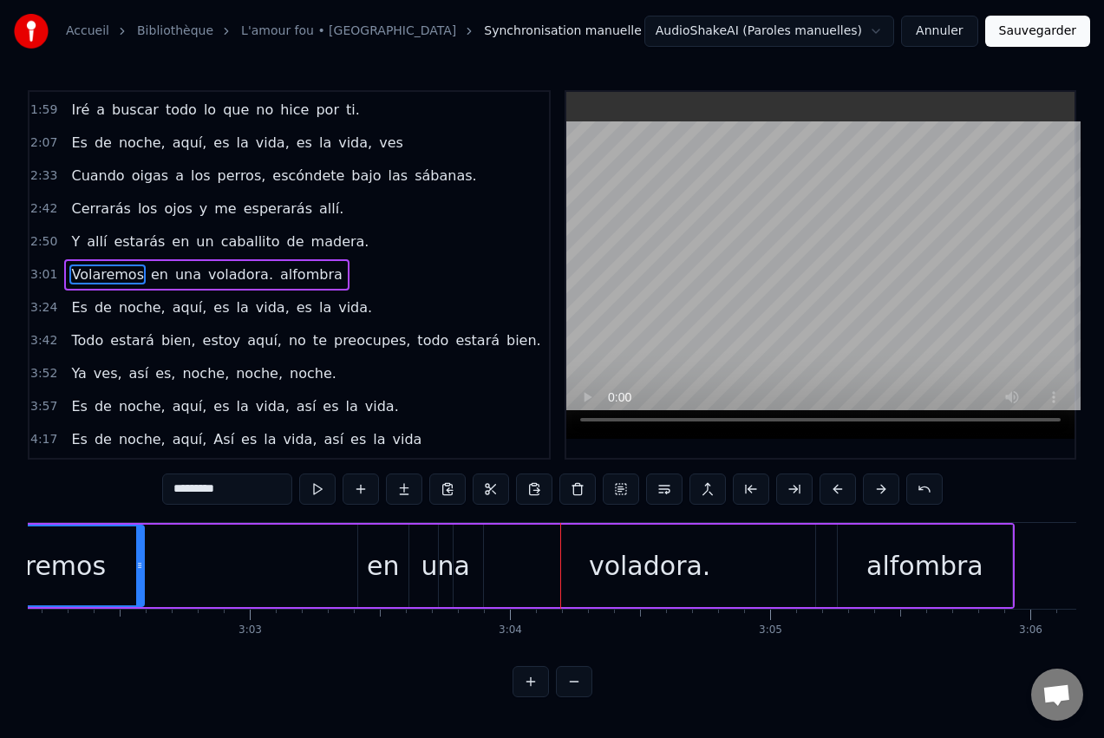
scroll to position [0, 47449]
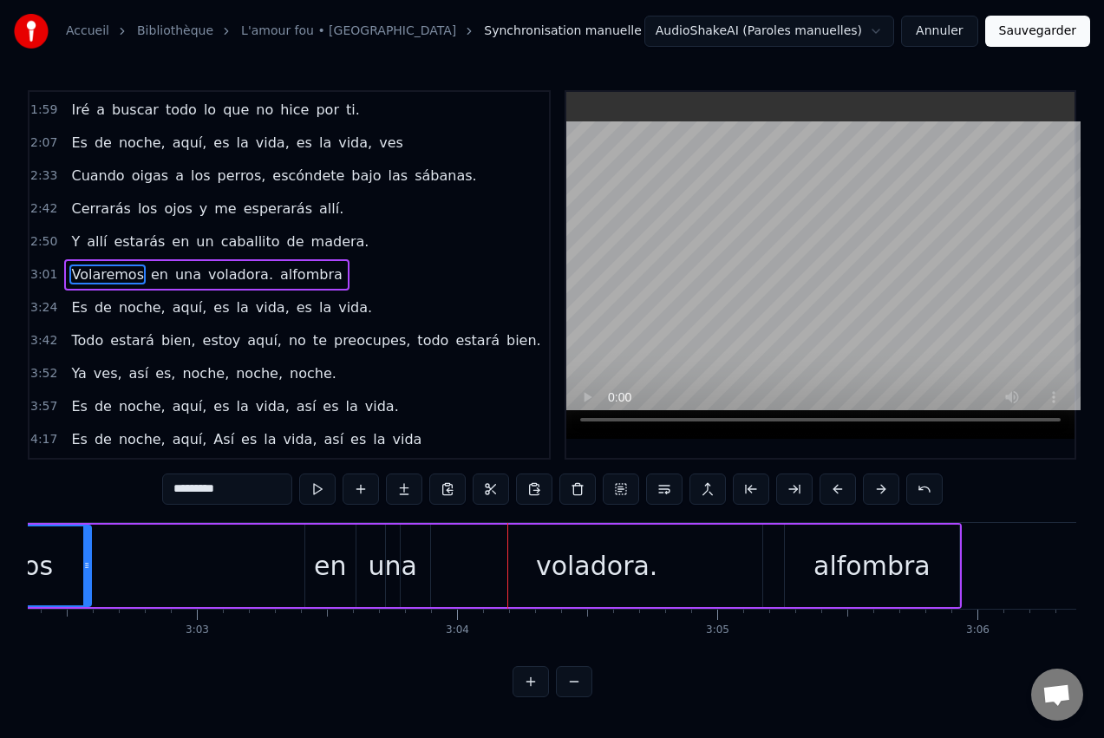
click at [821, 552] on div "alfombra" at bounding box center [872, 565] width 117 height 39
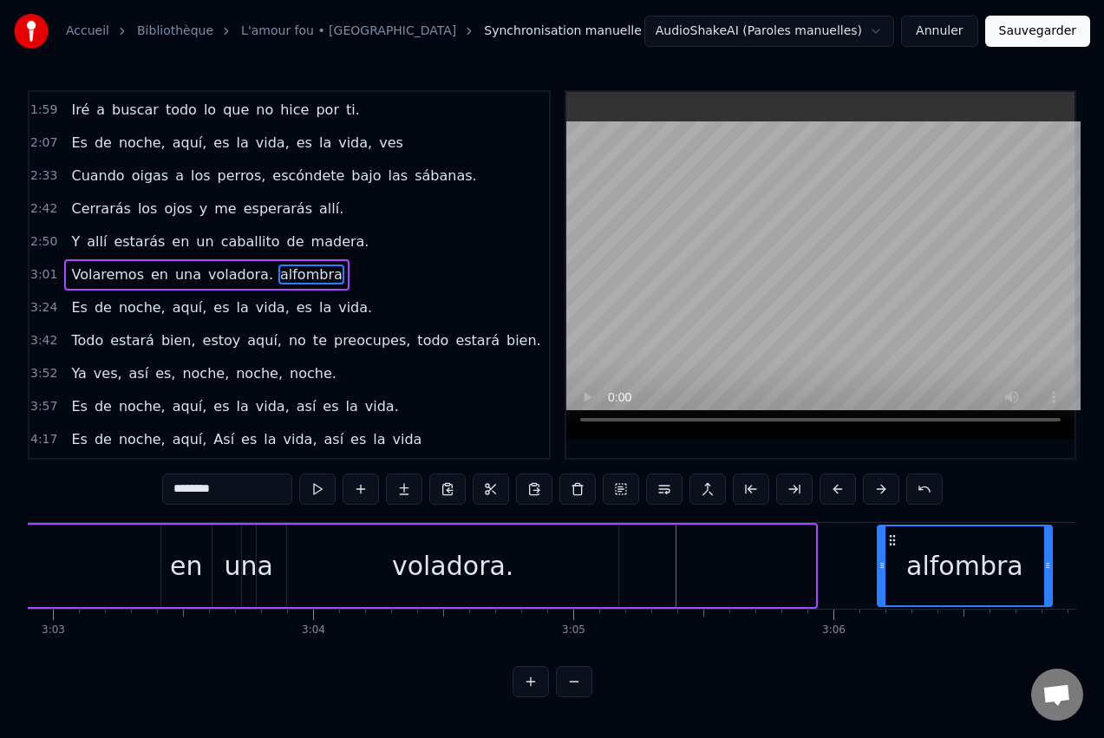
scroll to position [0, 47598]
drag, startPoint x: 798, startPoint y: 536, endPoint x: 885, endPoint y: 543, distance: 87.0
click at [885, 543] on icon at bounding box center [887, 540] width 14 height 14
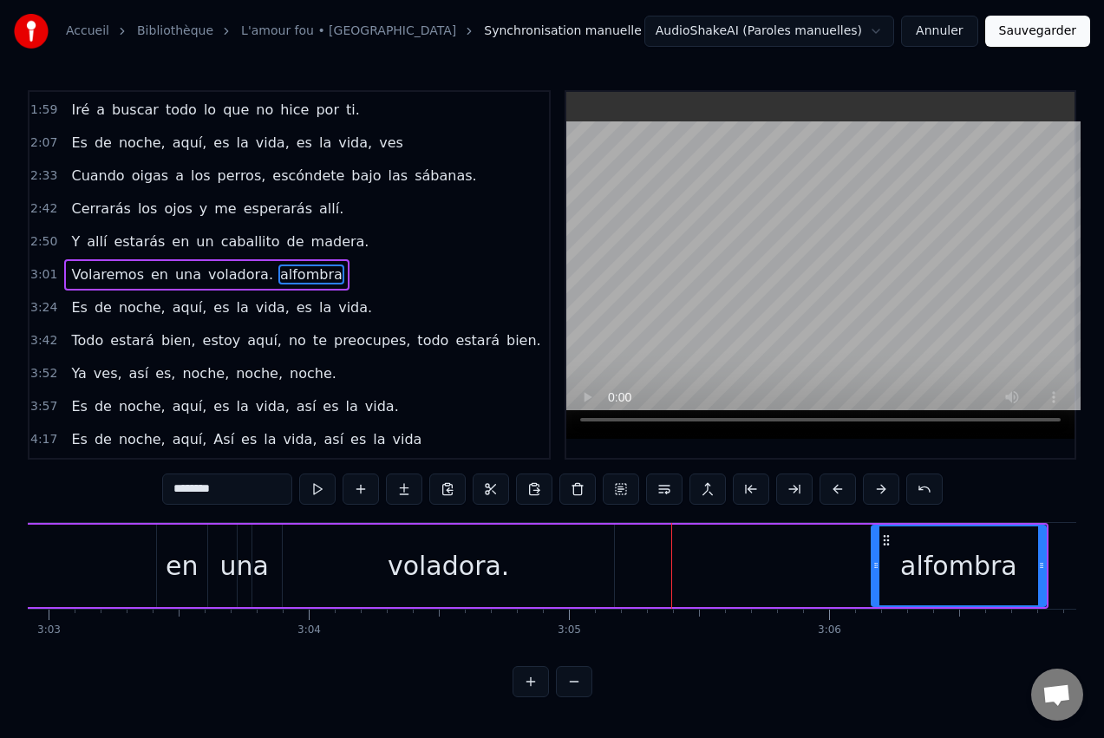
click at [456, 575] on div "voladora." at bounding box center [448, 565] width 121 height 39
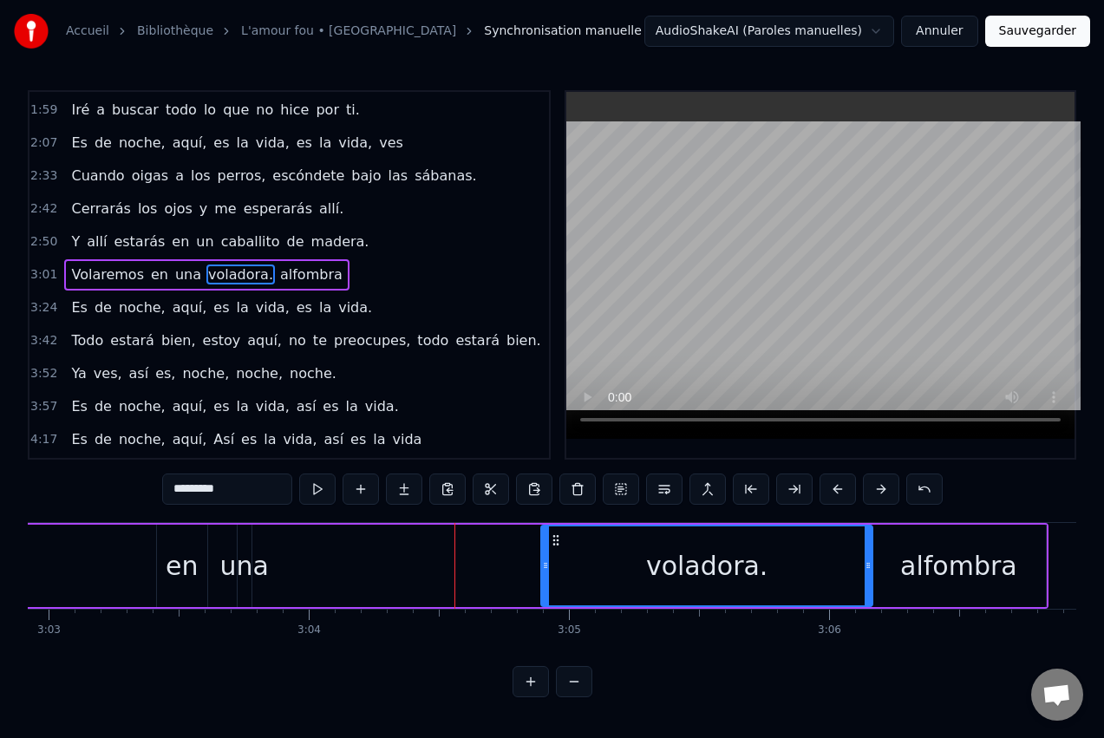
drag, startPoint x: 295, startPoint y: 538, endPoint x: 553, endPoint y: 547, distance: 258.7
click at [553, 547] on div "voladora." at bounding box center [707, 565] width 330 height 79
click at [244, 564] on div "una" at bounding box center [243, 565] width 49 height 39
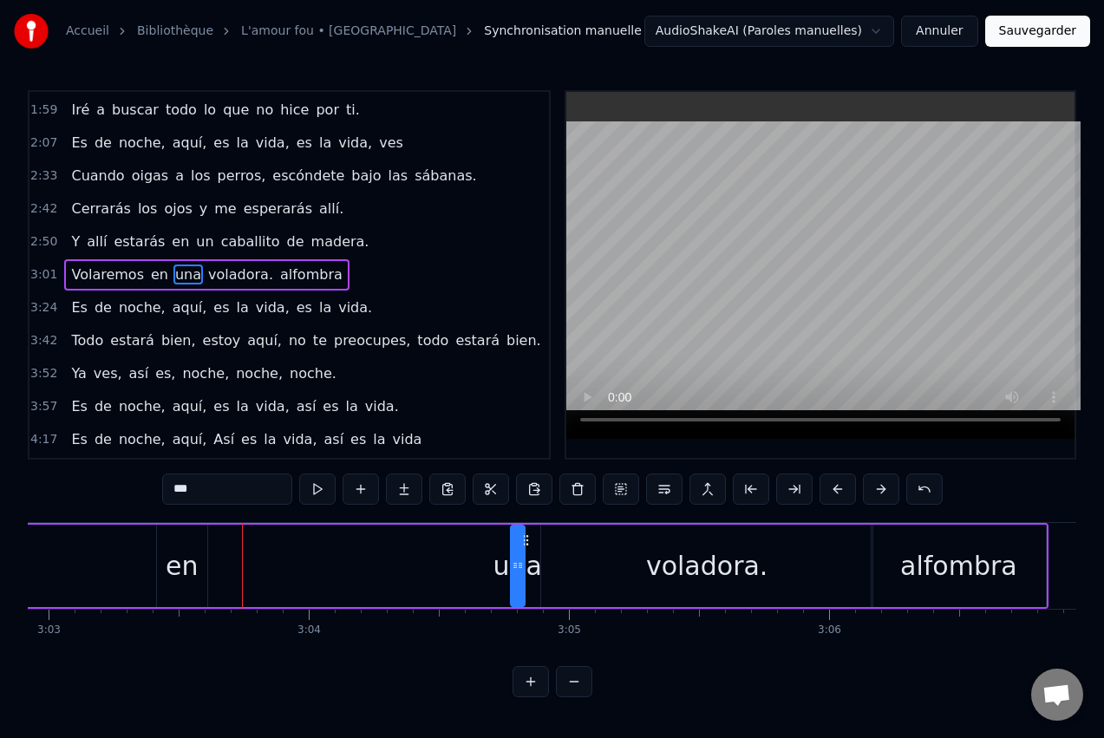
drag, startPoint x: 252, startPoint y: 540, endPoint x: 525, endPoint y: 545, distance: 273.3
click at [525, 545] on icon at bounding box center [526, 540] width 14 height 14
click at [194, 559] on div "en" at bounding box center [182, 565] width 32 height 39
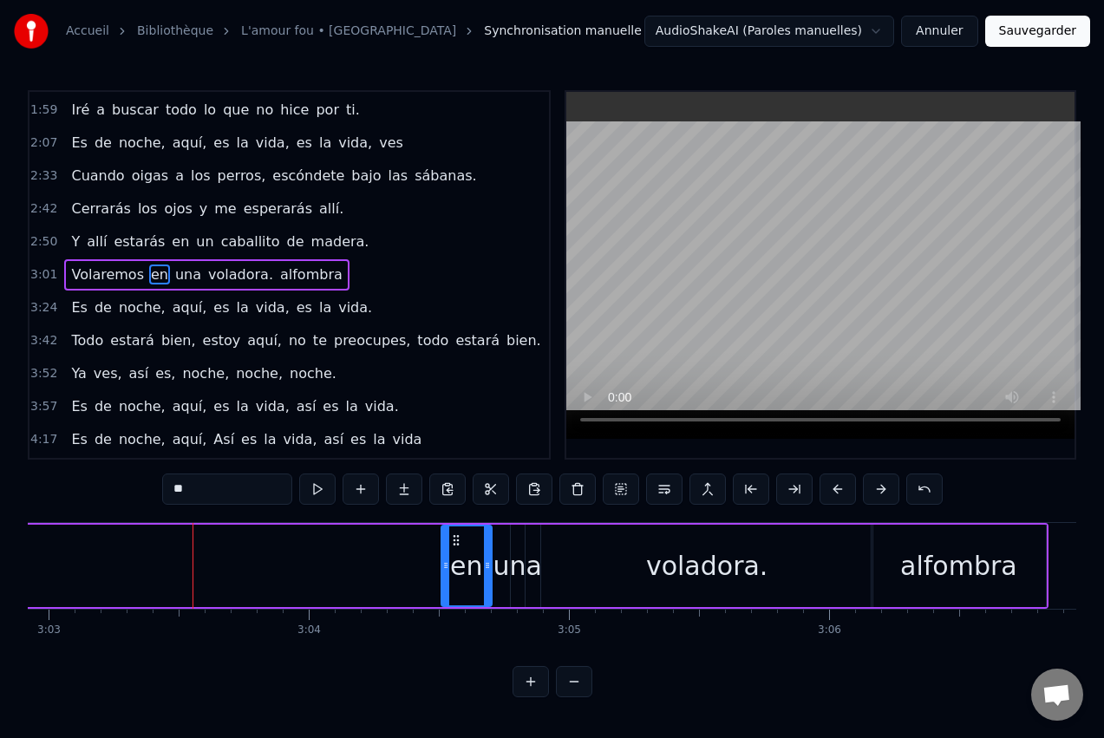
drag, startPoint x: 183, startPoint y: 539, endPoint x: 455, endPoint y: 537, distance: 272.4
click at [455, 537] on icon at bounding box center [456, 540] width 14 height 14
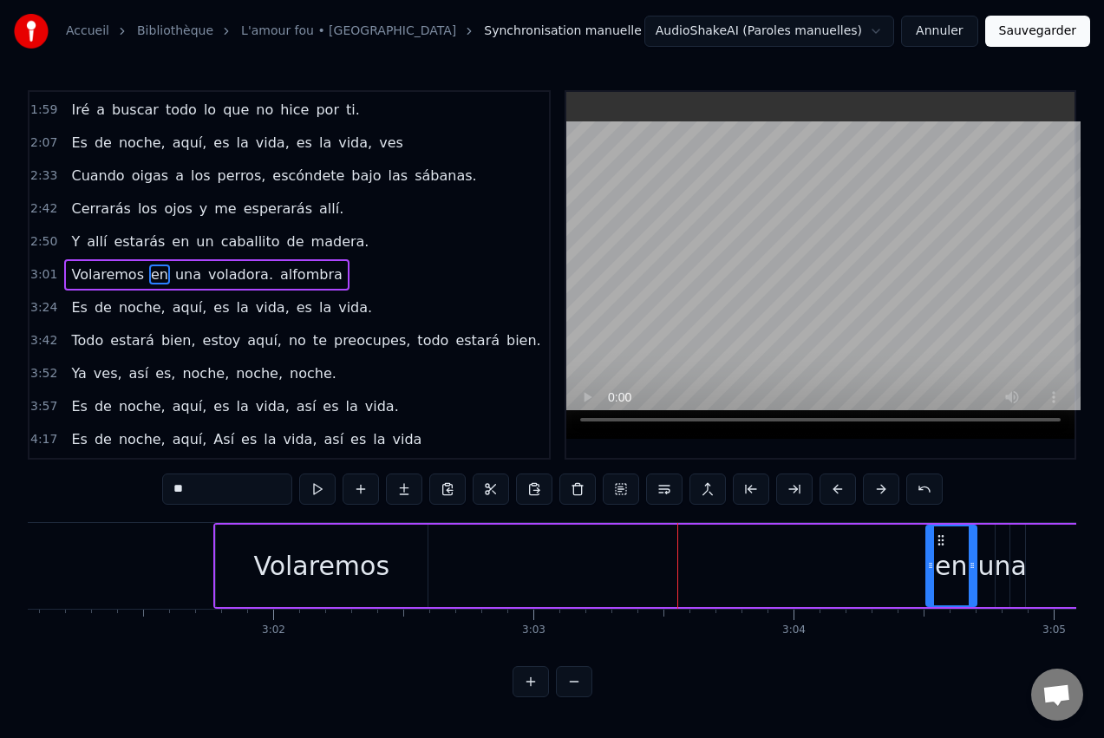
scroll to position [0, 47112]
click at [324, 572] on div "Volaremos" at bounding box center [322, 565] width 136 height 39
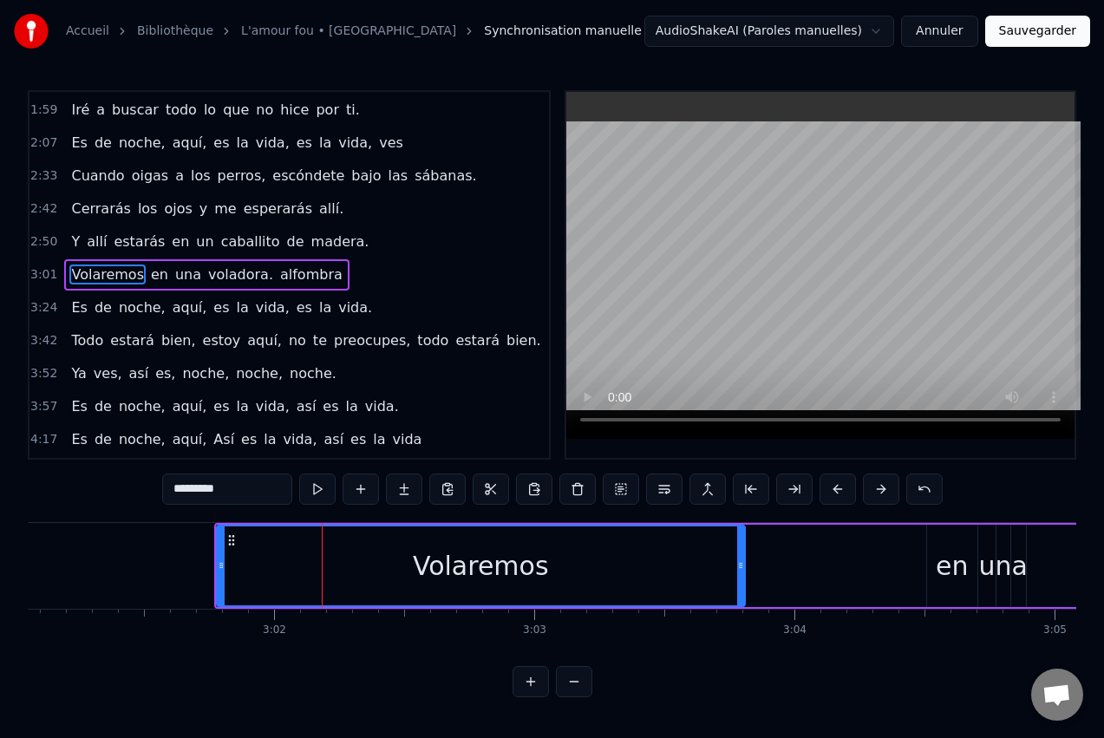
drag, startPoint x: 427, startPoint y: 564, endPoint x: 754, endPoint y: 565, distance: 327.0
click at [746, 565] on div "Volaremos" at bounding box center [481, 566] width 530 height 82
drag, startPoint x: 260, startPoint y: 566, endPoint x: 234, endPoint y: 566, distance: 26.0
click at [234, 566] on icon at bounding box center [232, 566] width 7 height 14
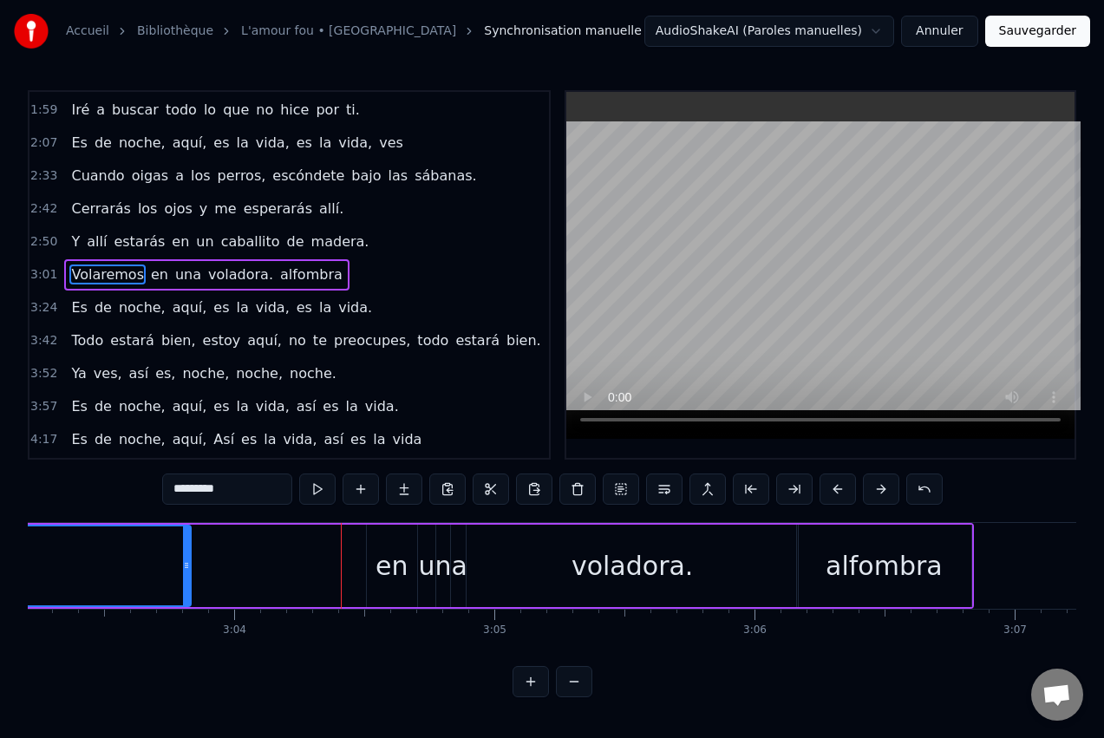
scroll to position [0, 47679]
click at [852, 561] on div "alfombra" at bounding box center [877, 565] width 117 height 39
type input "********"
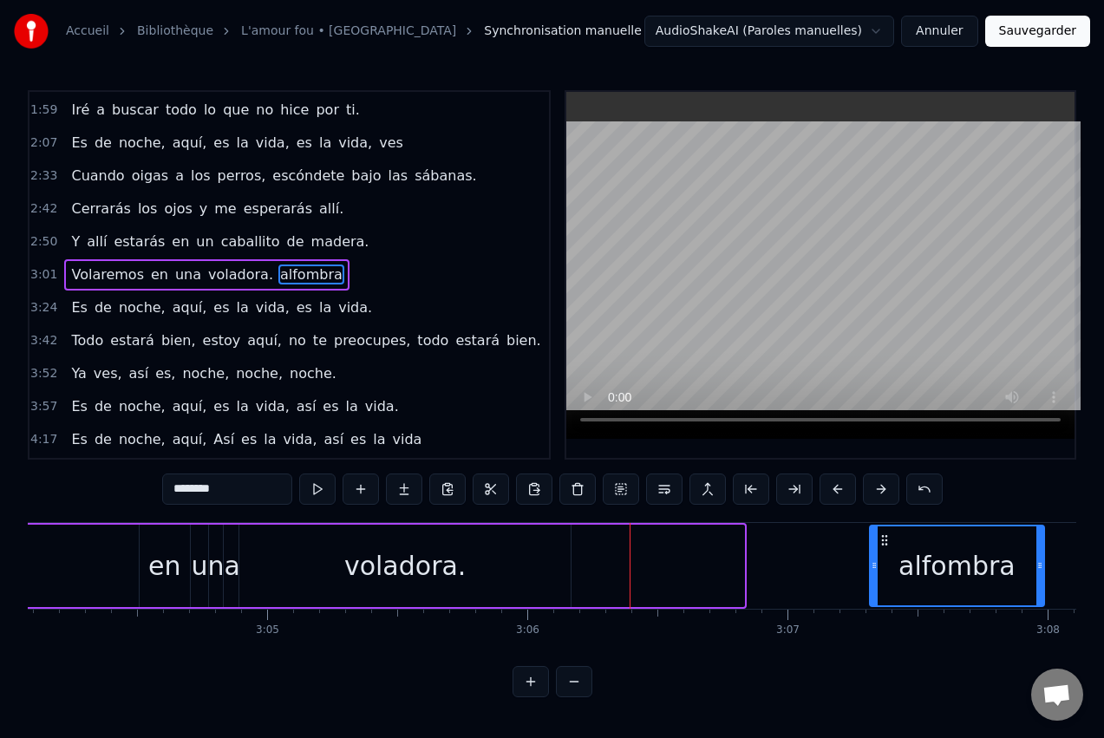
drag, startPoint x: 805, startPoint y: 541, endPoint x: 893, endPoint y: 546, distance: 88.6
click at [892, 545] on icon at bounding box center [885, 540] width 14 height 14
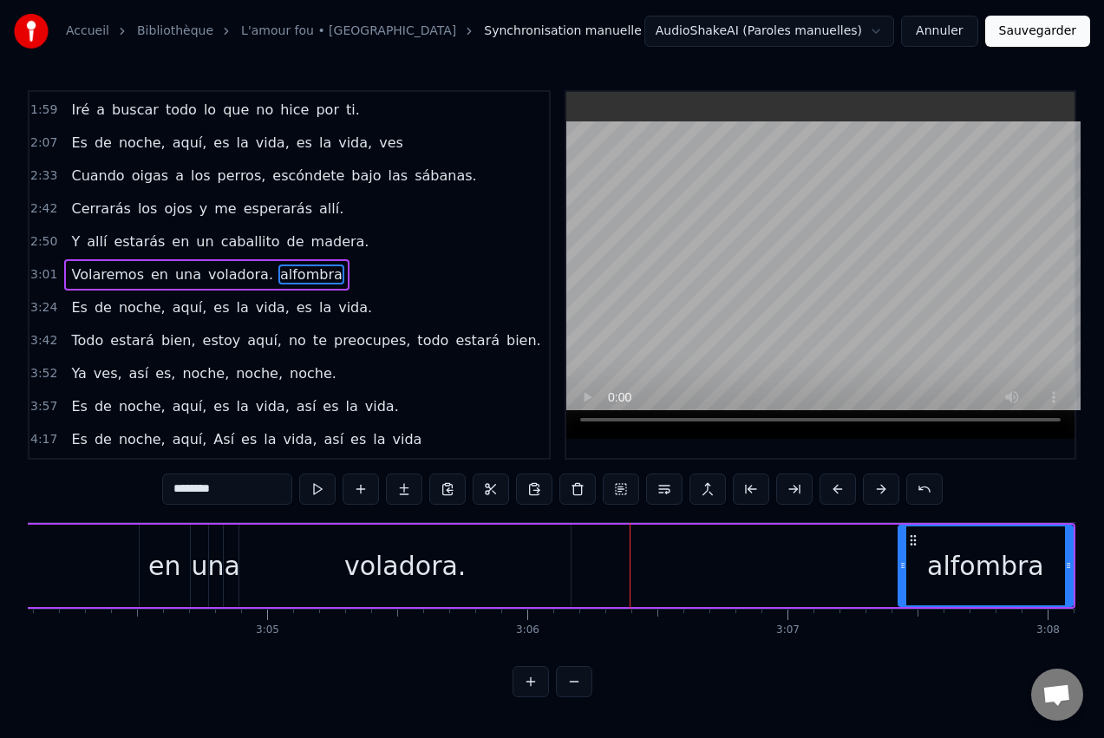
scroll to position [0, 47903]
click at [615, 555] on div "Volaremos en una voladora. [GEOGRAPHIC_DATA]" at bounding box center [253, 566] width 1637 height 86
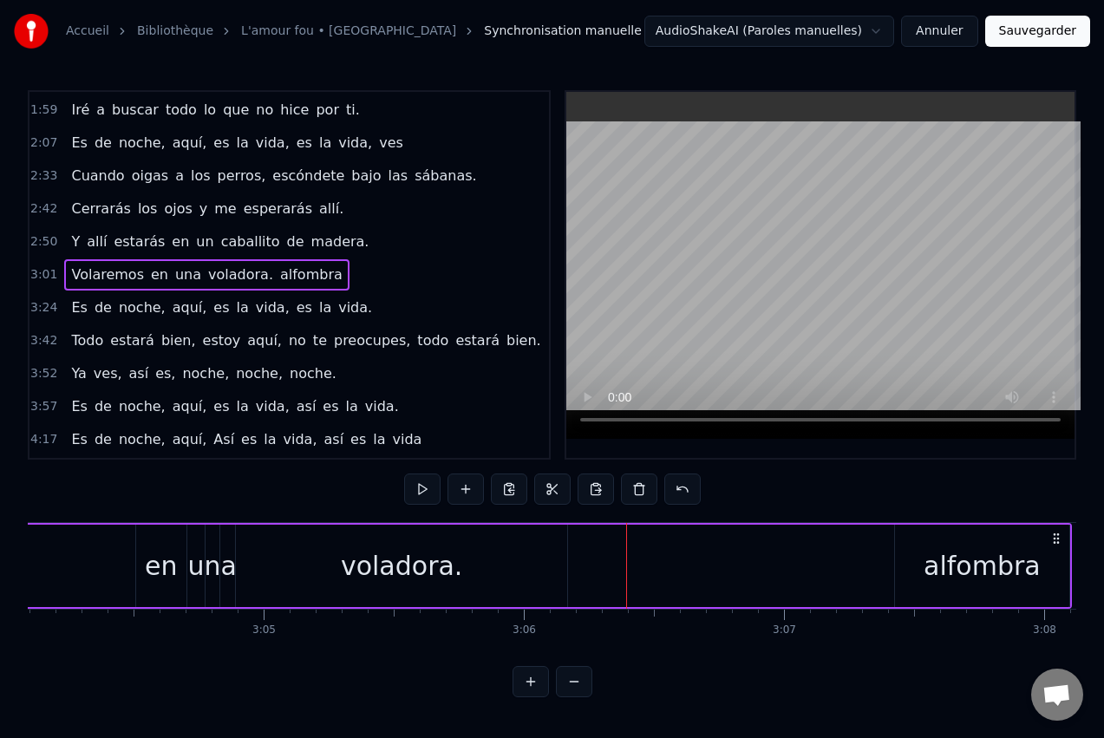
click at [681, 556] on div "Volaremos en una voladora. [GEOGRAPHIC_DATA]" at bounding box center [253, 566] width 1637 height 86
click at [448, 573] on div "voladora." at bounding box center [401, 565] width 121 height 39
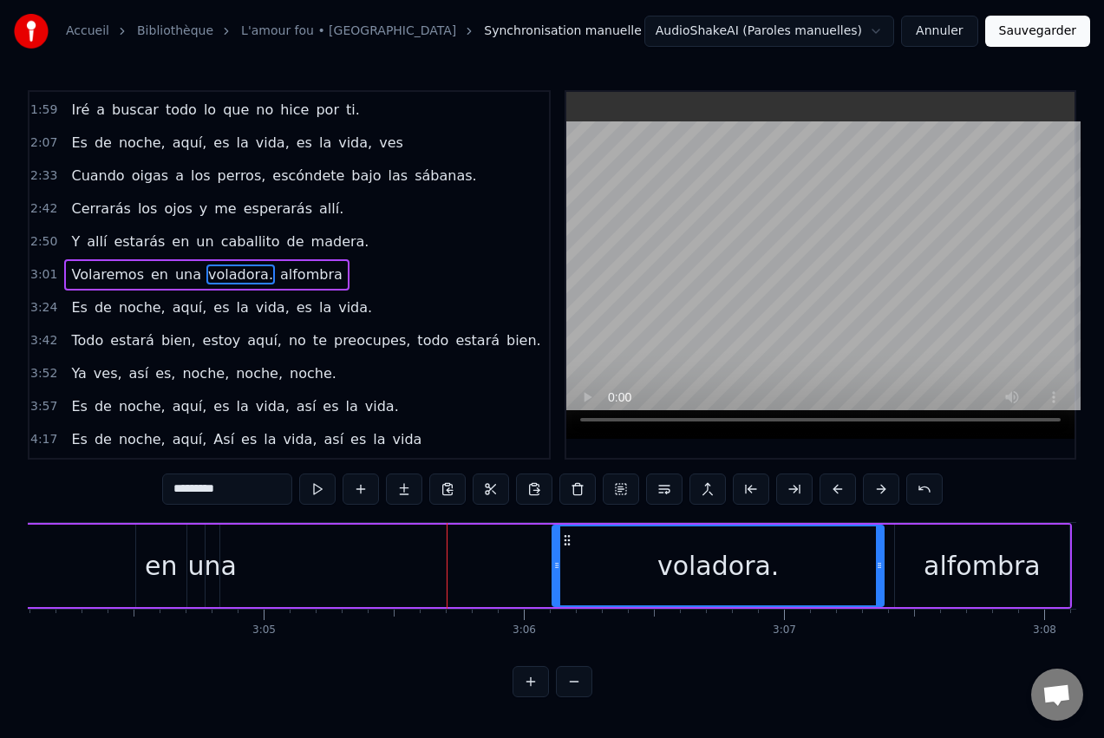
drag, startPoint x: 250, startPoint y: 537, endPoint x: 566, endPoint y: 542, distance: 316.6
click at [566, 542] on icon at bounding box center [567, 540] width 14 height 14
click at [212, 564] on div "una" at bounding box center [211, 565] width 49 height 39
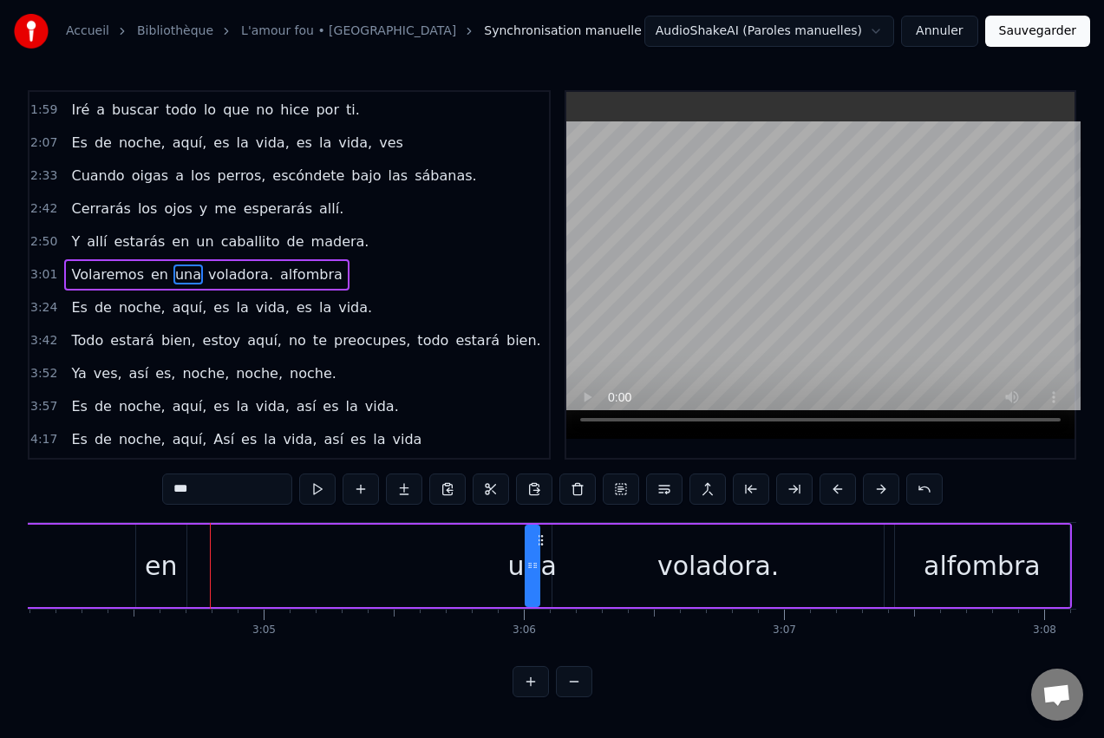
drag, startPoint x: 219, startPoint y: 540, endPoint x: 543, endPoint y: 555, distance: 323.9
click at [539, 556] on div "una" at bounding box center [532, 565] width 12 height 79
click at [184, 565] on div "en" at bounding box center [161, 566] width 50 height 82
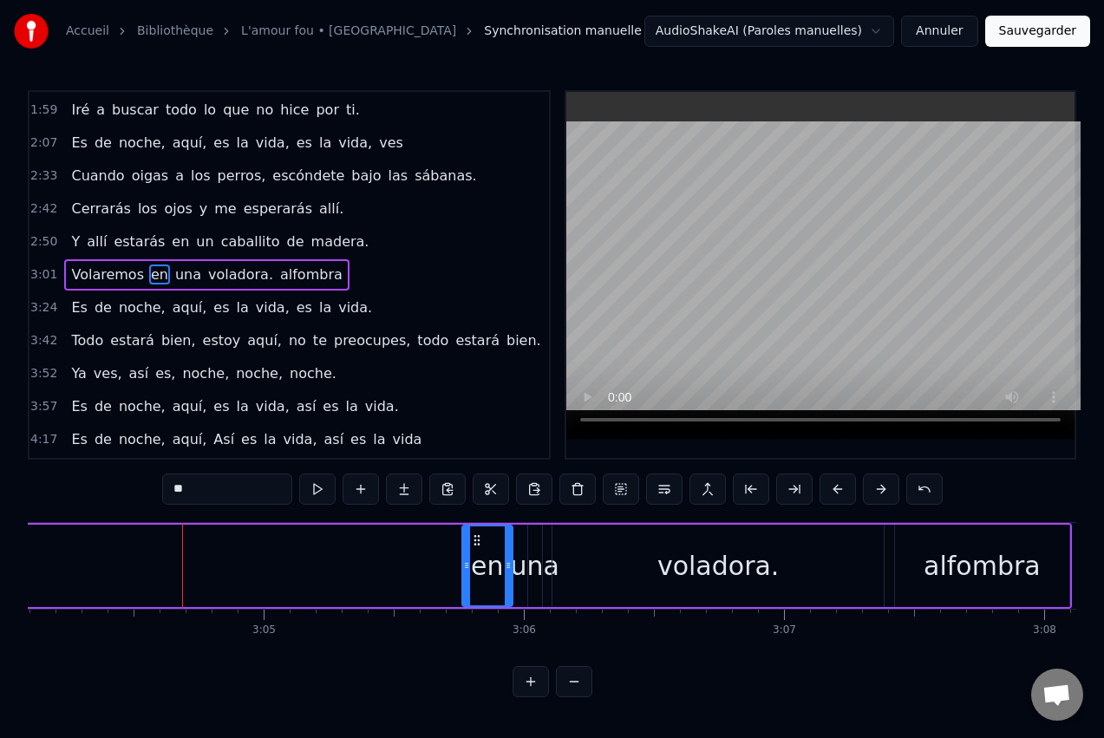
drag, startPoint x: 151, startPoint y: 539, endPoint x: 477, endPoint y: 555, distance: 326.5
click at [477, 555] on div "en" at bounding box center [487, 565] width 49 height 79
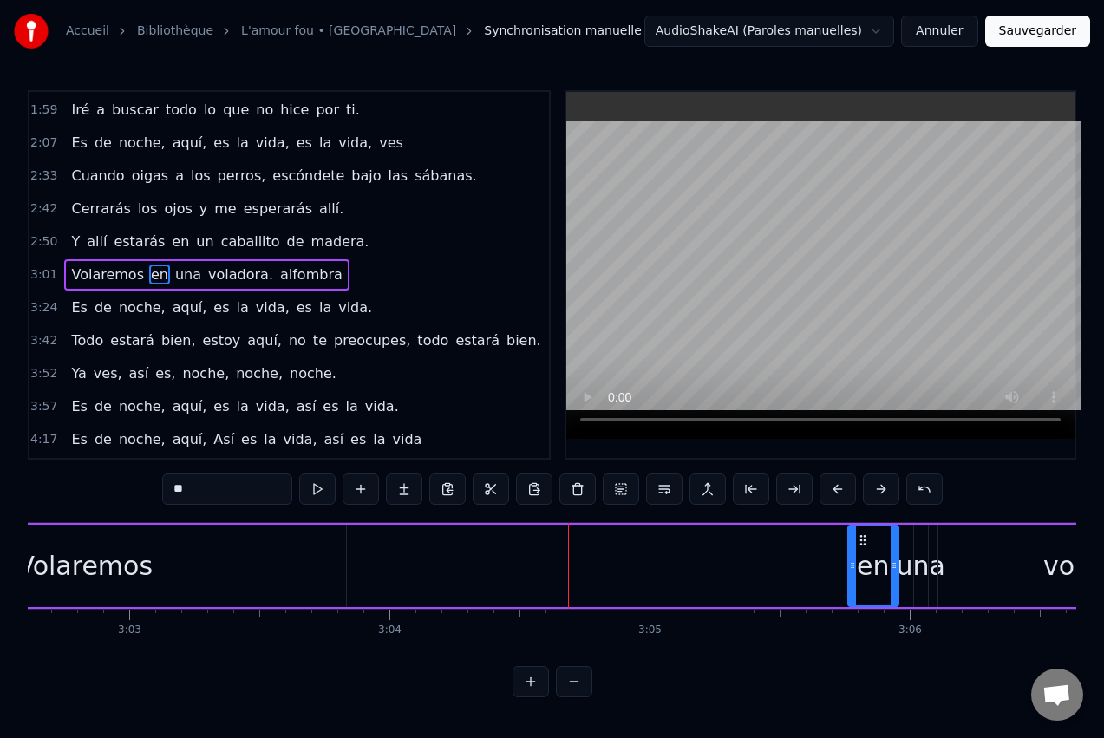
scroll to position [0, 47487]
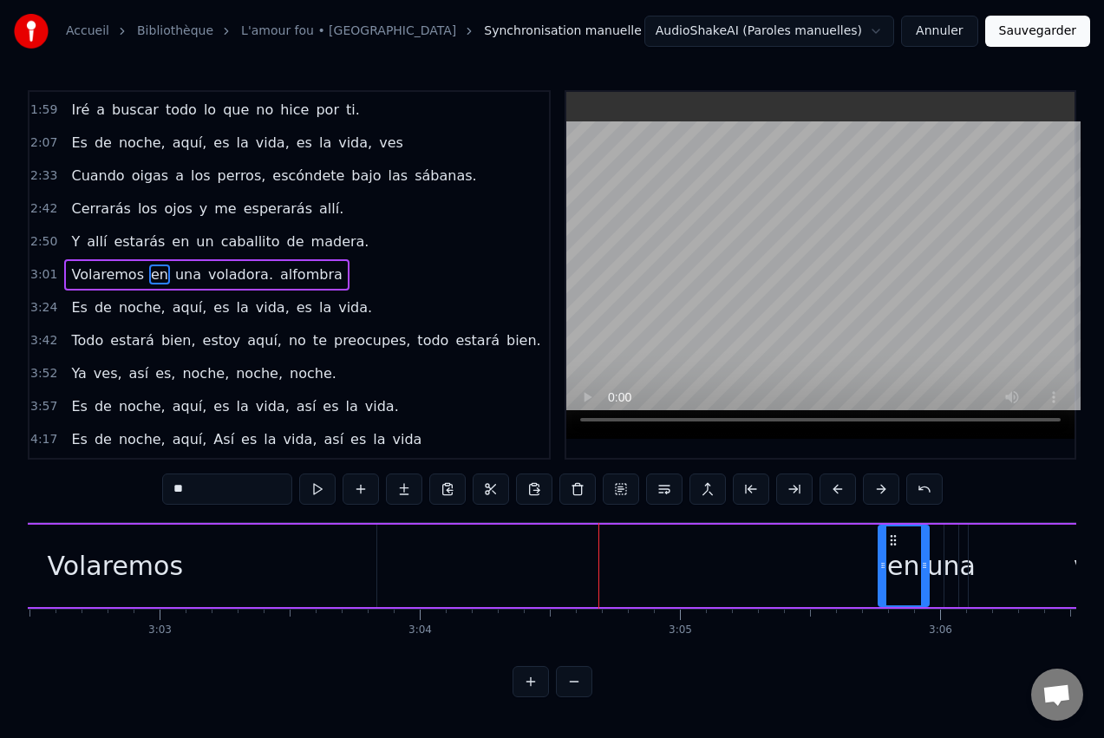
click at [143, 553] on div "Volaremos" at bounding box center [115, 565] width 136 height 39
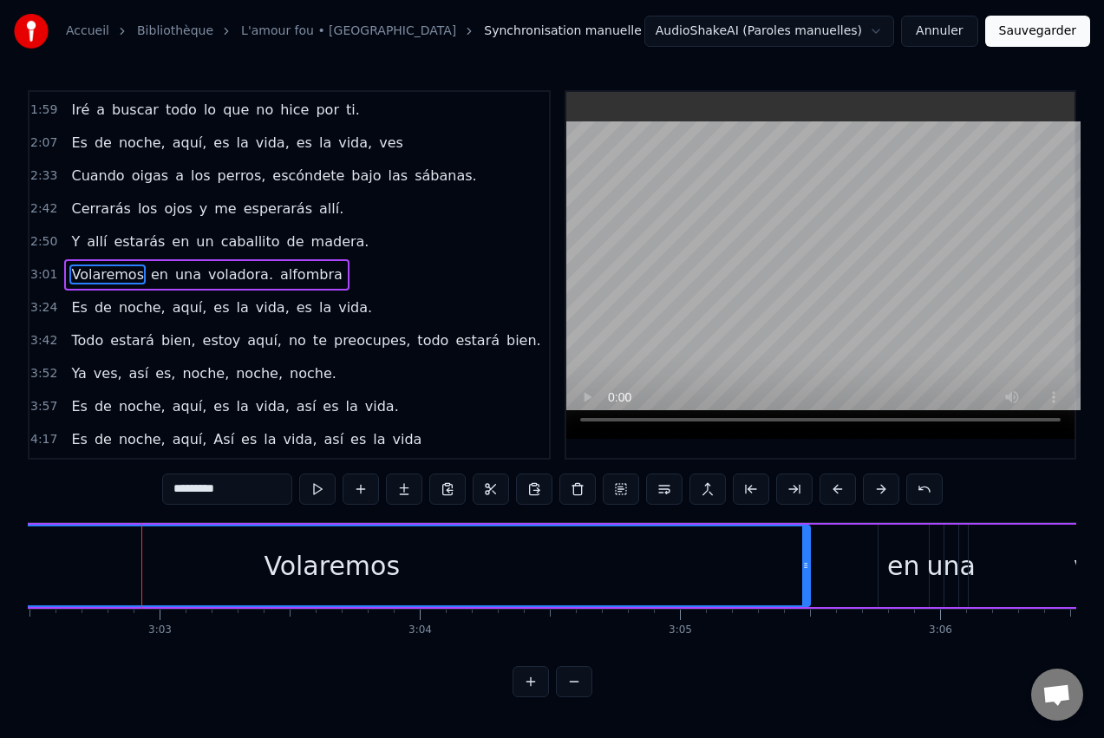
drag, startPoint x: 371, startPoint y: 560, endPoint x: 805, endPoint y: 572, distance: 433.8
click at [805, 572] on icon at bounding box center [805, 566] width 7 height 14
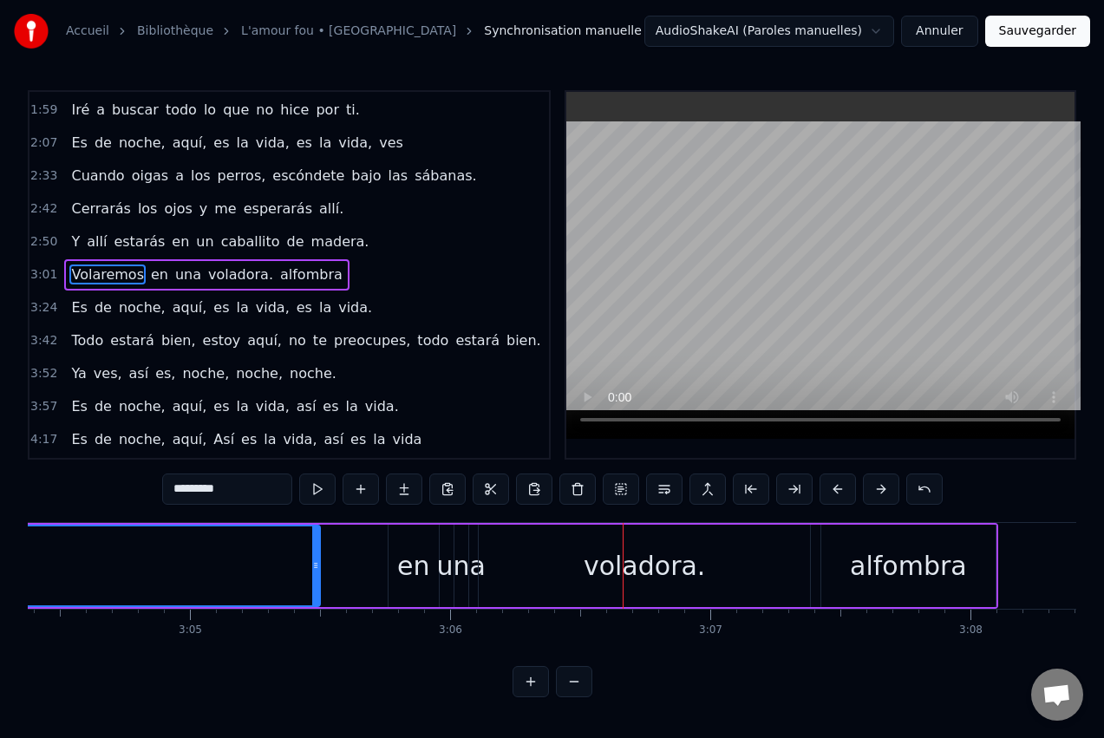
scroll to position [0, 47955]
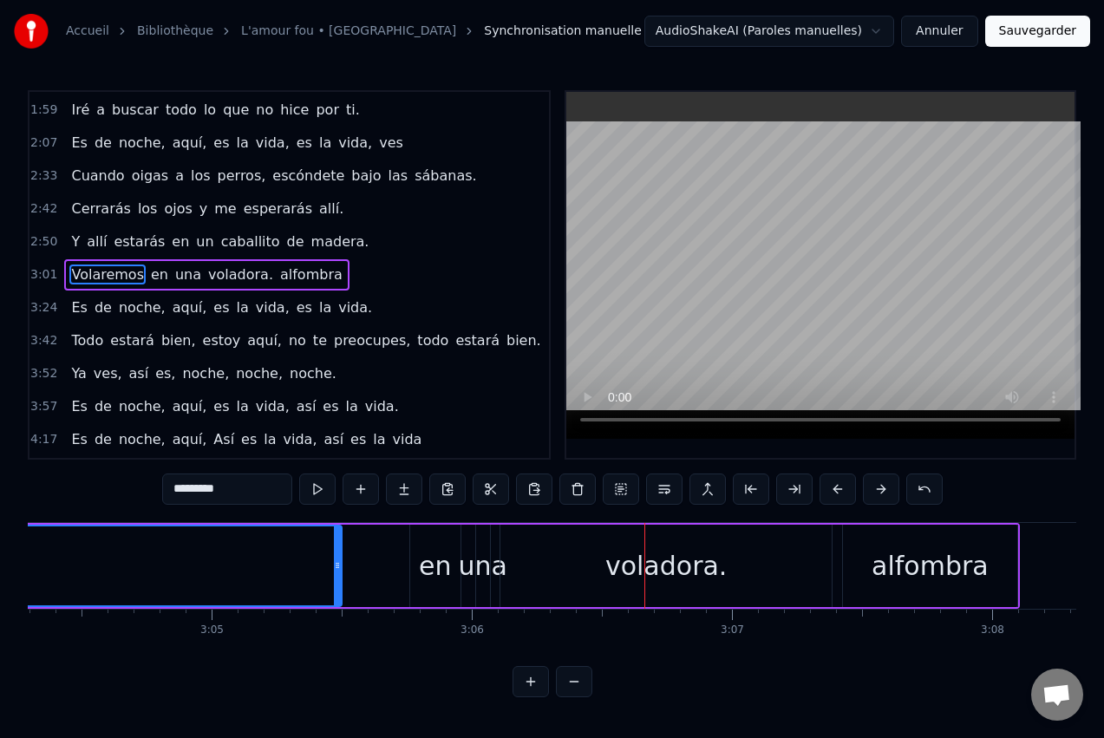
click at [906, 553] on div "alfombra" at bounding box center [930, 565] width 117 height 39
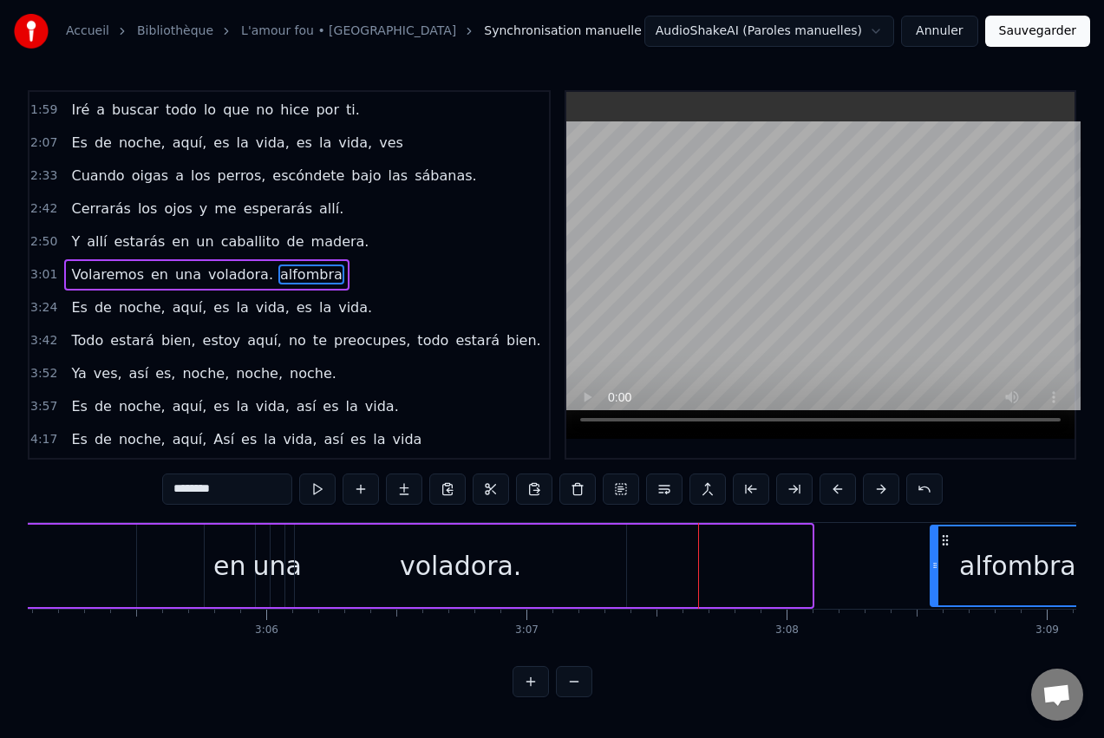
scroll to position [0, 48182]
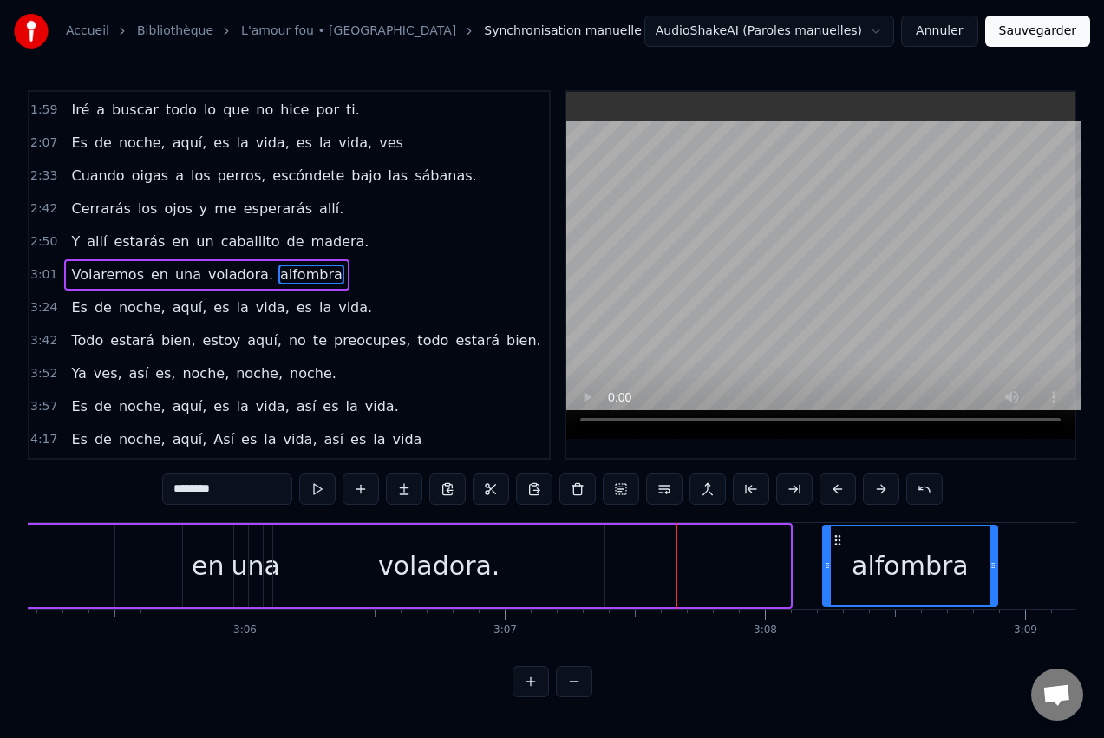
drag, startPoint x: 857, startPoint y: 540, endPoint x: 840, endPoint y: 547, distance: 19.0
click at [839, 549] on div "alfombra" at bounding box center [910, 565] width 172 height 79
click at [438, 569] on div "voladora." at bounding box center [438, 565] width 121 height 39
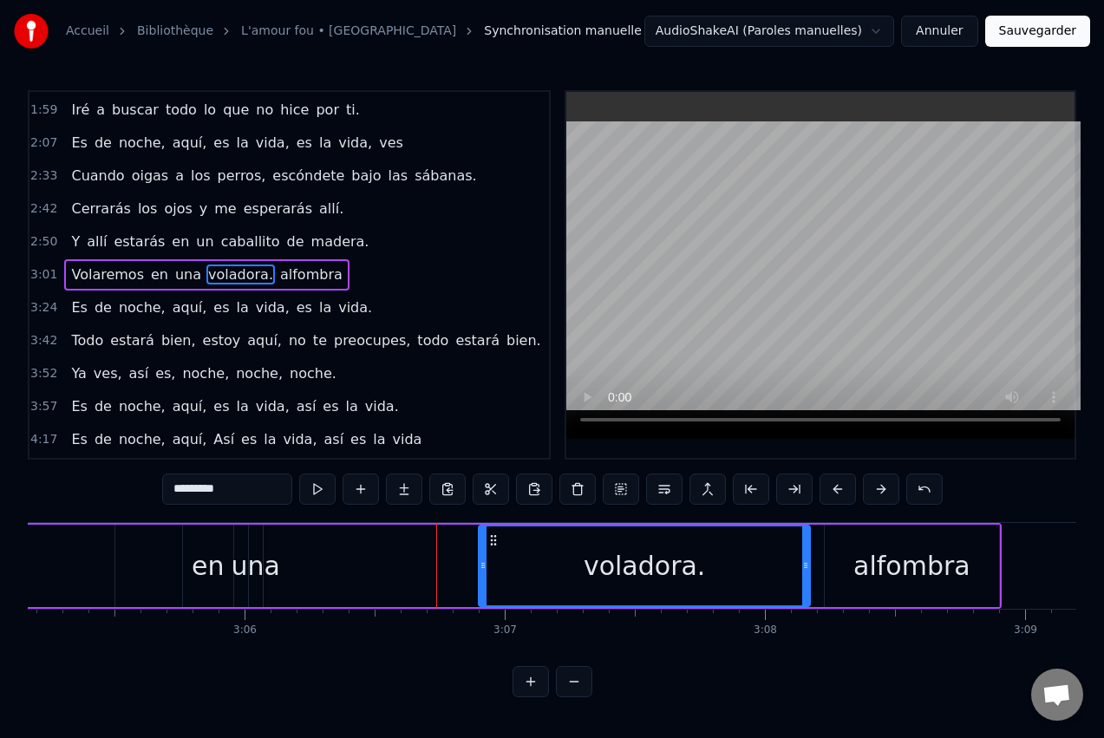
drag, startPoint x: 287, startPoint y: 537, endPoint x: 493, endPoint y: 542, distance: 205.6
click at [493, 542] on icon at bounding box center [494, 540] width 14 height 14
click at [256, 566] on div "una" at bounding box center [255, 565] width 49 height 39
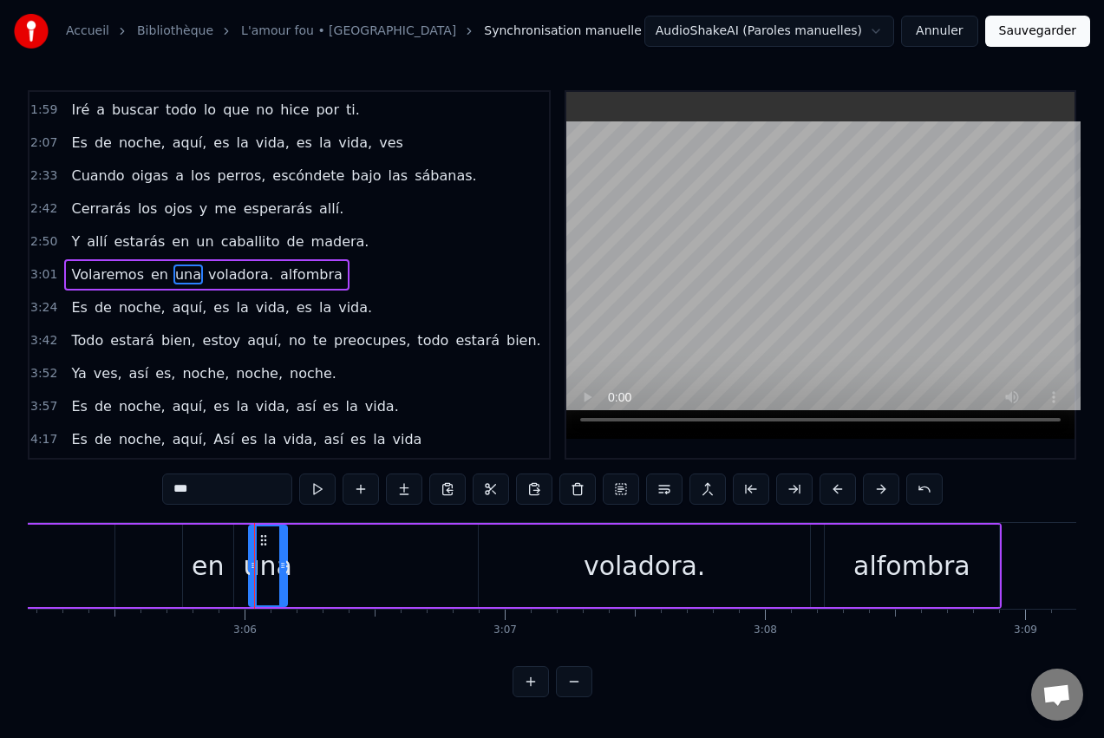
drag, startPoint x: 261, startPoint y: 561, endPoint x: 285, endPoint y: 559, distance: 24.4
click at [285, 559] on icon at bounding box center [282, 566] width 7 height 14
drag, startPoint x: 263, startPoint y: 542, endPoint x: 445, endPoint y: 541, distance: 182.1
click at [445, 541] on icon at bounding box center [446, 540] width 14 height 14
click at [221, 564] on div "en" at bounding box center [208, 565] width 32 height 39
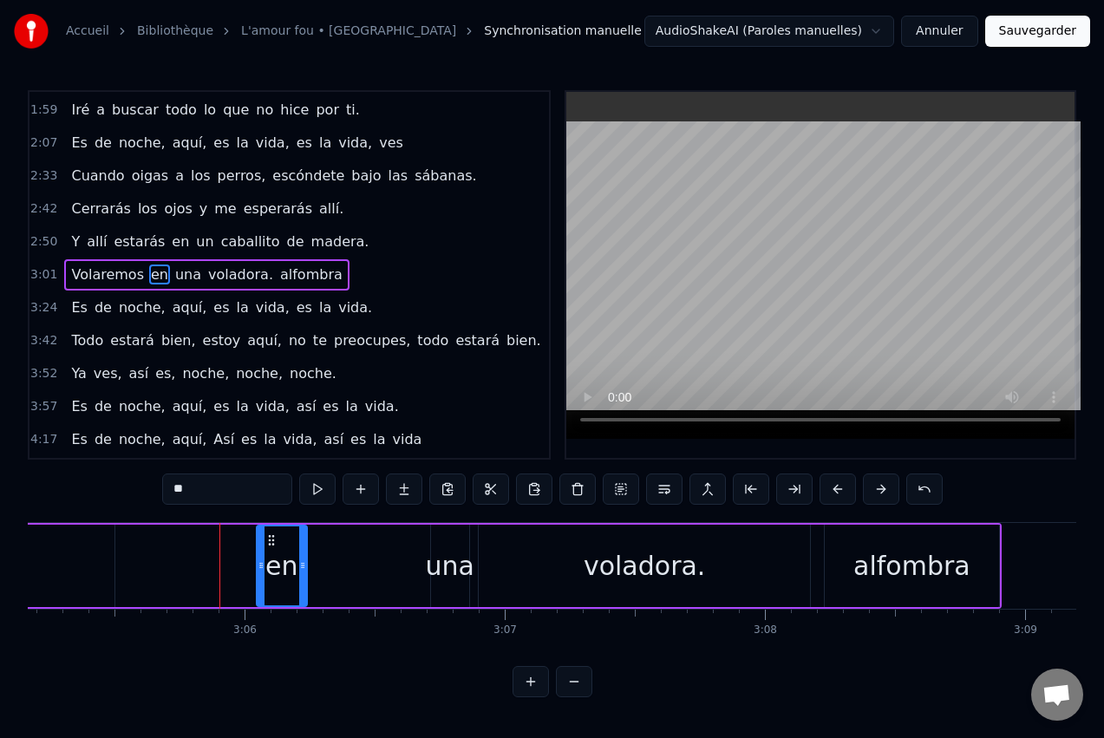
drag, startPoint x: 213, startPoint y: 538, endPoint x: 274, endPoint y: 546, distance: 61.2
click at [274, 546] on icon at bounding box center [272, 540] width 14 height 14
drag, startPoint x: 305, startPoint y: 551, endPoint x: 331, endPoint y: 547, distance: 26.3
click at [331, 547] on div at bounding box center [330, 565] width 7 height 79
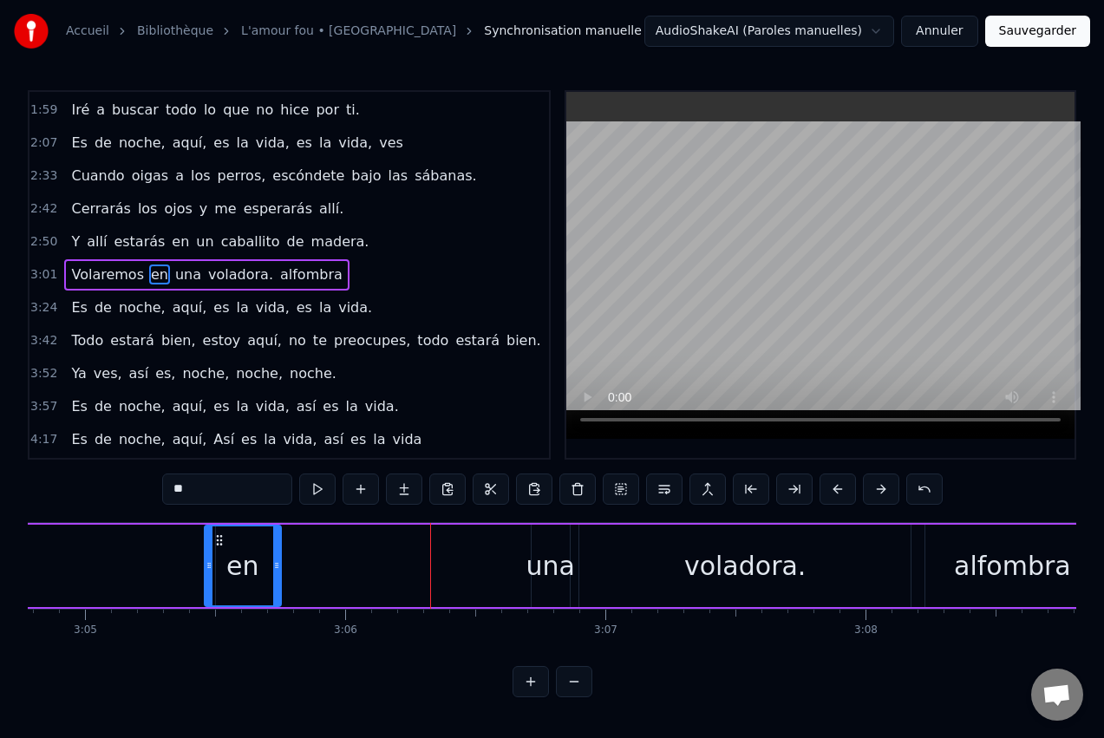
scroll to position [0, 48054]
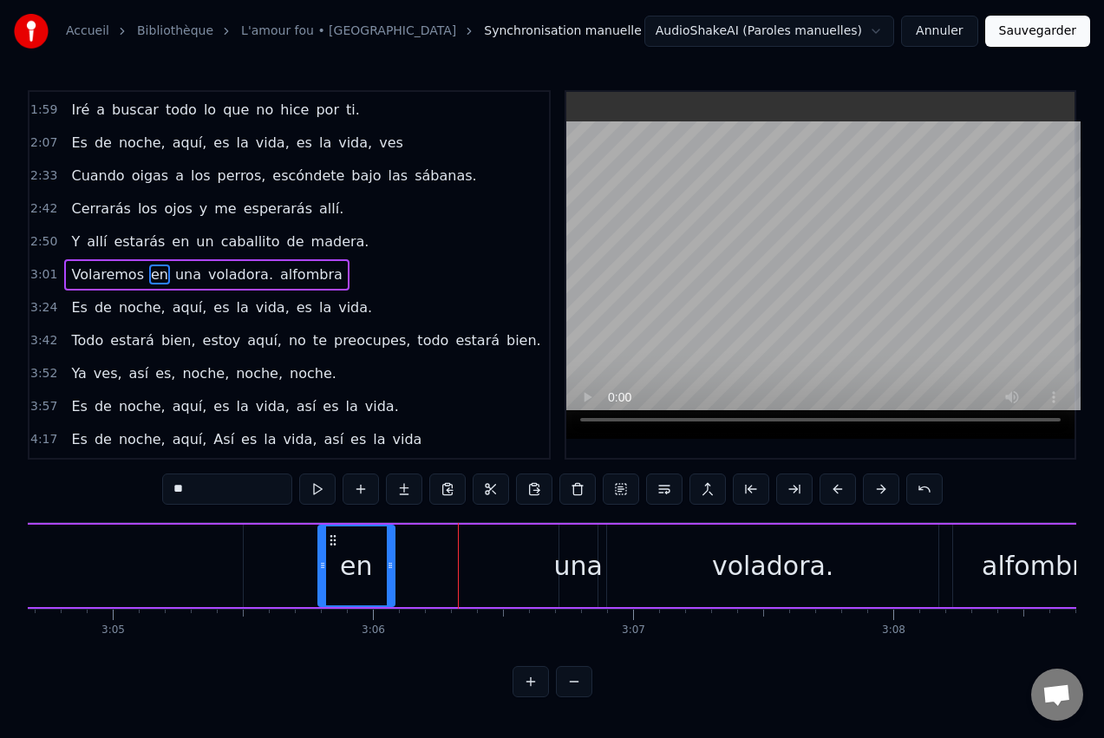
drag, startPoint x: 273, startPoint y: 542, endPoint x: 333, endPoint y: 556, distance: 61.4
click at [333, 556] on div "en" at bounding box center [356, 565] width 75 height 79
click at [589, 546] on div "una" at bounding box center [577, 565] width 49 height 39
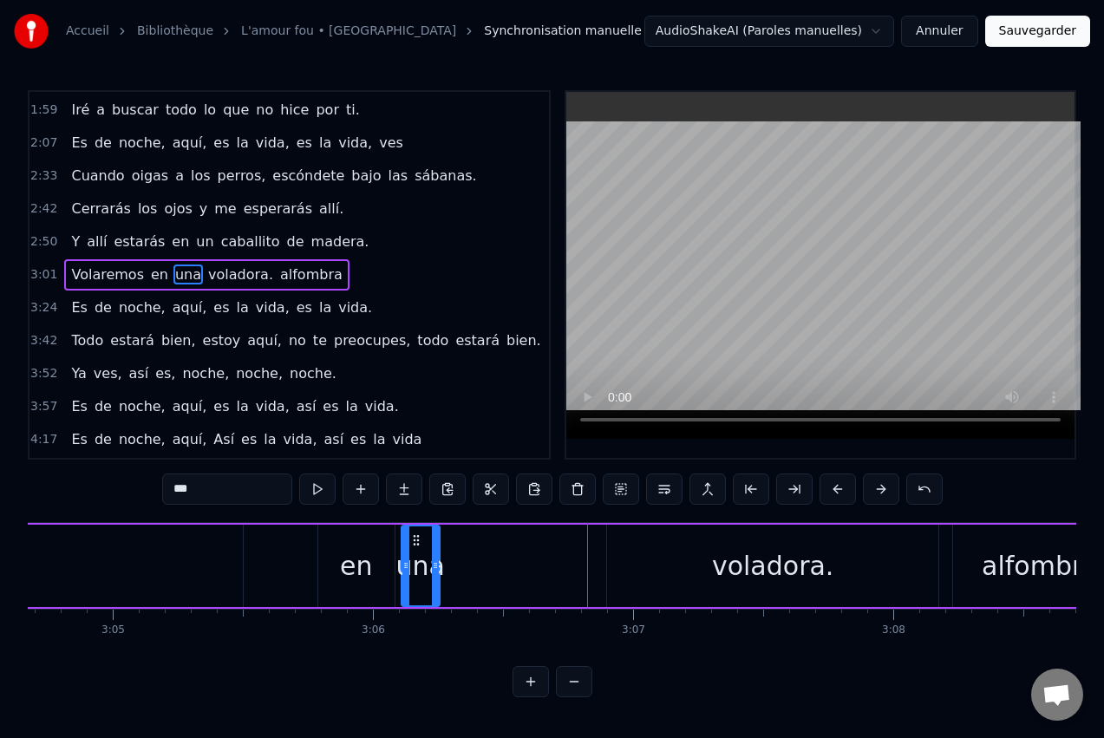
drag, startPoint x: 573, startPoint y: 536, endPoint x: 415, endPoint y: 557, distance: 159.2
click at [415, 557] on div "una" at bounding box center [420, 565] width 36 height 79
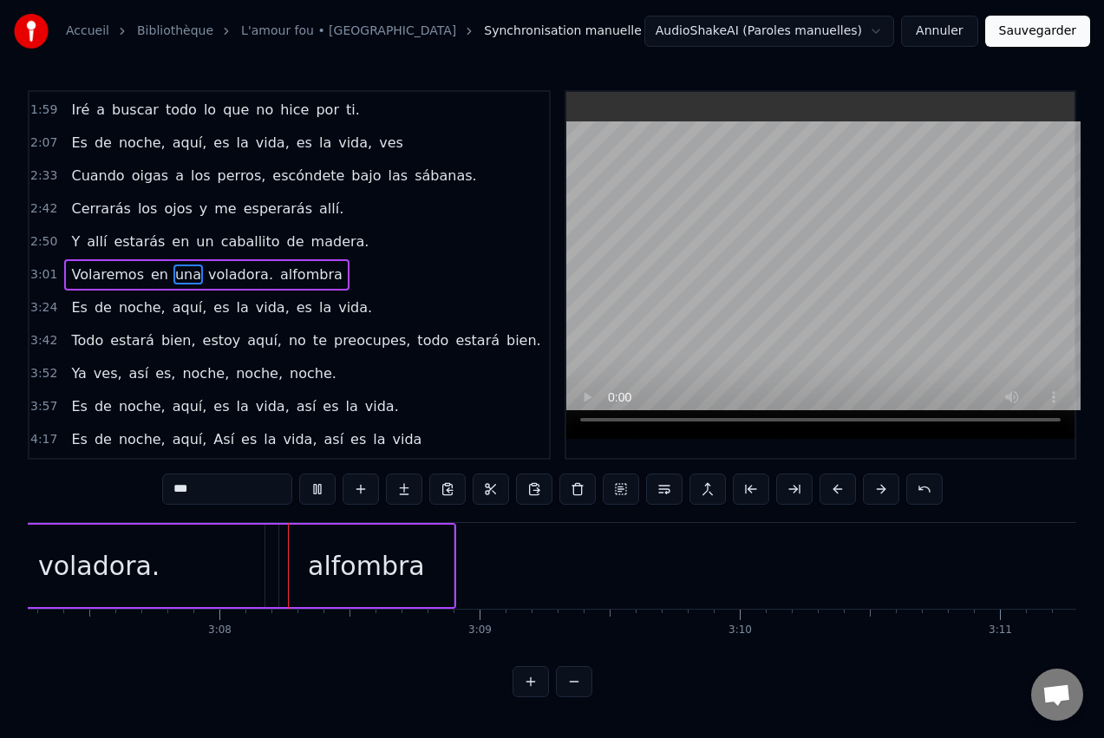
scroll to position [0, 48761]
click at [112, 571] on div "voladora." at bounding box center [65, 565] width 121 height 39
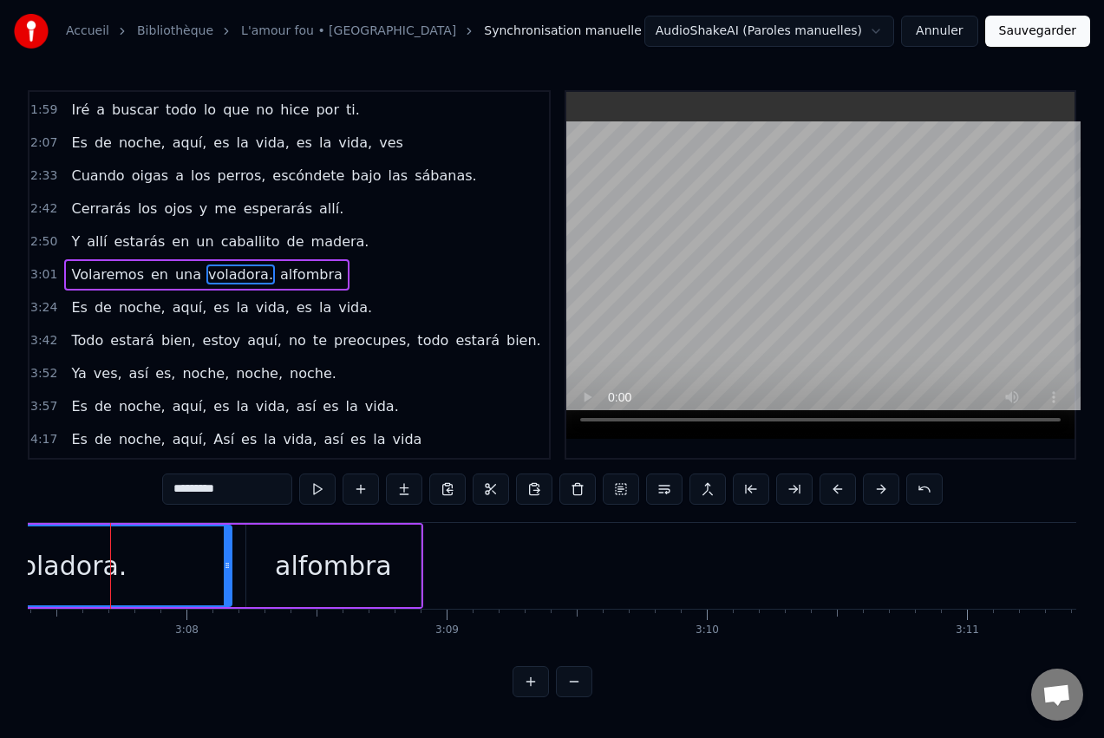
scroll to position [0, 48756]
click at [126, 574] on div "voladora." at bounding box center [70, 565] width 330 height 79
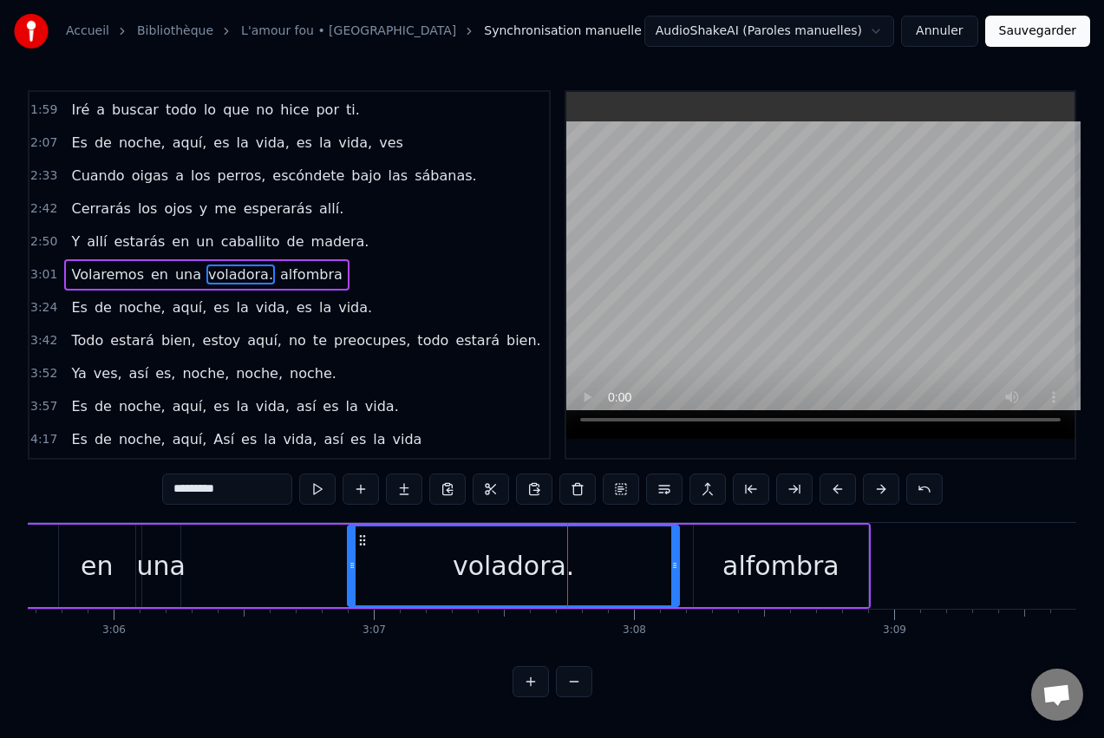
scroll to position [0, 48201]
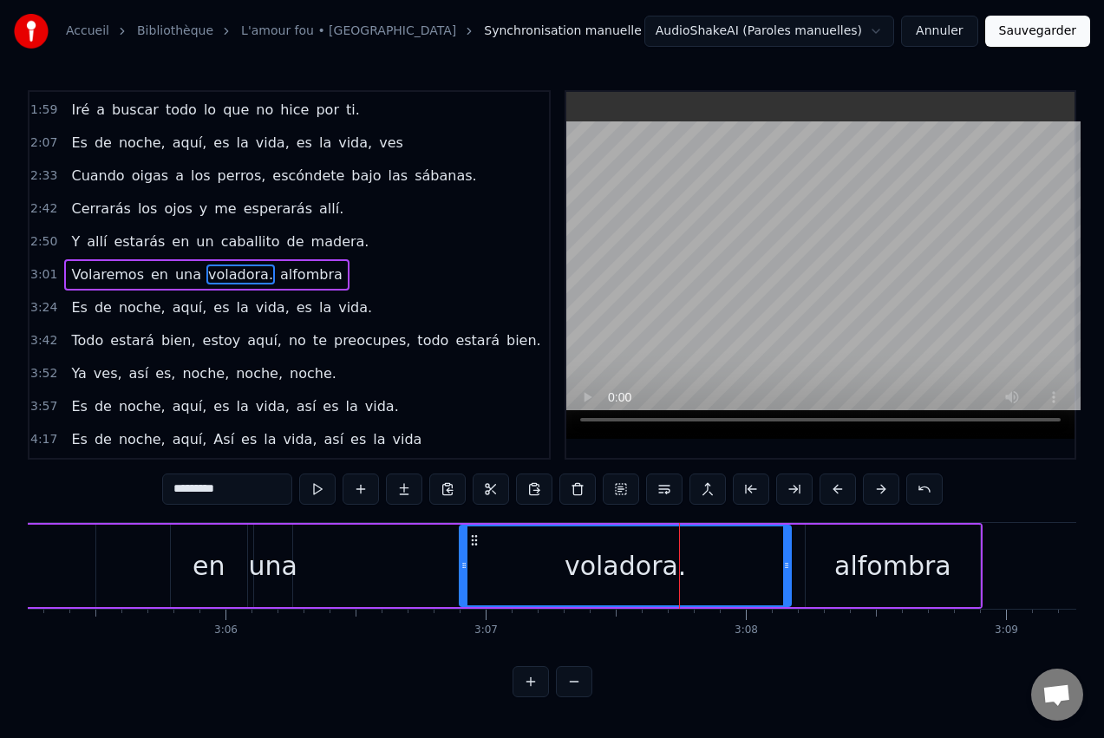
click at [272, 555] on div "una" at bounding box center [272, 565] width 49 height 39
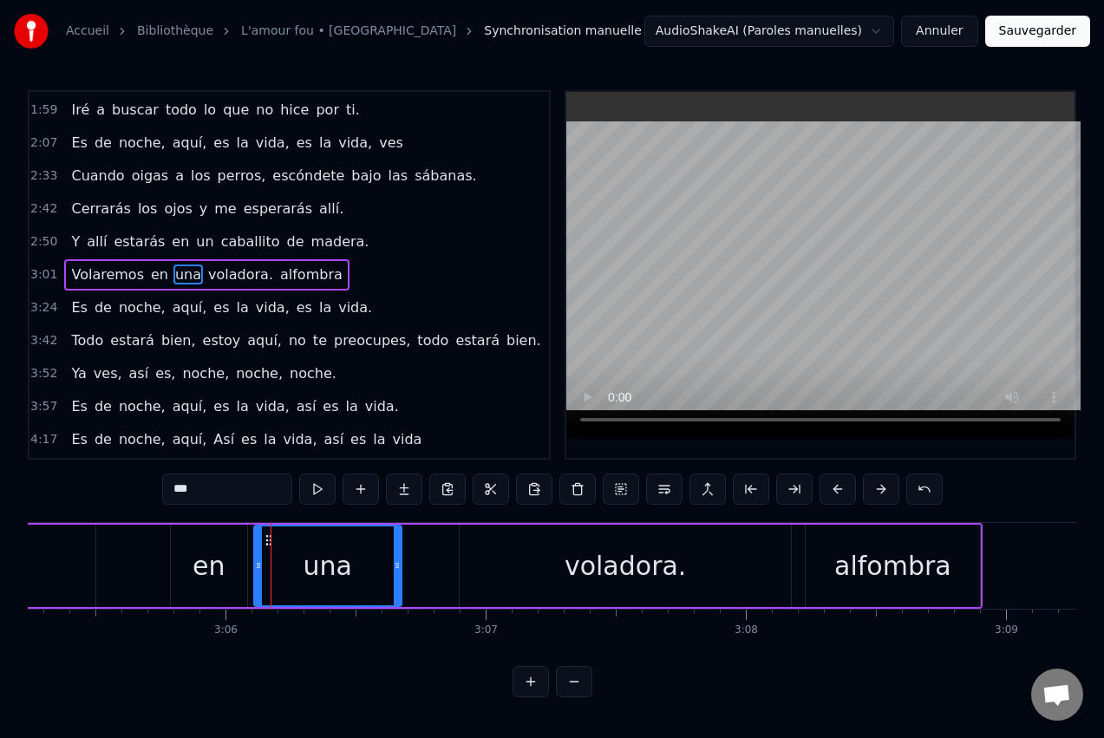
drag, startPoint x: 287, startPoint y: 563, endPoint x: 389, endPoint y: 566, distance: 101.5
click at [394, 566] on icon at bounding box center [397, 566] width 7 height 14
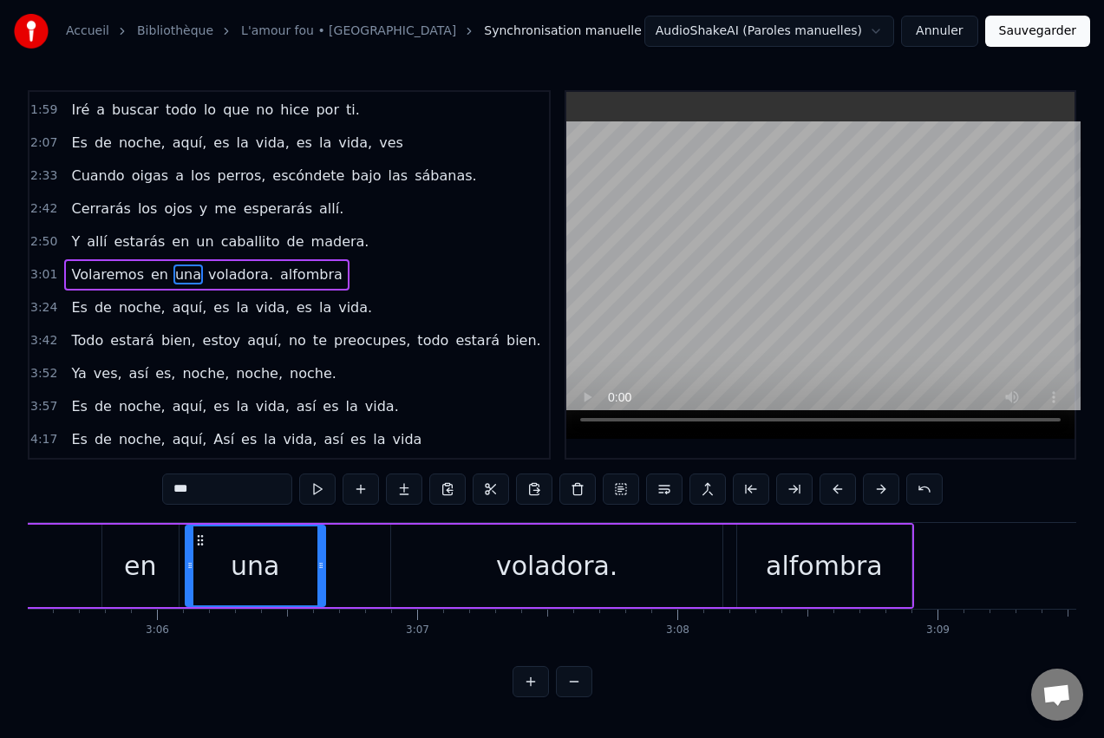
scroll to position [0, 48263]
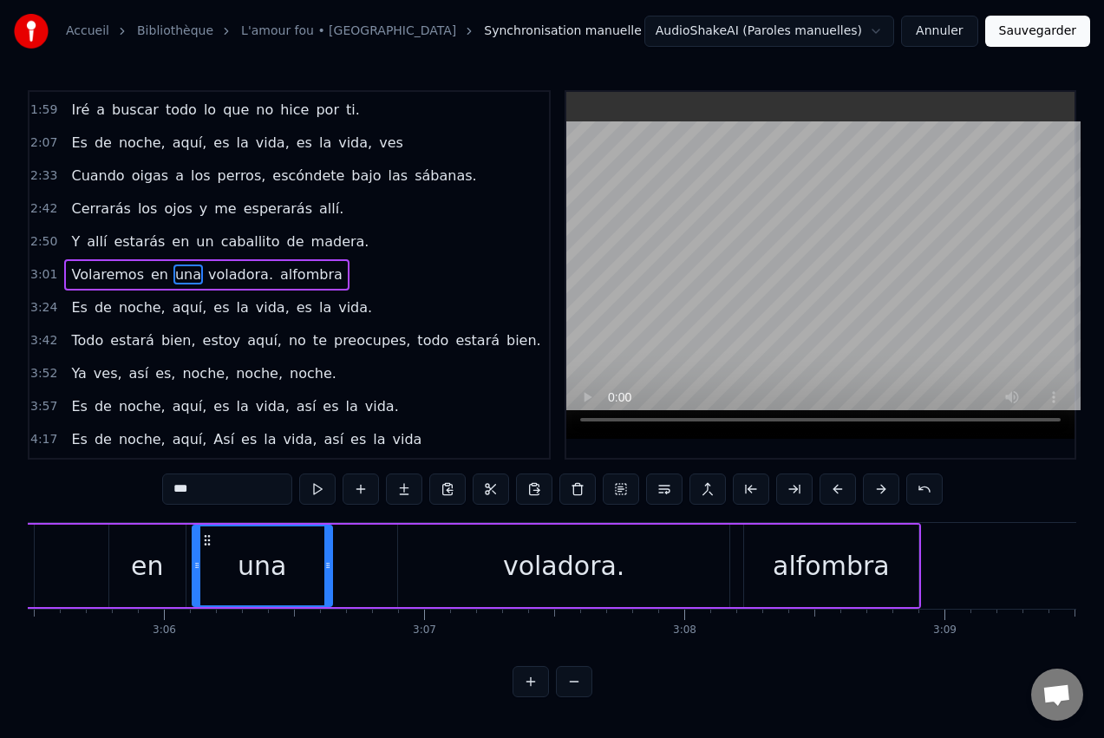
click at [819, 552] on div "alfombra" at bounding box center [831, 565] width 117 height 39
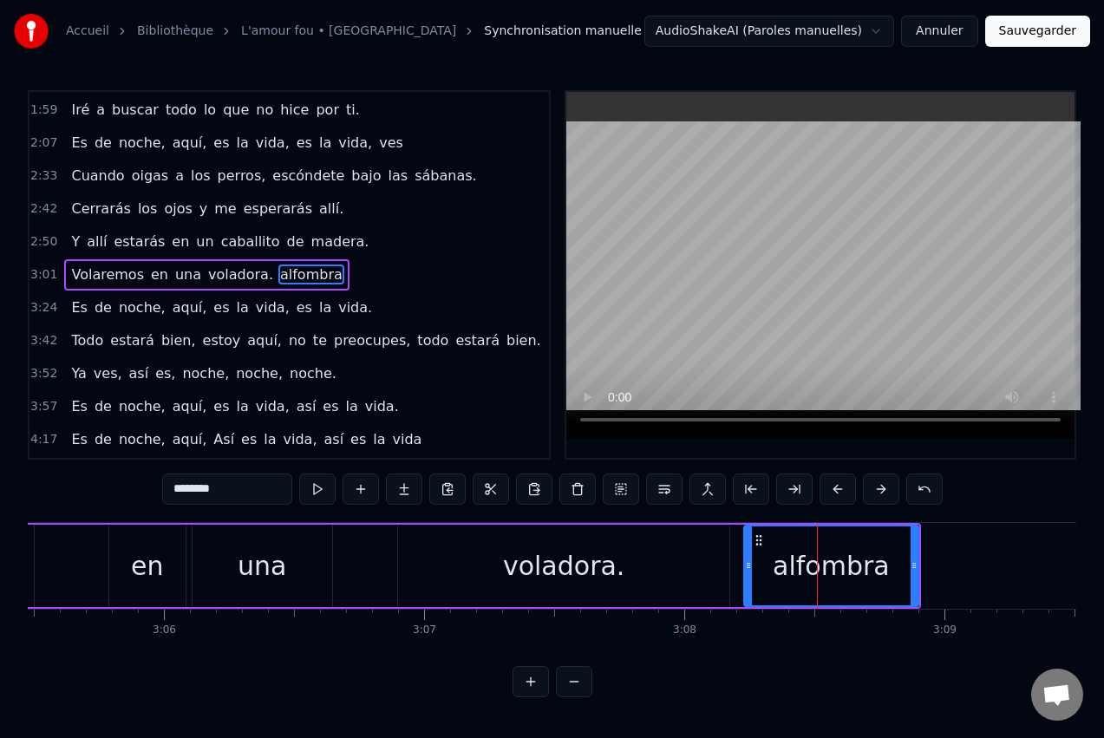
click at [493, 548] on div "voladora." at bounding box center [563, 566] width 331 height 82
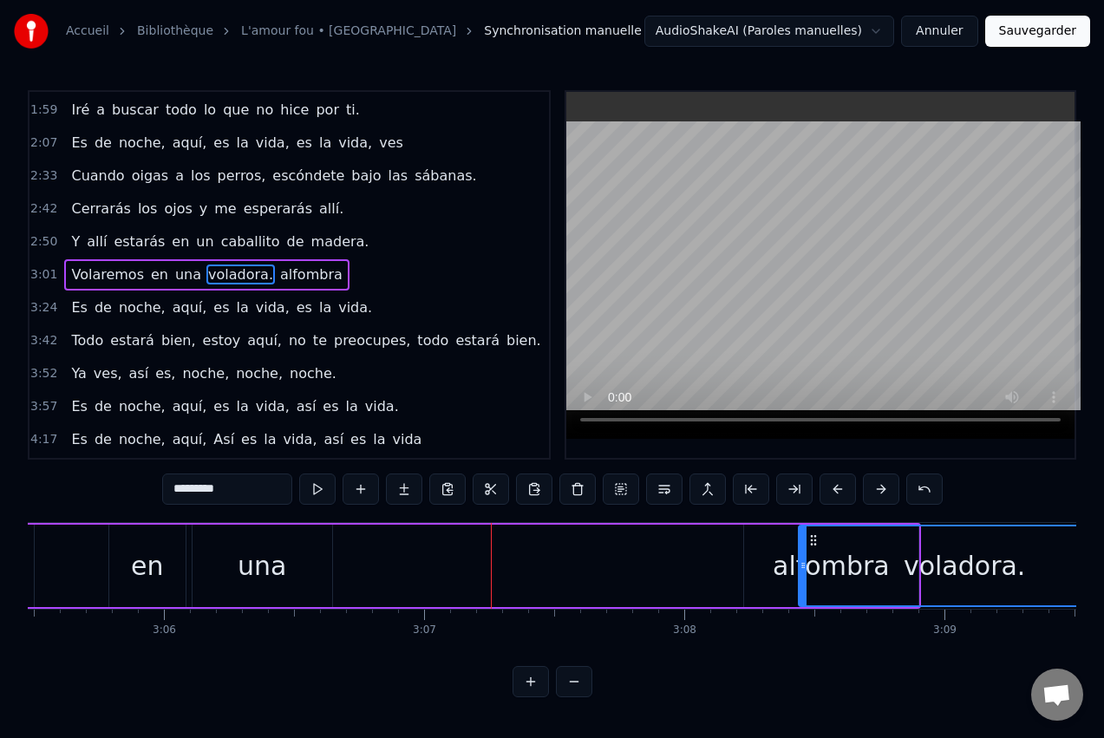
drag, startPoint x: 414, startPoint y: 540, endPoint x: 814, endPoint y: 537, distance: 400.7
click at [777, 550] on div "alfombra" at bounding box center [830, 566] width 173 height 82
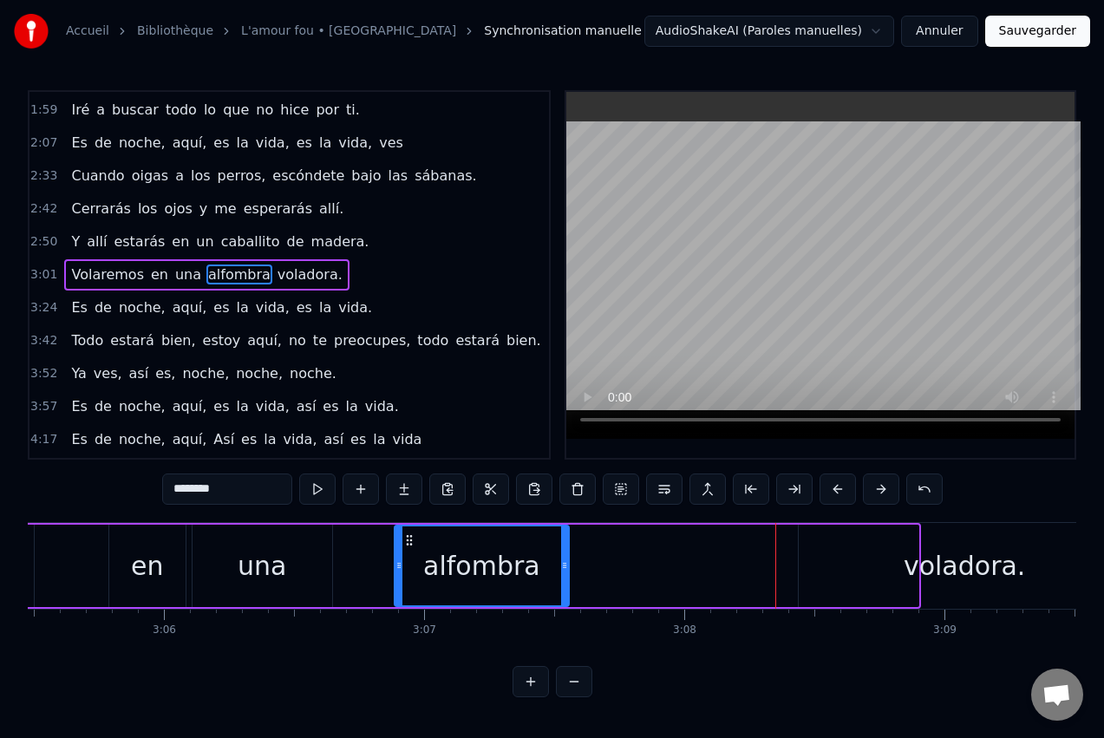
drag, startPoint x: 760, startPoint y: 541, endPoint x: 410, endPoint y: 536, distance: 349.6
click at [410, 536] on icon at bounding box center [409, 540] width 14 height 14
click at [890, 559] on div "voladora." at bounding box center [964, 566] width 331 height 82
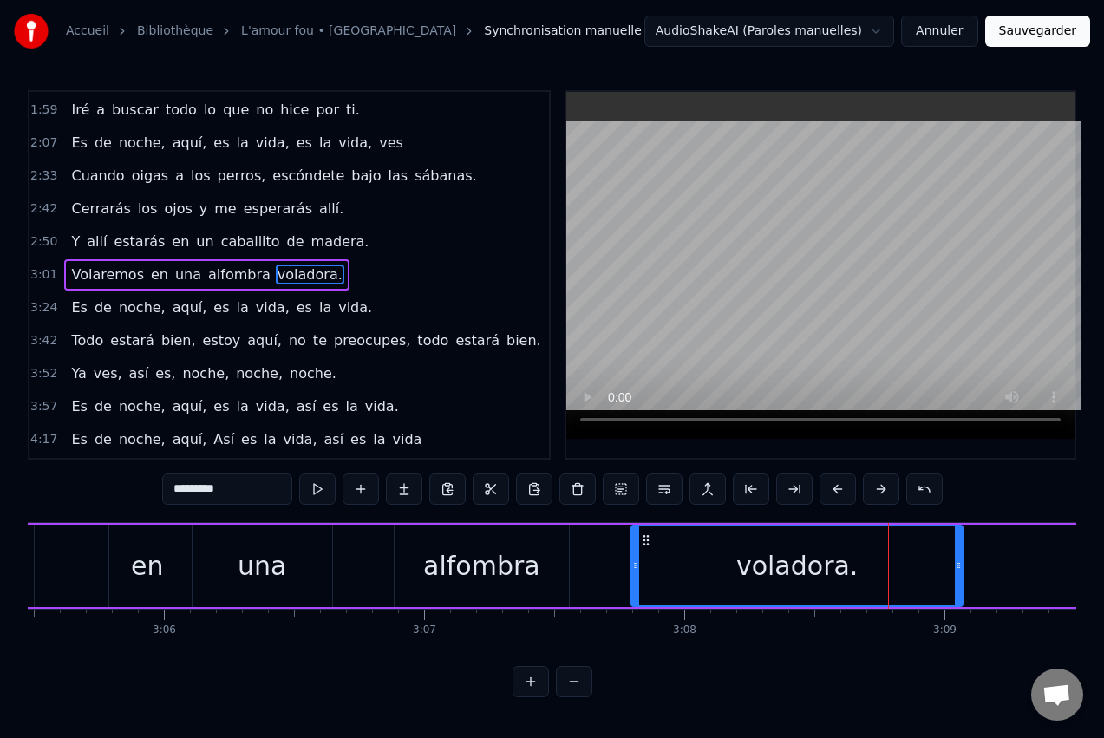
drag, startPoint x: 813, startPoint y: 537, endPoint x: 645, endPoint y: 535, distance: 167.4
click at [645, 535] on icon at bounding box center [646, 540] width 14 height 14
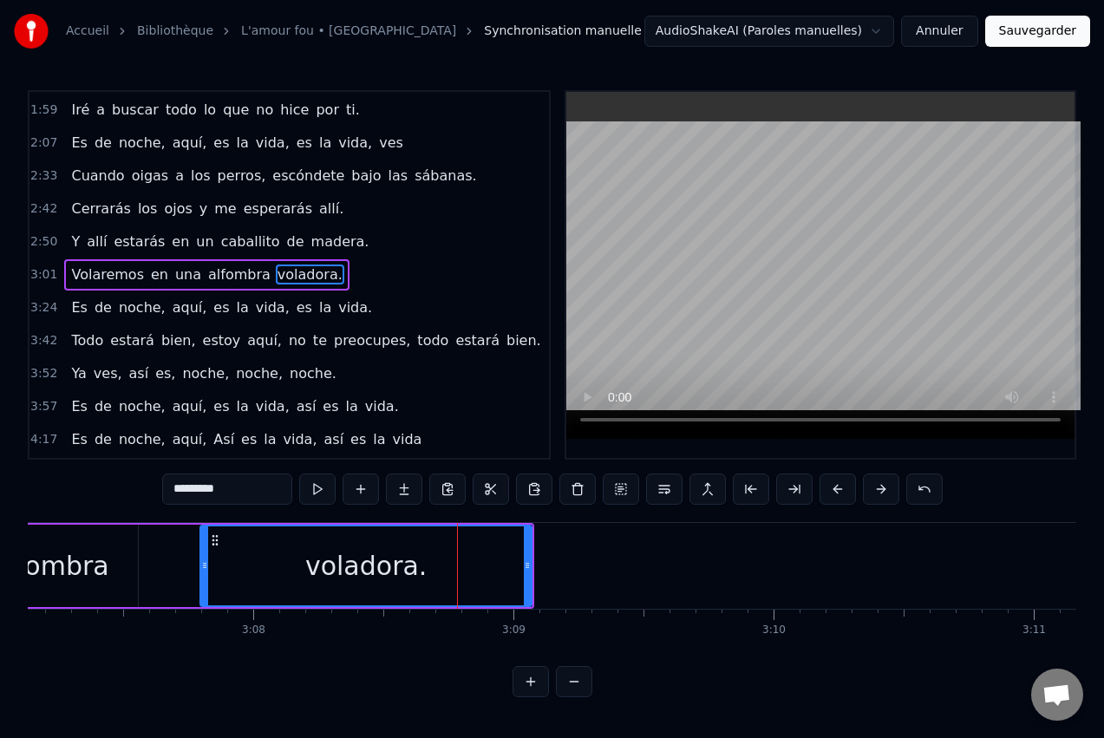
scroll to position [0, 48714]
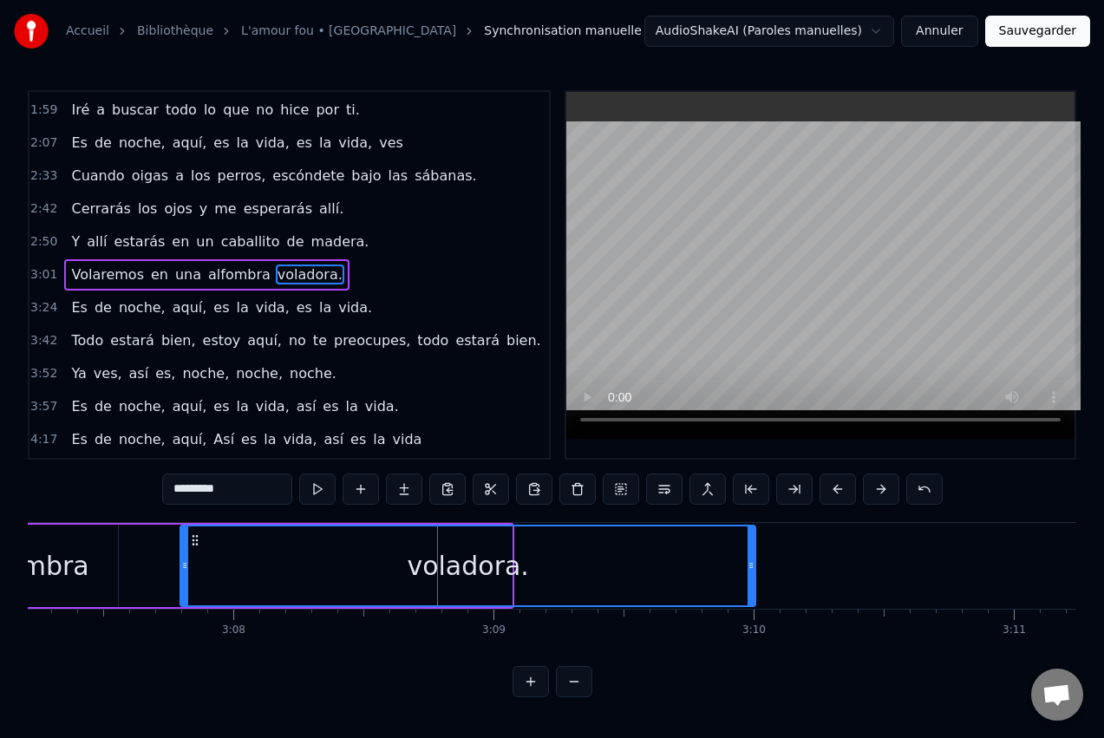
drag, startPoint x: 511, startPoint y: 566, endPoint x: 755, endPoint y: 559, distance: 243.8
click at [755, 559] on icon at bounding box center [751, 566] width 7 height 14
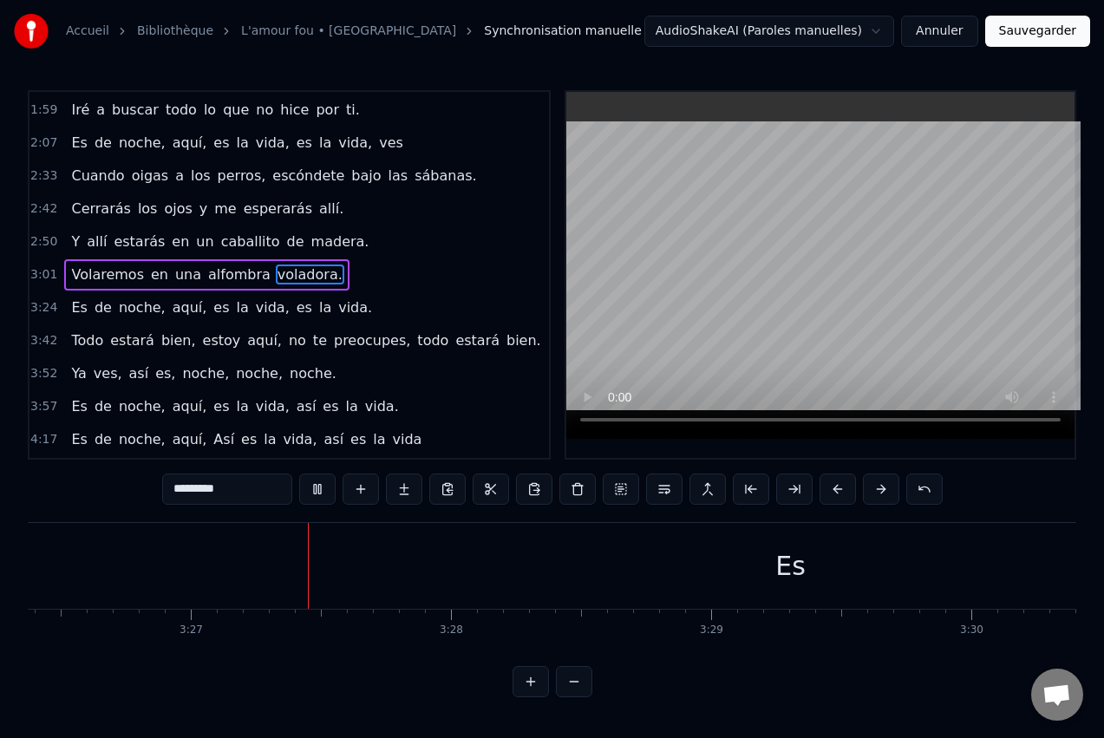
scroll to position [0, 53742]
click at [749, 566] on div "Es" at bounding box center [749, 565] width 30 height 39
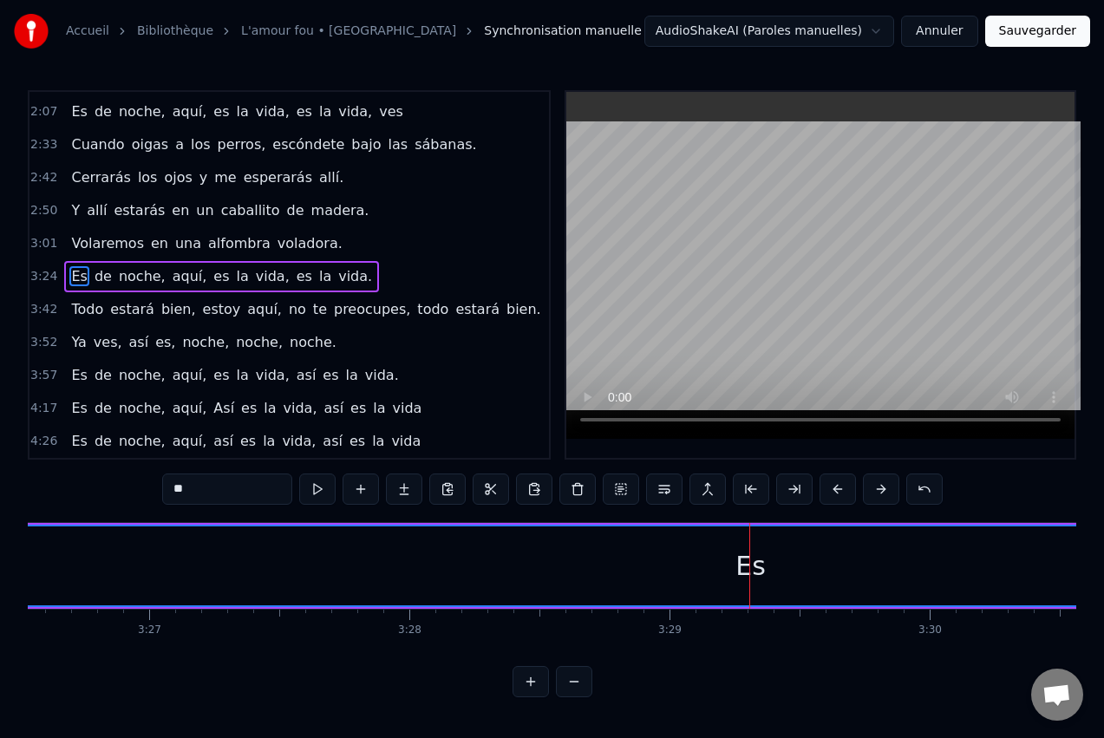
click at [591, 696] on button at bounding box center [574, 681] width 36 height 31
click at [579, 696] on button at bounding box center [574, 681] width 36 height 31
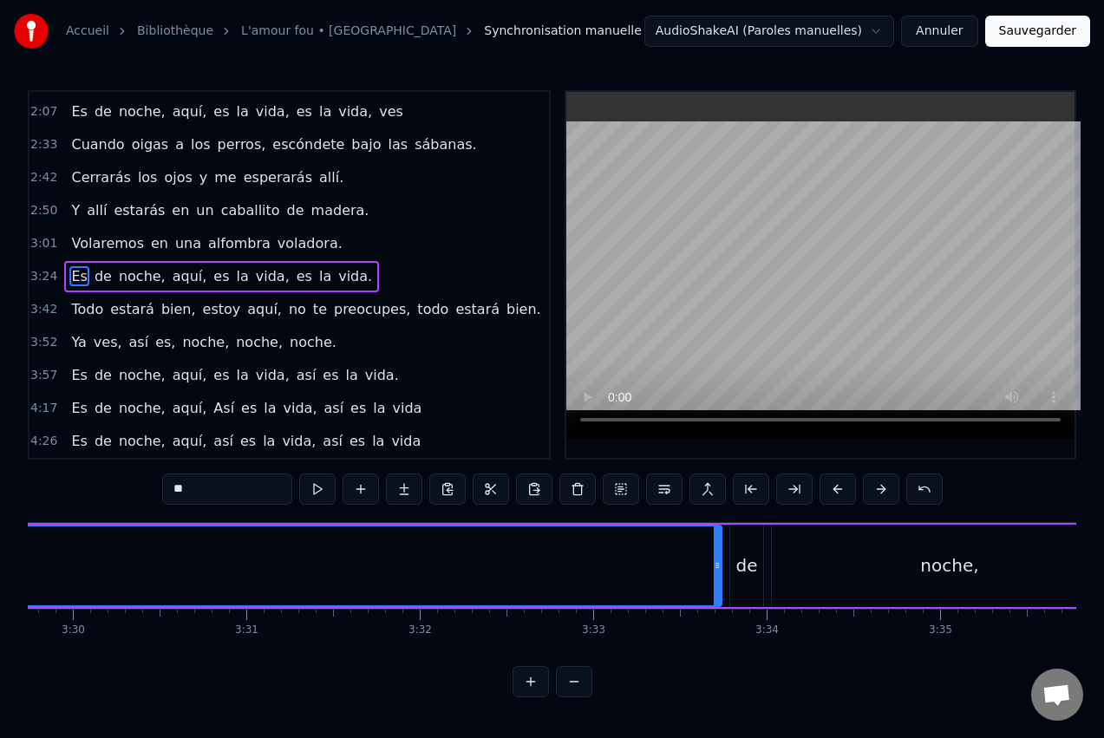
scroll to position [0, 36222]
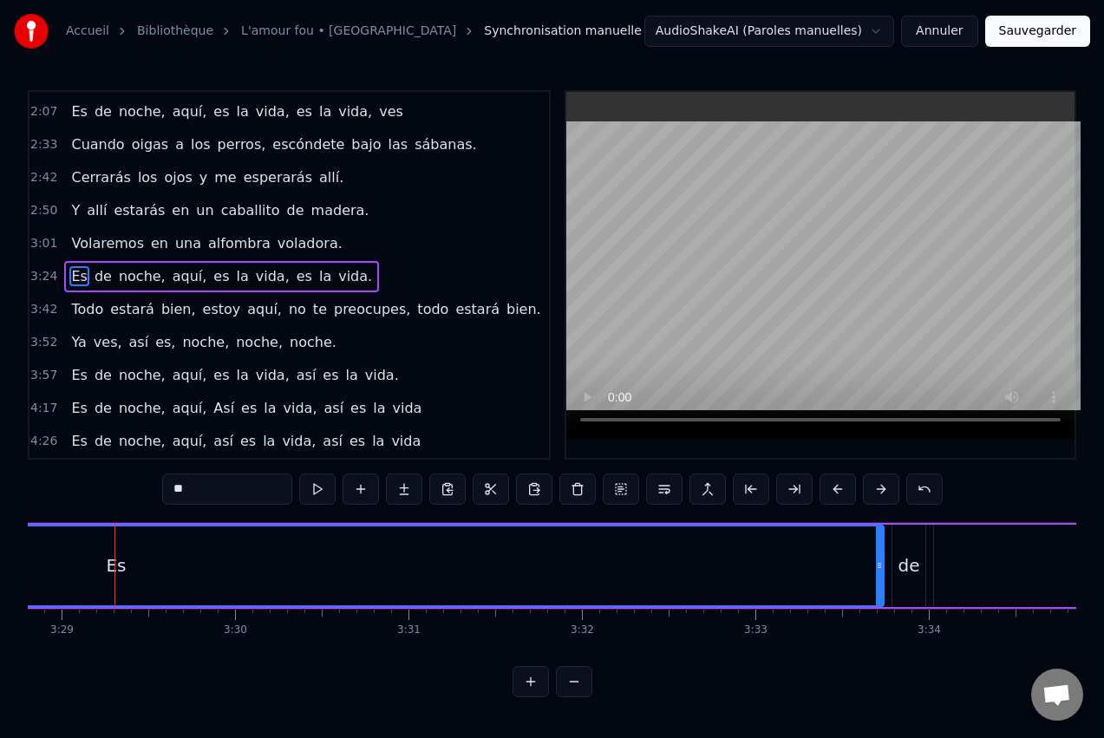
click at [579, 696] on button at bounding box center [574, 681] width 36 height 31
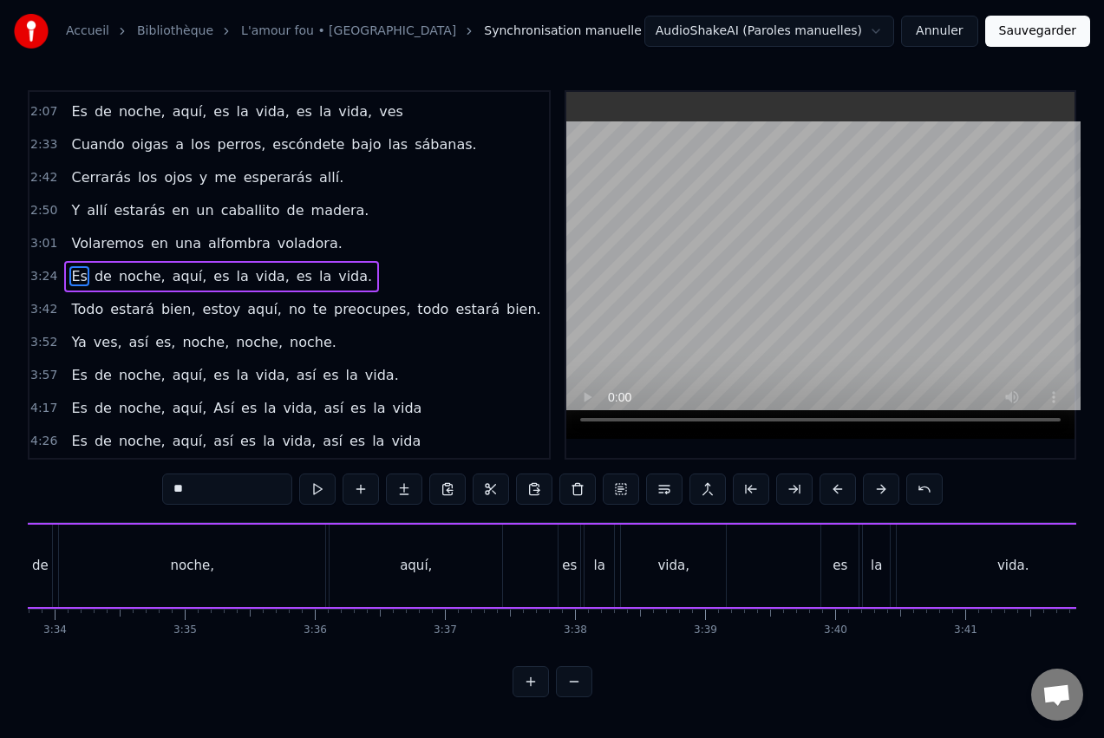
scroll to position [0, 27145]
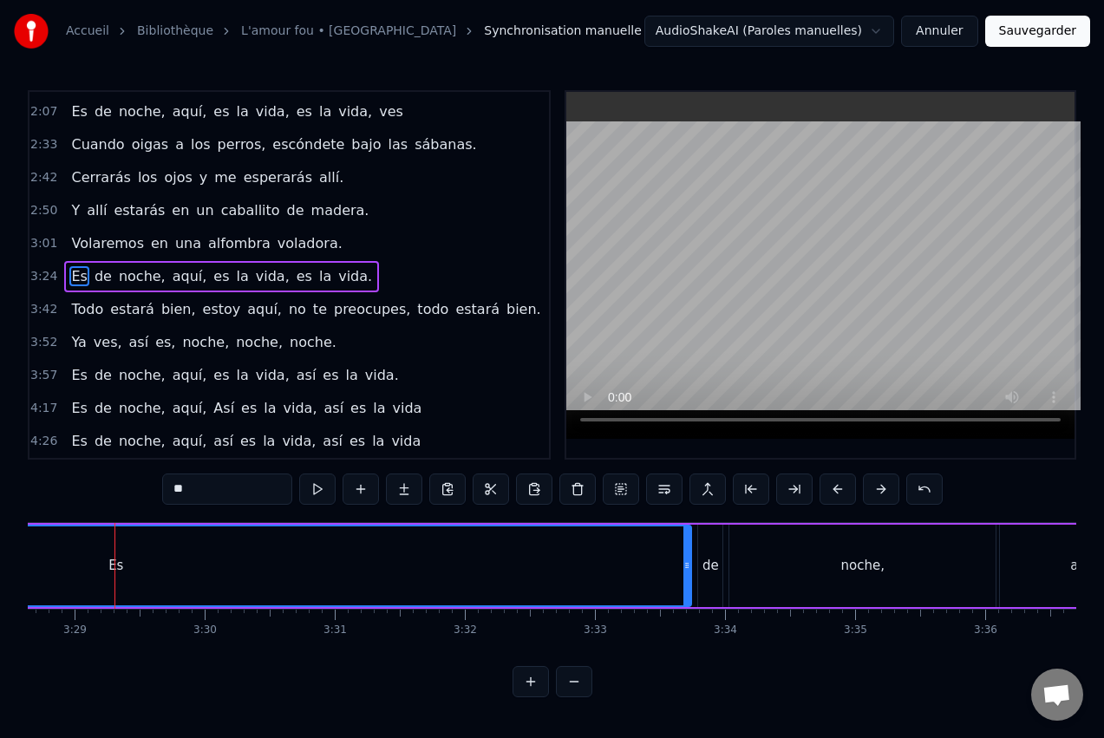
click at [579, 696] on button at bounding box center [574, 681] width 36 height 31
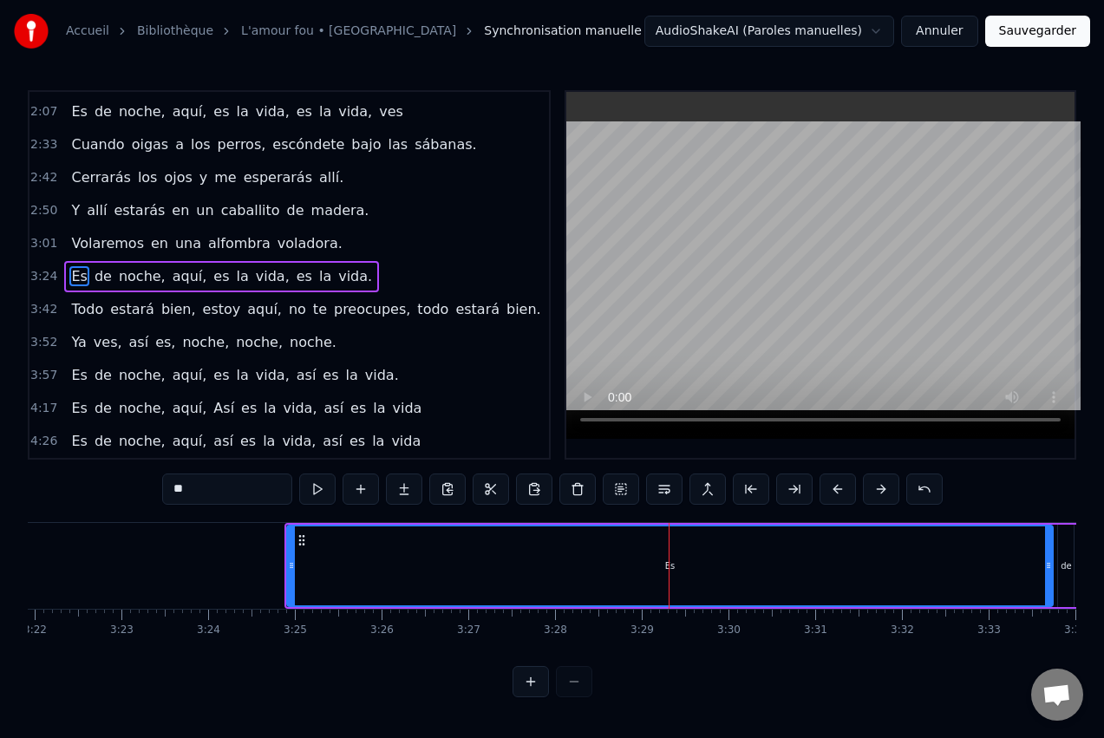
scroll to position [0, 17512]
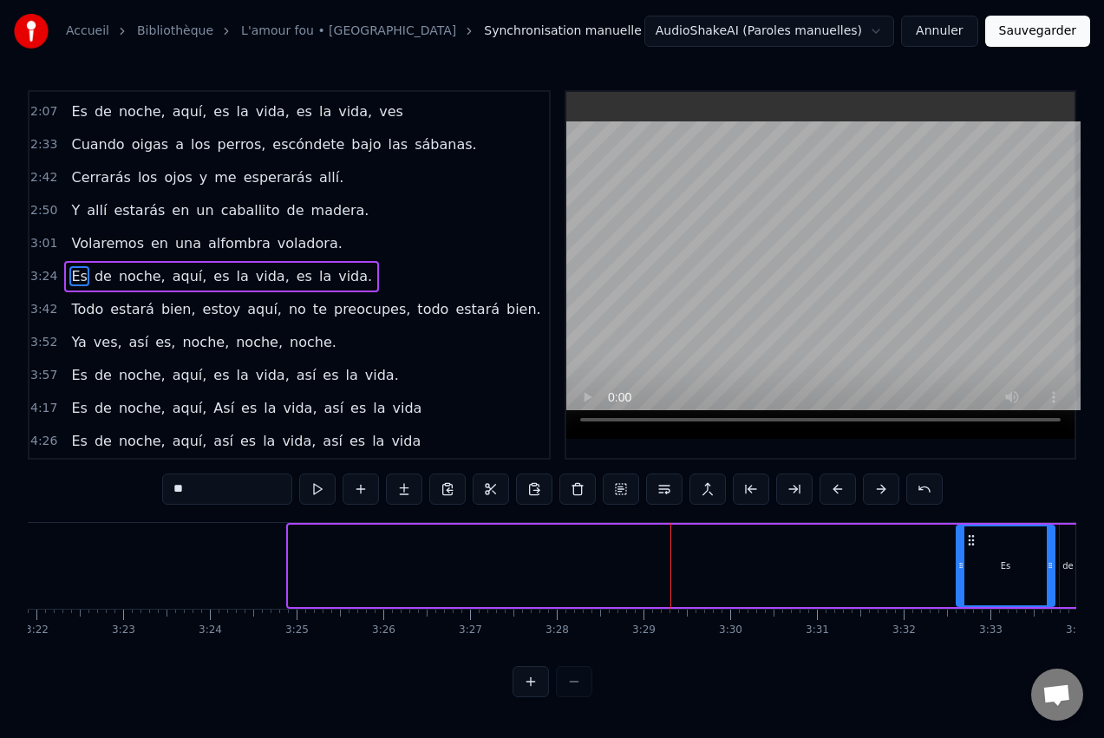
drag, startPoint x: 294, startPoint y: 566, endPoint x: 962, endPoint y: 572, distance: 667.9
click at [962, 572] on icon at bounding box center [961, 566] width 7 height 14
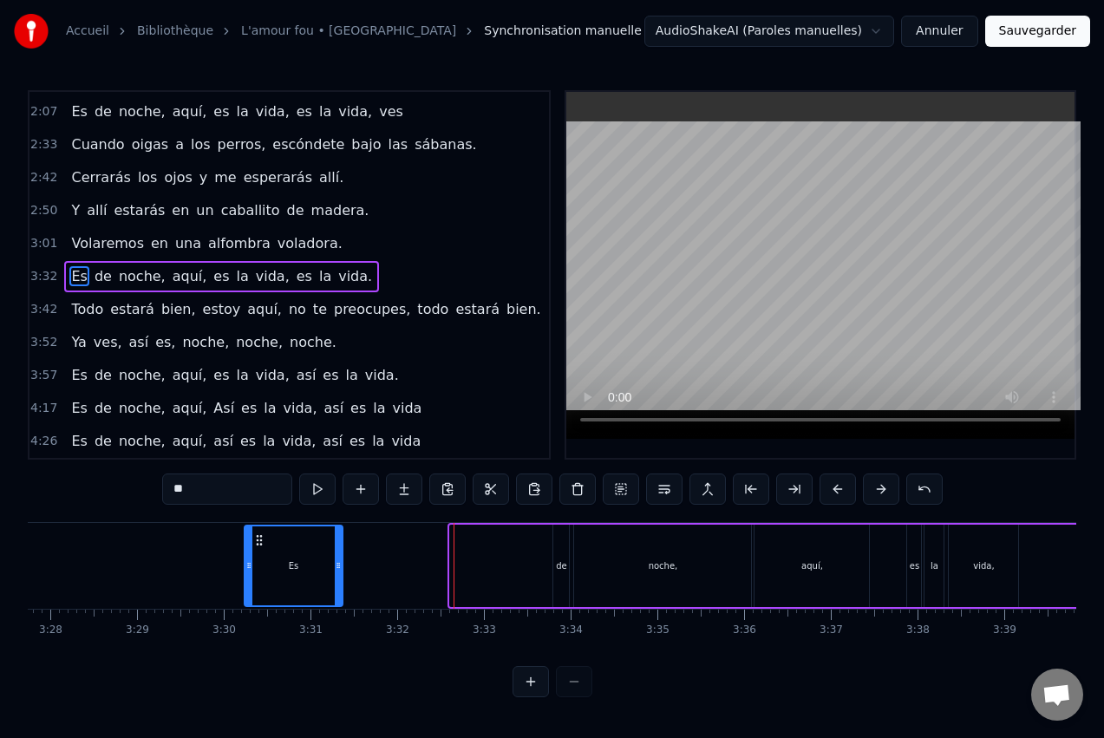
scroll to position [0, 18000]
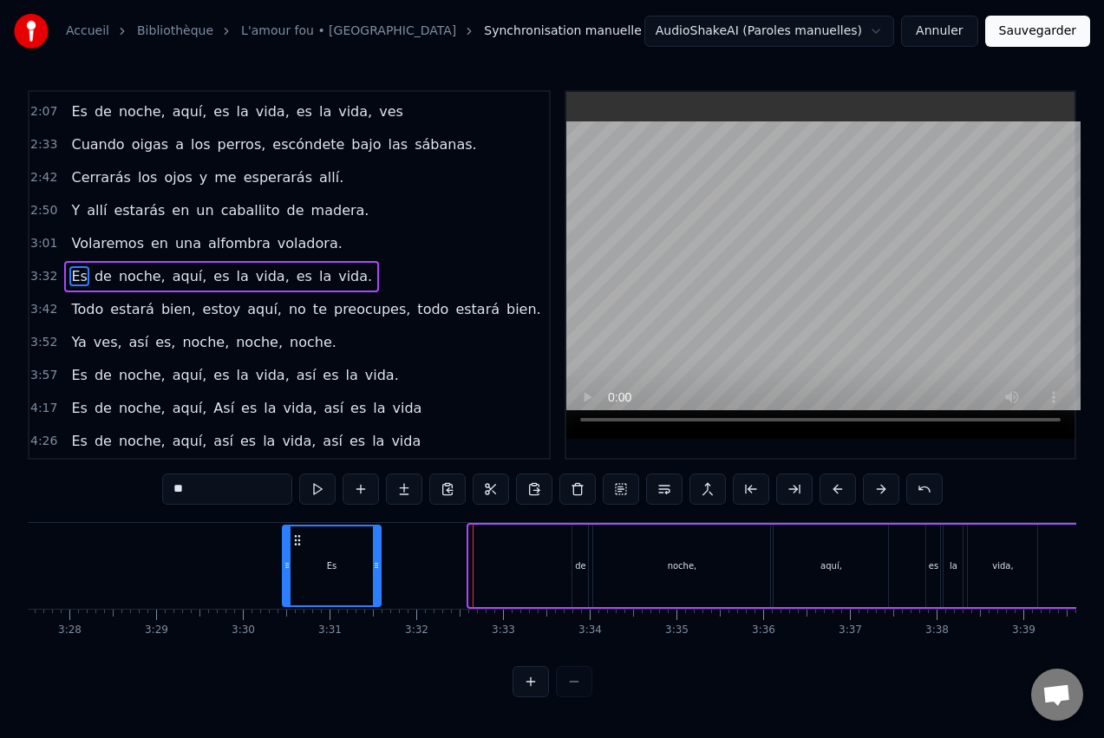
drag, startPoint x: 173, startPoint y: 539, endPoint x: 291, endPoint y: 543, distance: 118.9
click at [292, 542] on icon at bounding box center [298, 540] width 14 height 14
click at [720, 556] on div "noche," at bounding box center [681, 566] width 177 height 82
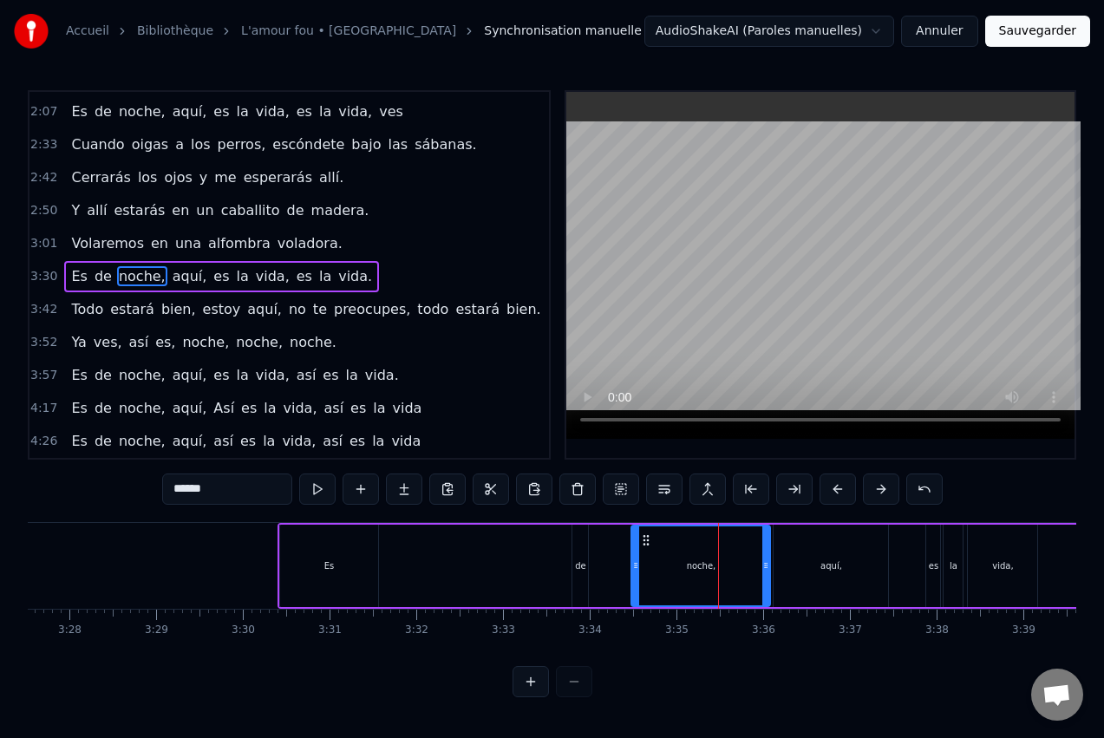
drag, startPoint x: 597, startPoint y: 567, endPoint x: 618, endPoint y: 561, distance: 22.5
click at [635, 565] on icon at bounding box center [635, 566] width 7 height 14
click at [578, 553] on div "de" at bounding box center [580, 566] width 16 height 82
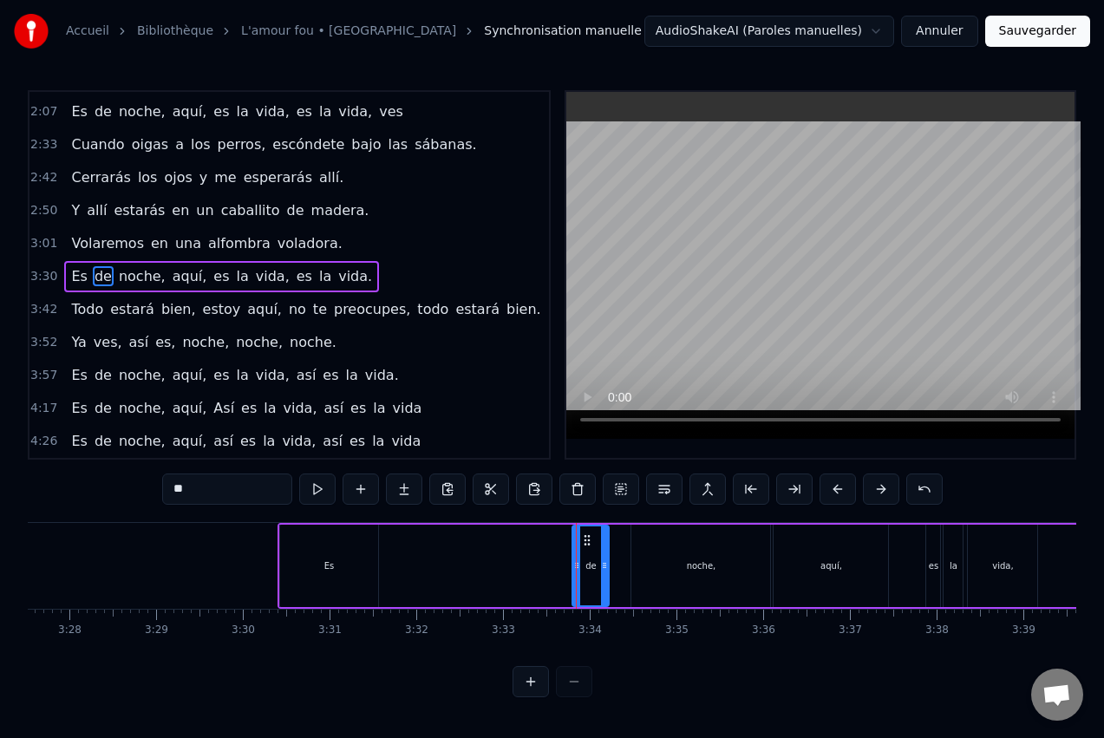
drag, startPoint x: 583, startPoint y: 554, endPoint x: 603, endPoint y: 552, distance: 20.1
click at [603, 552] on div at bounding box center [604, 565] width 7 height 79
drag, startPoint x: 587, startPoint y: 540, endPoint x: 605, endPoint y: 539, distance: 18.2
click at [607, 540] on icon at bounding box center [608, 540] width 14 height 14
click at [326, 552] on div "Es" at bounding box center [329, 566] width 99 height 82
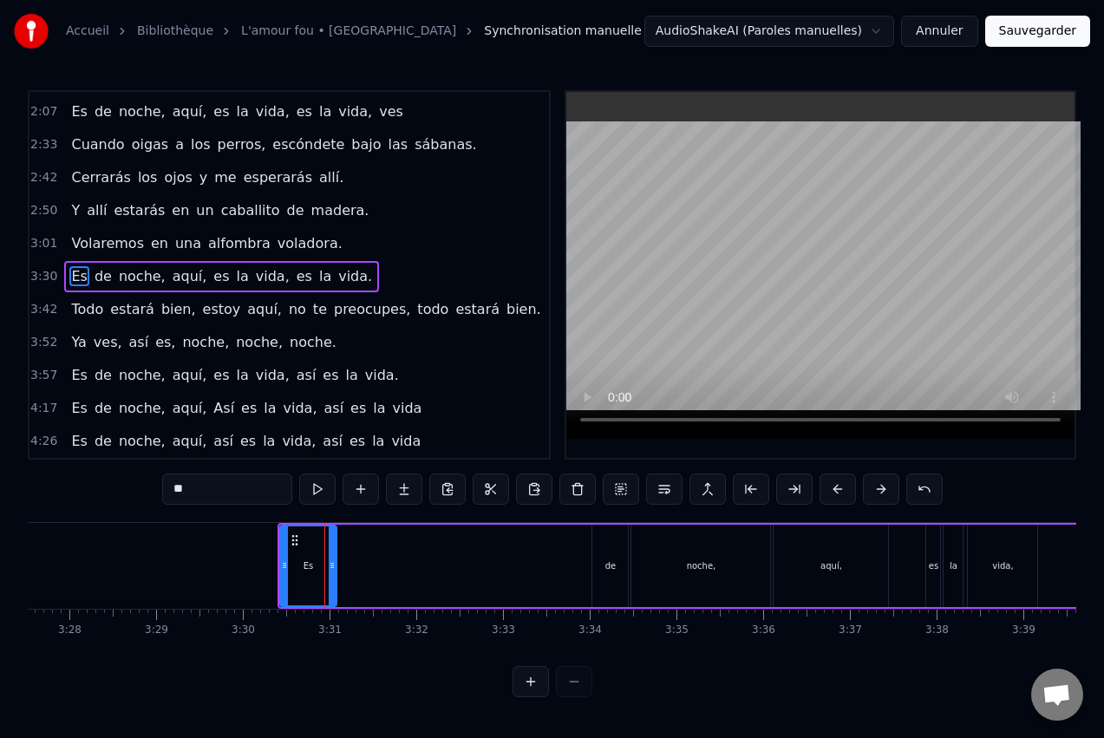
drag, startPoint x: 375, startPoint y: 554, endPoint x: 333, endPoint y: 560, distance: 42.1
click at [333, 560] on div at bounding box center [332, 565] width 7 height 79
drag, startPoint x: 295, startPoint y: 539, endPoint x: 547, endPoint y: 540, distance: 252.4
click at [547, 540] on icon at bounding box center [547, 540] width 14 height 14
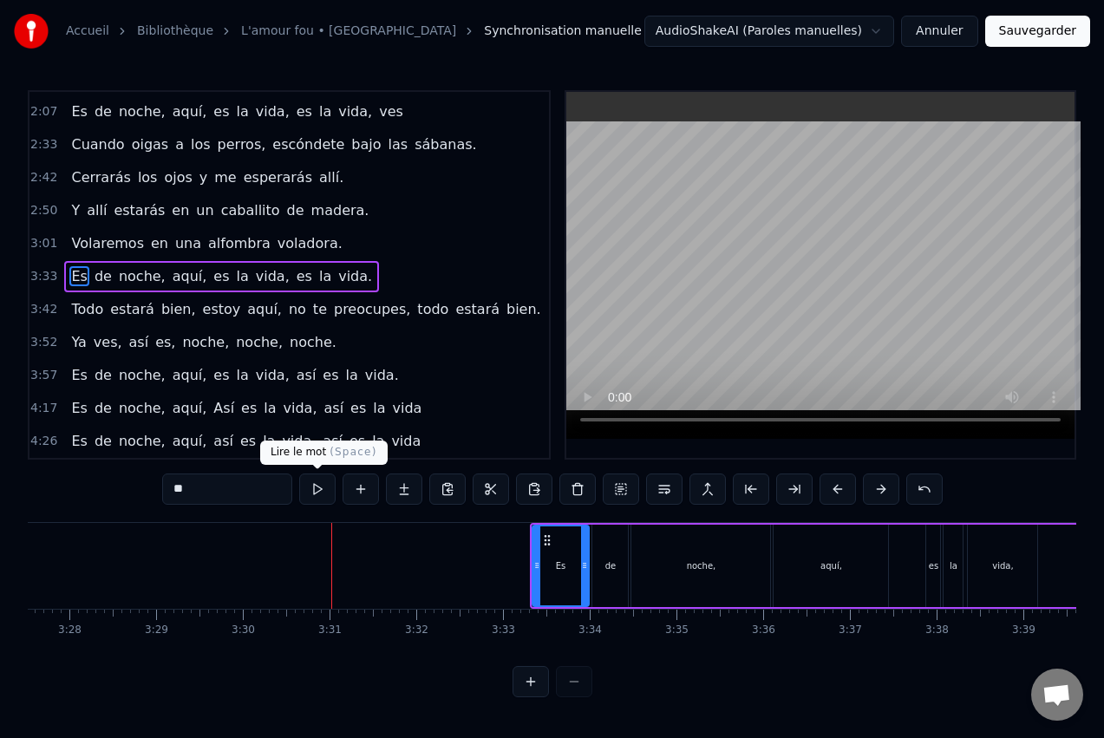
click at [320, 490] on button at bounding box center [317, 489] width 36 height 31
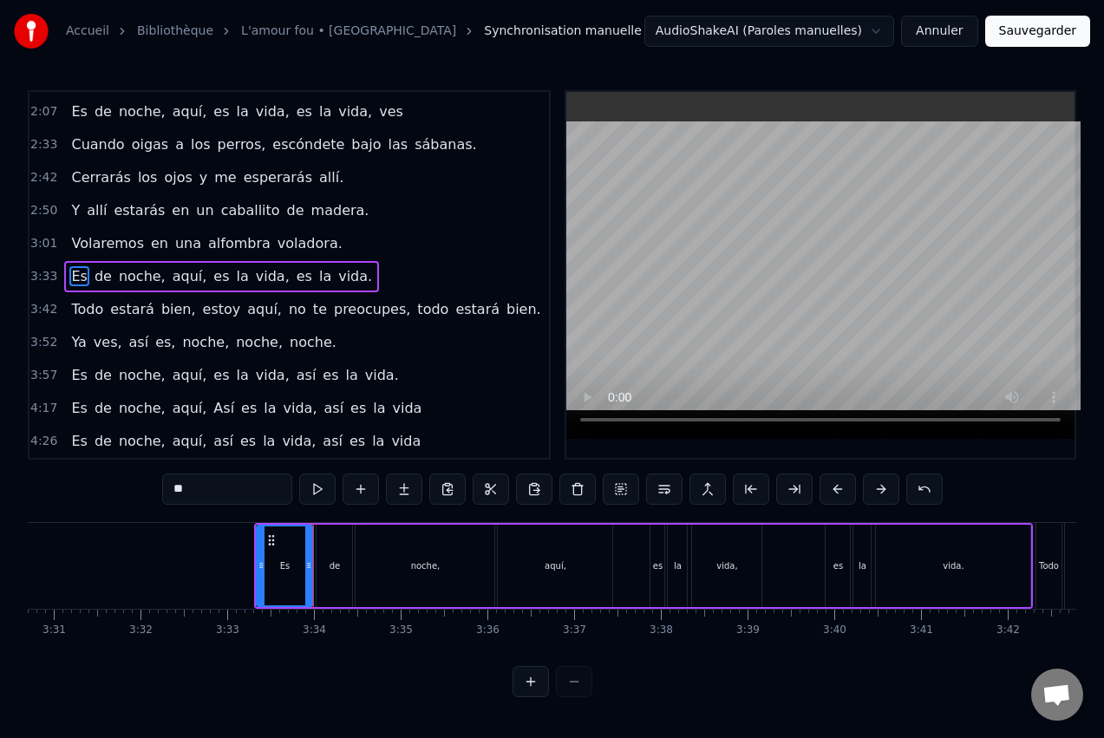
scroll to position [0, 18312]
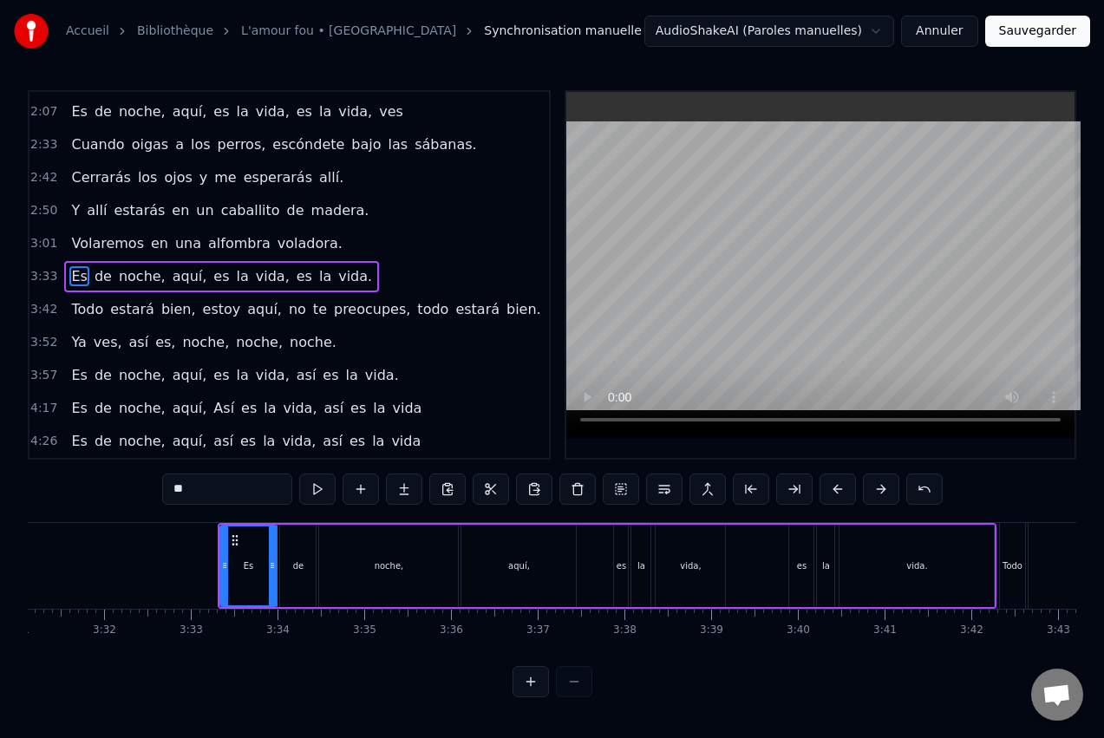
click at [531, 697] on button at bounding box center [531, 681] width 36 height 31
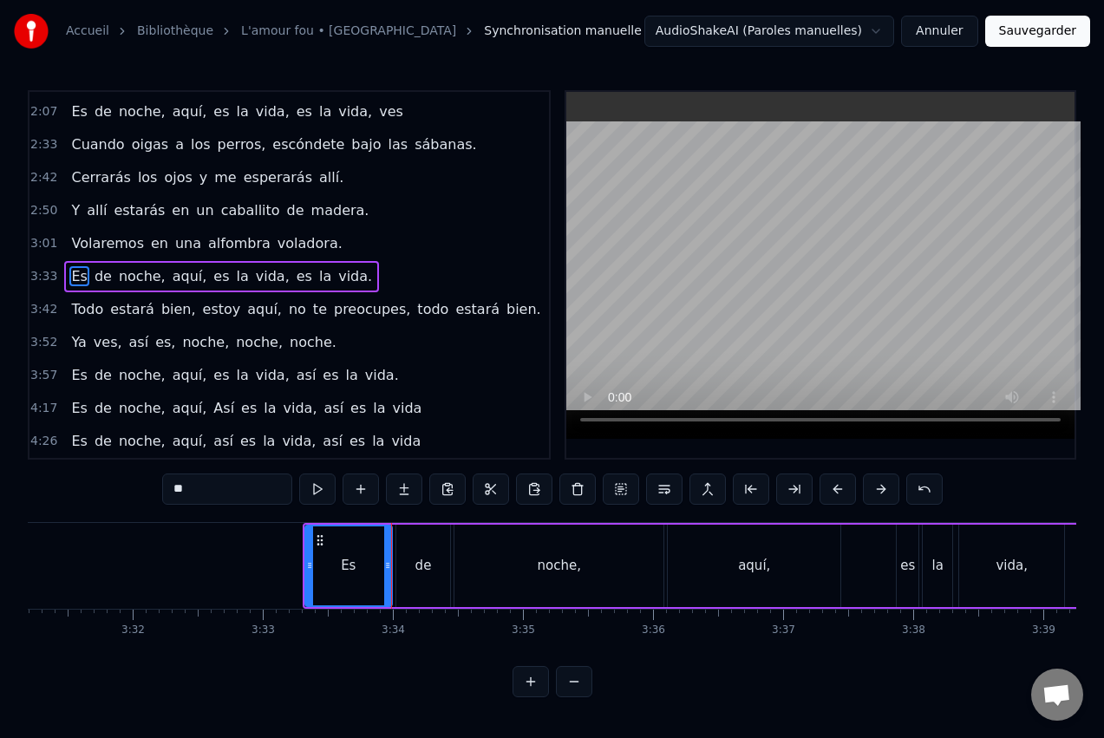
scroll to position [0, 27476]
drag, startPoint x: 389, startPoint y: 566, endPoint x: 339, endPoint y: 572, distance: 50.8
click at [339, 572] on div at bounding box center [339, 565] width 7 height 79
drag, startPoint x: 308, startPoint y: 566, endPoint x: 290, endPoint y: 572, distance: 19.2
click at [290, 572] on icon at bounding box center [293, 566] width 7 height 14
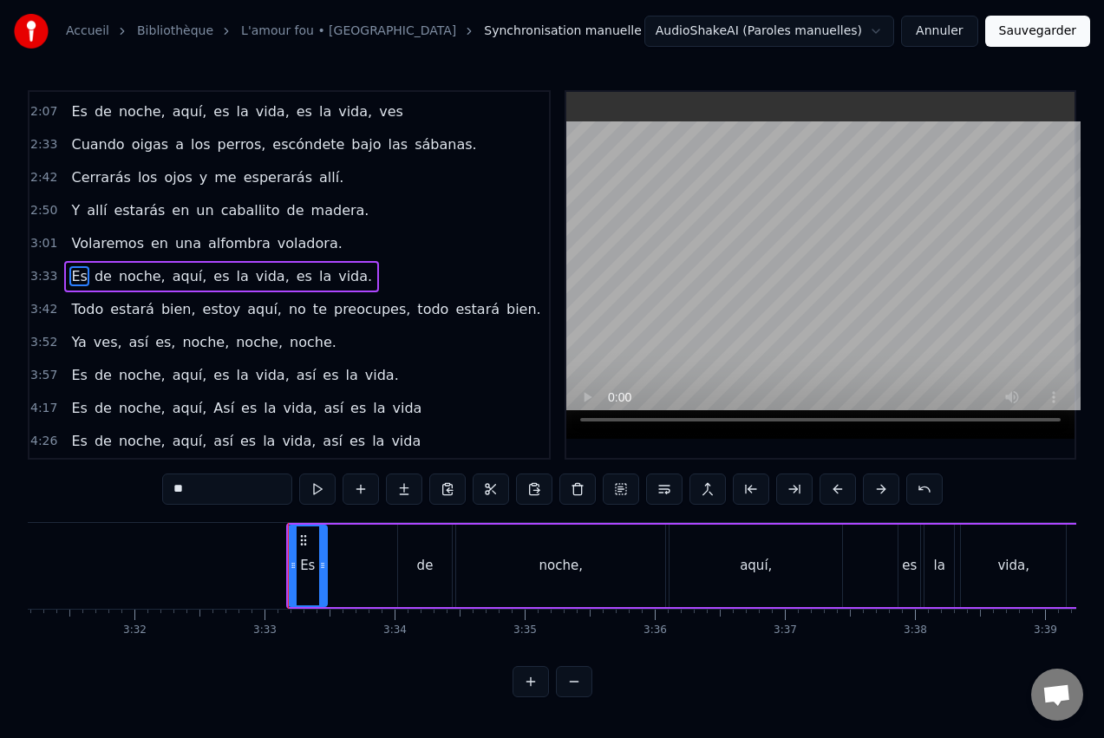
drag, startPoint x: 339, startPoint y: 562, endPoint x: 323, endPoint y: 565, distance: 16.7
click at [323, 565] on icon at bounding box center [322, 566] width 7 height 14
click at [419, 559] on div "de" at bounding box center [425, 566] width 16 height 20
drag, startPoint x: 448, startPoint y: 555, endPoint x: 431, endPoint y: 556, distance: 17.4
click at [431, 556] on div at bounding box center [430, 565] width 7 height 79
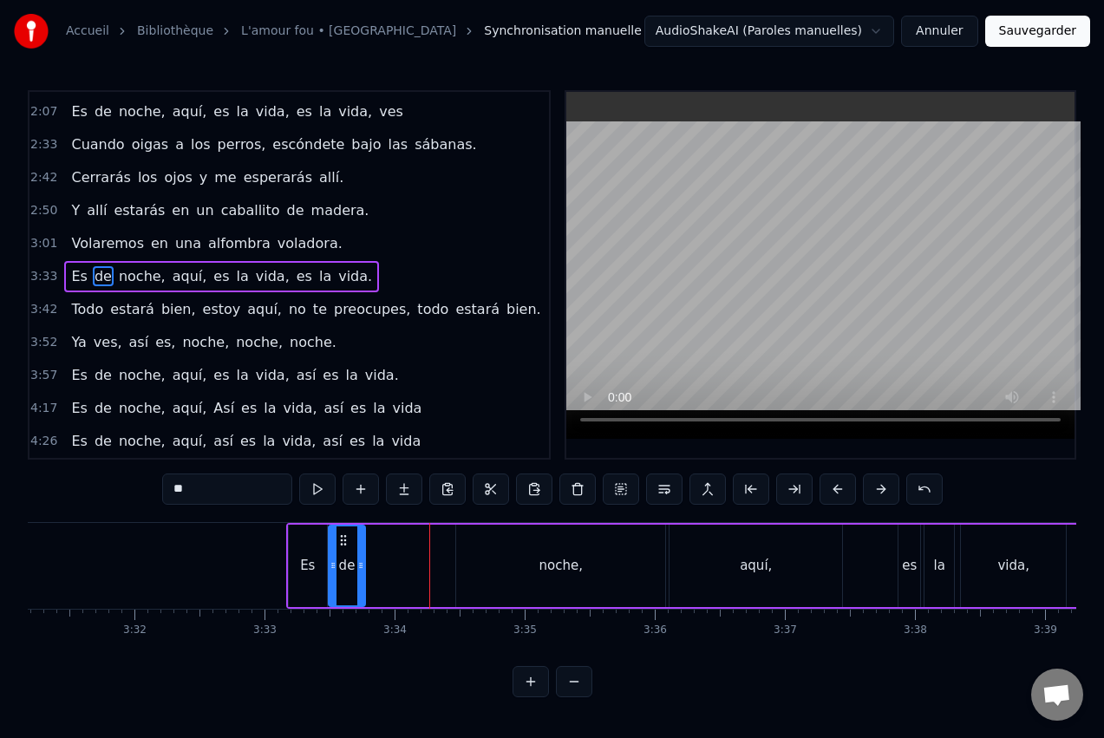
drag, startPoint x: 412, startPoint y: 540, endPoint x: 343, endPoint y: 547, distance: 69.8
click at [343, 547] on div "de" at bounding box center [347, 565] width 35 height 79
click at [520, 546] on div "noche," at bounding box center [560, 566] width 209 height 82
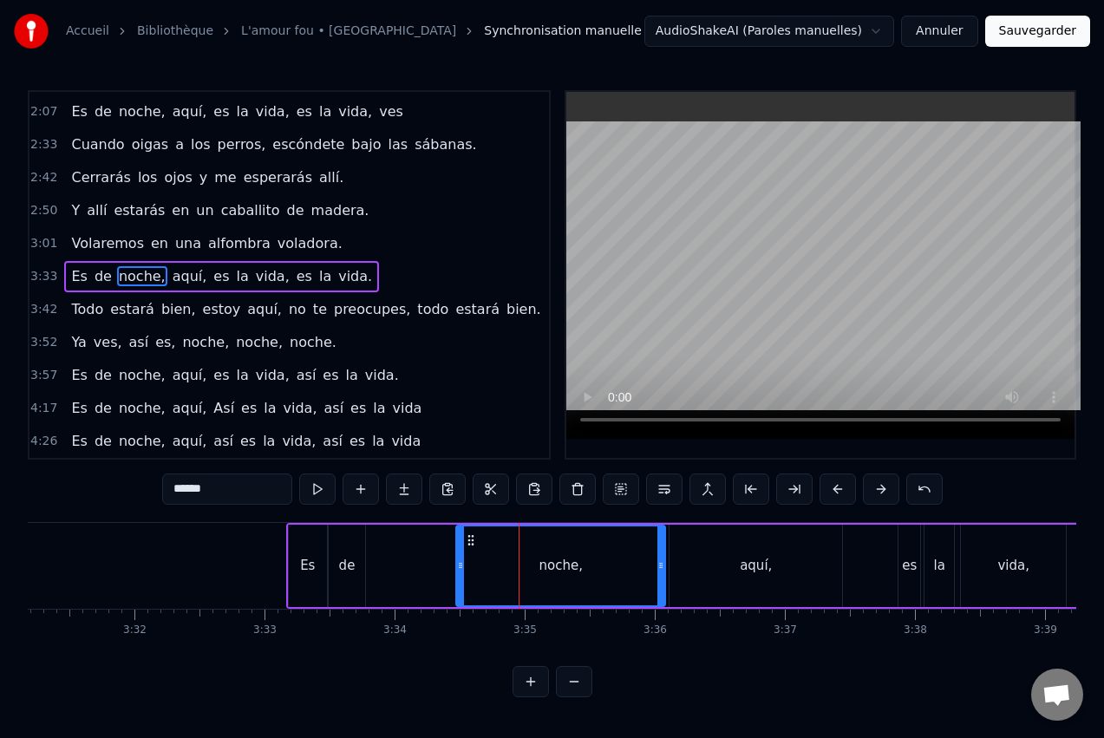
drag, startPoint x: 657, startPoint y: 559, endPoint x: 592, endPoint y: 569, distance: 65.7
click at [585, 569] on div "noche," at bounding box center [560, 565] width 207 height 79
drag, startPoint x: 662, startPoint y: 558, endPoint x: 529, endPoint y: 565, distance: 132.9
click at [529, 565] on div at bounding box center [528, 565] width 7 height 79
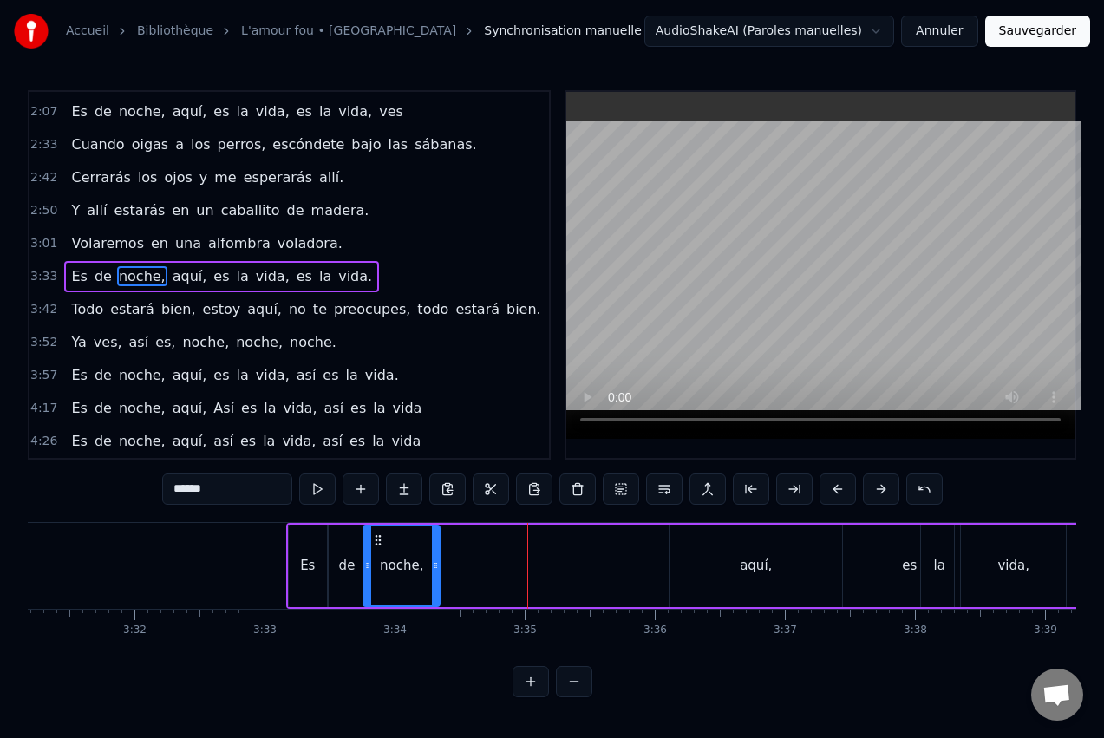
drag, startPoint x: 471, startPoint y: 537, endPoint x: 378, endPoint y: 546, distance: 93.2
click at [378, 546] on icon at bounding box center [378, 540] width 14 height 14
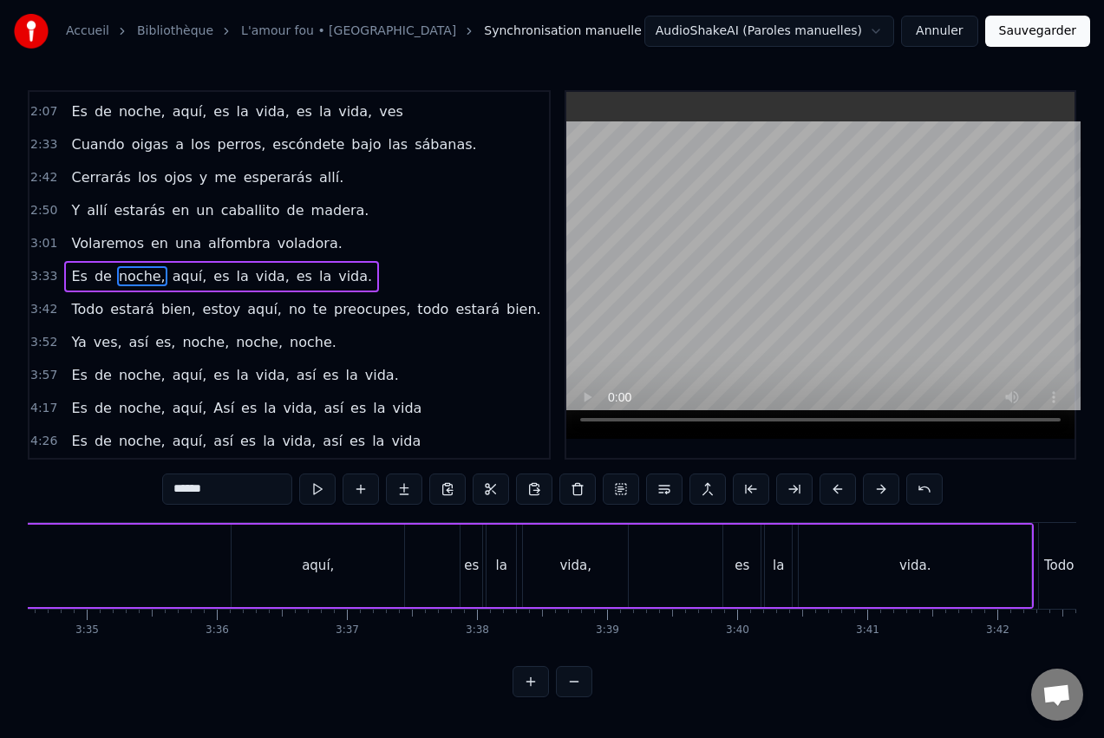
scroll to position [0, 27901]
click at [934, 564] on div "vida." at bounding box center [928, 566] width 32 height 20
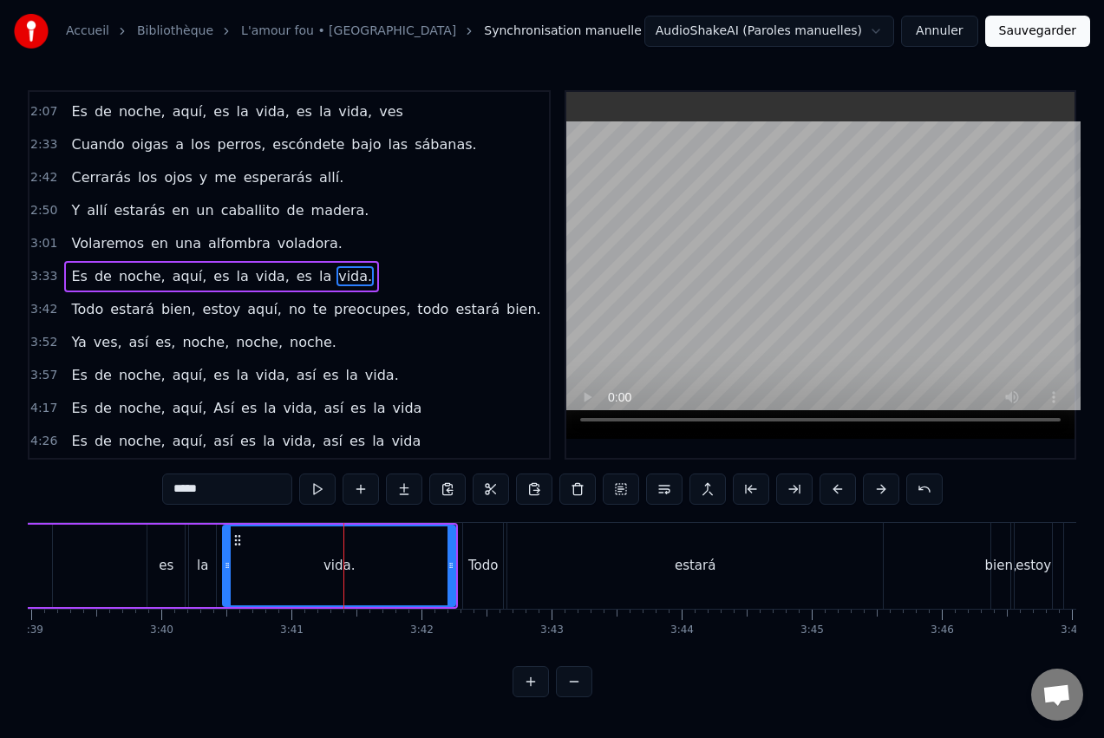
scroll to position [0, 28525]
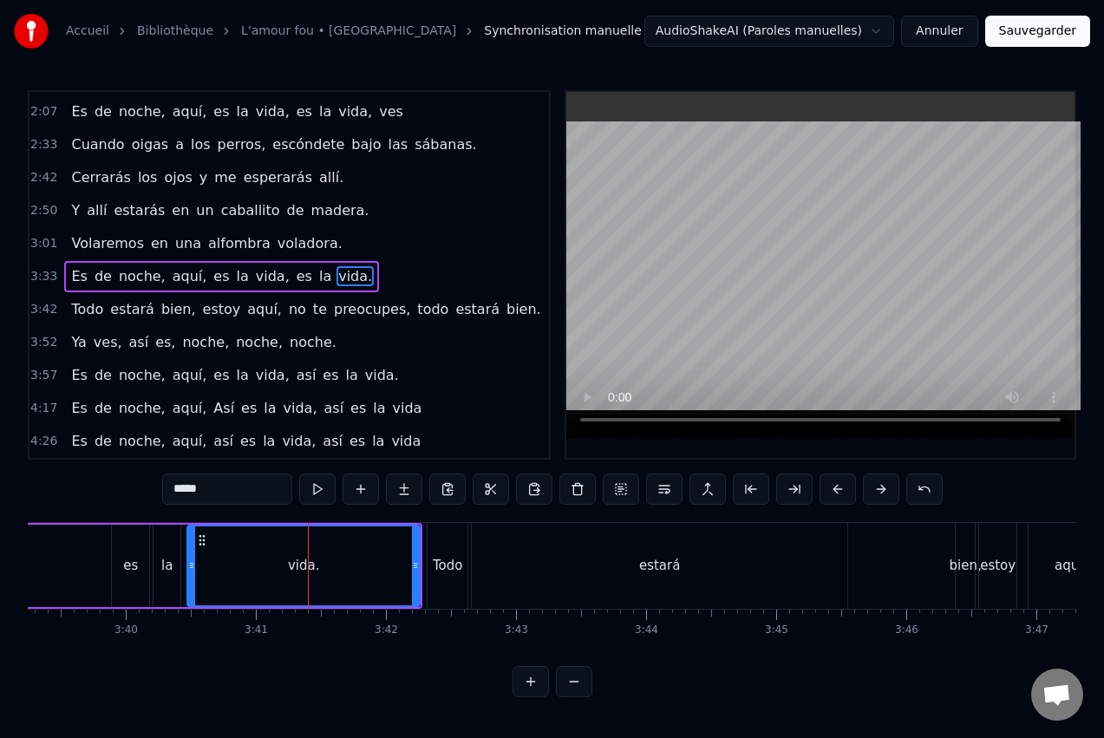
click at [674, 566] on div "estará" at bounding box center [659, 566] width 41 height 20
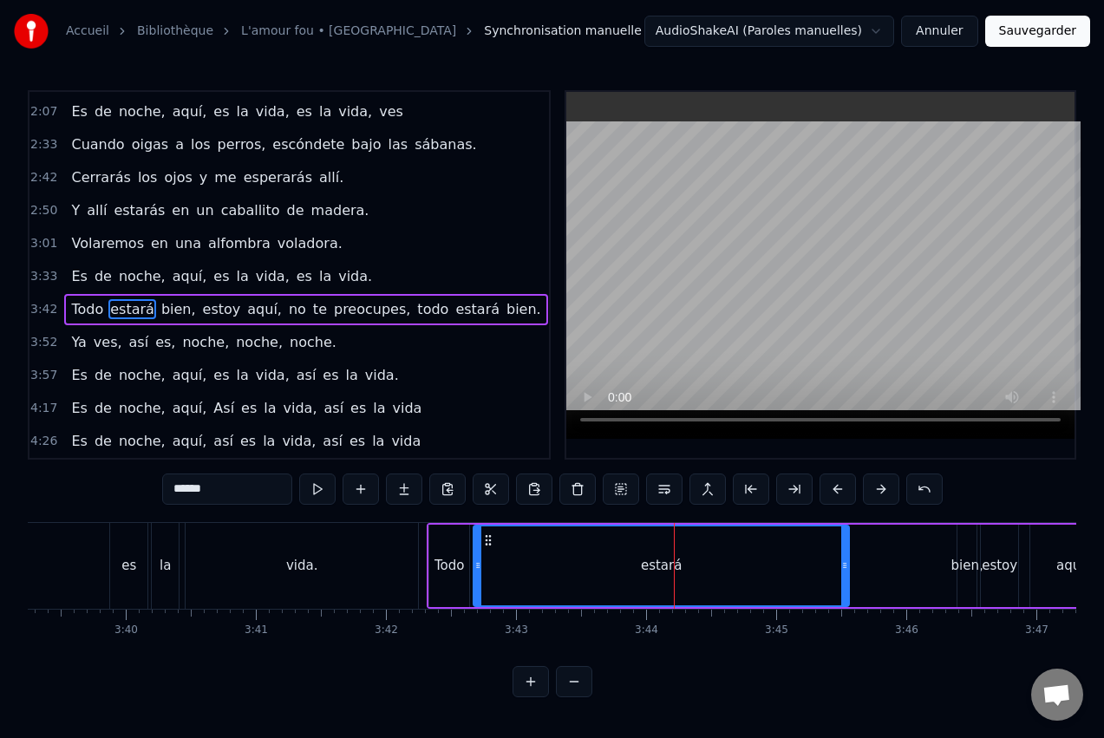
click at [968, 554] on div "bien," at bounding box center [967, 566] width 19 height 82
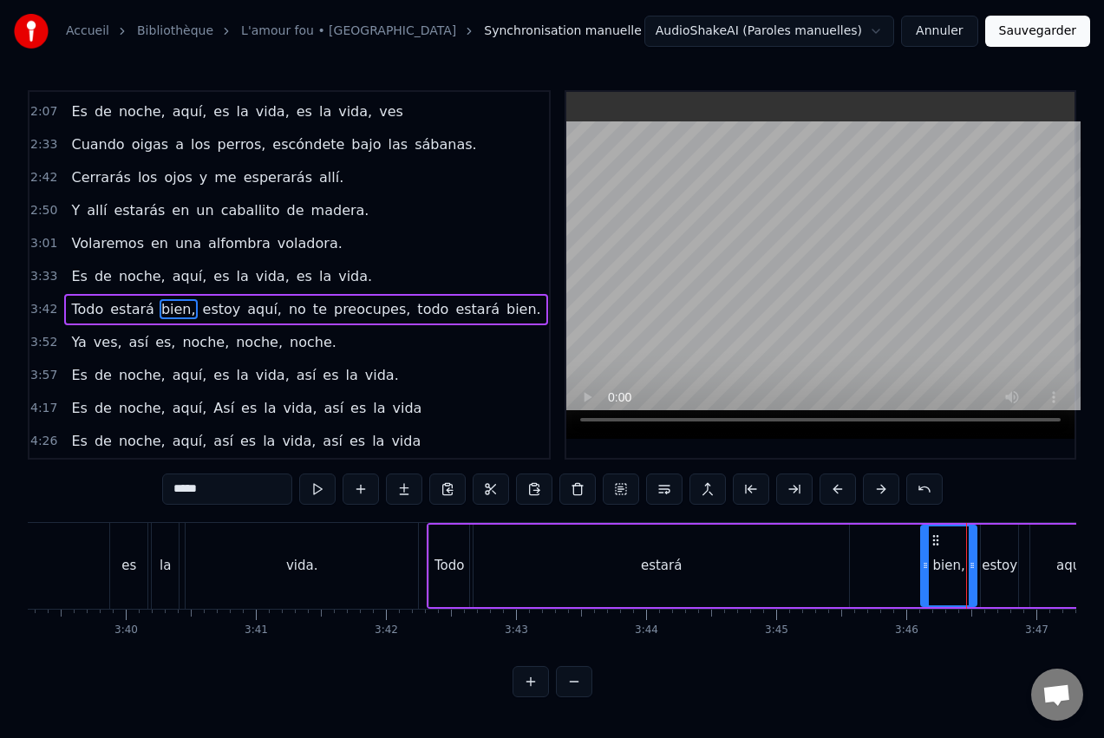
drag, startPoint x: 959, startPoint y: 559, endPoint x: 923, endPoint y: 569, distance: 37.7
click at [923, 569] on icon at bounding box center [925, 566] width 7 height 14
drag, startPoint x: 938, startPoint y: 541, endPoint x: 873, endPoint y: 548, distance: 64.6
click at [873, 548] on div "bien," at bounding box center [884, 565] width 54 height 79
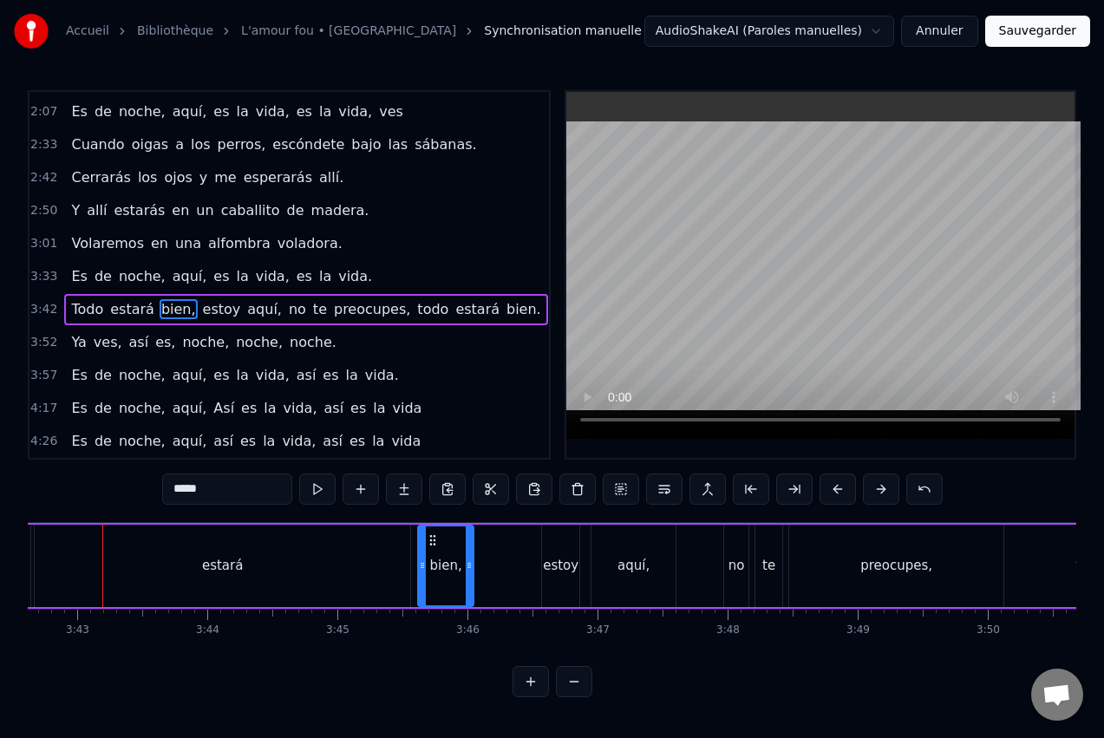
scroll to position [0, 28951]
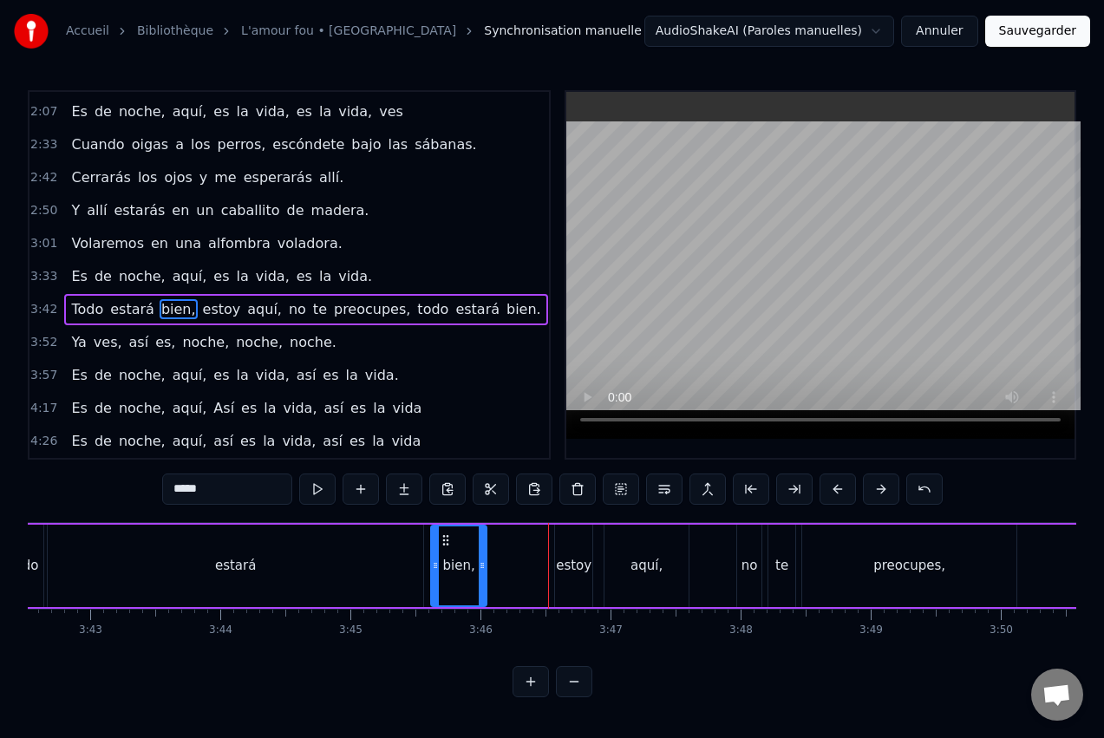
click at [337, 579] on div "estará" at bounding box center [236, 566] width 376 height 82
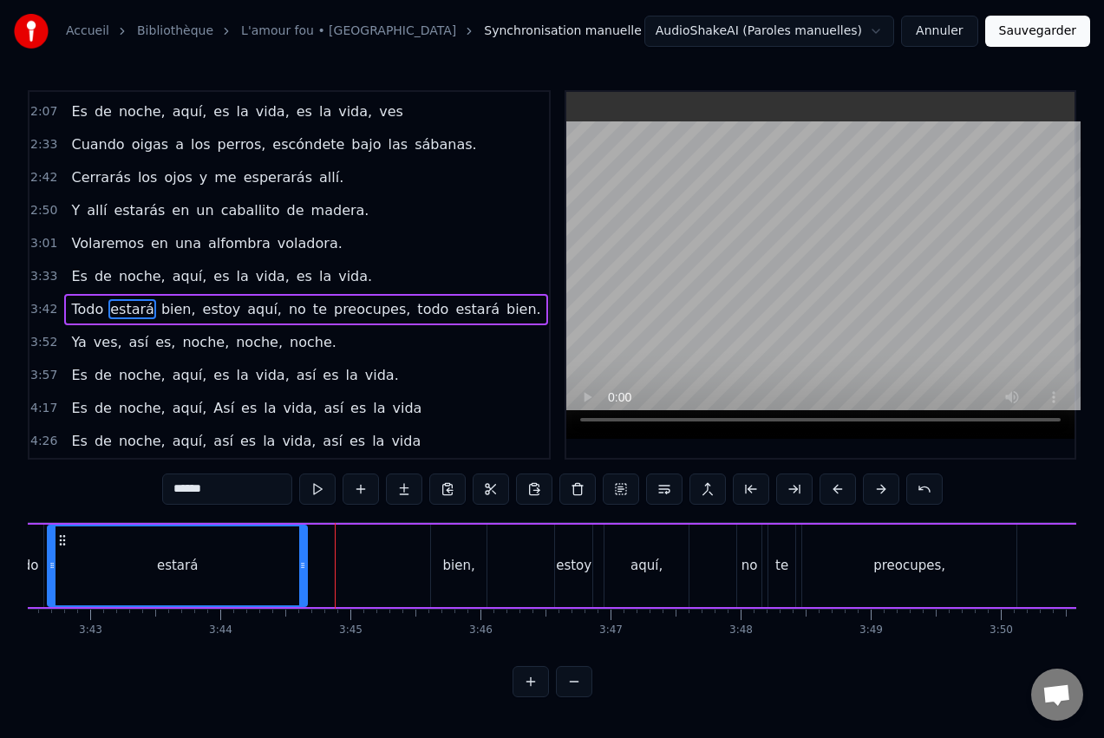
drag, startPoint x: 419, startPoint y: 562, endPoint x: 330, endPoint y: 572, distance: 89.9
click at [304, 568] on icon at bounding box center [302, 566] width 7 height 14
click at [469, 549] on div "bien," at bounding box center [459, 566] width 56 height 82
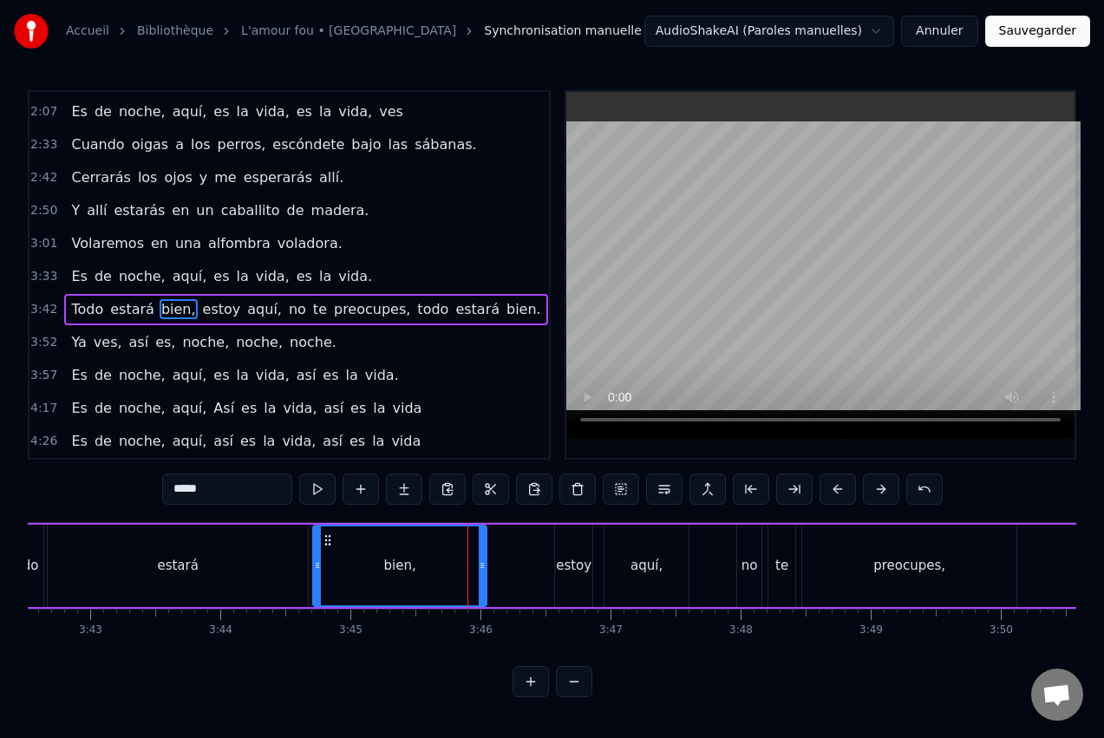
drag, startPoint x: 434, startPoint y: 560, endPoint x: 316, endPoint y: 566, distance: 118.1
click at [316, 566] on icon at bounding box center [317, 566] width 7 height 14
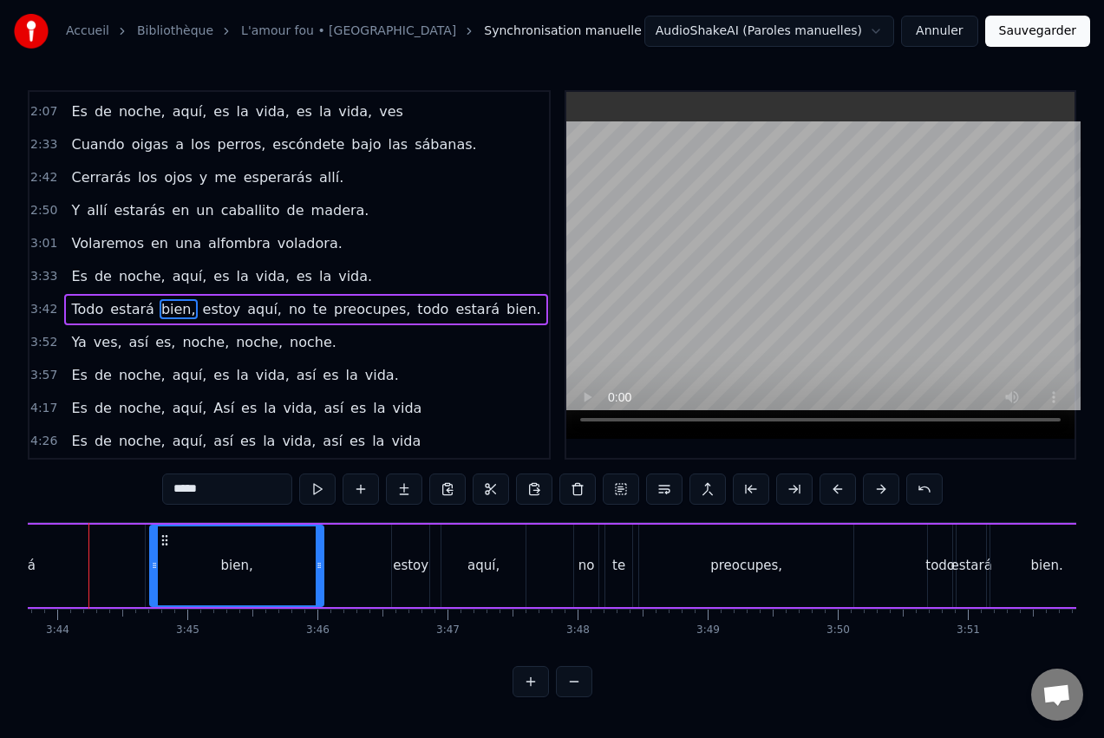
scroll to position [0, 29087]
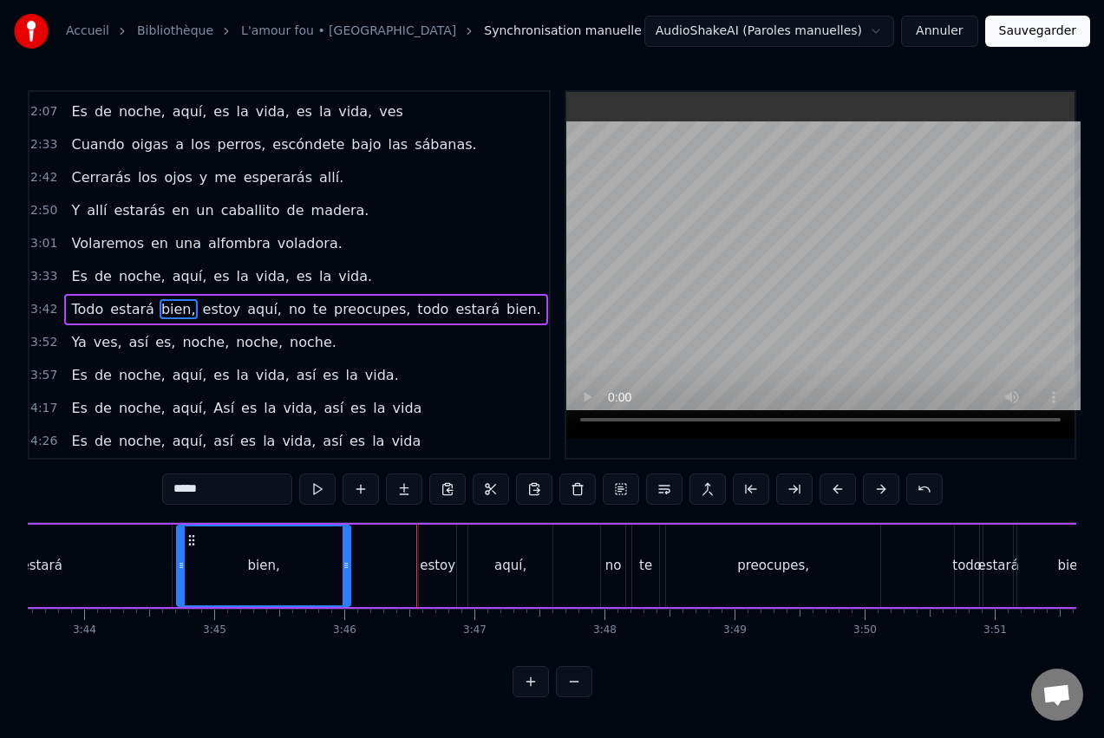
click at [435, 567] on div "estoy" at bounding box center [438, 566] width 36 height 20
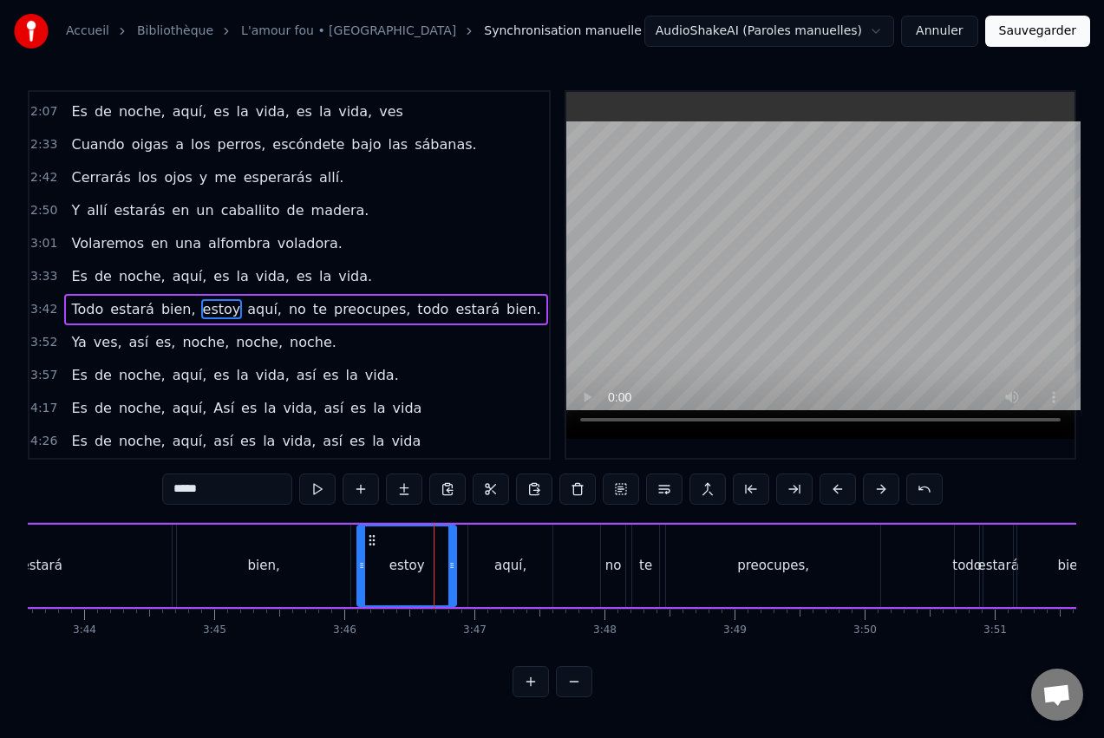
drag, startPoint x: 422, startPoint y: 559, endPoint x: 360, endPoint y: 562, distance: 61.7
click at [360, 562] on icon at bounding box center [361, 566] width 7 height 14
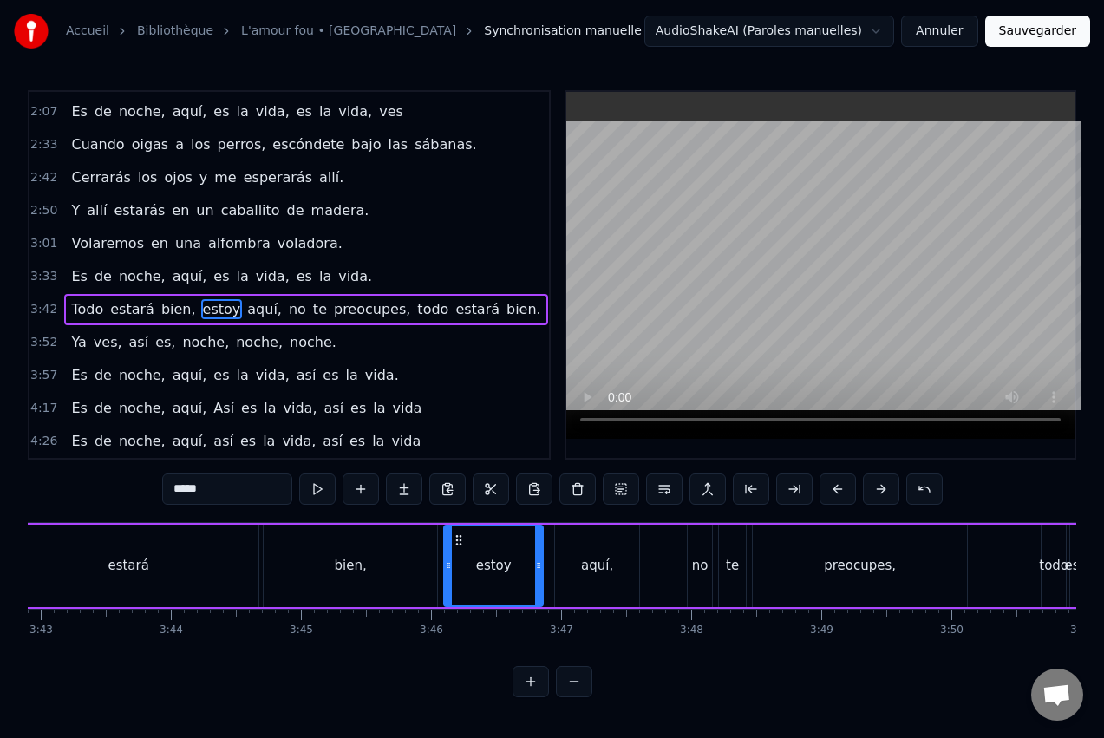
scroll to position [0, 28883]
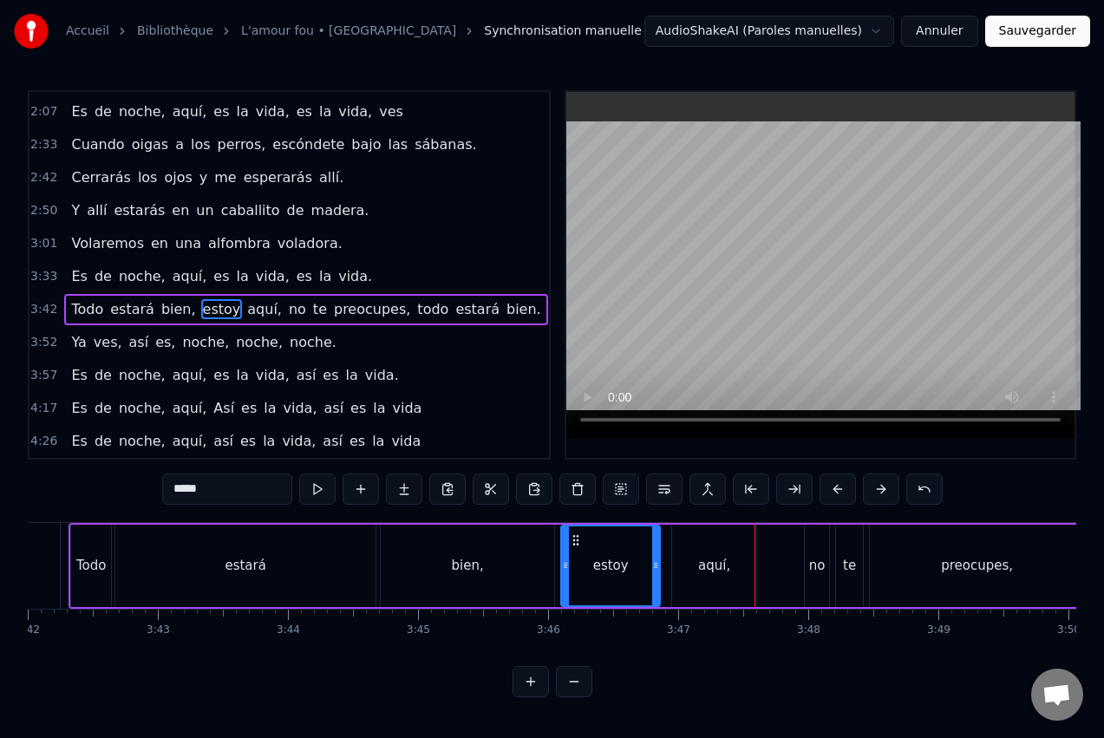
click at [612, 556] on div "estoy" at bounding box center [611, 566] width 36 height 20
drag, startPoint x: 651, startPoint y: 559, endPoint x: 639, endPoint y: 560, distance: 11.4
click at [639, 560] on icon at bounding box center [639, 566] width 7 height 14
click at [706, 553] on div "aquí," at bounding box center [714, 566] width 84 height 82
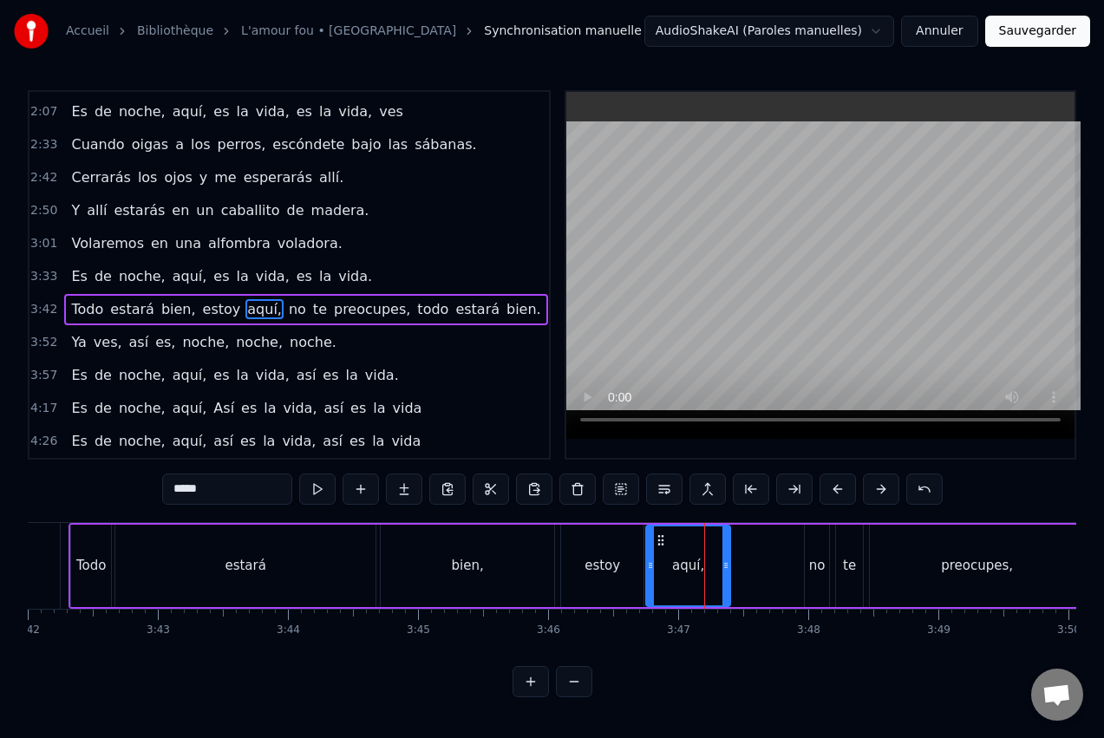
drag, startPoint x: 687, startPoint y: 538, endPoint x: 662, endPoint y: 541, distance: 25.4
click at [662, 541] on icon at bounding box center [661, 540] width 14 height 14
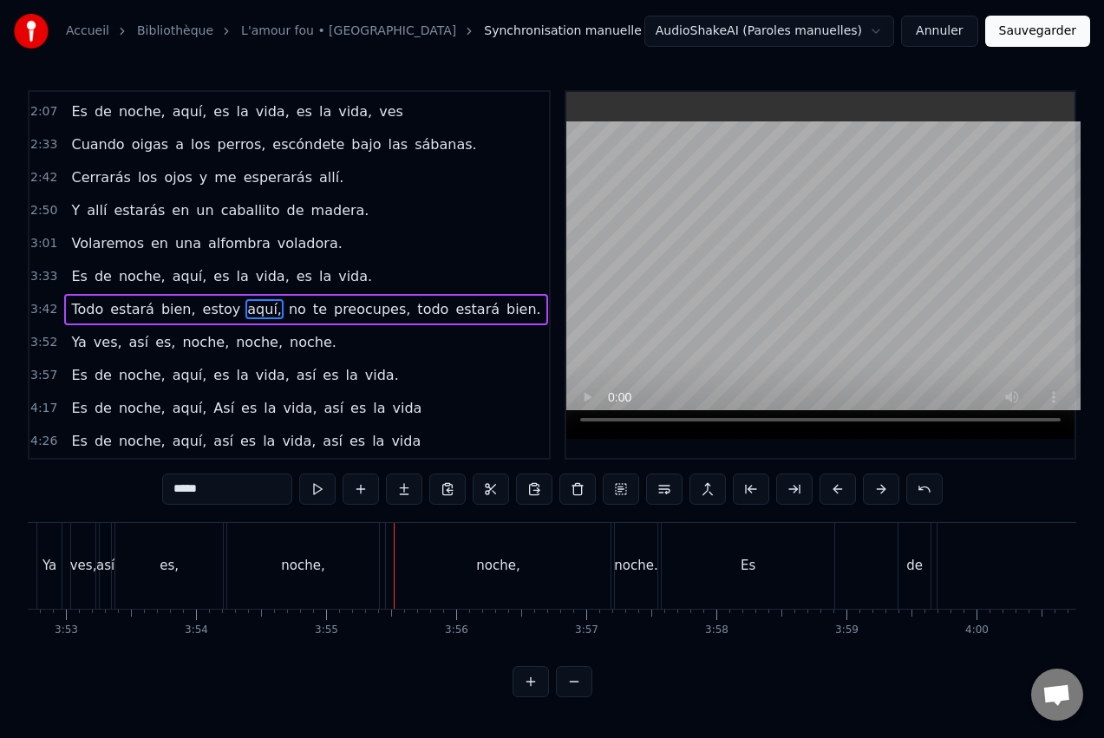
scroll to position [0, 30292]
click at [740, 572] on div "Es" at bounding box center [732, 566] width 173 height 86
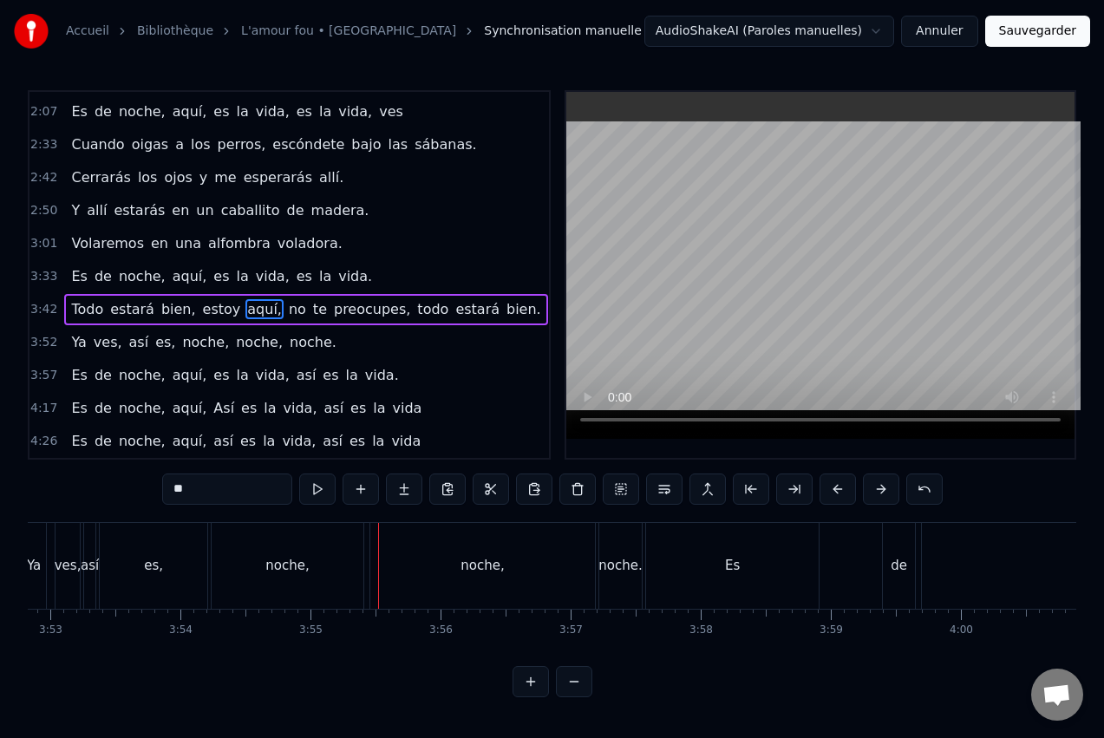
scroll to position [2, 0]
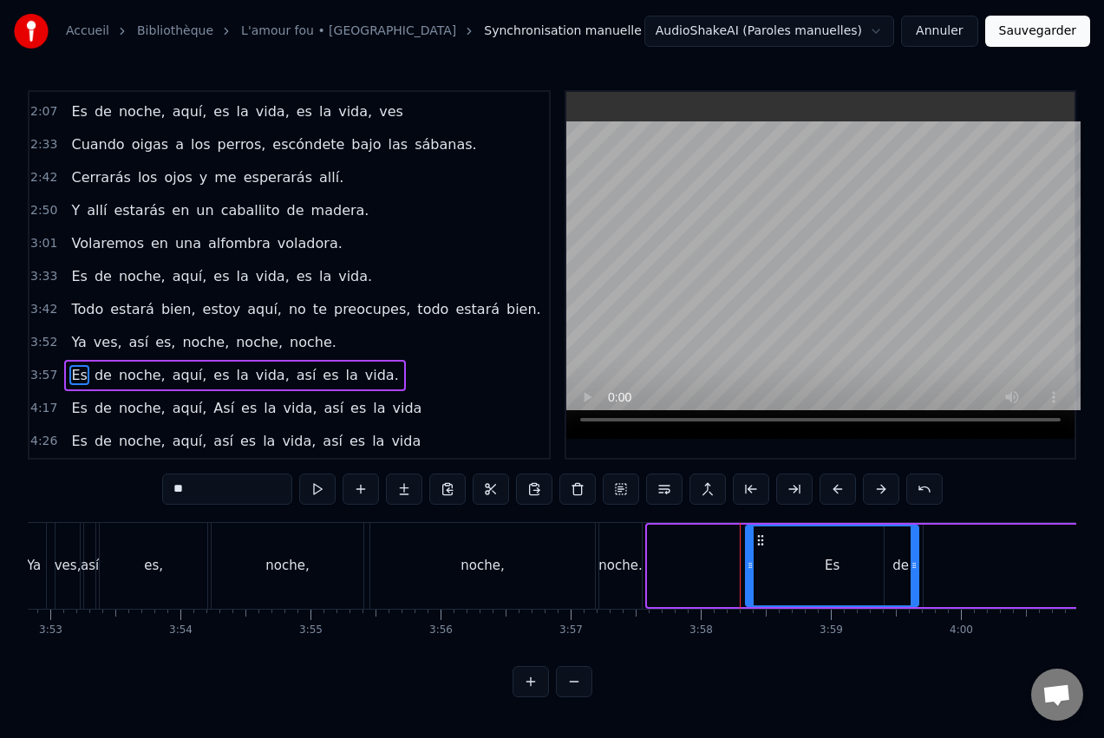
drag, startPoint x: 664, startPoint y: 540, endPoint x: 762, endPoint y: 539, distance: 98.0
click at [762, 539] on icon at bounding box center [761, 540] width 14 height 14
click at [628, 540] on div "noche." at bounding box center [620, 566] width 43 height 86
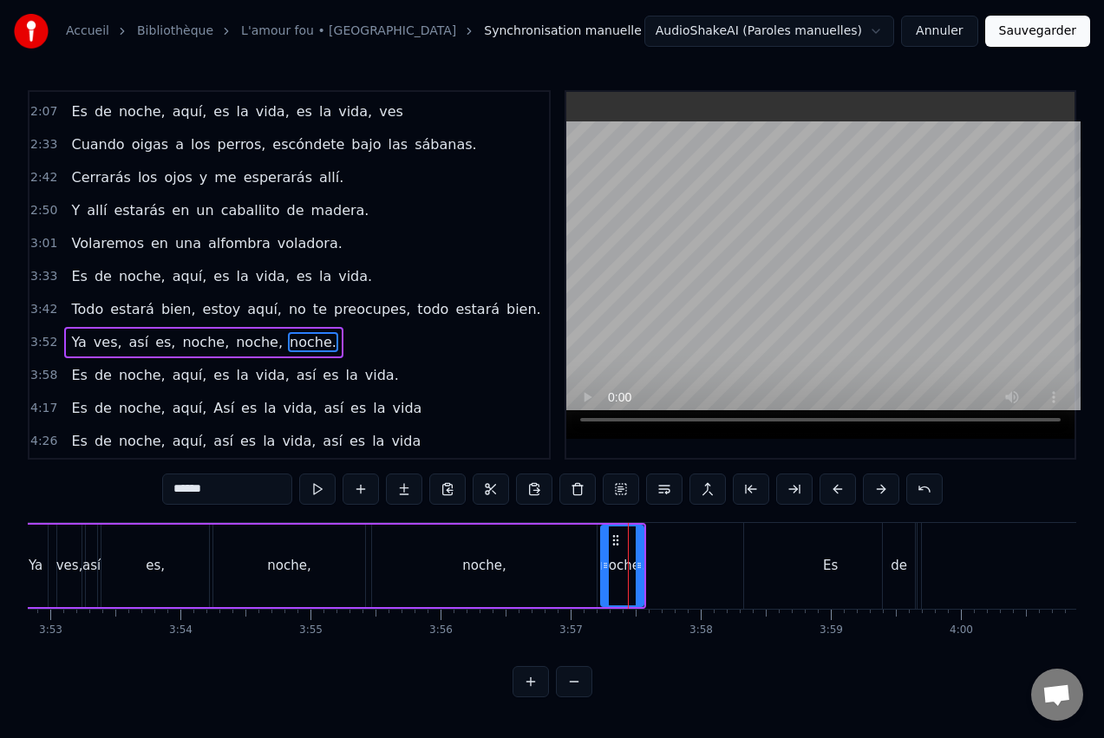
scroll to position [0, 0]
drag, startPoint x: 618, startPoint y: 540, endPoint x: 722, endPoint y: 539, distance: 104.1
click at [722, 539] on icon at bounding box center [722, 540] width 14 height 14
click at [487, 561] on div "noche," at bounding box center [483, 566] width 43 height 20
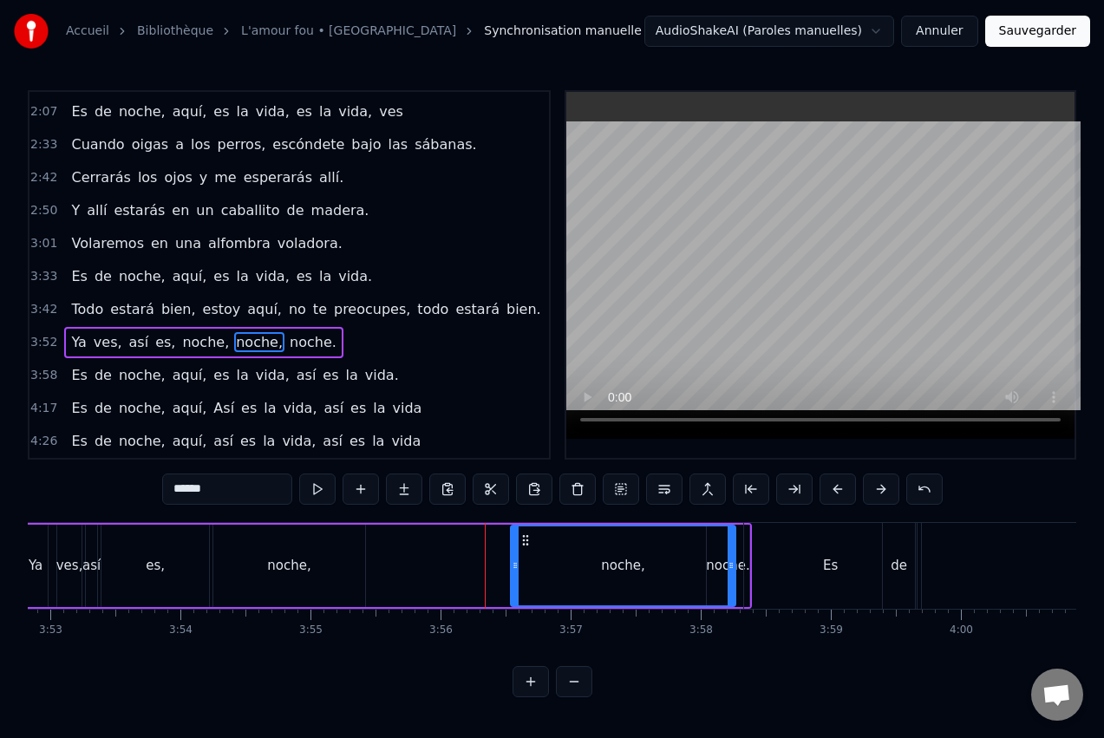
drag, startPoint x: 388, startPoint y: 540, endPoint x: 526, endPoint y: 542, distance: 138.8
click at [526, 542] on icon at bounding box center [526, 540] width 14 height 14
click at [272, 553] on div "noche," at bounding box center [289, 566] width 152 height 82
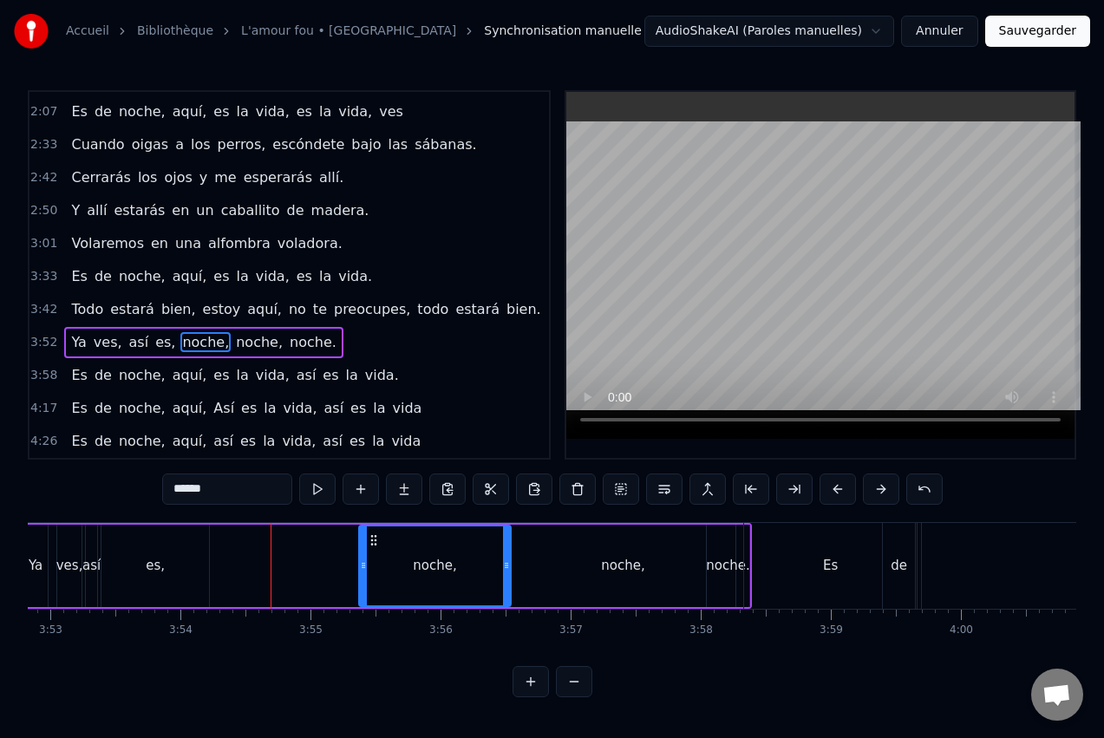
drag, startPoint x: 234, startPoint y: 542, endPoint x: 372, endPoint y: 542, distance: 137.9
click at [373, 543] on icon at bounding box center [374, 540] width 14 height 14
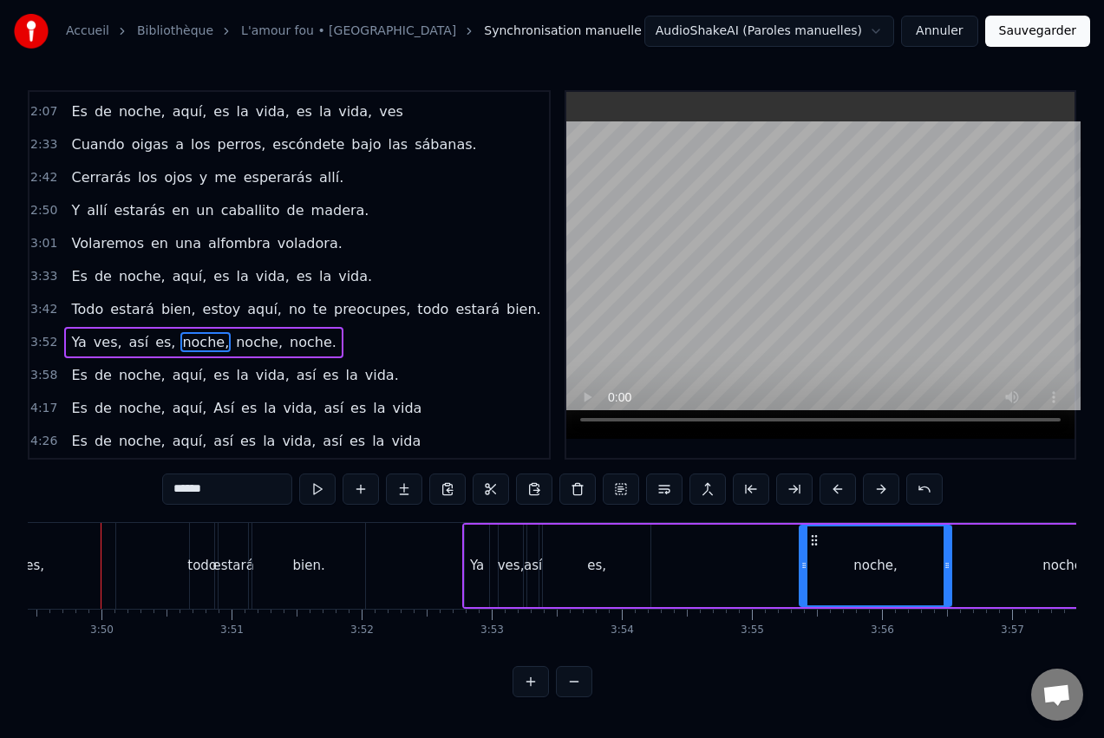
scroll to position [0, 29836]
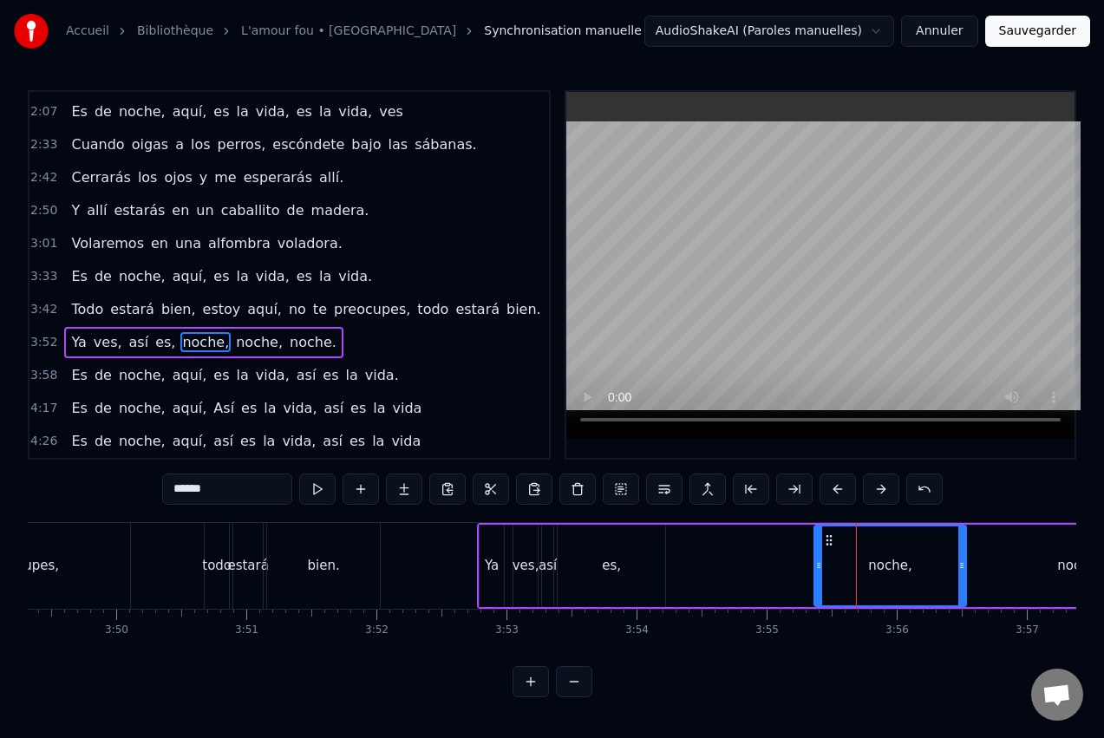
click at [549, 568] on div "así" at bounding box center [548, 566] width 18 height 20
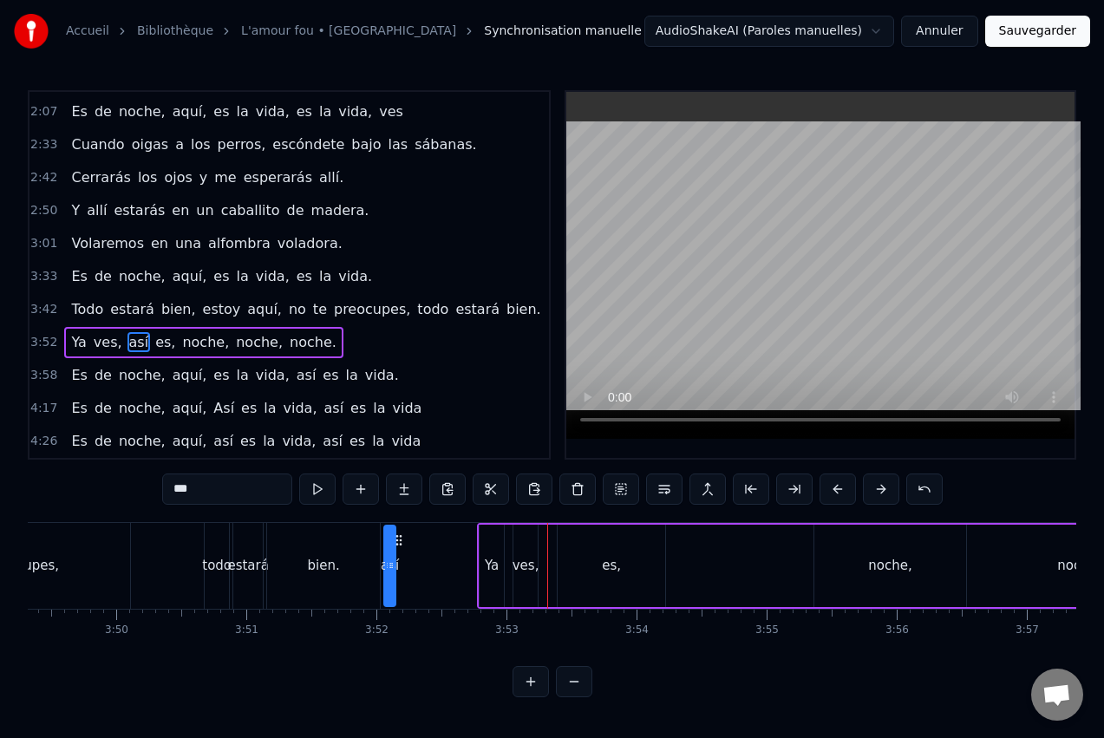
drag, startPoint x: 558, startPoint y: 537, endPoint x: 400, endPoint y: 546, distance: 158.1
click at [400, 546] on icon at bounding box center [399, 540] width 14 height 14
drag, startPoint x: 394, startPoint y: 559, endPoint x: 423, endPoint y: 559, distance: 29.5
click at [423, 559] on icon at bounding box center [420, 566] width 7 height 14
click at [617, 559] on div "es," at bounding box center [611, 566] width 19 height 20
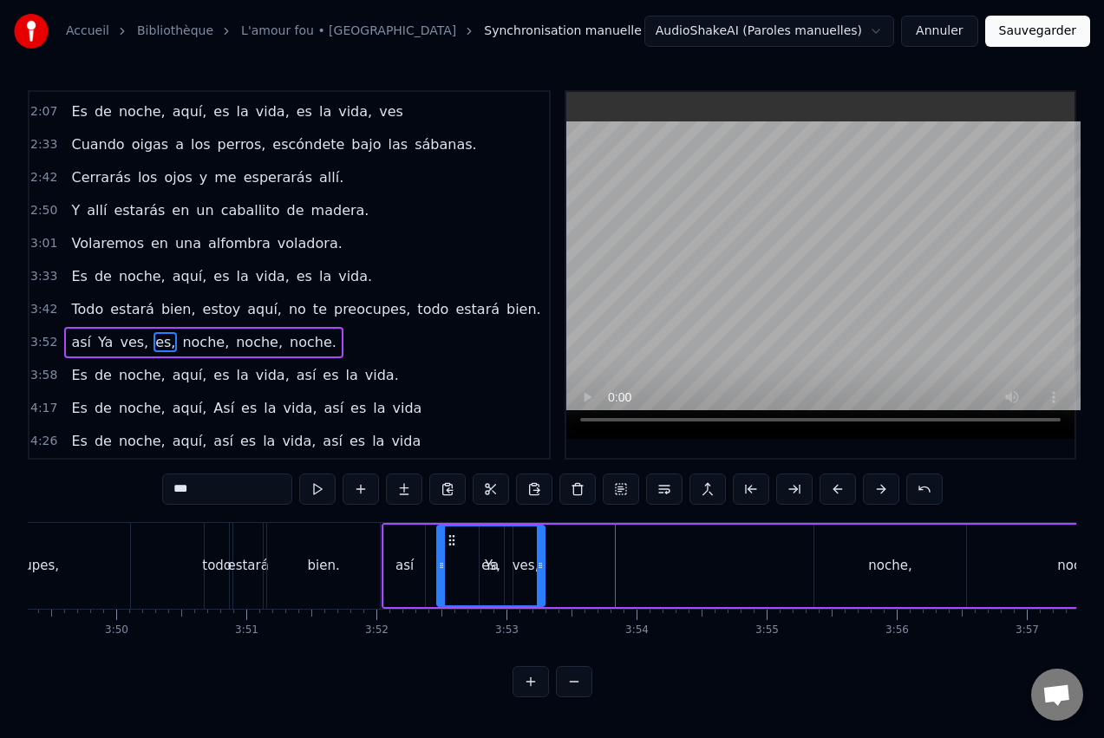
drag, startPoint x: 570, startPoint y: 539, endPoint x: 449, endPoint y: 552, distance: 121.3
click at [449, 552] on div "es," at bounding box center [491, 565] width 106 height 79
drag, startPoint x: 540, startPoint y: 553, endPoint x: 484, endPoint y: 557, distance: 55.7
click at [484, 557] on div at bounding box center [484, 565] width 7 height 79
click at [523, 552] on div "ves," at bounding box center [525, 566] width 24 height 82
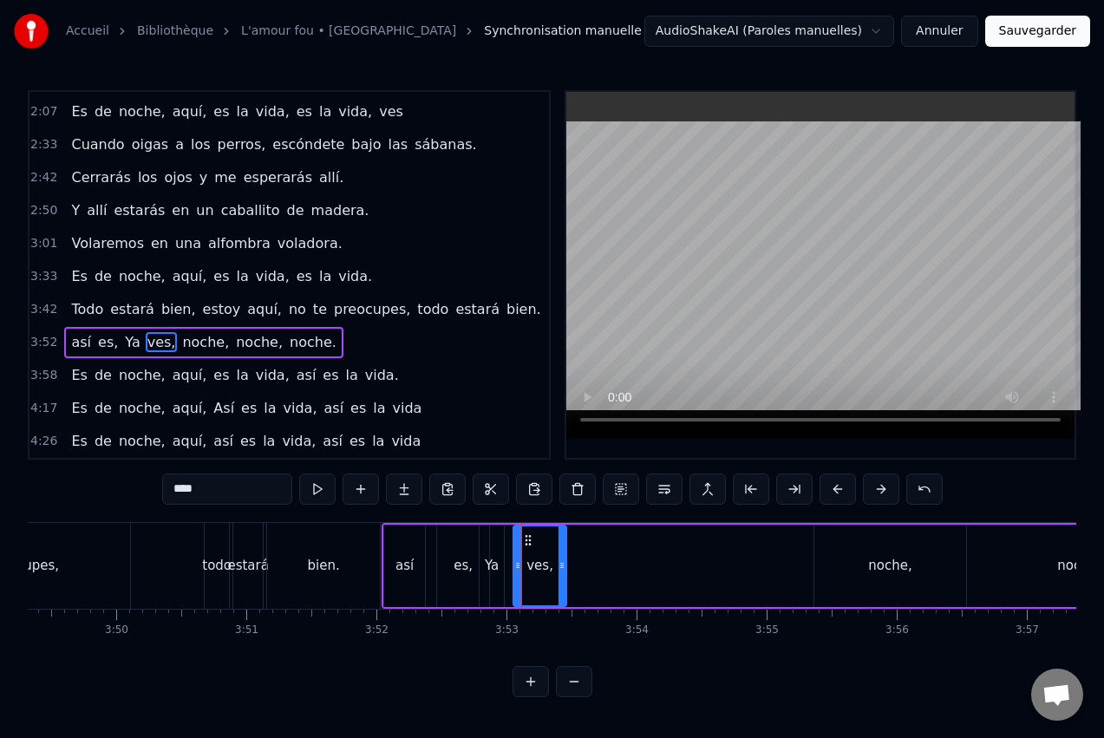
drag, startPoint x: 535, startPoint y: 547, endPoint x: 564, endPoint y: 546, distance: 28.7
click at [564, 546] on div at bounding box center [562, 565] width 7 height 79
drag, startPoint x: 533, startPoint y: 538, endPoint x: 636, endPoint y: 546, distance: 103.6
click at [638, 547] on div "ves," at bounding box center [648, 565] width 51 height 79
click at [495, 563] on div "Ya" at bounding box center [492, 566] width 14 height 20
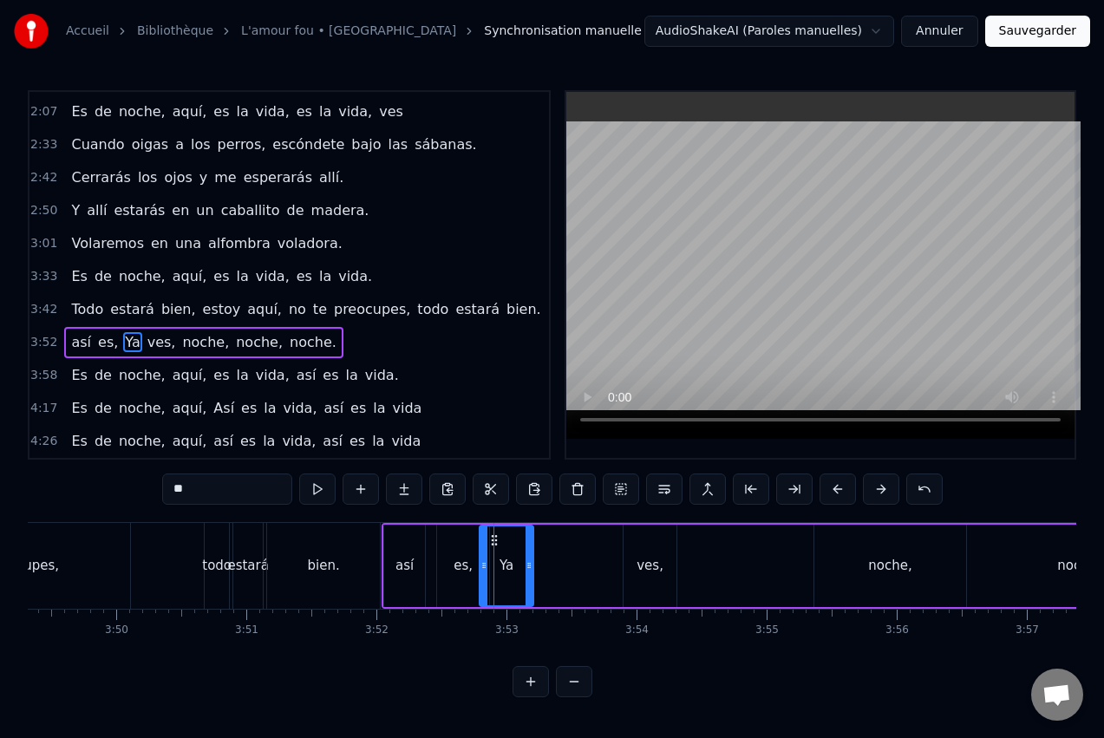
drag, startPoint x: 500, startPoint y: 558, endPoint x: 530, endPoint y: 554, distance: 29.7
click at [530, 554] on div at bounding box center [529, 565] width 7 height 79
drag, startPoint x: 511, startPoint y: 541, endPoint x: 579, endPoint y: 542, distance: 67.7
click at [579, 542] on icon at bounding box center [579, 540] width 14 height 14
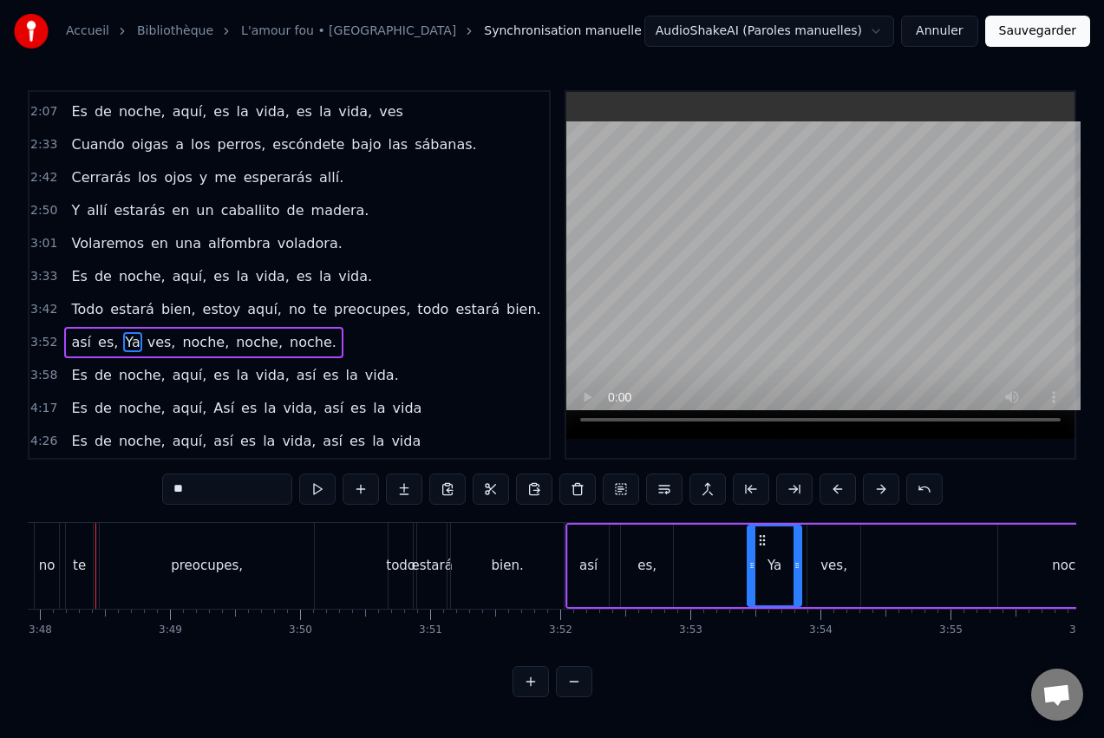
scroll to position [0, 29632]
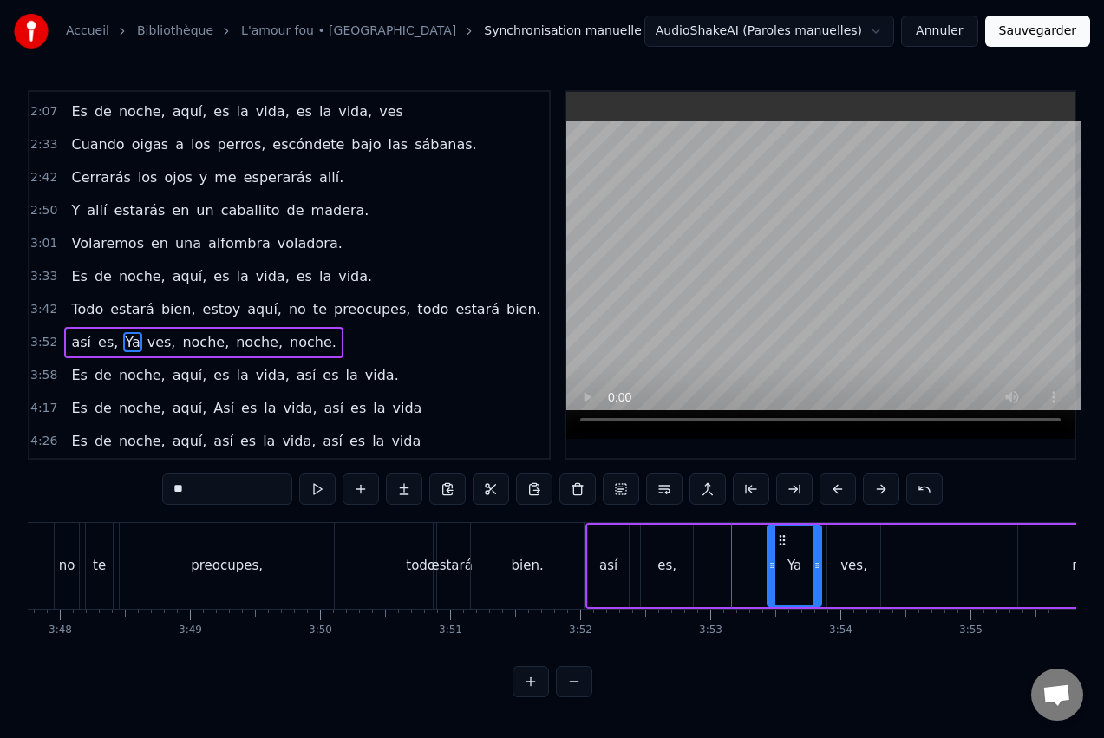
click at [859, 552] on div "ves," at bounding box center [853, 566] width 53 height 82
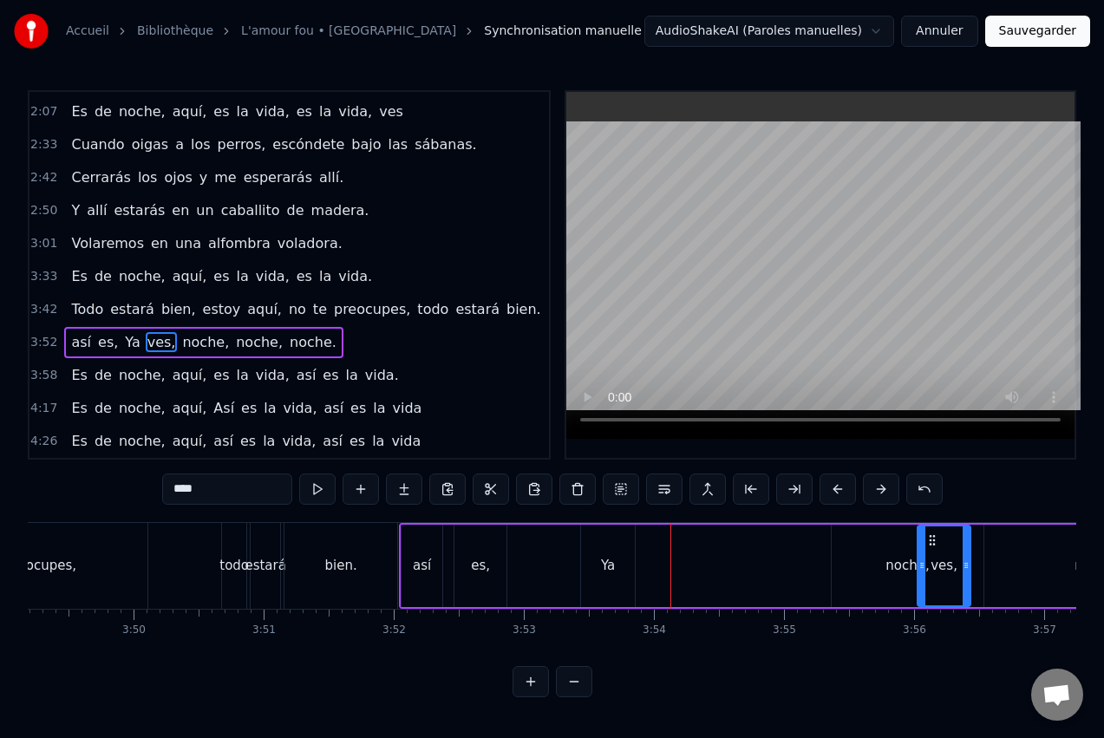
scroll to position [0, 29825]
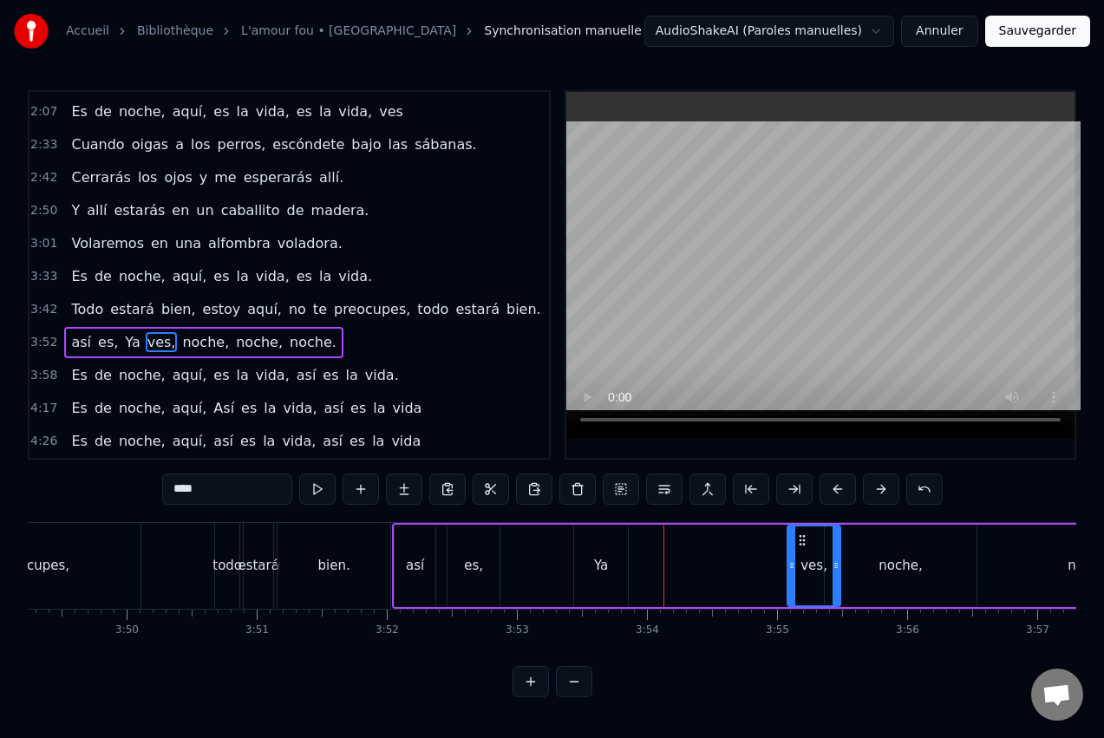
drag, startPoint x: 851, startPoint y: 540, endPoint x: 803, endPoint y: 548, distance: 48.5
click at [803, 548] on div "ves," at bounding box center [813, 565] width 51 height 79
click at [611, 546] on div "Ya" at bounding box center [601, 566] width 54 height 82
type input "**"
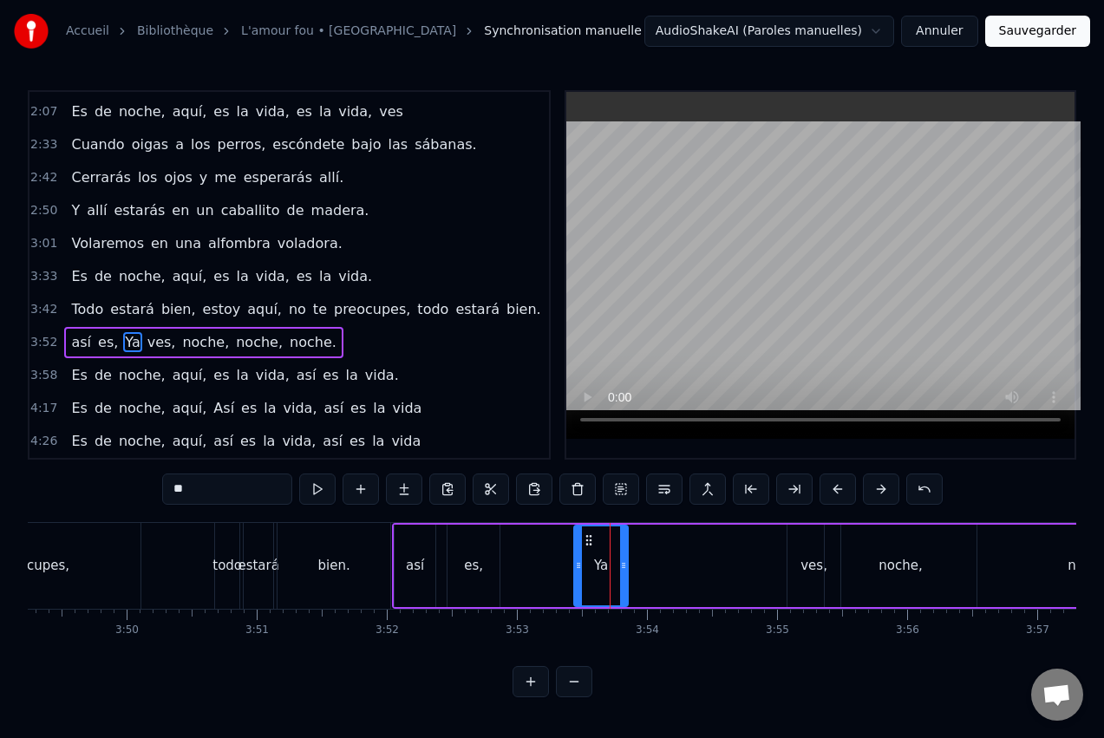
drag, startPoint x: 601, startPoint y: 540, endPoint x: 669, endPoint y: 543, distance: 67.7
click at [710, 542] on div "así es, Ya ves, noche, noche, noche." at bounding box center [805, 566] width 827 height 86
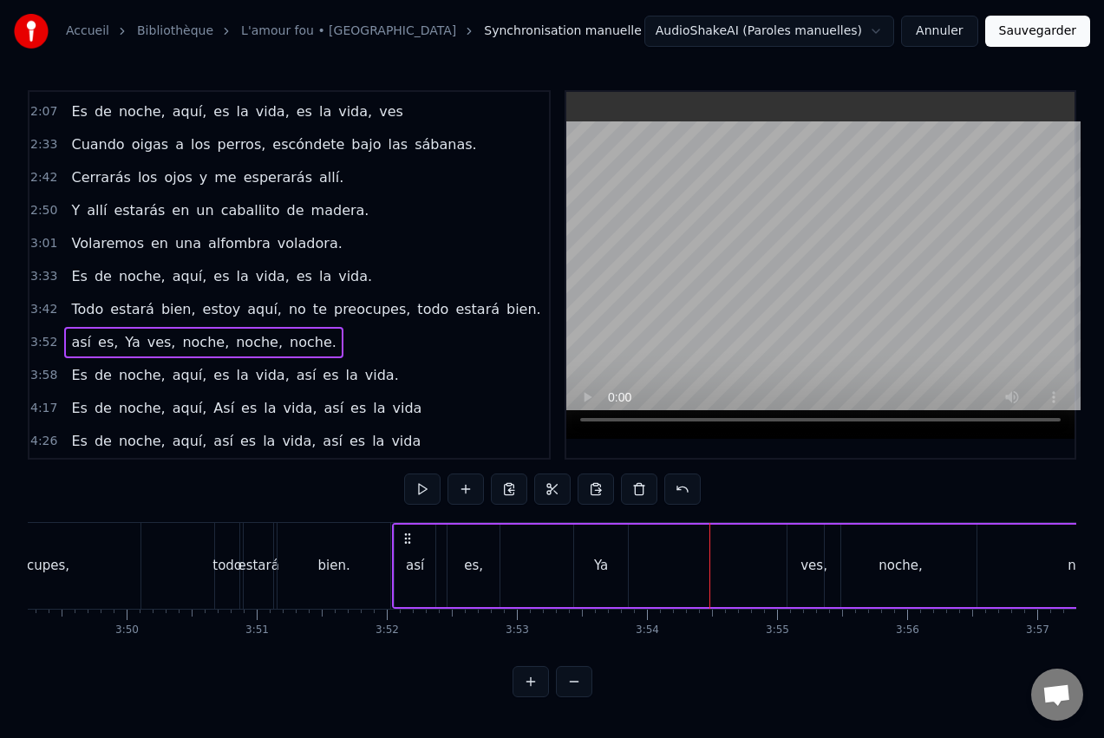
click at [606, 545] on div "Ya" at bounding box center [601, 566] width 54 height 82
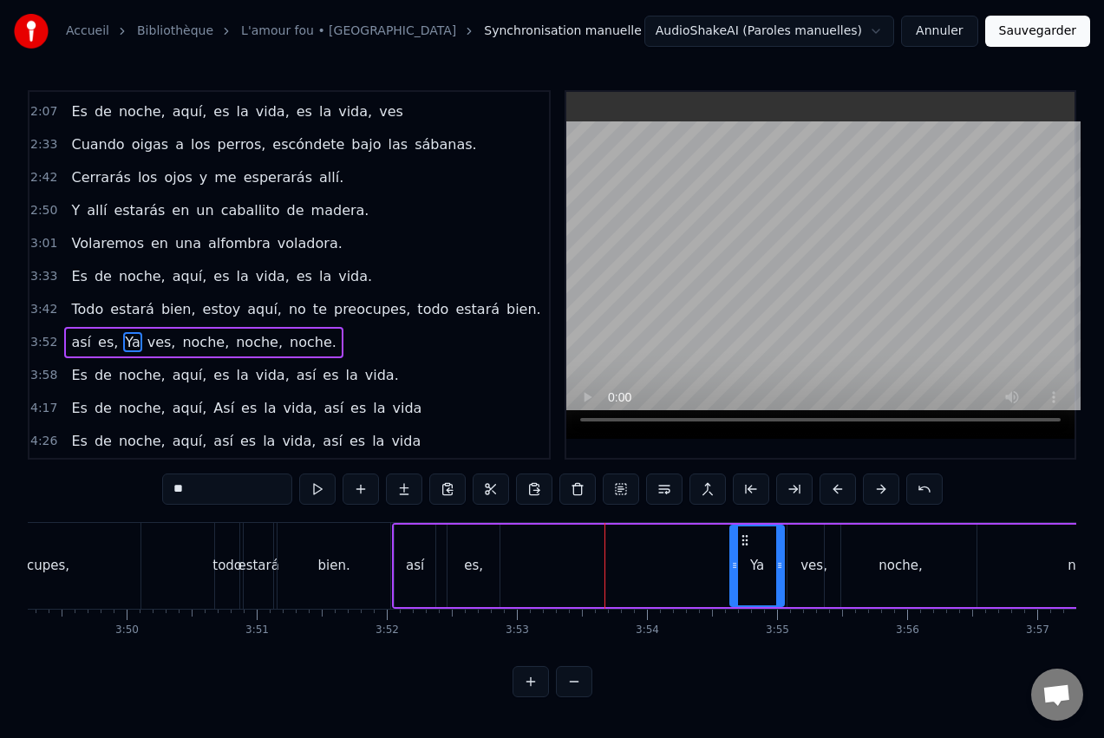
drag, startPoint x: 592, startPoint y: 540, endPoint x: 742, endPoint y: 538, distance: 150.9
click at [742, 538] on icon at bounding box center [745, 540] width 14 height 14
click at [478, 563] on div "es," at bounding box center [473, 566] width 19 height 20
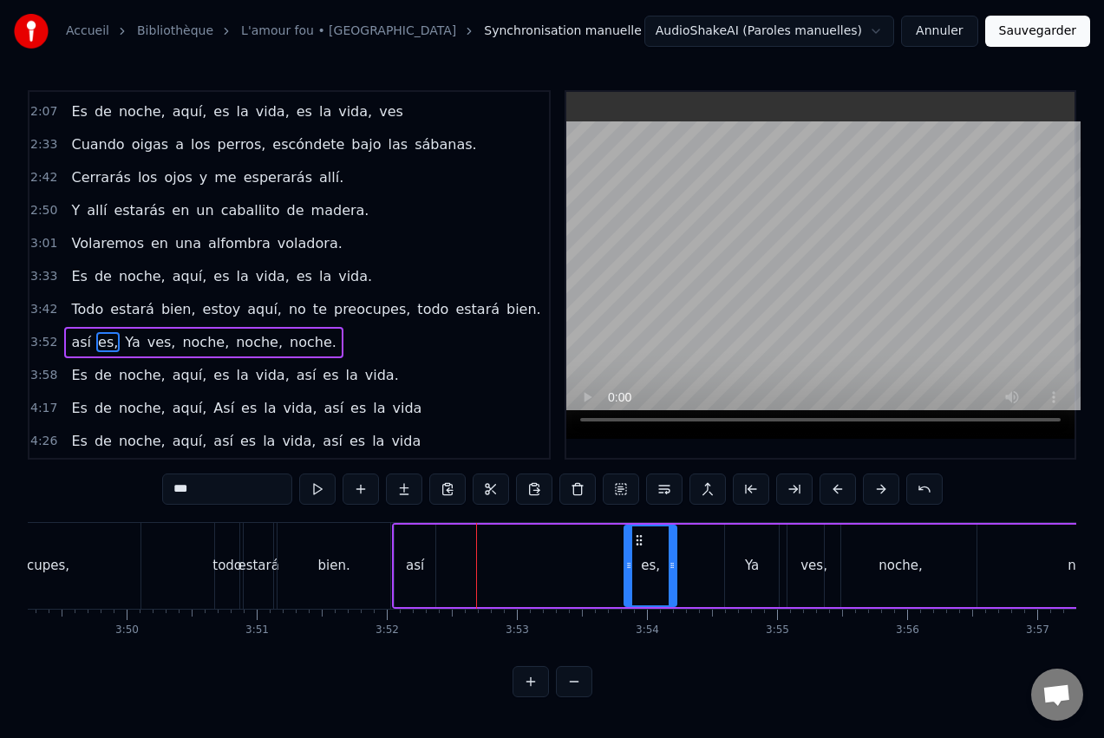
drag, startPoint x: 465, startPoint y: 539, endPoint x: 642, endPoint y: 534, distance: 177.0
click at [642, 534] on icon at bounding box center [639, 540] width 14 height 14
drag, startPoint x: 630, startPoint y: 552, endPoint x: 605, endPoint y: 555, distance: 24.5
click at [605, 555] on div at bounding box center [604, 565] width 7 height 79
click at [420, 564] on div "así" at bounding box center [415, 566] width 18 height 20
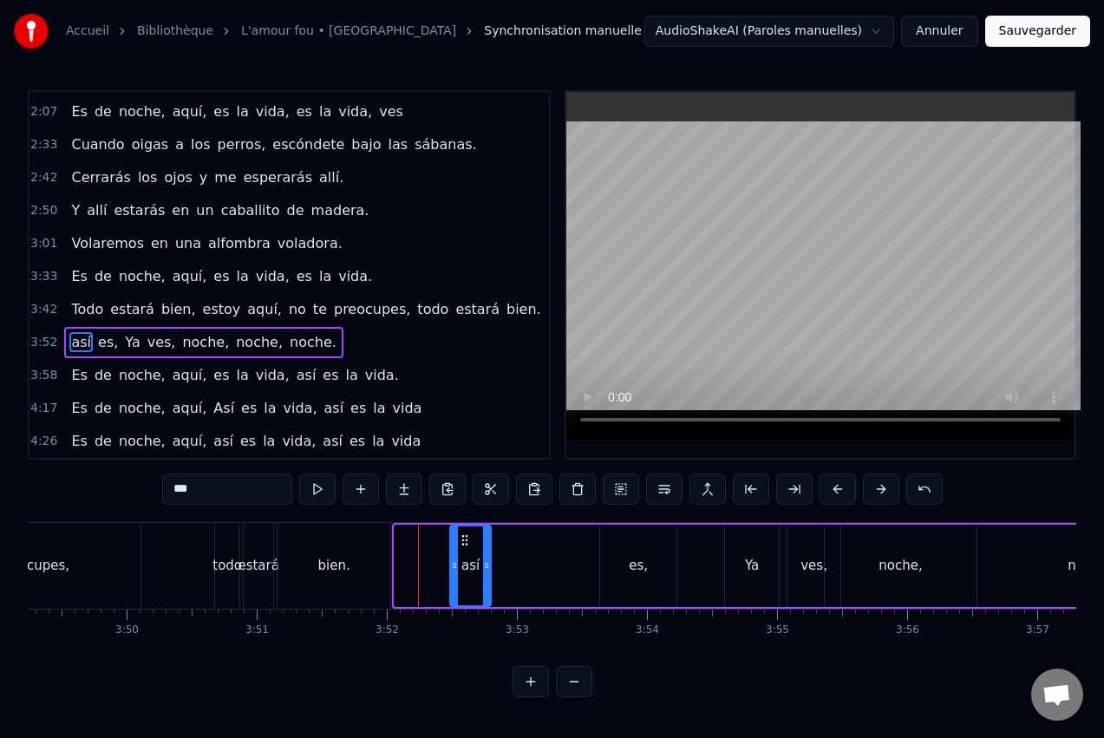
drag, startPoint x: 418, startPoint y: 545, endPoint x: 463, endPoint y: 546, distance: 45.1
click at [463, 546] on icon at bounding box center [465, 540] width 14 height 14
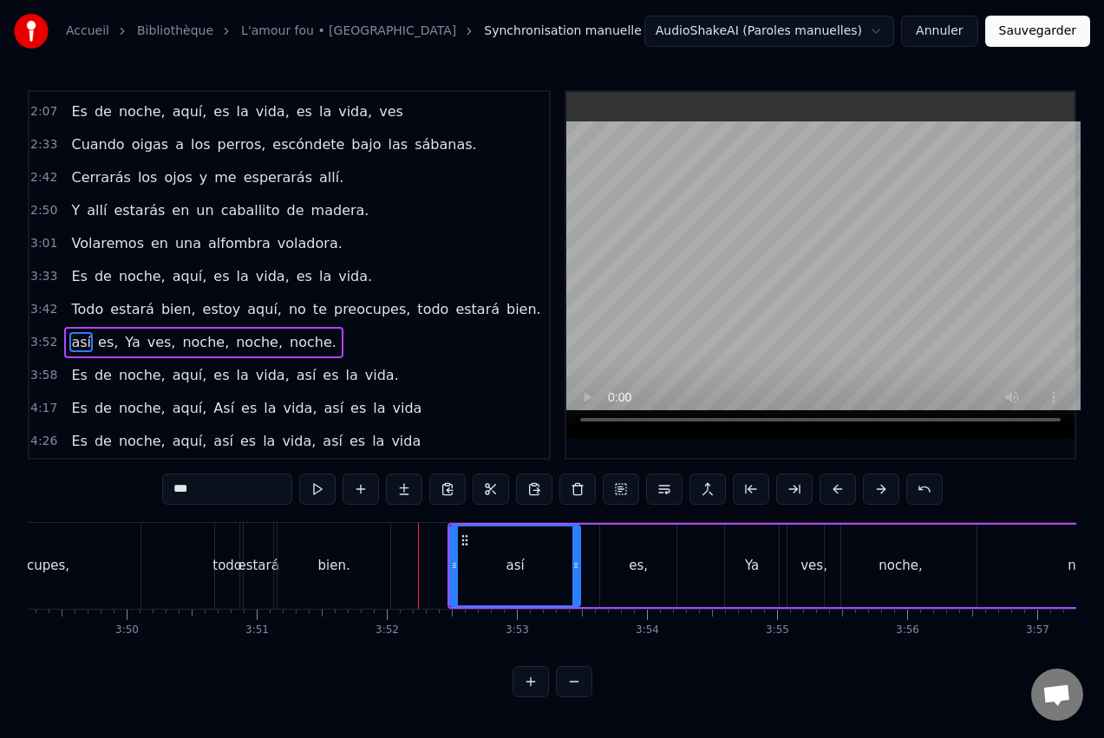
drag, startPoint x: 490, startPoint y: 564, endPoint x: 582, endPoint y: 568, distance: 92.0
click at [581, 568] on div "así" at bounding box center [515, 566] width 132 height 82
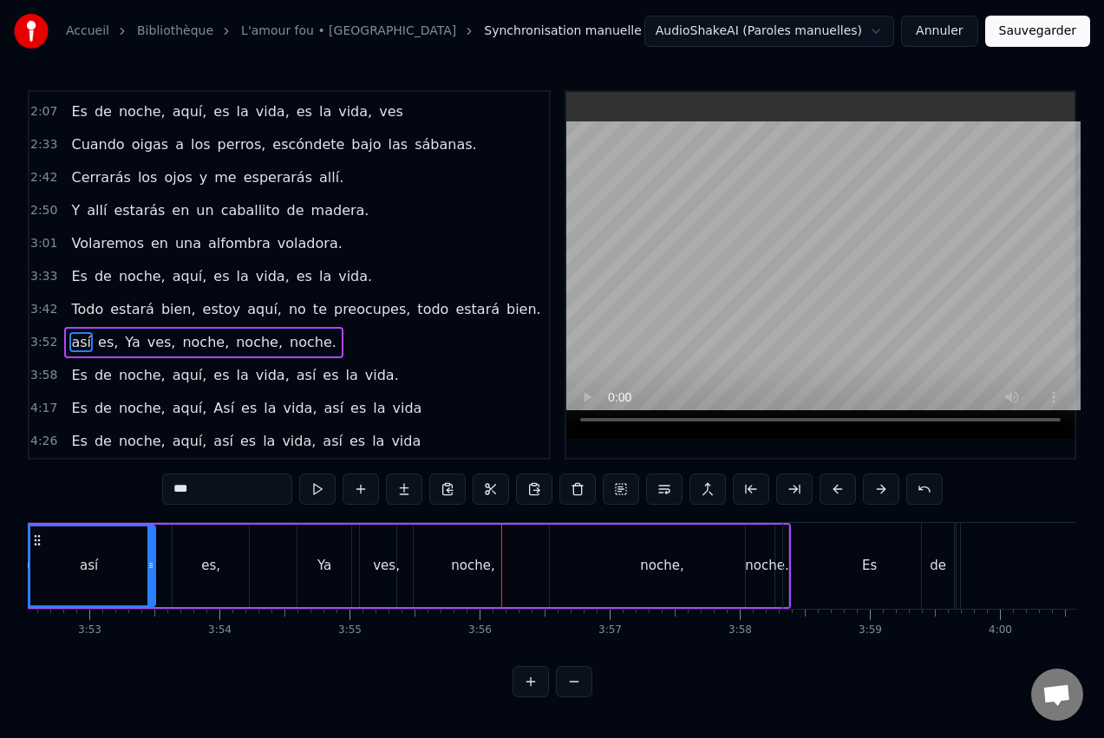
scroll to position [0, 30276]
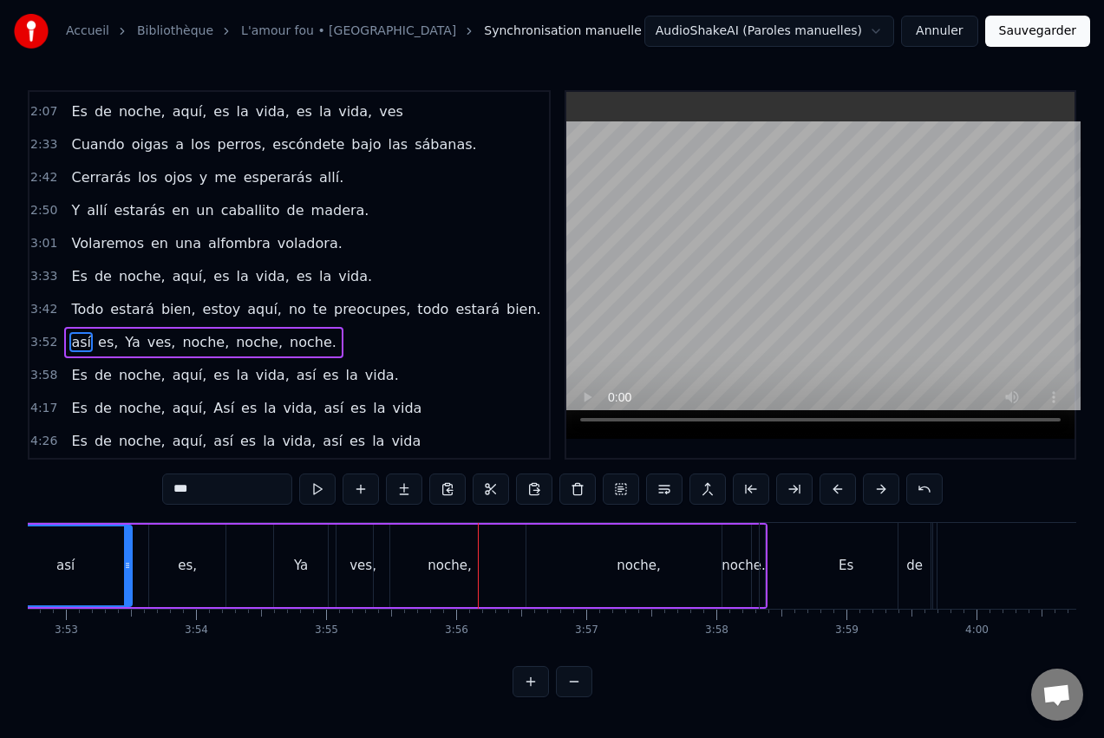
click at [742, 556] on div "noche." at bounding box center [743, 566] width 43 height 20
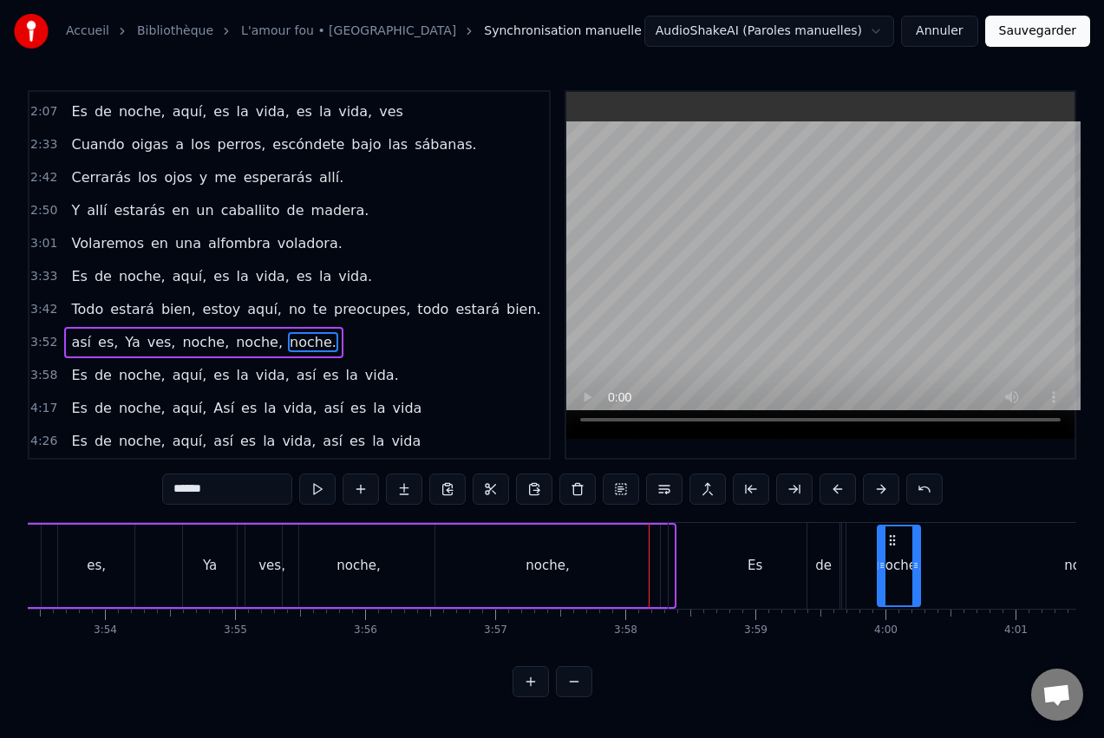
scroll to position [0, 30373]
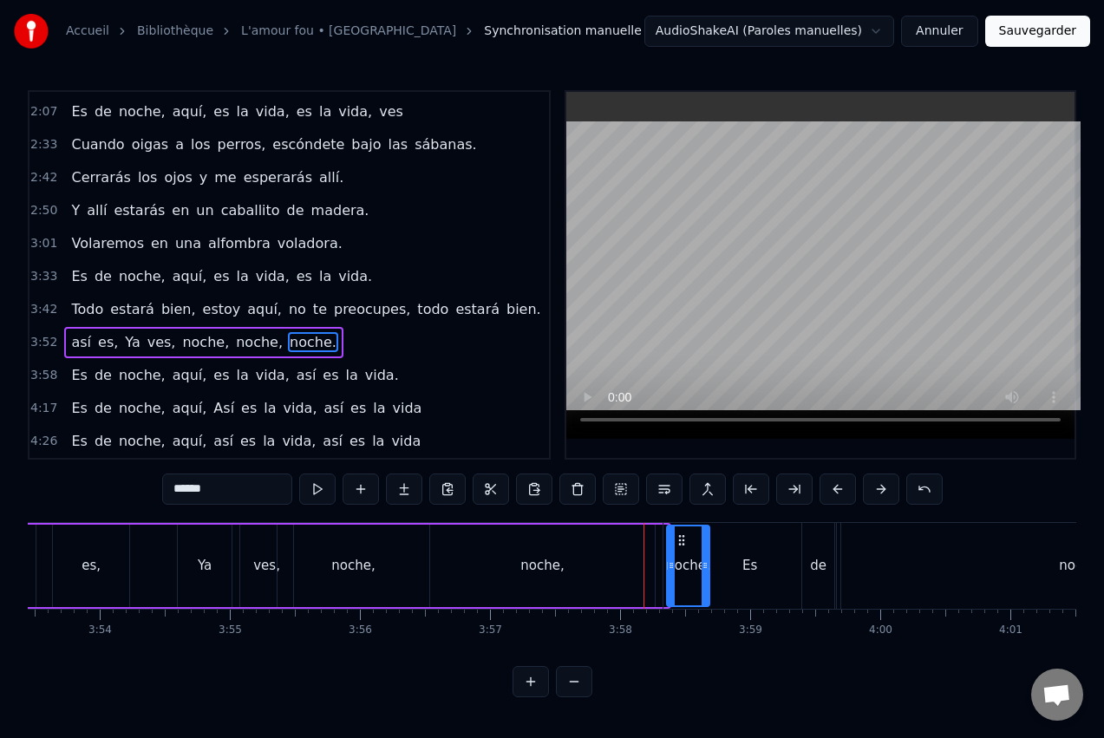
drag, startPoint x: 738, startPoint y: 539, endPoint x: 683, endPoint y: 557, distance: 58.4
click at [360, 548] on div "noche," at bounding box center [354, 566] width 152 height 82
type input "******"
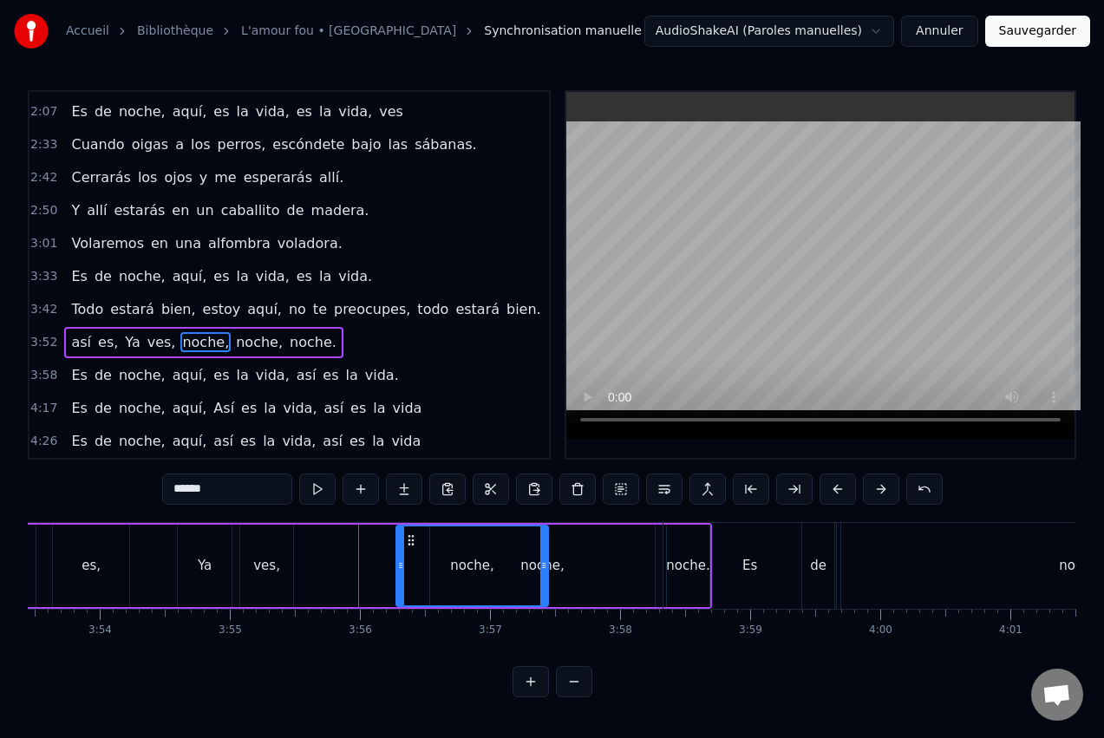
drag, startPoint x: 293, startPoint y: 538, endPoint x: 411, endPoint y: 542, distance: 118.0
click at [411, 542] on icon at bounding box center [411, 540] width 14 height 14
click at [323, 488] on button at bounding box center [317, 489] width 36 height 31
click at [30, 660] on div "Accueil Bibliothèque L'amour fou • Indochine Synchronisation manuelle AudioShak…" at bounding box center [552, 348] width 1104 height 697
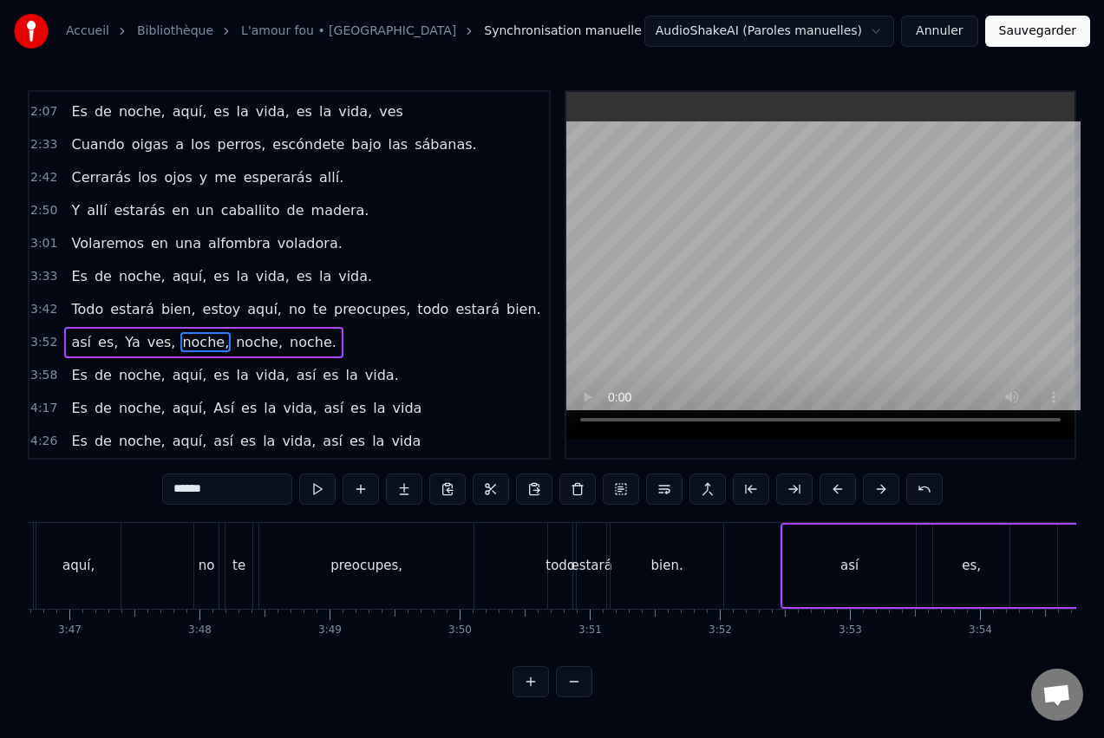
scroll to position [0, 29470]
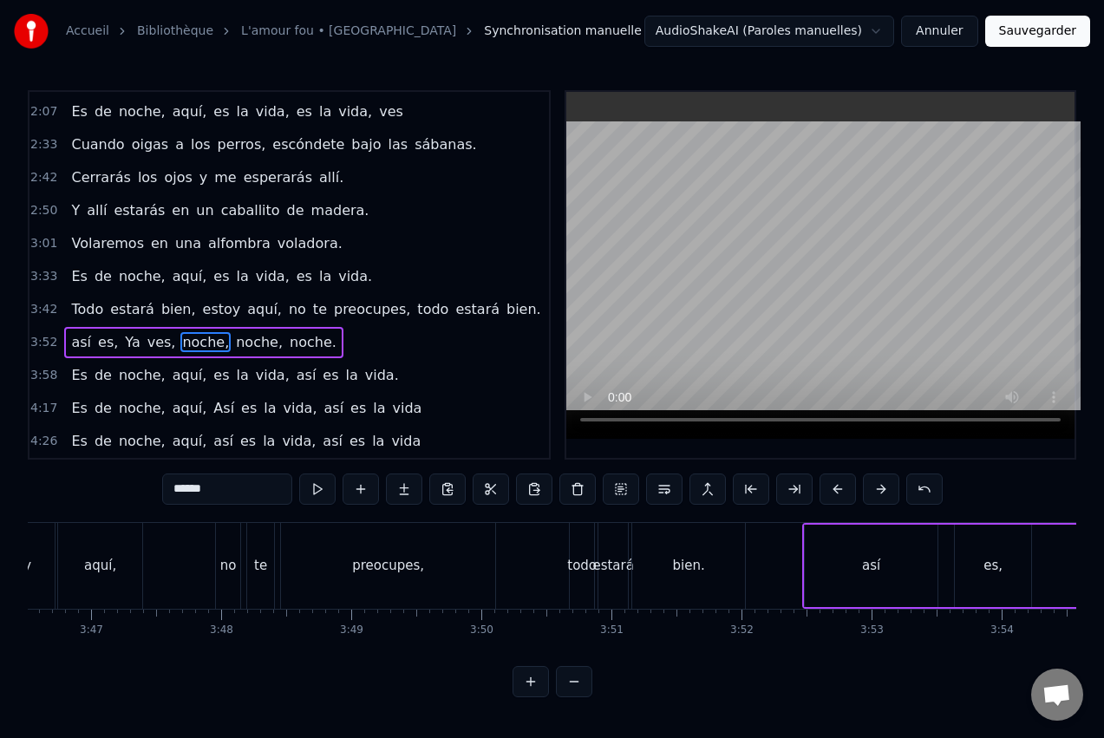
click at [524, 541] on div "Todo estará bien, estoy aquí, no te preocupes, todo estará bien." at bounding box center [115, 566] width 1268 height 86
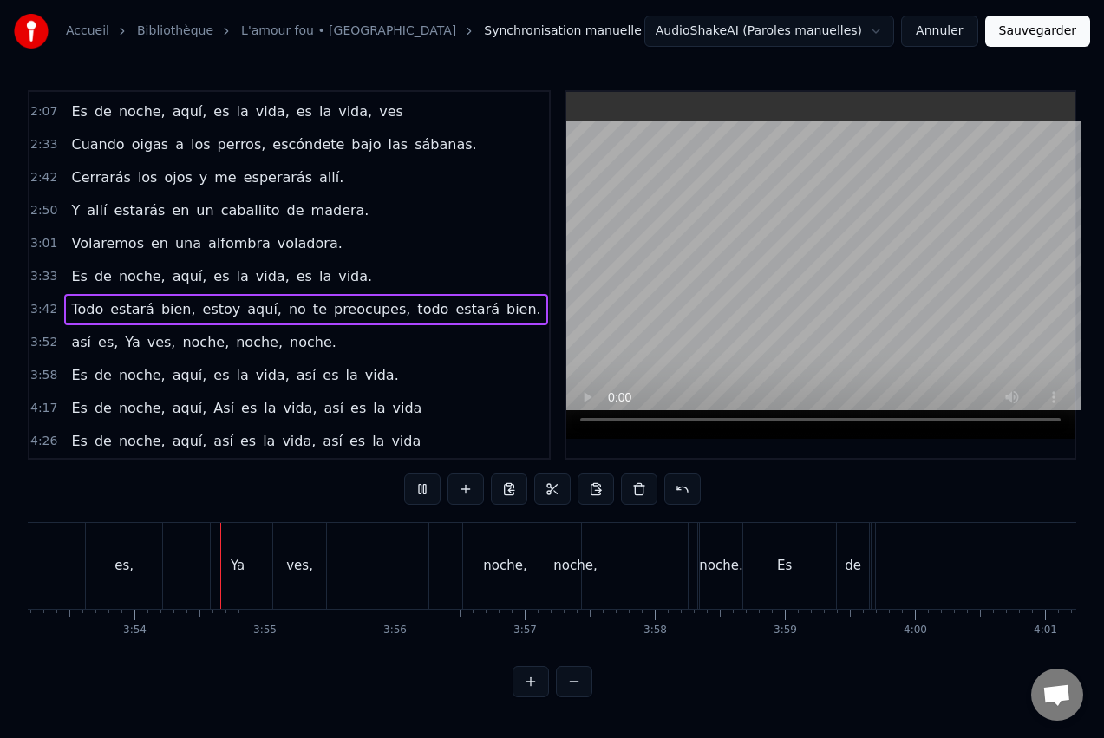
scroll to position [0, 30368]
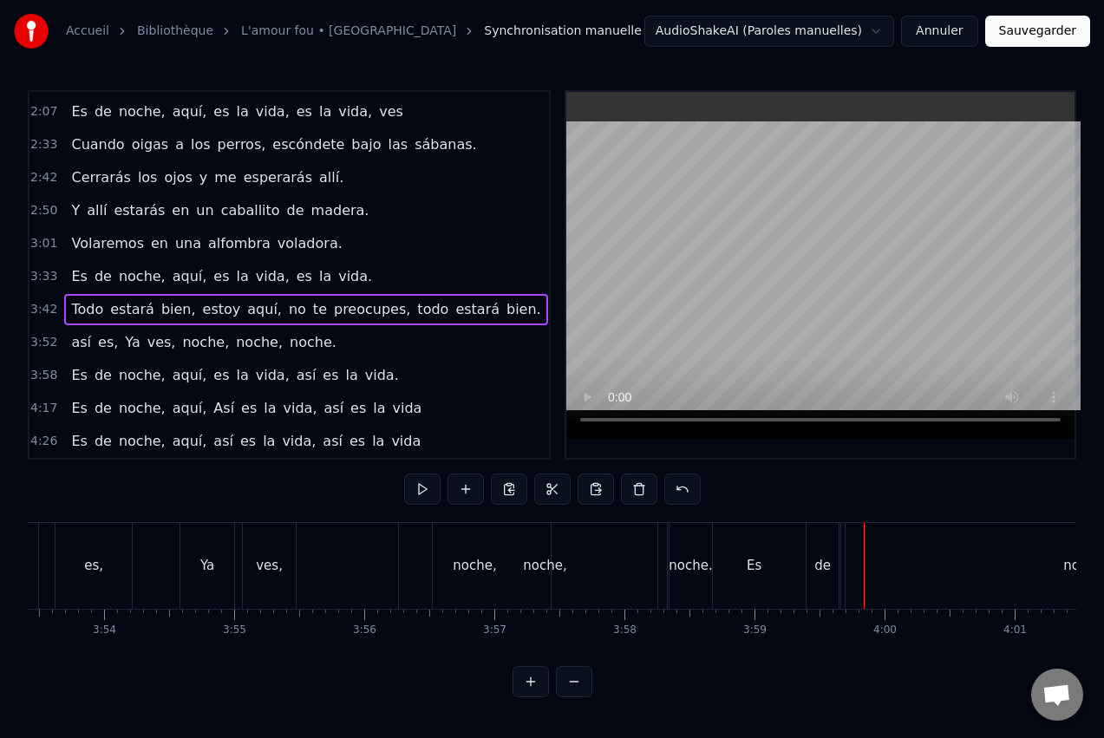
click at [94, 305] on span "Todo" at bounding box center [87, 309] width 36 height 20
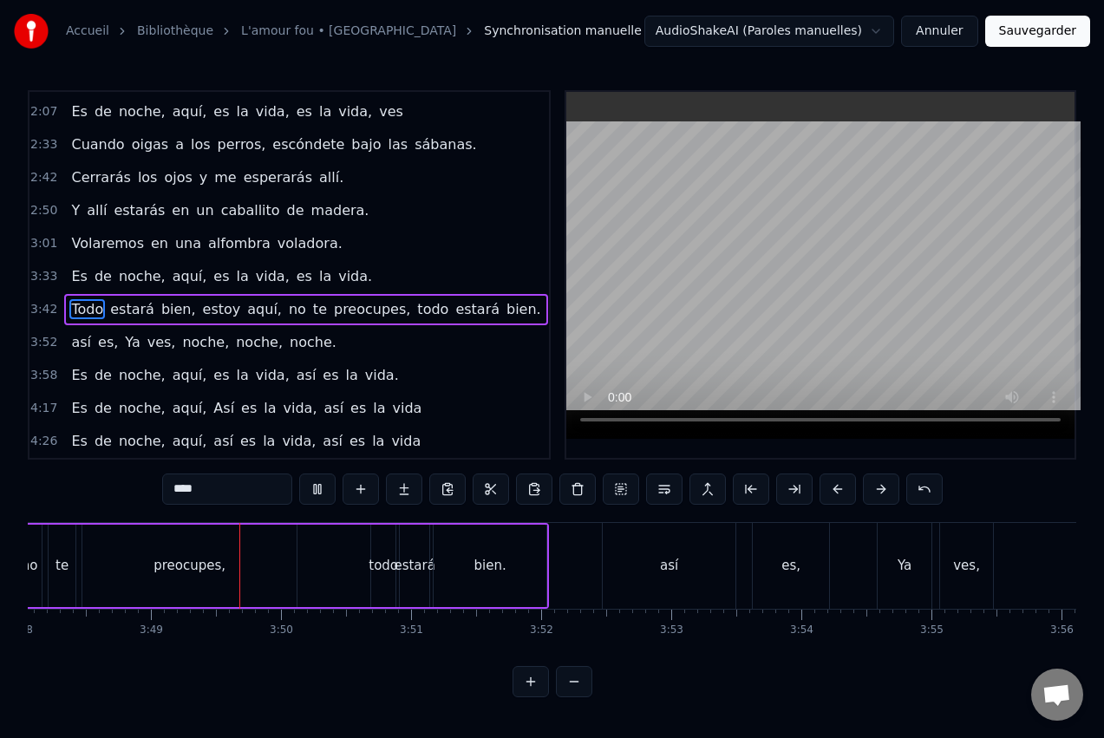
scroll to position [0, 29740]
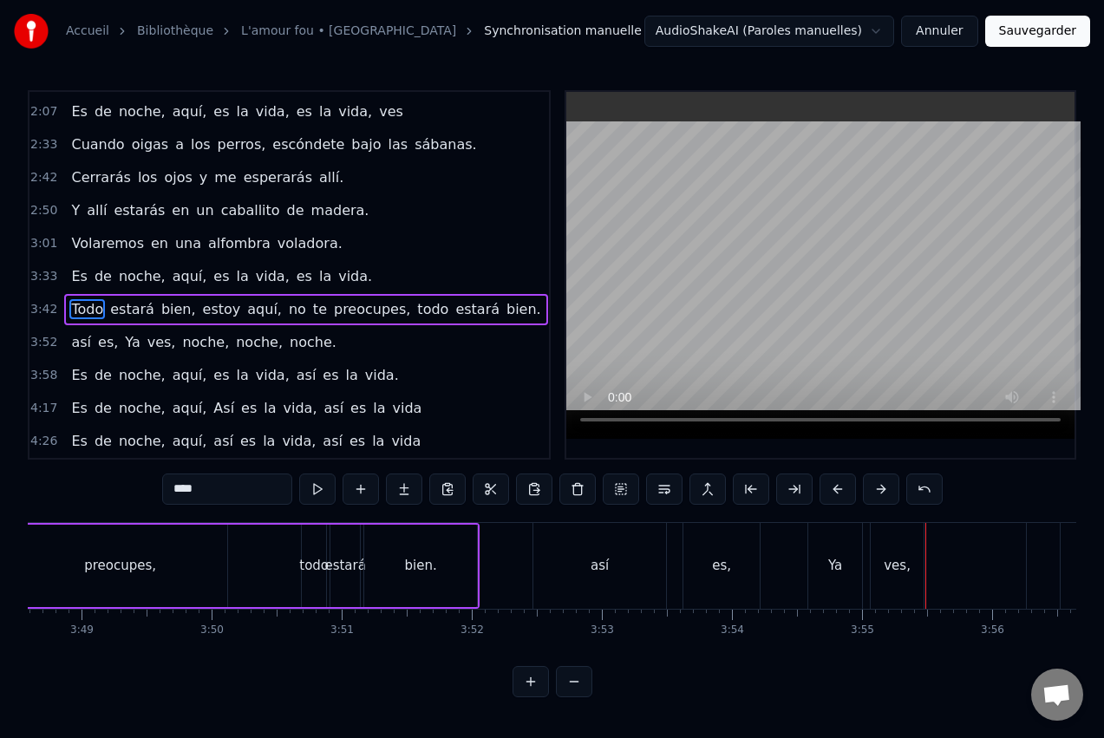
click at [725, 541] on div "es," at bounding box center [721, 566] width 76 height 86
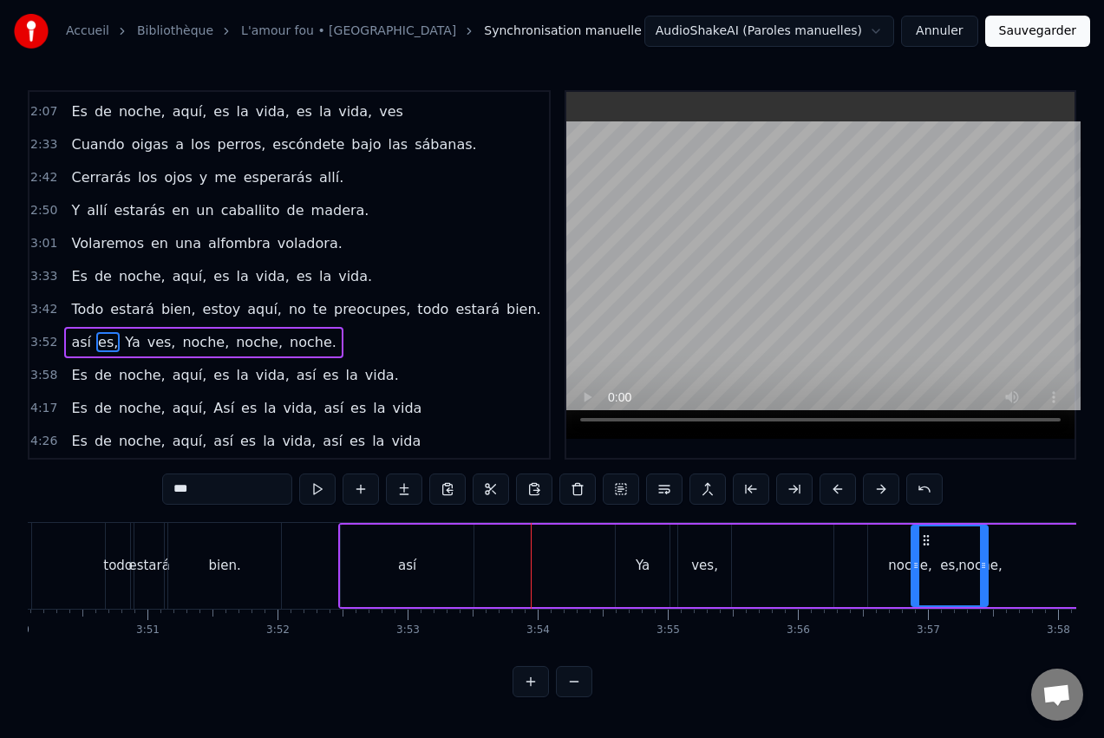
scroll to position [0, 29935]
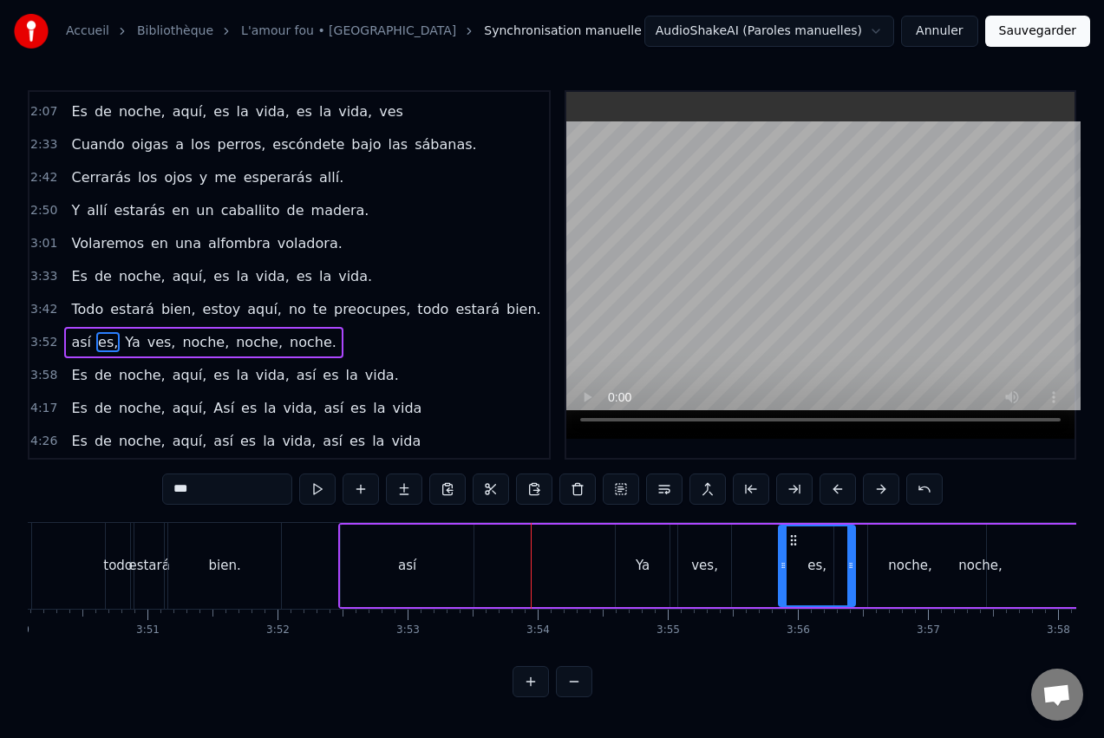
drag, startPoint x: 742, startPoint y: 533, endPoint x: 795, endPoint y: 508, distance: 59.0
click at [422, 534] on div "así" at bounding box center [407, 566] width 133 height 82
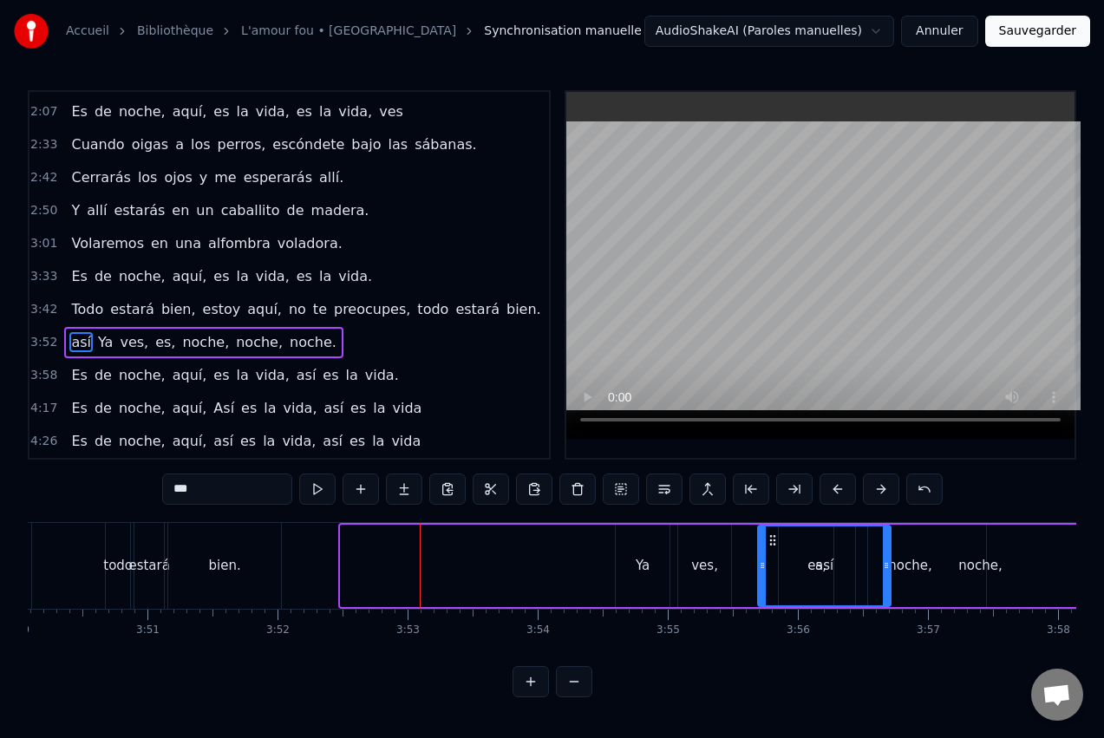
drag, startPoint x: 352, startPoint y: 533, endPoint x: 769, endPoint y: 541, distance: 417.3
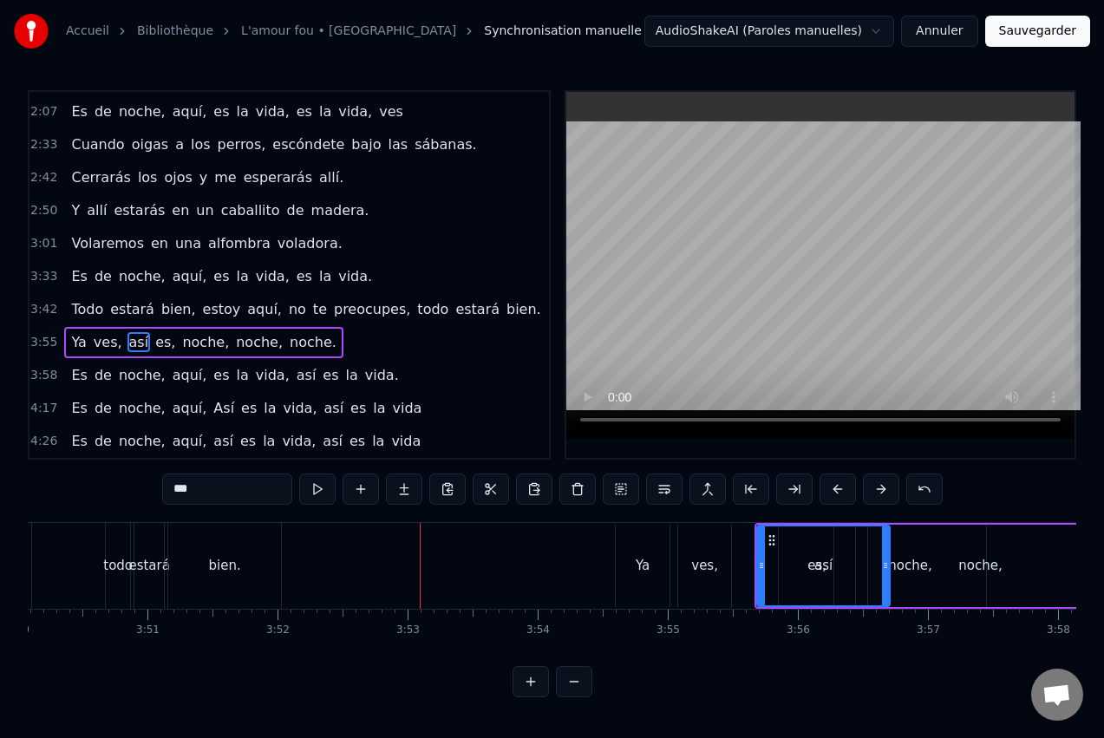
click at [627, 554] on div "Ya" at bounding box center [643, 566] width 54 height 82
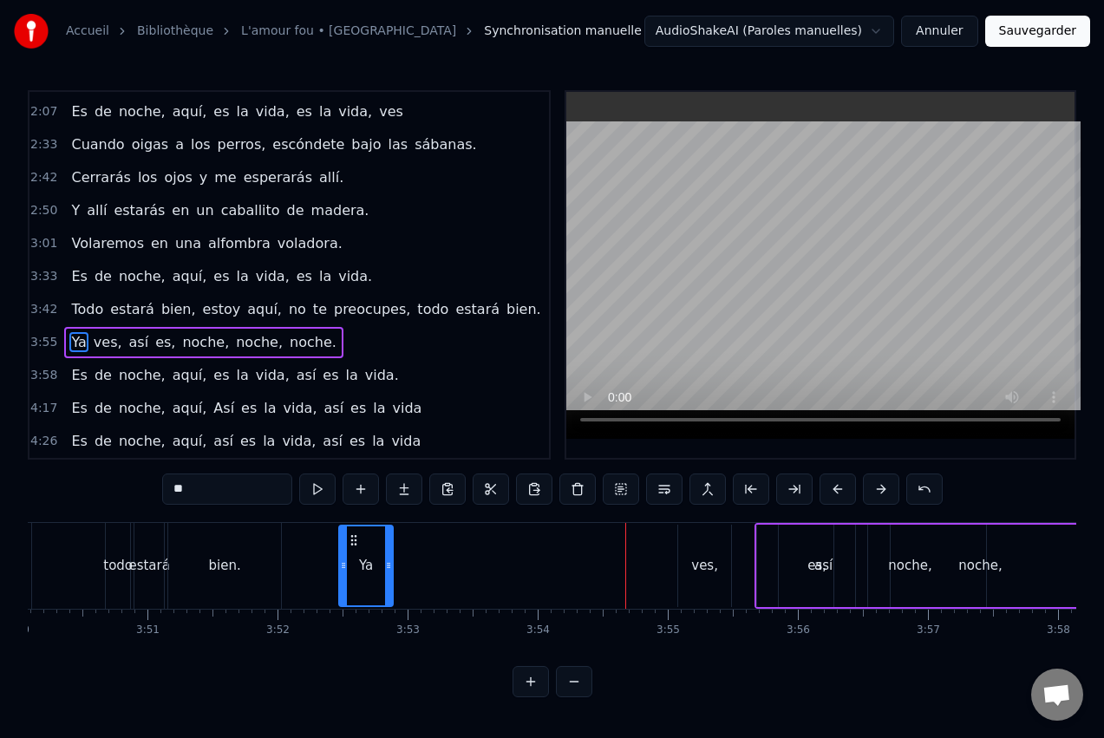
drag, startPoint x: 629, startPoint y: 538, endPoint x: 352, endPoint y: 521, distance: 277.2
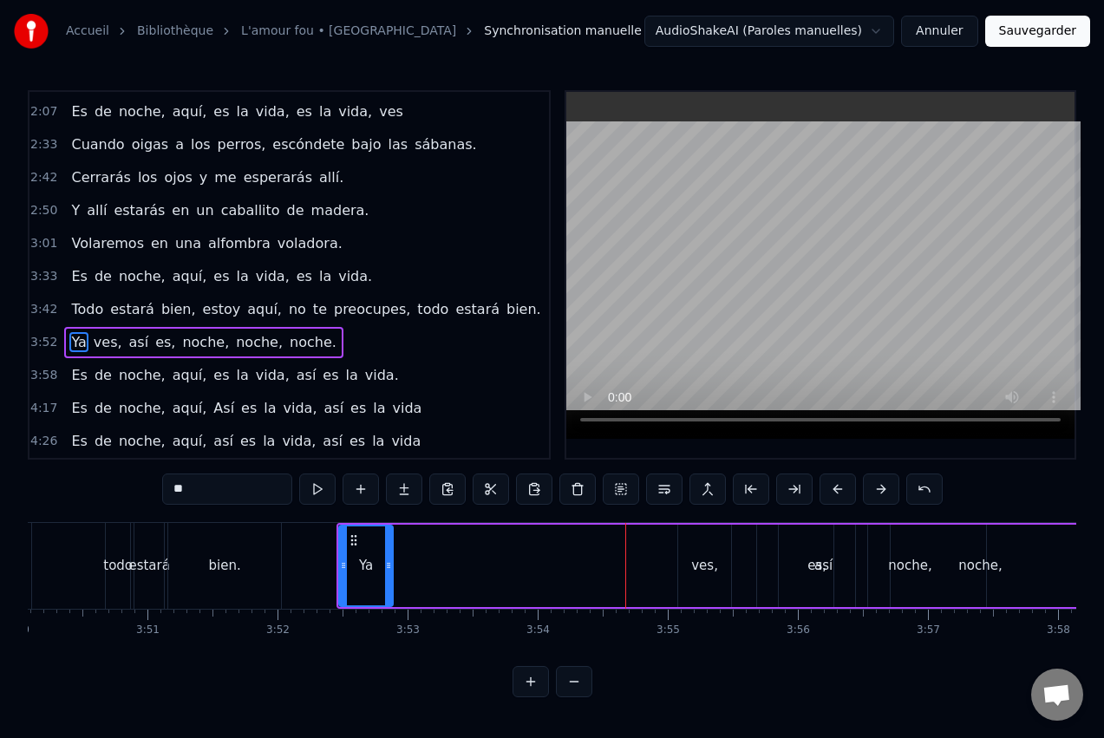
click at [708, 539] on div "ves," at bounding box center [704, 566] width 53 height 82
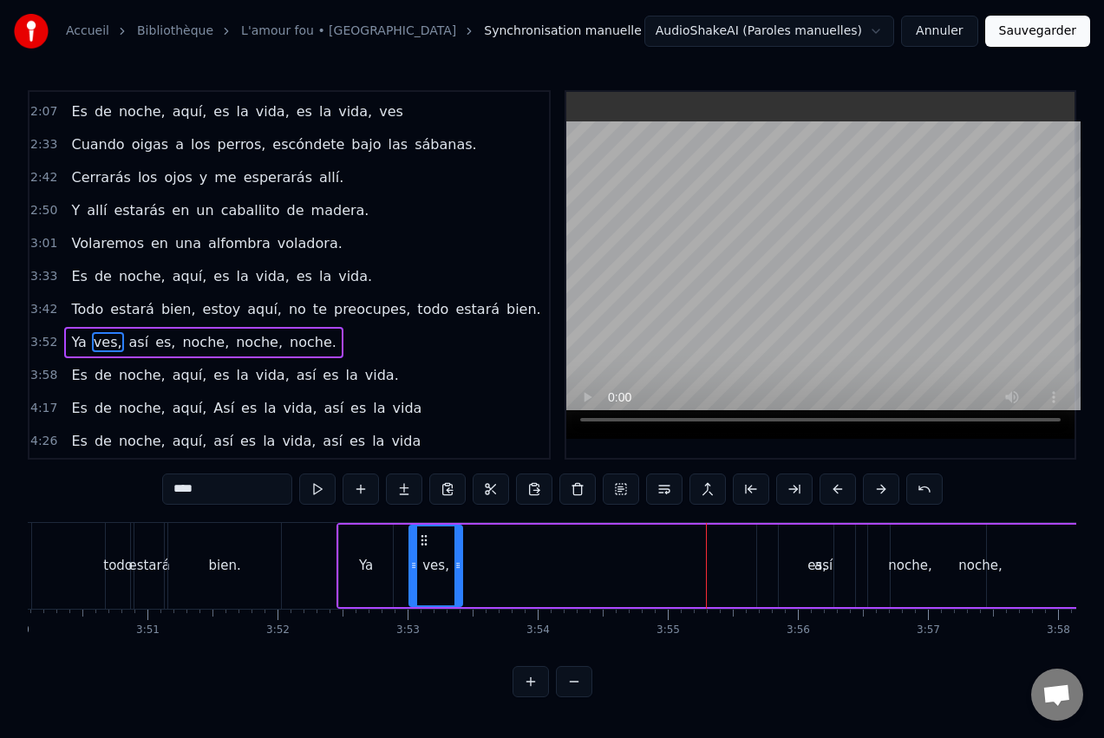
drag, startPoint x: 696, startPoint y: 540, endPoint x: 444, endPoint y: 534, distance: 251.6
click at [428, 531] on div "ves," at bounding box center [435, 565] width 51 height 79
drag, startPoint x: 462, startPoint y: 563, endPoint x: 576, endPoint y: 559, distance: 113.7
click at [576, 559] on icon at bounding box center [572, 566] width 7 height 14
click at [382, 559] on div "Ya" at bounding box center [366, 566] width 54 height 82
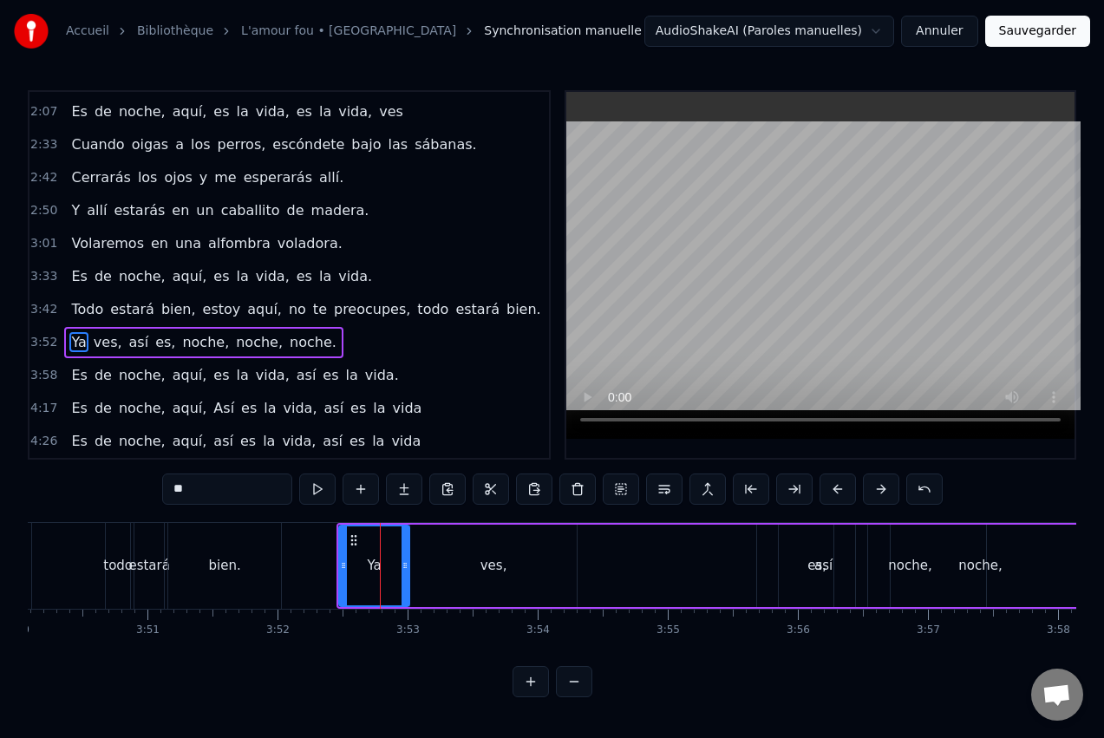
drag, startPoint x: 387, startPoint y: 559, endPoint x: 403, endPoint y: 557, distance: 16.6
click at [403, 557] on div at bounding box center [405, 565] width 7 height 79
drag, startPoint x: 340, startPoint y: 558, endPoint x: 311, endPoint y: 556, distance: 29.5
click at [311, 556] on div at bounding box center [312, 565] width 7 height 79
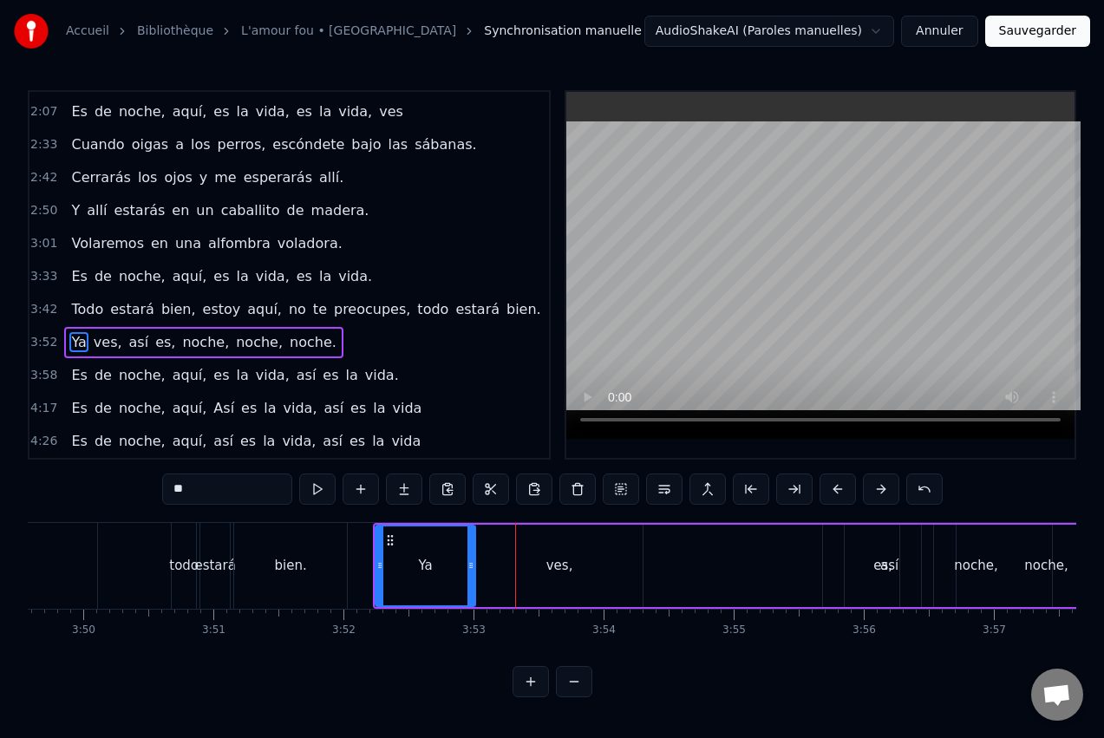
scroll to position [0, 29878]
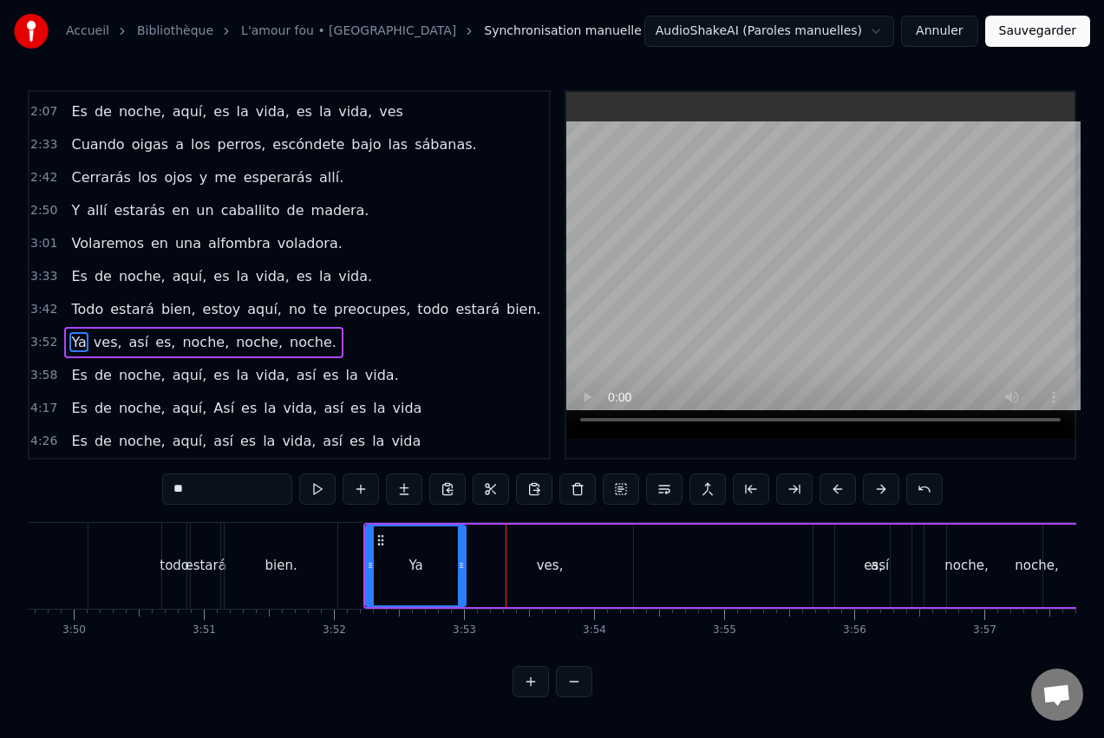
click at [579, 567] on div "ves," at bounding box center [550, 566] width 167 height 82
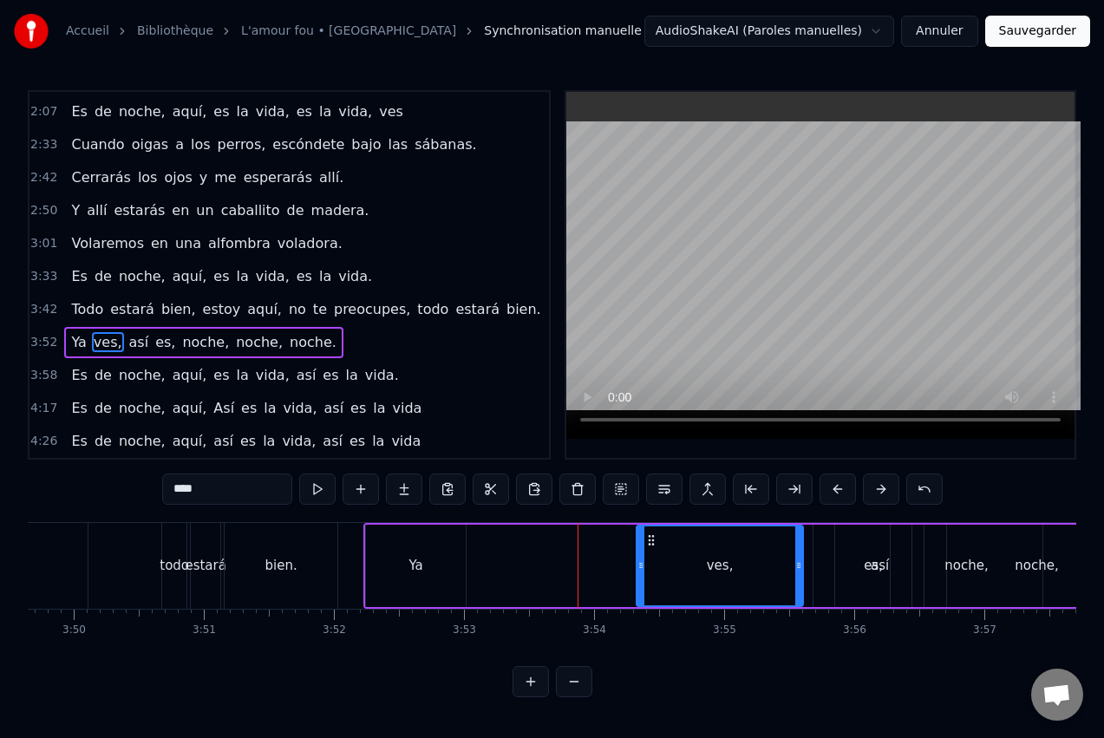
drag, startPoint x: 484, startPoint y: 537, endPoint x: 651, endPoint y: 529, distance: 167.6
click at [652, 529] on div "ves," at bounding box center [720, 565] width 165 height 79
click at [444, 555] on div "Ya" at bounding box center [416, 566] width 100 height 82
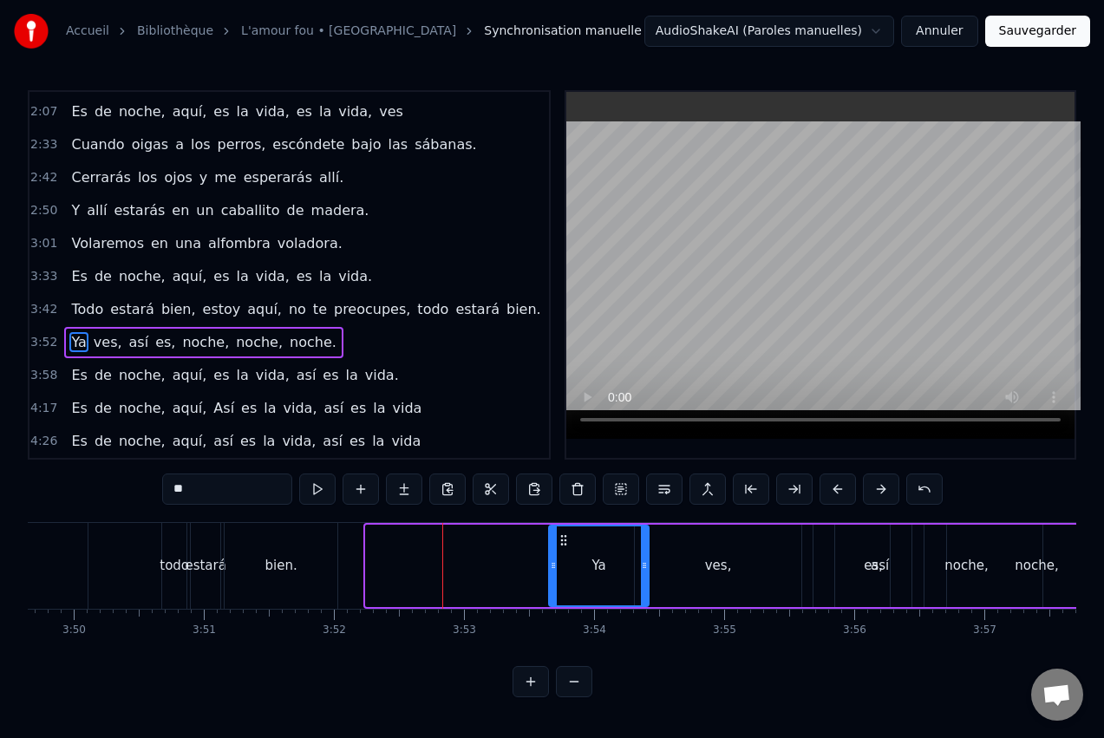
drag, startPoint x: 392, startPoint y: 534, endPoint x: 562, endPoint y: 530, distance: 170.1
click at [562, 530] on div "Ya" at bounding box center [599, 565] width 98 height 79
click at [303, 560] on div "bien." at bounding box center [281, 566] width 113 height 86
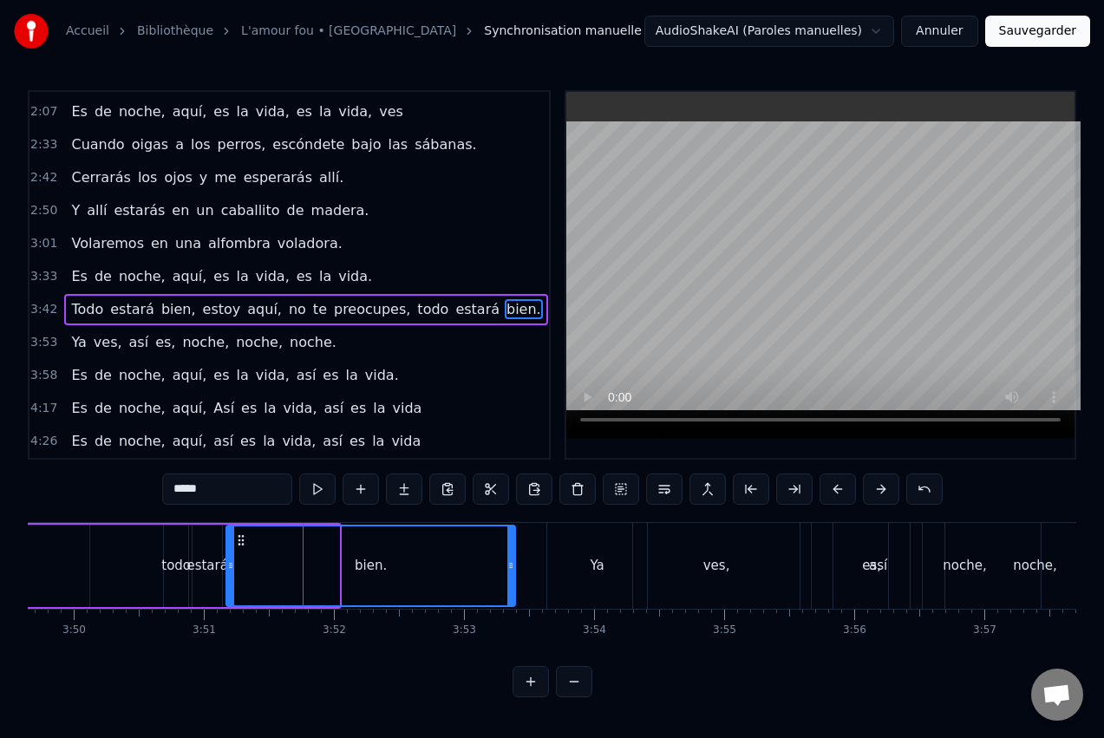
drag, startPoint x: 342, startPoint y: 554, endPoint x: 513, endPoint y: 543, distance: 171.2
click at [513, 545] on div at bounding box center [510, 565] width 7 height 79
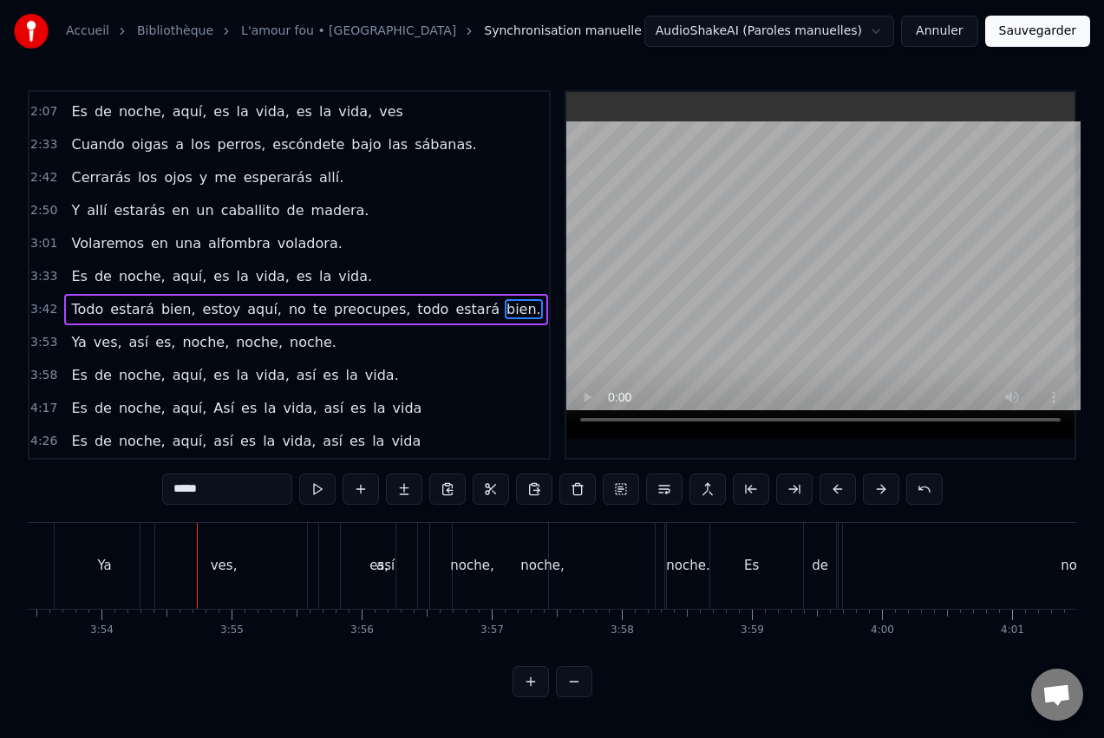
scroll to position [0, 30387]
click at [219, 565] on div "ves," at bounding box center [207, 566] width 167 height 86
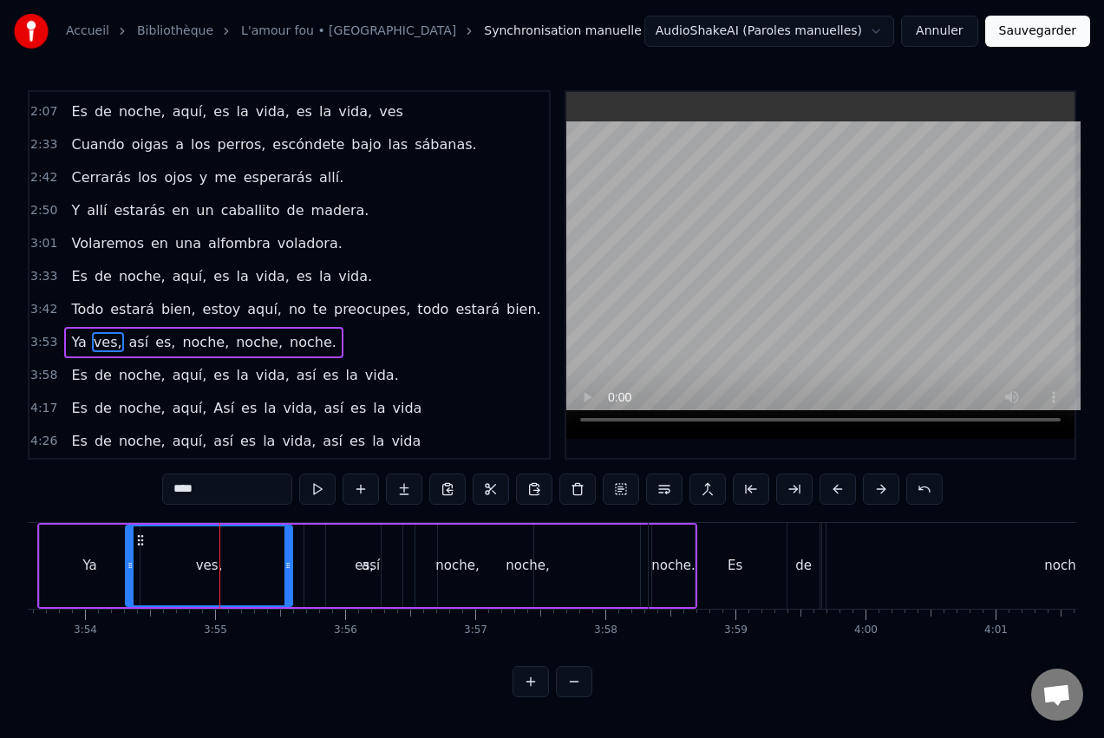
click at [572, 562] on div "noche," at bounding box center [527, 566] width 225 height 82
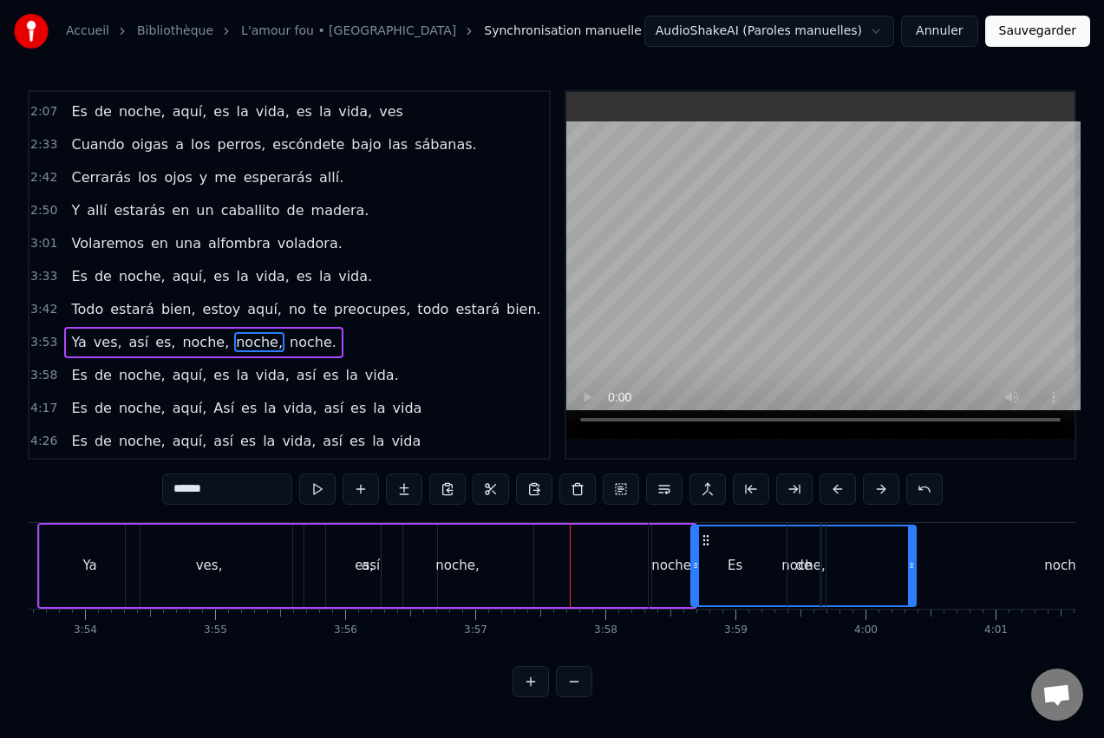
drag, startPoint x: 427, startPoint y: 535, endPoint x: 703, endPoint y: 572, distance: 278.3
click at [469, 566] on div "noche," at bounding box center [456, 566] width 43 height 20
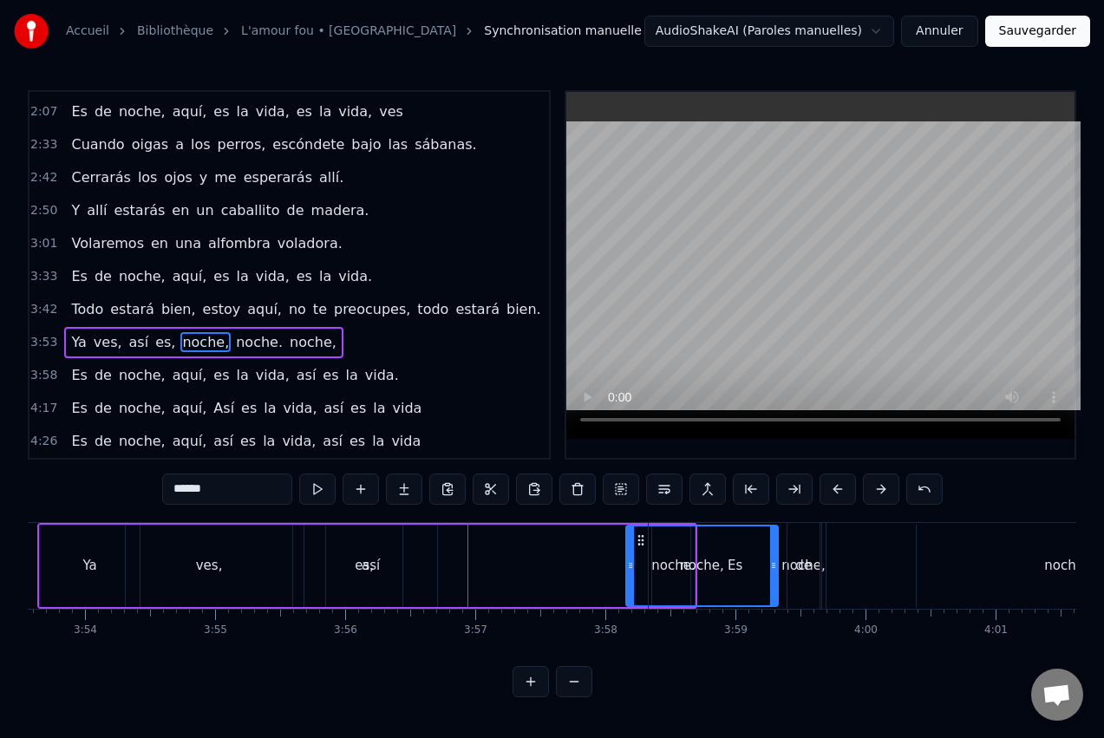
drag, startPoint x: 394, startPoint y: 536, endPoint x: 641, endPoint y: 553, distance: 247.7
click at [640, 552] on div "noche," at bounding box center [702, 565] width 150 height 79
click at [376, 559] on div "es," at bounding box center [364, 566] width 76 height 82
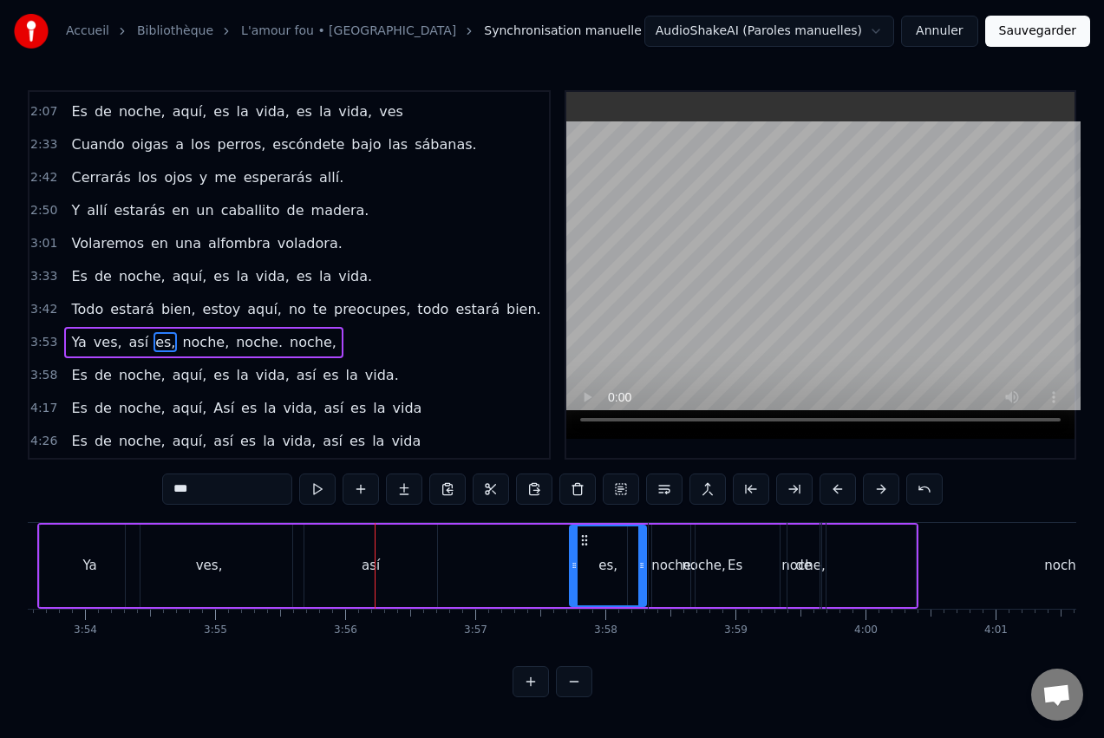
drag, startPoint x: 342, startPoint y: 538, endPoint x: 585, endPoint y: 554, distance: 244.3
click at [585, 554] on div "es," at bounding box center [608, 565] width 75 height 79
click at [334, 537] on div "así" at bounding box center [370, 566] width 133 height 82
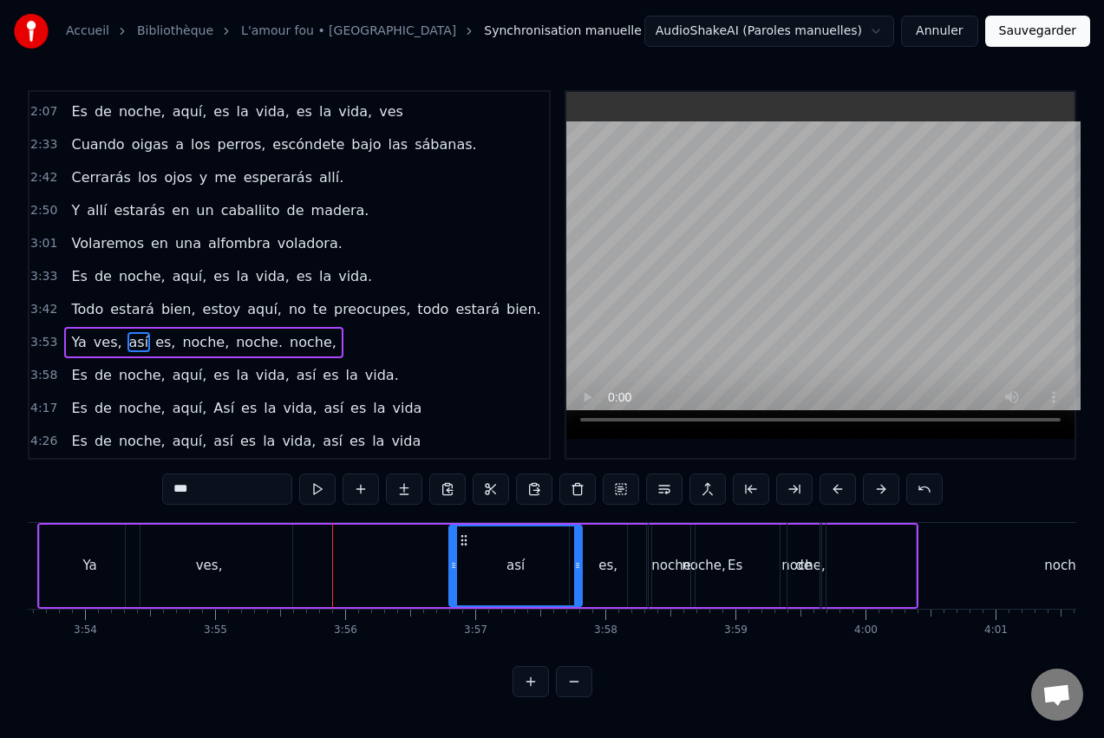
drag, startPoint x: 351, startPoint y: 535, endPoint x: 462, endPoint y: 541, distance: 111.2
click at [462, 541] on icon at bounding box center [464, 540] width 14 height 14
click at [238, 572] on div "ves," at bounding box center [209, 566] width 167 height 82
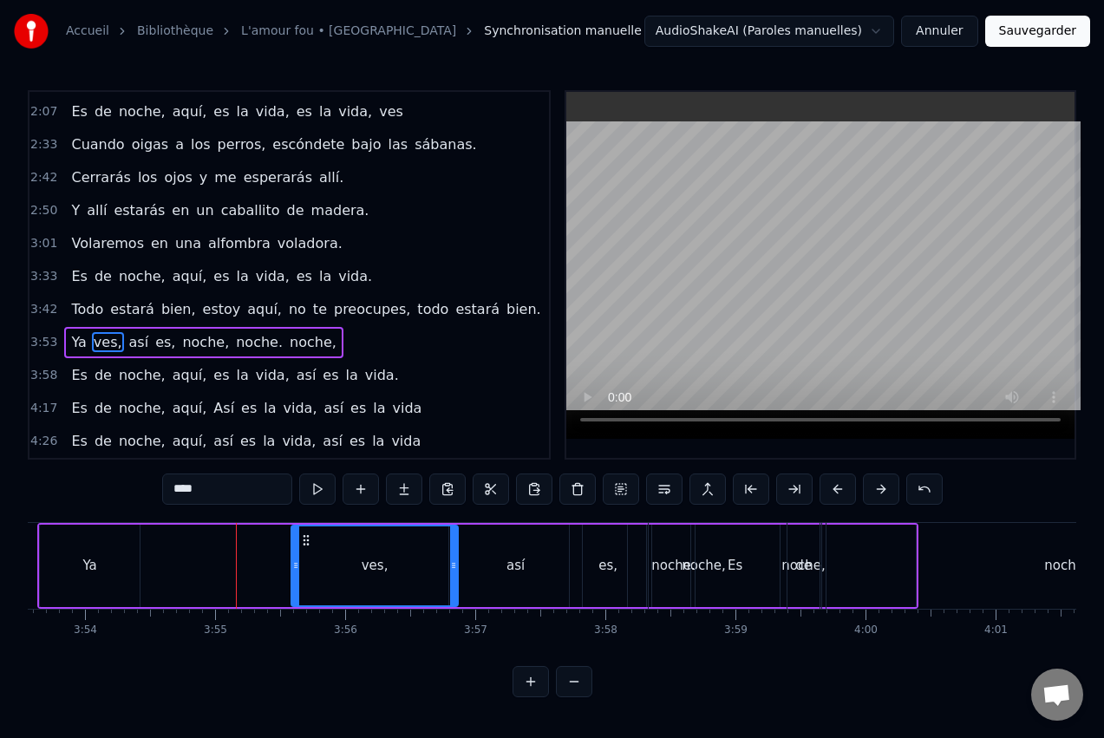
drag, startPoint x: 141, startPoint y: 539, endPoint x: 306, endPoint y: 548, distance: 165.9
click at [306, 548] on div "ves," at bounding box center [374, 565] width 165 height 79
drag, startPoint x: 297, startPoint y: 553, endPoint x: 370, endPoint y: 549, distance: 73.9
click at [370, 549] on div at bounding box center [369, 565] width 7 height 79
click at [107, 564] on div "Ya" at bounding box center [90, 566] width 100 height 82
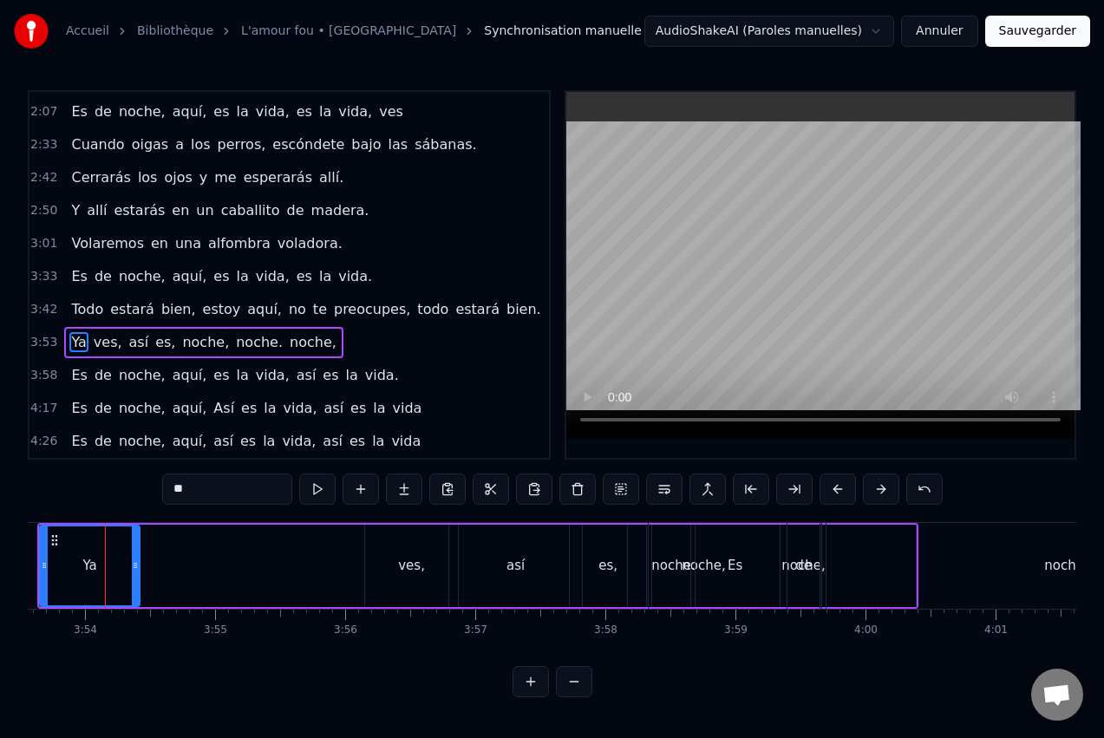
scroll to position [0, 30378]
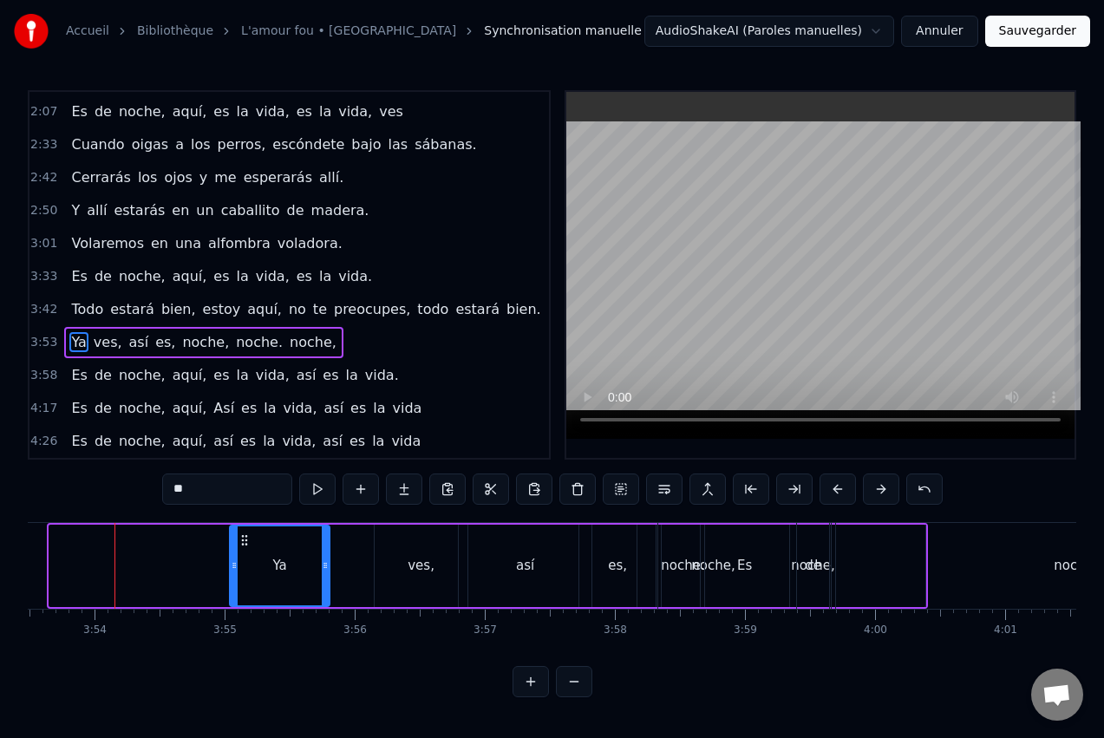
drag, startPoint x: 69, startPoint y: 539, endPoint x: 249, endPoint y: 534, distance: 180.5
click at [249, 534] on icon at bounding box center [245, 540] width 14 height 14
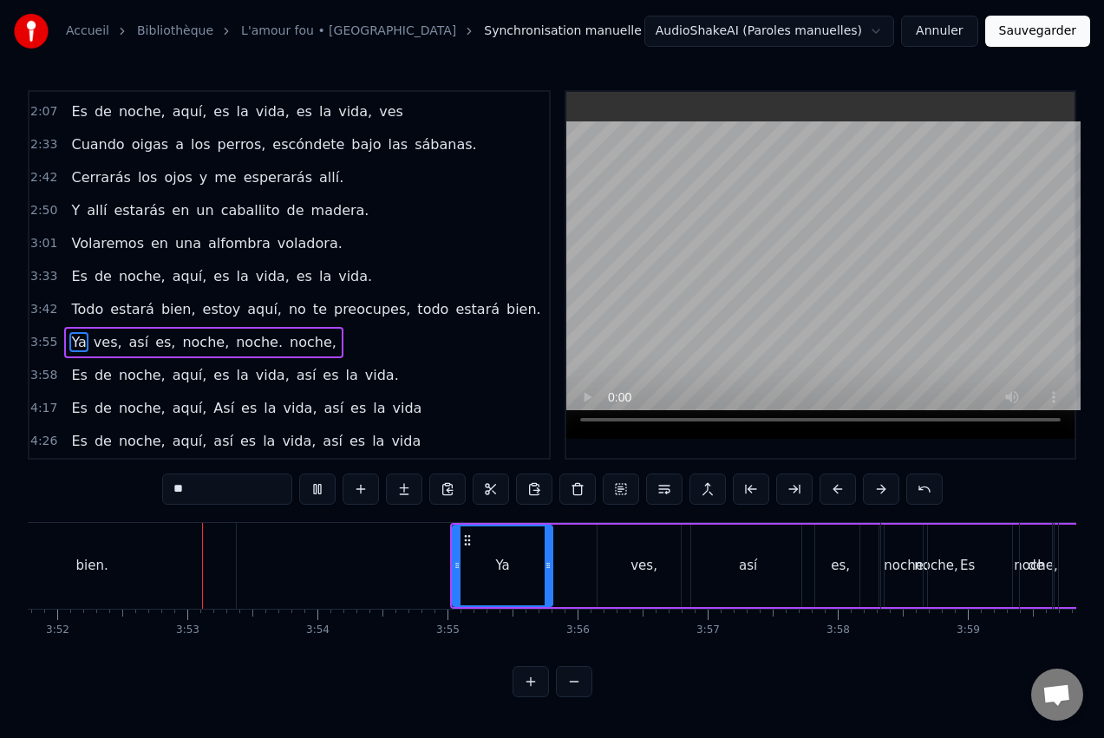
scroll to position [0, 30184]
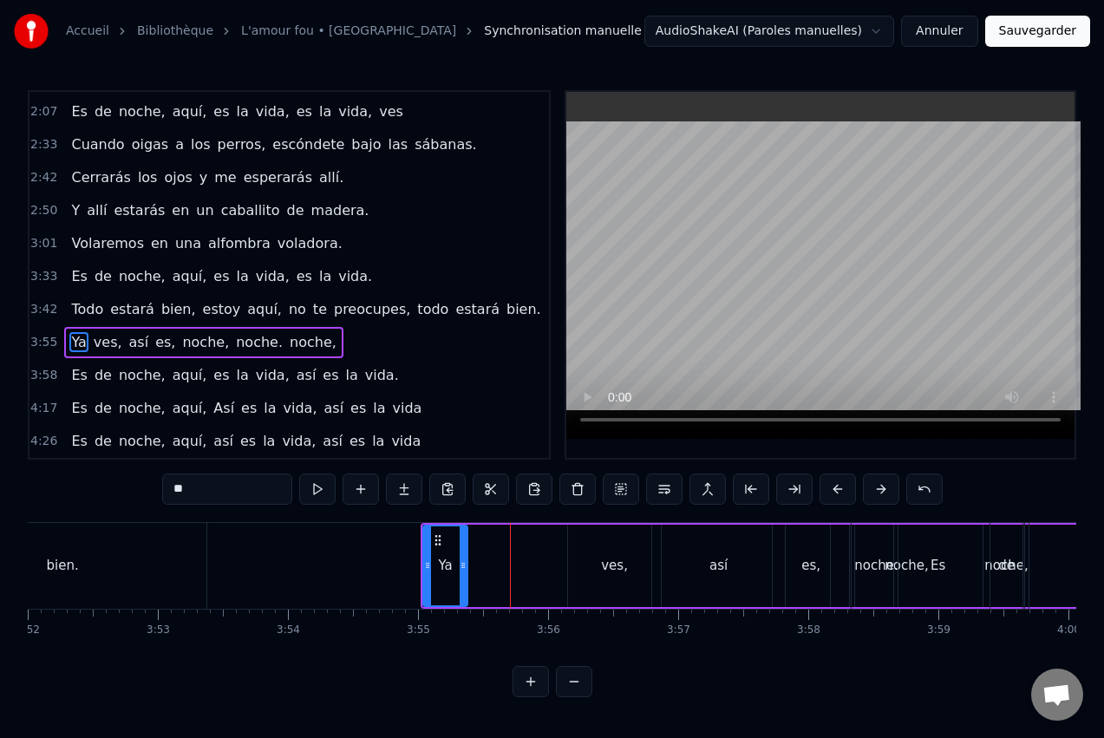
drag, startPoint x: 519, startPoint y: 566, endPoint x: 463, endPoint y: 569, distance: 55.6
click at [463, 569] on icon at bounding box center [463, 566] width 7 height 14
click at [615, 556] on div "ves," at bounding box center [614, 566] width 27 height 20
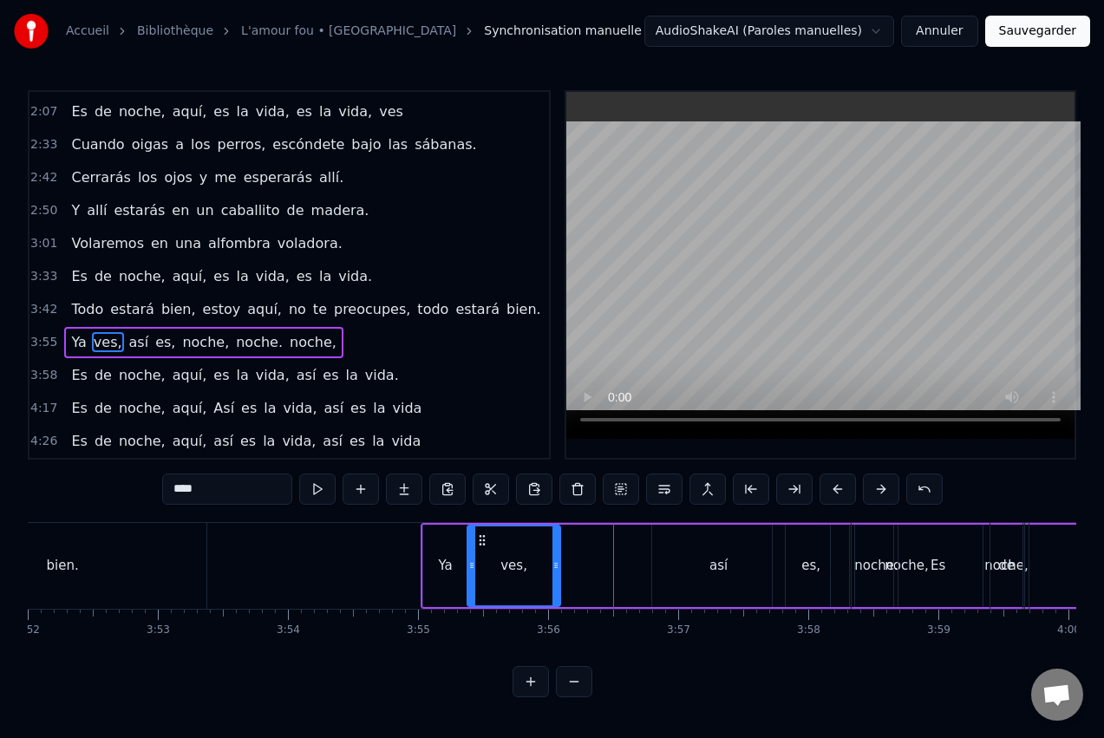
drag, startPoint x: 579, startPoint y: 539, endPoint x: 481, endPoint y: 542, distance: 97.2
click at [481, 542] on icon at bounding box center [482, 540] width 14 height 14
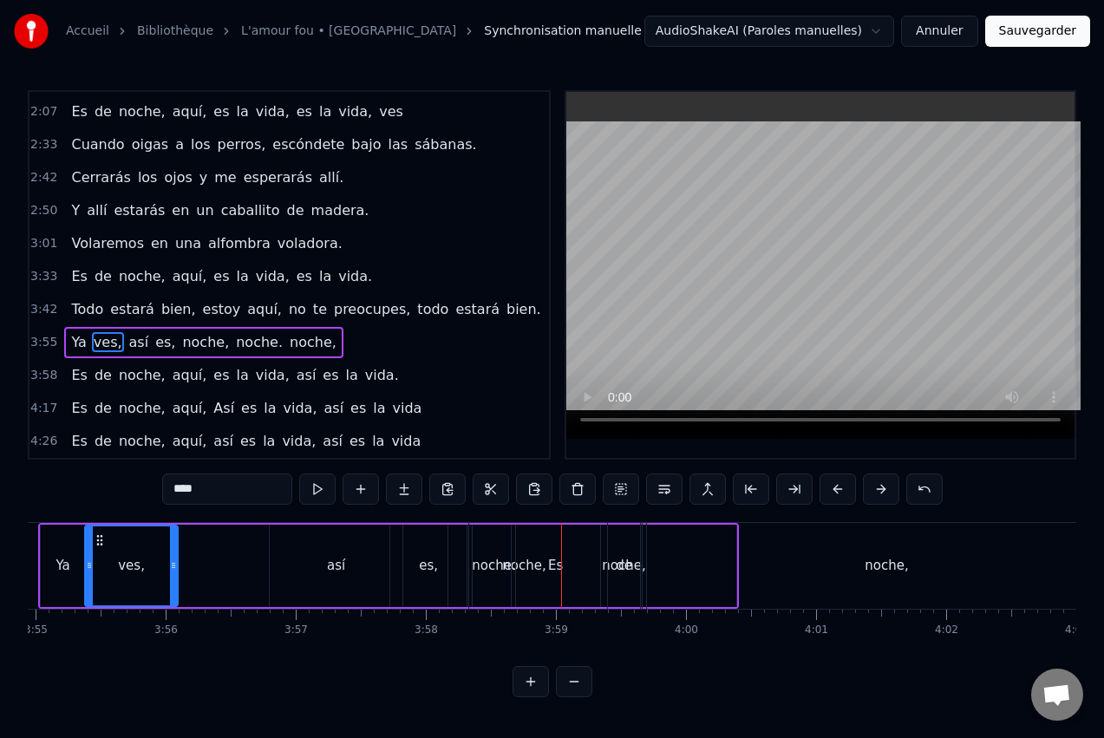
scroll to position [0, 30556]
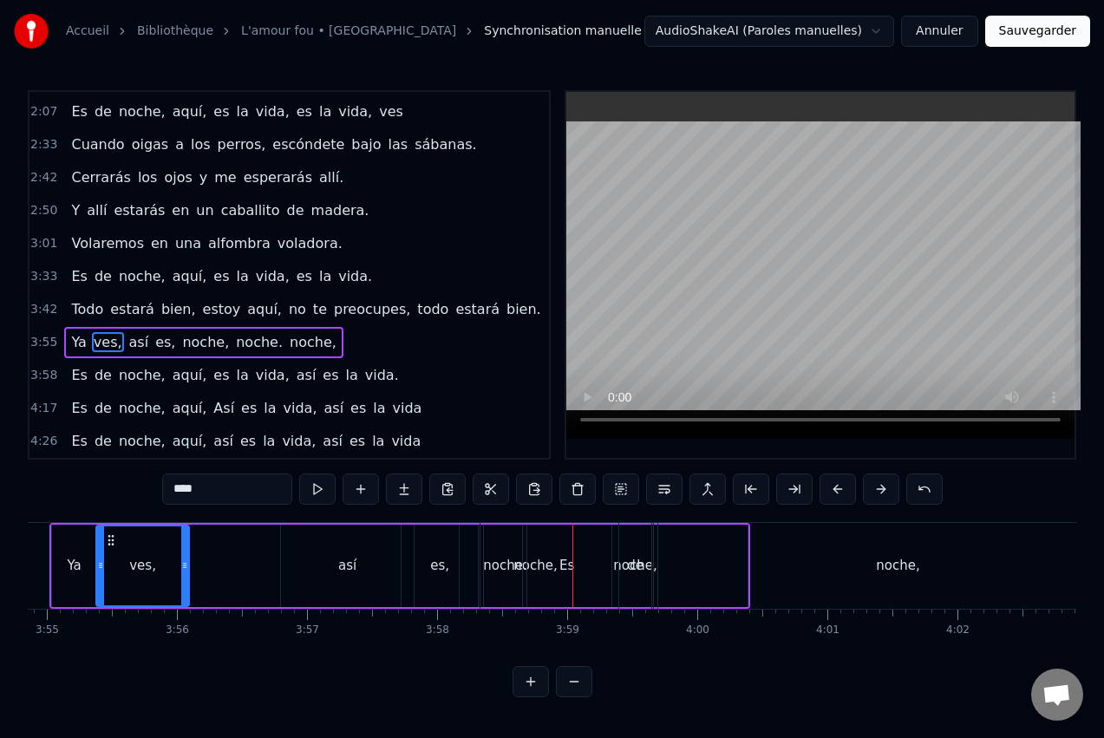
click at [717, 555] on div "noche," at bounding box center [898, 566] width 480 height 86
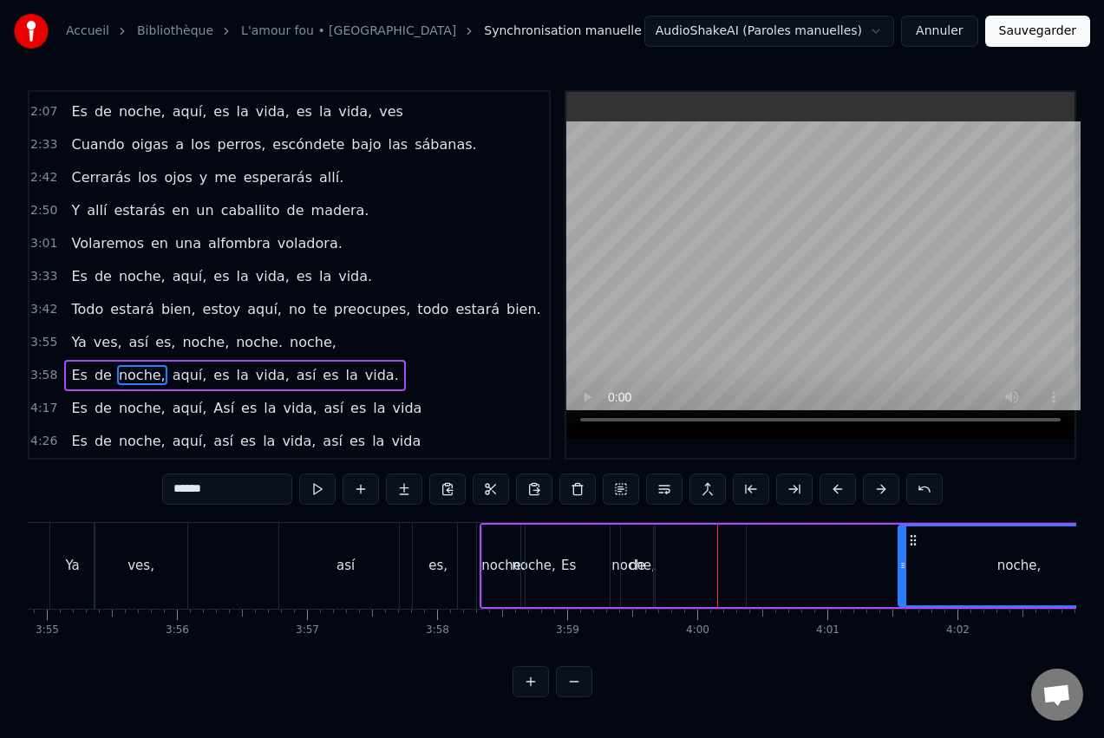
drag, startPoint x: 662, startPoint y: 560, endPoint x: 899, endPoint y: 547, distance: 238.0
click at [899, 547] on div at bounding box center [902, 565] width 7 height 79
click at [641, 556] on div "de" at bounding box center [637, 566] width 16 height 20
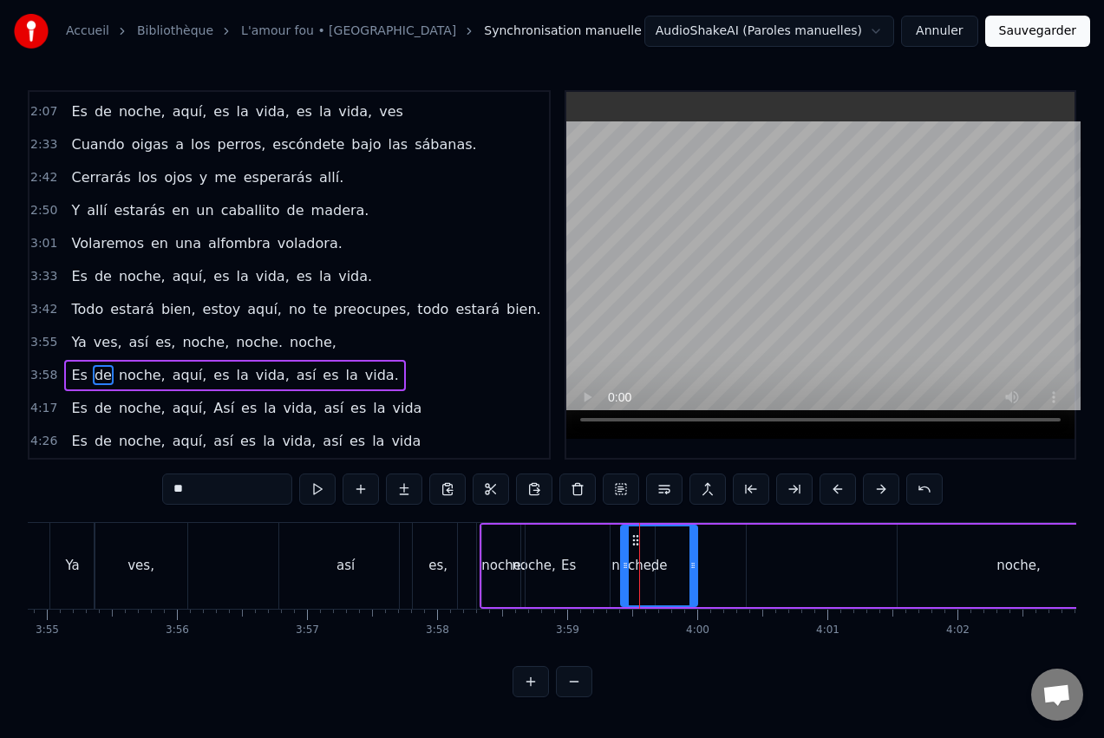
drag, startPoint x: 648, startPoint y: 559, endPoint x: 692, endPoint y: 555, distance: 44.4
click at [692, 555] on div at bounding box center [693, 565] width 7 height 79
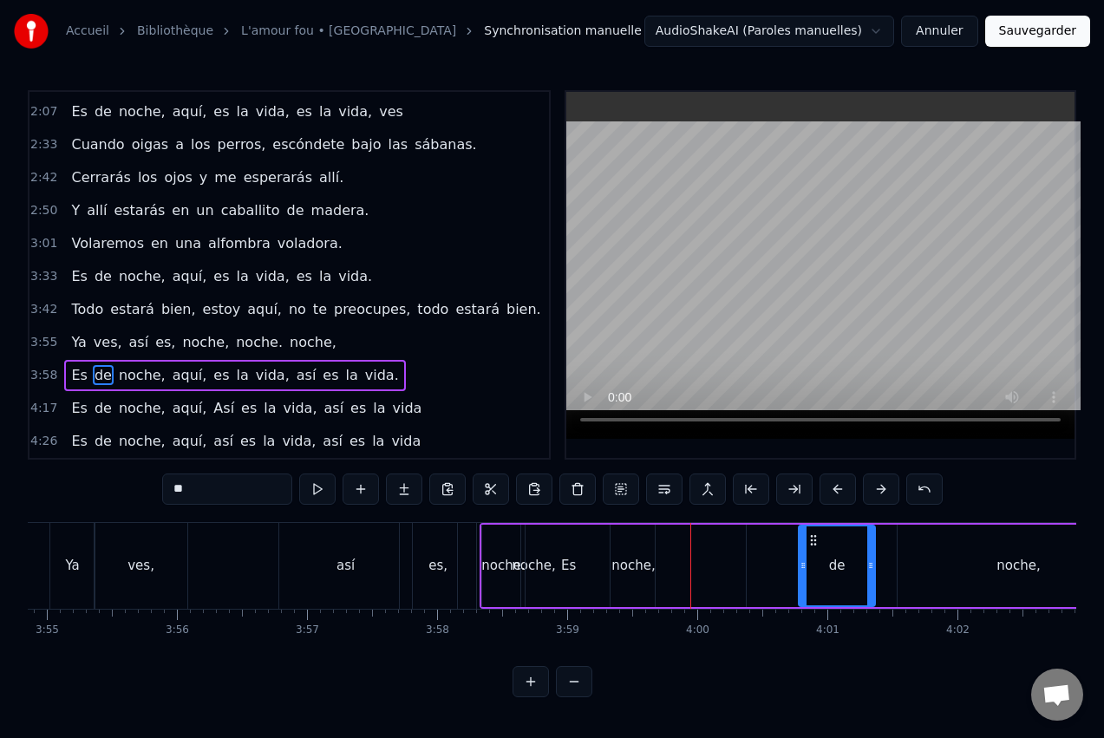
drag, startPoint x: 670, startPoint y: 532, endPoint x: 820, endPoint y: 526, distance: 149.3
click at [819, 526] on div "de" at bounding box center [837, 565] width 75 height 79
click at [625, 562] on div "Es" at bounding box center [568, 566] width 173 height 82
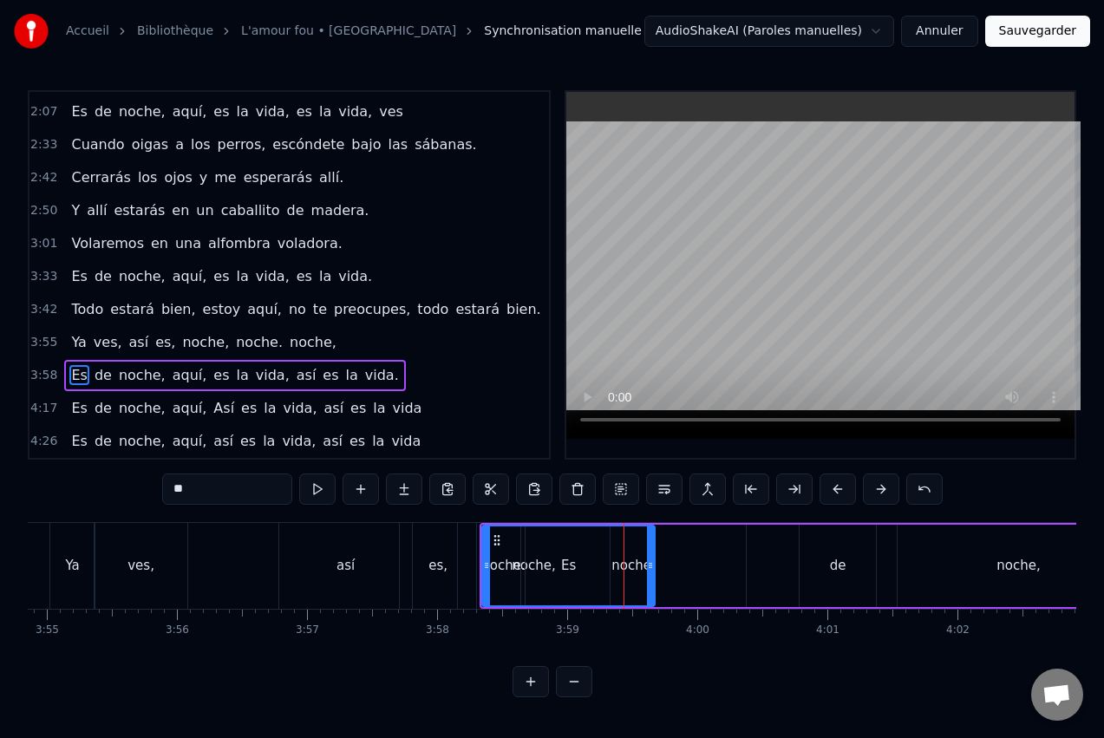
click at [556, 554] on div "Es" at bounding box center [568, 565] width 171 height 79
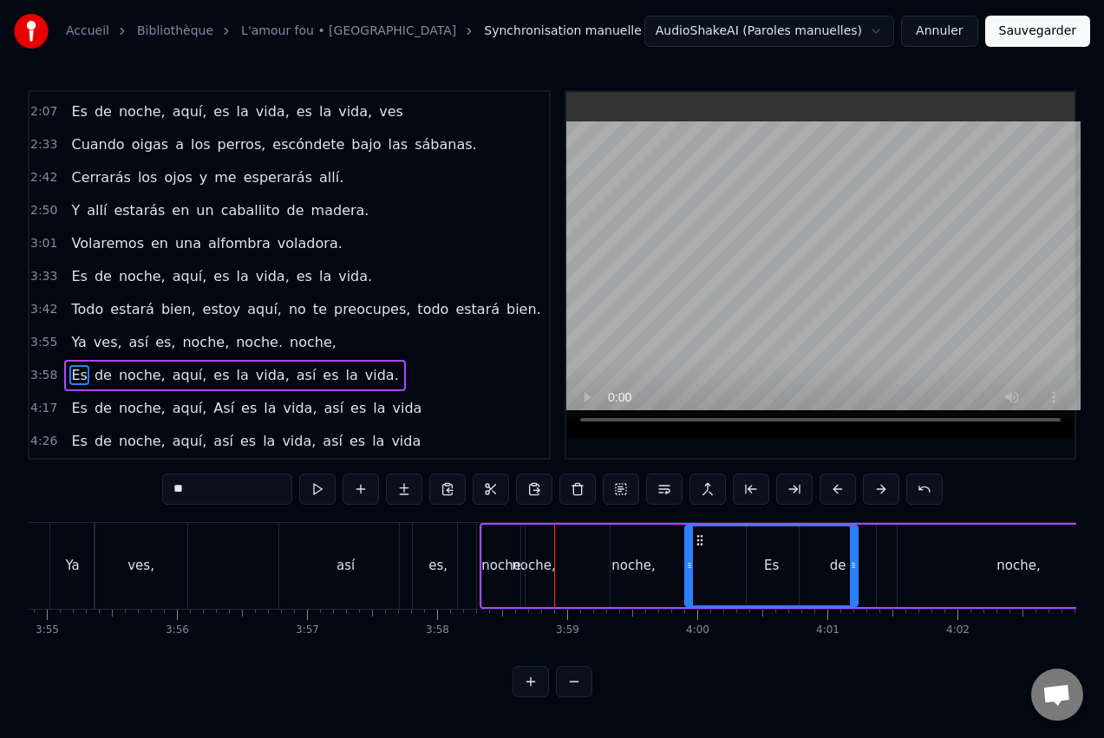
drag, startPoint x: 495, startPoint y: 538, endPoint x: 715, endPoint y: 541, distance: 219.5
click at [701, 538] on icon at bounding box center [700, 540] width 14 height 14
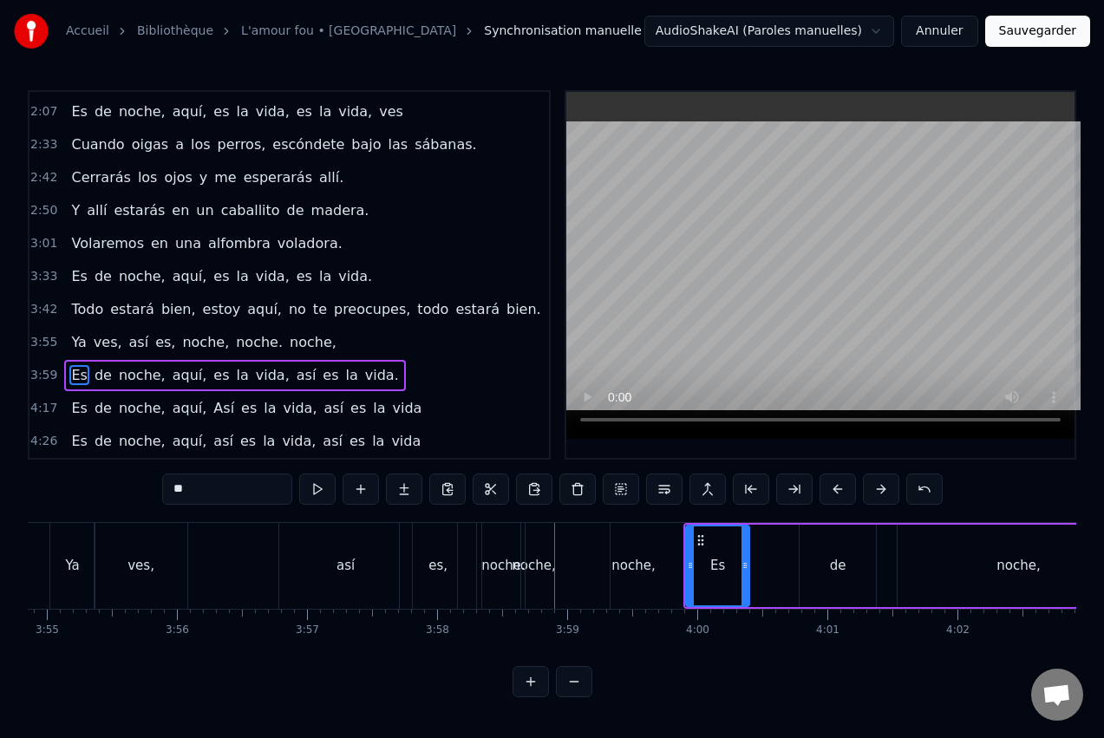
drag, startPoint x: 857, startPoint y: 554, endPoint x: 745, endPoint y: 549, distance: 112.0
click at [747, 549] on div at bounding box center [745, 565] width 7 height 79
drag, startPoint x: 702, startPoint y: 540, endPoint x: 757, endPoint y: 540, distance: 55.5
click at [757, 540] on icon at bounding box center [756, 540] width 14 height 14
click at [666, 549] on div "noche," at bounding box center [633, 566] width 225 height 86
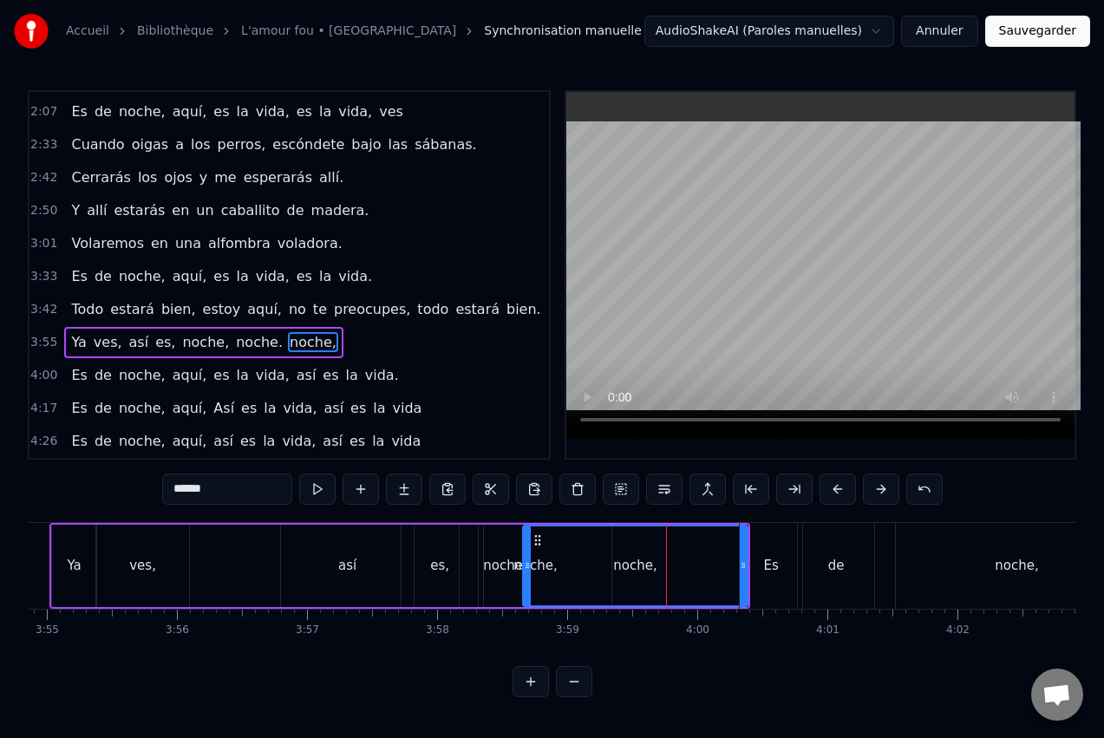
scroll to position [0, 0]
drag, startPoint x: 529, startPoint y: 551, endPoint x: 639, endPoint y: 546, distance: 110.2
click at [636, 546] on div at bounding box center [632, 565] width 7 height 79
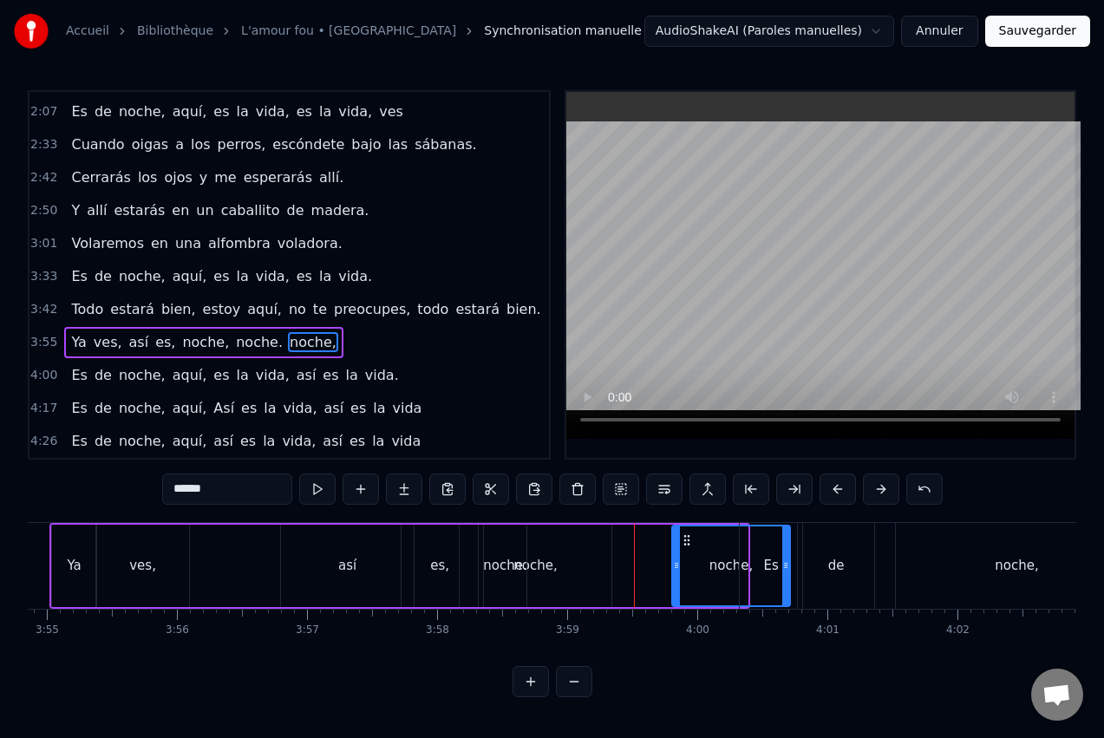
drag, startPoint x: 645, startPoint y: 539, endPoint x: 643, endPoint y: 547, distance: 9.1
click at [688, 541] on icon at bounding box center [687, 540] width 14 height 14
click at [575, 550] on div "noche," at bounding box center [536, 566] width 152 height 82
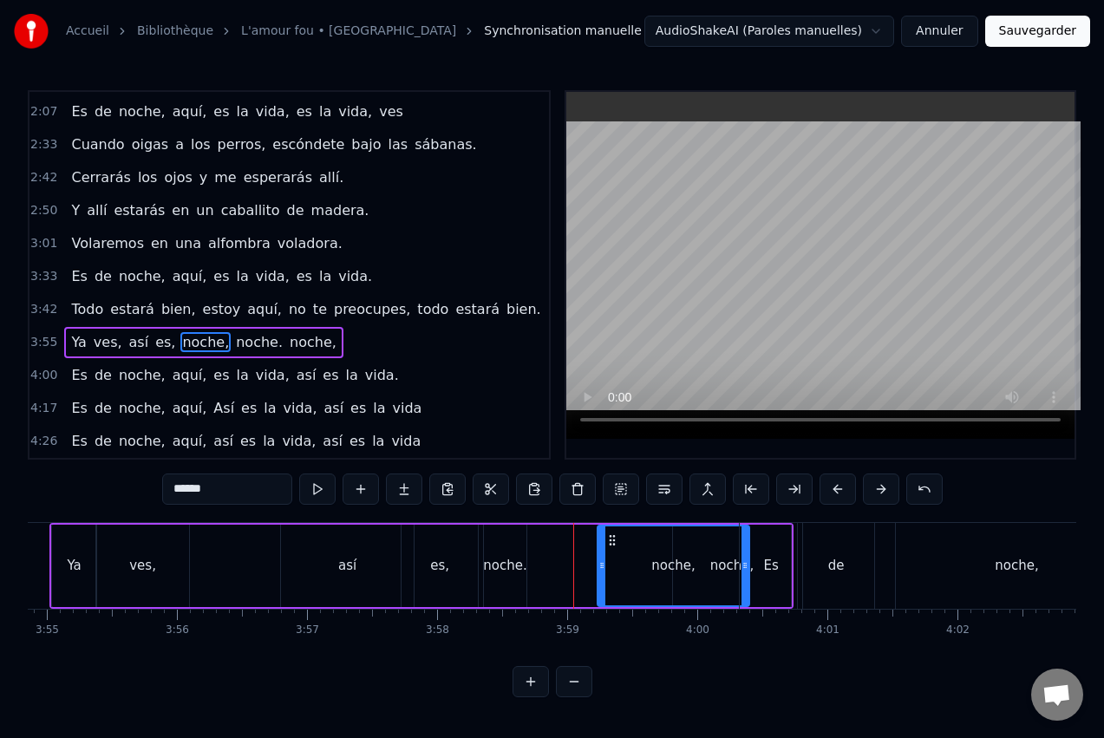
drag, startPoint x: 476, startPoint y: 540, endPoint x: 614, endPoint y: 530, distance: 138.2
click at [517, 547] on div "noche." at bounding box center [505, 566] width 43 height 82
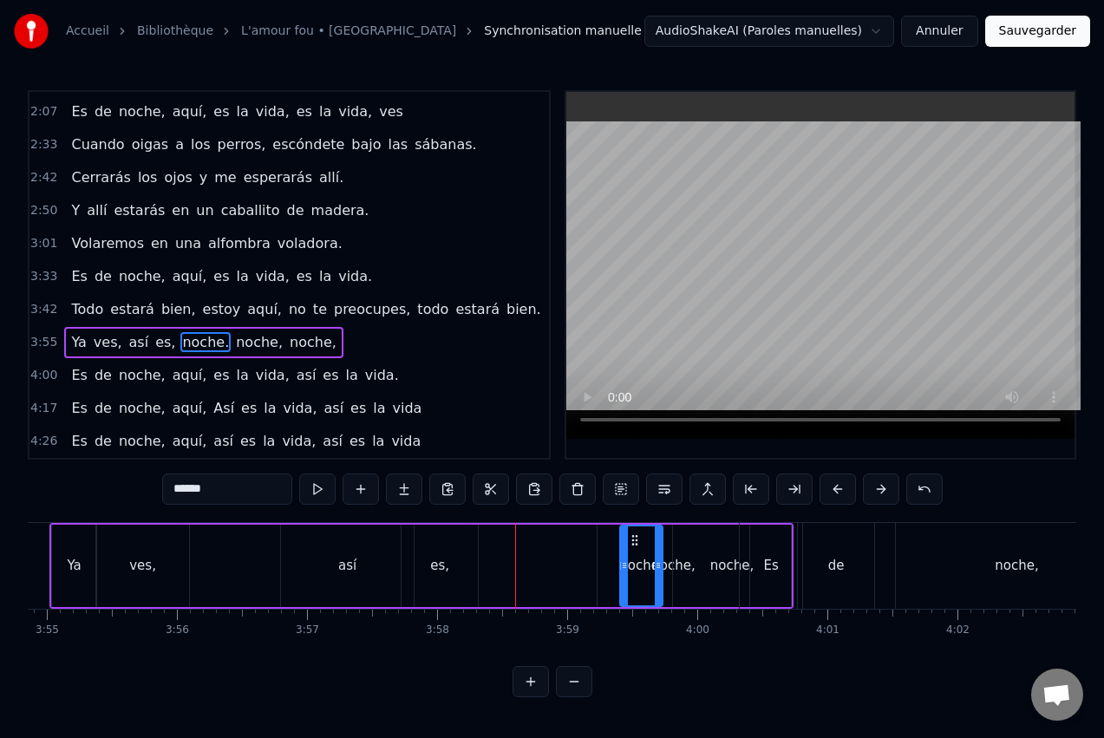
drag, startPoint x: 502, startPoint y: 536, endPoint x: 638, endPoint y: 533, distance: 136.2
click at [450, 550] on div "es," at bounding box center [440, 566] width 76 height 82
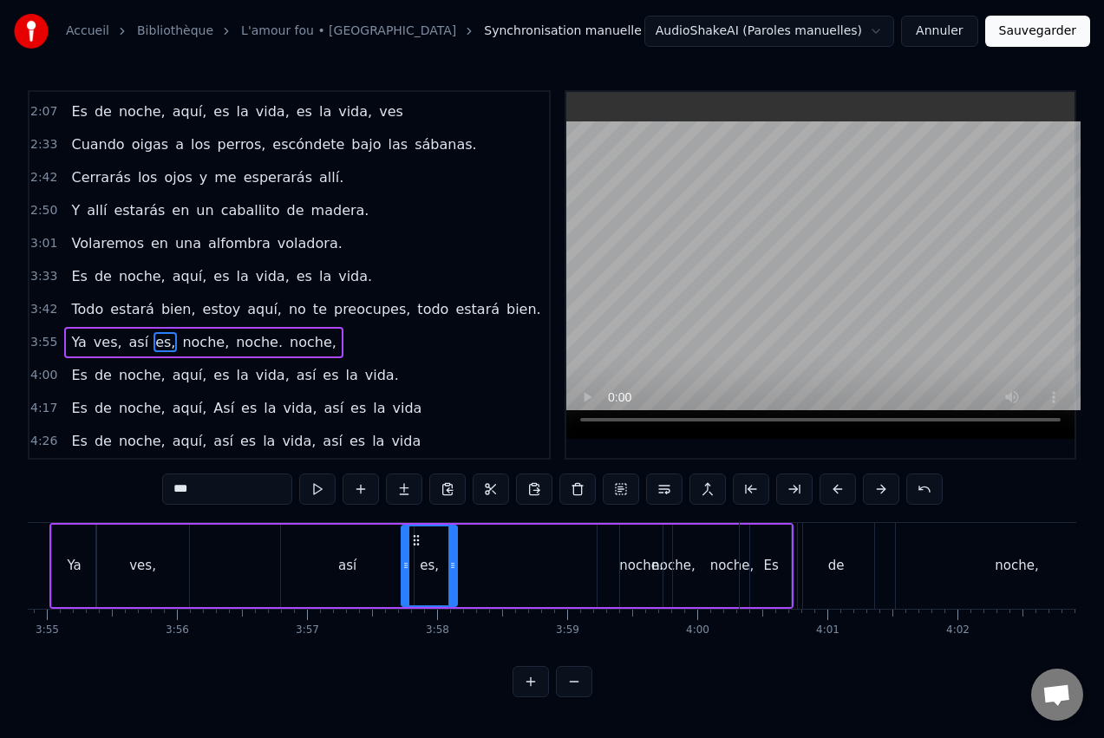
drag, startPoint x: 474, startPoint y: 556, endPoint x: 454, endPoint y: 559, distance: 21.0
click at [454, 559] on div at bounding box center [452, 565] width 7 height 79
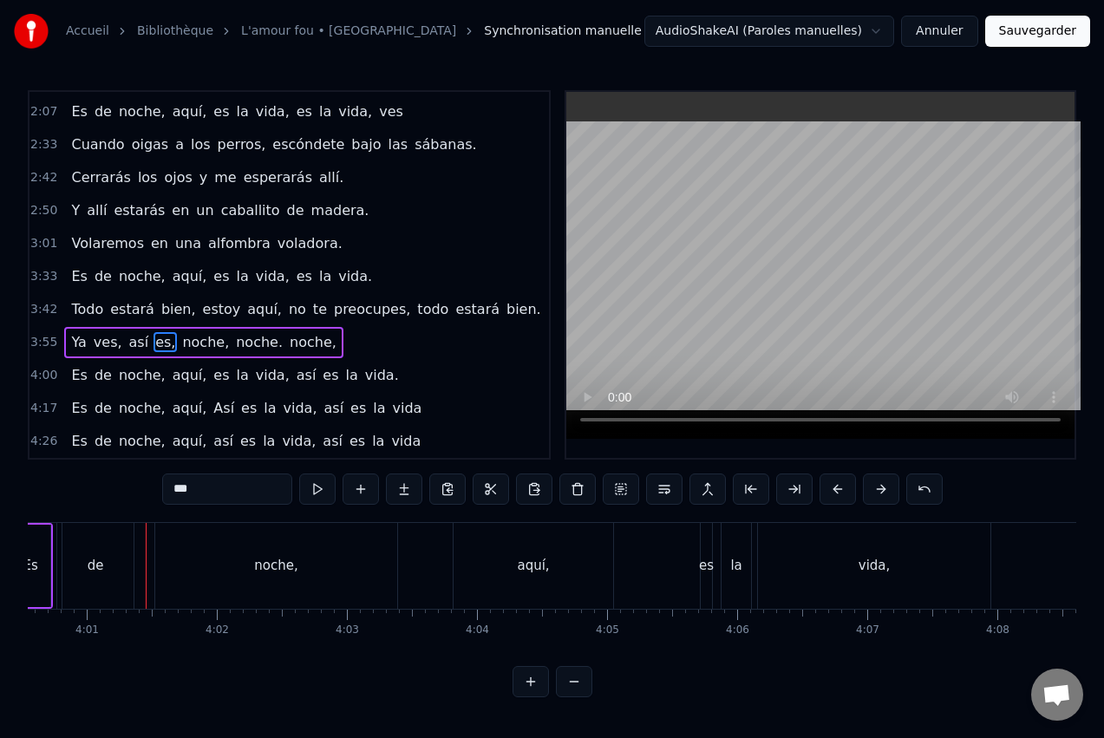
scroll to position [0, 31306]
click at [547, 561] on div "aquí," at bounding box center [524, 566] width 160 height 86
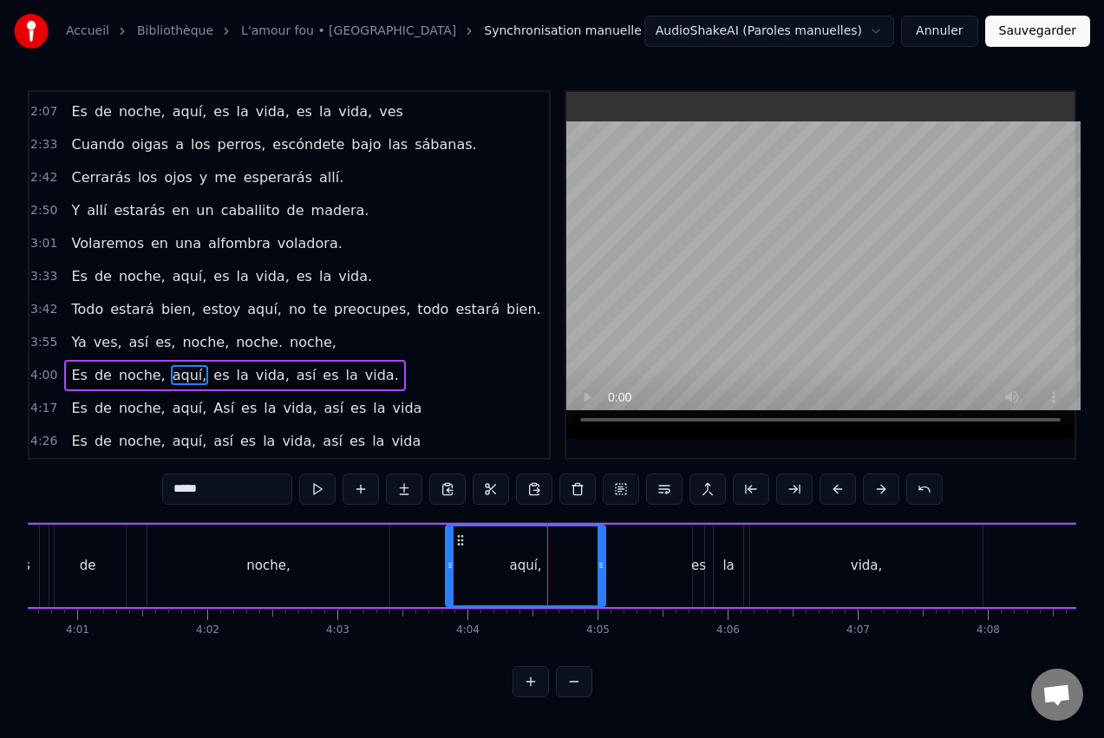
scroll to position [2, 0]
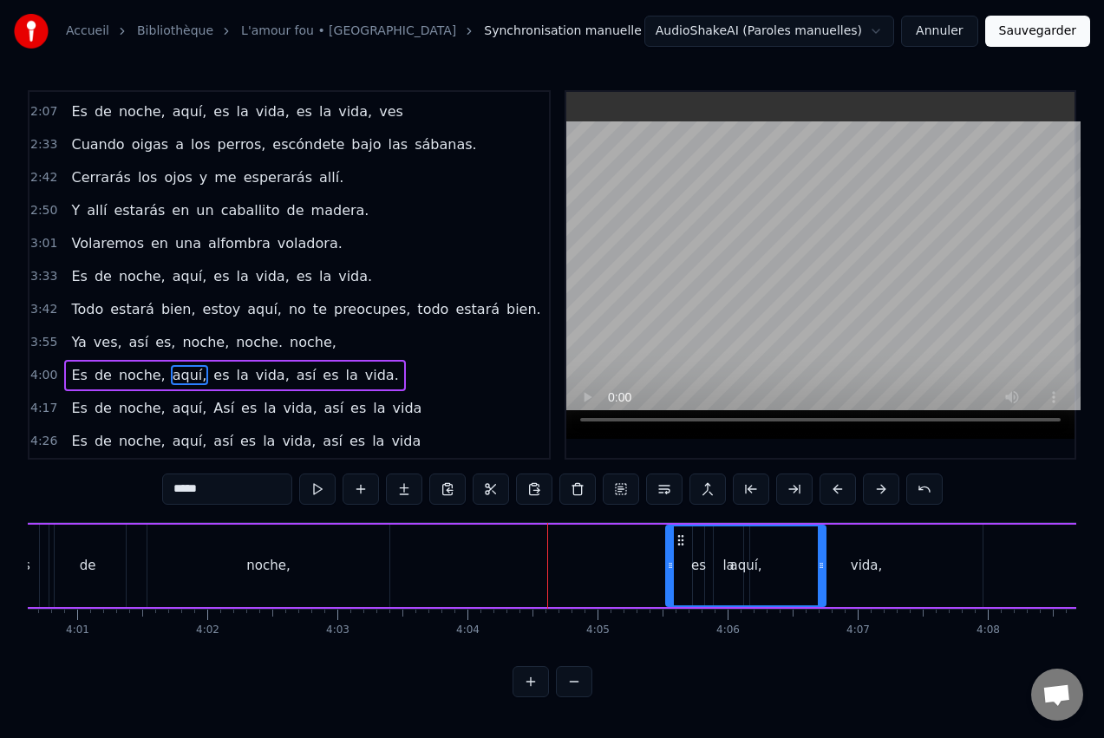
drag, startPoint x: 464, startPoint y: 537, endPoint x: 684, endPoint y: 548, distance: 220.6
click at [684, 548] on div "aquí," at bounding box center [746, 565] width 158 height 79
click at [326, 573] on div "noche," at bounding box center [268, 566] width 242 height 82
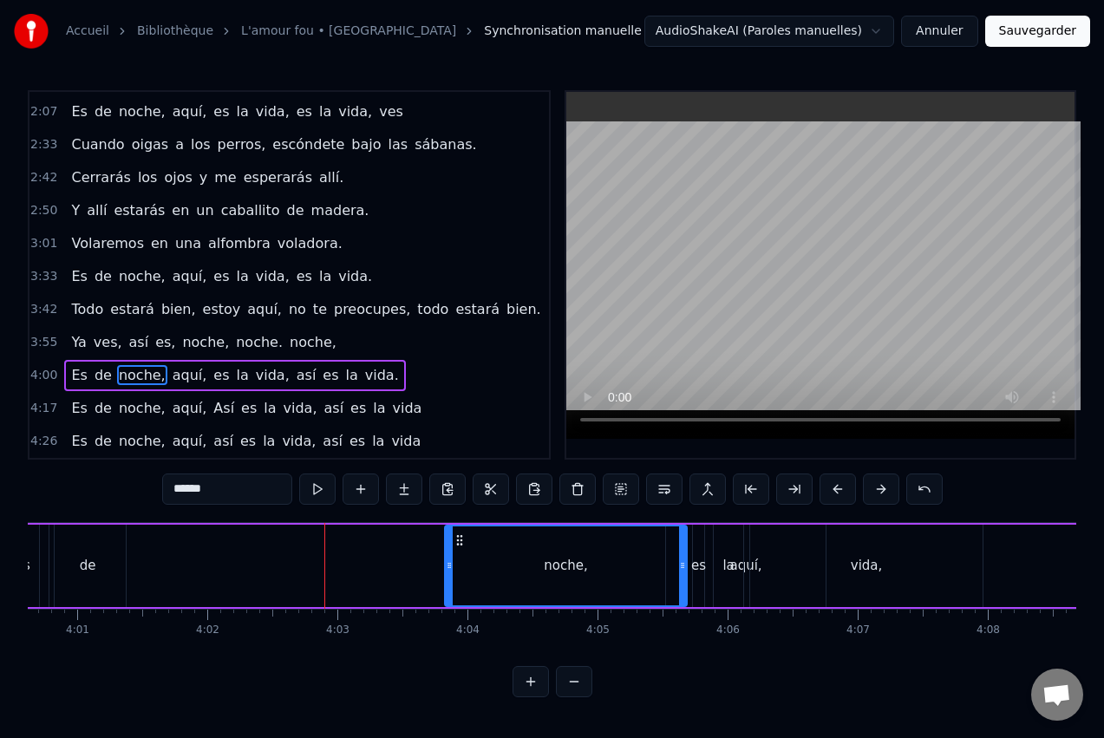
drag, startPoint x: 161, startPoint y: 533, endPoint x: 458, endPoint y: 548, distance: 297.0
click at [458, 548] on div "noche," at bounding box center [566, 565] width 240 height 79
click at [121, 559] on div "de" at bounding box center [87, 566] width 76 height 82
type input "**"
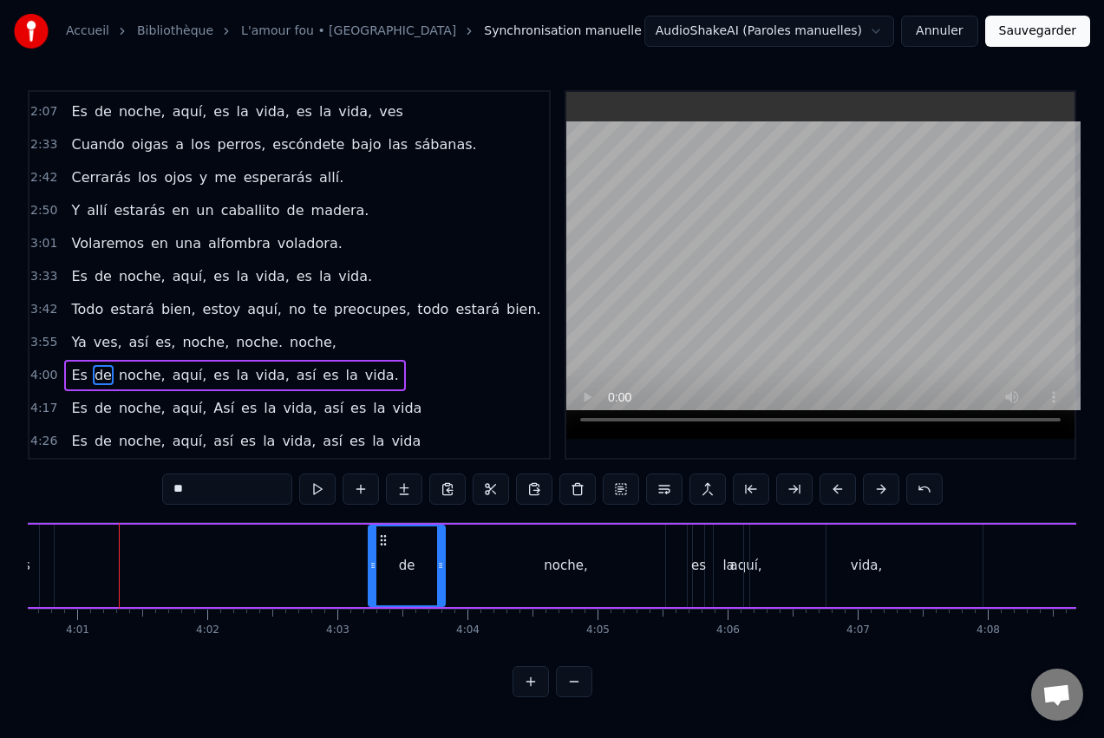
drag, startPoint x: 64, startPoint y: 540, endPoint x: 381, endPoint y: 537, distance: 316.6
click at [381, 537] on icon at bounding box center [383, 540] width 14 height 14
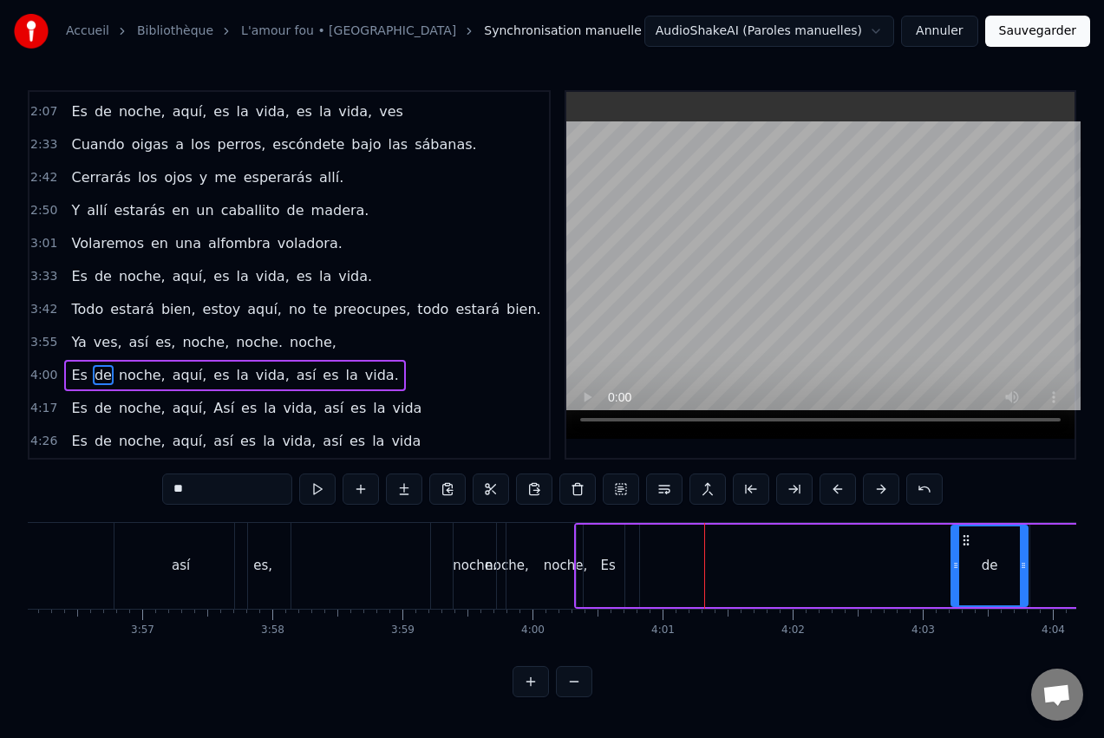
scroll to position [0, 30716]
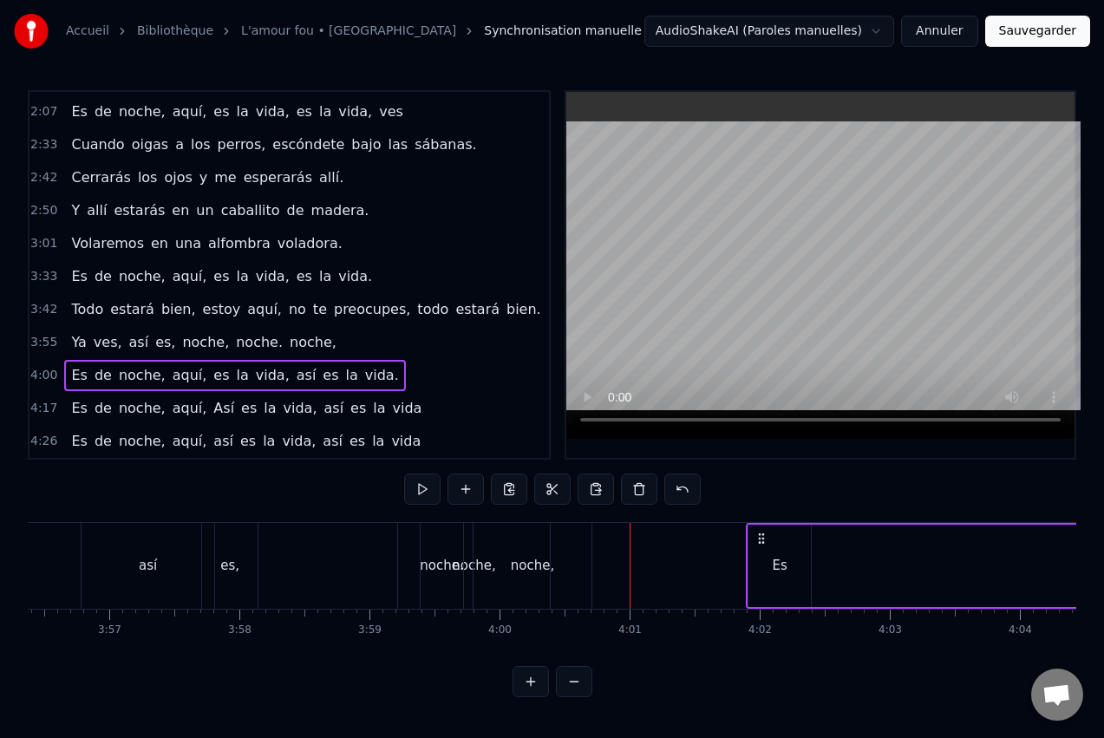
scroll to position [0, 30754]
drag, startPoint x: 605, startPoint y: 534, endPoint x: 880, endPoint y: 563, distance: 276.4
click at [577, 559] on div "Es" at bounding box center [573, 566] width 15 height 20
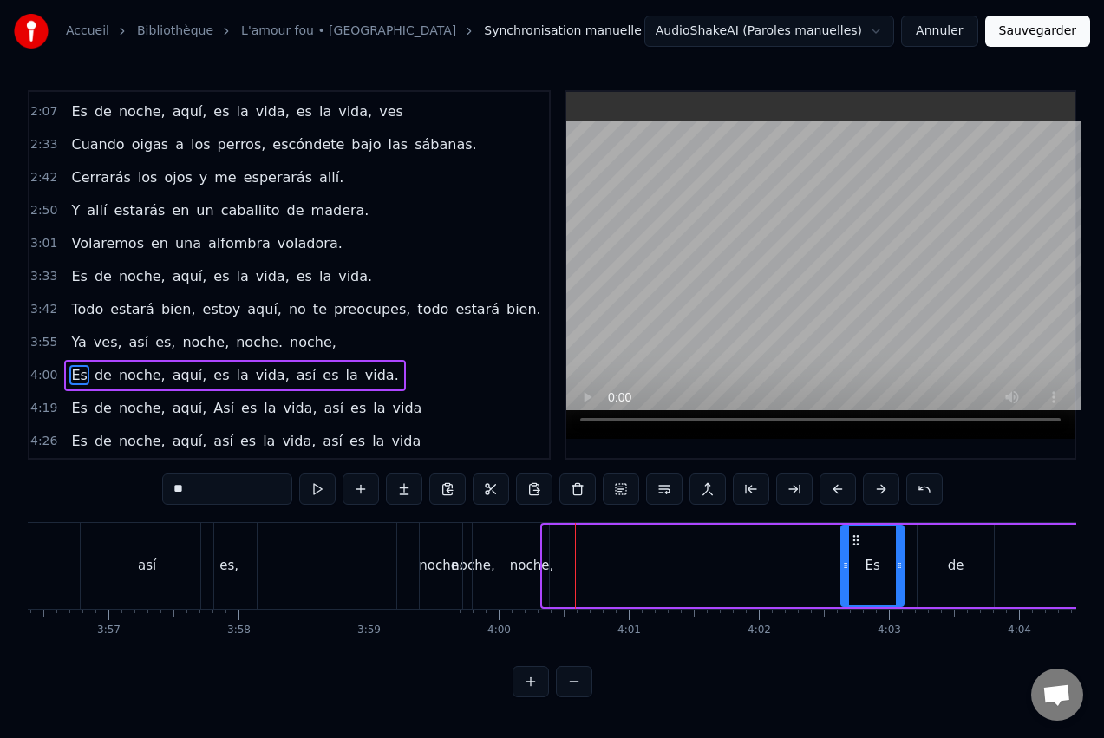
drag, startPoint x: 560, startPoint y: 536, endPoint x: 861, endPoint y: 539, distance: 301.0
click at [861, 539] on icon at bounding box center [856, 540] width 14 height 14
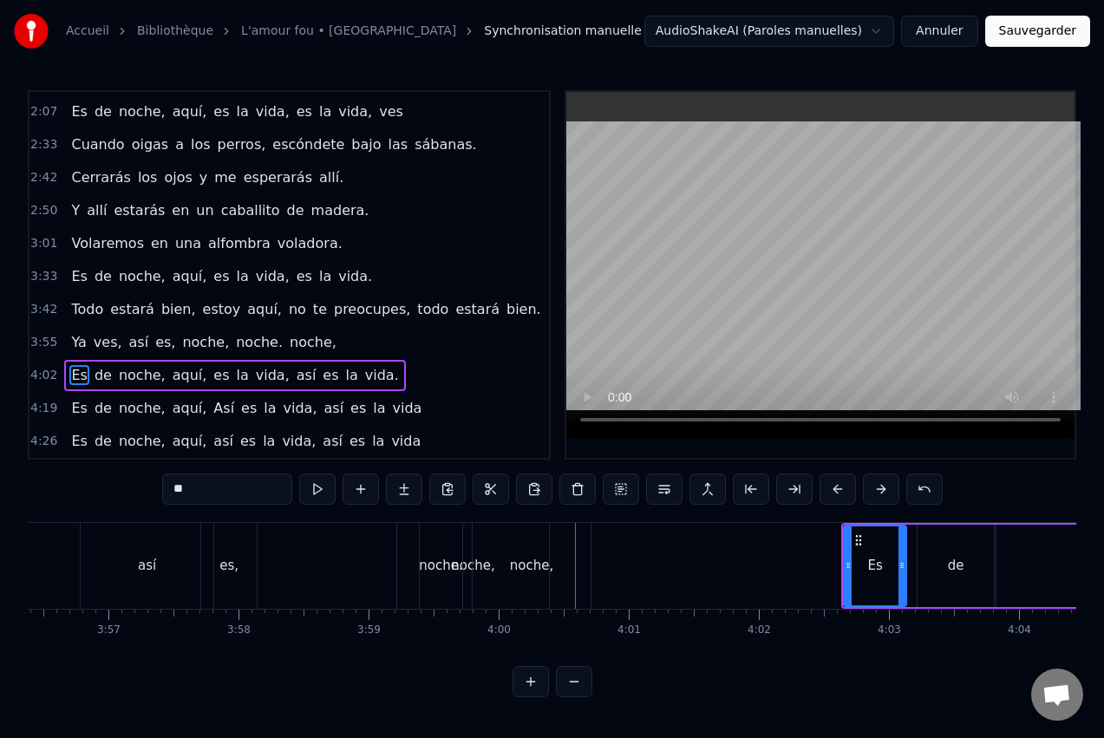
click at [535, 561] on div "noche," at bounding box center [531, 566] width 43 height 20
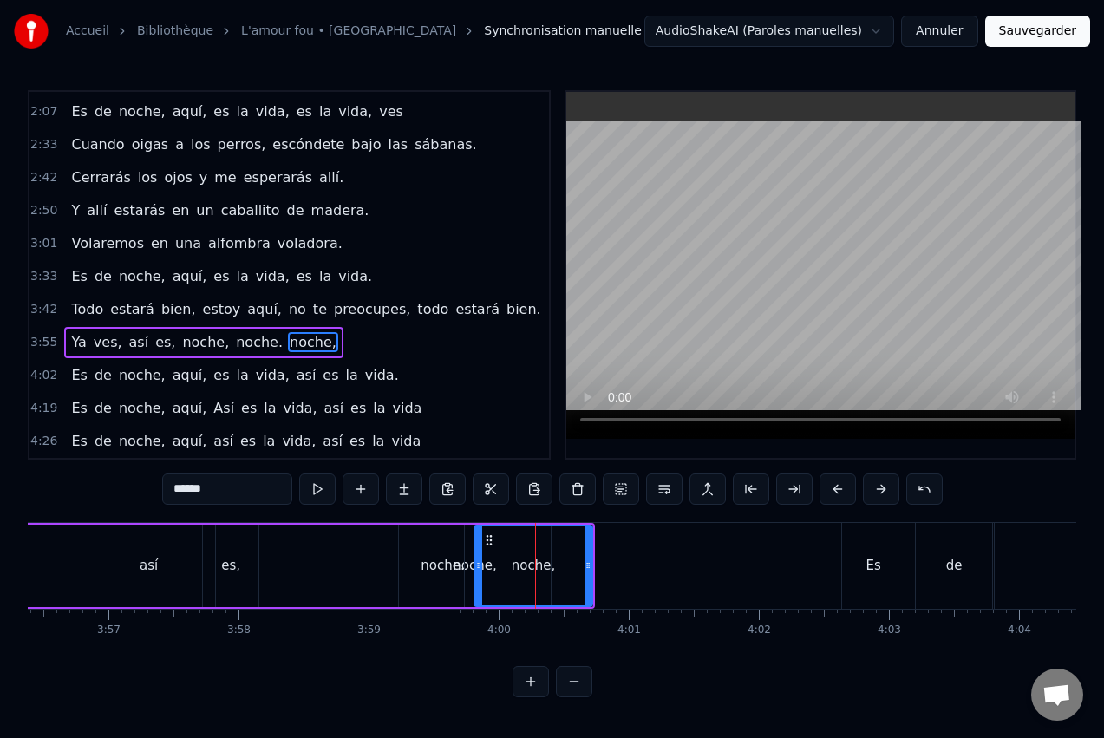
scroll to position [0, 0]
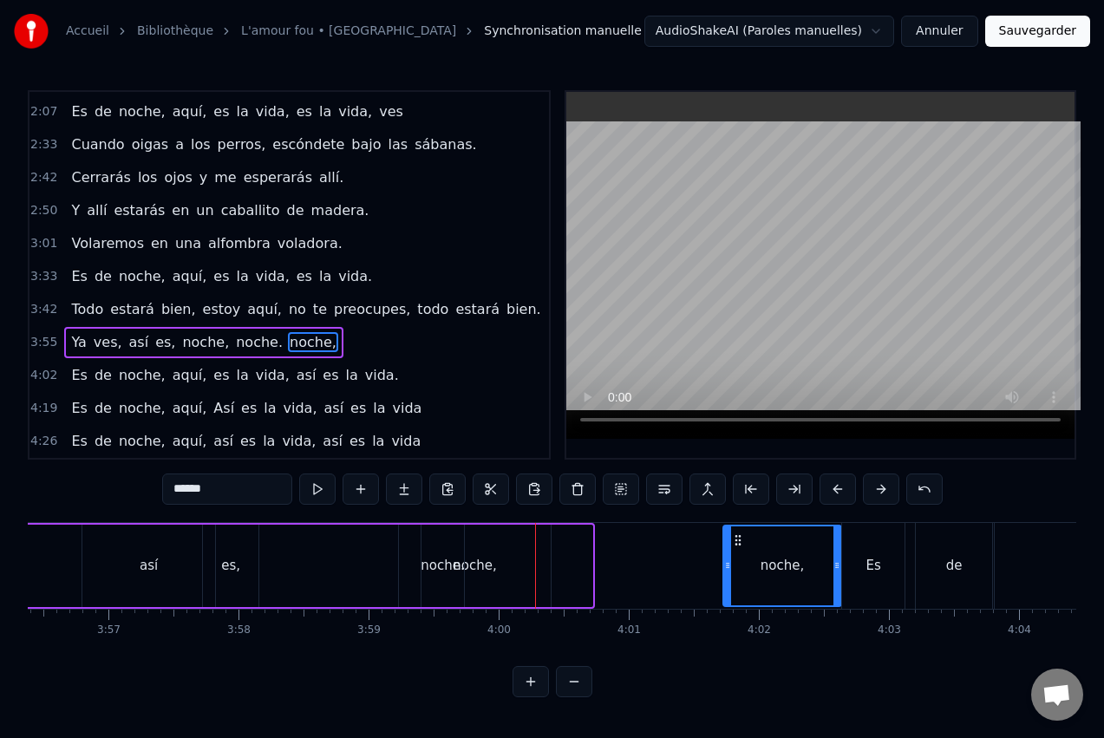
drag, startPoint x: 486, startPoint y: 537, endPoint x: 735, endPoint y: 539, distance: 248.9
click at [735, 539] on icon at bounding box center [738, 540] width 14 height 14
click at [512, 546] on div "noche," at bounding box center [475, 566] width 152 height 82
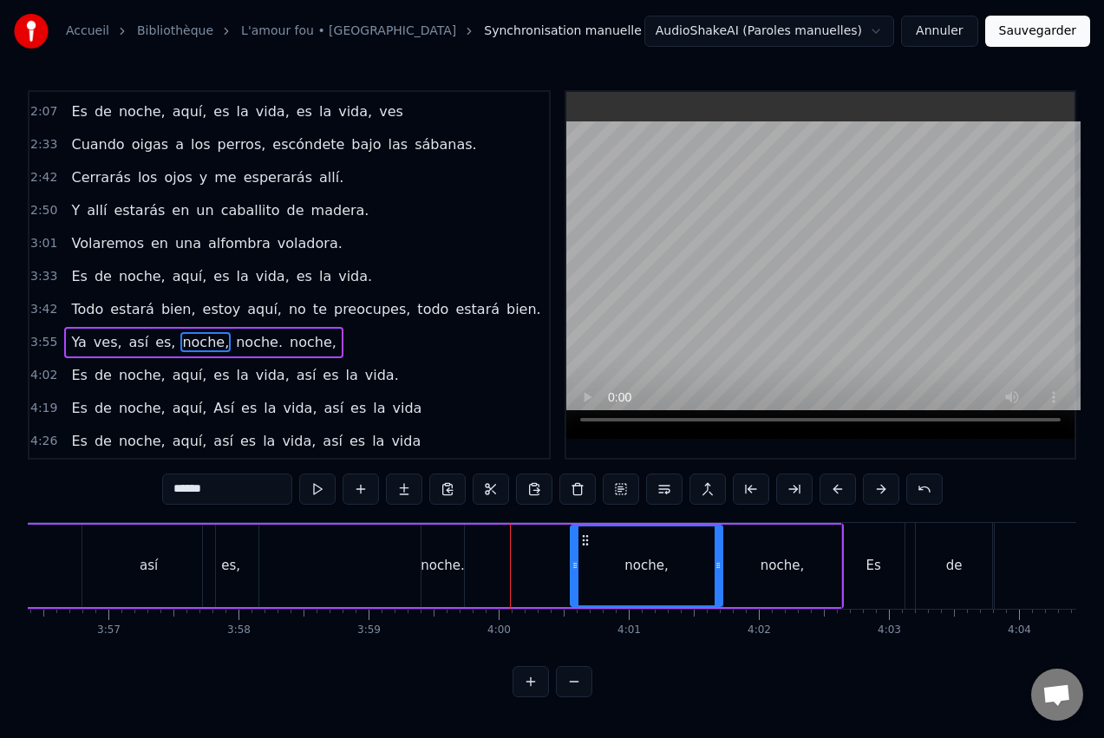
drag, startPoint x: 415, startPoint y: 540, endPoint x: 589, endPoint y: 535, distance: 174.4
drag, startPoint x: 573, startPoint y: 557, endPoint x: 601, endPoint y: 559, distance: 27.8
click at [628, 558] on div at bounding box center [630, 565] width 7 height 79
click at [447, 558] on div "noche." at bounding box center [442, 566] width 43 height 20
type input "******"
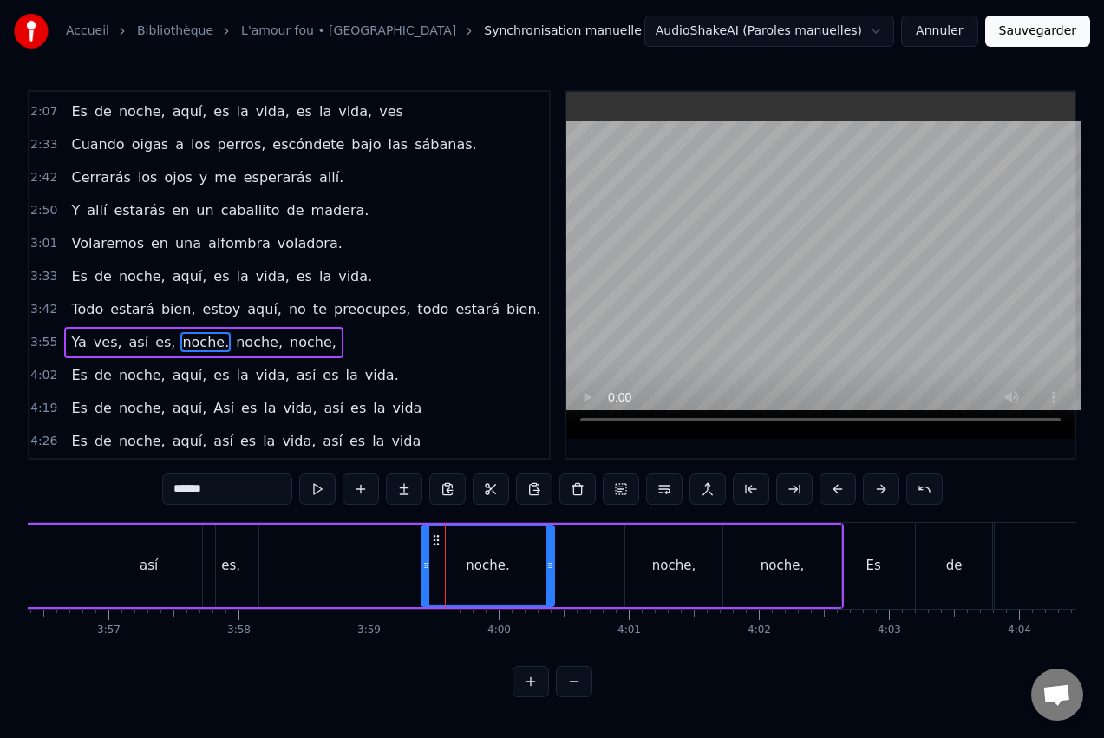
drag, startPoint x: 463, startPoint y: 557, endPoint x: 534, endPoint y: 559, distance: 71.2
click at [552, 562] on div at bounding box center [549, 565] width 7 height 79
drag, startPoint x: 442, startPoint y: 538, endPoint x: 469, endPoint y: 545, distance: 27.8
click at [469, 545] on icon at bounding box center [473, 540] width 14 height 14
click at [352, 561] on div "Ya ves, así es, noche. noche, noche," at bounding box center [347, 566] width 993 height 86
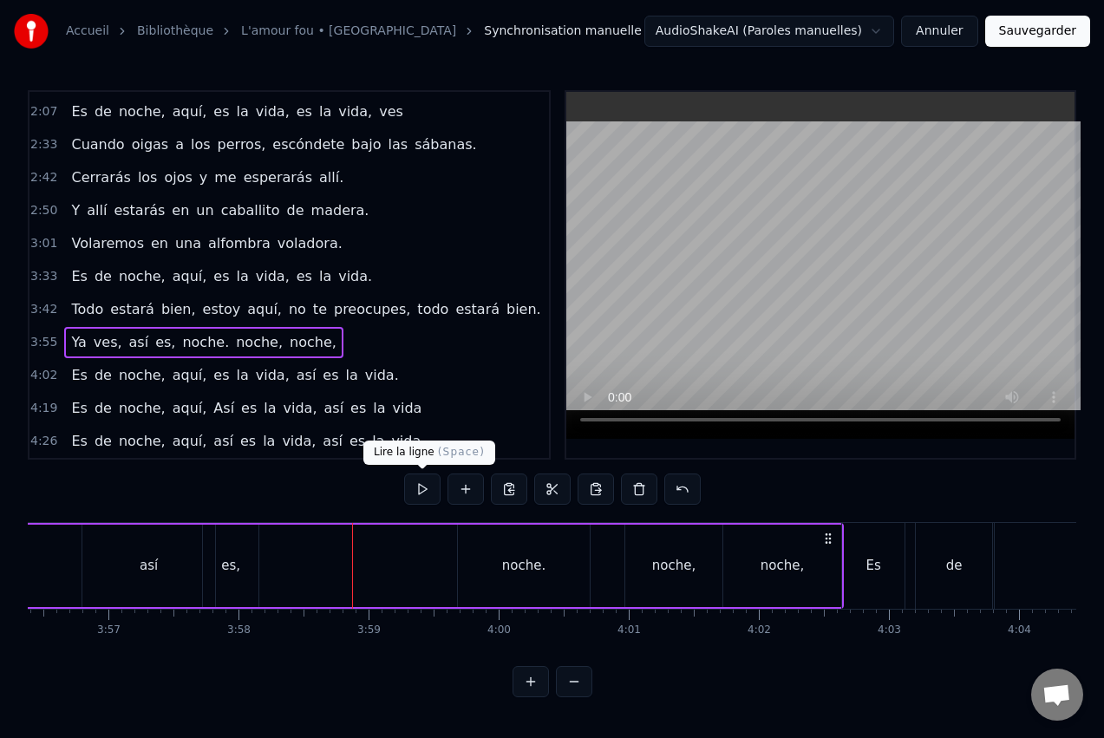
click at [420, 488] on button at bounding box center [422, 489] width 36 height 31
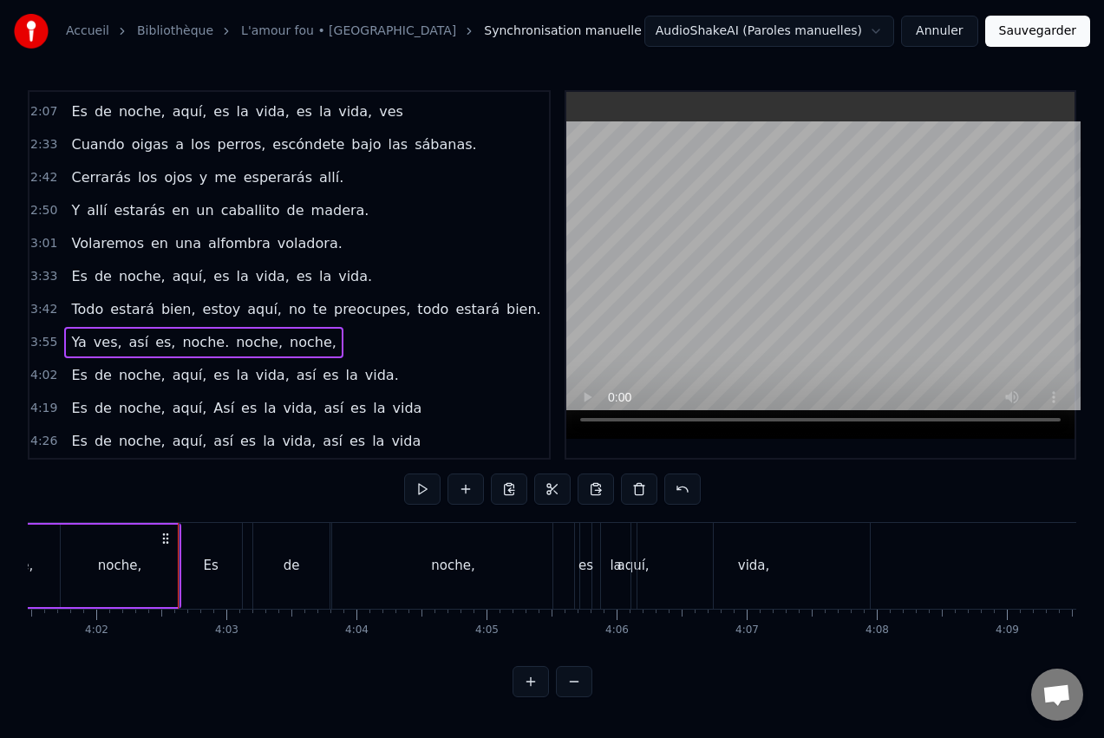
scroll to position [0, 31419]
click at [420, 486] on button at bounding box center [422, 489] width 36 height 31
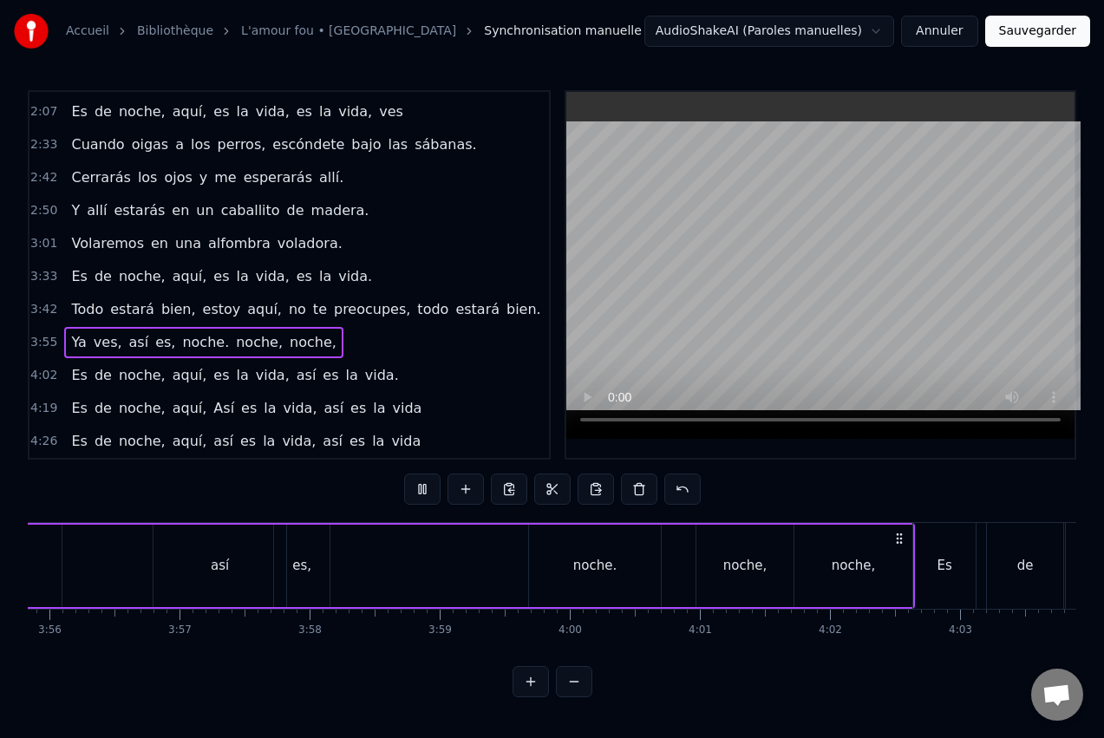
scroll to position [0, 30559]
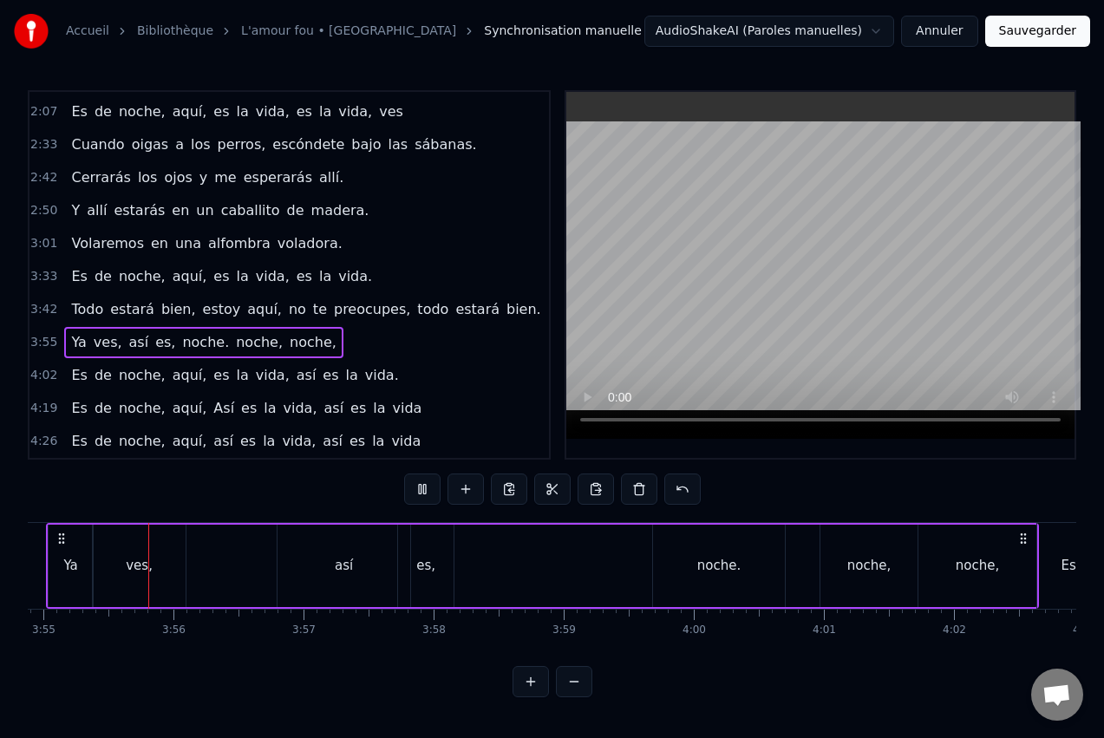
click at [421, 486] on button at bounding box center [422, 489] width 36 height 31
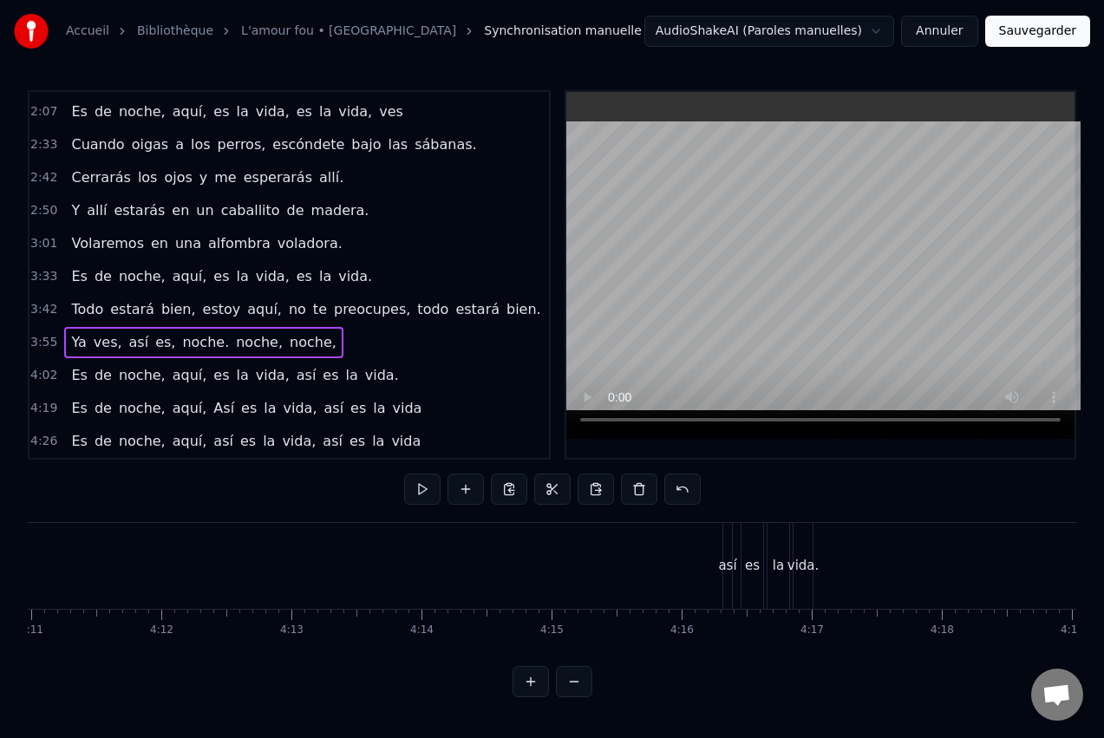
scroll to position [0, 32647]
click at [454, 311] on span "estará" at bounding box center [478, 309] width 48 height 20
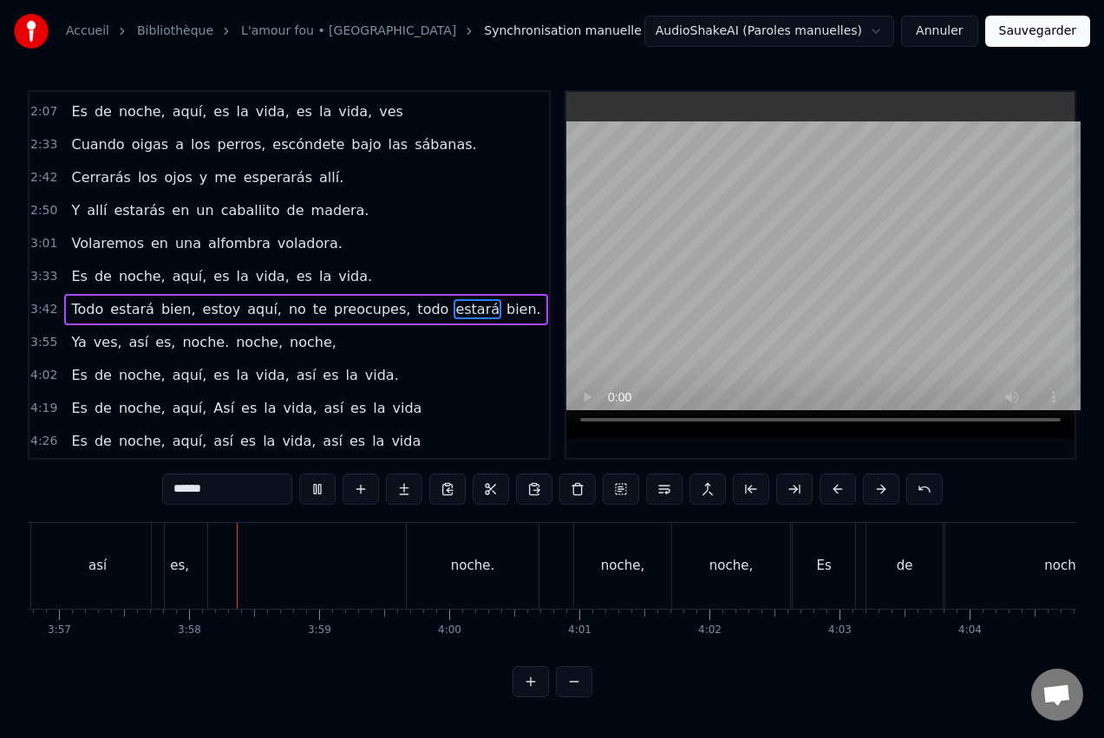
scroll to position [0, 30850]
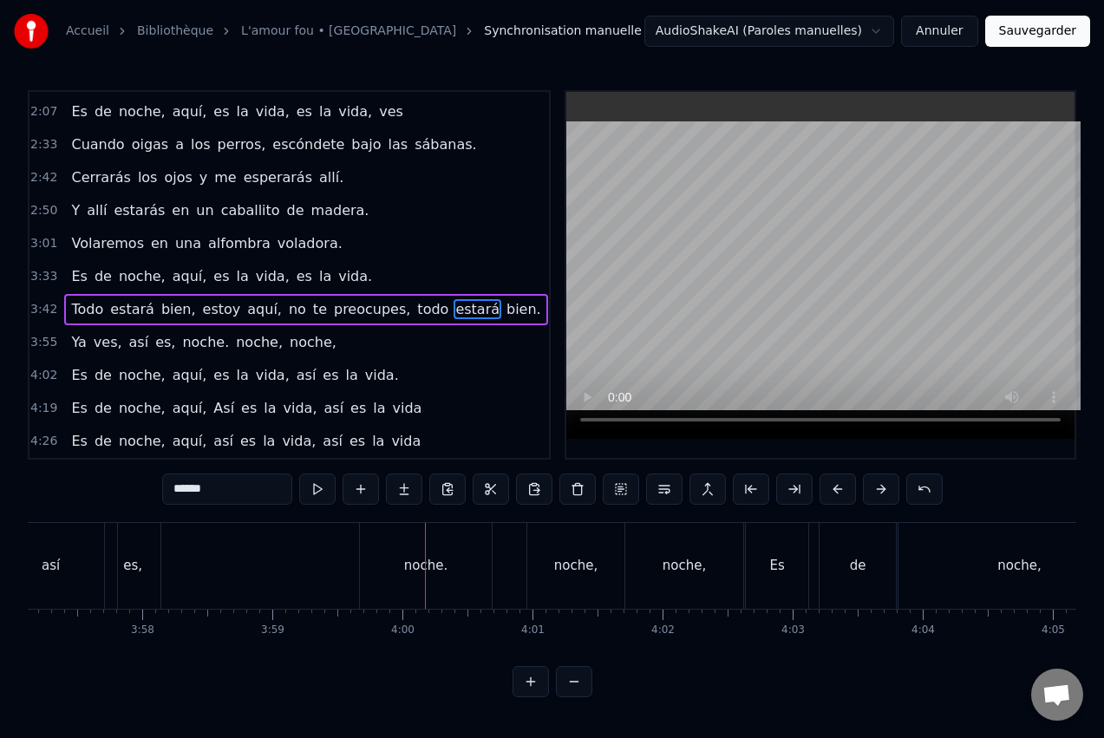
click at [550, 555] on div "noche," at bounding box center [575, 566] width 97 height 86
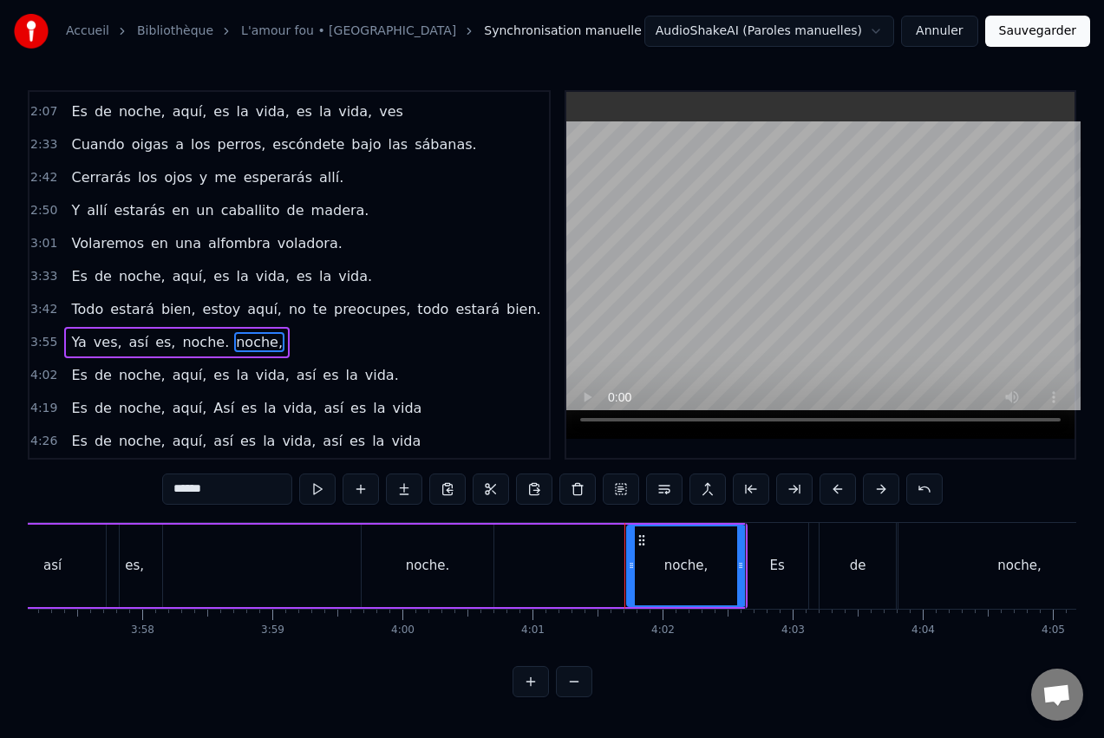
click at [676, 560] on div "noche," at bounding box center [685, 566] width 43 height 20
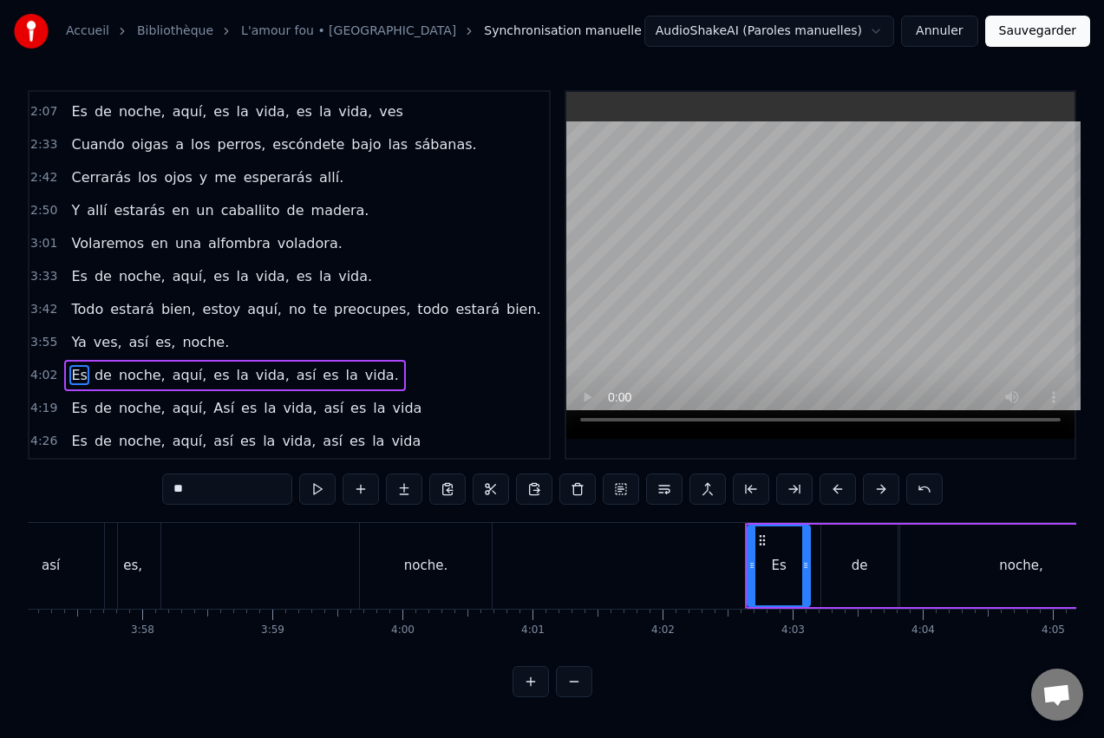
scroll to position [2, 0]
click at [446, 555] on div "noche." at bounding box center [426, 566] width 132 height 86
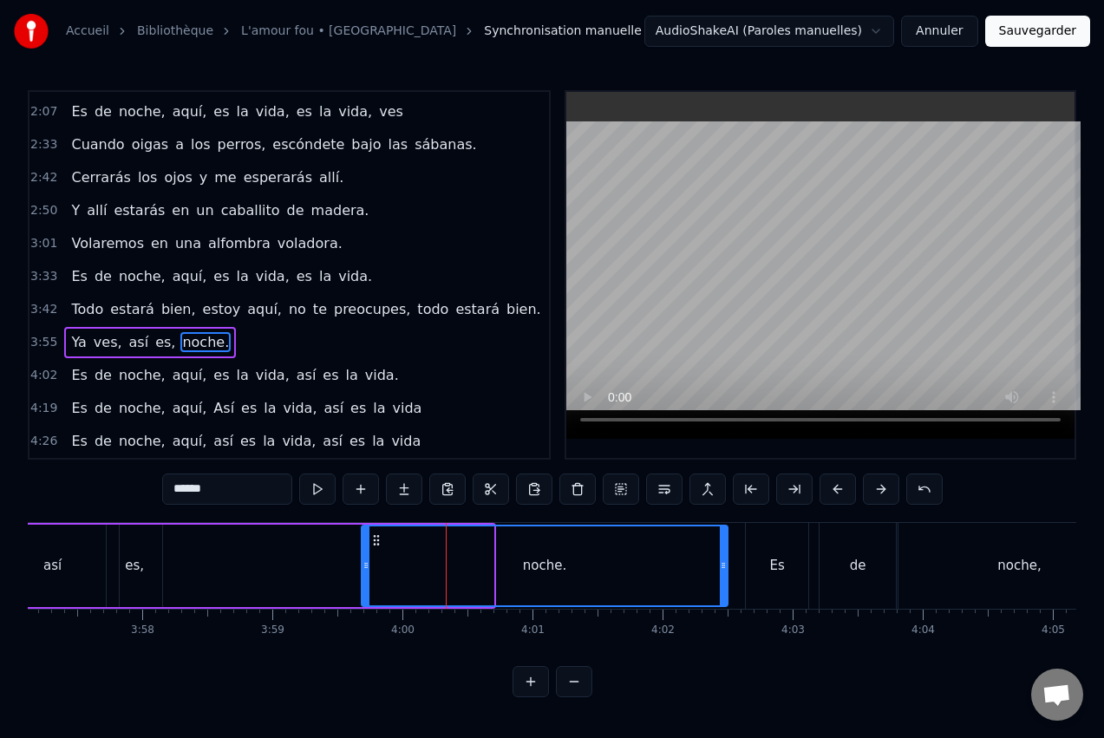
drag, startPoint x: 489, startPoint y: 561, endPoint x: 722, endPoint y: 565, distance: 232.5
click at [723, 565] on icon at bounding box center [723, 566] width 7 height 14
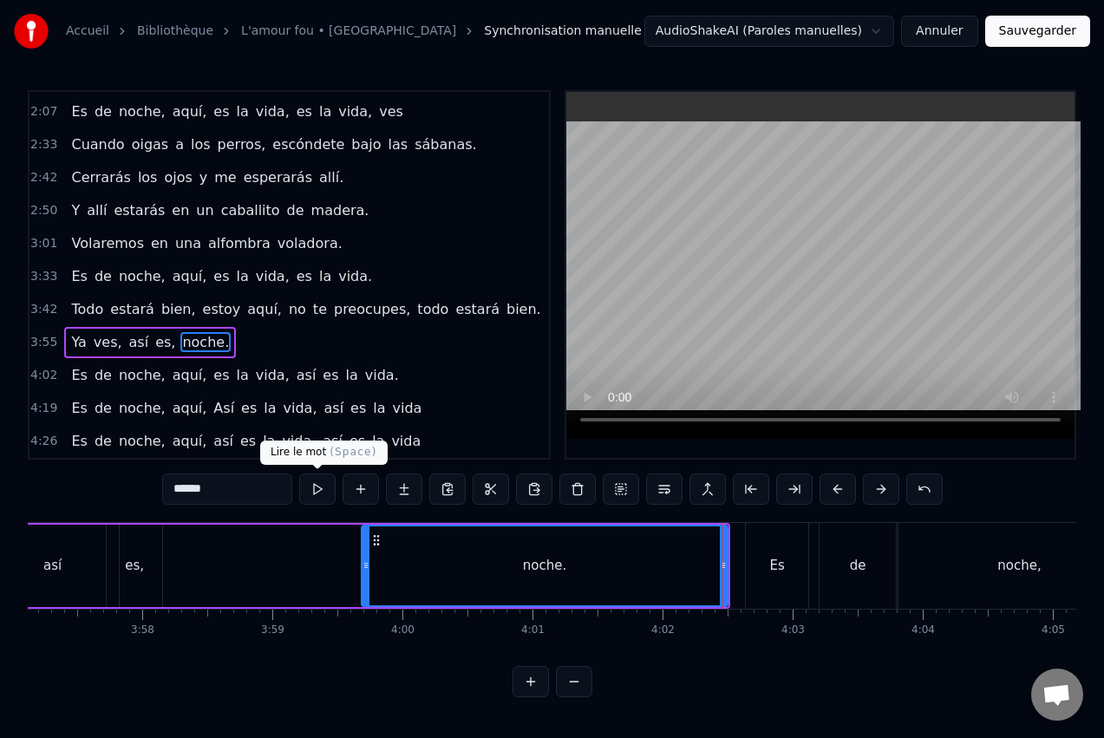
click at [314, 490] on button at bounding box center [317, 489] width 36 height 31
click at [774, 575] on div "Es" at bounding box center [776, 566] width 15 height 20
type input "**"
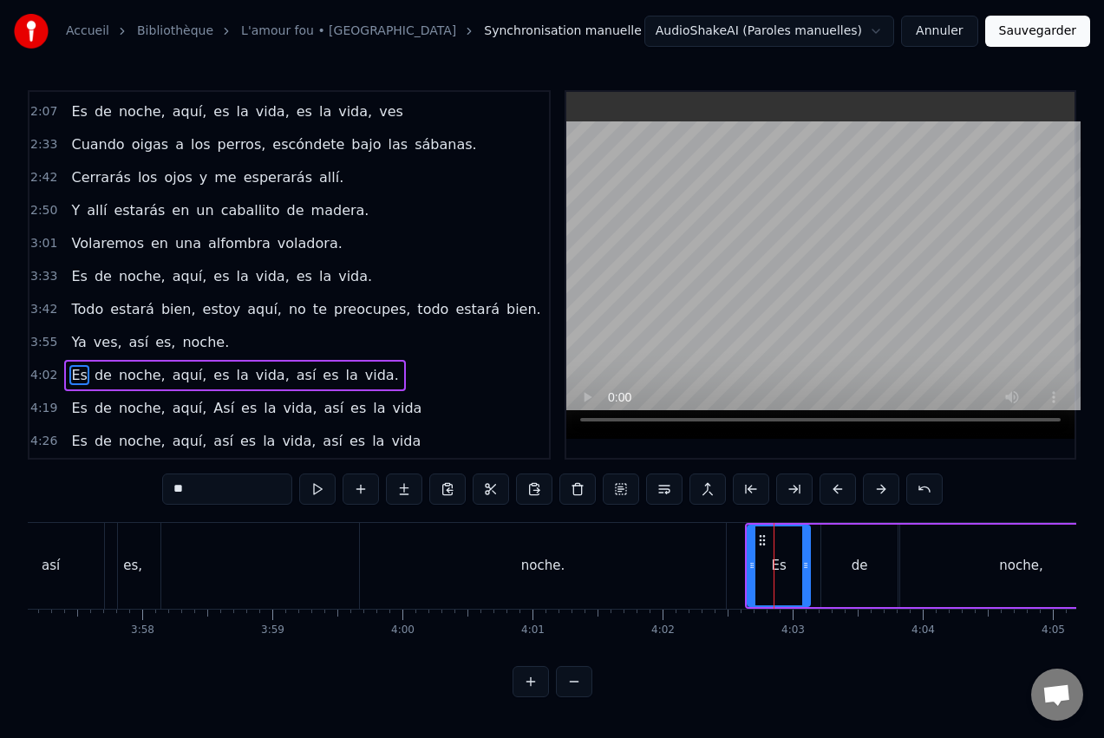
drag, startPoint x: 784, startPoint y: 553, endPoint x: 890, endPoint y: 553, distance: 105.8
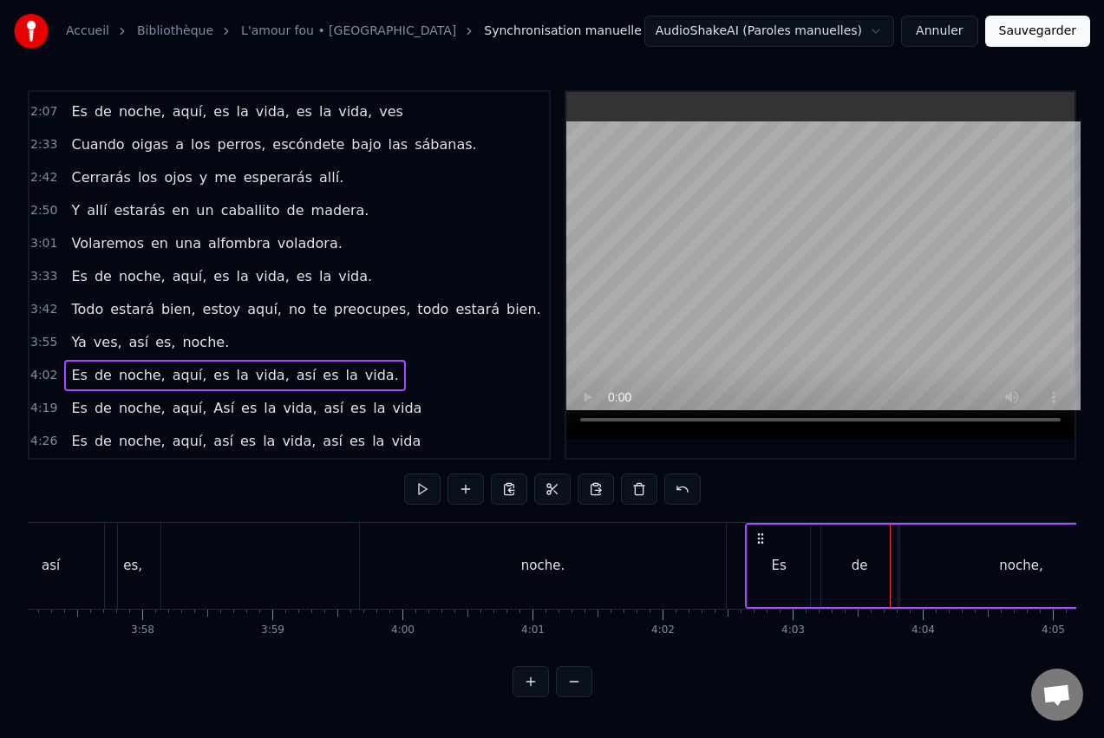
click at [853, 546] on div "de" at bounding box center [859, 566] width 76 height 82
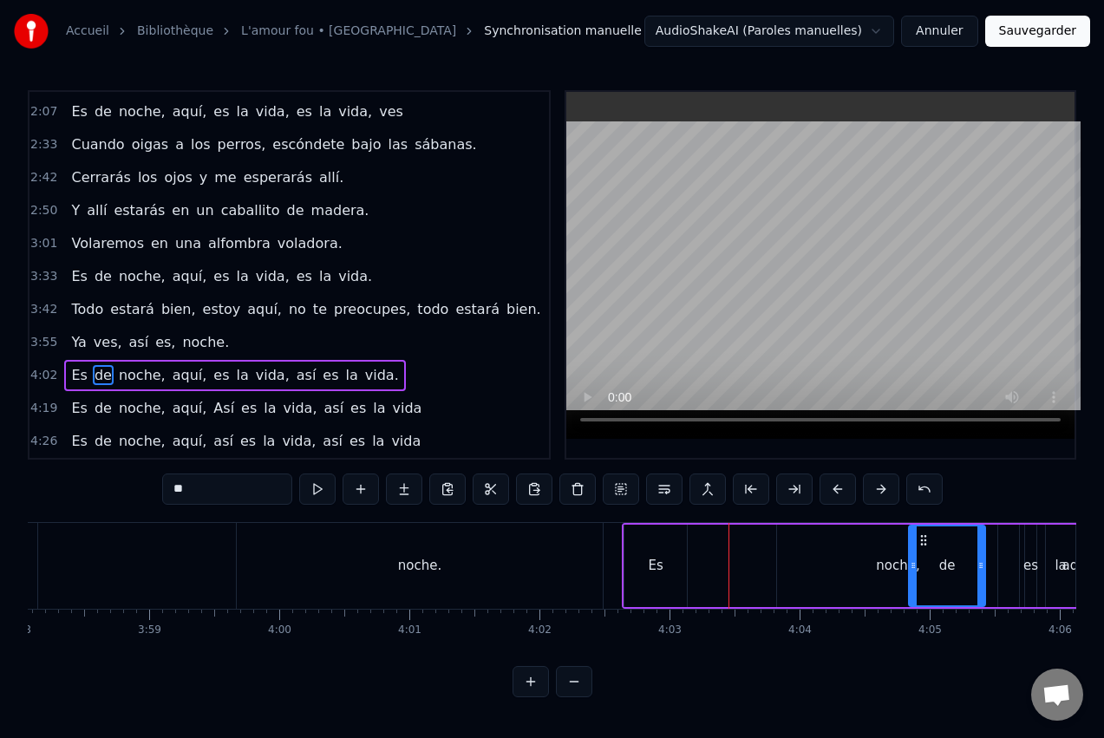
scroll to position [0, 30994]
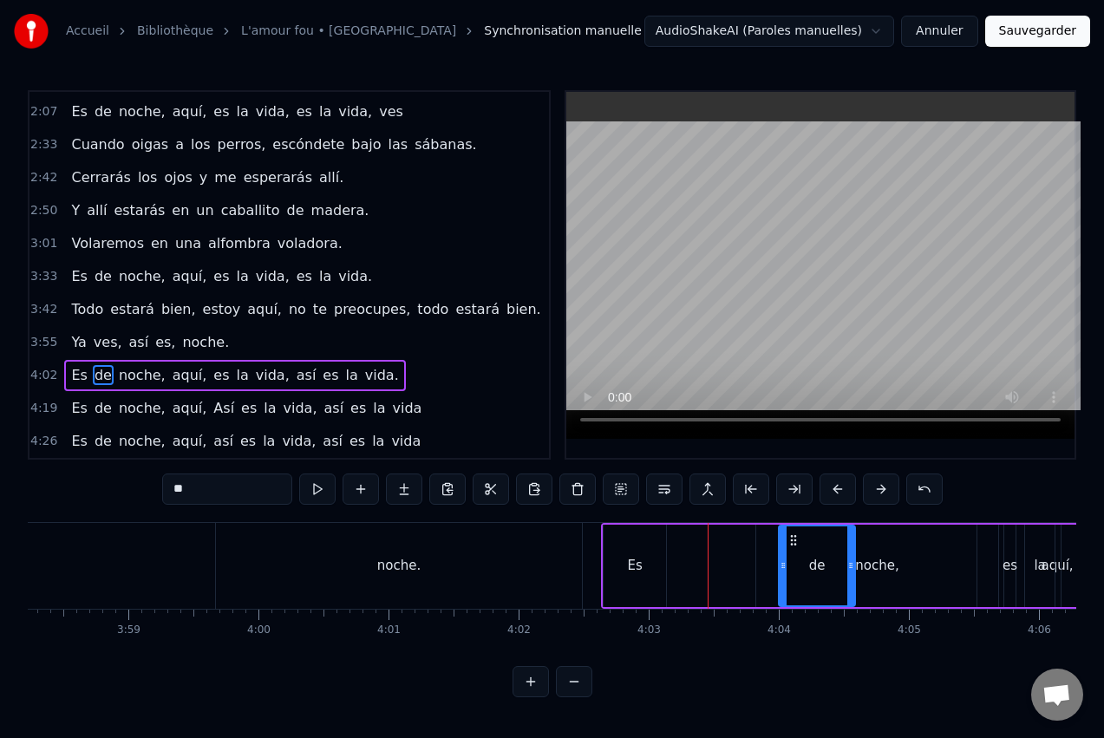
drag, startPoint x: 835, startPoint y: 538, endPoint x: 795, endPoint y: 553, distance: 43.7
click at [888, 548] on div "noche," at bounding box center [877, 566] width 242 height 82
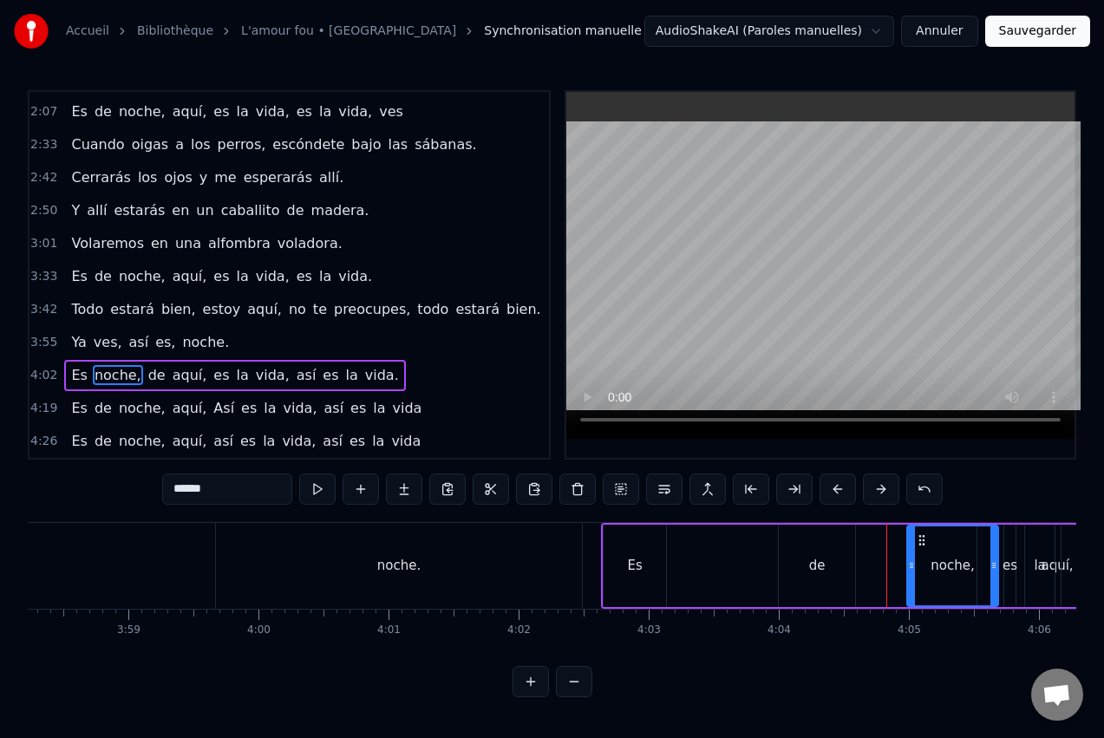
drag, startPoint x: 762, startPoint y: 561, endPoint x: 906, endPoint y: 557, distance: 144.0
click at [824, 556] on div "de" at bounding box center [817, 566] width 16 height 20
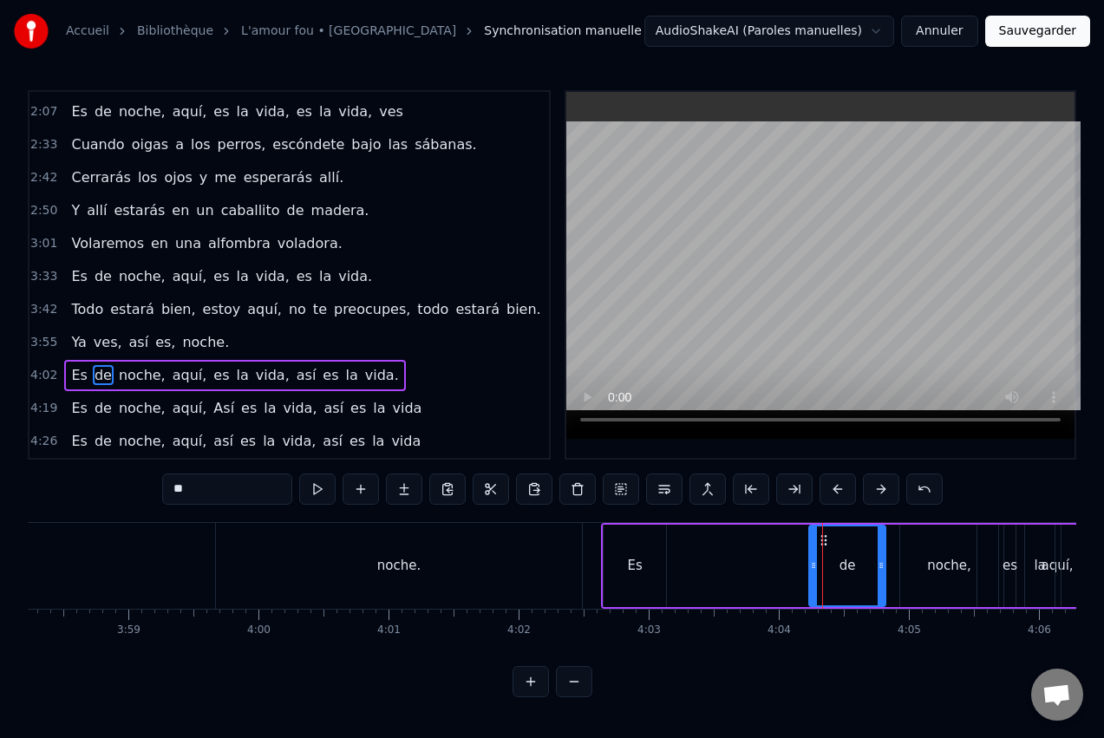
drag, startPoint x: 798, startPoint y: 540, endPoint x: 831, endPoint y: 537, distance: 33.1
click at [831, 537] on icon at bounding box center [824, 540] width 14 height 14
click at [644, 557] on div "Es" at bounding box center [635, 566] width 62 height 82
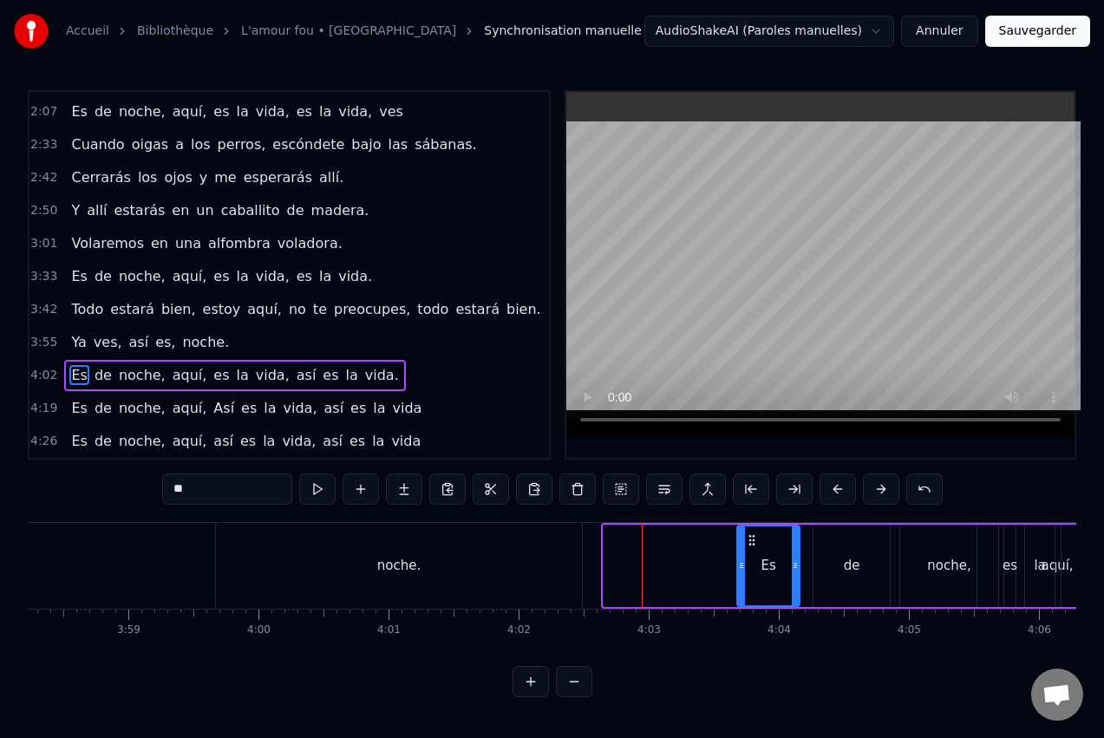
drag, startPoint x: 618, startPoint y: 540, endPoint x: 751, endPoint y: 546, distance: 133.7
click at [751, 546] on div "Es" at bounding box center [768, 565] width 61 height 79
click at [513, 553] on div "noche." at bounding box center [399, 566] width 366 height 86
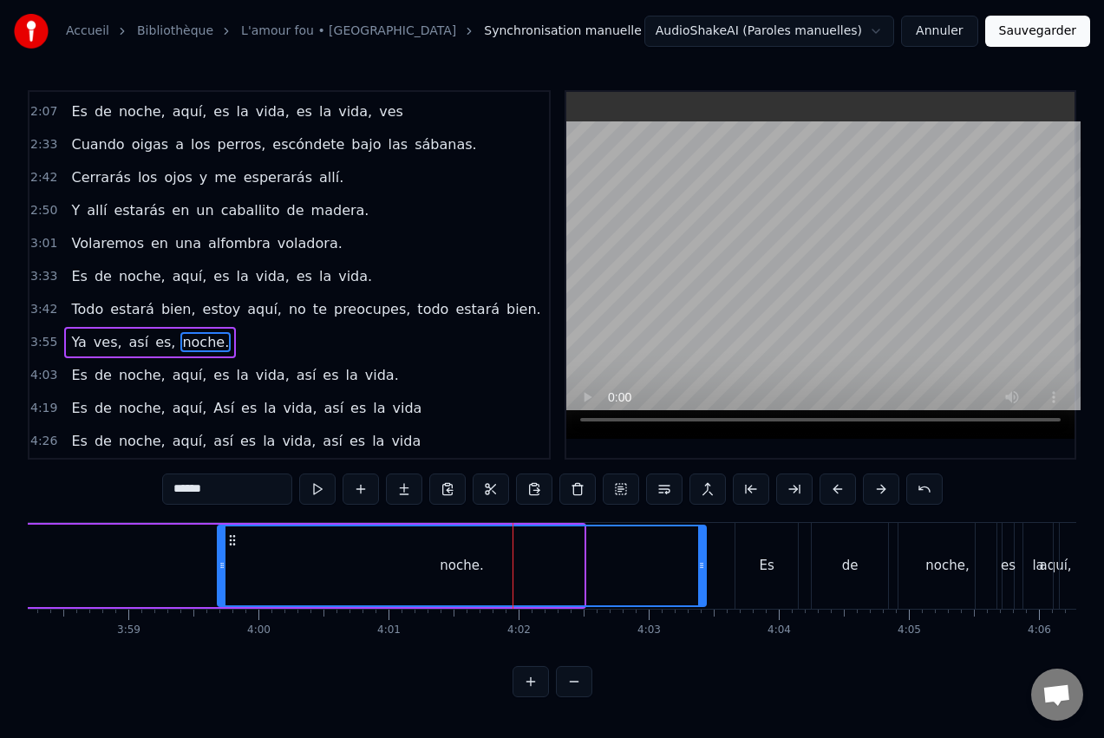
drag, startPoint x: 581, startPoint y: 564, endPoint x: 703, endPoint y: 569, distance: 122.4
click at [703, 569] on icon at bounding box center [701, 566] width 7 height 14
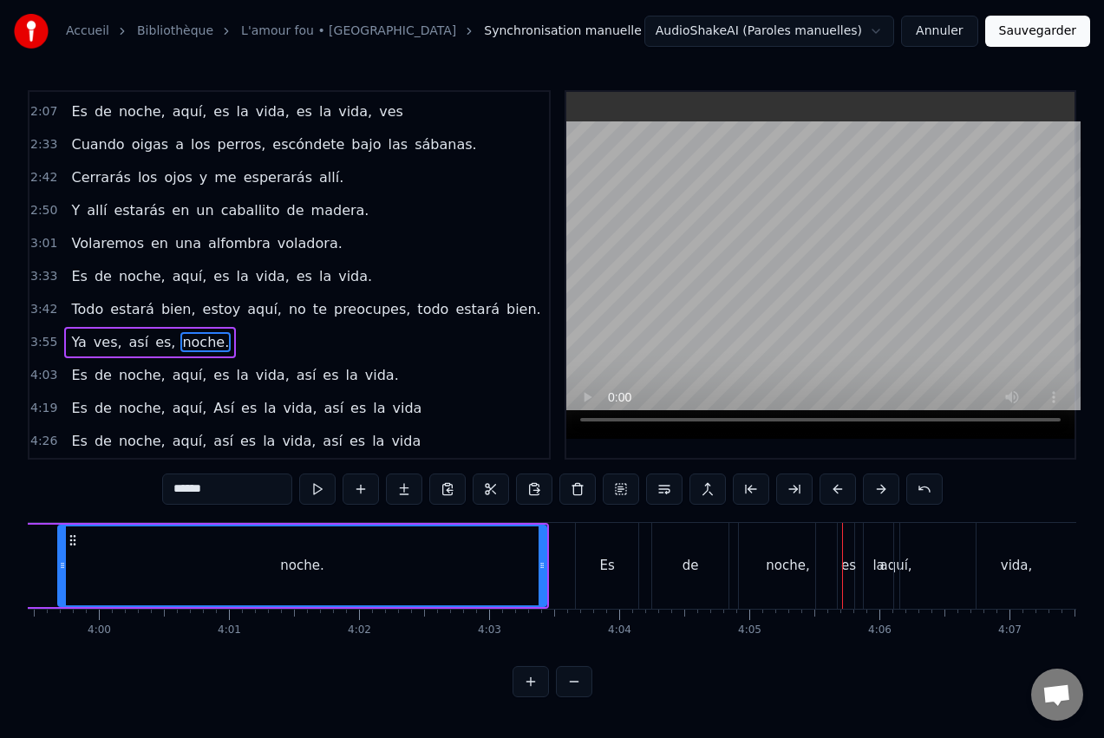
scroll to position [0, 31152]
click at [700, 559] on div "de" at bounding box center [692, 566] width 76 height 86
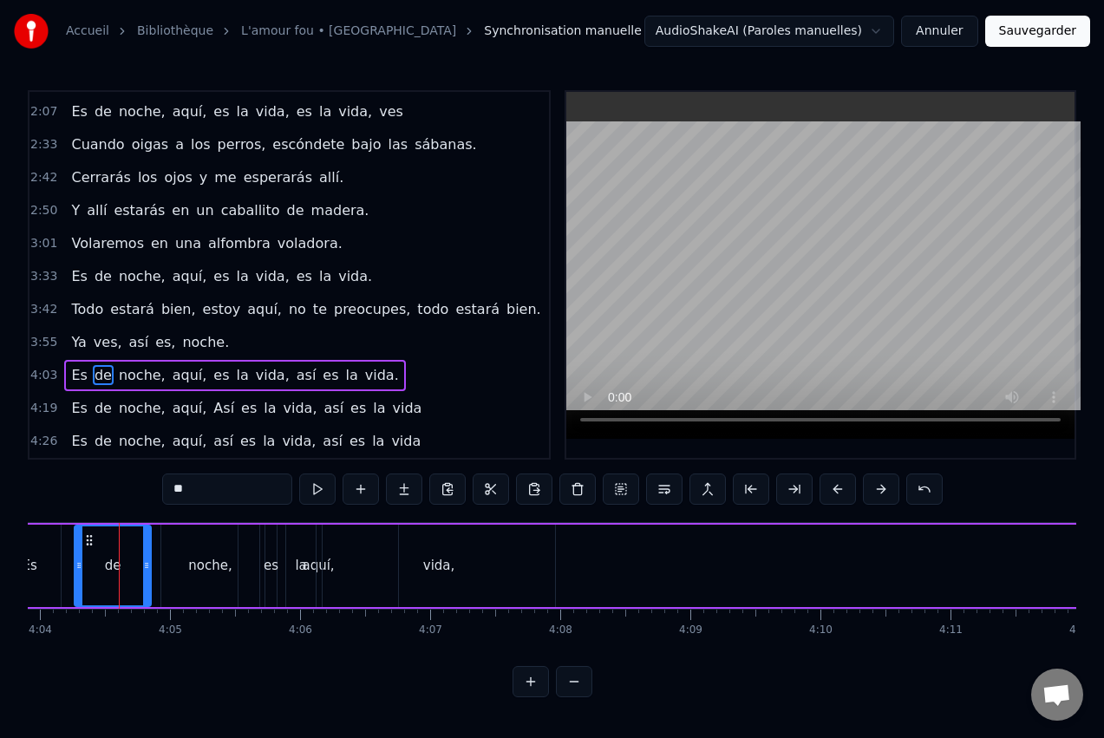
scroll to position [0, 31742]
click at [515, 546] on div "vida," at bounding box center [430, 566] width 232 height 82
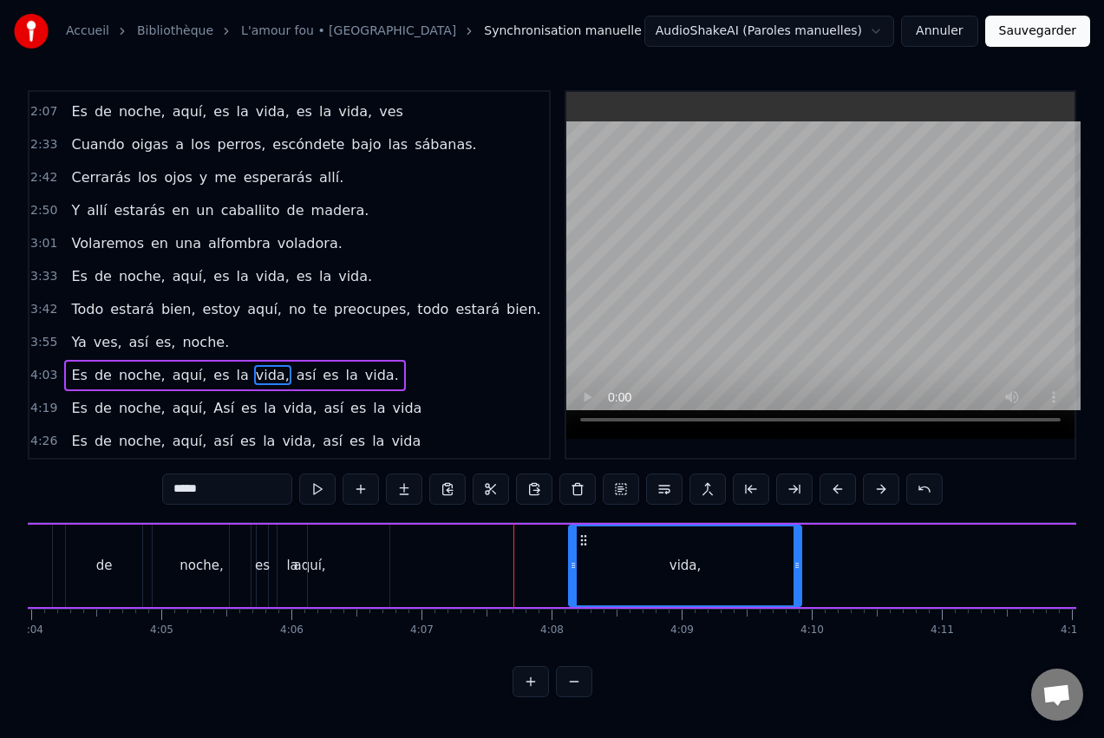
drag, startPoint x: 331, startPoint y: 537, endPoint x: 586, endPoint y: 546, distance: 255.2
click at [586, 546] on div "vida," at bounding box center [685, 565] width 231 height 79
click at [330, 557] on div "aquí," at bounding box center [310, 566] width 160 height 82
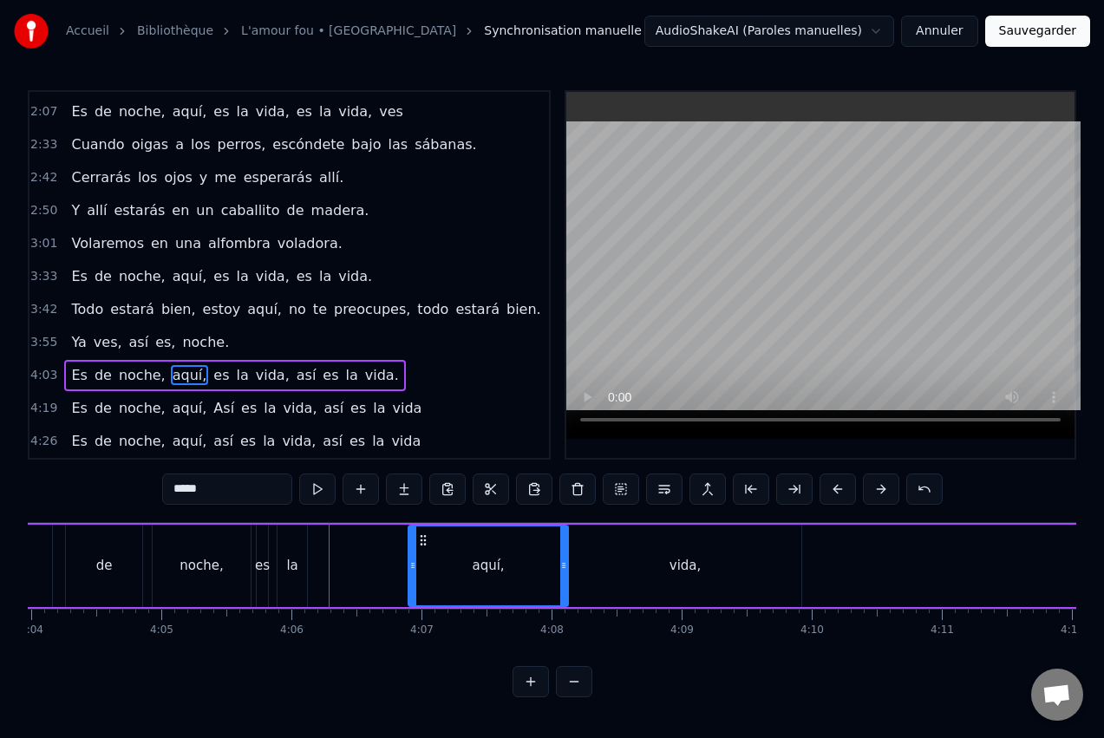
drag, startPoint x: 251, startPoint y: 535, endPoint x: 430, endPoint y: 544, distance: 179.8
drag, startPoint x: 415, startPoint y: 562, endPoint x: 486, endPoint y: 559, distance: 71.2
click at [486, 559] on icon at bounding box center [484, 566] width 7 height 14
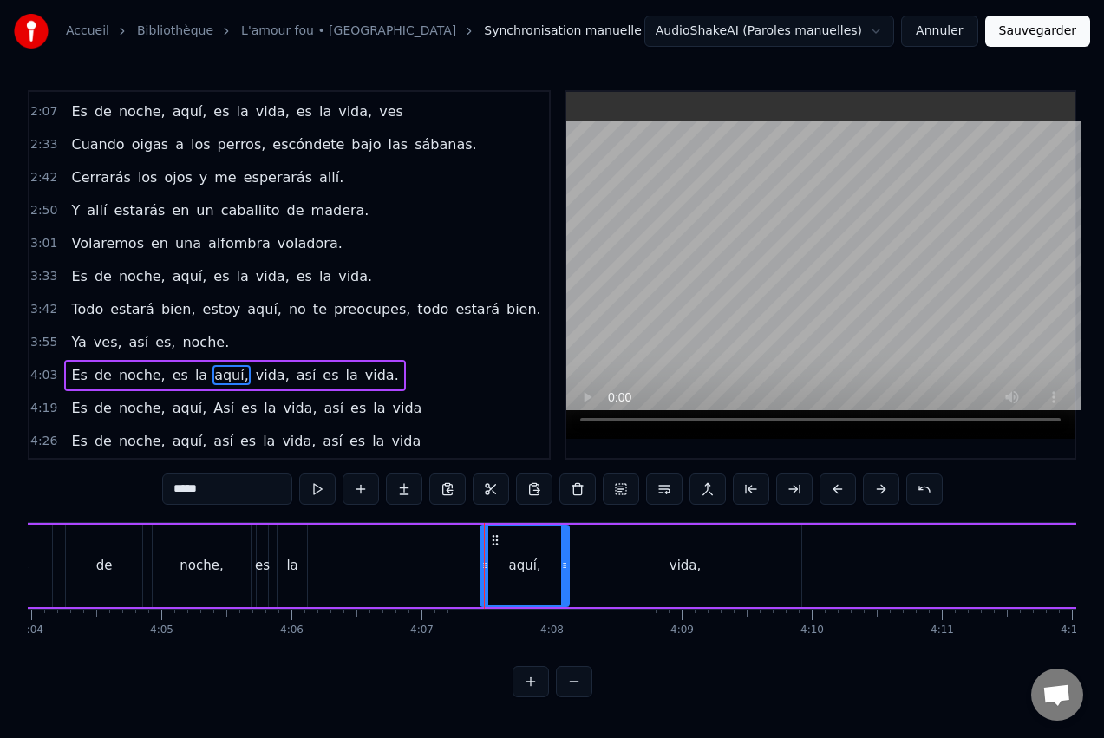
click at [297, 559] on div "la" at bounding box center [291, 566] width 11 height 20
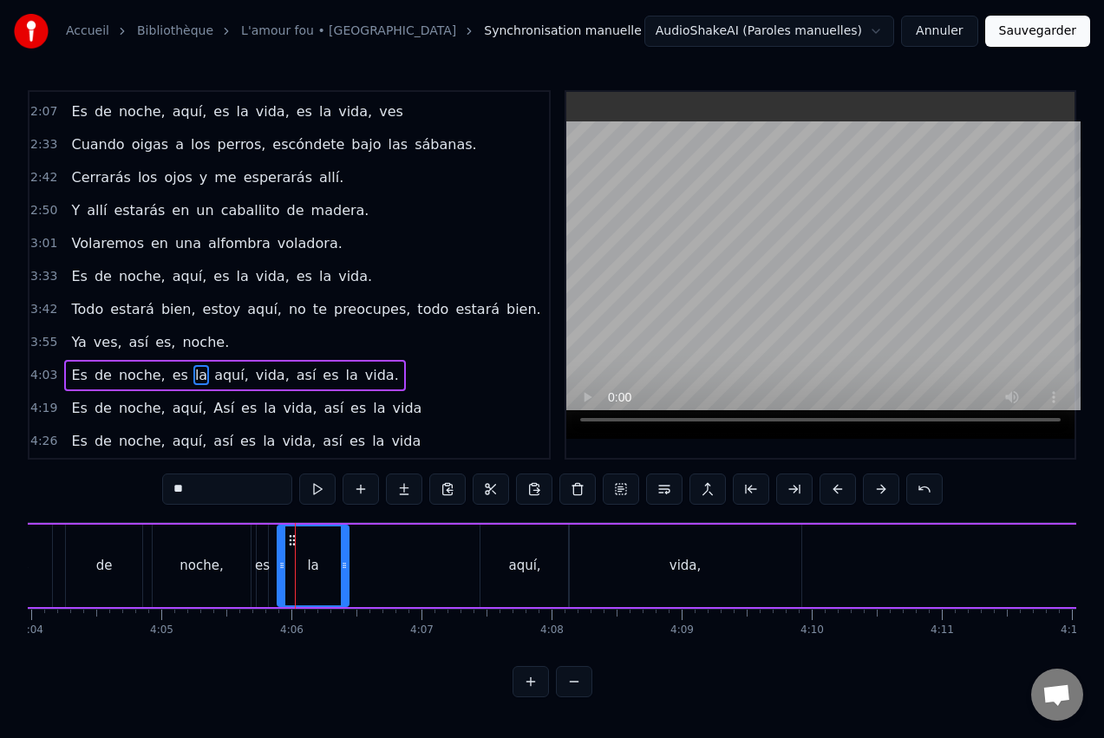
drag, startPoint x: 303, startPoint y: 559, endPoint x: 344, endPoint y: 557, distance: 41.7
click at [344, 559] on icon at bounding box center [344, 566] width 7 height 14
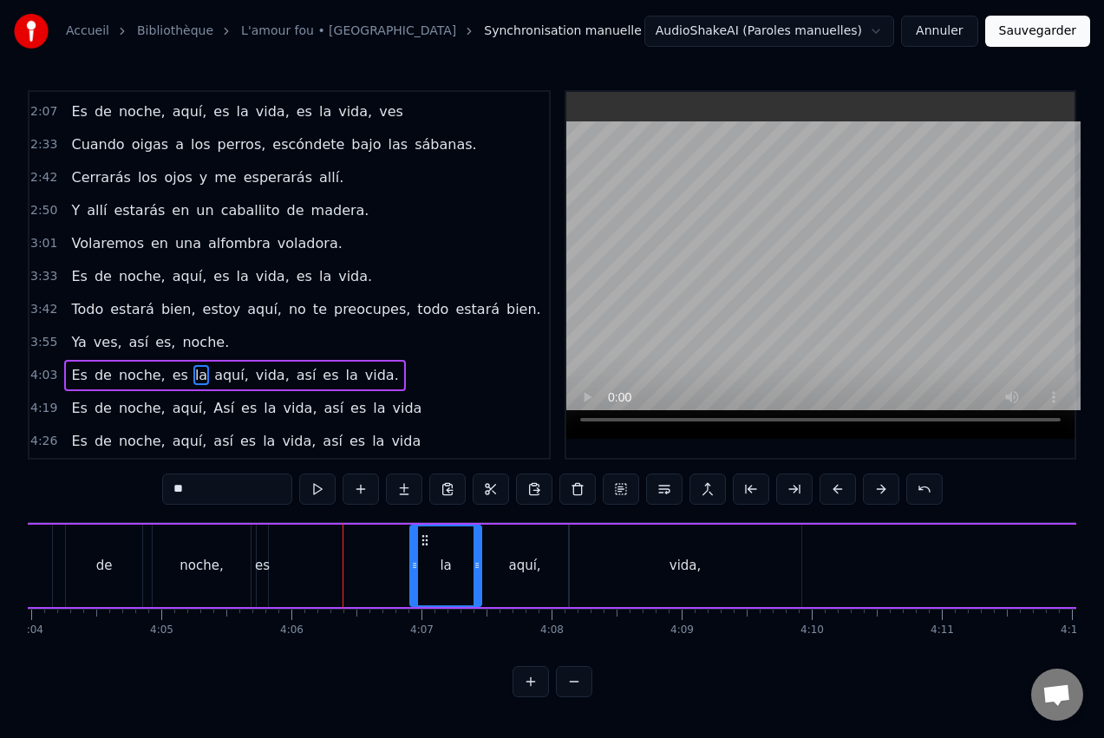
drag, startPoint x: 296, startPoint y: 538, endPoint x: 428, endPoint y: 540, distance: 132.7
click at [428, 540] on icon at bounding box center [425, 540] width 14 height 14
click at [262, 557] on div "es" at bounding box center [262, 566] width 15 height 20
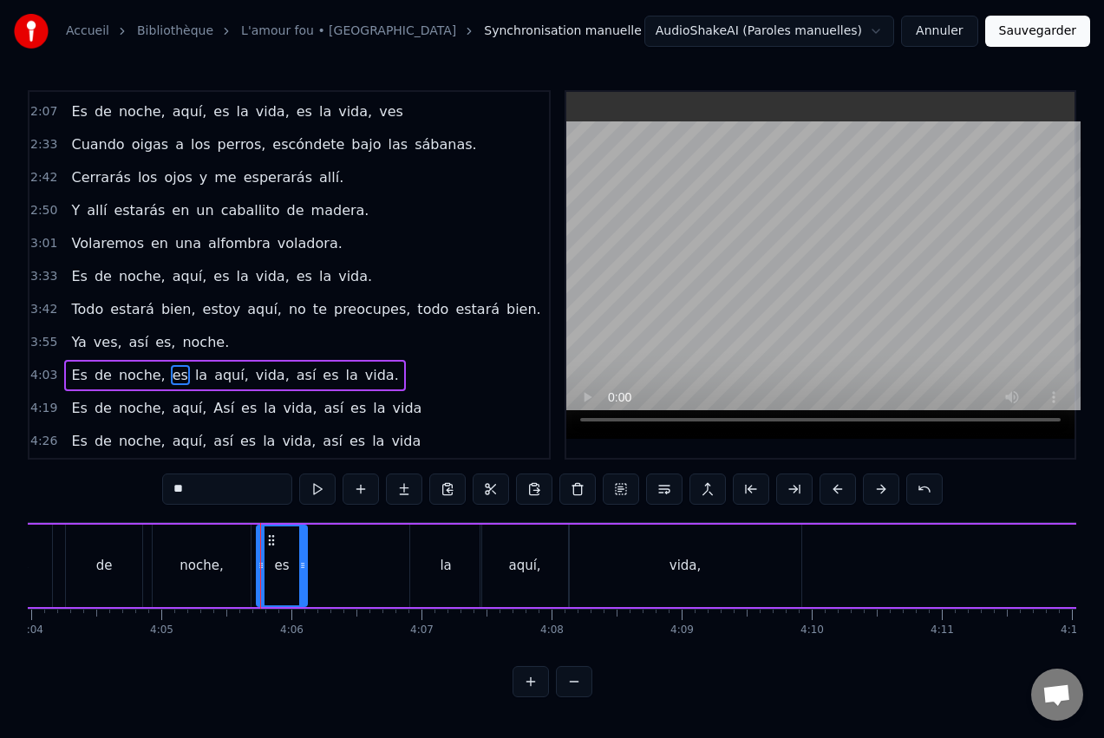
drag, startPoint x: 265, startPoint y: 555, endPoint x: 304, endPoint y: 553, distance: 39.1
click at [304, 553] on div at bounding box center [302, 565] width 7 height 79
drag, startPoint x: 292, startPoint y: 535, endPoint x: 369, endPoint y: 535, distance: 76.3
click at [369, 535] on icon at bounding box center [368, 540] width 14 height 14
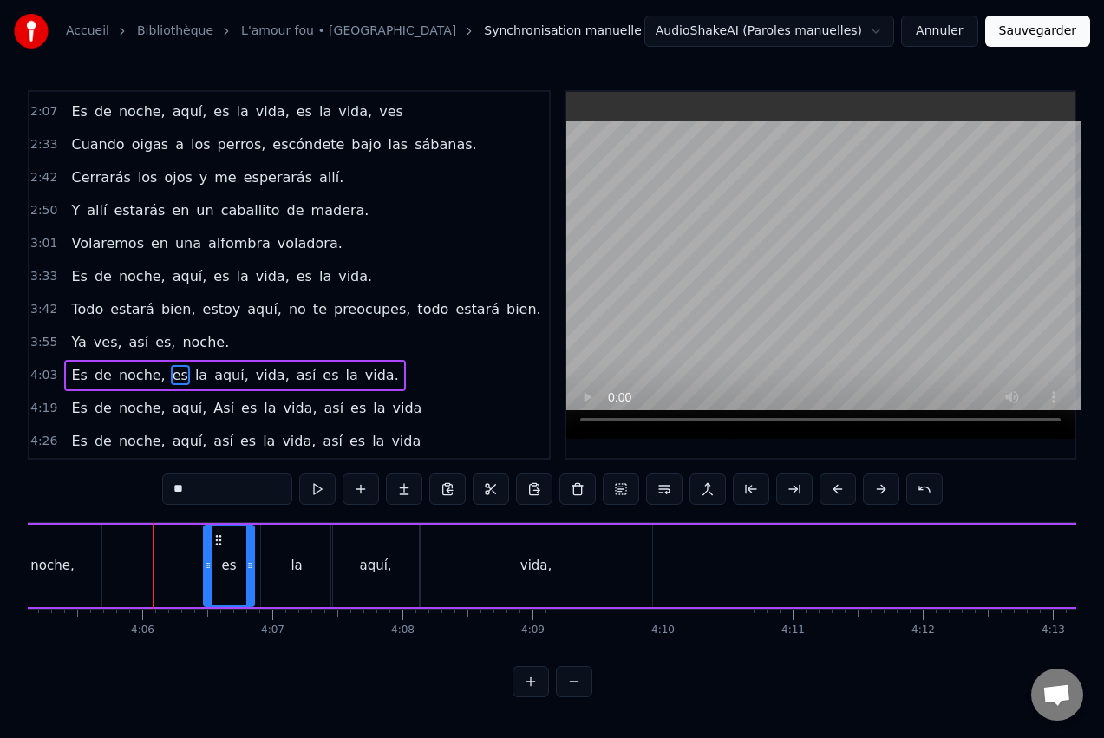
scroll to position [0, 31916]
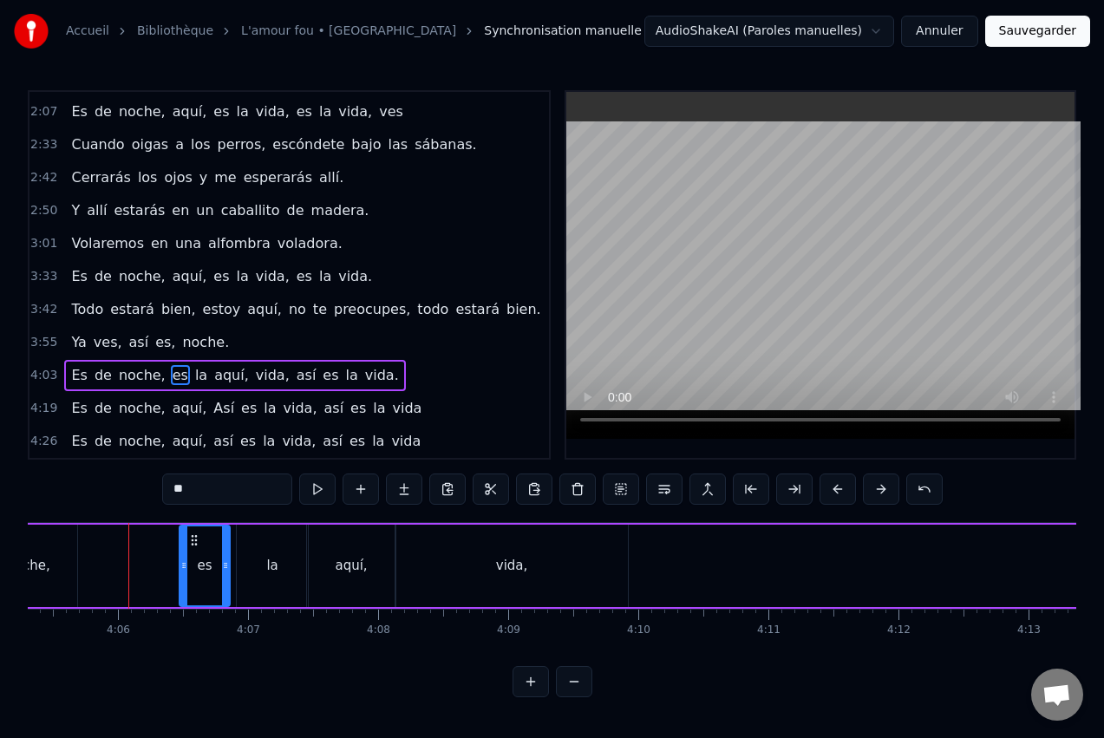
click at [435, 542] on div "vida," at bounding box center [512, 566] width 232 height 82
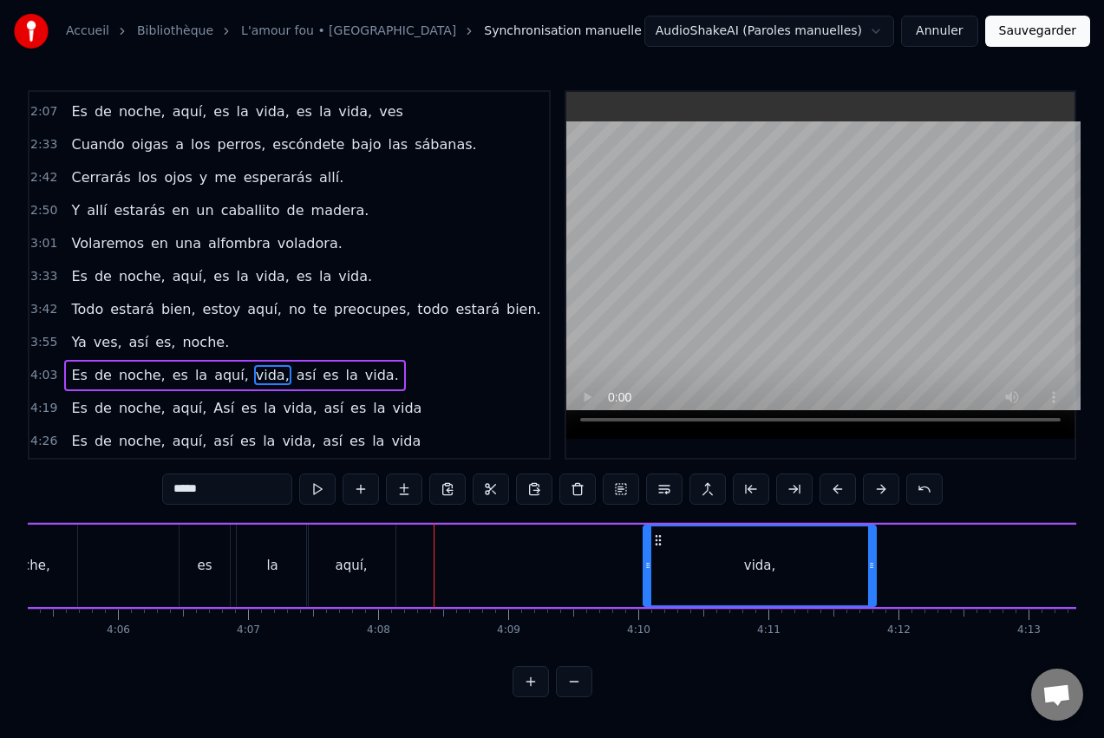
drag, startPoint x: 413, startPoint y: 537, endPoint x: 650, endPoint y: 537, distance: 236.8
click at [660, 533] on icon at bounding box center [658, 540] width 14 height 14
click at [273, 564] on div "la" at bounding box center [271, 566] width 11 height 20
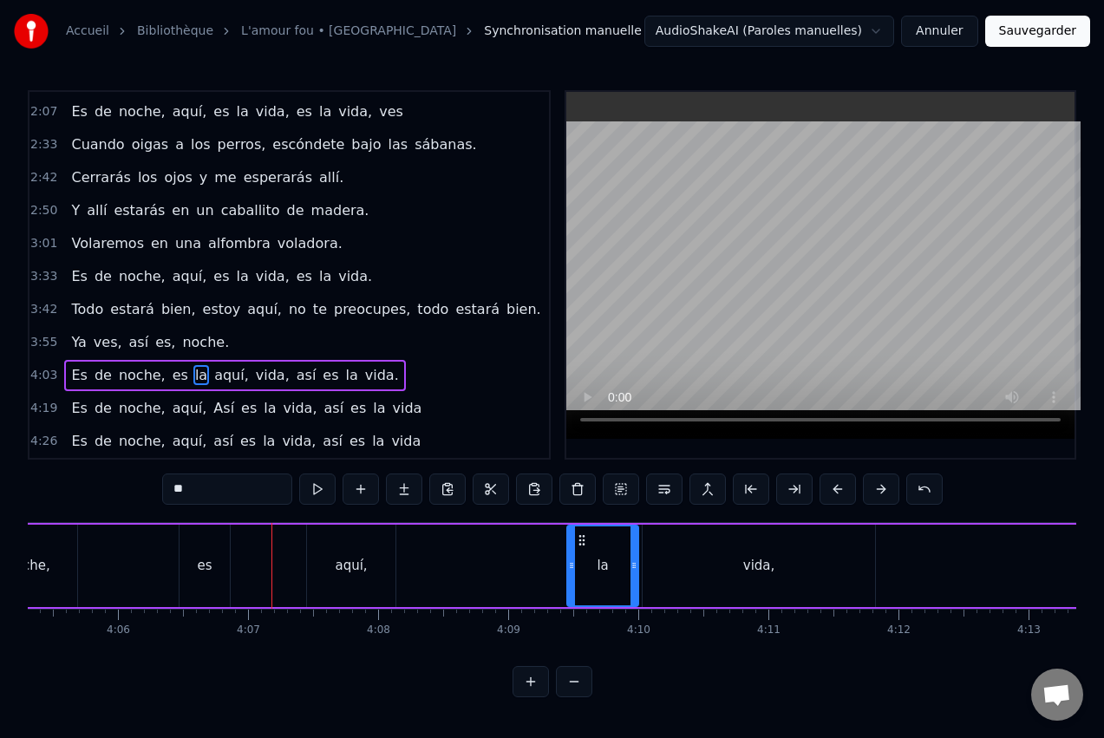
drag, startPoint x: 325, startPoint y: 537, endPoint x: 582, endPoint y: 546, distance: 256.9
click at [211, 553] on div "es" at bounding box center [205, 566] width 50 height 82
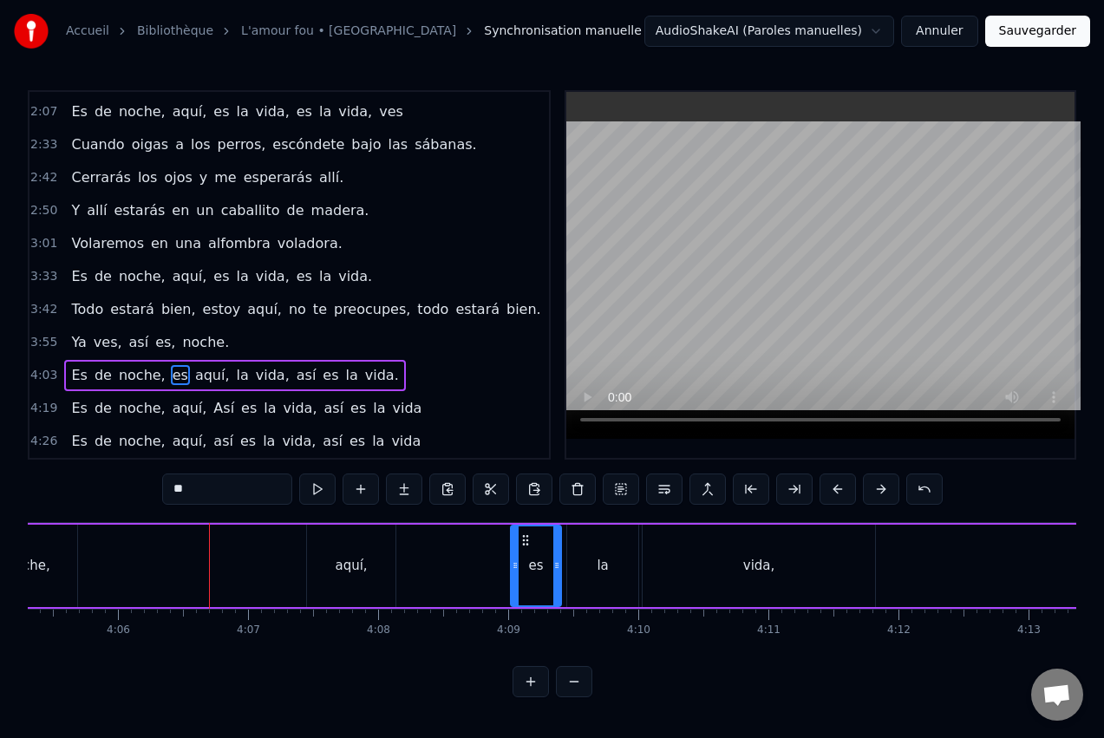
drag, startPoint x: 193, startPoint y: 535, endPoint x: 524, endPoint y: 537, distance: 331.3
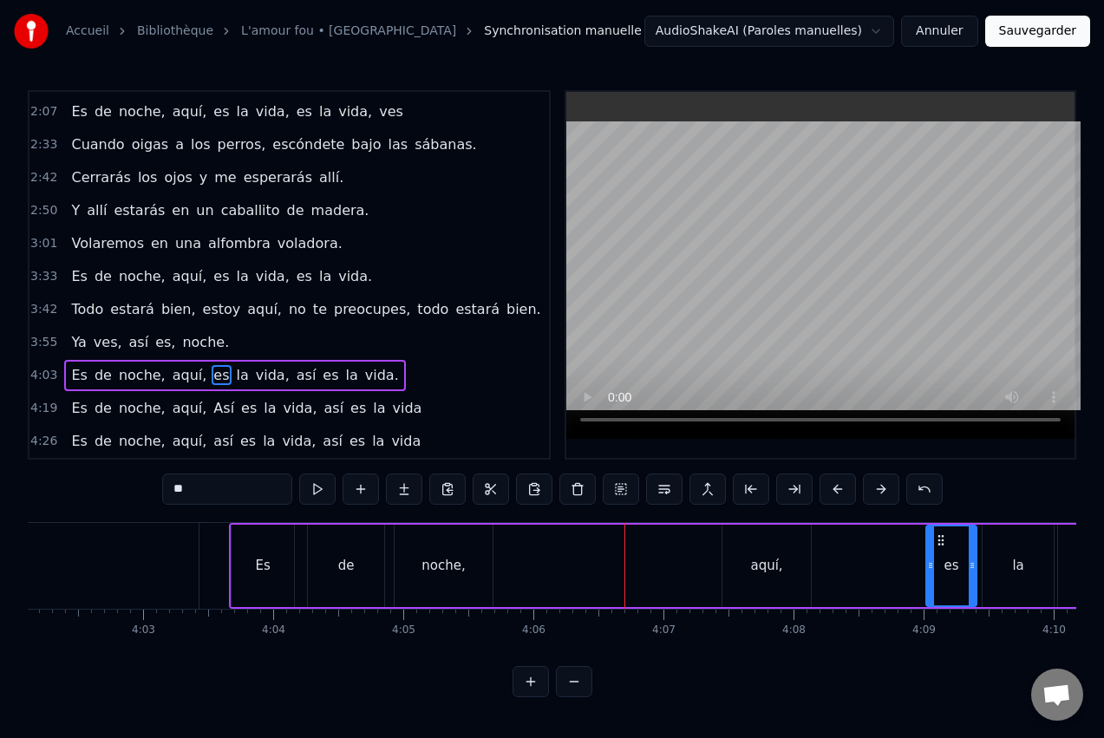
scroll to position [0, 31499]
click at [757, 571] on div "aquí," at bounding box center [767, 566] width 32 height 20
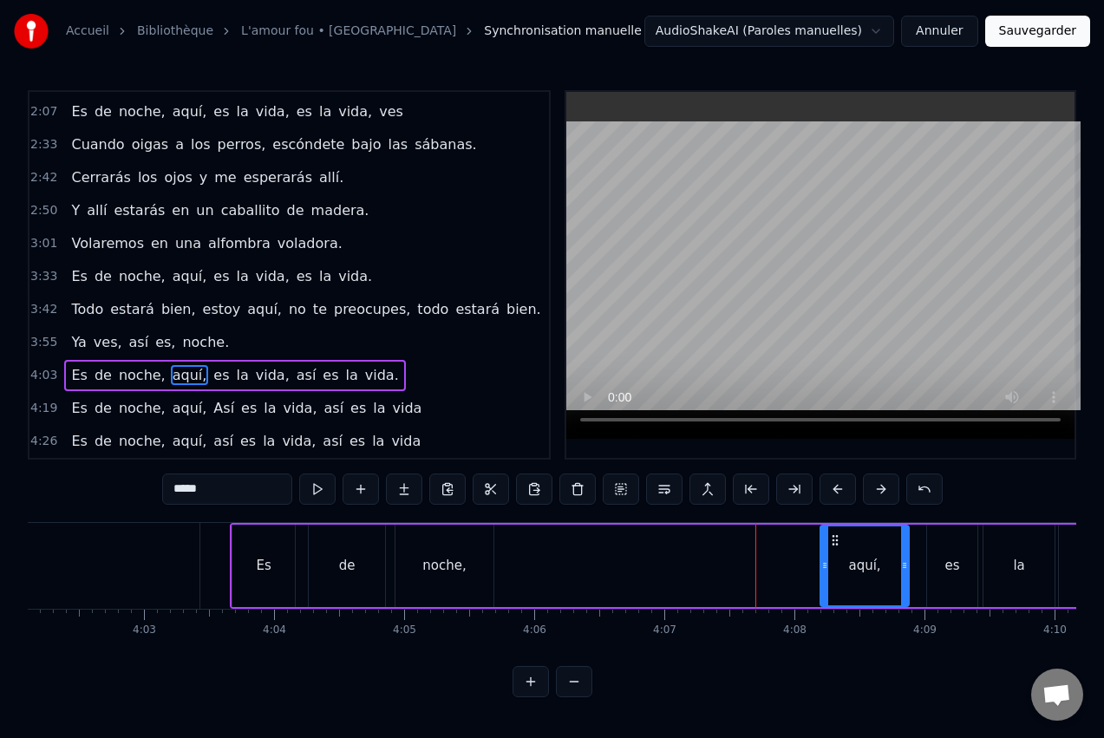
drag, startPoint x: 739, startPoint y: 533, endPoint x: 835, endPoint y: 536, distance: 96.3
click at [835, 536] on icon at bounding box center [835, 540] width 14 height 14
click at [475, 550] on div "noche," at bounding box center [445, 566] width 98 height 82
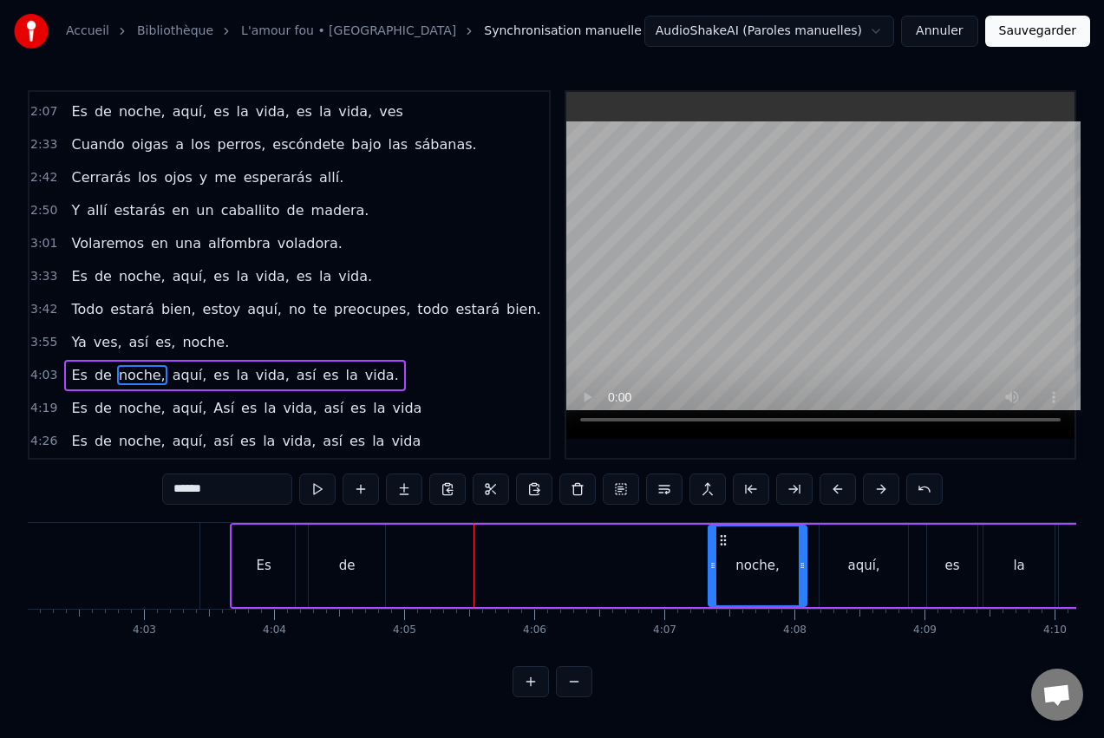
drag, startPoint x: 409, startPoint y: 534, endPoint x: 722, endPoint y: 546, distance: 313.3
click at [722, 546] on div "noche," at bounding box center [758, 565] width 96 height 79
click at [354, 558] on div "de" at bounding box center [347, 566] width 16 height 20
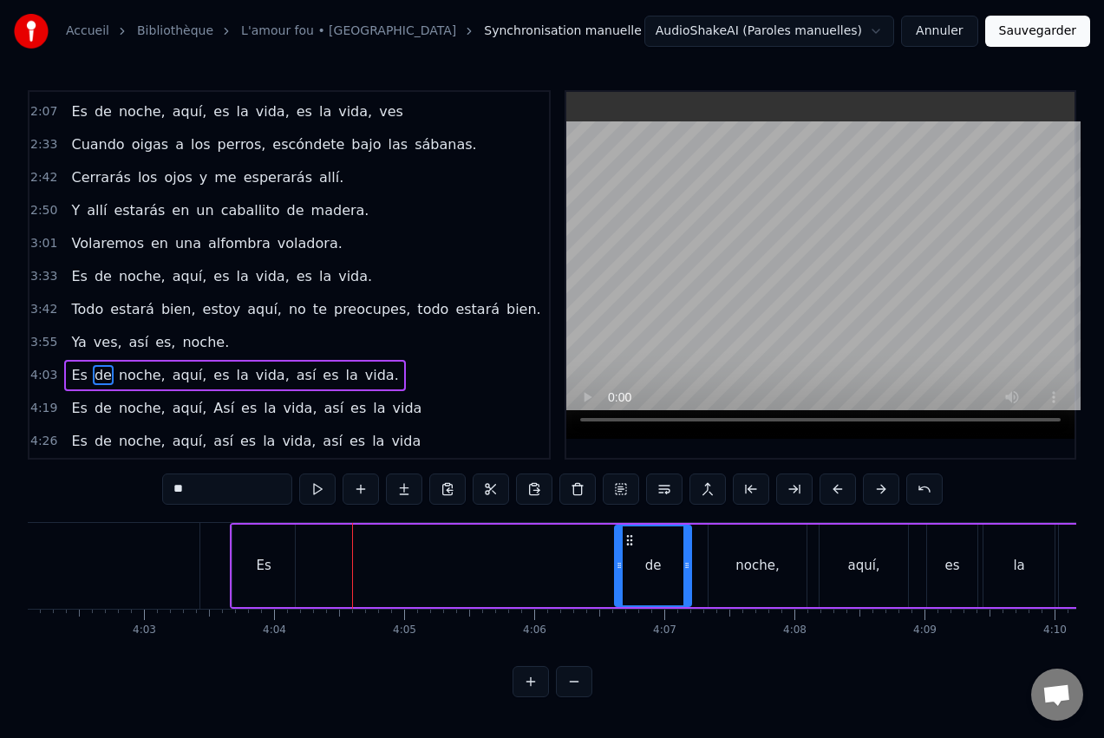
drag, startPoint x: 339, startPoint y: 535, endPoint x: 626, endPoint y: 540, distance: 287.1
click at [626, 540] on icon at bounding box center [630, 540] width 14 height 14
click at [280, 553] on div "Es" at bounding box center [263, 566] width 62 height 82
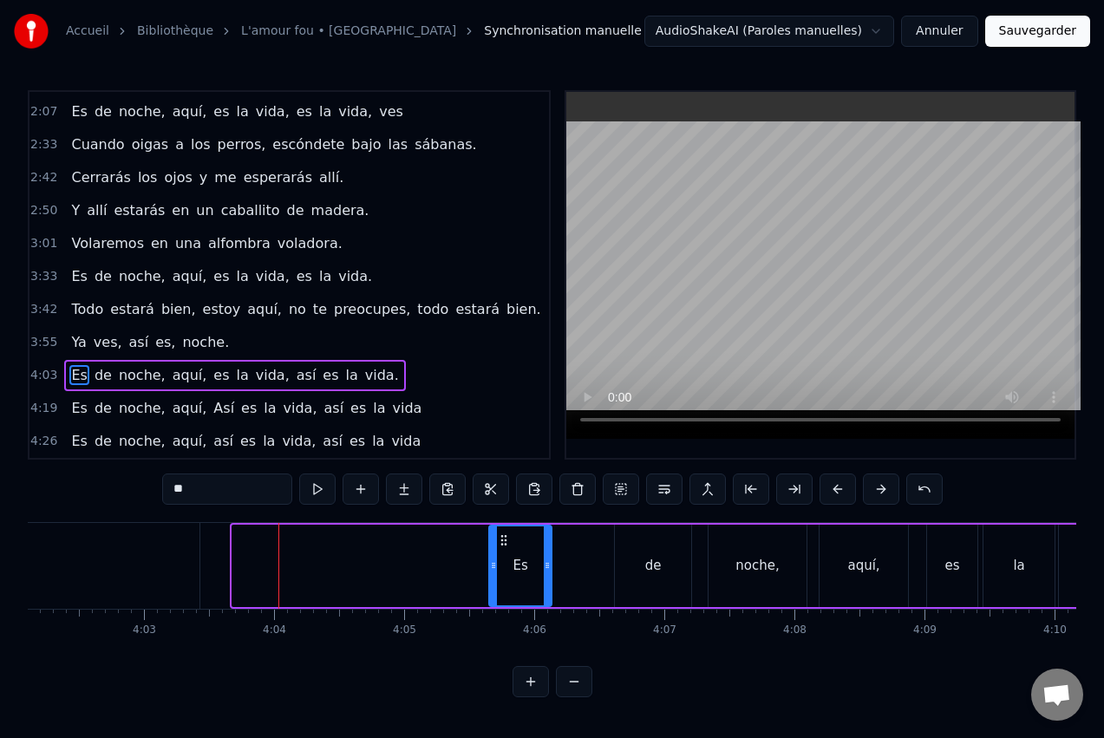
drag, startPoint x: 261, startPoint y: 536, endPoint x: 510, endPoint y: 540, distance: 249.0
click at [510, 540] on icon at bounding box center [504, 540] width 14 height 14
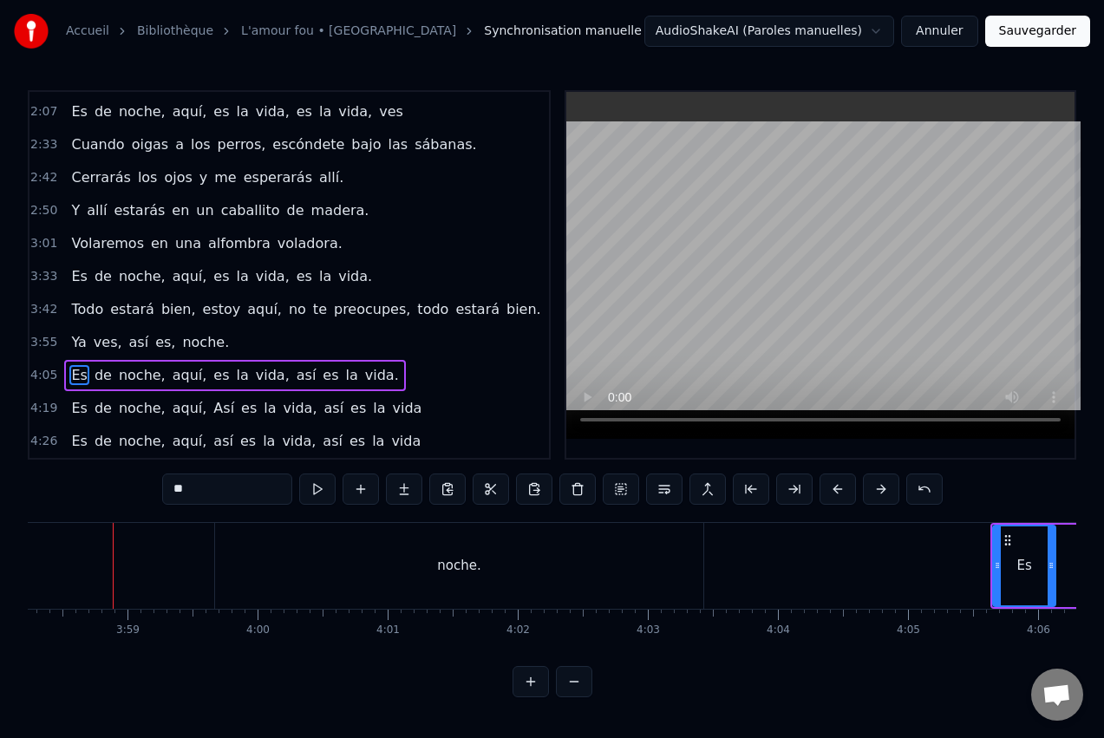
scroll to position [0, 30994]
click at [514, 552] on div "noche." at bounding box center [461, 566] width 488 height 86
type input "******"
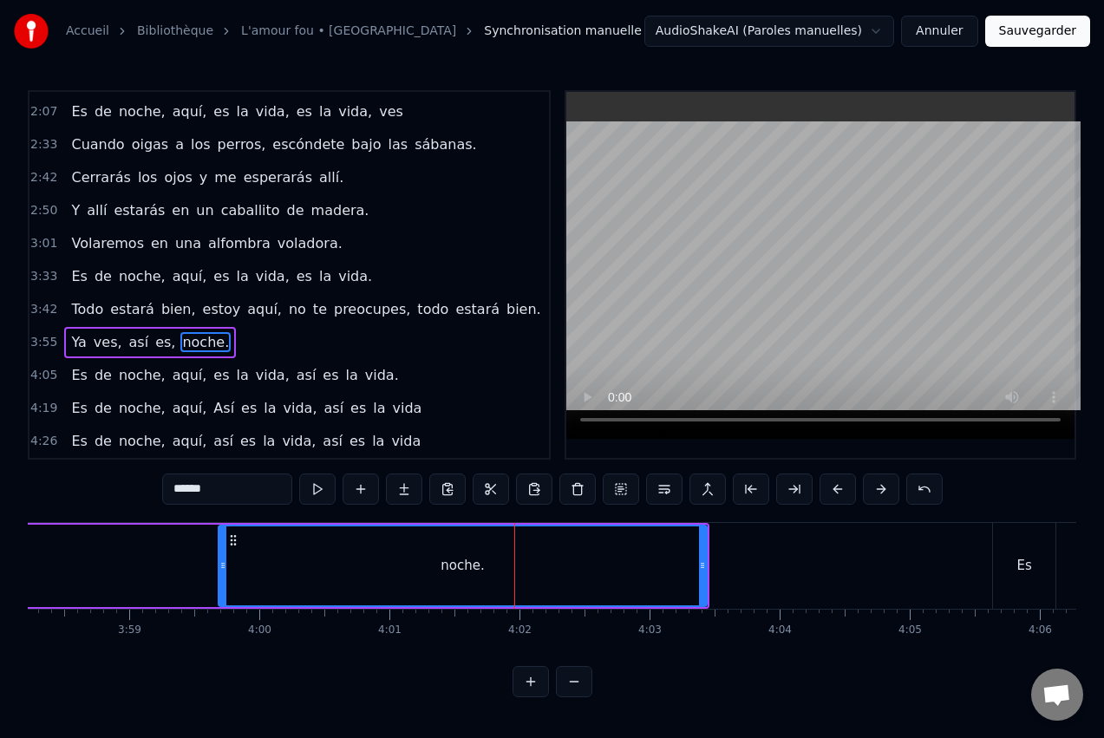
scroll to position [0, 0]
drag, startPoint x: 702, startPoint y: 563, endPoint x: 476, endPoint y: 559, distance: 225.5
click at [476, 559] on icon at bounding box center [477, 566] width 7 height 14
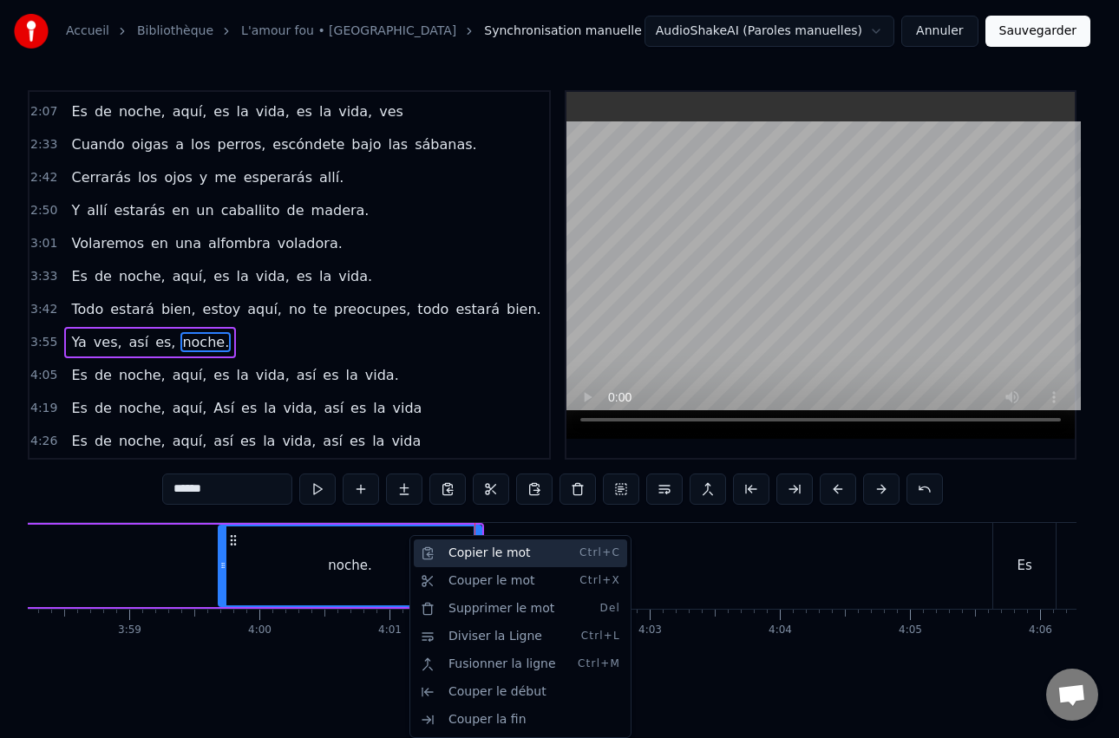
click at [453, 552] on div "Copier le mot Ctrl+C" at bounding box center [520, 554] width 213 height 28
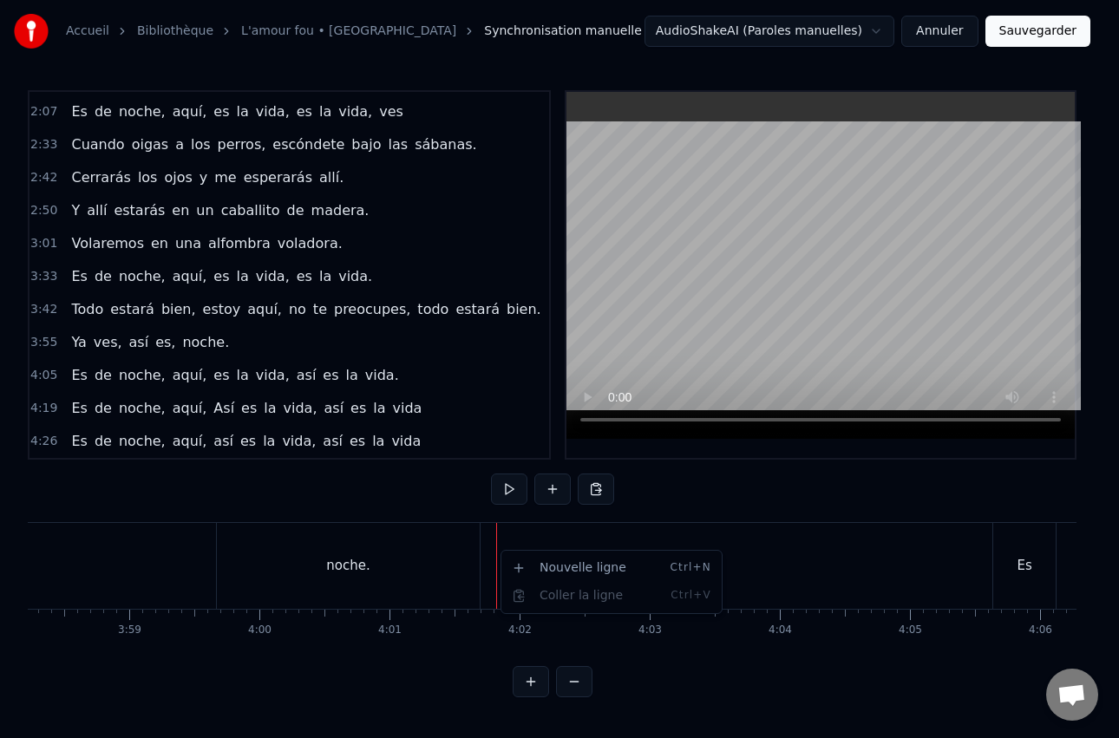
click at [494, 561] on html "Accueil Bibliothèque L'amour fou • Indochine Synchronisation manuelle AudioShak…" at bounding box center [559, 362] width 1119 height 725
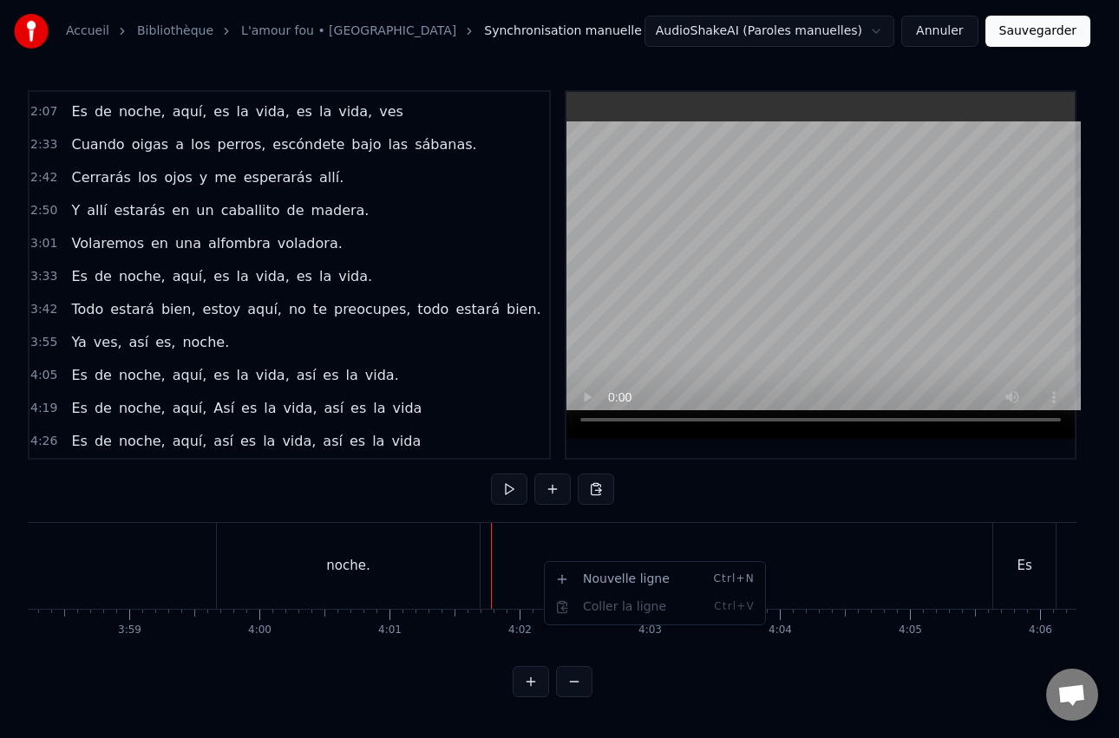
click at [538, 546] on html "Accueil Bibliothèque L'amour fou • Indochine Synchronisation manuelle AudioShak…" at bounding box center [559, 362] width 1119 height 725
click at [435, 555] on html "Accueil Bibliothèque L'amour fou • Indochine Synchronisation manuelle AudioShak…" at bounding box center [559, 362] width 1119 height 725
click at [387, 545] on html "Accueil Bibliothèque L'amour fou • Indochine Synchronisation manuelle AudioShak…" at bounding box center [559, 362] width 1119 height 725
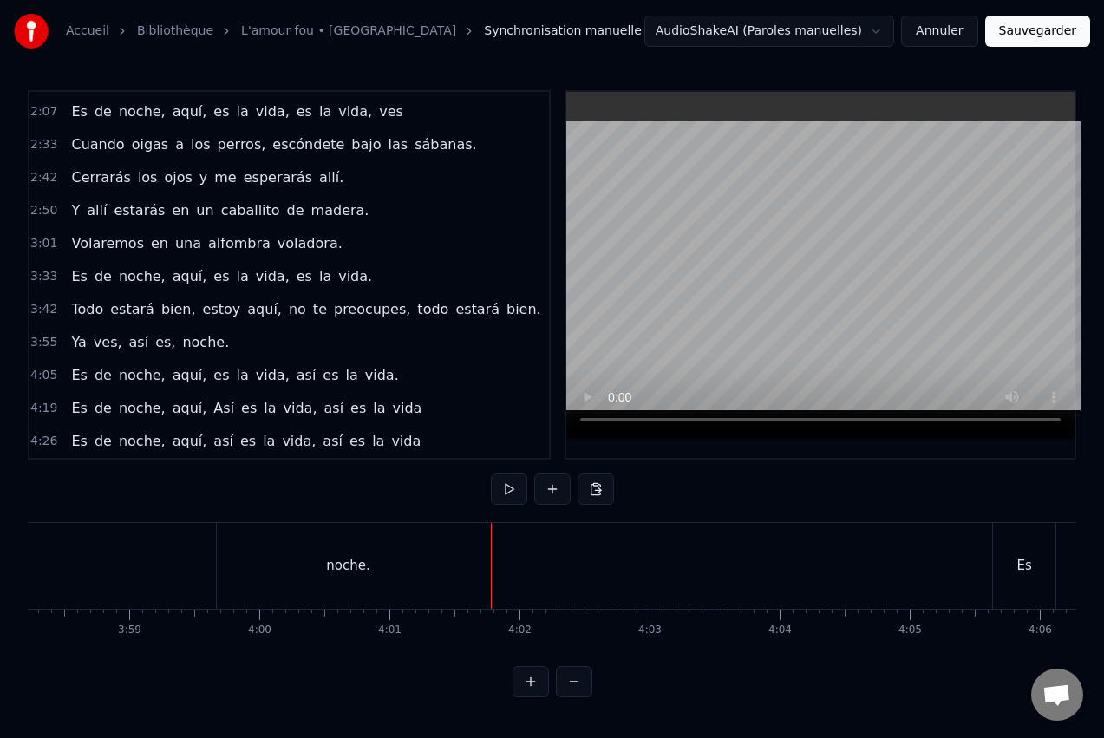
click at [265, 546] on div "noche." at bounding box center [348, 566] width 263 height 86
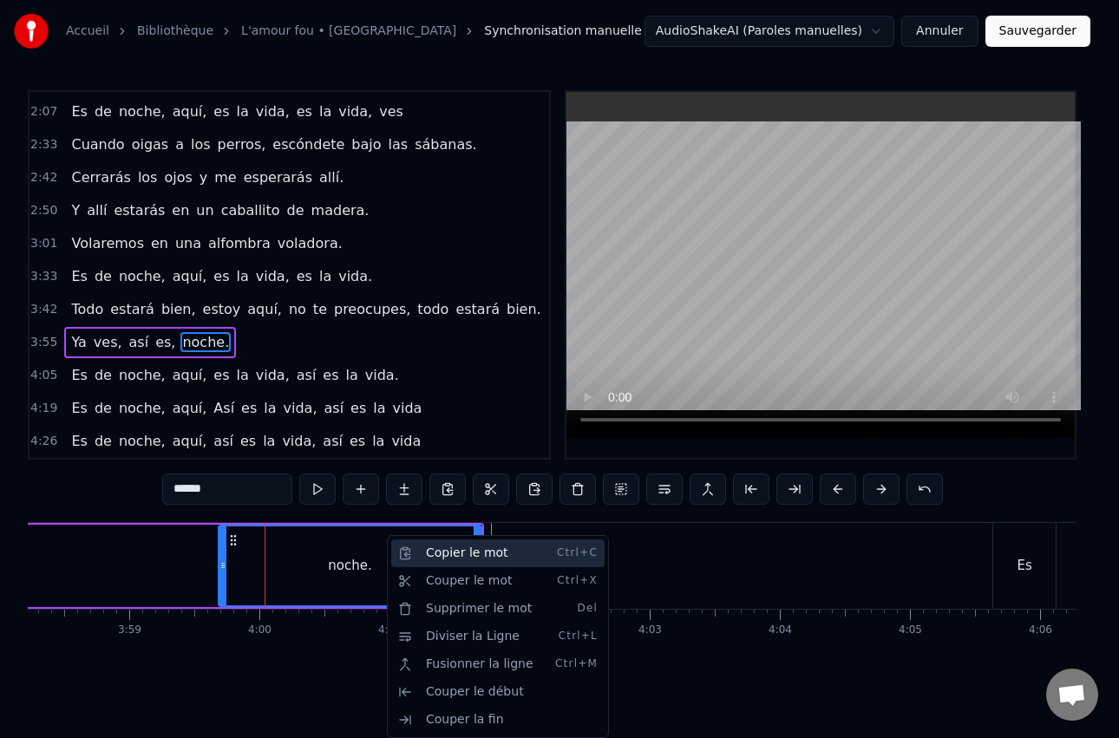
click at [421, 554] on div "Copier le mot Ctrl+C" at bounding box center [497, 554] width 213 height 28
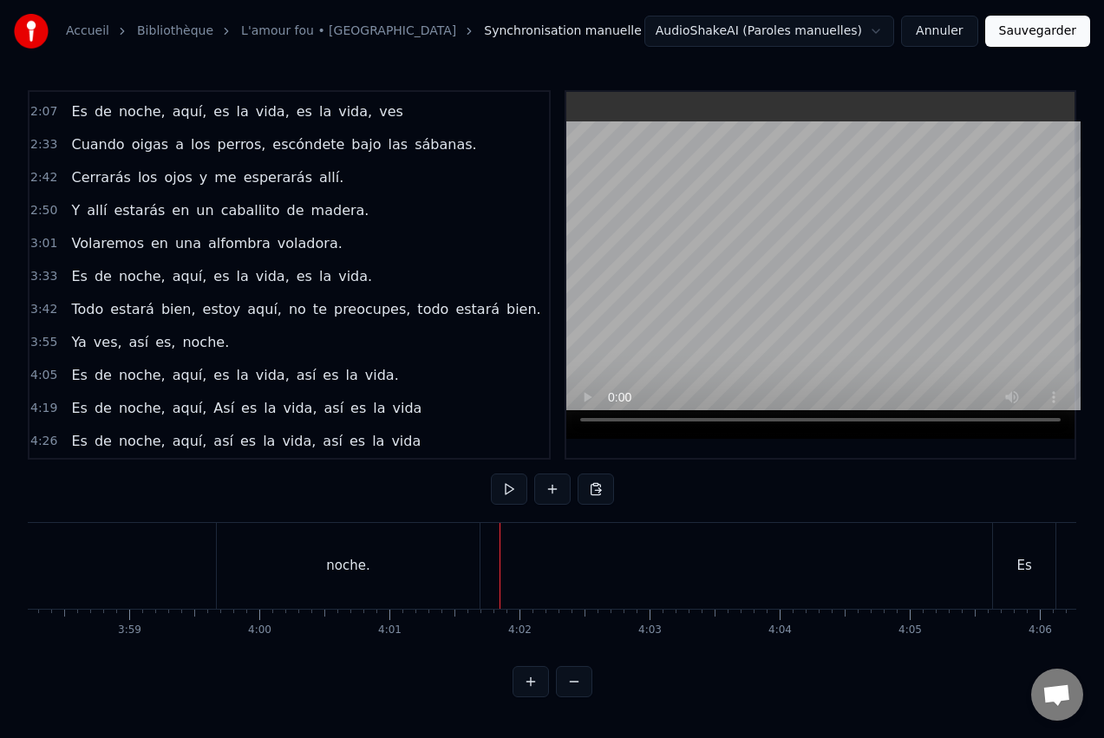
click at [500, 559] on div at bounding box center [500, 566] width 1 height 86
drag, startPoint x: 490, startPoint y: 562, endPoint x: 499, endPoint y: 560, distance: 8.8
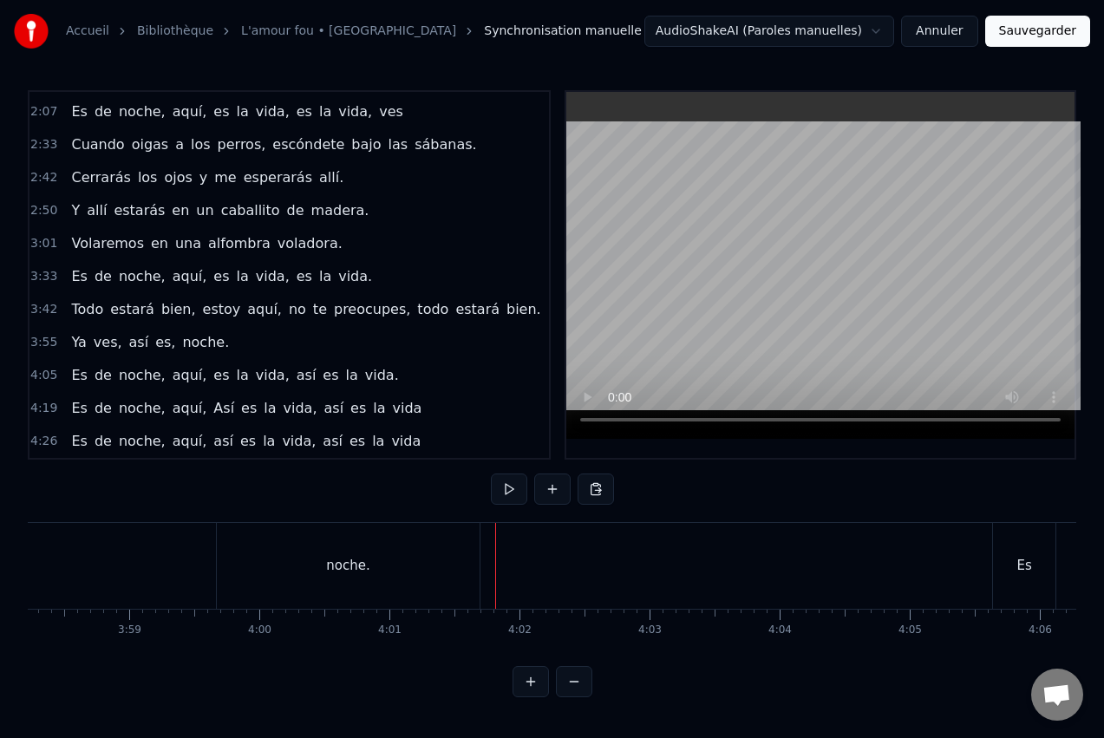
click at [466, 540] on div "noche." at bounding box center [348, 566] width 263 height 86
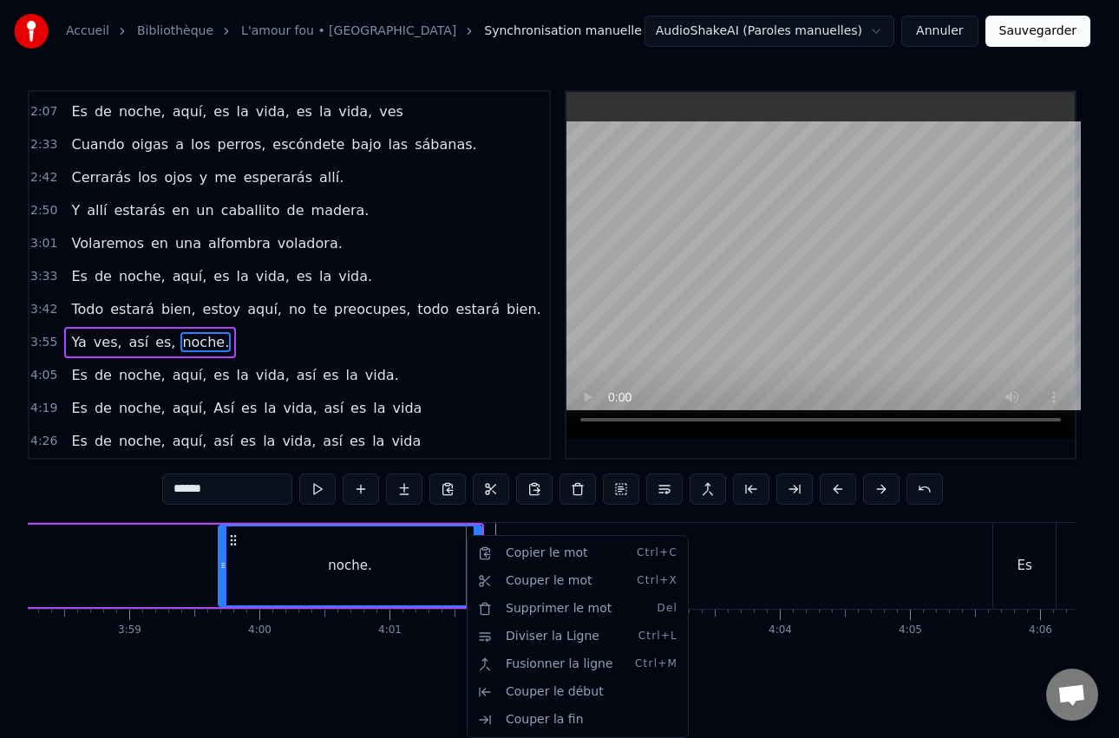
click at [538, 493] on html "Accueil Bibliothèque L'amour fou • Indochine Synchronisation manuelle AudioShak…" at bounding box center [559, 362] width 1119 height 725
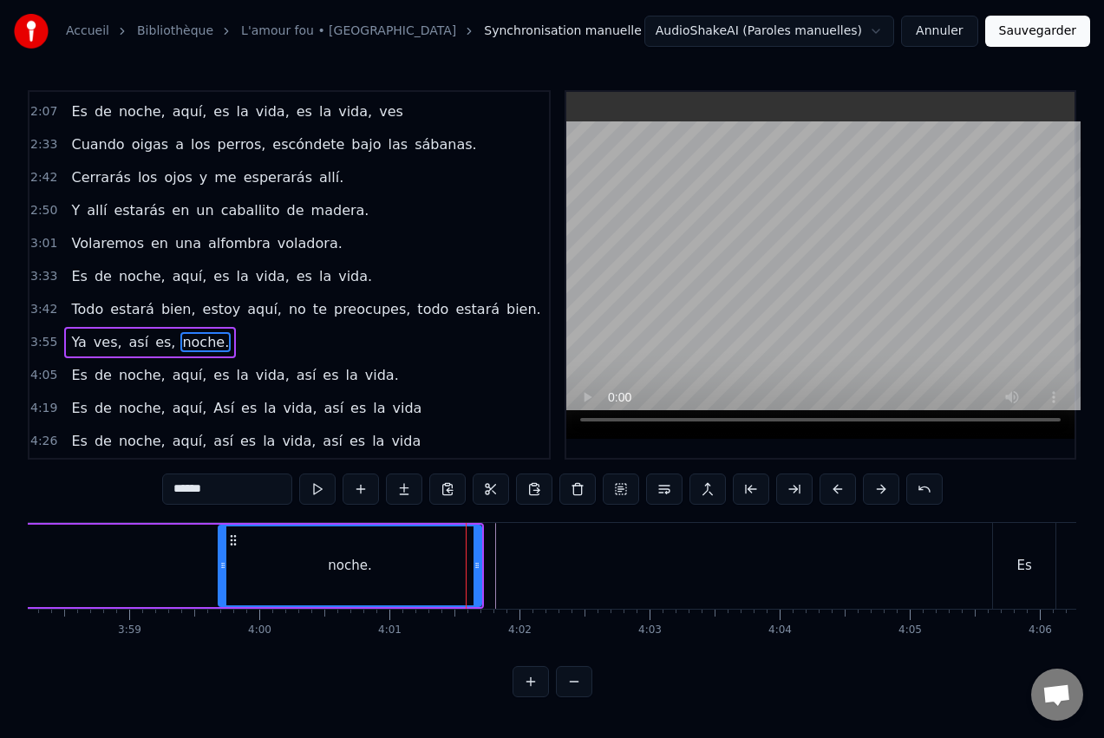
scroll to position [2, 0]
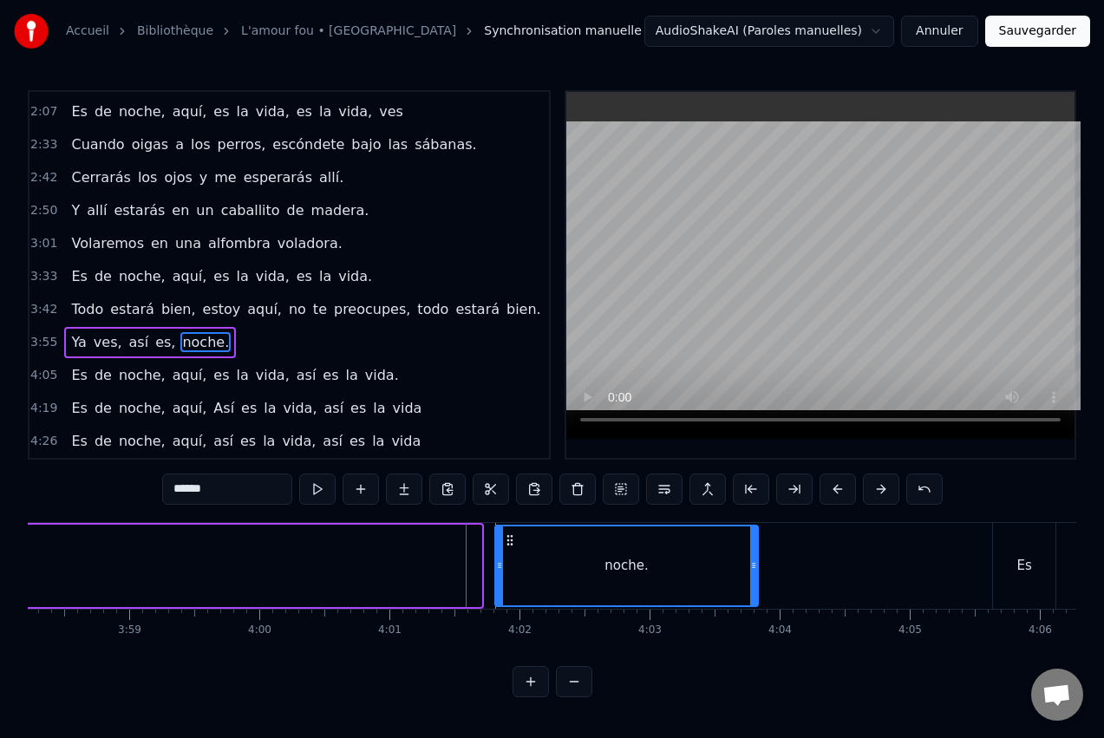
drag, startPoint x: 232, startPoint y: 537, endPoint x: 509, endPoint y: 547, distance: 276.9
click at [509, 547] on div "noche." at bounding box center [626, 565] width 261 height 79
click at [372, 558] on div "Ya ves, así es, noche." at bounding box center [185, 566] width 1149 height 86
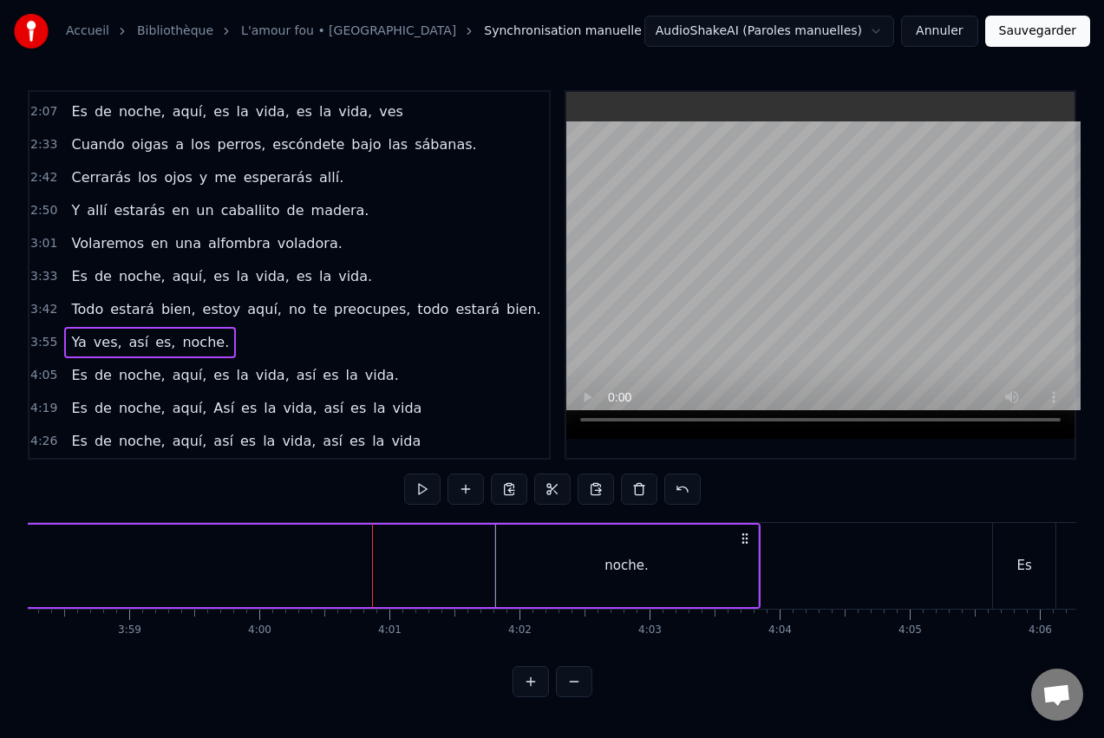
click at [370, 576] on div "Ya ves, así es, noche." at bounding box center [185, 566] width 1149 height 86
click at [263, 555] on div "Ya ves, así es, noche." at bounding box center [185, 566] width 1149 height 86
click at [619, 553] on div "noche." at bounding box center [626, 566] width 263 height 82
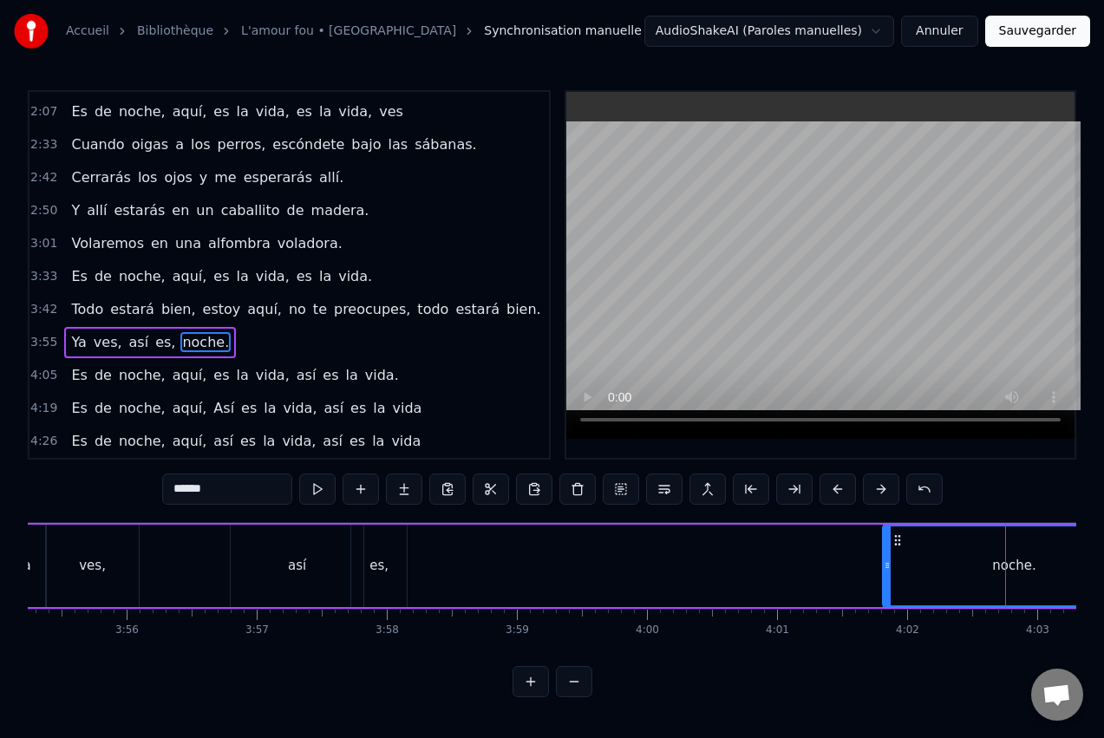
scroll to position [0, 30577]
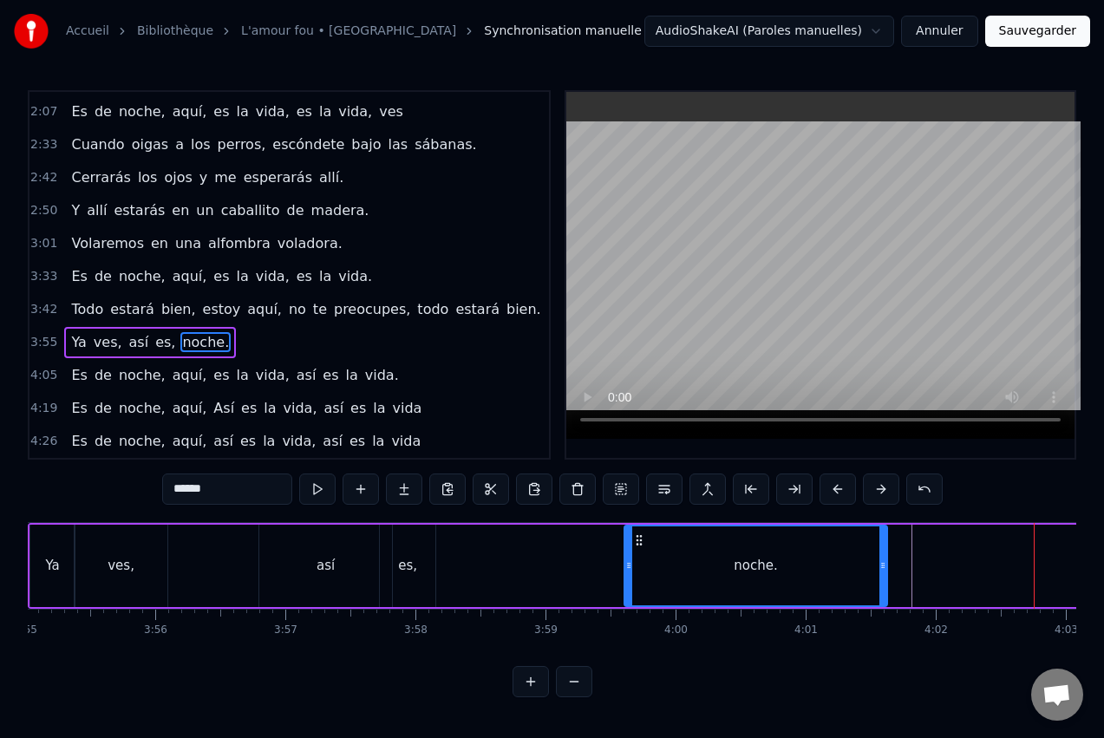
drag, startPoint x: 893, startPoint y: 544, endPoint x: 635, endPoint y: 549, distance: 258.5
click at [635, 549] on div "noche." at bounding box center [755, 565] width 261 height 79
click at [1070, 657] on html "Accueil Bibliothèque L'amour fou • Indochine Synchronisation manuelle AudioShak…" at bounding box center [552, 362] width 1104 height 725
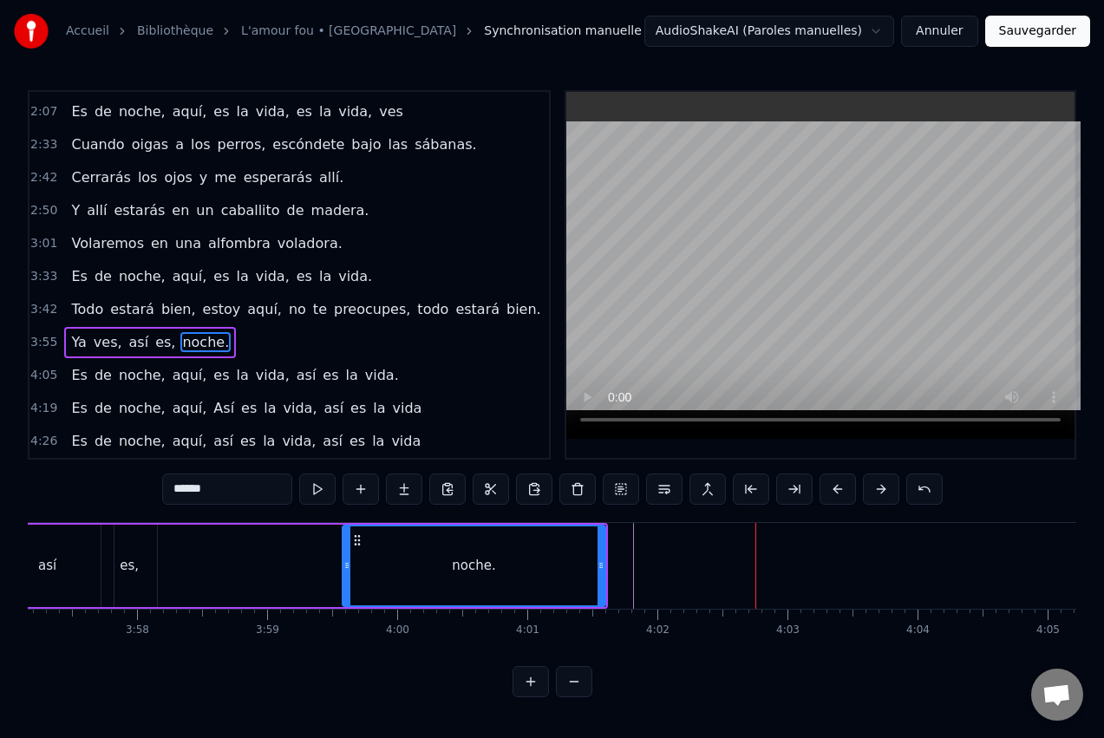
scroll to position [0, 30889]
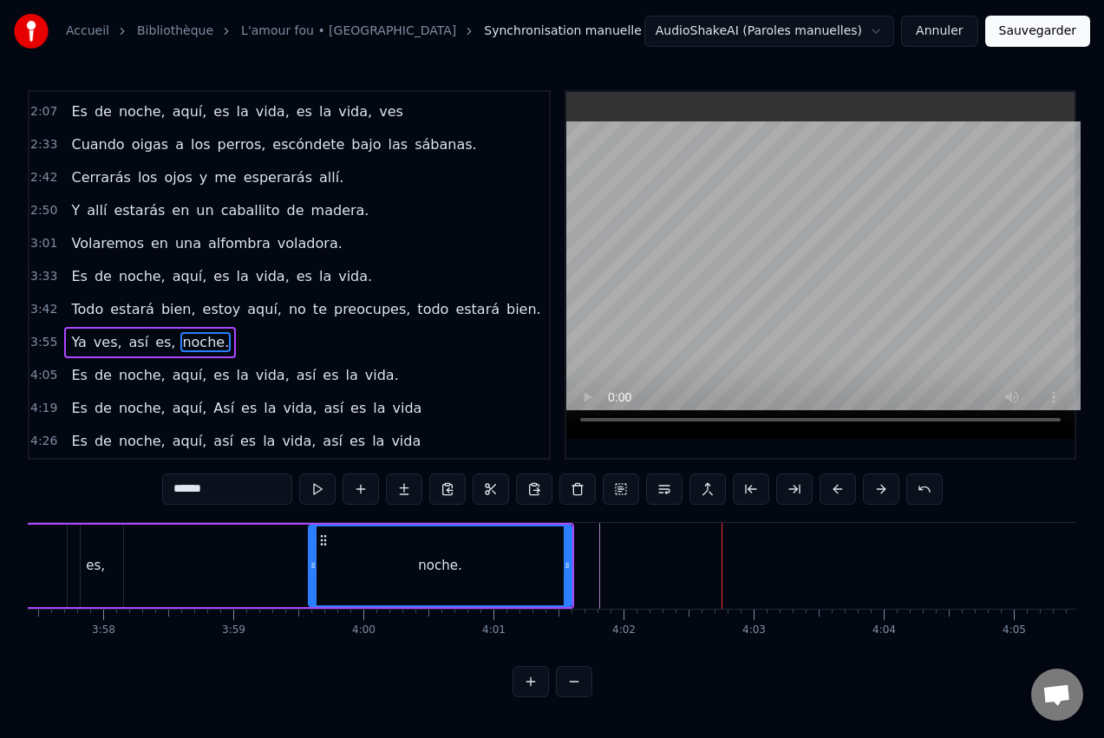
click at [463, 565] on div "noche." at bounding box center [440, 565] width 261 height 79
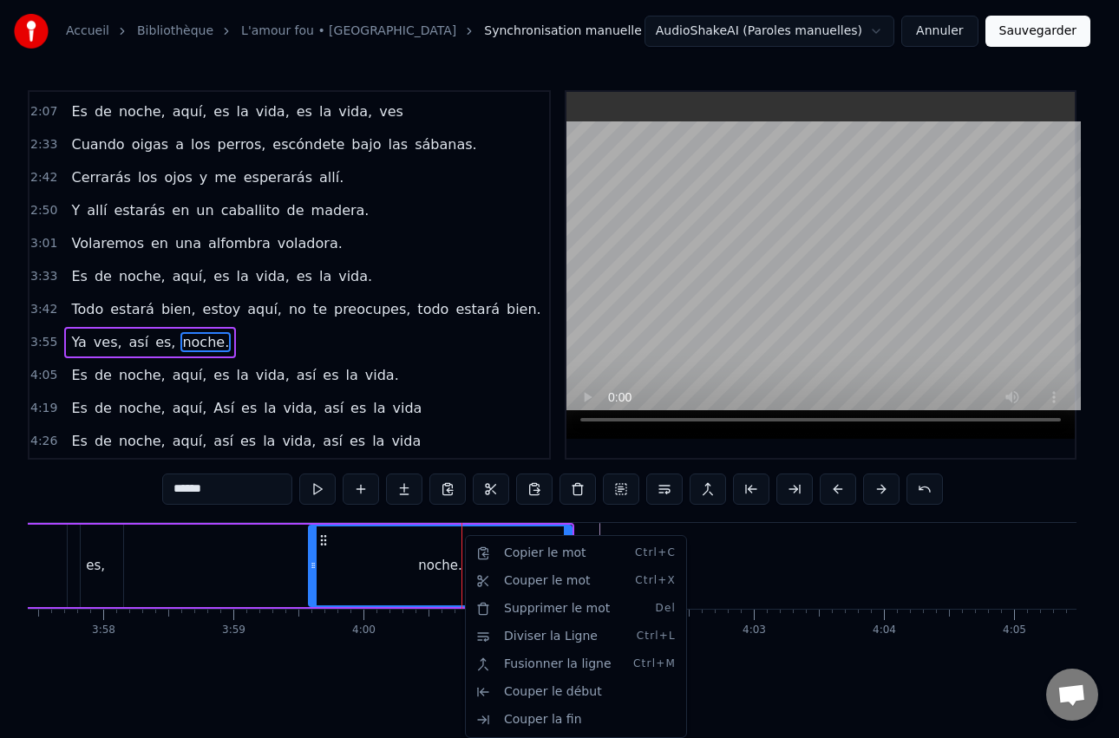
click at [186, 343] on html "Accueil Bibliothèque L'amour fou • Indochine Synchronisation manuelle AudioShak…" at bounding box center [559, 362] width 1119 height 725
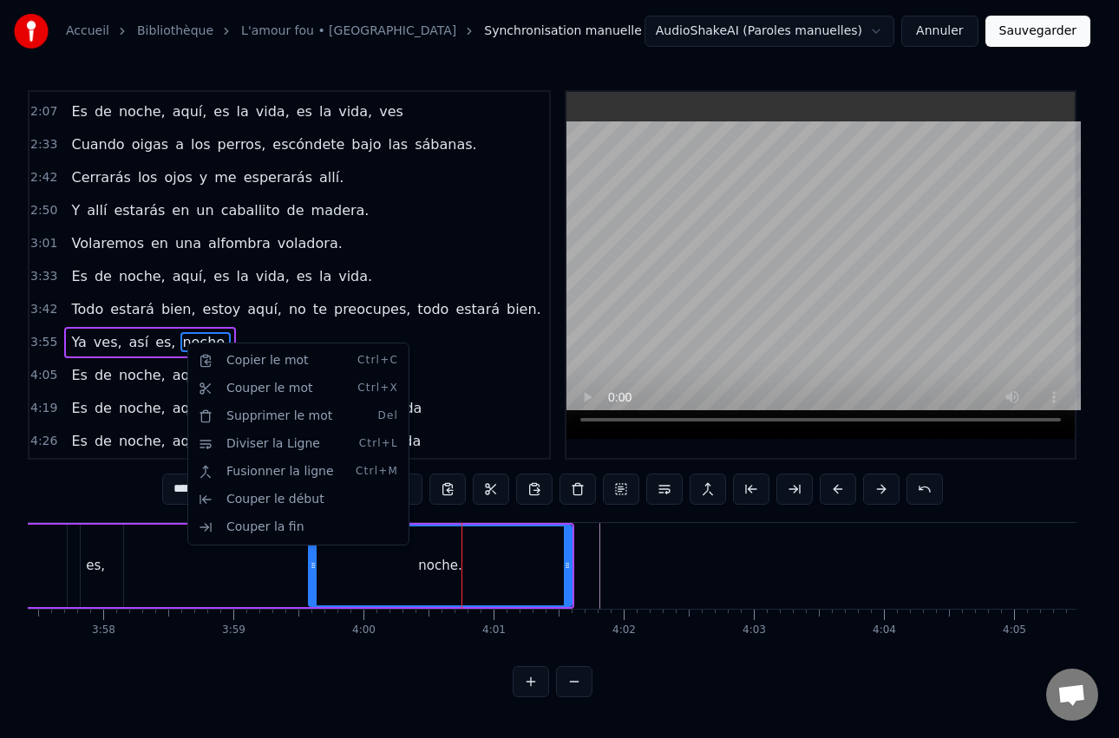
click at [243, 340] on html "Accueil Bibliothèque L'amour fou • Indochine Synchronisation manuelle AudioShak…" at bounding box center [559, 362] width 1119 height 725
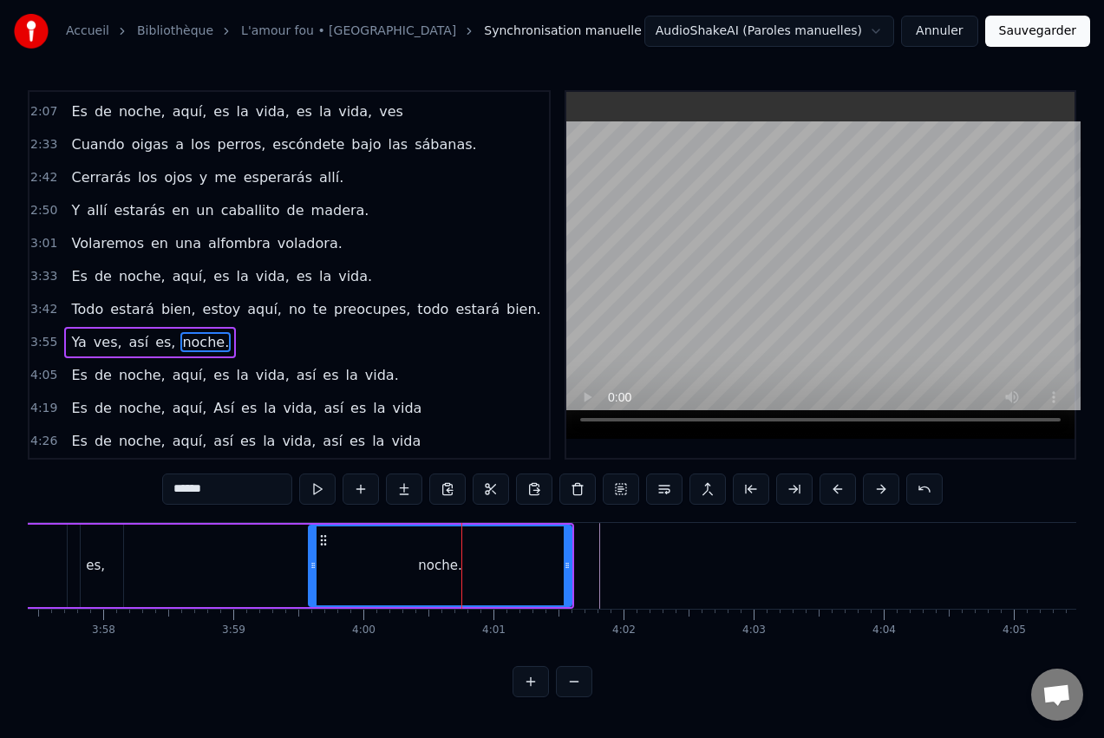
click at [142, 330] on div "Ya ves, así es, noche." at bounding box center [150, 342] width 172 height 31
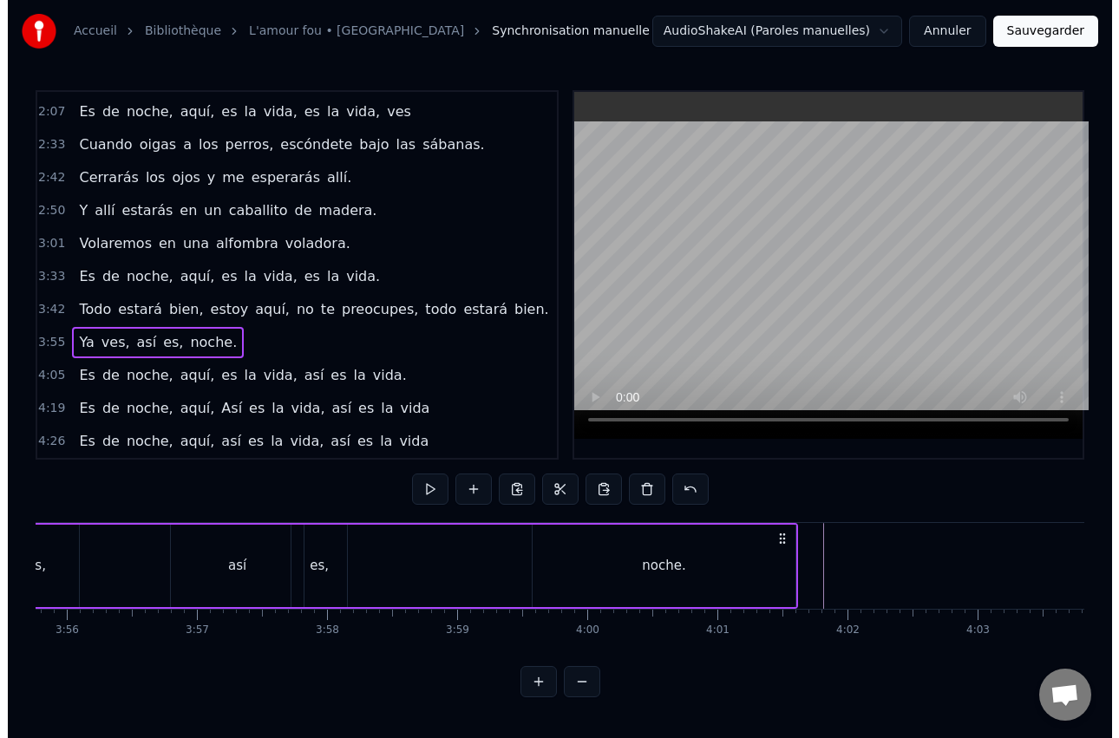
scroll to position [0, 30490]
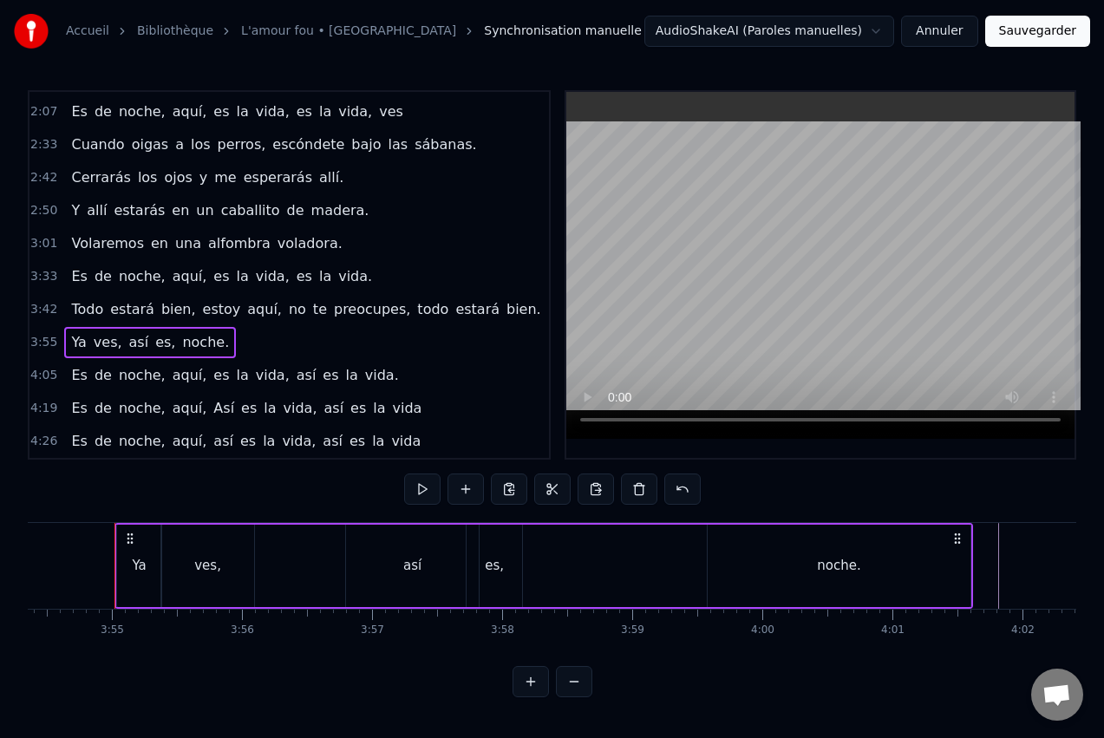
click at [142, 327] on div "Ya ves, así es, noche." at bounding box center [150, 342] width 172 height 31
drag, startPoint x: 210, startPoint y: 337, endPoint x: 243, endPoint y: 333, distance: 33.1
click at [243, 333] on div "3:55 Ya ves, así es, noche." at bounding box center [289, 342] width 520 height 33
click at [202, 338] on span "noche." at bounding box center [205, 342] width 50 height 20
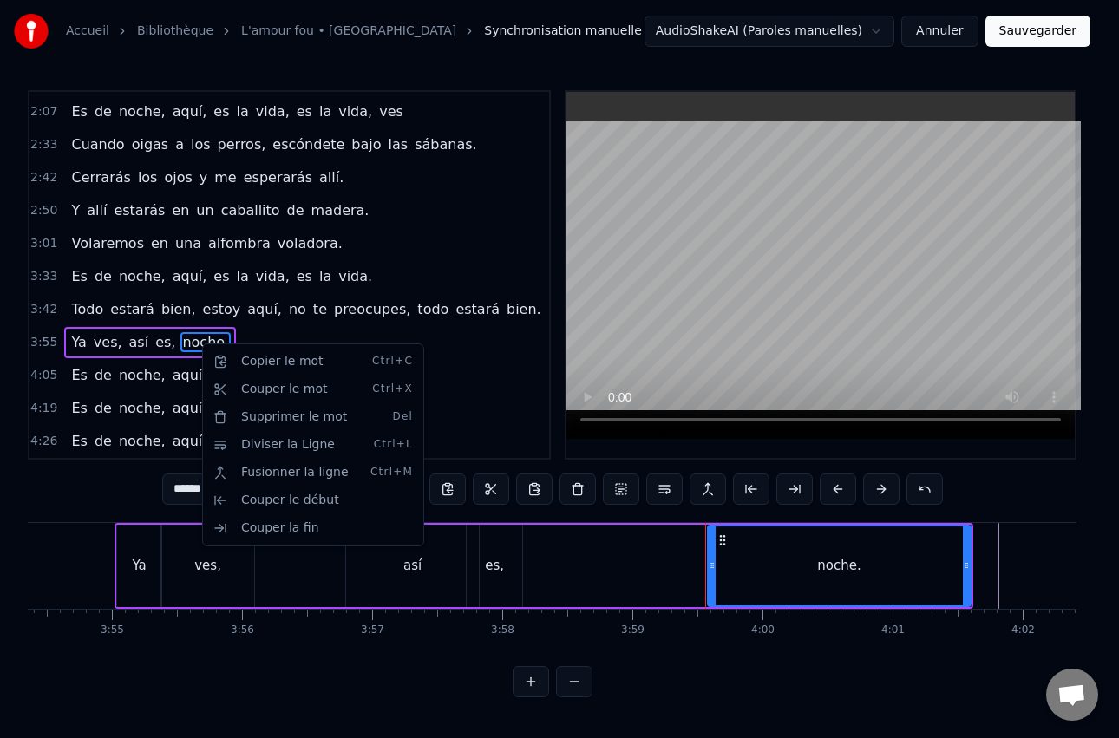
click at [196, 343] on html "Accueil Bibliothèque L'amour fou • Indochine Synchronisation manuelle AudioShak…" at bounding box center [559, 362] width 1119 height 725
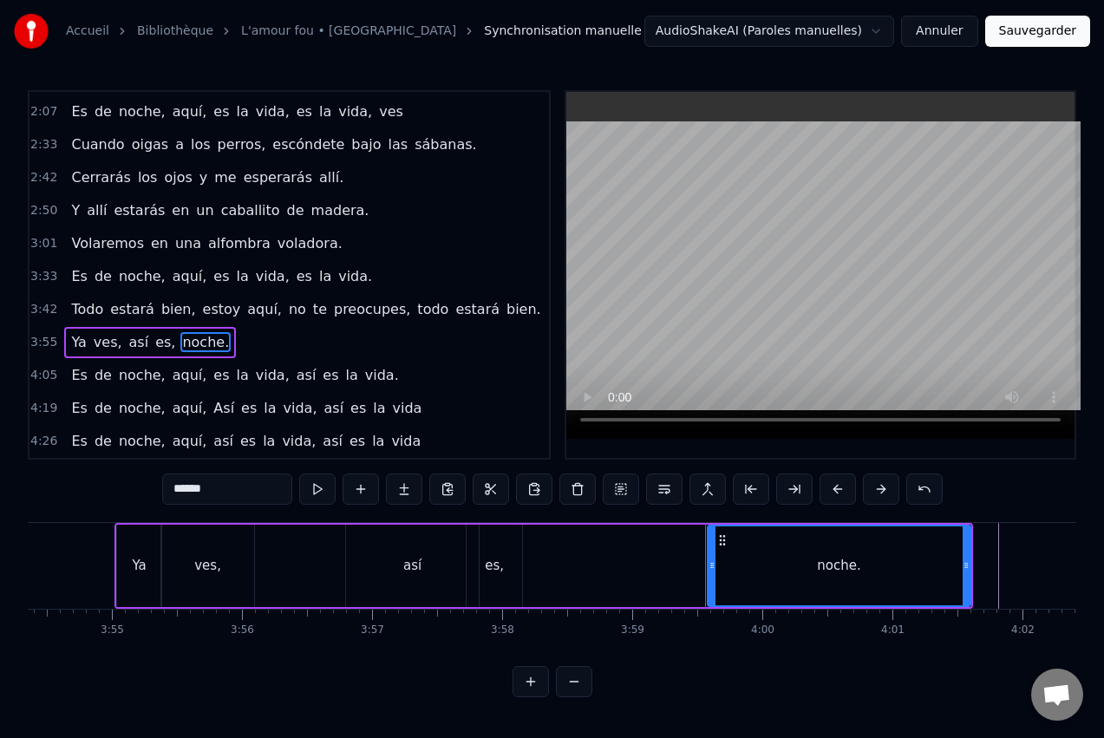
click at [251, 342] on div "3:55 Ya ves, así es, noche." at bounding box center [289, 342] width 520 height 33
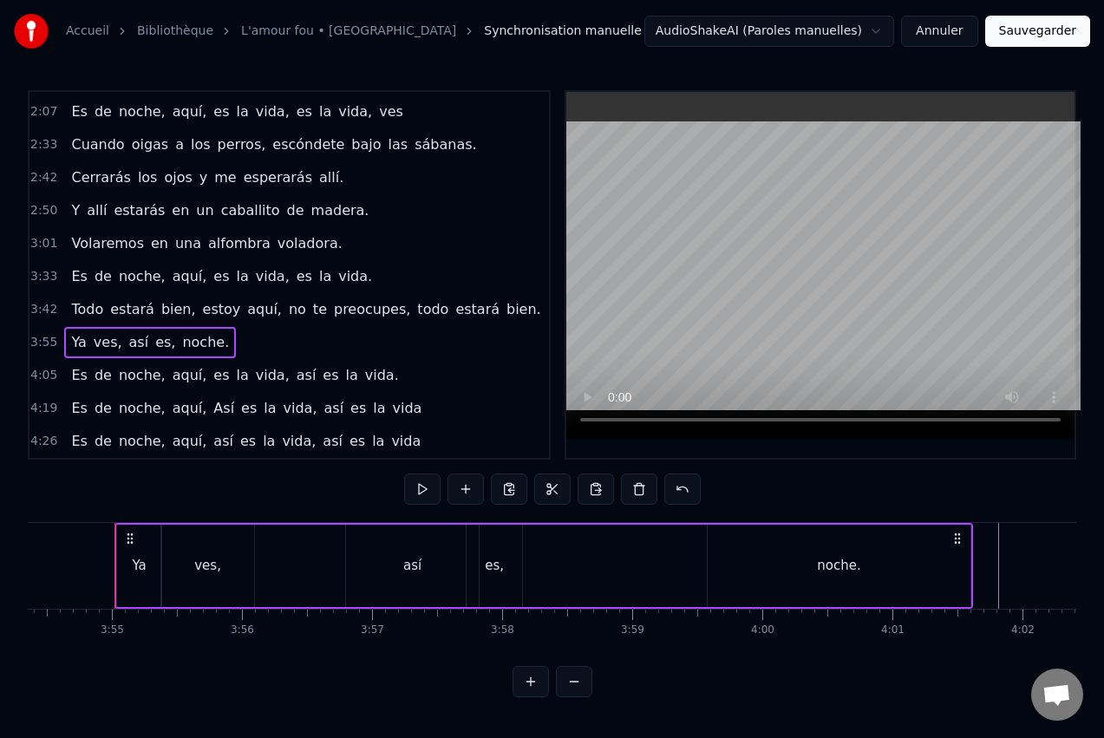
click at [263, 341] on div "3:55 Ya ves, así es, noche." at bounding box center [289, 342] width 520 height 33
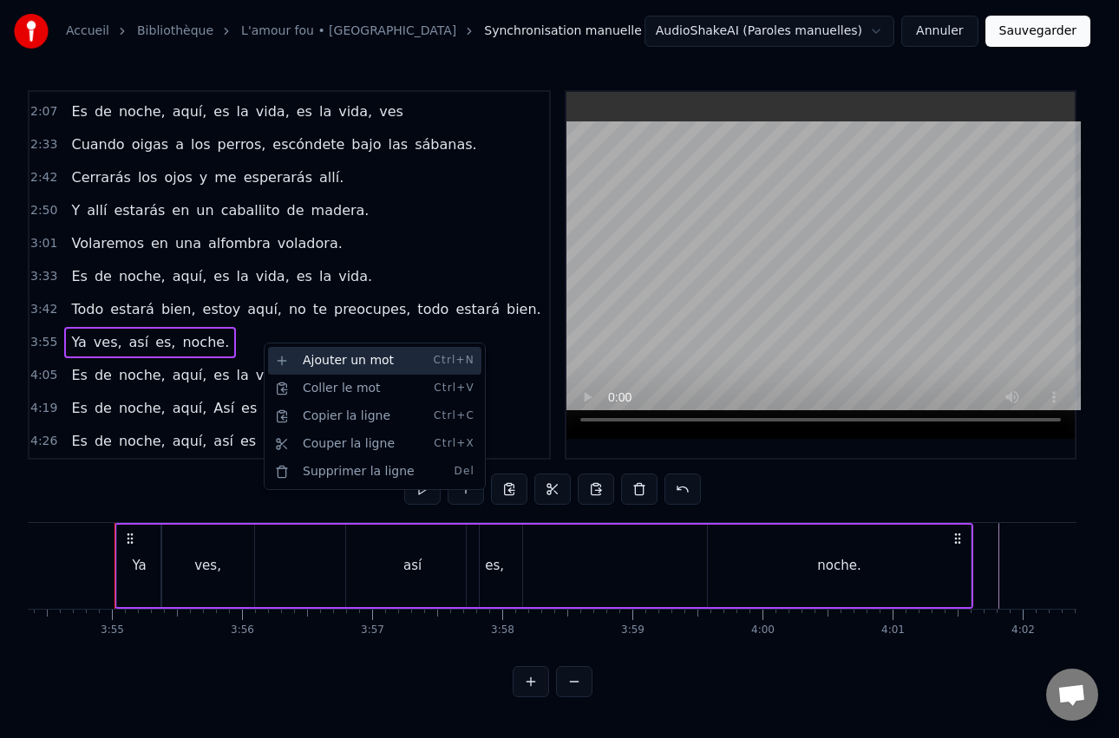
click at [327, 361] on div "Ajouter un mot Ctrl+N" at bounding box center [374, 361] width 213 height 28
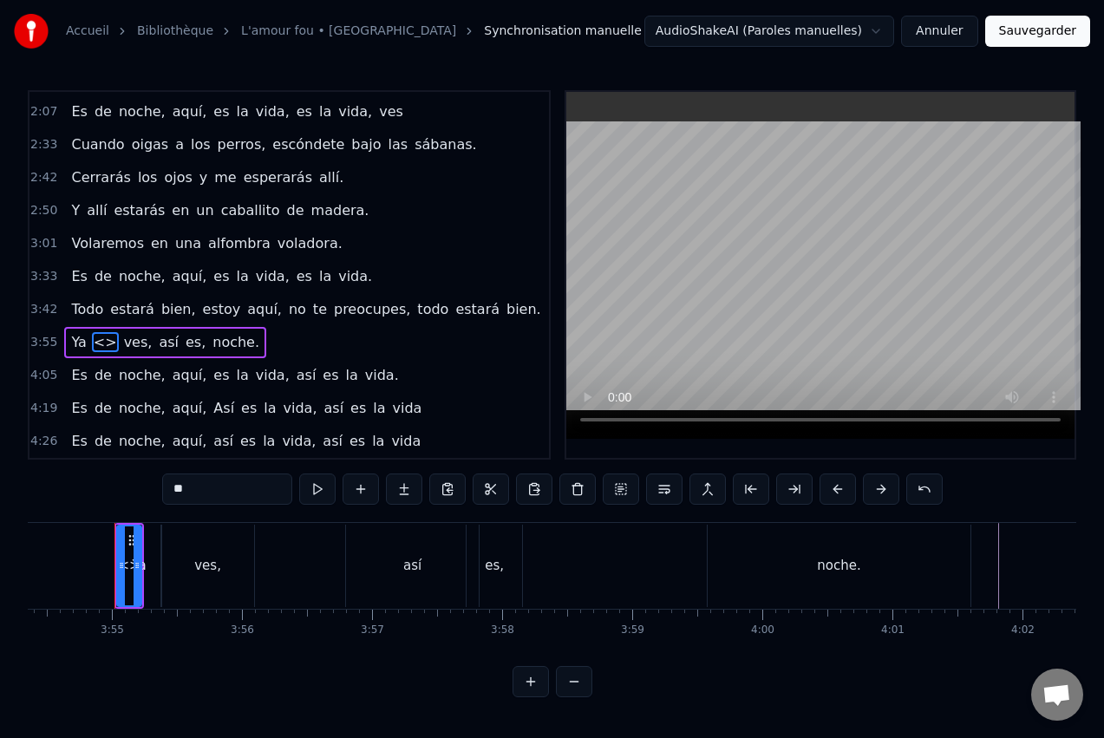
click at [99, 343] on span "<>" at bounding box center [105, 342] width 27 height 20
click at [130, 566] on div "<>" at bounding box center [130, 566] width 22 height 20
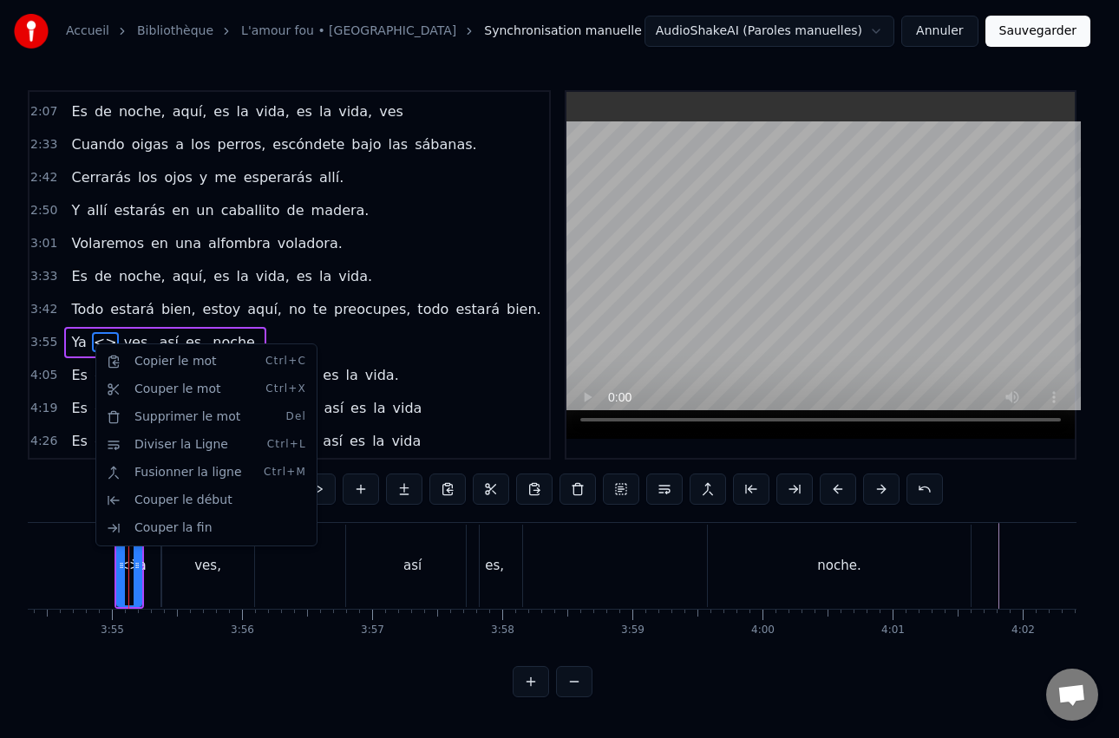
click at [95, 342] on html "Accueil Bibliothèque L'amour fou • Indochine Synchronisation manuelle AudioShak…" at bounding box center [559, 362] width 1119 height 725
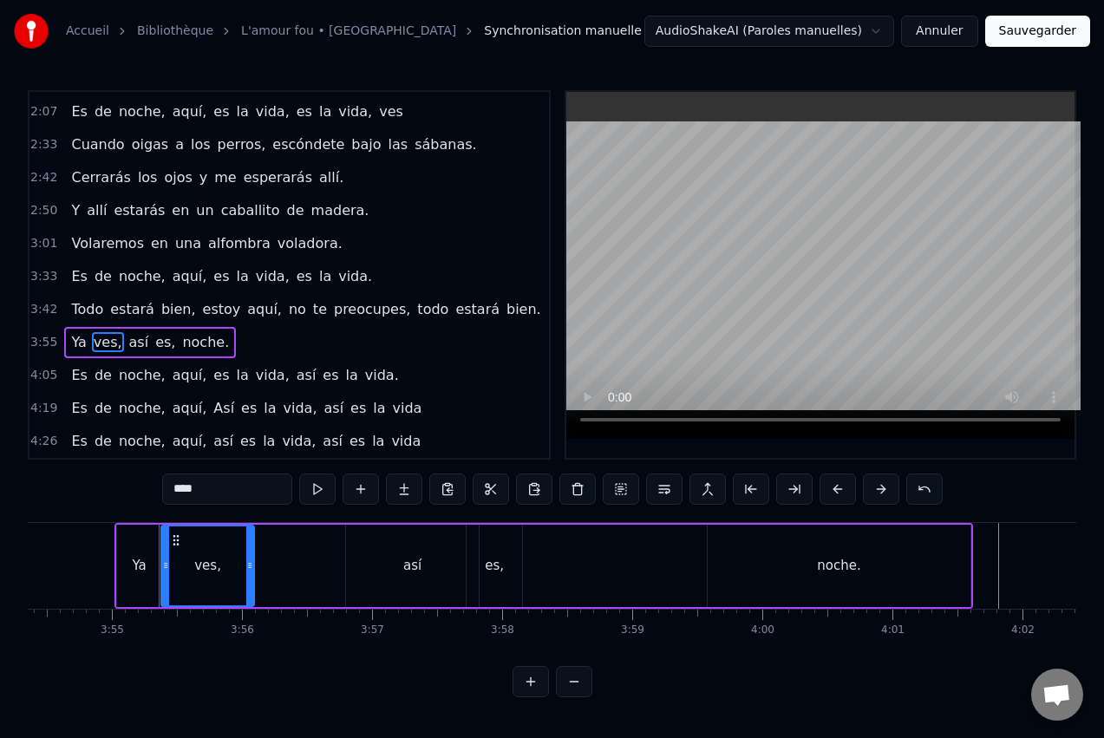
click at [180, 349] on span "noche." at bounding box center [205, 342] width 50 height 20
type input "******"
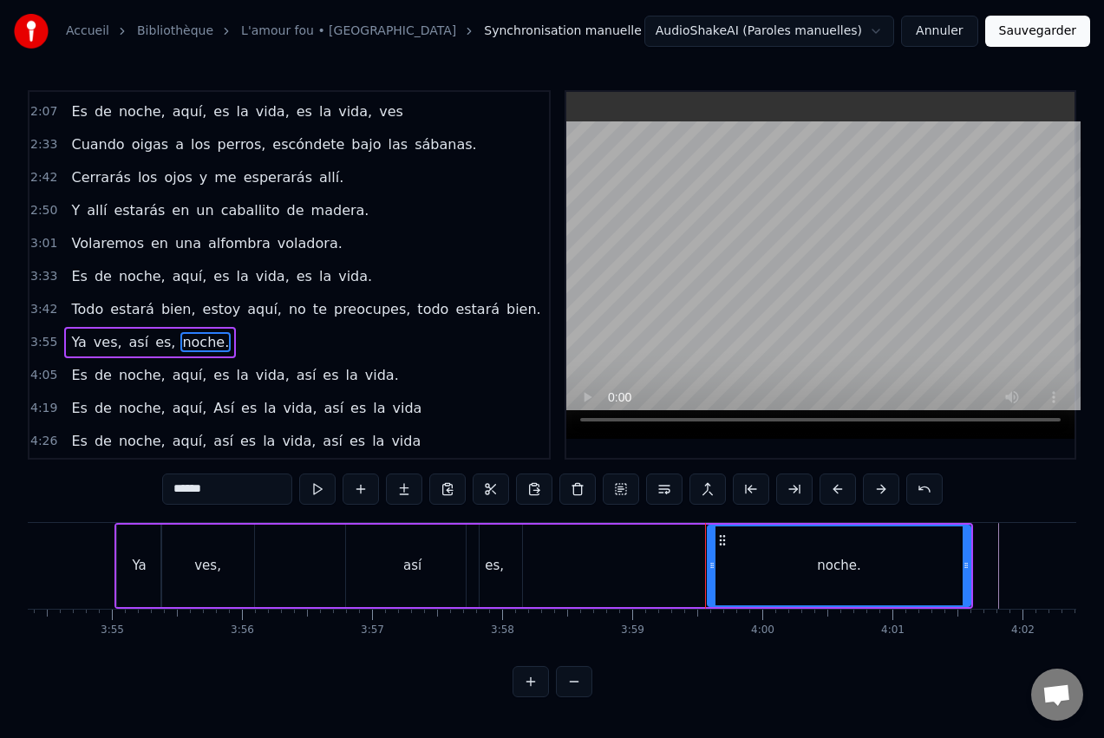
click at [180, 337] on span "noche." at bounding box center [205, 342] width 50 height 20
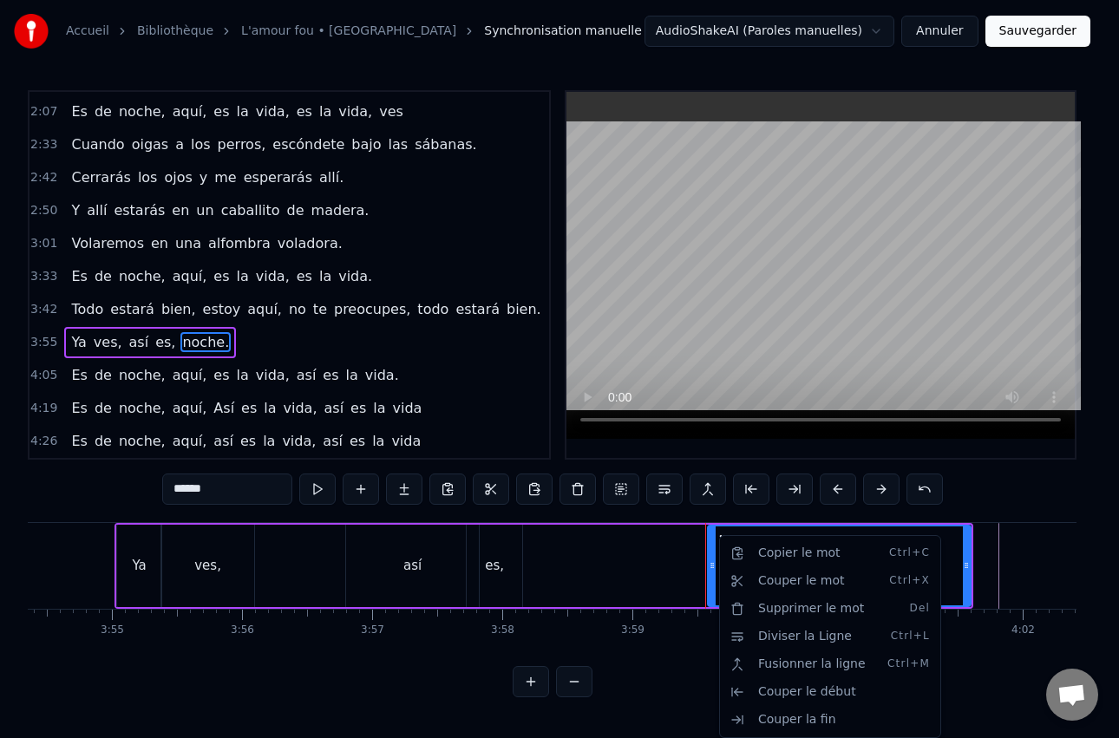
click at [965, 555] on html "Accueil Bibliothèque L'amour fou • Indochine Synchronisation manuelle AudioShak…" at bounding box center [559, 362] width 1119 height 725
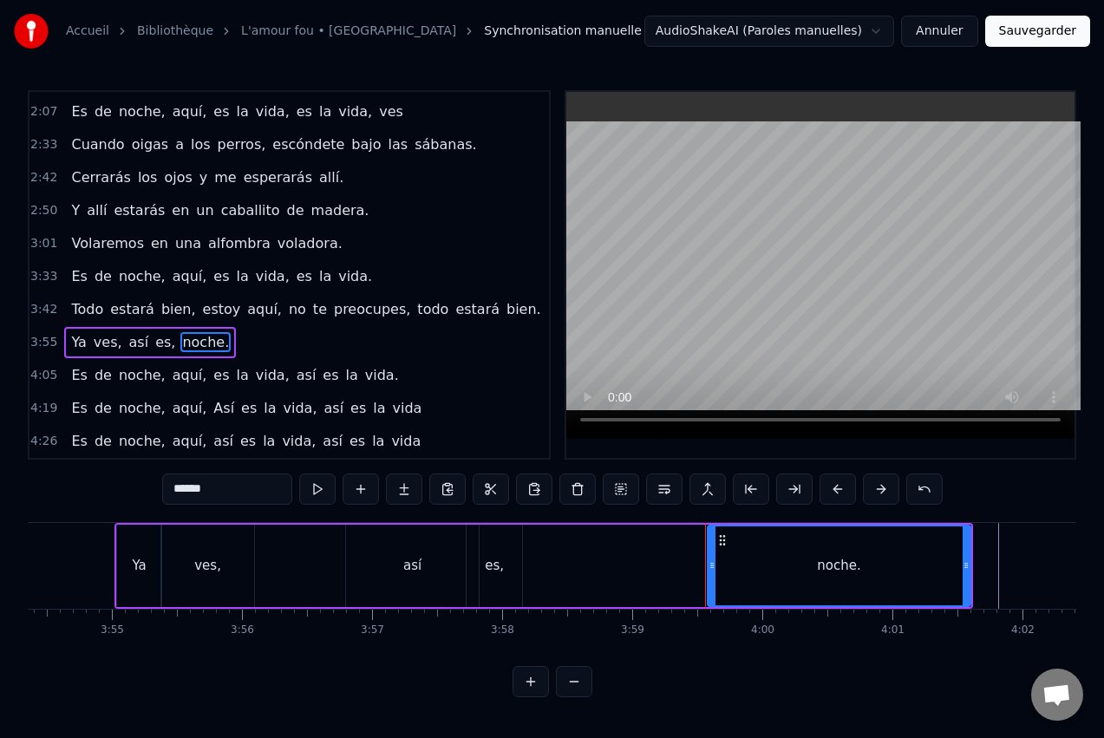
click at [861, 546] on div "noche." at bounding box center [839, 565] width 261 height 79
click at [842, 558] on div "noche." at bounding box center [838, 566] width 43 height 20
click at [1047, 33] on button "Sauvegarder" at bounding box center [1037, 31] width 105 height 31
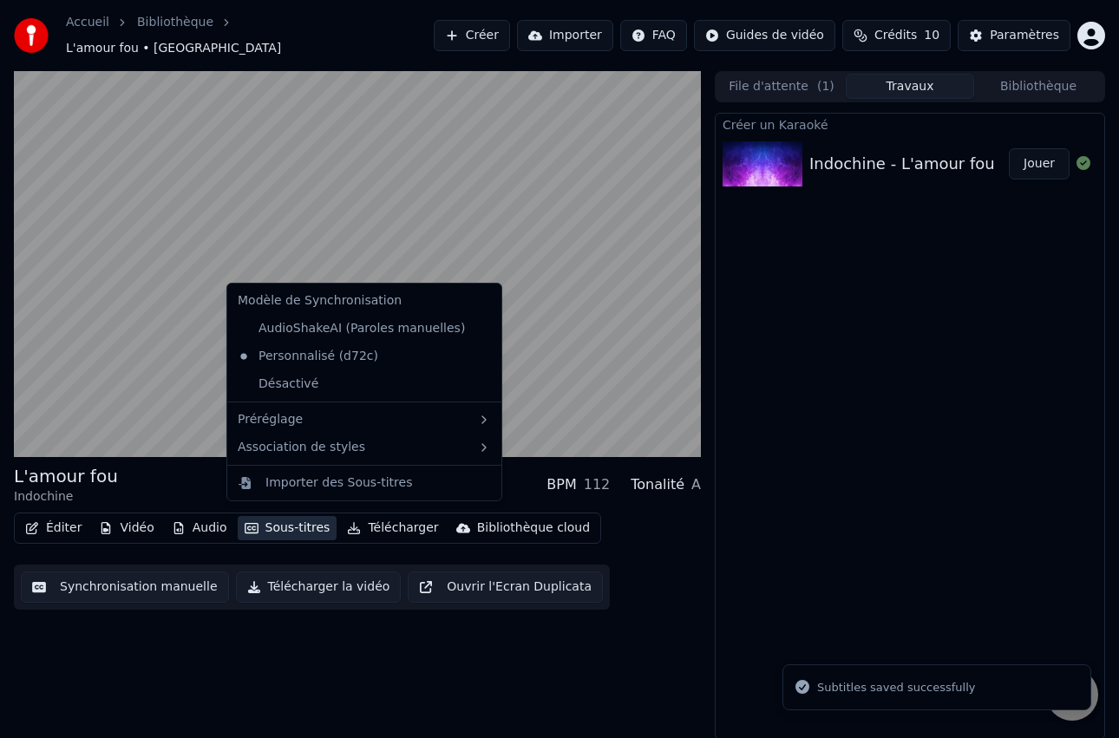
click at [278, 522] on button "Sous-titres" at bounding box center [288, 528] width 100 height 24
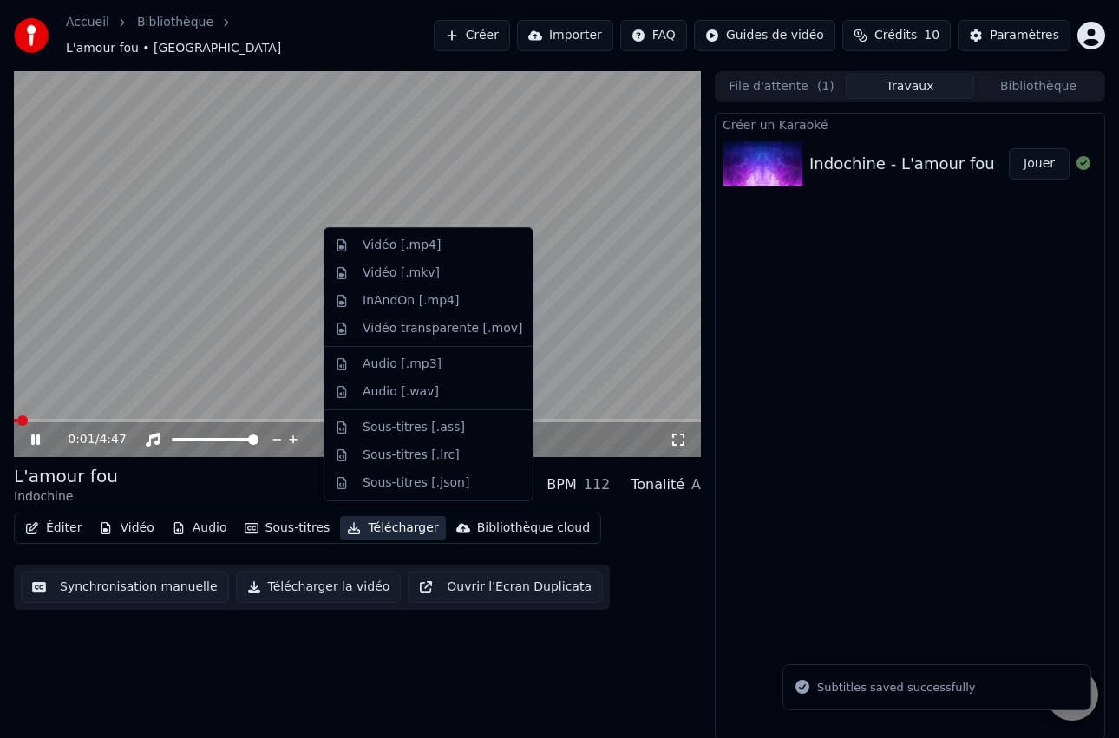
click at [546, 224] on video at bounding box center [357, 264] width 687 height 387
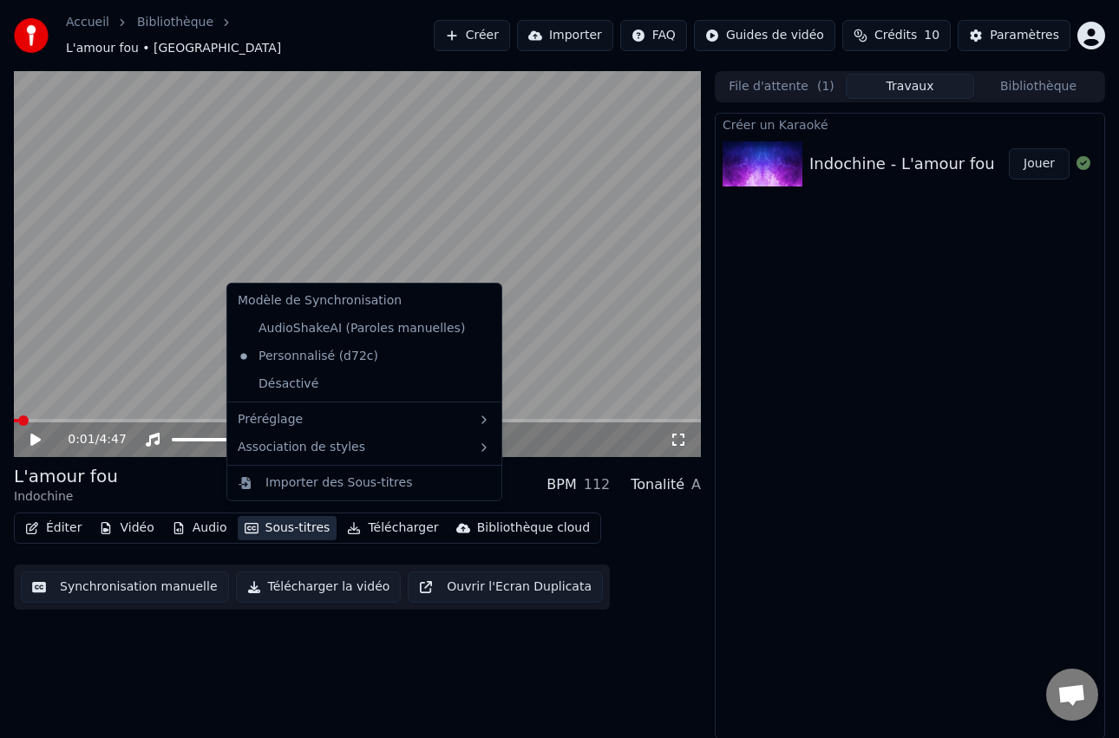
click at [284, 526] on button "Sous-titres" at bounding box center [288, 528] width 100 height 24
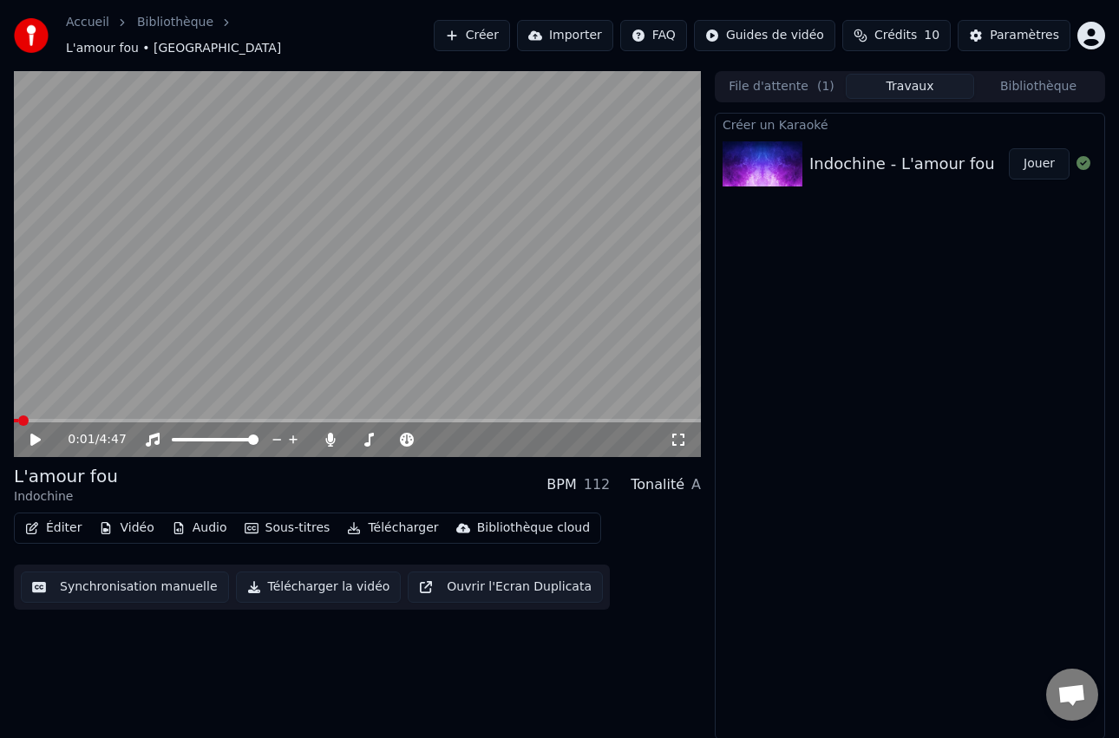
click at [274, 655] on div "0:01 / 4:47 L'amour fou Indochine BPM 112 Tonalité A Éditer Vidéo Audio Sous-ti…" at bounding box center [357, 405] width 687 height 669
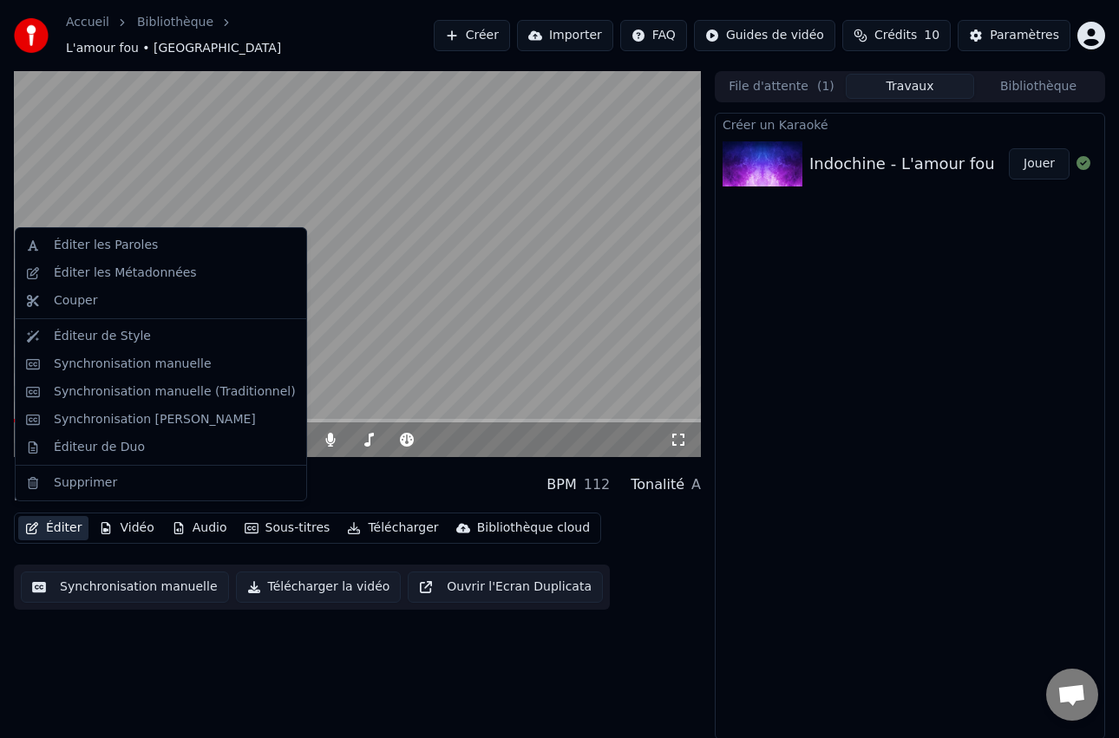
click at [61, 517] on button "Éditer" at bounding box center [53, 528] width 70 height 24
click at [114, 248] on div "Éditer les Paroles" at bounding box center [106, 245] width 104 height 17
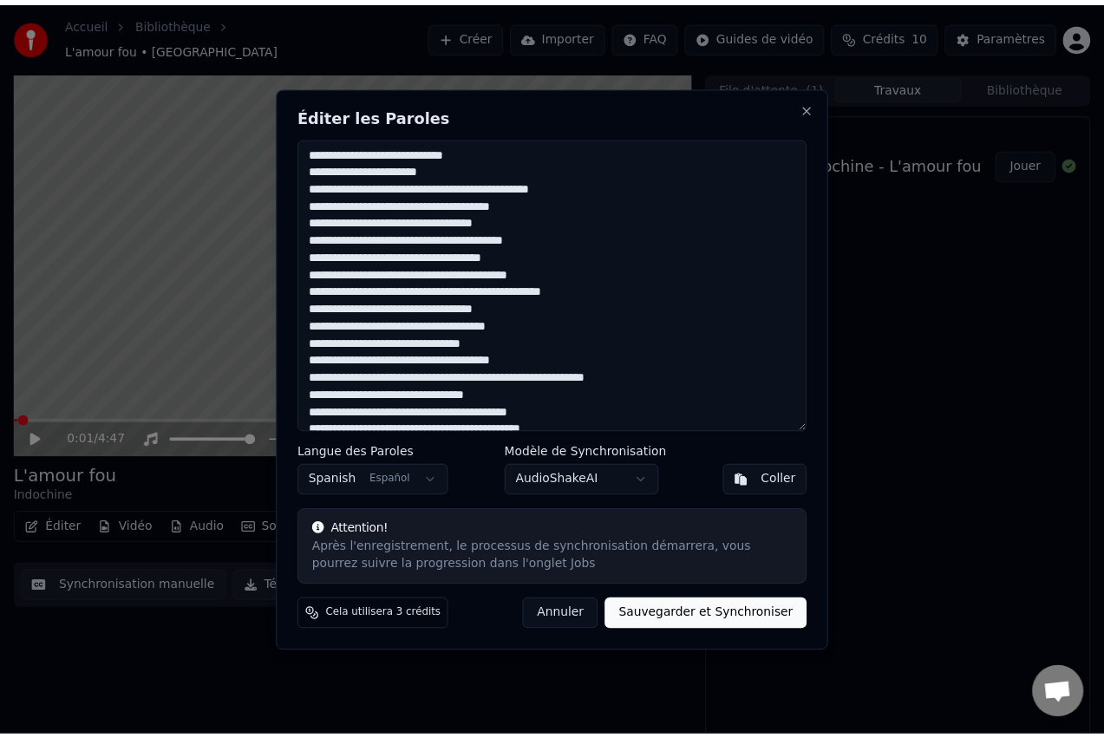
scroll to position [32, 0]
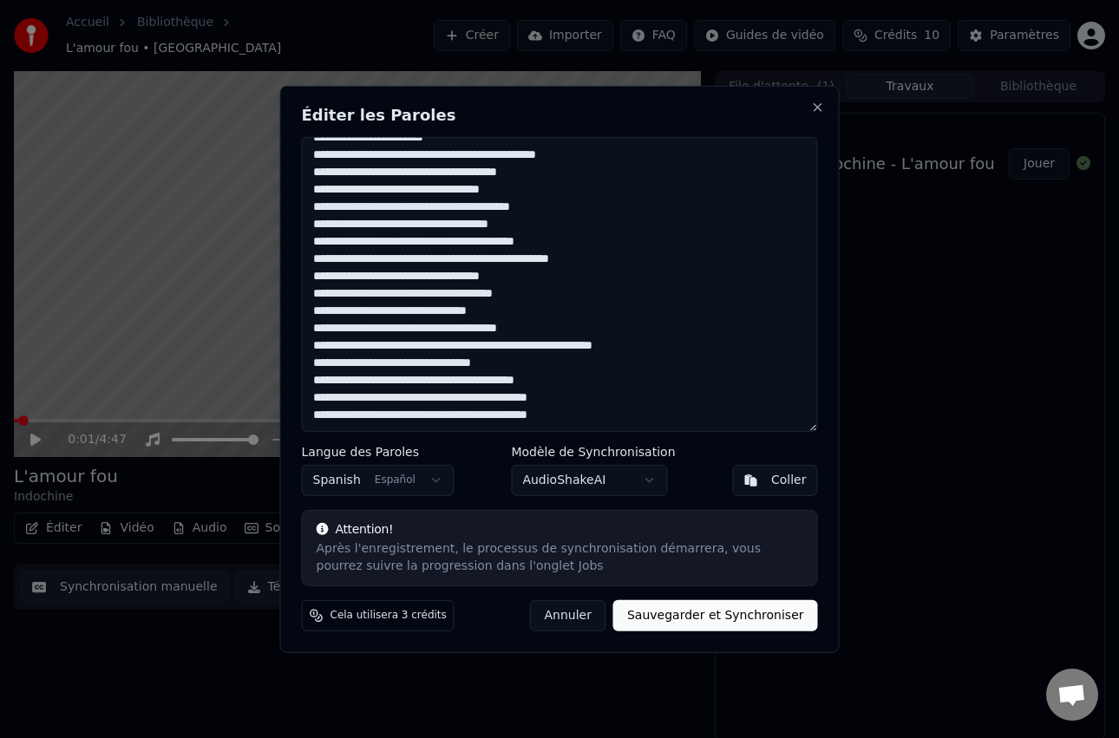
click at [454, 365] on textarea "**********" at bounding box center [560, 283] width 516 height 295
click at [343, 363] on textarea "**********" at bounding box center [560, 283] width 516 height 295
click at [446, 359] on textarea "**********" at bounding box center [560, 283] width 516 height 295
click at [513, 363] on textarea "**********" at bounding box center [560, 283] width 516 height 295
click at [516, 358] on textarea "**********" at bounding box center [560, 283] width 516 height 295
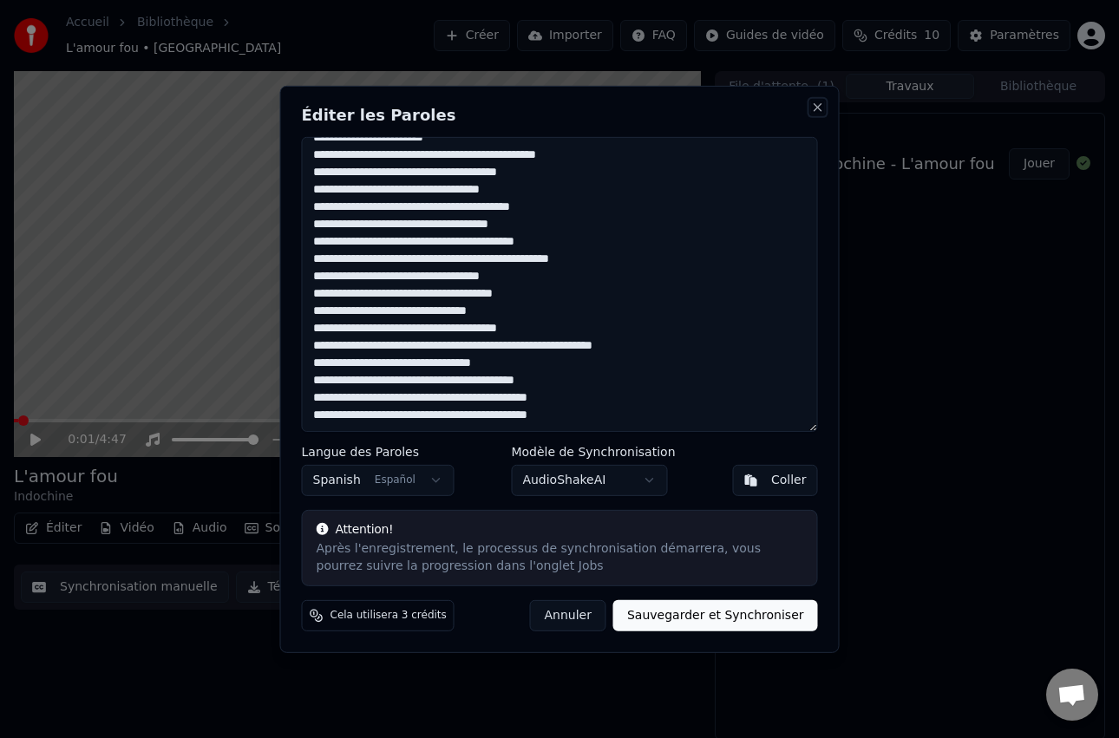
click at [821, 110] on button "Close" at bounding box center [818, 107] width 14 height 14
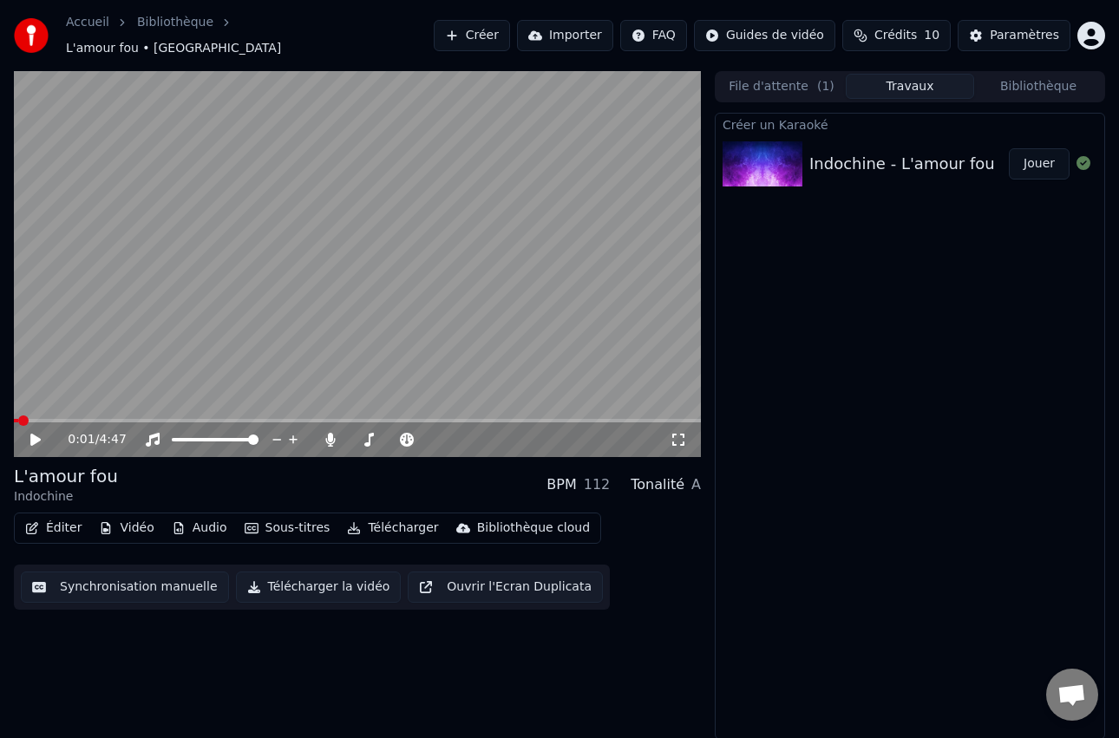
click at [157, 583] on button "Synchronisation manuelle" at bounding box center [125, 587] width 208 height 31
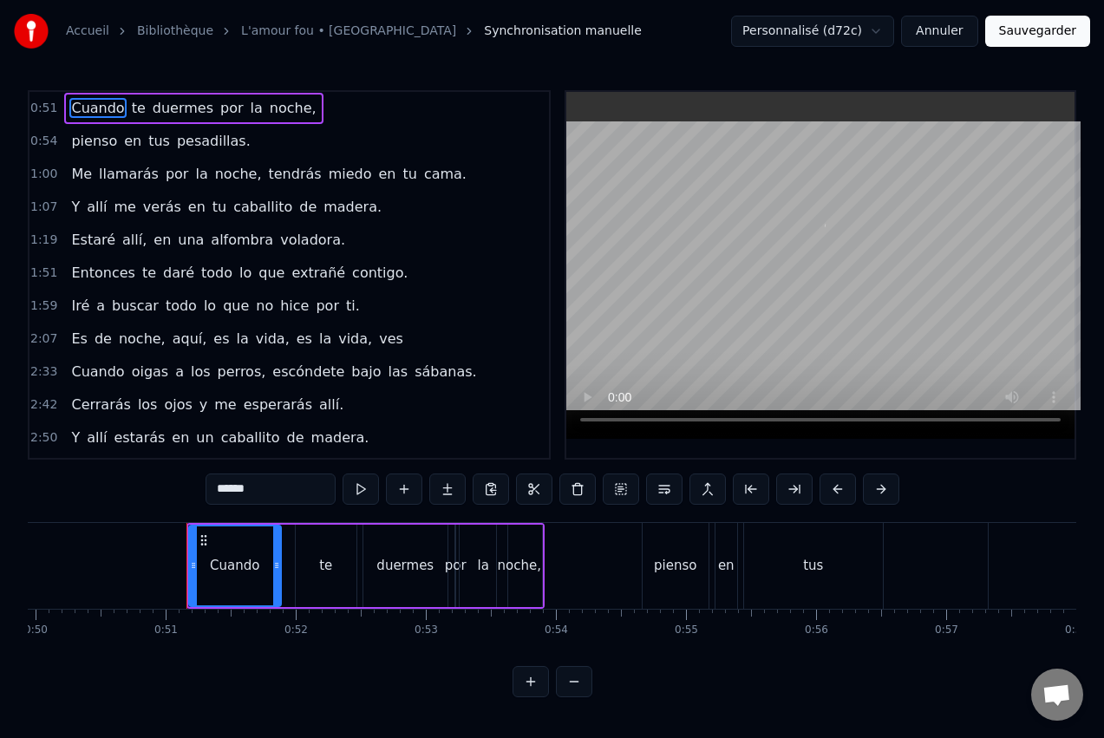
scroll to position [0, 6569]
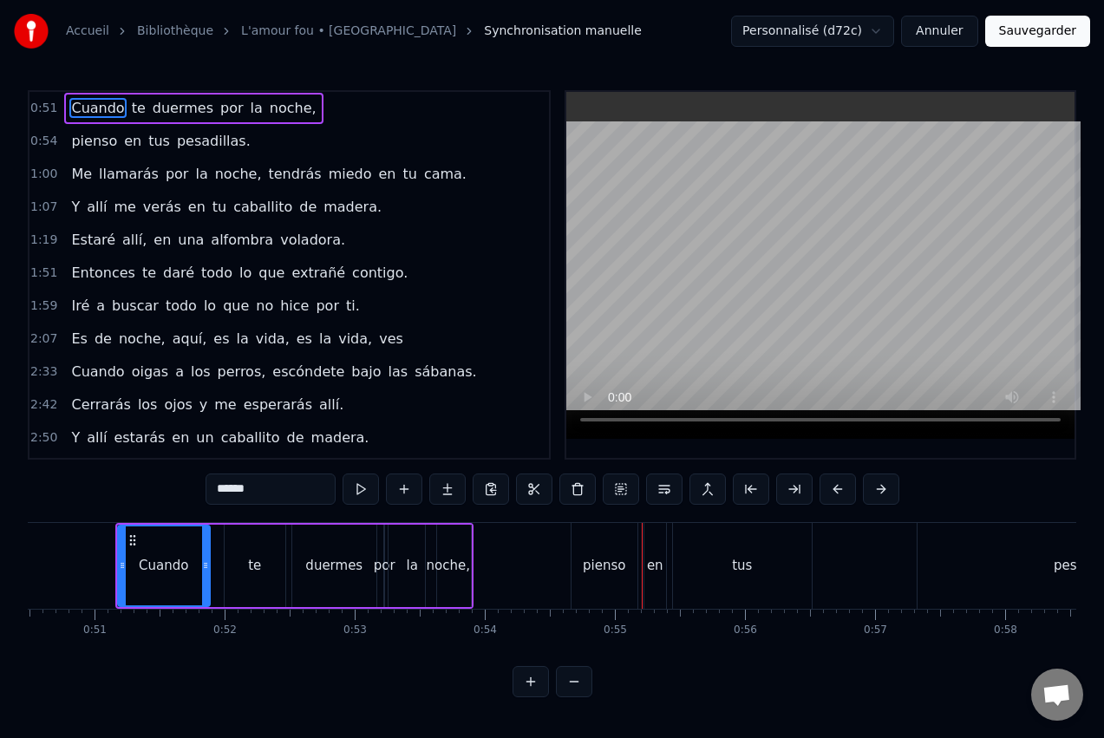
click at [611, 558] on div "pienso" at bounding box center [604, 566] width 43 height 20
type input "******"
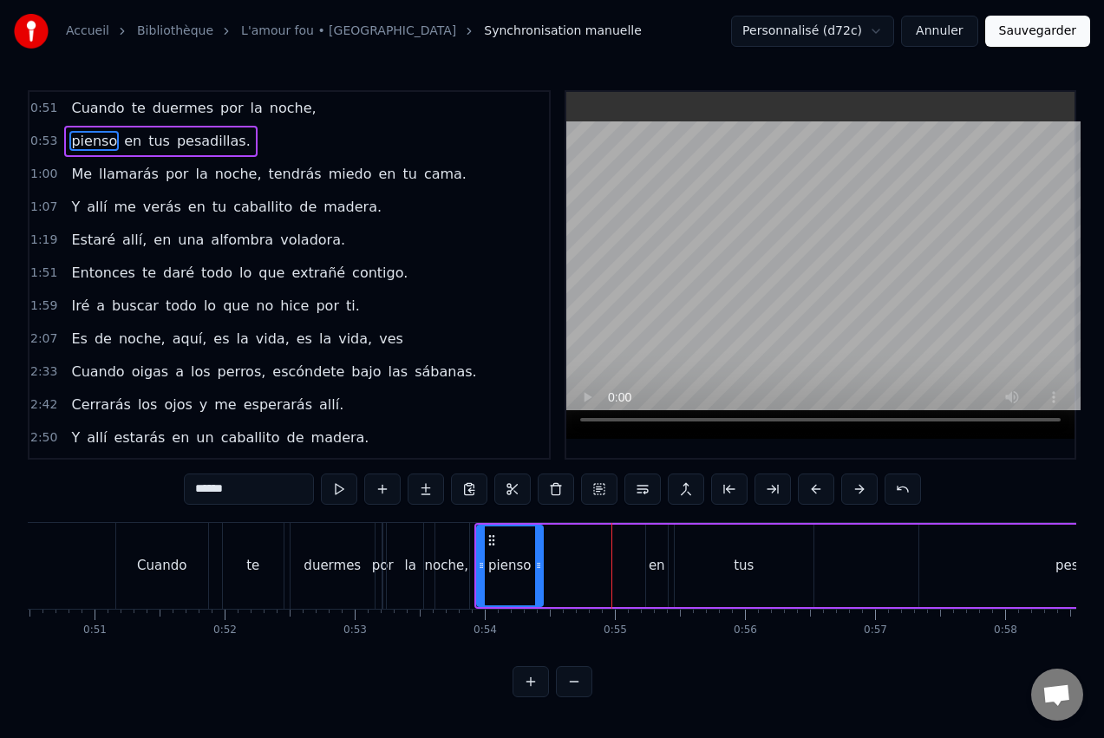
click at [634, 541] on div "pienso en tus pesadillas." at bounding box center [868, 566] width 789 height 86
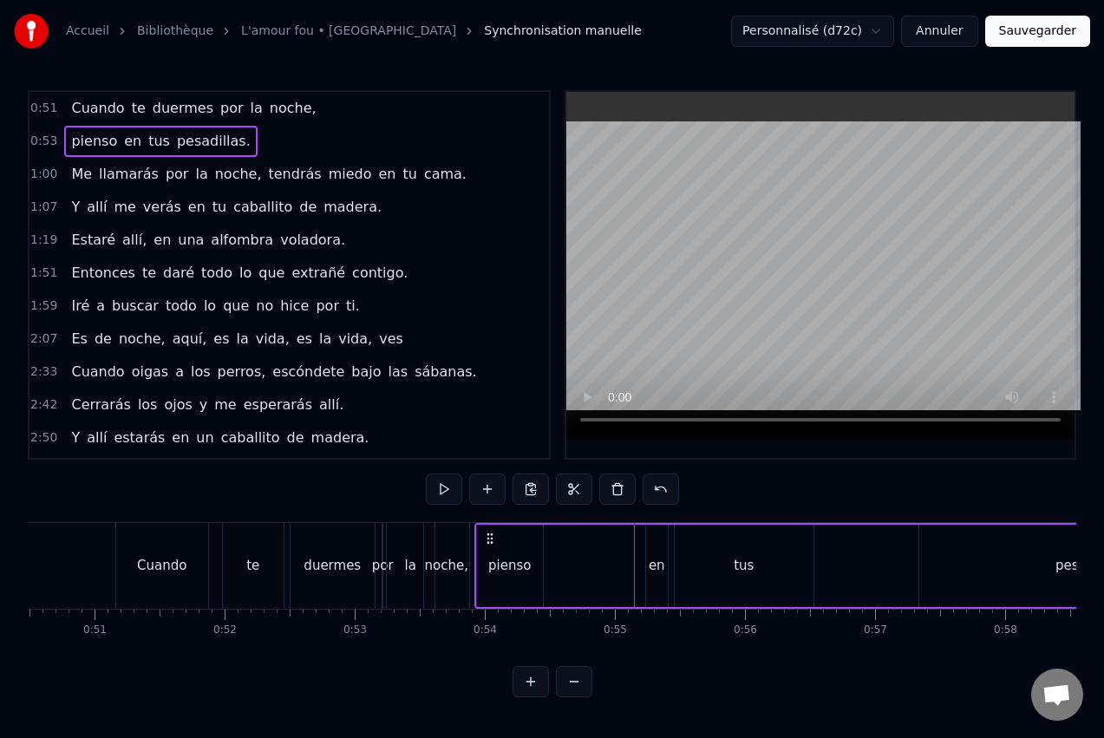
click at [658, 554] on div "en" at bounding box center [657, 566] width 22 height 82
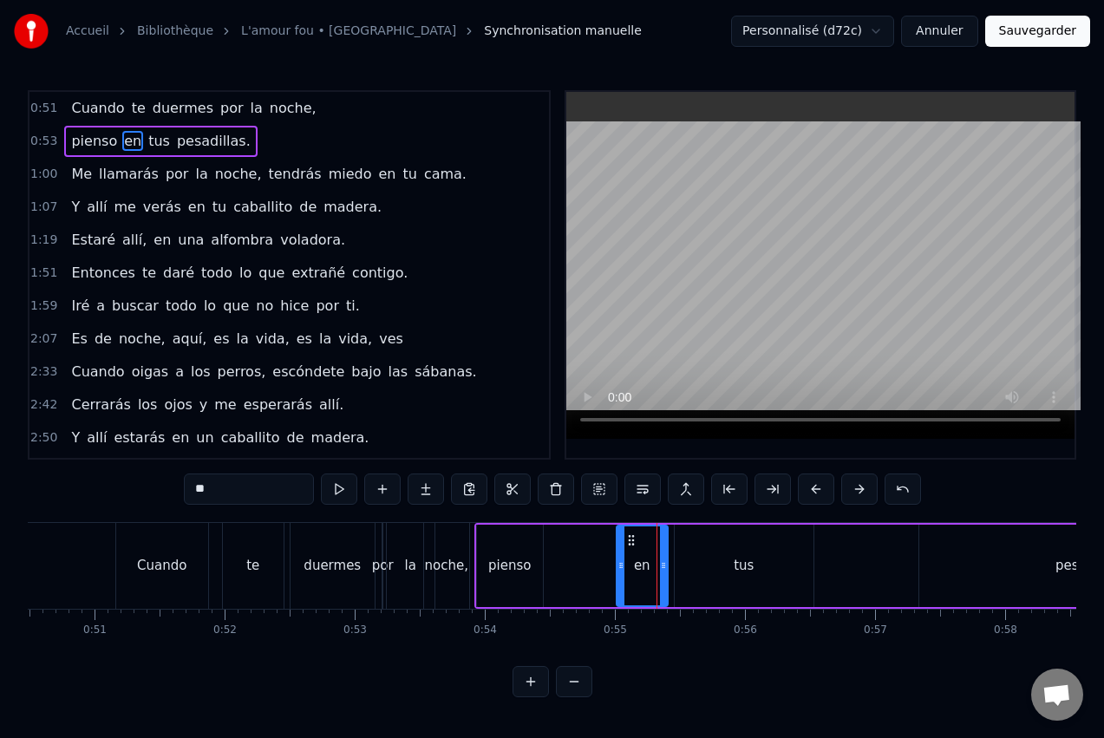
drag, startPoint x: 647, startPoint y: 540, endPoint x: 616, endPoint y: 544, distance: 31.4
click at [618, 544] on div at bounding box center [621, 565] width 7 height 79
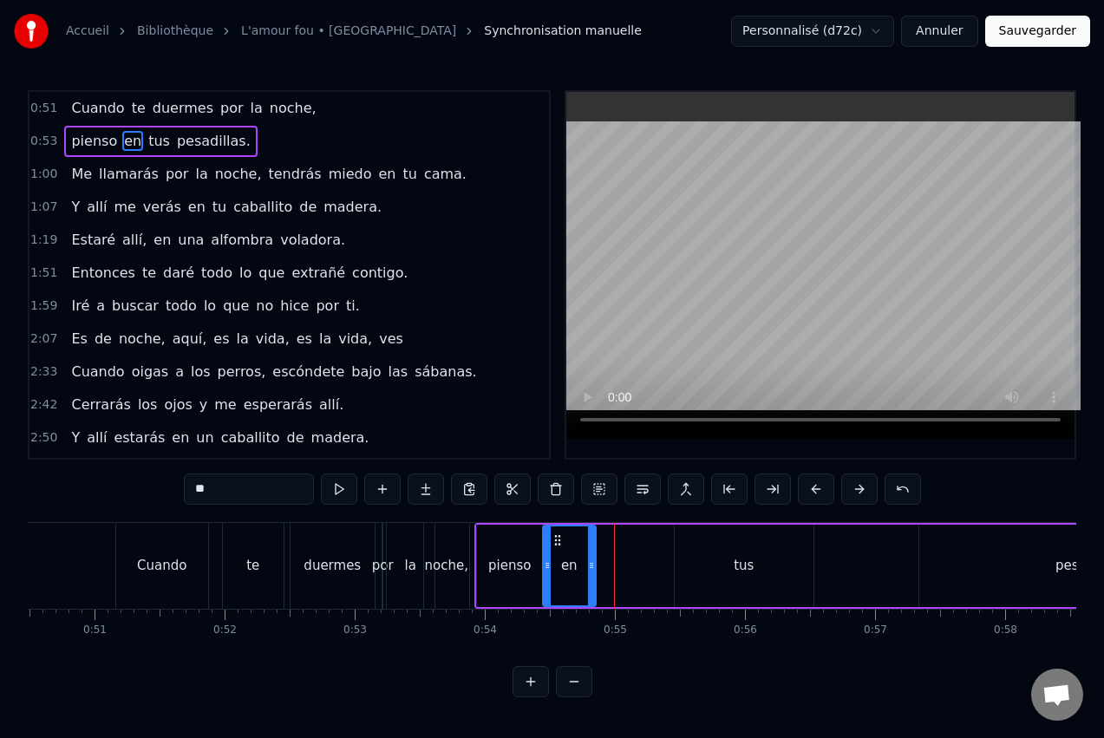
drag, startPoint x: 630, startPoint y: 537, endPoint x: 558, endPoint y: 541, distance: 72.1
click at [558, 541] on icon at bounding box center [558, 540] width 14 height 14
click at [742, 562] on div "tus" at bounding box center [744, 566] width 20 height 20
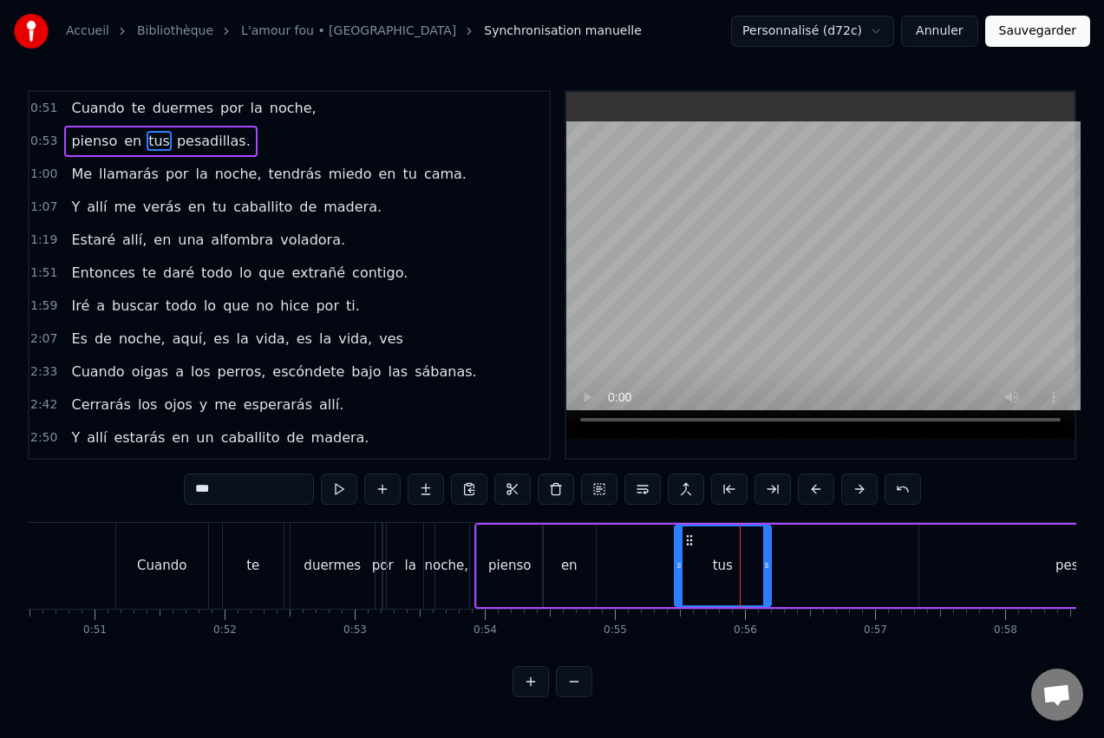
drag, startPoint x: 809, startPoint y: 552, endPoint x: 767, endPoint y: 546, distance: 42.8
click at [767, 550] on div at bounding box center [766, 565] width 7 height 79
drag, startPoint x: 679, startPoint y: 538, endPoint x: 611, endPoint y: 539, distance: 67.7
click at [611, 539] on icon at bounding box center [611, 540] width 14 height 14
click at [965, 554] on div "pesadillas." at bounding box center [1090, 566] width 342 height 82
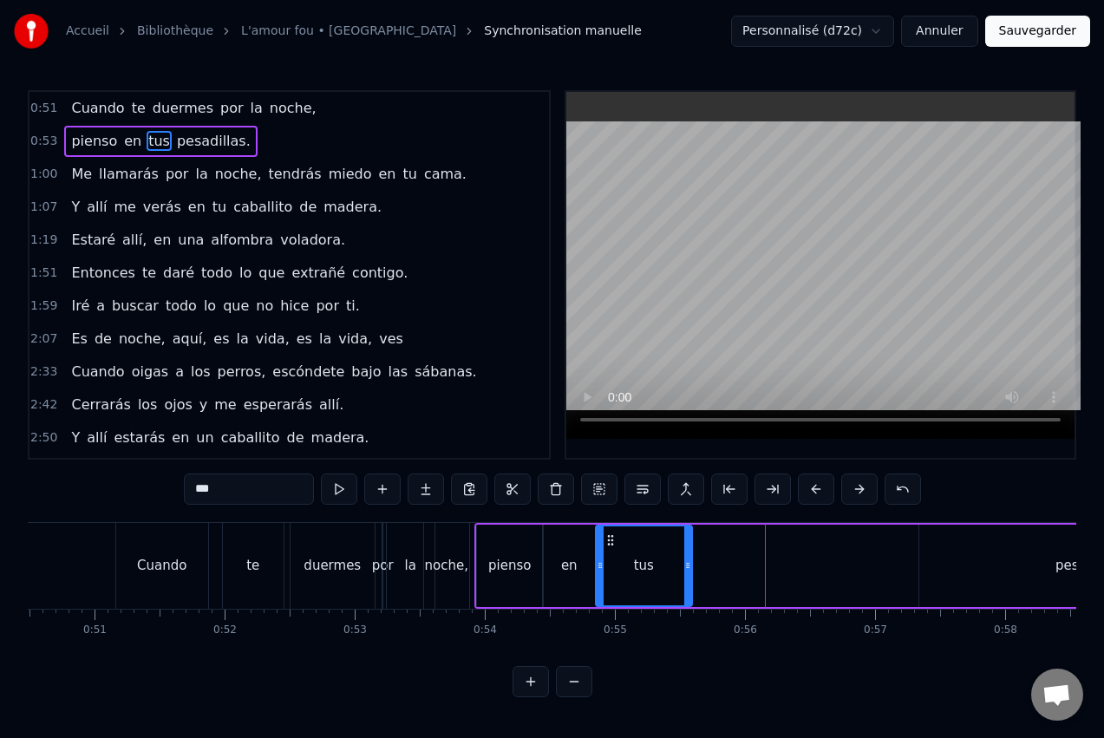
type input "**********"
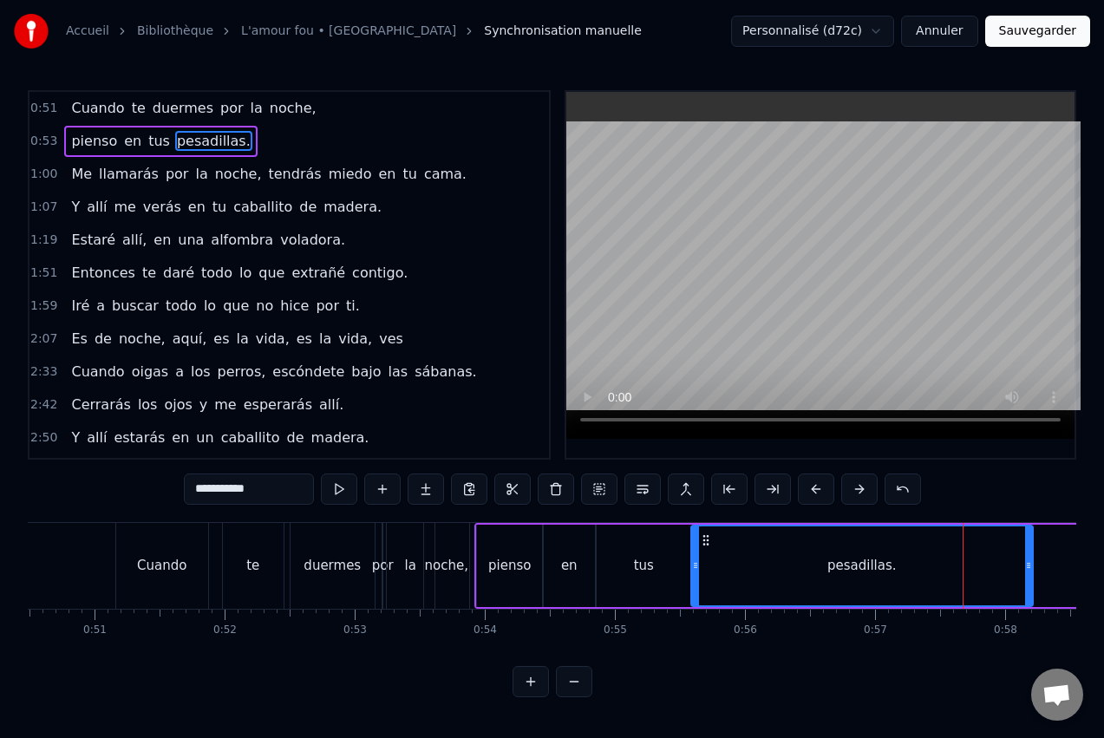
drag, startPoint x: 919, startPoint y: 541, endPoint x: 704, endPoint y: 542, distance: 215.1
click at [704, 542] on icon at bounding box center [706, 540] width 14 height 14
drag, startPoint x: 995, startPoint y: 572, endPoint x: 873, endPoint y: 556, distance: 122.5
click at [873, 556] on div at bounding box center [874, 565] width 7 height 79
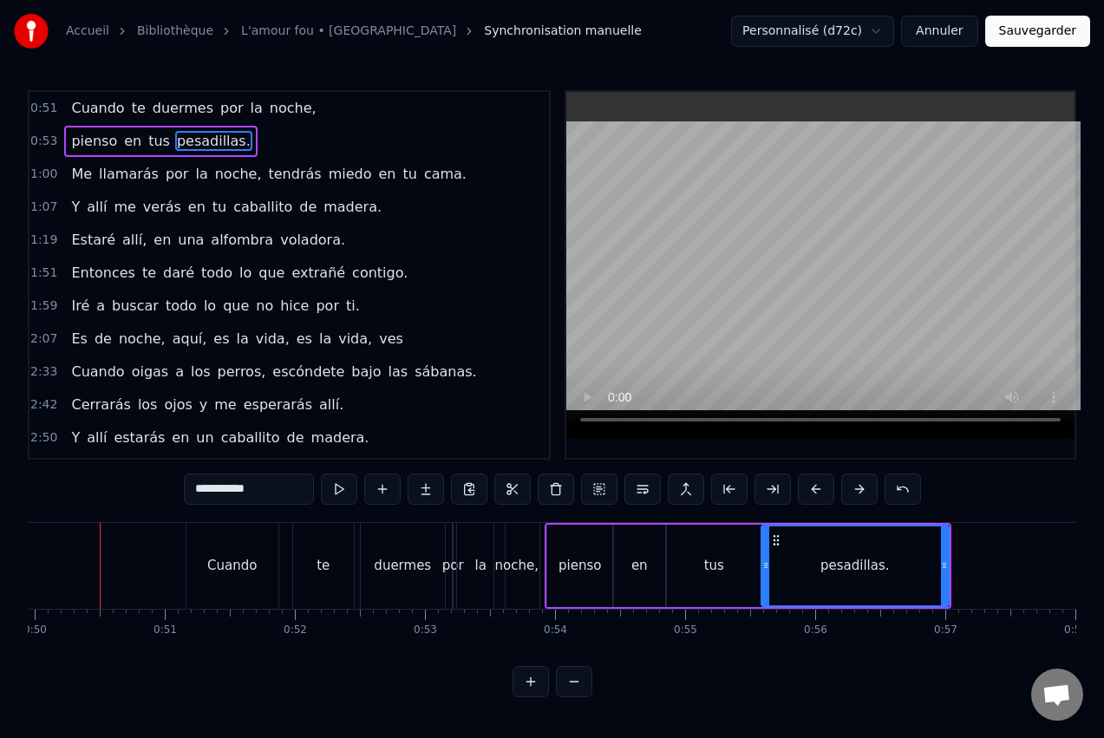
scroll to position [0, 6483]
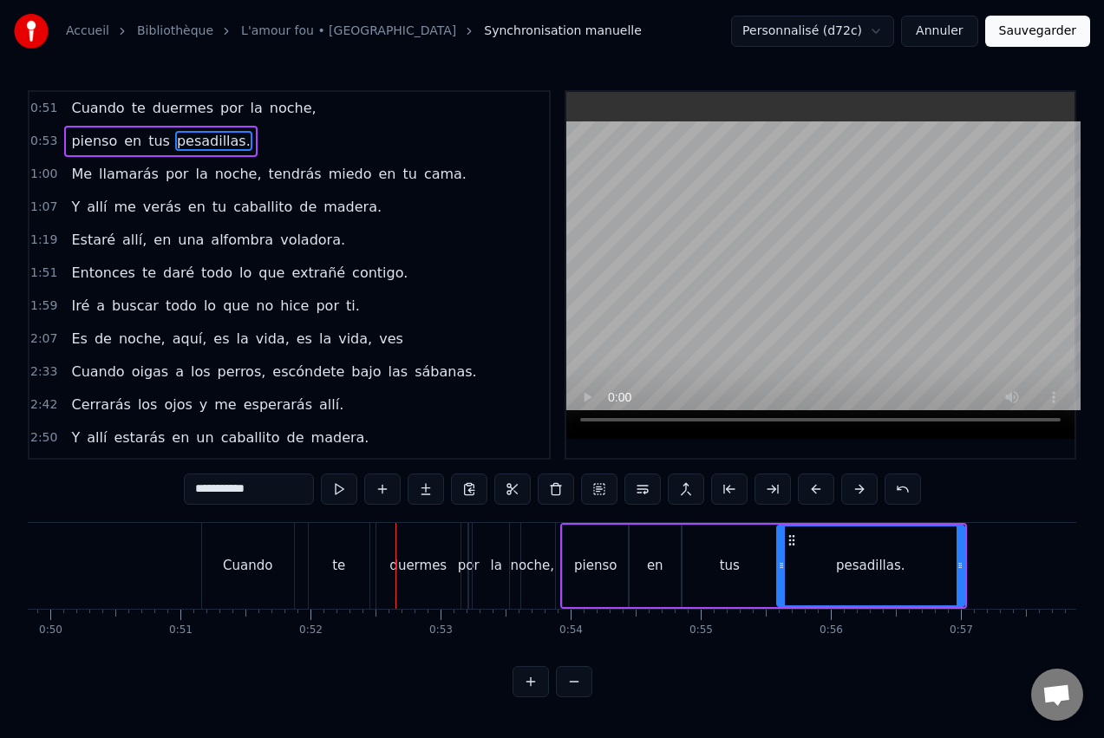
click at [347, 557] on div "te" at bounding box center [339, 566] width 61 height 86
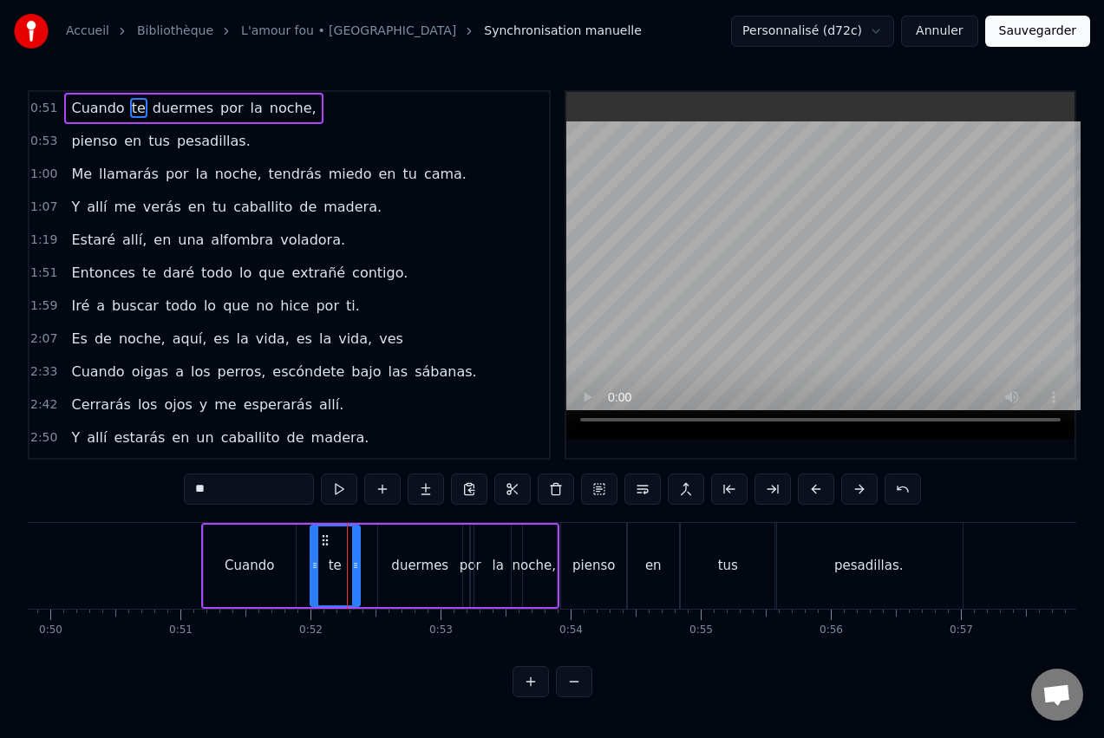
drag, startPoint x: 367, startPoint y: 555, endPoint x: 356, endPoint y: 553, distance: 11.6
click at [356, 553] on div at bounding box center [355, 565] width 7 height 79
drag, startPoint x: 324, startPoint y: 540, endPoint x: 311, endPoint y: 542, distance: 13.1
click at [311, 542] on icon at bounding box center [312, 540] width 14 height 14
click at [415, 543] on div "duermes" at bounding box center [420, 566] width 84 height 82
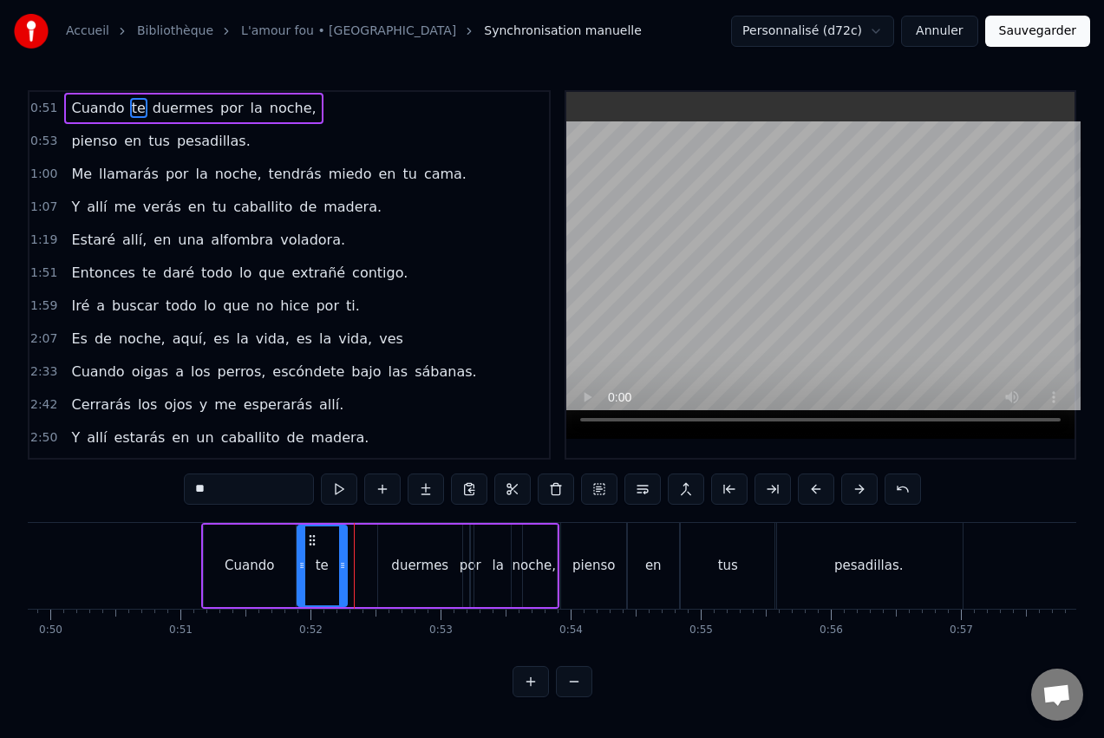
type input "*******"
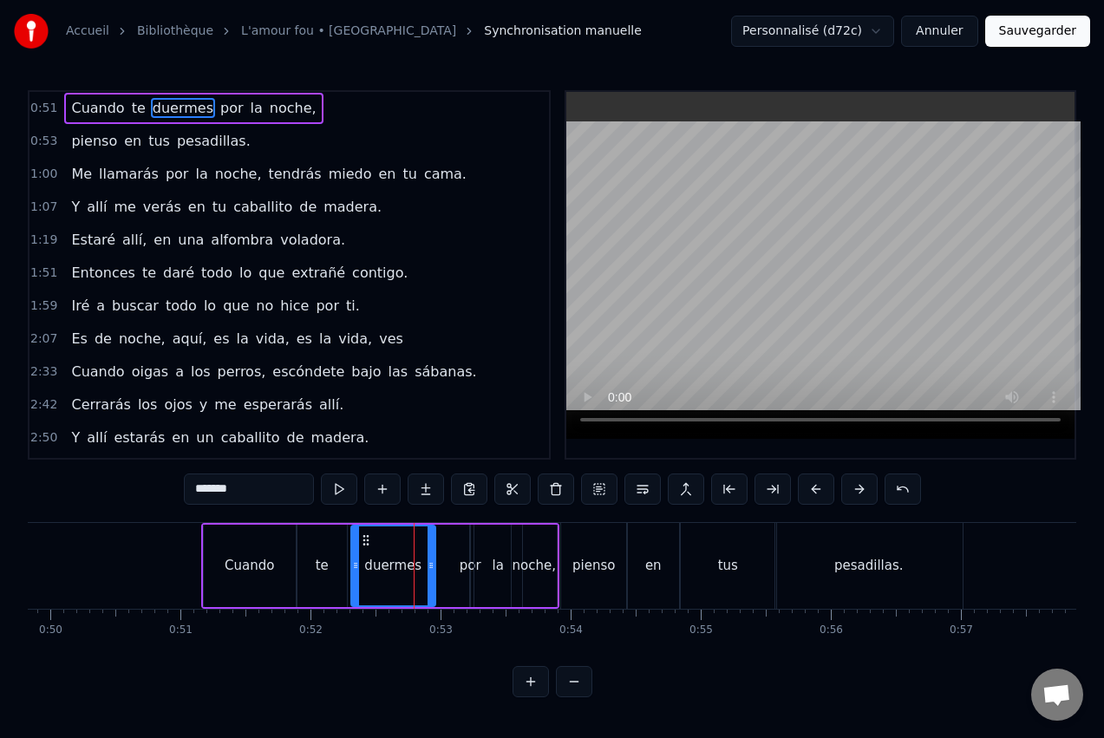
drag, startPoint x: 393, startPoint y: 537, endPoint x: 366, endPoint y: 539, distance: 26.9
click at [366, 539] on icon at bounding box center [366, 540] width 14 height 14
drag, startPoint x: 429, startPoint y: 563, endPoint x: 415, endPoint y: 563, distance: 14.7
click at [415, 563] on icon at bounding box center [416, 566] width 7 height 14
click at [446, 568] on div "Cuando te duermes por la noche," at bounding box center [380, 566] width 358 height 86
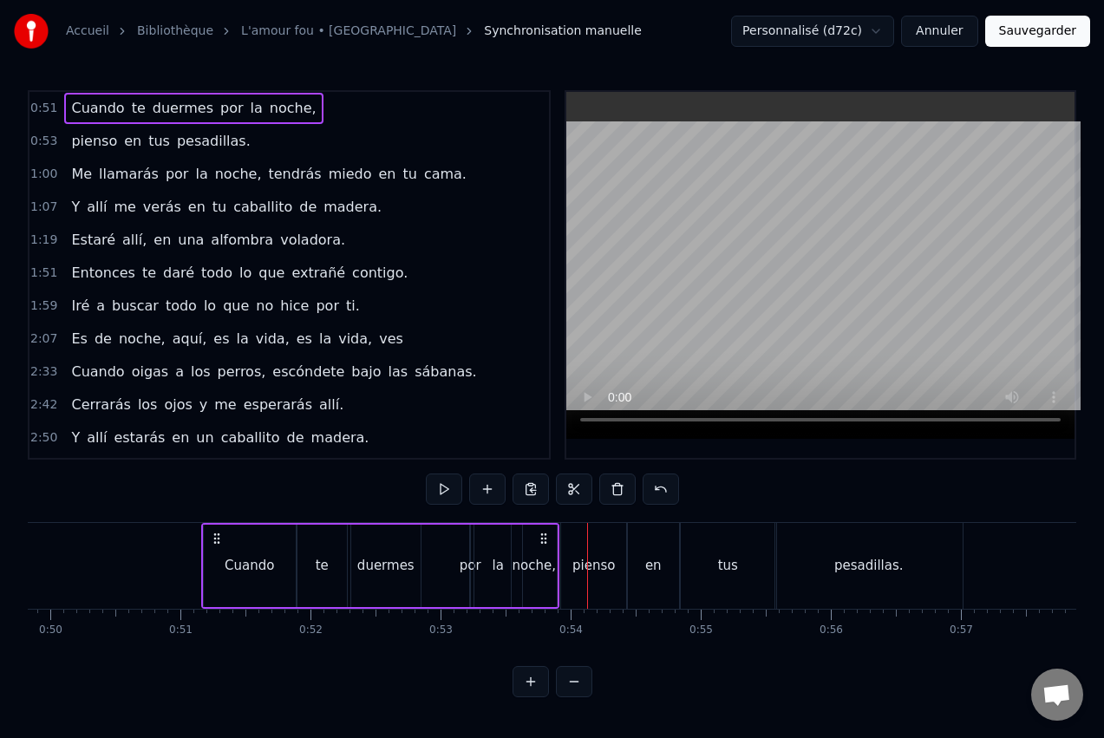
click at [499, 559] on div "la" at bounding box center [498, 566] width 11 height 20
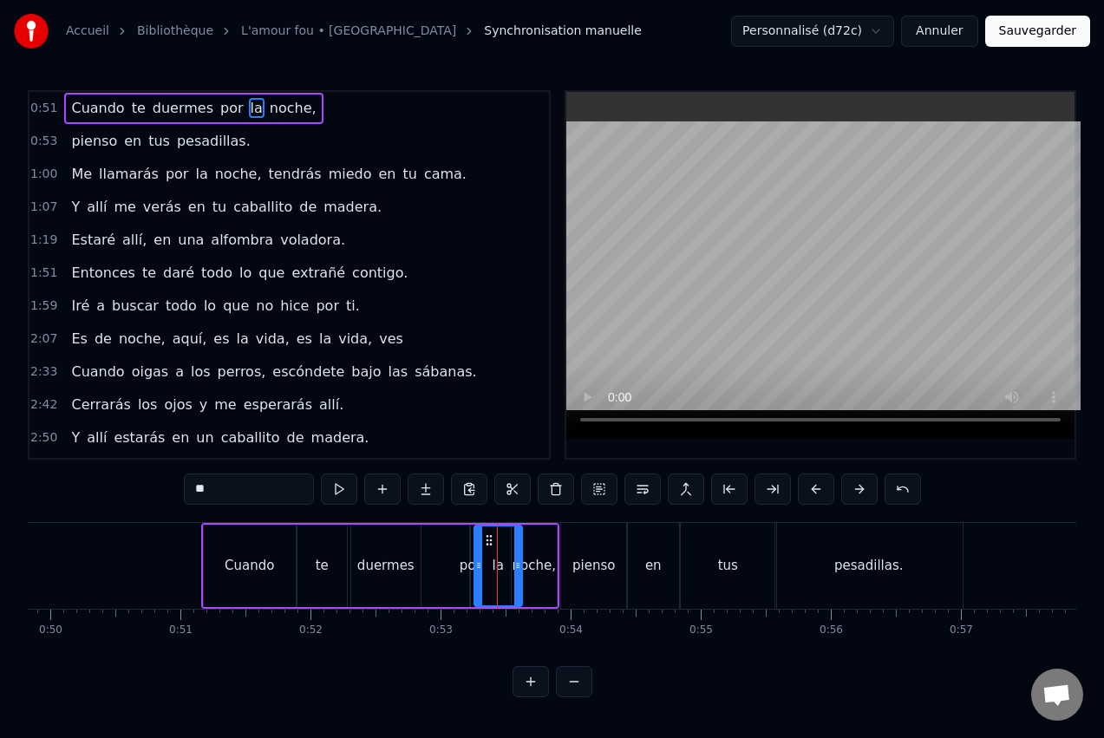
click at [451, 558] on div "Cuando te duermes por la noche," at bounding box center [380, 566] width 358 height 86
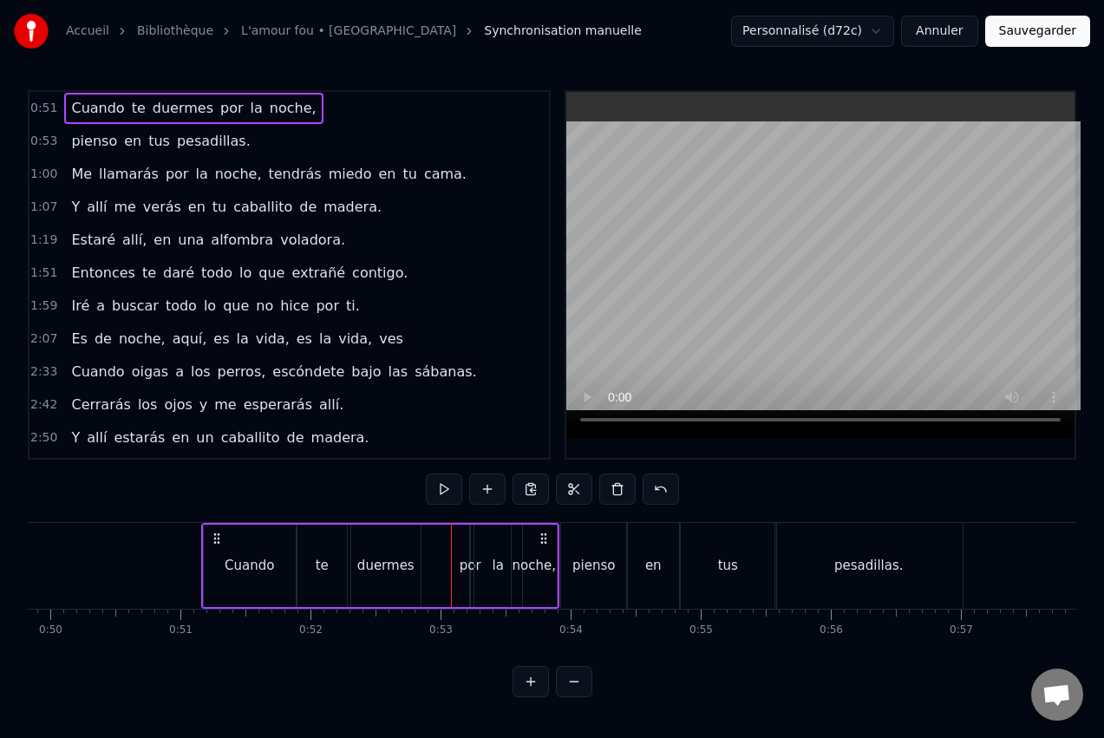
click at [436, 559] on div "Cuando te duermes por la noche," at bounding box center [380, 566] width 358 height 86
click at [468, 554] on div "Cuando te duermes por la noche," at bounding box center [380, 566] width 358 height 86
click at [471, 552] on div "por" at bounding box center [470, 566] width 2 height 82
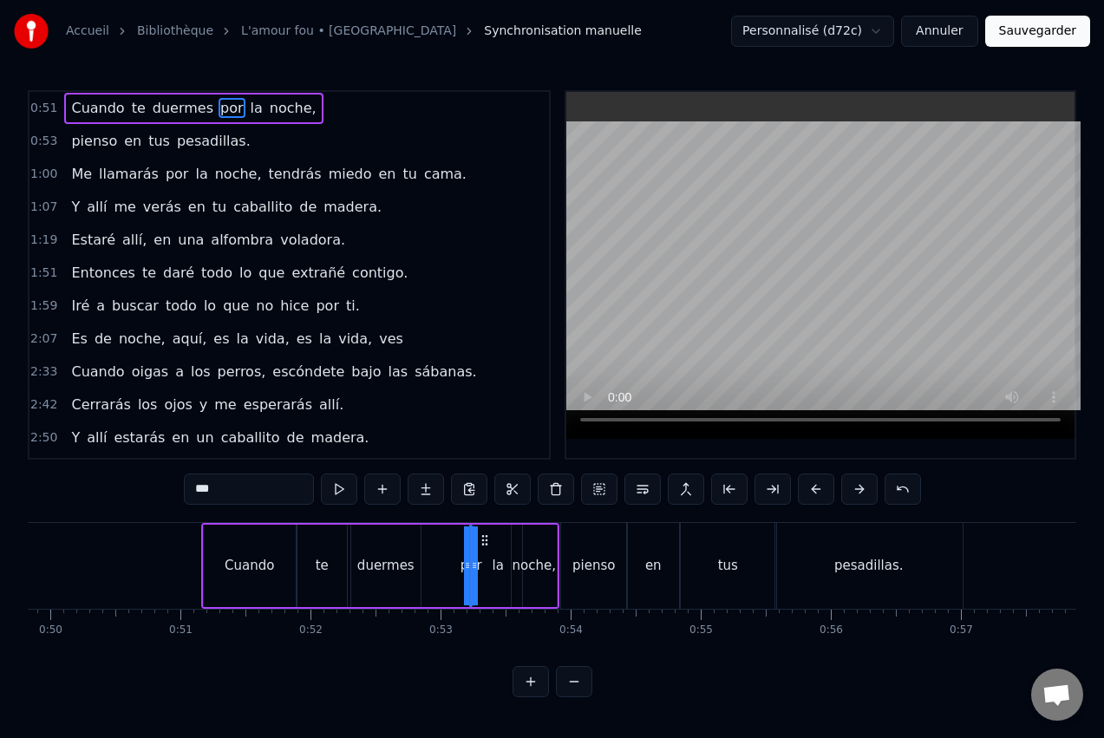
drag, startPoint x: 464, startPoint y: 555, endPoint x: 439, endPoint y: 554, distance: 25.2
click at [439, 554] on div "Cuando te duermes por la noche," at bounding box center [380, 566] width 358 height 86
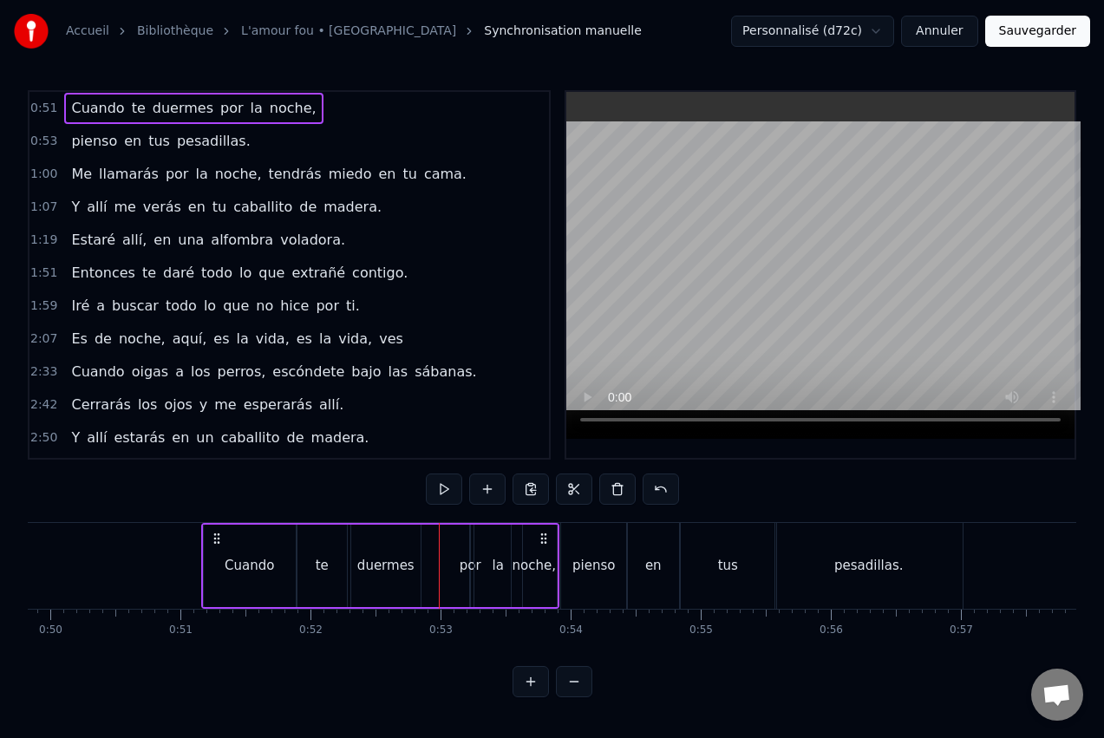
click at [470, 560] on div "por" at bounding box center [471, 566] width 22 height 20
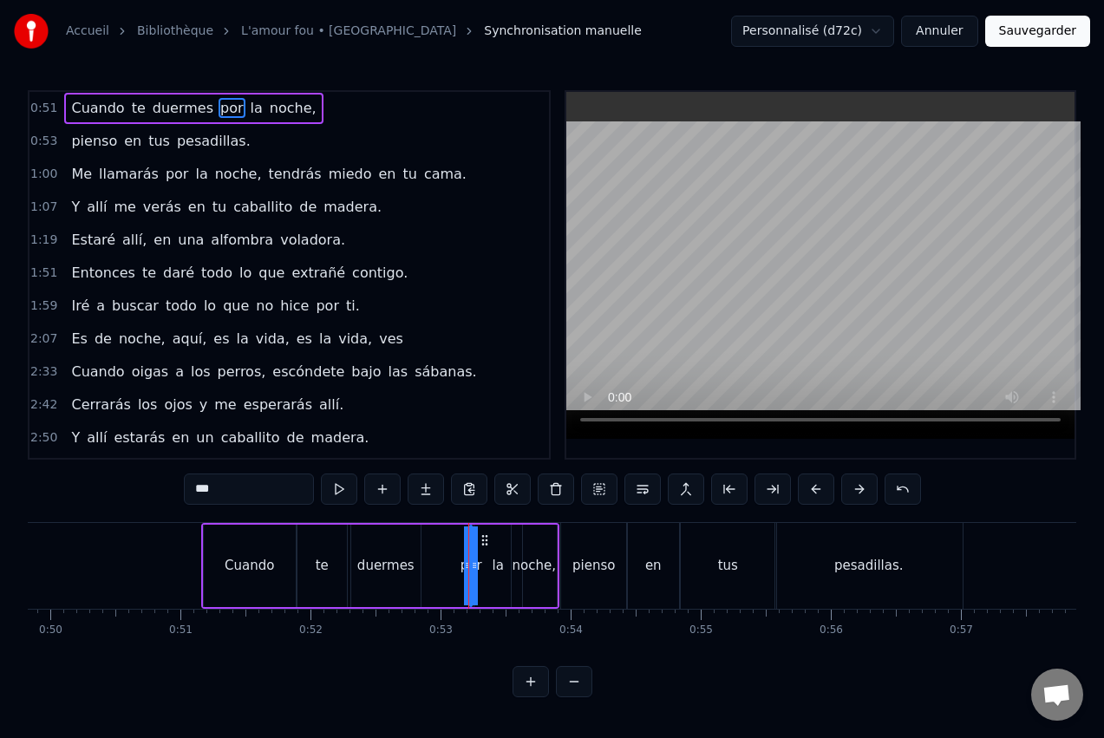
drag, startPoint x: 467, startPoint y: 562, endPoint x: 449, endPoint y: 563, distance: 17.4
click at [449, 563] on div "Cuando te duermes por la noche," at bounding box center [380, 566] width 358 height 86
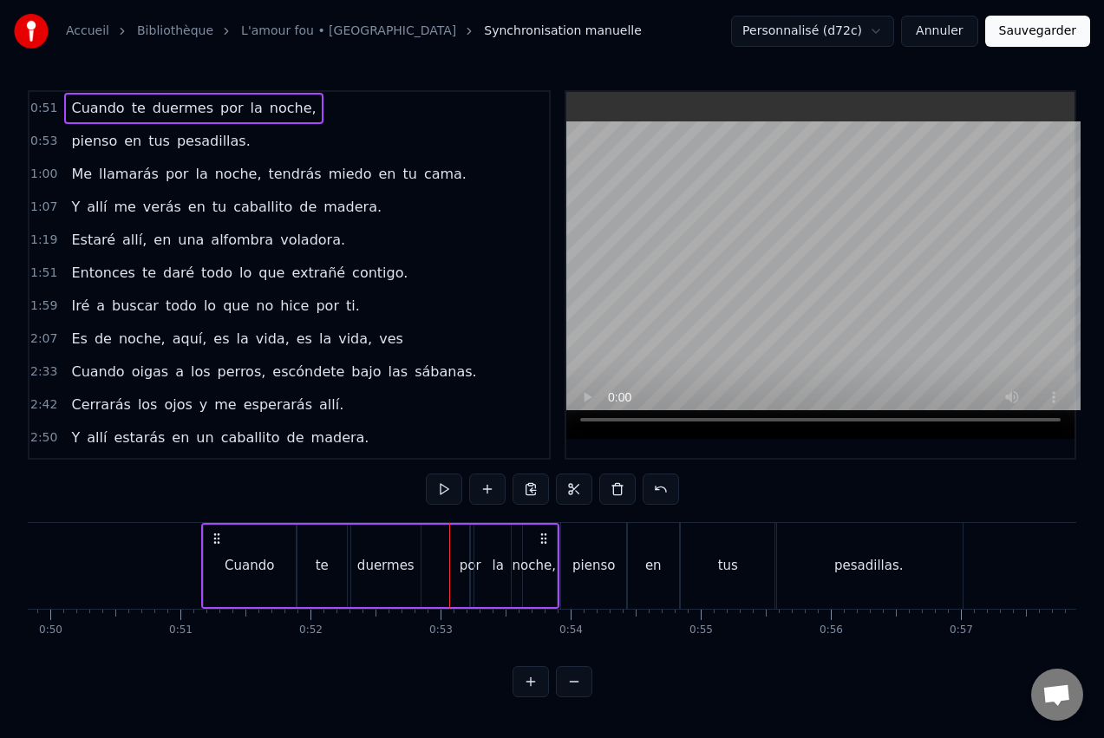
click at [500, 556] on div "la" at bounding box center [498, 566] width 11 height 20
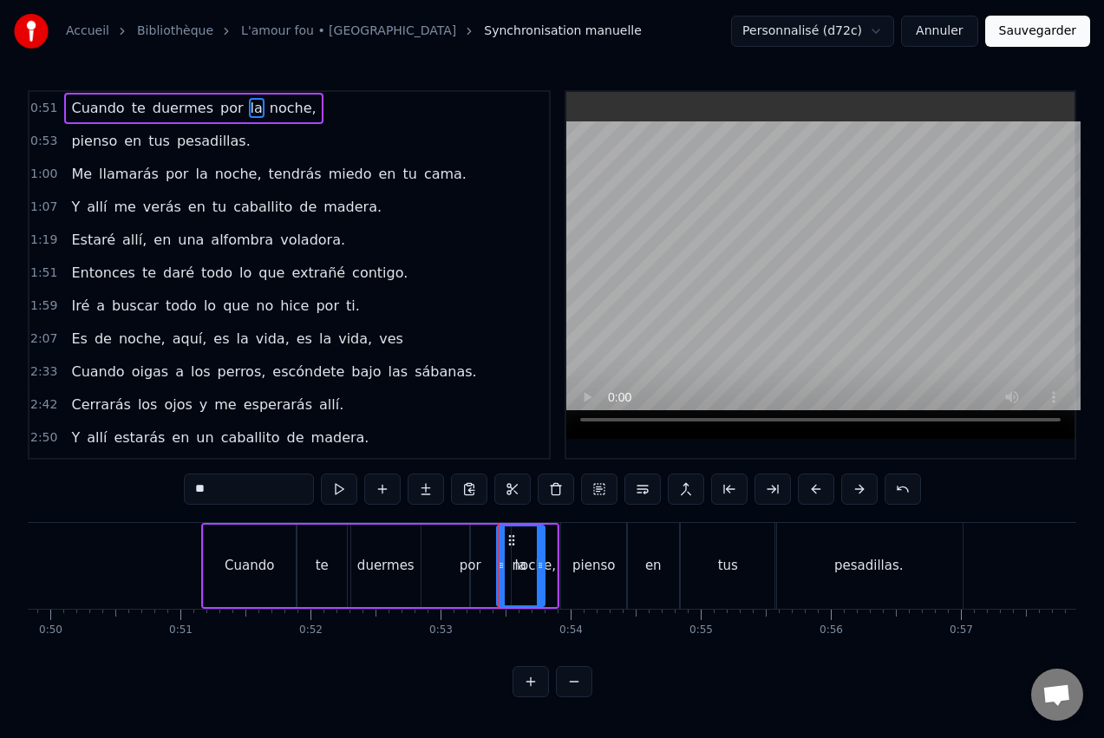
drag, startPoint x: 487, startPoint y: 538, endPoint x: 510, endPoint y: 541, distance: 23.7
click at [510, 541] on icon at bounding box center [512, 540] width 14 height 14
click at [471, 553] on div "por" at bounding box center [470, 566] width 2 height 82
type input "***"
click at [490, 561] on div "Cuando te duermes por la noche," at bounding box center [380, 566] width 358 height 86
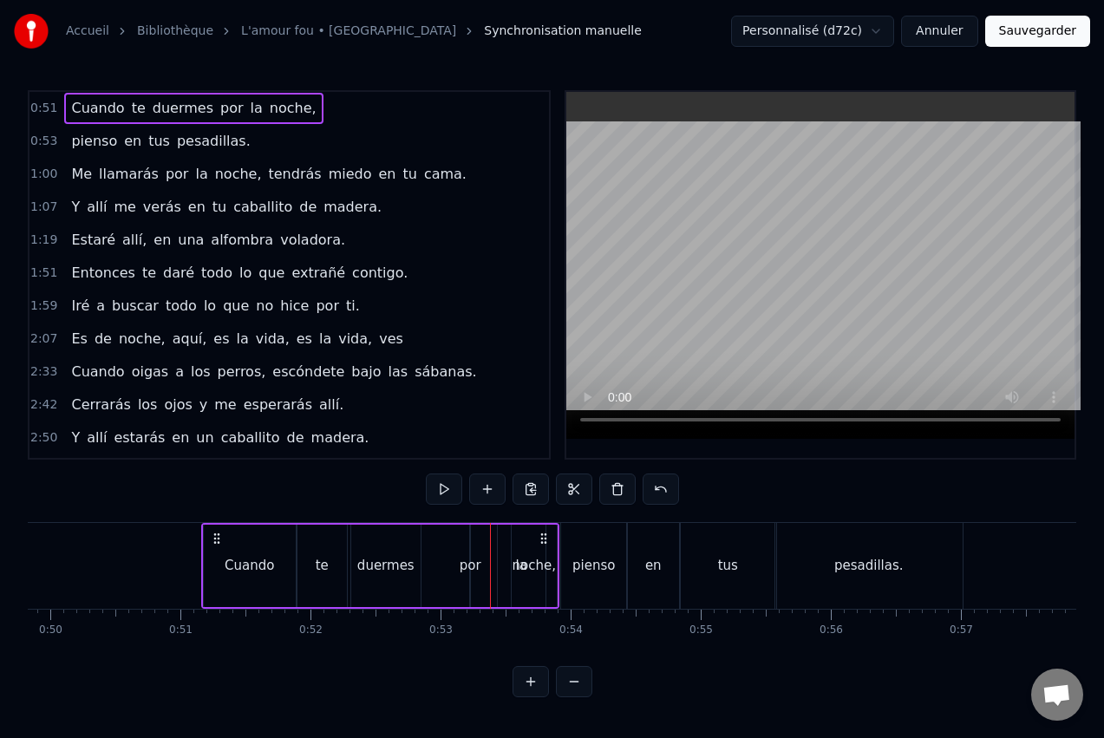
click at [473, 558] on div "por" at bounding box center [471, 566] width 22 height 20
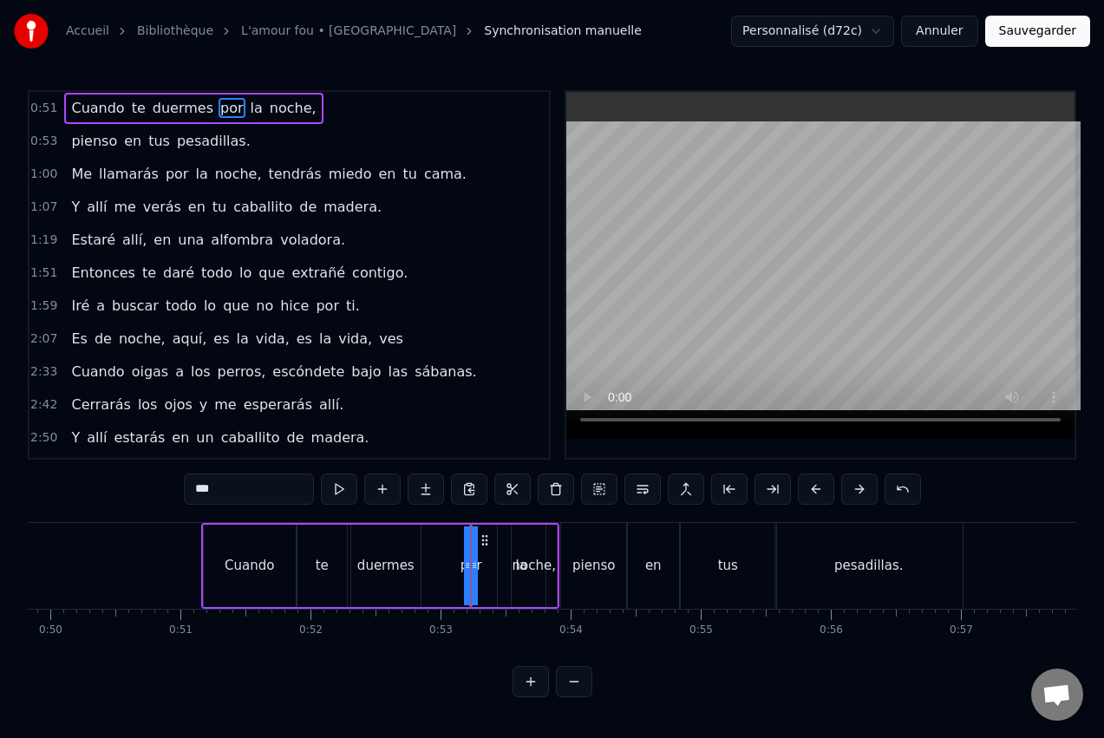
click at [400, 565] on div "duermes" at bounding box center [385, 566] width 57 height 20
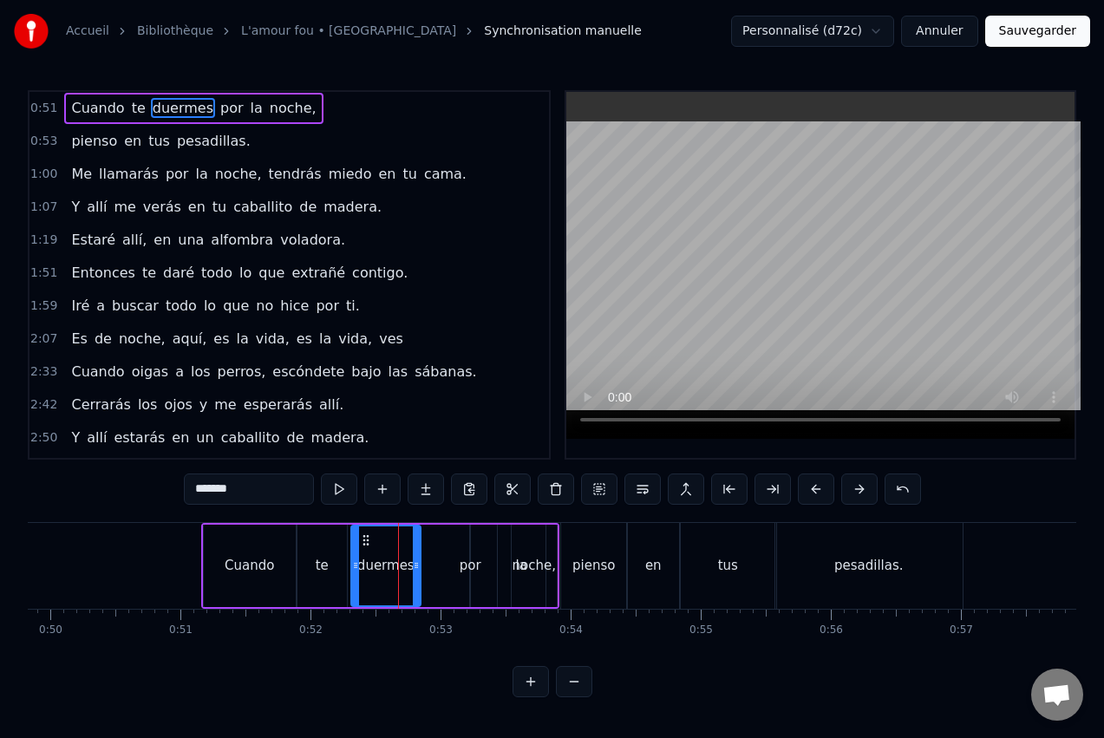
click at [469, 566] on div "por" at bounding box center [471, 566] width 22 height 20
type input "***"
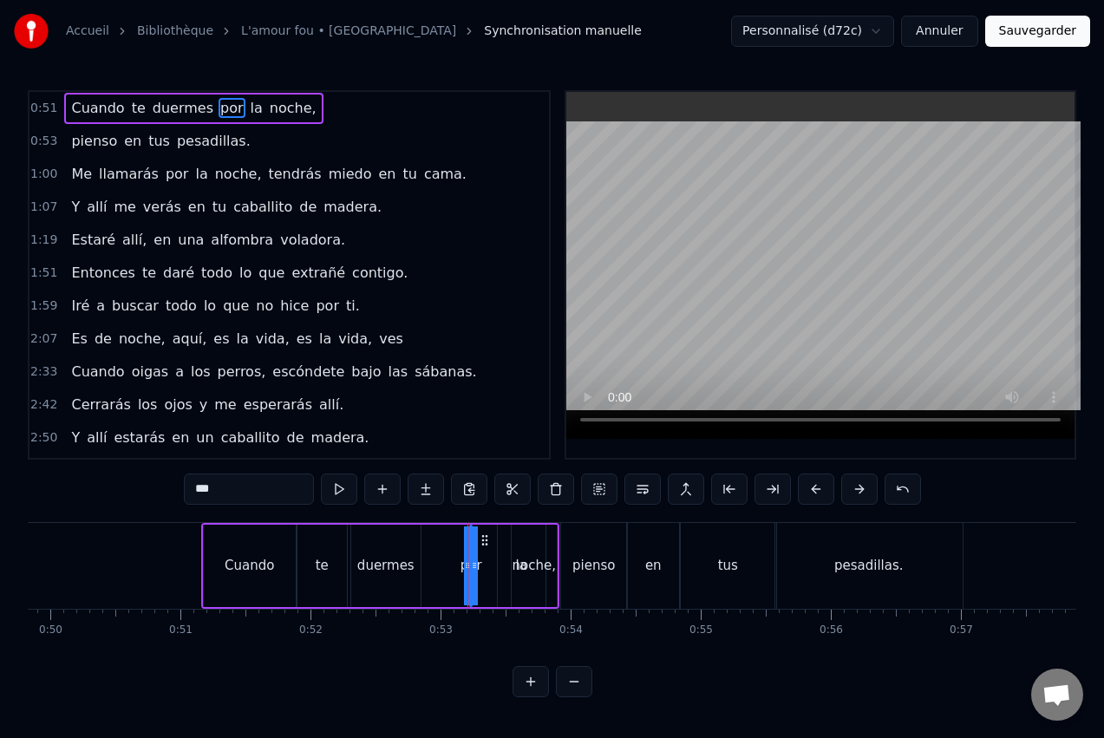
drag, startPoint x: 464, startPoint y: 566, endPoint x: 437, endPoint y: 565, distance: 26.9
click at [437, 565] on div "Cuando te duermes por la noche," at bounding box center [380, 566] width 358 height 86
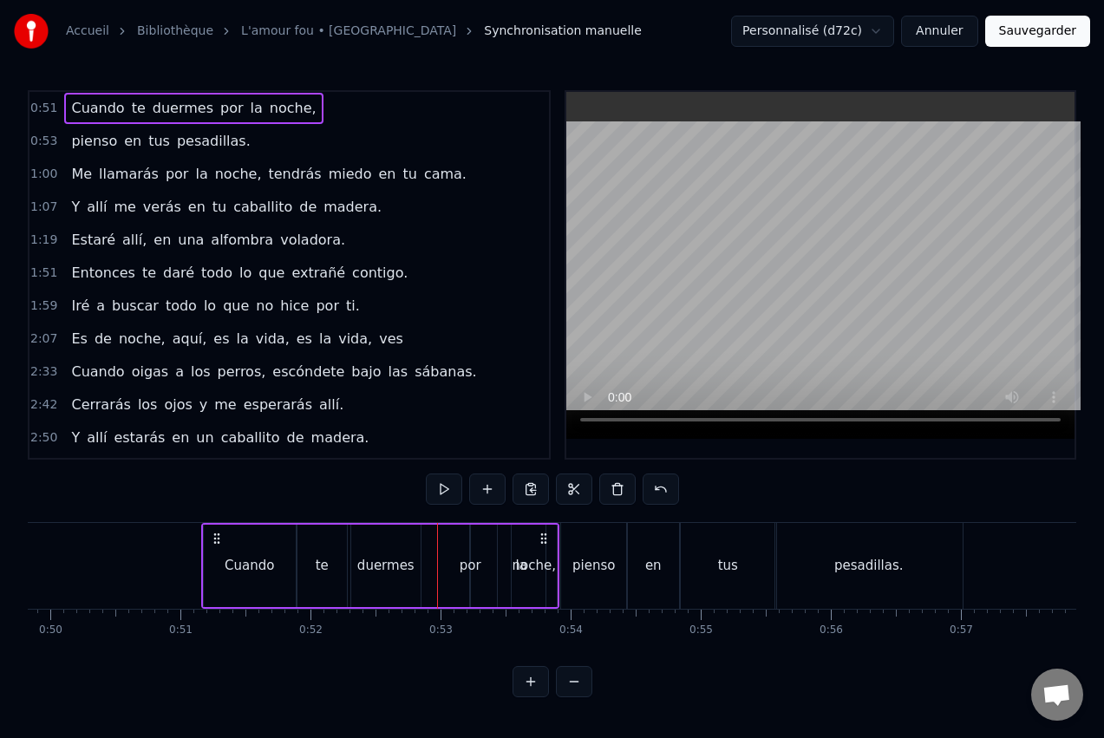
click at [472, 558] on div "por" at bounding box center [471, 566] width 22 height 20
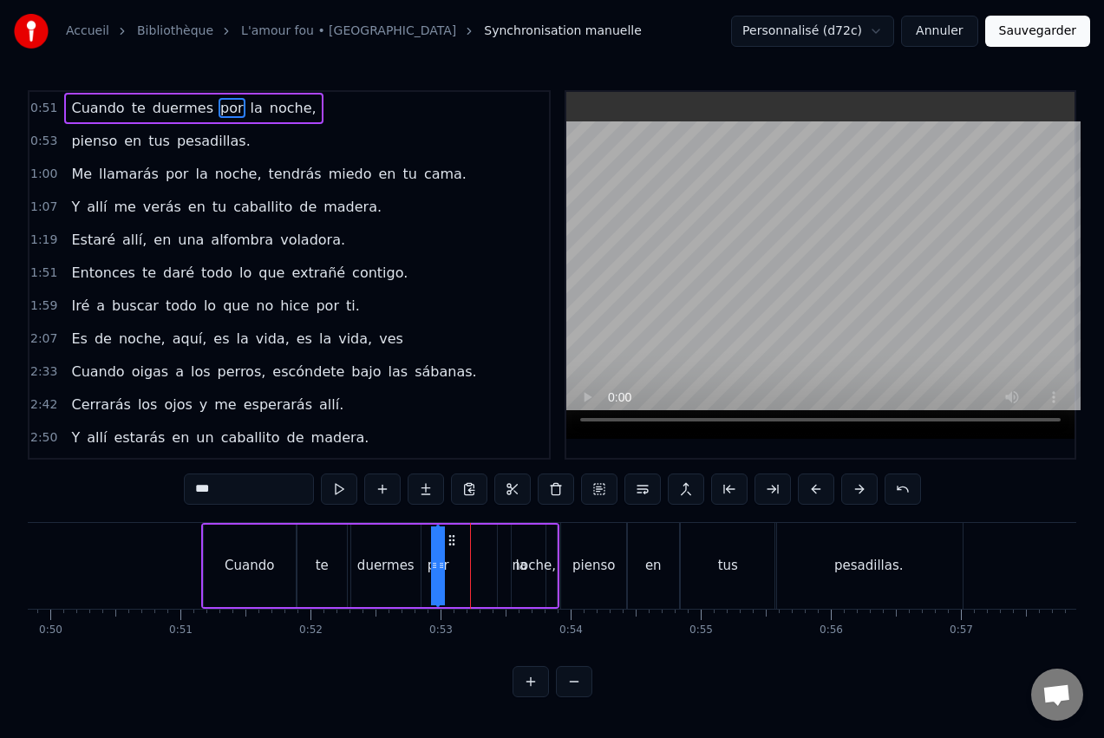
drag, startPoint x: 487, startPoint y: 540, endPoint x: 455, endPoint y: 544, distance: 31.5
click at [454, 544] on icon at bounding box center [452, 540] width 14 height 14
click at [521, 553] on div "noche," at bounding box center [534, 566] width 45 height 82
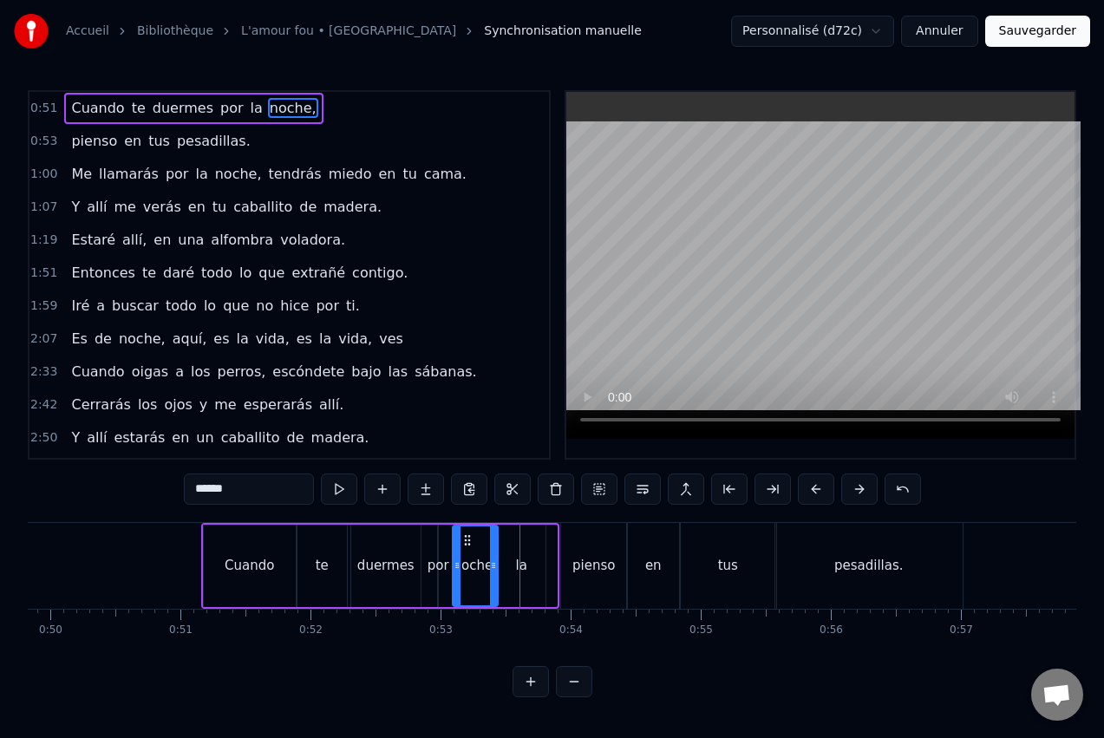
drag, startPoint x: 521, startPoint y: 540, endPoint x: 468, endPoint y: 544, distance: 53.9
click at [468, 544] on icon at bounding box center [468, 540] width 14 height 14
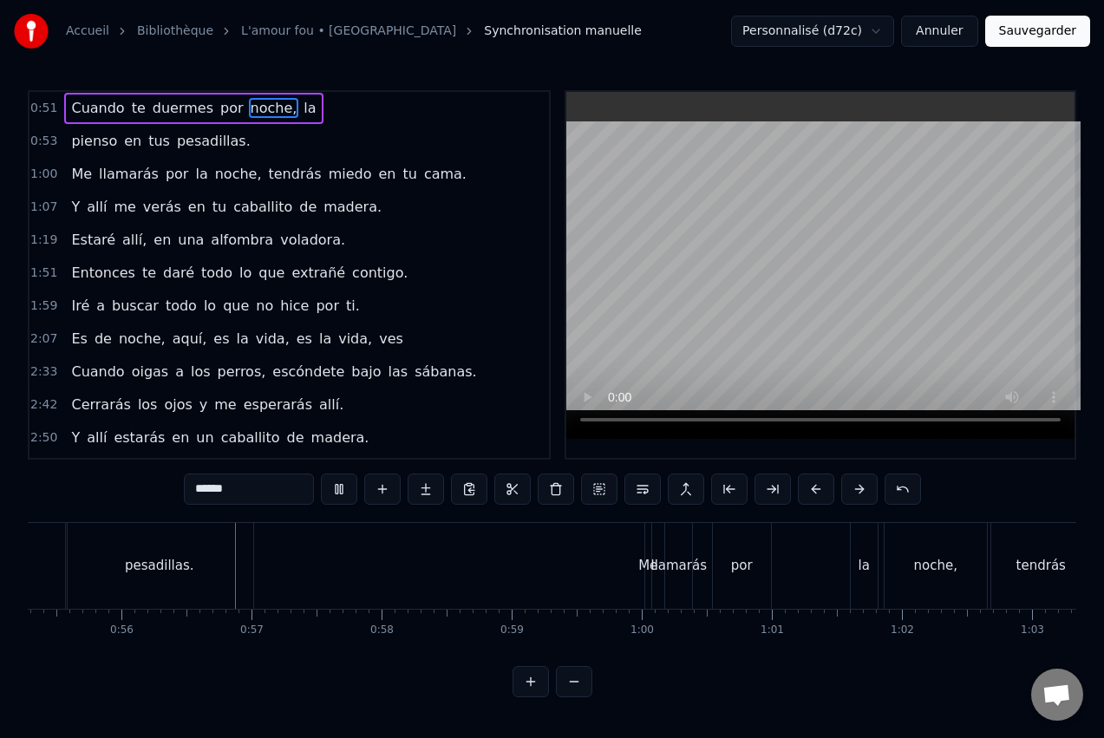
scroll to position [0, 7257]
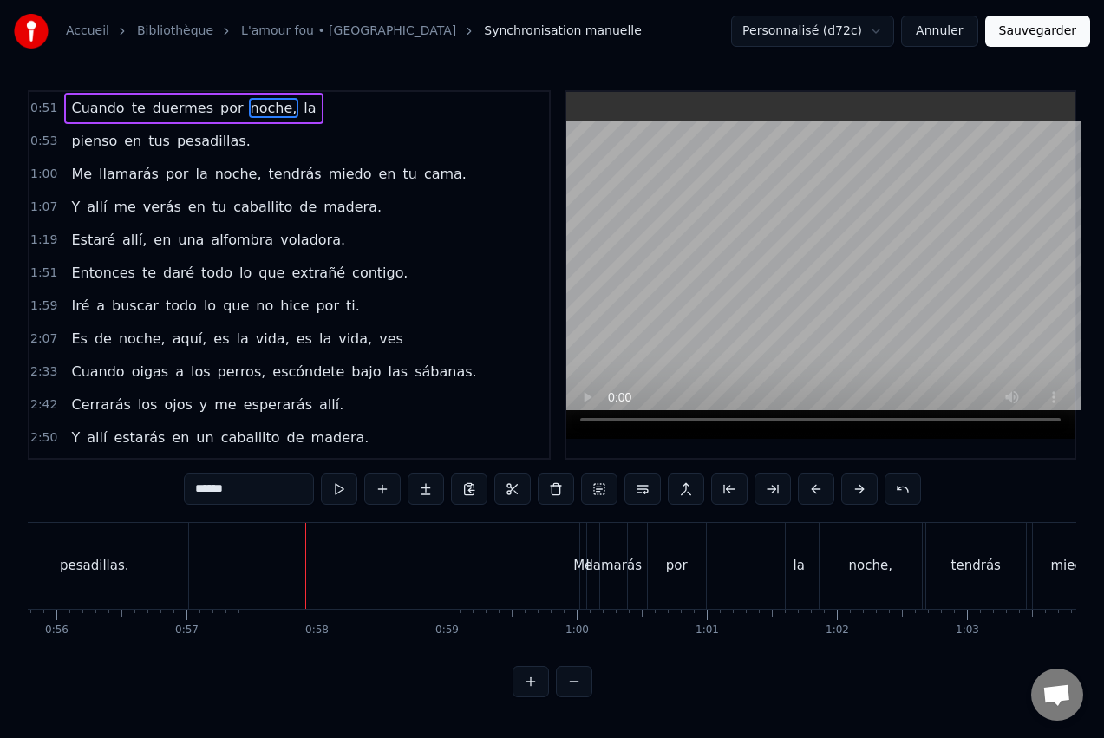
click at [131, 564] on div "pesadillas." at bounding box center [94, 566] width 187 height 86
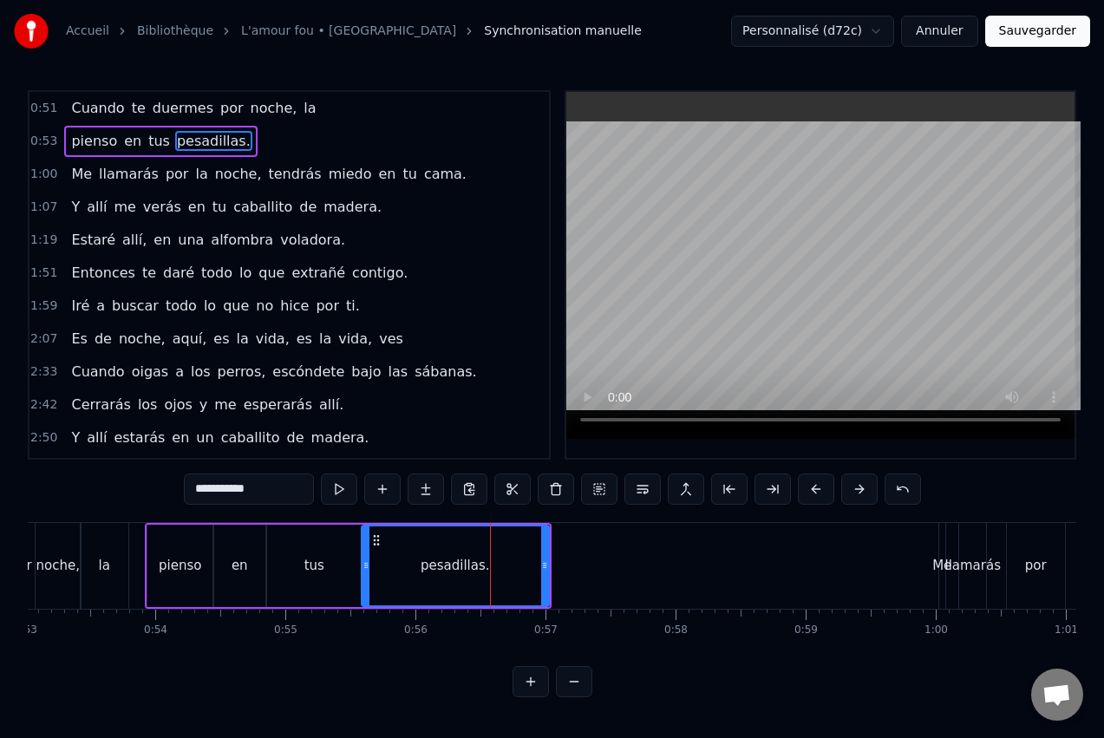
scroll to position [0, 6841]
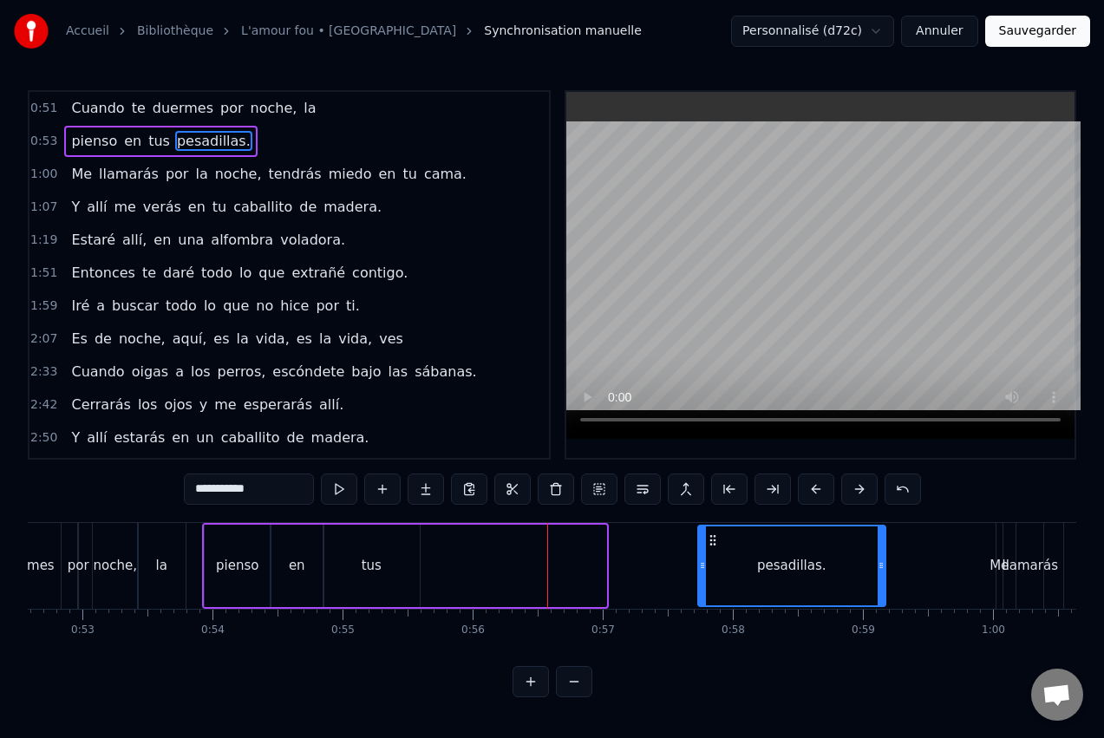
drag, startPoint x: 436, startPoint y: 542, endPoint x: 716, endPoint y: 560, distance: 279.9
click at [716, 560] on div "pesadillas." at bounding box center [792, 565] width 186 height 79
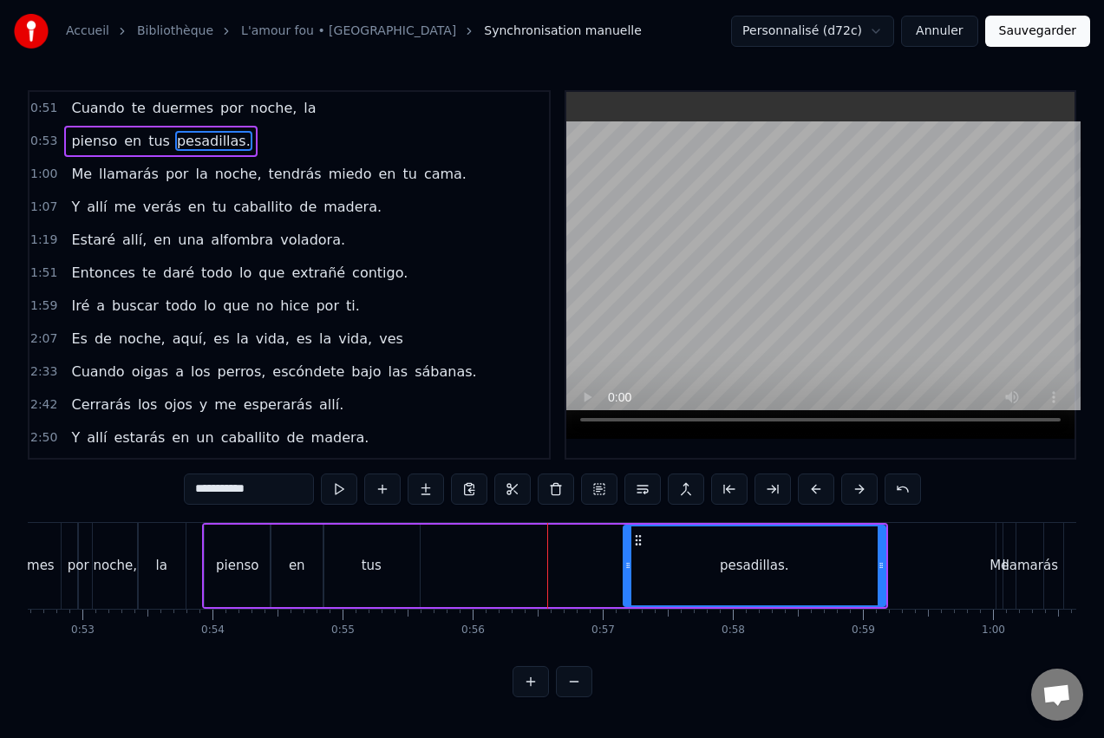
drag, startPoint x: 703, startPoint y: 561, endPoint x: 631, endPoint y: 563, distance: 72.0
click at [631, 563] on icon at bounding box center [628, 566] width 7 height 14
click at [357, 542] on div "tus" at bounding box center [372, 566] width 96 height 82
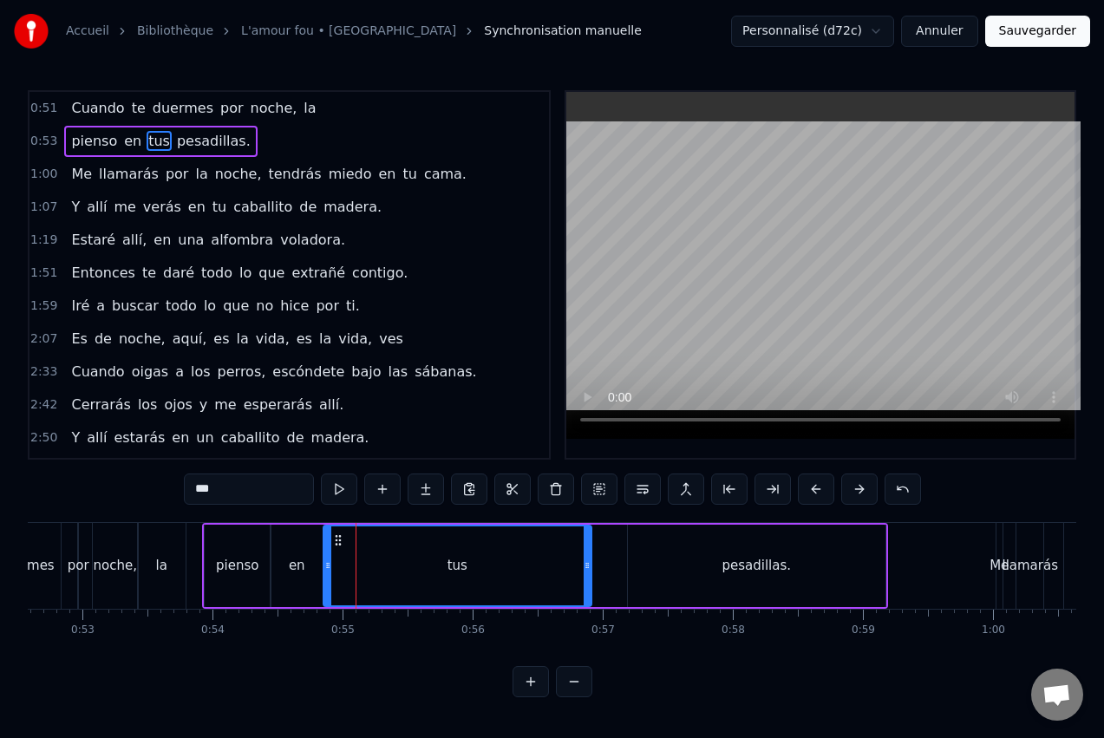
drag, startPoint x: 416, startPoint y: 564, endPoint x: 590, endPoint y: 569, distance: 173.6
click at [589, 569] on icon at bounding box center [587, 566] width 7 height 14
drag, startPoint x: 328, startPoint y: 560, endPoint x: 385, endPoint y: 565, distance: 57.4
click at [385, 565] on icon at bounding box center [385, 566] width 7 height 14
click at [297, 556] on div "en" at bounding box center [297, 566] width 16 height 20
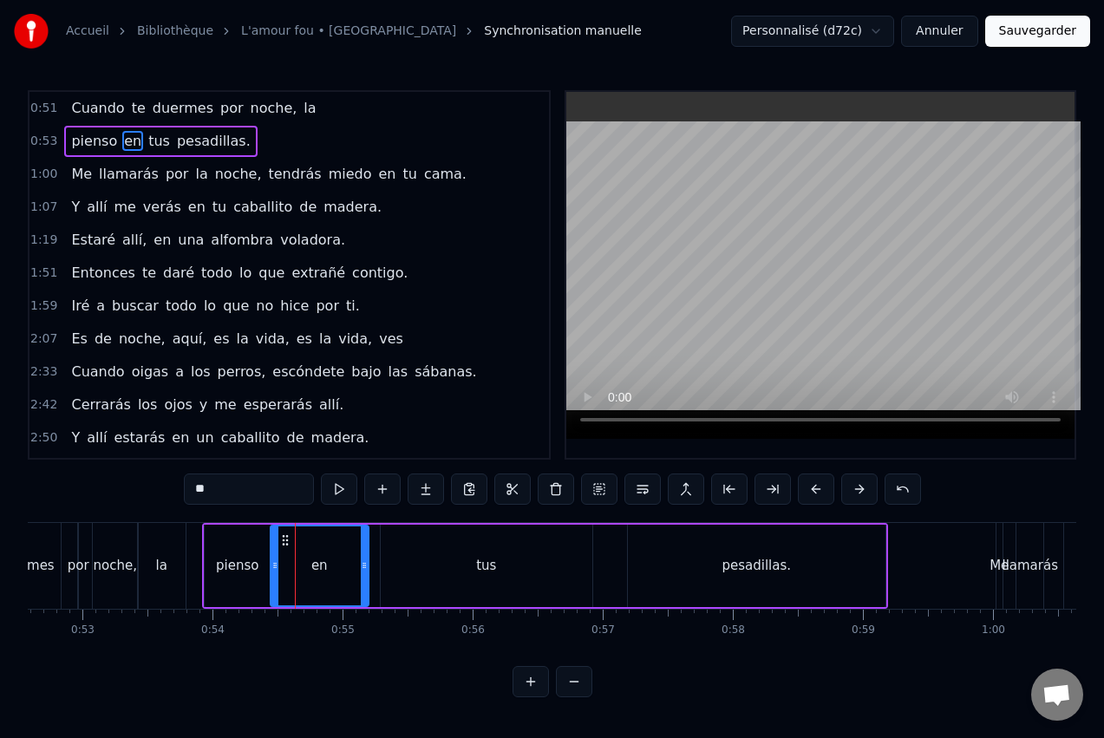
drag, startPoint x: 319, startPoint y: 557, endPoint x: 365, endPoint y: 571, distance: 48.0
click at [365, 571] on div at bounding box center [364, 565] width 7 height 79
click at [188, 513] on div "0:51 Cuando te duermes por noche, la 0:53 pienso en tus pesadillas. 1:00 Me lla…" at bounding box center [552, 393] width 1049 height 607
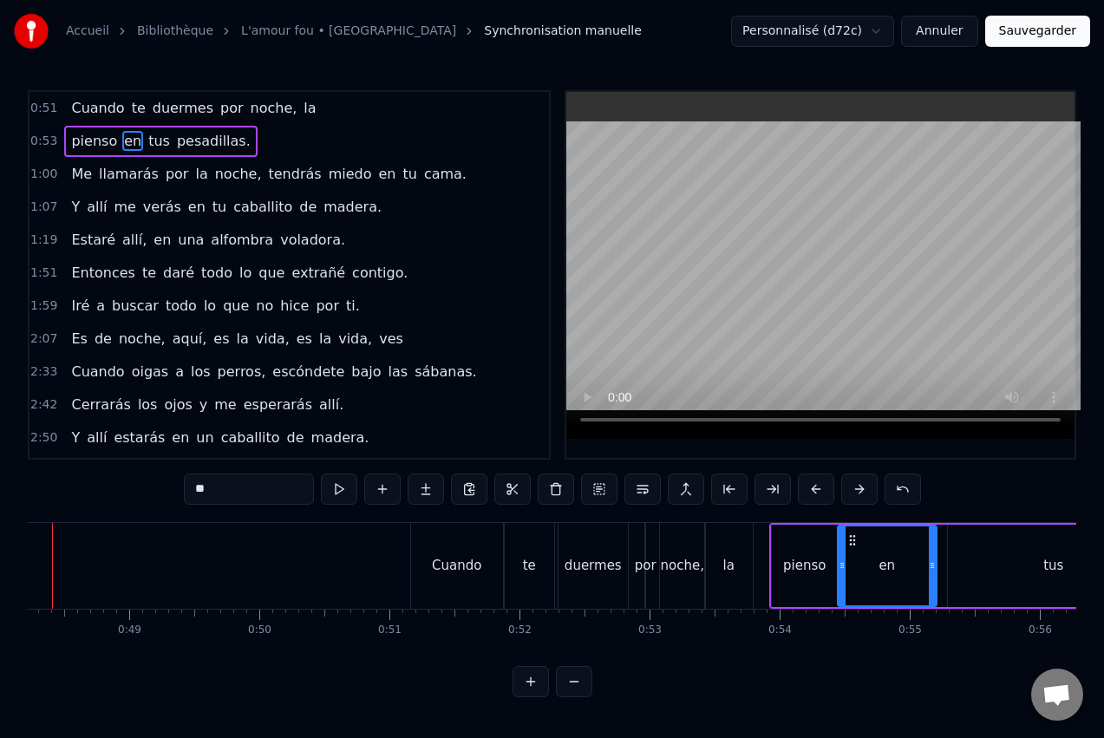
scroll to position [0, 6210]
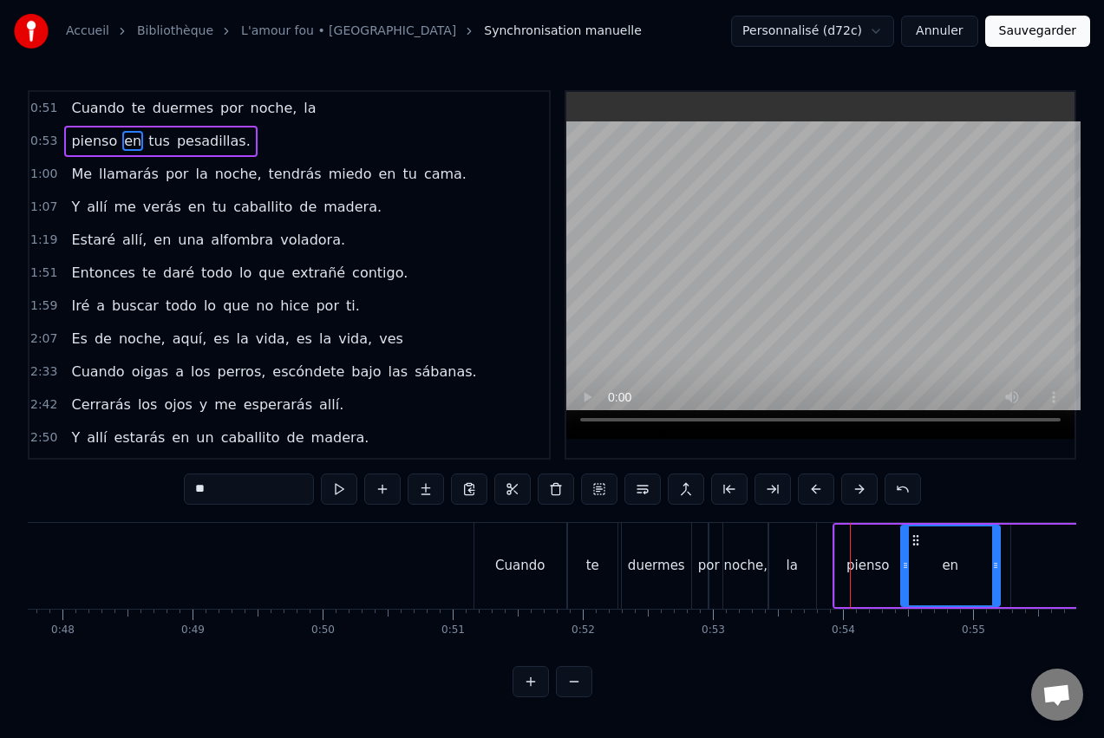
click at [758, 554] on div "noche," at bounding box center [745, 566] width 45 height 86
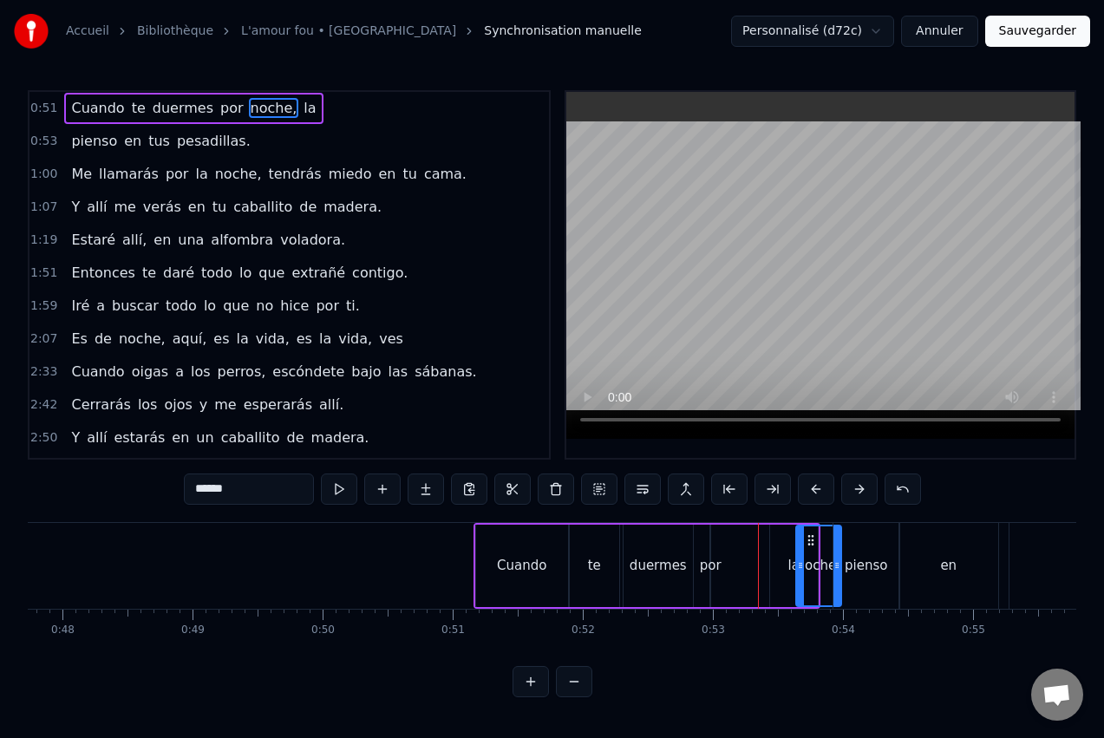
drag, startPoint x: 742, startPoint y: 540, endPoint x: 813, endPoint y: 543, distance: 71.2
click at [790, 548] on div "la" at bounding box center [794, 566] width 48 height 82
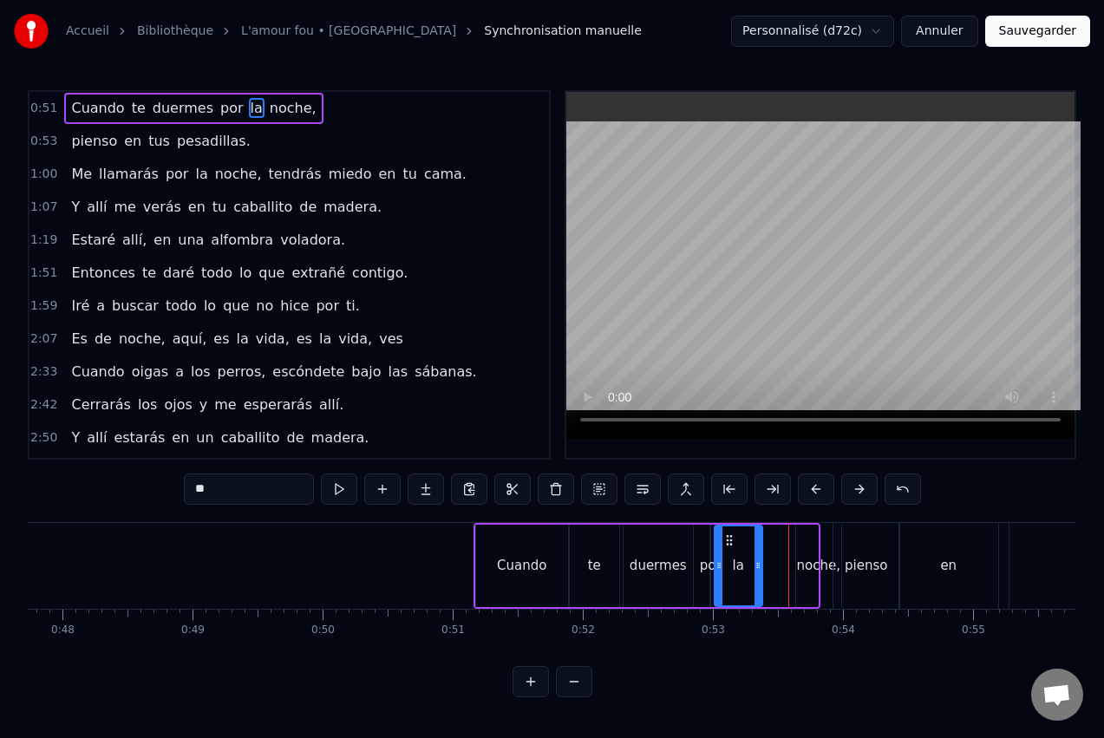
drag, startPoint x: 782, startPoint y: 536, endPoint x: 727, endPoint y: 540, distance: 55.7
click at [727, 540] on icon at bounding box center [730, 540] width 14 height 14
click at [819, 552] on div "noche," at bounding box center [818, 566] width 45 height 82
type input "******"
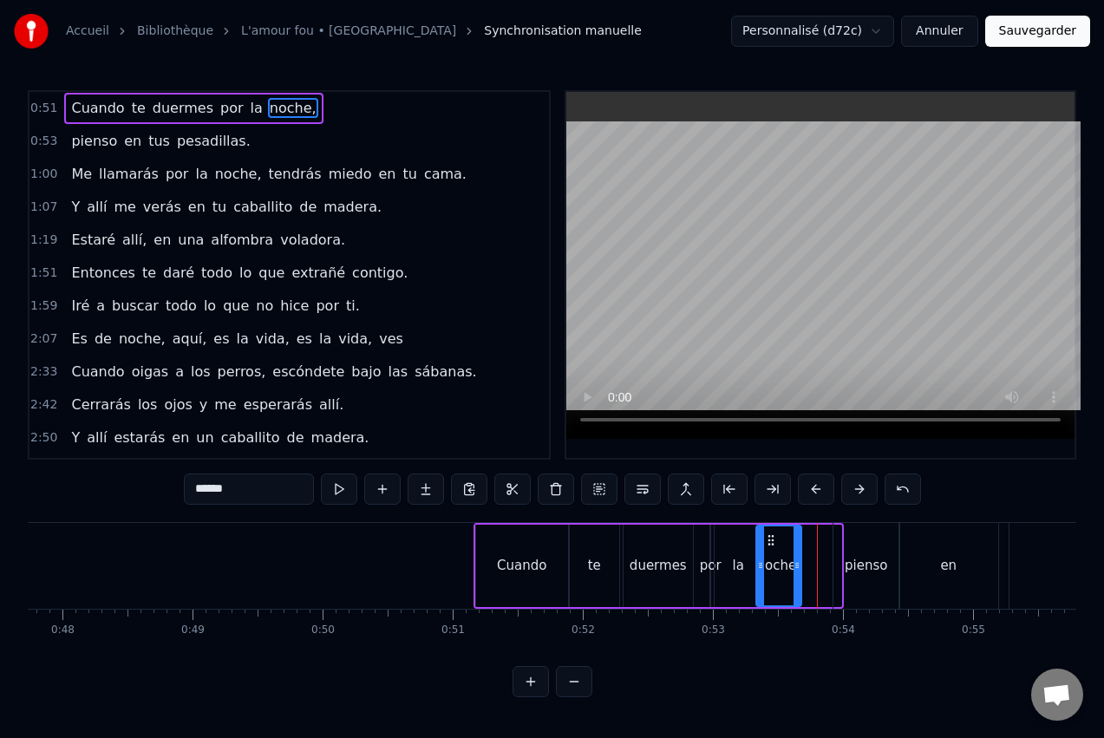
drag, startPoint x: 808, startPoint y: 539, endPoint x: 768, endPoint y: 542, distance: 40.0
click at [768, 542] on icon at bounding box center [771, 540] width 14 height 14
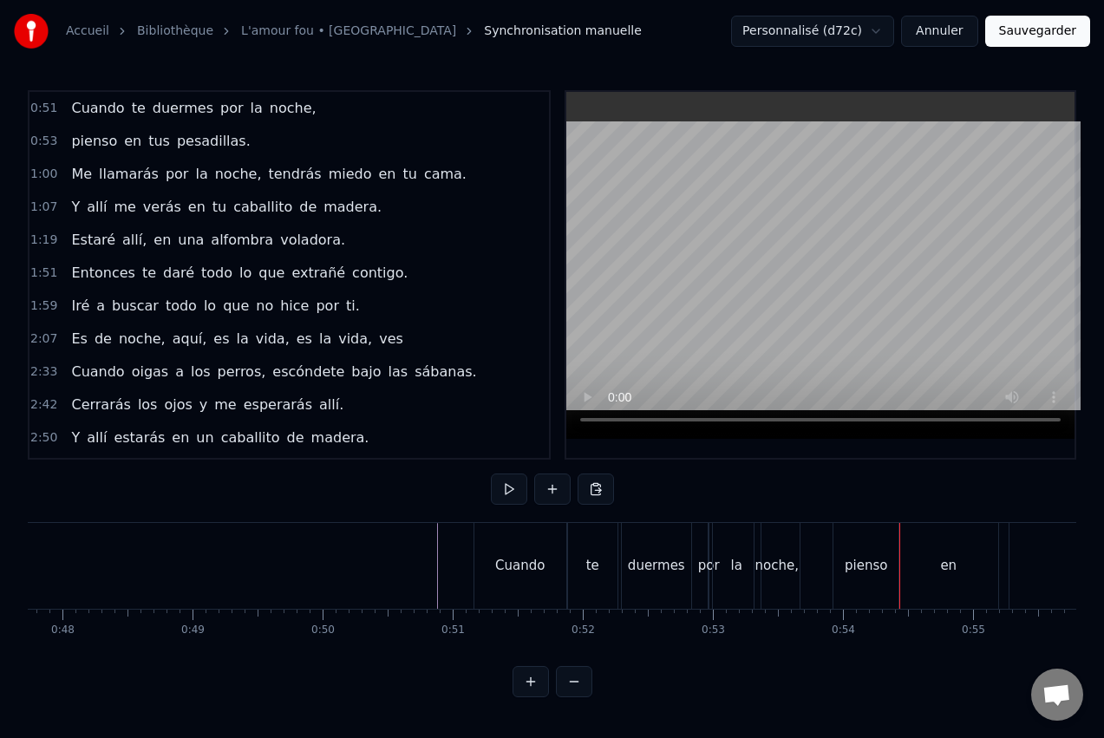
click at [788, 548] on div "noche," at bounding box center [777, 566] width 45 height 86
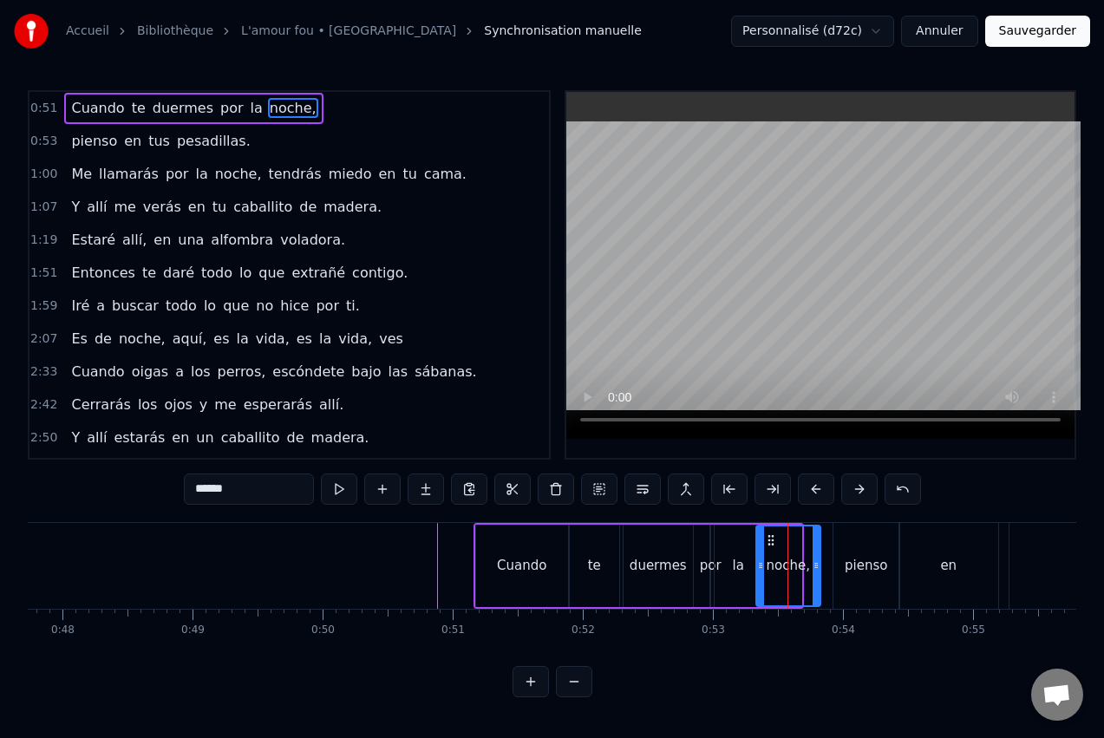
drag, startPoint x: 800, startPoint y: 553, endPoint x: 819, endPoint y: 556, distance: 19.4
click at [819, 556] on div at bounding box center [816, 565] width 7 height 79
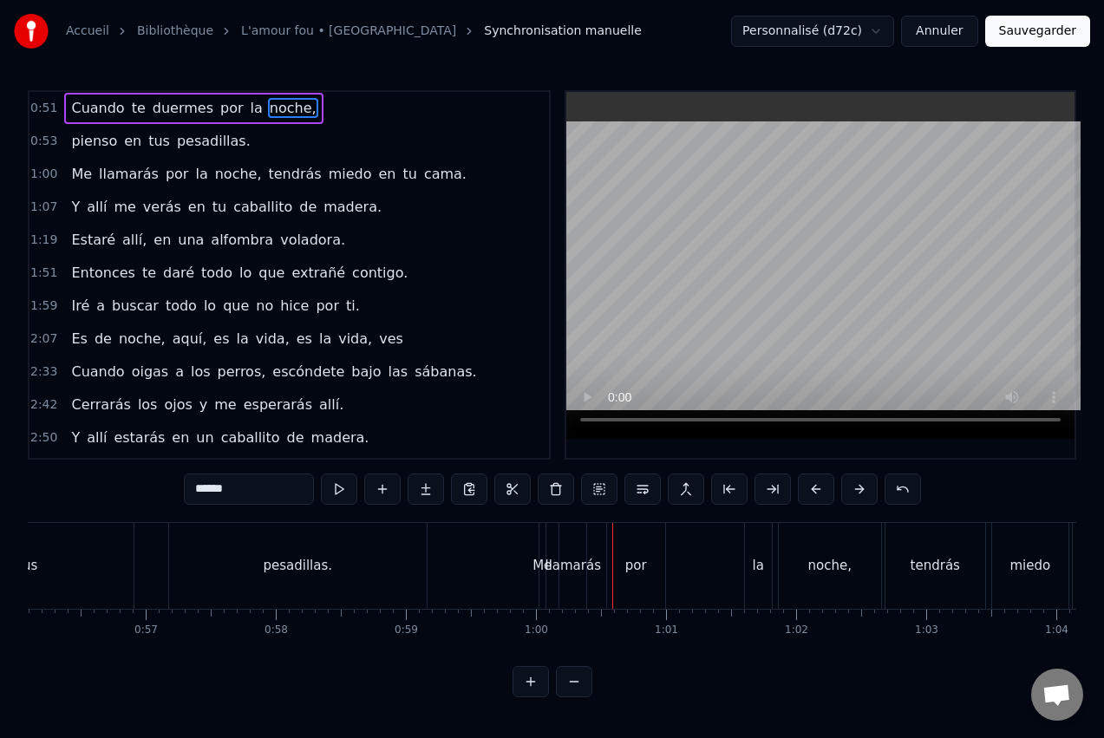
scroll to position [0, 7307]
click at [566, 570] on div "llamarás" at bounding box center [564, 566] width 56 height 20
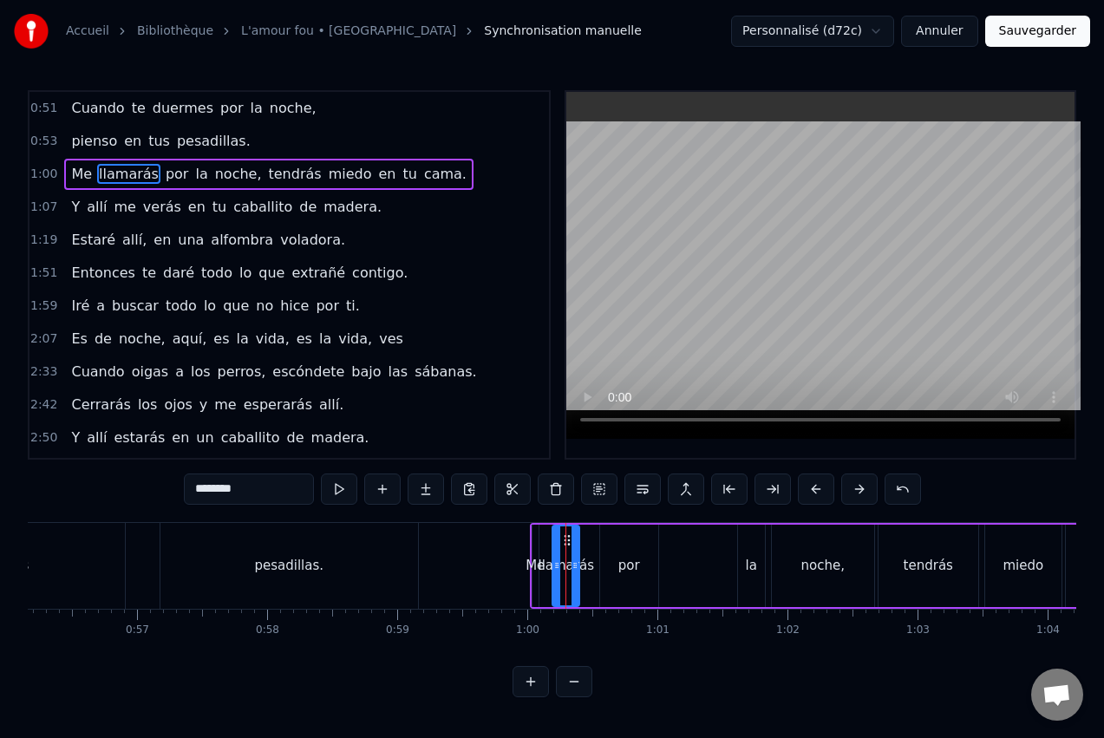
click at [644, 568] on div "por" at bounding box center [629, 566] width 58 height 82
type input "***"
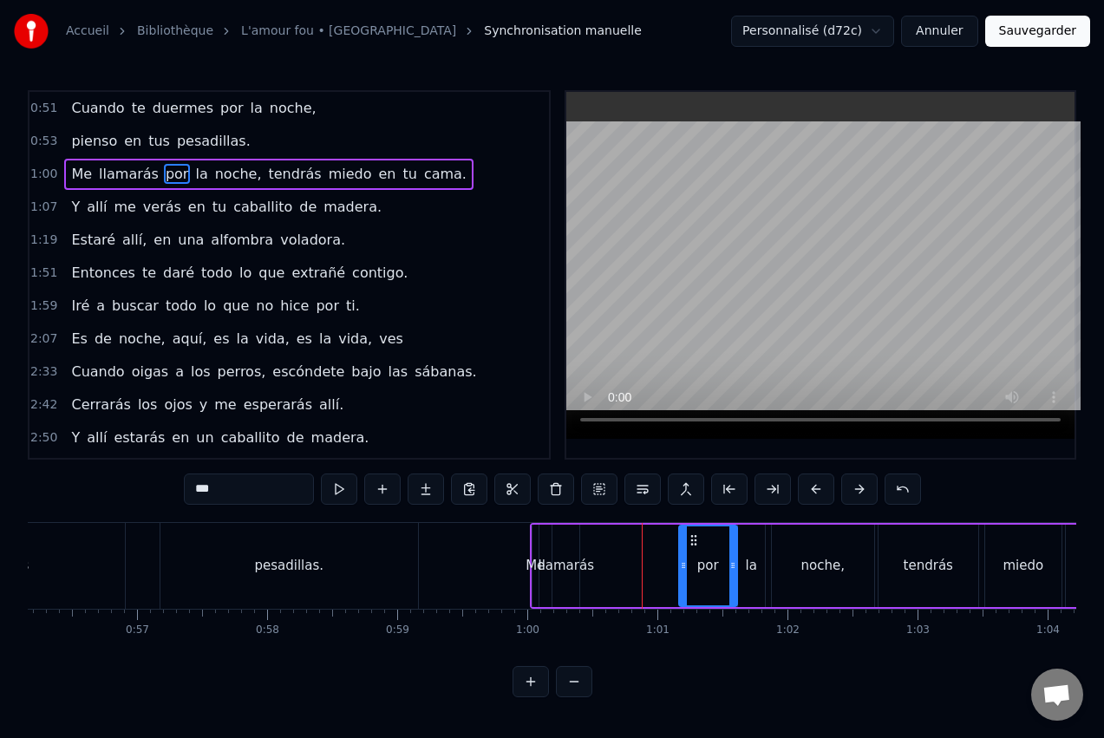
drag, startPoint x: 616, startPoint y: 538, endPoint x: 695, endPoint y: 544, distance: 79.2
click at [695, 544] on icon at bounding box center [694, 540] width 14 height 14
click at [607, 562] on div "Me llamarás por la noche, tendrás miedo en tu cama." at bounding box center [931, 566] width 802 height 86
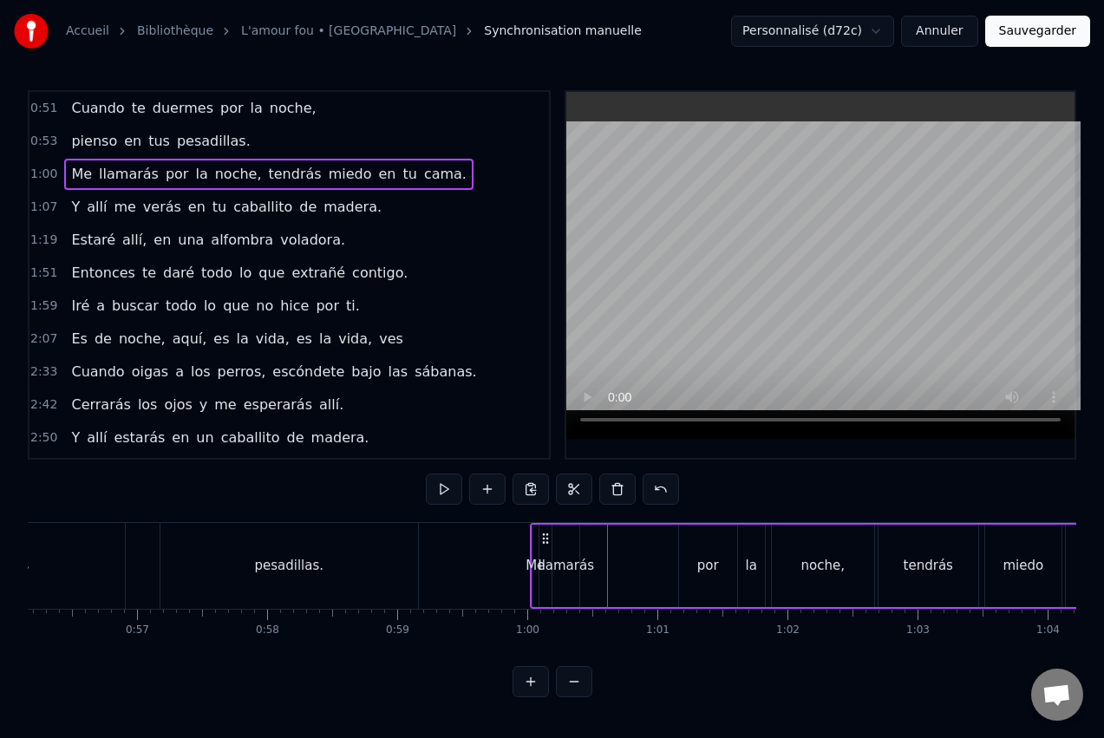
click at [561, 559] on div "llamarás" at bounding box center [566, 566] width 56 height 20
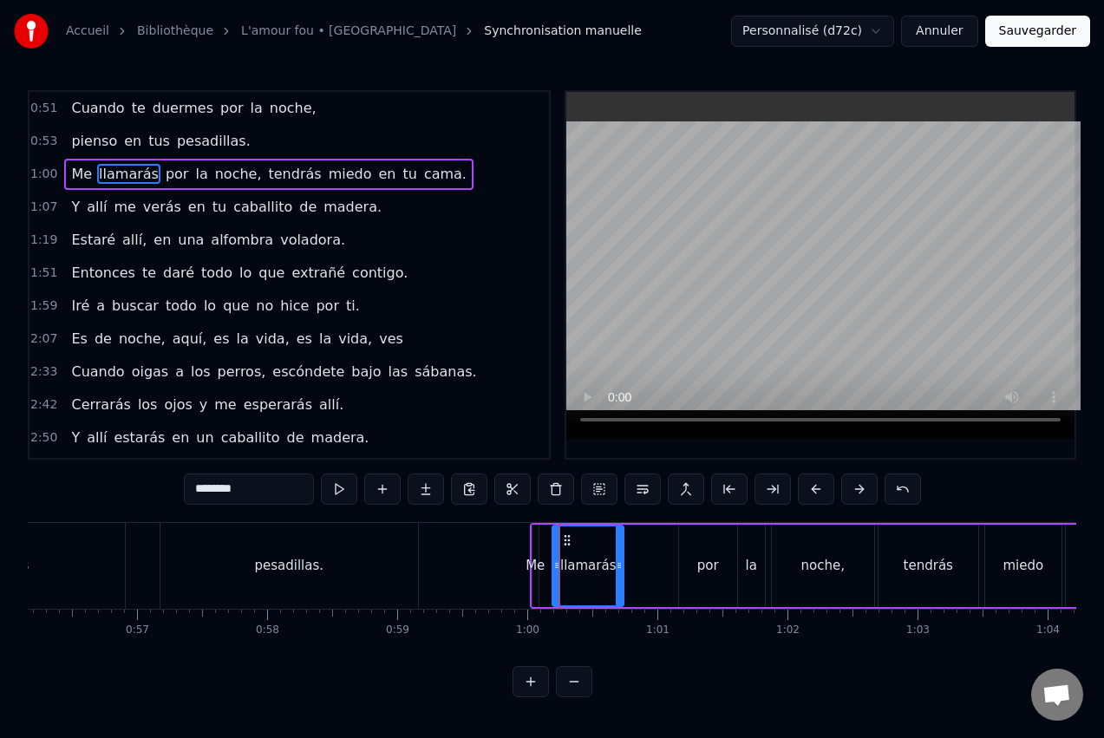
drag, startPoint x: 578, startPoint y: 545, endPoint x: 611, endPoint y: 553, distance: 33.9
click at [621, 554] on div at bounding box center [619, 565] width 7 height 79
click at [611, 553] on div "llamarás" at bounding box center [587, 565] width 69 height 79
drag, startPoint x: 566, startPoint y: 540, endPoint x: 612, endPoint y: 537, distance: 46.0
click at [612, 537] on icon at bounding box center [613, 540] width 14 height 14
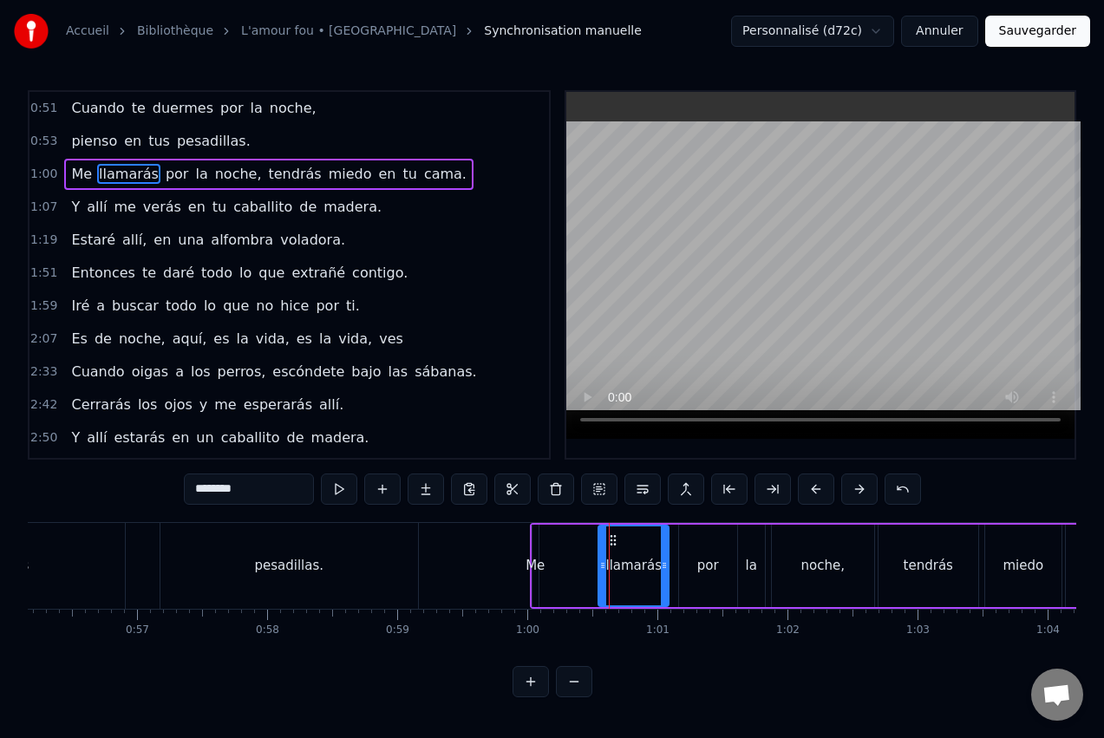
click at [562, 546] on div "Me llamarás por la noche, tendrás miedo en tu cama." at bounding box center [931, 566] width 802 height 86
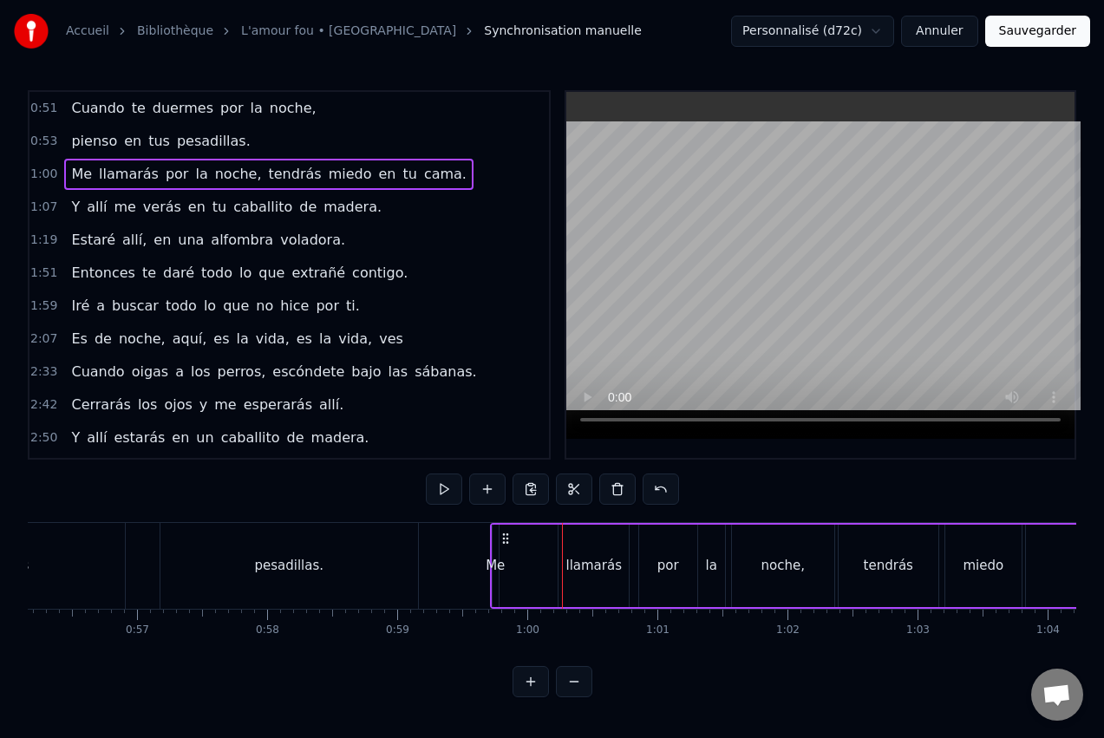
drag, startPoint x: 546, startPoint y: 534, endPoint x: 506, endPoint y: 543, distance: 40.8
click at [506, 543] on icon at bounding box center [506, 539] width 14 height 14
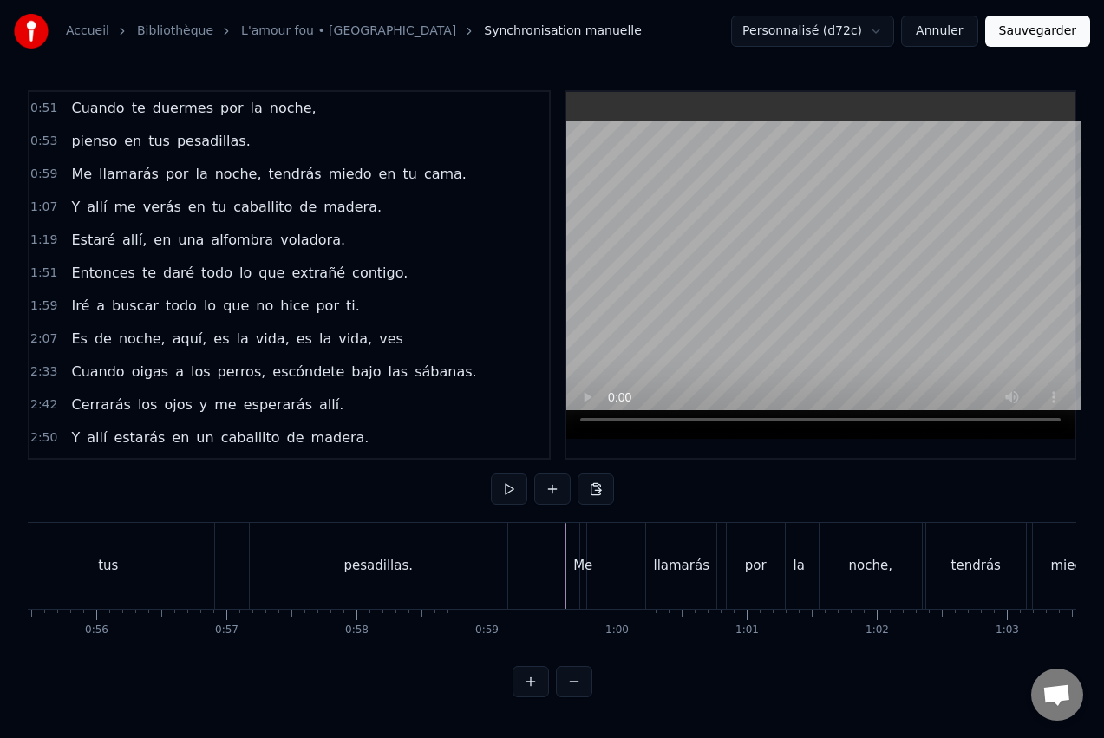
scroll to position [0, 6960]
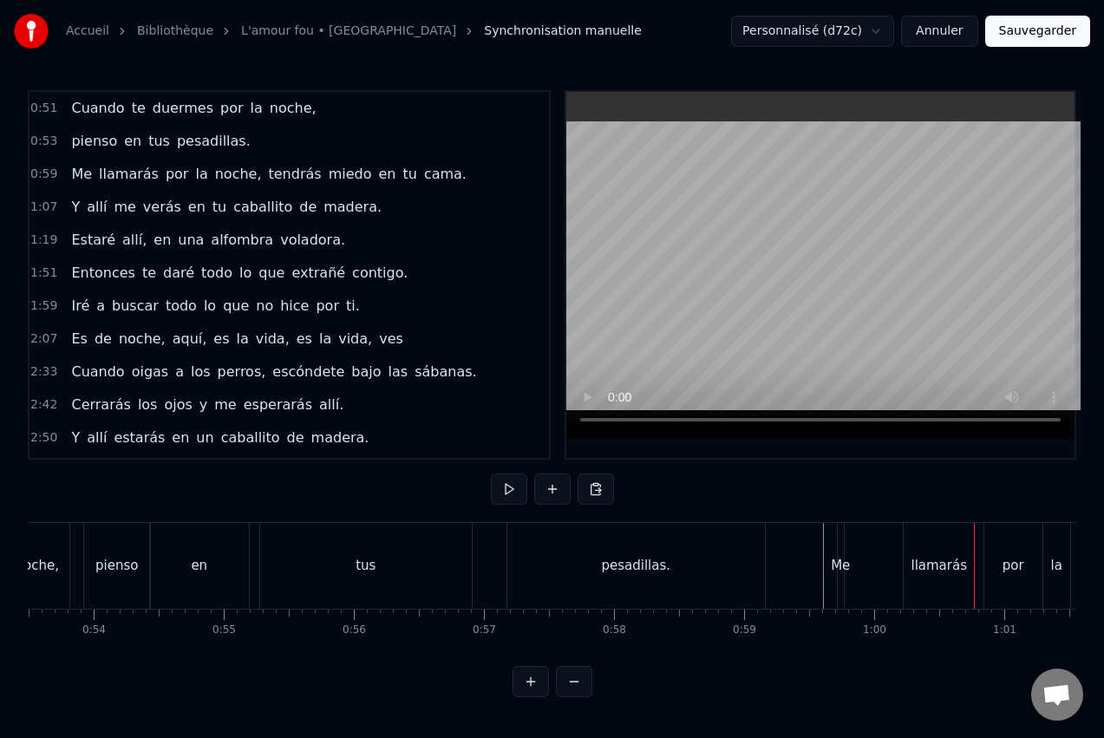
click at [842, 566] on div "Me" at bounding box center [840, 566] width 19 height 20
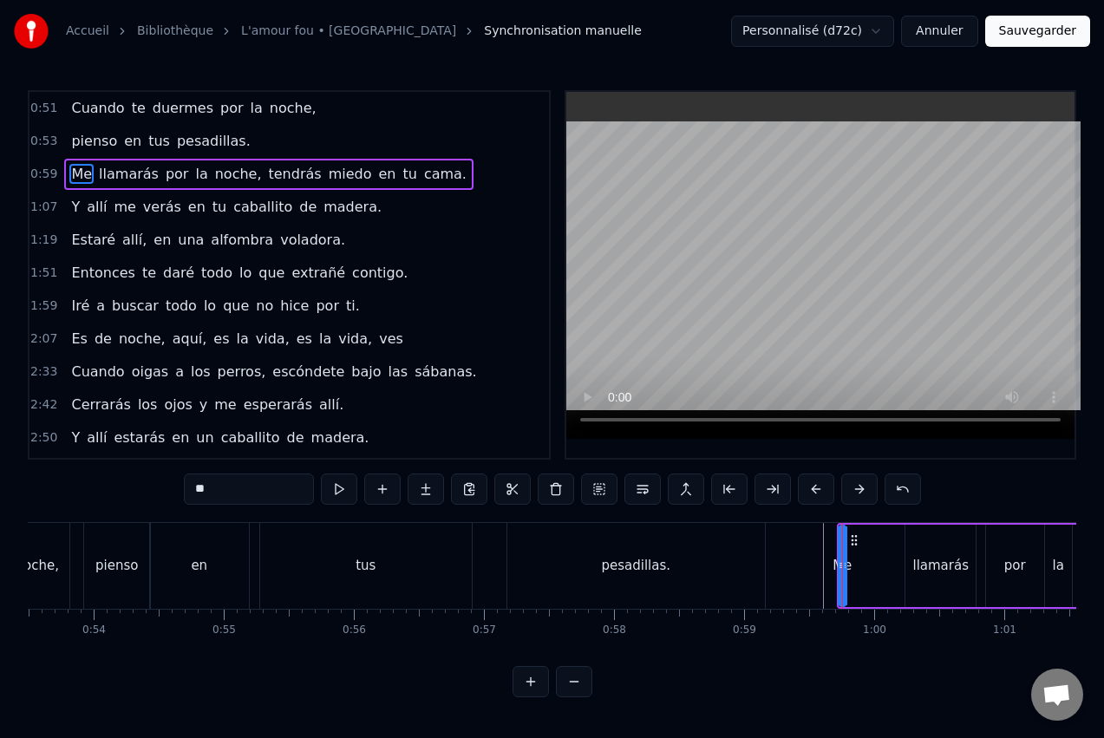
click at [848, 568] on div "Me" at bounding box center [842, 566] width 19 height 20
drag, startPoint x: 844, startPoint y: 567, endPoint x: 898, endPoint y: 565, distance: 53.8
click at [898, 565] on icon at bounding box center [895, 566] width 7 height 14
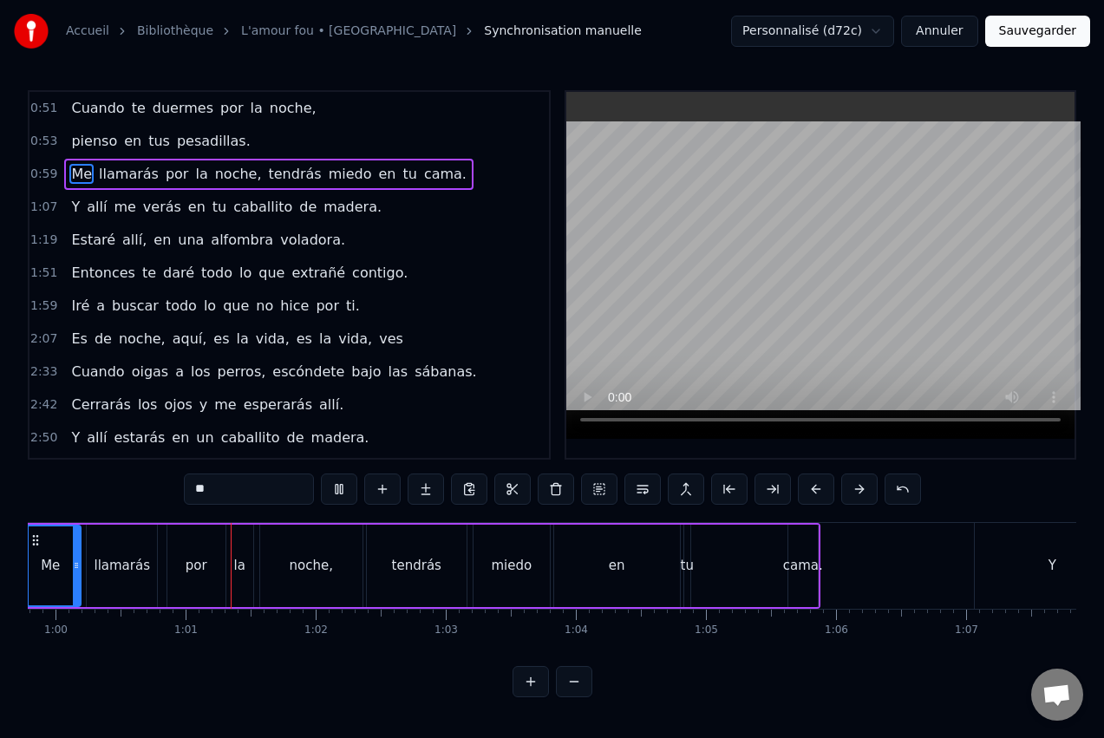
scroll to position [0, 7838]
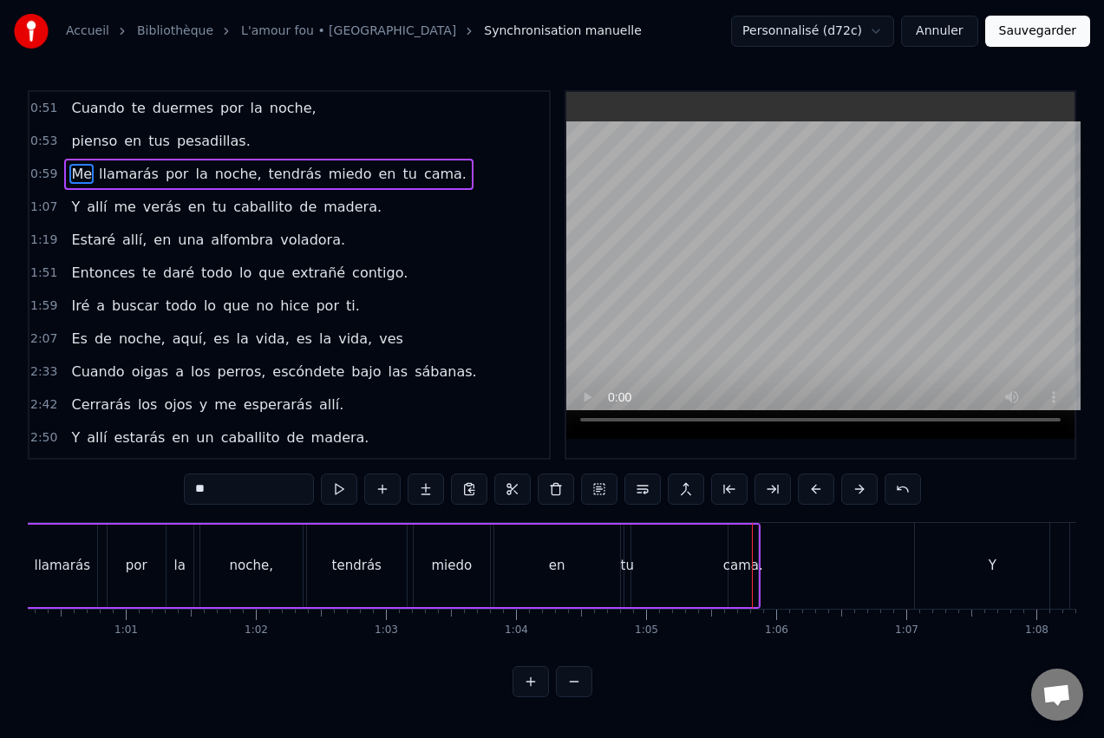
click at [709, 565] on div "Me llamarás por la noche, tendrás miedo en tu cama." at bounding box center [359, 566] width 802 height 86
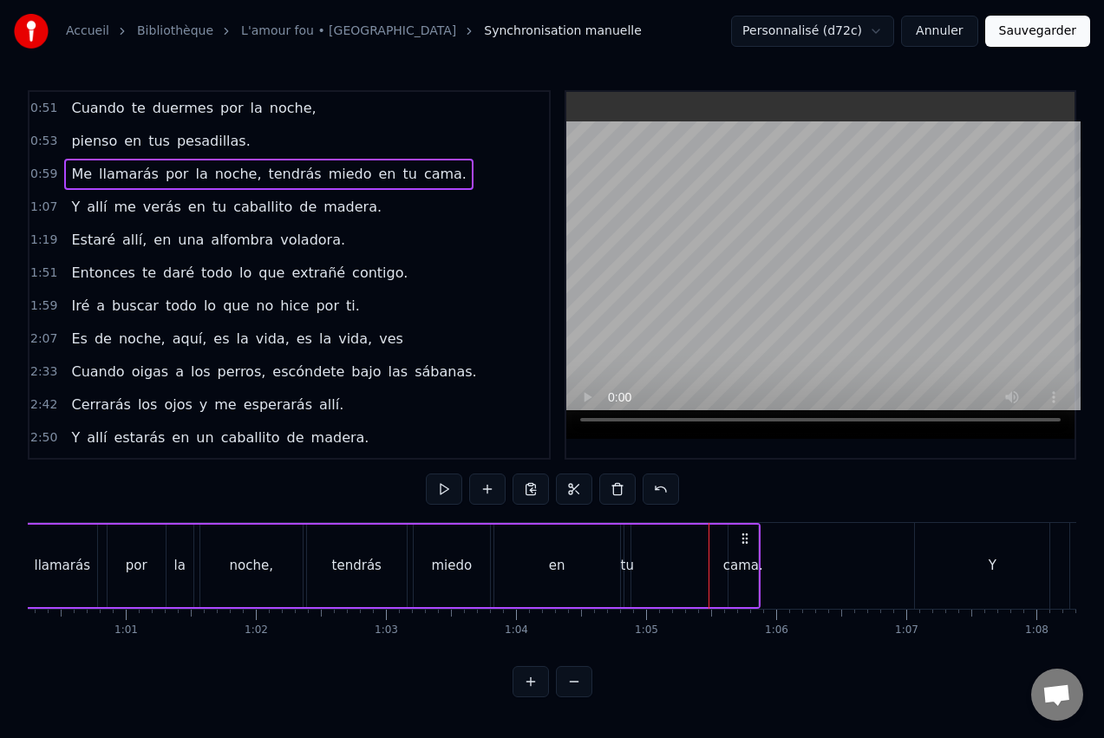
click at [740, 554] on div "cama." at bounding box center [743, 566] width 29 height 82
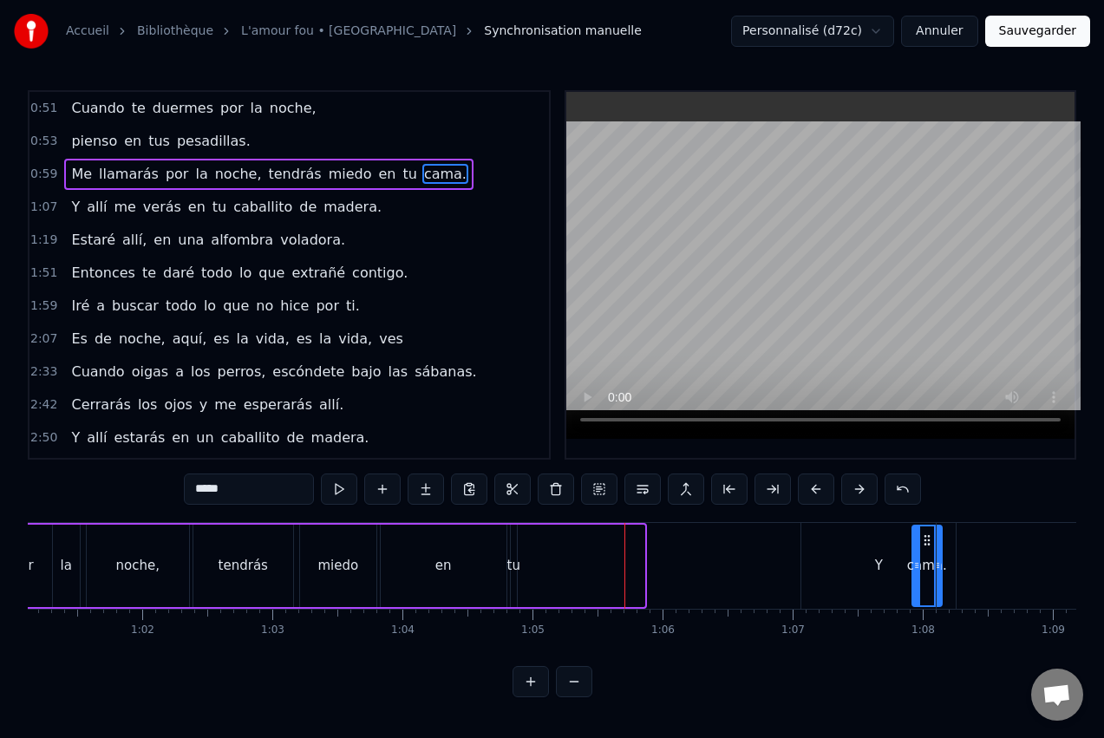
scroll to position [0, 7970]
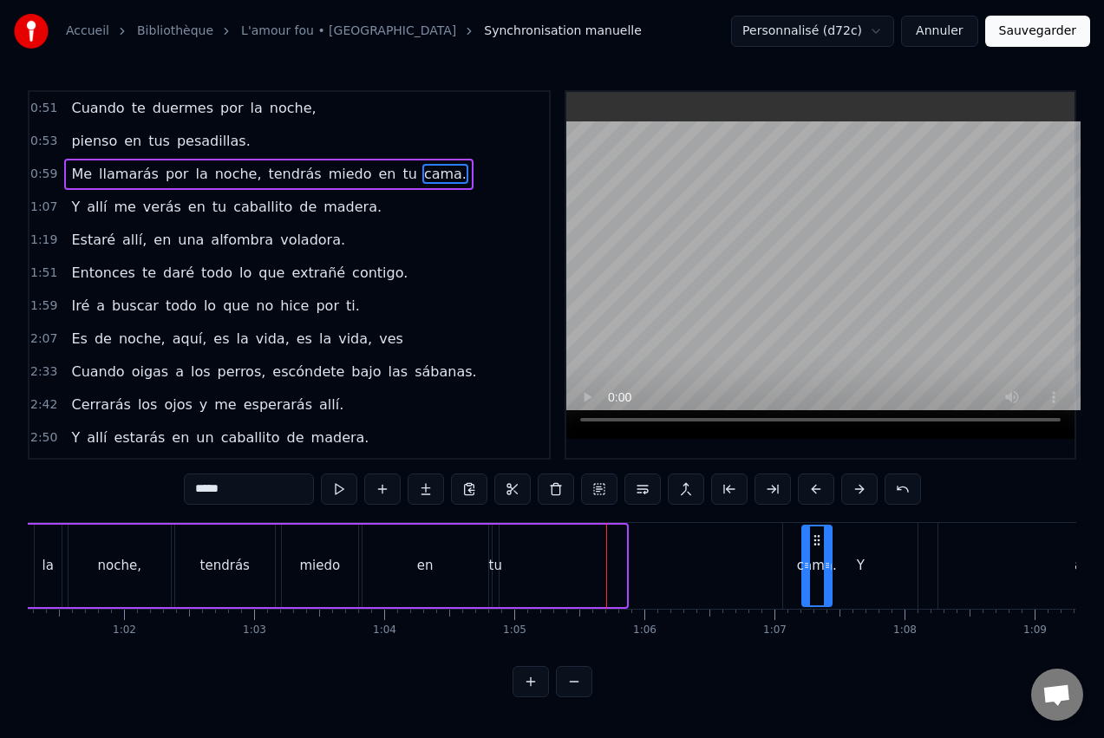
drag, startPoint x: 743, startPoint y: 536, endPoint x: 817, endPoint y: 551, distance: 75.2
drag, startPoint x: 804, startPoint y: 560, endPoint x: 748, endPoint y: 559, distance: 56.4
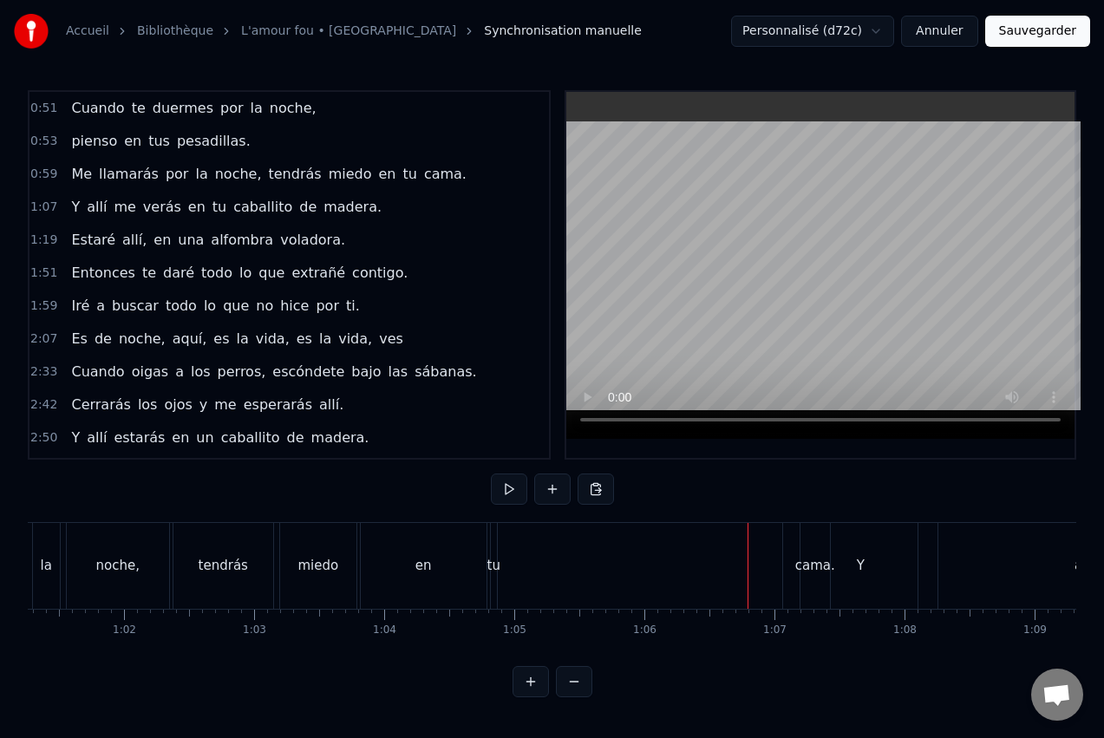
click at [816, 555] on div "Y" at bounding box center [860, 566] width 154 height 86
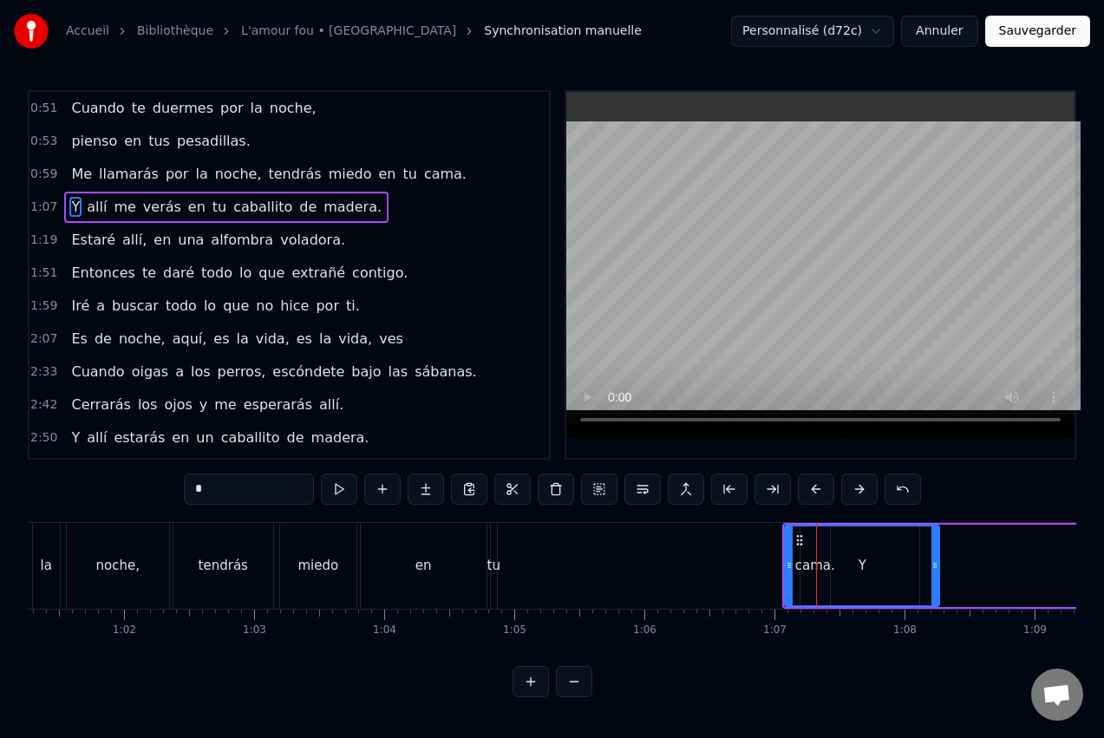
click at [829, 550] on div "Y" at bounding box center [862, 565] width 153 height 79
drag, startPoint x: 791, startPoint y: 563, endPoint x: 892, endPoint y: 570, distance: 100.9
click at [892, 570] on icon at bounding box center [889, 566] width 7 height 14
click at [815, 553] on div "cama." at bounding box center [815, 566] width 29 height 86
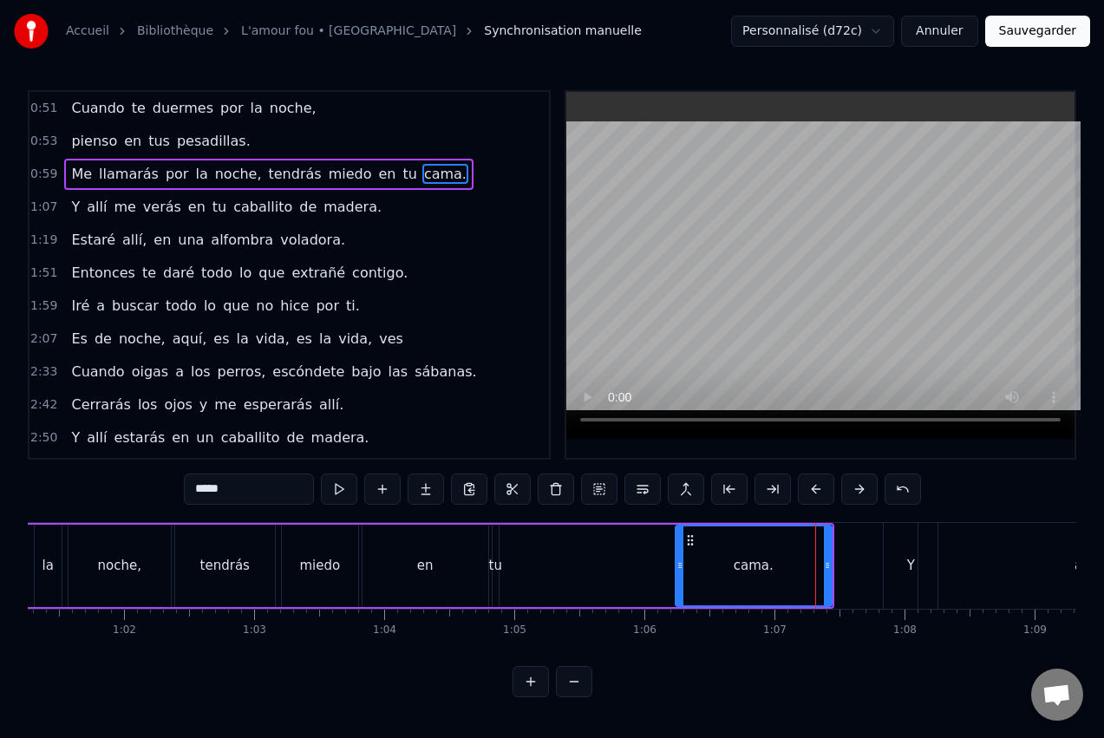
drag, startPoint x: 806, startPoint y: 559, endPoint x: 681, endPoint y: 549, distance: 125.3
click at [681, 549] on div at bounding box center [680, 565] width 7 height 79
click at [498, 542] on div "tu" at bounding box center [496, 566] width 8 height 82
type input "**"
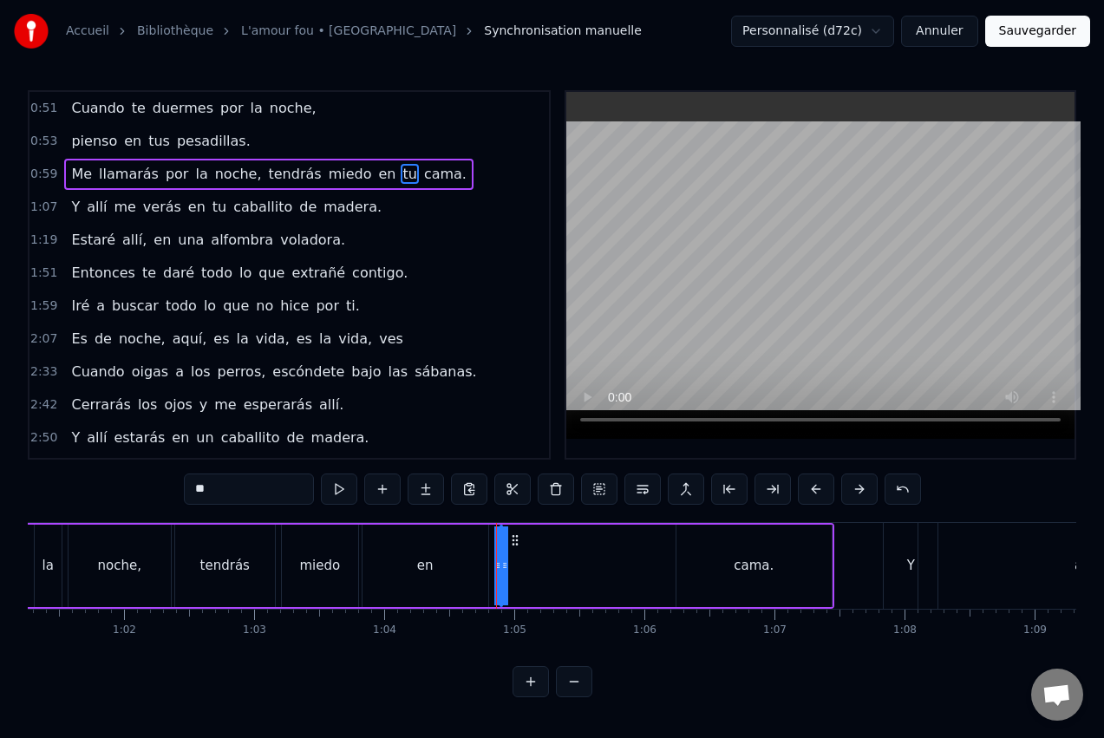
drag, startPoint x: 498, startPoint y: 545, endPoint x: 532, endPoint y: 550, distance: 34.2
click at [537, 549] on div "Me llamarás por la noche, tendrás miedo en tu cama." at bounding box center [331, 566] width 1008 height 86
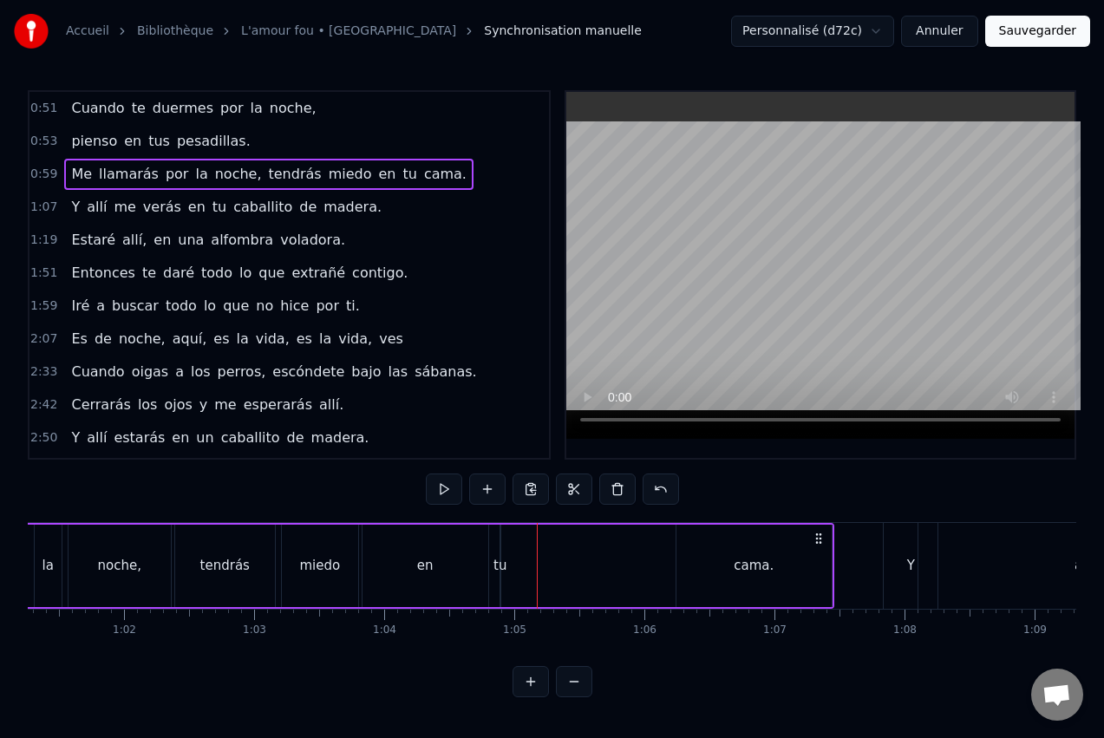
click at [496, 560] on div "tu" at bounding box center [500, 566] width 13 height 20
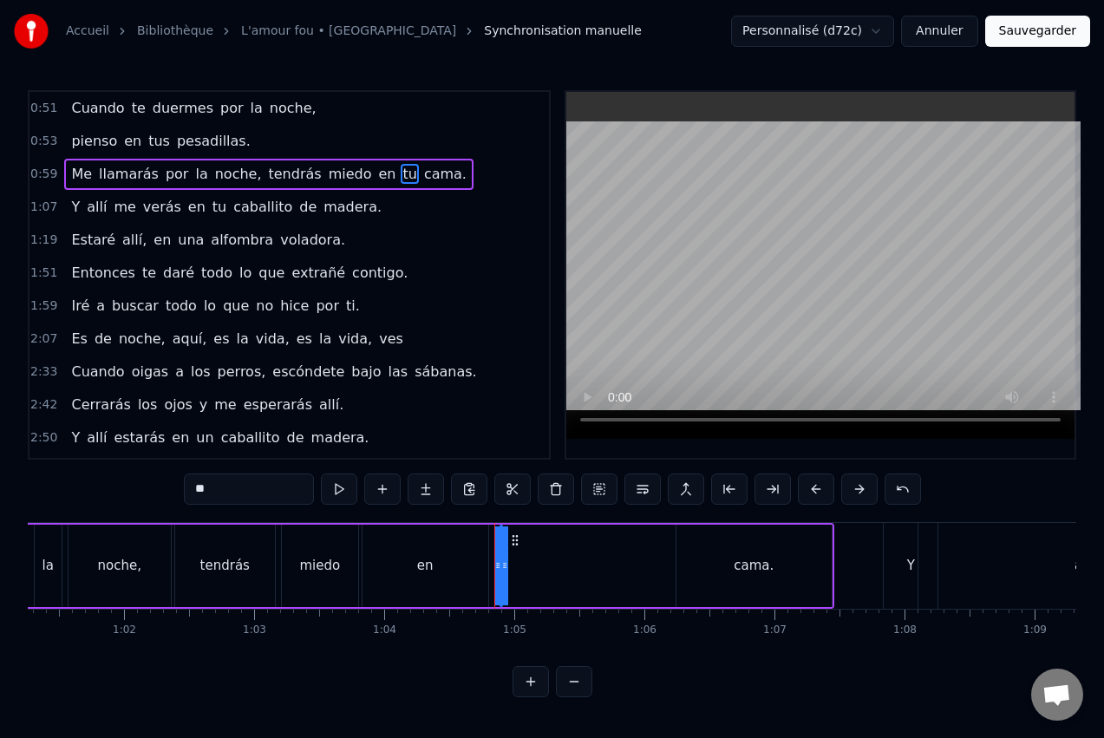
drag, startPoint x: 504, startPoint y: 564, endPoint x: 550, endPoint y: 569, distance: 46.3
click at [552, 569] on div "Me llamarás por la noche, tendrás miedo en tu cama." at bounding box center [331, 566] width 1008 height 86
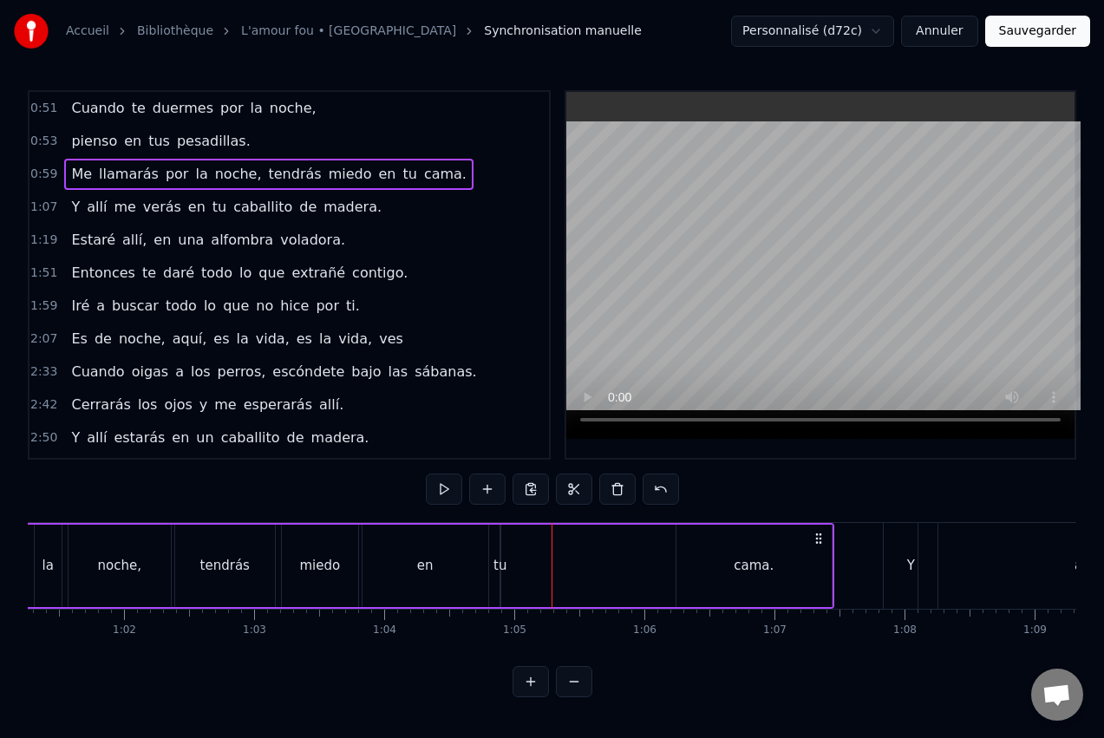
click at [502, 565] on div "tu" at bounding box center [500, 566] width 13 height 20
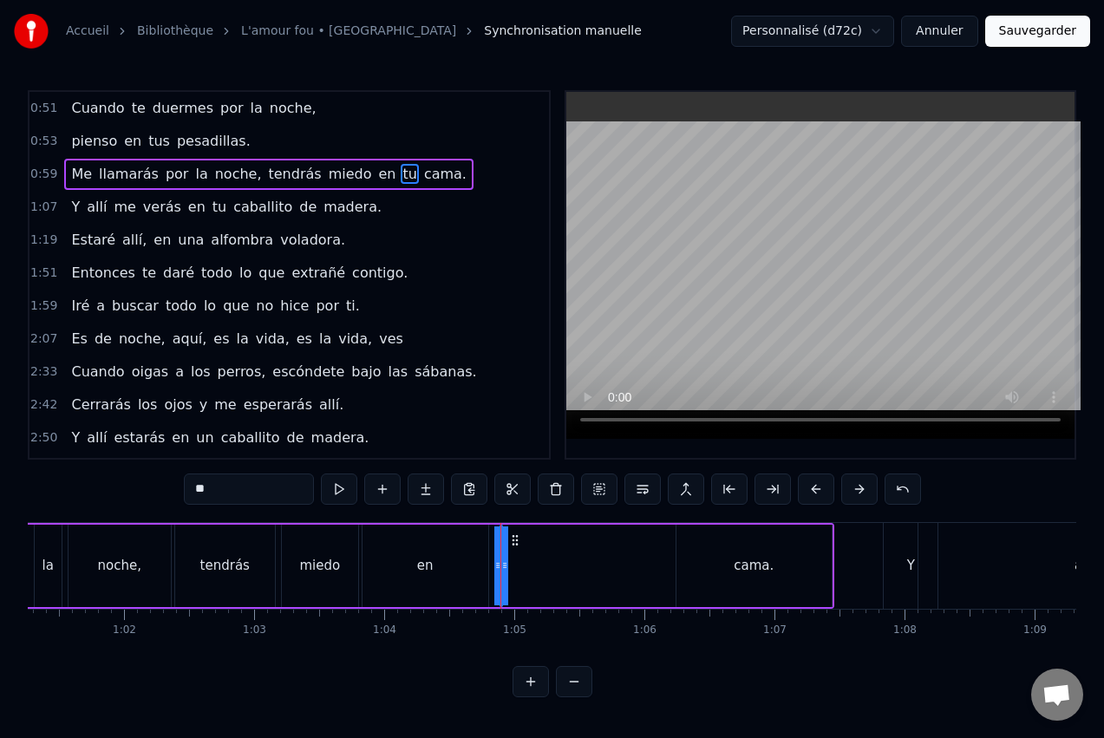
drag, startPoint x: 503, startPoint y: 565, endPoint x: 535, endPoint y: 558, distance: 32.8
click at [535, 558] on div "Me llamarás por la noche, tendrás miedo en tu cama." at bounding box center [331, 566] width 1008 height 86
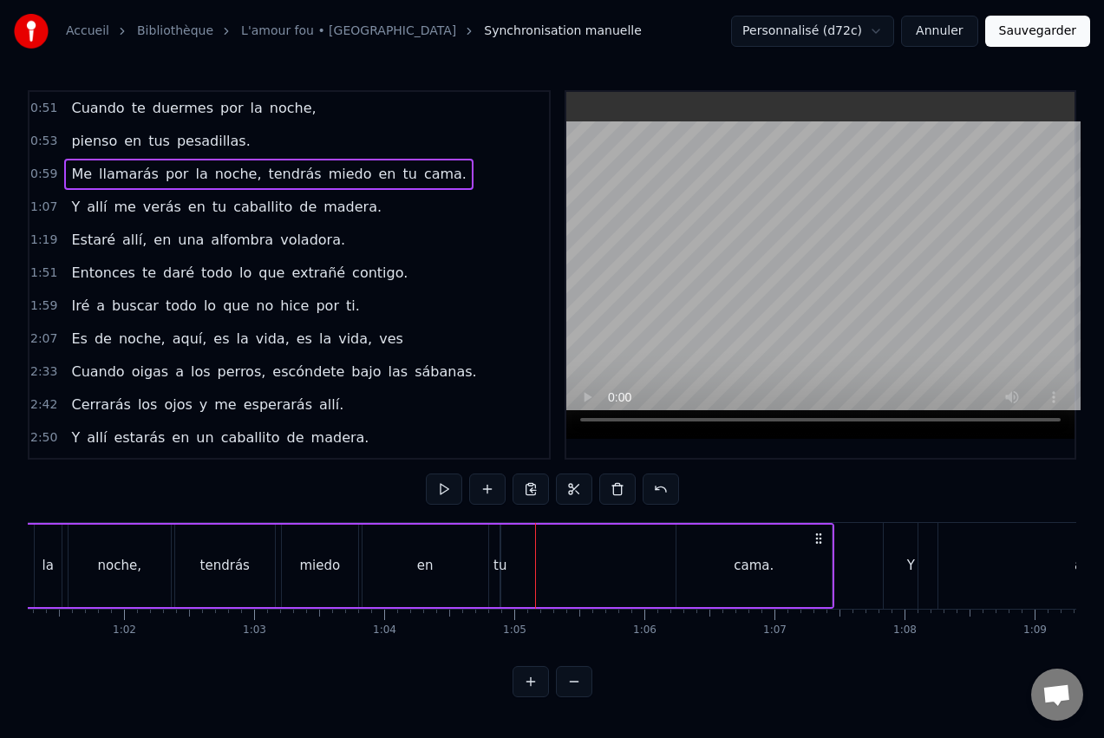
click at [498, 566] on div "tu" at bounding box center [500, 566] width 13 height 20
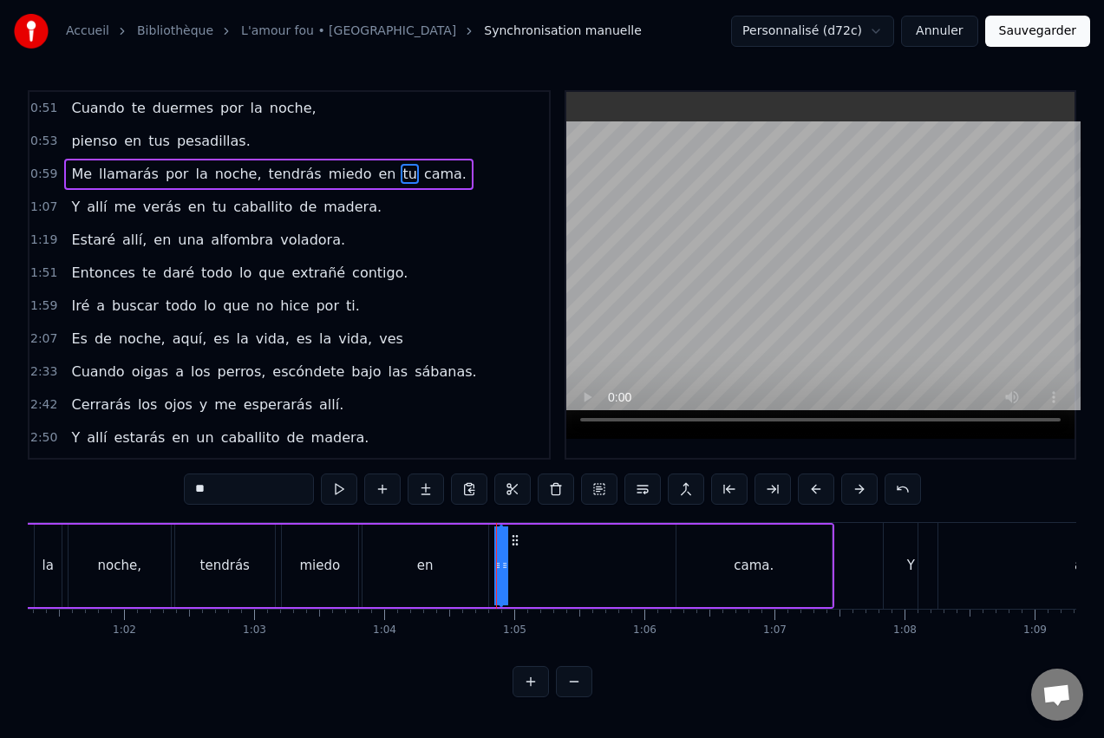
drag, startPoint x: 494, startPoint y: 566, endPoint x: 479, endPoint y: 569, distance: 15.8
click at [479, 569] on div "Me llamarás por la noche, tendrás miedo en tu cama." at bounding box center [331, 566] width 1008 height 86
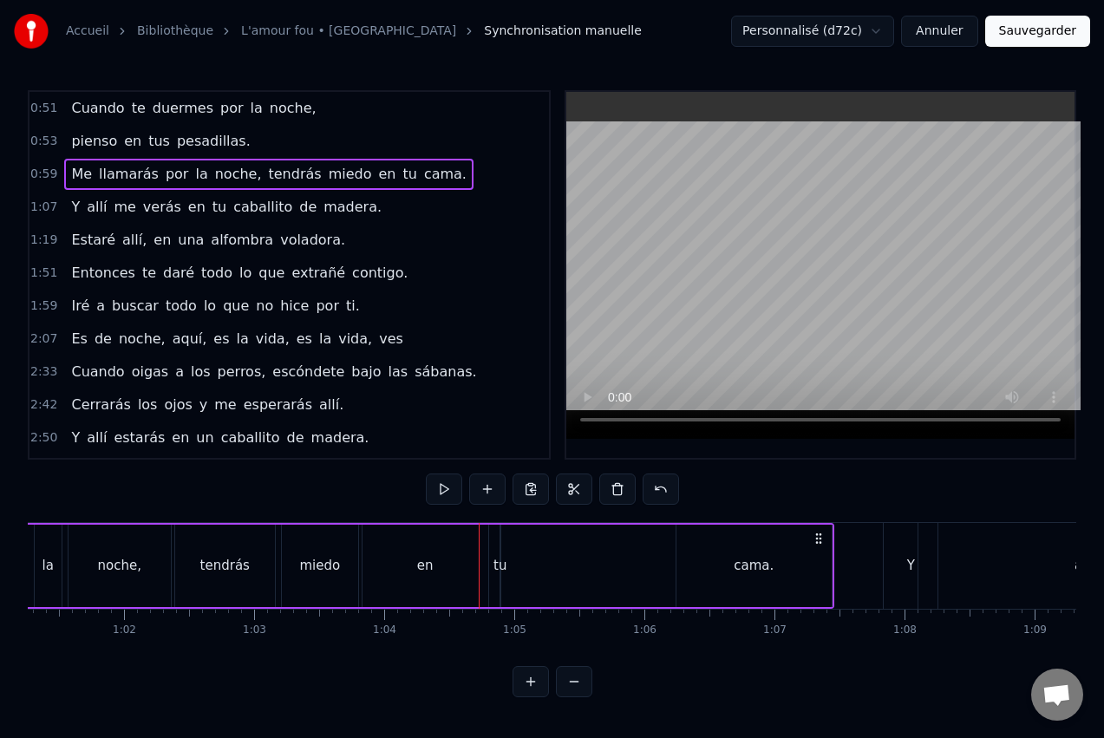
click at [475, 568] on div "en" at bounding box center [426, 566] width 126 height 82
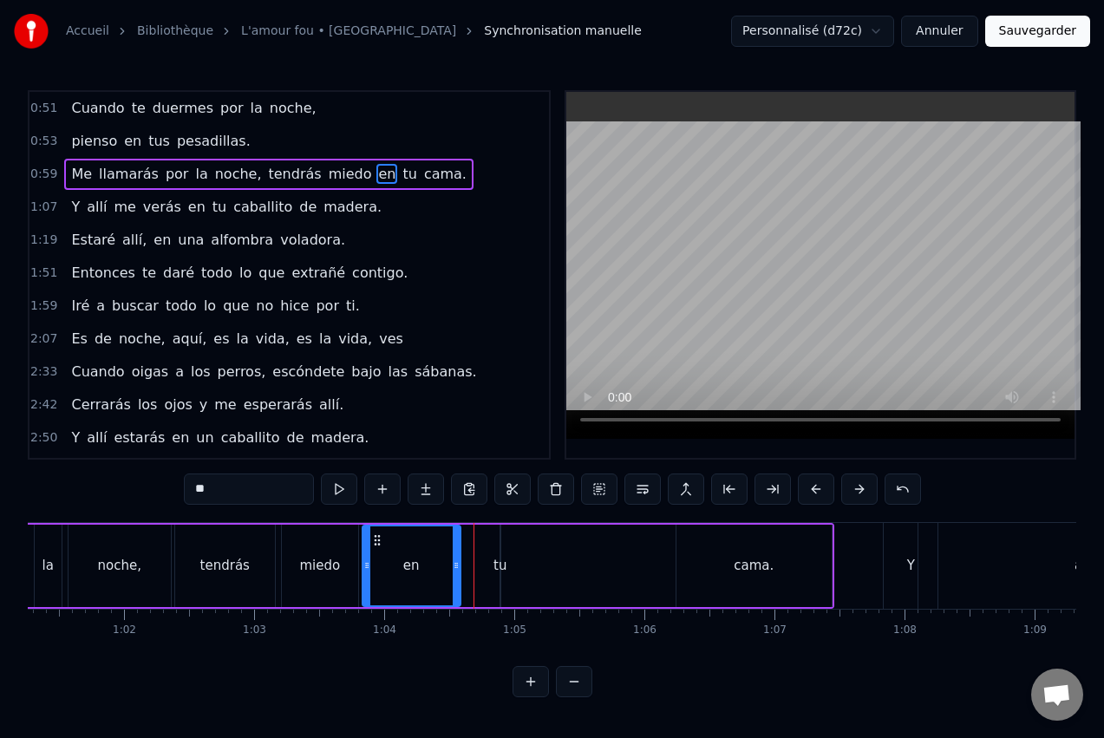
drag, startPoint x: 481, startPoint y: 570, endPoint x: 454, endPoint y: 569, distance: 27.8
click at [454, 569] on icon at bounding box center [456, 566] width 7 height 14
click at [499, 564] on div "tu" at bounding box center [500, 566] width 13 height 20
type input "**"
drag, startPoint x: 496, startPoint y: 565, endPoint x: 468, endPoint y: 566, distance: 28.6
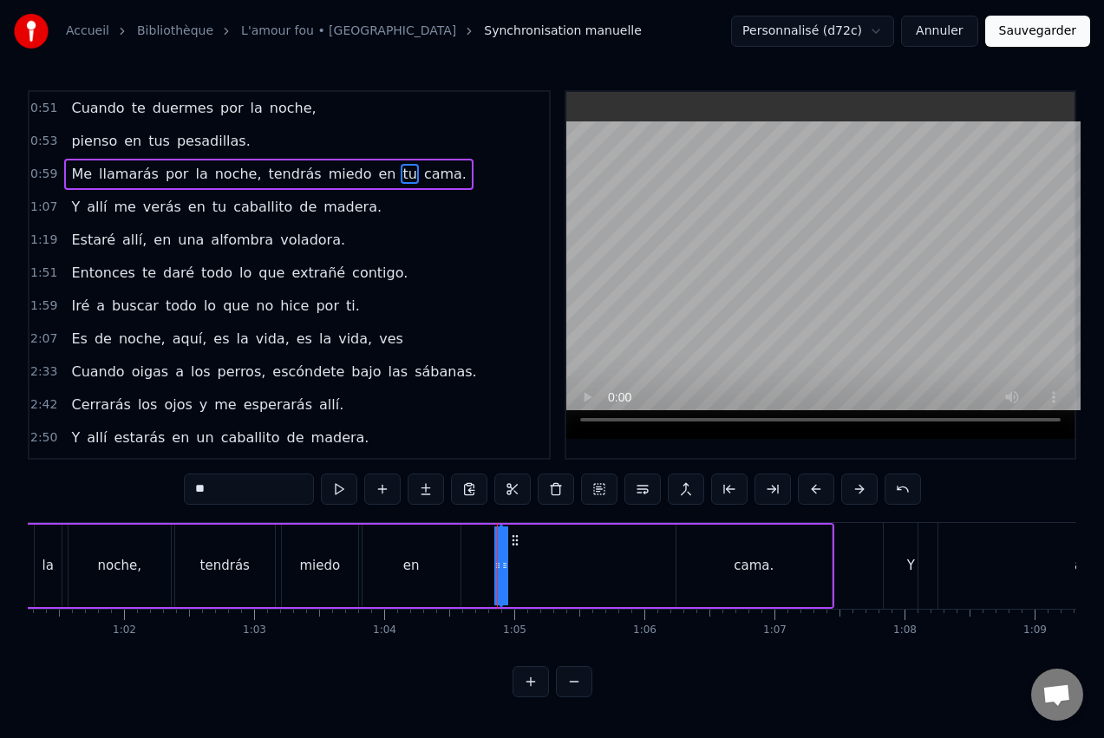
click at [468, 566] on div "Me llamarás por la noche, tendrás miedo en tu cama." at bounding box center [331, 566] width 1008 height 86
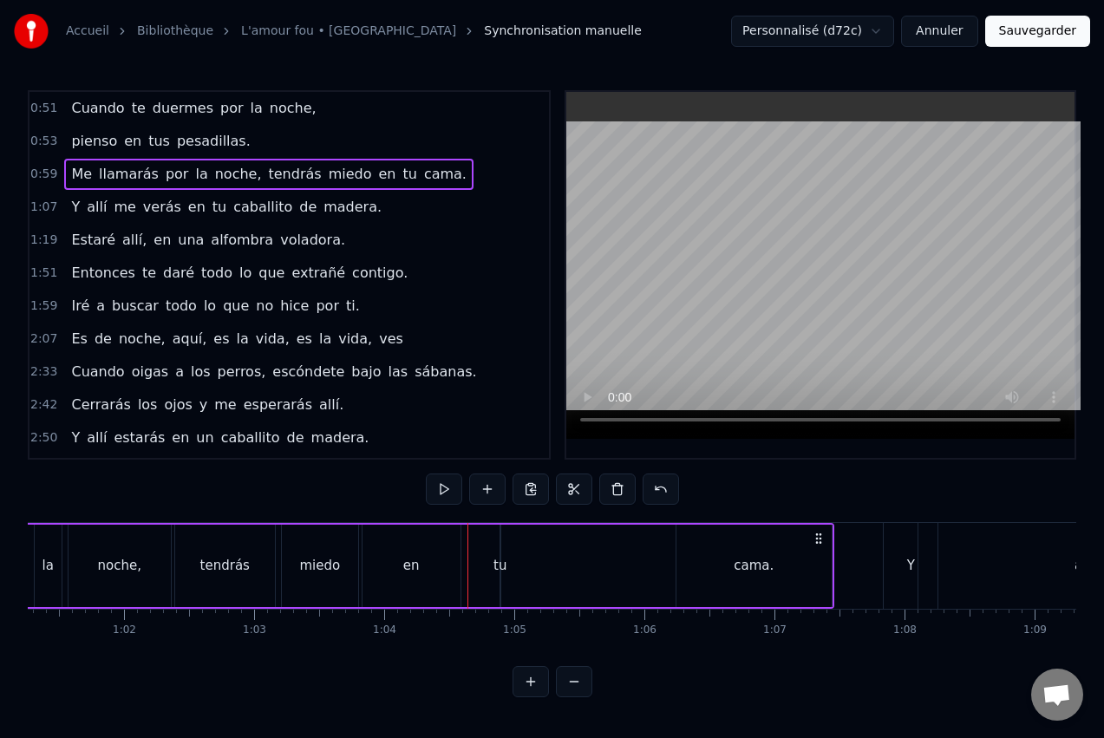
click at [536, 688] on button at bounding box center [531, 681] width 36 height 31
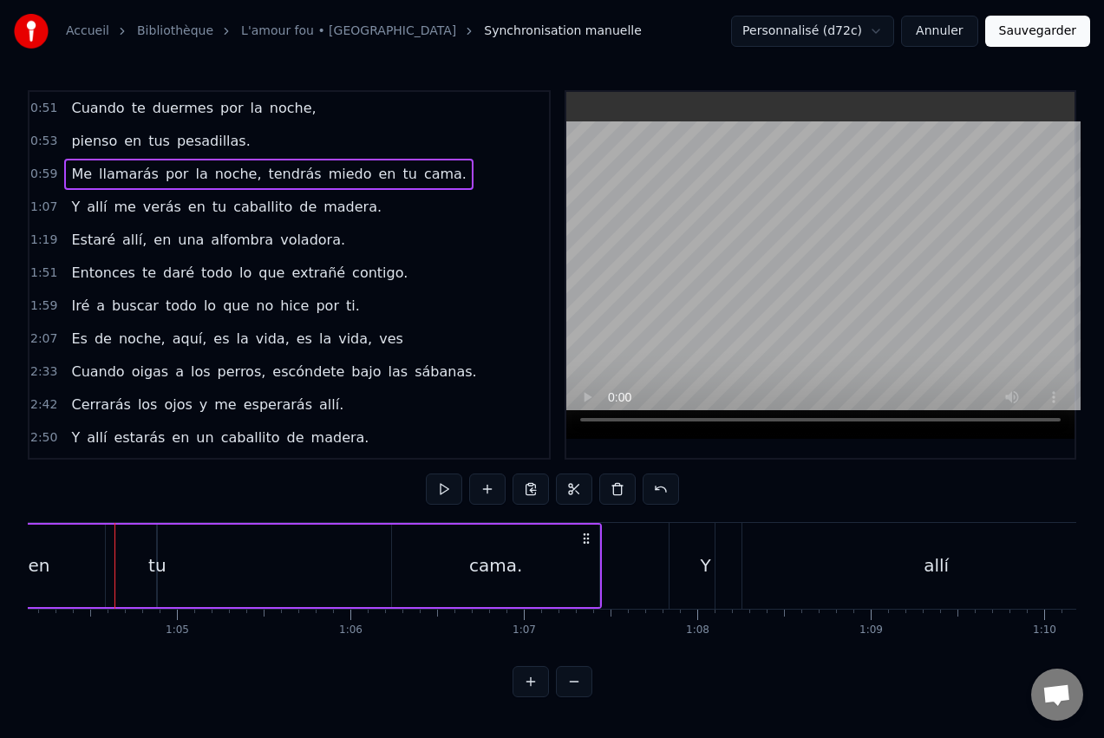
click at [531, 696] on button at bounding box center [531, 681] width 36 height 31
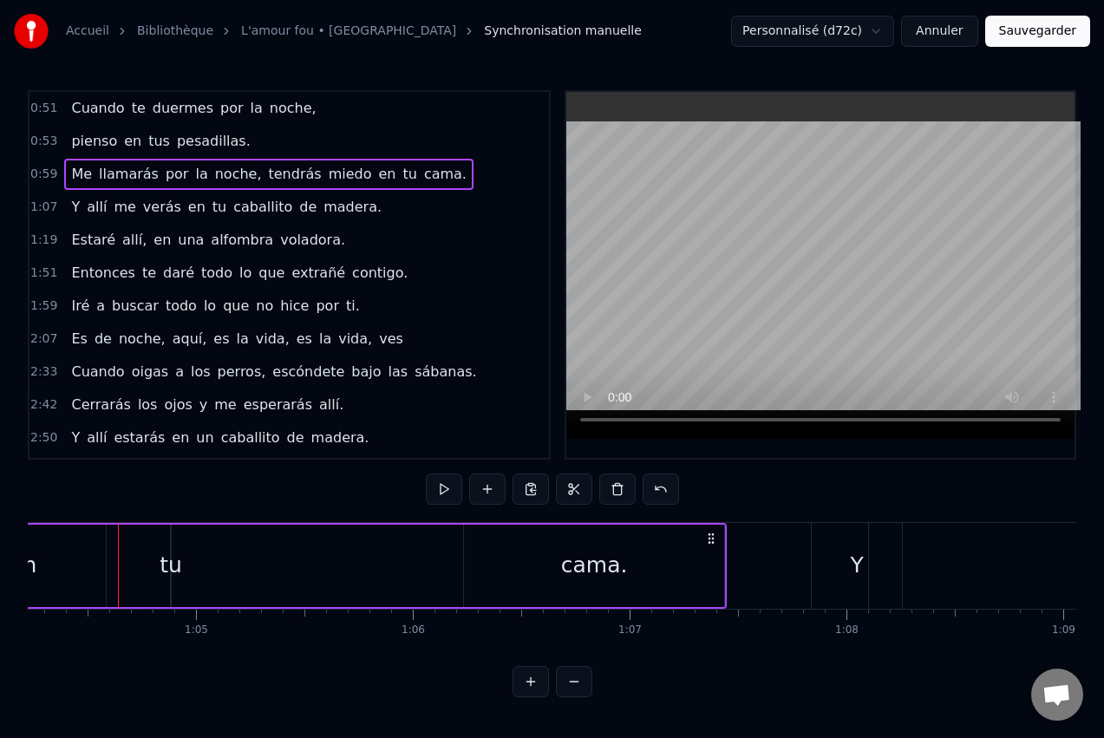
scroll to position [0, 13930]
click at [166, 561] on div "tu" at bounding box center [167, 565] width 23 height 33
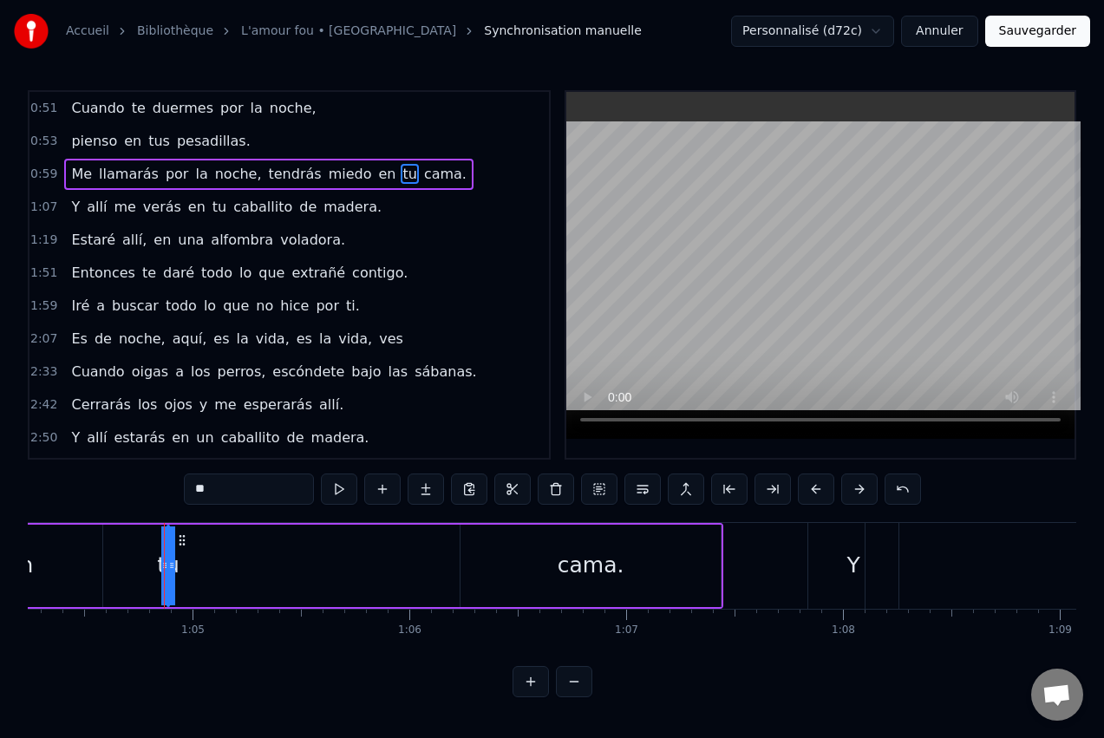
drag, startPoint x: 174, startPoint y: 563, endPoint x: 204, endPoint y: 567, distance: 29.8
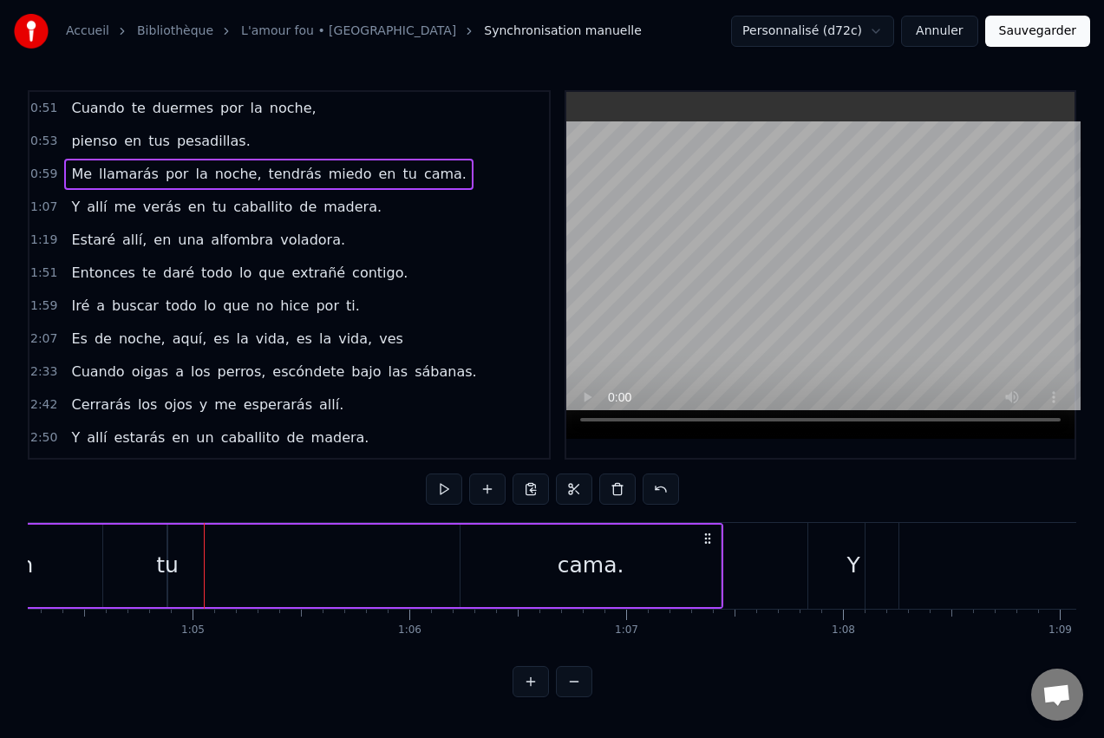
click at [169, 564] on div "tu" at bounding box center [167, 565] width 23 height 33
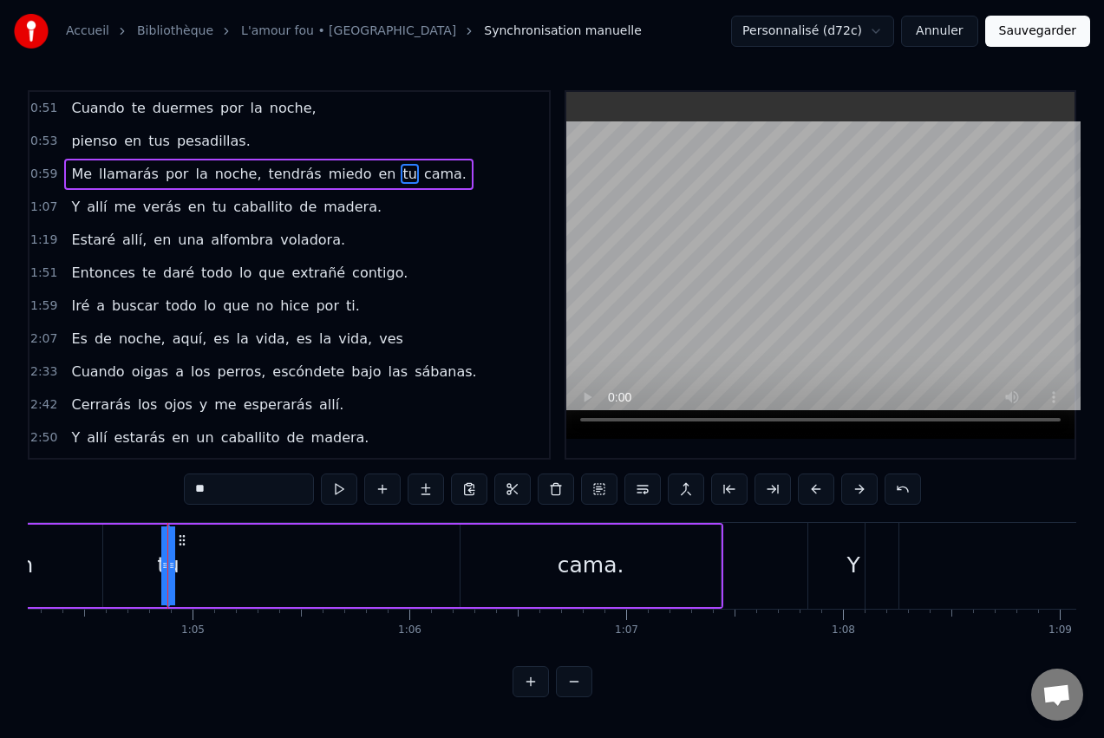
drag, startPoint x: 173, startPoint y: 564, endPoint x: 197, endPoint y: 559, distance: 23.8
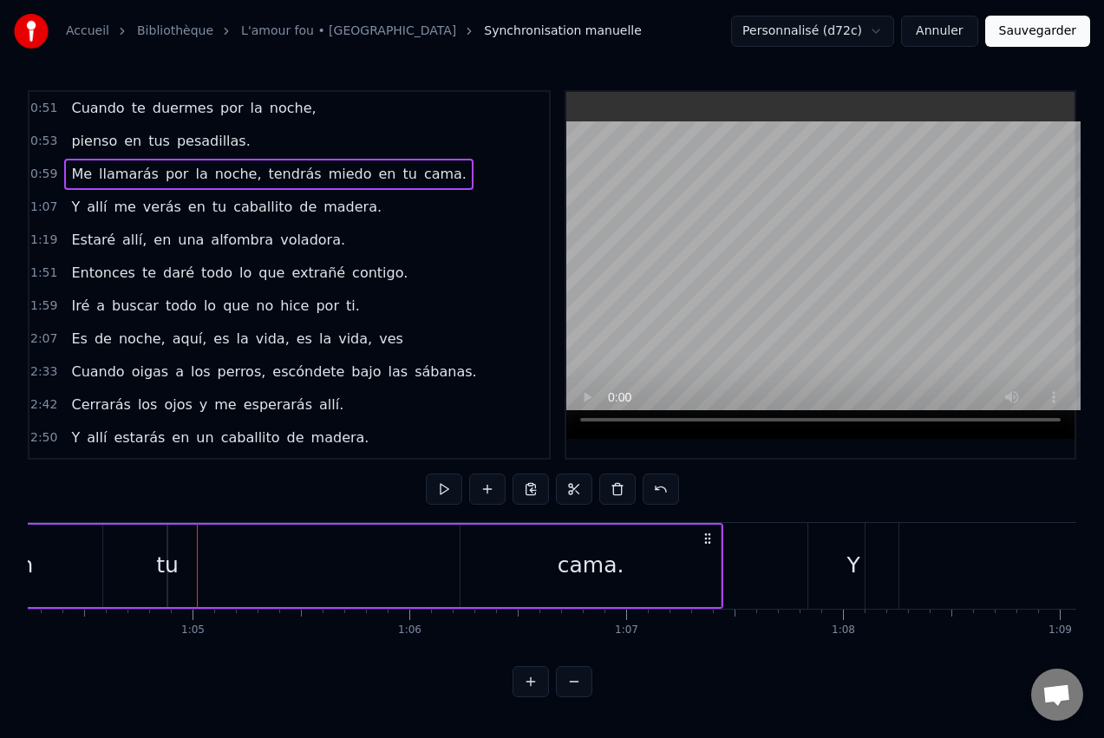
click at [170, 562] on div "tu" at bounding box center [167, 565] width 23 height 33
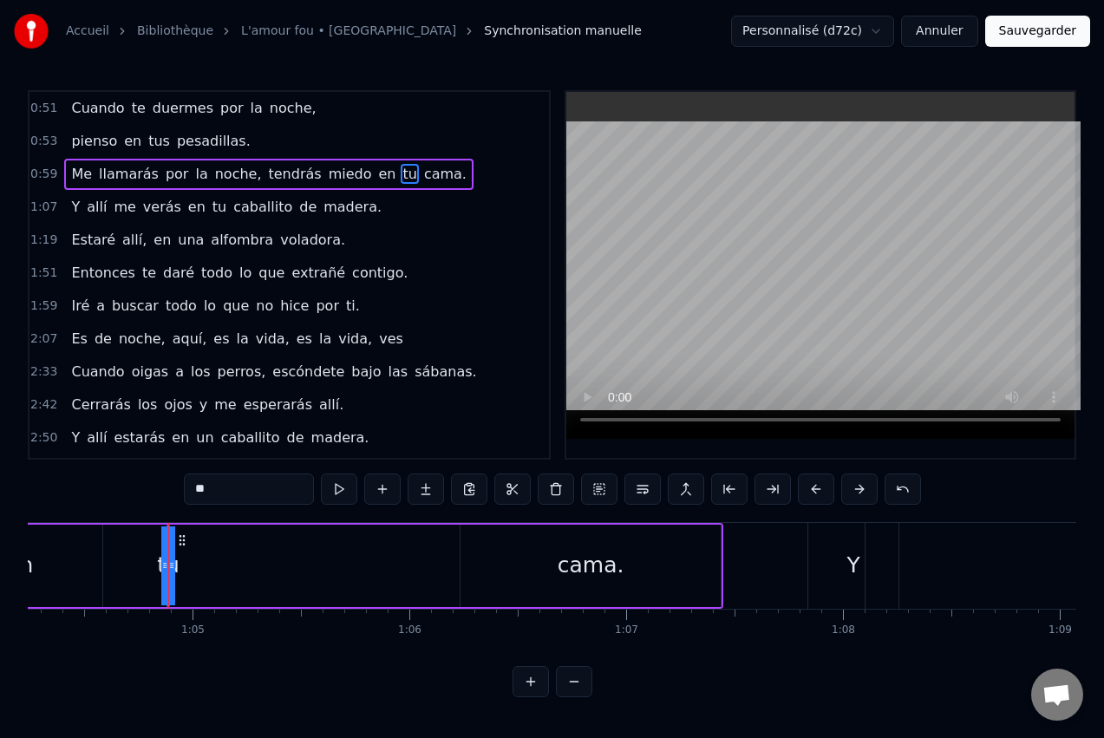
drag, startPoint x: 170, startPoint y: 562, endPoint x: 189, endPoint y: 563, distance: 19.1
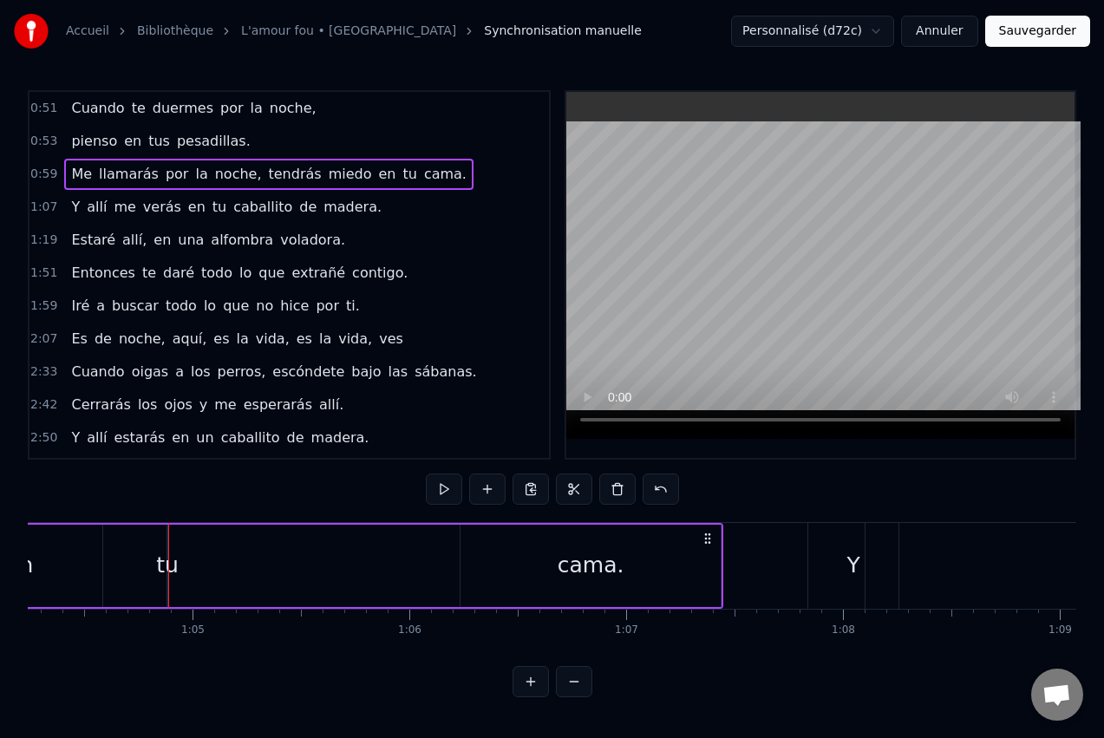
click at [172, 559] on div "tu" at bounding box center [167, 565] width 23 height 33
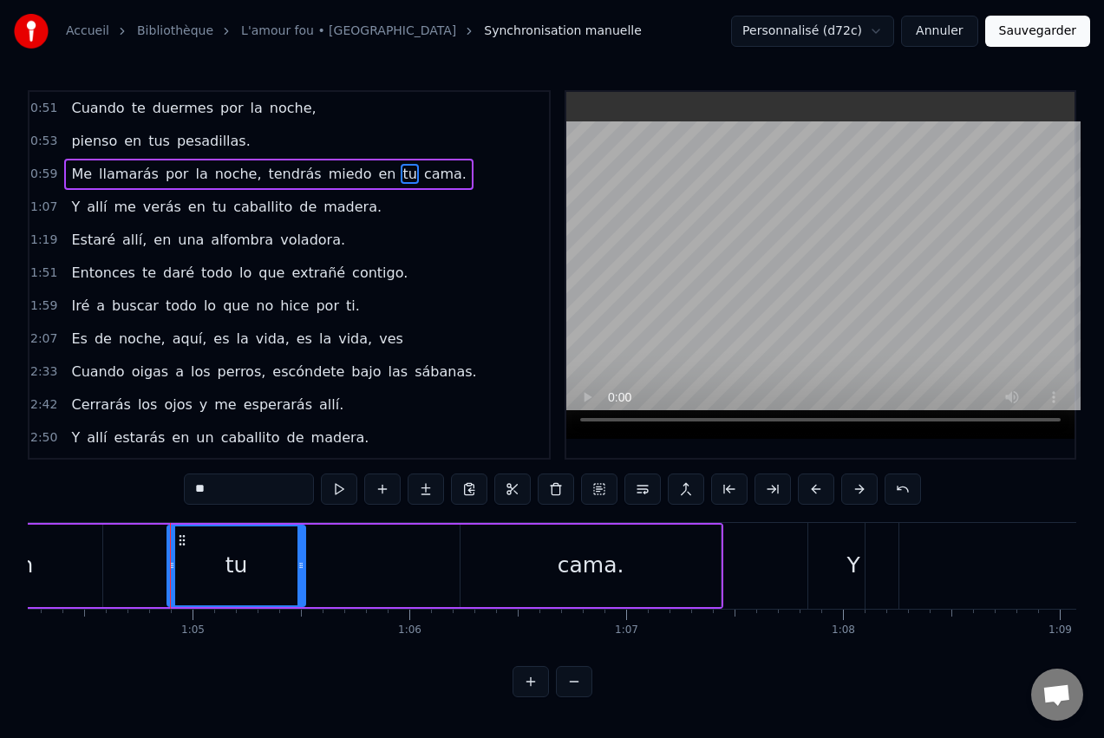
drag, startPoint x: 165, startPoint y: 561, endPoint x: 304, endPoint y: 600, distance: 145.0
click at [304, 600] on div "tu" at bounding box center [237, 566] width 140 height 82
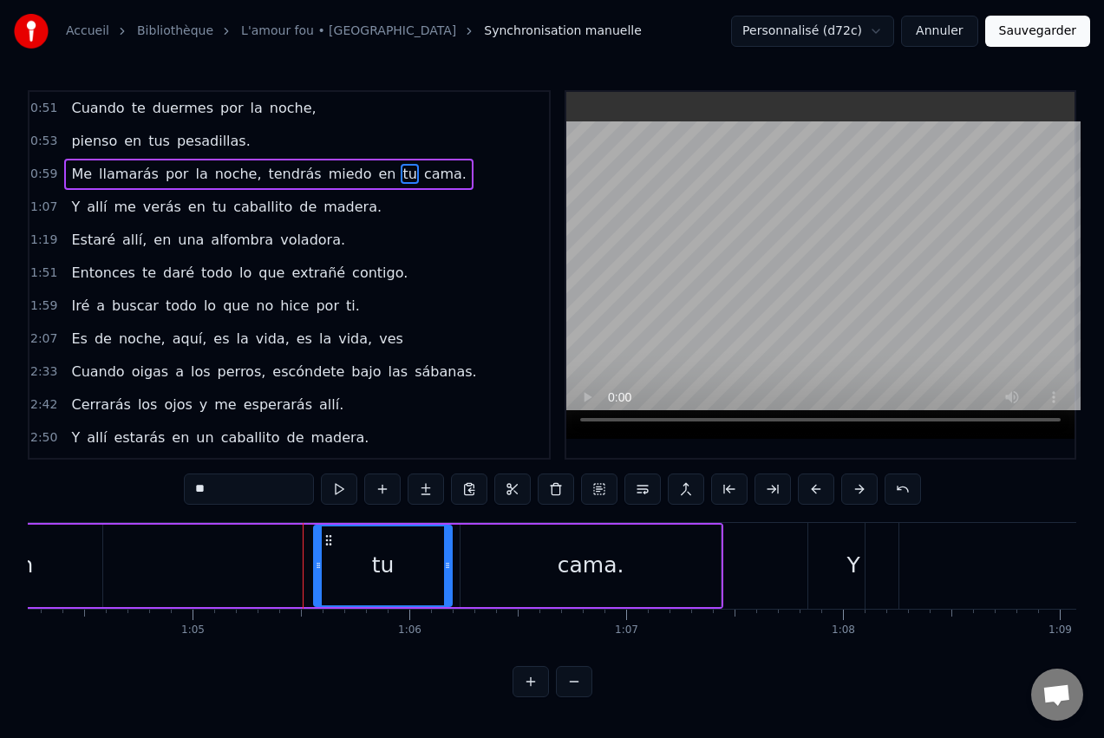
drag, startPoint x: 185, startPoint y: 537, endPoint x: 331, endPoint y: 557, distance: 147.9
click at [331, 557] on div "tu" at bounding box center [383, 565] width 136 height 79
drag, startPoint x: 315, startPoint y: 555, endPoint x: 343, endPoint y: 555, distance: 28.6
click at [343, 555] on div at bounding box center [346, 565] width 7 height 79
click at [573, 694] on button at bounding box center [574, 681] width 36 height 31
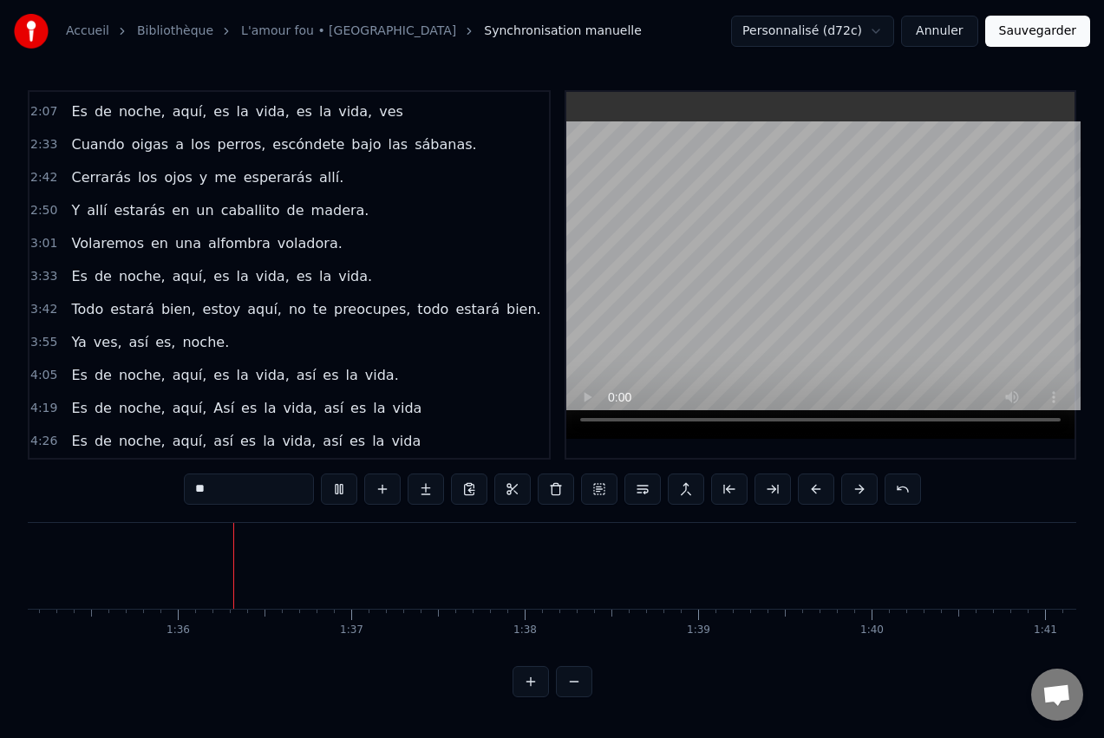
scroll to position [0, 16529]
click at [572, 697] on button at bounding box center [574, 681] width 36 height 31
click at [573, 697] on button at bounding box center [574, 681] width 36 height 31
click at [576, 691] on div at bounding box center [553, 681] width 80 height 31
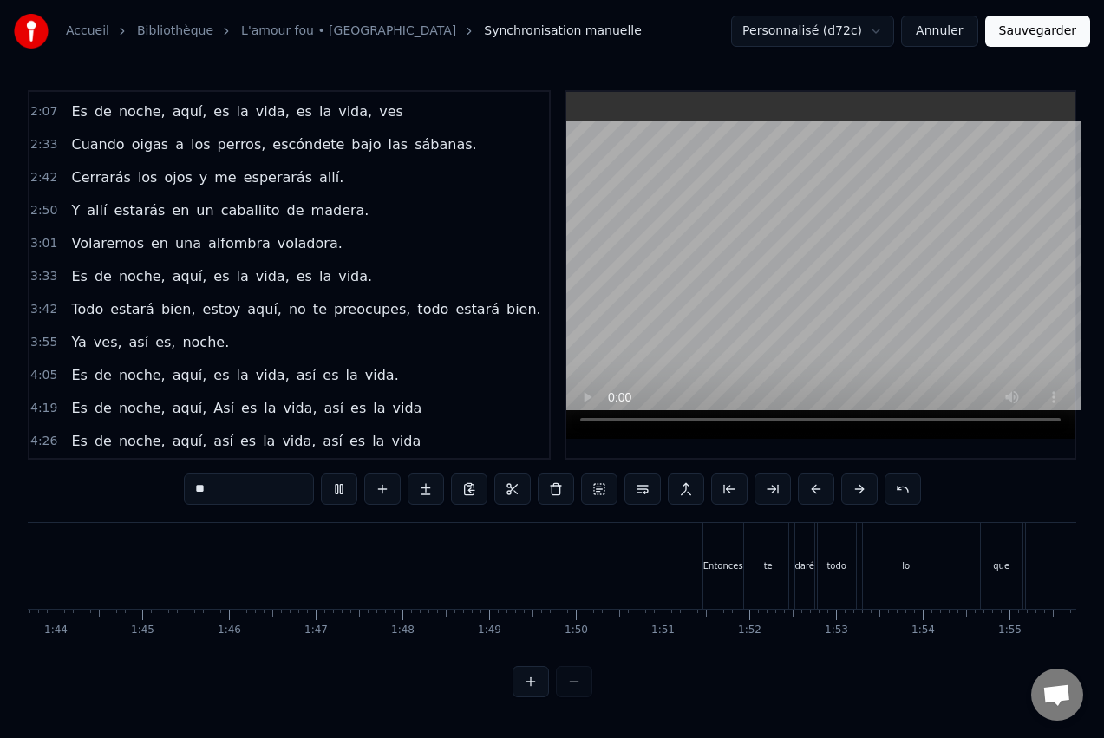
click at [530, 697] on button at bounding box center [531, 681] width 36 height 31
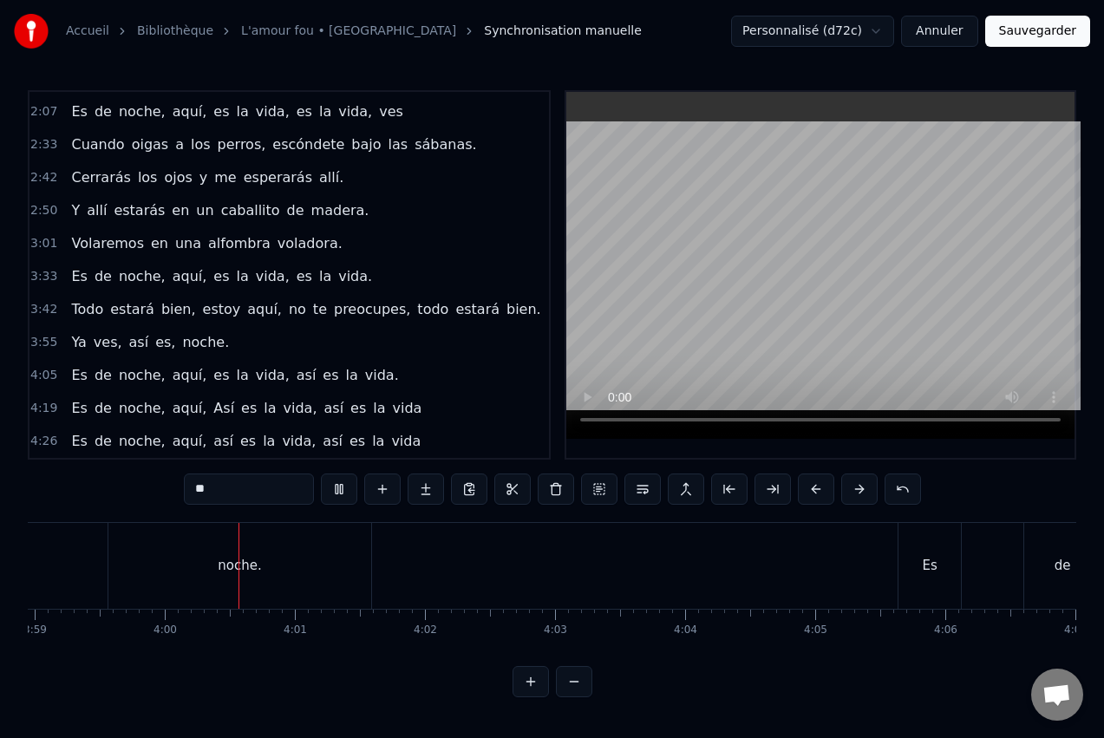
scroll to position [0, 31156]
click at [861, 566] on div "Es" at bounding box center [861, 566] width 15 height 20
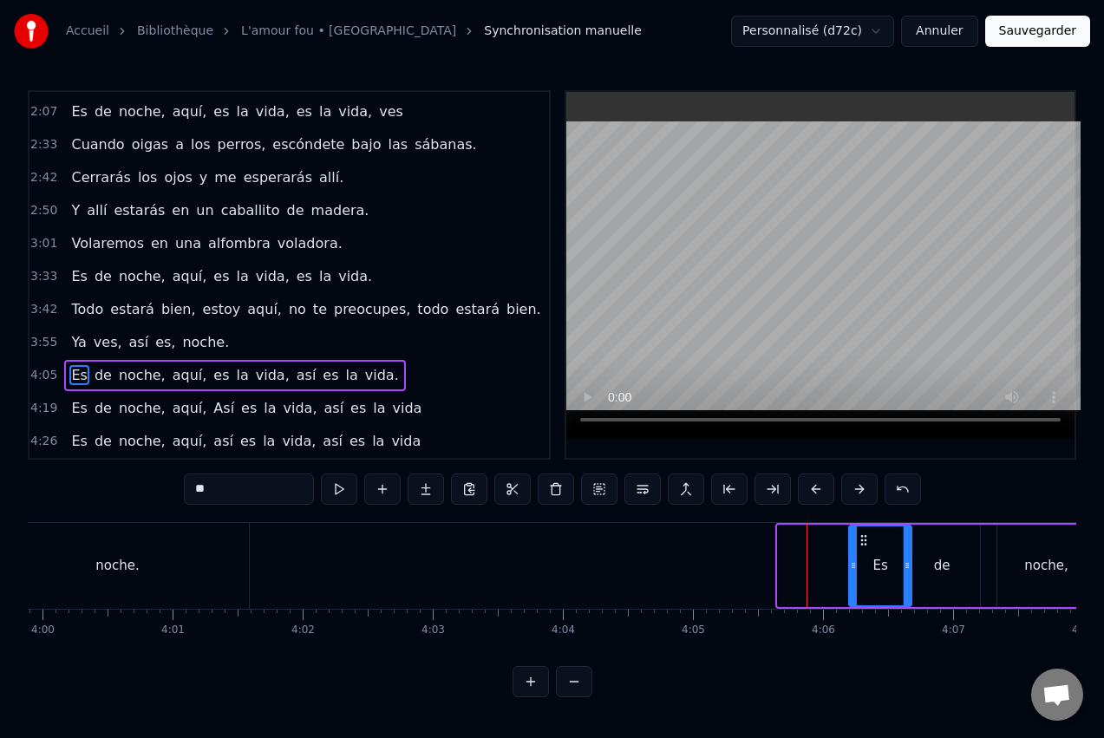
scroll to position [0, 31212]
click at [849, 539] on icon at bounding box center [847, 540] width 14 height 14
click at [158, 572] on div "noche." at bounding box center [115, 566] width 263 height 86
type input "******"
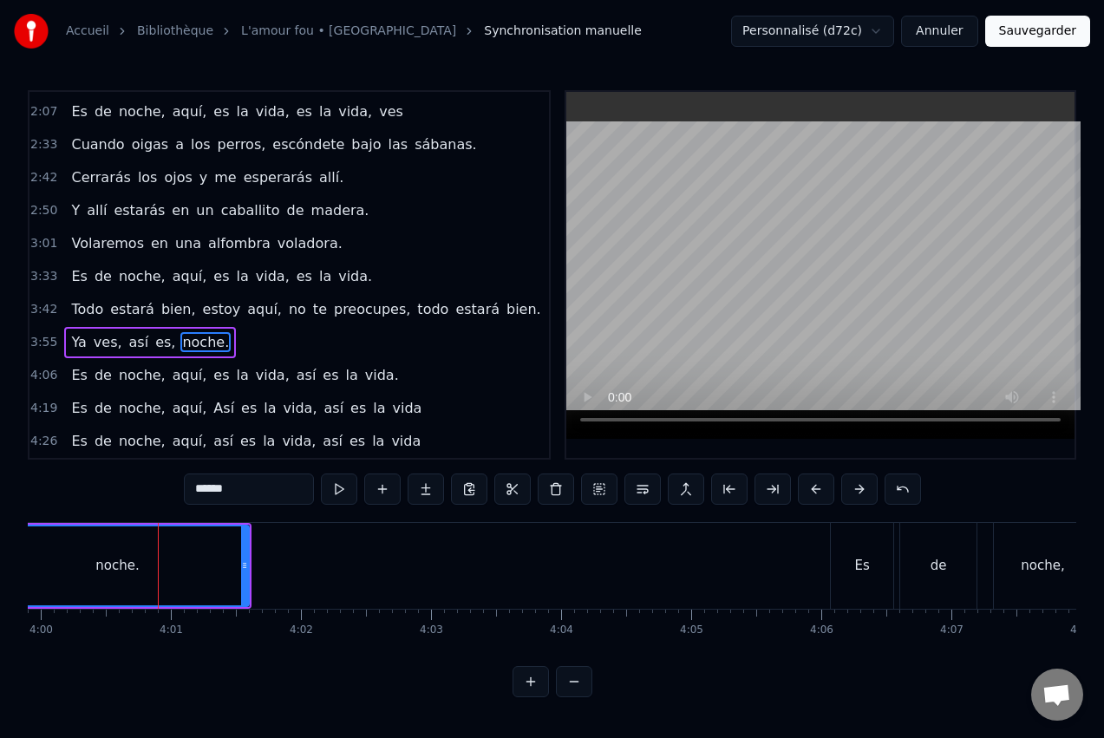
click at [246, 489] on input "******" at bounding box center [249, 489] width 130 height 31
drag, startPoint x: 236, startPoint y: 491, endPoint x: 161, endPoint y: 494, distance: 74.6
click at [154, 496] on div "0:51 Cuando te duermes por la noche, 0:53 pienso en tus pesadillas. 0:59 Me lla…" at bounding box center [552, 393] width 1049 height 607
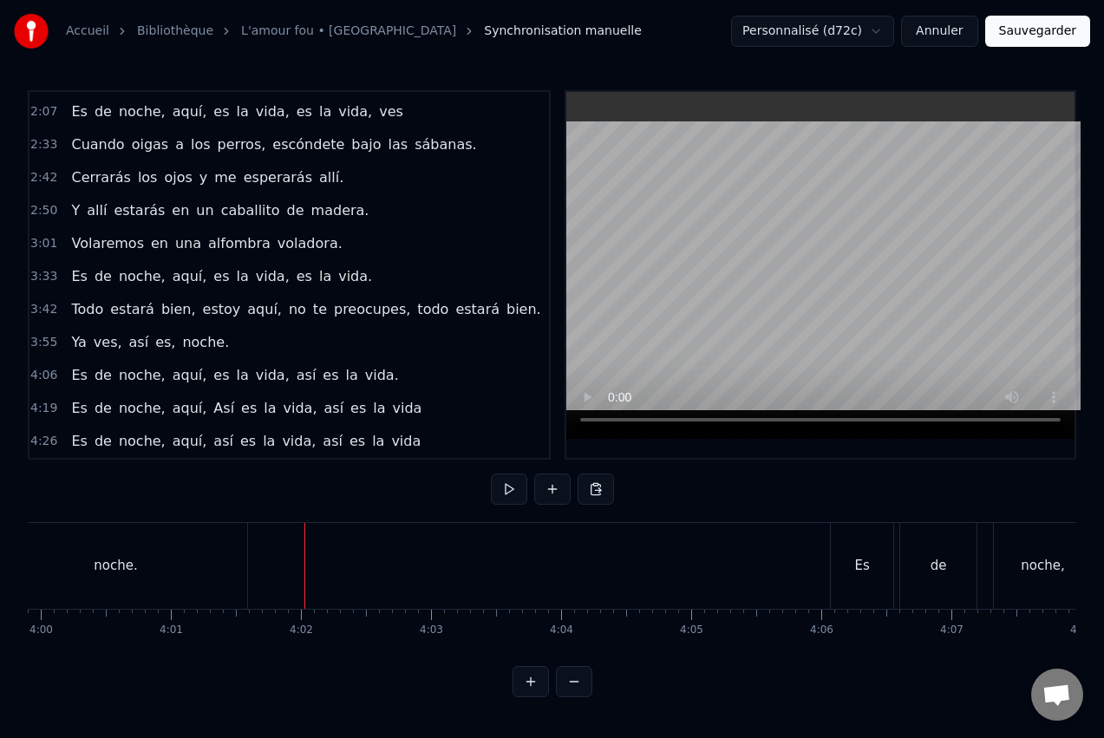
click at [160, 579] on div "noche." at bounding box center [115, 566] width 263 height 86
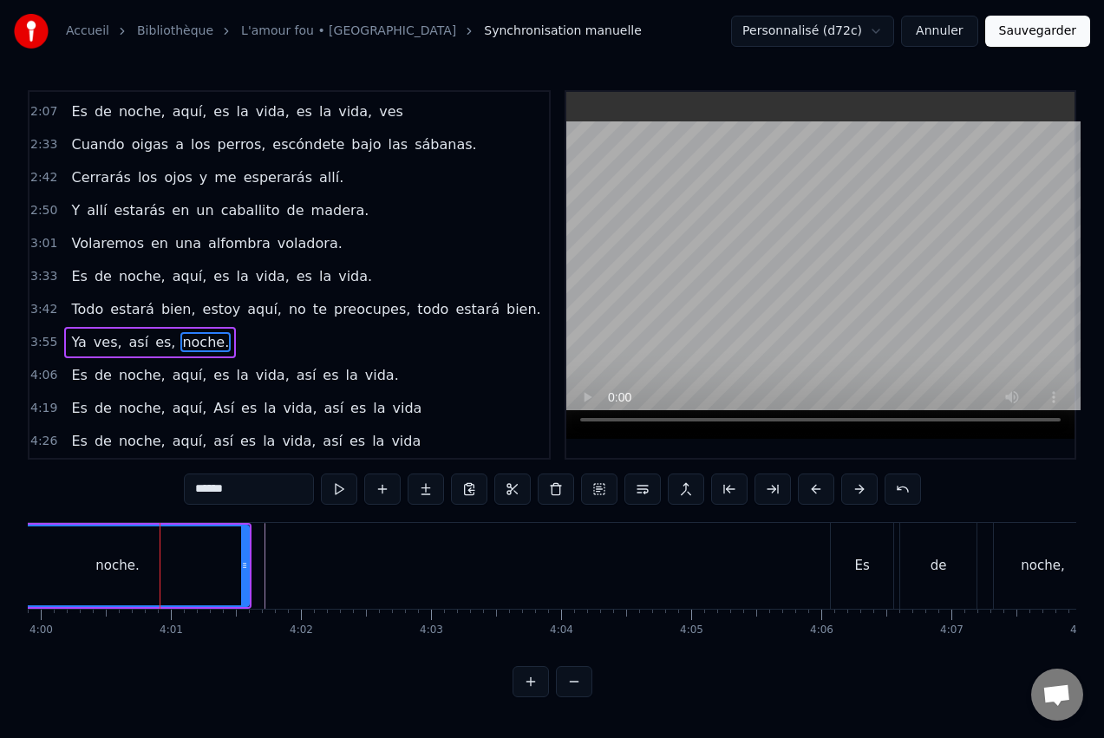
click at [235, 489] on input "******" at bounding box center [249, 489] width 130 height 31
drag, startPoint x: 195, startPoint y: 489, endPoint x: 201, endPoint y: 504, distance: 15.9
click at [194, 489] on input "******" at bounding box center [249, 489] width 130 height 31
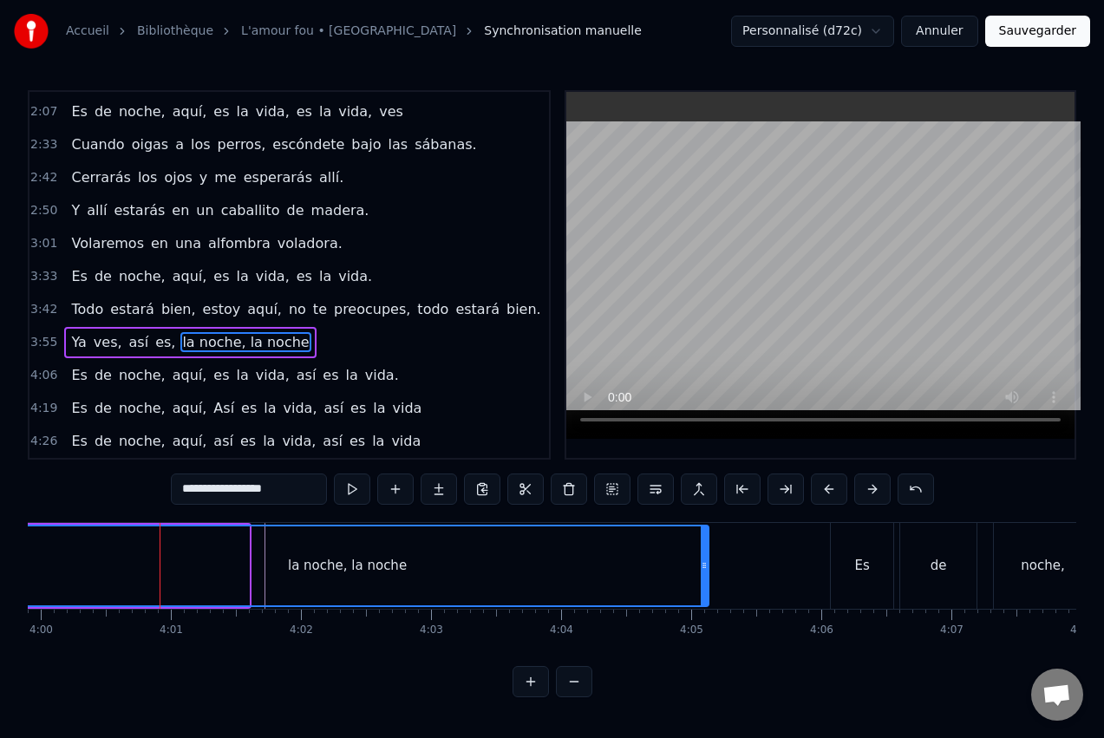
drag, startPoint x: 246, startPoint y: 567, endPoint x: 705, endPoint y: 566, distance: 458.8
click at [708, 569] on icon at bounding box center [704, 566] width 7 height 14
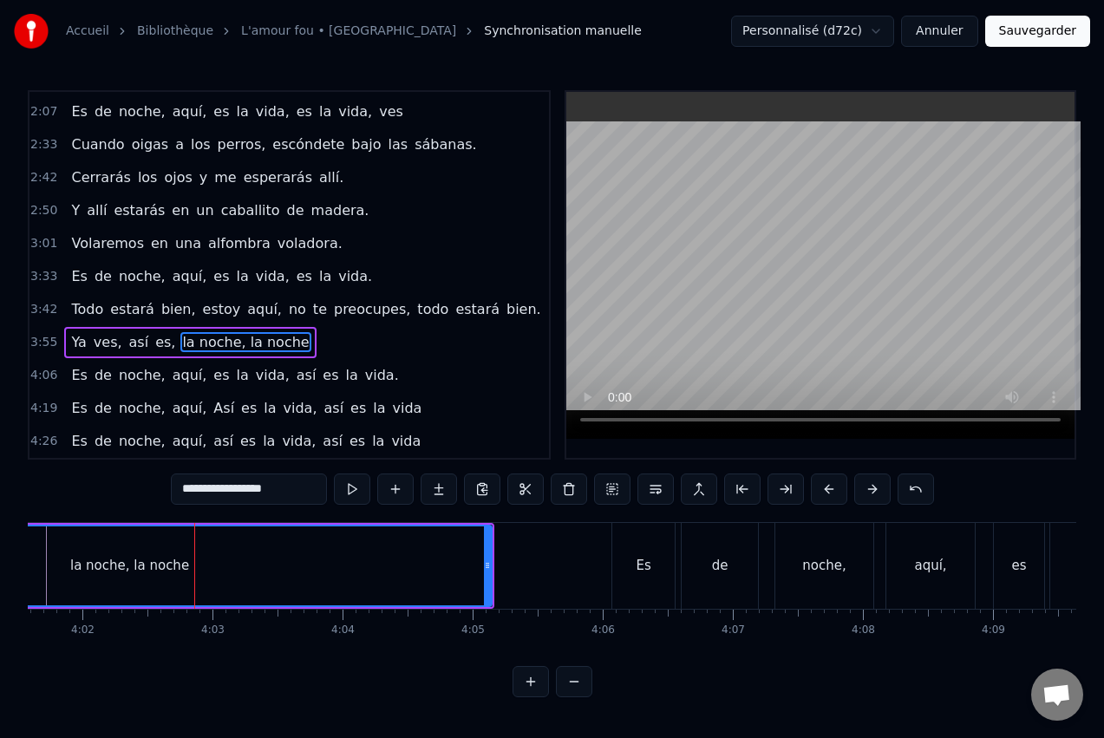
scroll to position [0, 31475]
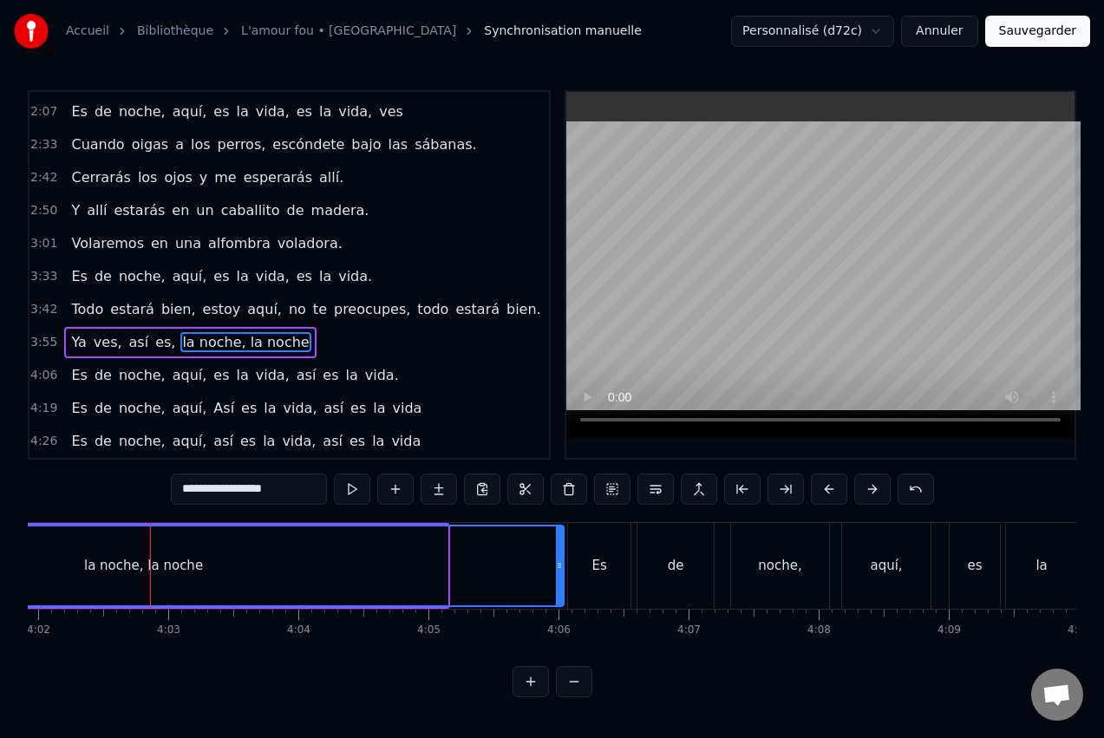
drag, startPoint x: 441, startPoint y: 562, endPoint x: 558, endPoint y: 562, distance: 116.2
click at [558, 562] on icon at bounding box center [559, 566] width 7 height 14
click at [800, 554] on div "noche," at bounding box center [780, 566] width 98 height 86
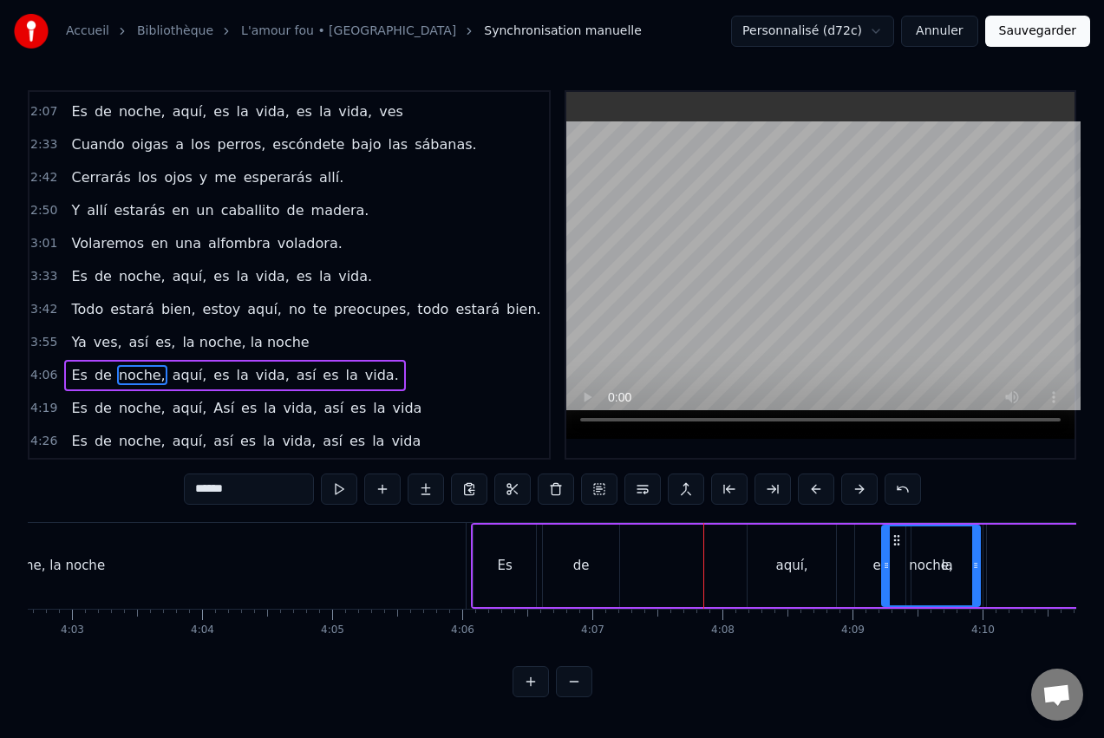
scroll to position [0, 31592]
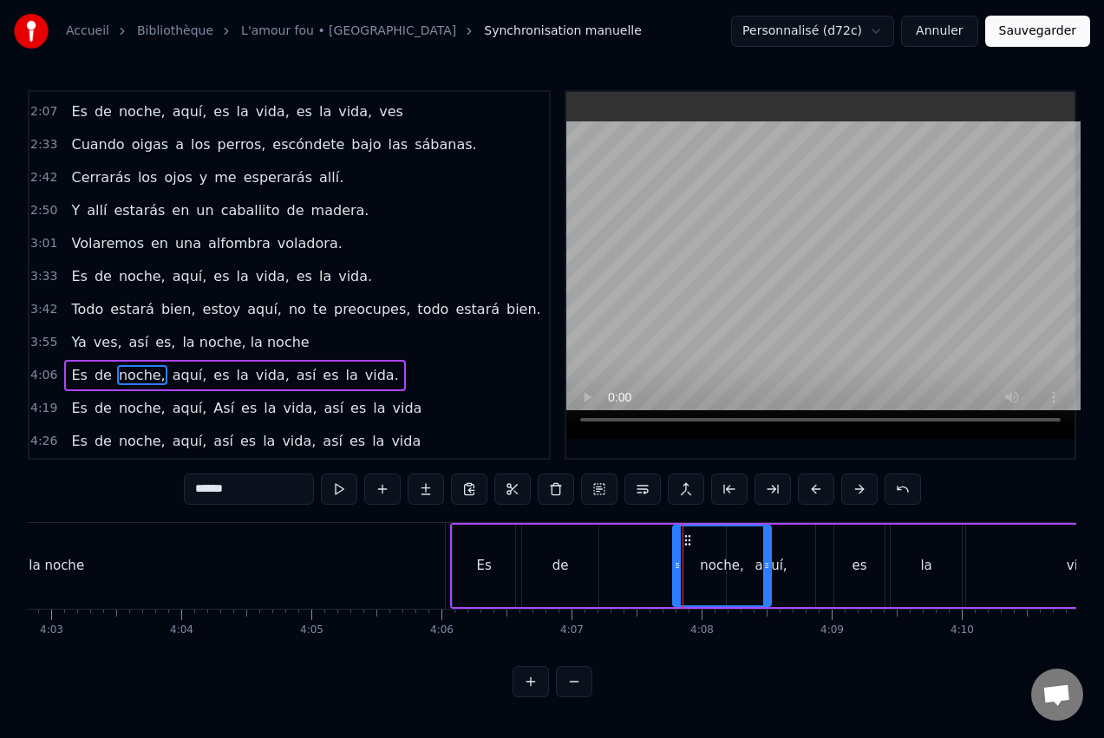
drag, startPoint x: 748, startPoint y: 538, endPoint x: 688, endPoint y: 546, distance: 60.5
click at [688, 546] on div "noche," at bounding box center [722, 565] width 96 height 79
click at [801, 560] on div "aquí," at bounding box center [771, 566] width 88 height 82
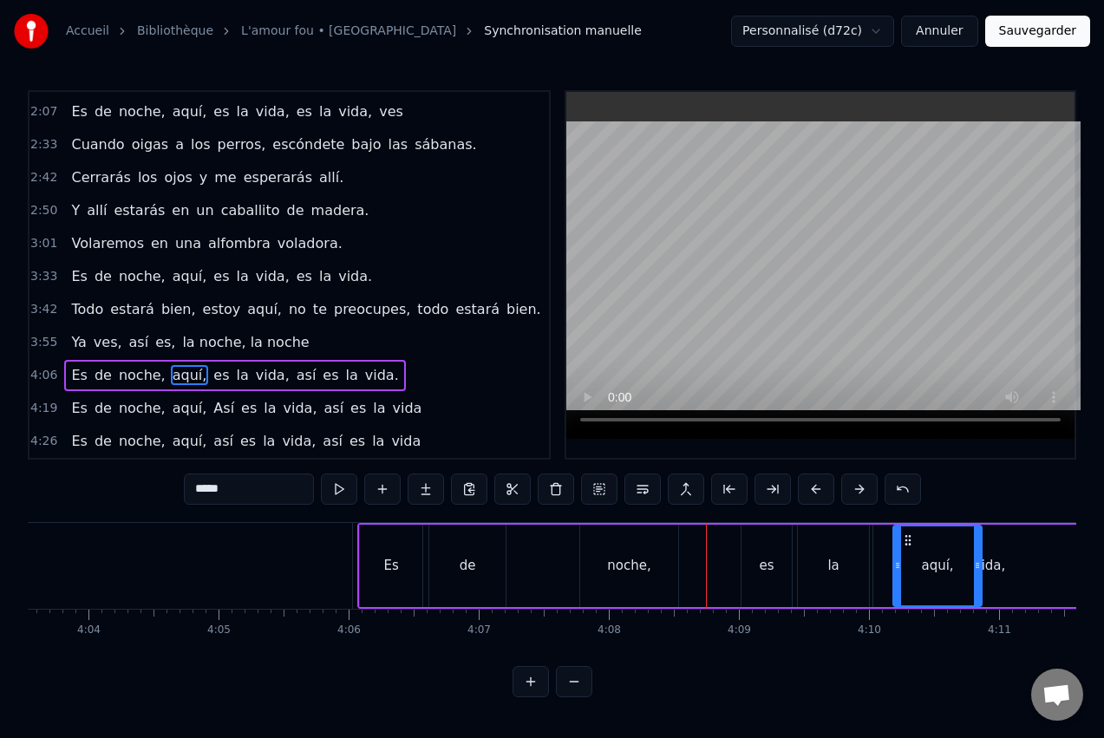
scroll to position [0, 31694]
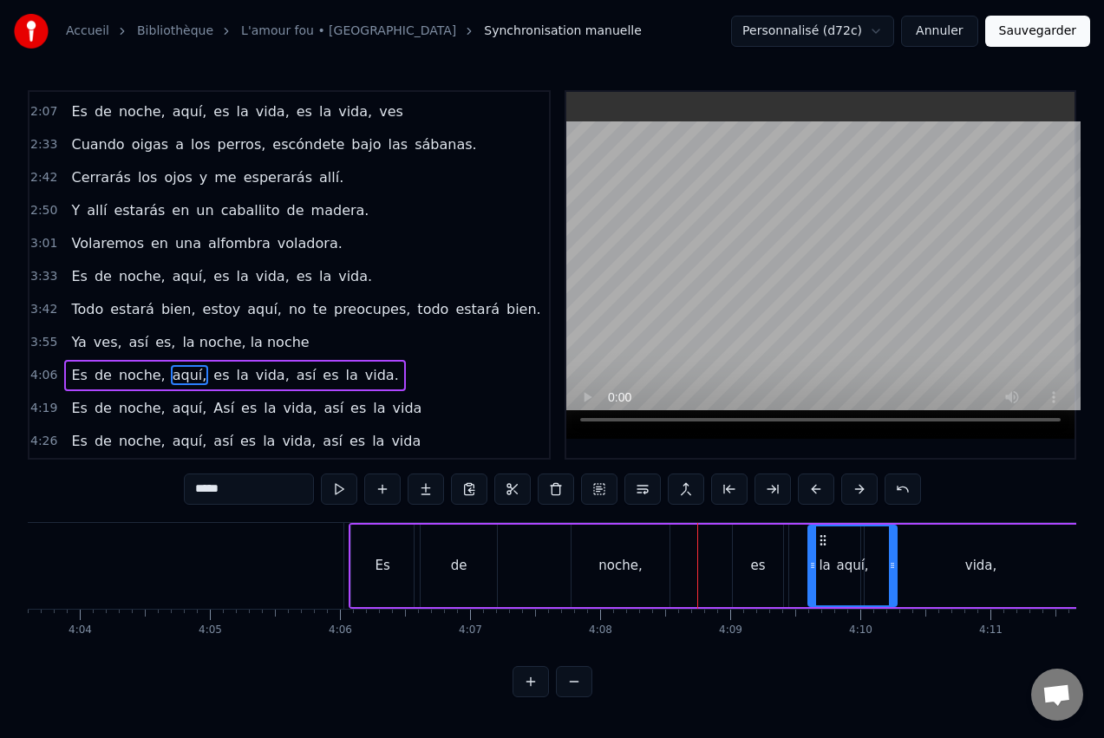
drag, startPoint x: 741, startPoint y: 538, endPoint x: 821, endPoint y: 558, distance: 83.1
click at [625, 558] on div "noche," at bounding box center [619, 566] width 43 height 20
type input "******"
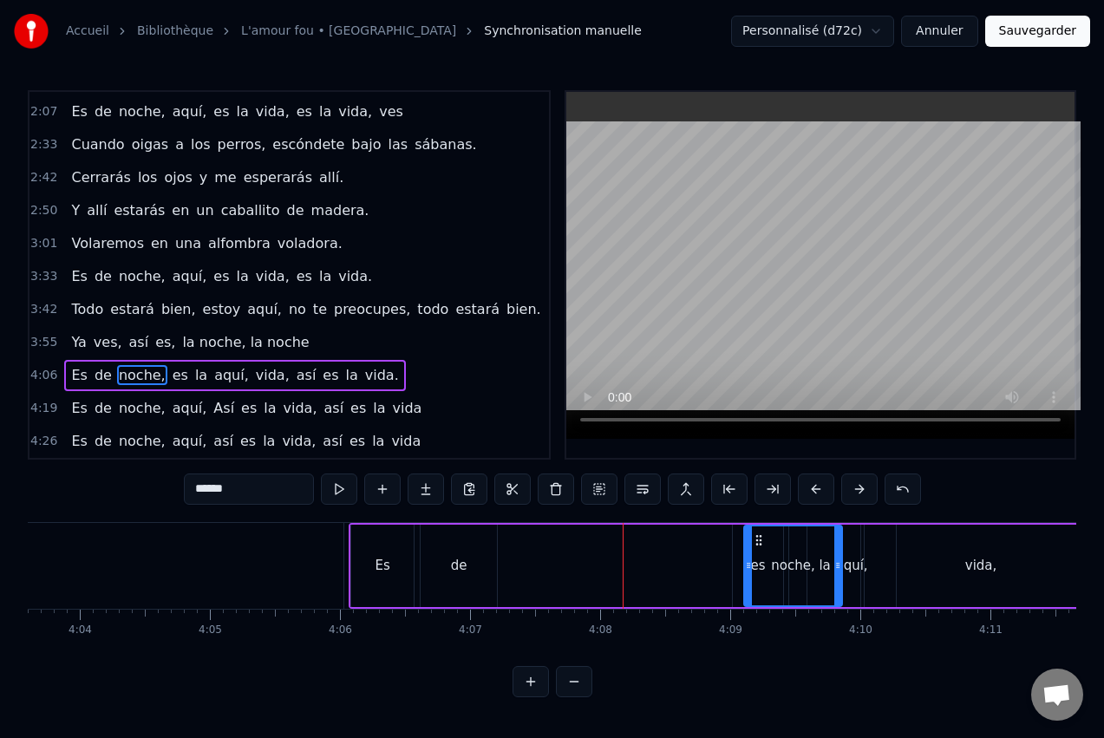
drag, startPoint x: 586, startPoint y: 536, endPoint x: 759, endPoint y: 552, distance: 173.3
click at [553, 542] on div "Es de es noche, la aquí, vida, así es la vida." at bounding box center [1063, 566] width 1428 height 86
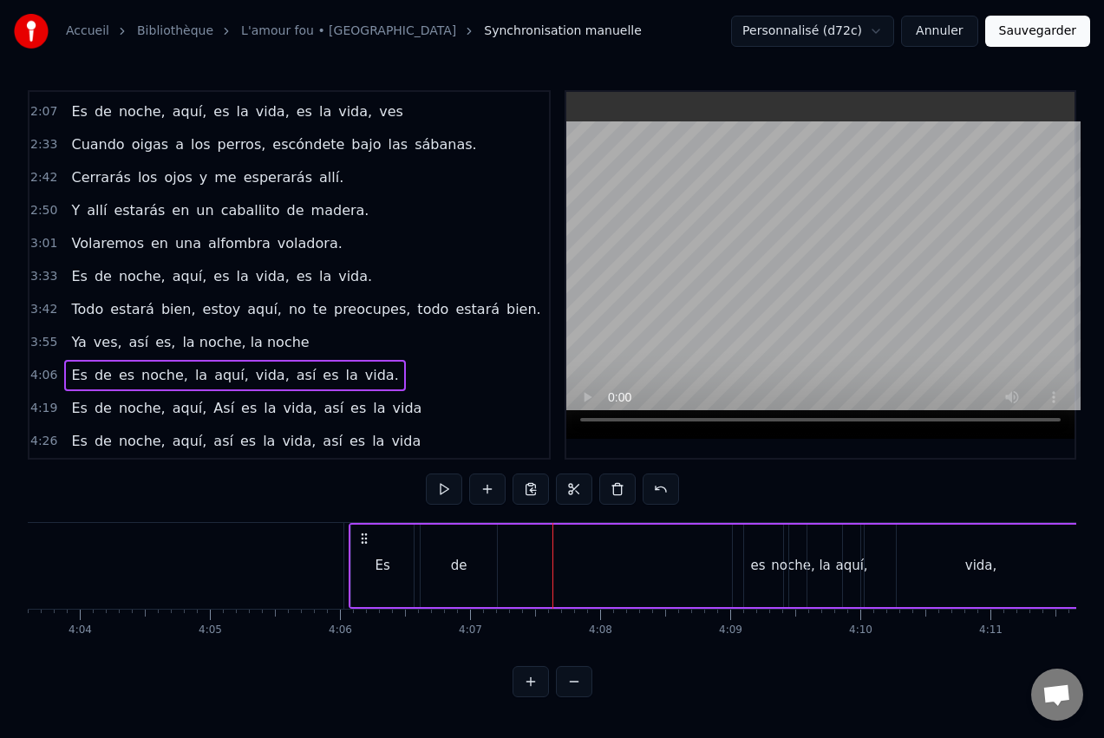
click at [461, 556] on div "de" at bounding box center [459, 566] width 16 height 20
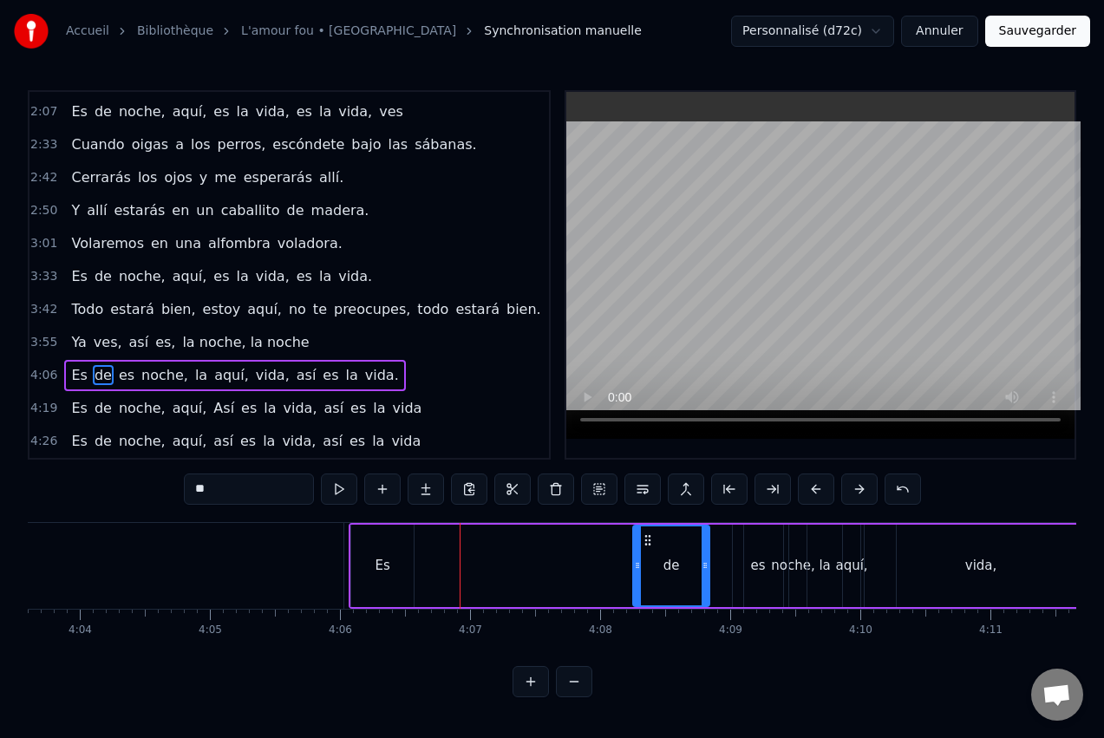
drag, startPoint x: 433, startPoint y: 536, endPoint x: 645, endPoint y: 552, distance: 213.1
click at [645, 552] on div "de" at bounding box center [671, 565] width 75 height 79
click at [365, 544] on div "Es" at bounding box center [382, 566] width 62 height 82
type input "**"
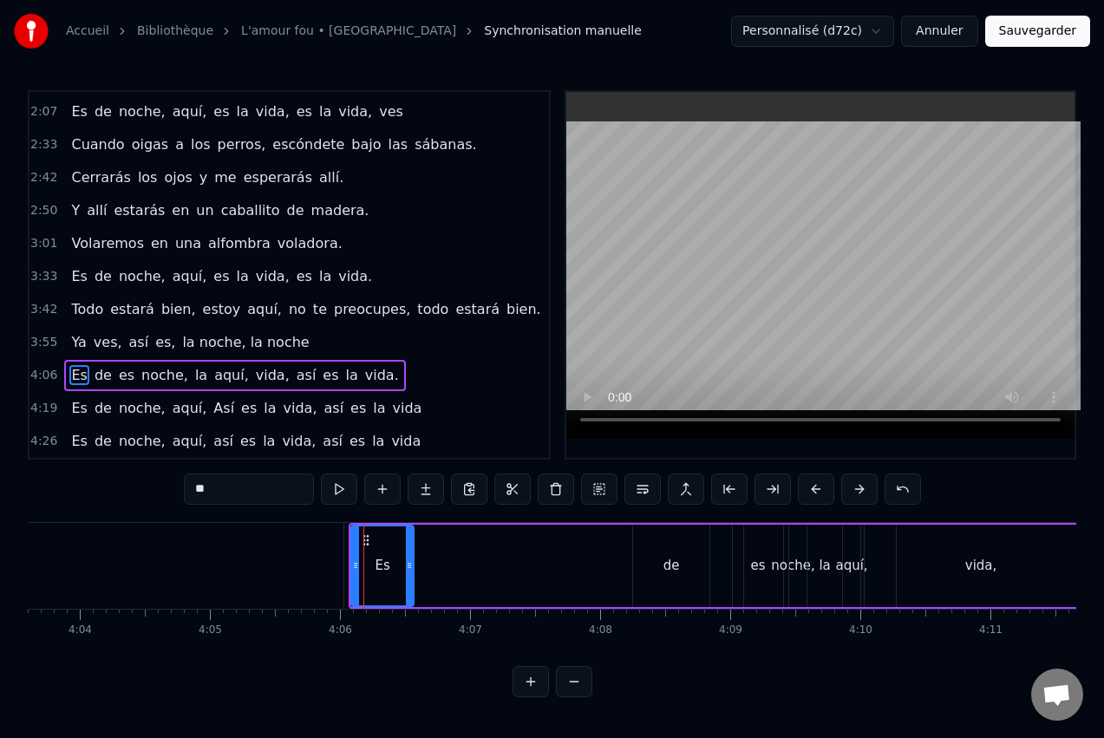
drag, startPoint x: 363, startPoint y: 535, endPoint x: 570, endPoint y: 562, distance: 208.2
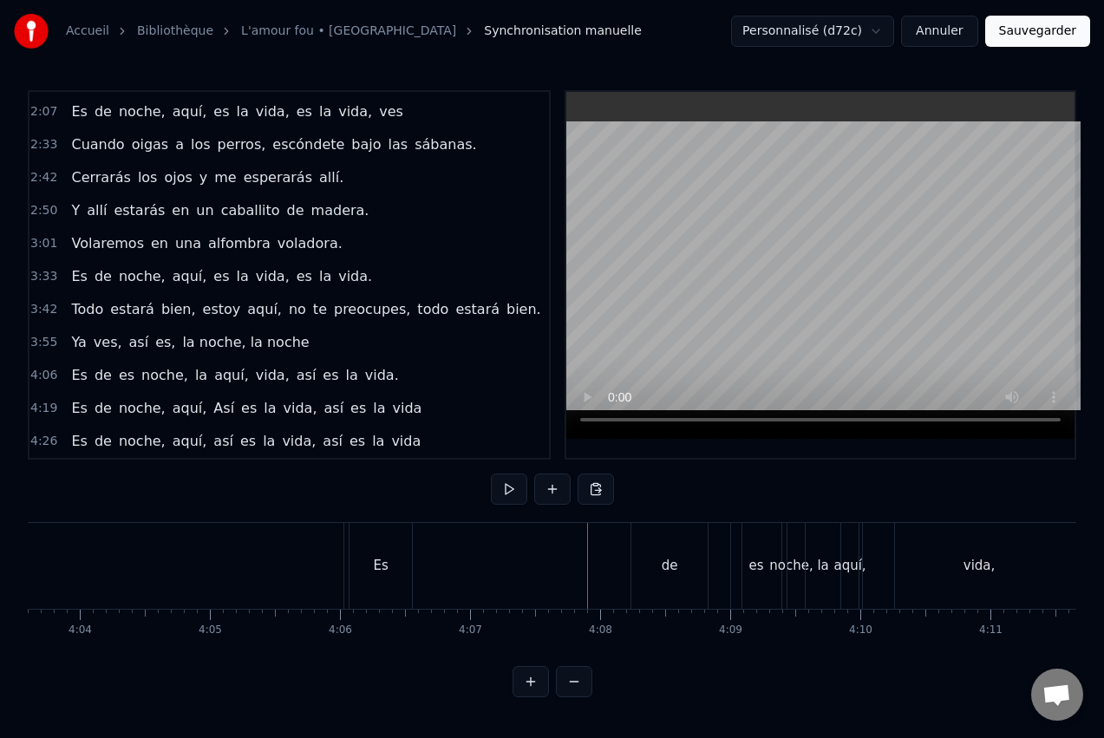
click at [382, 543] on div "Es" at bounding box center [381, 566] width 62 height 86
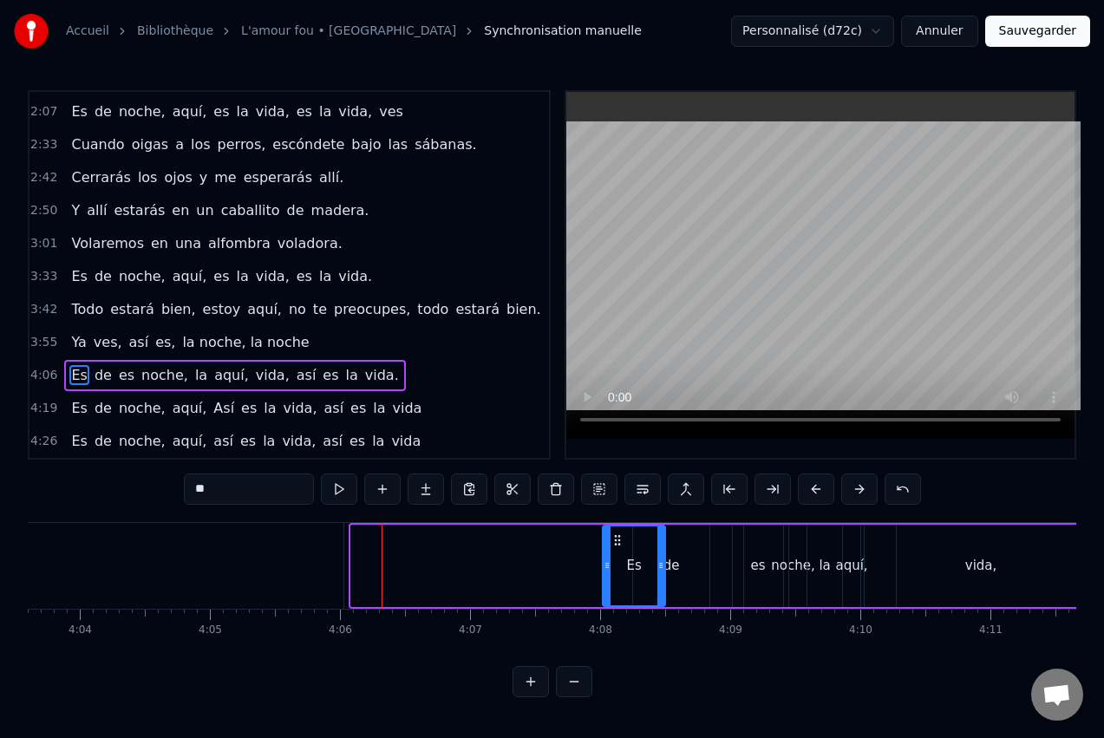
drag, startPoint x: 364, startPoint y: 539, endPoint x: 603, endPoint y: 562, distance: 239.7
click at [604, 562] on div "Es" at bounding box center [634, 565] width 61 height 79
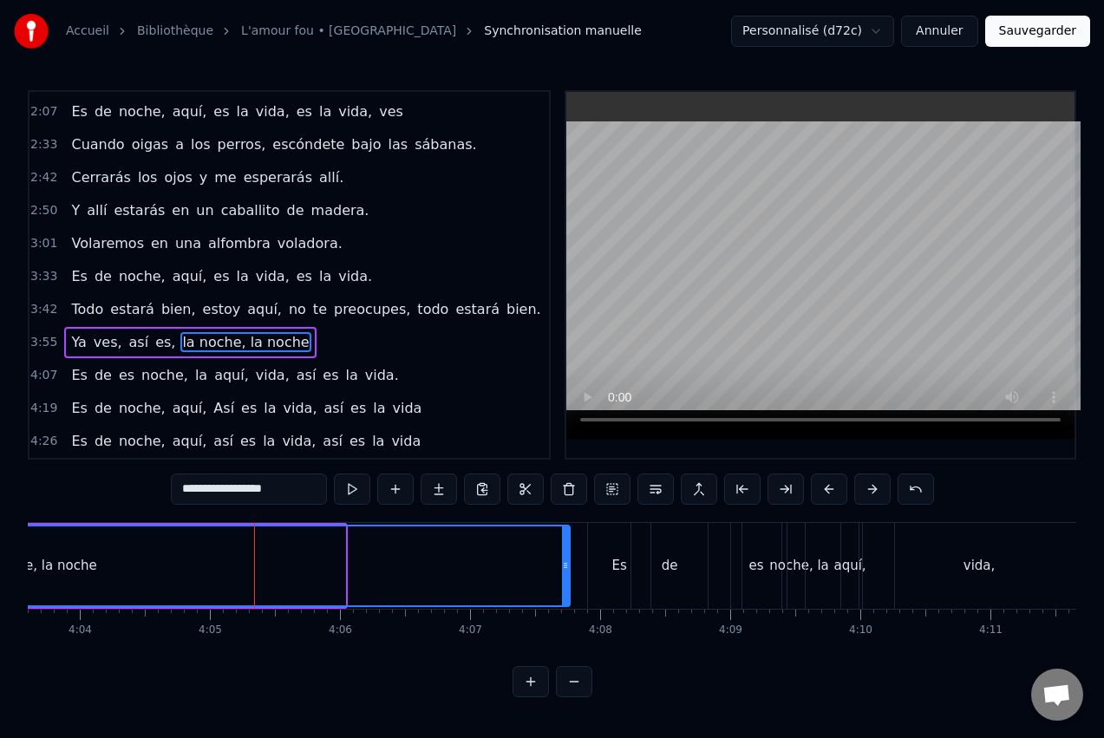
drag, startPoint x: 339, startPoint y: 561, endPoint x: 564, endPoint y: 562, distance: 224.6
click at [564, 562] on icon at bounding box center [565, 566] width 7 height 14
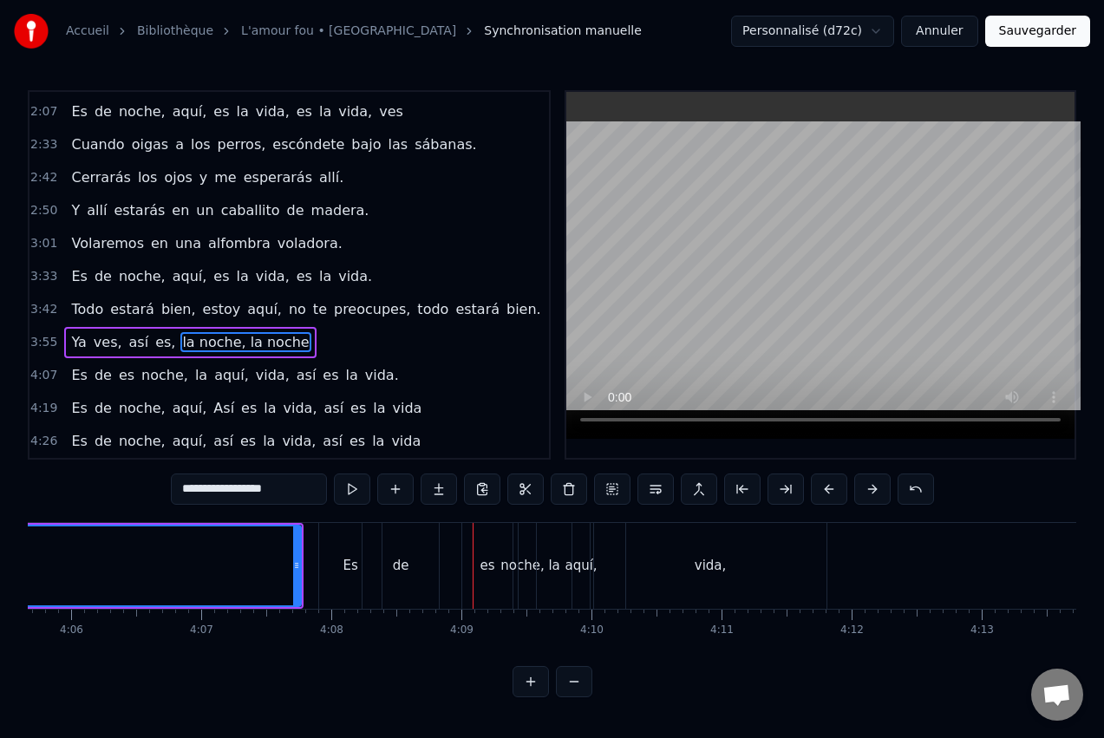
scroll to position [0, 32075]
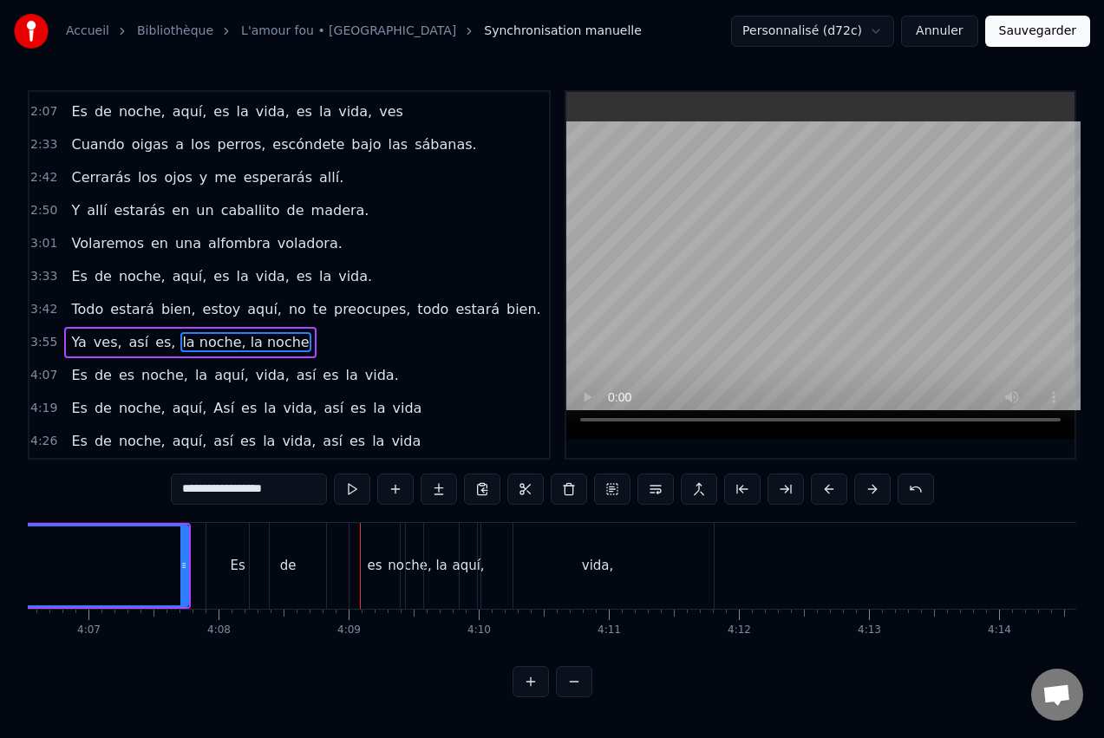
click at [601, 546] on div "vida," at bounding box center [597, 566] width 232 height 86
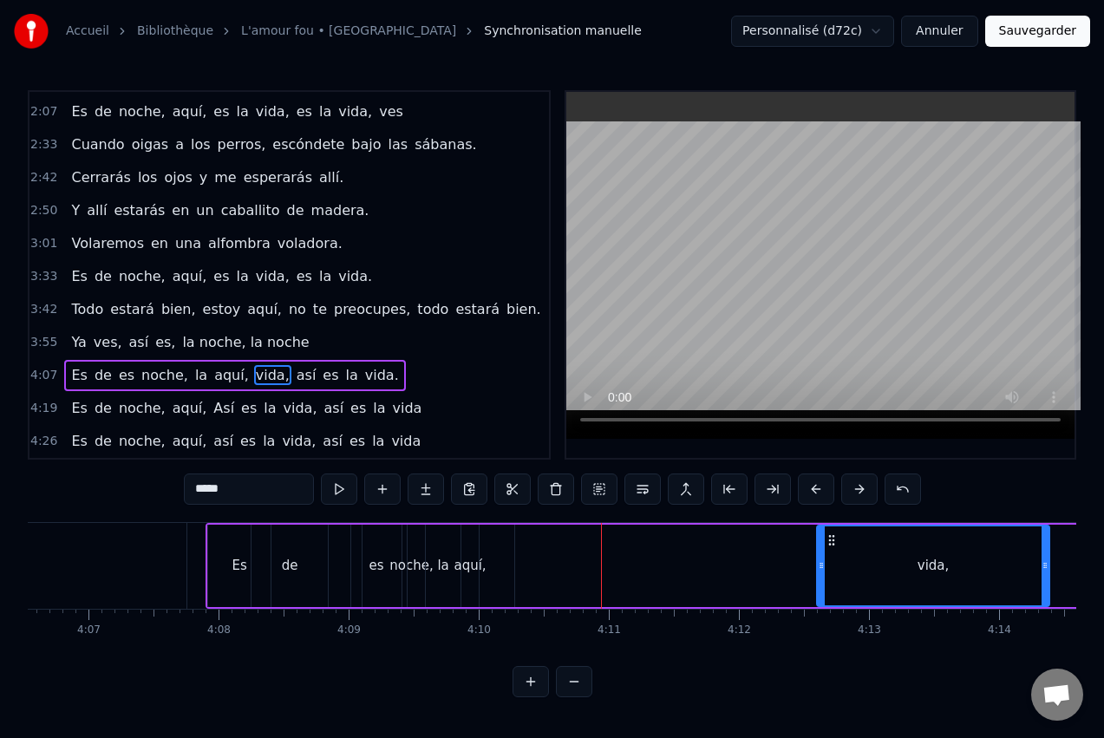
drag, startPoint x: 501, startPoint y: 537, endPoint x: 835, endPoint y: 562, distance: 334.9
click at [835, 562] on div "vida," at bounding box center [933, 565] width 231 height 79
click at [494, 562] on div "aquí," at bounding box center [470, 566] width 88 height 82
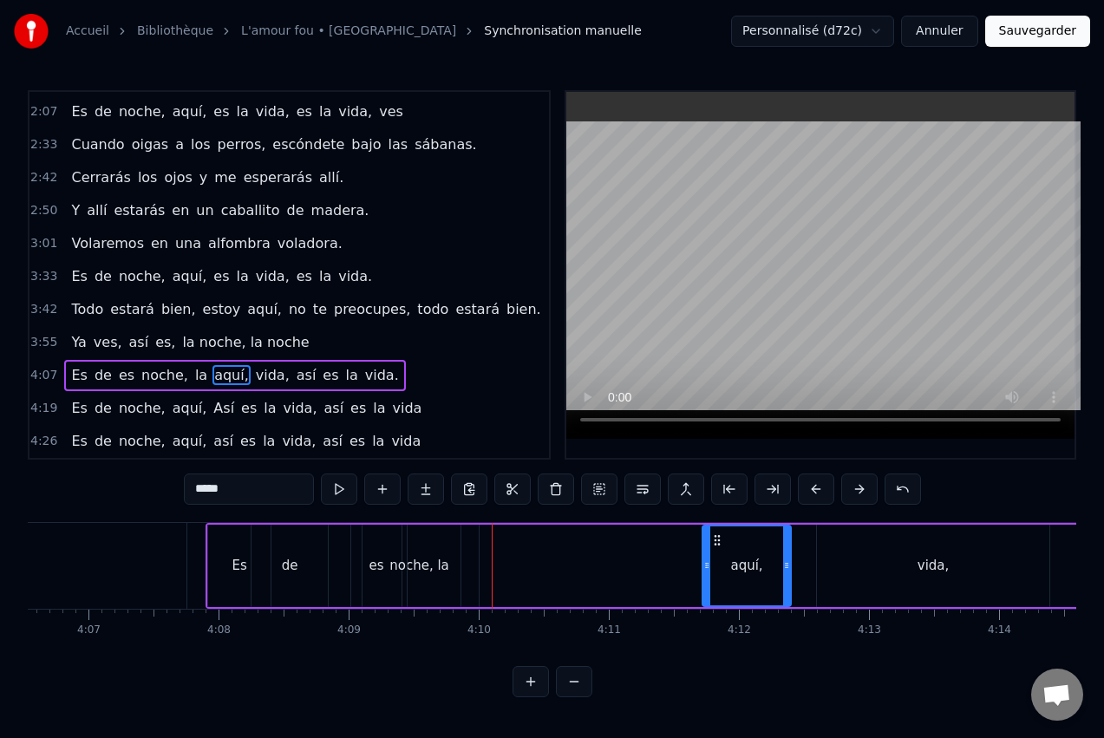
drag, startPoint x: 436, startPoint y: 535, endPoint x: 716, endPoint y: 547, distance: 280.4
click at [716, 547] on div "aquí," at bounding box center [746, 565] width 87 height 79
click at [442, 547] on div "la" at bounding box center [443, 566] width 71 height 82
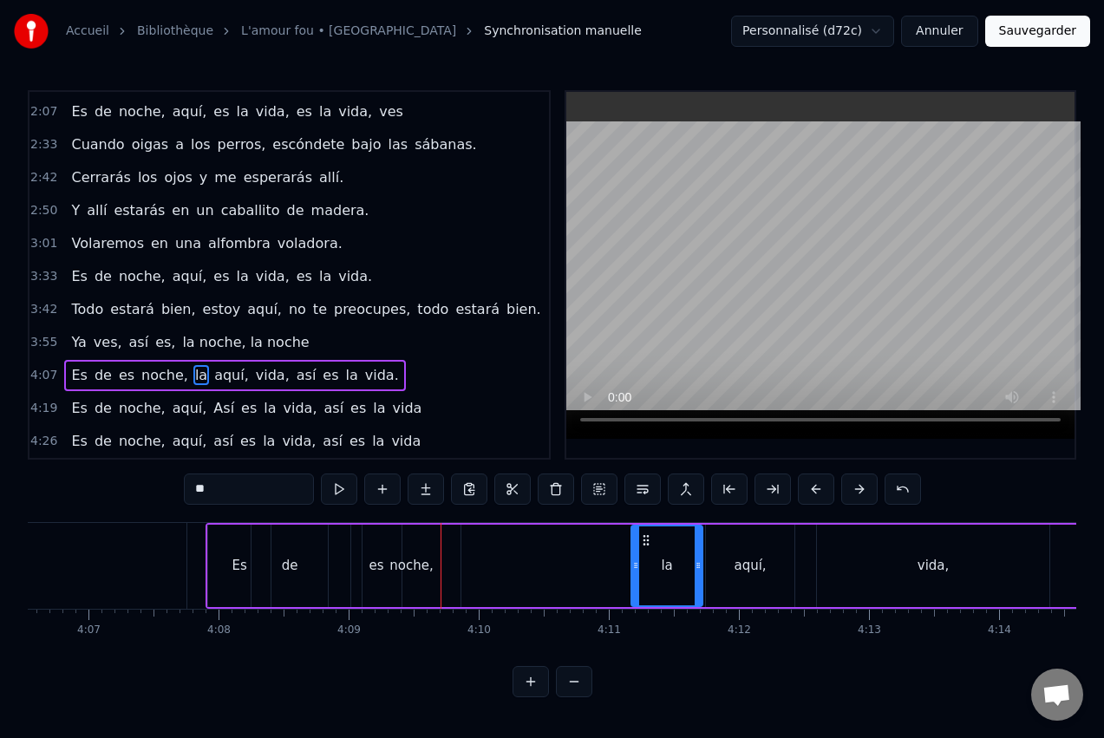
drag, startPoint x: 424, startPoint y: 533, endPoint x: 644, endPoint y: 533, distance: 219.4
click at [644, 533] on icon at bounding box center [646, 540] width 14 height 14
click at [421, 534] on div "noche," at bounding box center [412, 566] width 98 height 82
type input "******"
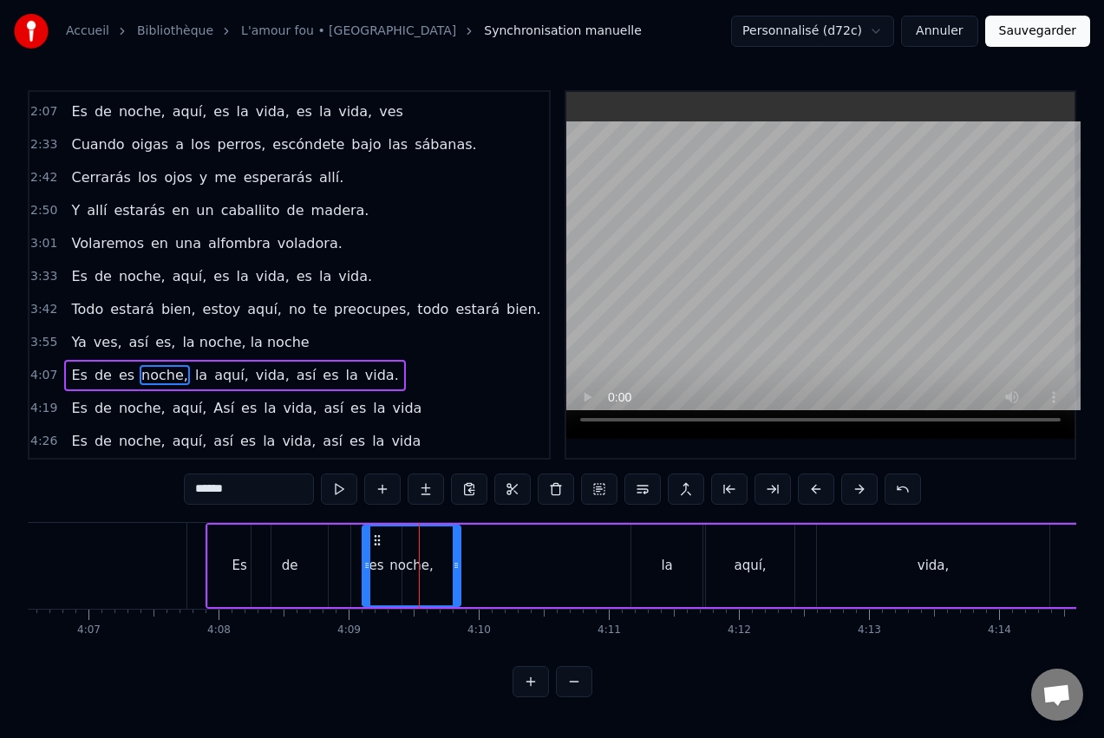
drag, startPoint x: 375, startPoint y: 530, endPoint x: 494, endPoint y: 540, distance: 119.3
click at [575, 537] on div "Es de es noche, la aquí, vida, así es la vida." at bounding box center [800, 566] width 1189 height 86
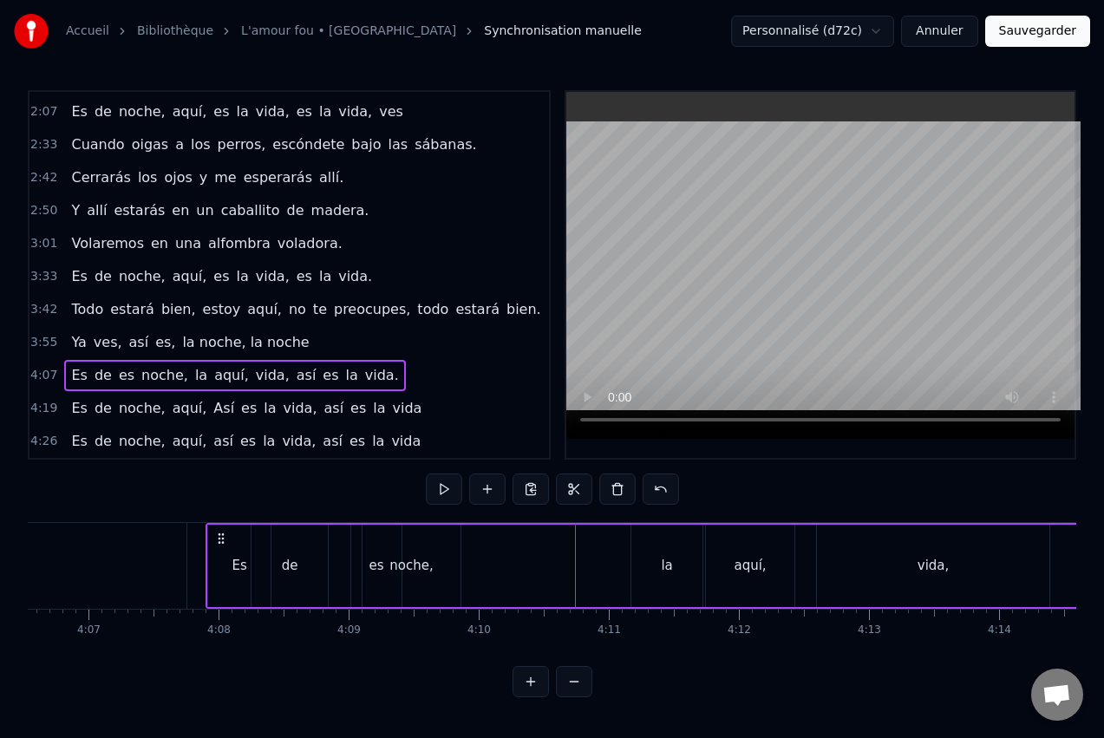
click at [387, 540] on div "noche," at bounding box center [412, 566] width 98 height 82
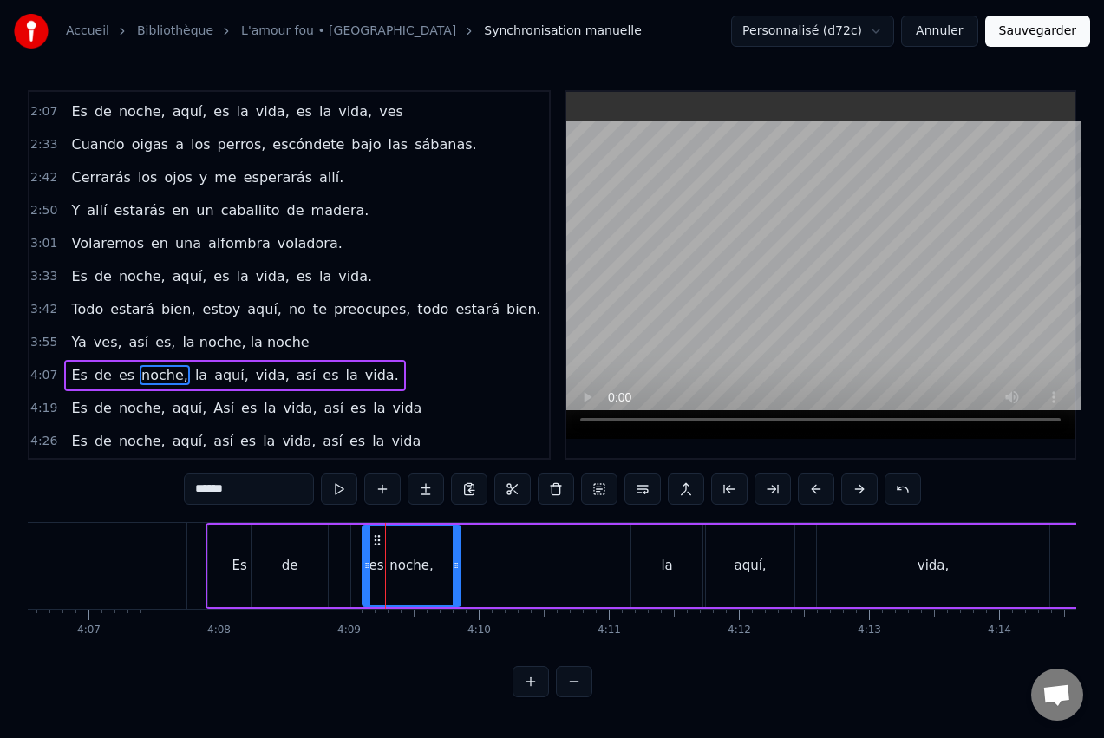
click at [380, 536] on icon at bounding box center [377, 540] width 14 height 14
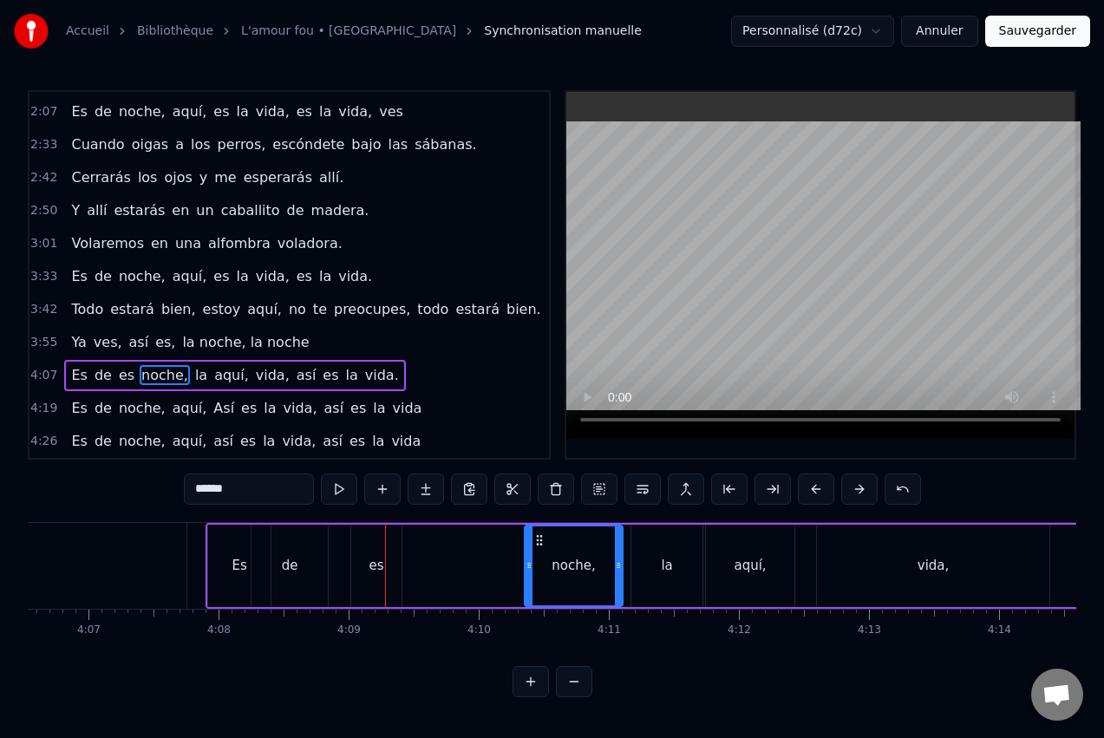
drag, startPoint x: 379, startPoint y: 535, endPoint x: 541, endPoint y: 538, distance: 162.2
click at [541, 538] on icon at bounding box center [540, 540] width 14 height 14
click at [354, 545] on div "es" at bounding box center [376, 566] width 50 height 82
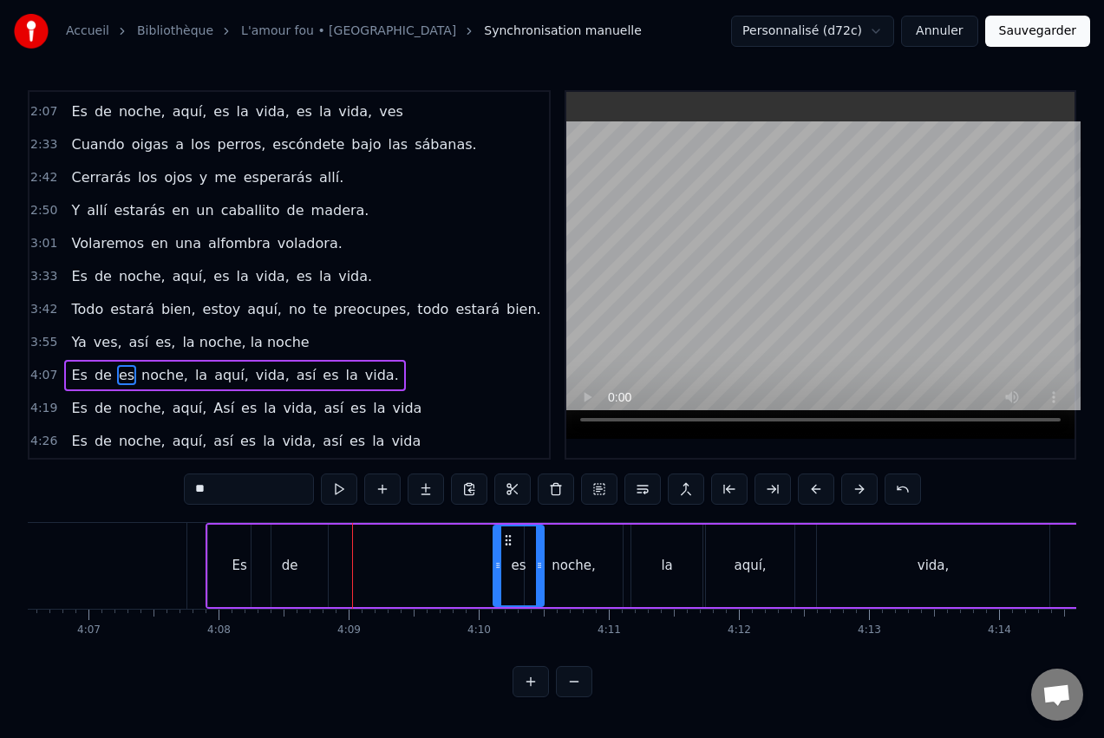
drag, startPoint x: 366, startPoint y: 537, endPoint x: 508, endPoint y: 535, distance: 142.3
click at [508, 535] on icon at bounding box center [508, 540] width 14 height 14
click at [320, 544] on div "de" at bounding box center [290, 566] width 76 height 82
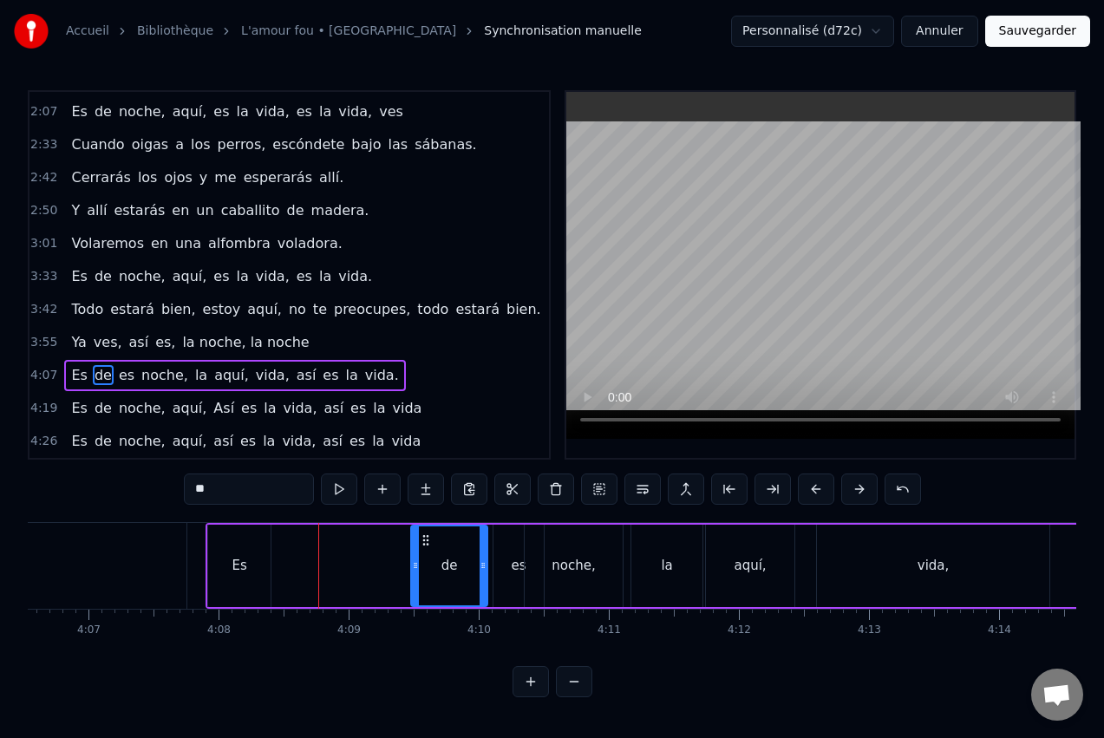
drag, startPoint x: 265, startPoint y: 538, endPoint x: 418, endPoint y: 540, distance: 153.5
click at [426, 540] on icon at bounding box center [426, 540] width 14 height 14
click at [247, 540] on div "Es" at bounding box center [239, 566] width 62 height 82
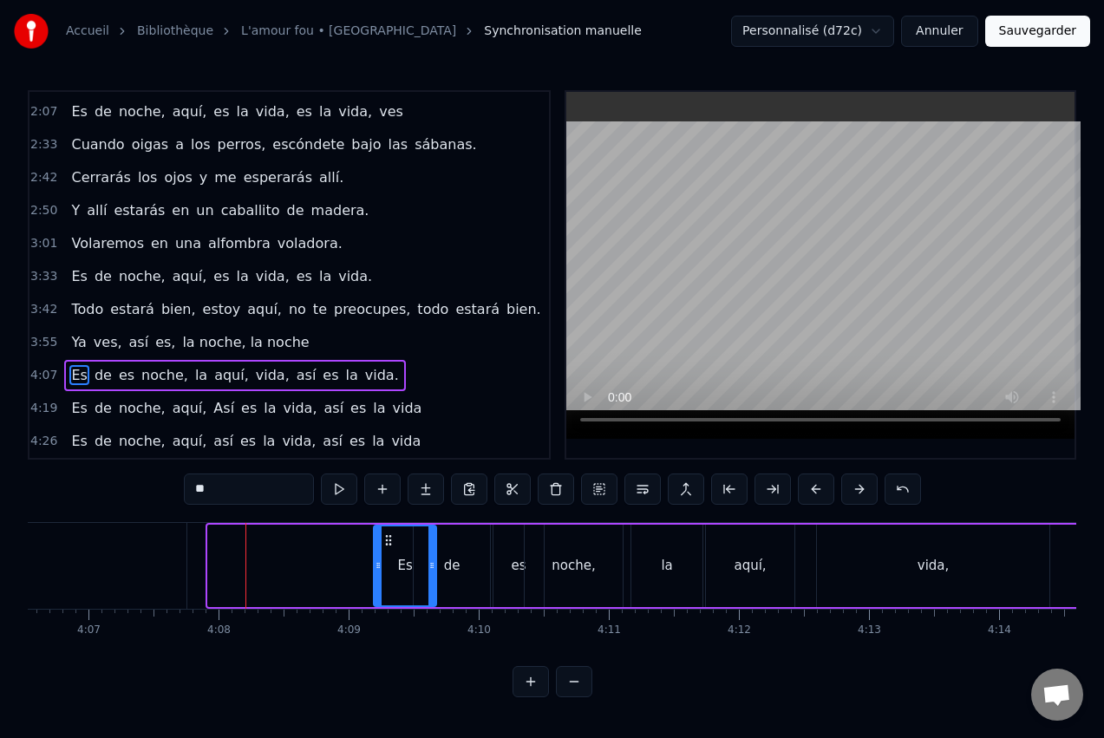
drag, startPoint x: 223, startPoint y: 533, endPoint x: 389, endPoint y: 543, distance: 165.9
click at [389, 543] on icon at bounding box center [389, 540] width 14 height 14
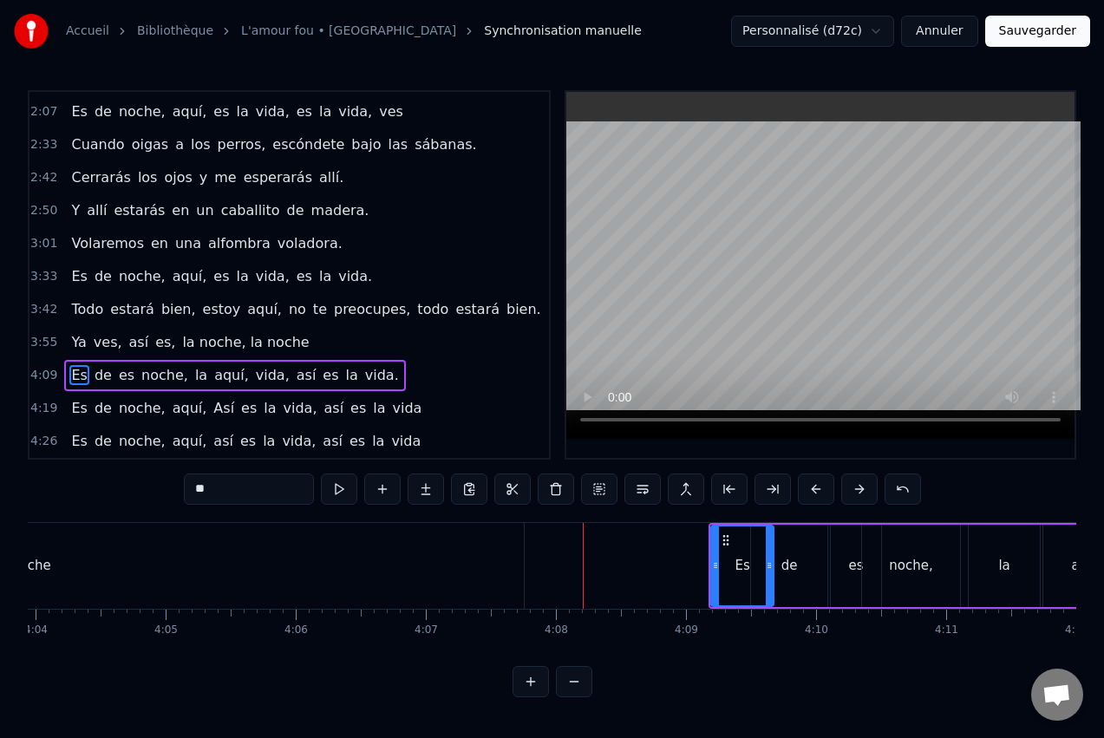
scroll to position [0, 31728]
click at [330, 559] on div "la noche, la noche" at bounding box center [0, 566] width 1065 height 86
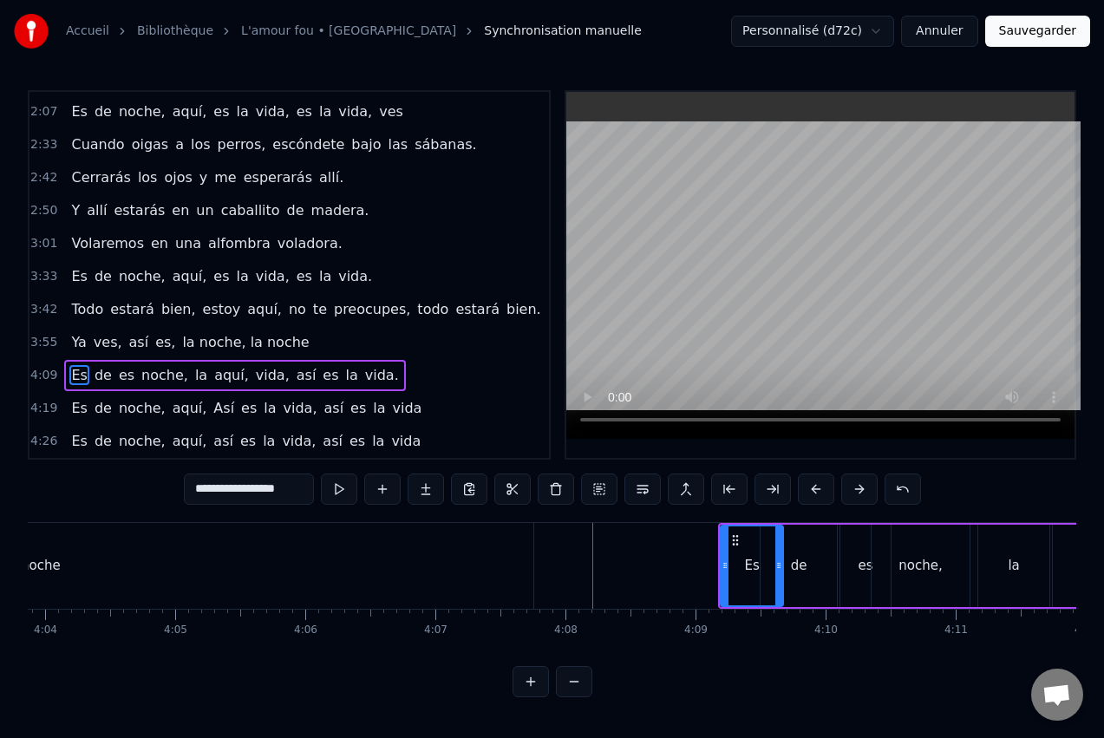
scroll to position [0, 0]
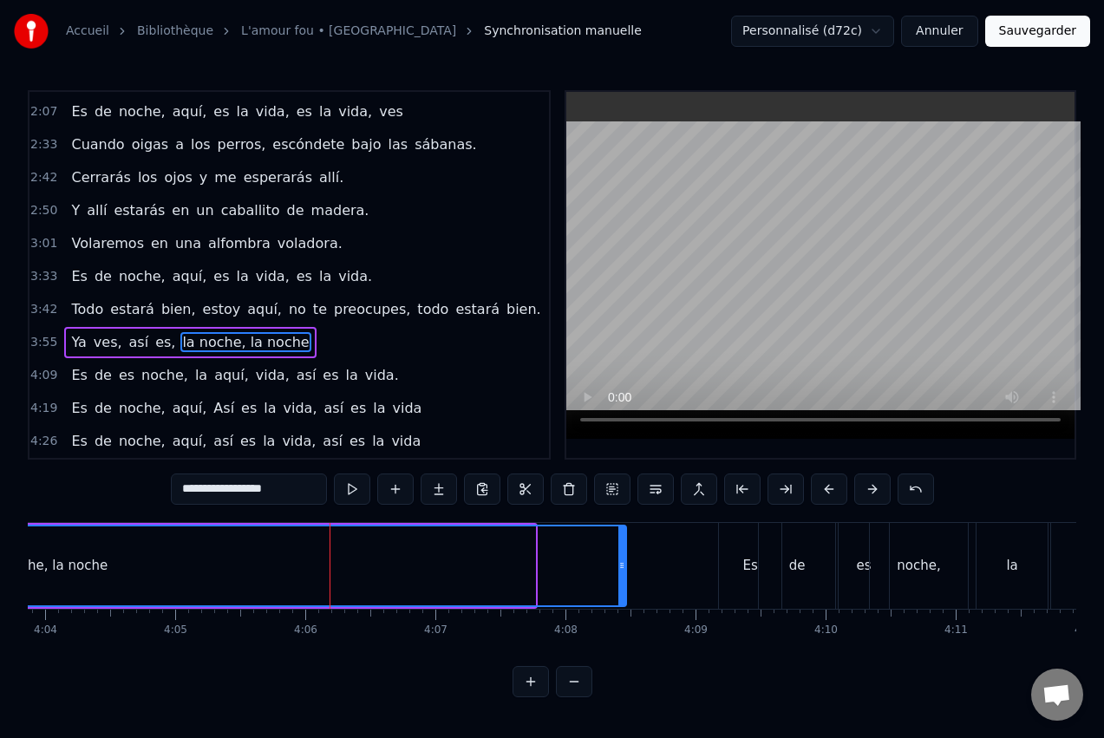
drag, startPoint x: 542, startPoint y: 565, endPoint x: 624, endPoint y: 568, distance: 81.6
click at [624, 569] on icon at bounding box center [621, 566] width 7 height 14
click at [346, 484] on button at bounding box center [352, 489] width 36 height 31
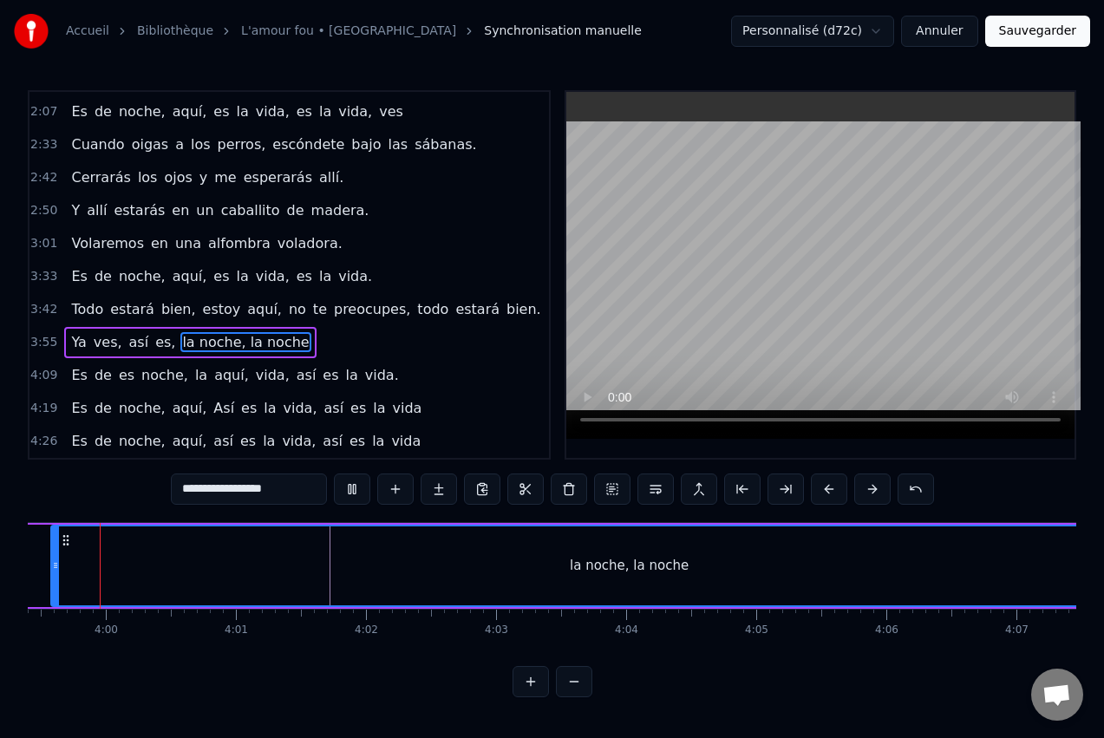
scroll to position [0, 31107]
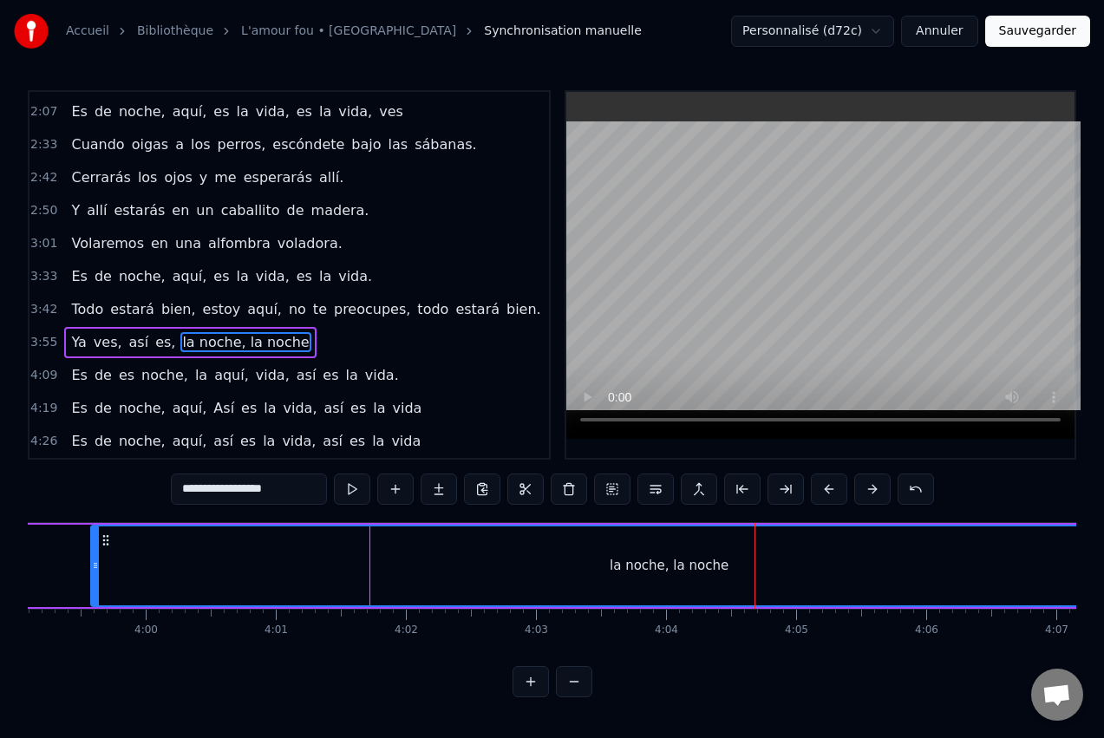
click at [221, 343] on span "la noche, la noche" at bounding box center [245, 342] width 130 height 20
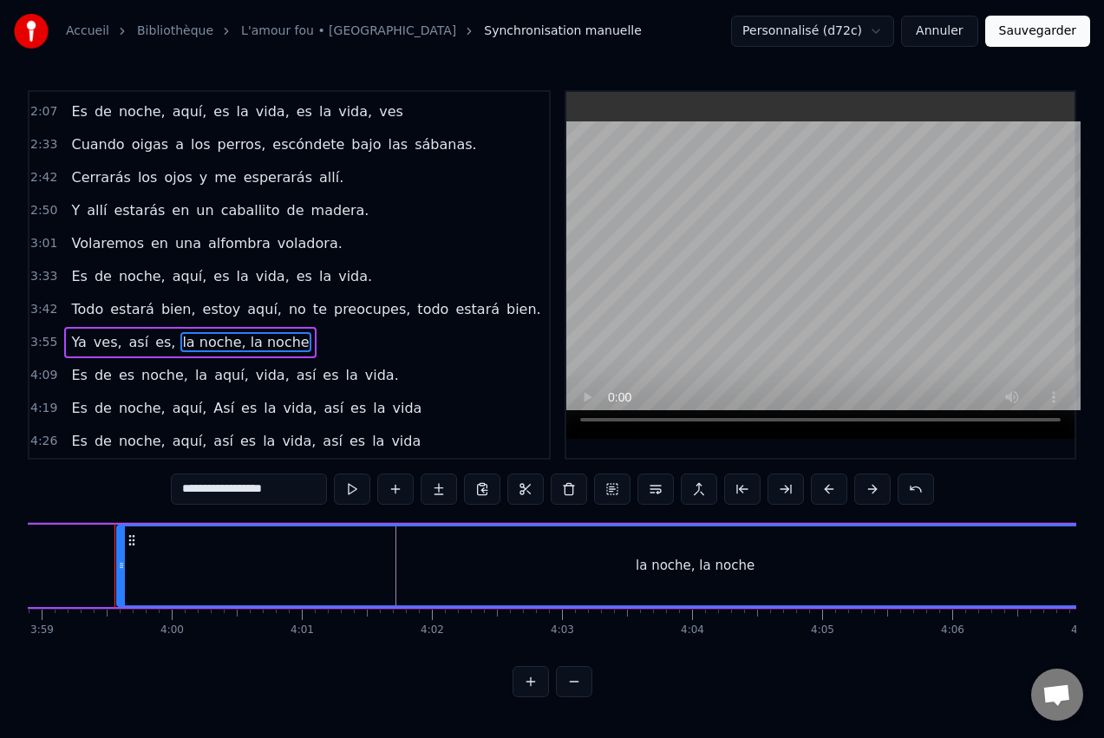
click at [232, 491] on input "**********" at bounding box center [249, 489] width 156 height 31
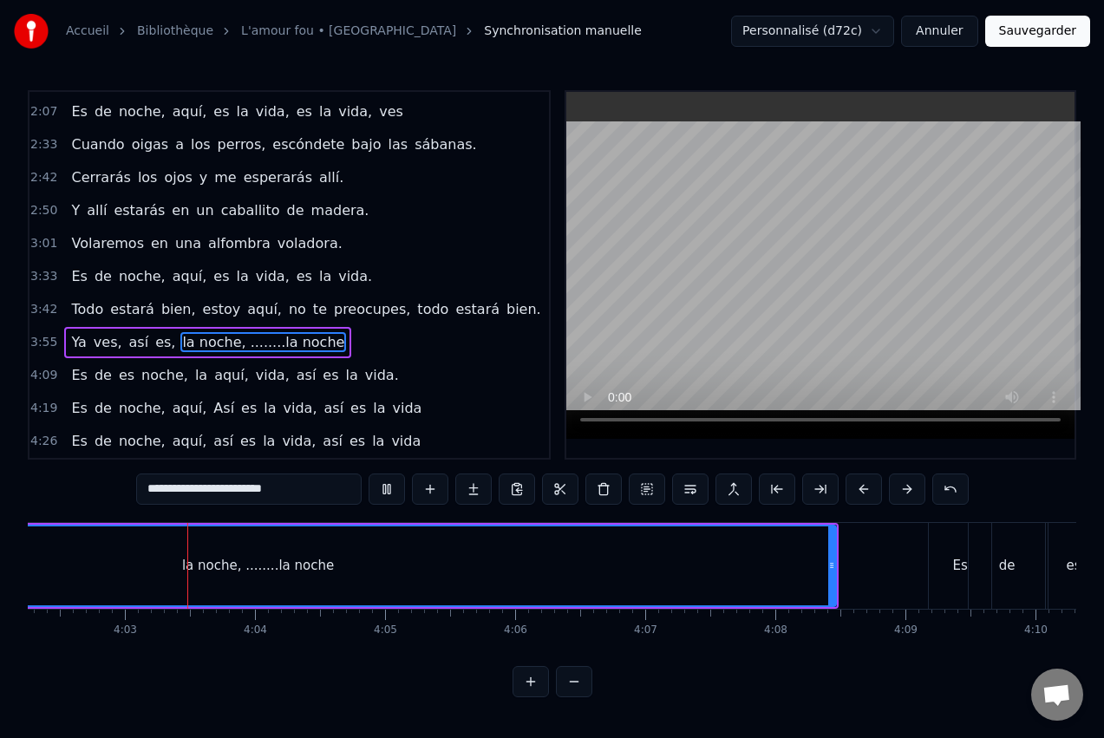
scroll to position [0, 31532]
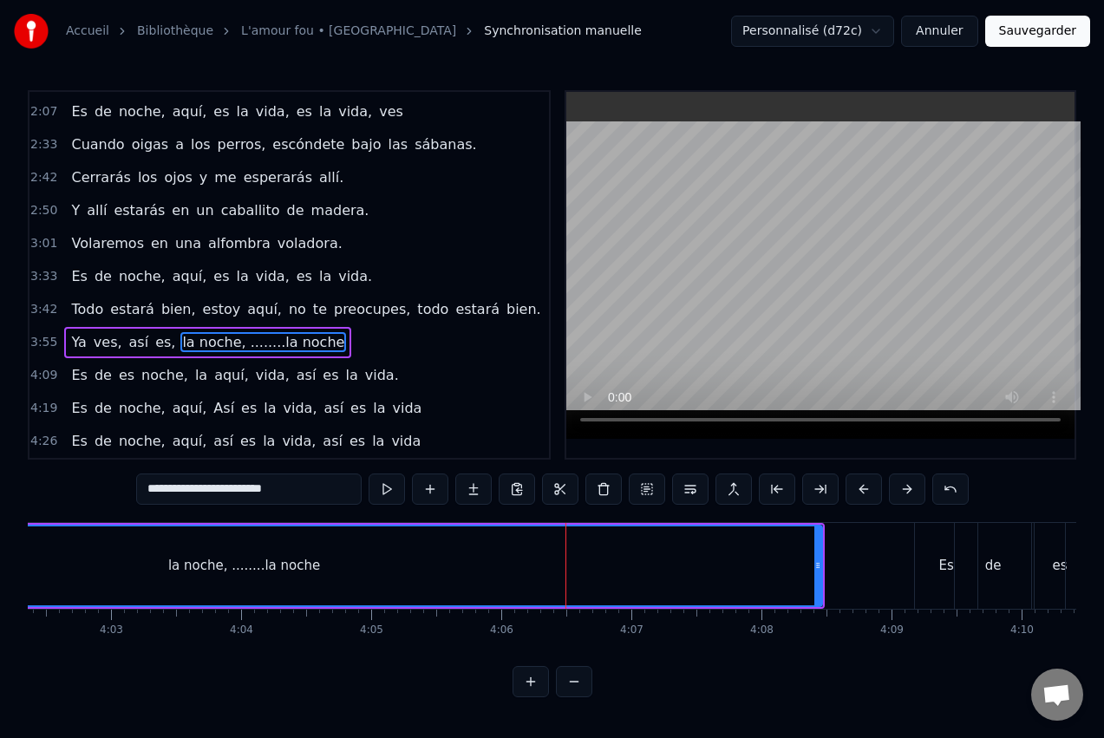
click at [238, 345] on span "la noche, ........la noche" at bounding box center [263, 342] width 166 height 20
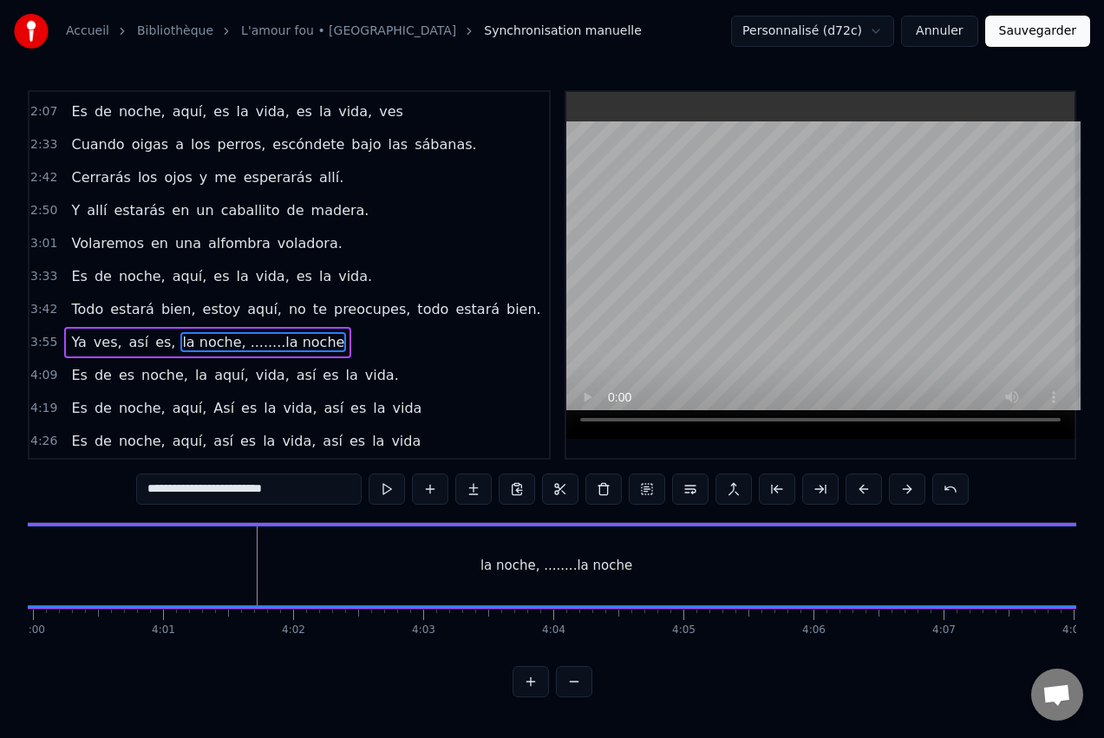
scroll to position [0, 31081]
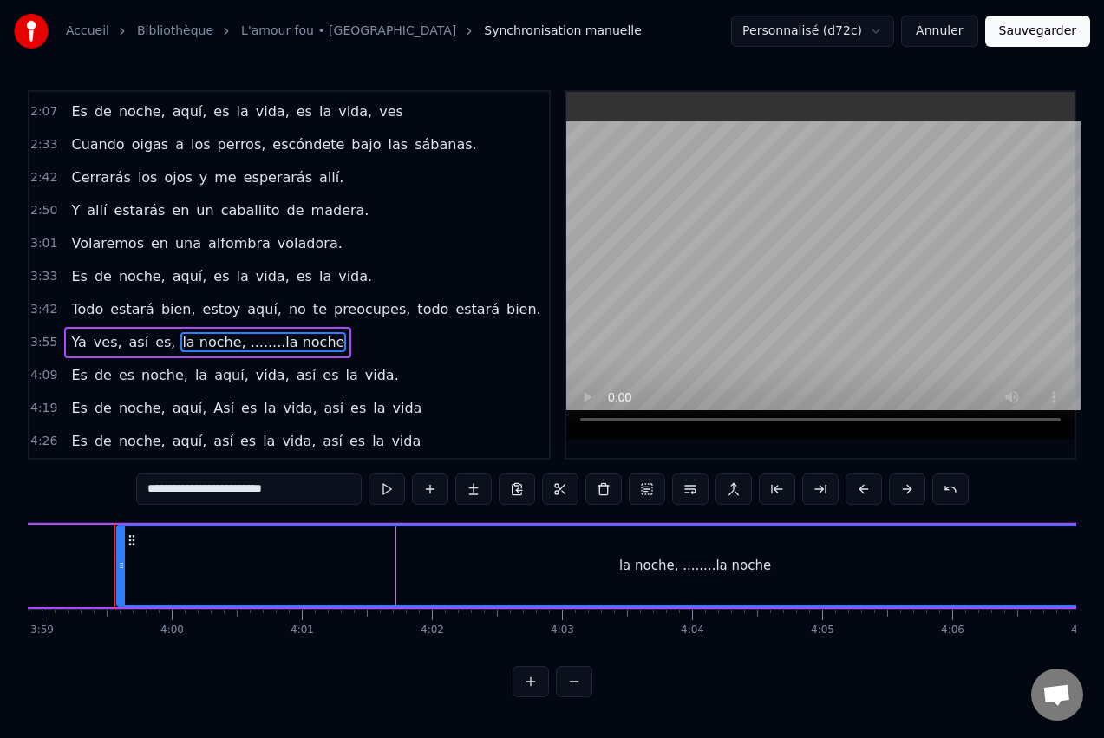
click at [218, 490] on input "**********" at bounding box center [249, 489] width 226 height 31
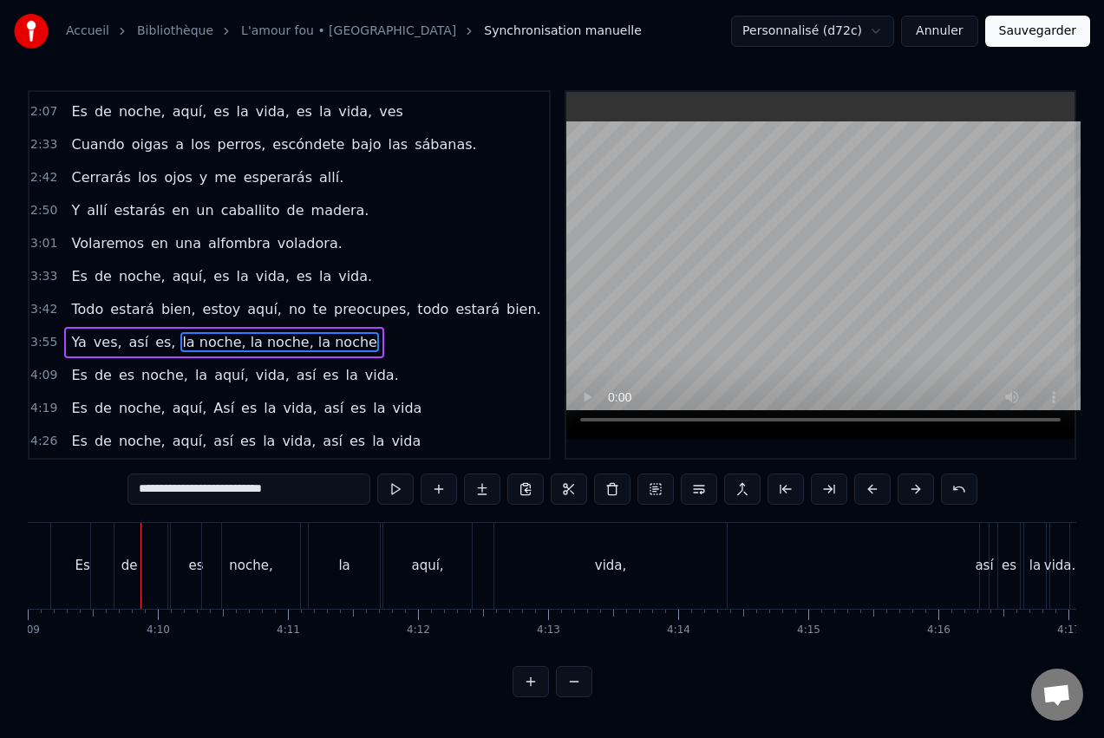
scroll to position [0, 32422]
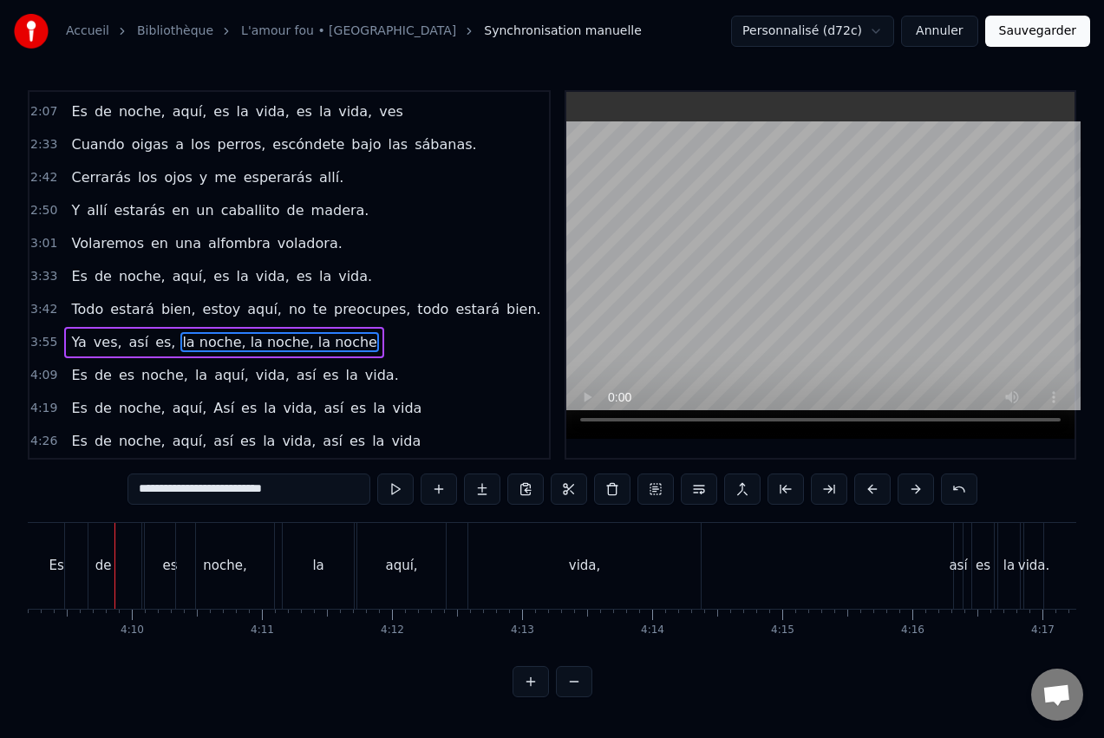
click at [598, 570] on div "vida," at bounding box center [584, 566] width 232 height 86
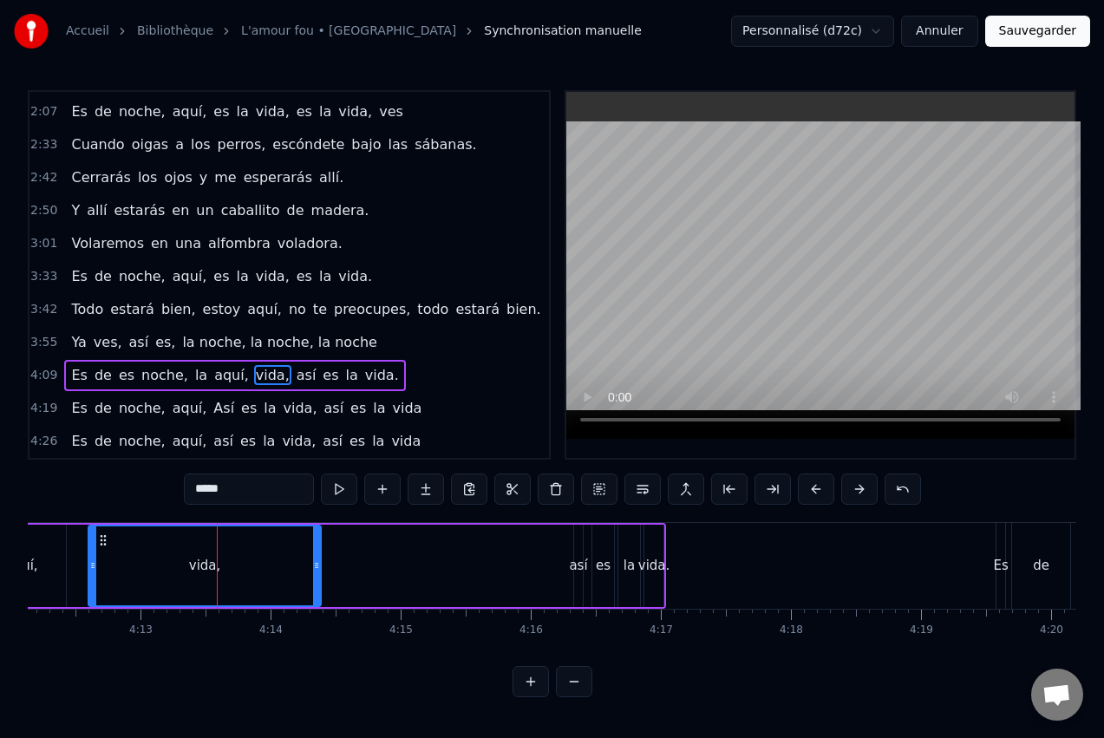
scroll to position [0, 32838]
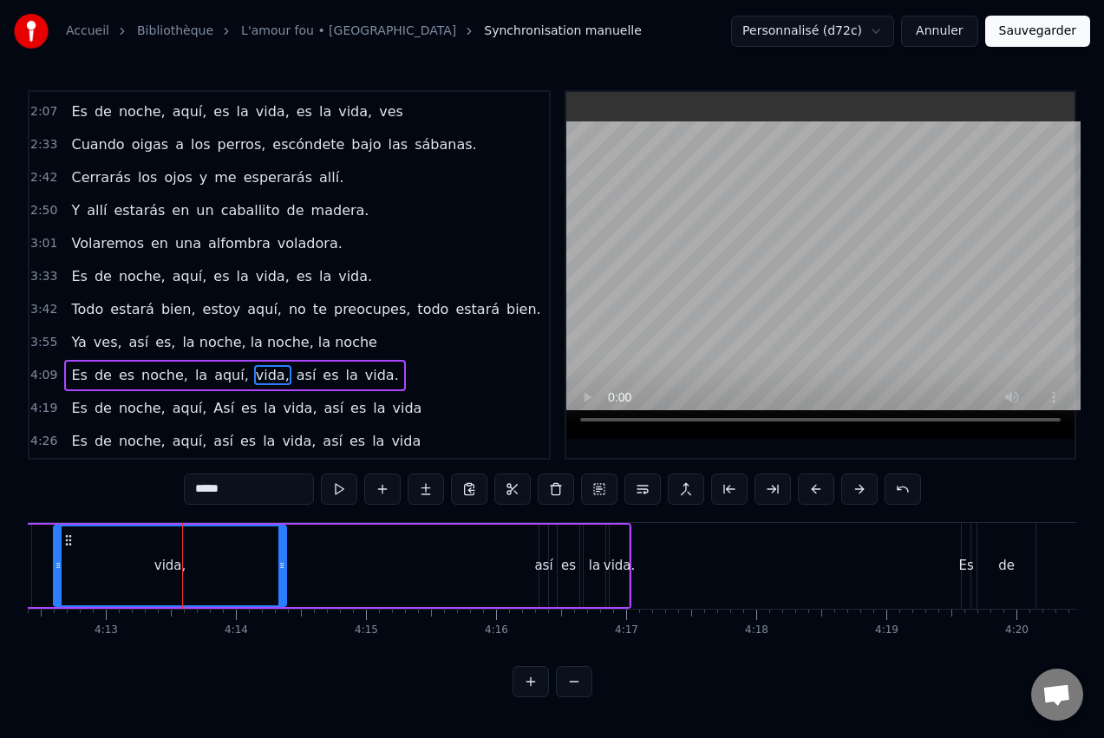
click at [623, 556] on div "vida." at bounding box center [620, 566] width 32 height 20
type input "*****"
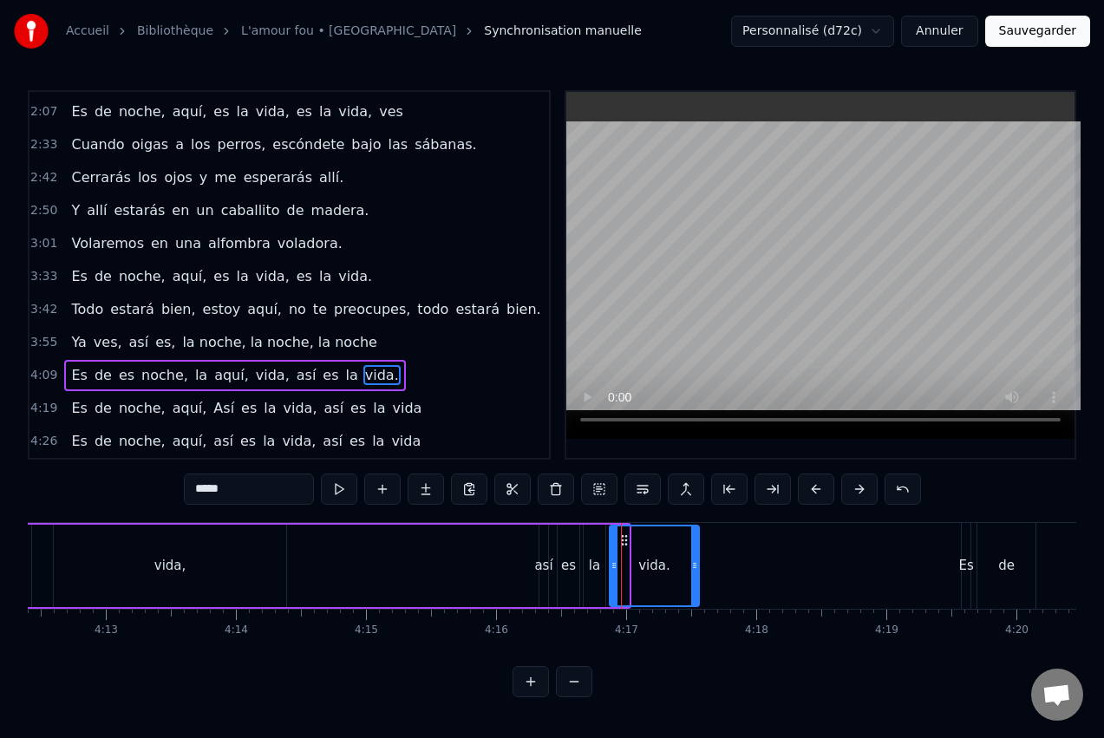
drag, startPoint x: 625, startPoint y: 551, endPoint x: 696, endPoint y: 558, distance: 70.6
click at [696, 558] on div at bounding box center [694, 565] width 7 height 79
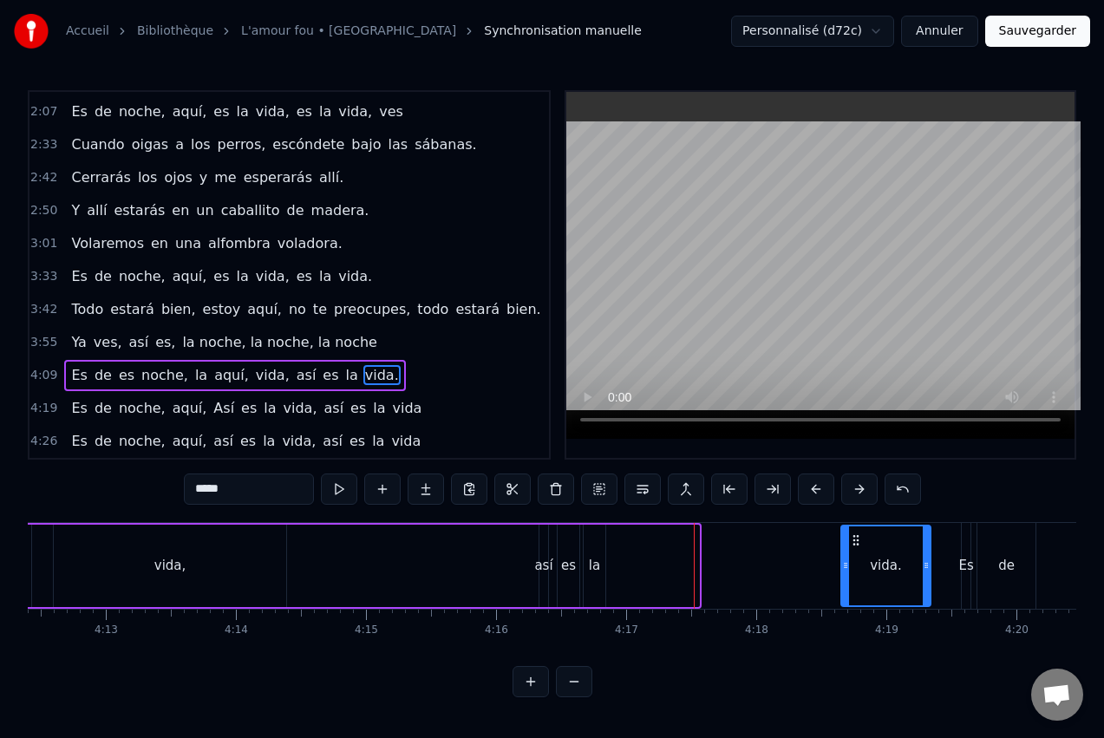
drag, startPoint x: 625, startPoint y: 538, endPoint x: 850, endPoint y: 564, distance: 227.0
click at [854, 564] on div "vida." at bounding box center [886, 565] width 88 height 79
click at [655, 559] on div "Es de es noche, la aquí, vida, así es la vida." at bounding box center [270, 566] width 1324 height 86
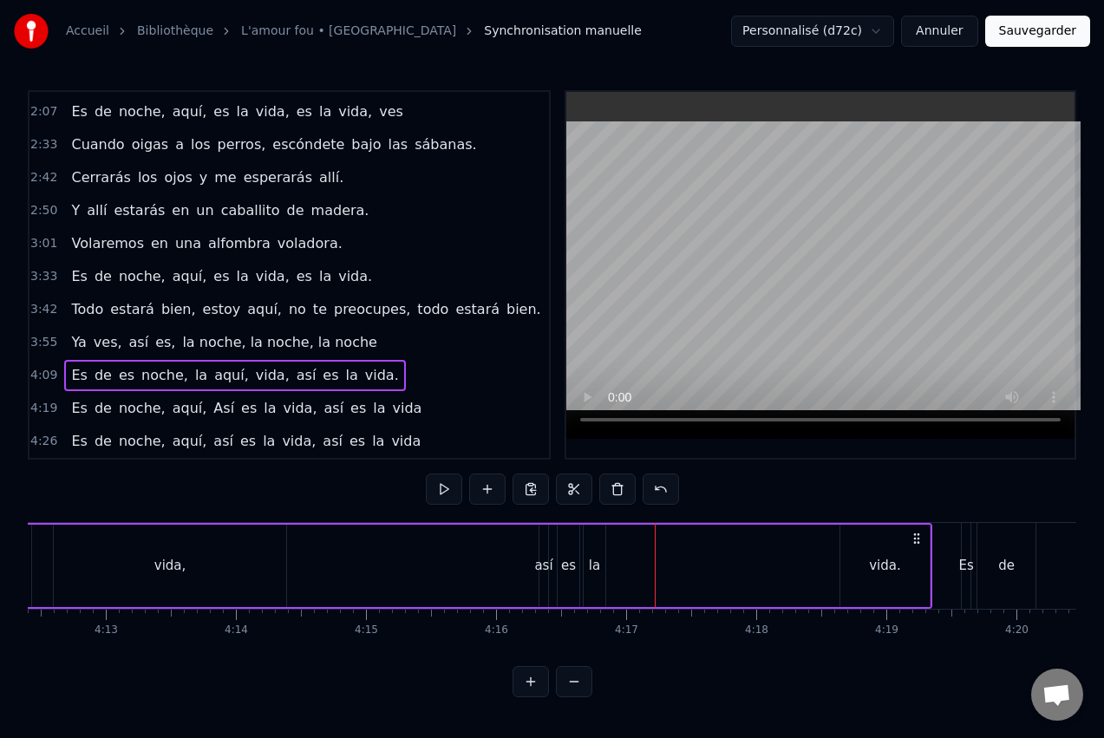
click at [601, 562] on div "la" at bounding box center [595, 566] width 22 height 82
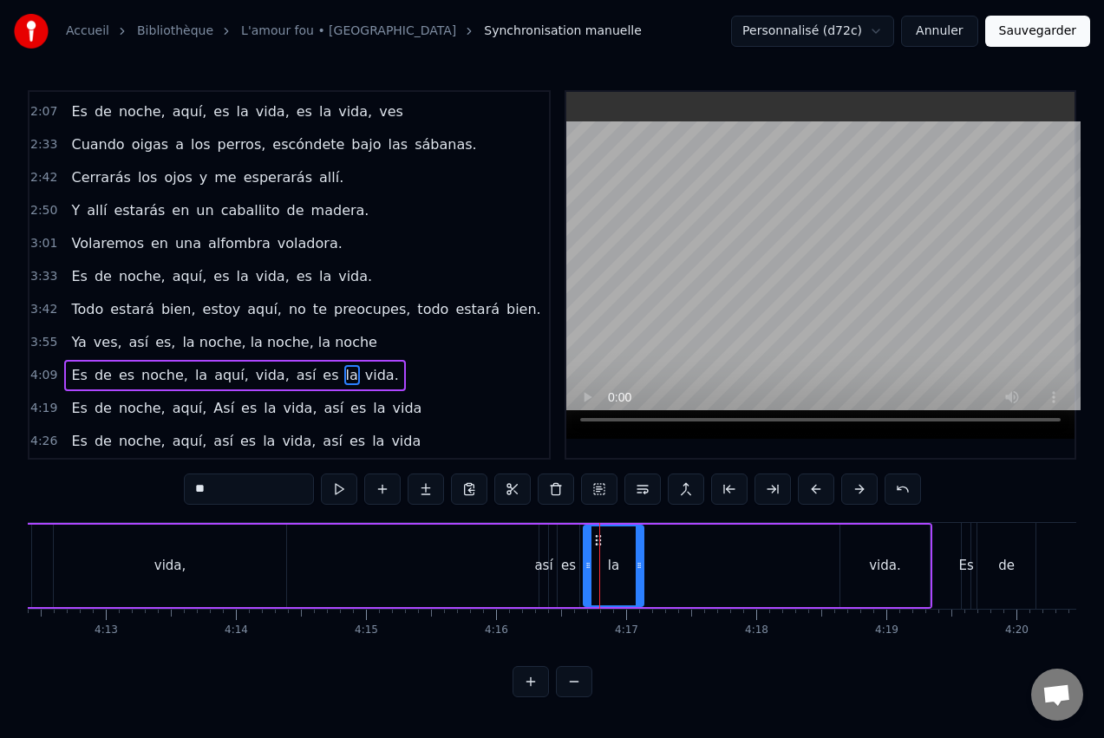
drag, startPoint x: 604, startPoint y: 540, endPoint x: 625, endPoint y: 546, distance: 22.5
click at [639, 546] on div at bounding box center [639, 565] width 7 height 79
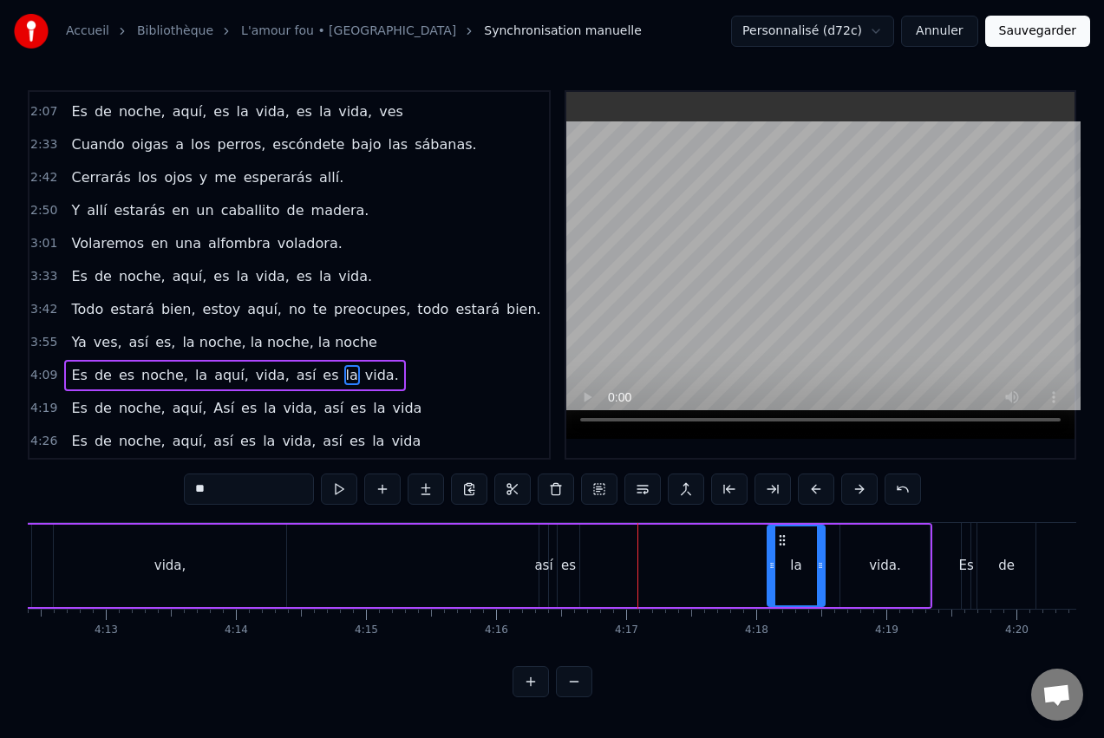
drag, startPoint x: 601, startPoint y: 538, endPoint x: 768, endPoint y: 561, distance: 168.2
click at [779, 563] on div "la" at bounding box center [796, 565] width 56 height 79
click at [573, 553] on div "es" at bounding box center [569, 566] width 22 height 82
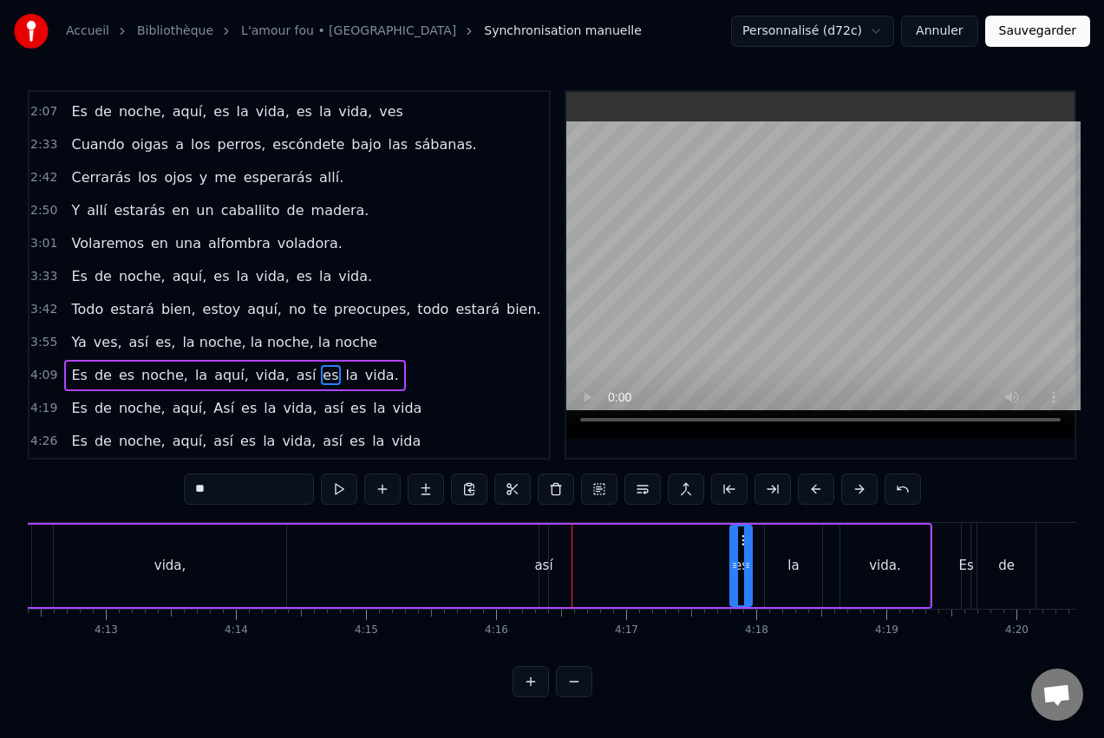
drag, startPoint x: 571, startPoint y: 537, endPoint x: 722, endPoint y: 561, distance: 152.9
click at [740, 560] on div "es" at bounding box center [741, 565] width 20 height 79
click at [545, 541] on div "así" at bounding box center [544, 566] width 9 height 82
drag, startPoint x: 553, startPoint y: 539, endPoint x: 720, endPoint y: 560, distance: 167.9
click at [720, 560] on div "Es de es noche, la aquí, vida, así es la vida." at bounding box center [270, 566] width 1324 height 86
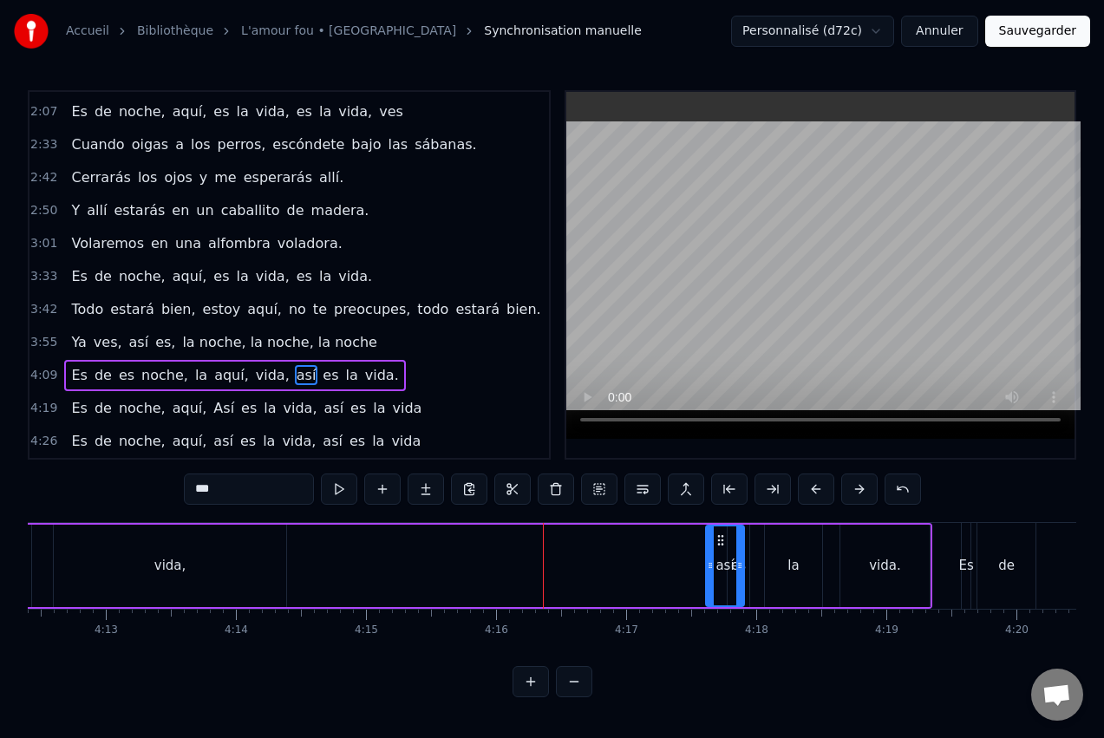
drag, startPoint x: 709, startPoint y: 553, endPoint x: 738, endPoint y: 569, distance: 33.4
click at [738, 569] on div at bounding box center [739, 565] width 7 height 79
drag, startPoint x: 716, startPoint y: 536, endPoint x: 696, endPoint y: 534, distance: 20.9
click at [696, 534] on icon at bounding box center [700, 540] width 14 height 14
click at [215, 549] on div "vida," at bounding box center [170, 566] width 232 height 82
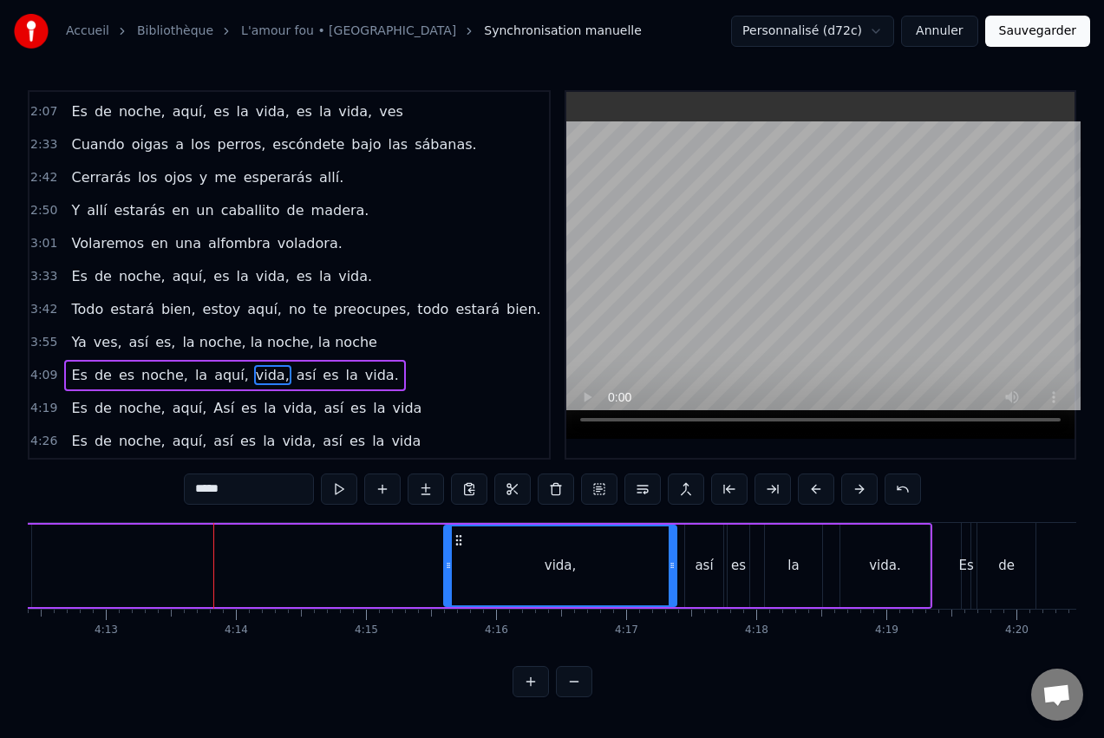
drag, startPoint x: 65, startPoint y: 532, endPoint x: 455, endPoint y: 546, distance: 390.6
click at [455, 546] on div "vida," at bounding box center [560, 565] width 231 height 79
drag, startPoint x: 449, startPoint y: 559, endPoint x: 601, endPoint y: 569, distance: 152.1
click at [601, 569] on icon at bounding box center [601, 566] width 7 height 14
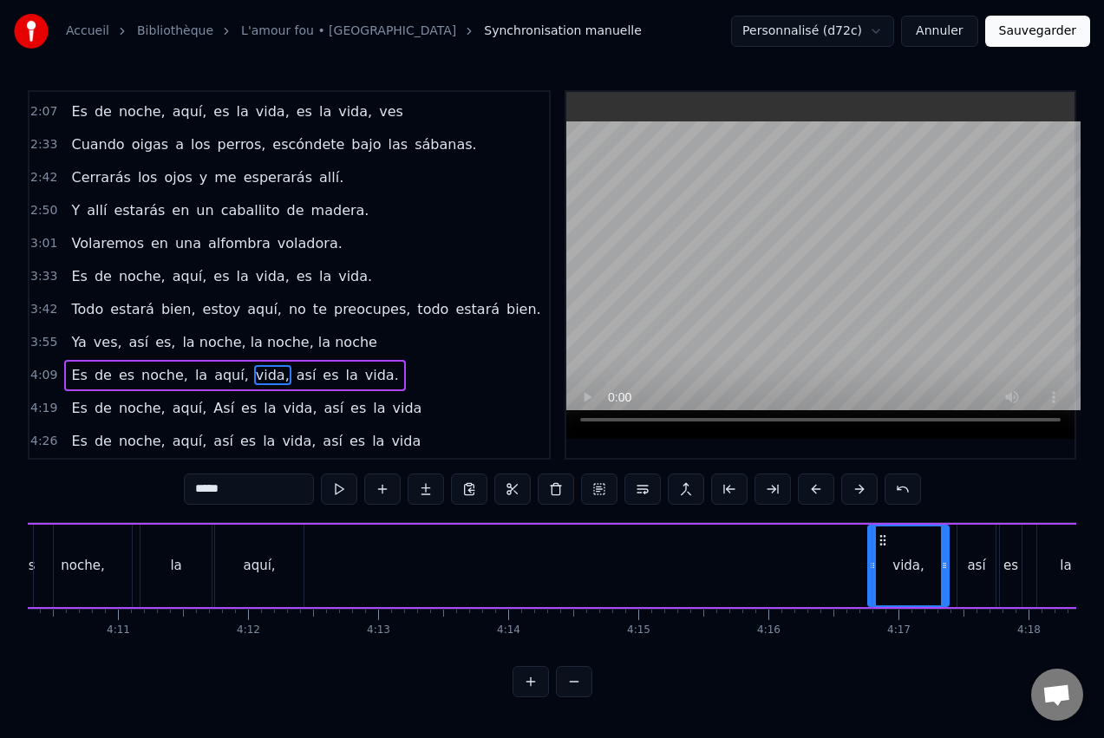
scroll to position [0, 32561]
click at [288, 563] on div "aquí," at bounding box center [264, 566] width 88 height 82
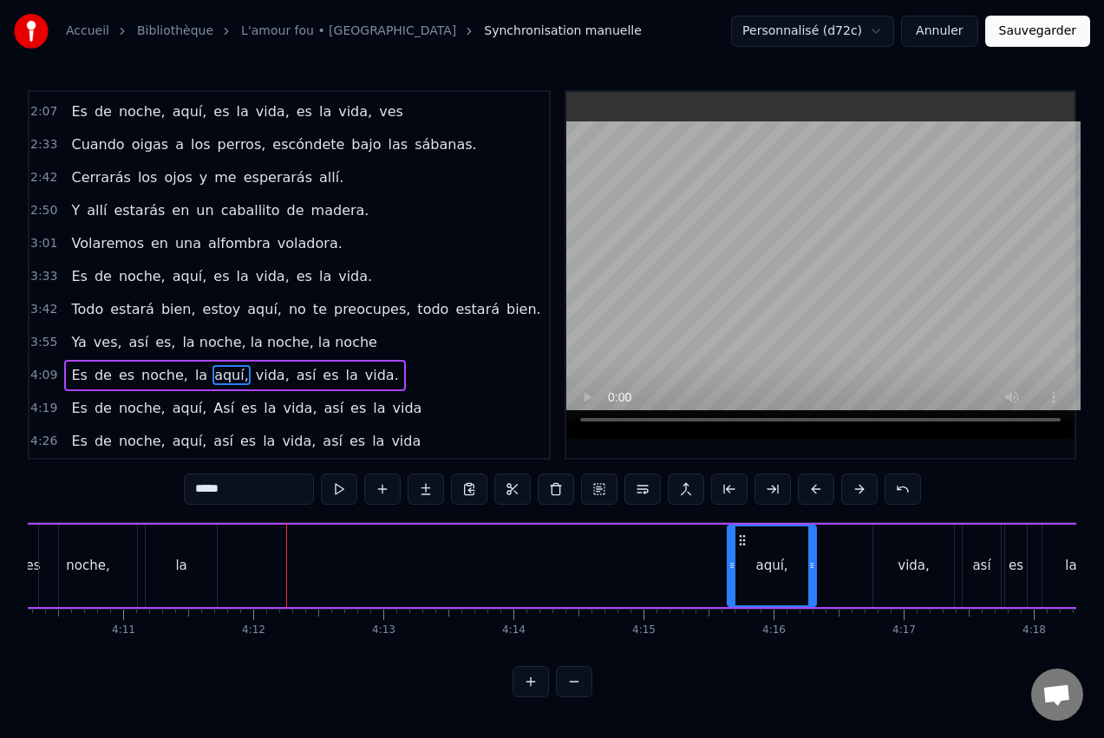
drag, startPoint x: 236, startPoint y: 538, endPoint x: 744, endPoint y: 566, distance: 509.1
click at [743, 566] on div "aquí," at bounding box center [772, 565] width 87 height 79
click at [199, 547] on div "la" at bounding box center [181, 566] width 71 height 82
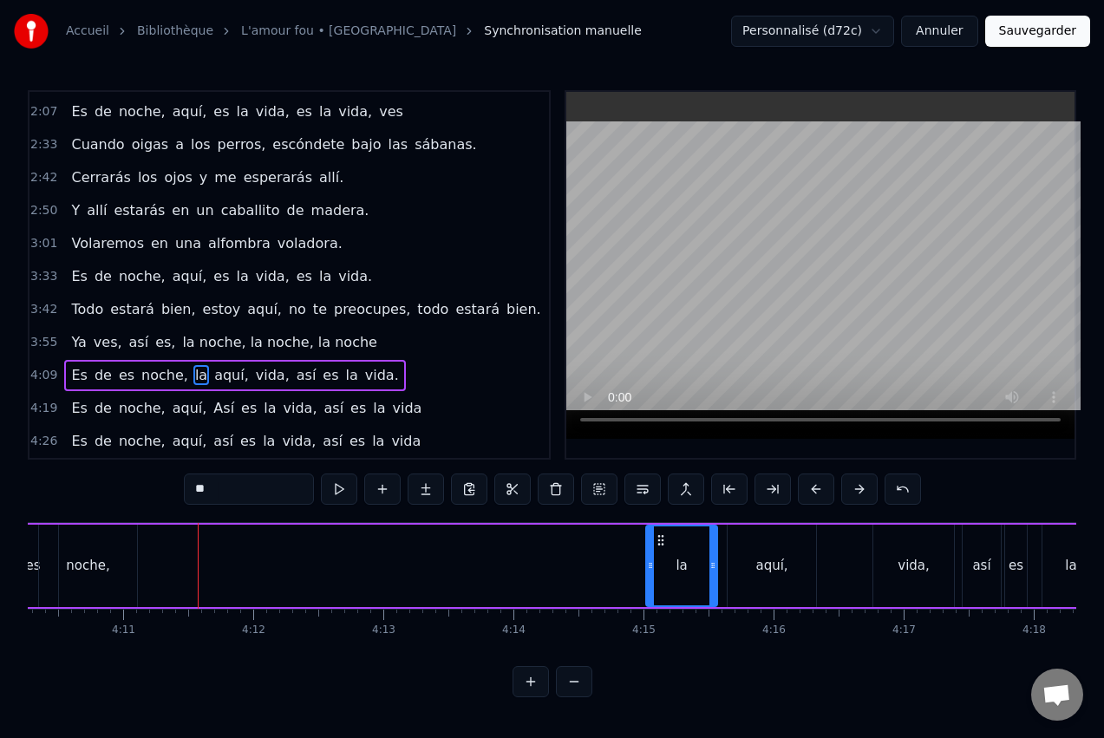
drag, startPoint x: 160, startPoint y: 540, endPoint x: 633, endPoint y: 587, distance: 475.0
click at [661, 592] on div "la" at bounding box center [681, 565] width 69 height 79
click at [103, 564] on div "noche," at bounding box center [87, 566] width 43 height 20
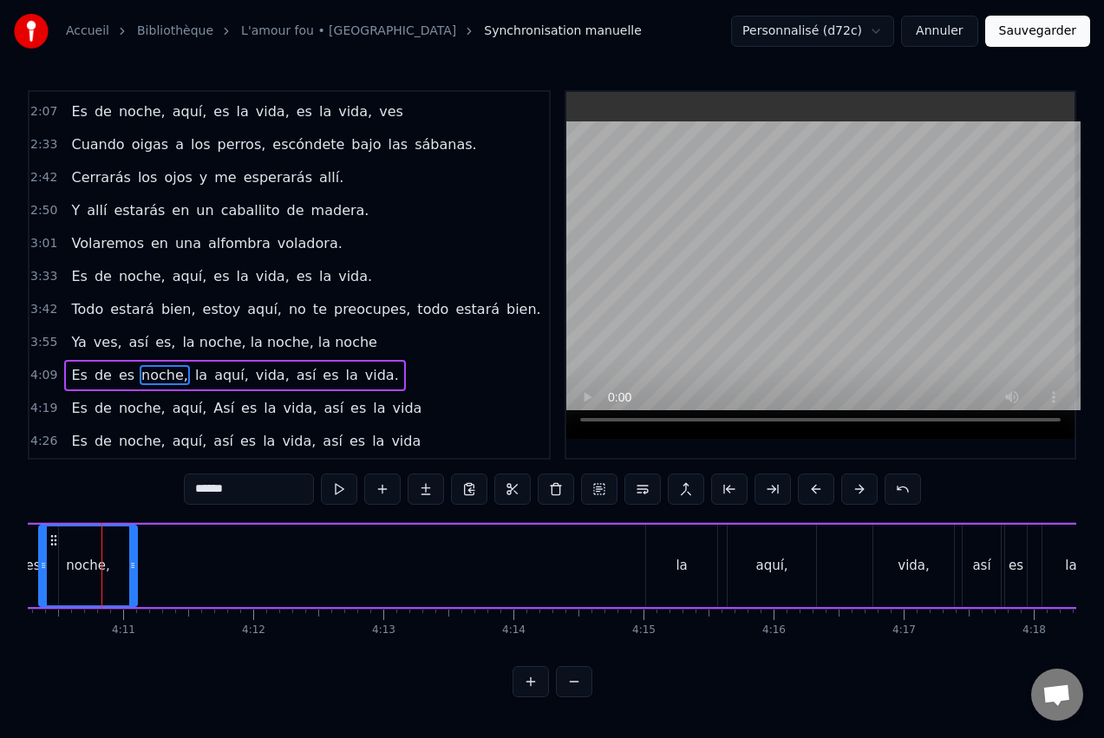
scroll to position [0, 32548]
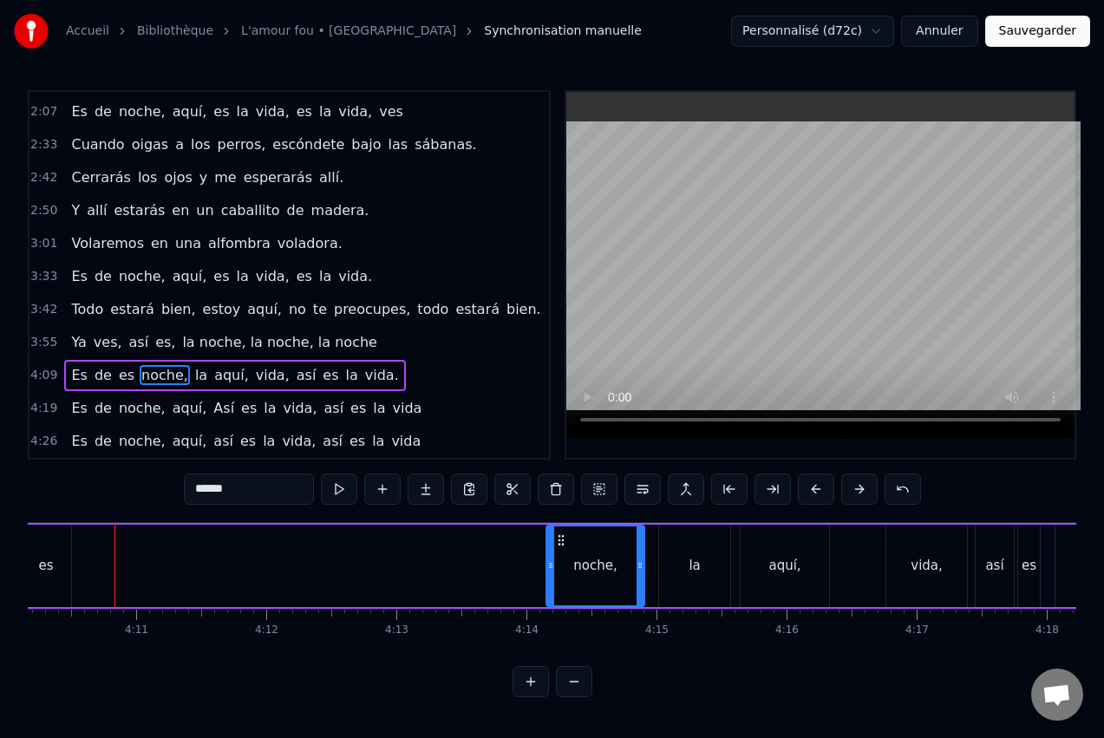
drag, startPoint x: 68, startPoint y: 535, endPoint x: 554, endPoint y: 569, distance: 487.8
click at [564, 570] on div "noche," at bounding box center [595, 565] width 96 height 79
click at [55, 550] on div "es" at bounding box center [46, 566] width 50 height 82
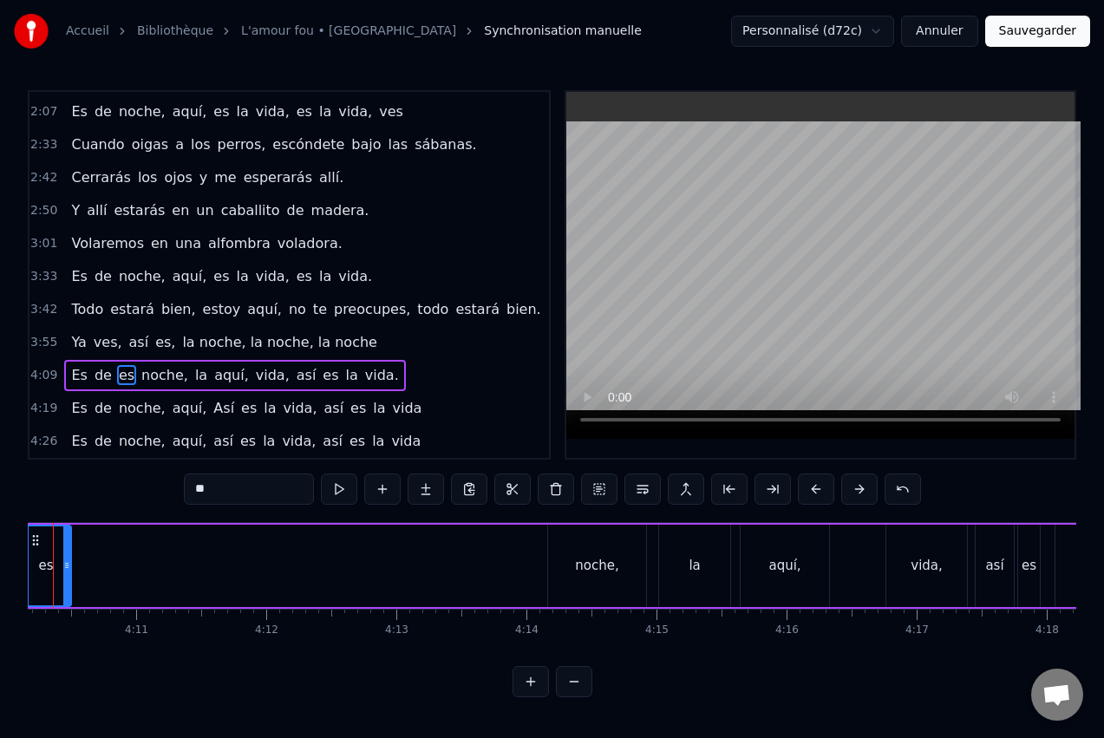
scroll to position [0, 32486]
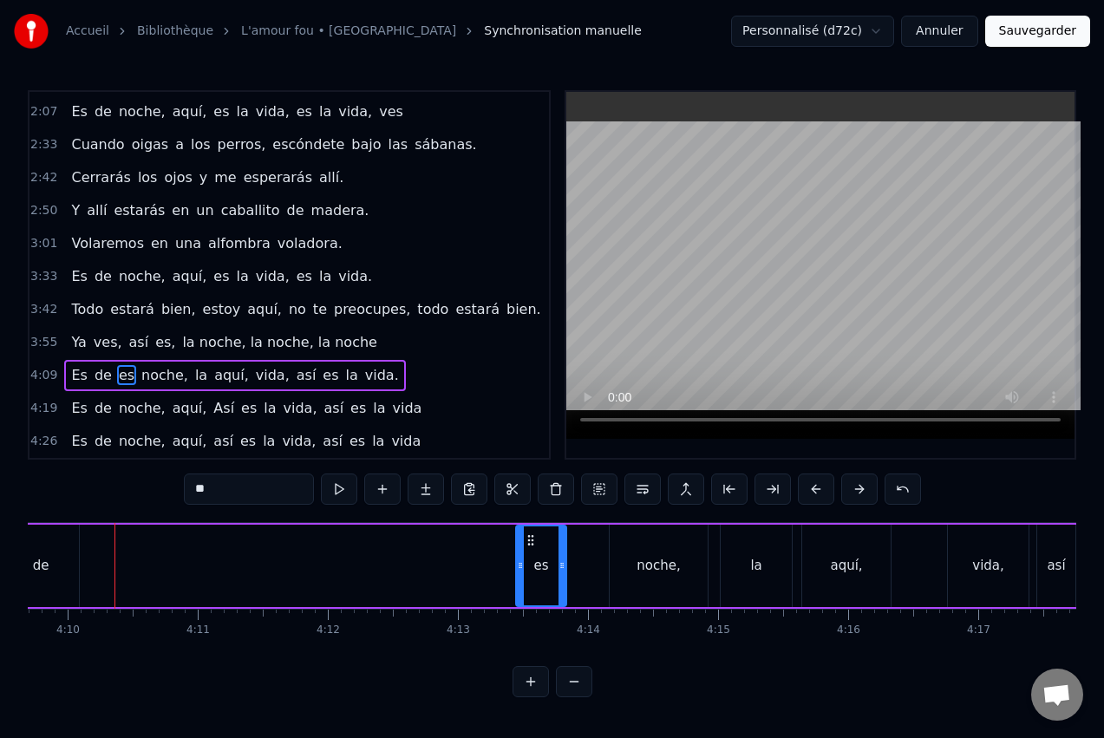
drag, startPoint x: 98, startPoint y: 537, endPoint x: 532, endPoint y: 567, distance: 434.7
click at [532, 567] on div "es" at bounding box center [541, 565] width 49 height 79
click at [56, 557] on div "de" at bounding box center [41, 566] width 76 height 82
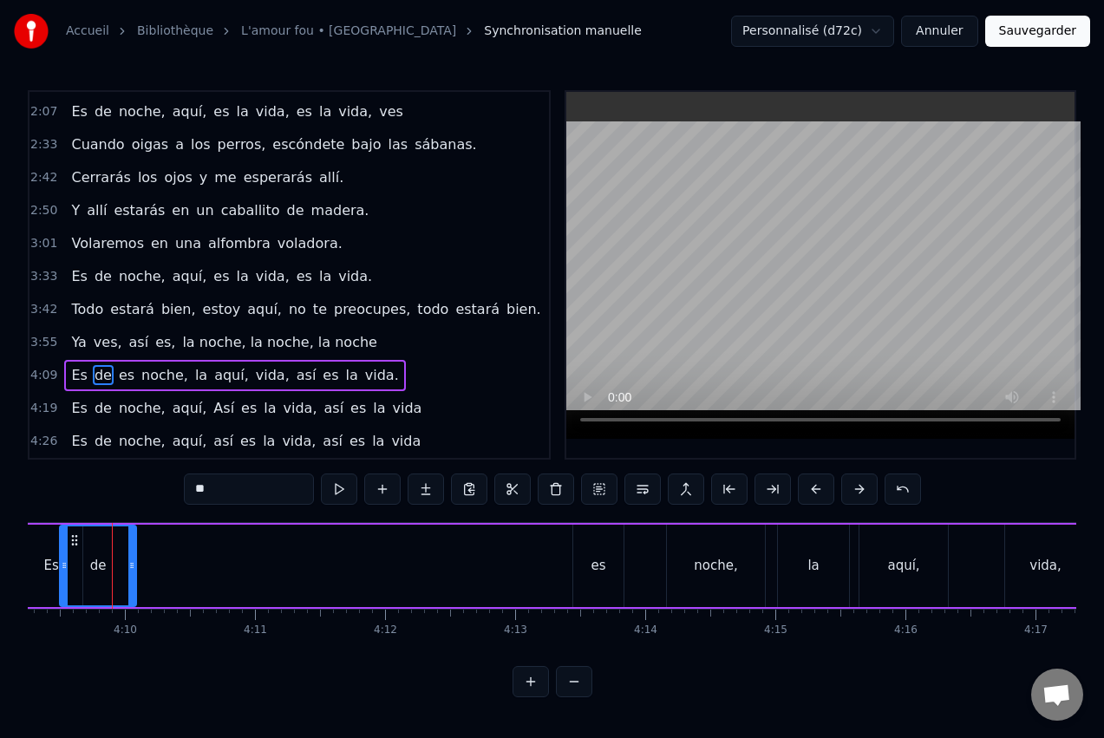
scroll to position [0, 32426]
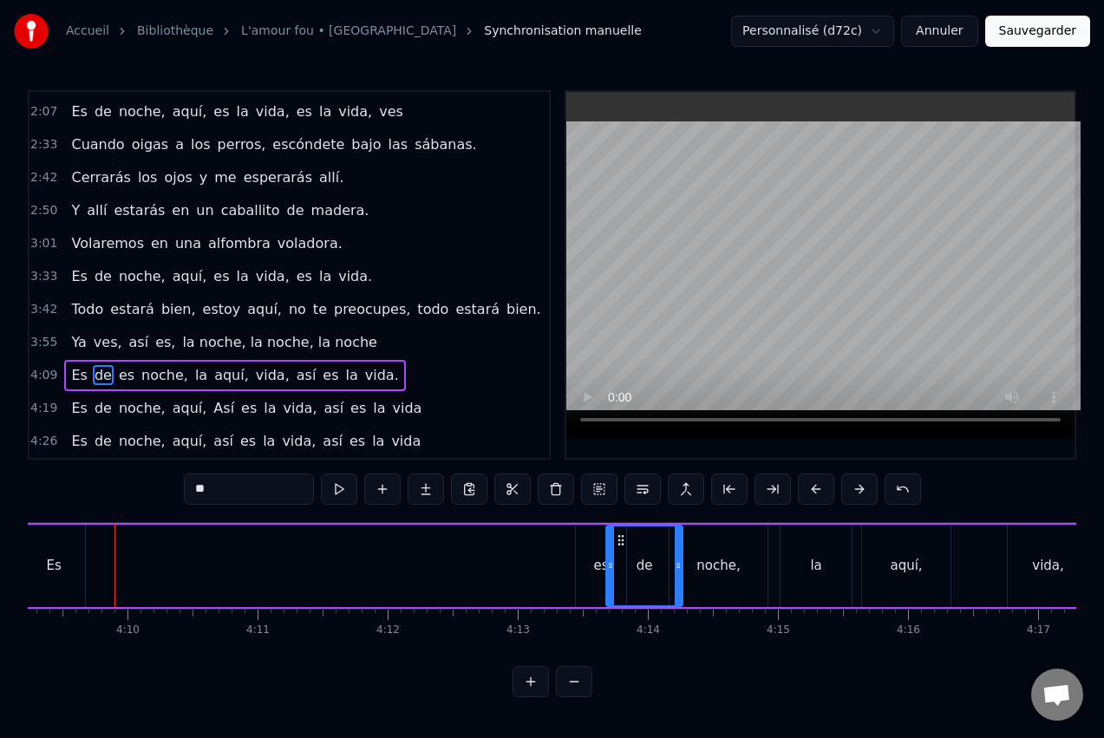
drag, startPoint x: 78, startPoint y: 536, endPoint x: 622, endPoint y: 592, distance: 546.7
click at [62, 571] on div "Es" at bounding box center [54, 566] width 62 height 82
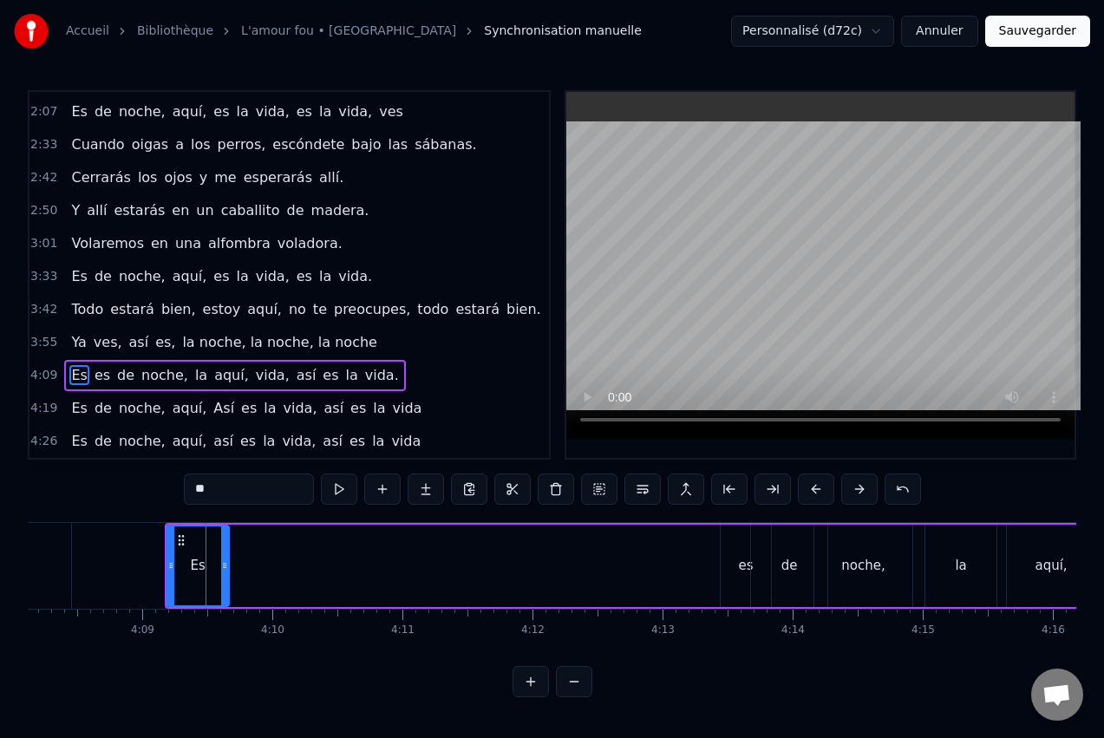
scroll to position [0, 32278]
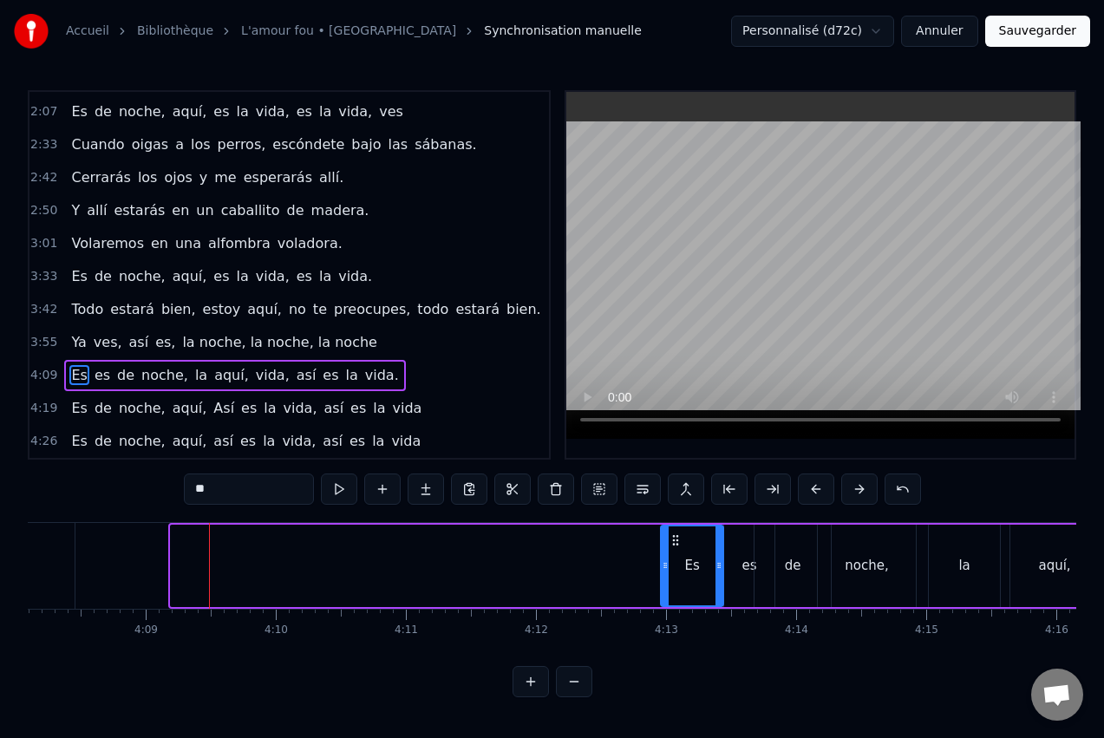
drag, startPoint x: 92, startPoint y: 536, endPoint x: 677, endPoint y: 562, distance: 585.2
click at [677, 562] on div "Es" at bounding box center [692, 565] width 61 height 79
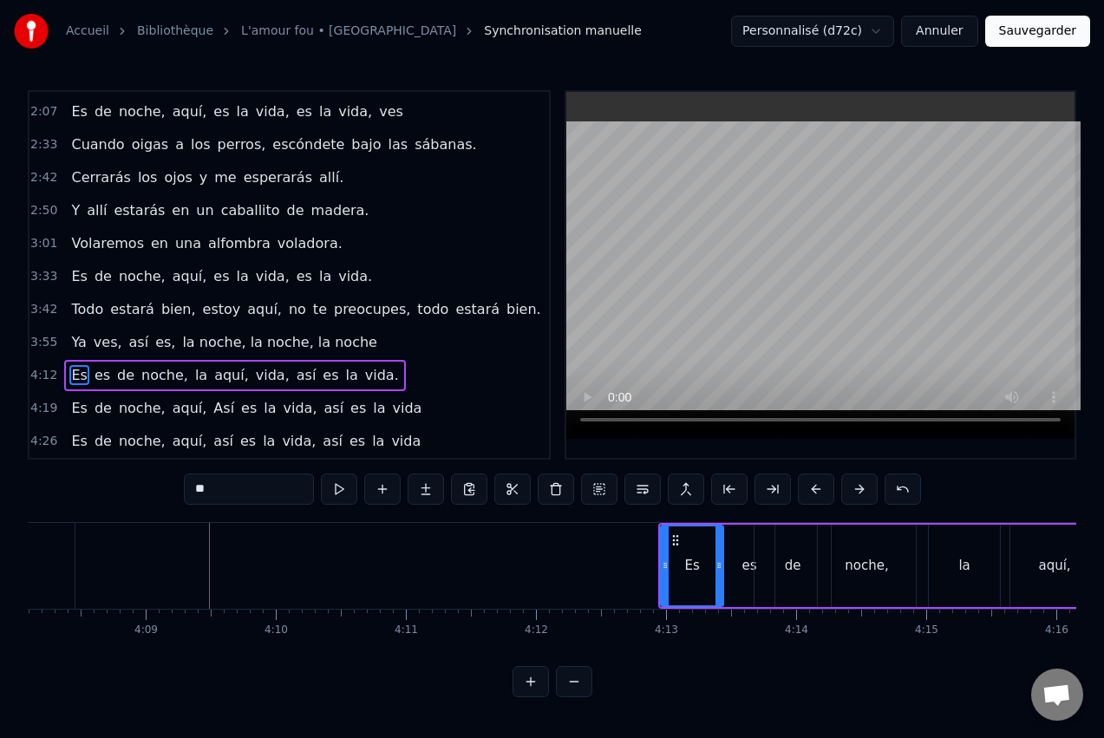
click at [749, 556] on div "es" at bounding box center [749, 566] width 15 height 20
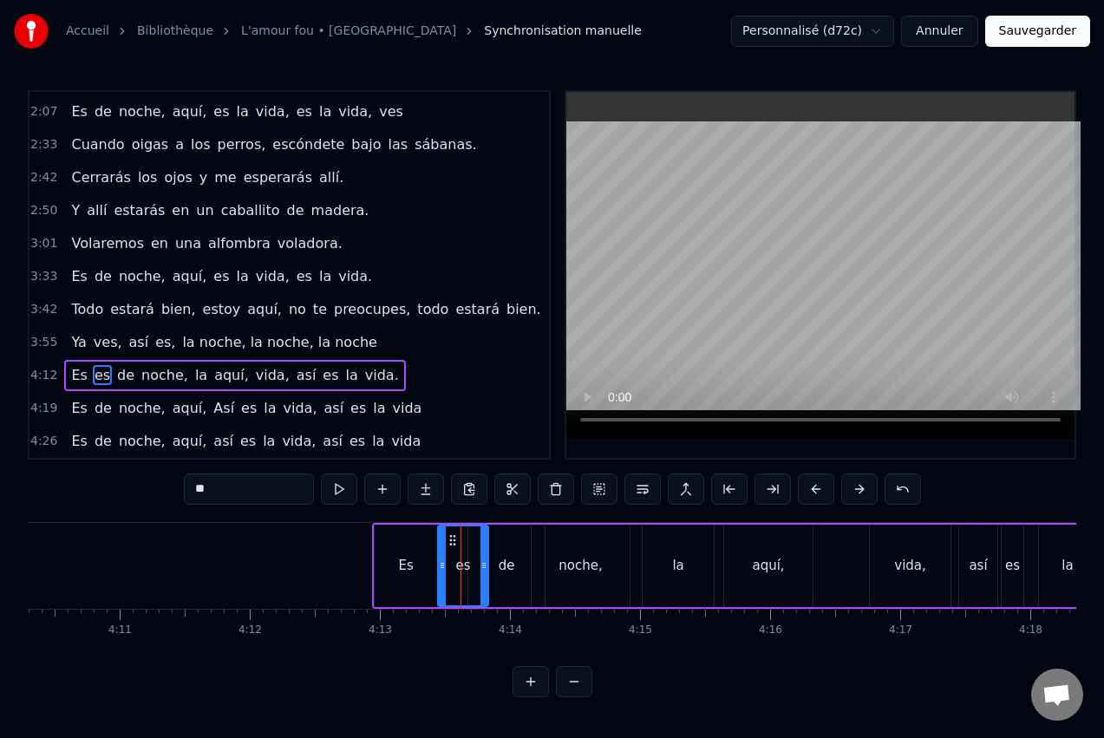
scroll to position [0, 32625]
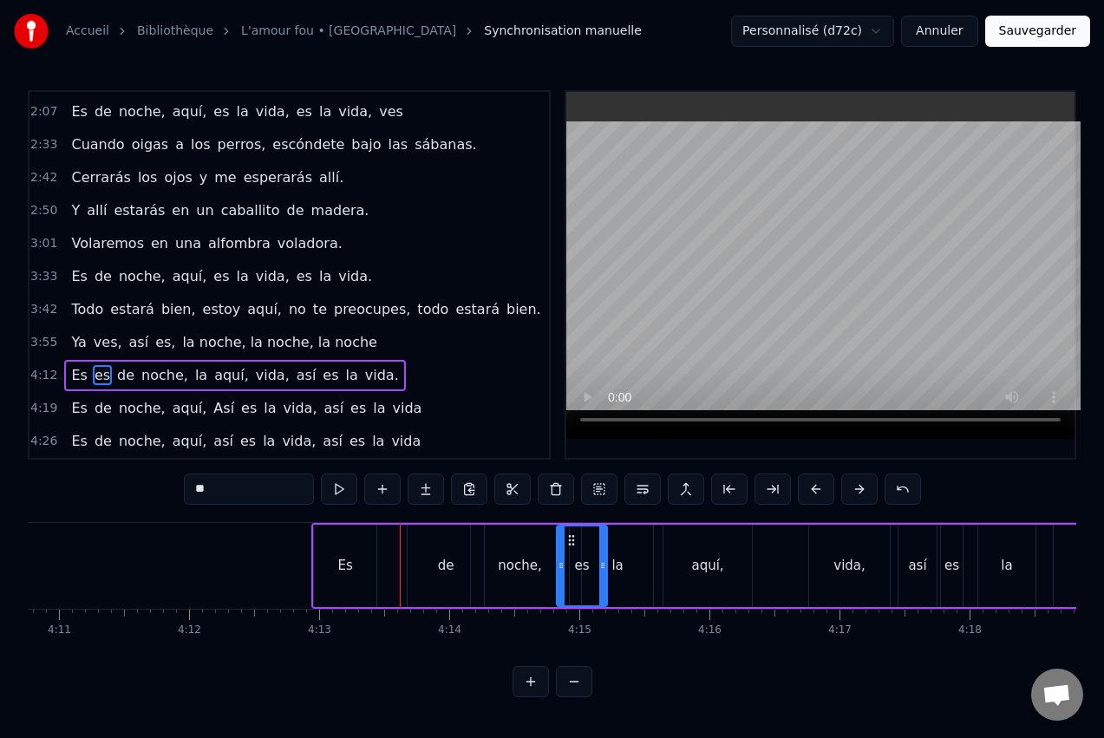
drag, startPoint x: 392, startPoint y: 538, endPoint x: 572, endPoint y: 546, distance: 179.7
click at [628, 548] on div "la" at bounding box center [617, 566] width 71 height 82
type input "**"
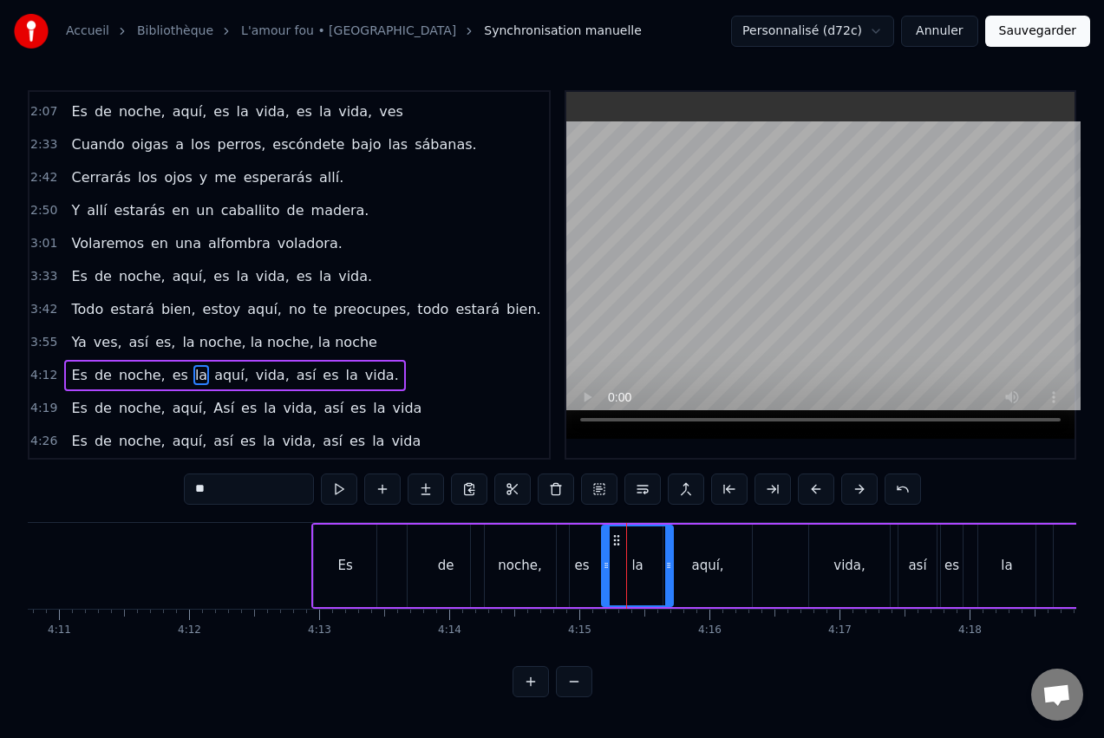
drag, startPoint x: 597, startPoint y: 539, endPoint x: 617, endPoint y: 535, distance: 20.2
click at [617, 535] on icon at bounding box center [617, 540] width 14 height 14
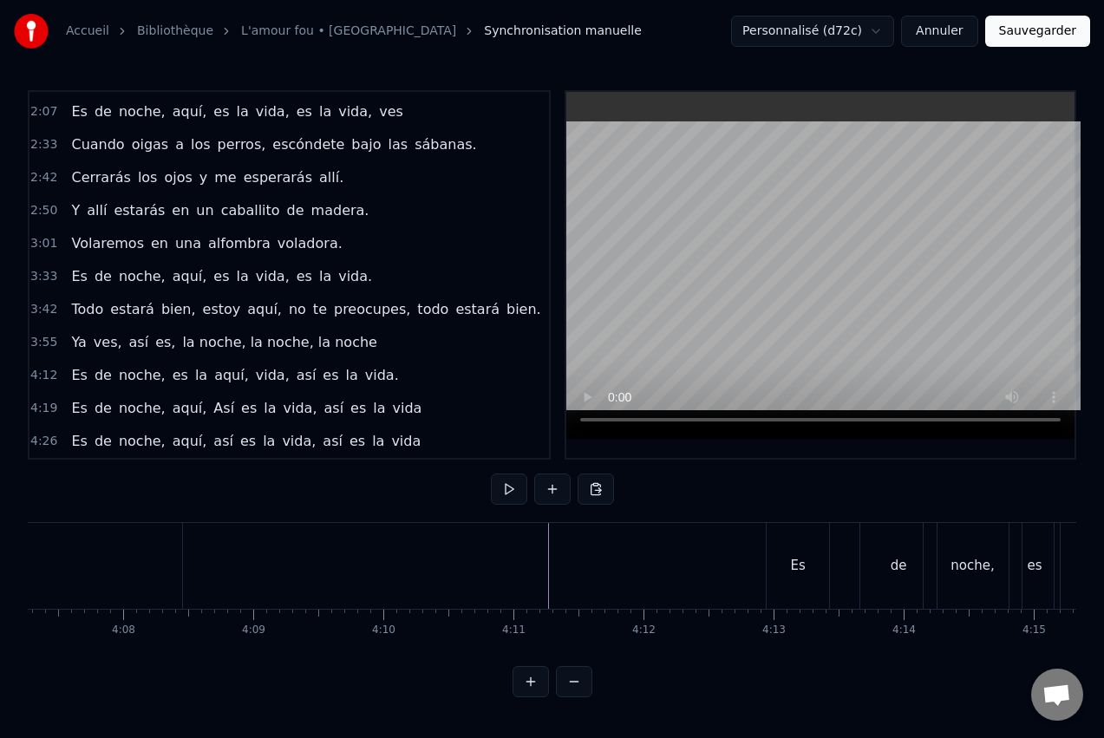
scroll to position [0, 32158]
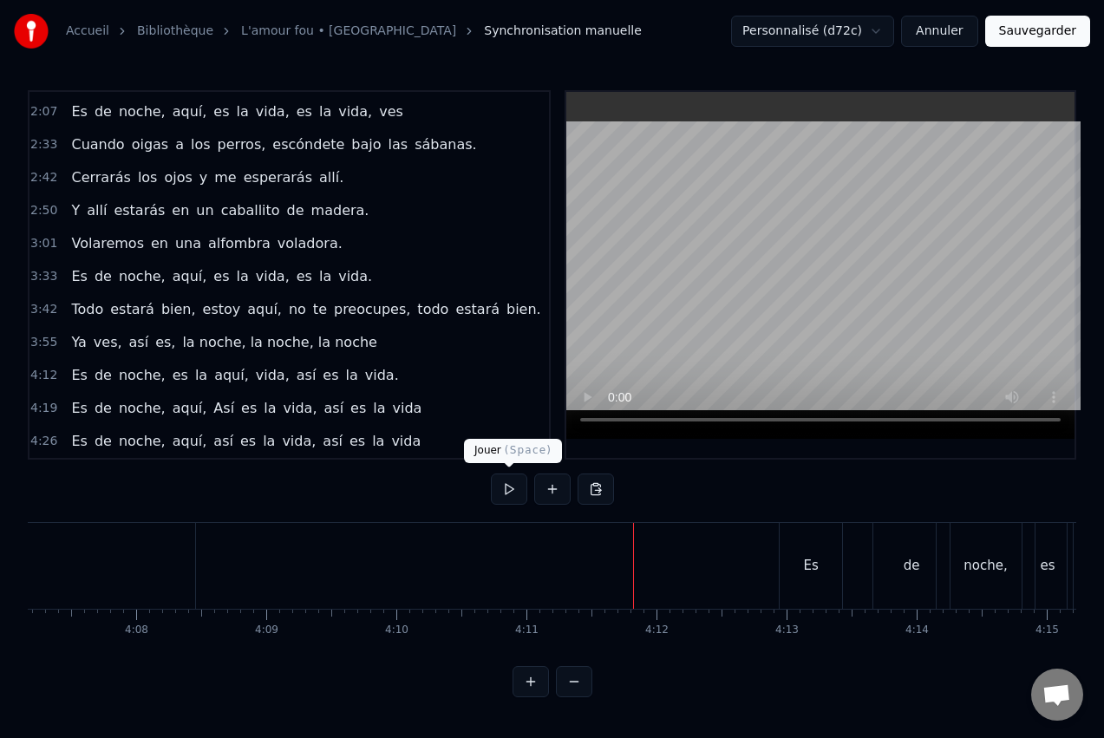
click at [512, 489] on button at bounding box center [509, 489] width 36 height 31
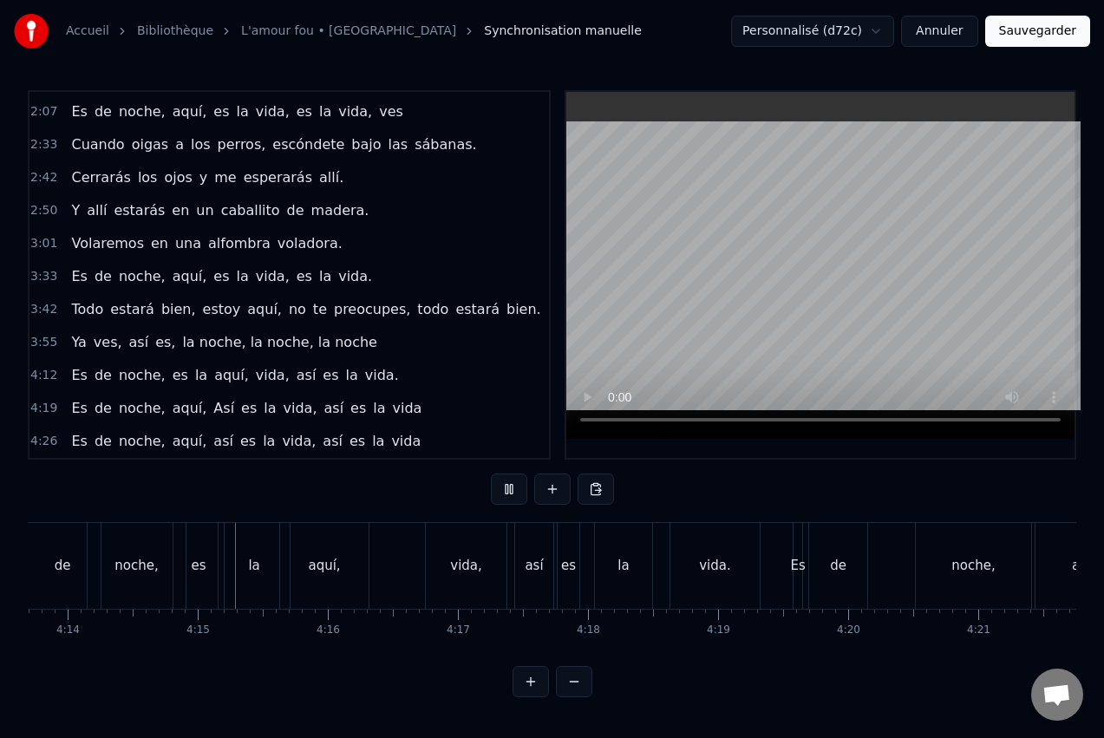
scroll to position [0, 33053]
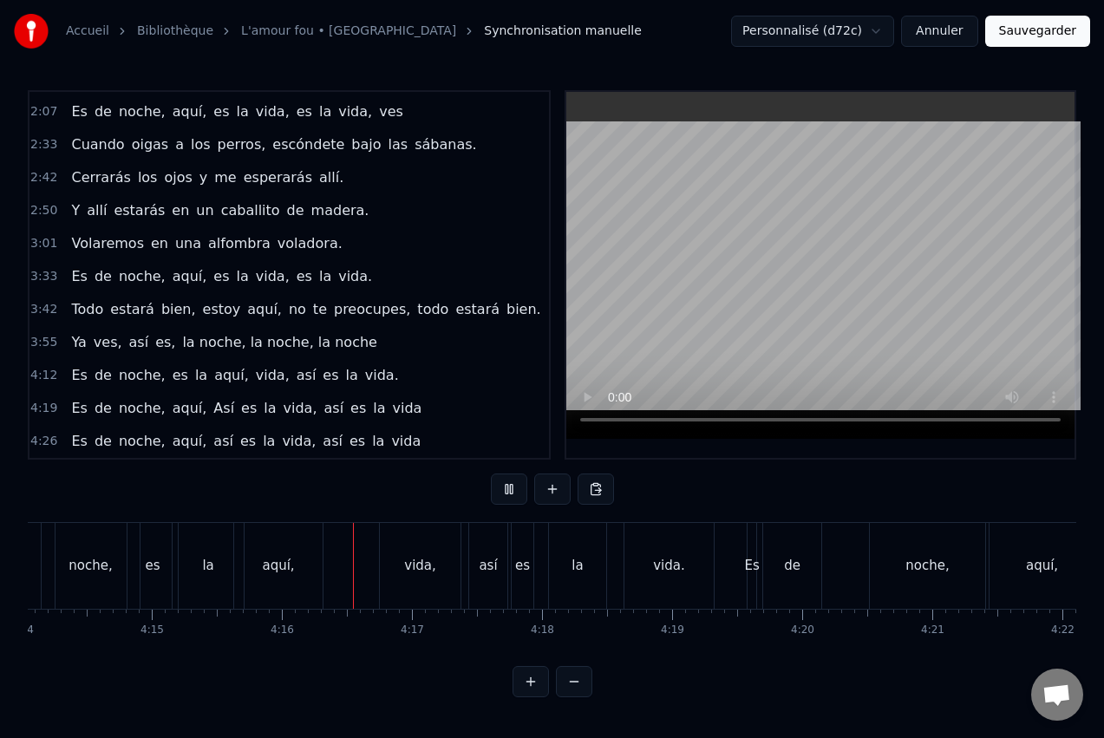
click at [516, 485] on button at bounding box center [509, 489] width 36 height 31
click at [579, 687] on button at bounding box center [574, 681] width 36 height 31
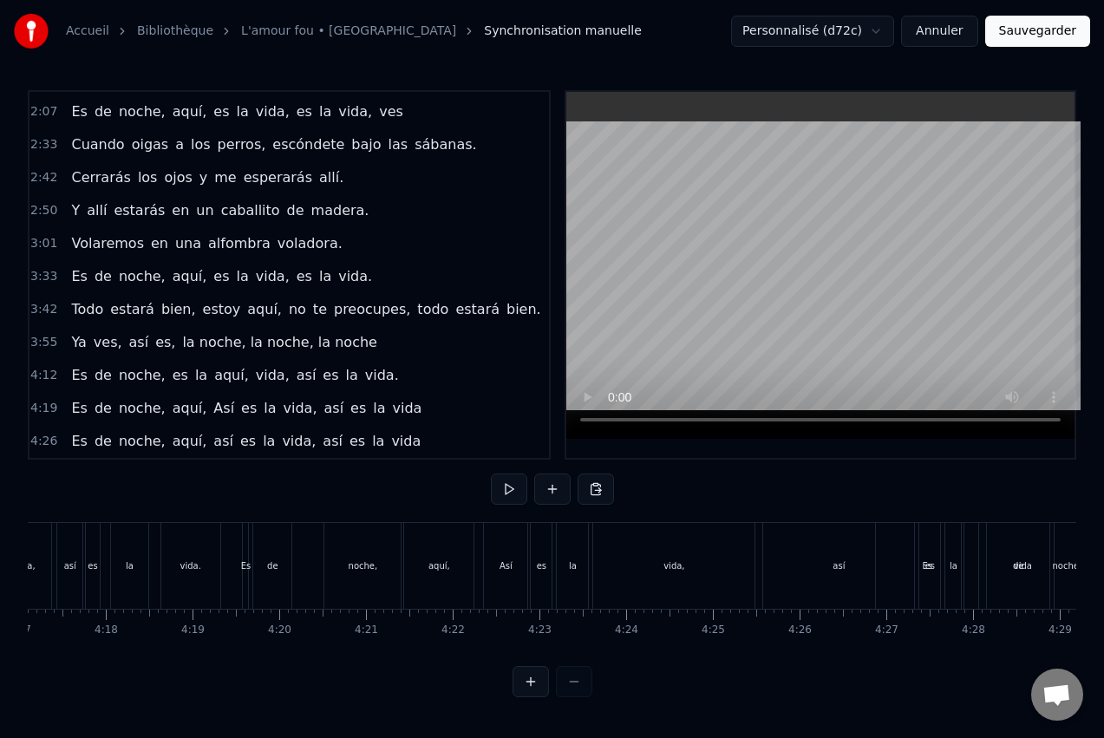
scroll to position [0, 22177]
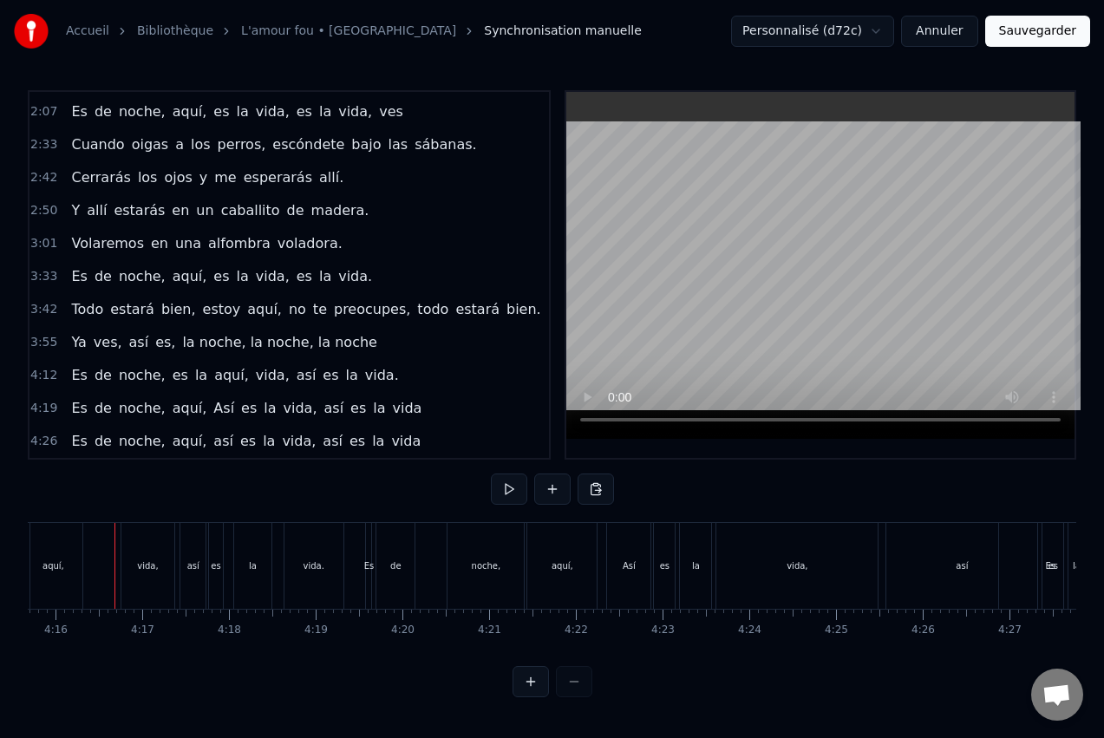
click at [579, 697] on div at bounding box center [553, 681] width 80 height 31
click at [576, 697] on div at bounding box center [553, 681] width 80 height 31
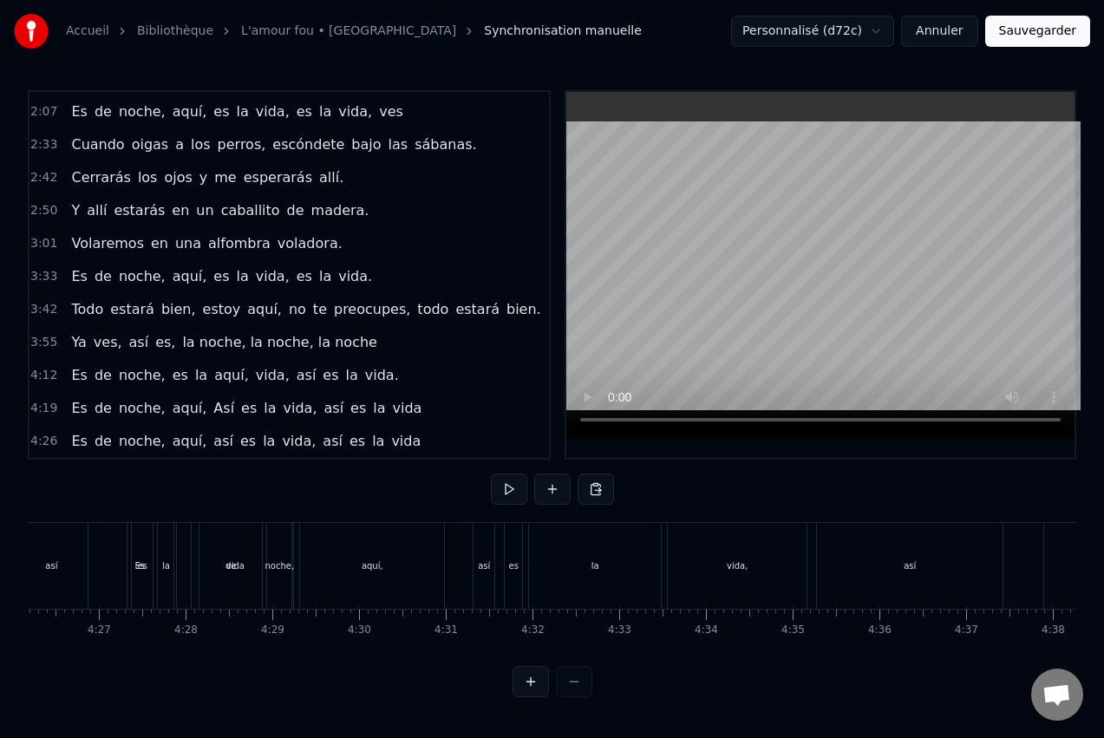
scroll to position [0, 23144]
drag, startPoint x: 611, startPoint y: 571, endPoint x: 643, endPoint y: 571, distance: 32.1
click at [644, 571] on div "así" at bounding box center [567, 566] width 186 height 86
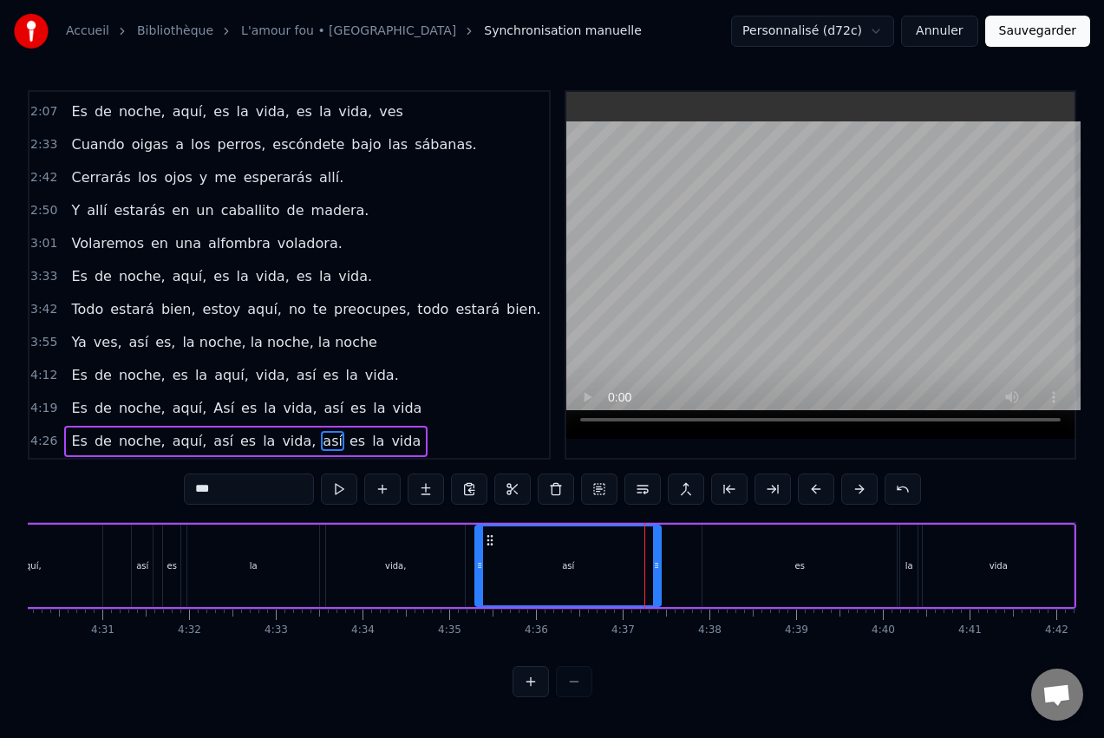
click at [396, 567] on div "vida," at bounding box center [395, 565] width 21 height 13
type input "*****"
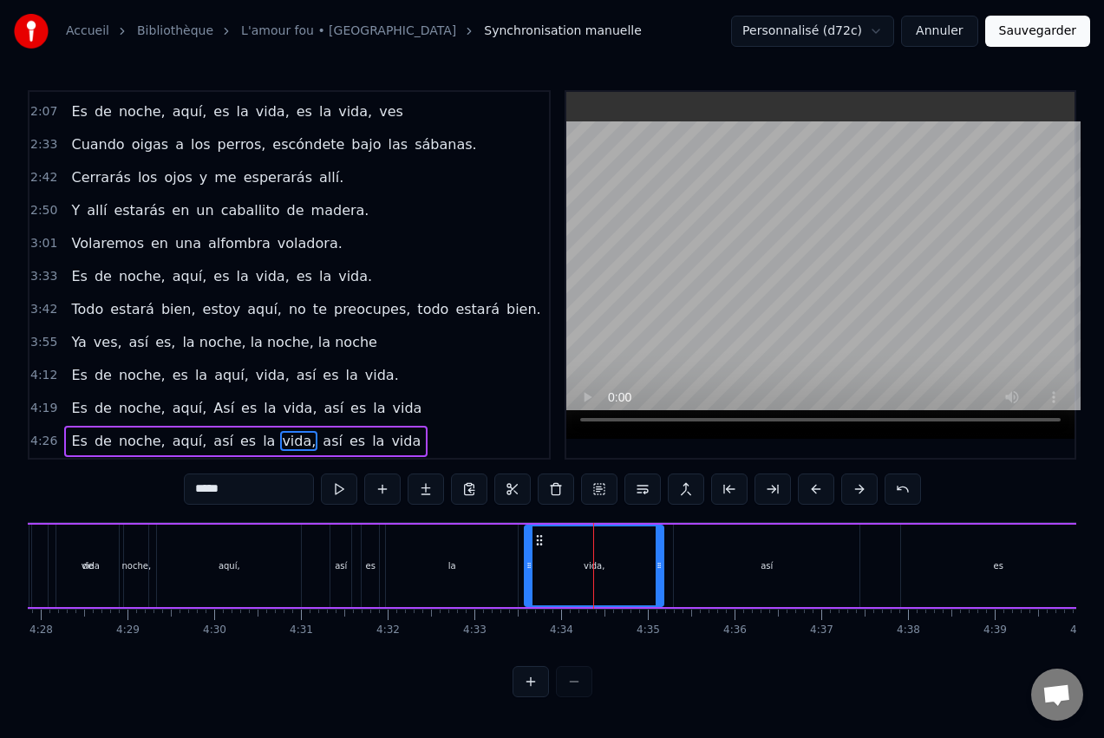
scroll to position [0, 23223]
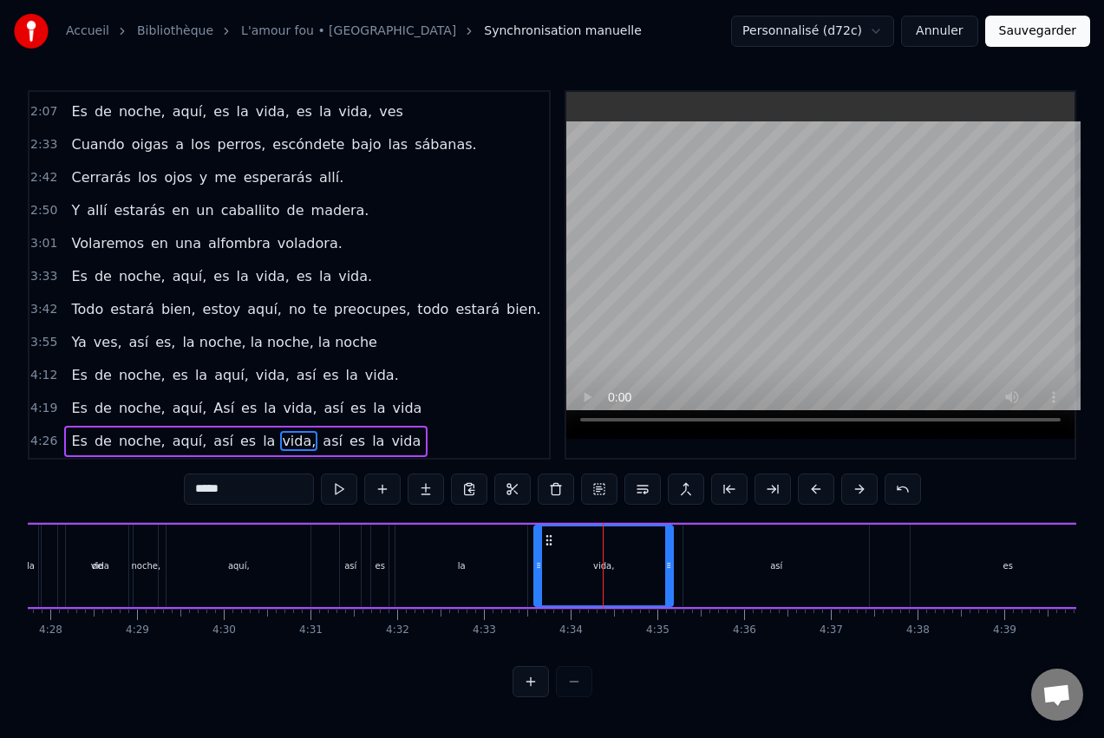
click at [82, 372] on div "Es de noche, es la aquí, vida, así es la vida." at bounding box center [234, 375] width 341 height 31
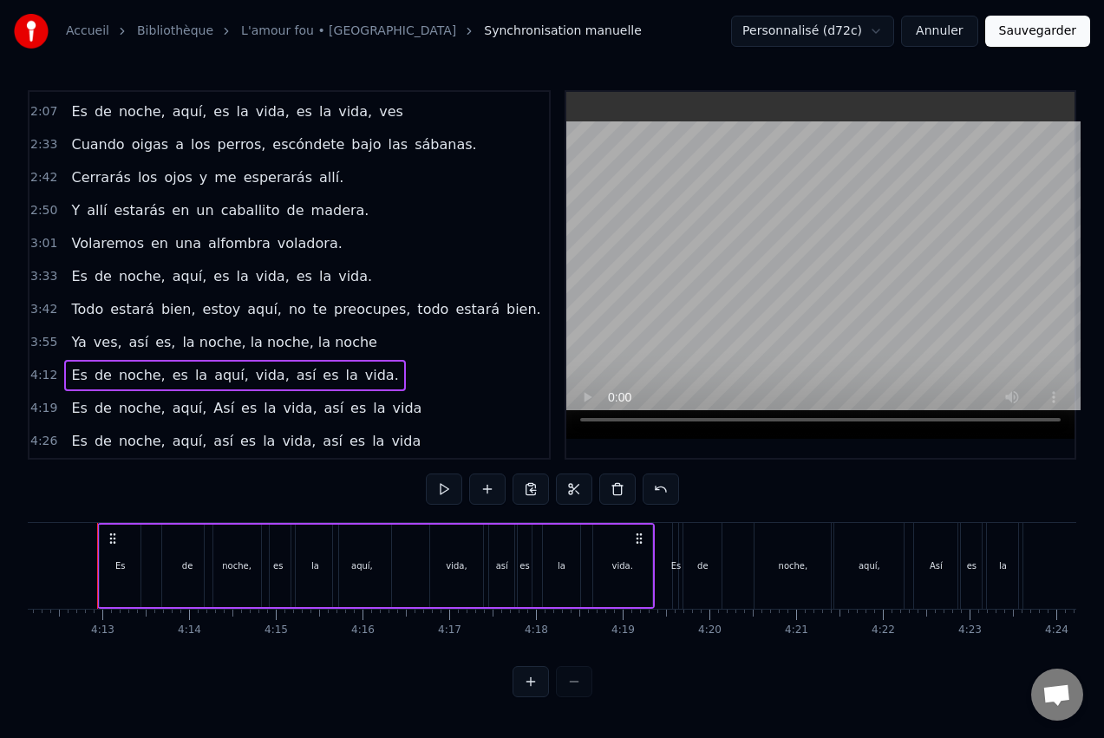
scroll to position [0, 21852]
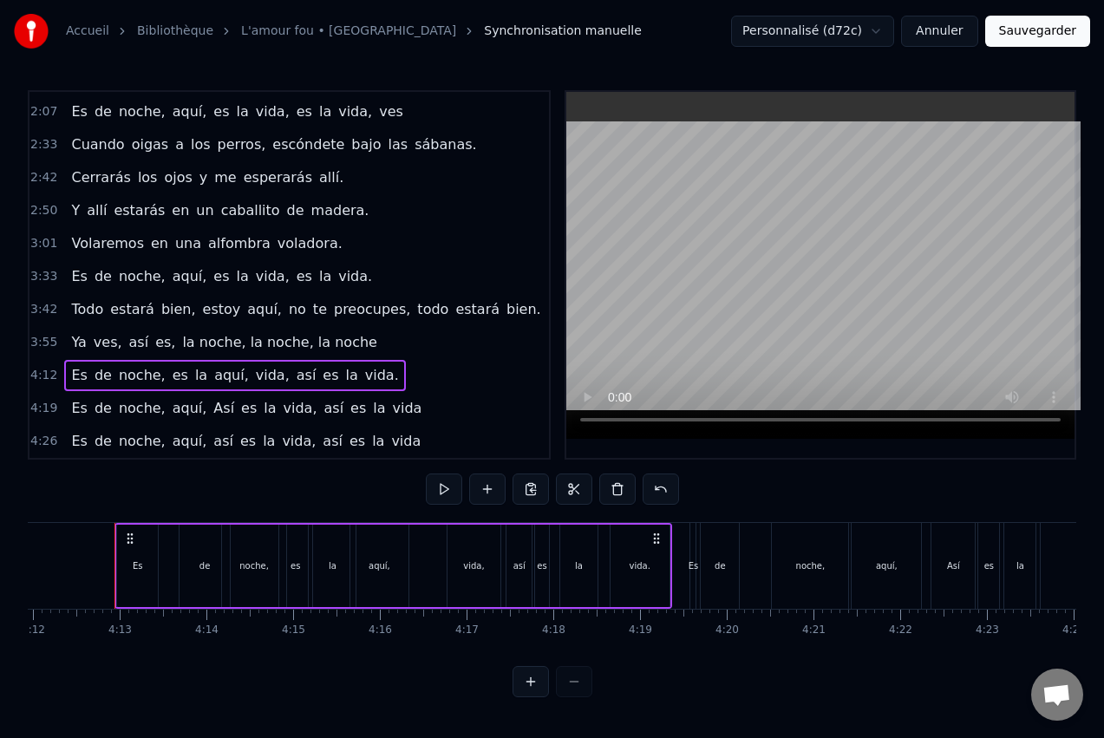
click at [69, 373] on span "Es" at bounding box center [78, 375] width 19 height 20
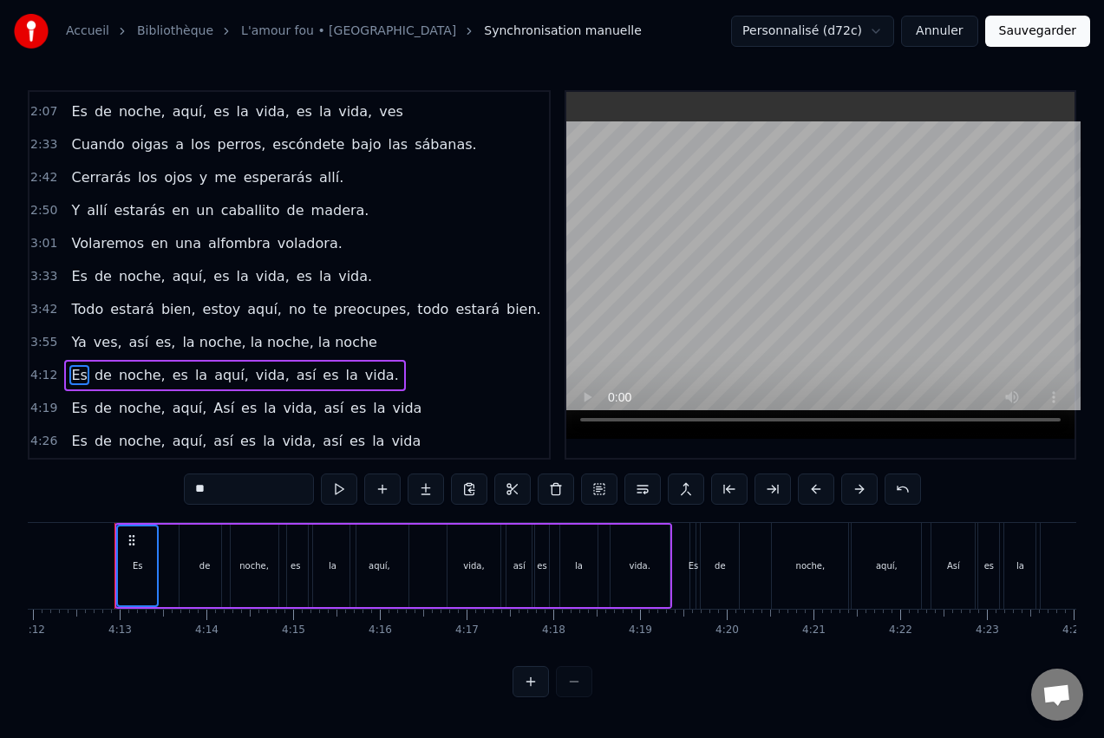
click at [670, 559] on div "Es de noche, es la aquí, vida, así es la vida." at bounding box center [393, 566] width 558 height 86
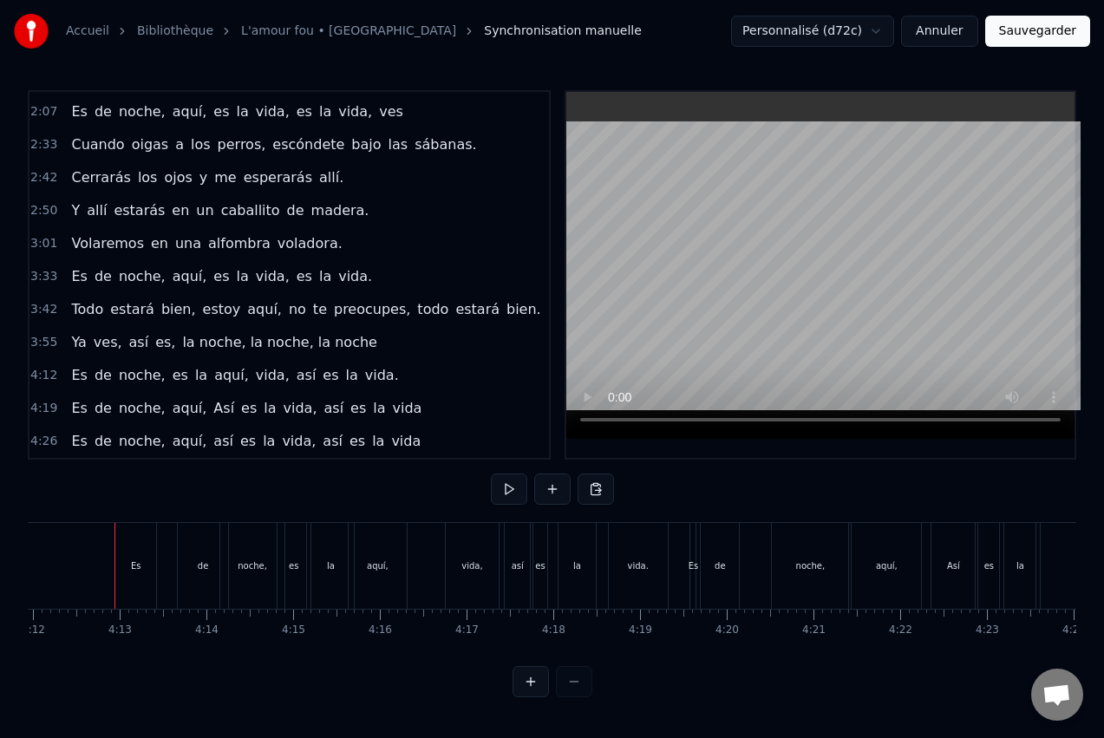
click at [651, 562] on div "vida." at bounding box center [638, 566] width 59 height 86
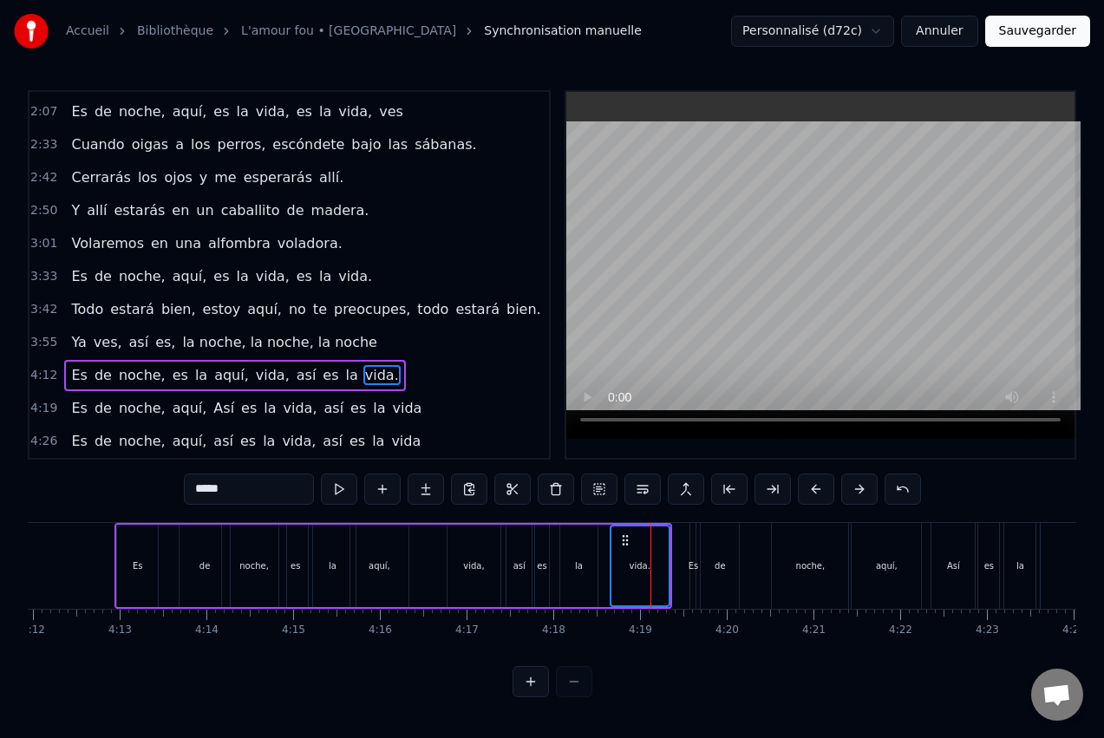
drag, startPoint x: 118, startPoint y: 545, endPoint x: 217, endPoint y: 551, distance: 99.1
click at [217, 551] on div "Es de noche, es la aquí, vida, así es la vida." at bounding box center [393, 566] width 558 height 86
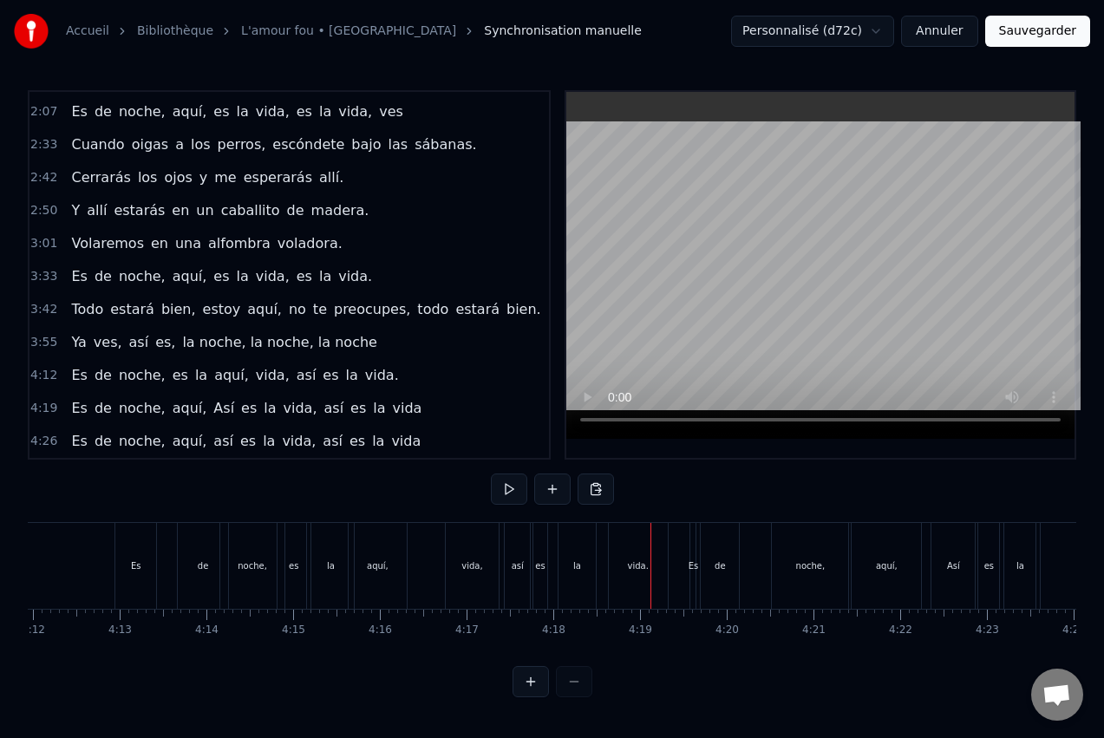
click at [635, 579] on div "vida." at bounding box center [638, 566] width 59 height 86
click at [133, 606] on div "Es" at bounding box center [138, 566] width 43 height 86
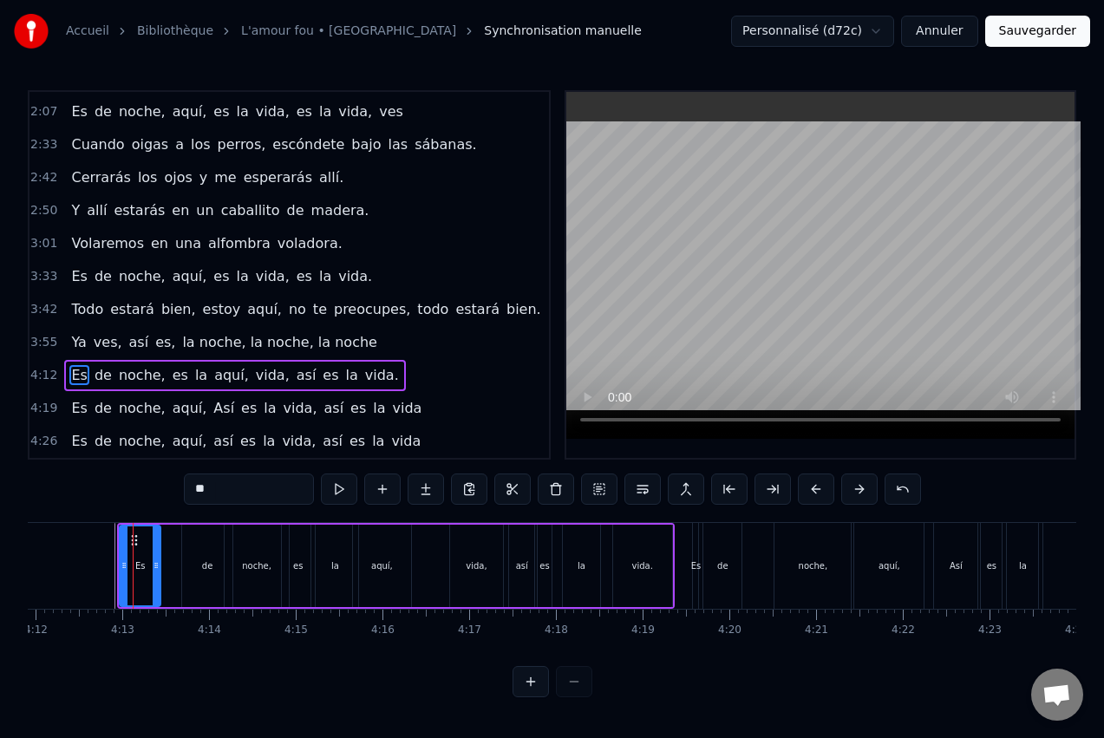
drag, startPoint x: 175, startPoint y: 530, endPoint x: 106, endPoint y: 531, distance: 69.4
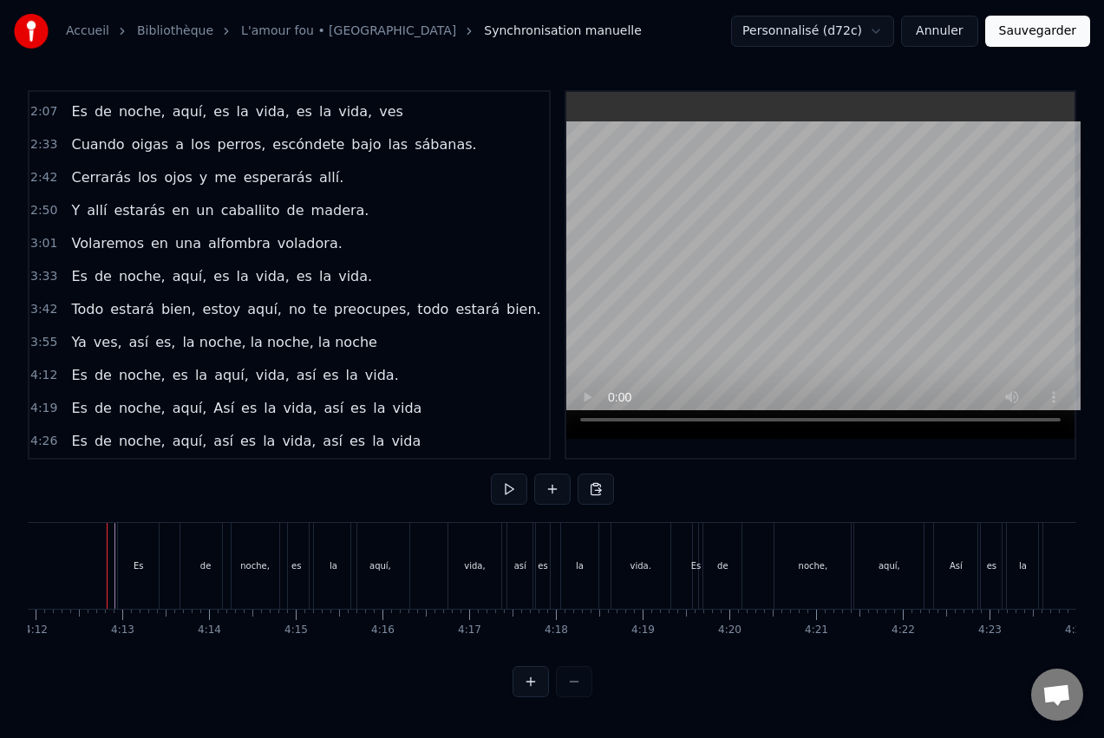
scroll to position [0, 21842]
click at [136, 533] on div "Es" at bounding box center [146, 566] width 41 height 86
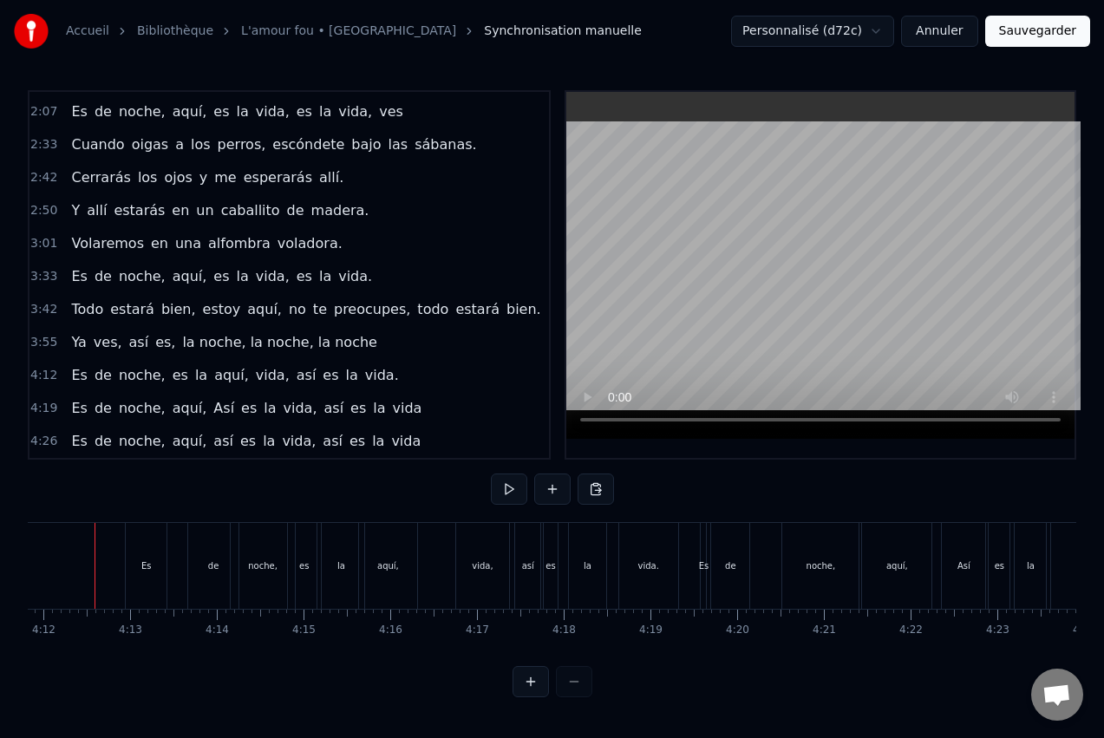
scroll to position [0, 21822]
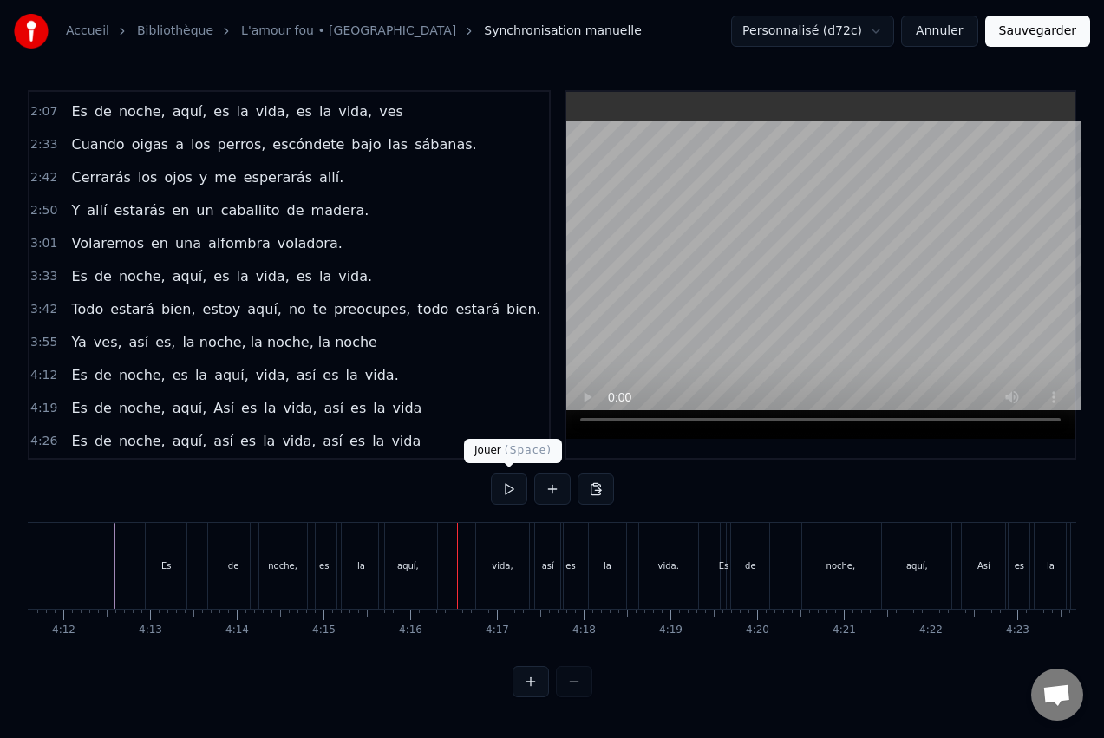
click at [505, 487] on button at bounding box center [509, 489] width 36 height 31
click at [504, 481] on button at bounding box center [509, 489] width 36 height 31
click at [172, 558] on div "Es" at bounding box center [166, 566] width 41 height 86
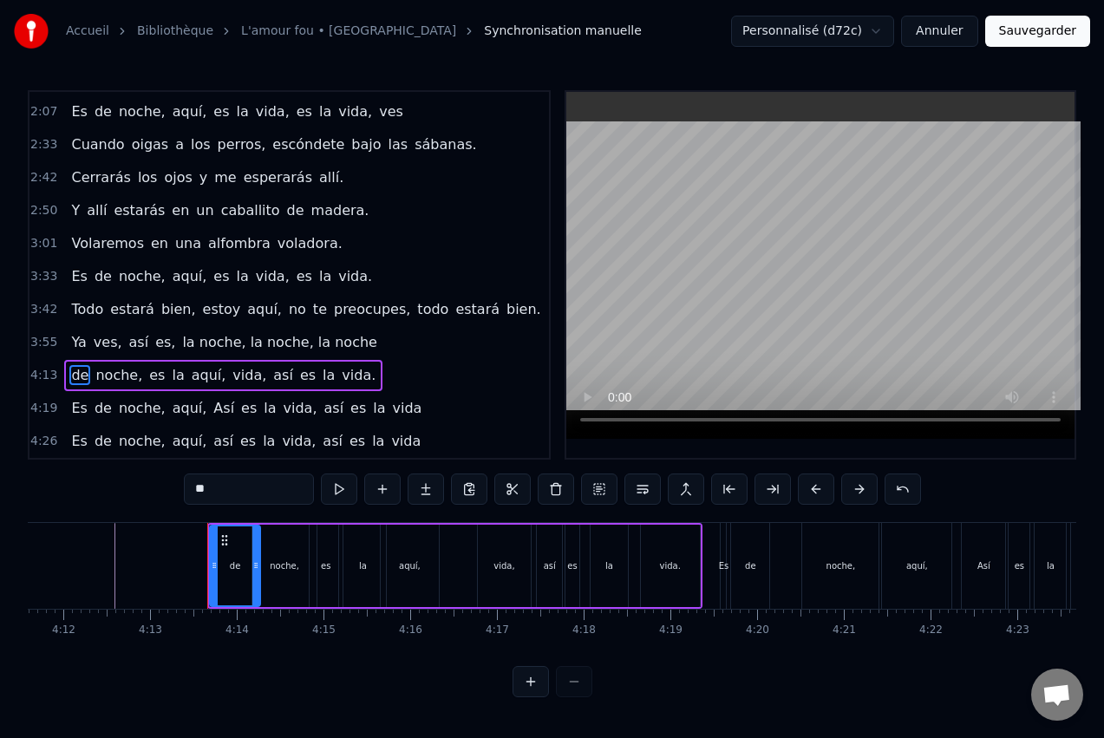
click at [238, 579] on div "de" at bounding box center [235, 565] width 49 height 79
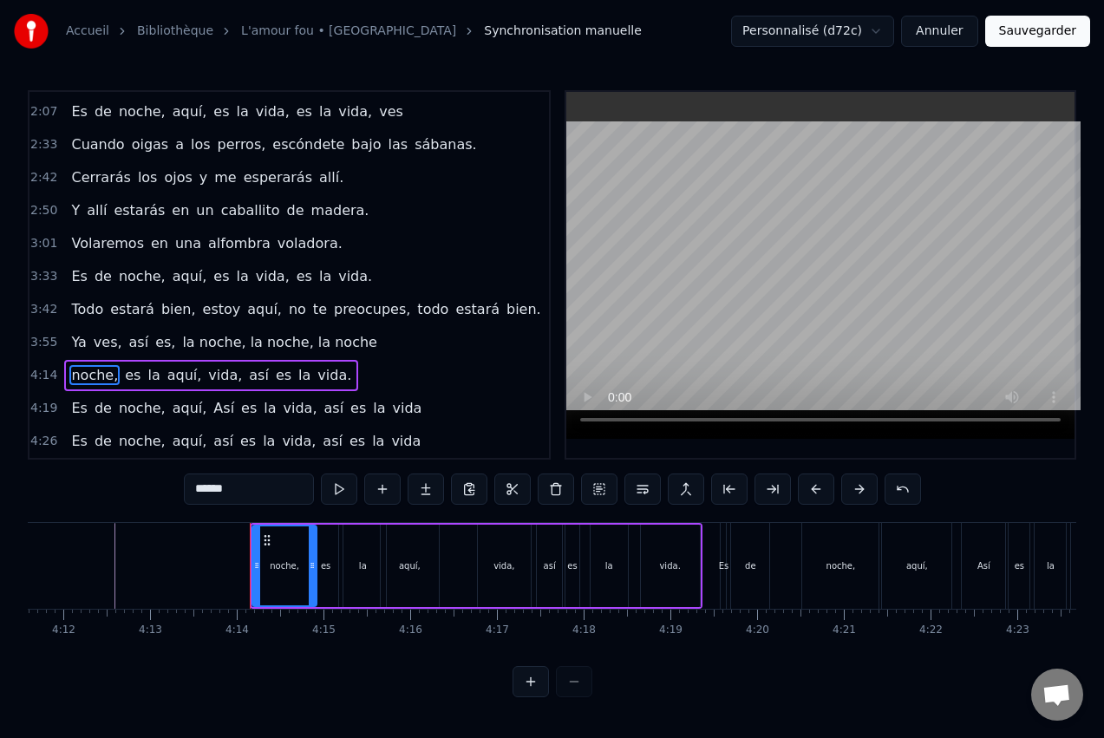
click at [270, 573] on div "noche," at bounding box center [284, 565] width 63 height 79
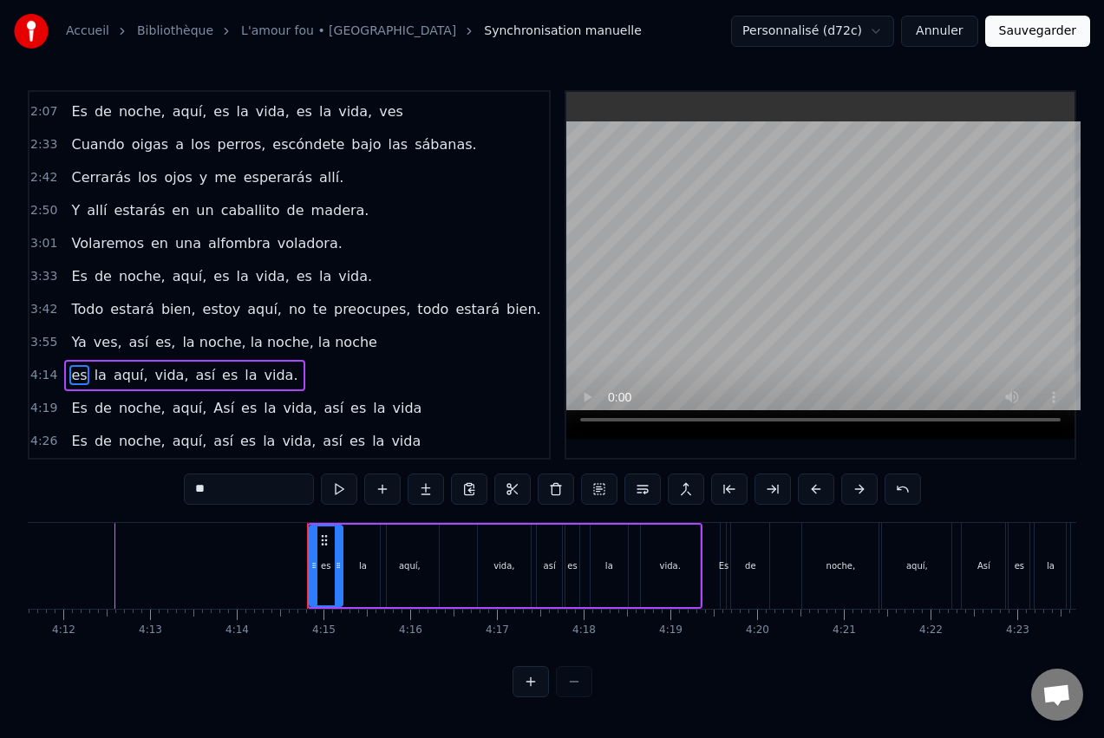
click at [325, 562] on div "es" at bounding box center [326, 565] width 10 height 13
click at [371, 561] on div "la" at bounding box center [362, 565] width 45 height 79
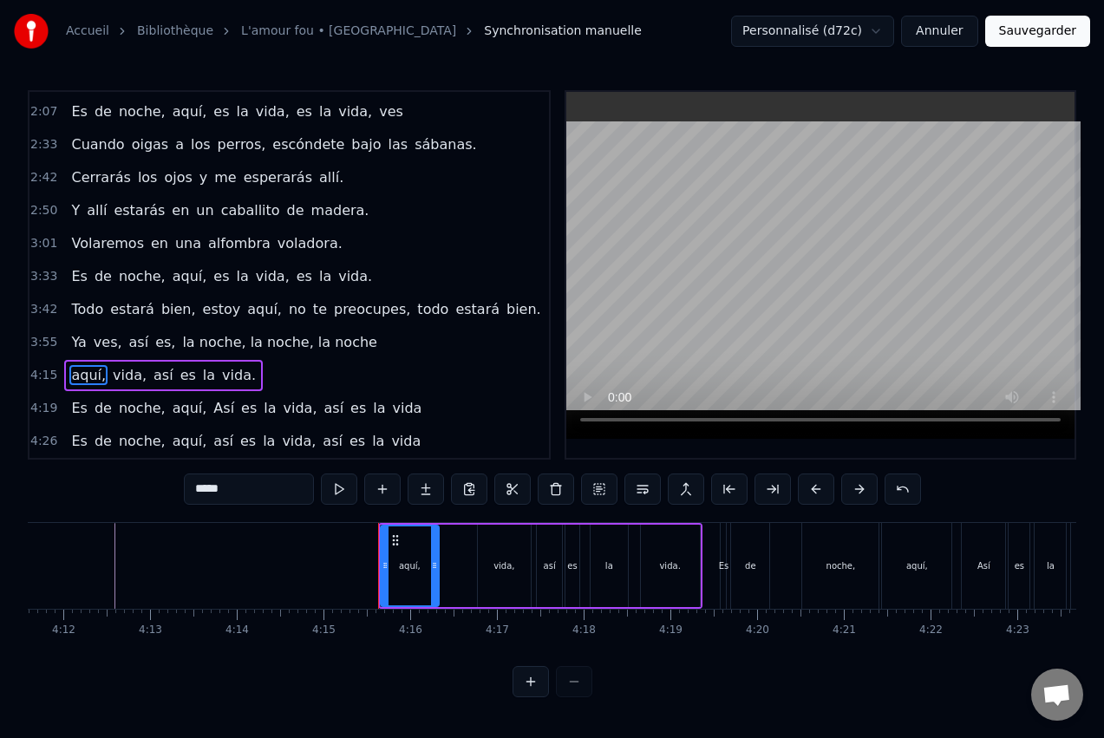
click at [406, 564] on div "aquí," at bounding box center [410, 565] width 22 height 13
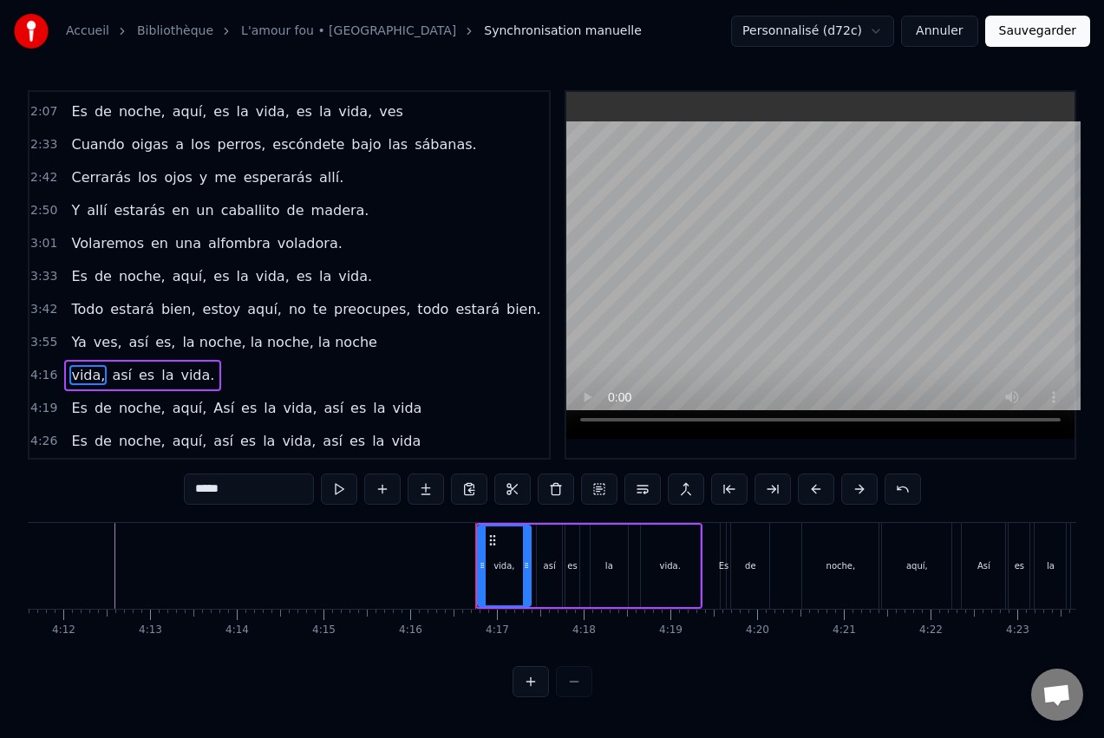
click at [507, 572] on div "vida," at bounding box center [504, 565] width 51 height 79
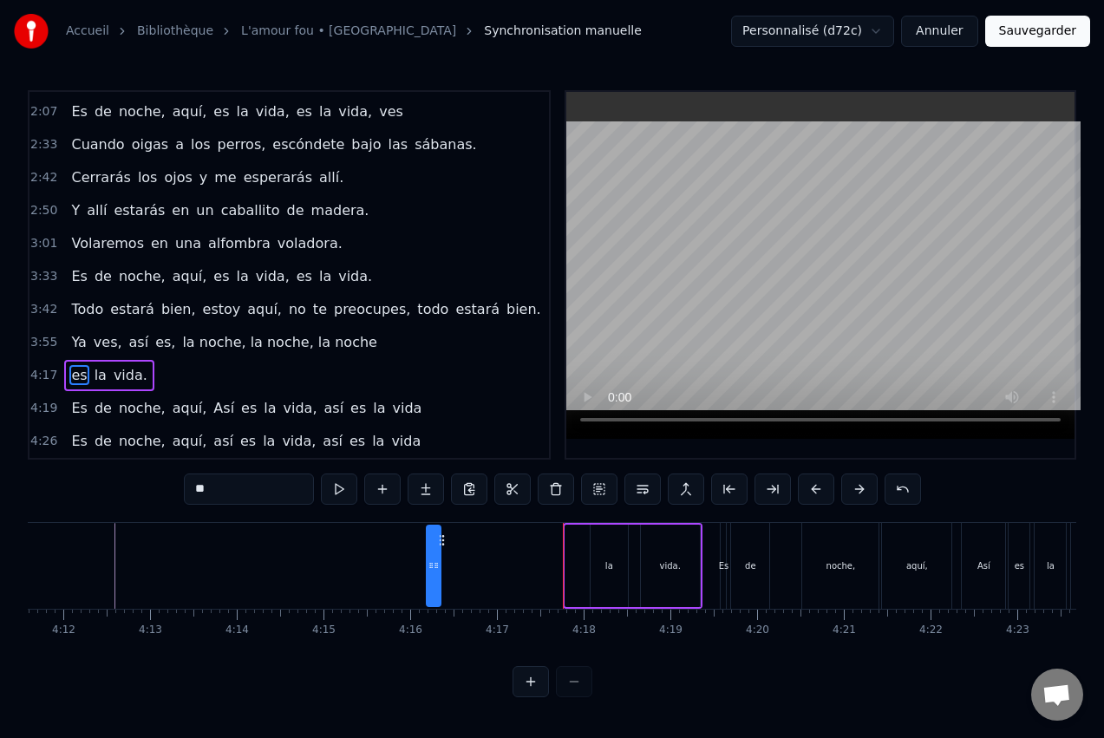
drag, startPoint x: 579, startPoint y: 538, endPoint x: 441, endPoint y: 540, distance: 138.8
click at [441, 540] on icon at bounding box center [442, 540] width 14 height 14
drag, startPoint x: 436, startPoint y: 564, endPoint x: 512, endPoint y: 570, distance: 75.7
click at [465, 565] on icon at bounding box center [464, 566] width 7 height 14
click at [607, 563] on div "la" at bounding box center [609, 565] width 8 height 13
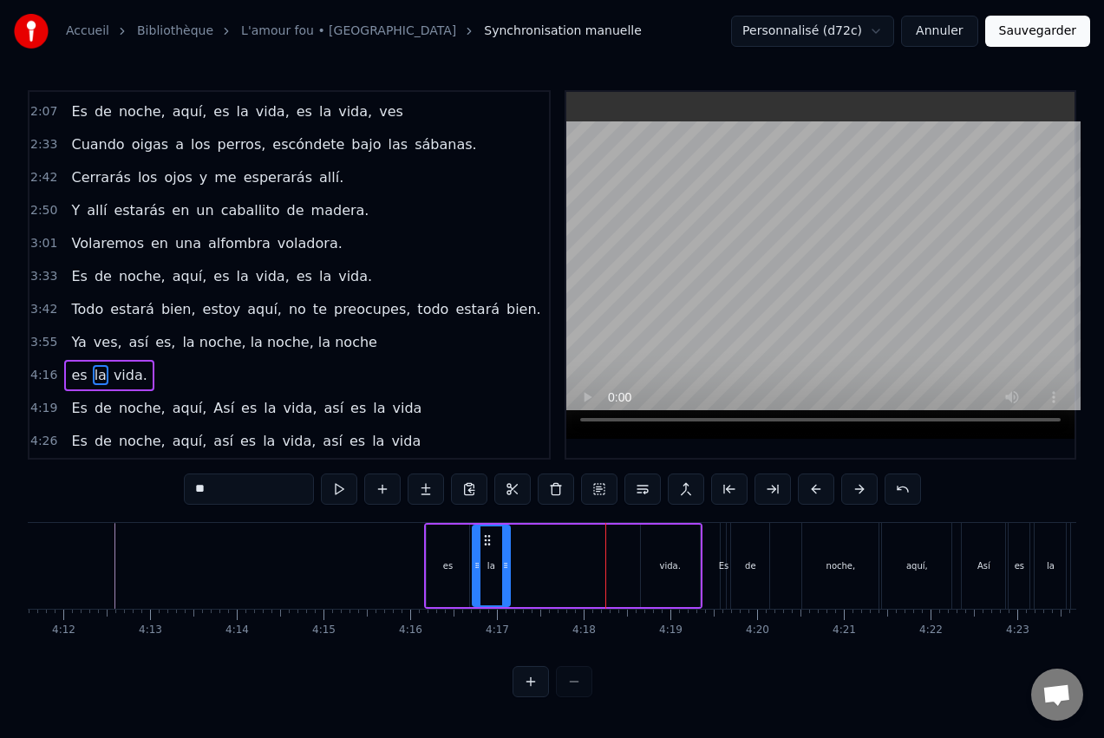
drag, startPoint x: 605, startPoint y: 536, endPoint x: 487, endPoint y: 547, distance: 118.5
click at [487, 547] on div "la" at bounding box center [492, 565] width 36 height 79
click at [672, 556] on div "vida." at bounding box center [670, 566] width 59 height 82
type input "*****"
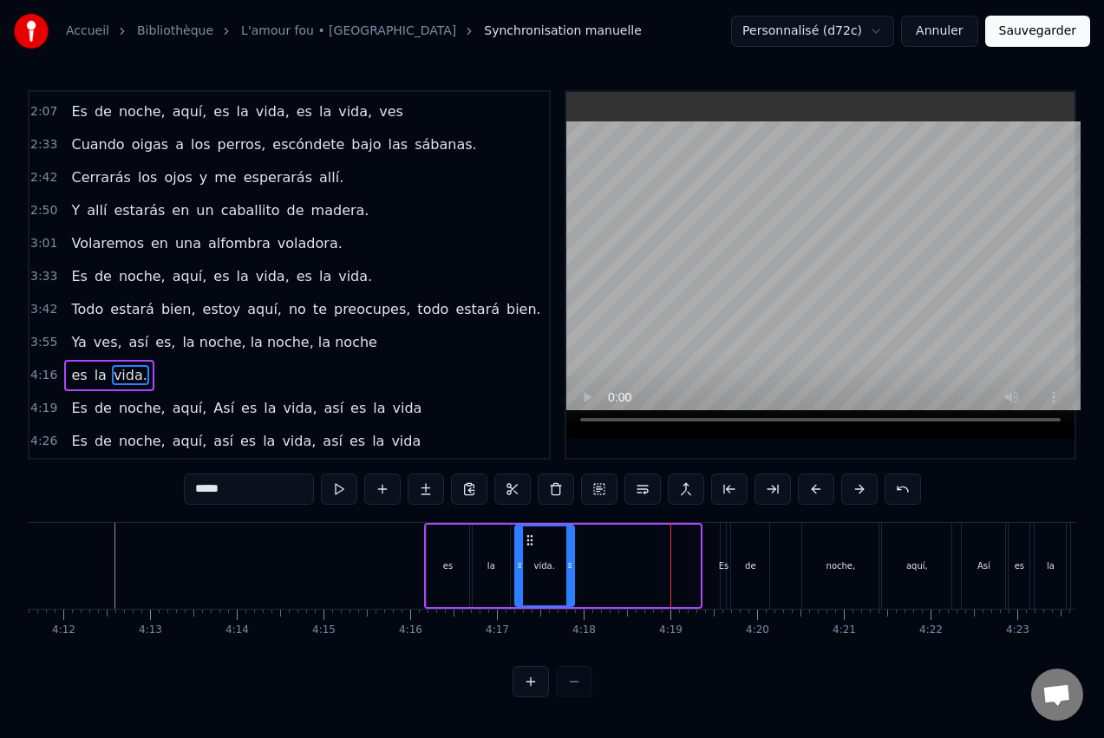
drag, startPoint x: 652, startPoint y: 533, endPoint x: 526, endPoint y: 551, distance: 127.1
click at [526, 551] on div "vida." at bounding box center [544, 565] width 57 height 79
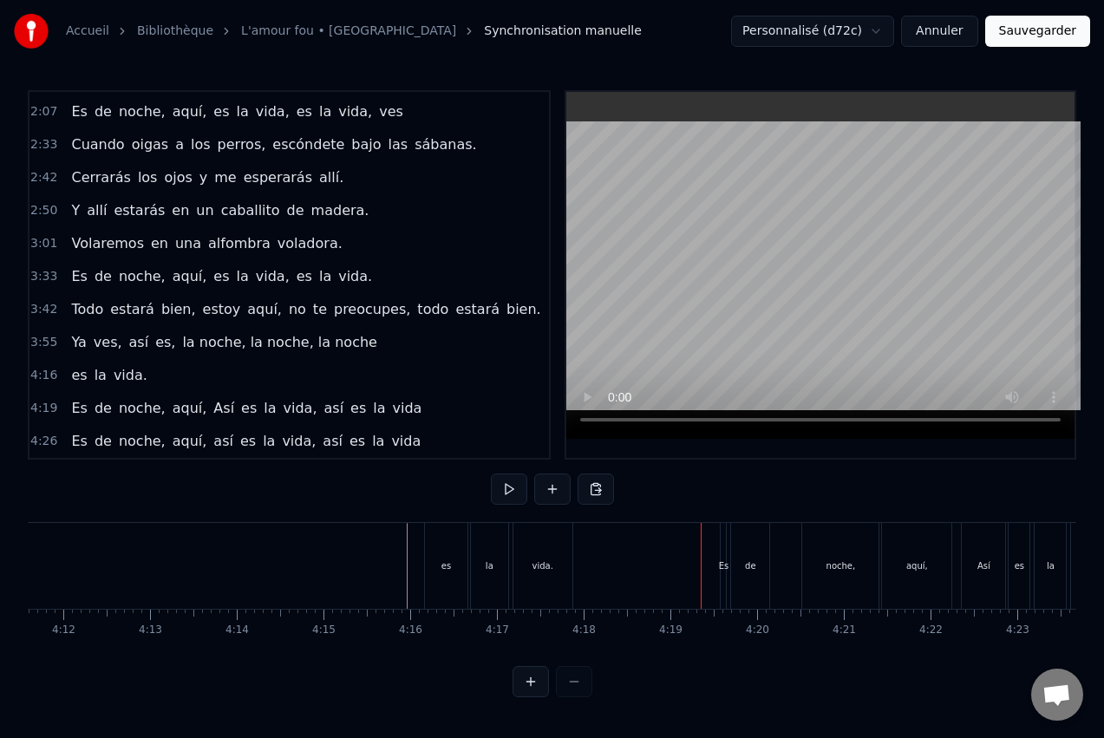
click at [915, 571] on div "aquí," at bounding box center [916, 566] width 69 height 86
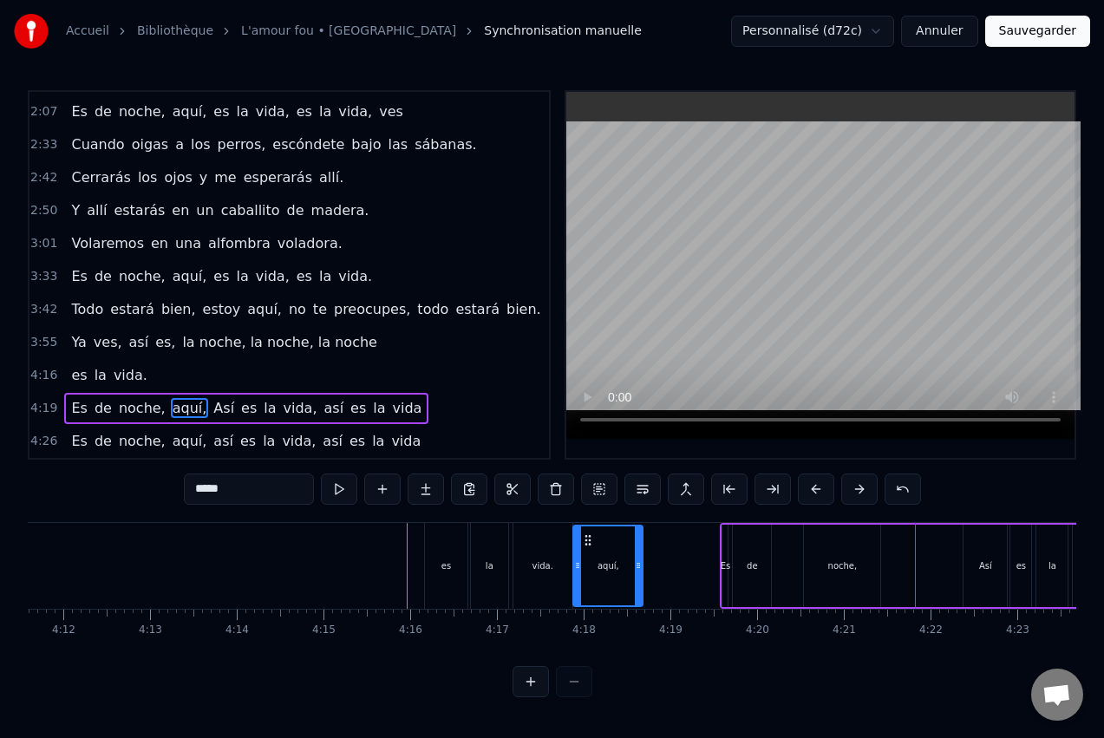
drag, startPoint x: 899, startPoint y: 540, endPoint x: 588, endPoint y: 530, distance: 310.7
click at [588, 530] on div "aquí," at bounding box center [608, 565] width 68 height 79
click at [335, 482] on button at bounding box center [339, 489] width 36 height 31
click at [337, 487] on button at bounding box center [339, 489] width 36 height 31
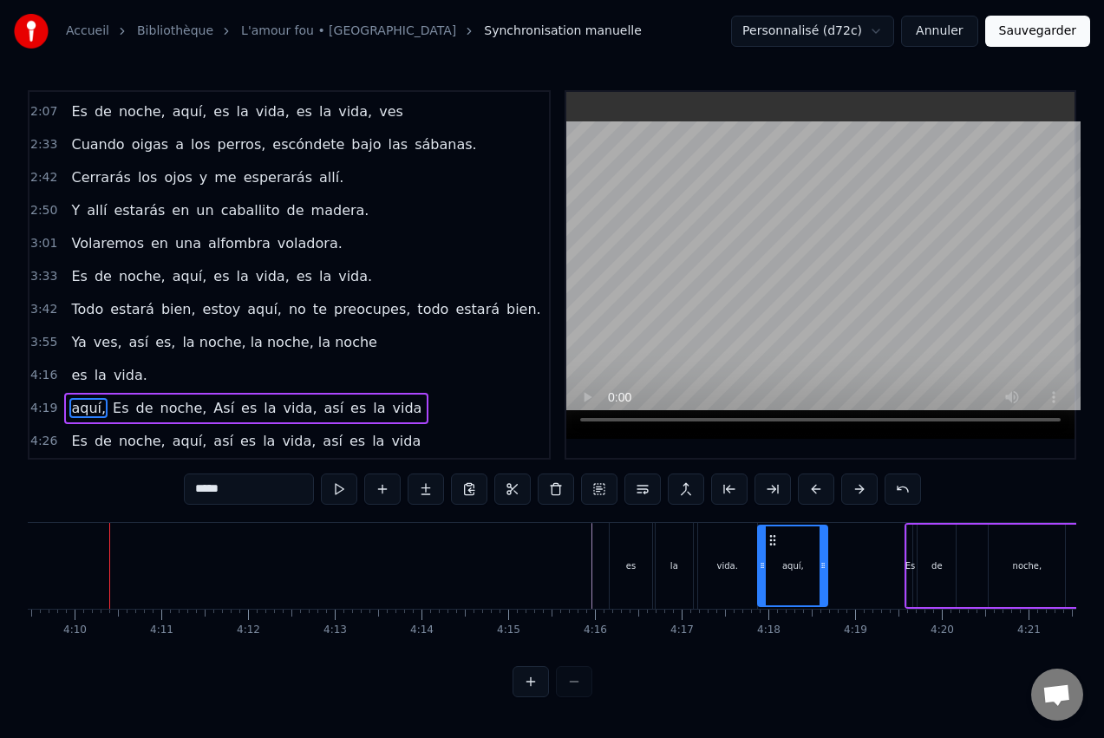
scroll to position [0, 21632]
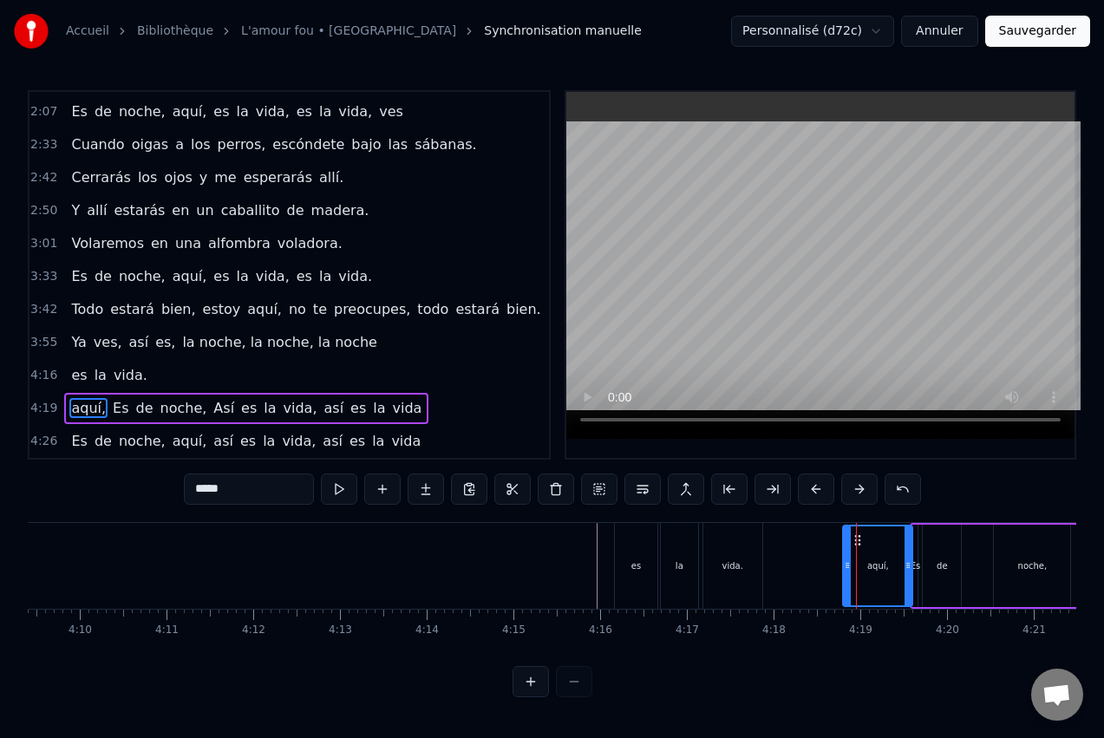
drag, startPoint x: 779, startPoint y: 536, endPoint x: 859, endPoint y: 546, distance: 80.5
click at [859, 546] on div "aquí," at bounding box center [878, 565] width 68 height 79
drag, startPoint x: 844, startPoint y: 559, endPoint x: 815, endPoint y: 561, distance: 28.7
click at [815, 561] on icon at bounding box center [817, 566] width 7 height 14
click at [750, 566] on div "vida." at bounding box center [732, 566] width 59 height 86
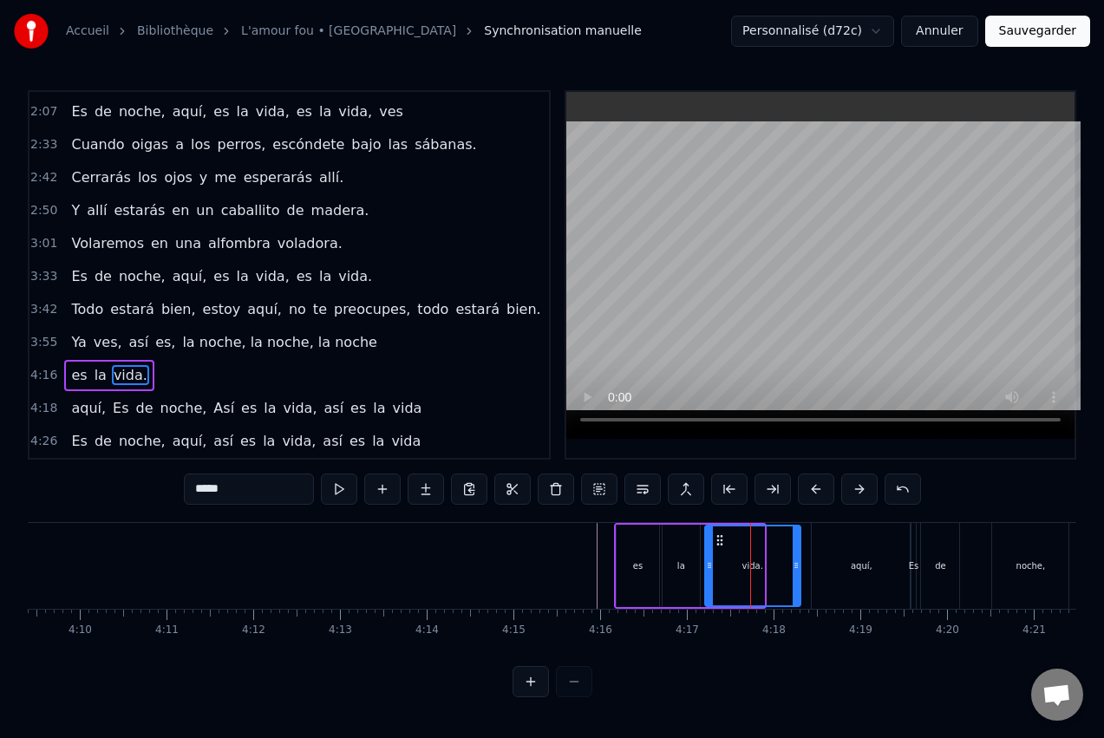
drag, startPoint x: 762, startPoint y: 566, endPoint x: 798, endPoint y: 566, distance: 35.6
click at [798, 566] on icon at bounding box center [796, 566] width 7 height 14
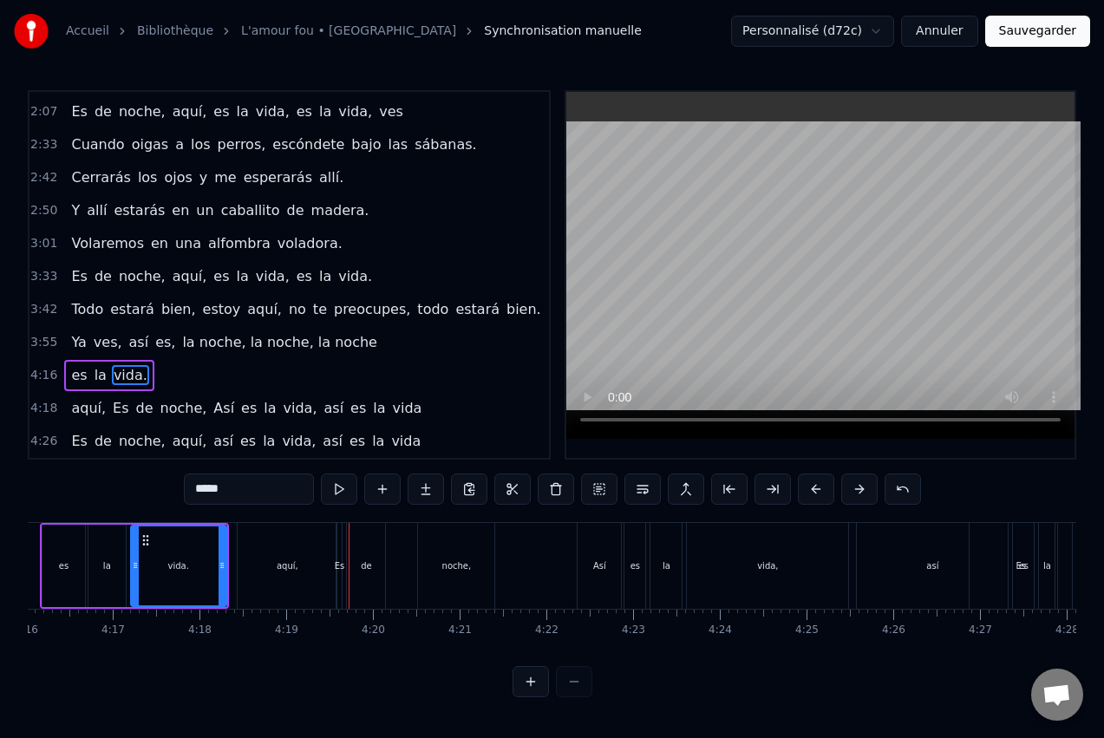
scroll to position [0, 22222]
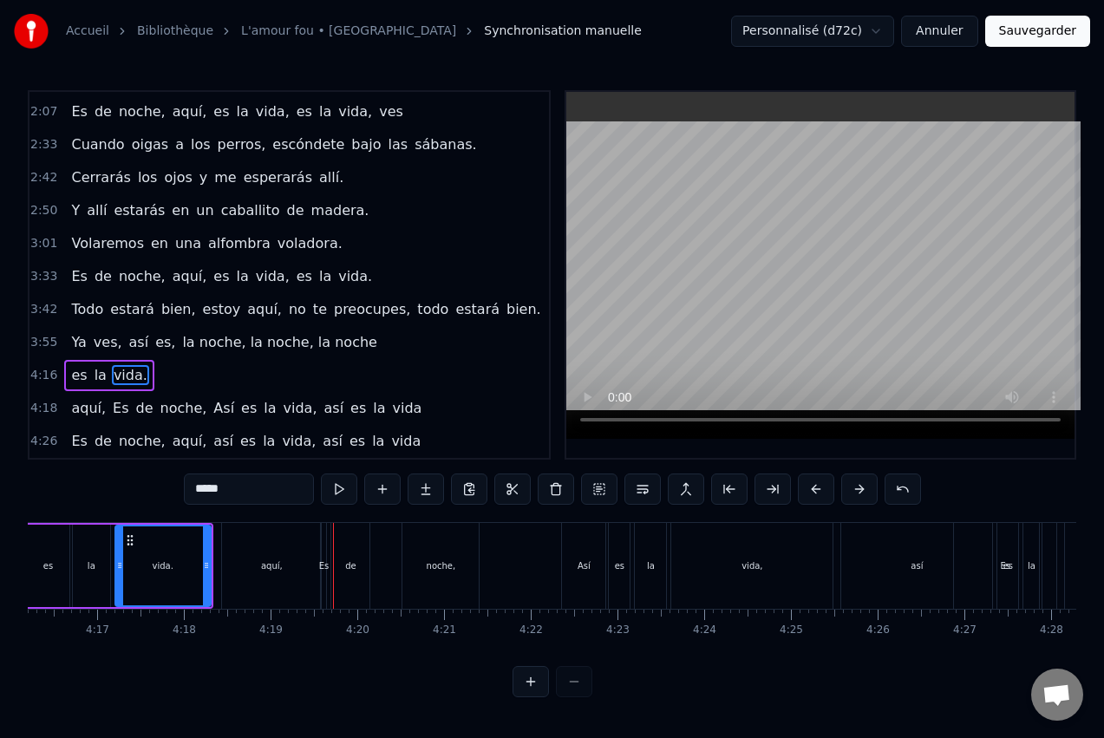
click at [452, 559] on div "noche," at bounding box center [441, 565] width 29 height 13
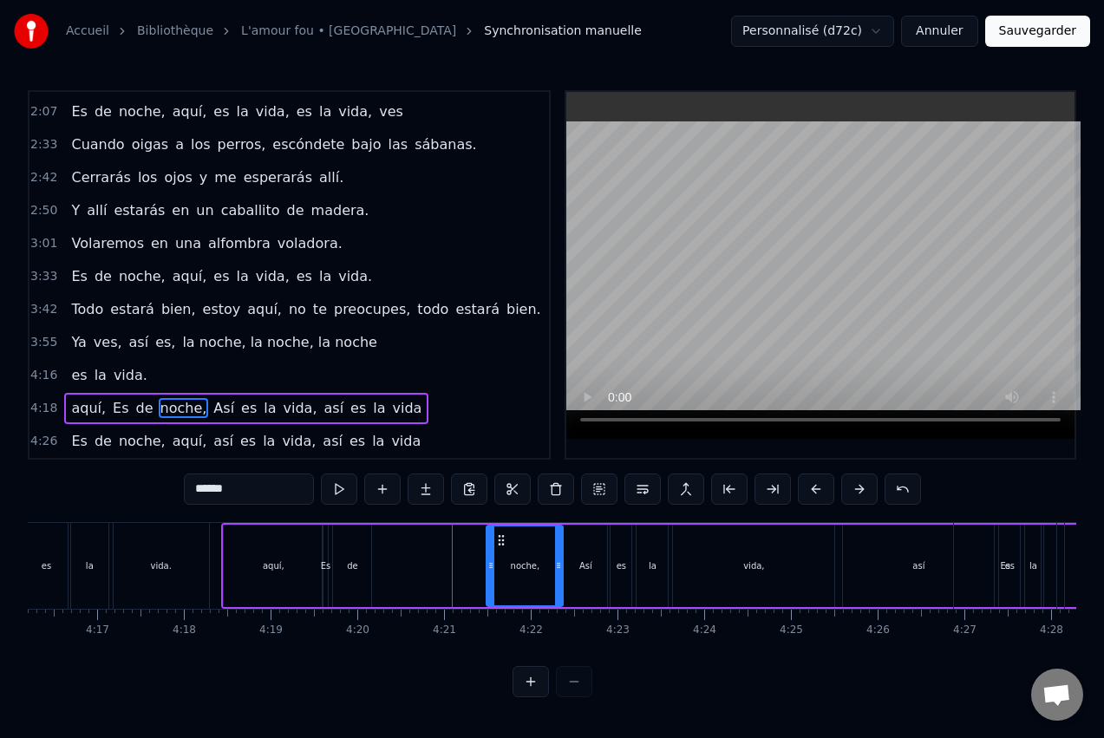
drag, startPoint x: 422, startPoint y: 536, endPoint x: 504, endPoint y: 540, distance: 82.5
click at [504, 540] on icon at bounding box center [501, 540] width 14 height 14
click at [365, 549] on div "de" at bounding box center [352, 566] width 38 height 82
type input "**"
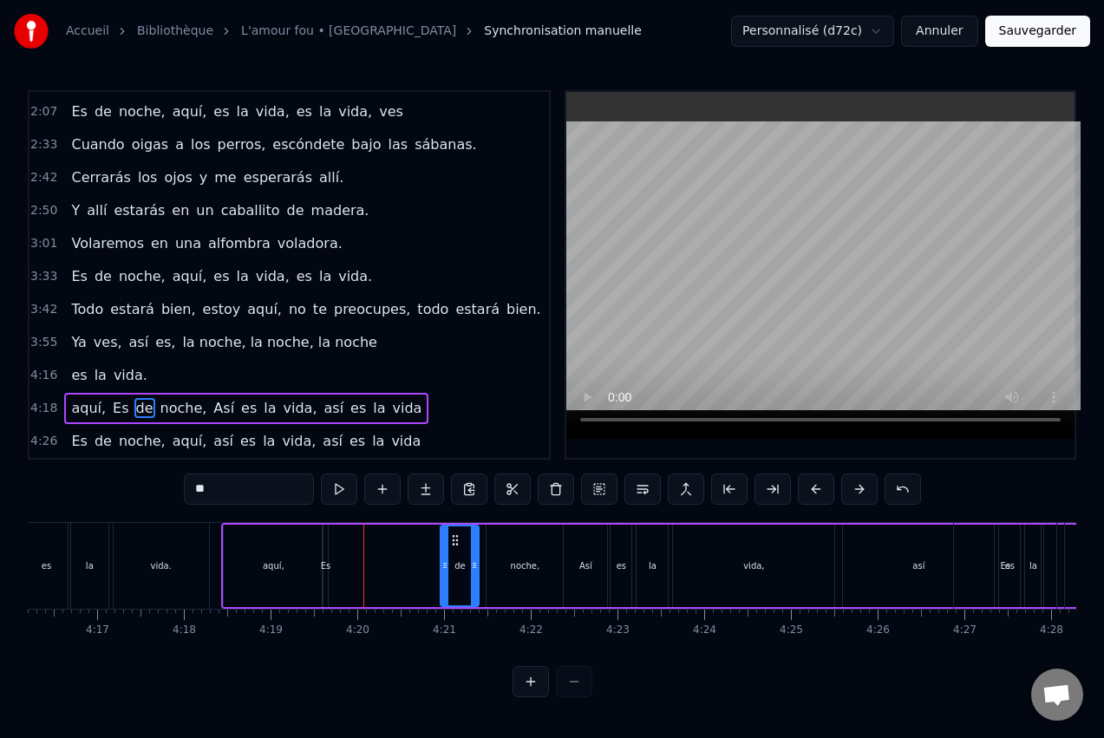
drag, startPoint x: 348, startPoint y: 538, endPoint x: 454, endPoint y: 540, distance: 106.7
click at [454, 540] on icon at bounding box center [455, 540] width 14 height 14
click at [348, 550] on div "aquí, Es de noche, Así es la vida, así es la vida" at bounding box center [692, 566] width 942 height 86
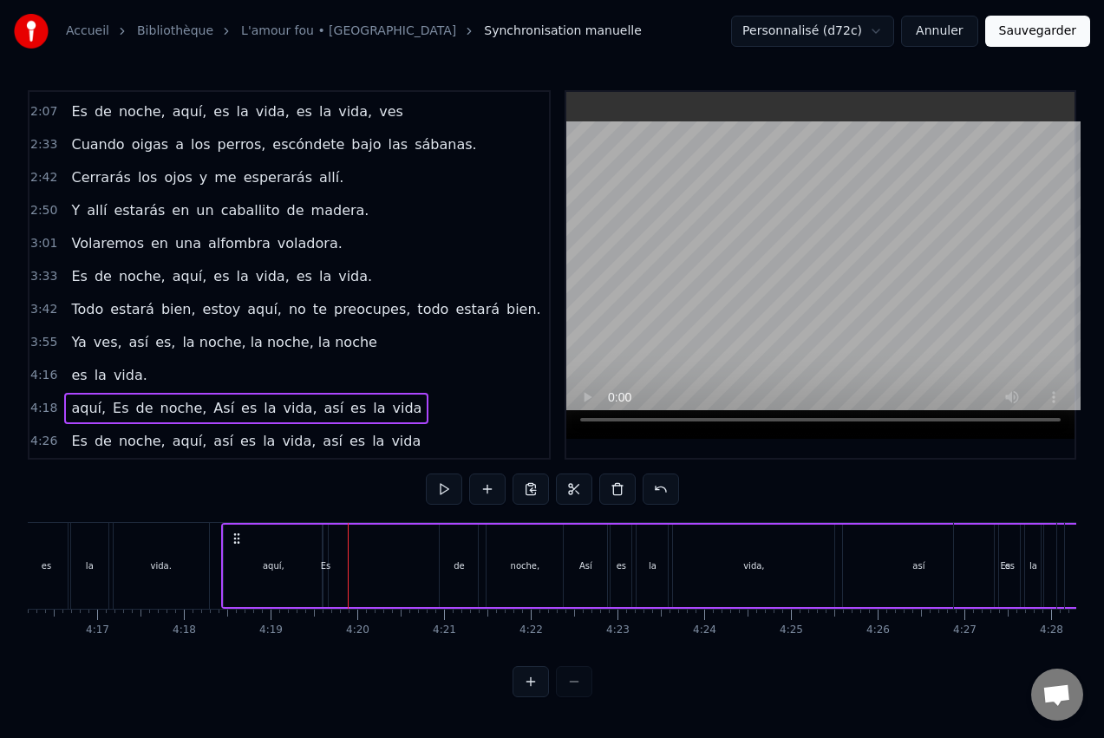
click at [326, 553] on div "Es" at bounding box center [325, 566] width 5 height 82
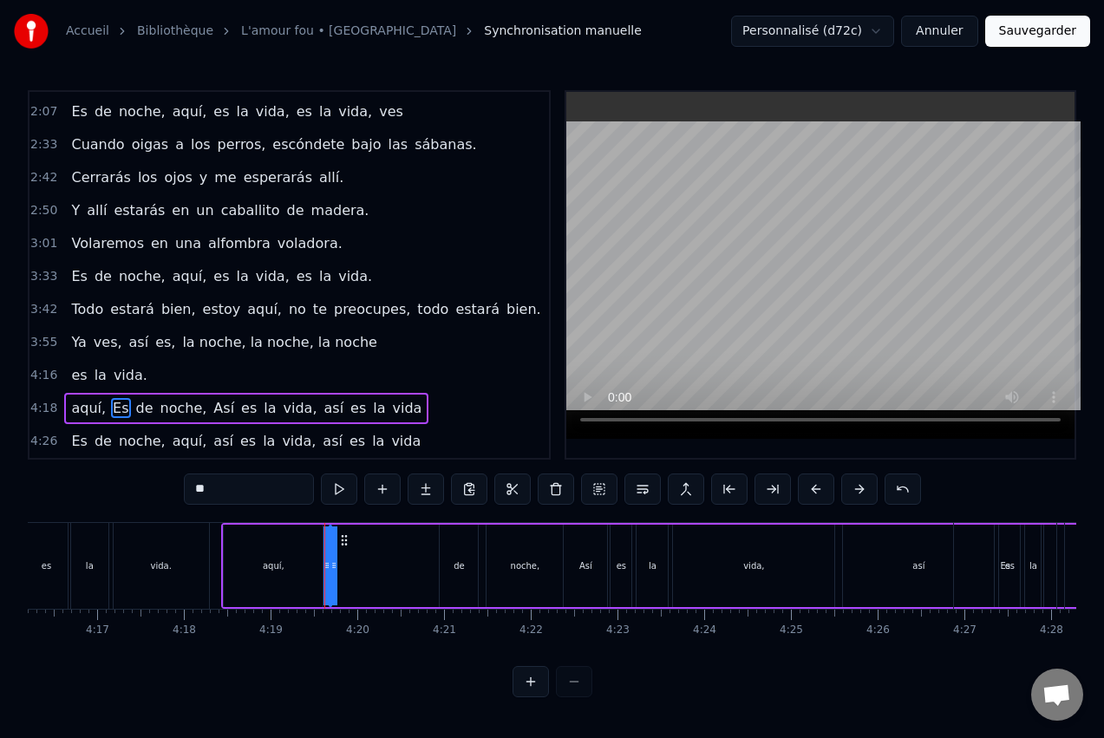
drag, startPoint x: 330, startPoint y: 555, endPoint x: 378, endPoint y: 554, distance: 47.7
click at [378, 554] on div "aquí, Es de noche, Así es la vida, así es la vida" at bounding box center [692, 566] width 942 height 86
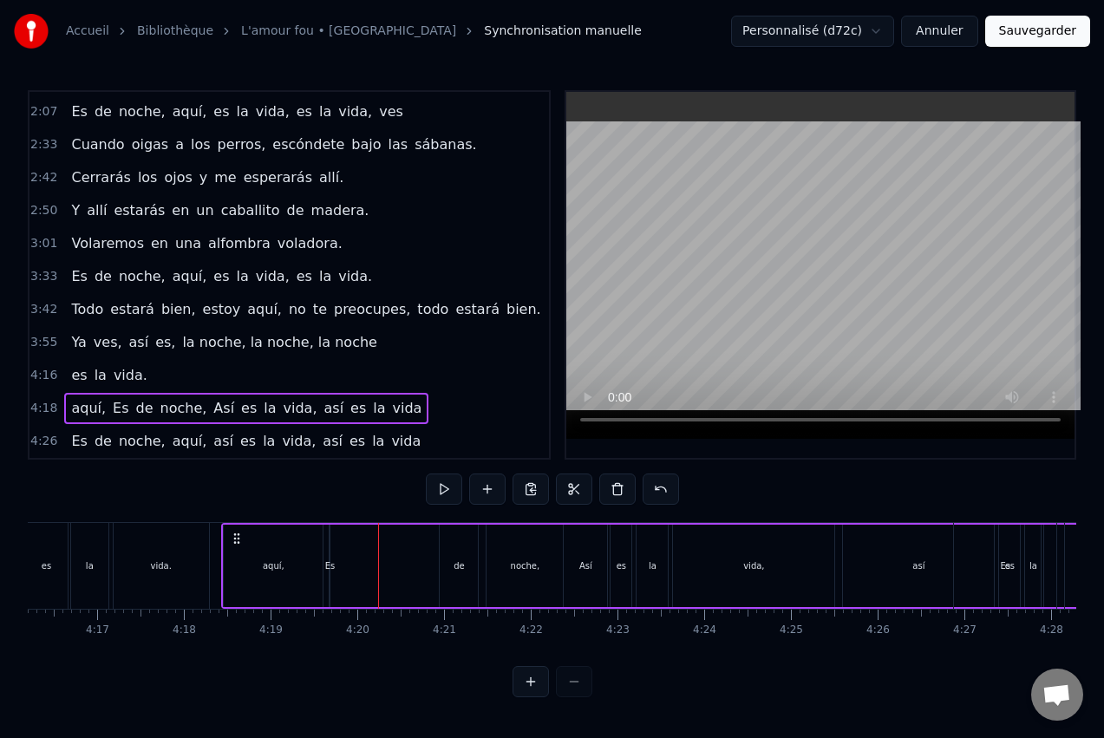
click at [327, 559] on div "Es" at bounding box center [330, 565] width 10 height 13
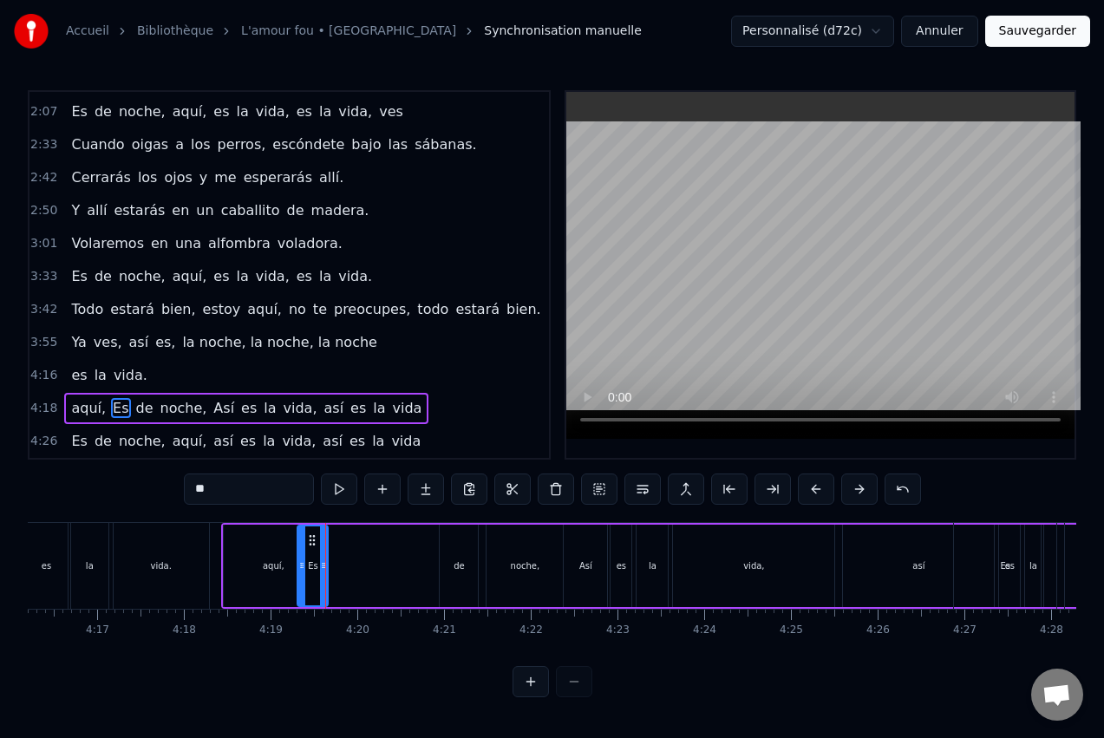
drag, startPoint x: 336, startPoint y: 561, endPoint x: 304, endPoint y: 565, distance: 32.3
click at [304, 565] on icon at bounding box center [301, 566] width 7 height 14
drag, startPoint x: 315, startPoint y: 536, endPoint x: 415, endPoint y: 536, distance: 100.6
click at [415, 536] on icon at bounding box center [412, 540] width 14 height 14
click at [270, 559] on div "aquí," at bounding box center [274, 565] width 22 height 13
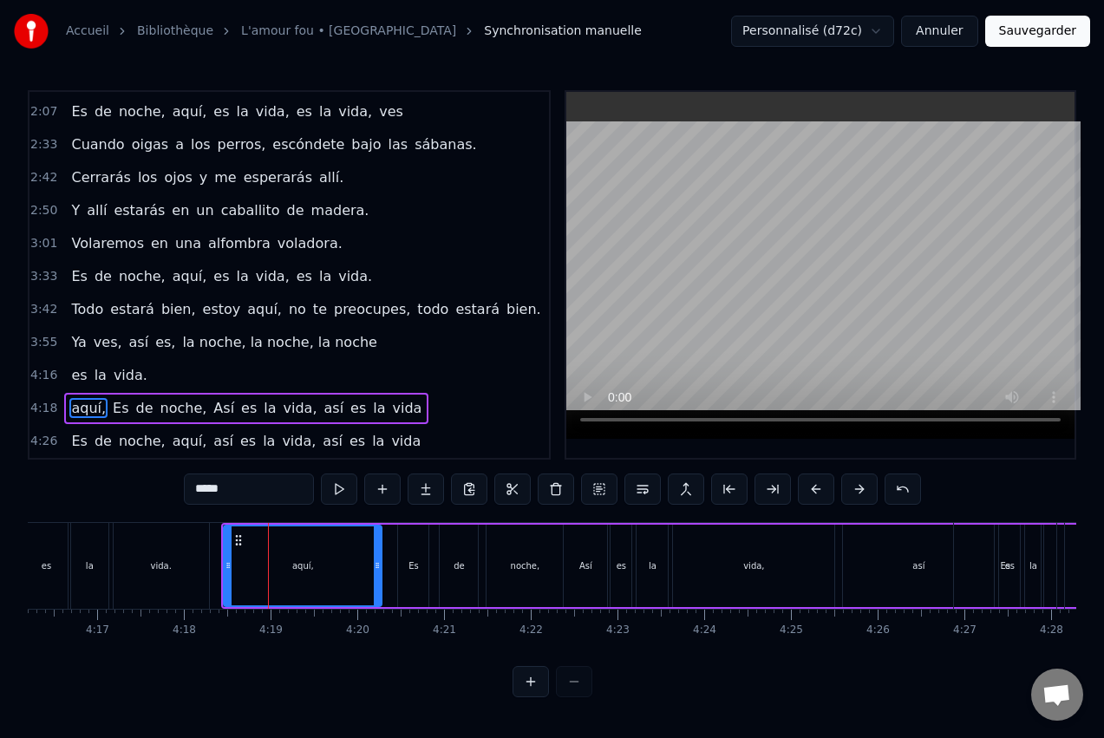
drag, startPoint x: 319, startPoint y: 559, endPoint x: 377, endPoint y: 559, distance: 58.1
click at [377, 559] on icon at bounding box center [377, 566] width 7 height 14
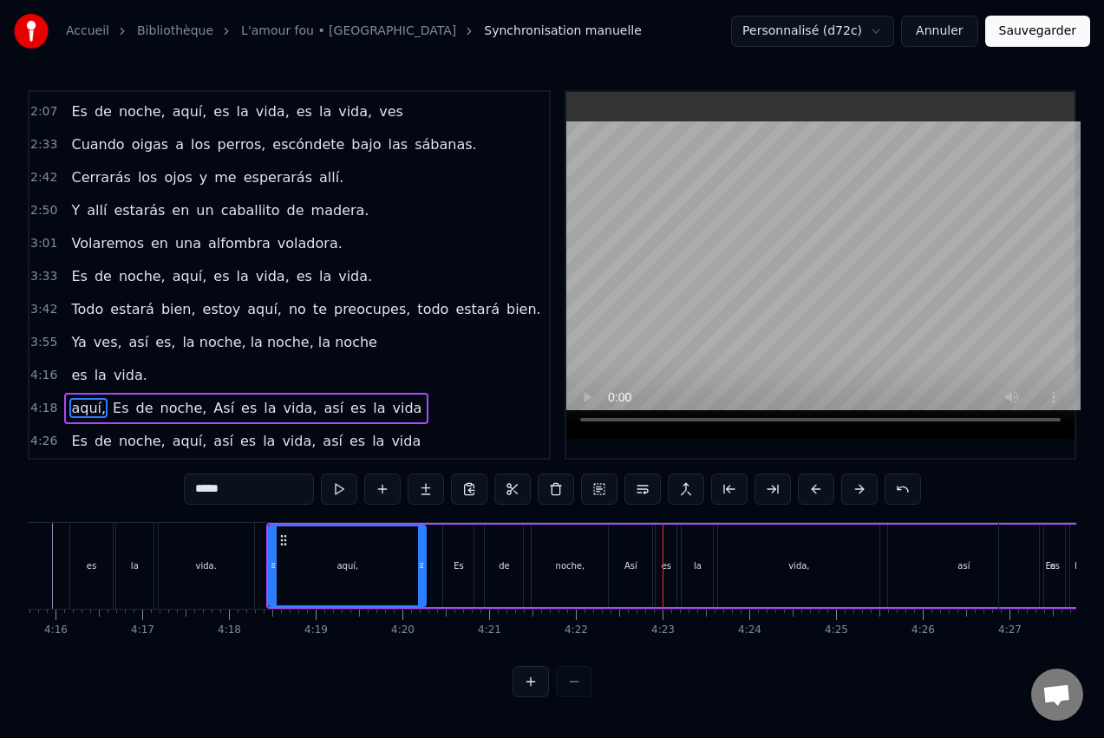
click at [570, 566] on div "noche," at bounding box center [570, 565] width 29 height 13
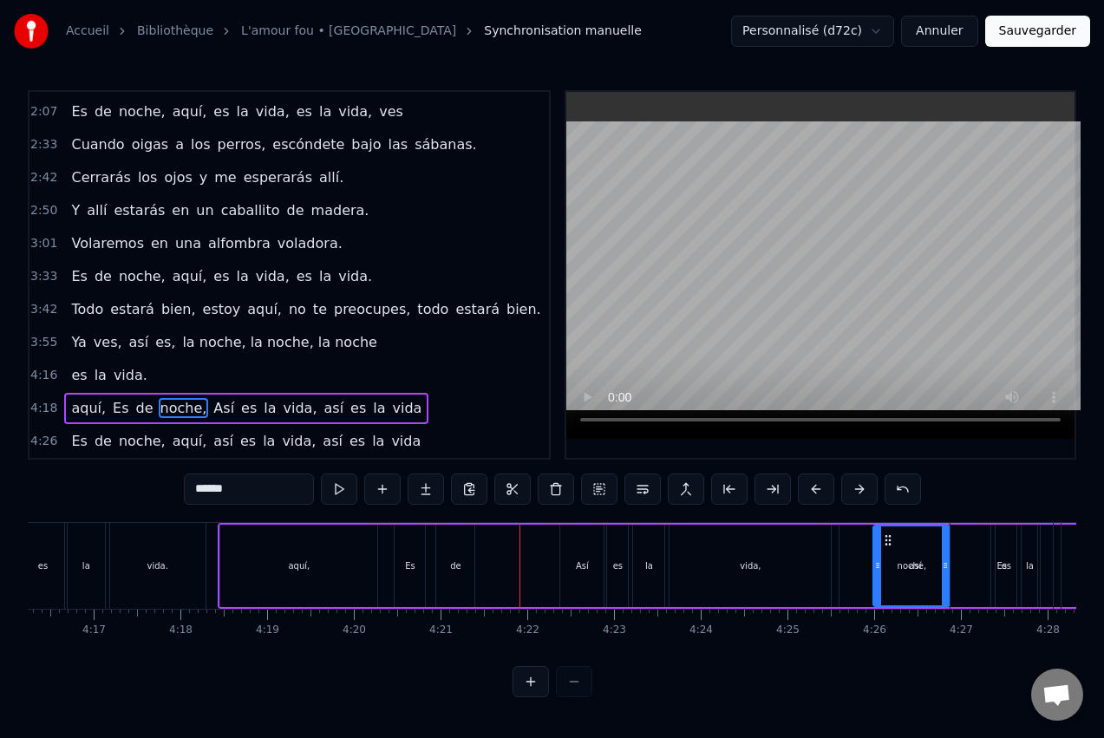
scroll to position [0, 22239]
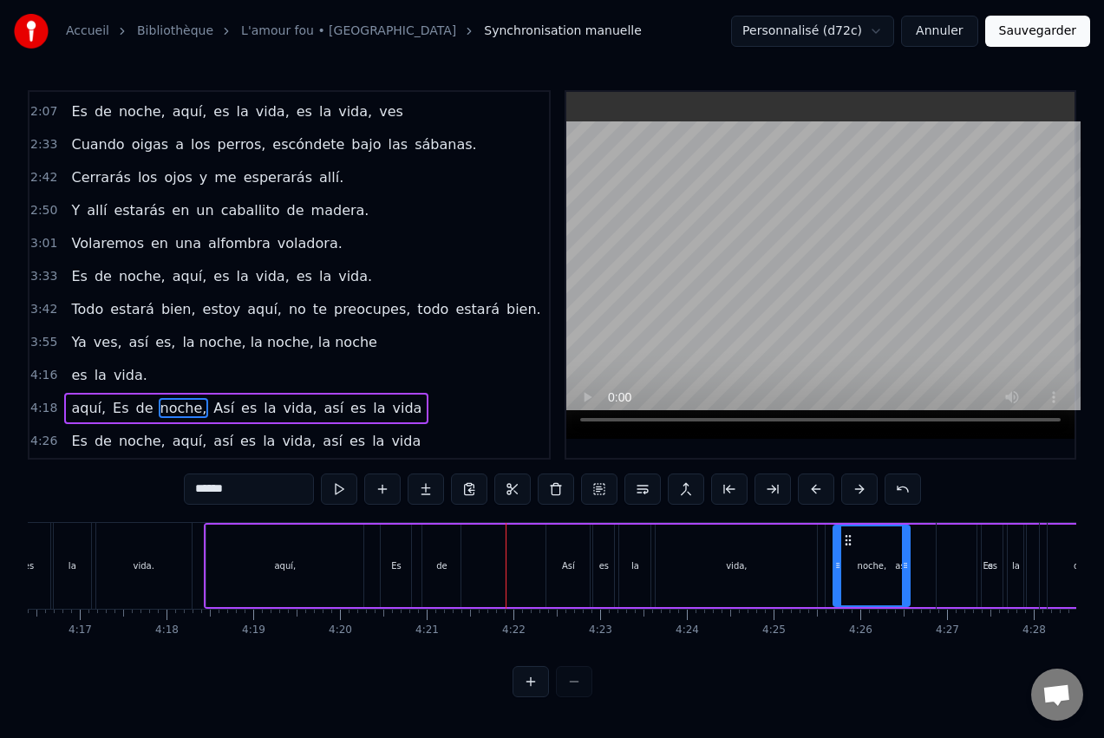
drag, startPoint x: 574, startPoint y: 537, endPoint x: 851, endPoint y: 561, distance: 277.8
click at [441, 559] on div "de" at bounding box center [441, 565] width 11 height 13
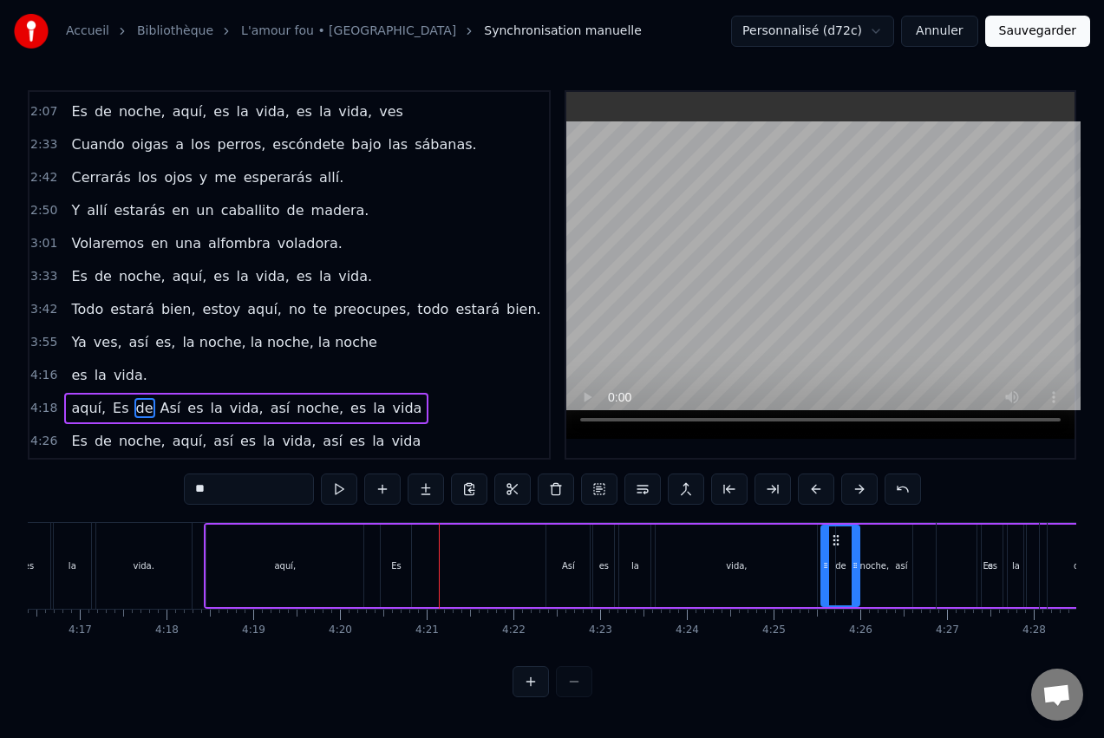
drag, startPoint x: 435, startPoint y: 536, endPoint x: 826, endPoint y: 559, distance: 391.0
click at [403, 568] on div "Es" at bounding box center [396, 566] width 30 height 82
drag, startPoint x: 397, startPoint y: 538, endPoint x: 861, endPoint y: 551, distance: 464.2
click at [600, 552] on div "es" at bounding box center [603, 566] width 21 height 82
click at [579, 561] on div "Así" at bounding box center [567, 566] width 43 height 82
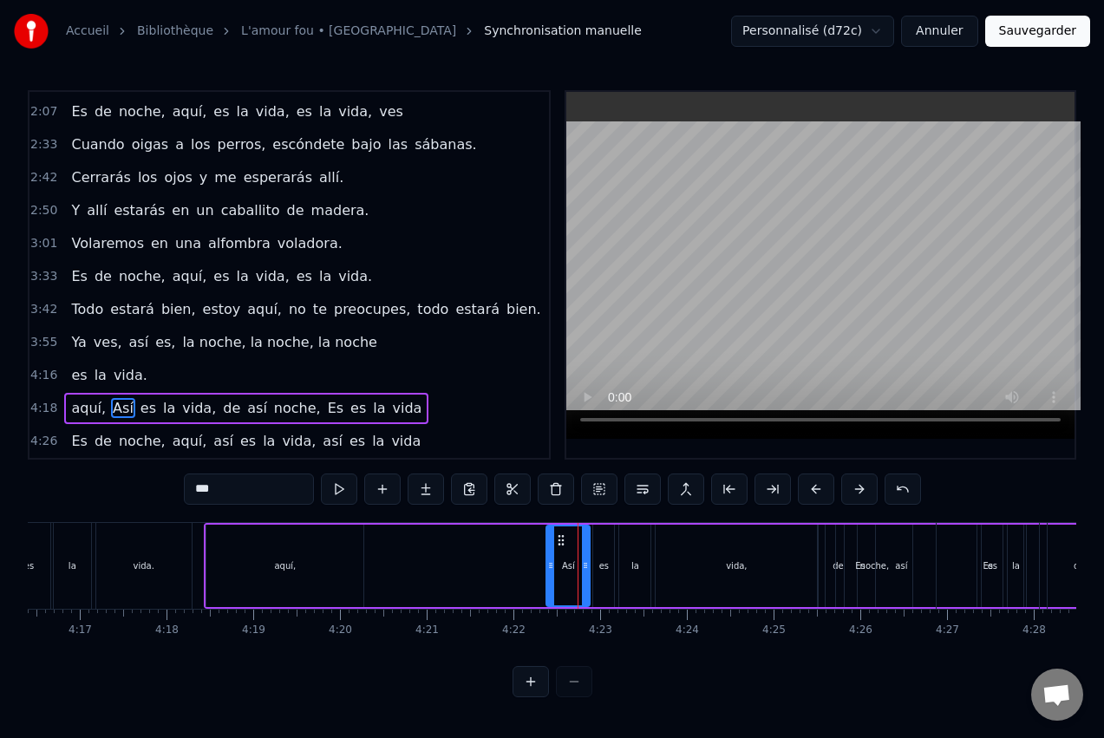
click at [605, 559] on div "es" at bounding box center [604, 565] width 10 height 13
drag, startPoint x: 611, startPoint y: 540, endPoint x: 639, endPoint y: 542, distance: 28.7
click at [639, 542] on div at bounding box center [638, 565] width 7 height 79
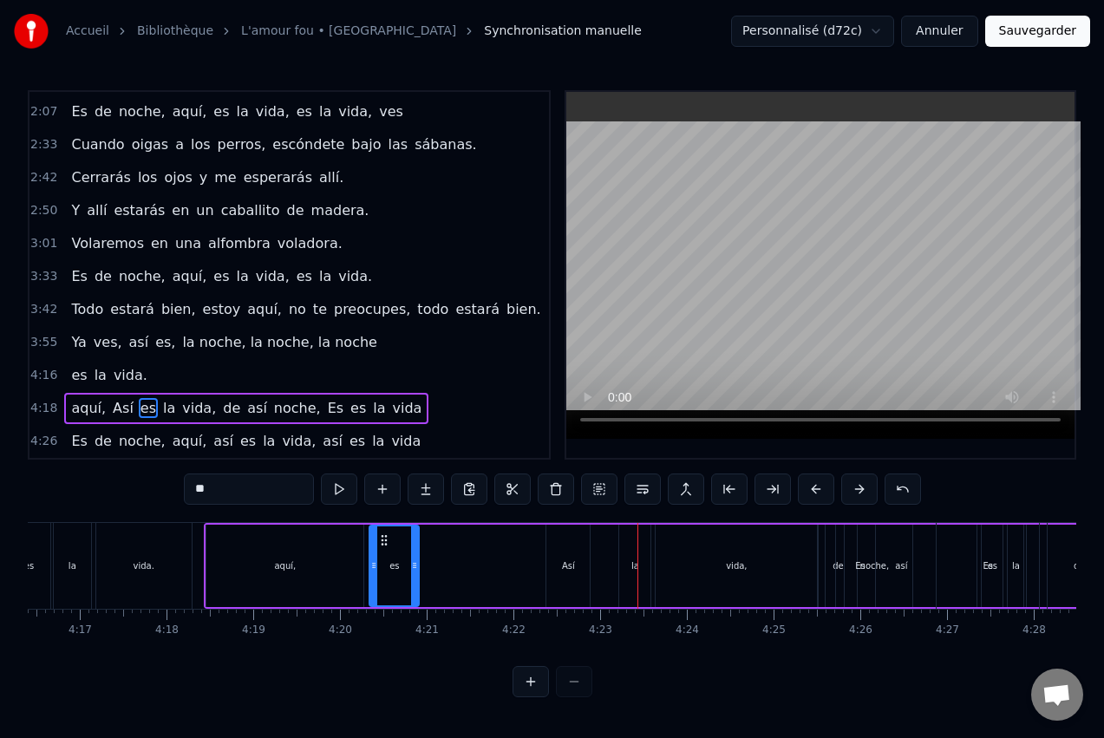
drag, startPoint x: 611, startPoint y: 538, endPoint x: 388, endPoint y: 539, distance: 222.9
click at [386, 540] on icon at bounding box center [384, 540] width 14 height 14
click at [635, 559] on div "la" at bounding box center [635, 565] width 8 height 13
type input "**"
drag, startPoint x: 633, startPoint y: 536, endPoint x: 437, endPoint y: 545, distance: 196.2
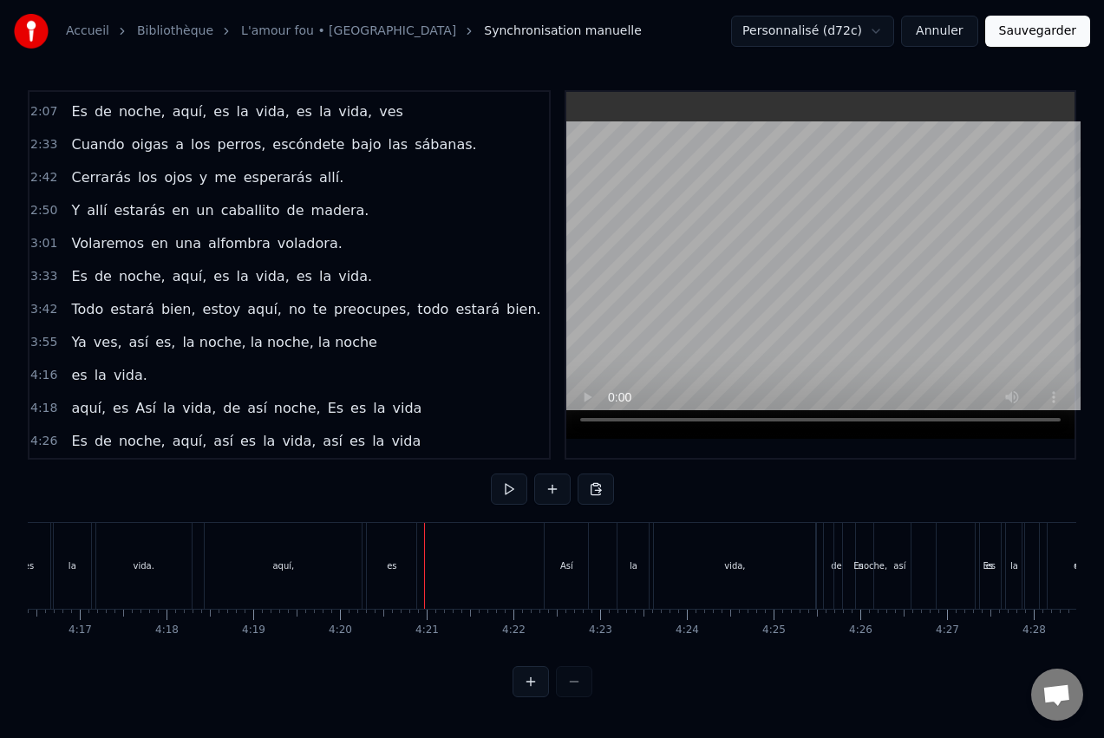
click at [626, 556] on div "la" at bounding box center [633, 566] width 31 height 86
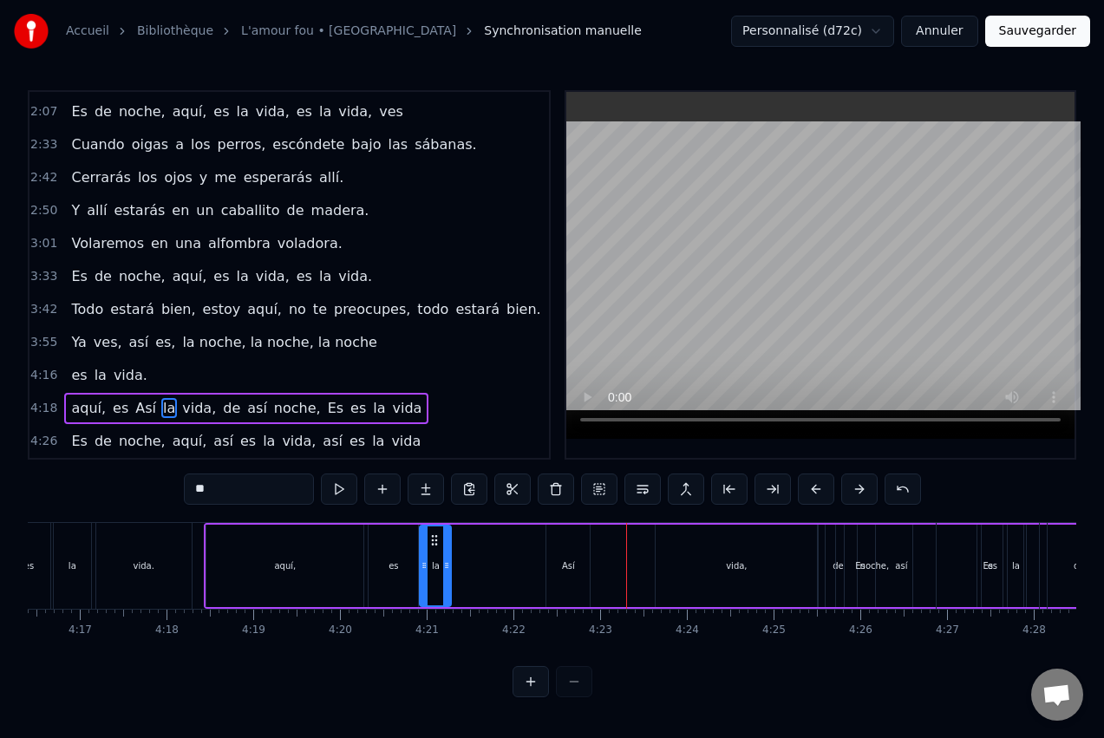
drag, startPoint x: 635, startPoint y: 537, endPoint x: 435, endPoint y: 549, distance: 199.9
click at [435, 549] on div "la" at bounding box center [435, 565] width 29 height 79
click at [744, 569] on div "vida," at bounding box center [736, 565] width 21 height 13
type input "*****"
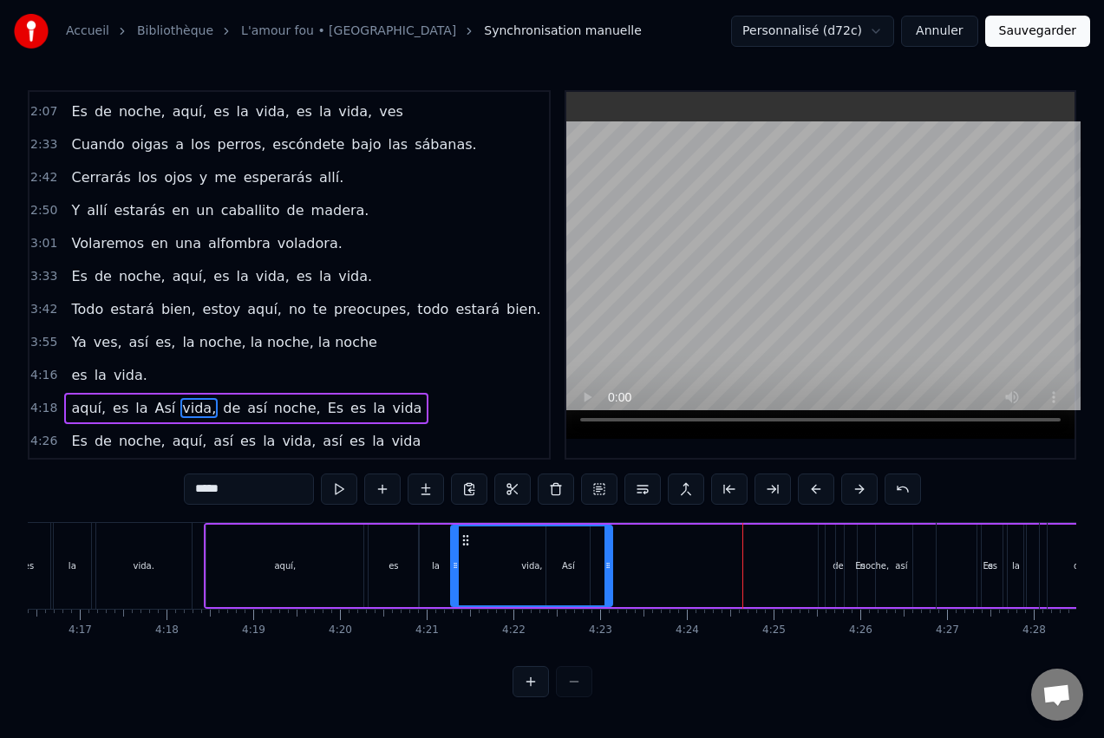
drag, startPoint x: 668, startPoint y: 533, endPoint x: 461, endPoint y: 535, distance: 207.3
click at [461, 535] on icon at bounding box center [466, 540] width 14 height 14
drag, startPoint x: 604, startPoint y: 559, endPoint x: 532, endPoint y: 559, distance: 72.0
click at [532, 559] on icon at bounding box center [533, 566] width 7 height 14
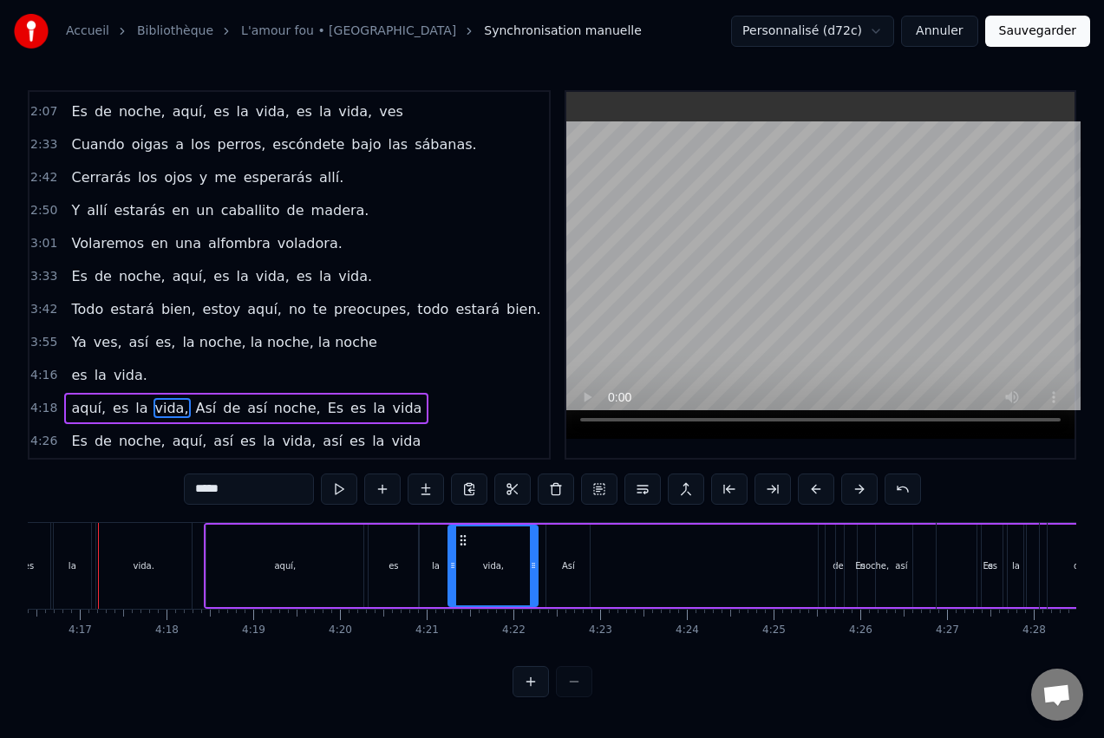
scroll to position [0, 22222]
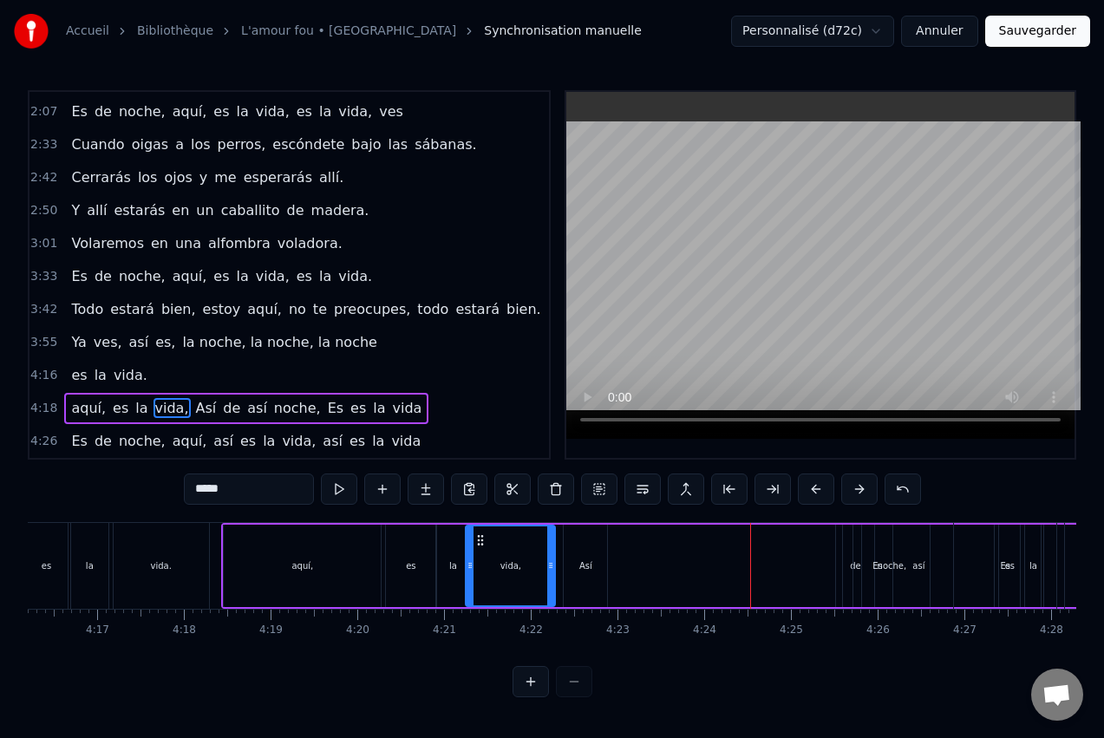
drag, startPoint x: 589, startPoint y: 562, endPoint x: 708, endPoint y: 560, distance: 118.8
click at [714, 557] on div "aquí, es la vida, Así de así noche, Es es la vida" at bounding box center [692, 566] width 942 height 86
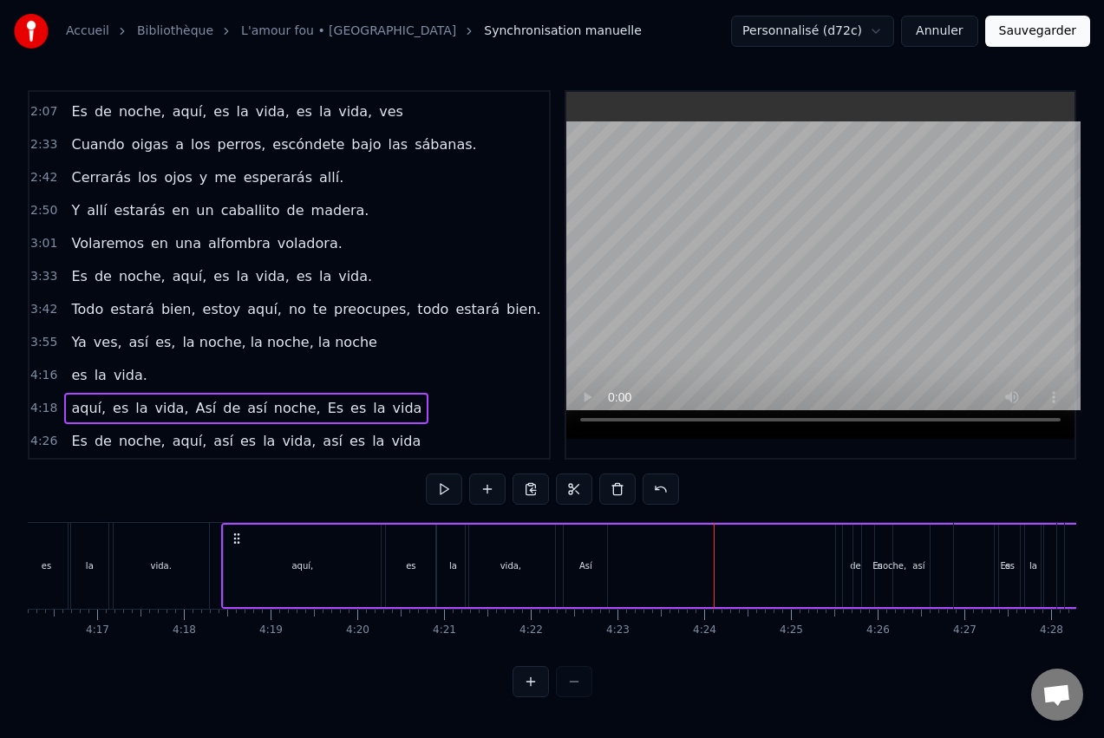
click at [601, 560] on div "Así" at bounding box center [585, 566] width 43 height 82
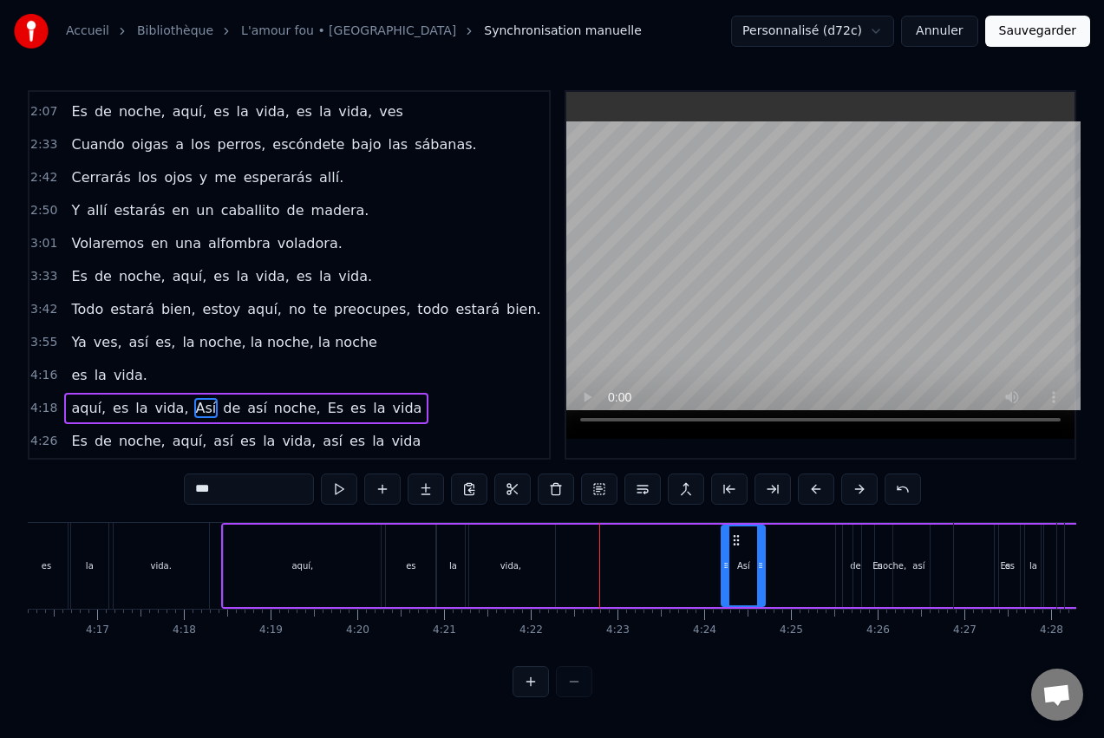
drag, startPoint x: 579, startPoint y: 534, endPoint x: 736, endPoint y: 545, distance: 157.3
click at [737, 544] on icon at bounding box center [736, 540] width 14 height 14
click at [1011, 555] on div "Es" at bounding box center [1005, 566] width 102 height 86
type input "**"
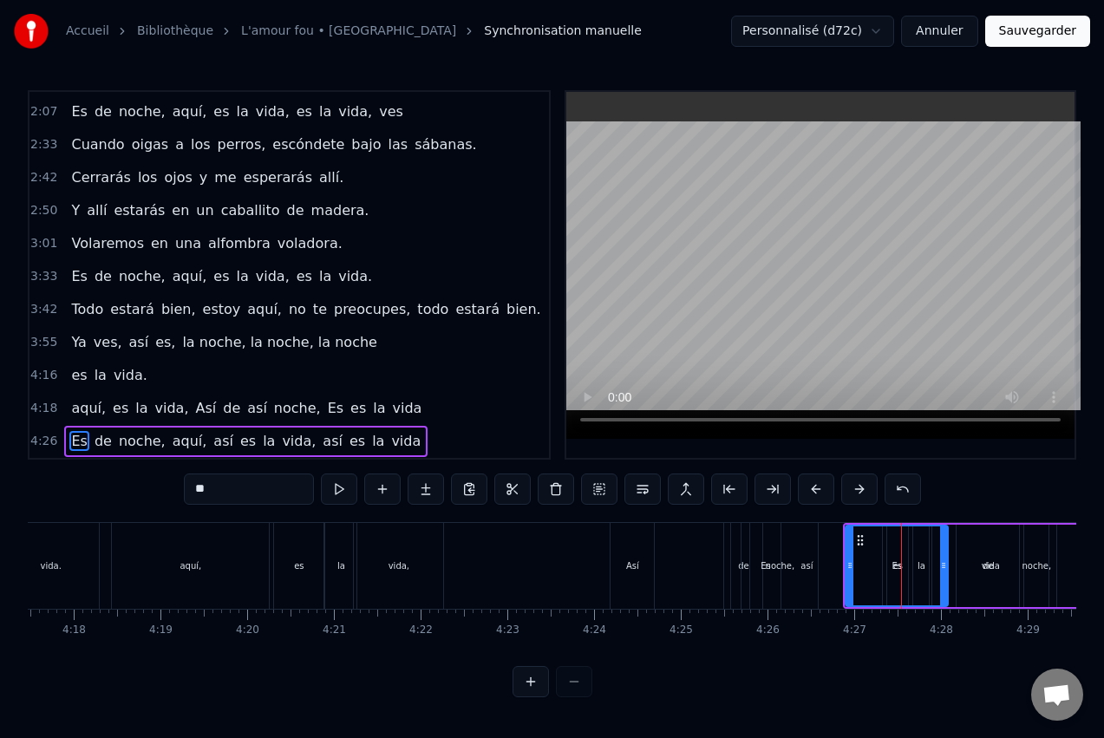
scroll to position [0, 22355]
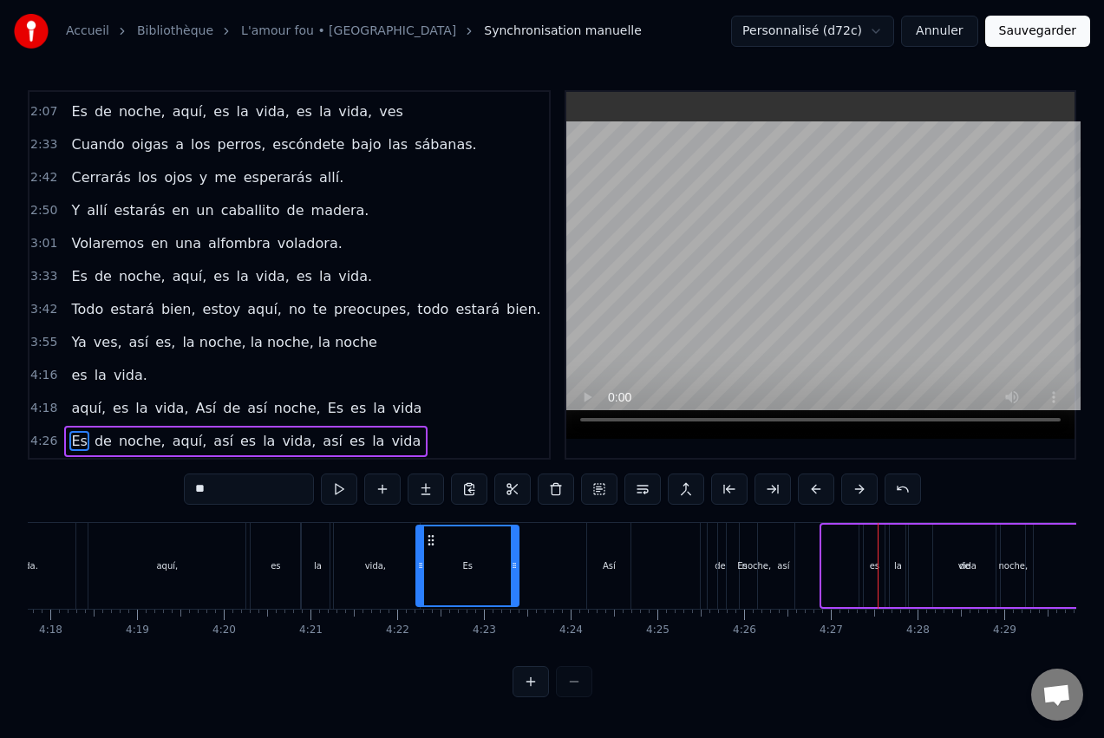
drag, startPoint x: 813, startPoint y: 534, endPoint x: 436, endPoint y: 528, distance: 376.5
click at [436, 528] on div "Es" at bounding box center [467, 565] width 101 height 79
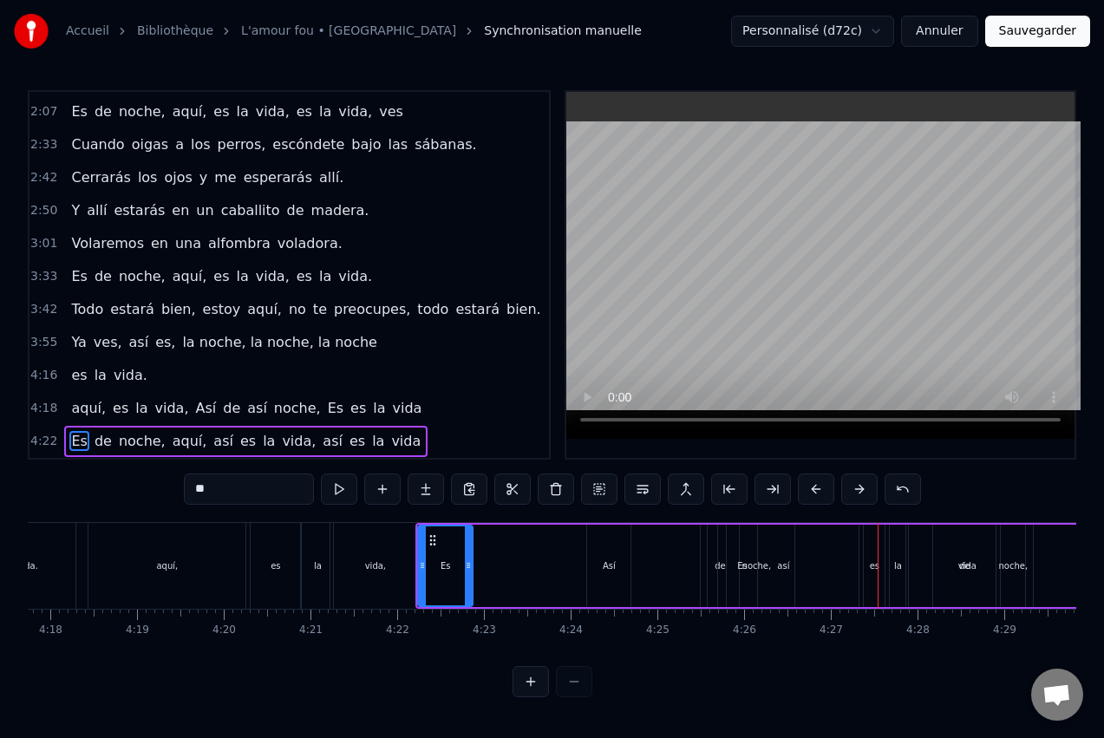
drag, startPoint x: 499, startPoint y: 558, endPoint x: 468, endPoint y: 550, distance: 32.2
click at [468, 550] on div at bounding box center [468, 565] width 7 height 79
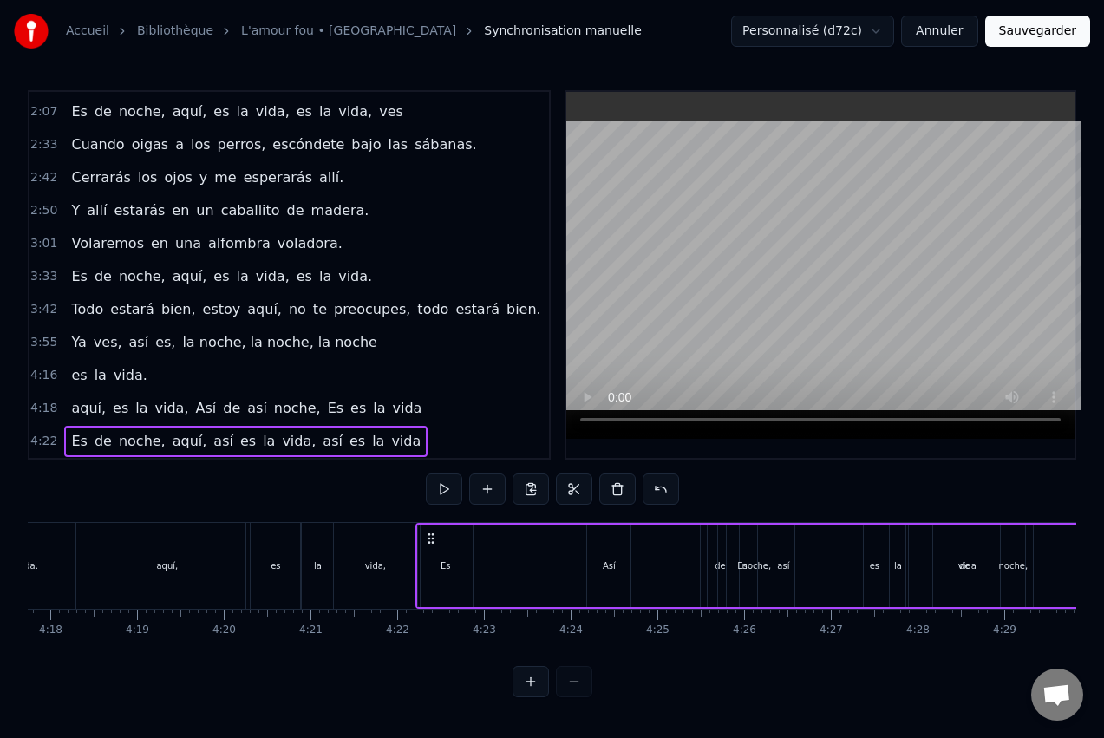
click at [964, 566] on div "de" at bounding box center [964, 565] width 11 height 13
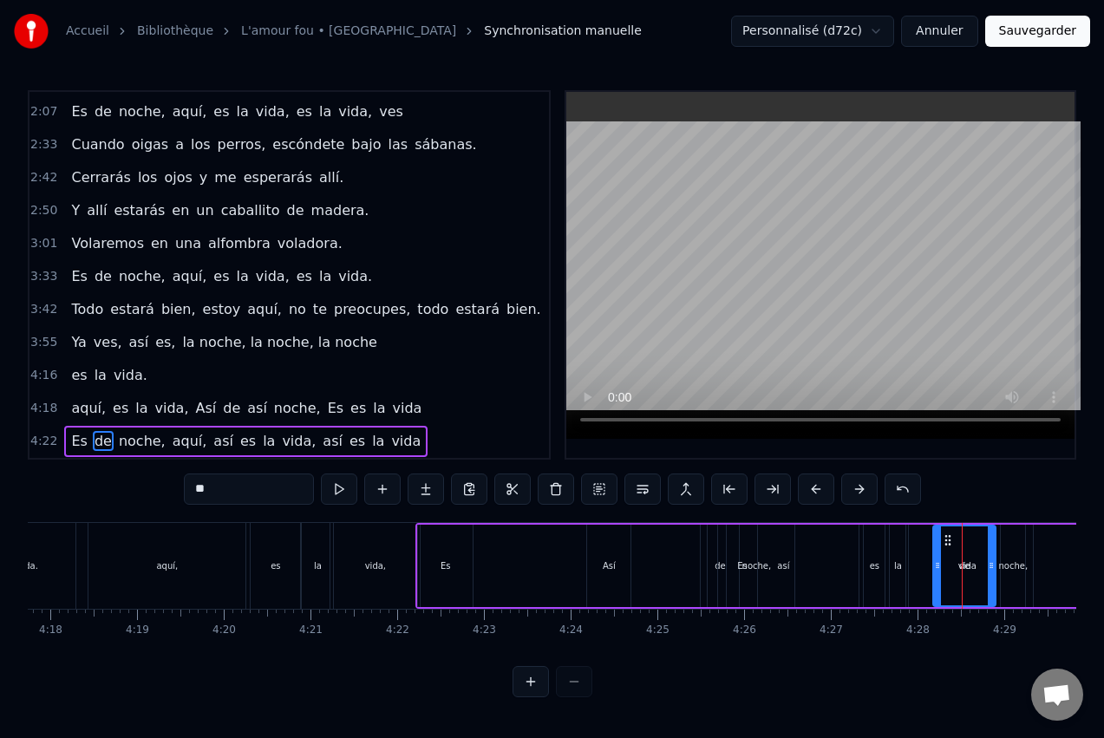
drag, startPoint x: 947, startPoint y: 529, endPoint x: 912, endPoint y: 536, distance: 35.4
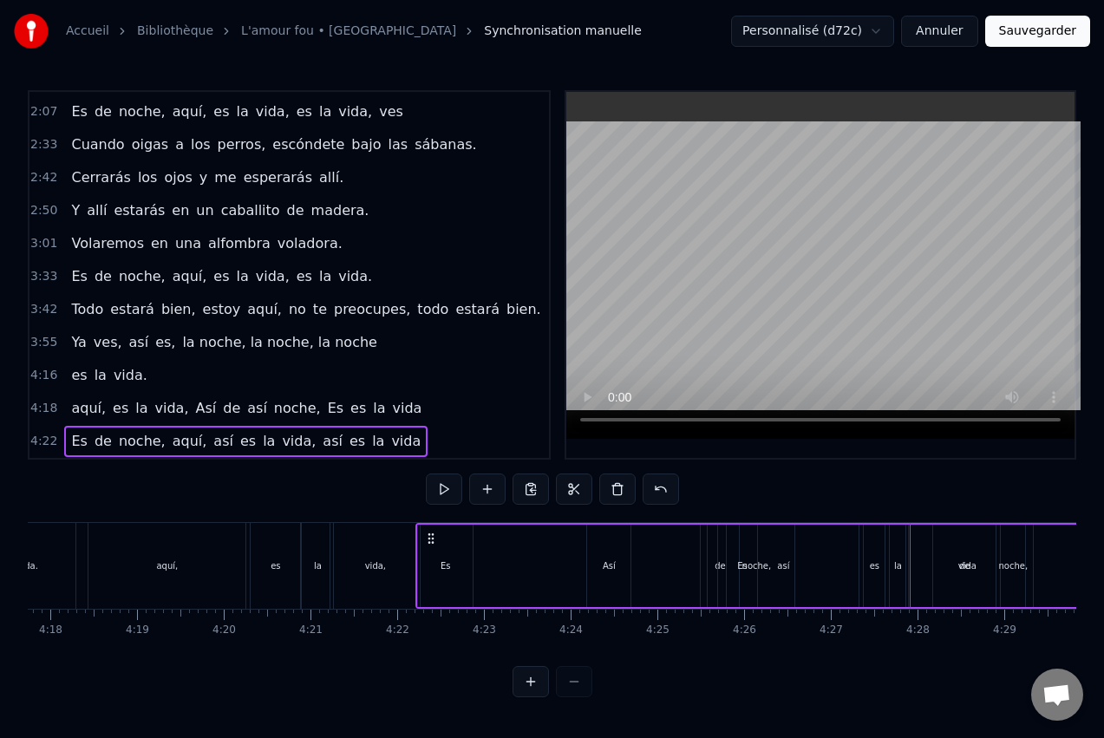
click at [973, 562] on div "de" at bounding box center [964, 566] width 62 height 82
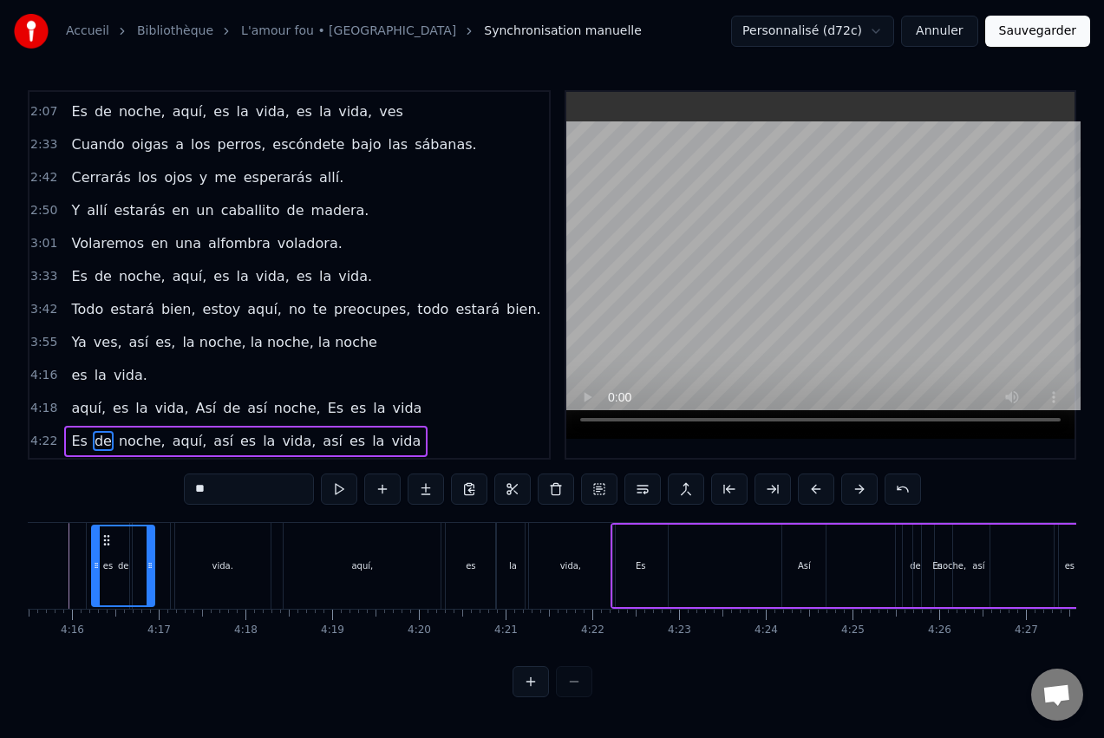
scroll to position [0, 22068]
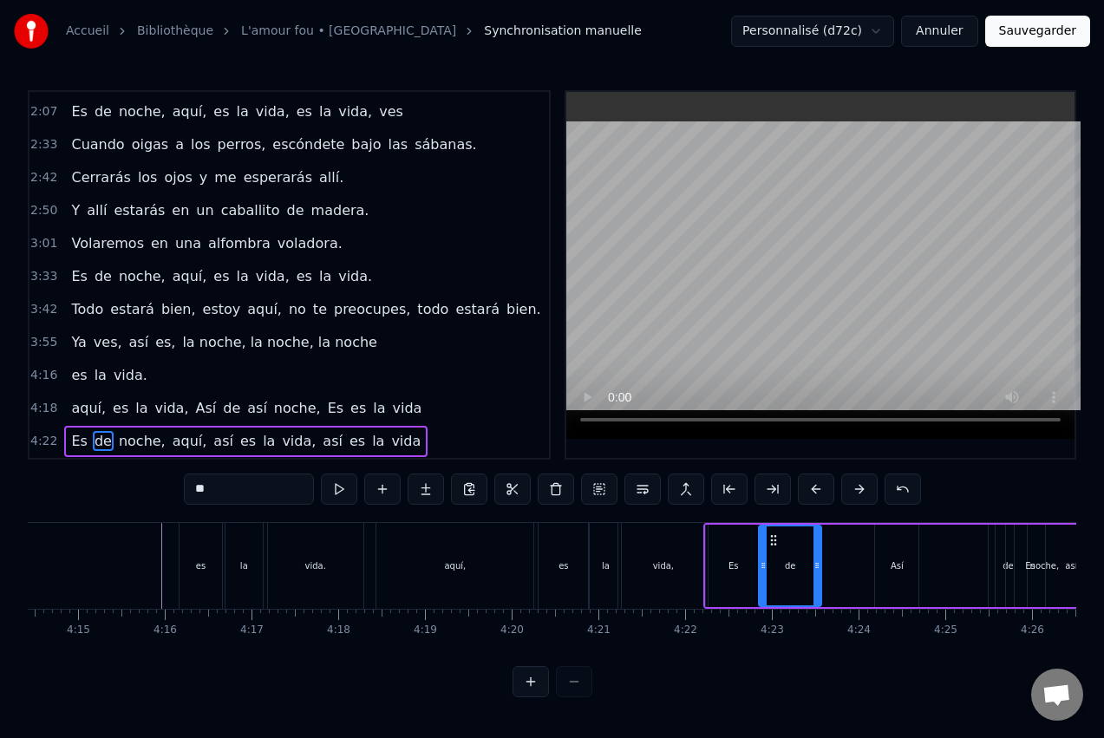
drag, startPoint x: 946, startPoint y: 536, endPoint x: 772, endPoint y: 611, distance: 189.6
click at [772, 611] on div "Cuando te duermes por la noche, pienso en tus pesadillas. Me llamarás por la no…" at bounding box center [552, 587] width 1049 height 130
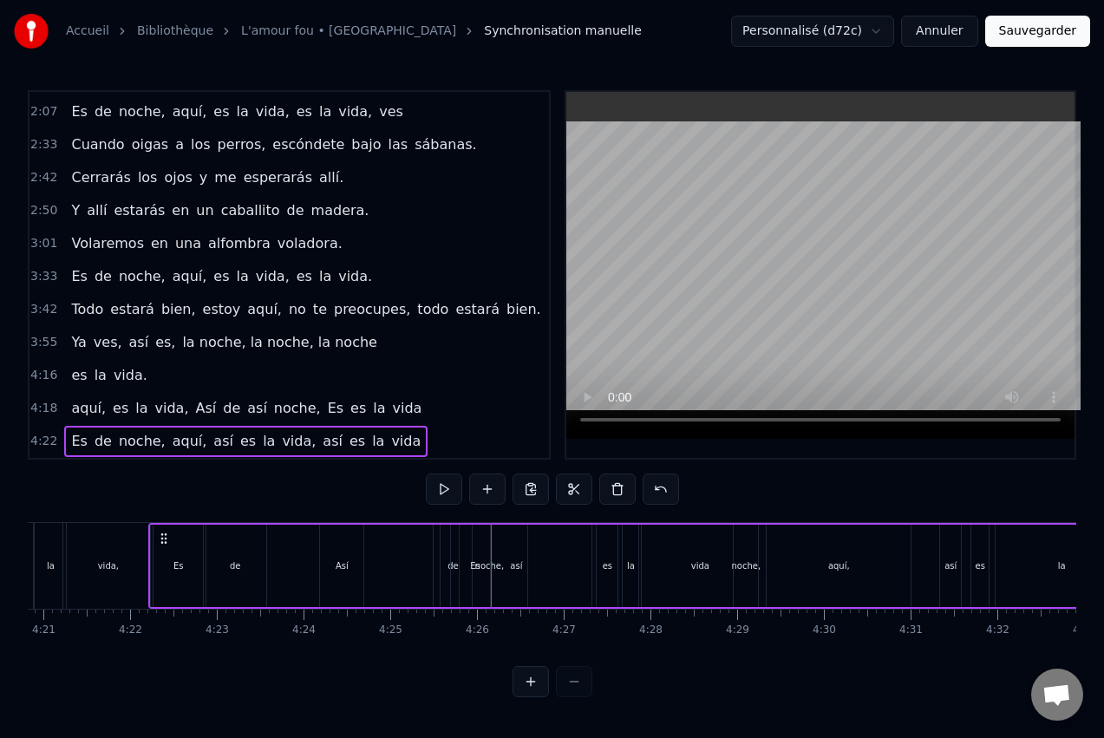
scroll to position [0, 22583]
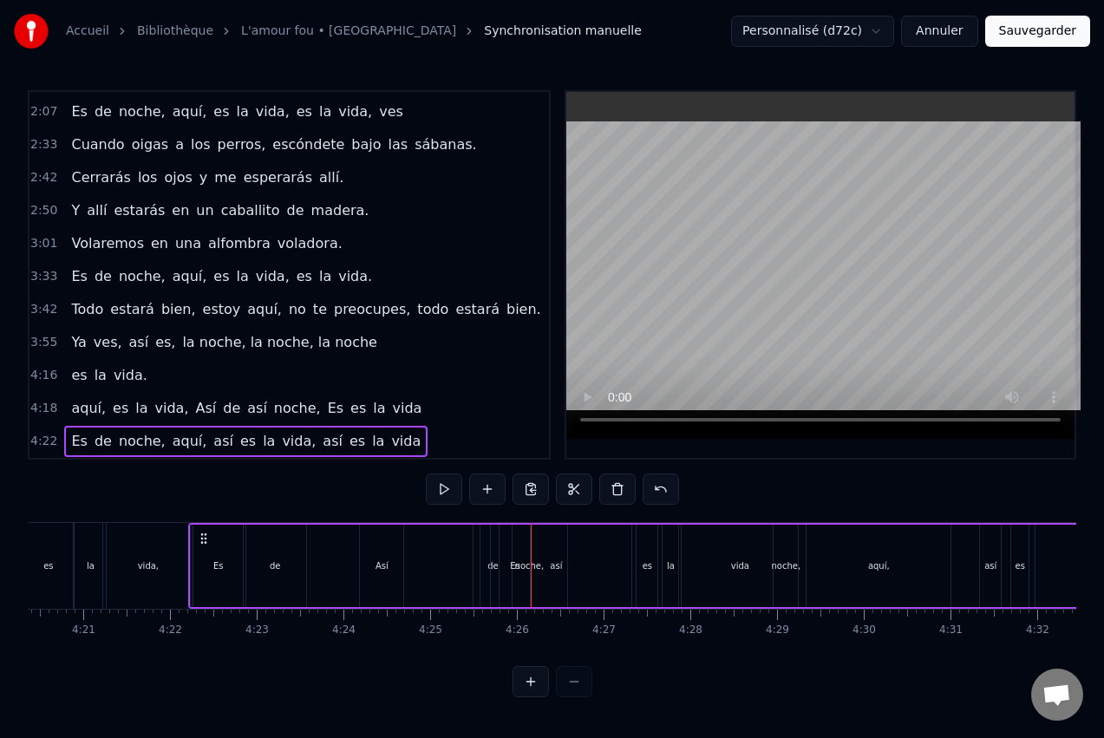
click at [538, 555] on div "Es de noche, aquí, así es la vida, así es la vida" at bounding box center [1056, 566] width 1736 height 86
click at [512, 565] on div "Es de noche, aquí, así es la vida, así es la vida" at bounding box center [1056, 566] width 1736 height 86
click at [507, 563] on div "Es de noche, aquí, así es la vida, así es la vida" at bounding box center [1056, 566] width 1736 height 86
click at [494, 564] on div "Es de noche, aquí, así es la vida, así es la vida" at bounding box center [1056, 566] width 1736 height 86
click at [532, 694] on button at bounding box center [531, 681] width 36 height 31
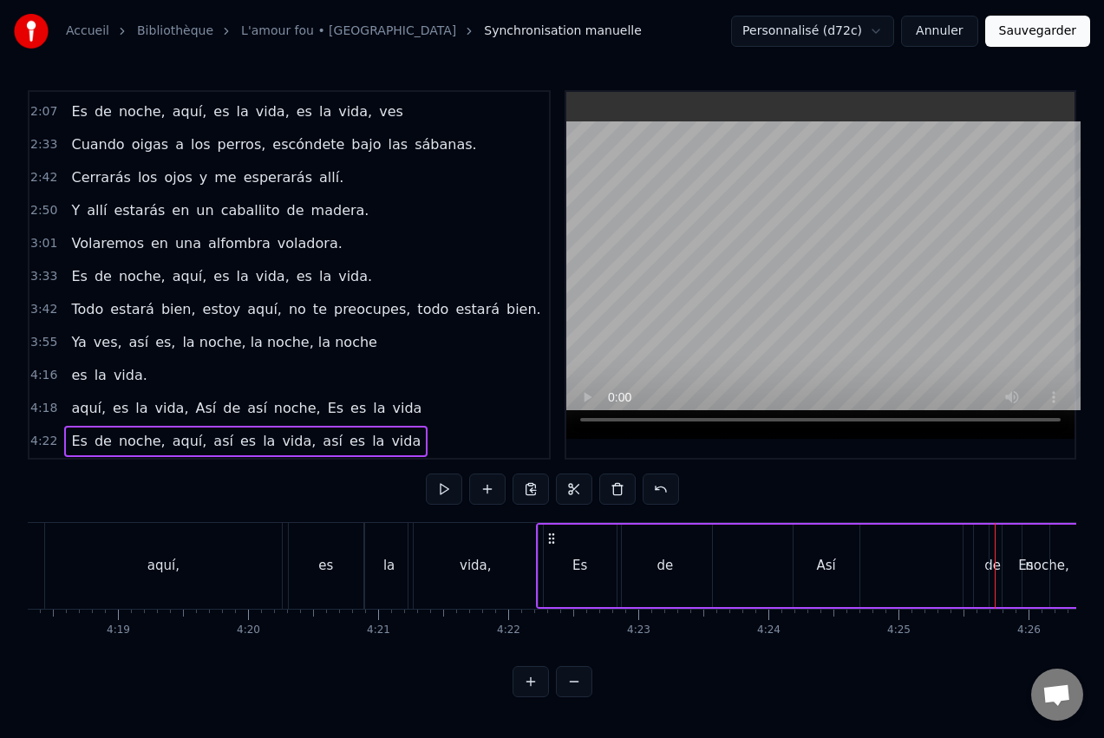
scroll to position [0, 34487]
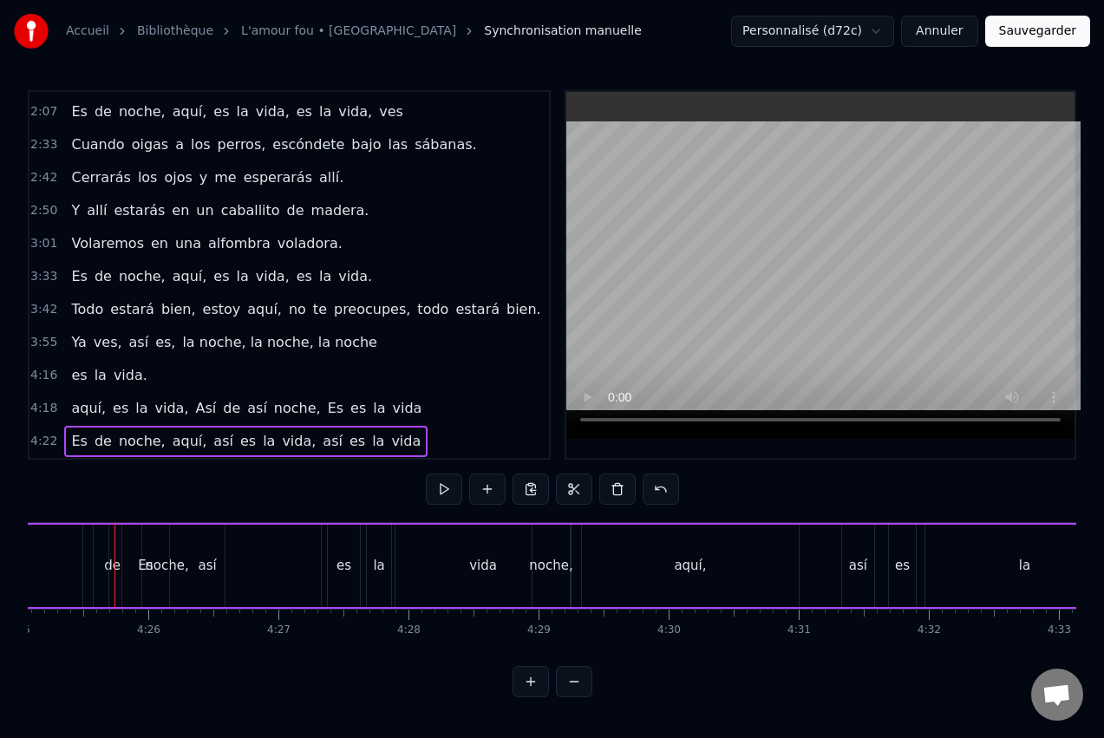
click at [553, 569] on div "noche," at bounding box center [550, 566] width 43 height 20
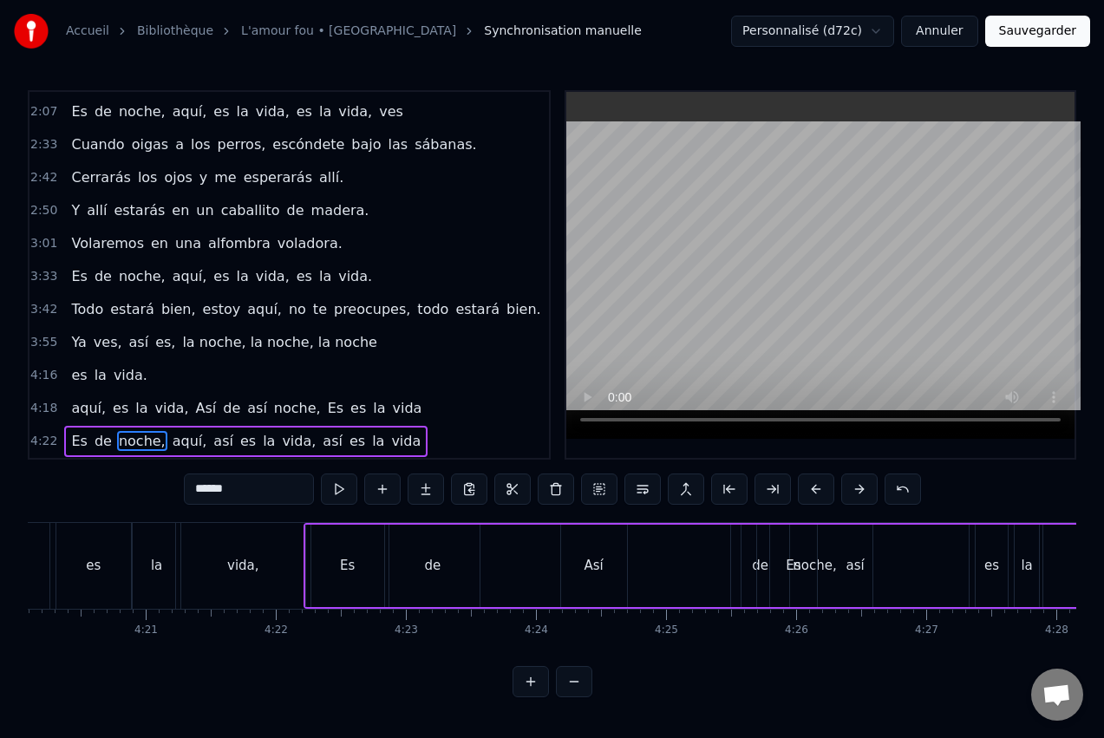
scroll to position [0, 33793]
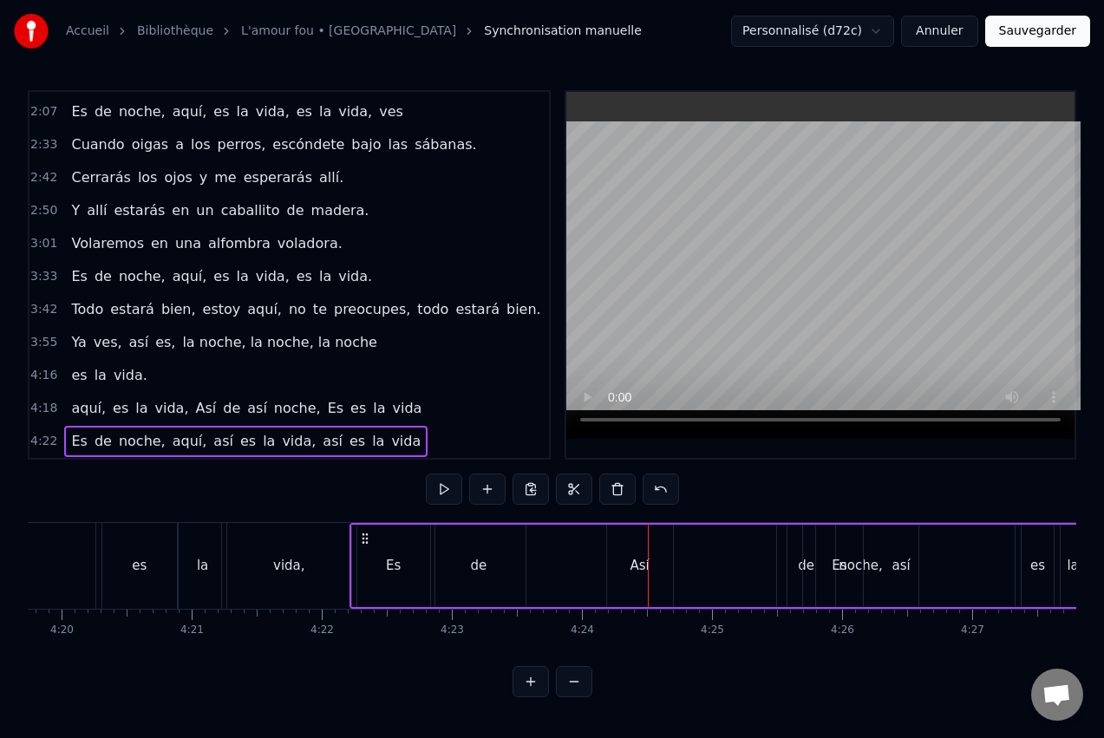
click at [272, 415] on span "noche," at bounding box center [297, 408] width 50 height 20
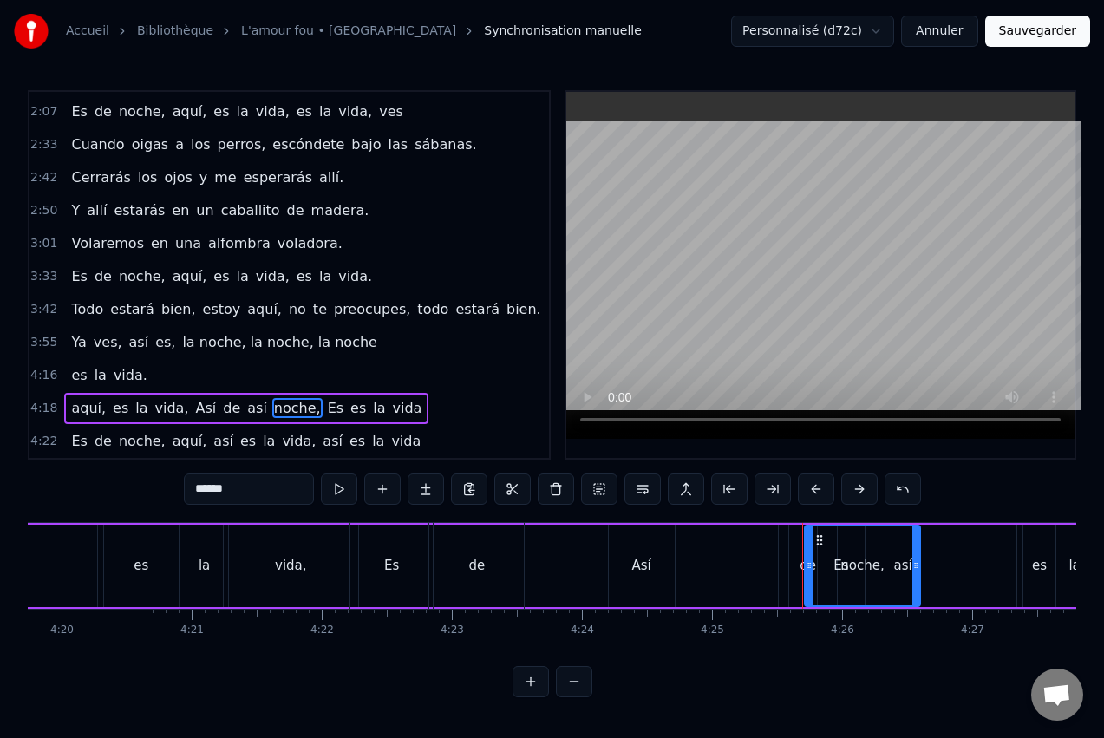
drag, startPoint x: 820, startPoint y: 534, endPoint x: 844, endPoint y: 562, distance: 36.9
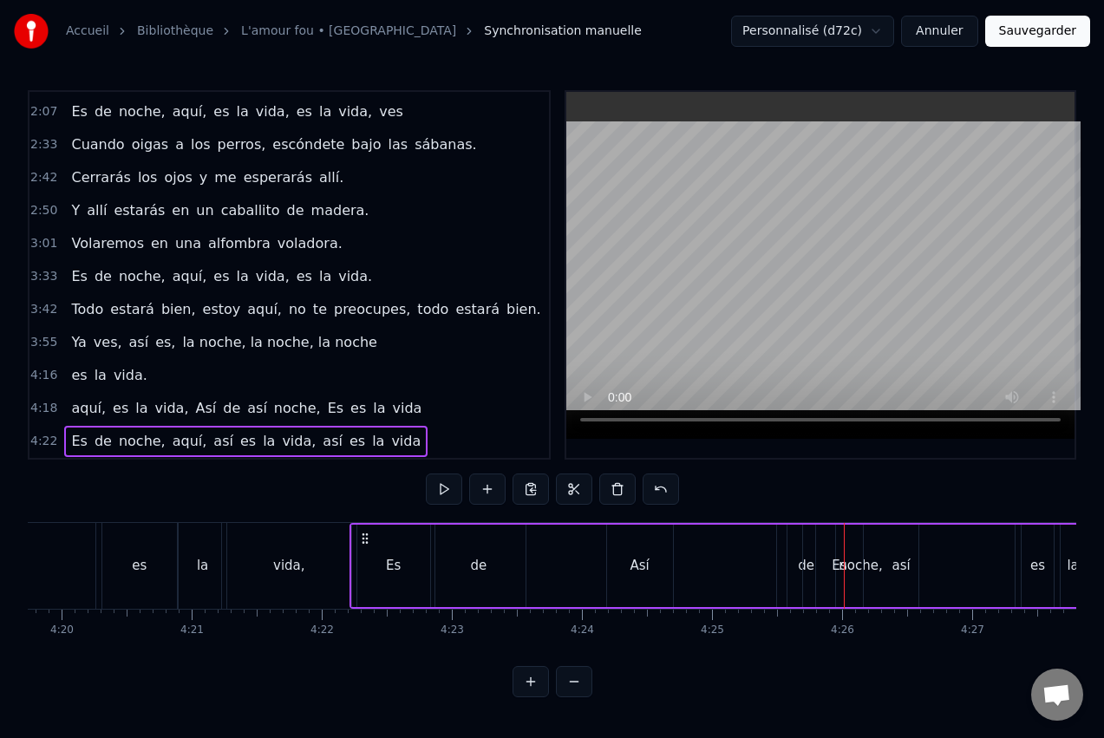
click at [272, 406] on span "noche," at bounding box center [297, 408] width 50 height 20
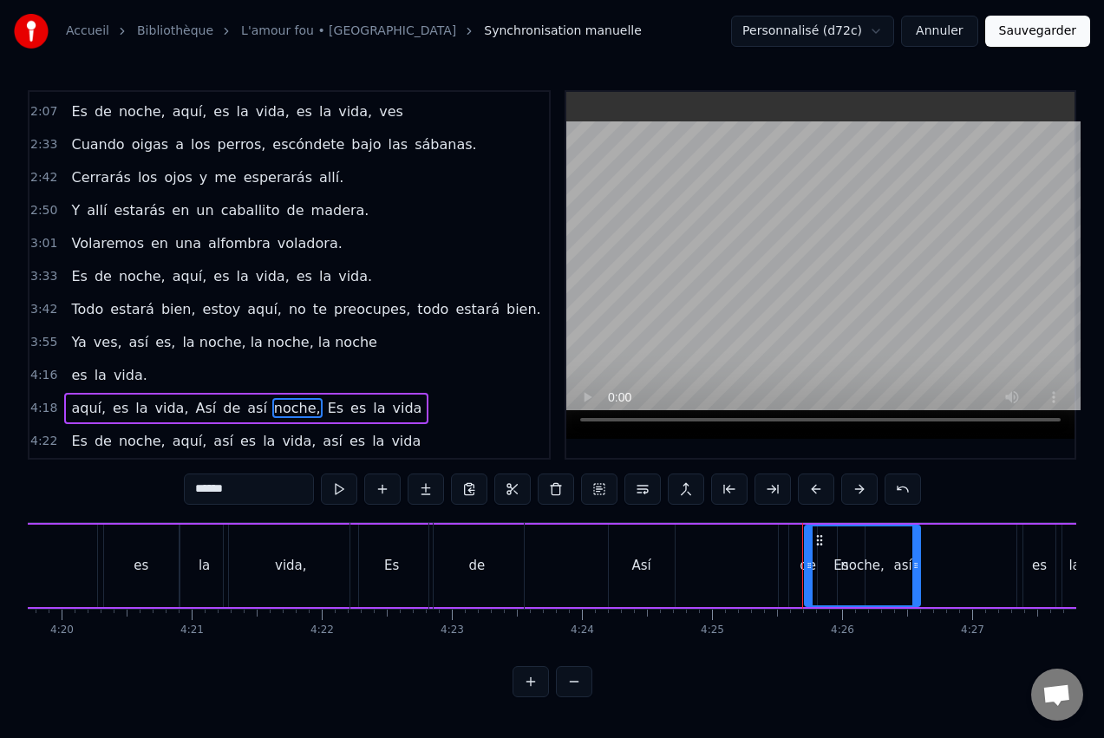
drag, startPoint x: 818, startPoint y: 536, endPoint x: 900, endPoint y: 537, distance: 82.4
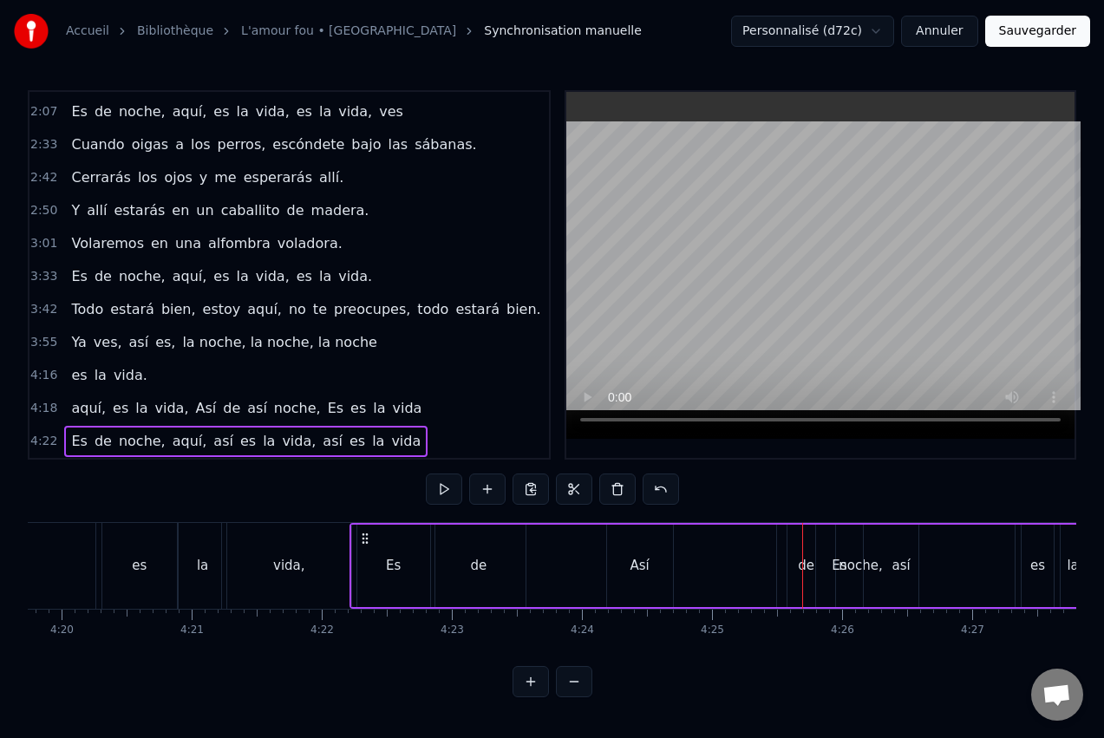
click at [371, 534] on icon at bounding box center [365, 539] width 14 height 14
click at [365, 535] on icon at bounding box center [365, 539] width 14 height 14
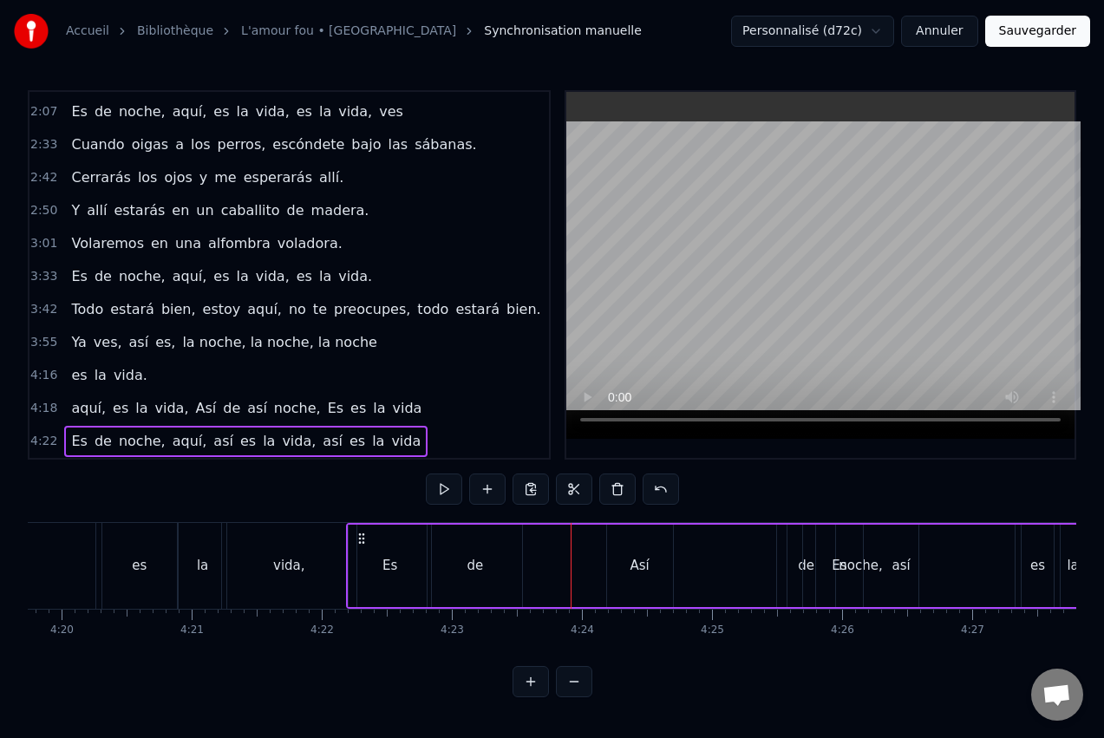
click at [360, 513] on div "0:51 Cuando te duermes por la noche, 0:53 pienso en tus pesadillas. 0:59 Me lla…" at bounding box center [552, 393] width 1049 height 607
click at [358, 537] on icon at bounding box center [362, 539] width 14 height 14
click at [371, 537] on div "Es" at bounding box center [390, 566] width 82 height 82
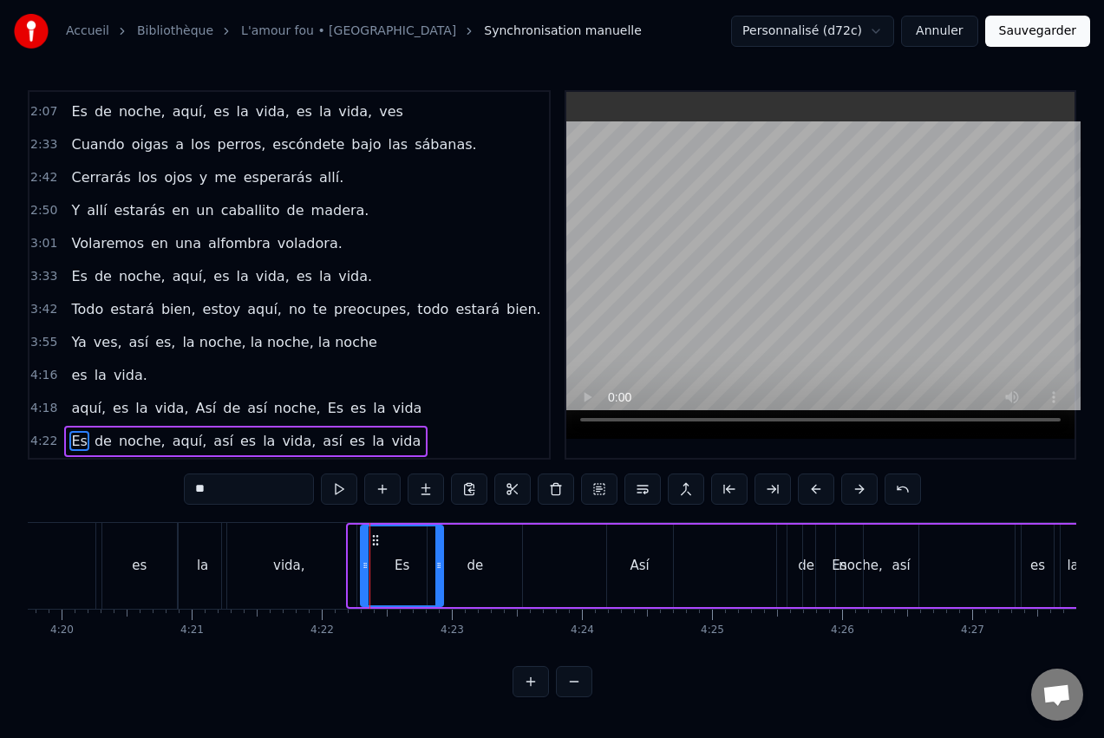
drag, startPoint x: 362, startPoint y: 535, endPoint x: 374, endPoint y: 563, distance: 30.3
click at [374, 563] on div "Es" at bounding box center [402, 565] width 81 height 79
click at [407, 552] on div at bounding box center [403, 565] width 7 height 79
click at [461, 552] on div "de" at bounding box center [475, 566] width 95 height 82
type input "**"
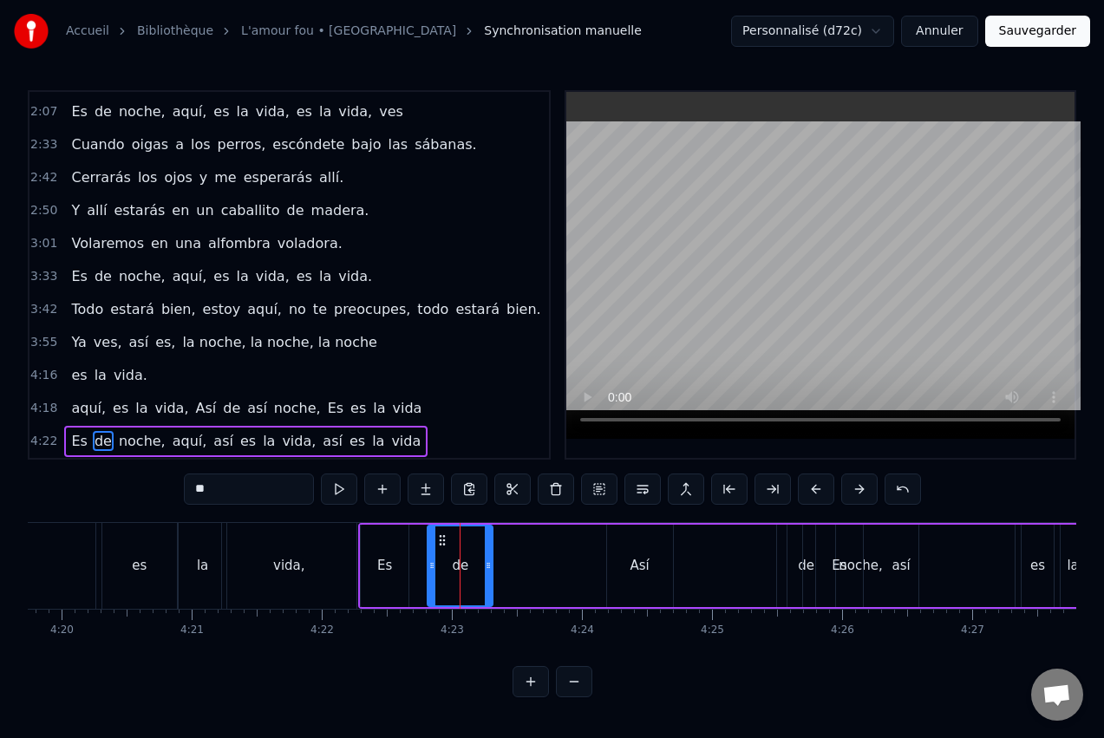
drag, startPoint x: 517, startPoint y: 546, endPoint x: 492, endPoint y: 545, distance: 25.2
click at [492, 545] on div at bounding box center [488, 565] width 7 height 79
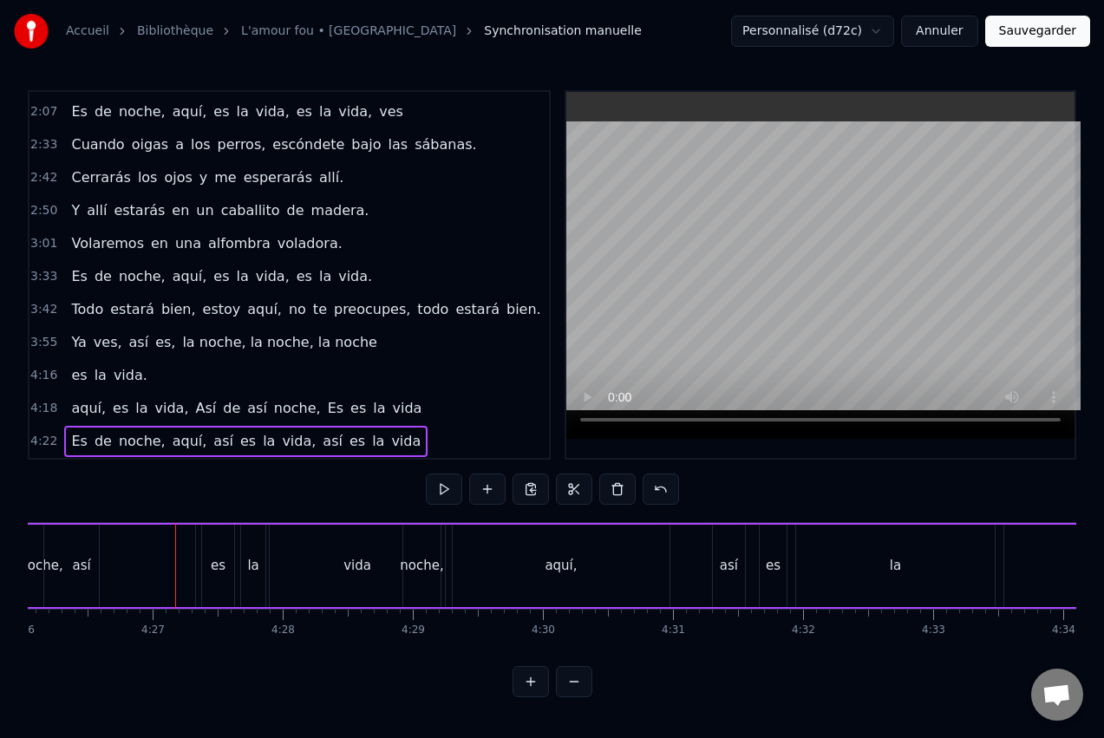
scroll to position [0, 34674]
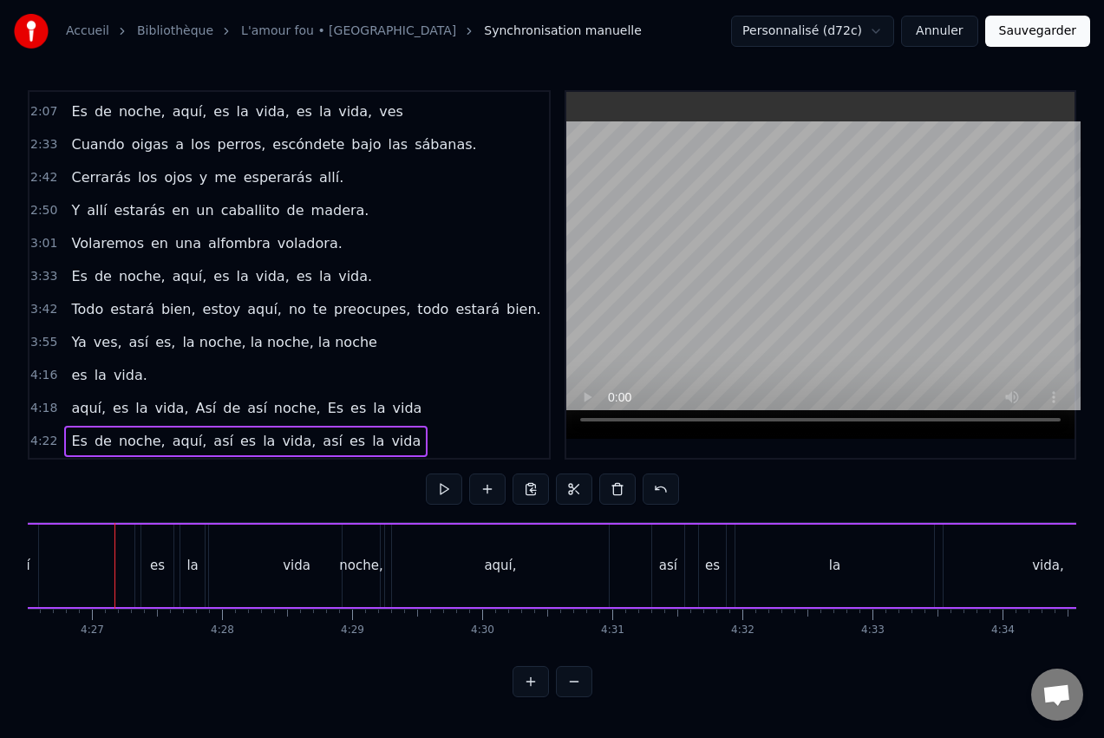
click at [602, 558] on div "aquí," at bounding box center [500, 566] width 217 height 82
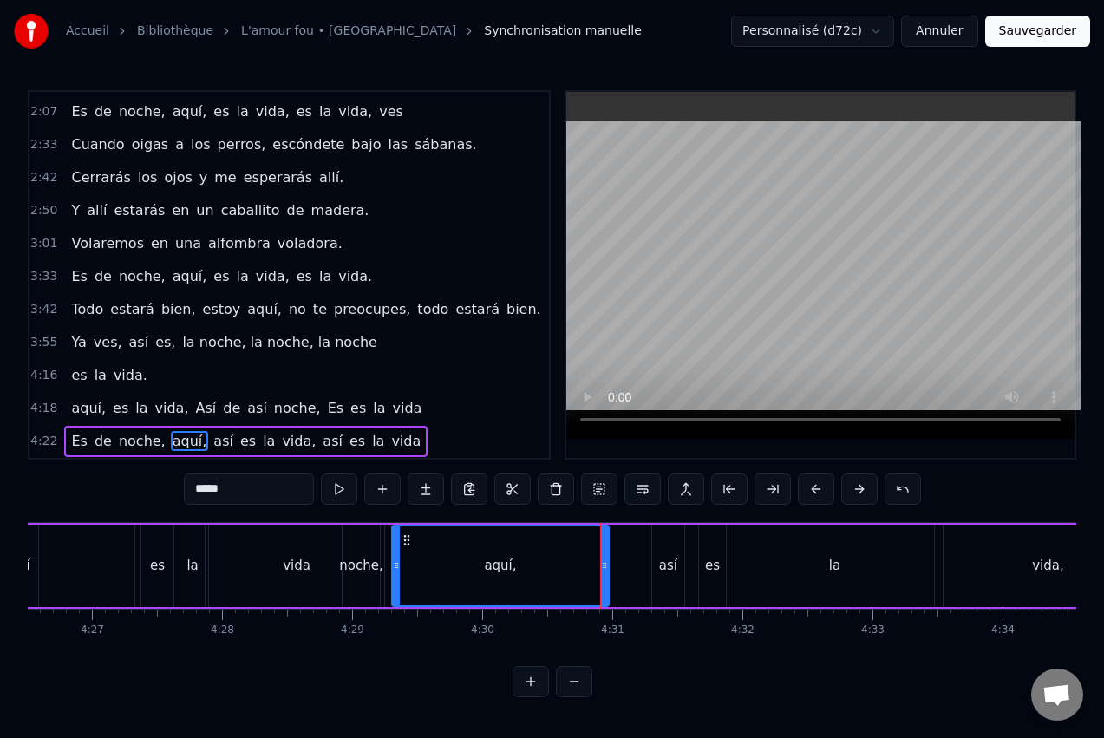
click at [356, 568] on div "noche," at bounding box center [360, 566] width 43 height 20
type input "******"
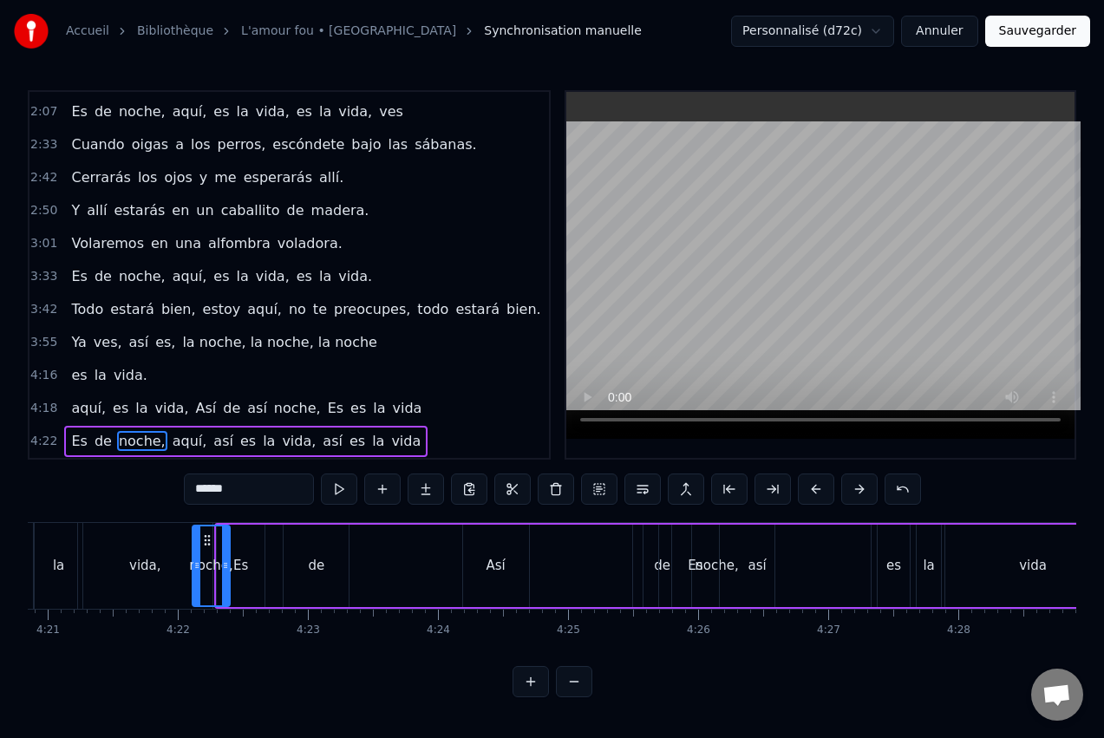
scroll to position [0, 33929]
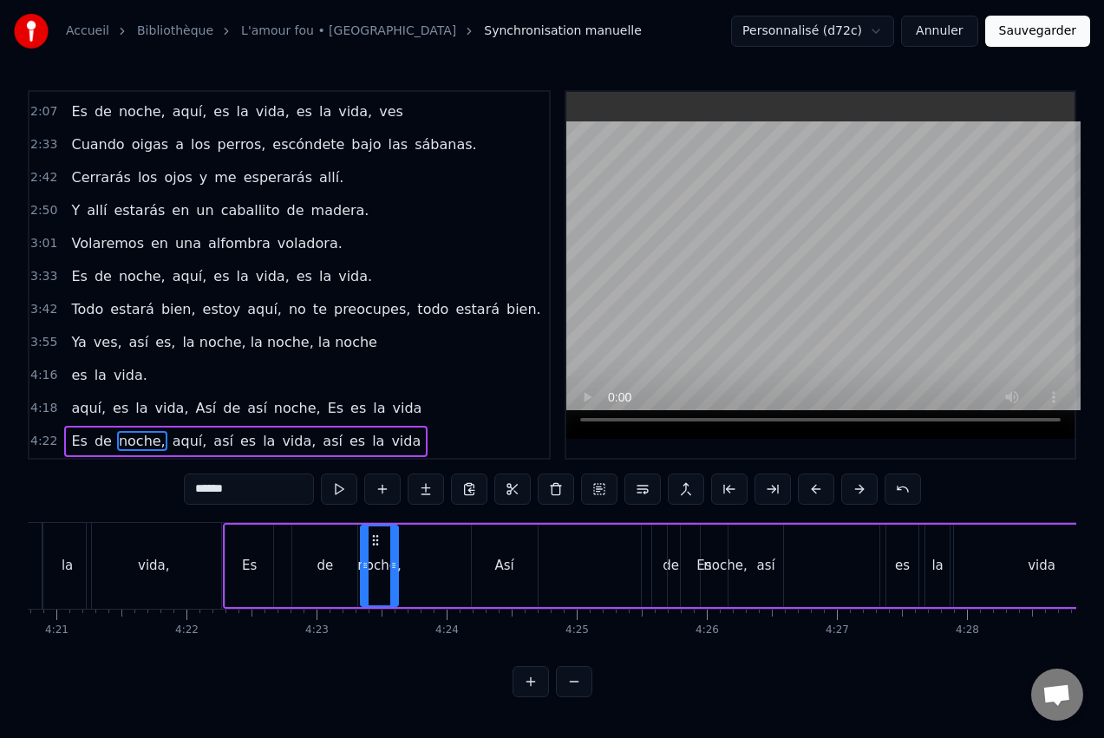
drag, startPoint x: 358, startPoint y: 538, endPoint x: 377, endPoint y: 575, distance: 41.9
click at [377, 575] on div "noche," at bounding box center [380, 565] width 36 height 79
drag, startPoint x: 412, startPoint y: 559, endPoint x: 450, endPoint y: 559, distance: 38.2
click at [450, 559] on icon at bounding box center [451, 566] width 7 height 14
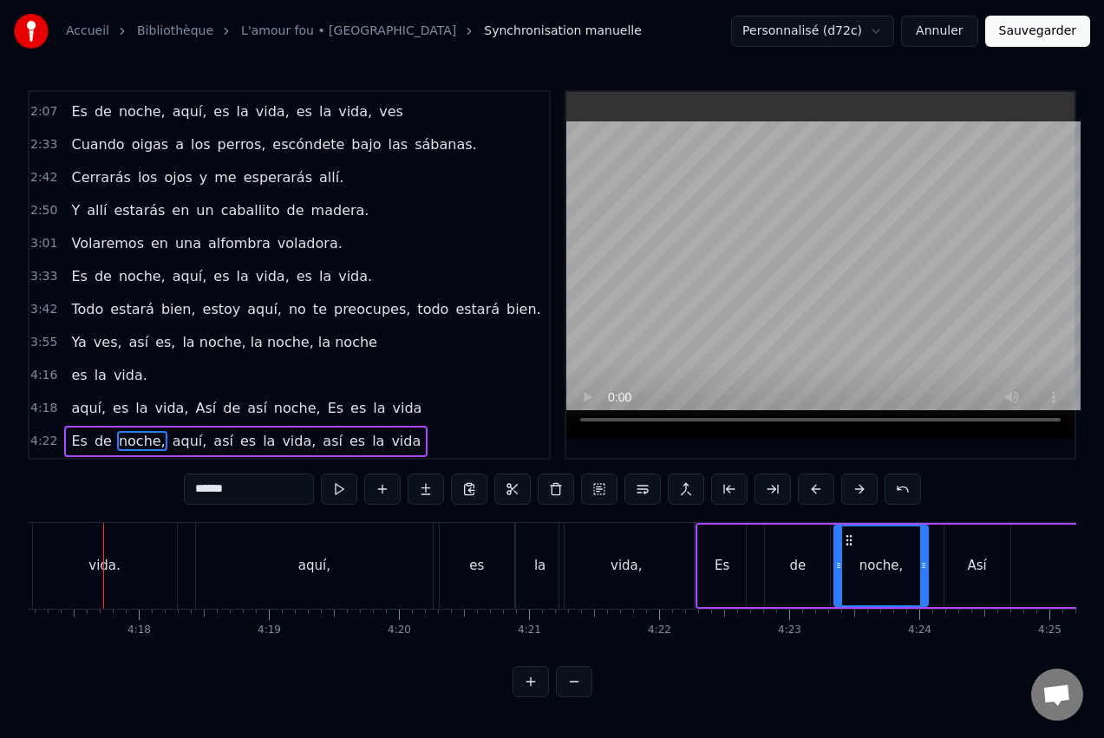
scroll to position [0, 33445]
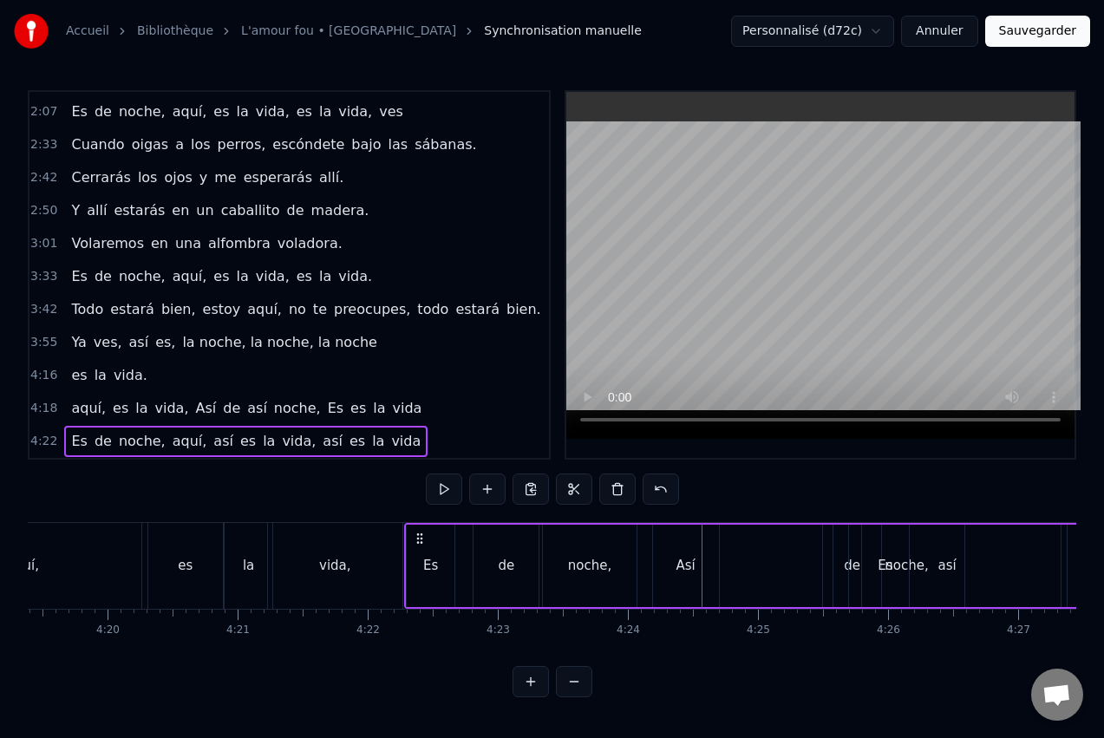
scroll to position [0, 33710]
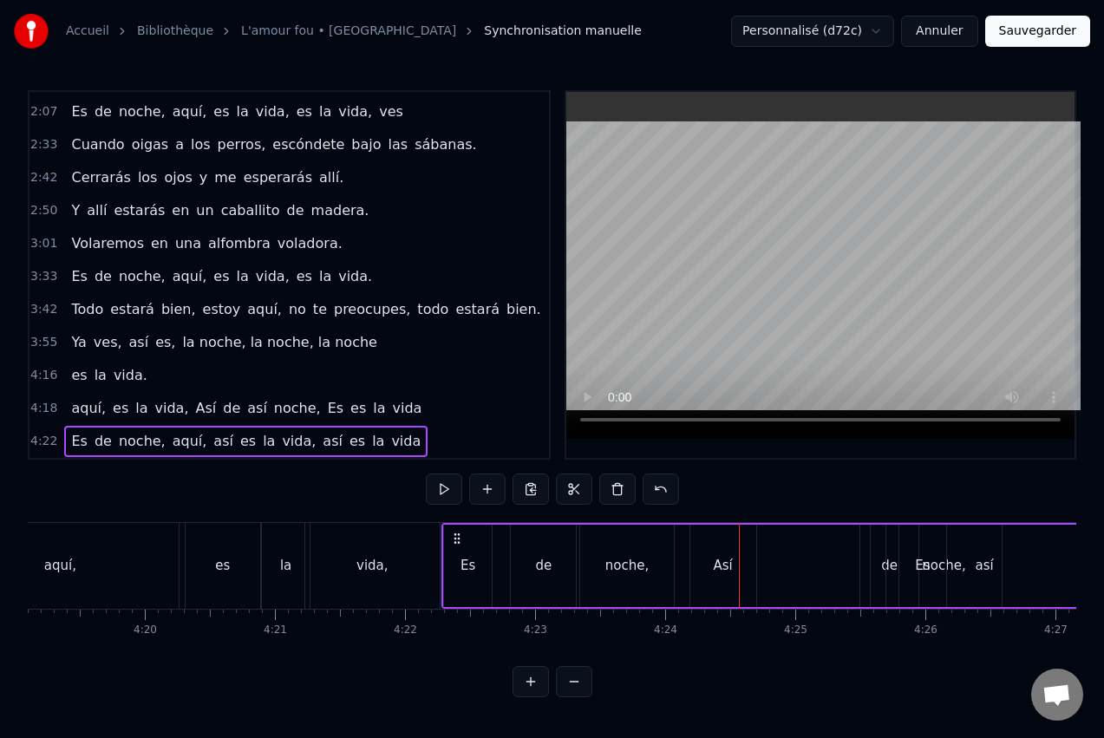
click at [471, 574] on div "Es" at bounding box center [468, 566] width 48 height 82
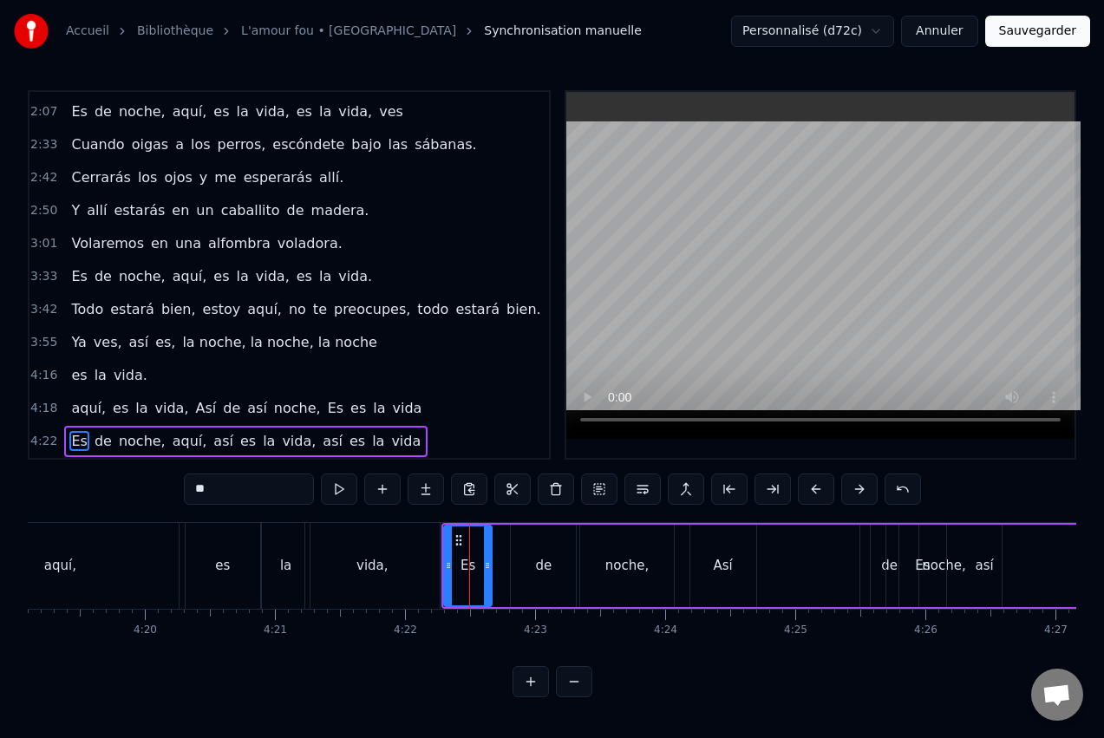
click at [533, 564] on div "de" at bounding box center [543, 566] width 65 height 82
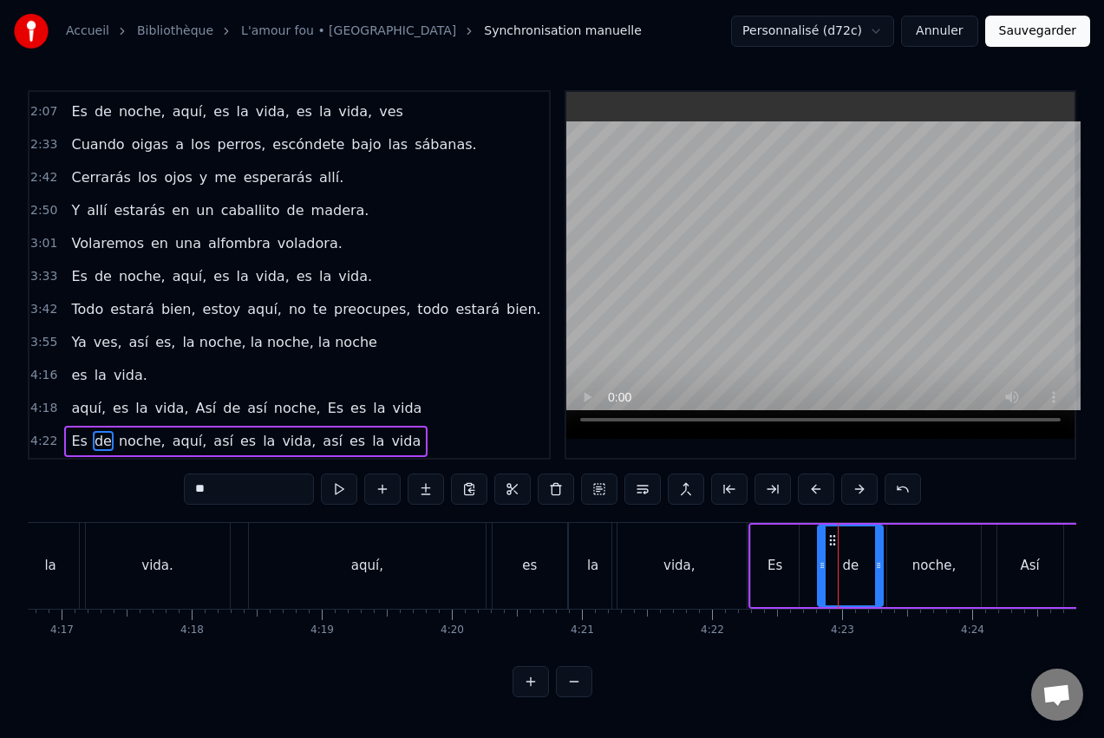
scroll to position [0, 33398]
click at [657, 568] on div "vida," at bounding box center [685, 566] width 134 height 86
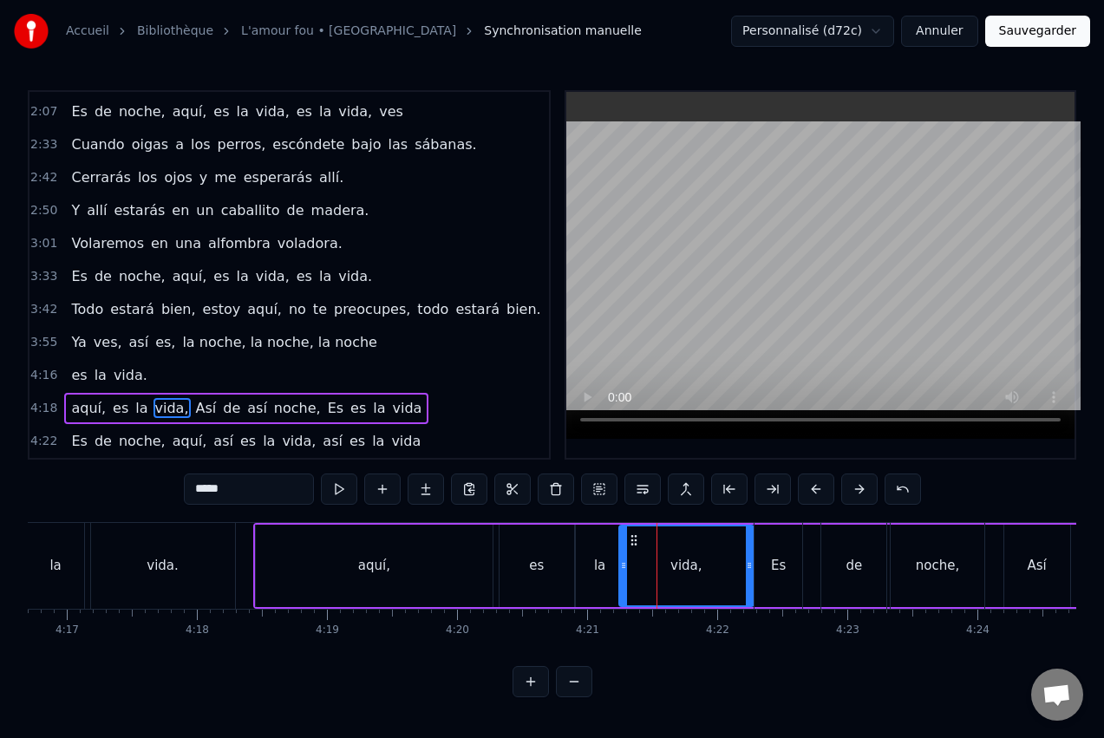
click at [194, 409] on span "Así" at bounding box center [206, 408] width 24 height 20
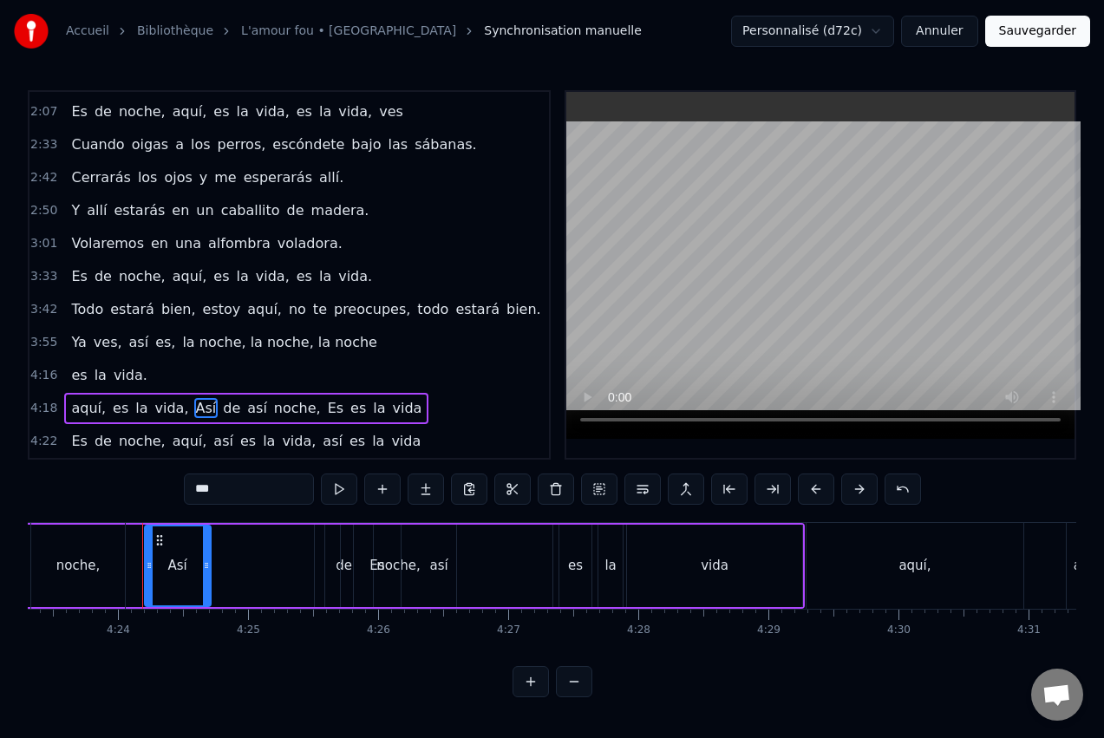
scroll to position [0, 34284]
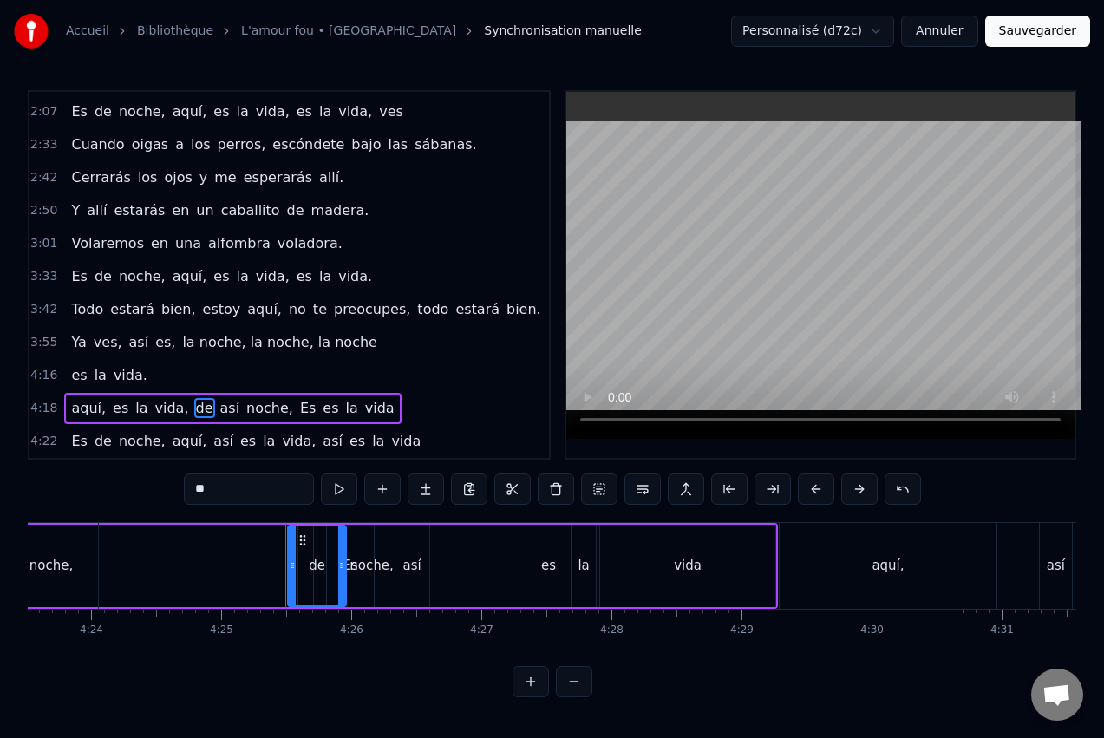
click at [219, 409] on span "así" at bounding box center [230, 408] width 23 height 20
click at [343, 489] on button at bounding box center [339, 489] width 36 height 31
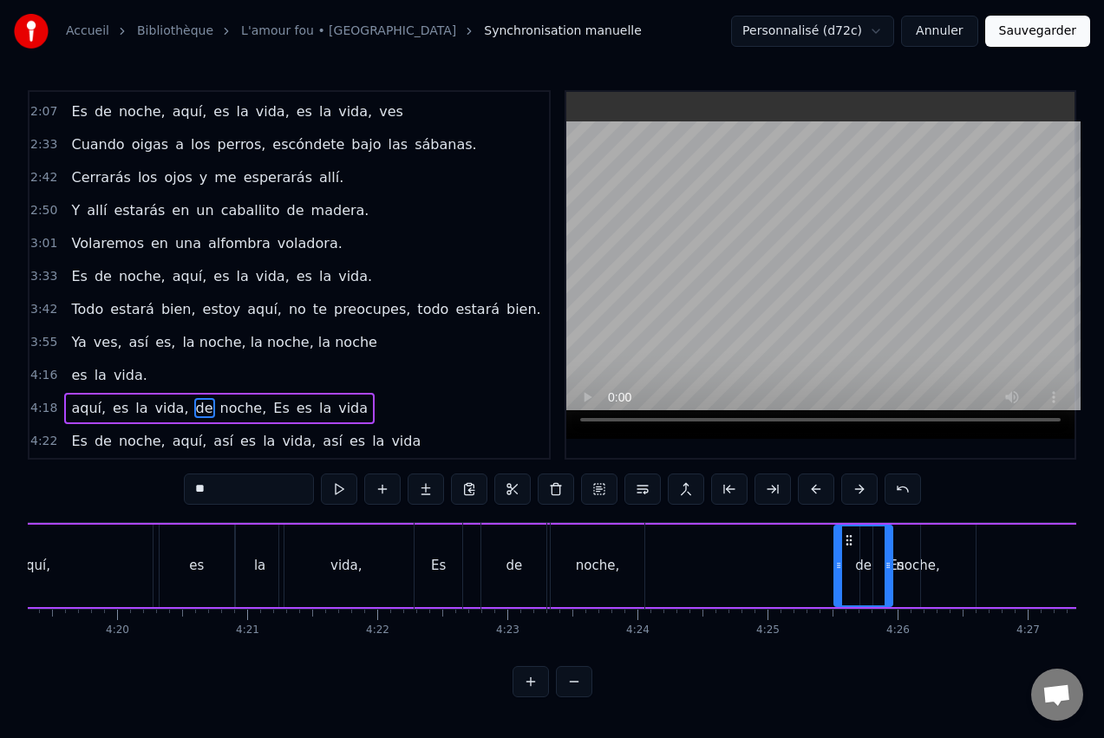
scroll to position [0, 33649]
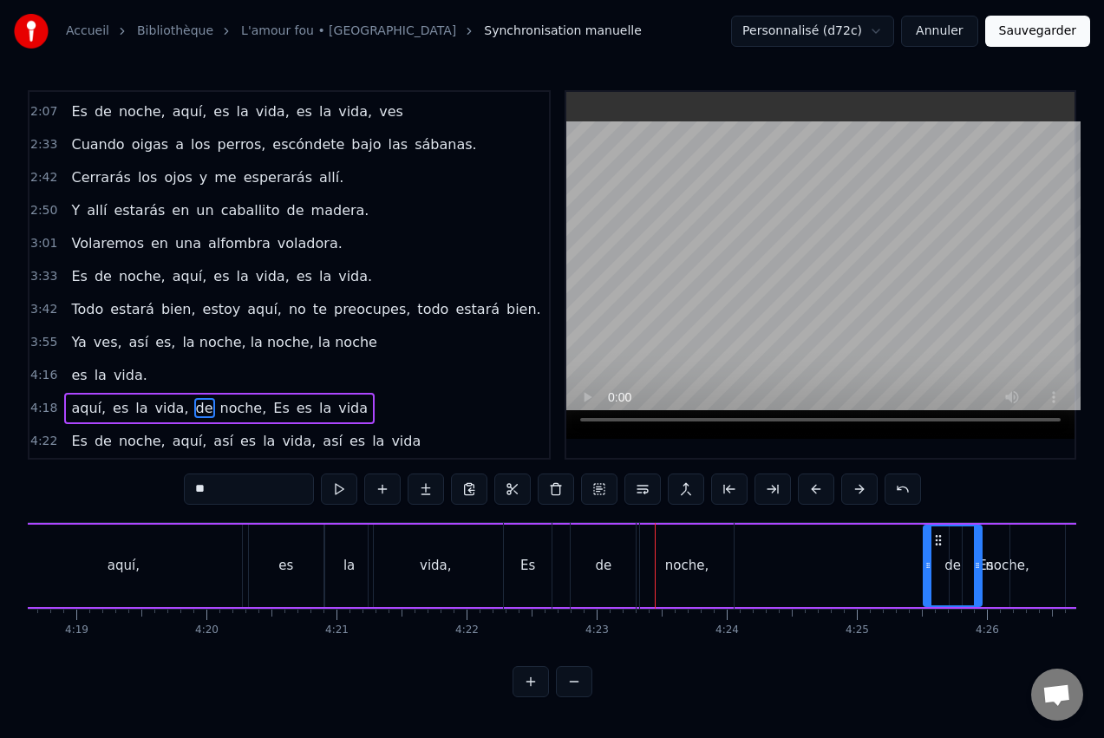
click at [614, 582] on div "de" at bounding box center [603, 566] width 65 height 86
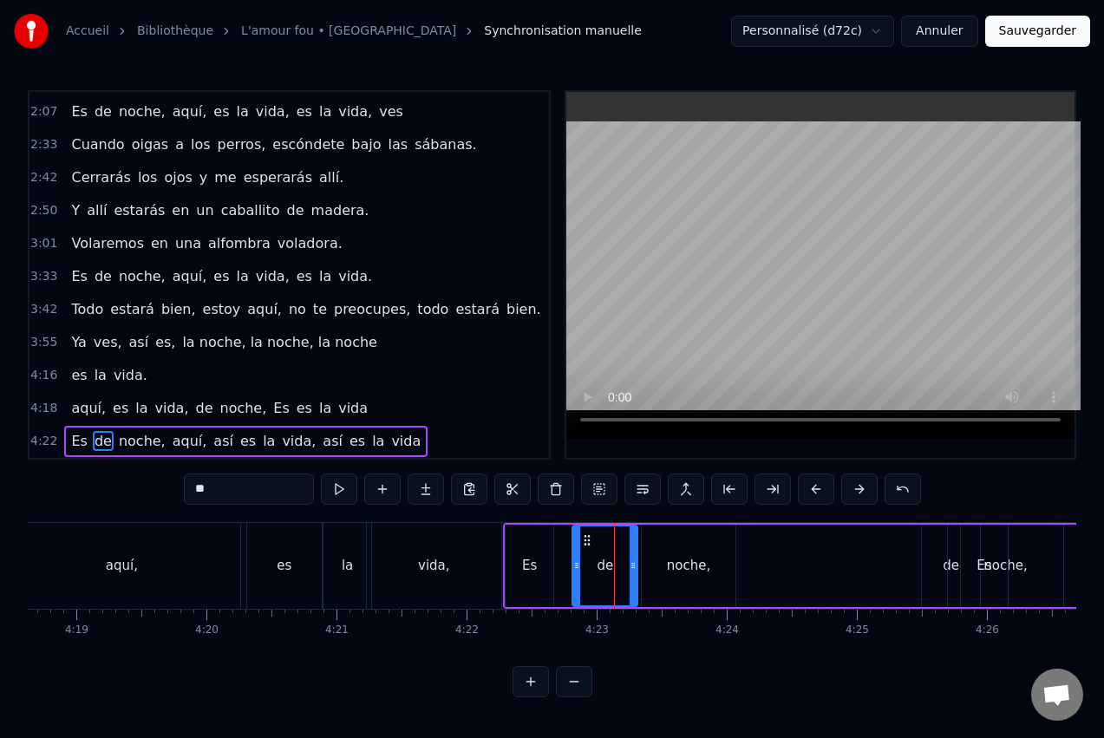
click at [194, 408] on span "de" at bounding box center [204, 408] width 21 height 20
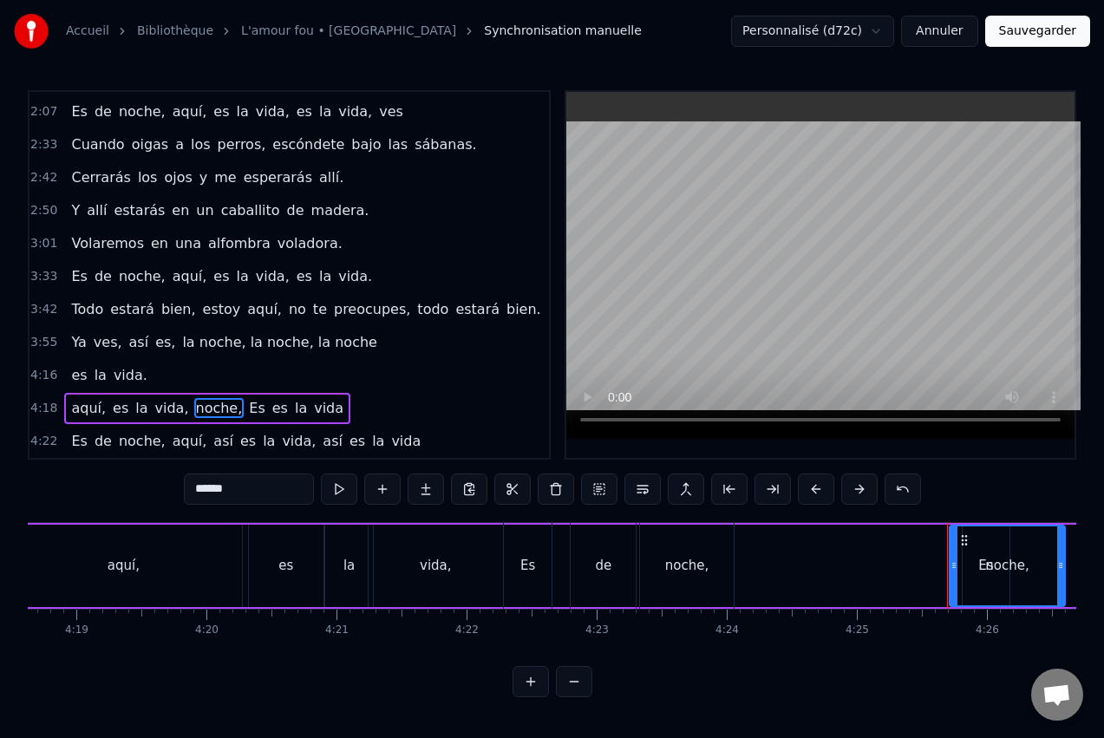
click at [194, 406] on span "noche," at bounding box center [219, 408] width 50 height 20
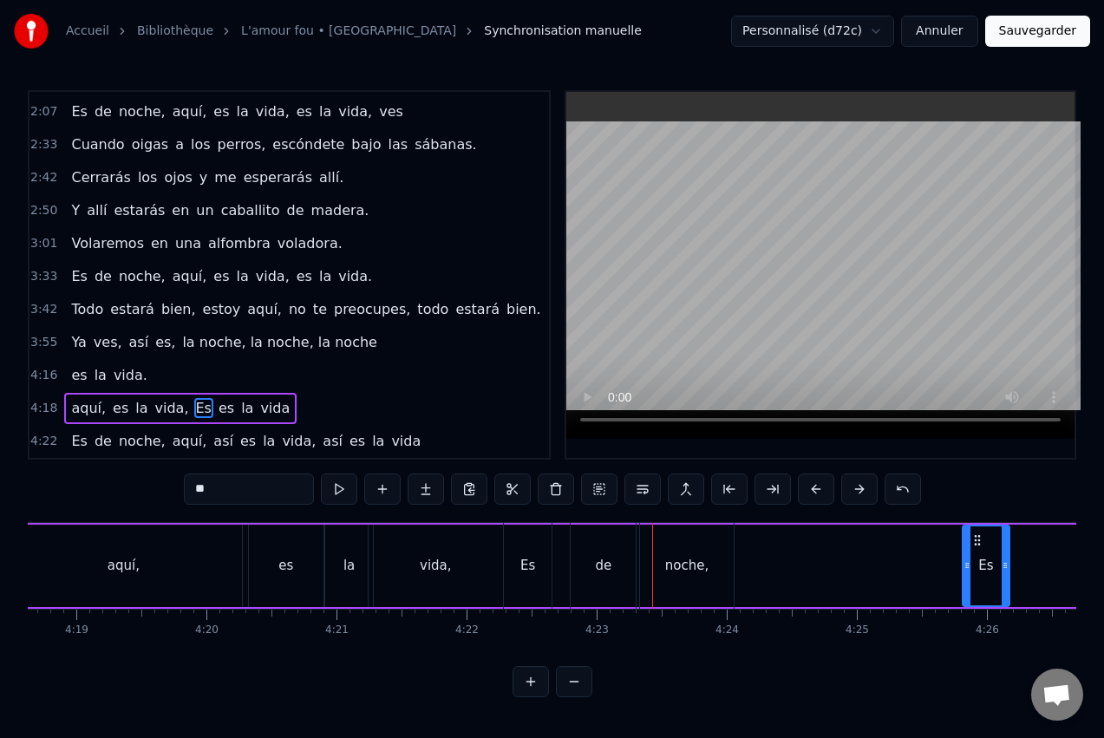
click at [217, 409] on span "es" at bounding box center [226, 408] width 19 height 20
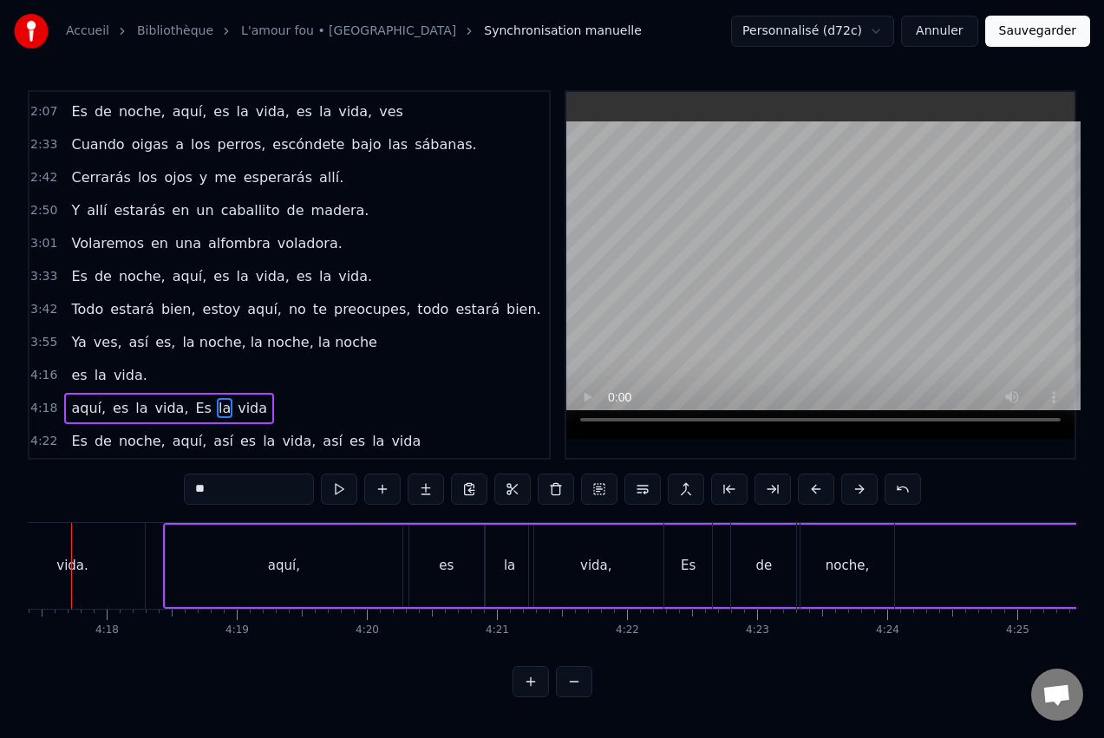
scroll to position [0, 33445]
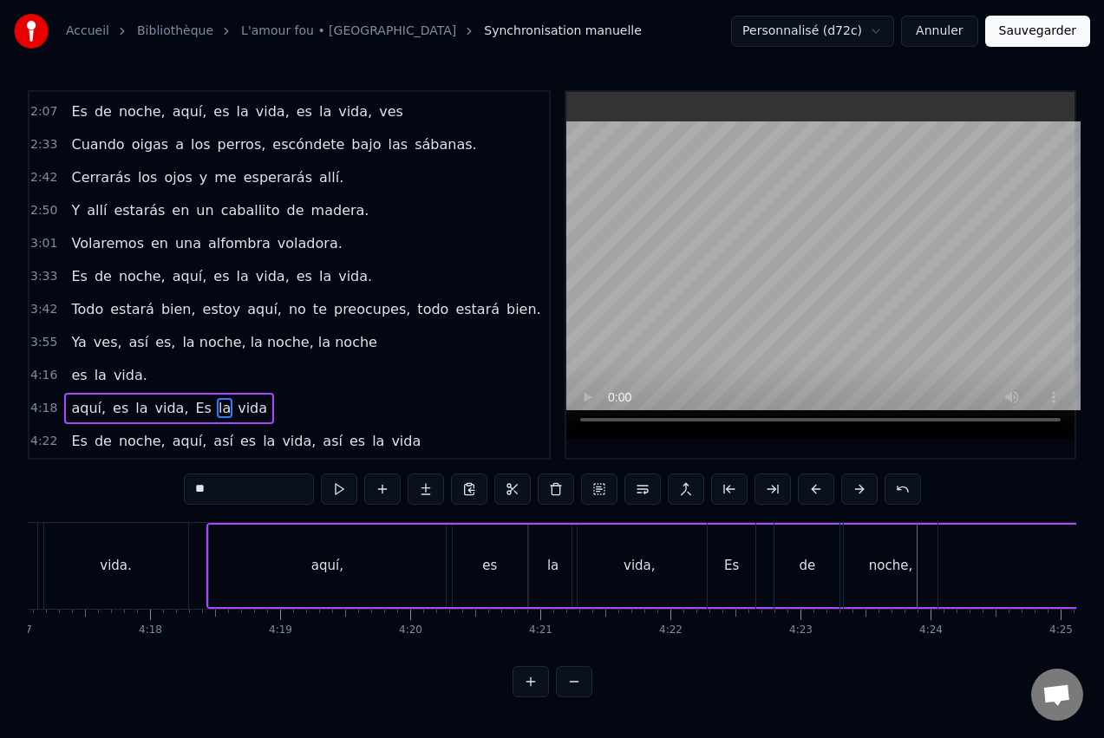
click at [508, 572] on div "es" at bounding box center [490, 566] width 75 height 82
click at [725, 556] on div "Es" at bounding box center [731, 566] width 15 height 20
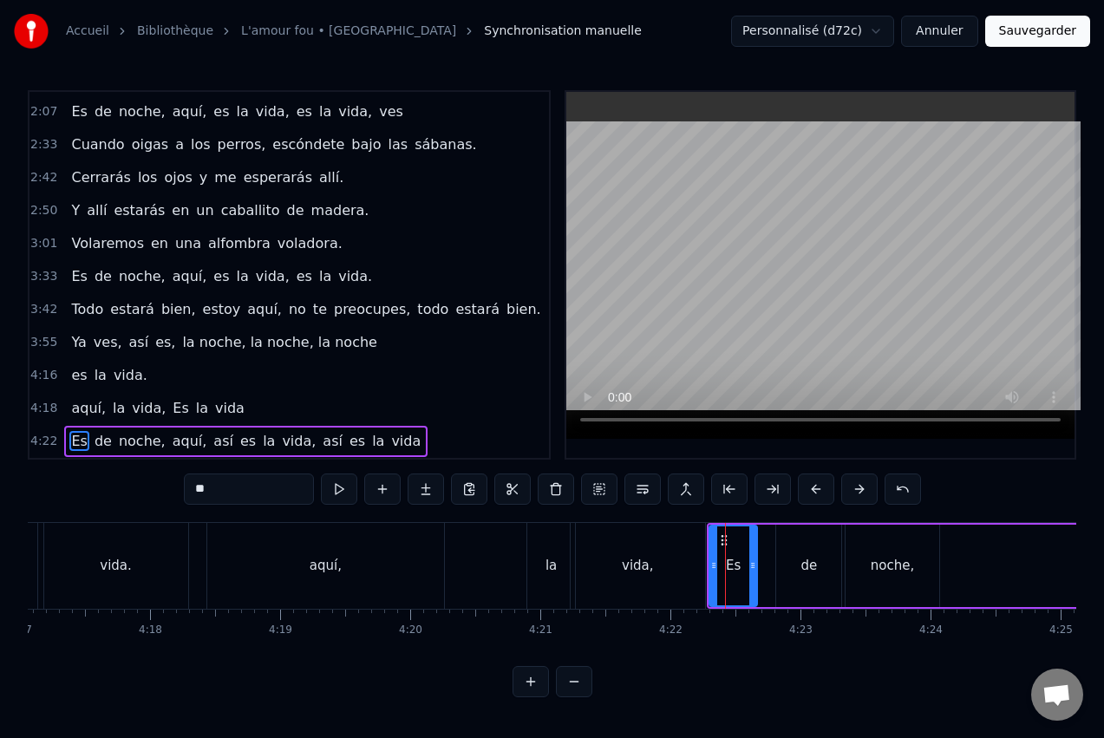
click at [801, 556] on div "de" at bounding box center [809, 566] width 16 height 20
type input "**"
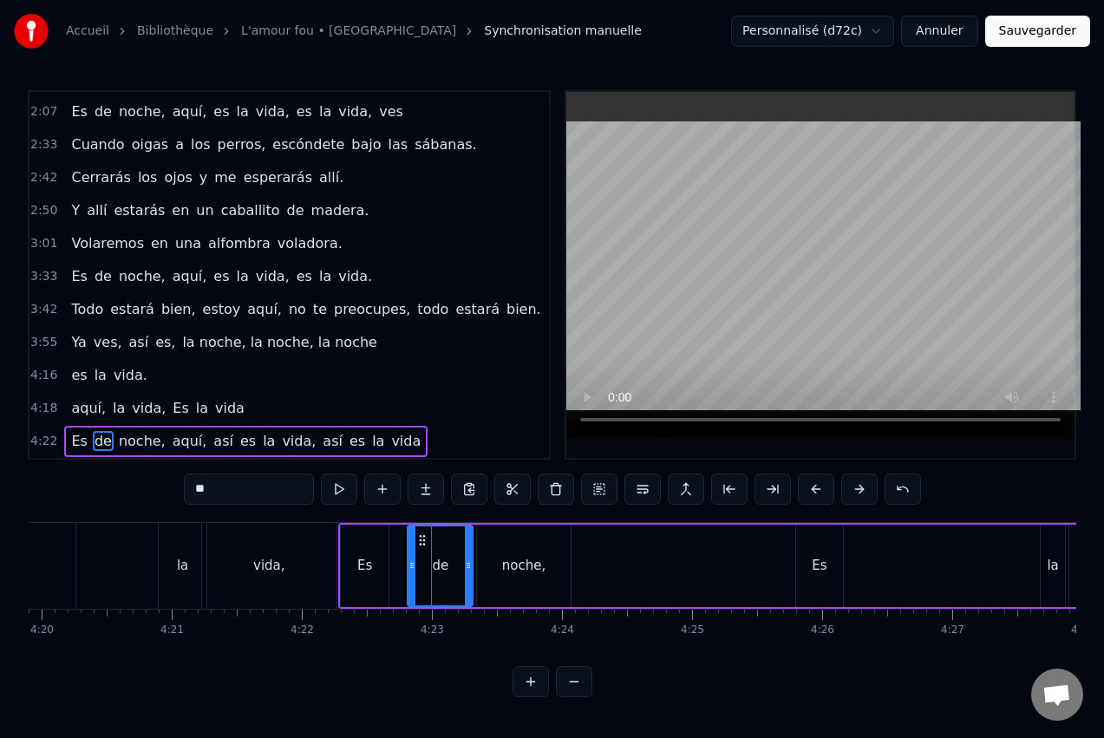
scroll to position [0, 33826]
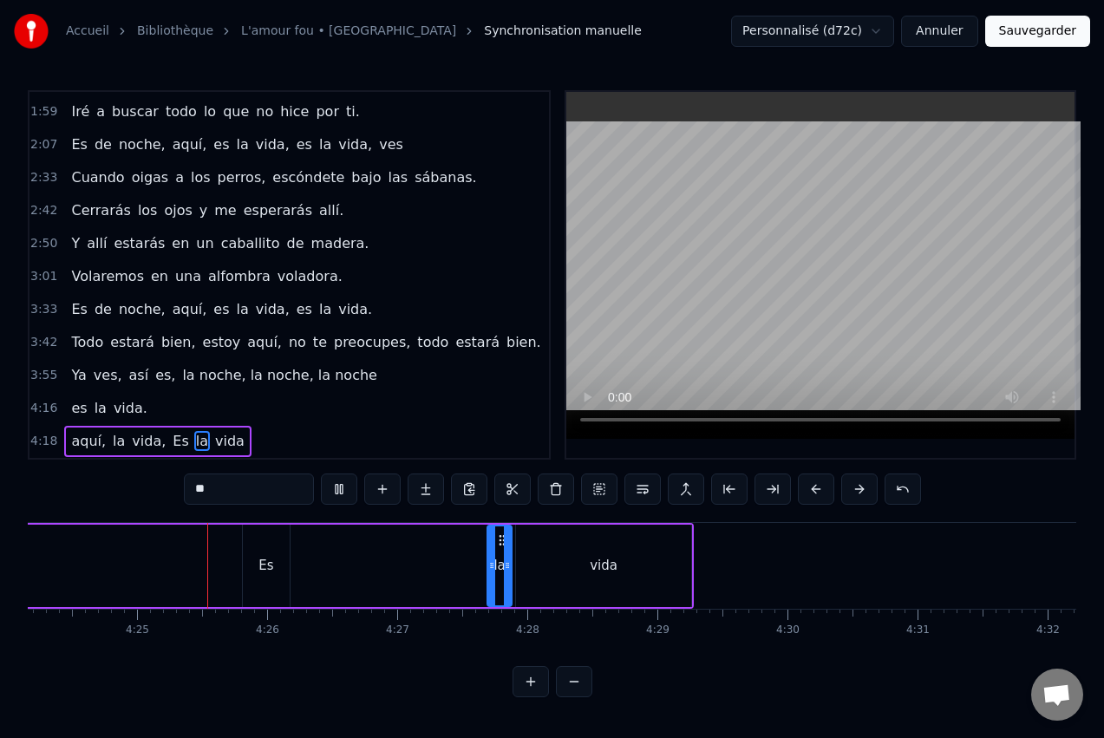
scroll to position [0, 34394]
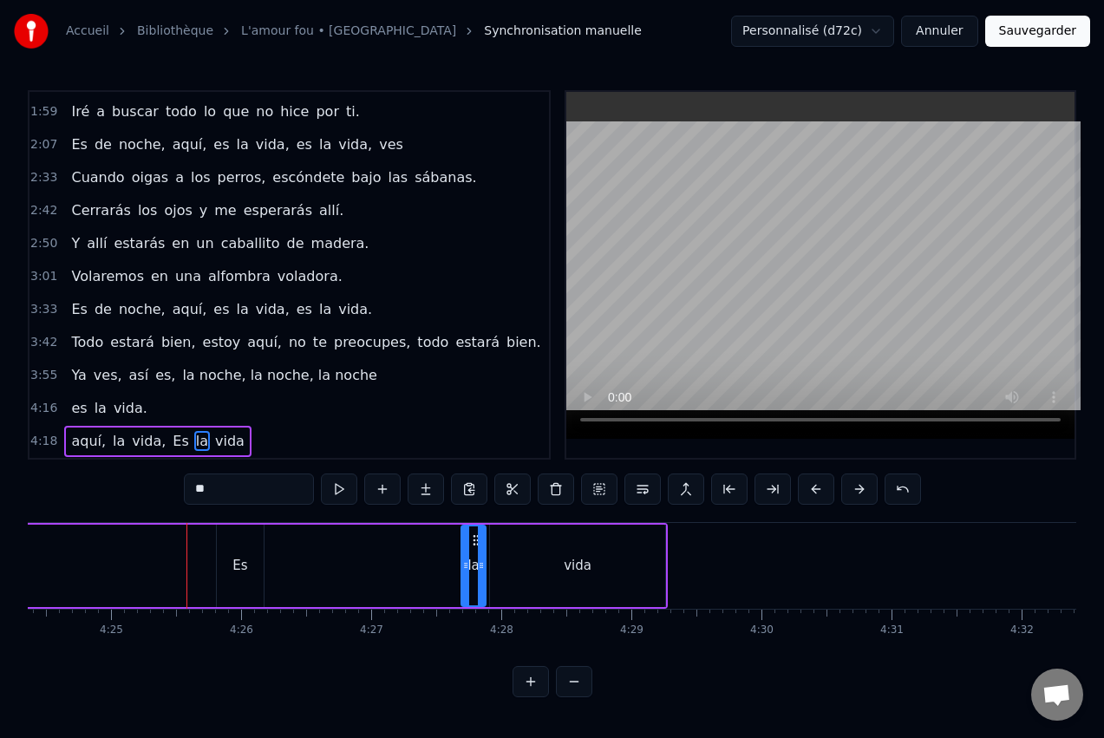
click at [242, 562] on div "Es" at bounding box center [239, 566] width 15 height 20
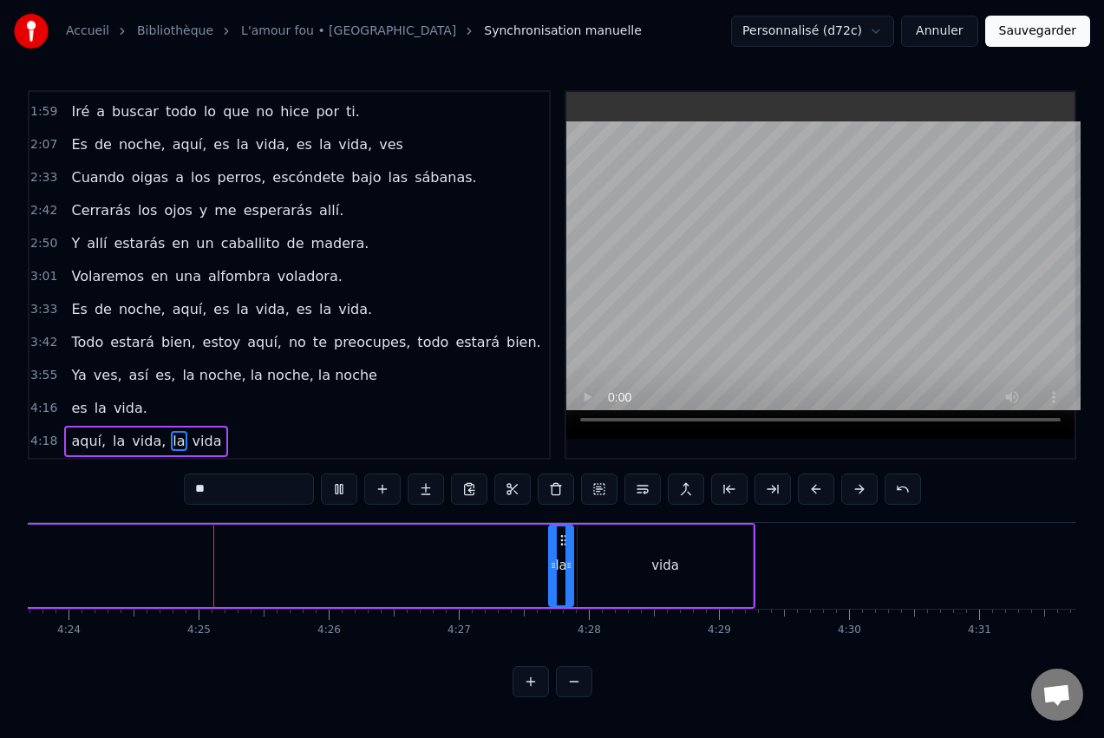
scroll to position [0, 34336]
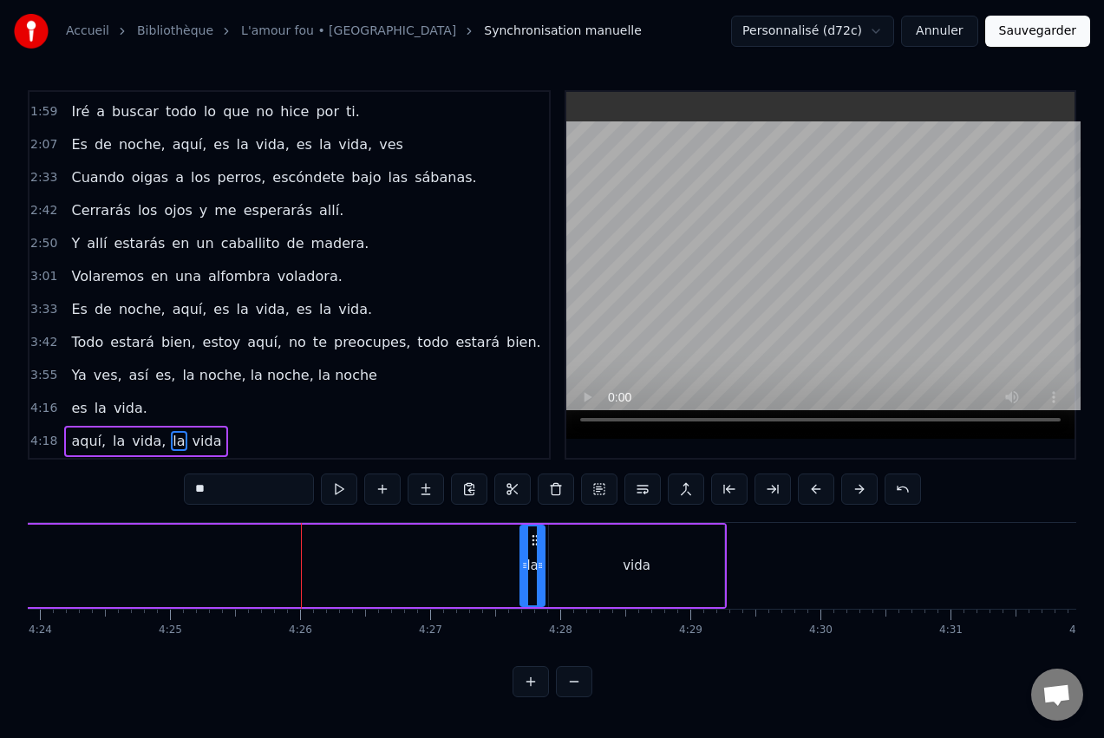
click at [620, 579] on div "vida" at bounding box center [636, 566] width 175 height 82
type input "****"
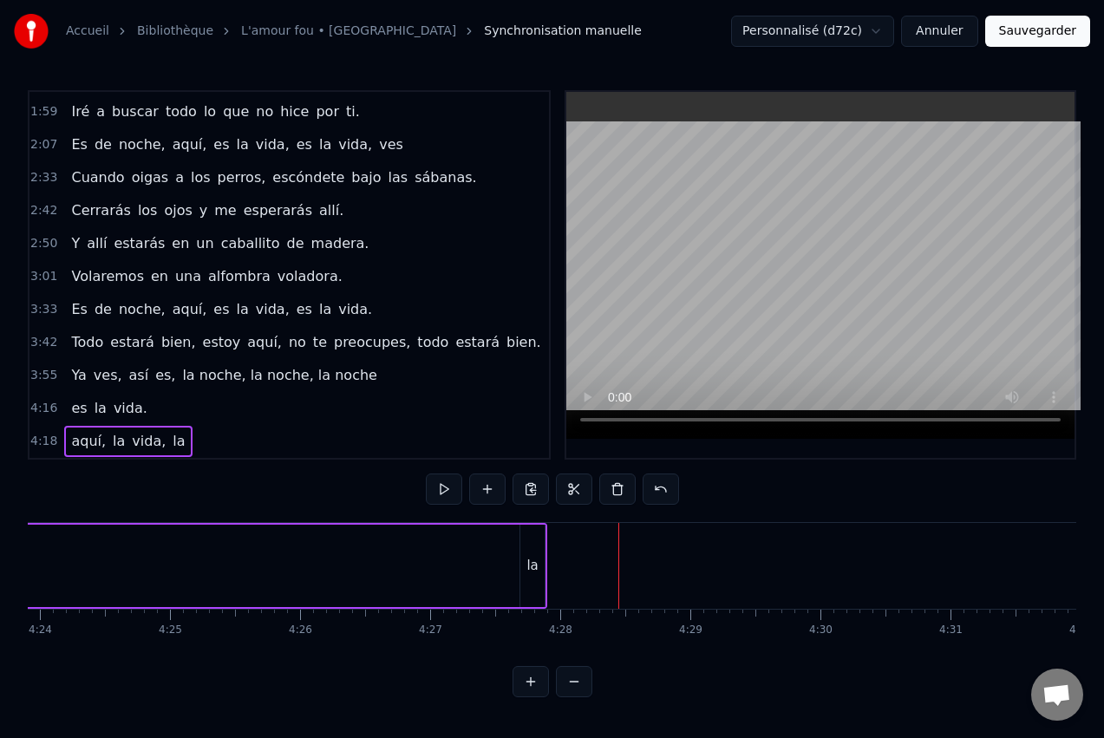
click at [530, 569] on div "la" at bounding box center [531, 566] width 11 height 20
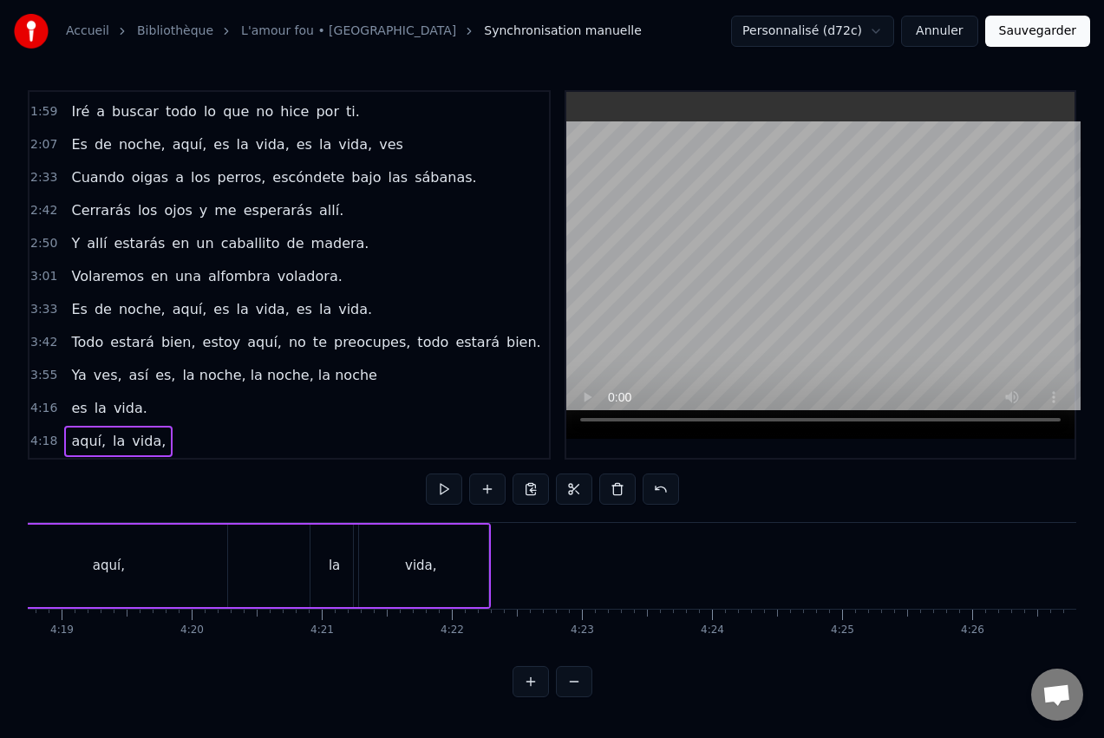
scroll to position [0, 33642]
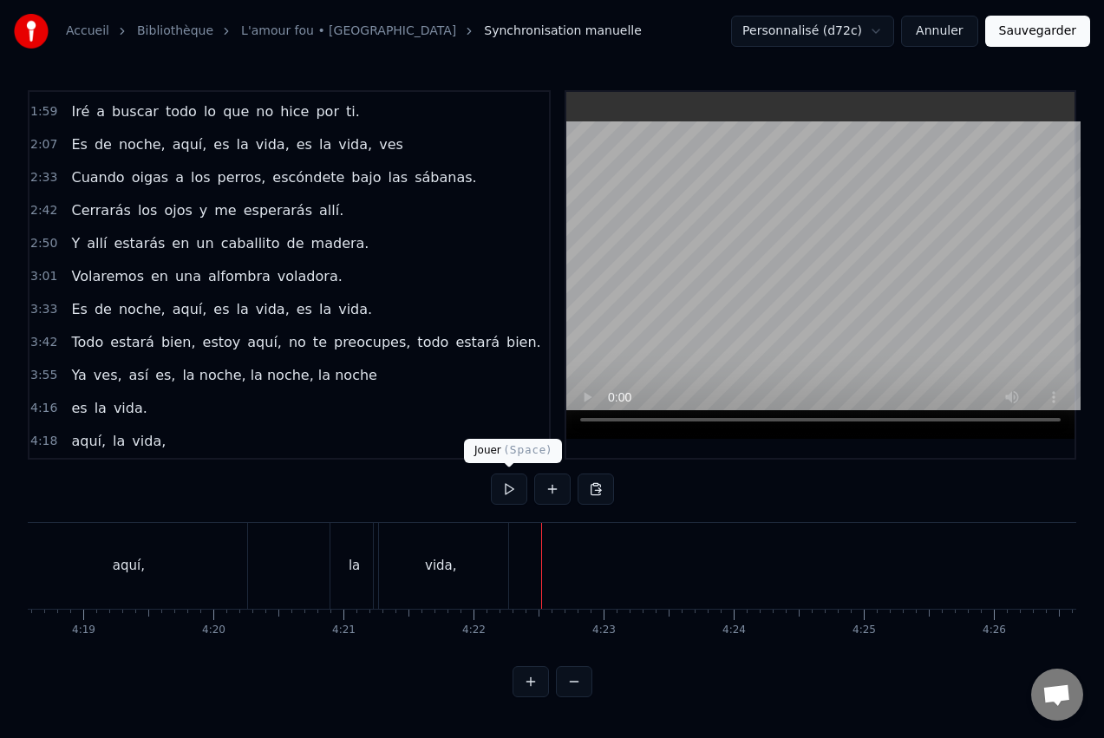
click at [502, 489] on button at bounding box center [509, 489] width 36 height 31
click at [507, 489] on button at bounding box center [509, 489] width 36 height 31
click at [130, 442] on span "vida," at bounding box center [148, 441] width 37 height 20
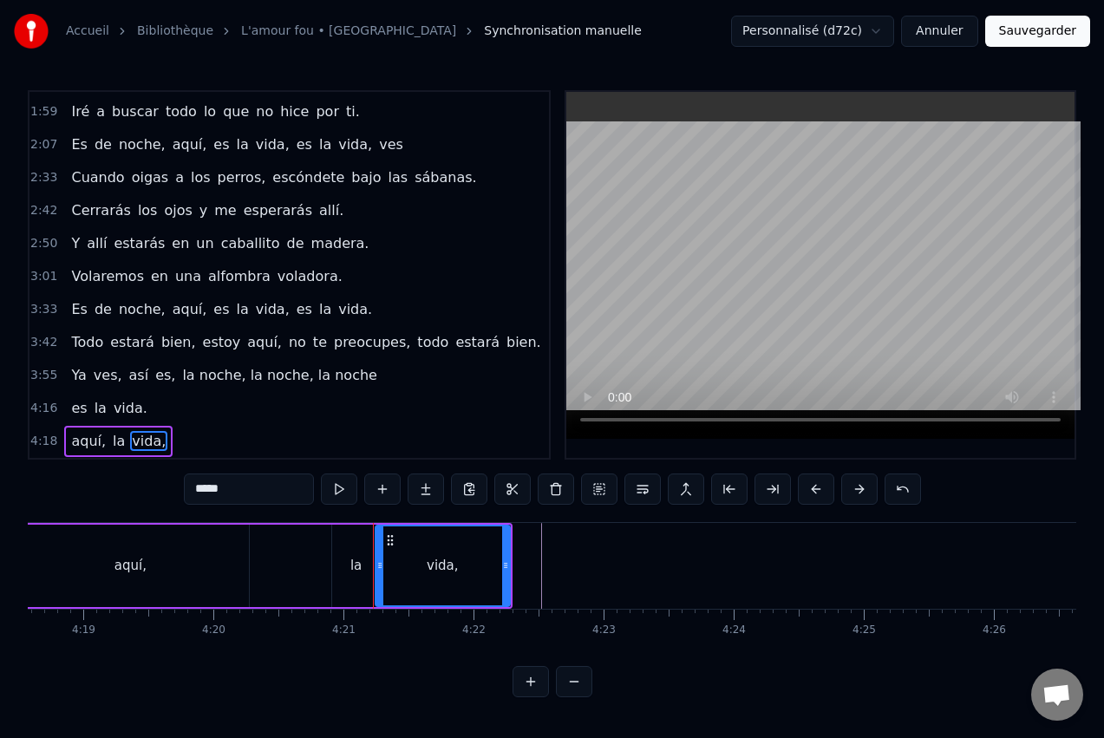
click at [226, 490] on input "*****" at bounding box center [249, 489] width 130 height 31
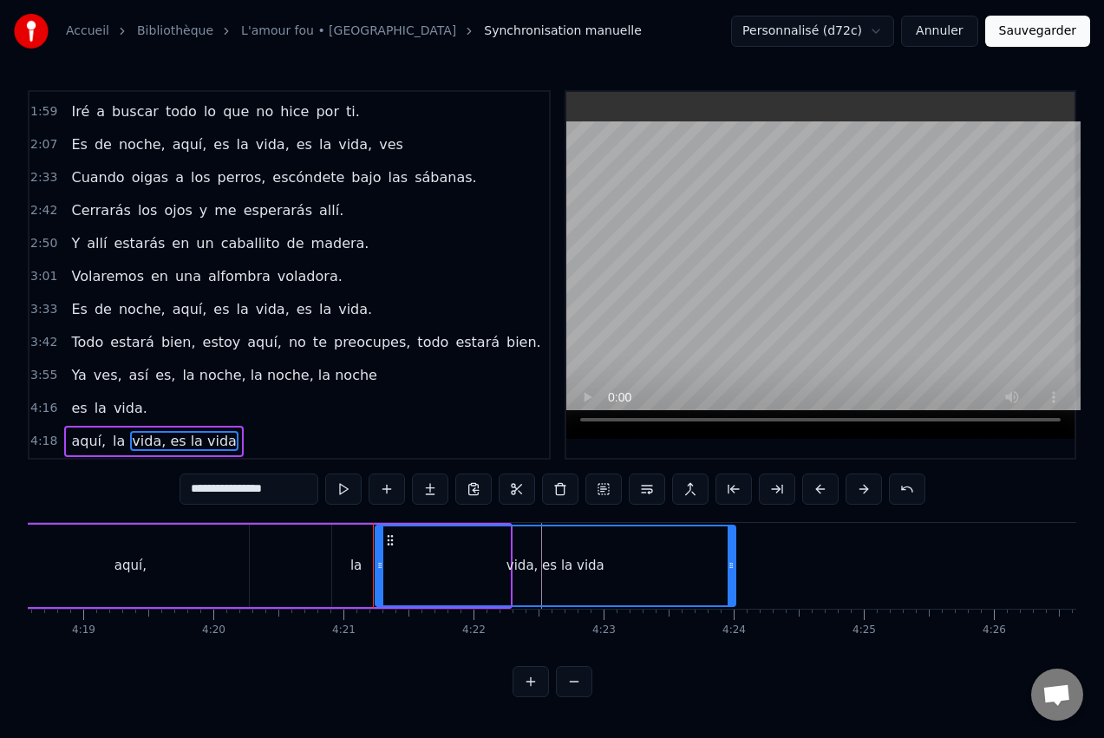
drag, startPoint x: 506, startPoint y: 564, endPoint x: 727, endPoint y: 566, distance: 221.2
click at [728, 566] on icon at bounding box center [731, 566] width 7 height 14
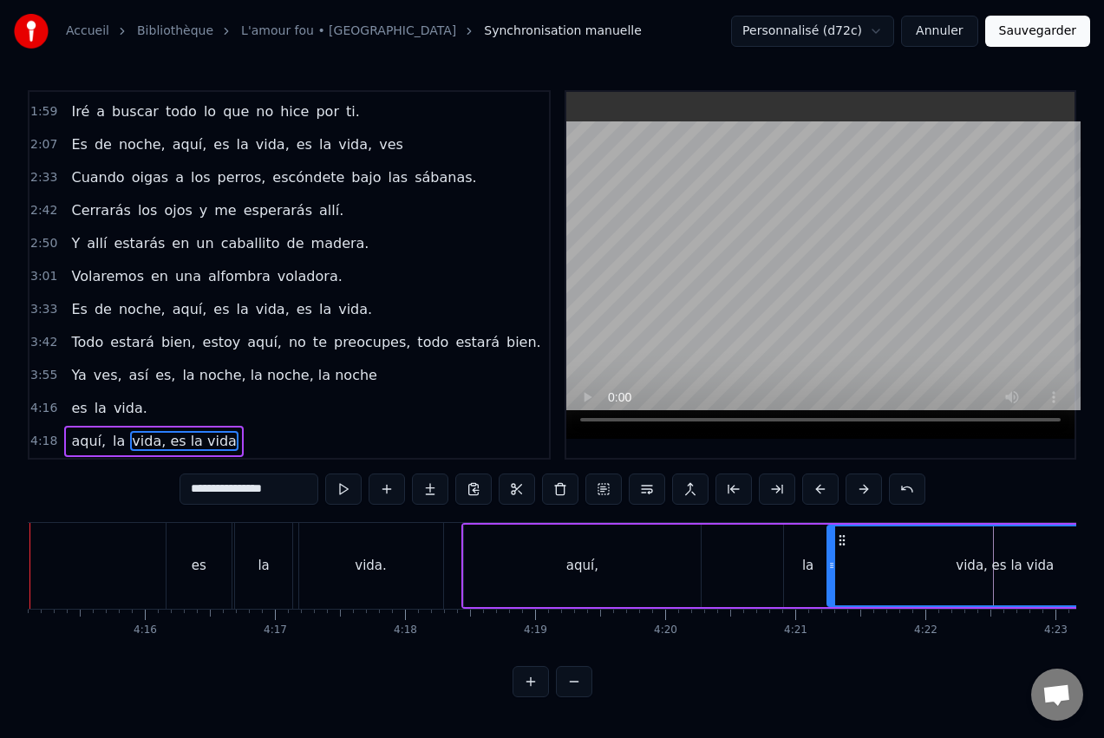
scroll to position [0, 33104]
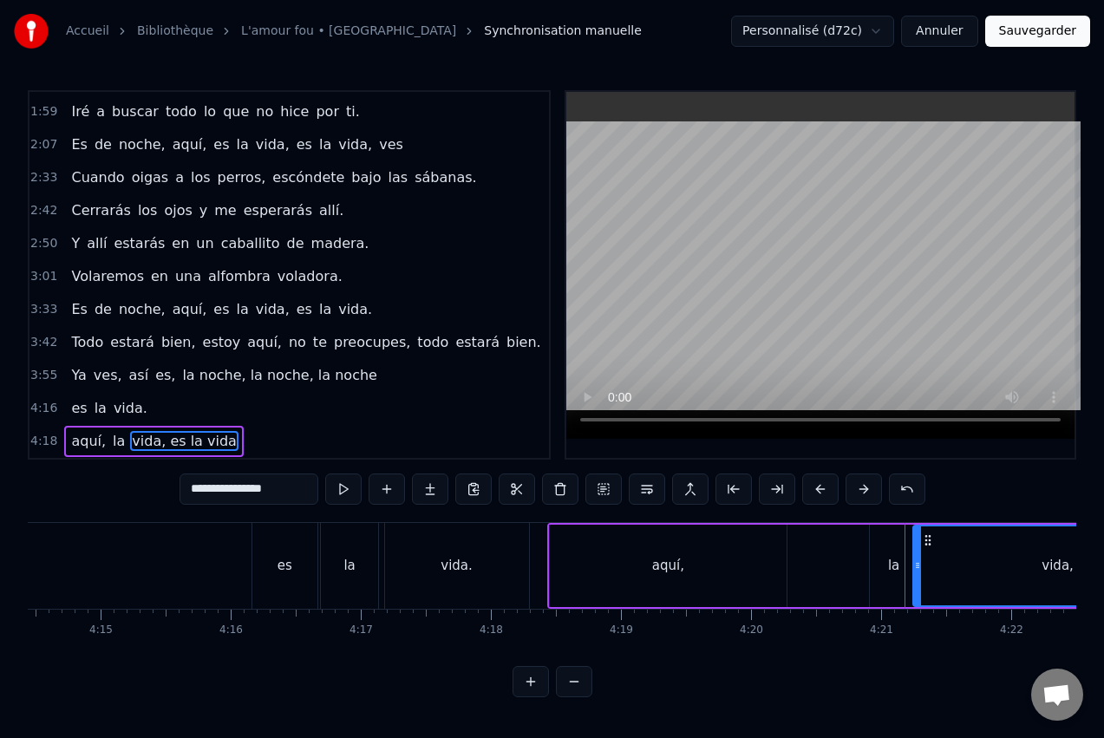
click at [114, 437] on span "la" at bounding box center [119, 441] width 16 height 20
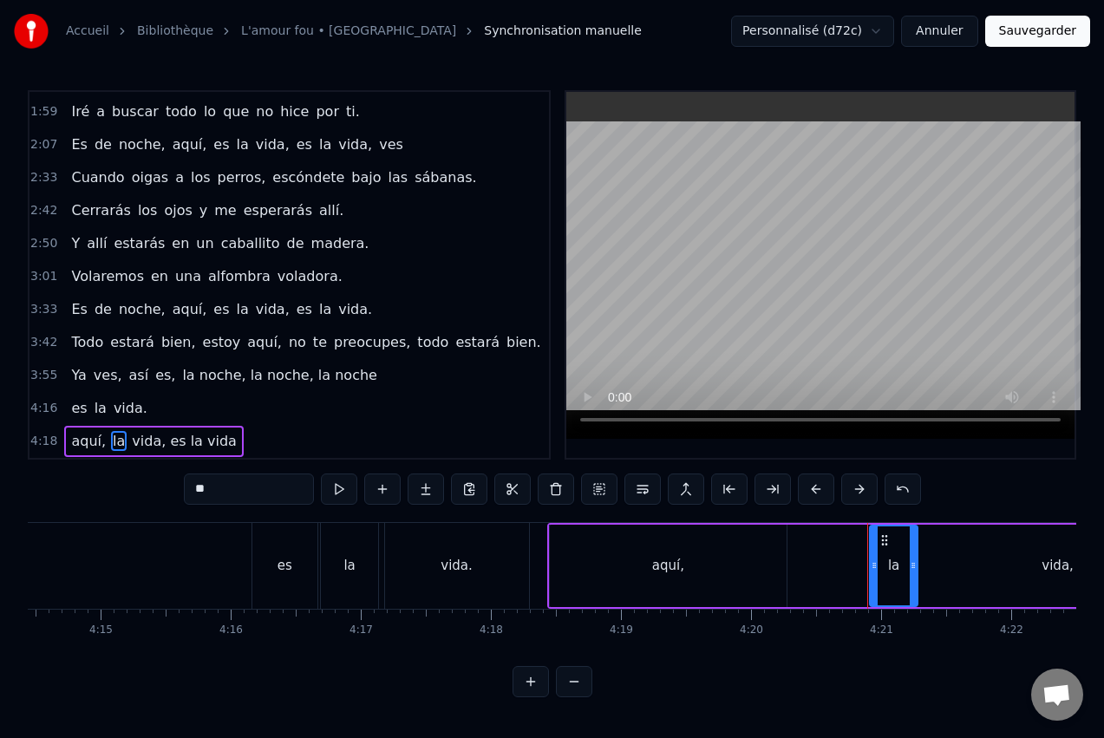
click at [194, 485] on input "**" at bounding box center [249, 489] width 130 height 31
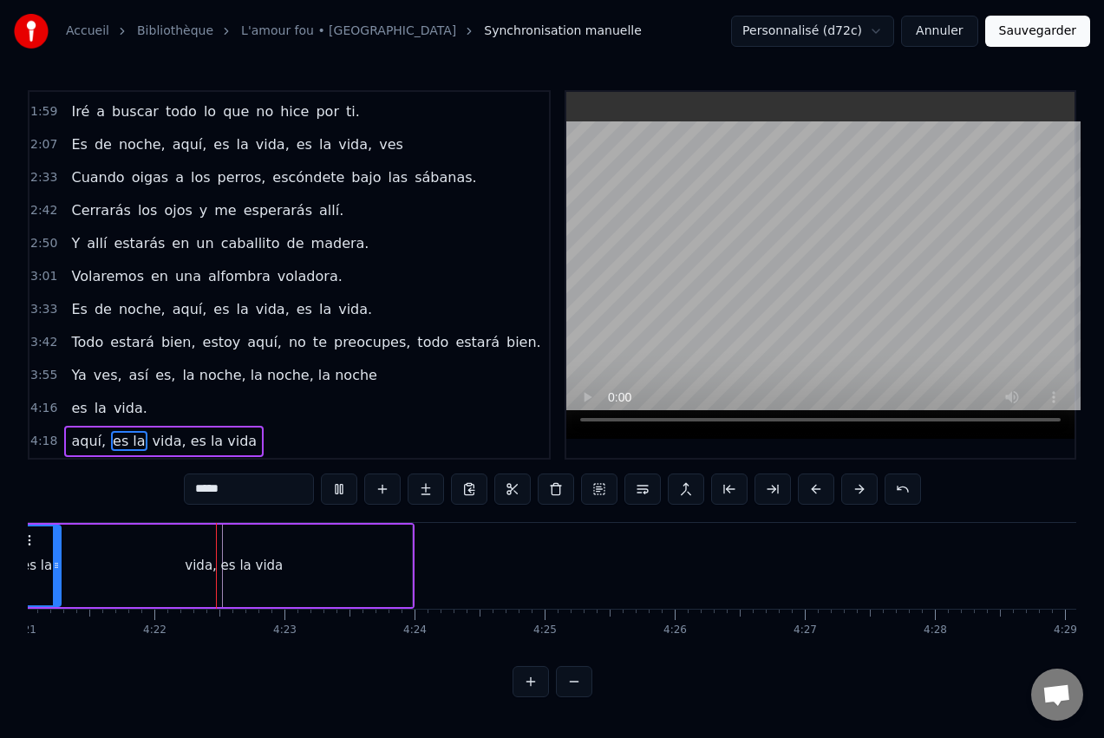
scroll to position [0, 33988]
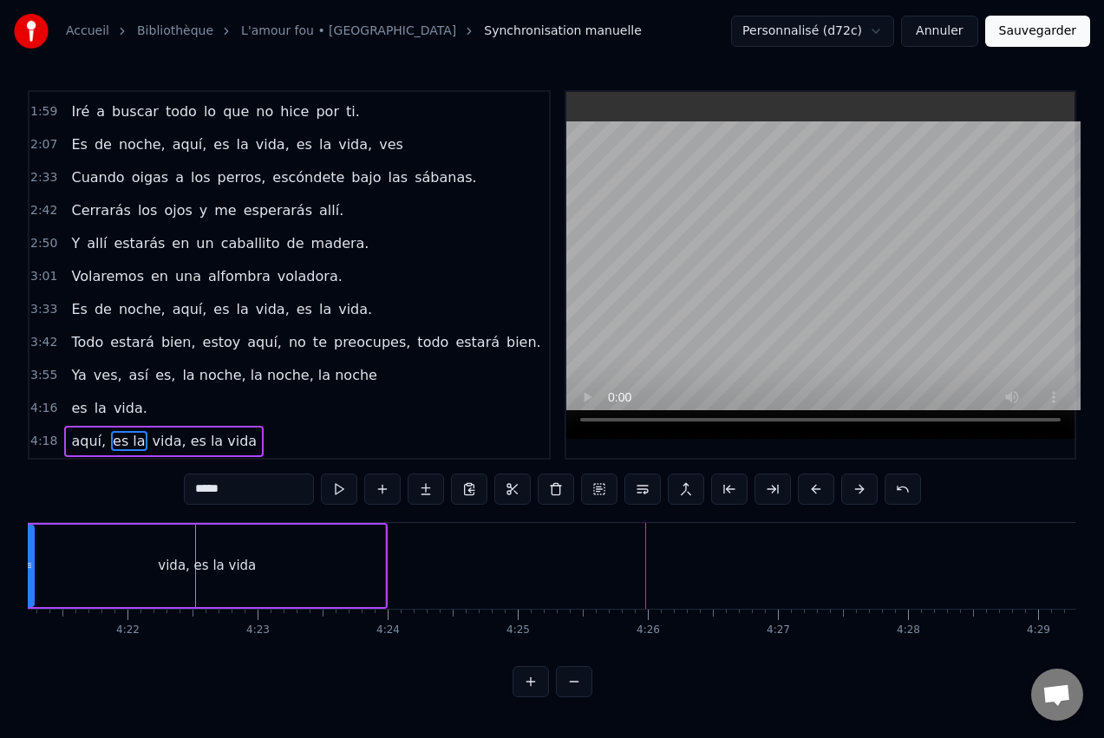
click at [328, 568] on div "vida, es la vida" at bounding box center [207, 566] width 356 height 82
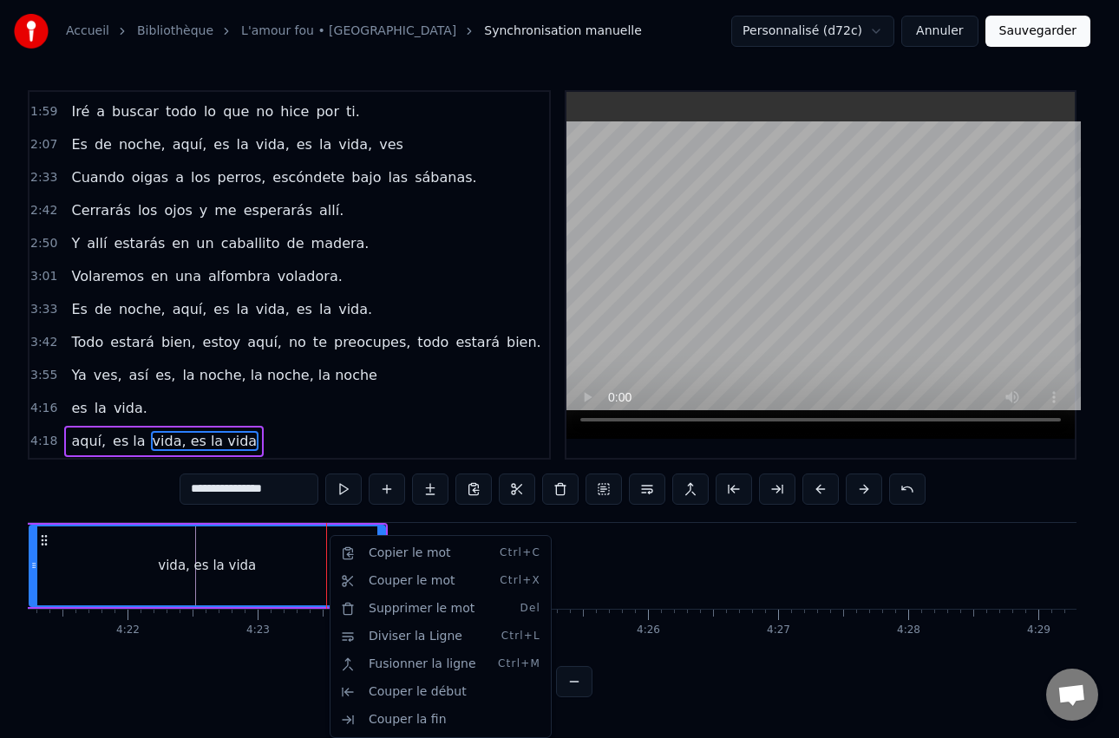
click at [618, 573] on html "**********" at bounding box center [559, 362] width 1119 height 725
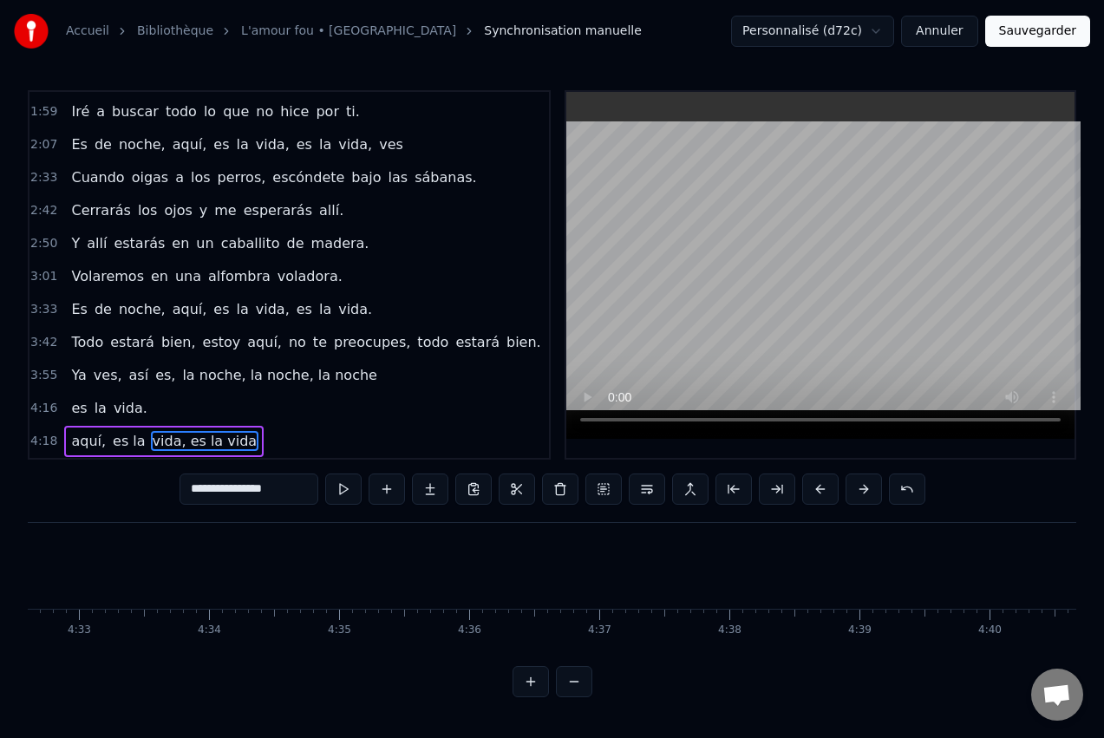
scroll to position [0, 35463]
click at [217, 439] on span "vida, es la vida" at bounding box center [205, 441] width 108 height 20
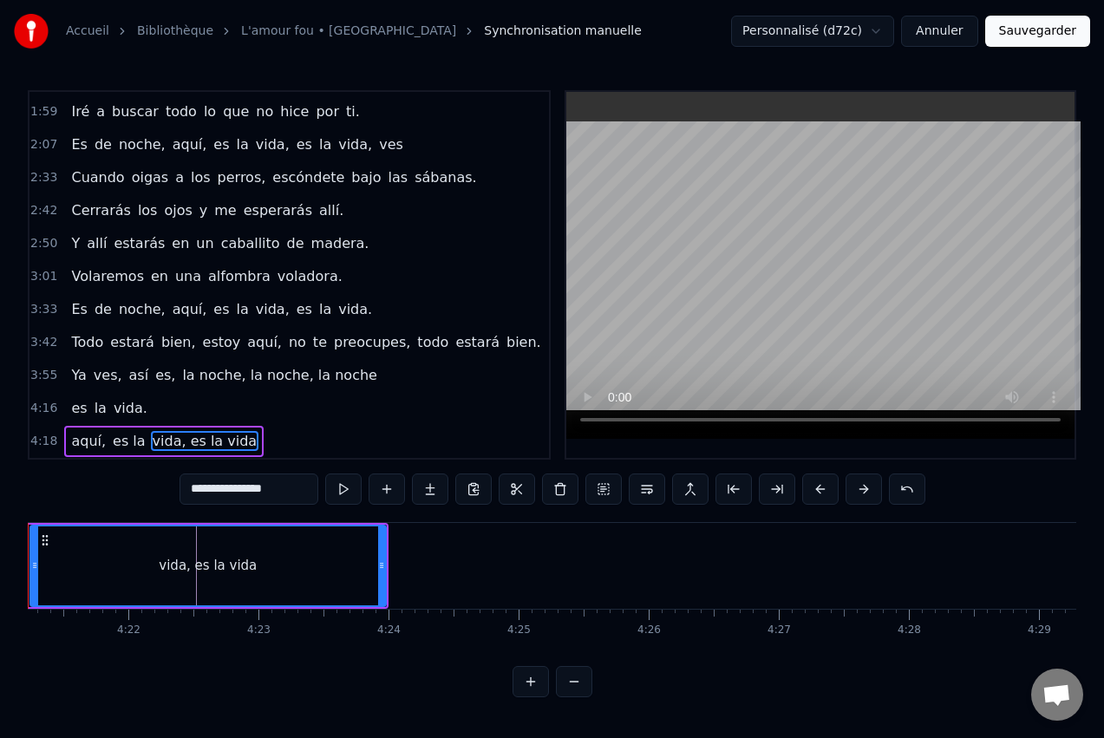
scroll to position [0, 33899]
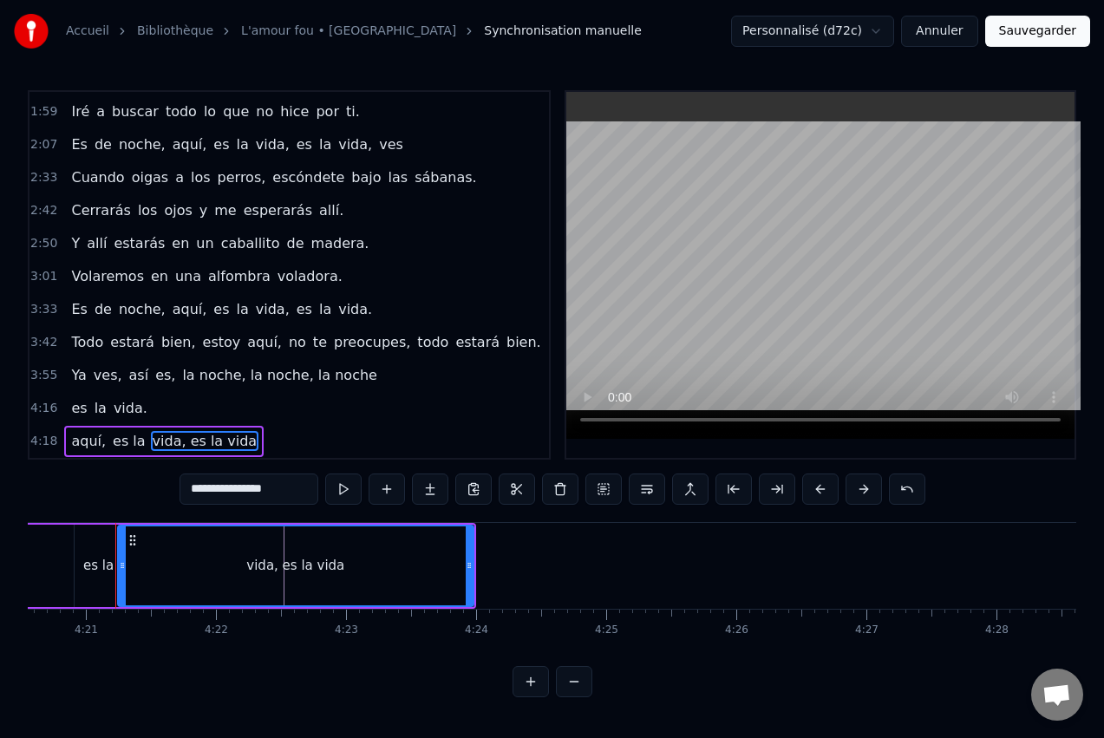
click at [287, 489] on input "**********" at bounding box center [249, 489] width 139 height 31
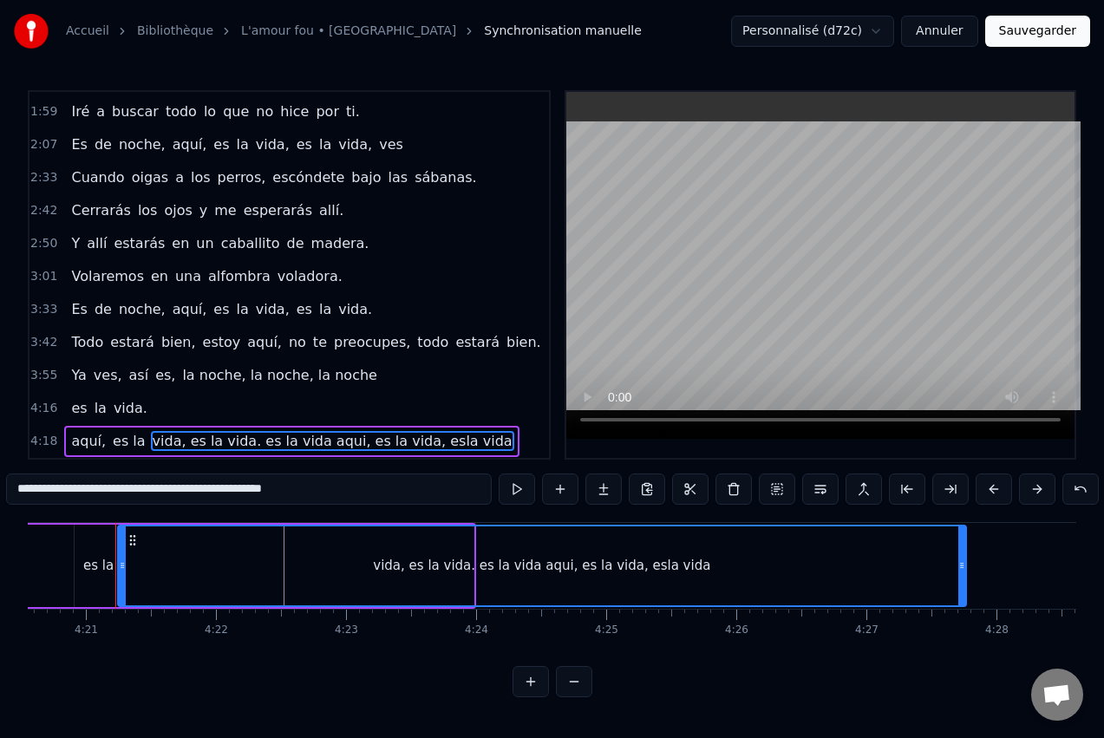
drag, startPoint x: 469, startPoint y: 568, endPoint x: 985, endPoint y: 568, distance: 516.1
click at [965, 568] on icon at bounding box center [961, 566] width 7 height 14
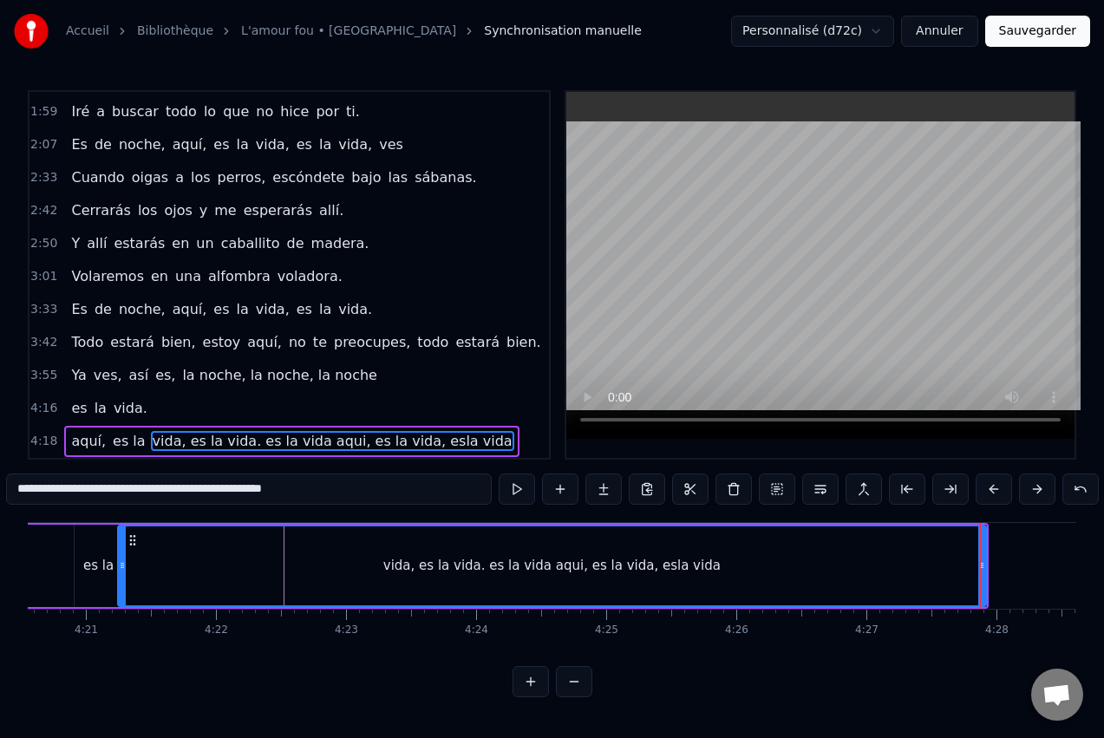
scroll to position [0, 33853]
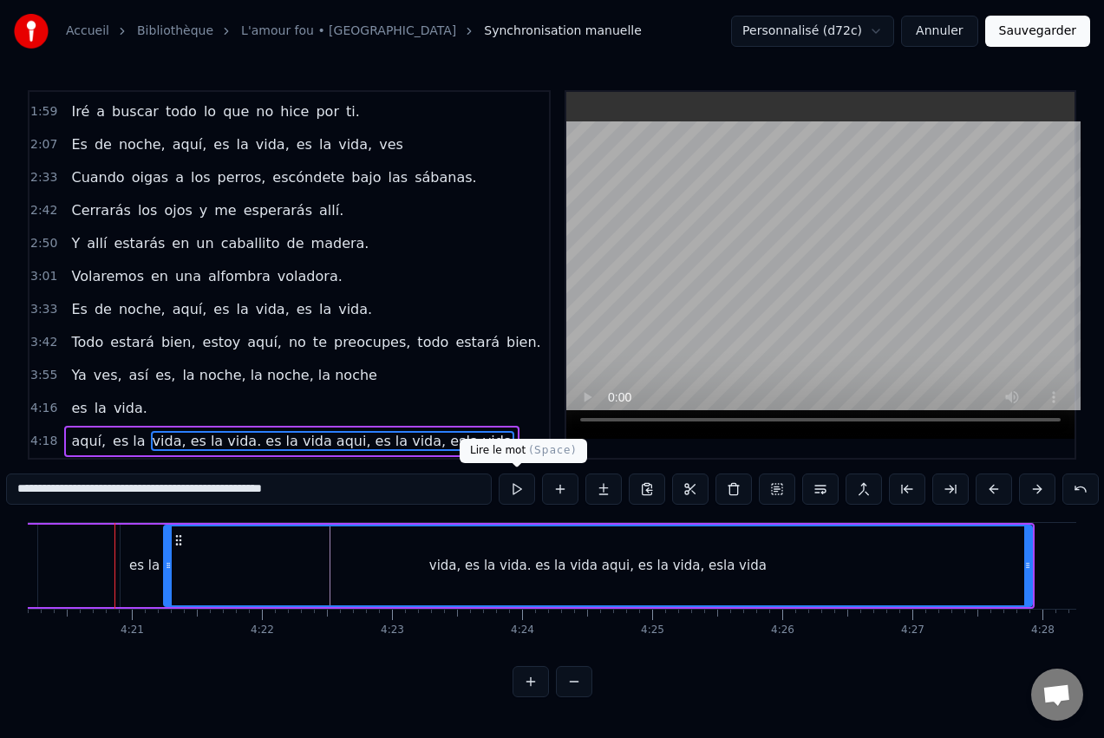
click at [514, 492] on button at bounding box center [517, 489] width 36 height 31
click at [511, 484] on button at bounding box center [517, 489] width 36 height 31
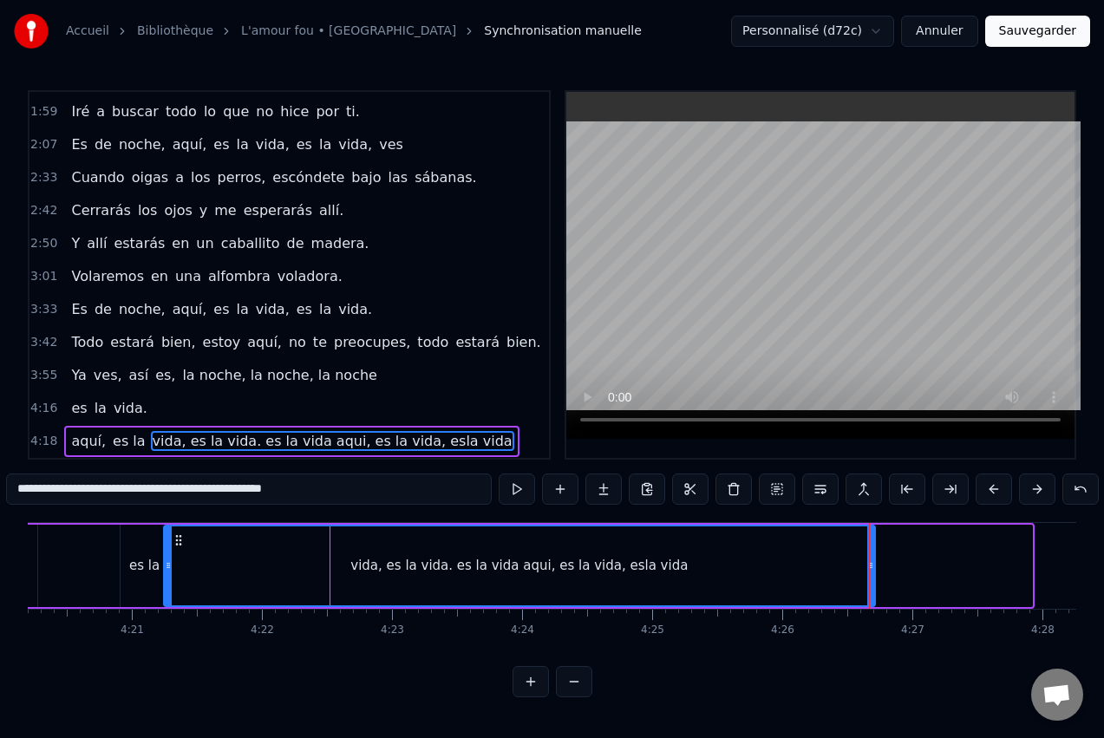
drag, startPoint x: 1023, startPoint y: 556, endPoint x: 870, endPoint y: 560, distance: 153.6
click at [870, 560] on div at bounding box center [870, 565] width 7 height 79
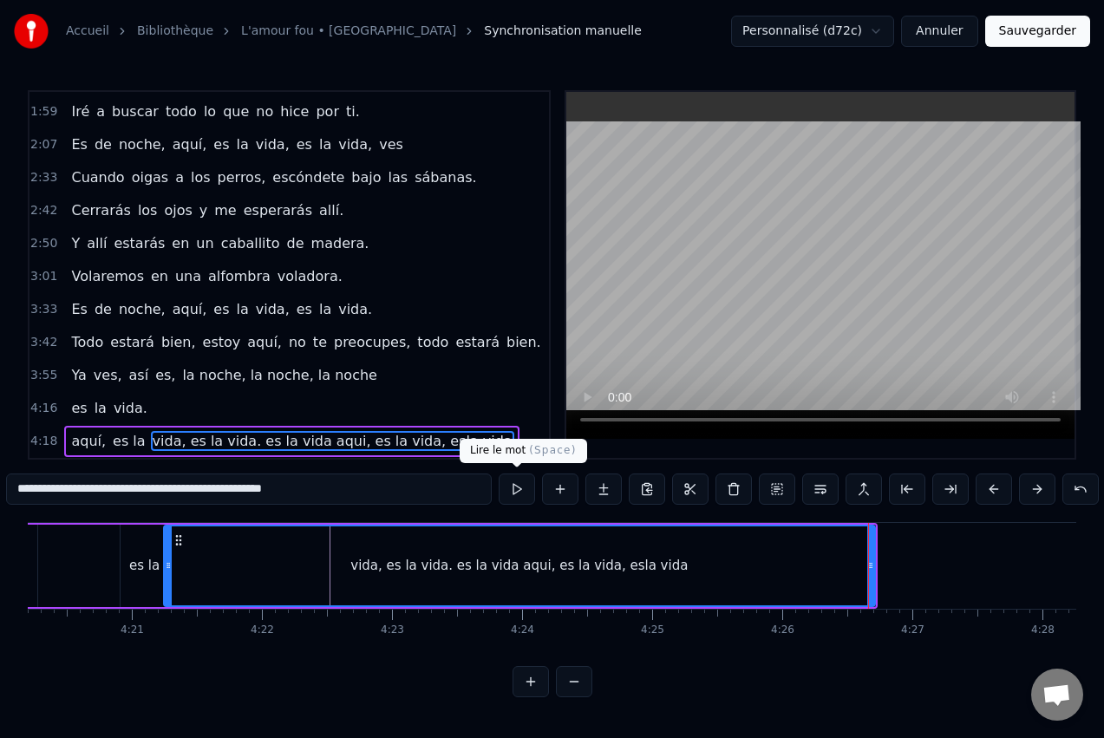
click at [515, 483] on button at bounding box center [517, 489] width 36 height 31
click at [521, 483] on button at bounding box center [517, 489] width 36 height 31
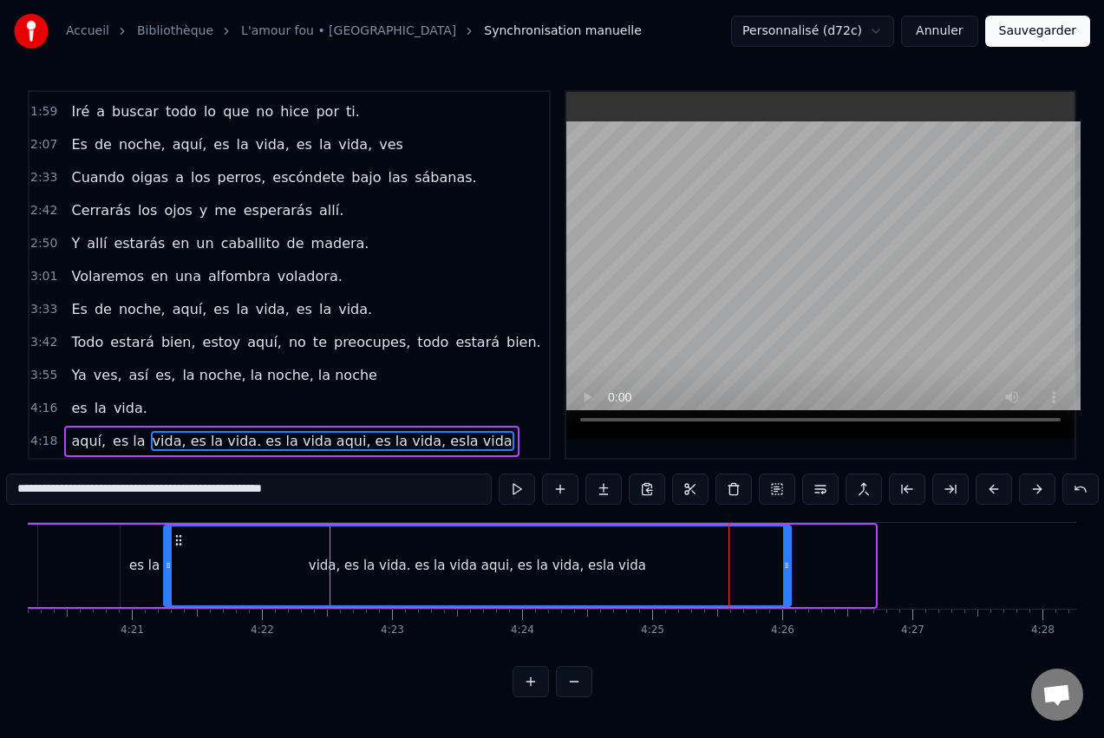
drag, startPoint x: 870, startPoint y: 545, endPoint x: 786, endPoint y: 547, distance: 84.2
click at [786, 547] on div at bounding box center [786, 565] width 7 height 79
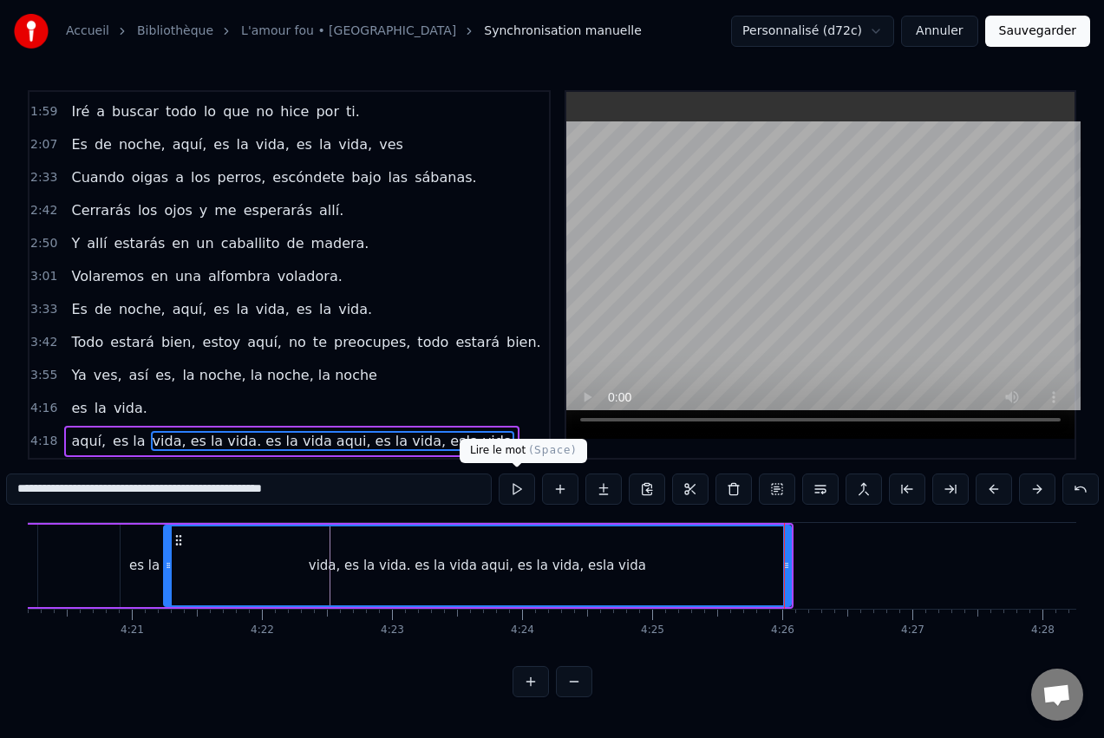
click at [518, 492] on button at bounding box center [517, 489] width 36 height 31
click at [516, 489] on button at bounding box center [517, 489] width 36 height 31
click at [518, 488] on button at bounding box center [517, 489] width 36 height 31
click at [522, 487] on button at bounding box center [517, 489] width 36 height 31
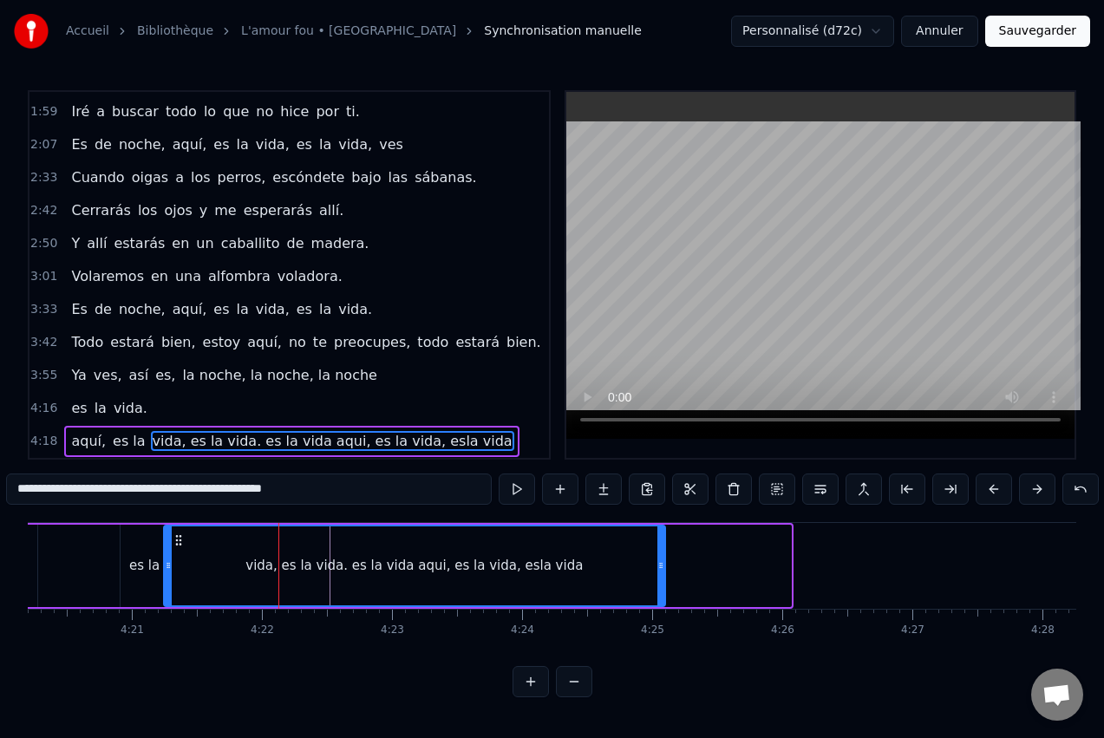
drag, startPoint x: 788, startPoint y: 561, endPoint x: 663, endPoint y: 568, distance: 126.0
click at [663, 568] on icon at bounding box center [660, 566] width 7 height 14
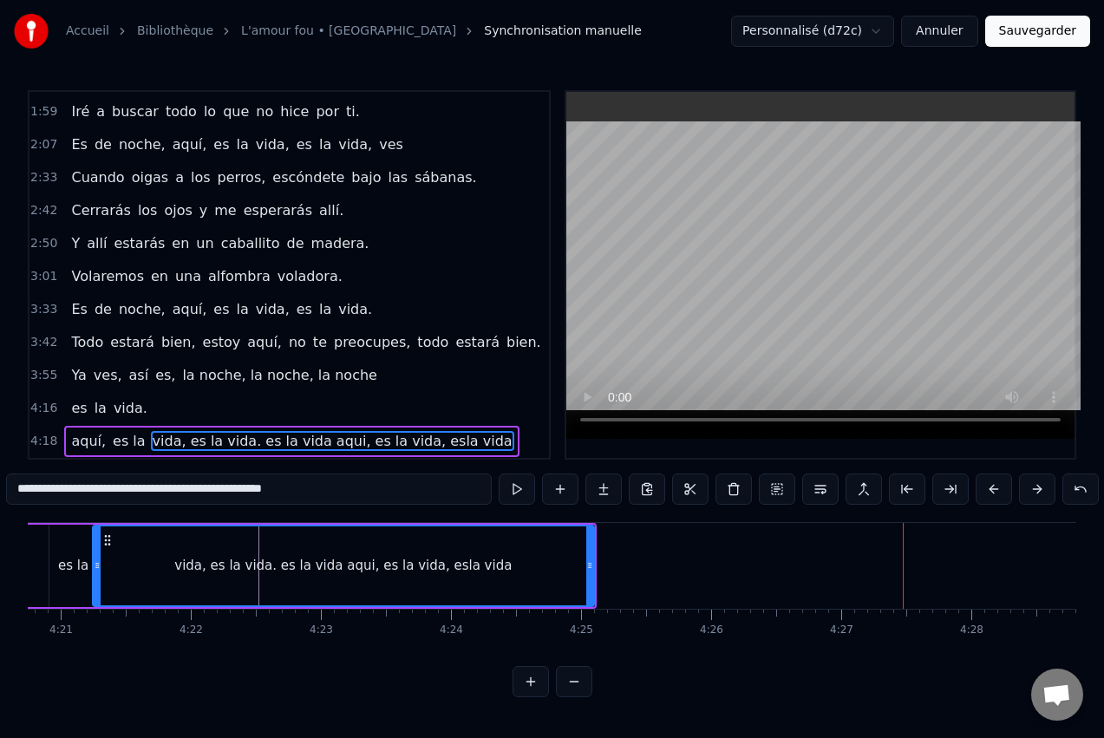
scroll to position [0, 33911]
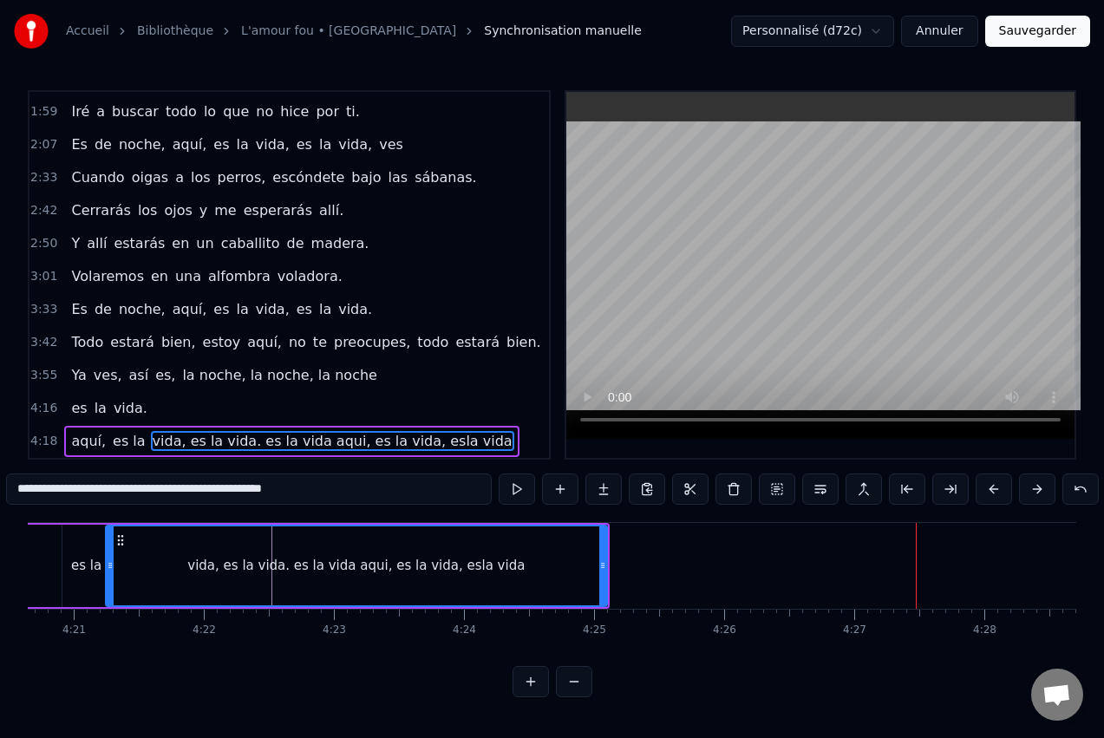
click at [261, 436] on span "vida, es la vida. es la vida aqui, es la vida, esla vida" at bounding box center [332, 441] width 363 height 20
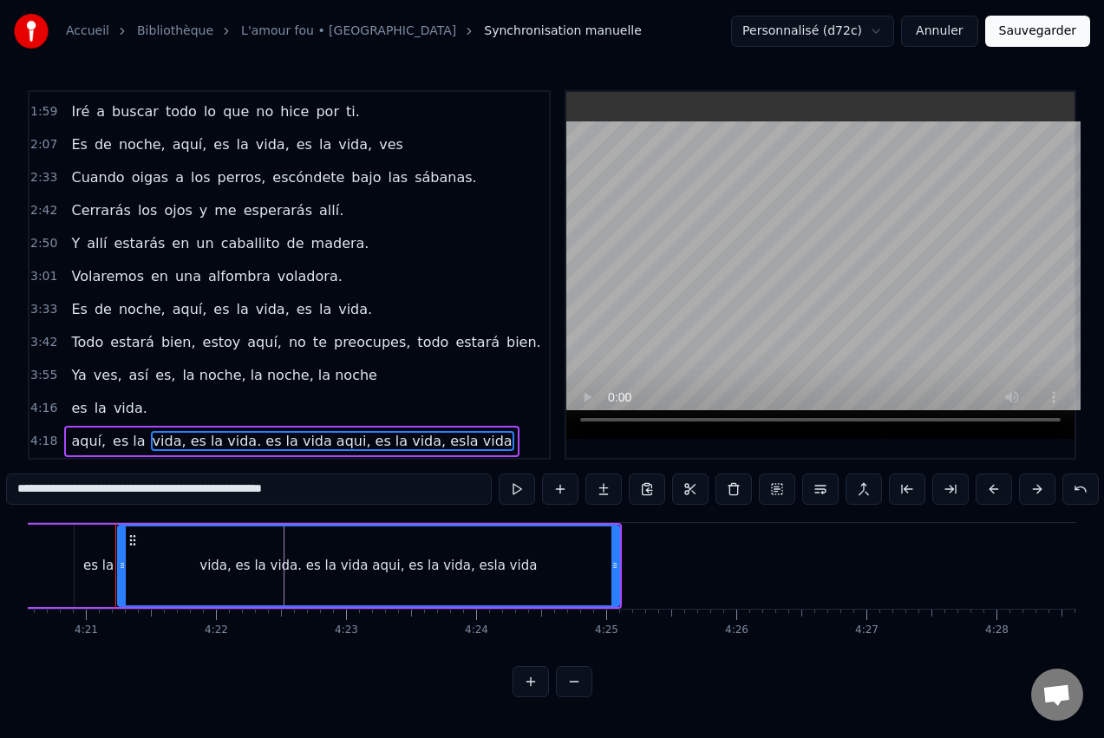
click at [298, 441] on span "vida, es la vida. es la vida aqui, es la vida, esla vida" at bounding box center [332, 441] width 363 height 20
click at [257, 491] on input "**********" at bounding box center [249, 489] width 486 height 31
click at [246, 487] on input "**********" at bounding box center [249, 489] width 486 height 31
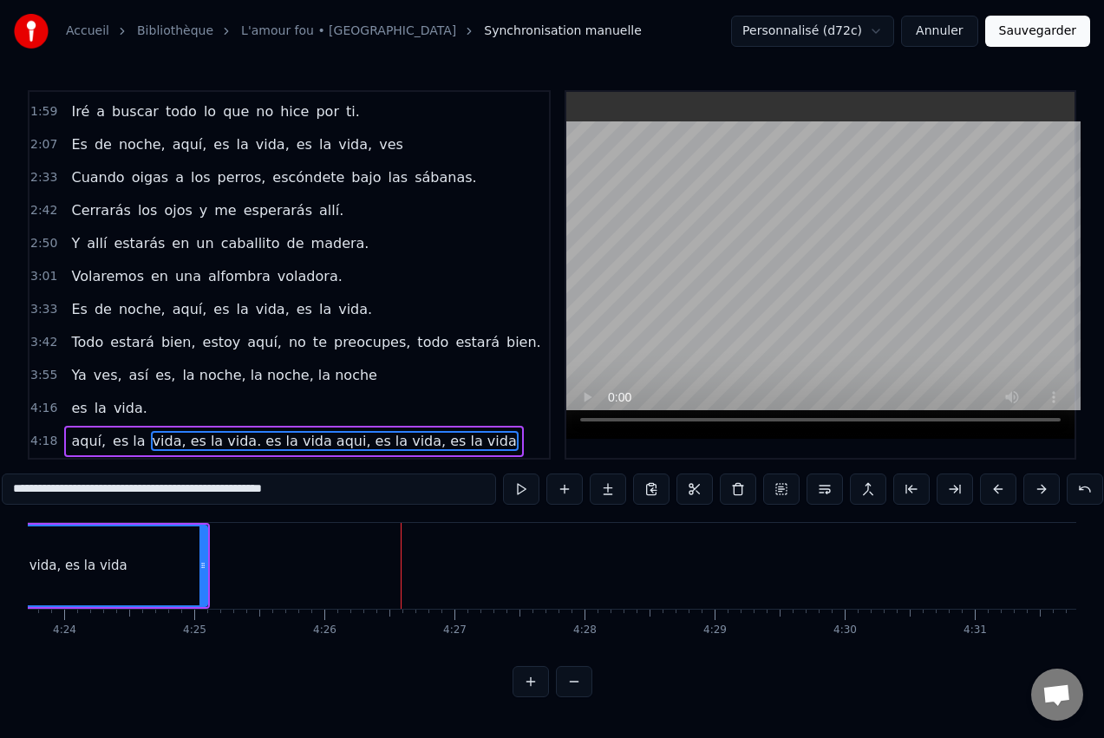
scroll to position [0, 34277]
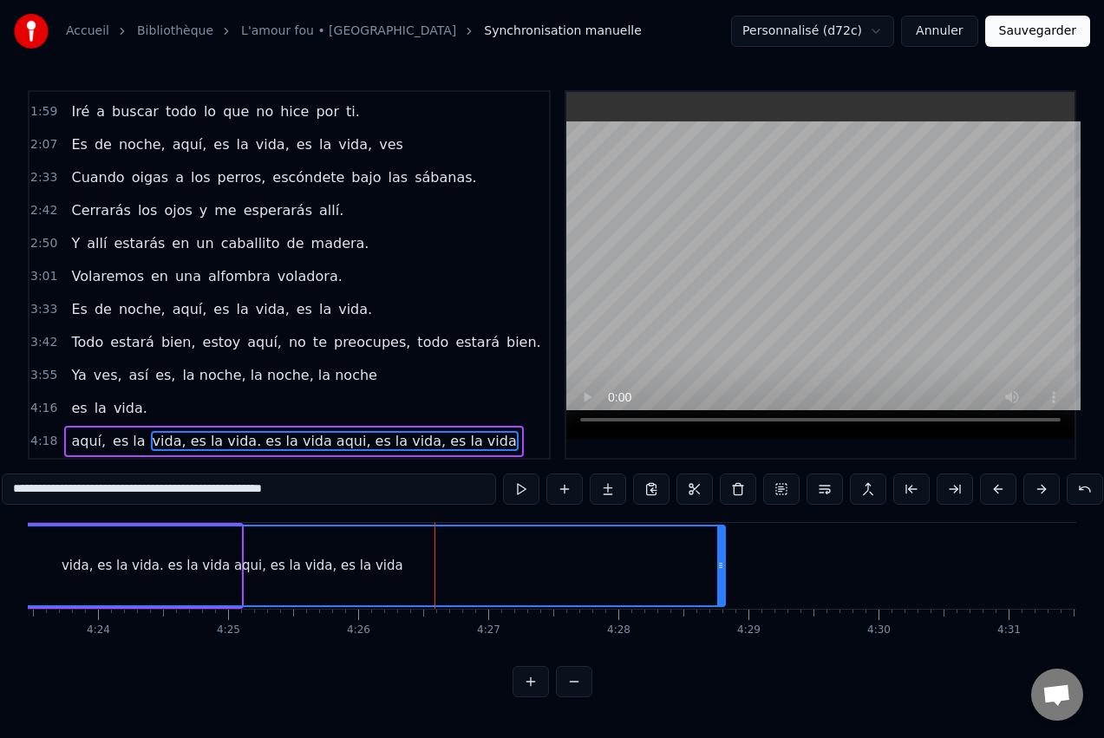
drag, startPoint x: 239, startPoint y: 568, endPoint x: 723, endPoint y: 559, distance: 484.1
click at [723, 559] on icon at bounding box center [720, 566] width 7 height 14
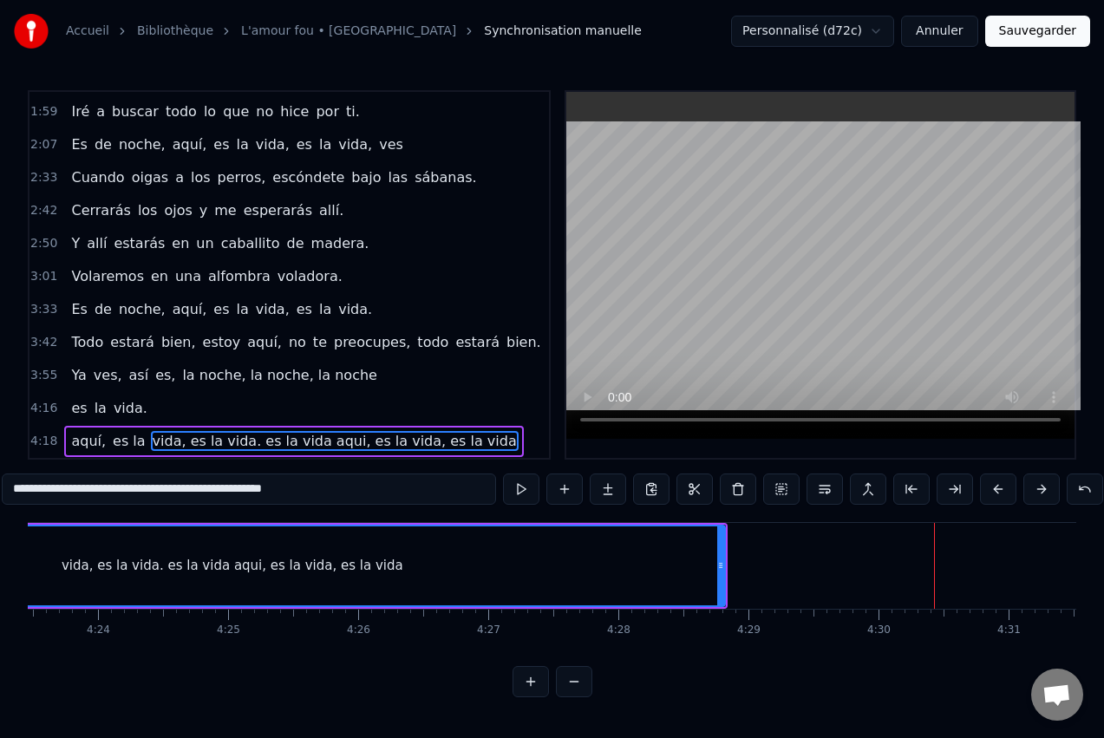
click at [236, 435] on span "vida, es la vida. es la vida aqui, es la vida, es la vida" at bounding box center [335, 441] width 368 height 20
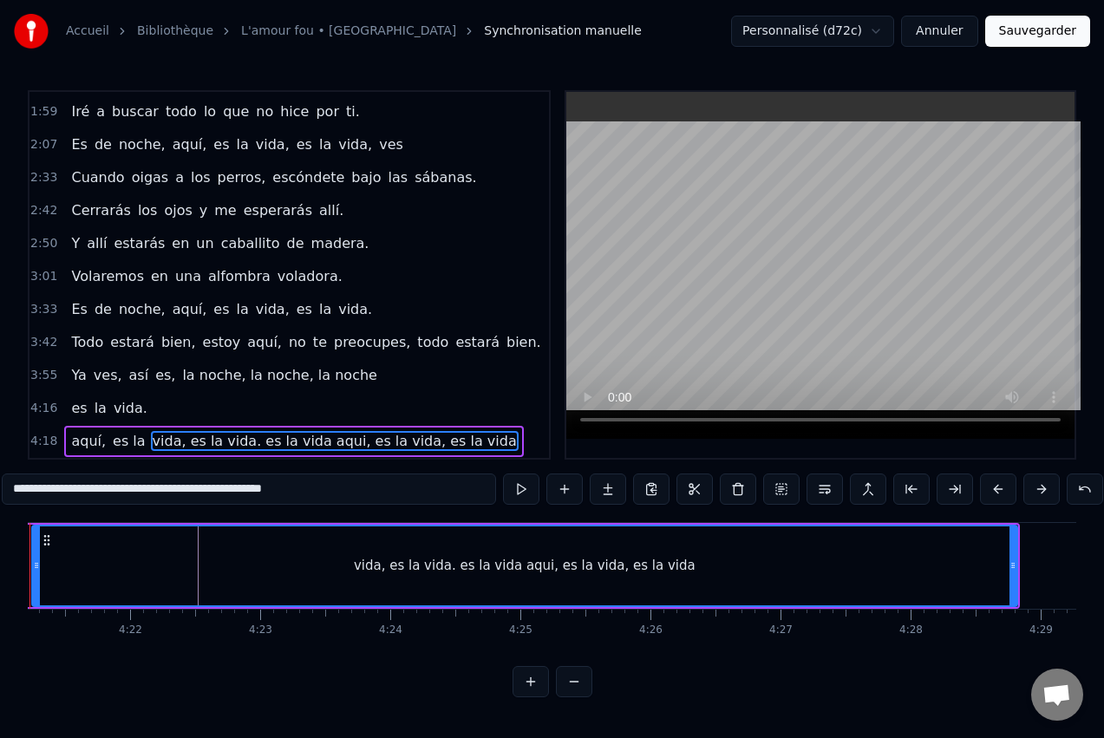
scroll to position [0, 33899]
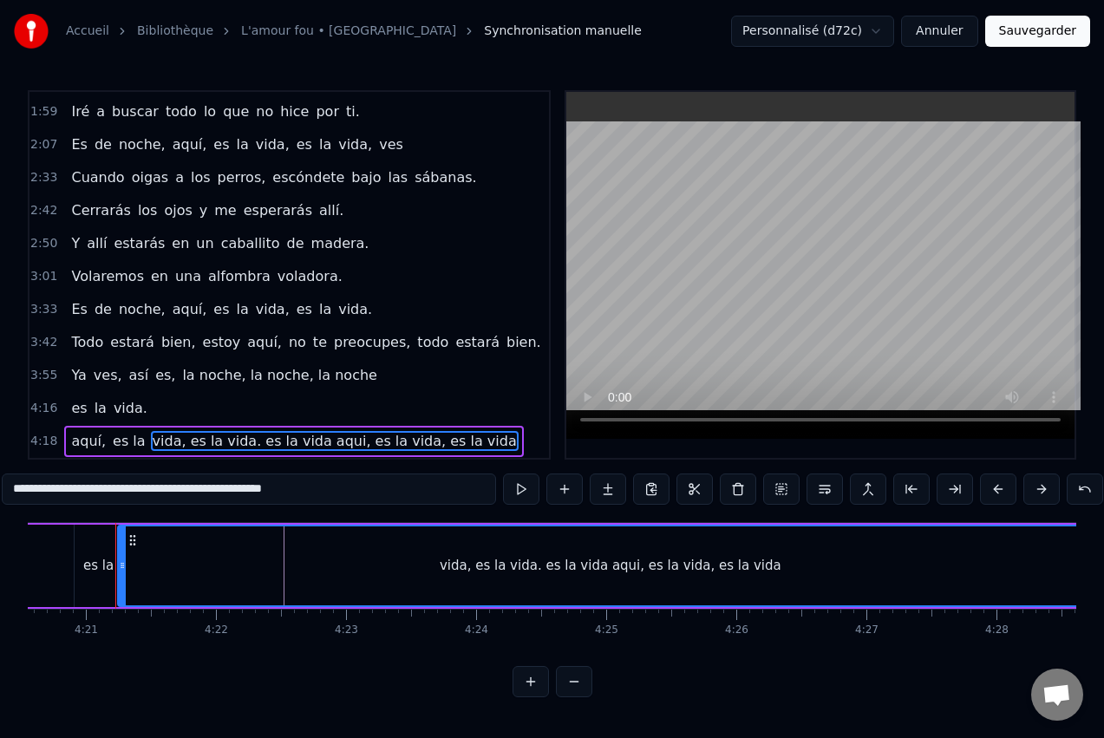
drag, startPoint x: 95, startPoint y: 487, endPoint x: 305, endPoint y: 494, distance: 210.9
click at [305, 494] on input "**********" at bounding box center [249, 489] width 494 height 31
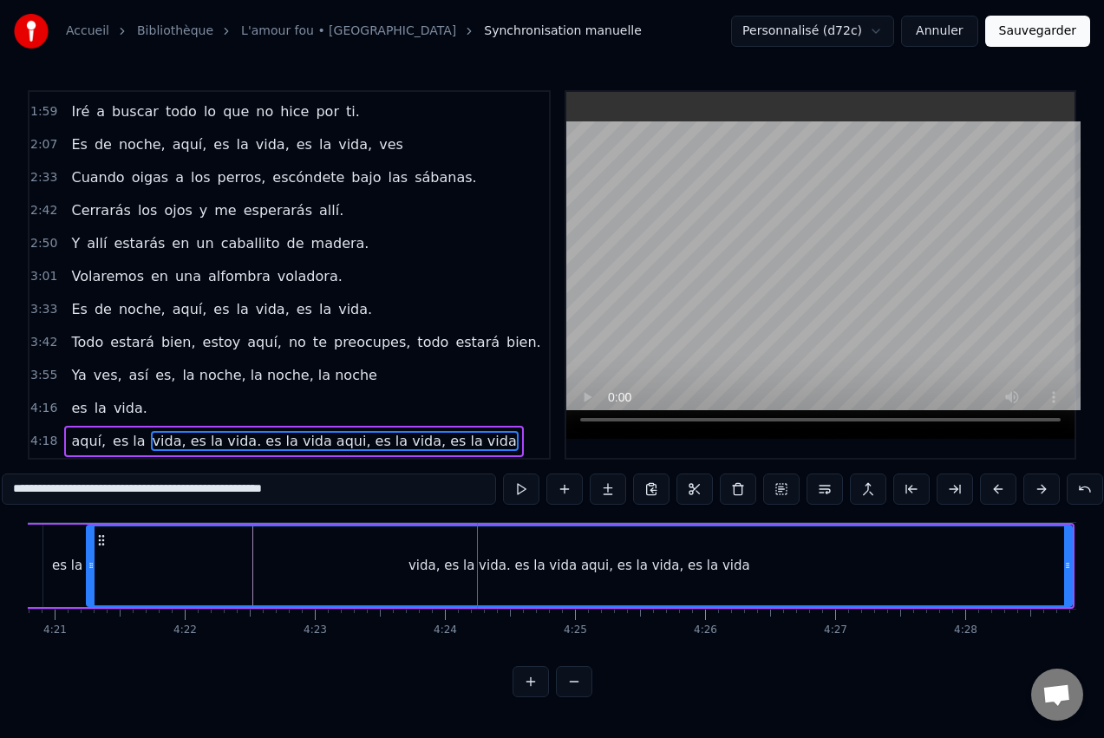
scroll to position [0, 34040]
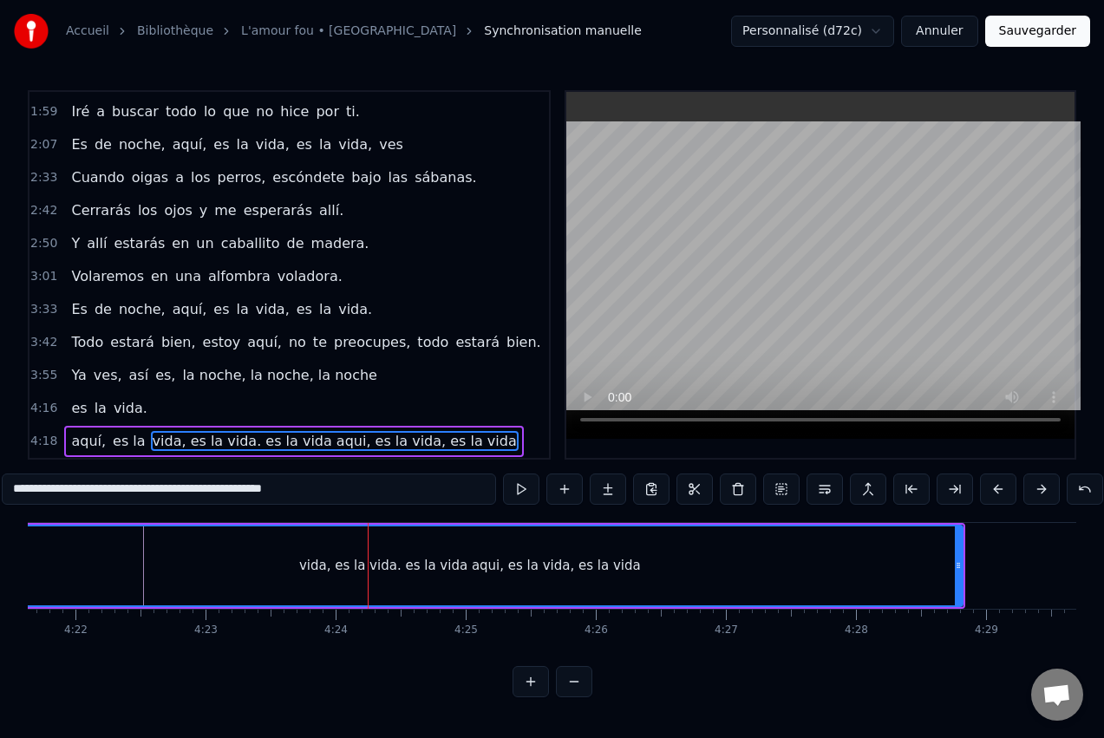
click at [263, 432] on span "vida, es la vida. es la vida aqui, es la vida, es la vida" at bounding box center [335, 441] width 368 height 20
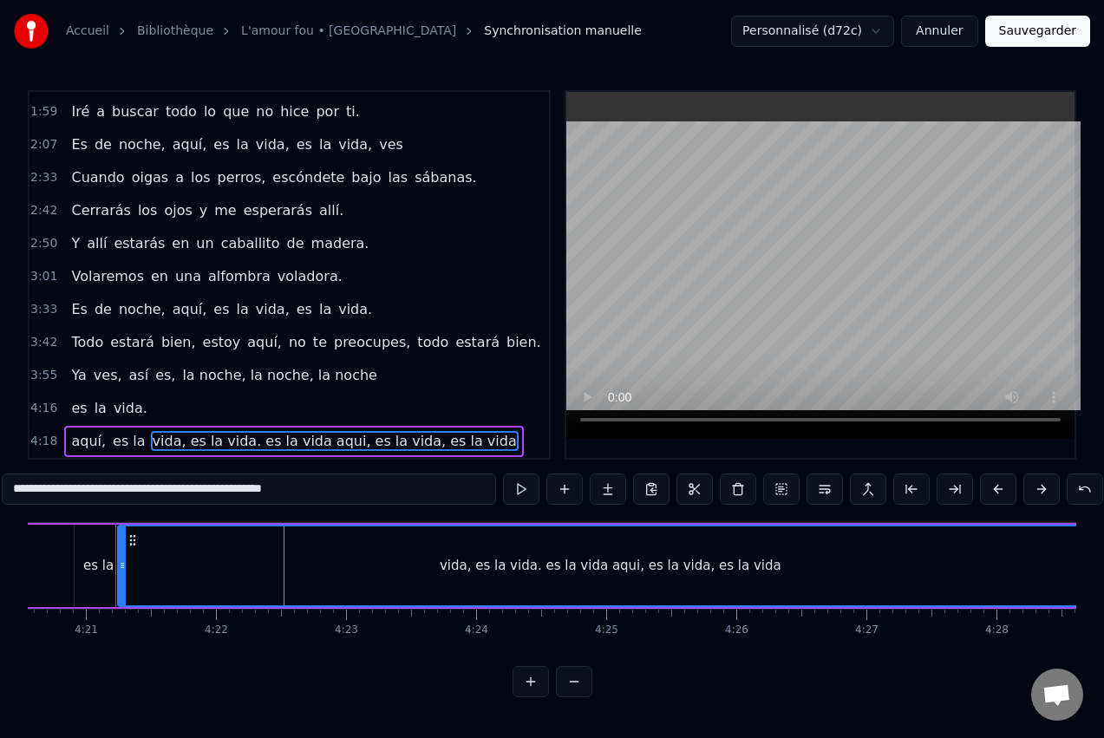
click at [311, 491] on input "**********" at bounding box center [249, 489] width 494 height 31
drag, startPoint x: 291, startPoint y: 487, endPoint x: 177, endPoint y: 491, distance: 114.6
click at [177, 491] on input "**********" at bounding box center [249, 489] width 494 height 31
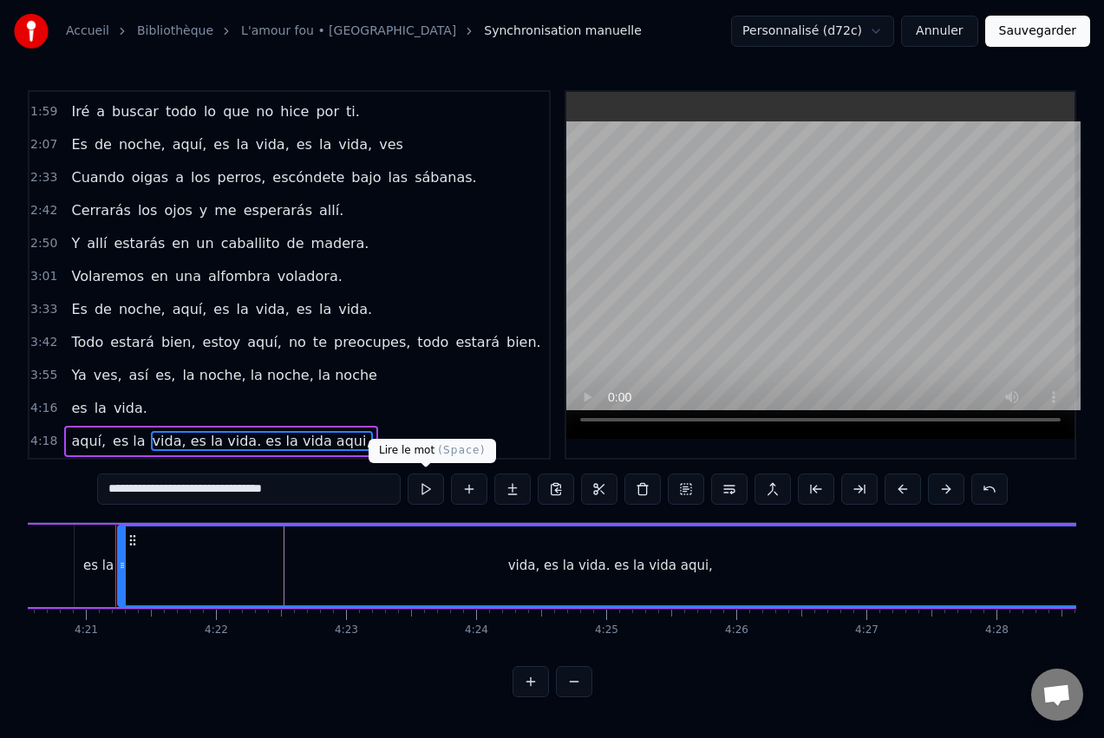
click at [420, 484] on button at bounding box center [426, 489] width 36 height 31
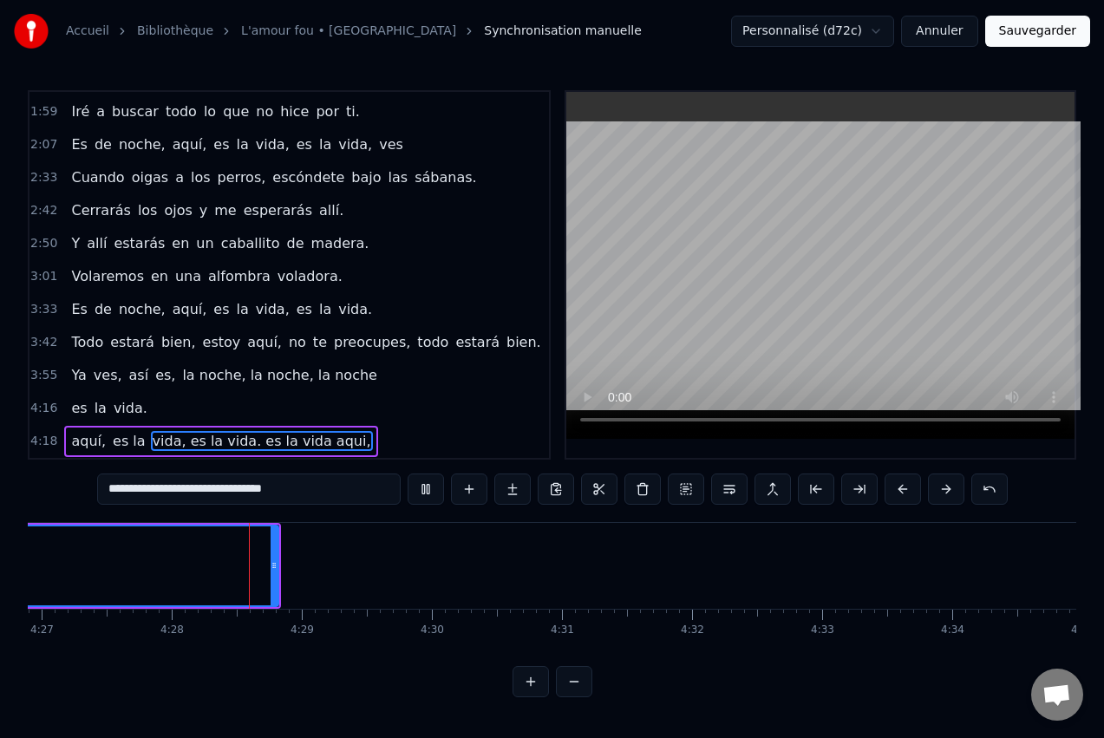
scroll to position [0, 34787]
click at [281, 437] on span "vida, es la vida. es la vida aqui," at bounding box center [262, 441] width 222 height 20
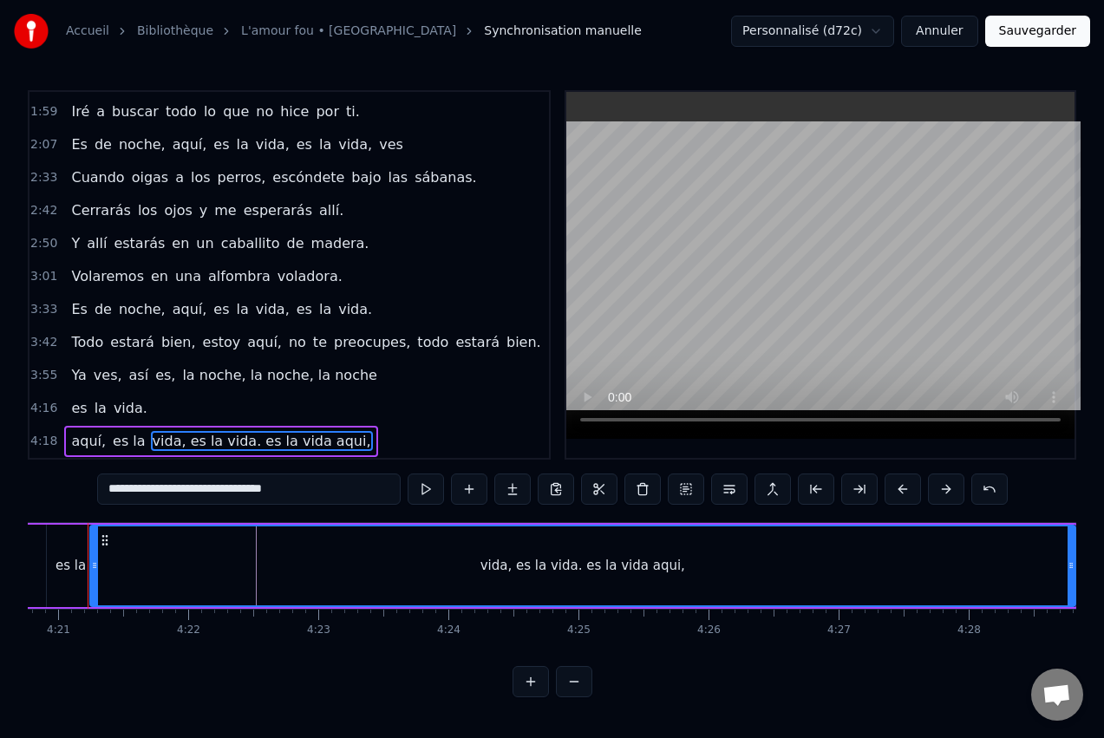
scroll to position [0, 33899]
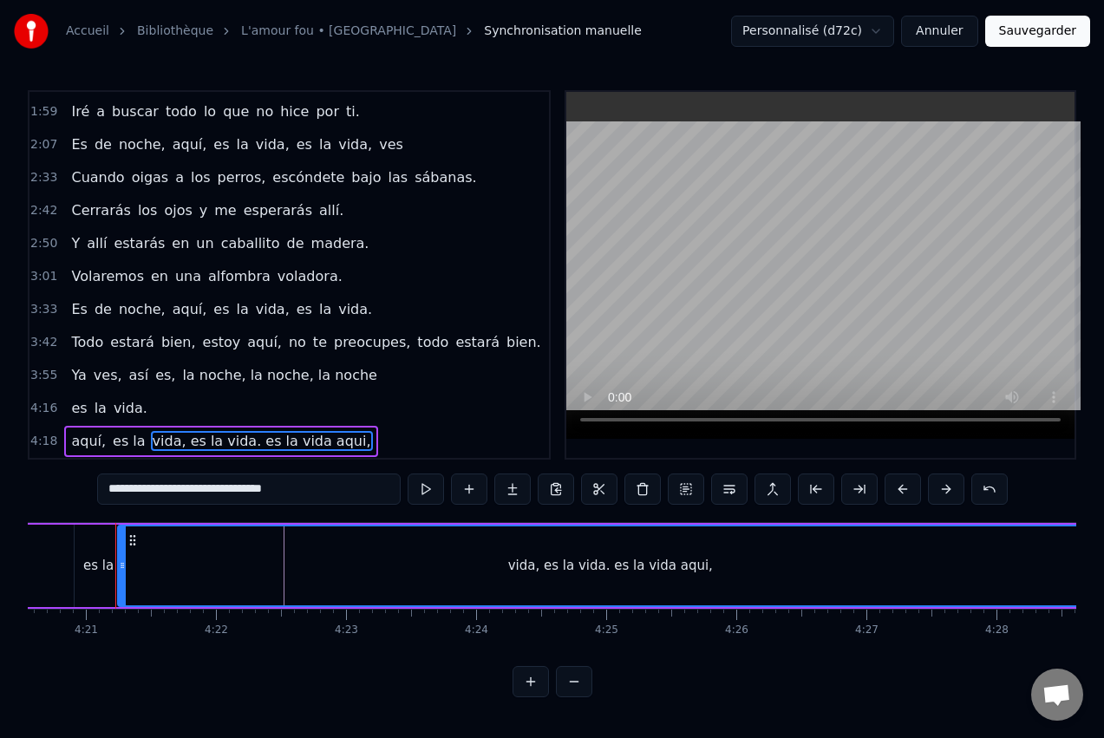
drag, startPoint x: 239, startPoint y: 484, endPoint x: 241, endPoint y: 494, distance: 10.6
click at [239, 485] on input "**********" at bounding box center [249, 489] width 304 height 31
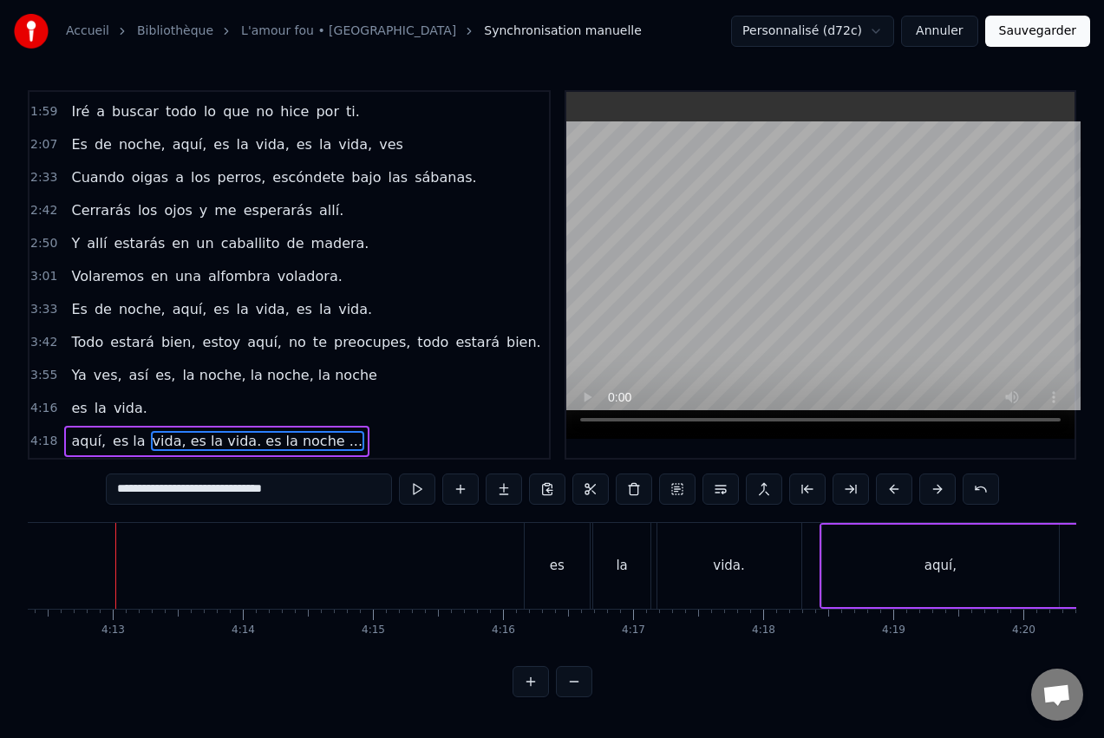
click at [422, 491] on button at bounding box center [417, 489] width 36 height 31
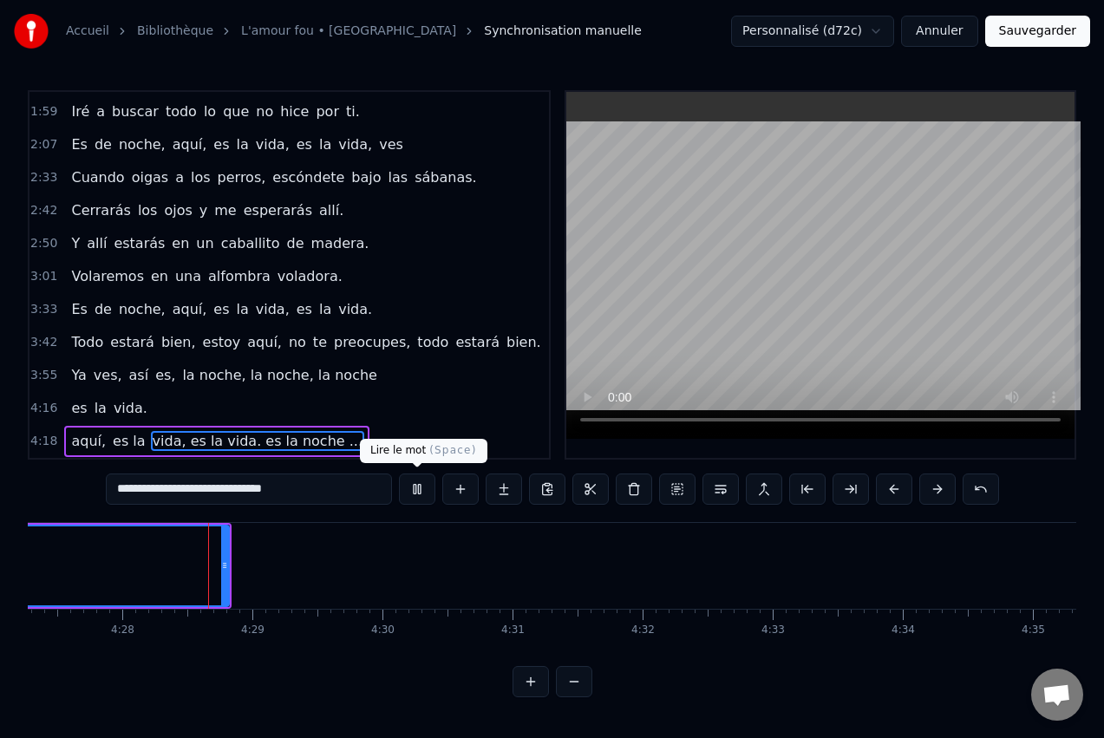
scroll to position [0, 34789]
click at [422, 492] on button at bounding box center [417, 489] width 36 height 31
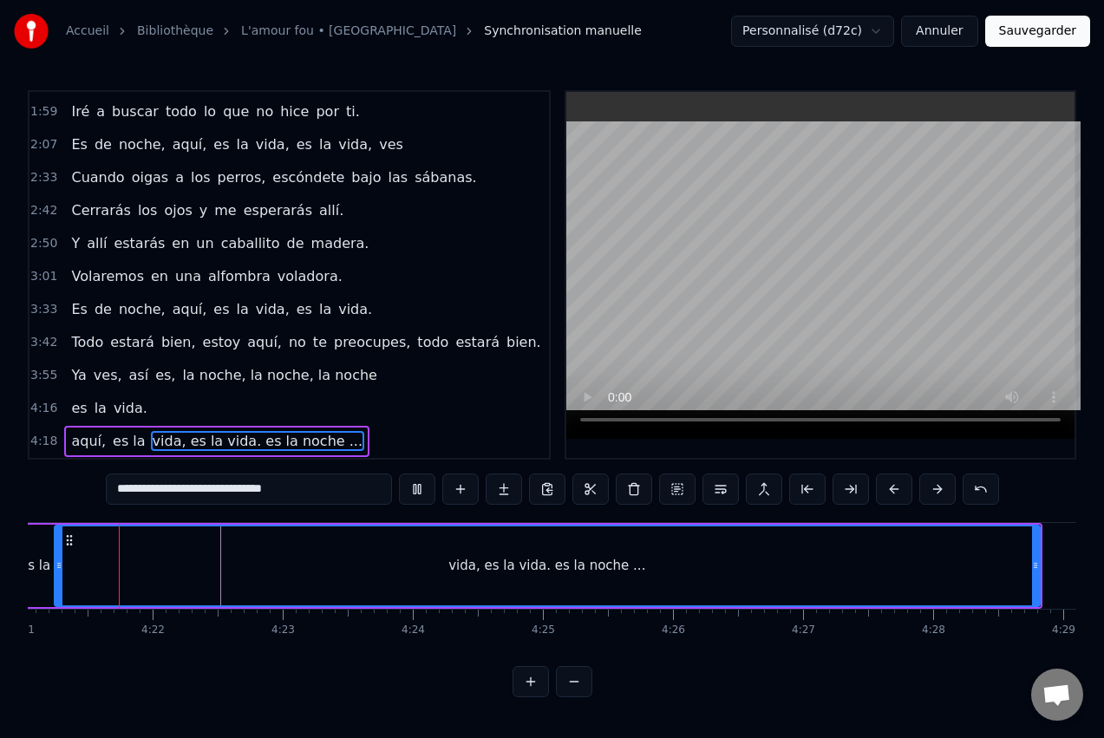
scroll to position [0, 33961]
click at [421, 491] on button at bounding box center [417, 489] width 36 height 31
click at [264, 487] on input "**********" at bounding box center [249, 489] width 286 height 31
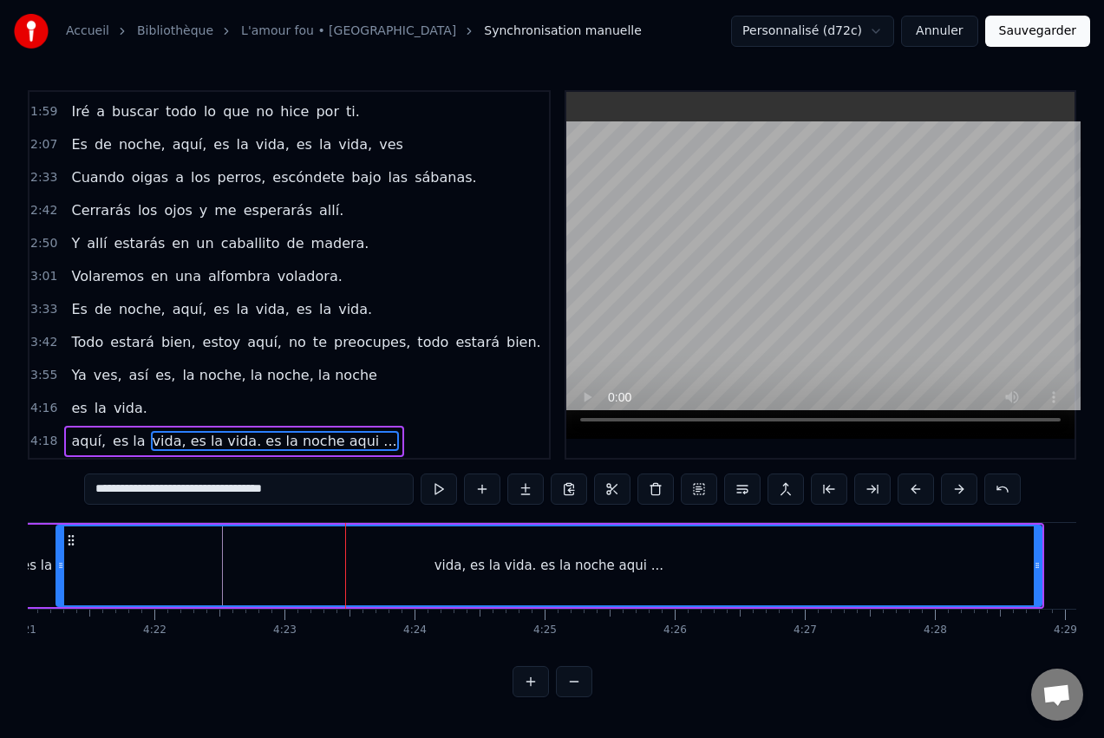
type input "**********"
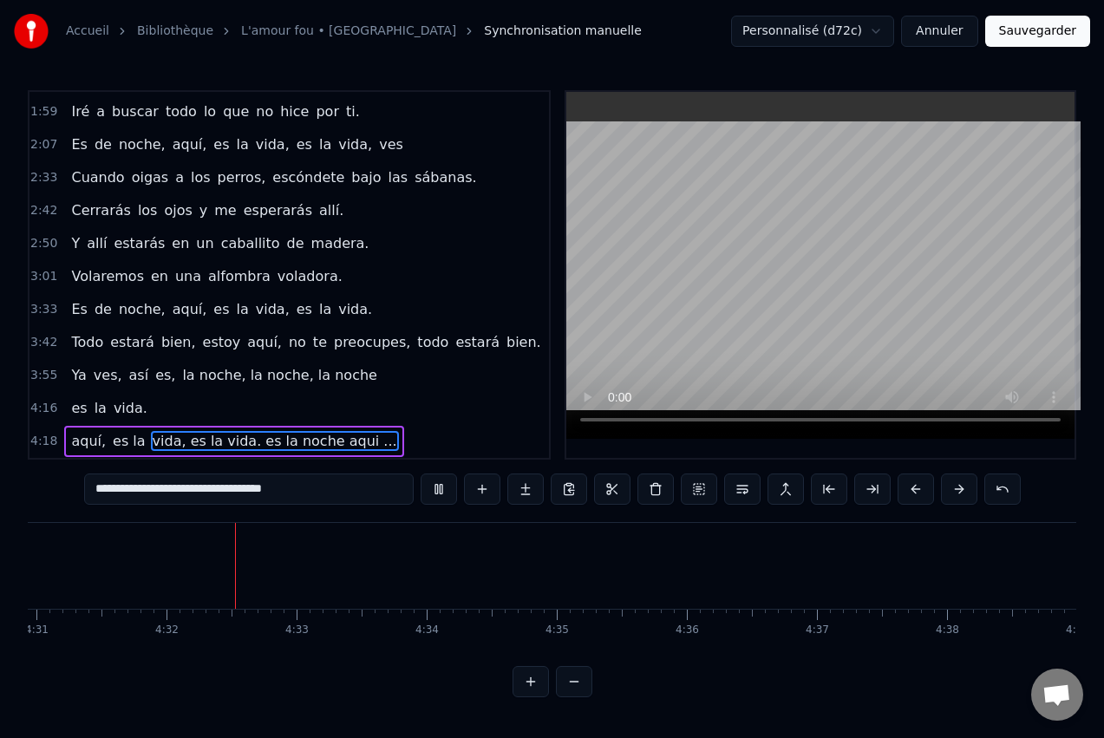
scroll to position [0, 35295]
click at [1033, 38] on button "Sauvegarder" at bounding box center [1037, 31] width 105 height 31
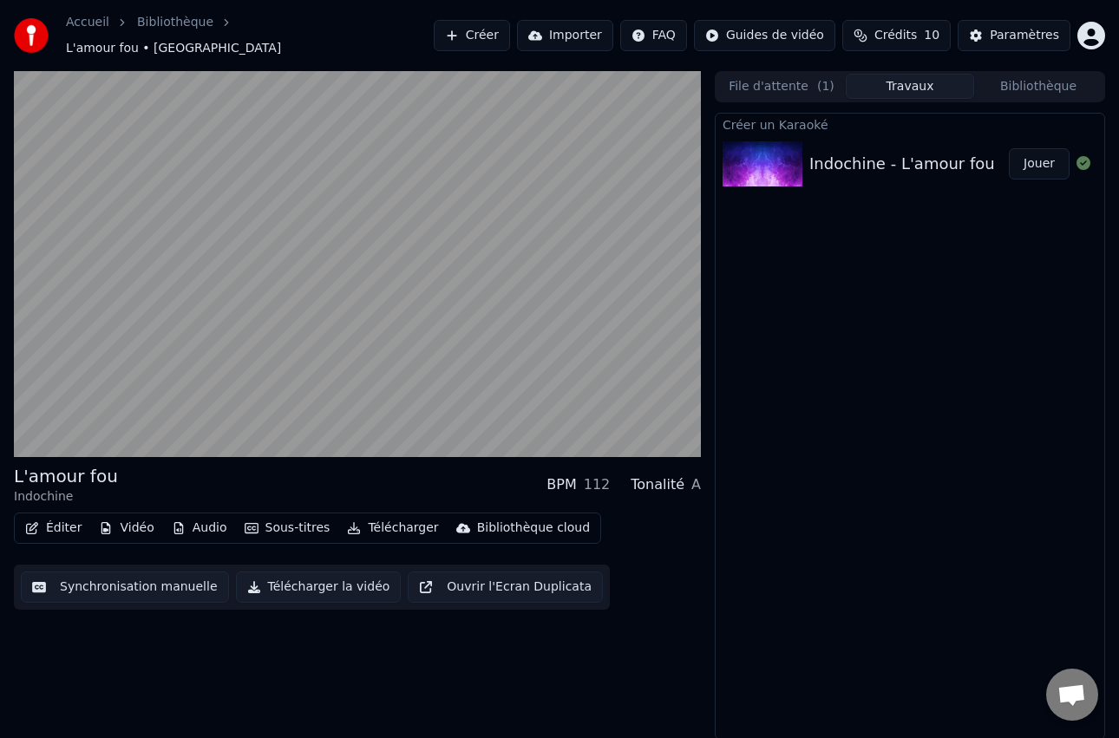
click at [298, 577] on button "Télécharger la vidéo" at bounding box center [319, 587] width 166 height 31
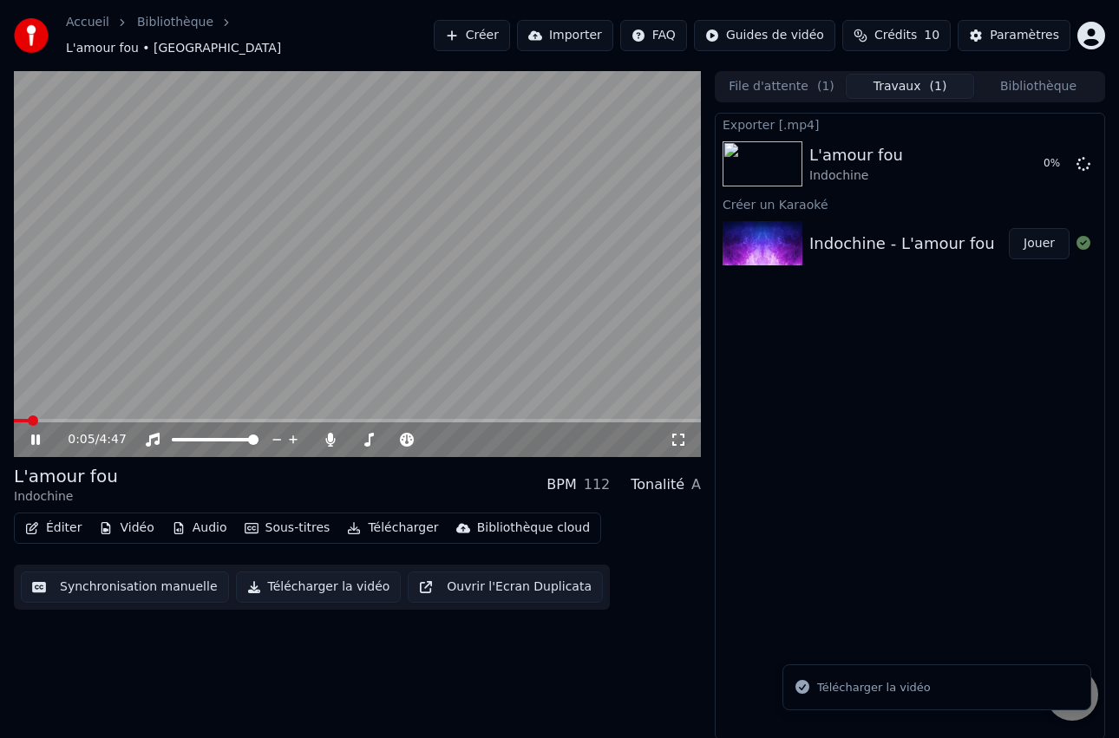
click at [369, 274] on video at bounding box center [357, 264] width 687 height 387
